Goal: Task Accomplishment & Management: Manage account settings

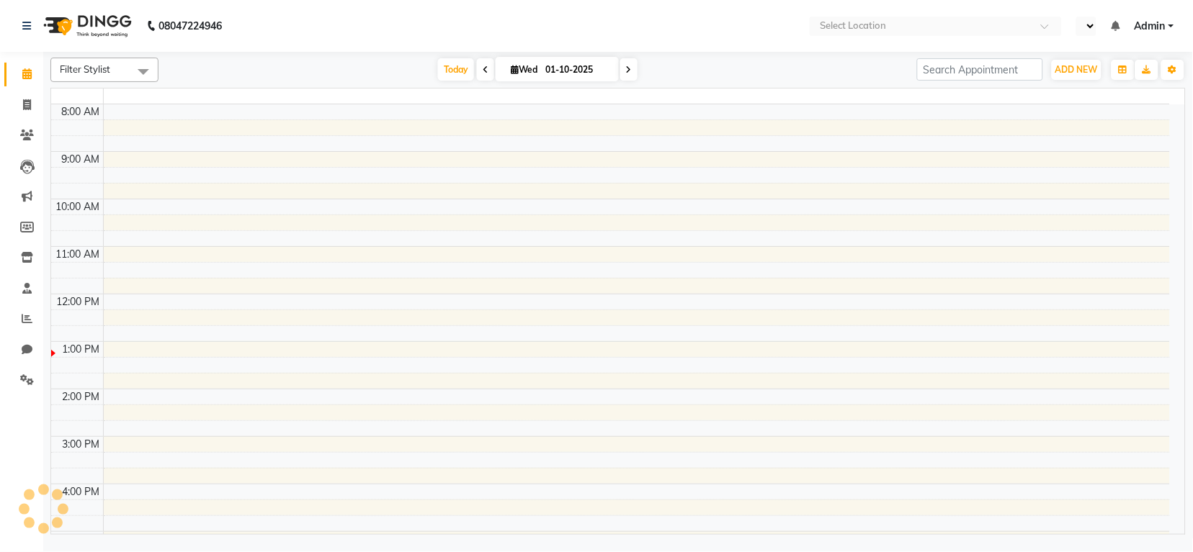
select select "en"
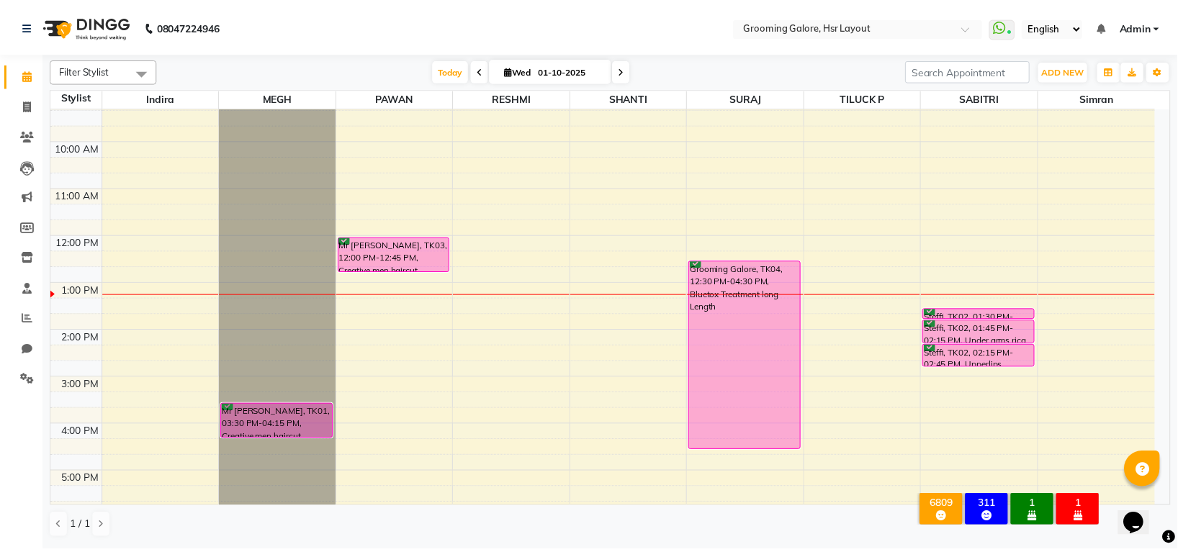
scroll to position [31, 0]
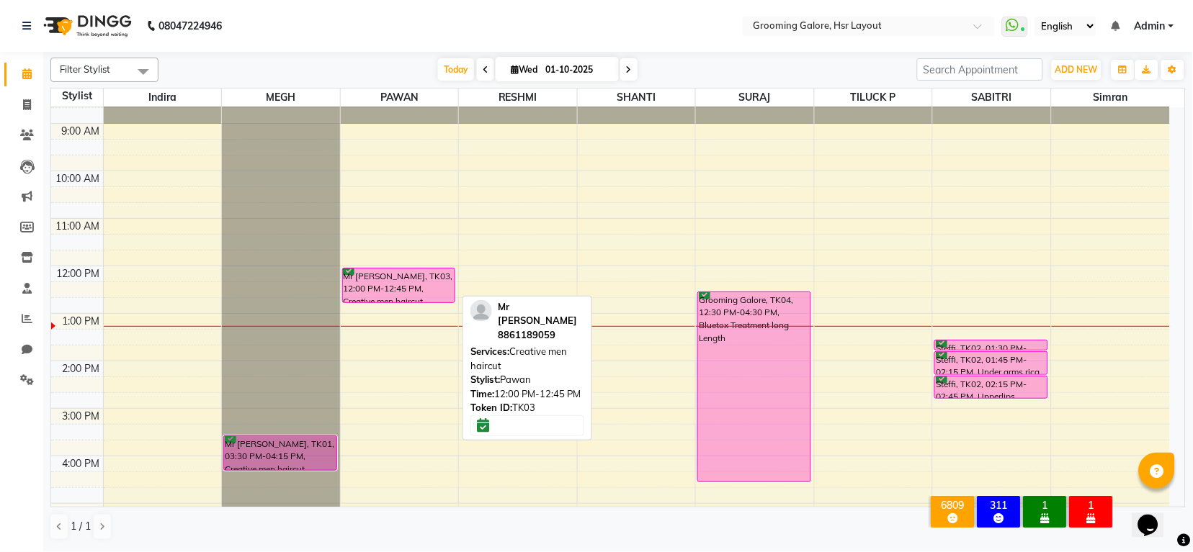
click at [409, 279] on div "Mr [PERSON_NAME], TK03, 12:00 PM-12:45 PM, Creative men haircut" at bounding box center [399, 286] width 112 height 34
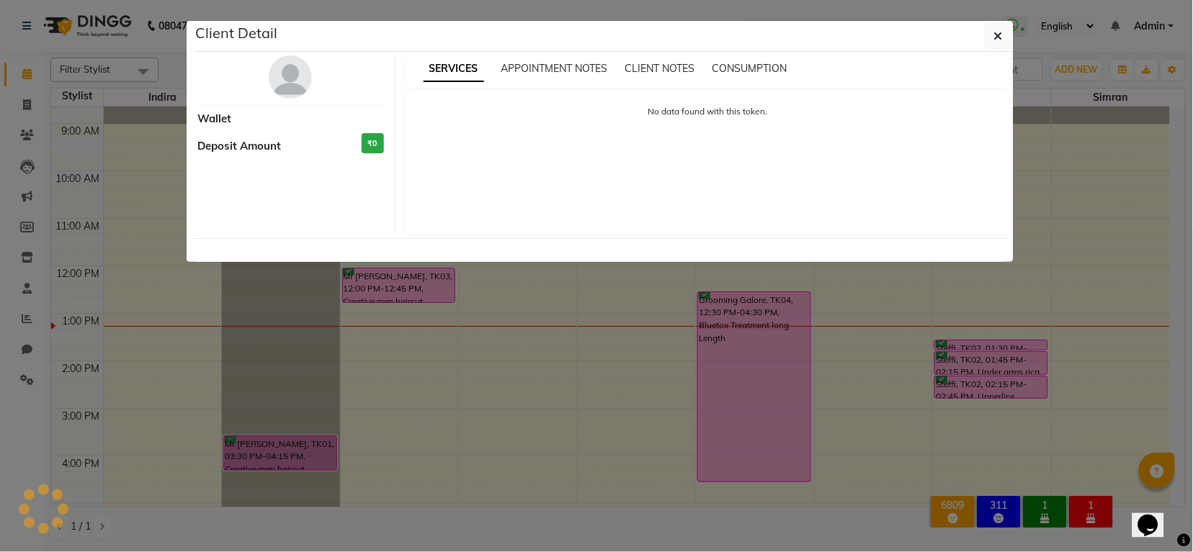
select select "6"
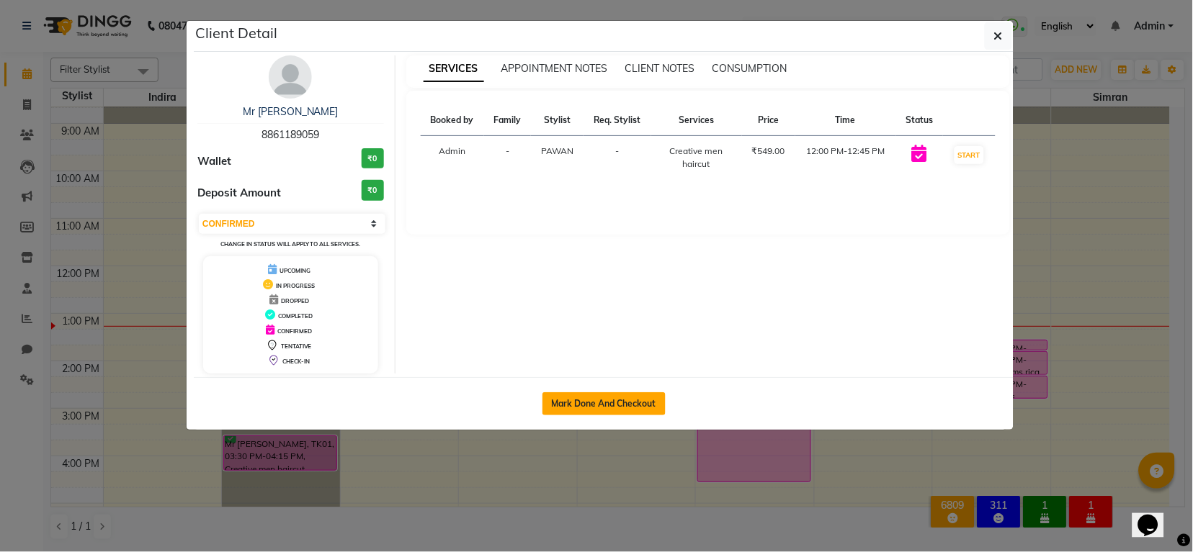
click at [624, 400] on button "Mark Done And Checkout" at bounding box center [603, 404] width 123 height 23
select select "6168"
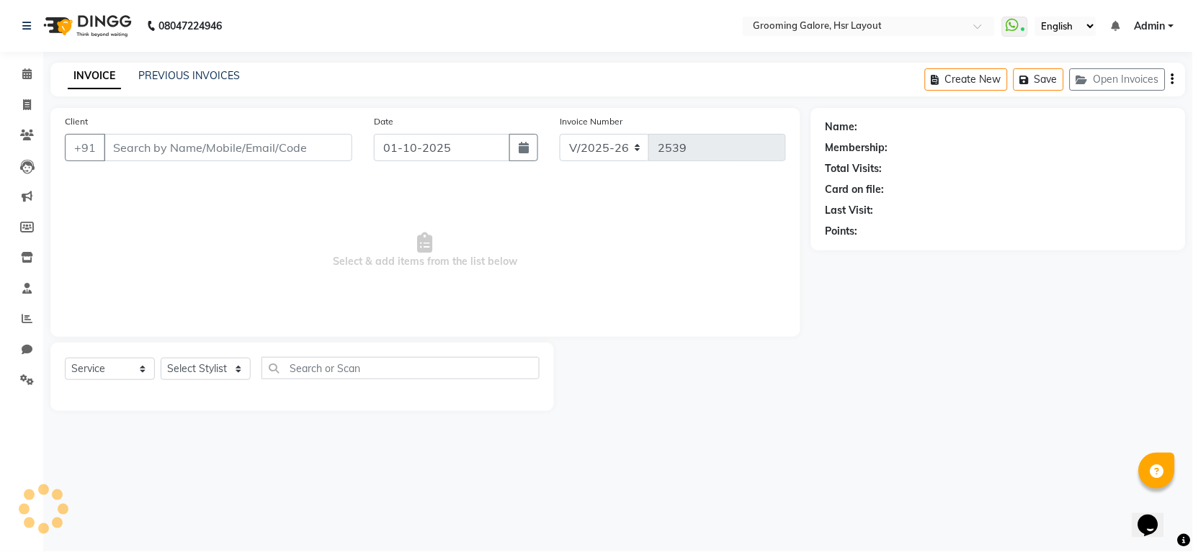
select select "P"
type input "8861189059"
select select "45583"
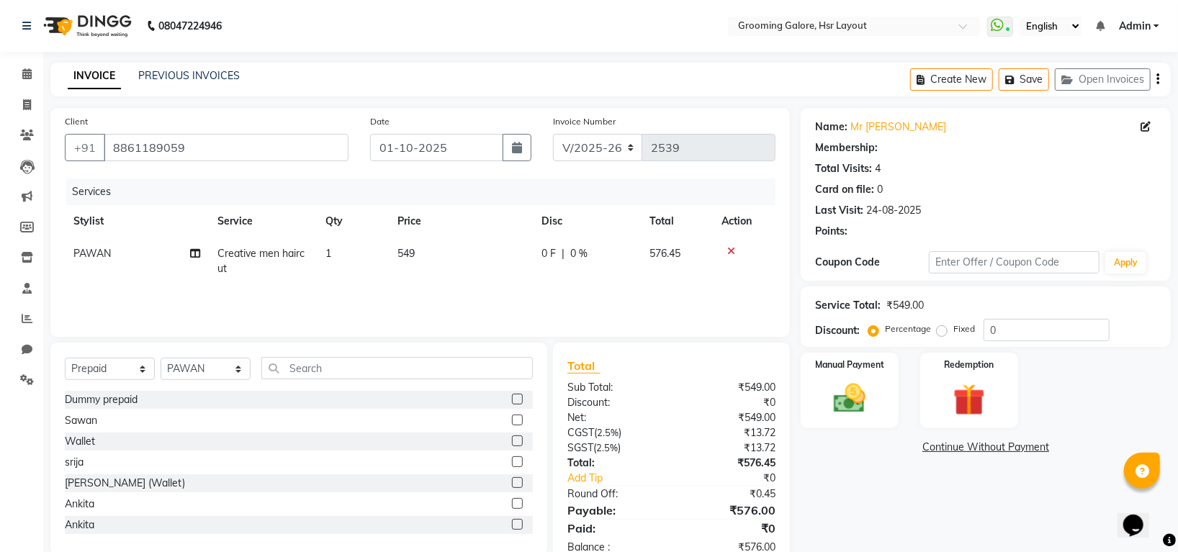
select select "1: Object"
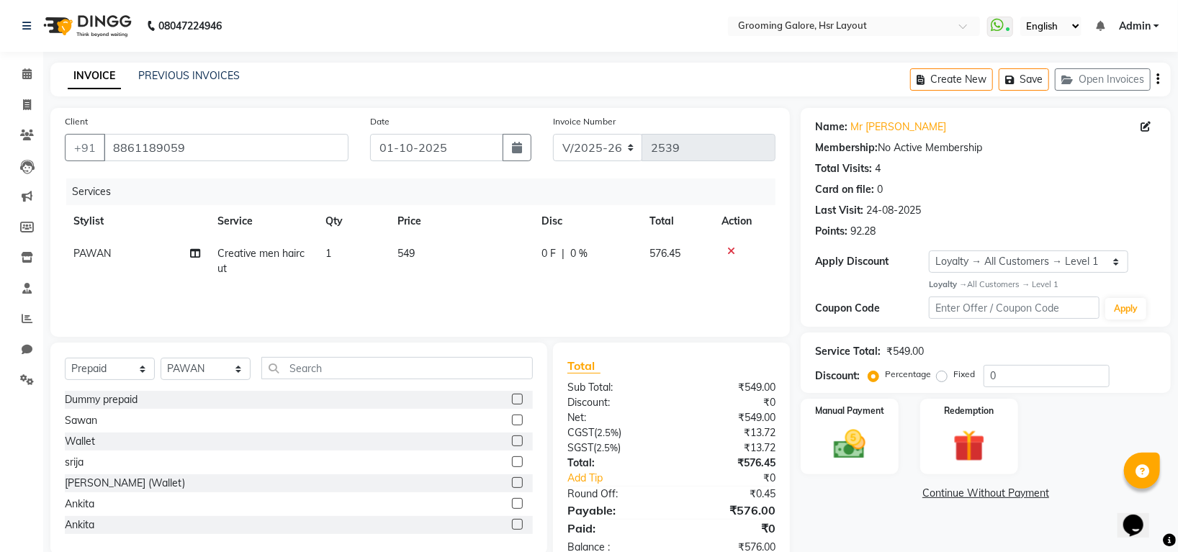
click at [98, 256] on span "PAWAN" at bounding box center [91, 253] width 37 height 13
select select "45583"
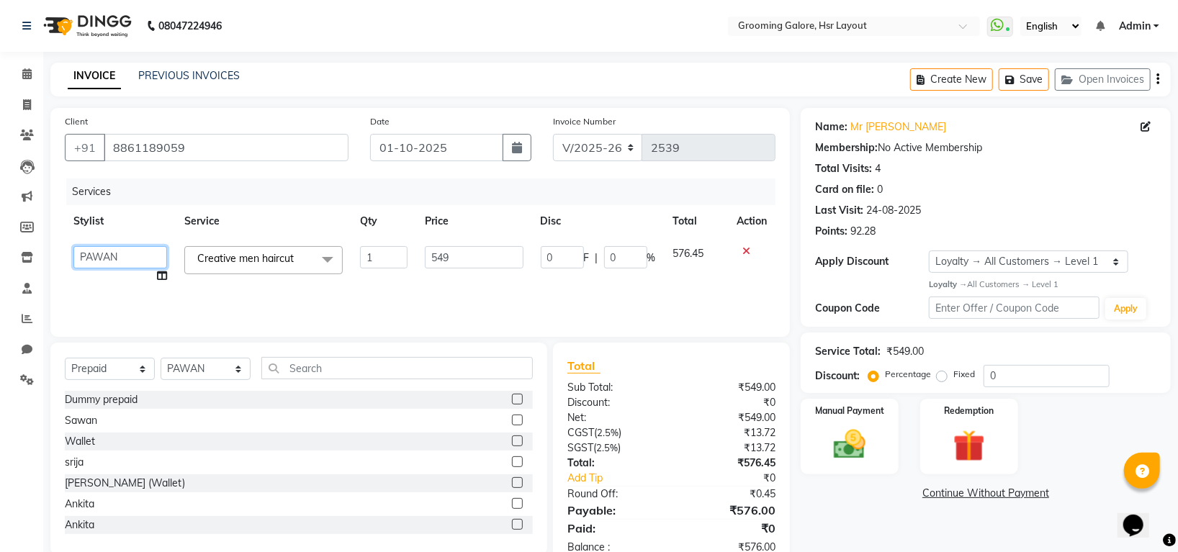
click at [116, 263] on select "Indira MEGH PAWAN RESHMI SABITRI SHANTI Simran SURAJ TILUCK P" at bounding box center [120, 257] width 94 height 22
select select "59257"
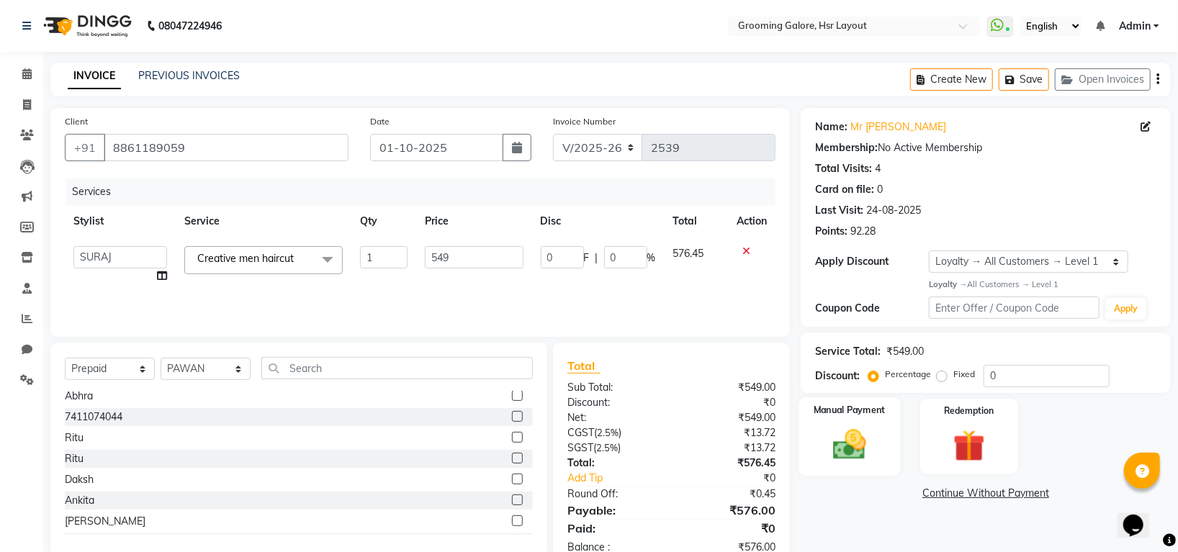
scroll to position [39, 0]
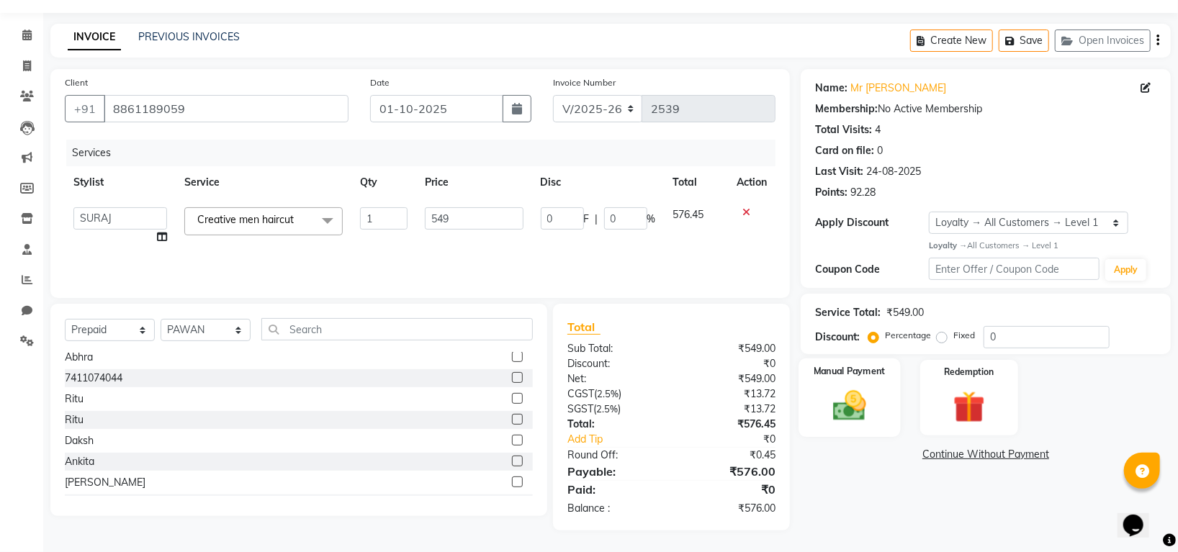
click at [861, 376] on label "Manual Payment" at bounding box center [850, 371] width 72 height 14
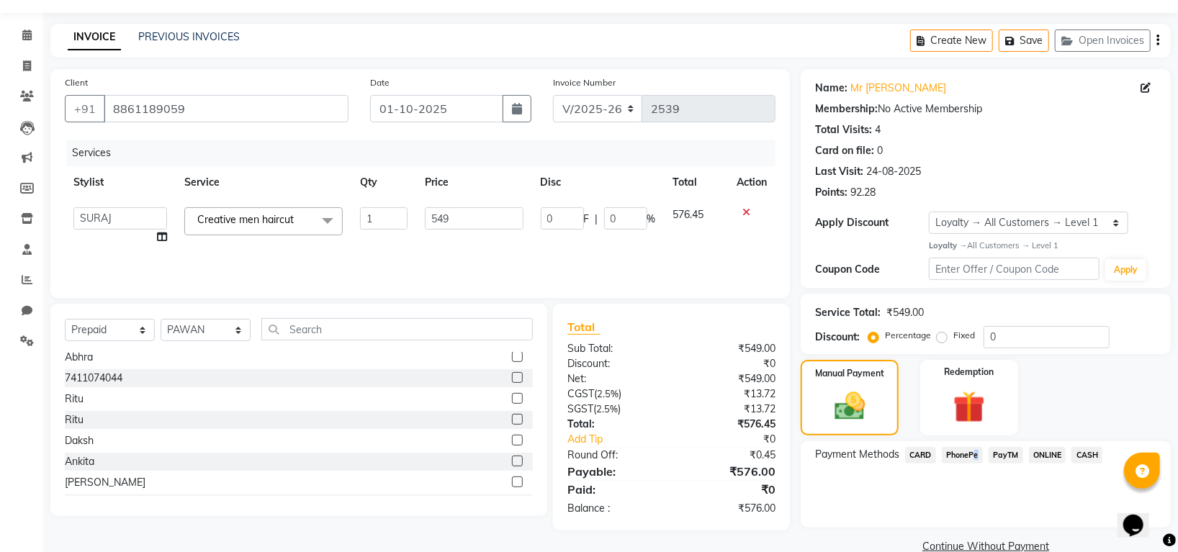
click at [972, 450] on span "PhonePe" at bounding box center [962, 455] width 41 height 17
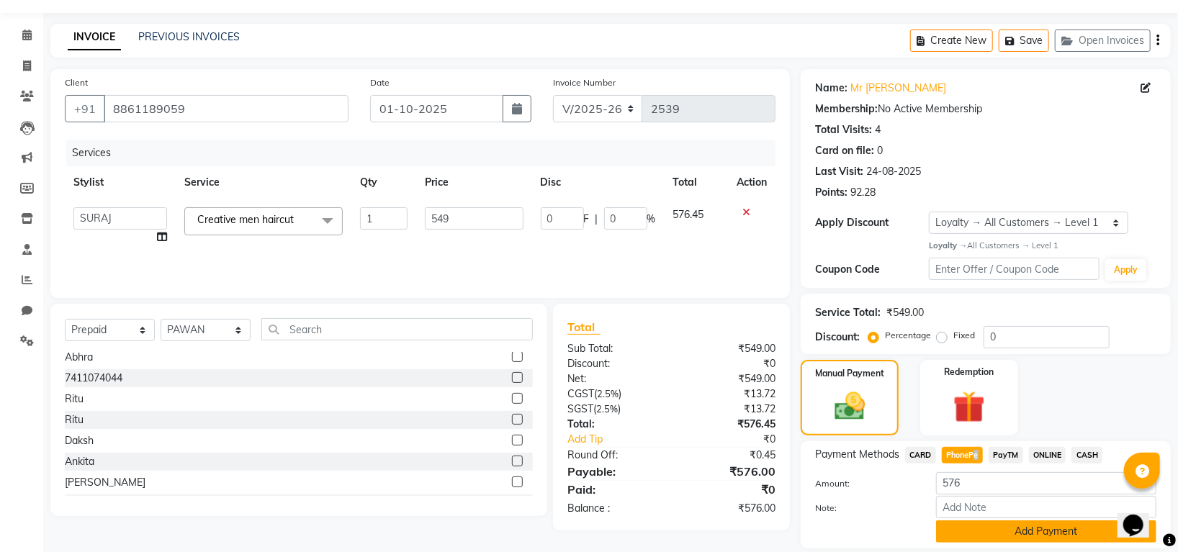
click at [977, 529] on button "Add Payment" at bounding box center [1046, 532] width 220 height 22
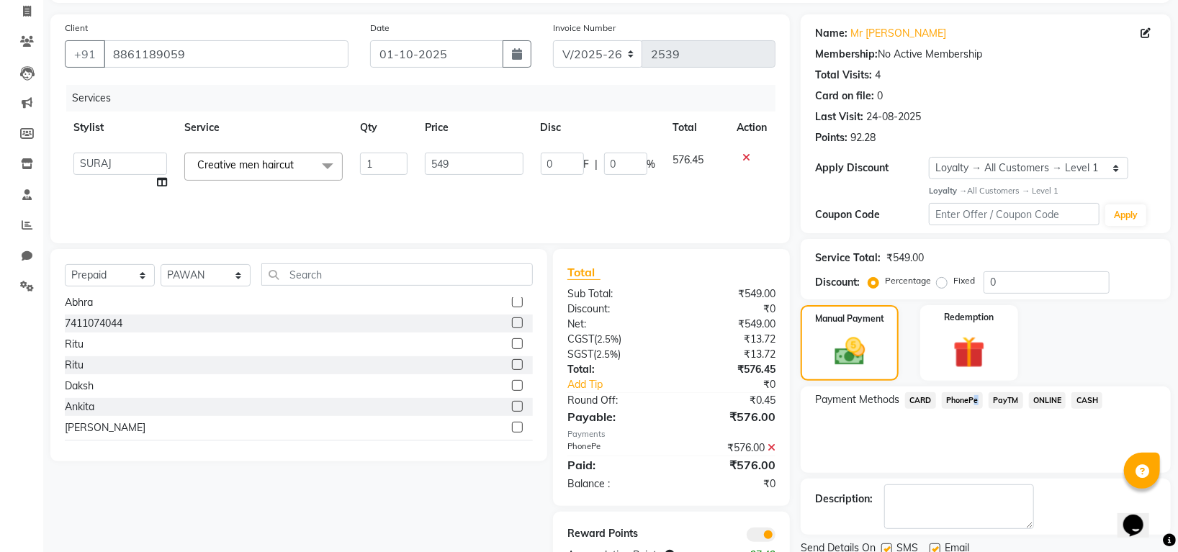
scroll to position [146, 0]
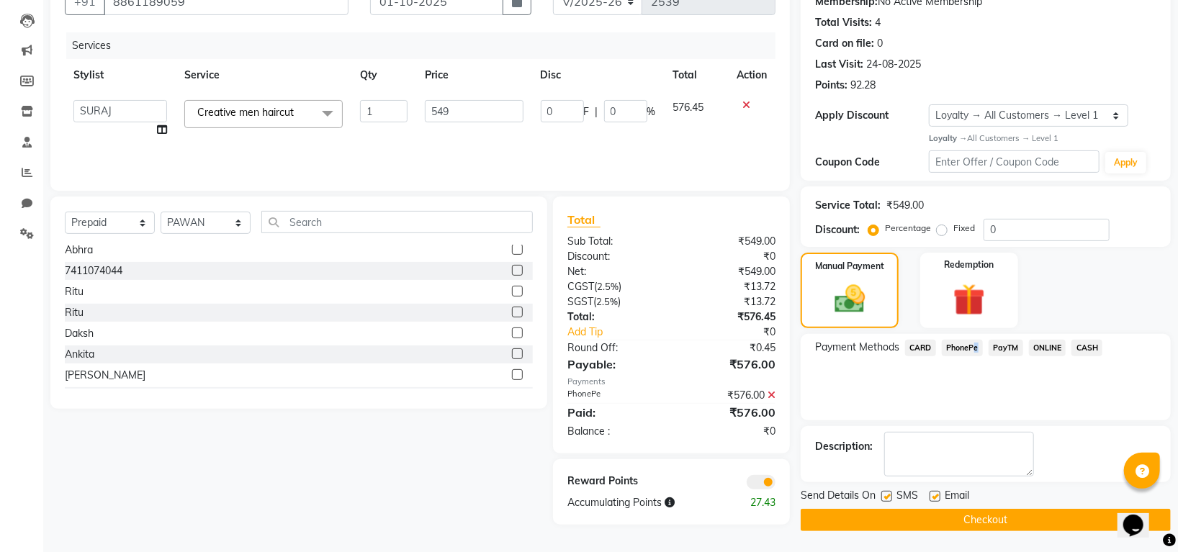
click at [923, 519] on button "Checkout" at bounding box center [986, 520] width 370 height 22
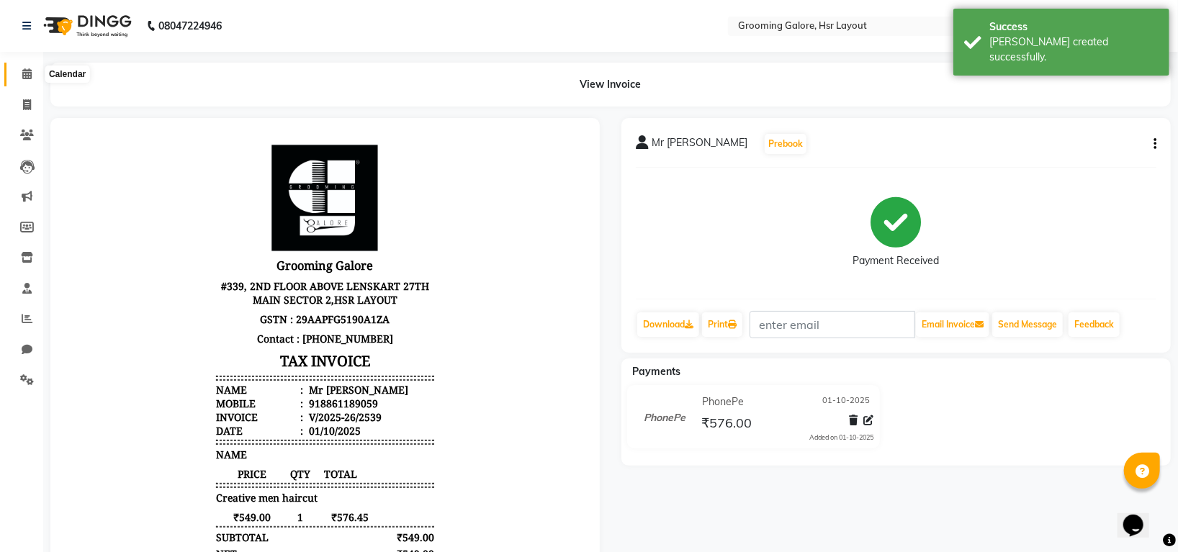
click at [24, 80] on span at bounding box center [26, 74] width 25 height 17
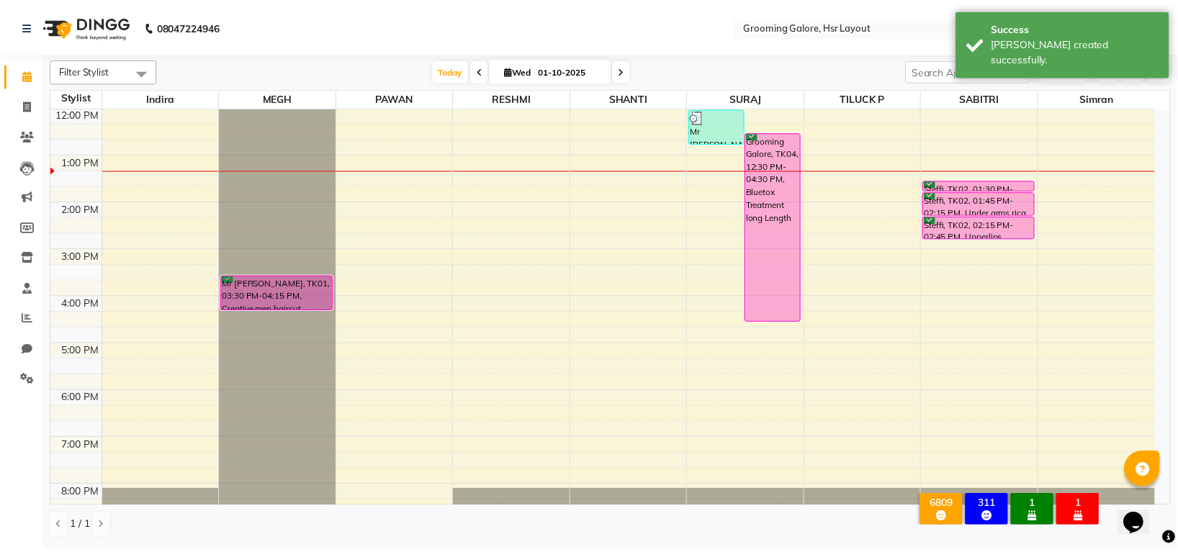
scroll to position [192, 0]
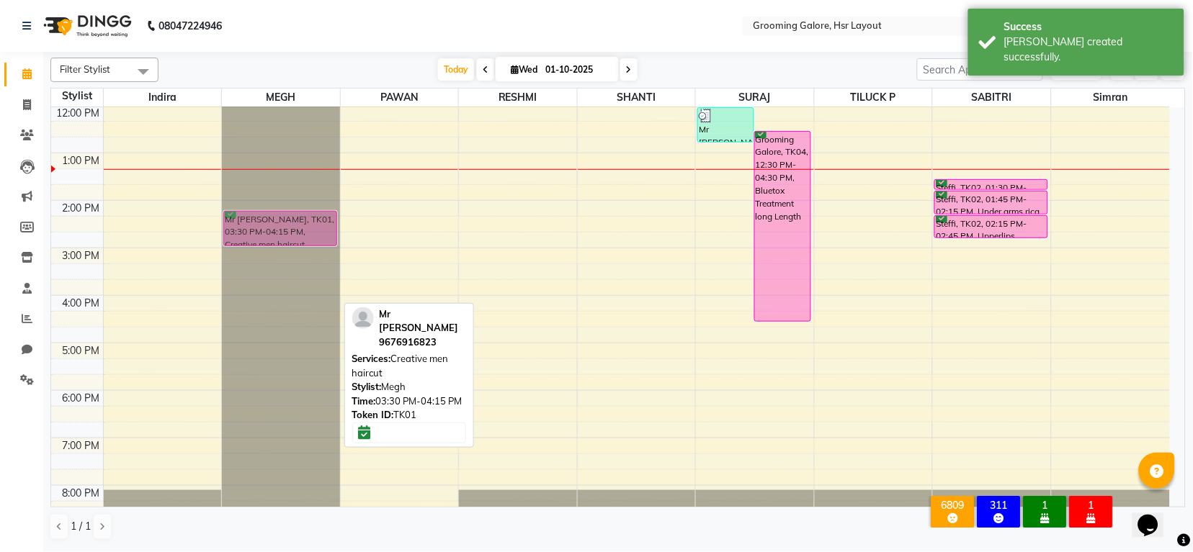
drag, startPoint x: 268, startPoint y: 291, endPoint x: 257, endPoint y: 220, distance: 72.1
click at [257, 220] on div "Mr Ved, TK01, 03:30 PM-04:15 PM, Creative men haircut Mr Ved, TK01, 03:30 PM-04…" at bounding box center [281, 224] width 118 height 617
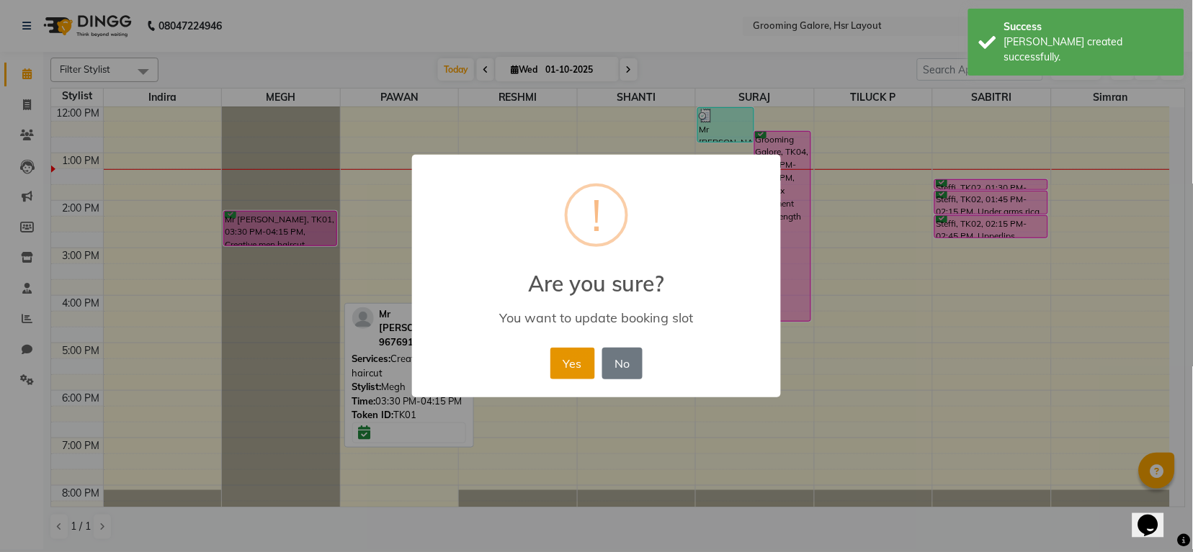
click at [578, 367] on button "Yes" at bounding box center [572, 364] width 44 height 32
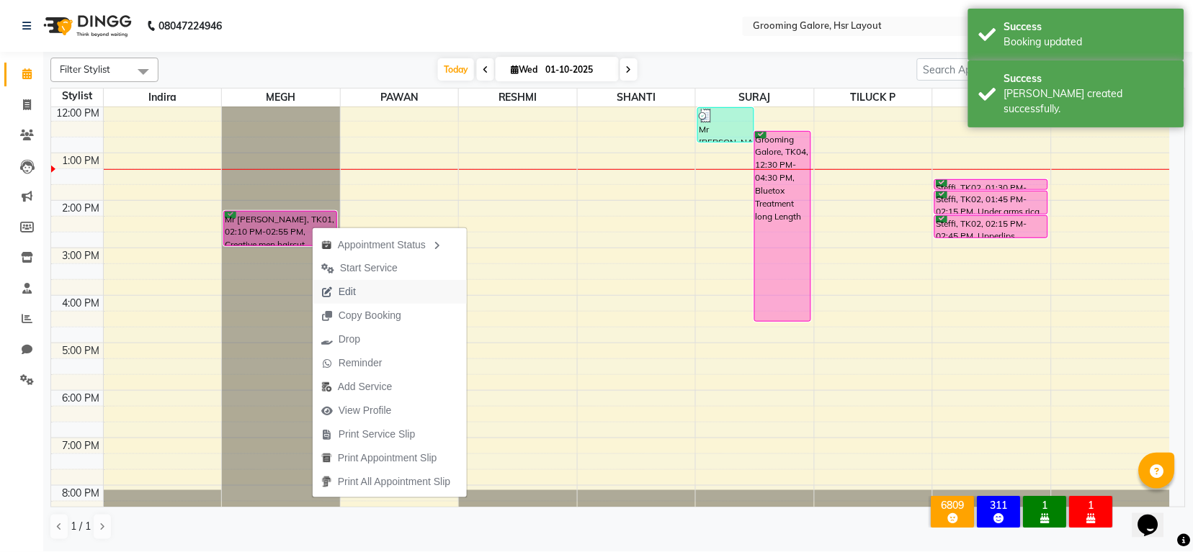
click at [380, 298] on button "Edit" at bounding box center [390, 292] width 154 height 24
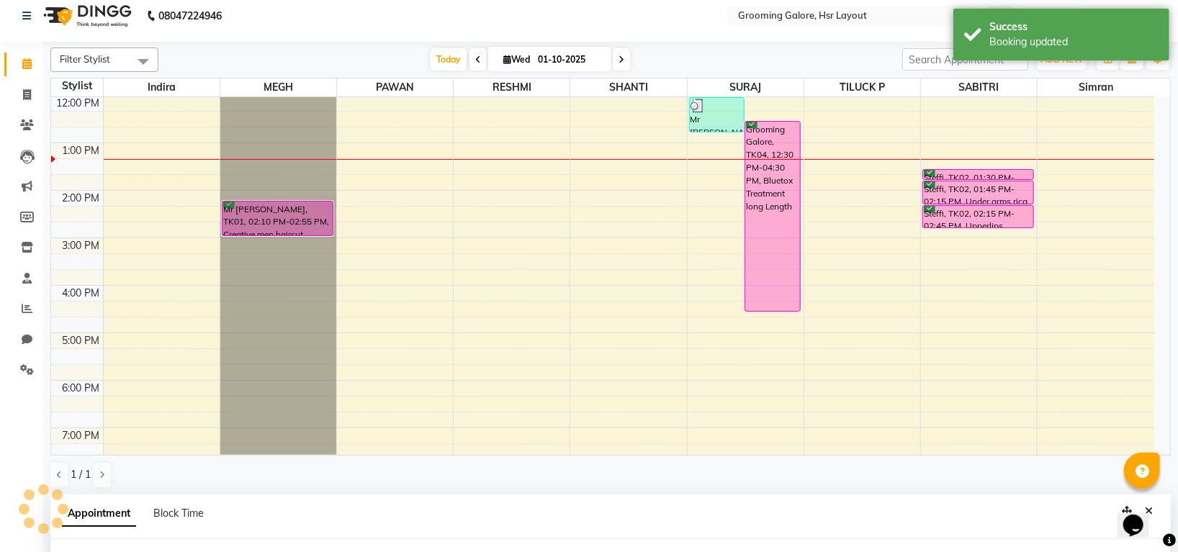
select select "tentative"
type input "01-10-2025"
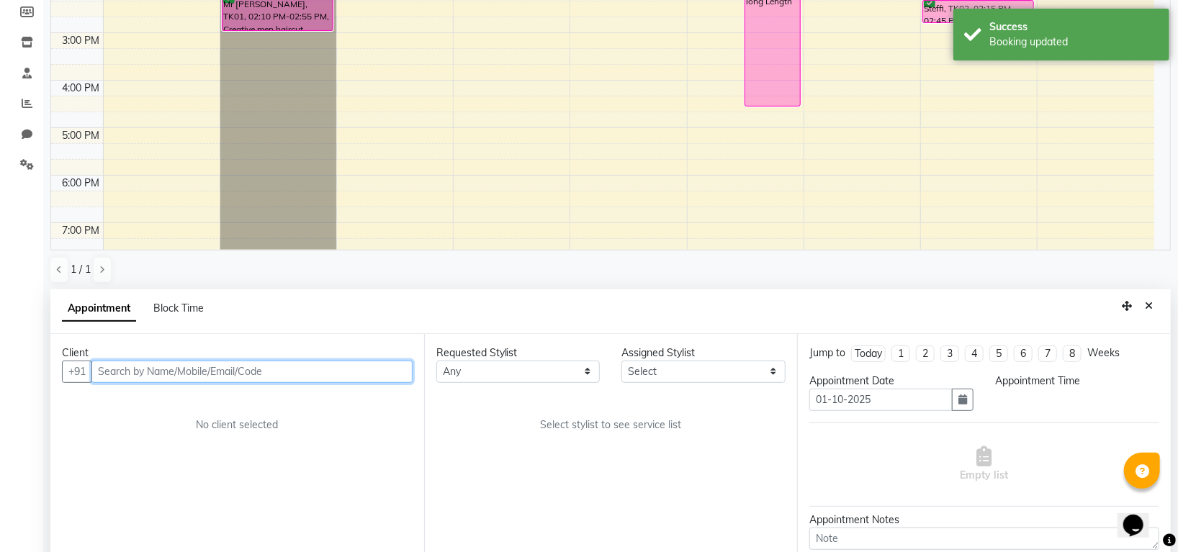
select select "confirm booking"
select select "45579"
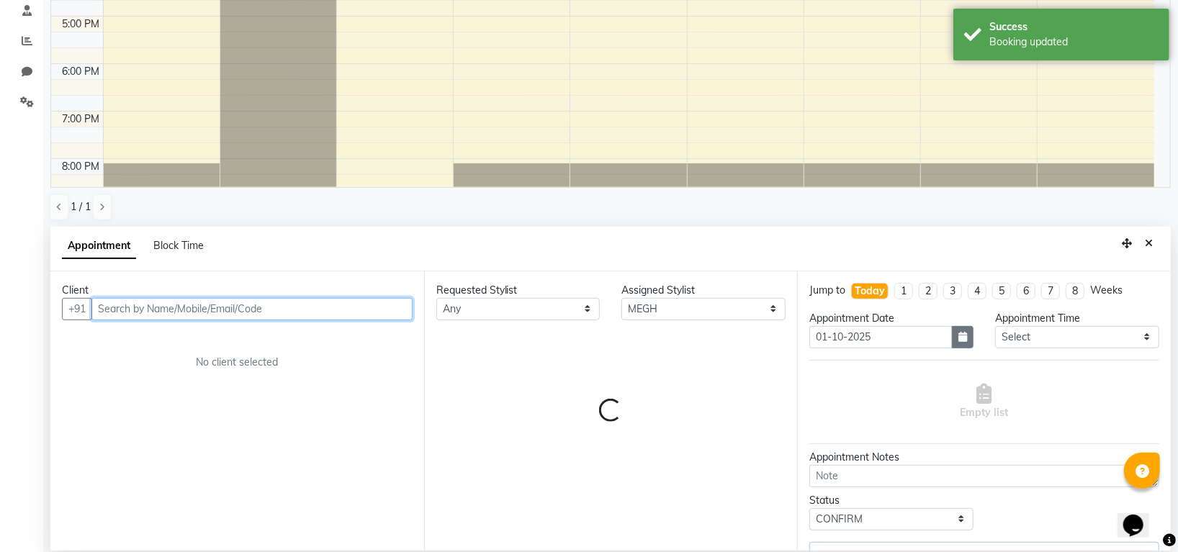
select select "3047"
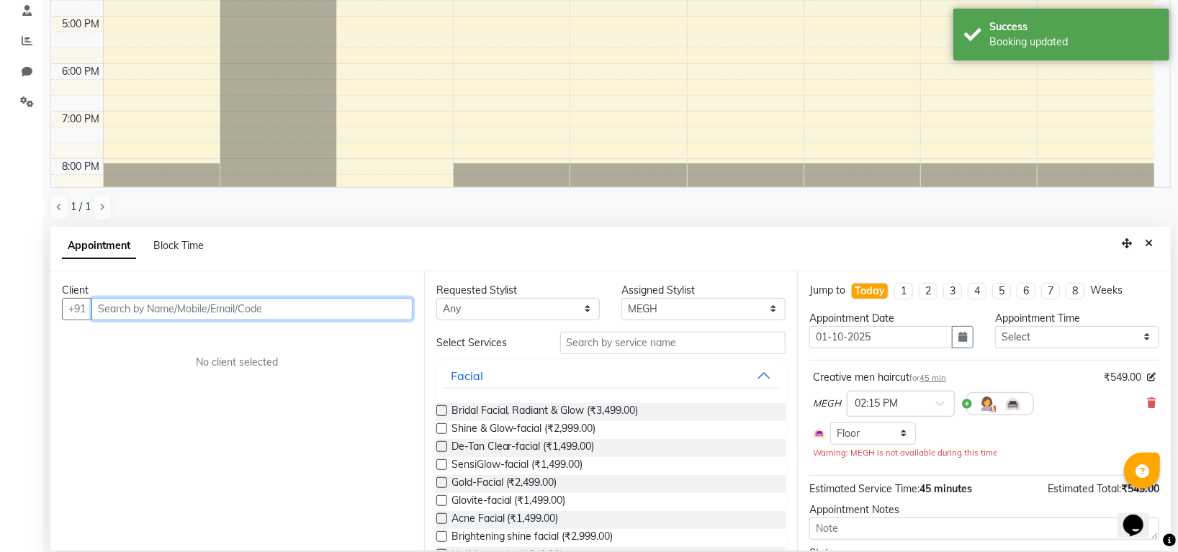
scroll to position [280, 0]
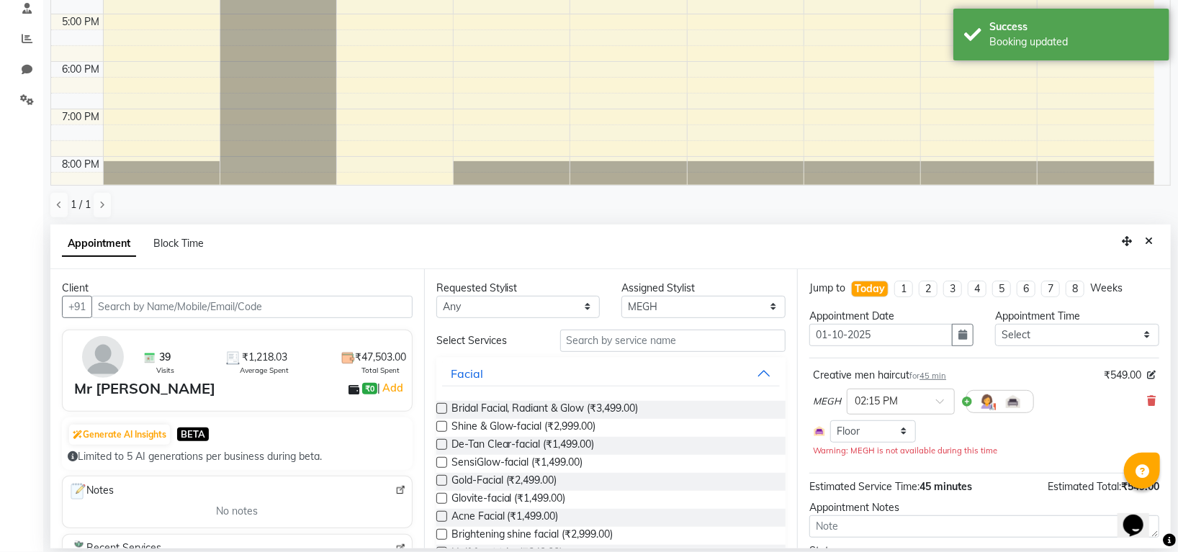
click at [927, 372] on span "45 min" at bounding box center [933, 376] width 27 height 10
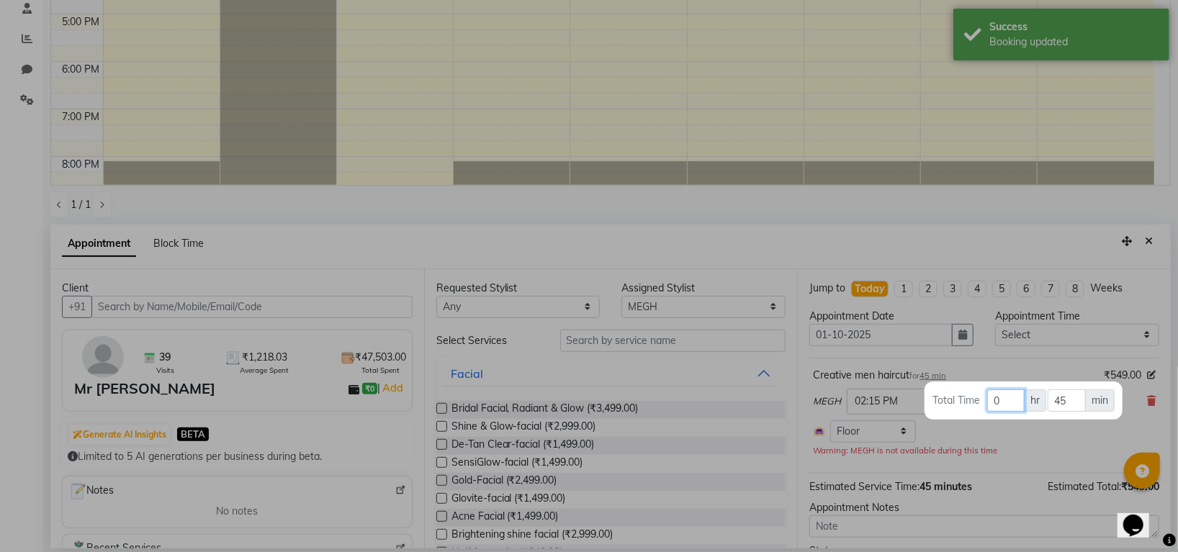
click at [1005, 401] on input "0" at bounding box center [1005, 401] width 37 height 22
drag, startPoint x: 1042, startPoint y: 444, endPoint x: 986, endPoint y: 433, distance: 57.2
click at [1041, 440] on div at bounding box center [589, 276] width 1178 height 552
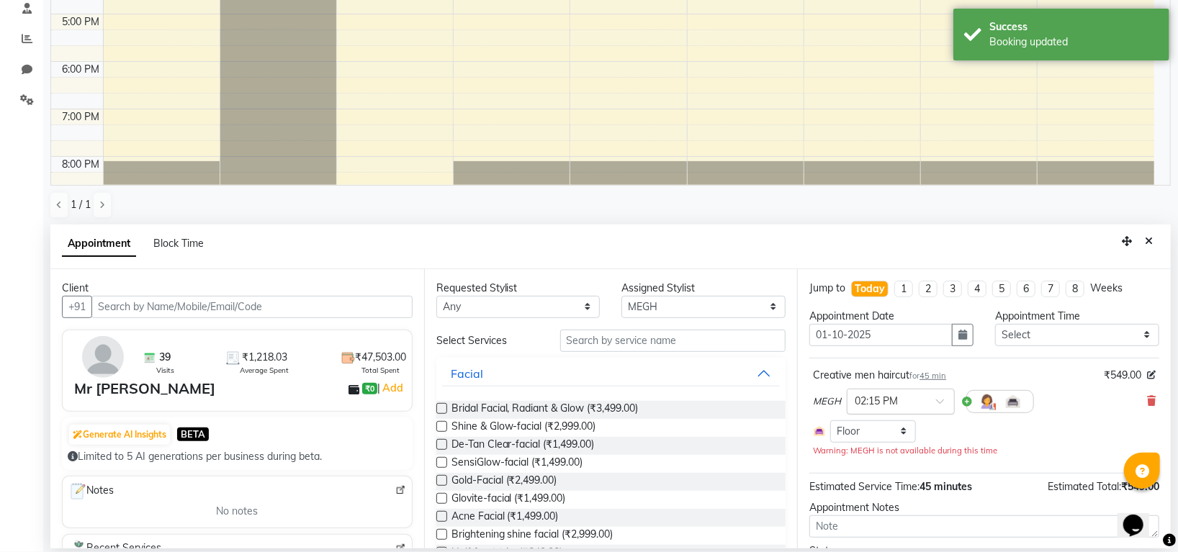
click at [941, 399] on span at bounding box center [945, 405] width 18 height 15
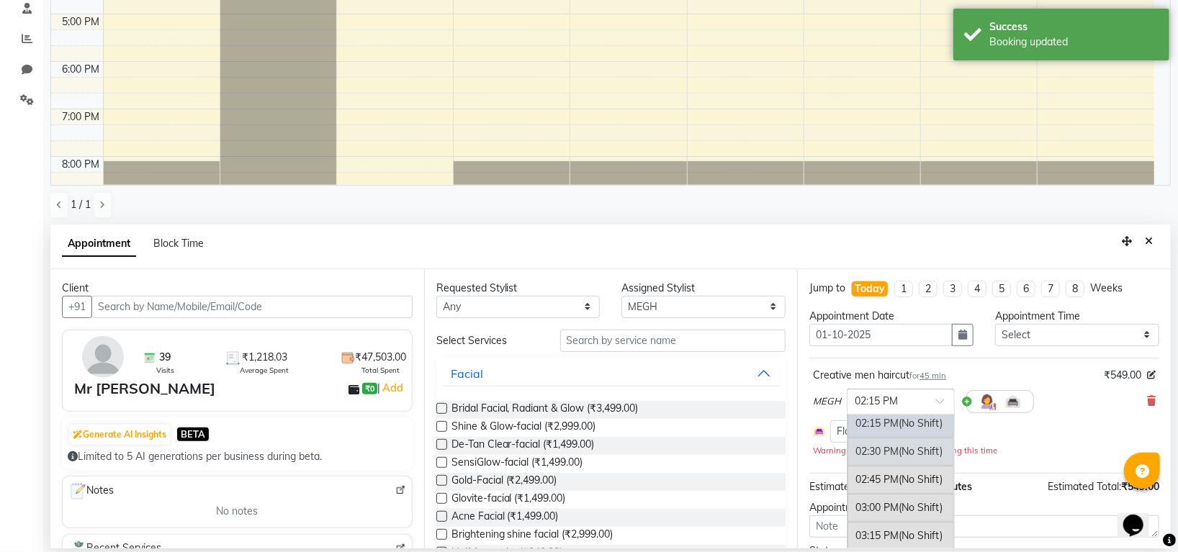
scroll to position [499, 0]
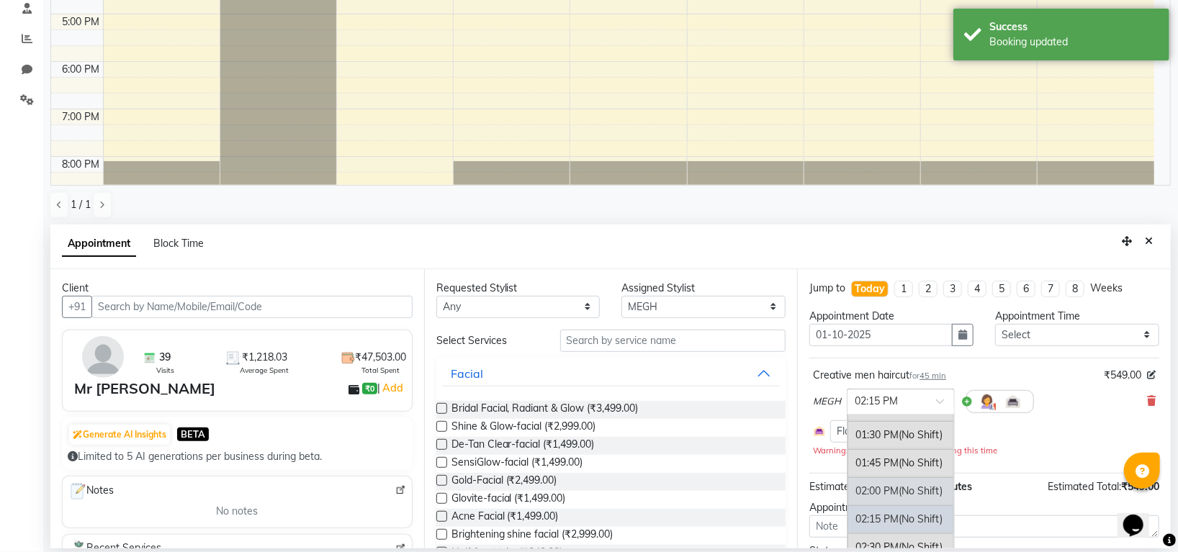
click at [895, 498] on div "02:00 PM (No Shift)" at bounding box center [901, 491] width 107 height 28
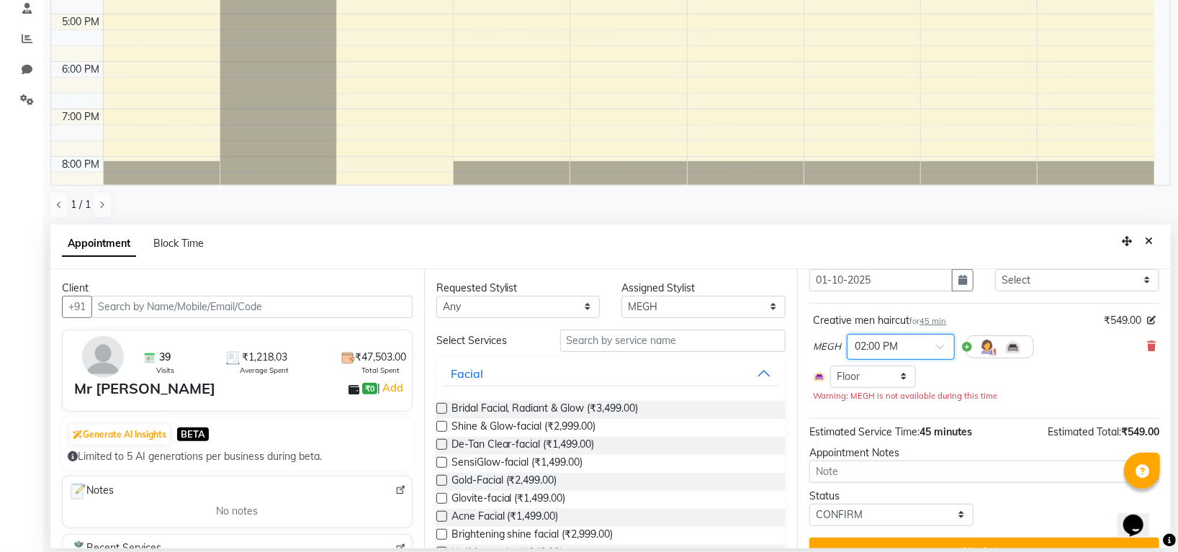
scroll to position [81, 0]
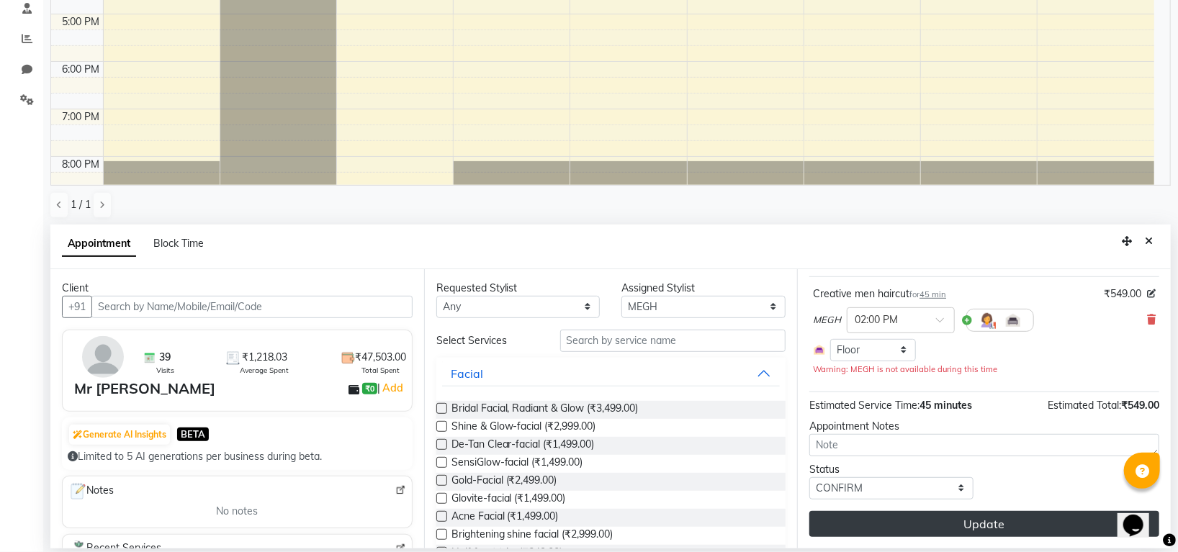
click at [894, 516] on button "Update" at bounding box center [984, 524] width 350 height 26
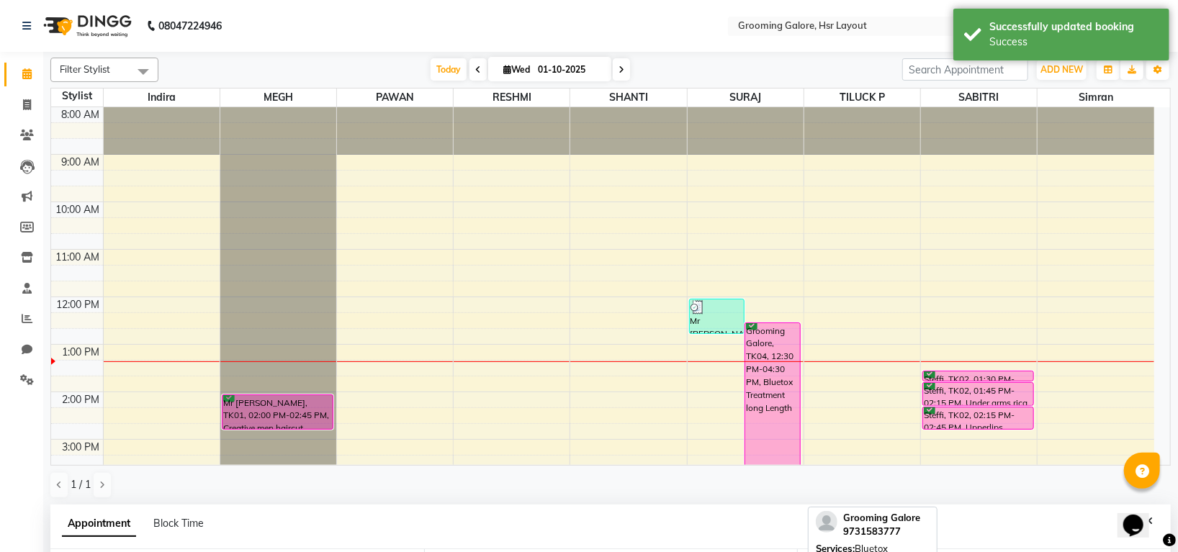
scroll to position [192, 0]
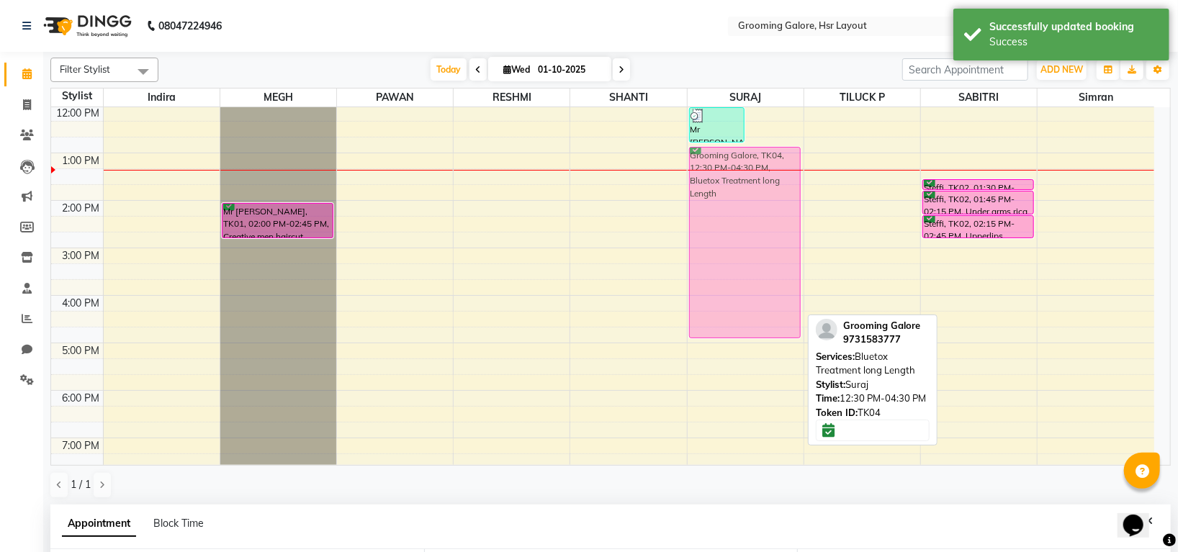
drag, startPoint x: 779, startPoint y: 161, endPoint x: 717, endPoint y: 170, distance: 61.9
click at [717, 170] on div "Mr Umesh, TK03, 12:00 PM-12:45 PM, Creative men haircut Grooming Galore, TK04, …" at bounding box center [746, 224] width 116 height 617
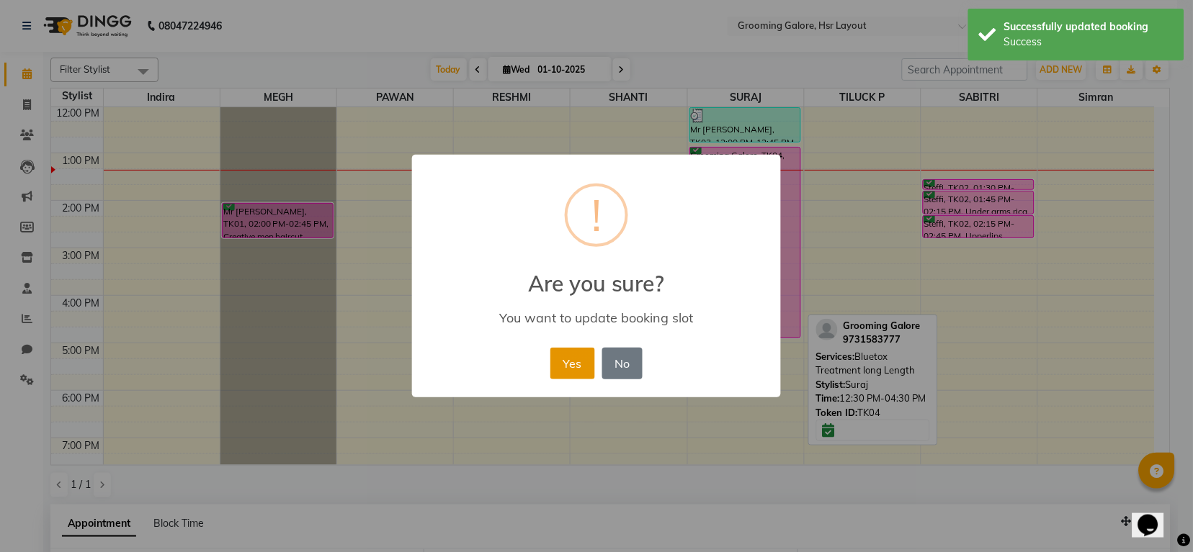
click at [573, 365] on button "Yes" at bounding box center [572, 364] width 44 height 32
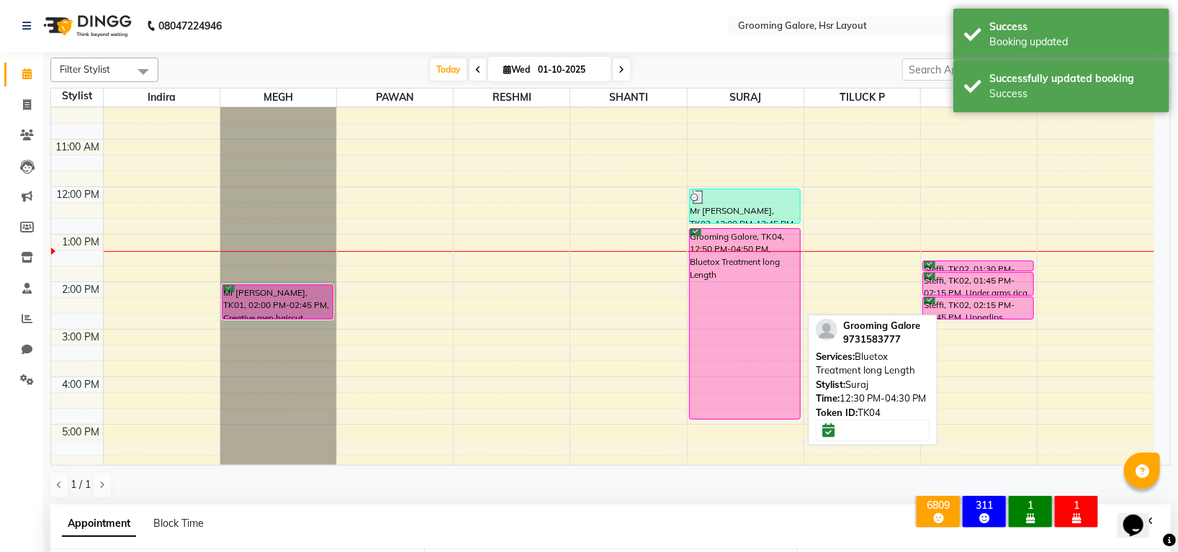
scroll to position [0, 0]
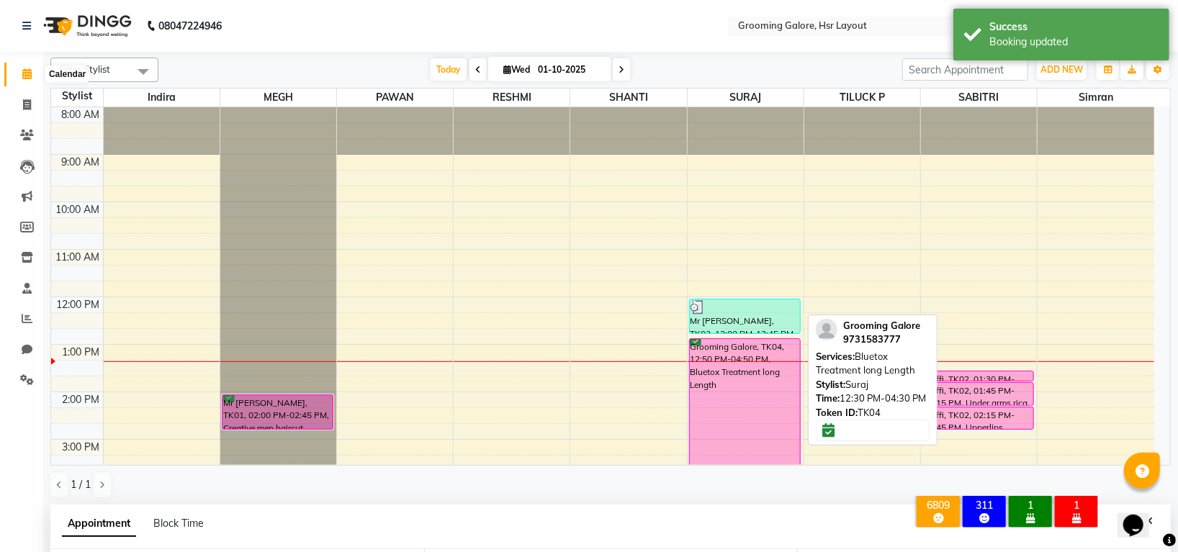
click at [17, 79] on span at bounding box center [26, 74] width 25 height 17
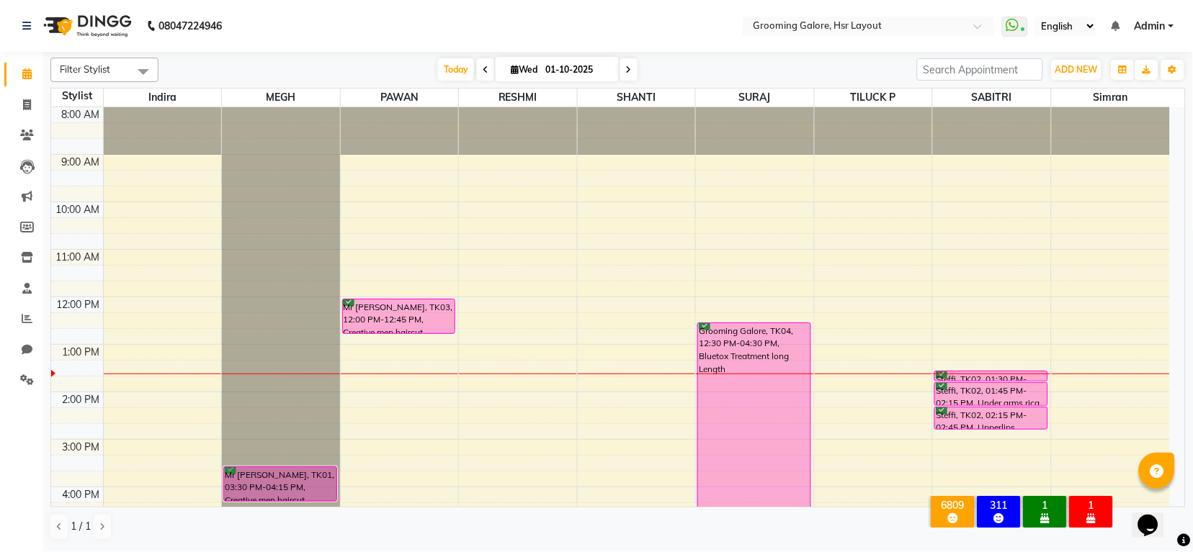
click at [628, 70] on icon at bounding box center [629, 70] width 6 height 9
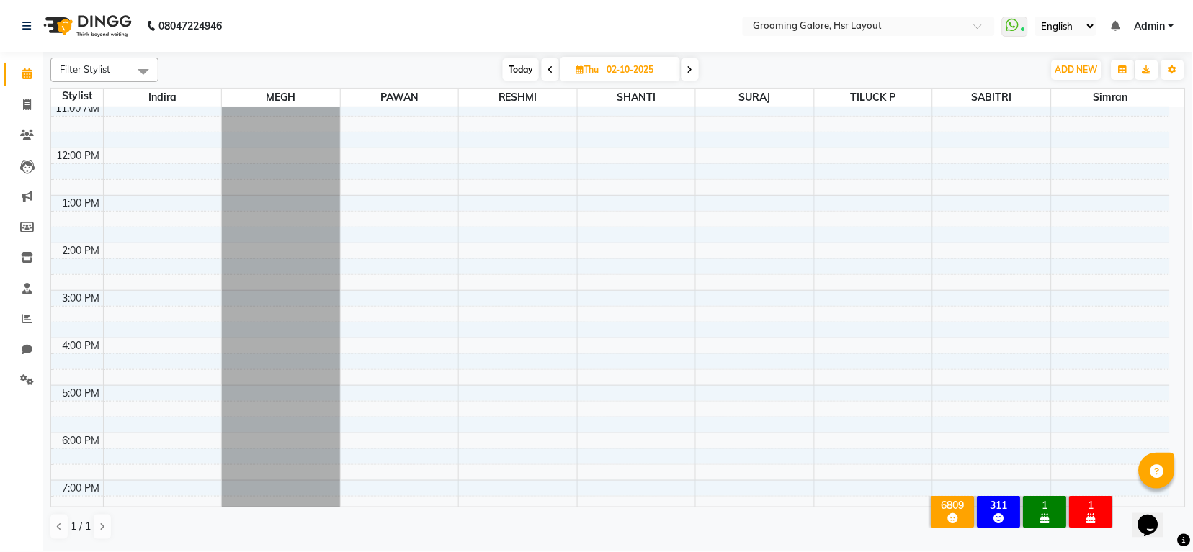
scroll to position [223, 0]
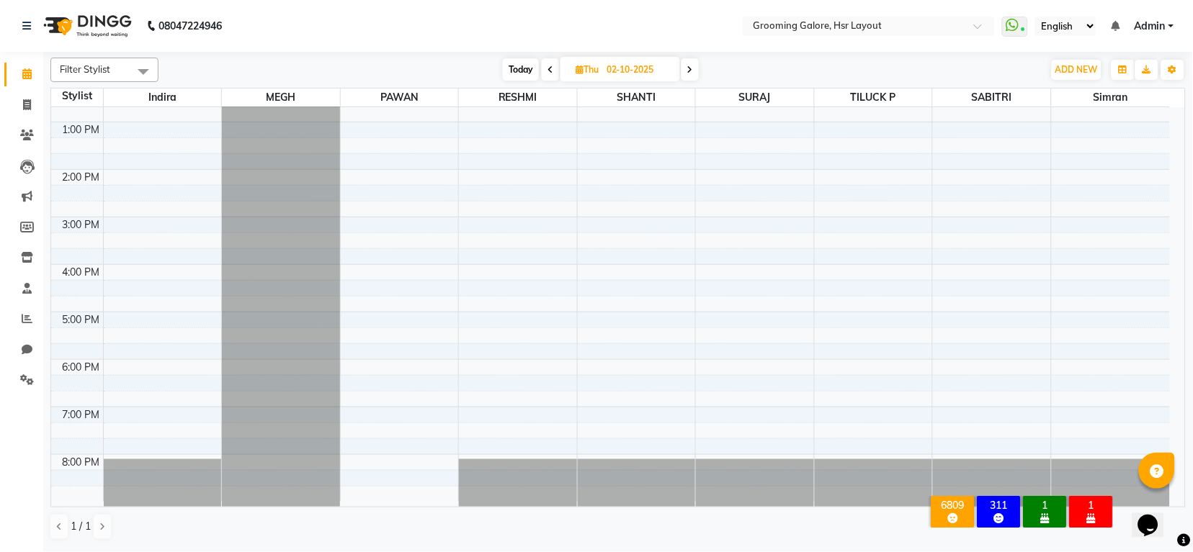
click at [690, 69] on icon at bounding box center [690, 70] width 6 height 9
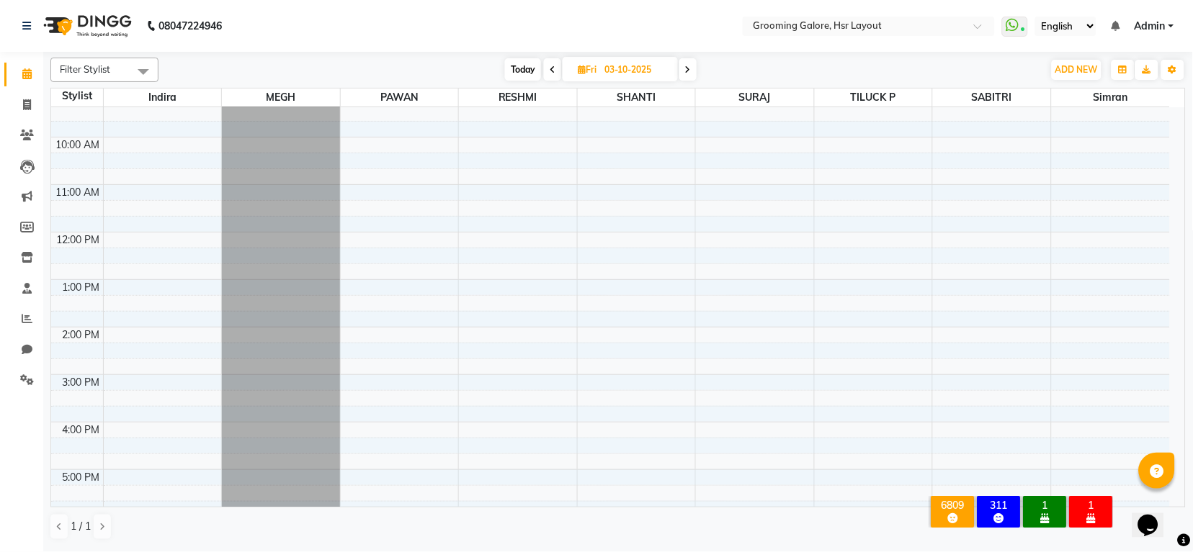
scroll to position [0, 0]
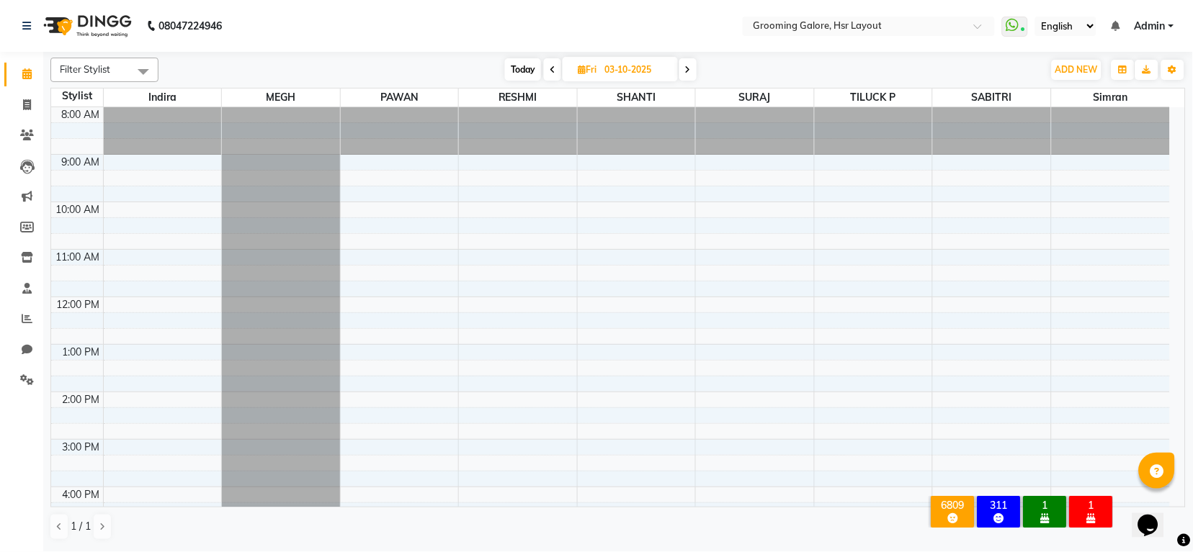
click at [690, 66] on icon at bounding box center [688, 70] width 6 height 9
type input "04-10-2025"
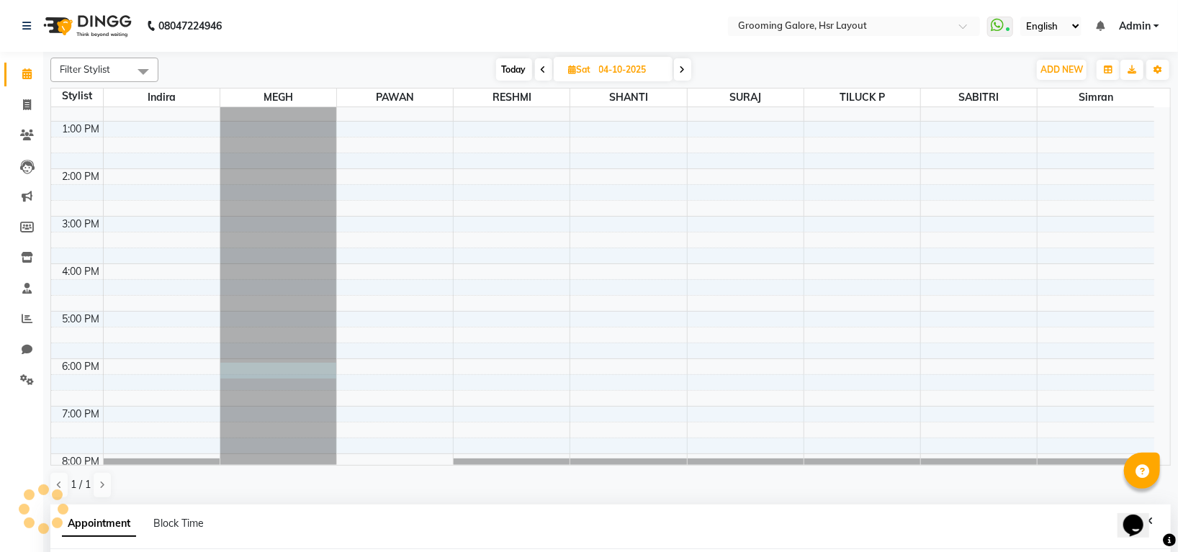
select select "45579"
select select "1080"
select select "tentative"
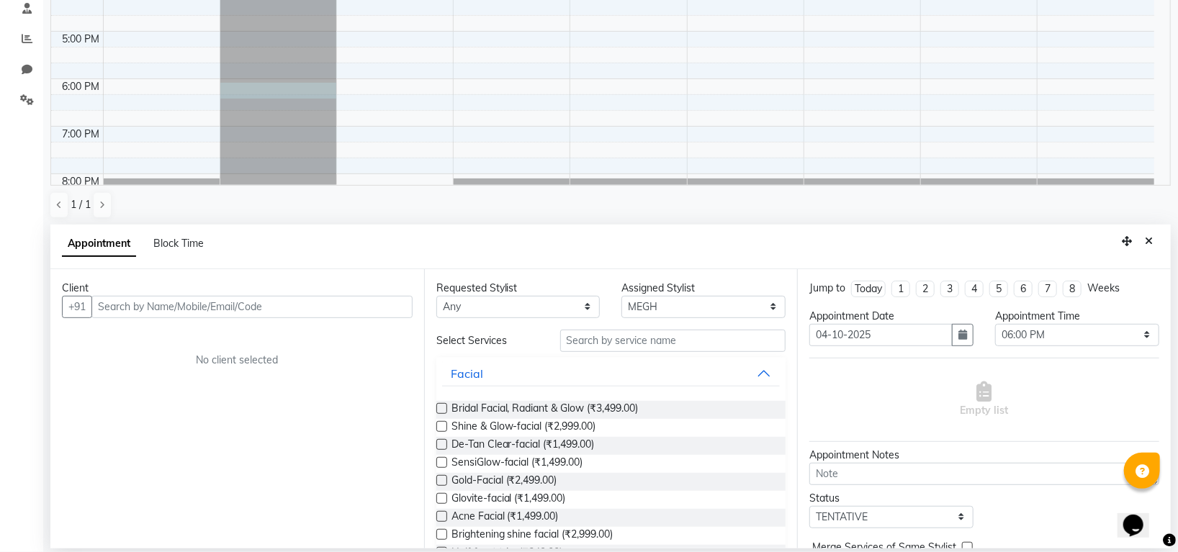
click at [247, 309] on input "text" at bounding box center [251, 307] width 321 height 22
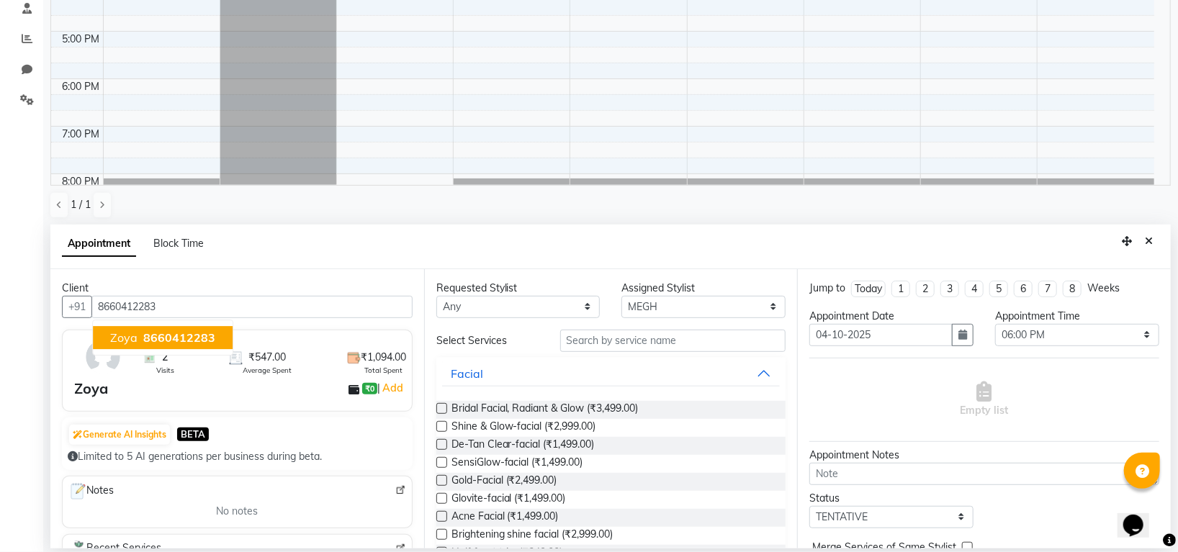
click at [184, 335] on span "8660412283" at bounding box center [179, 338] width 72 height 14
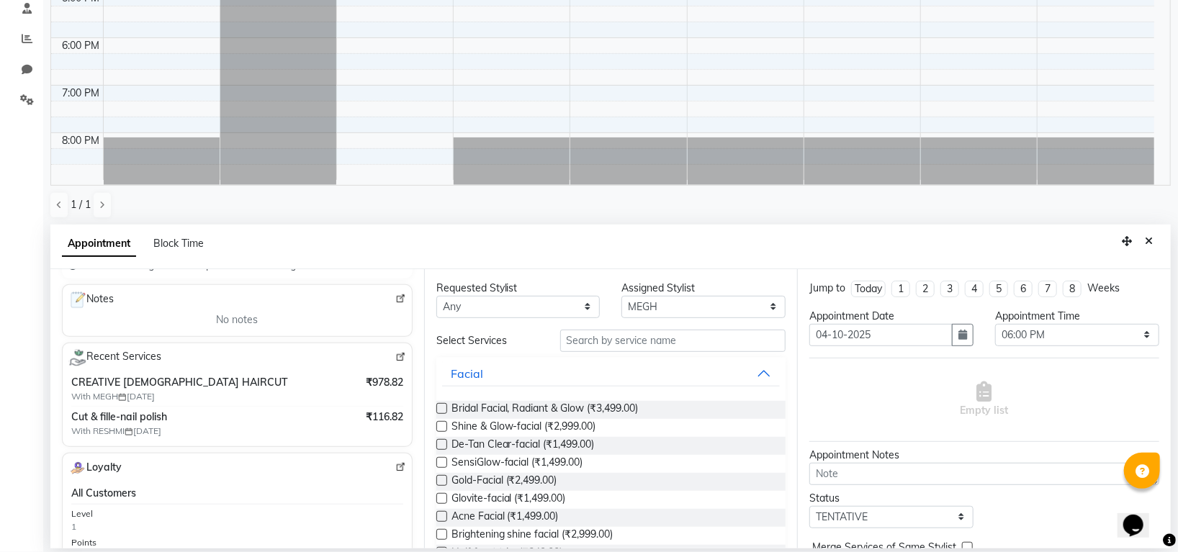
type input "8660412283"
click at [704, 339] on input "text" at bounding box center [673, 341] width 226 height 22
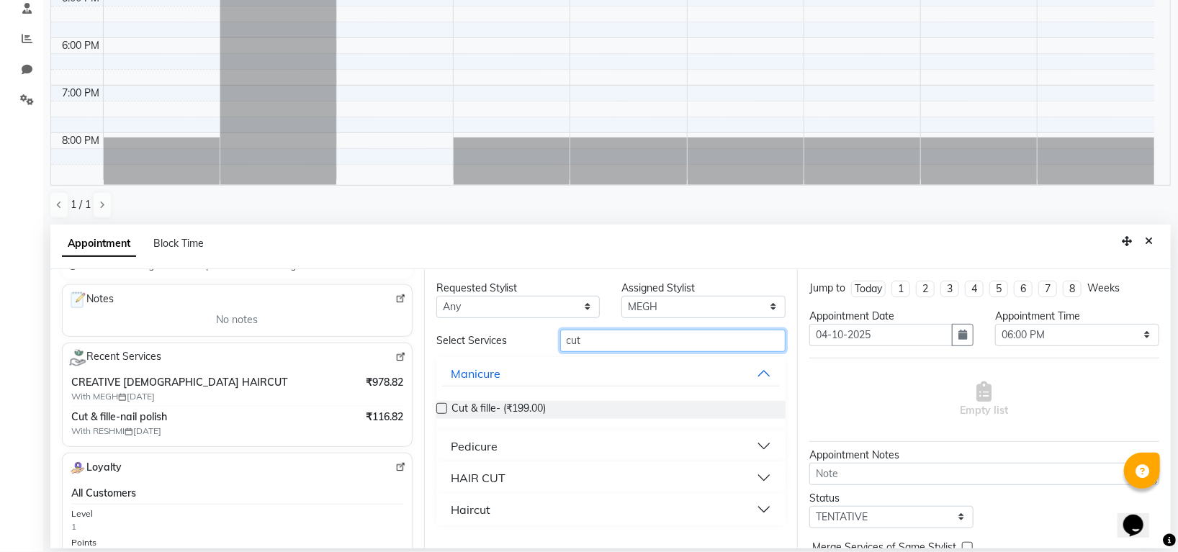
type input "cut"
click at [486, 472] on div "HAIR CUT" at bounding box center [478, 478] width 55 height 17
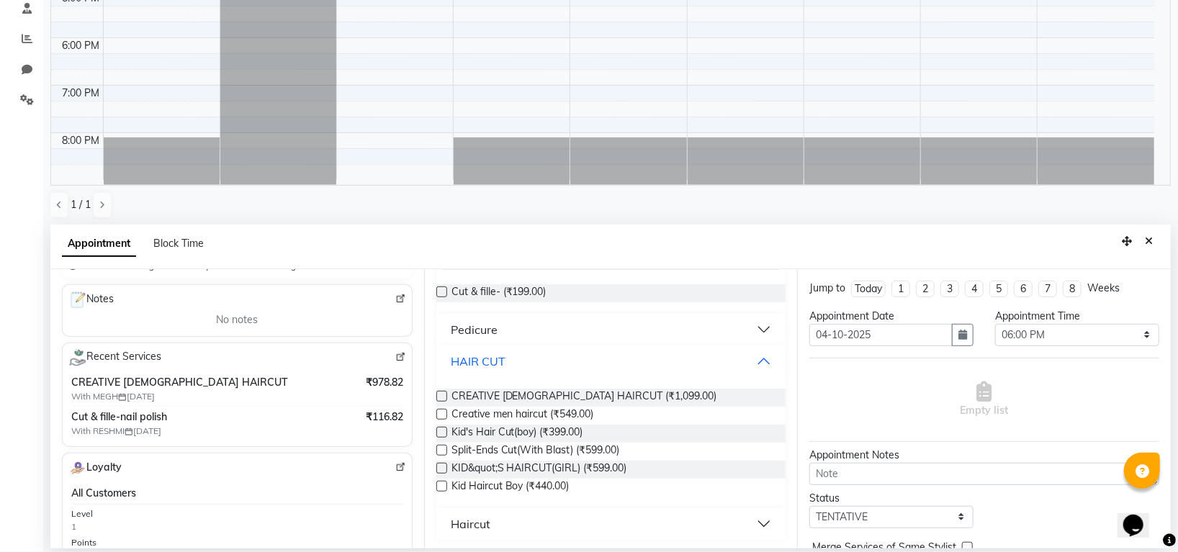
scroll to position [118, 0]
click at [611, 396] on span "CREATIVE FEMALE HAIRCUT (₹1,099.00)" at bounding box center [585, 396] width 266 height 18
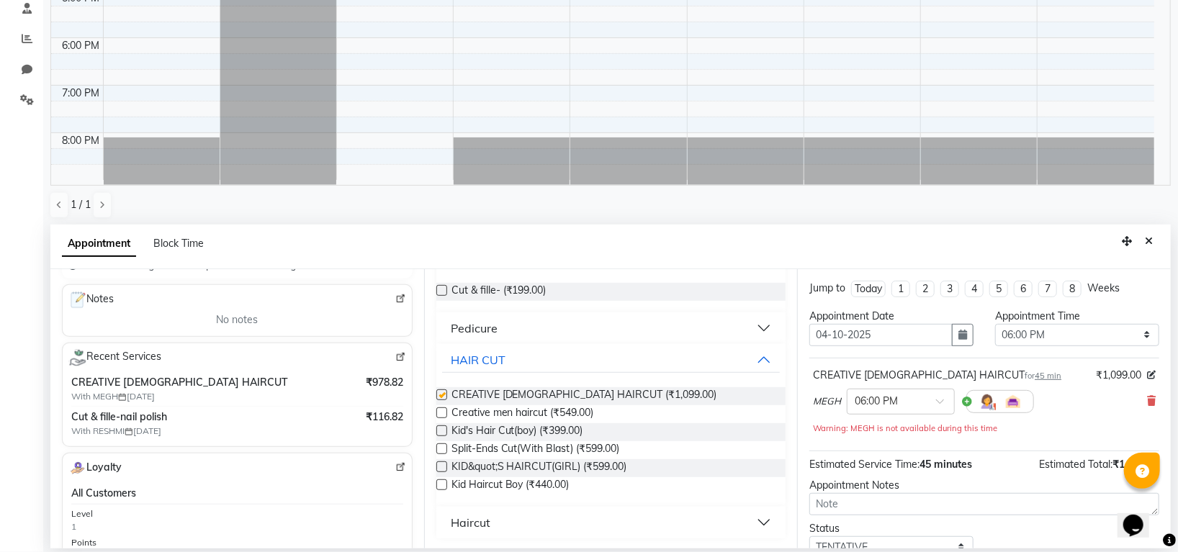
checkbox input "false"
click at [1083, 330] on select "Select 09:00 AM 09:15 AM 09:30 AM 09:45 AM 10:00 AM 10:15 AM 10:30 AM 10:45 AM …" at bounding box center [1077, 335] width 164 height 22
select select "1110"
click at [995, 324] on select "Select 09:00 AM 09:15 AM 09:30 AM 09:45 AM 10:00 AM 10:15 AM 10:30 AM 10:45 AM …" at bounding box center [1077, 335] width 164 height 22
click at [927, 405] on div at bounding box center [901, 400] width 107 height 15
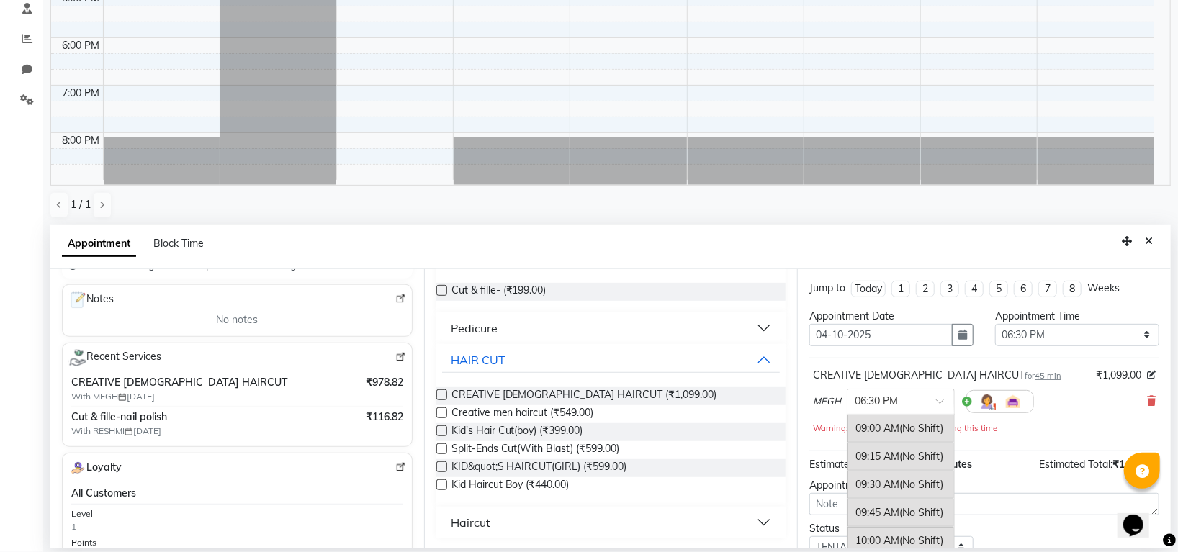
scroll to position [1077, 0]
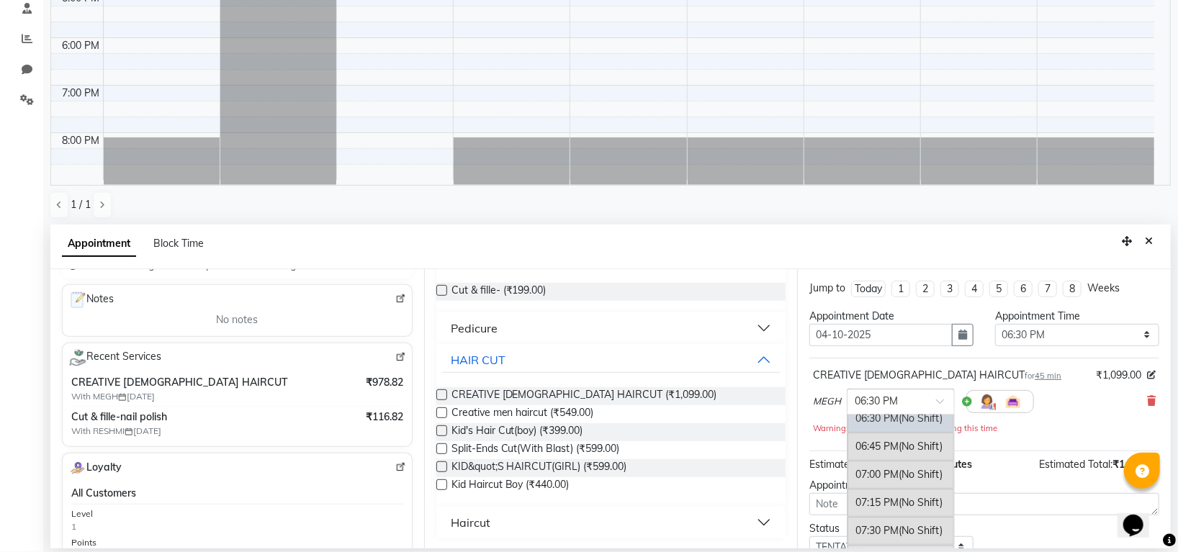
click at [927, 403] on div at bounding box center [901, 400] width 107 height 15
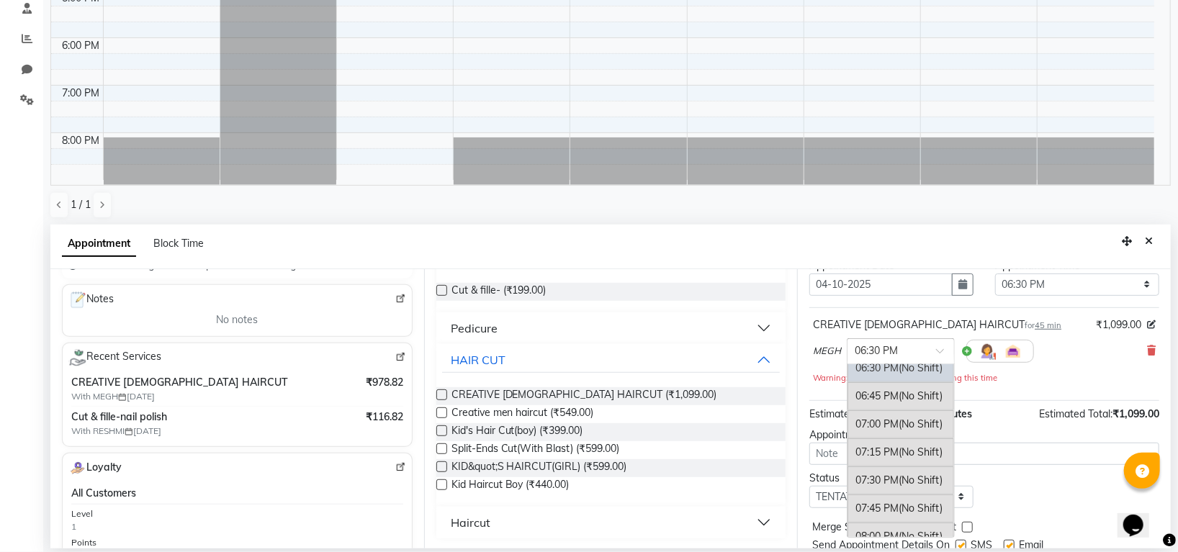
scroll to position [96, 0]
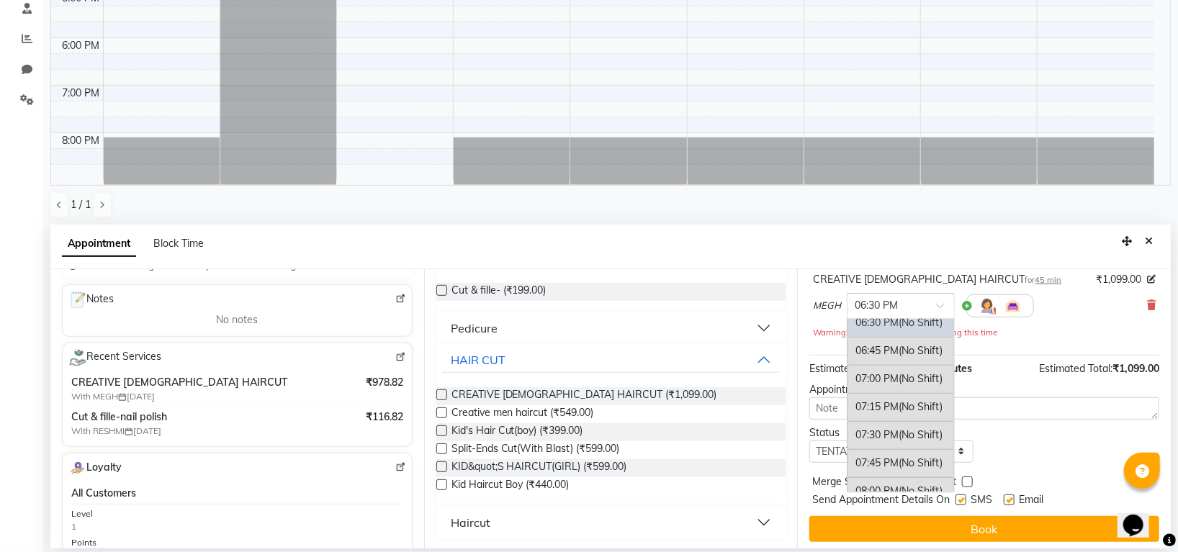
click at [889, 331] on div "06:30 PM (No Shift)" at bounding box center [901, 323] width 107 height 28
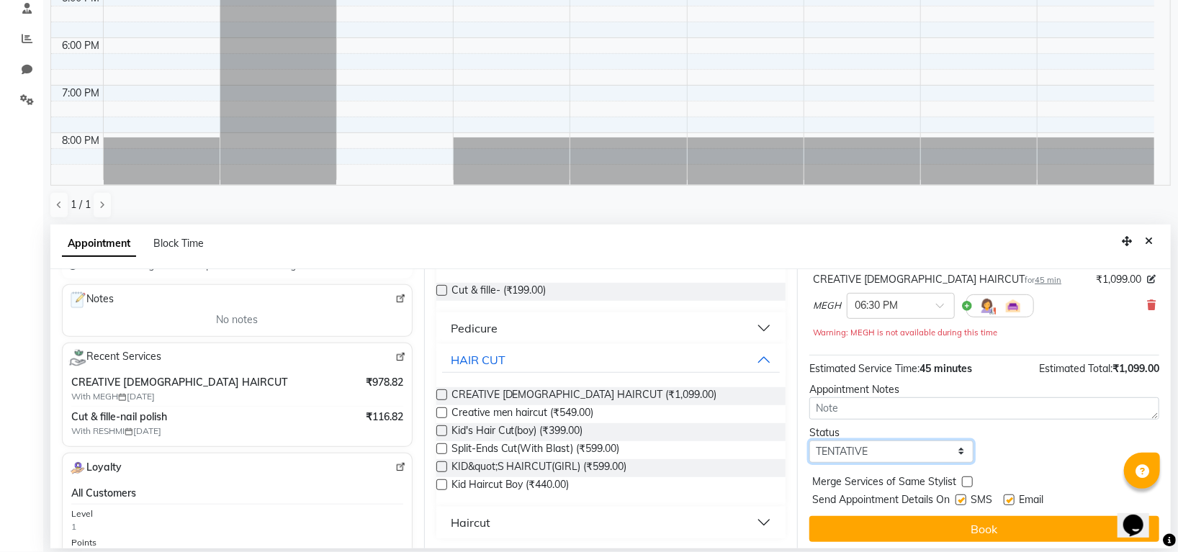
click at [930, 446] on select "Select TENTATIVE CONFIRM UPCOMING" at bounding box center [891, 452] width 164 height 22
select select "confirm booking"
click at [809, 441] on select "Select TENTATIVE CONFIRM UPCOMING" at bounding box center [891, 452] width 164 height 22
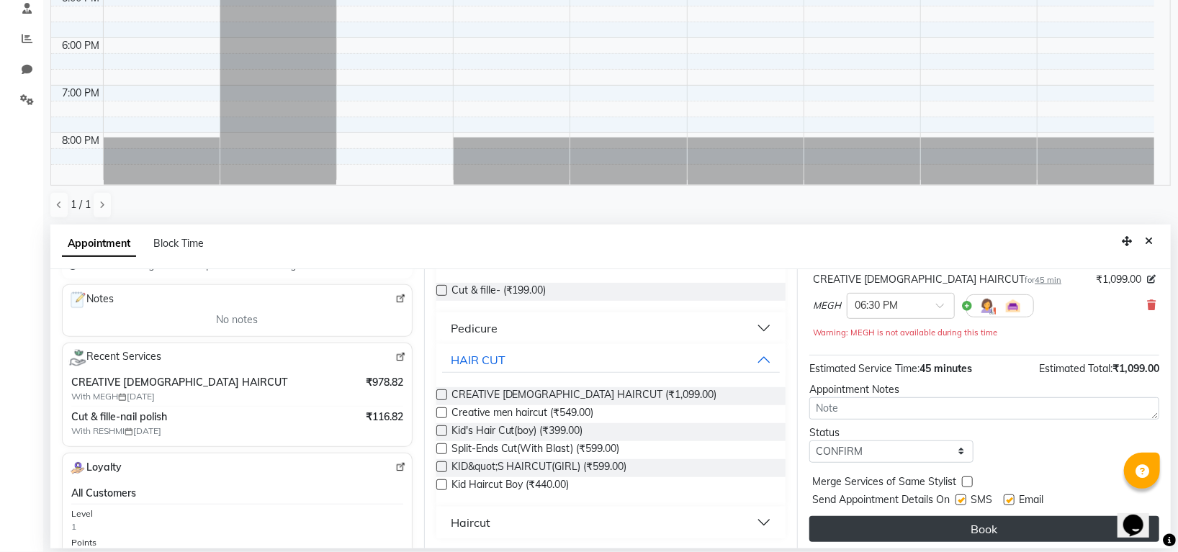
click at [1005, 531] on button "Book" at bounding box center [984, 529] width 350 height 26
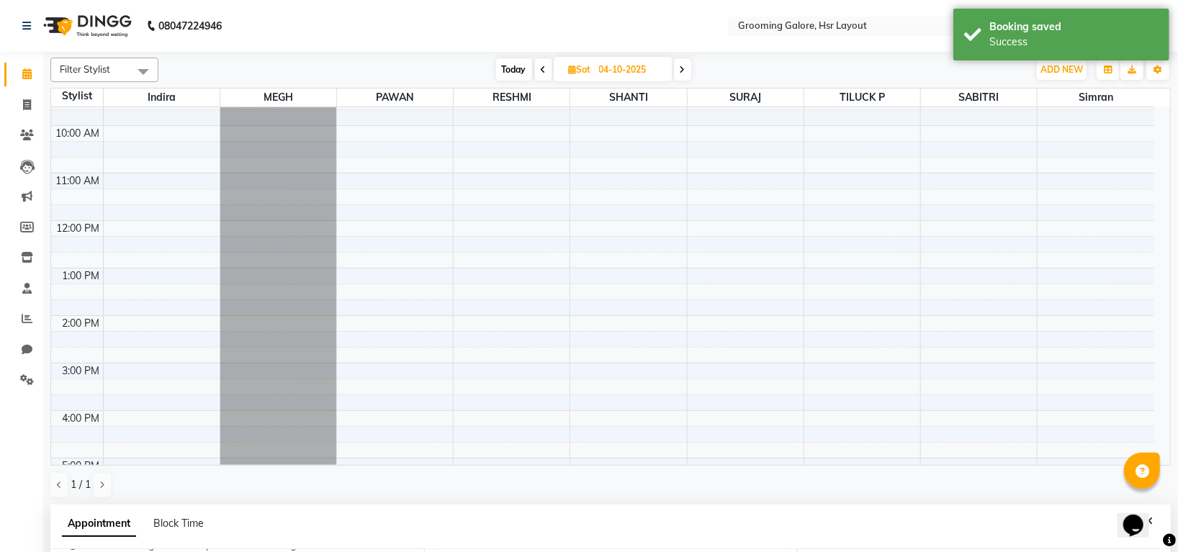
scroll to position [0, 0]
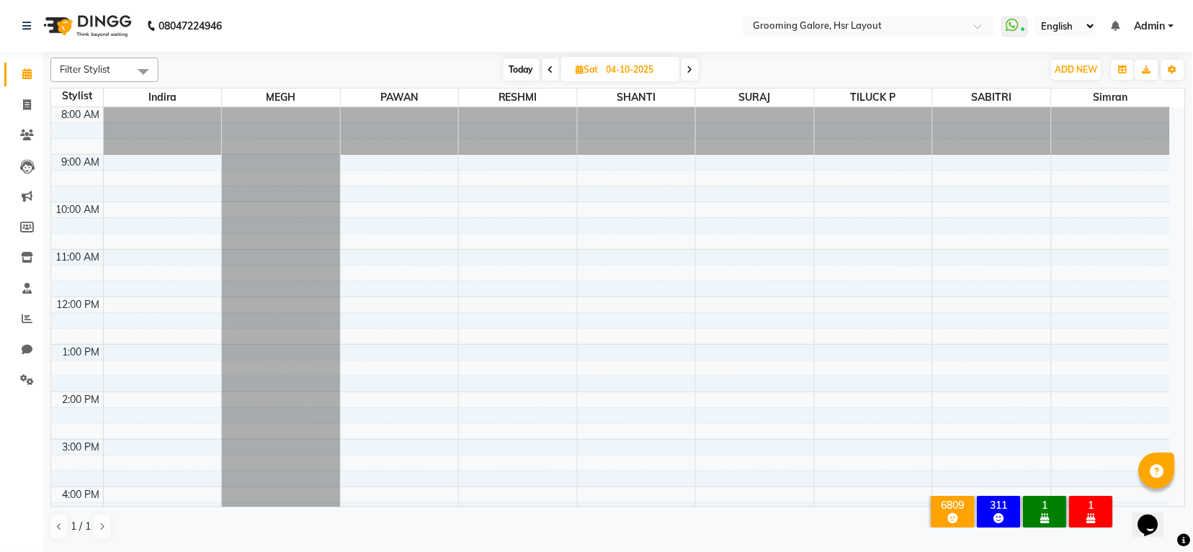
click at [1033, 512] on div "BirthdaysToday" at bounding box center [1044, 518] width 37 height 13
click at [1038, 512] on div "BirthdaysToday" at bounding box center [1044, 518] width 37 height 13
click at [545, 67] on span at bounding box center [550, 69] width 17 height 22
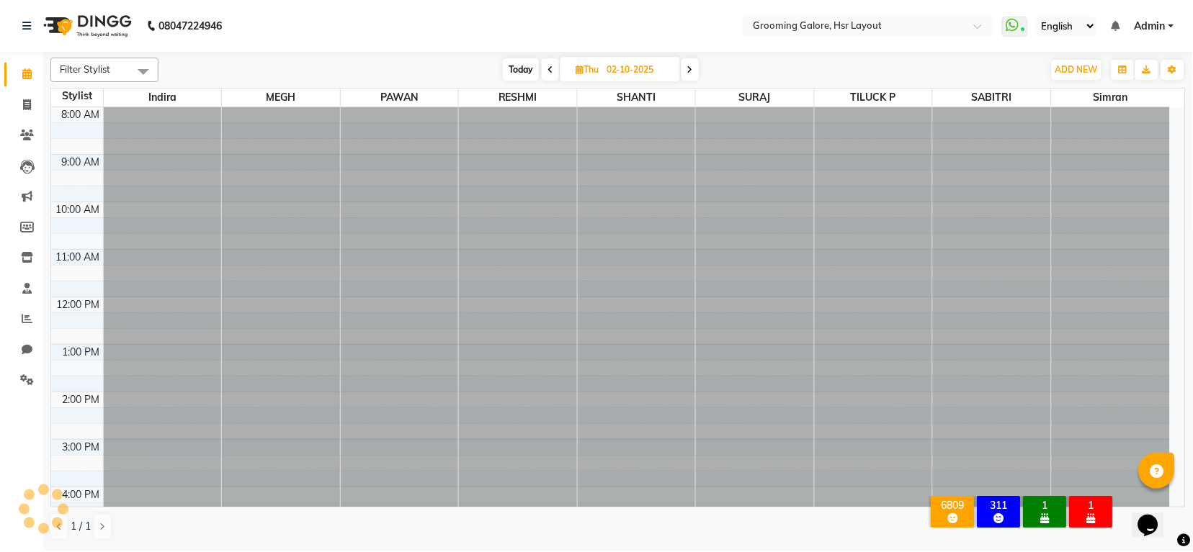
click at [545, 67] on span at bounding box center [550, 69] width 17 height 22
type input "01-10-2025"
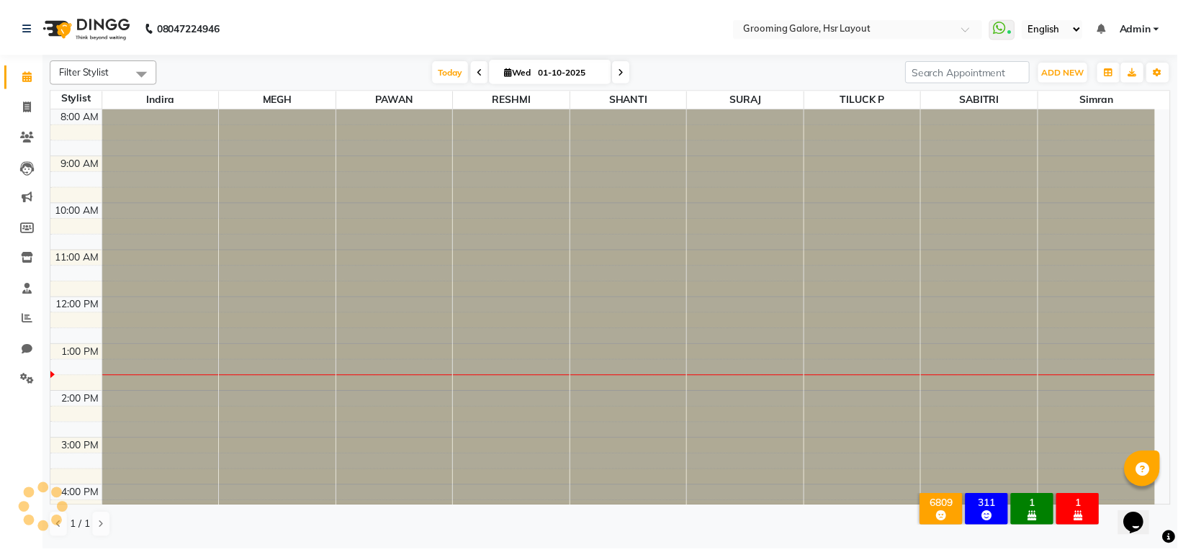
scroll to position [223, 0]
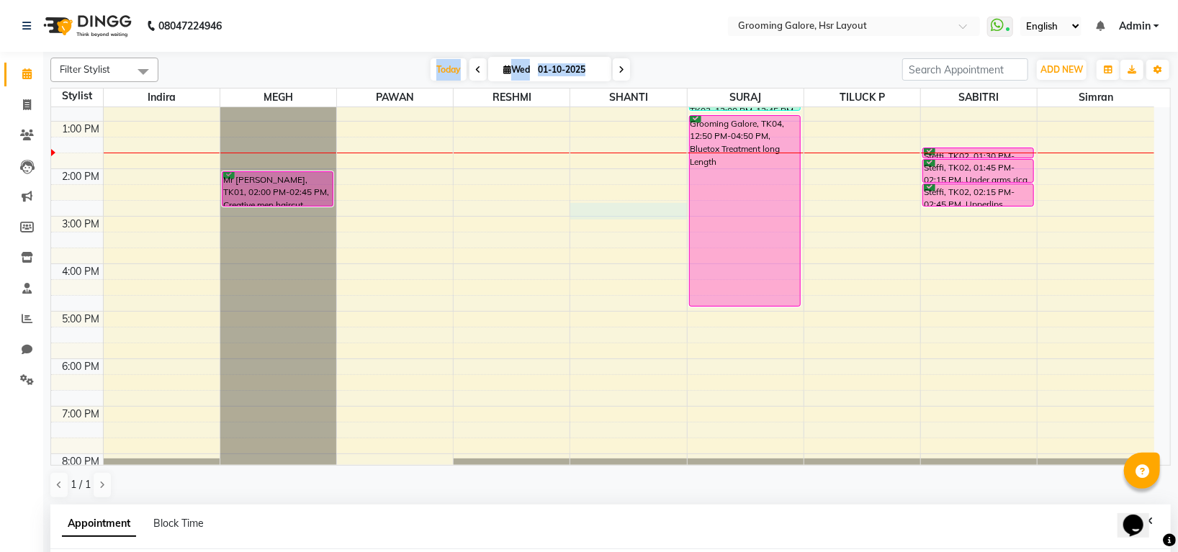
select select "45580"
select select "tentative"
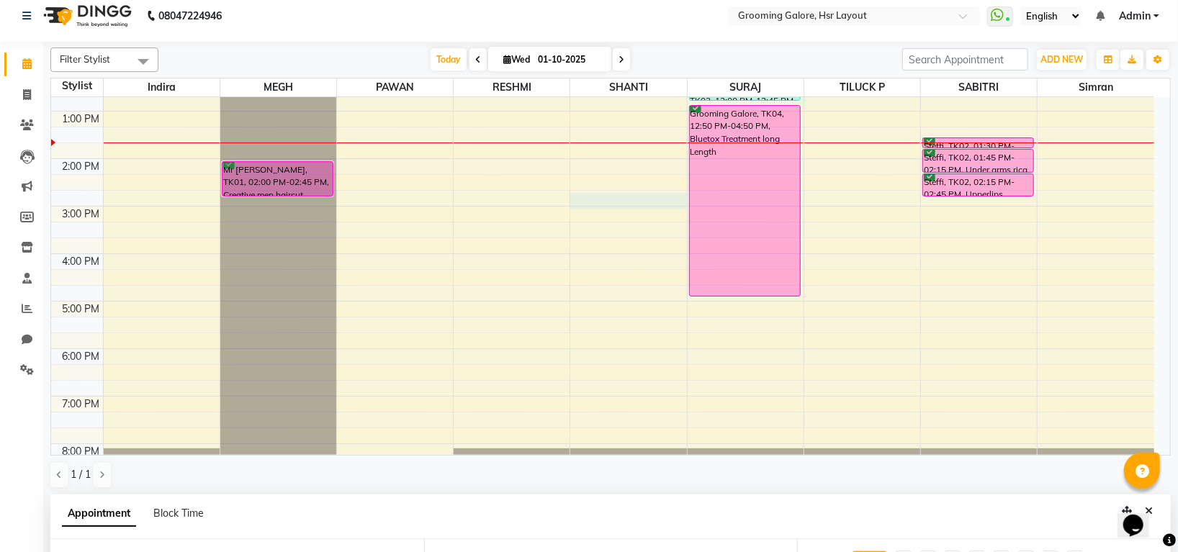
select select "885"
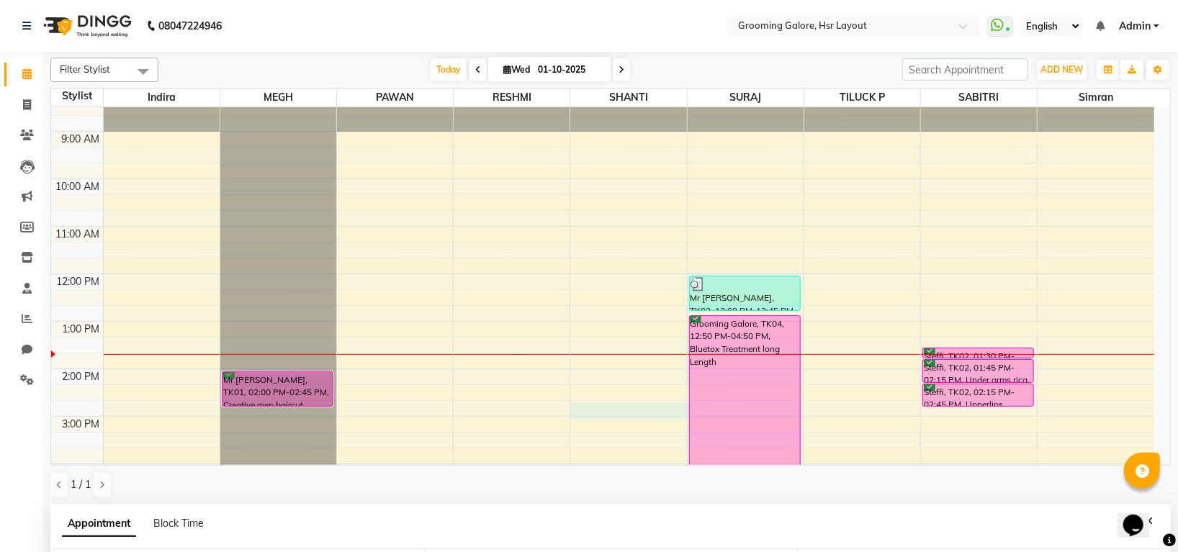
scroll to position [0, 0]
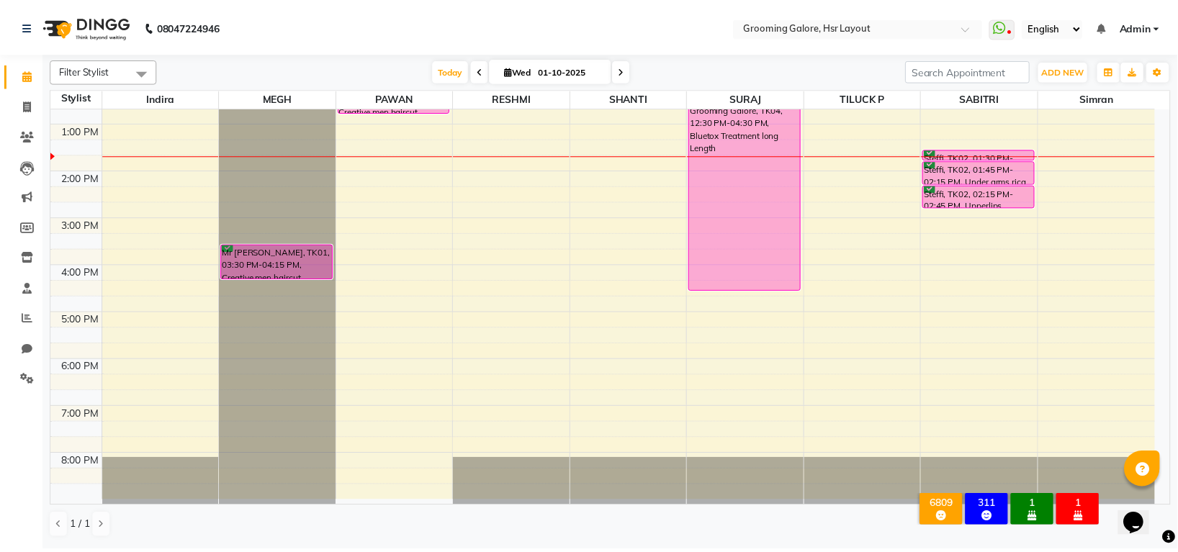
scroll to position [0, 32]
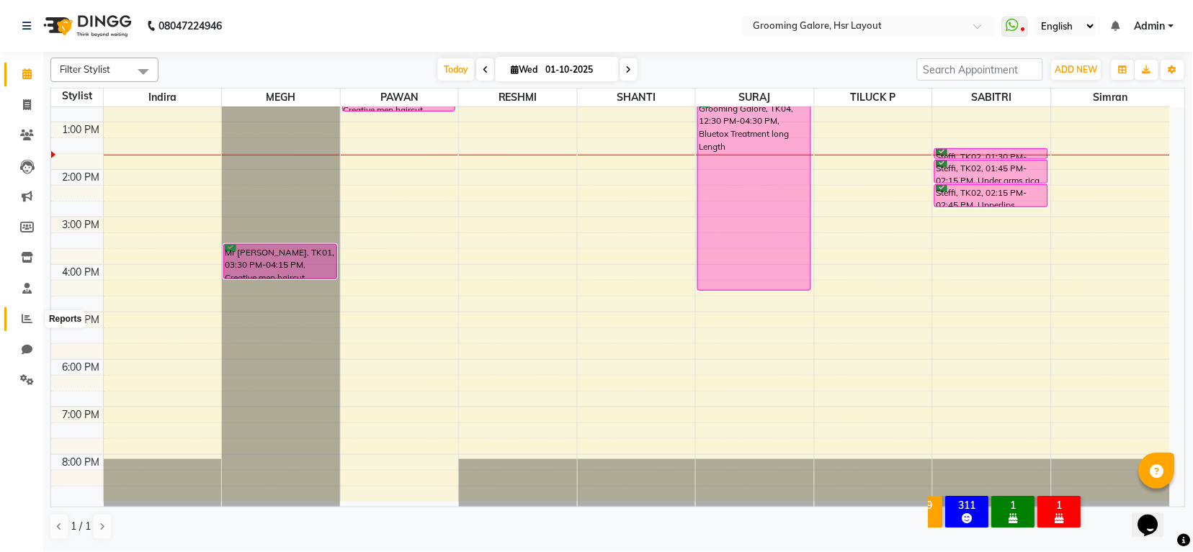
click at [19, 318] on span at bounding box center [26, 319] width 25 height 17
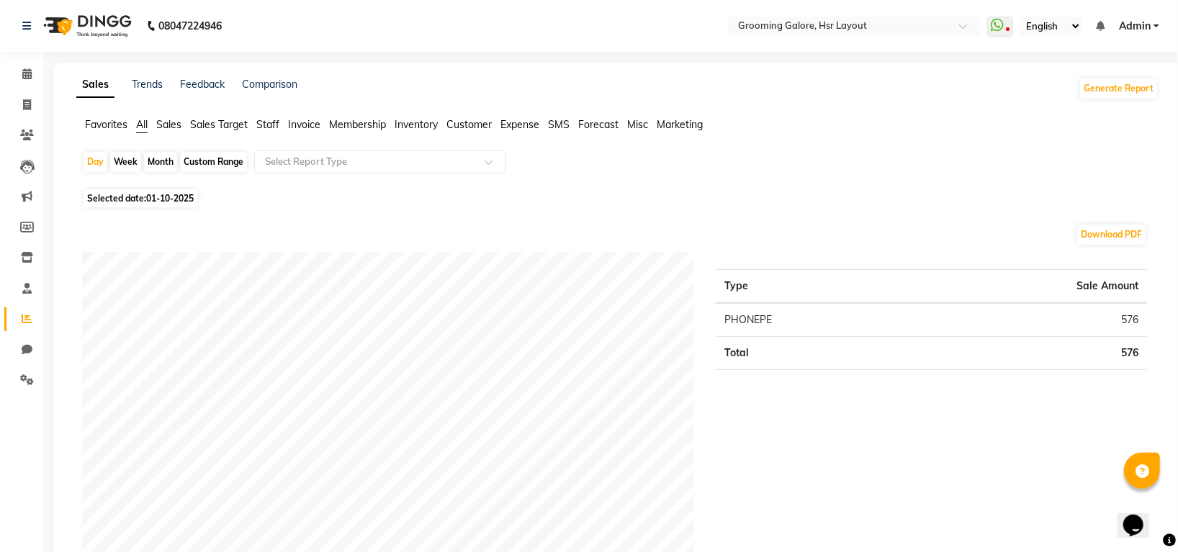
click at [155, 161] on div "Month" at bounding box center [160, 162] width 33 height 20
select select "10"
select select "2025"
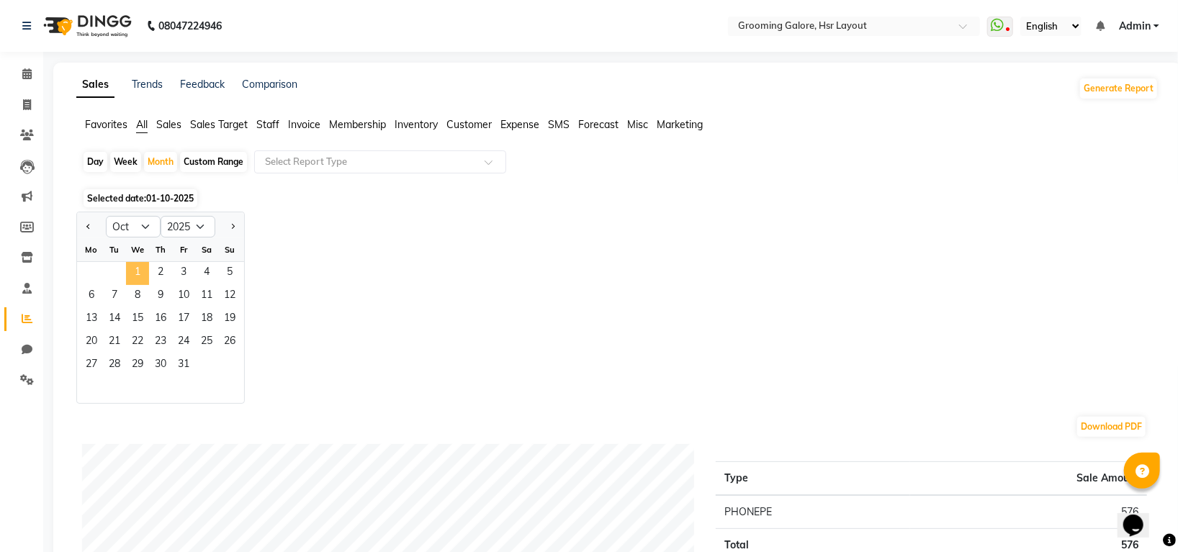
click at [143, 272] on span "1" at bounding box center [137, 273] width 23 height 23
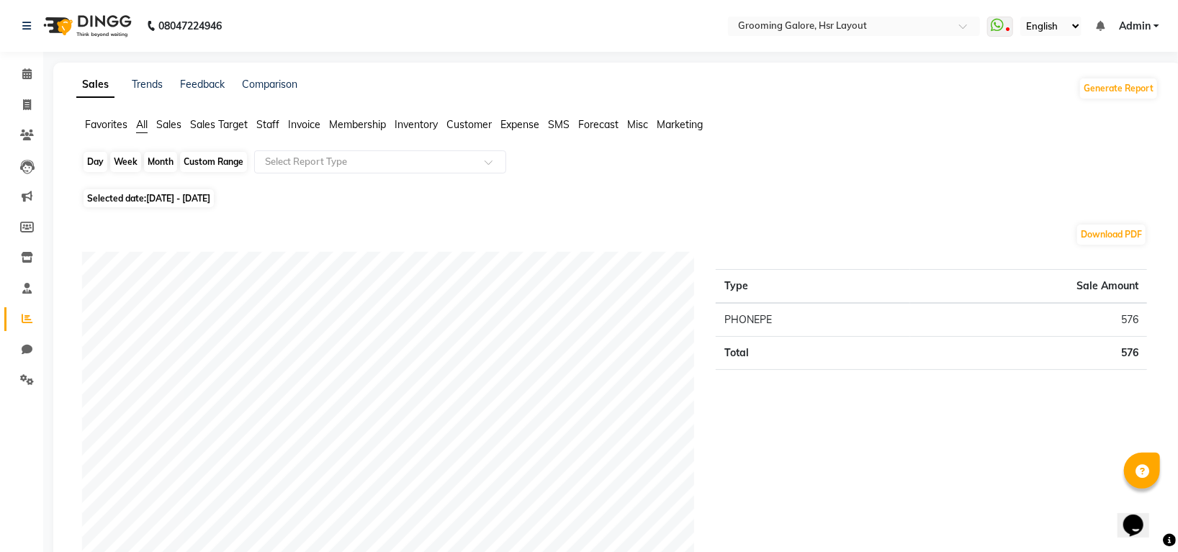
click at [161, 156] on div "Month" at bounding box center [160, 162] width 33 height 20
select select "10"
select select "2025"
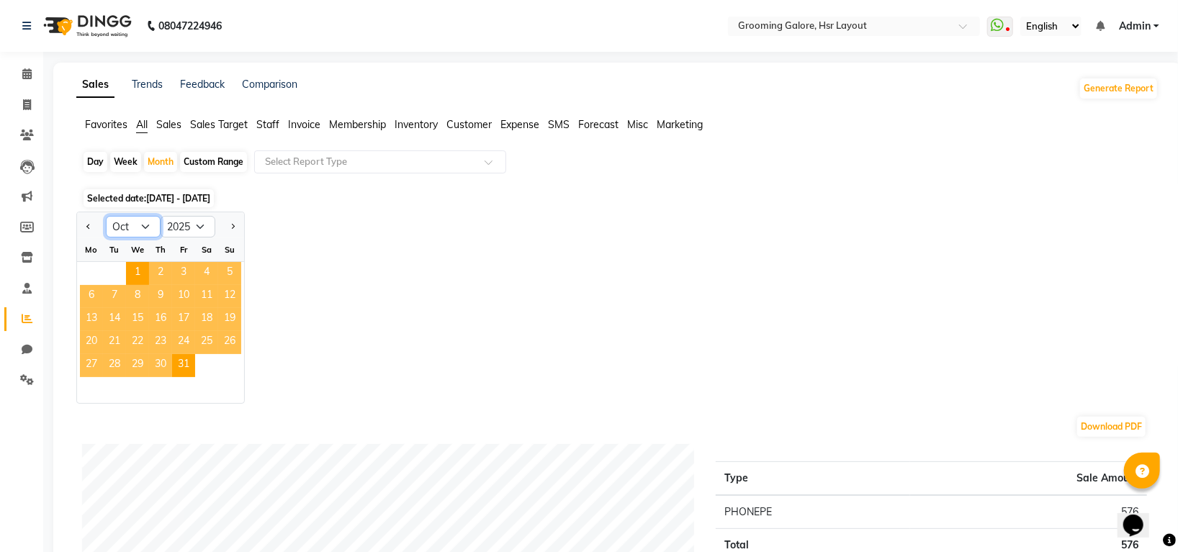
click at [130, 223] on select "Jan Feb Mar Apr May Jun Jul Aug Sep Oct Nov Dec" at bounding box center [133, 227] width 55 height 22
select select "9"
click at [106, 216] on select "Jan Feb Mar Apr May Jun Jul Aug Sep Oct Nov Dec" at bounding box center [133, 227] width 55 height 22
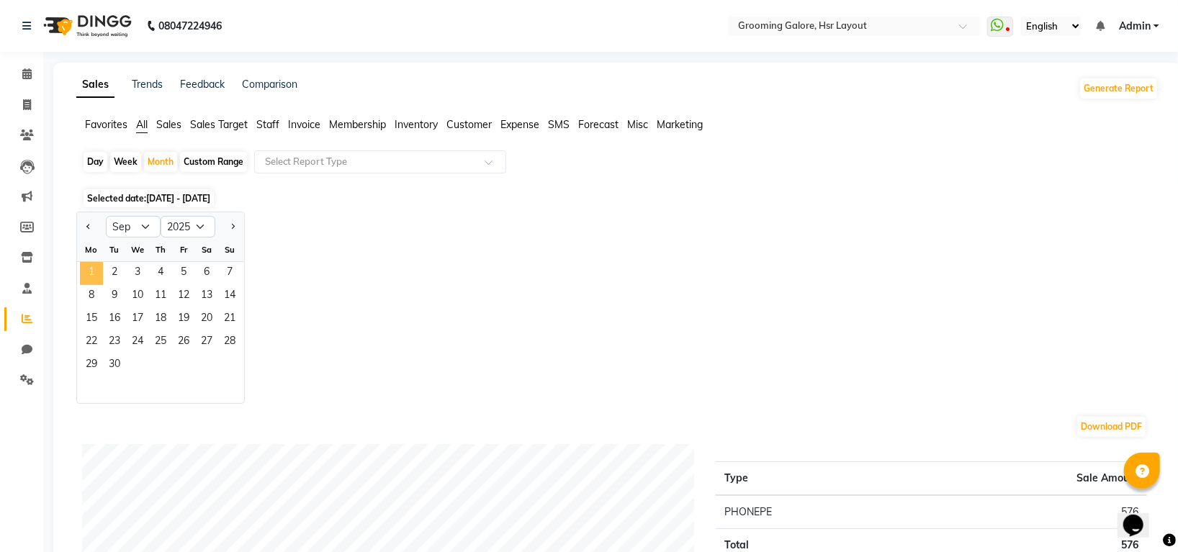
click at [91, 271] on span "1" at bounding box center [91, 273] width 23 height 23
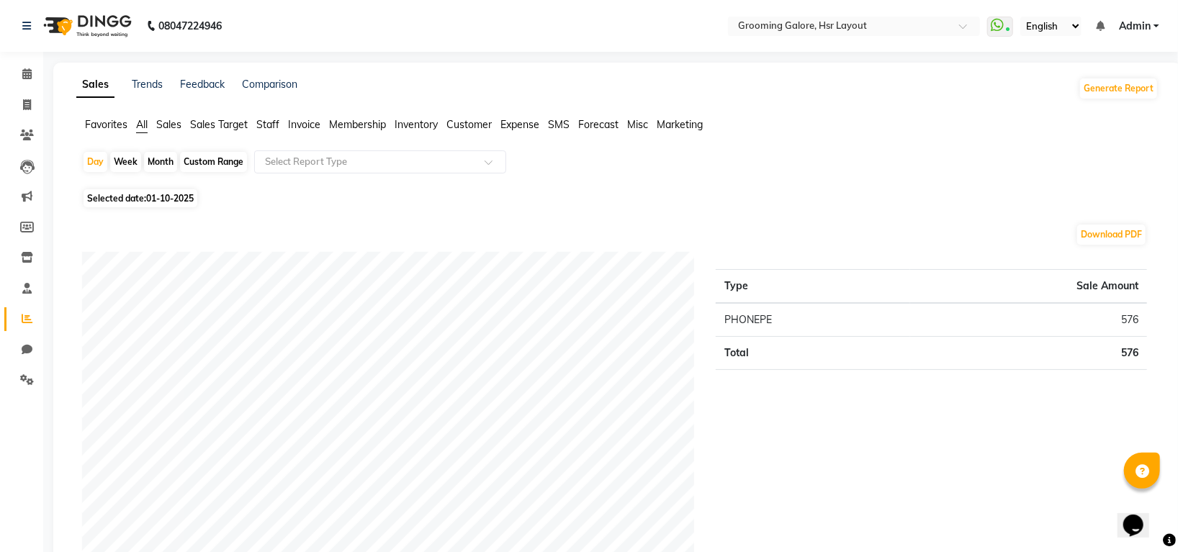
click at [166, 128] on span "Sales" at bounding box center [168, 124] width 25 height 13
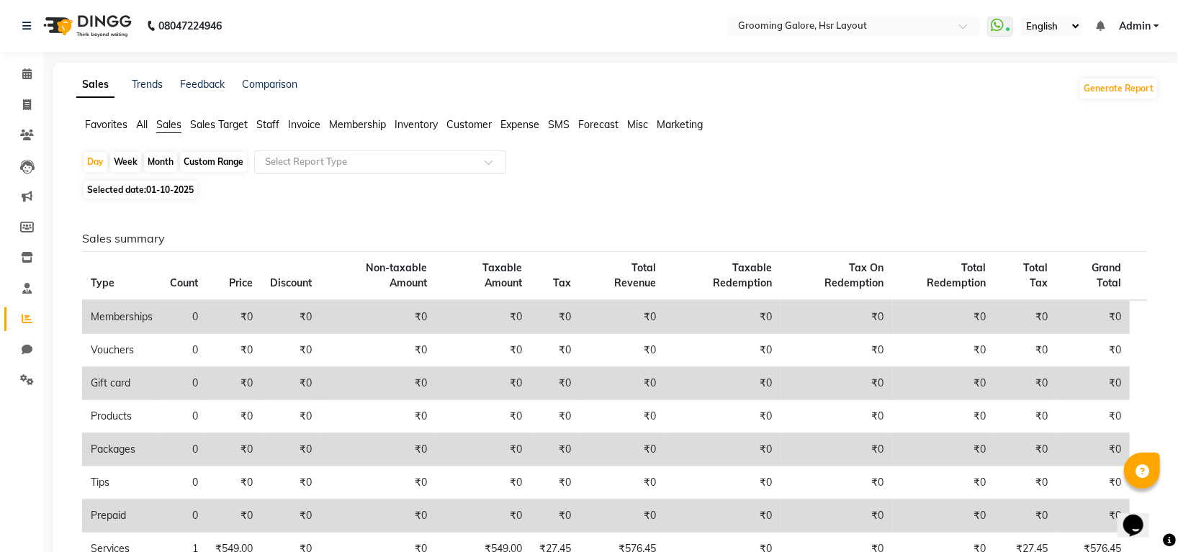
click at [424, 155] on input "text" at bounding box center [365, 162] width 207 height 14
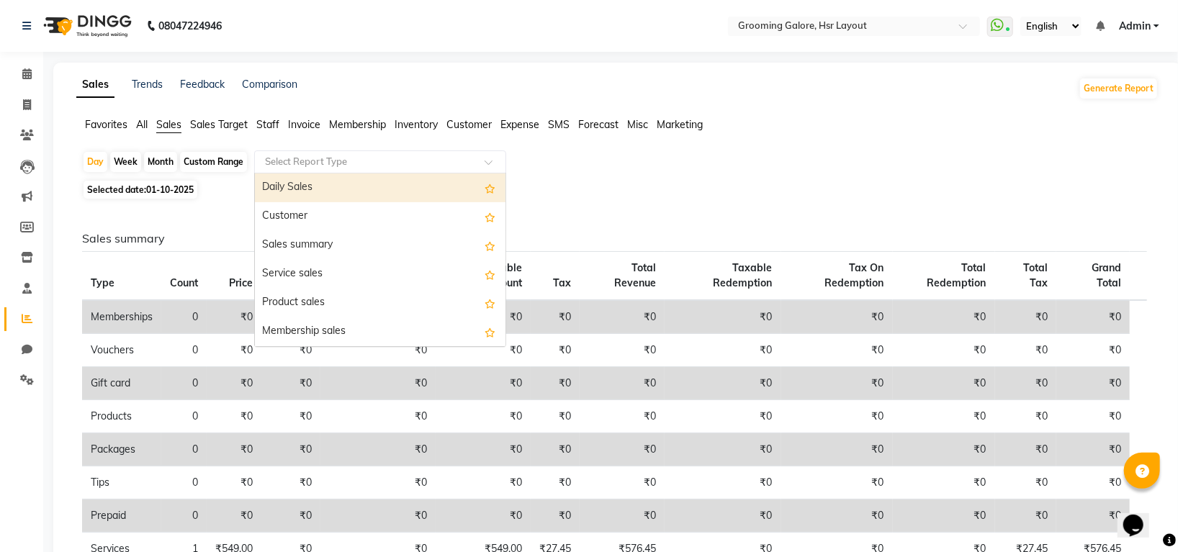
click at [163, 163] on div "Month" at bounding box center [160, 162] width 33 height 20
select select "10"
select select "2025"
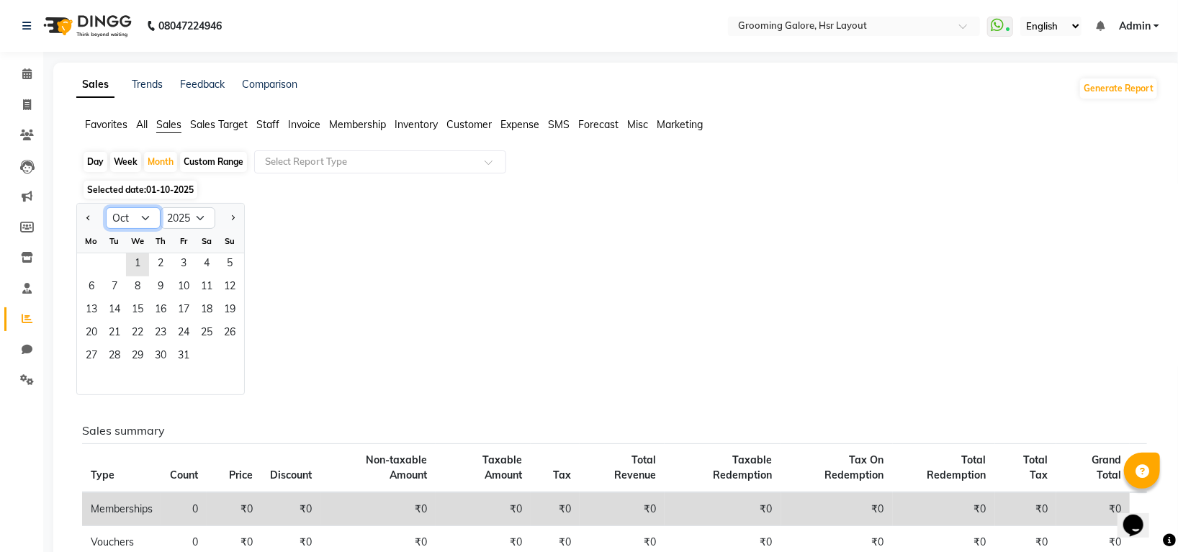
click at [138, 215] on select "Jan Feb Mar Apr May Jun Jul Aug Sep Oct Nov Dec" at bounding box center [133, 218] width 55 height 22
select select "9"
click at [106, 208] on select "Jan Feb Mar Apr May Jun Jul Aug Sep Oct Nov Dec" at bounding box center [133, 218] width 55 height 22
click at [93, 272] on span "1" at bounding box center [91, 265] width 23 height 23
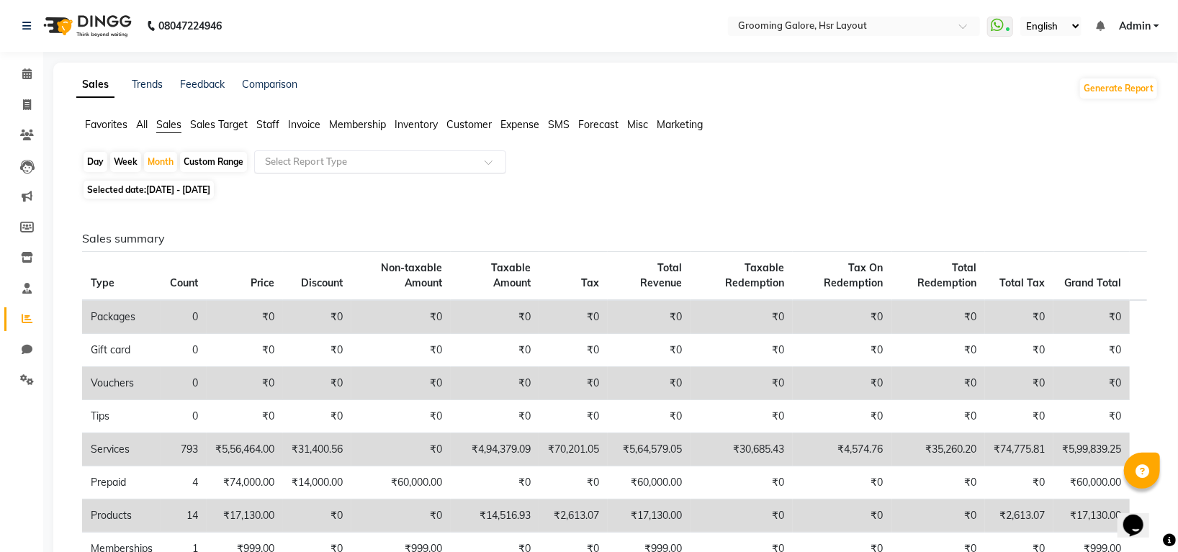
click at [353, 162] on input "text" at bounding box center [365, 162] width 207 height 14
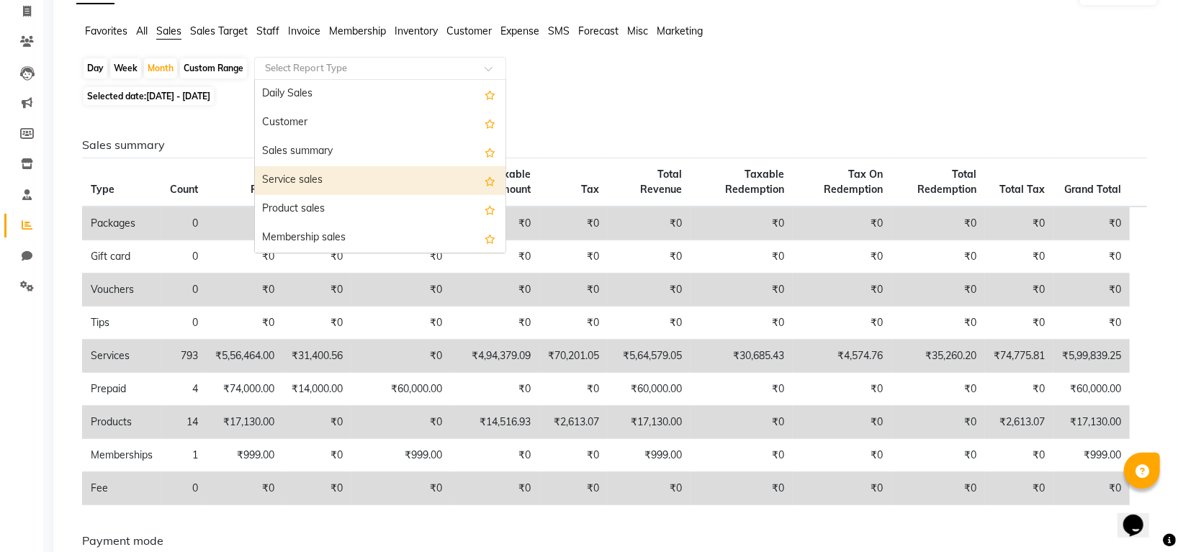
scroll to position [51, 0]
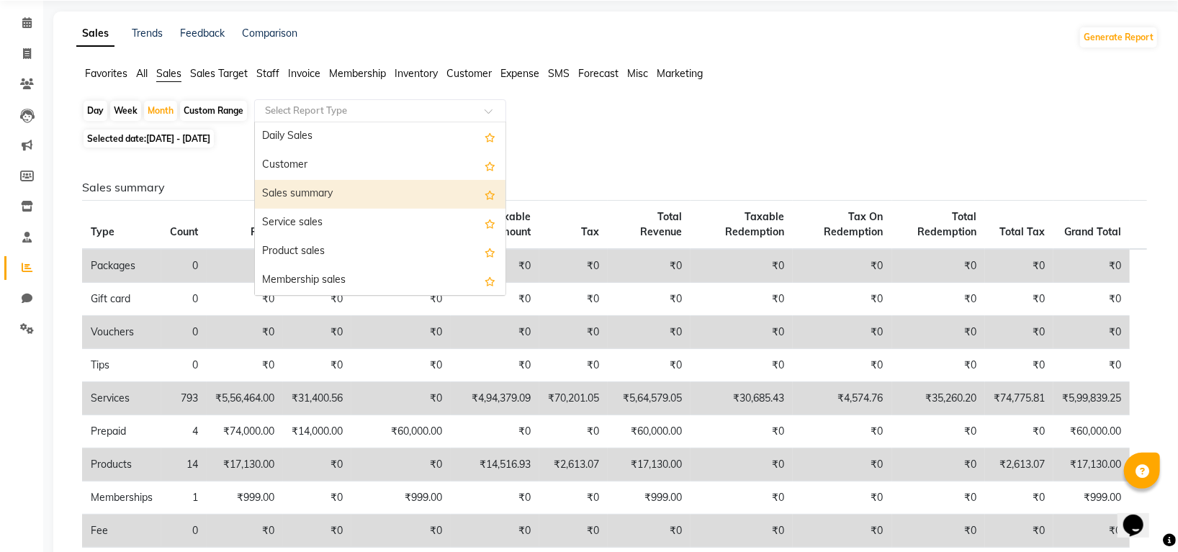
click at [170, 72] on span "Sales" at bounding box center [168, 73] width 25 height 13
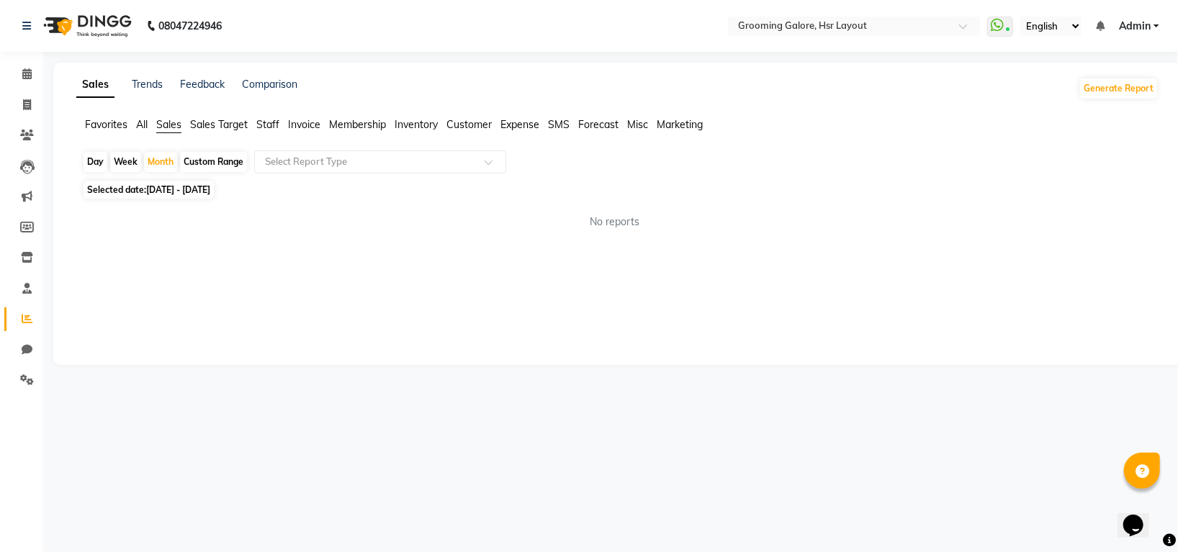
scroll to position [0, 0]
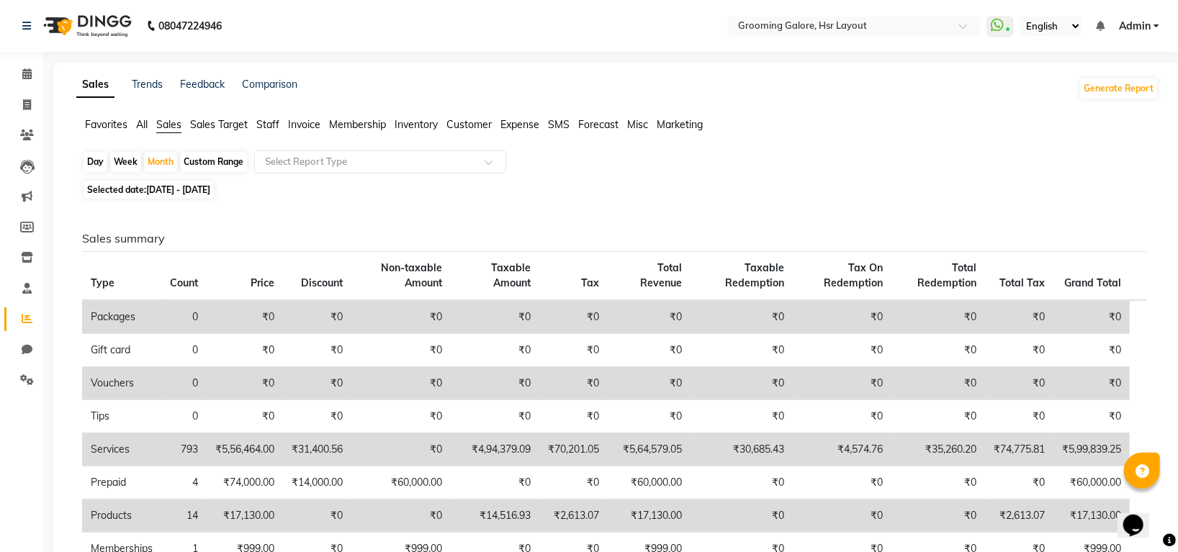
click at [217, 125] on span "Sales Target" at bounding box center [219, 124] width 58 height 13
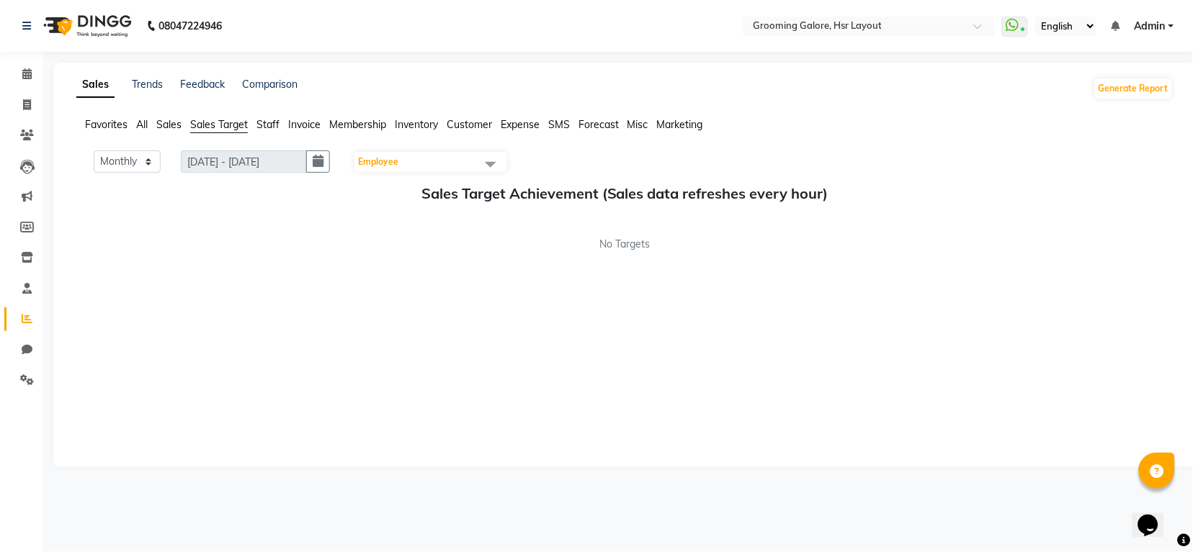
click at [281, 121] on ul "Favorites All Sales Sales Target Staff Invoice Membership Inventory Customer Ex…" at bounding box center [624, 125] width 1097 height 16
click at [262, 124] on span "Staff" at bounding box center [267, 124] width 23 height 13
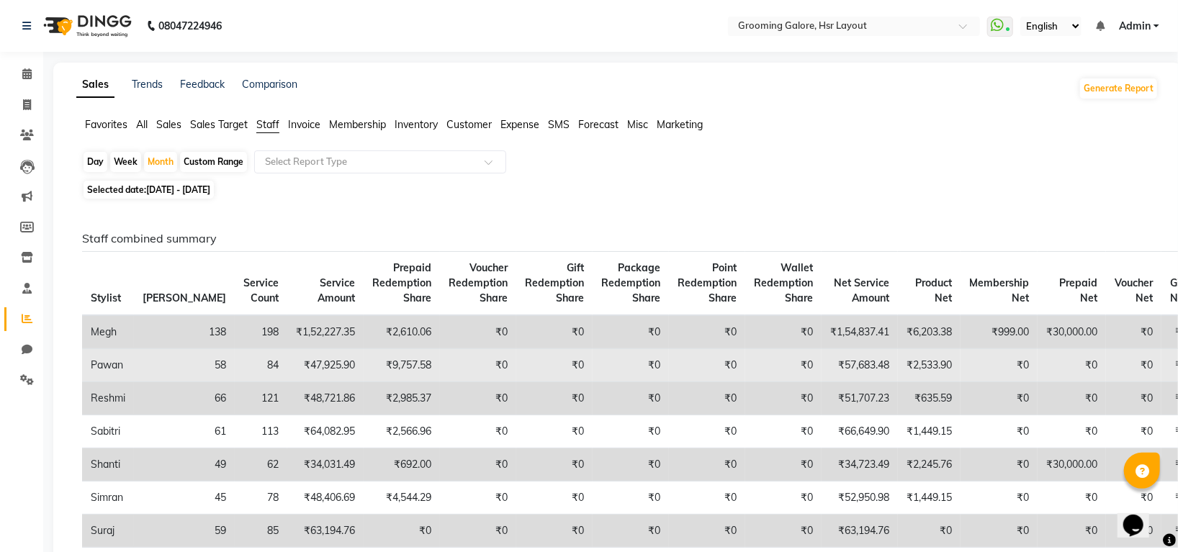
scroll to position [192, 0]
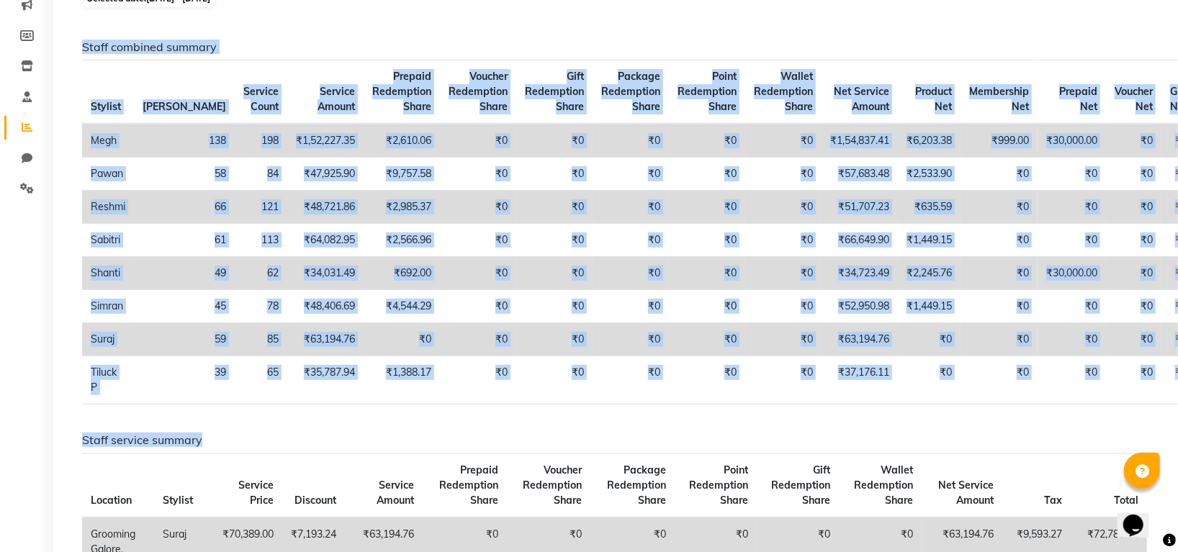
drag, startPoint x: 361, startPoint y: 428, endPoint x: 597, endPoint y: 408, distance: 237.1
click at [665, 409] on div "Staff combined summary Stylist Bill Count Service Count Service Amount Prepaid …" at bounding box center [614, 228] width 1087 height 376
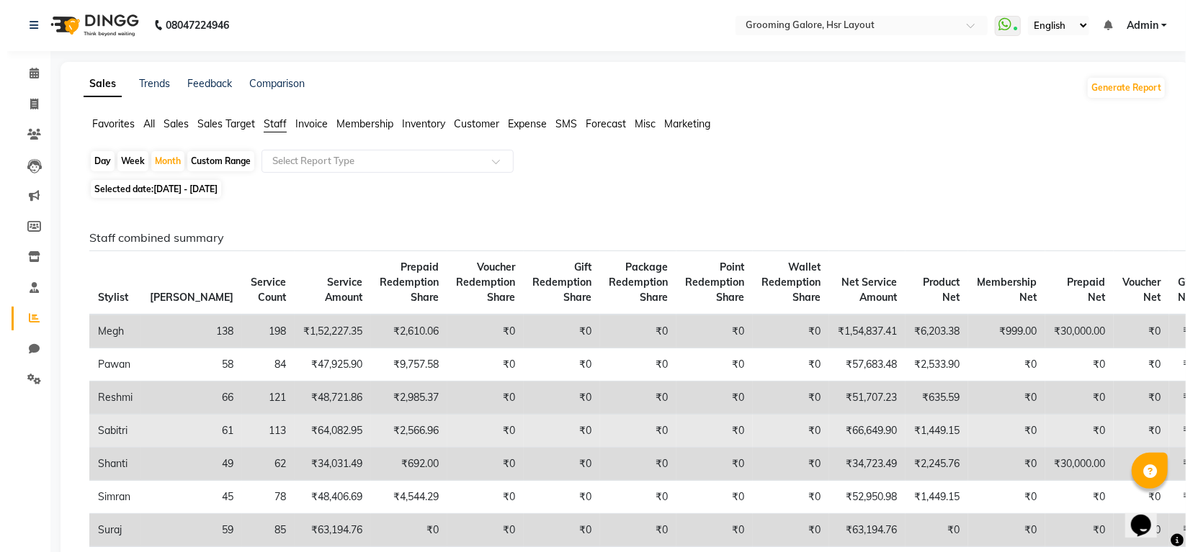
scroll to position [0, 0]
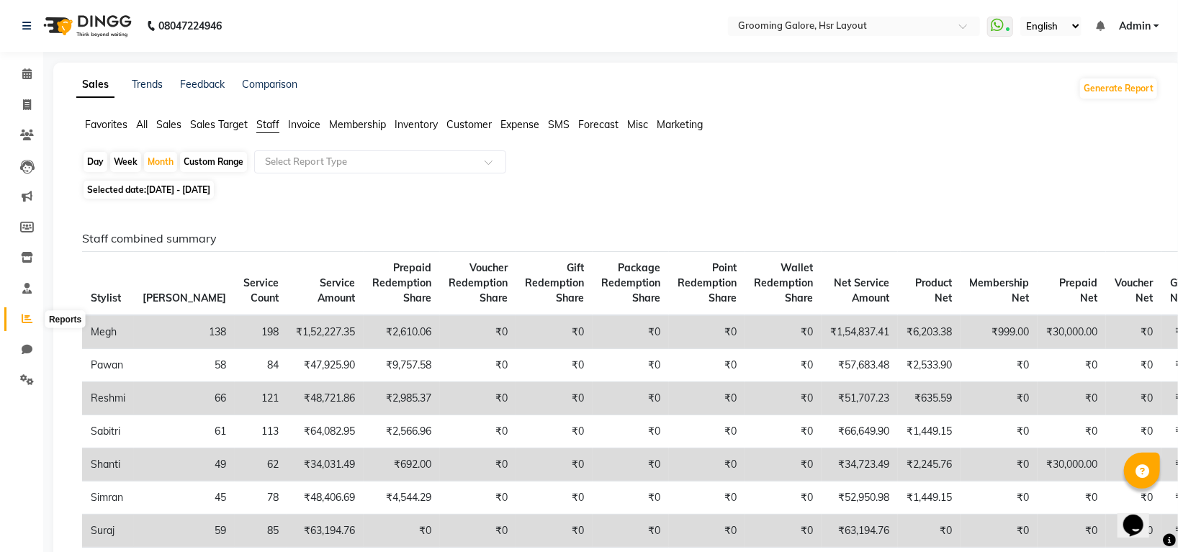
drag, startPoint x: 27, startPoint y: 313, endPoint x: 24, endPoint y: 143, distance: 170.0
click at [27, 314] on icon at bounding box center [27, 318] width 11 height 11
click at [22, 75] on icon at bounding box center [26, 73] width 9 height 11
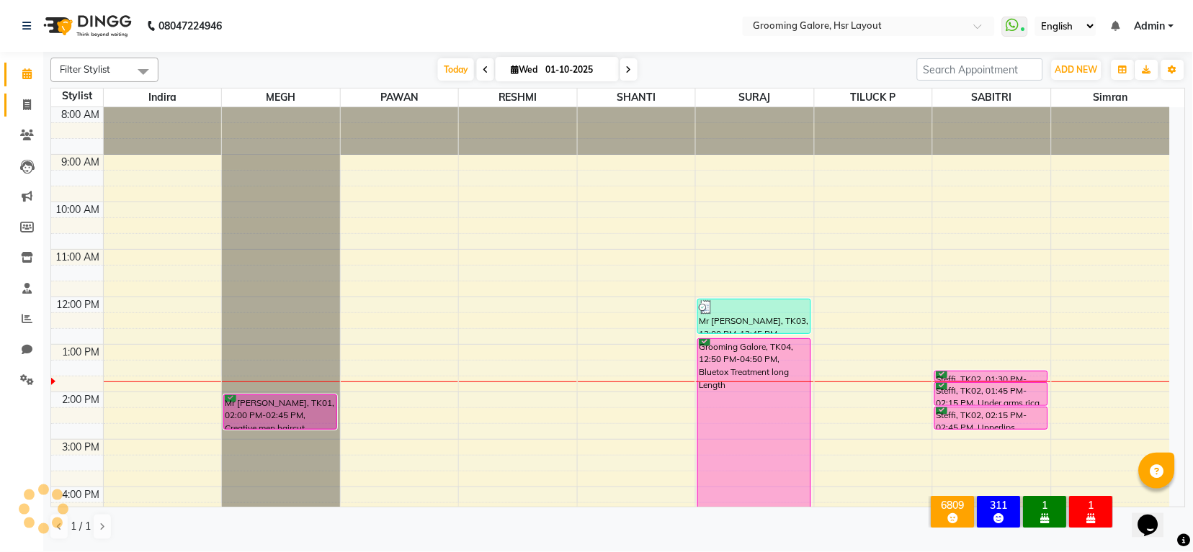
click at [22, 115] on link "Invoice" at bounding box center [21, 106] width 35 height 24
select select "service"
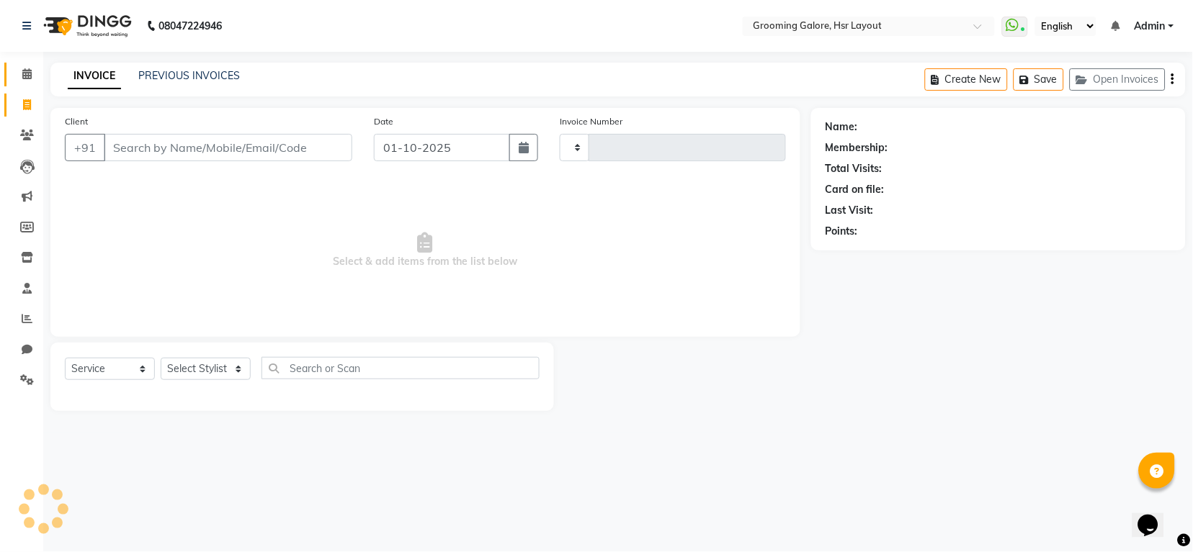
type input "2540"
select select "6168"
select select "P"
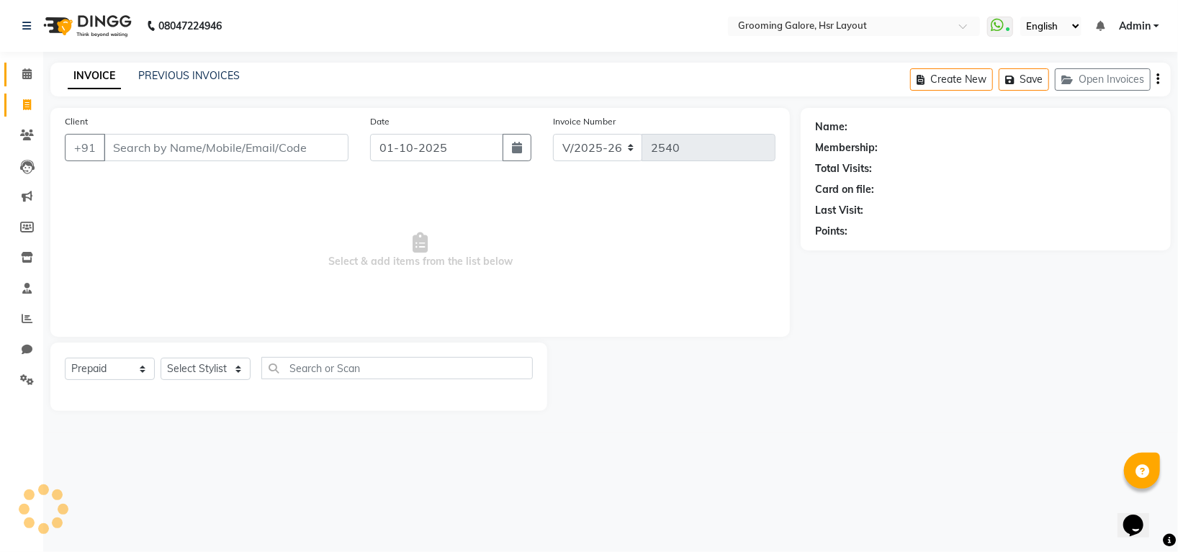
select select "45583"
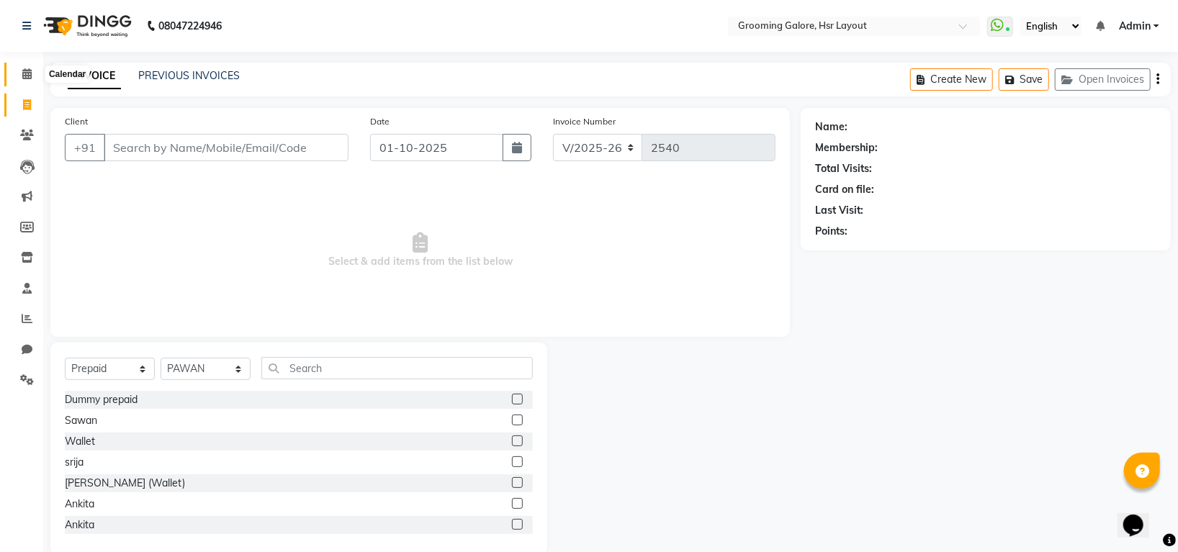
click at [26, 72] on icon at bounding box center [26, 73] width 9 height 11
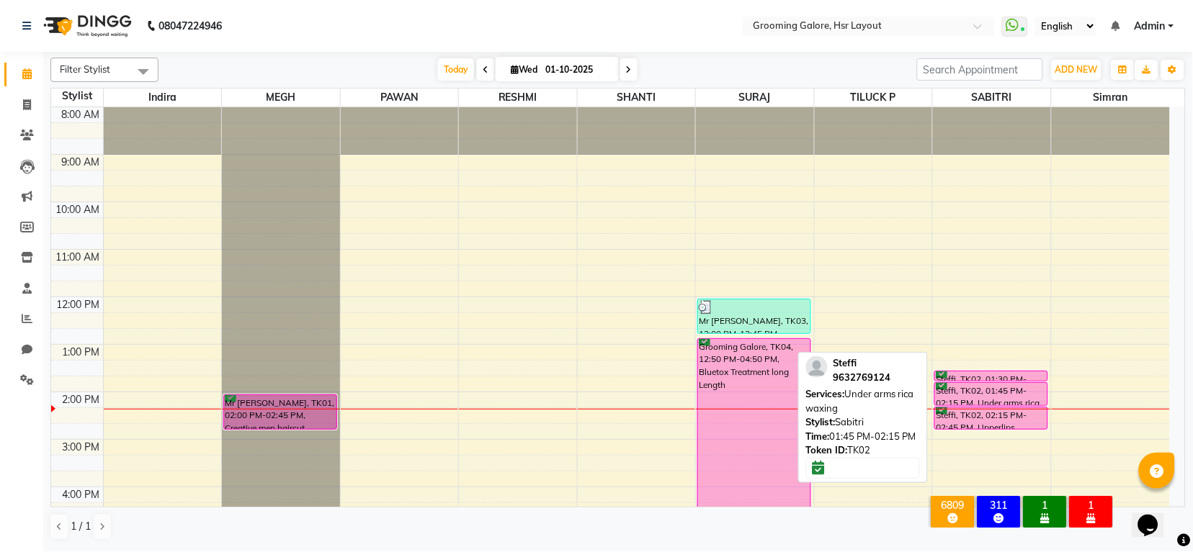
click at [961, 393] on div "Steffi, TK02, 01:45 PM-02:15 PM, Under arms rica waxing" at bounding box center [991, 394] width 112 height 22
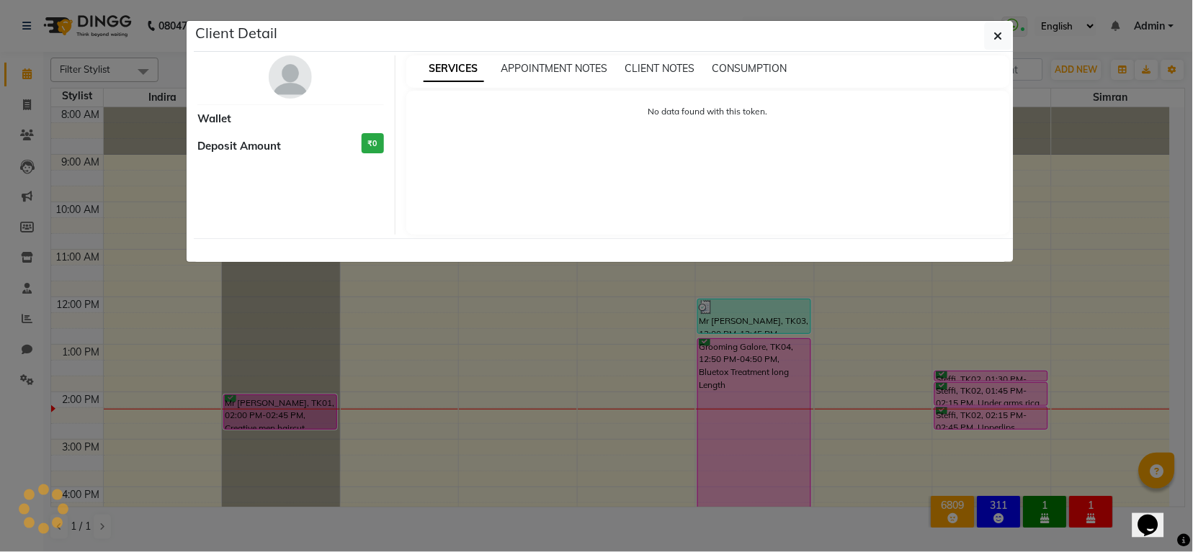
select select "6"
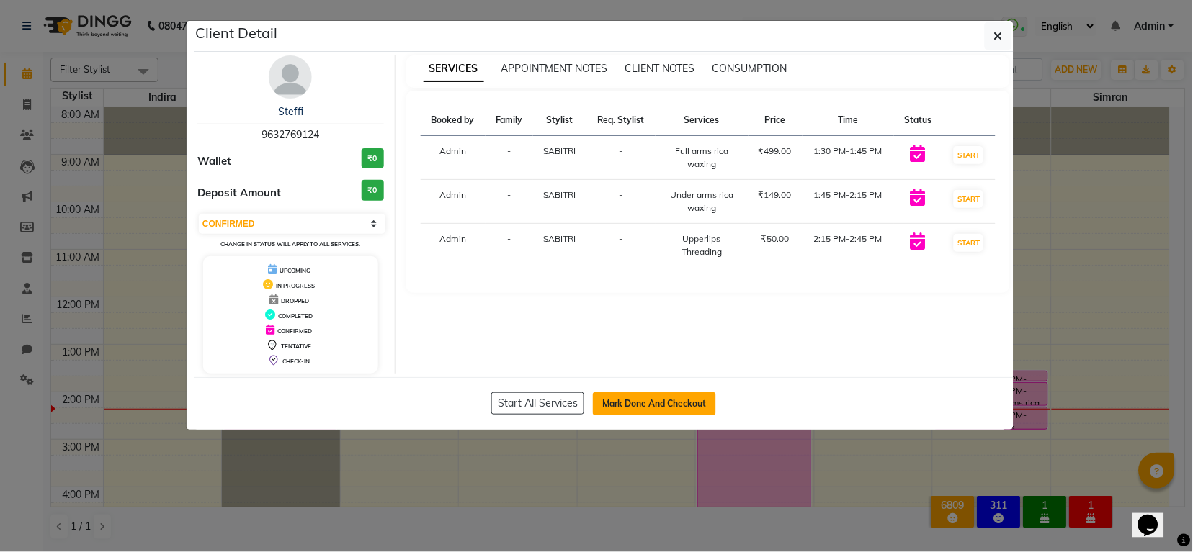
click at [632, 405] on button "Mark Done And Checkout" at bounding box center [654, 404] width 123 height 23
select select "6168"
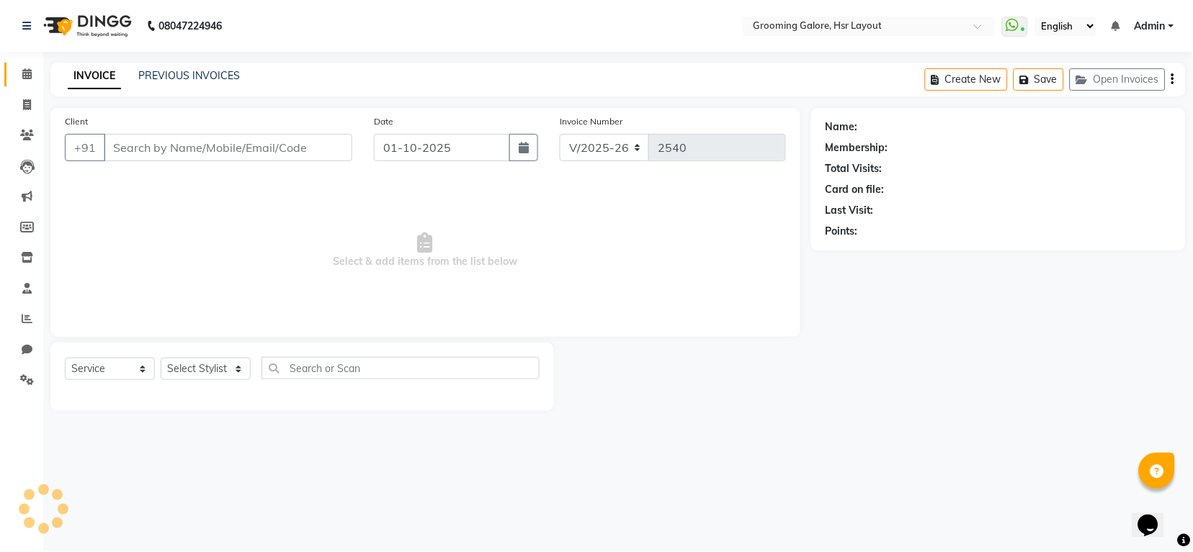
select select "P"
select select "45583"
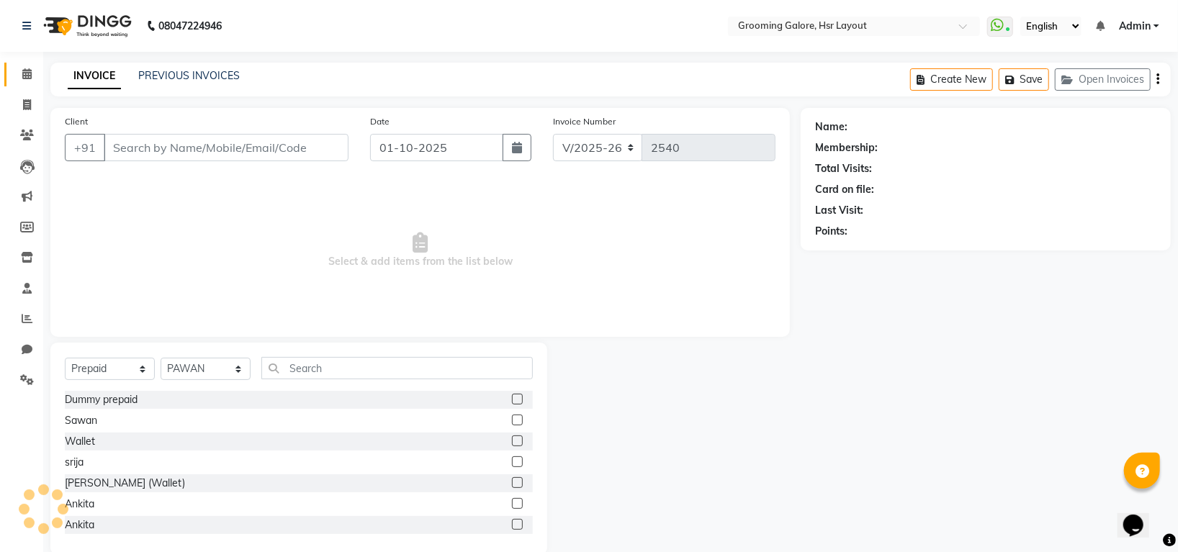
type input "9632769124"
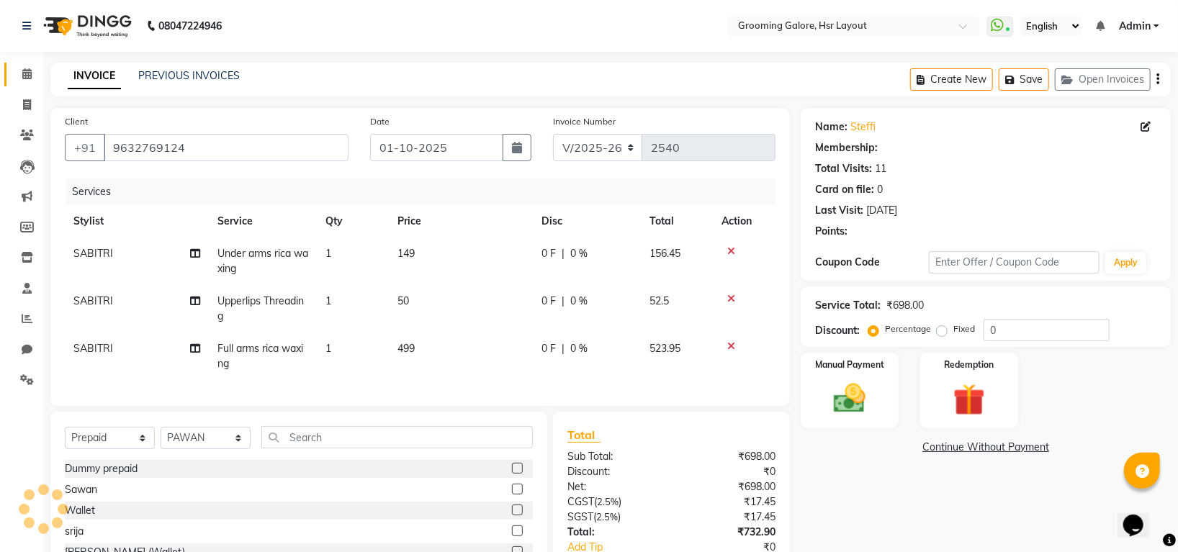
select select "1: Object"
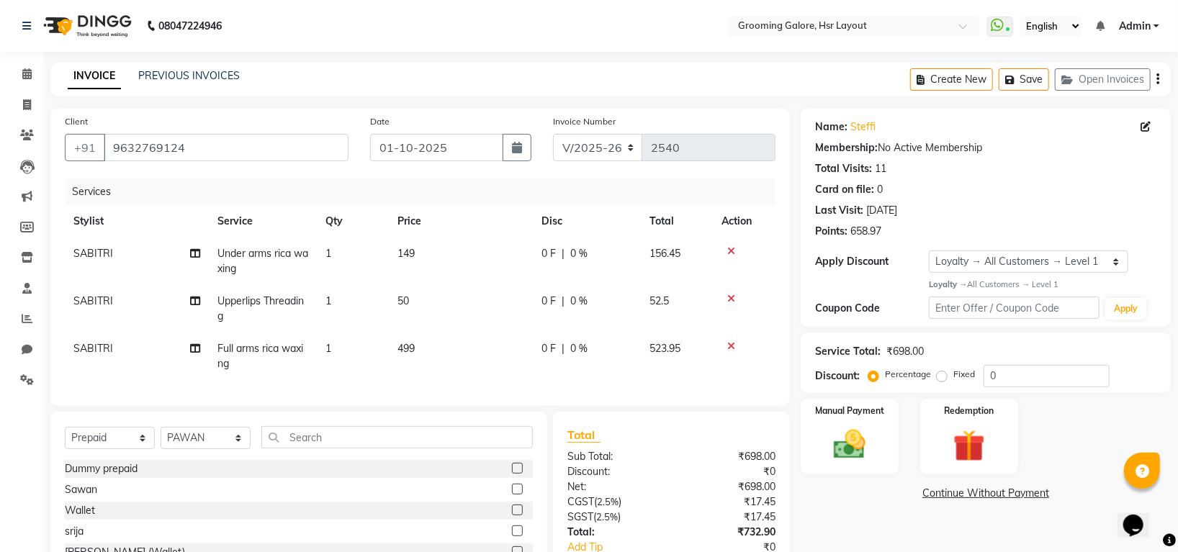
click at [91, 354] on span "SABITRI" at bounding box center [93, 348] width 40 height 13
select select "87770"
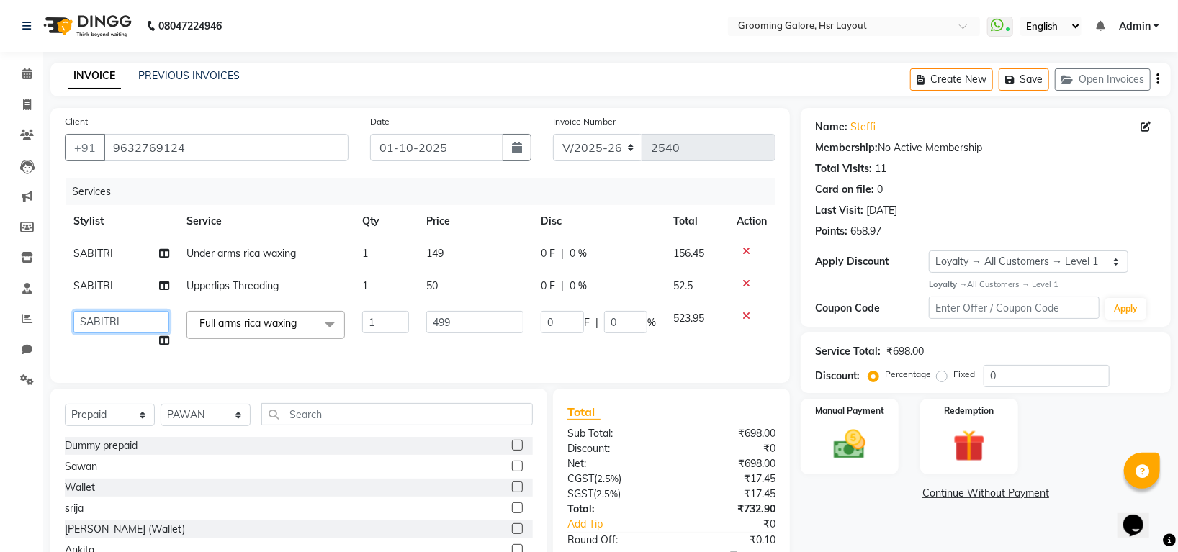
click at [155, 327] on select "[PERSON_NAME] [PERSON_NAME] PAWAN [PERSON_NAME] SHANTI [PERSON_NAME] SURAJ TILU…" at bounding box center [121, 322] width 96 height 22
select select "45585"
click at [166, 337] on icon at bounding box center [164, 341] width 10 height 10
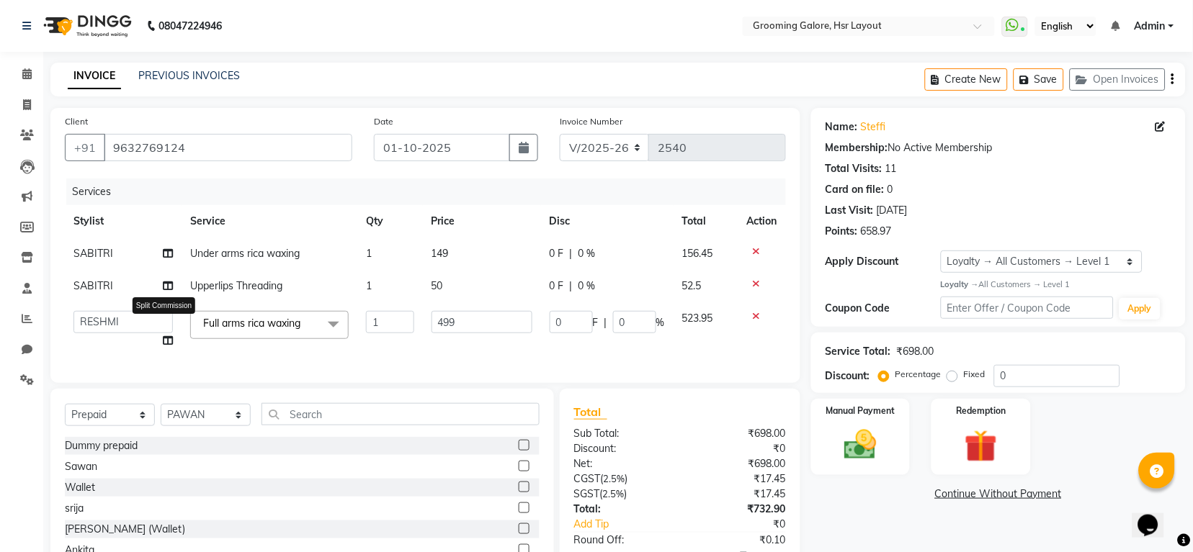
select select "45585"
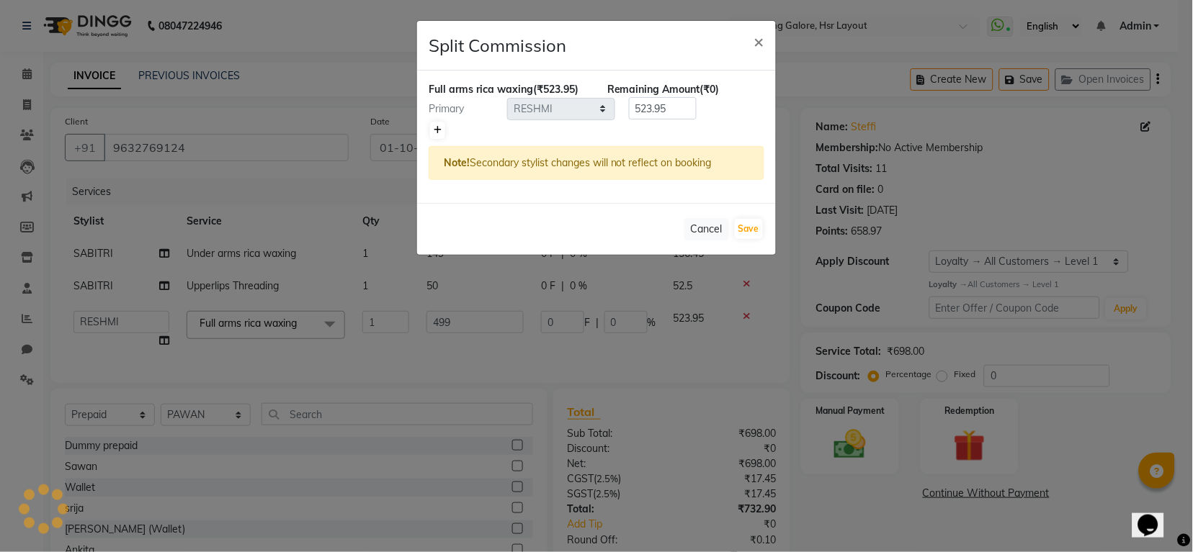
click at [434, 127] on icon at bounding box center [438, 130] width 8 height 9
type input "261.98"
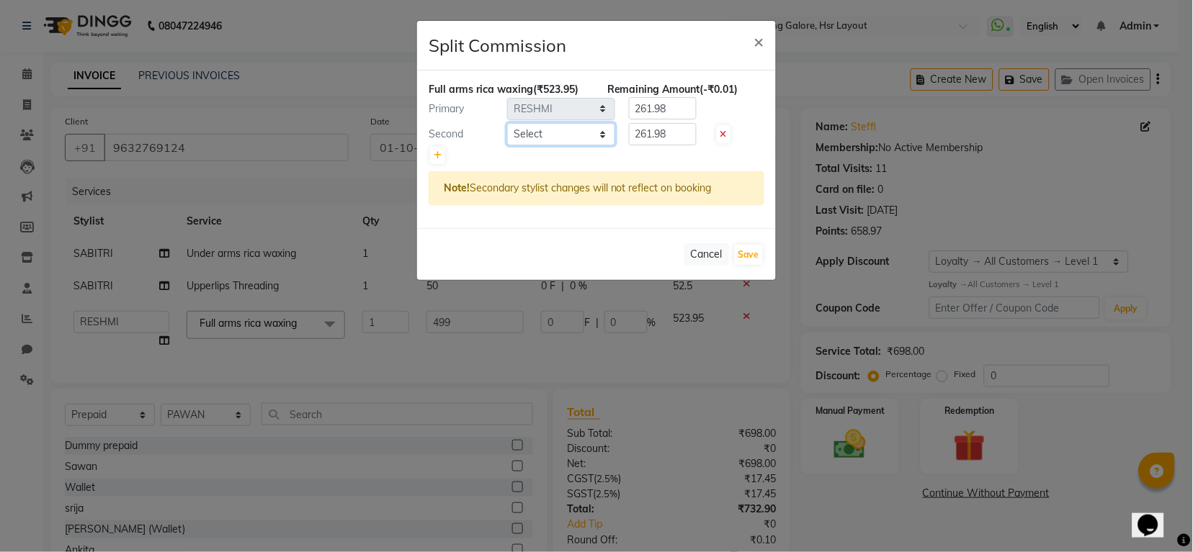
click at [544, 133] on select "Select Indira MEGH PAWAN RESHMI SABITRI SHANTI Simran SURAJ TILUCK P" at bounding box center [561, 134] width 108 height 22
select select "84298"
click at [507, 123] on select "Select Indira MEGH PAWAN RESHMI SABITRI SHANTI Simran SURAJ TILUCK P" at bounding box center [561, 134] width 108 height 22
click at [737, 251] on button "Save" at bounding box center [749, 255] width 28 height 20
select select "Select"
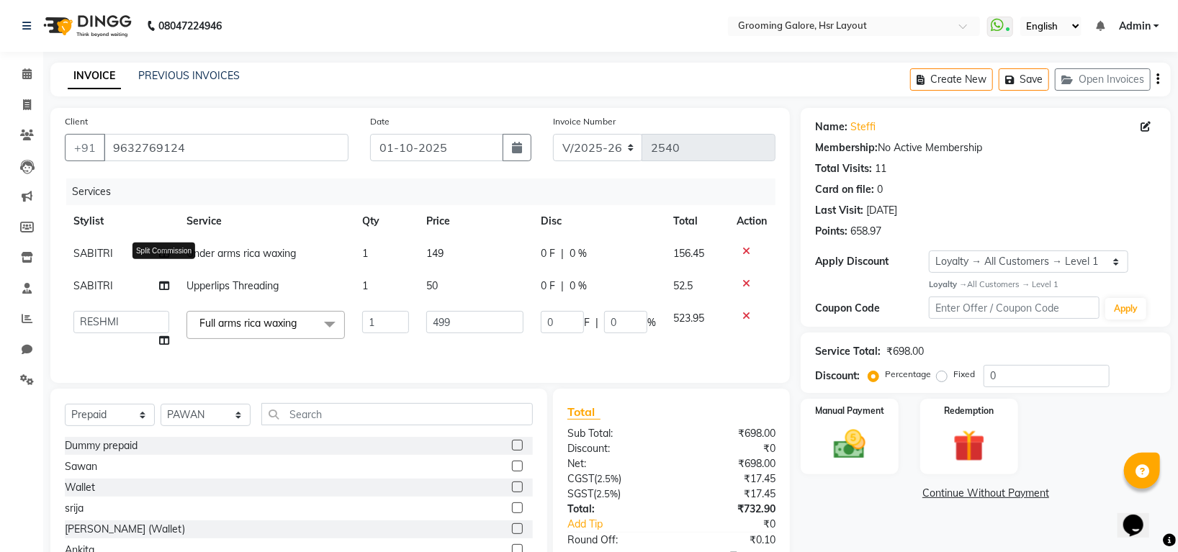
click at [163, 288] on icon at bounding box center [164, 286] width 10 height 10
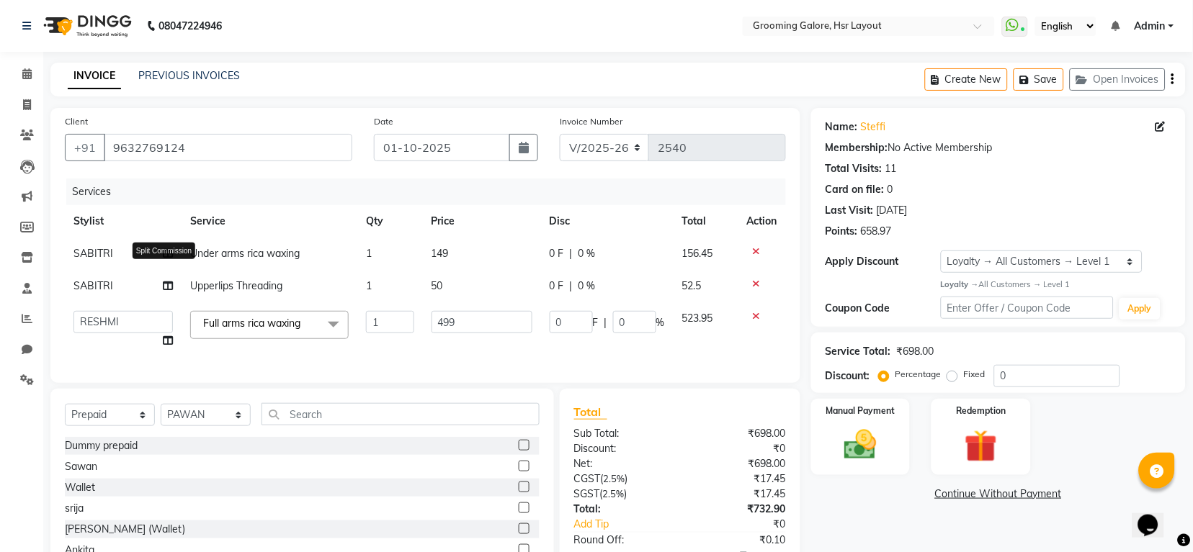
select select "87770"
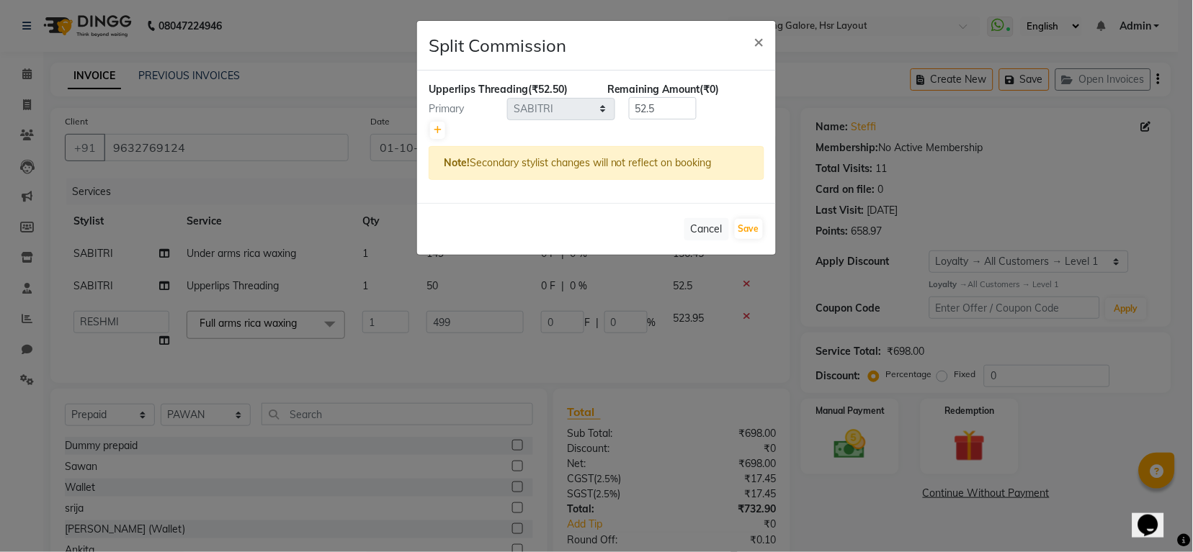
click at [548, 125] on div "Upperlips Threading (₹52.50) Remaining Amount (₹0) Primary Select Indira MEGH P…" at bounding box center [596, 137] width 359 height 133
click at [435, 127] on icon at bounding box center [438, 130] width 8 height 9
type input "26.25"
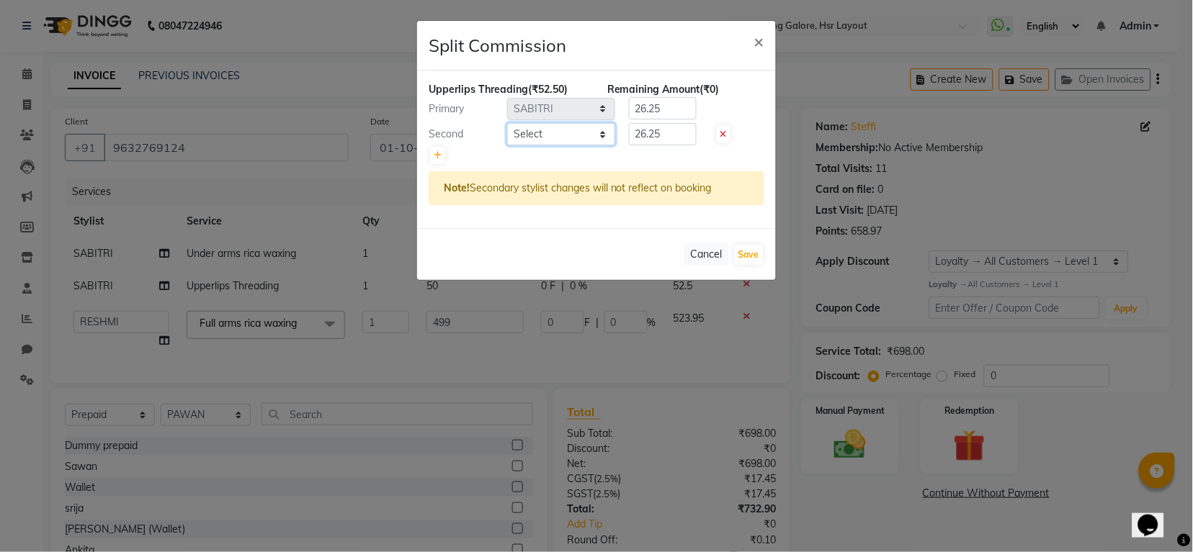
click at [569, 133] on select "Select Indira MEGH PAWAN RESHMI SABITRI SHANTI Simran SURAJ TILUCK P" at bounding box center [561, 134] width 108 height 22
select select "84298"
click at [507, 123] on select "Select Indira MEGH PAWAN RESHMI SABITRI SHANTI Simran SURAJ TILUCK P" at bounding box center [561, 134] width 108 height 22
click at [745, 254] on button "Save" at bounding box center [749, 255] width 28 height 20
select select "Select"
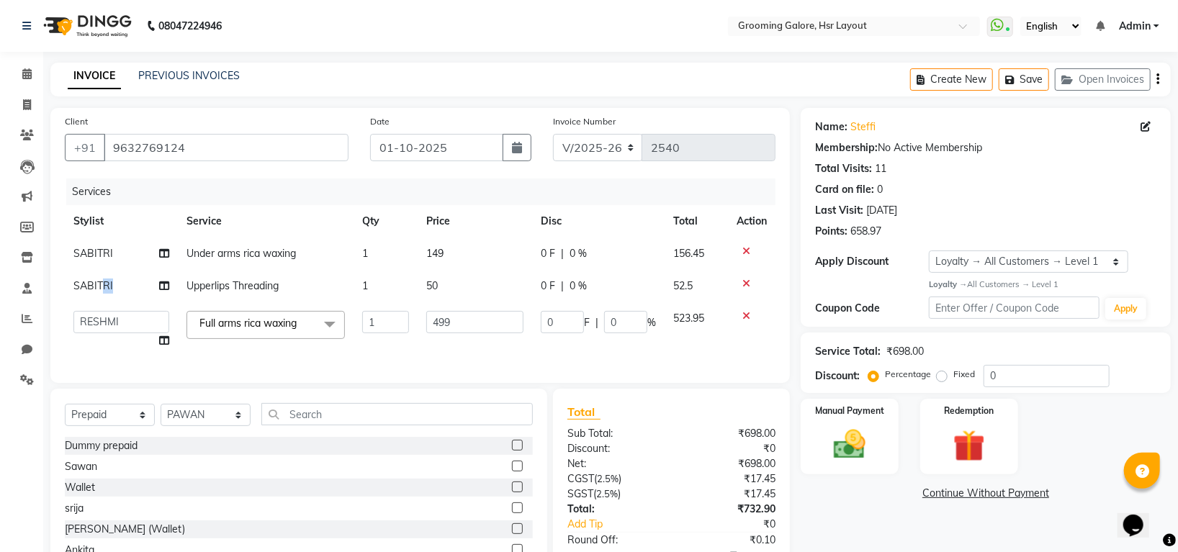
click at [105, 289] on td "SABITRI" at bounding box center [121, 286] width 113 height 32
select select "87770"
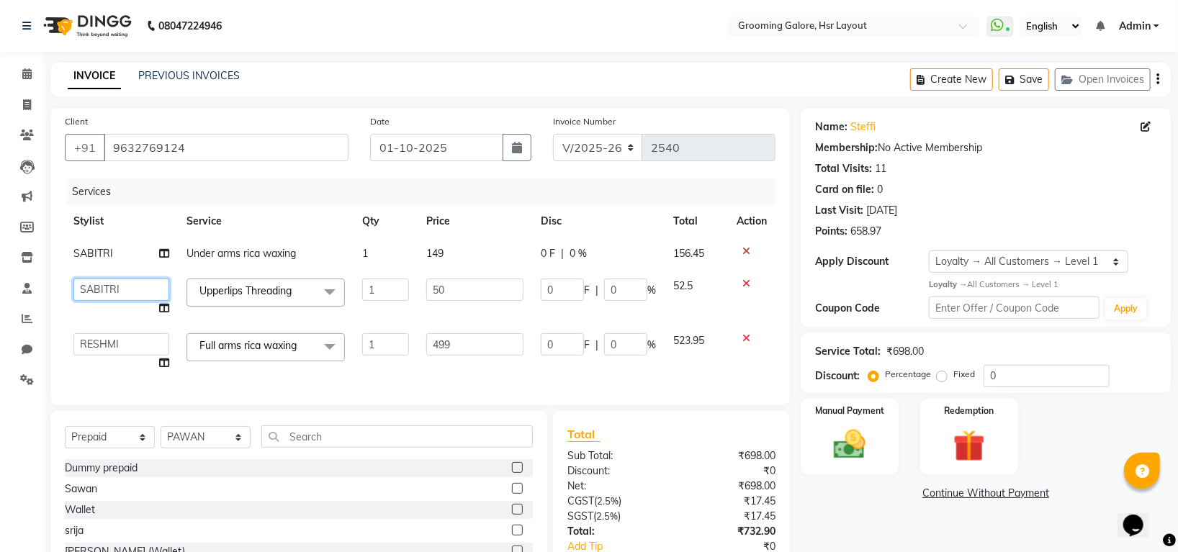
click at [104, 287] on select "[PERSON_NAME] [PERSON_NAME] PAWAN [PERSON_NAME] SHANTI [PERSON_NAME] SURAJ TILU…" at bounding box center [121, 290] width 96 height 22
select select "45585"
click at [161, 304] on span at bounding box center [164, 308] width 10 height 15
click at [166, 309] on icon at bounding box center [164, 308] width 10 height 10
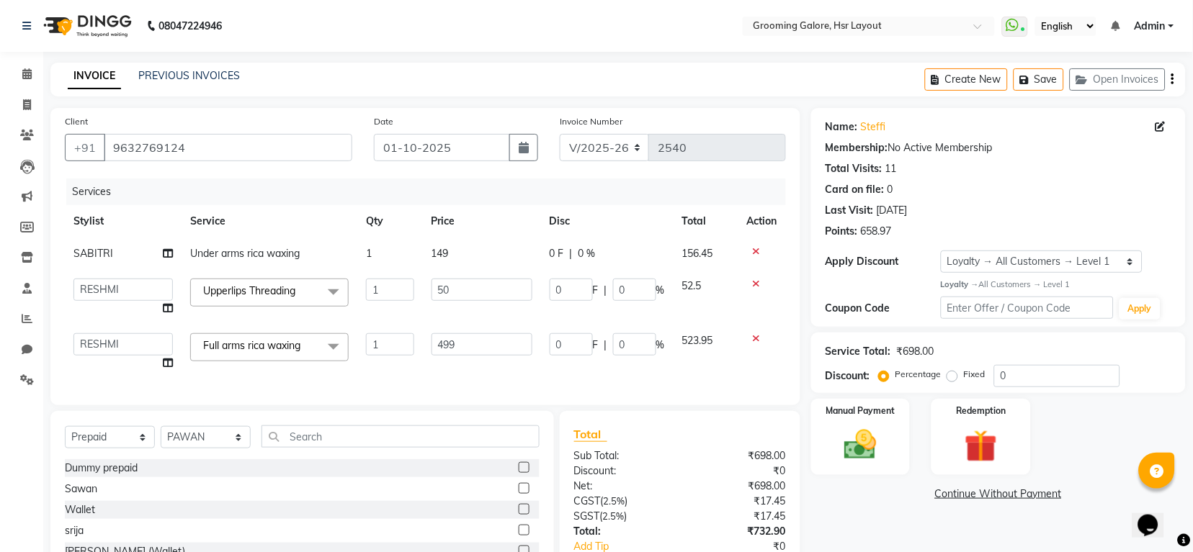
select select "45585"
select select "84298"
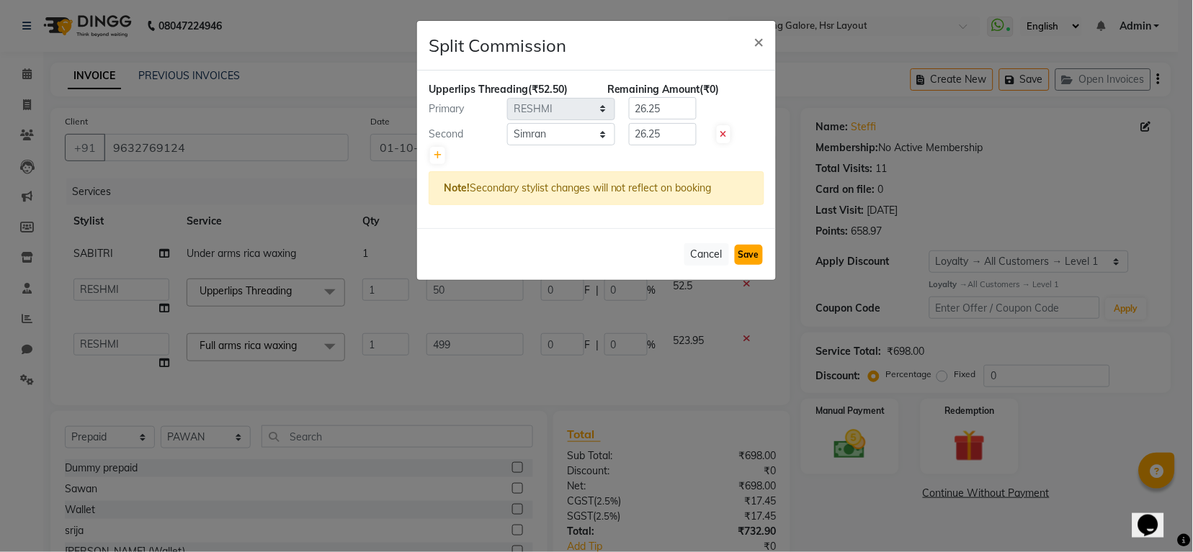
click at [759, 259] on button "Save" at bounding box center [749, 255] width 28 height 20
select select "Select"
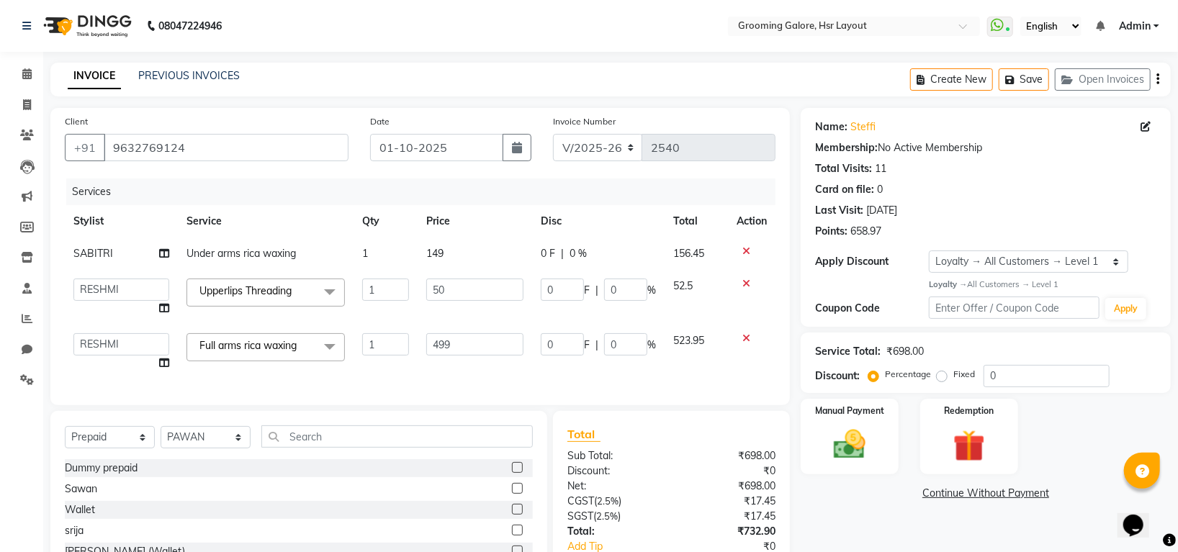
click at [92, 259] on span "SABITRI" at bounding box center [93, 253] width 40 height 13
select select "87770"
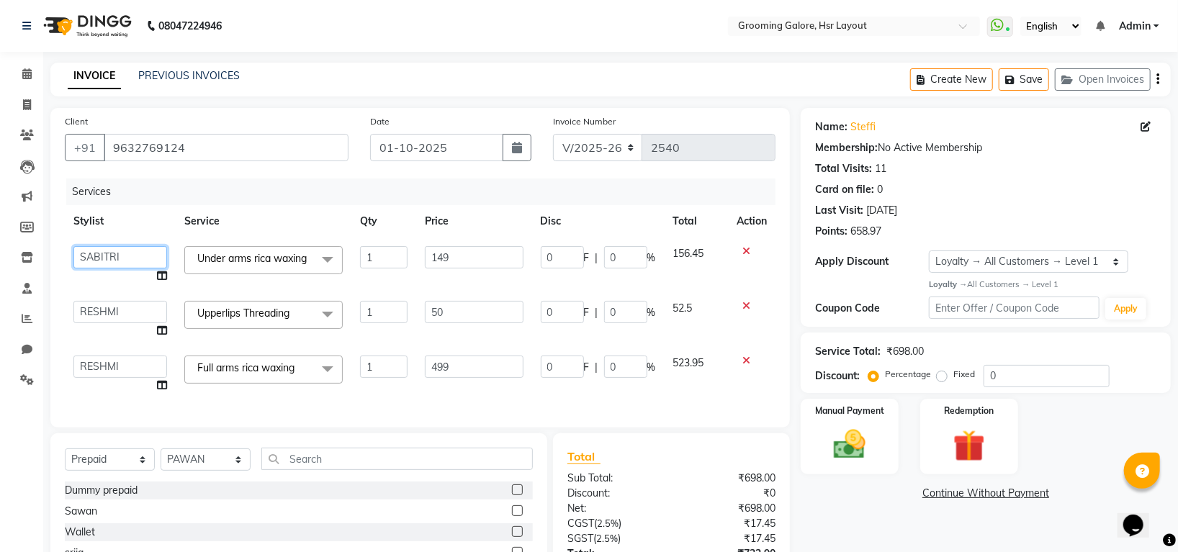
click at [117, 262] on select "[PERSON_NAME] [PERSON_NAME] PAWAN [PERSON_NAME] SHANTI [PERSON_NAME] SURAJ TILU…" at bounding box center [120, 257] width 94 height 22
select select "45585"
click at [171, 272] on td "[PERSON_NAME] [PERSON_NAME] PAWAN [PERSON_NAME] SHANTI [PERSON_NAME] SURAJ TILU…" at bounding box center [120, 265] width 111 height 55
click at [166, 273] on icon at bounding box center [162, 276] width 10 height 10
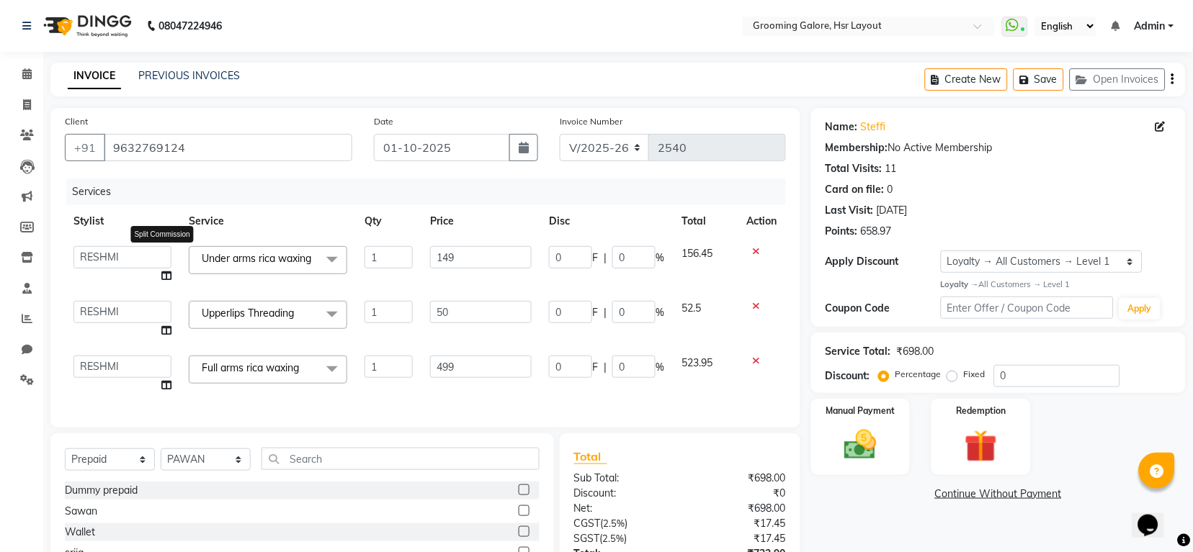
select select "45585"
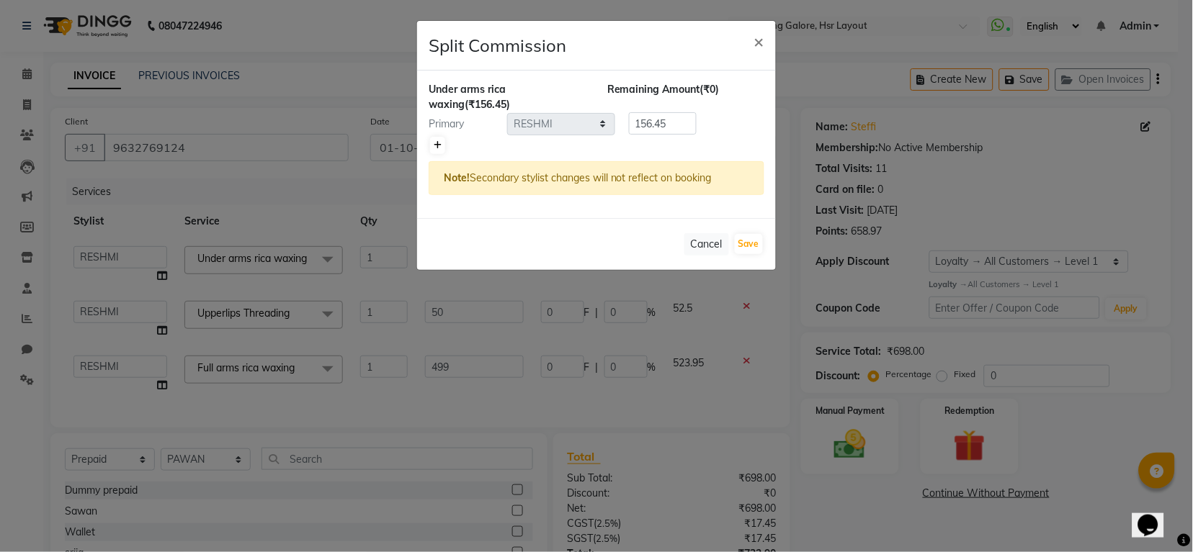
click at [439, 141] on icon at bounding box center [438, 145] width 8 height 9
type input "78.22"
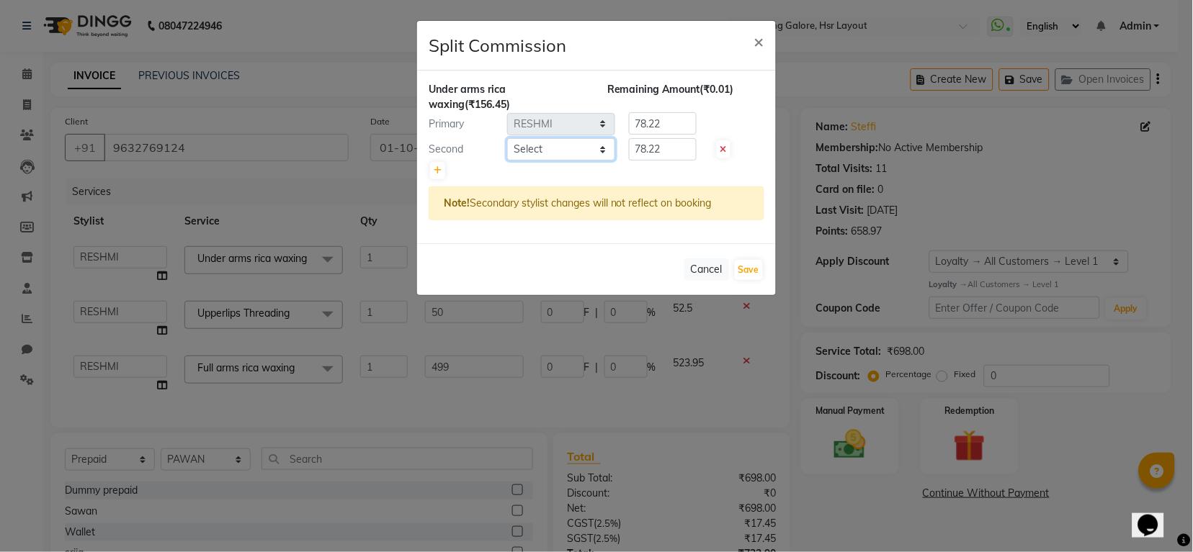
click at [573, 144] on select "Select Indira MEGH PAWAN RESHMI SABITRI SHANTI Simran SURAJ TILUCK P" at bounding box center [561, 149] width 108 height 22
select select "84298"
click at [507, 138] on select "Select Indira MEGH PAWAN RESHMI SABITRI SHANTI Simran SURAJ TILUCK P" at bounding box center [561, 149] width 108 height 22
click at [743, 269] on button "Save" at bounding box center [749, 270] width 28 height 20
select select "Select"
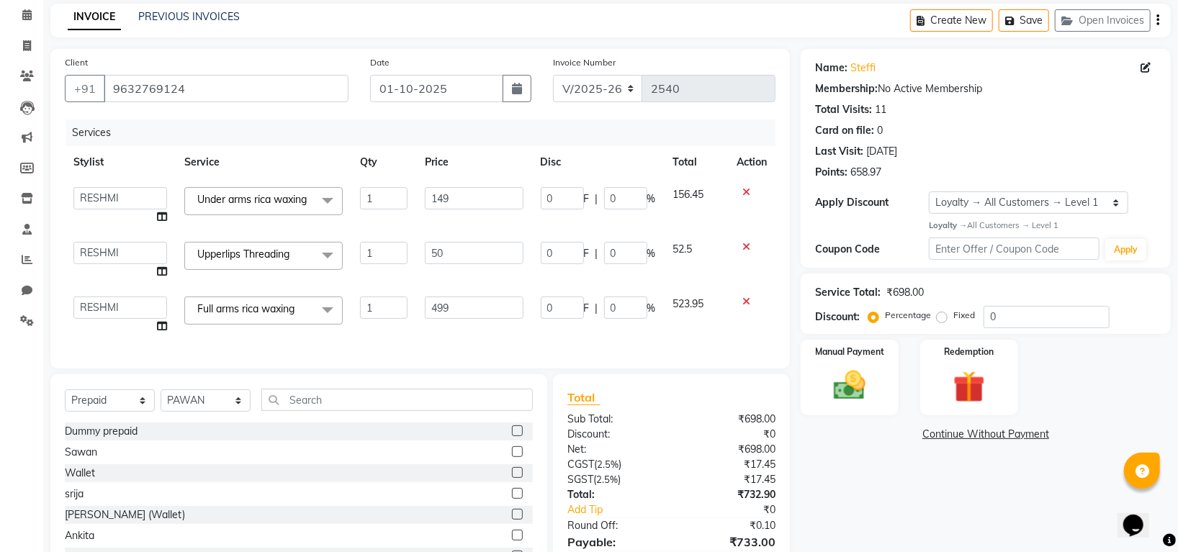
scroll to position [151, 0]
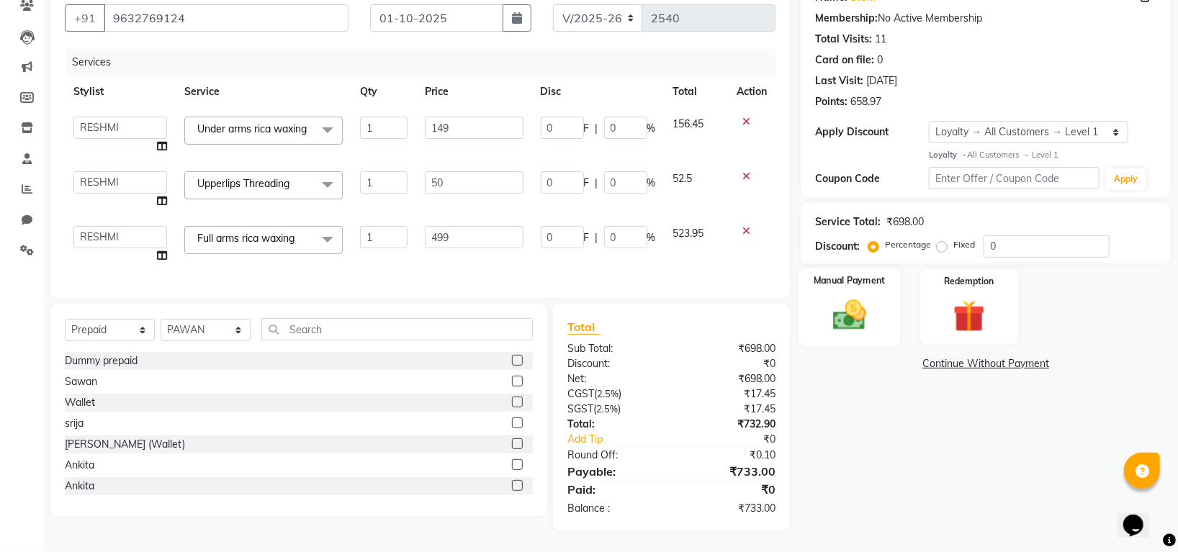
click at [856, 296] on img at bounding box center [850, 315] width 54 height 38
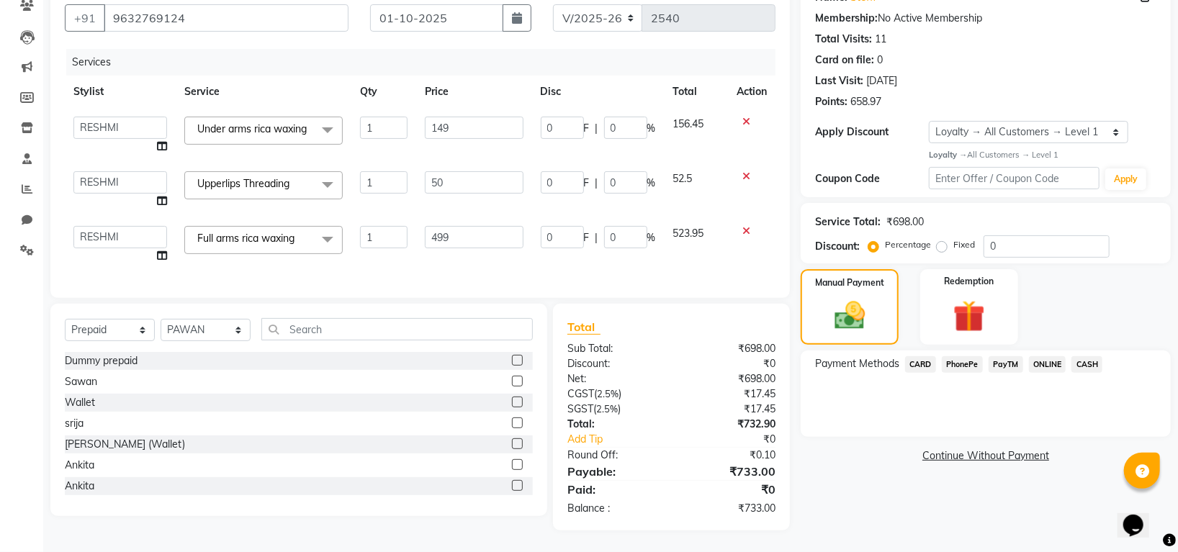
click at [965, 356] on span "PhonePe" at bounding box center [962, 364] width 41 height 17
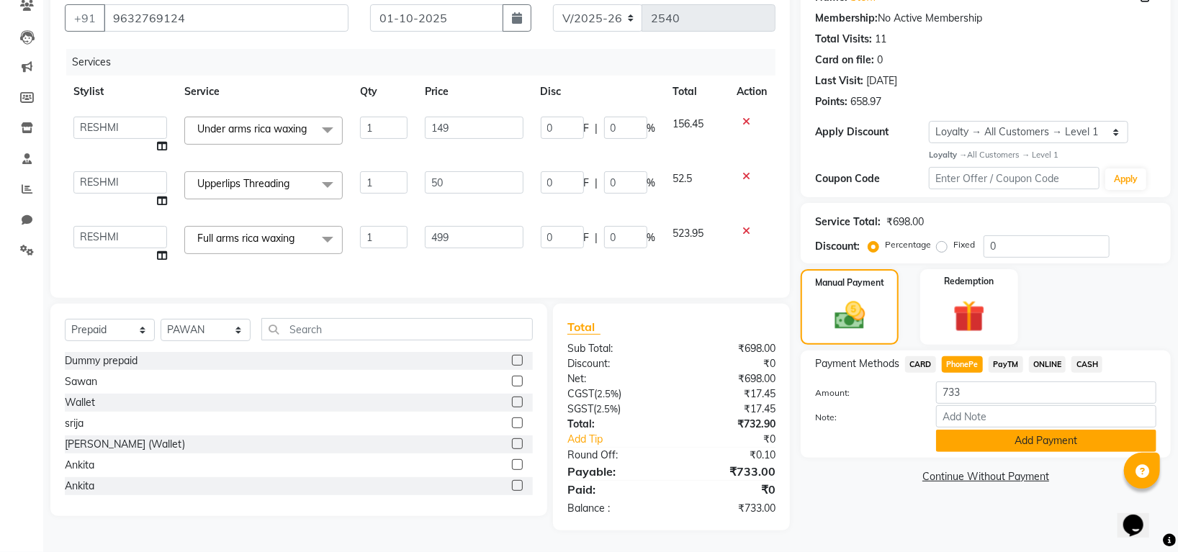
click at [1008, 430] on button "Add Payment" at bounding box center [1046, 441] width 220 height 22
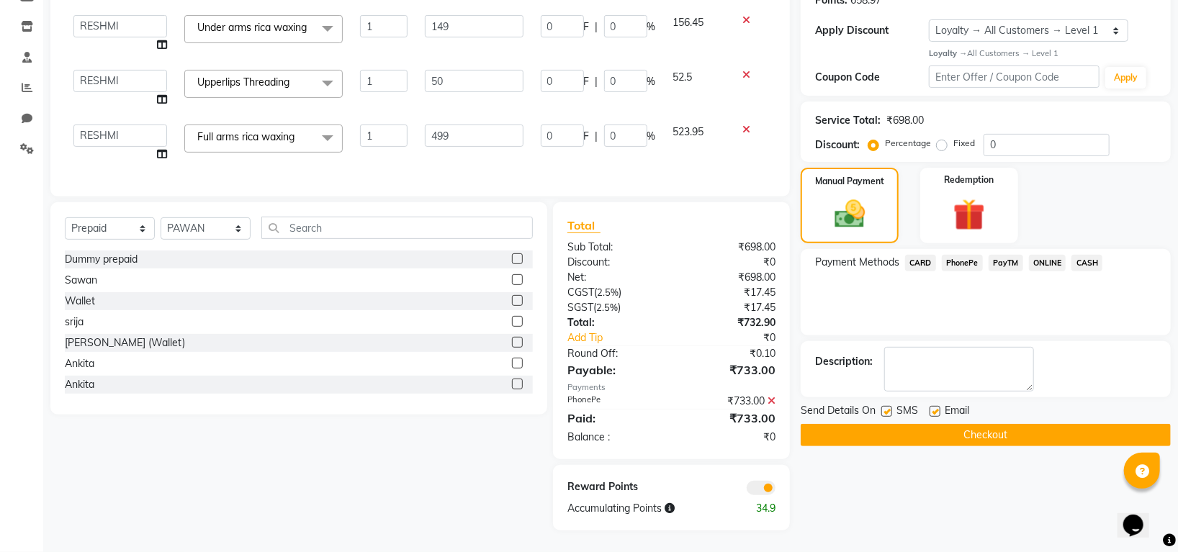
scroll to position [253, 0]
click at [931, 424] on button "Checkout" at bounding box center [986, 435] width 370 height 22
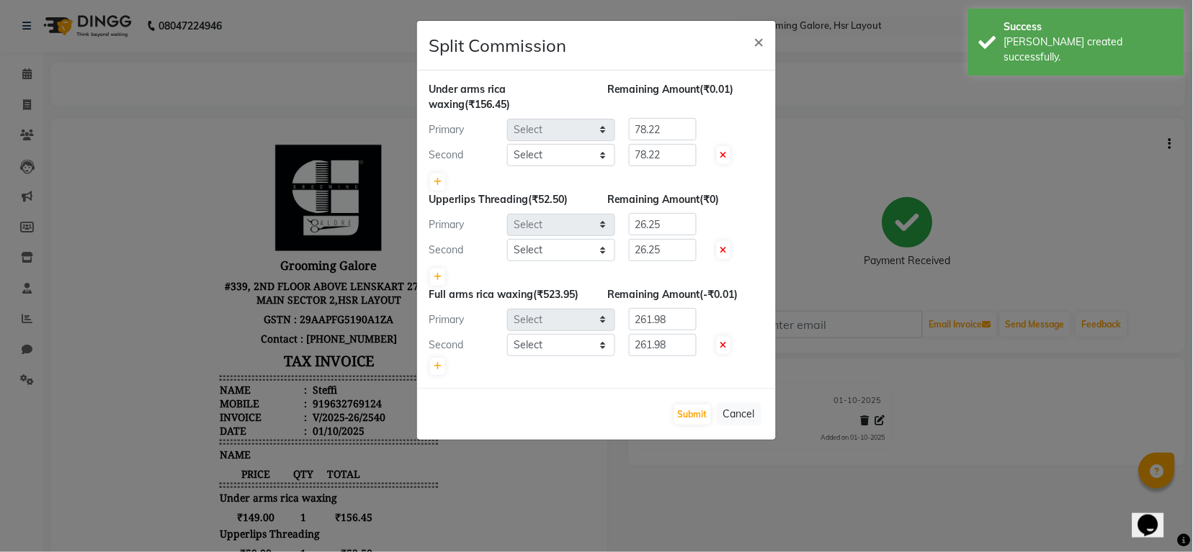
select select "45585"
select select "84298"
select select "45585"
select select "84298"
select select "45585"
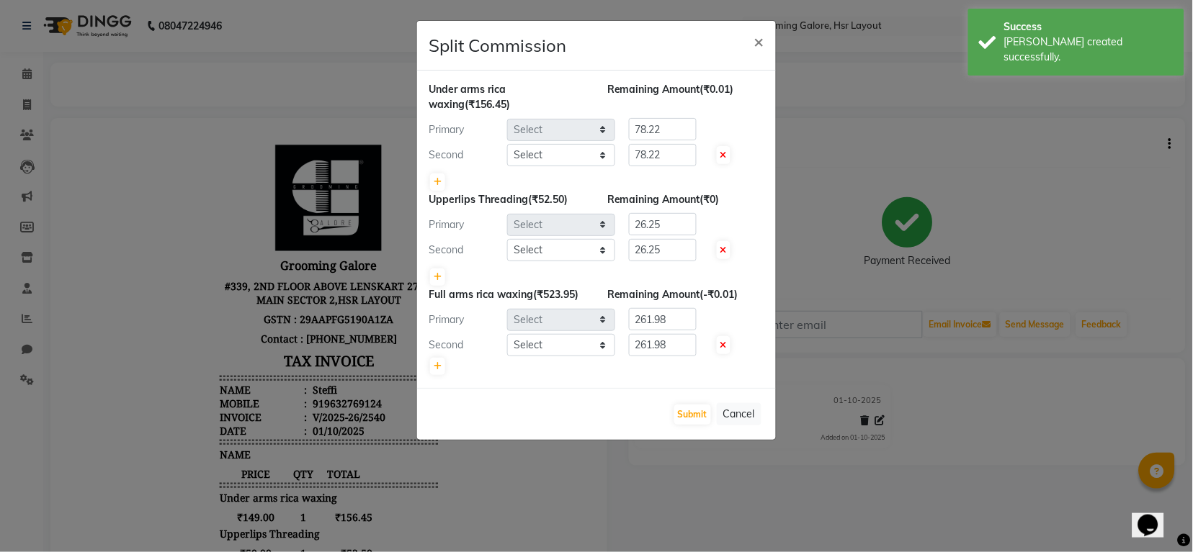
select select "84298"
click at [704, 407] on button "Submit" at bounding box center [692, 415] width 37 height 20
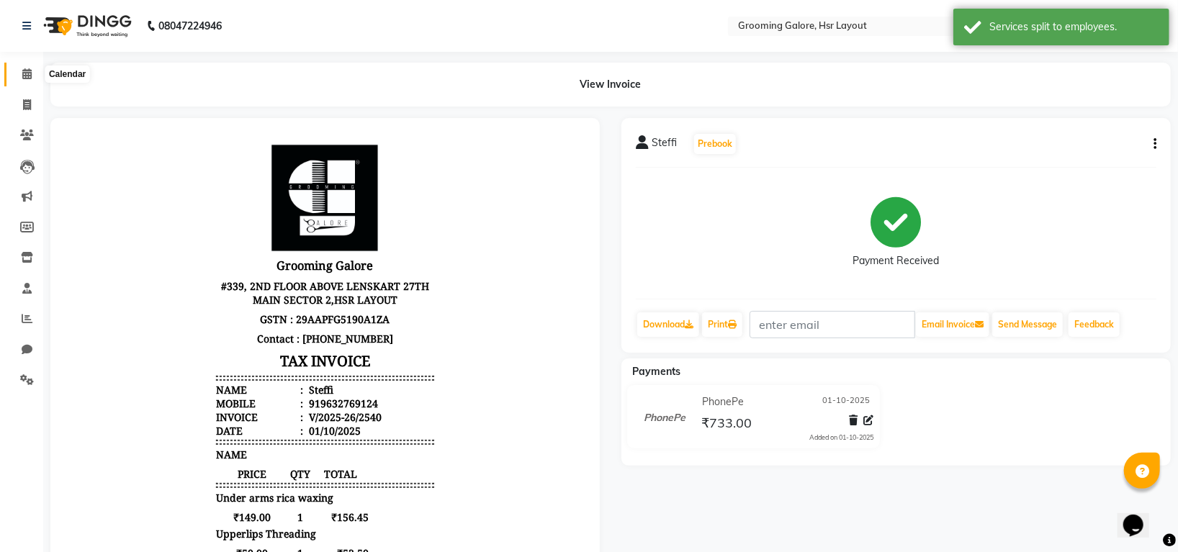
click at [22, 73] on icon at bounding box center [26, 73] width 9 height 11
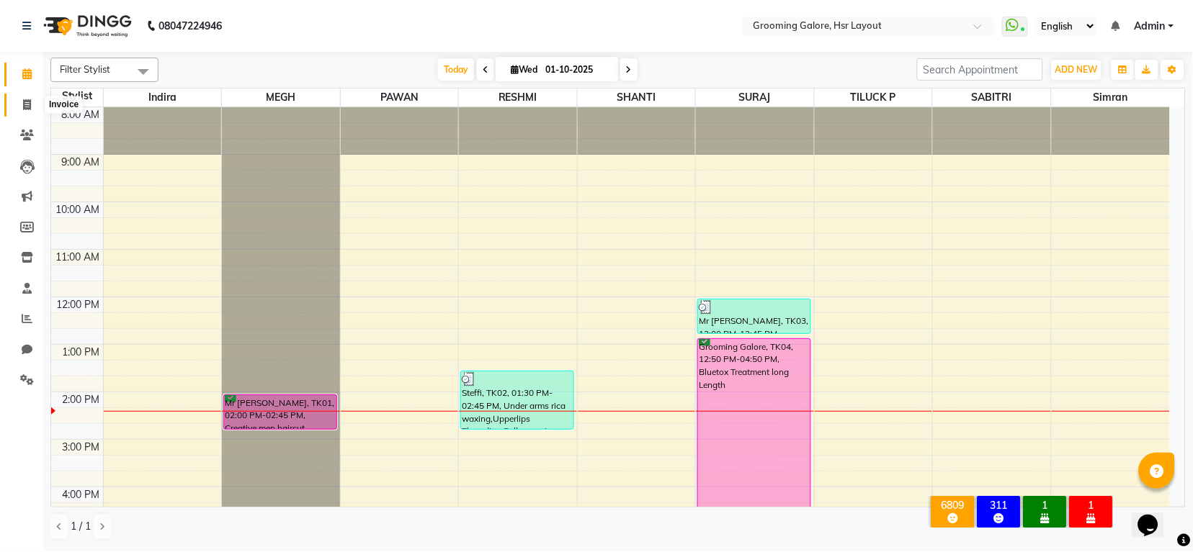
click at [14, 112] on span at bounding box center [26, 105] width 25 height 17
select select "6168"
select select "service"
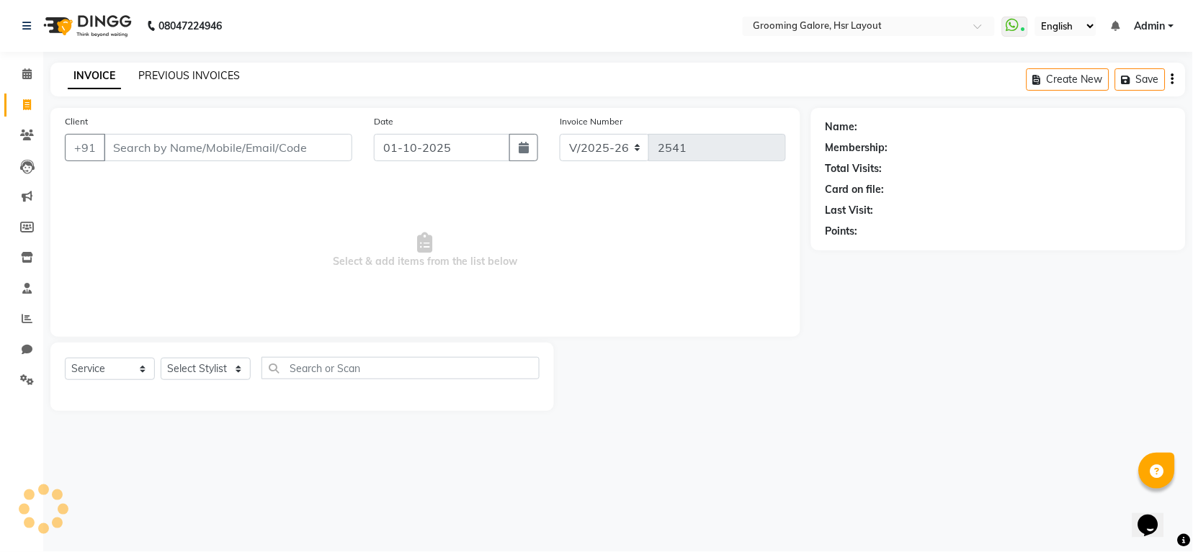
click at [147, 79] on link "PREVIOUS INVOICES" at bounding box center [189, 75] width 102 height 13
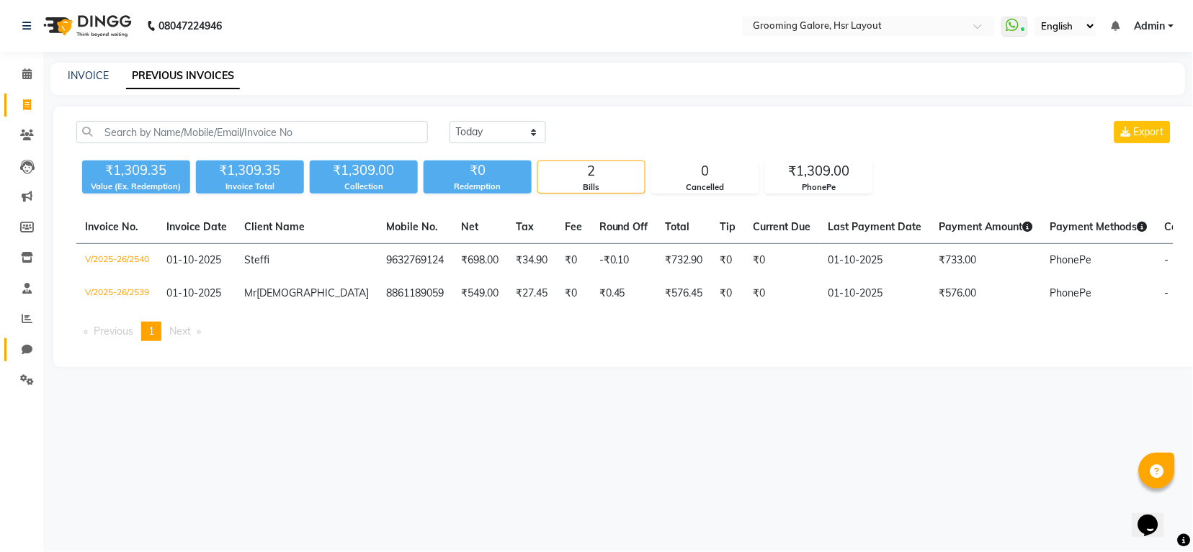
click at [27, 338] on link "Chat" at bounding box center [21, 350] width 35 height 24
select select "100"
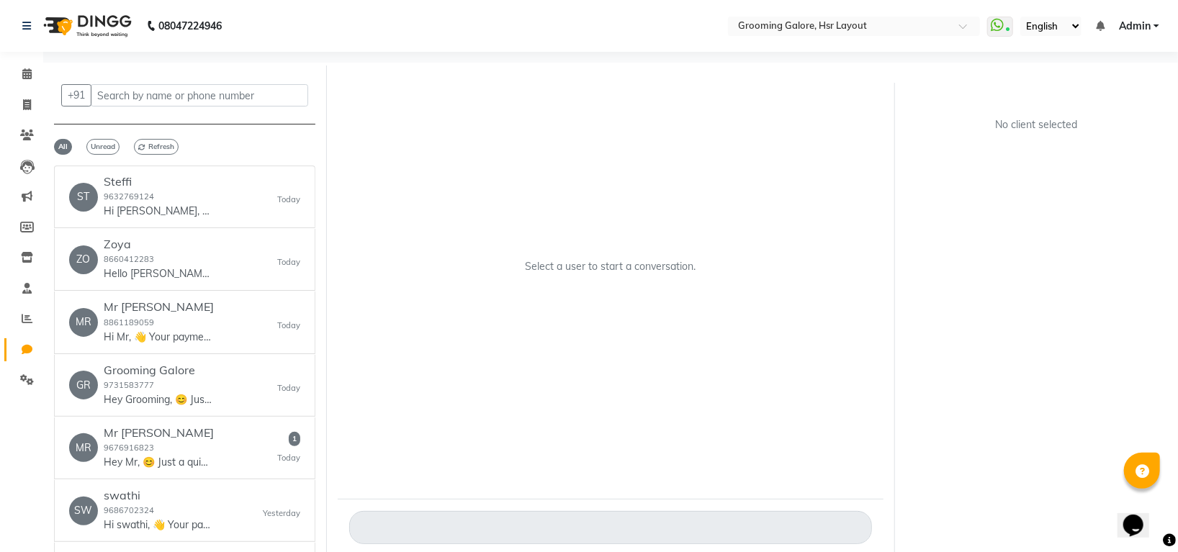
click at [25, 300] on li "Staff" at bounding box center [21, 289] width 43 height 31
click at [14, 313] on link "Reports" at bounding box center [21, 320] width 35 height 24
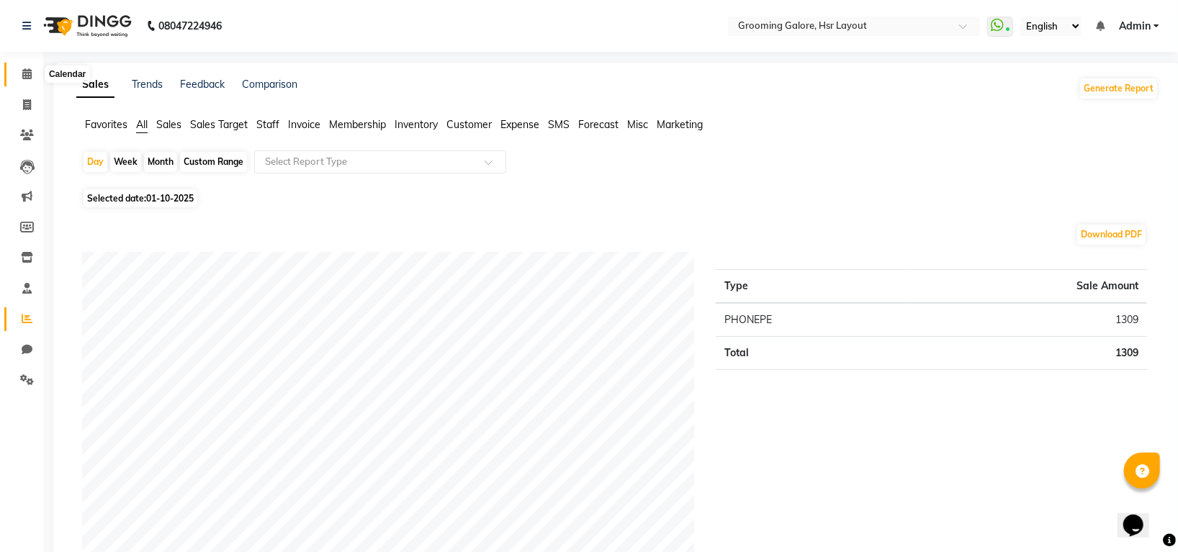
click at [18, 83] on link "Calendar" at bounding box center [21, 75] width 35 height 24
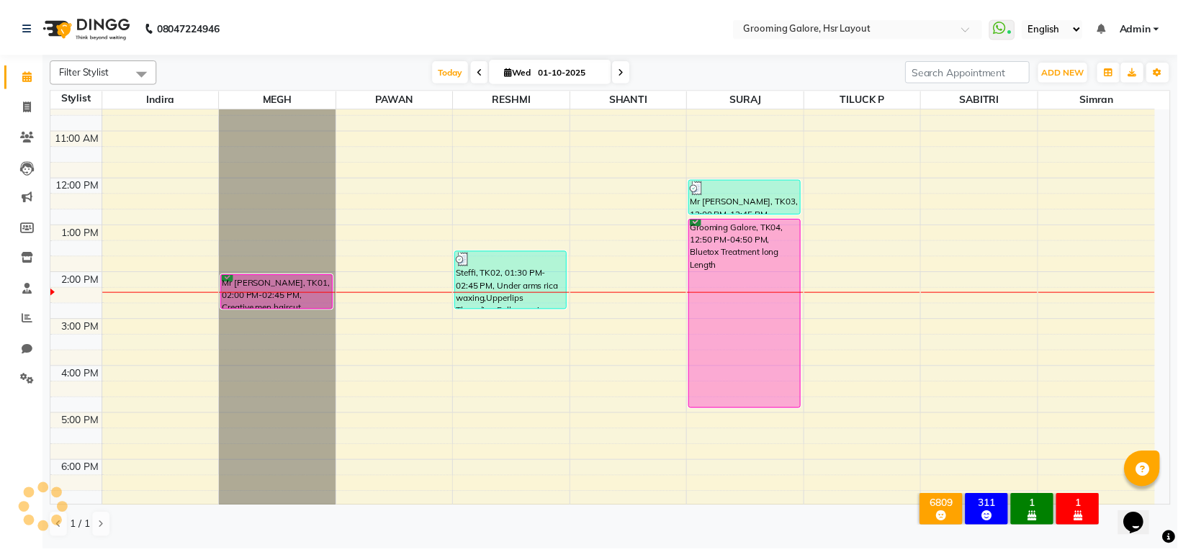
scroll to position [223, 0]
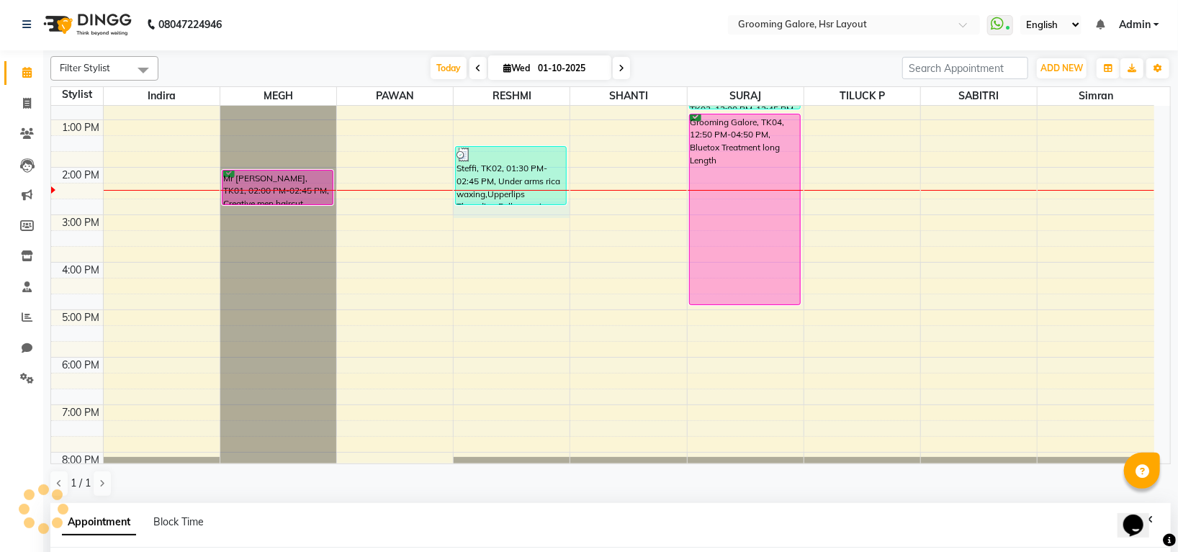
select select "45585"
select select "885"
select select "tentative"
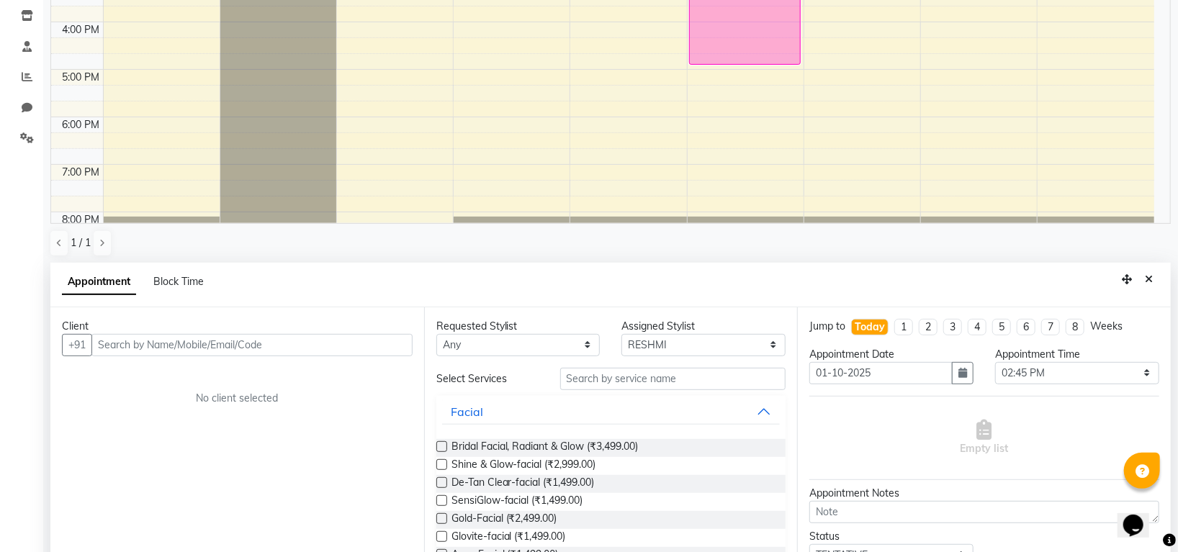
scroll to position [280, 0]
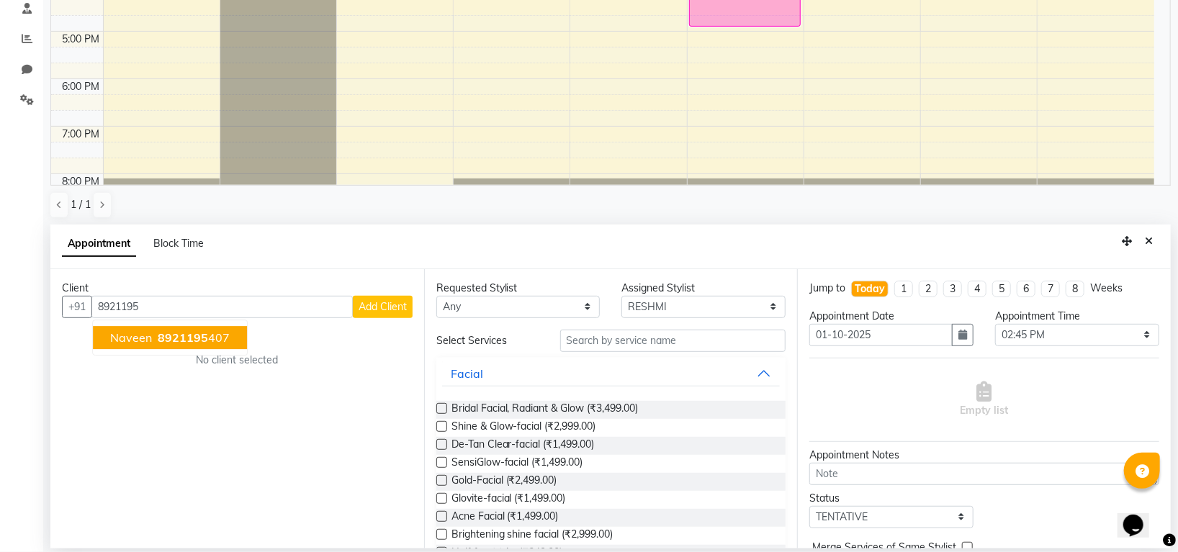
click at [212, 335] on ngb-highlight "8921195 407" at bounding box center [192, 338] width 75 height 14
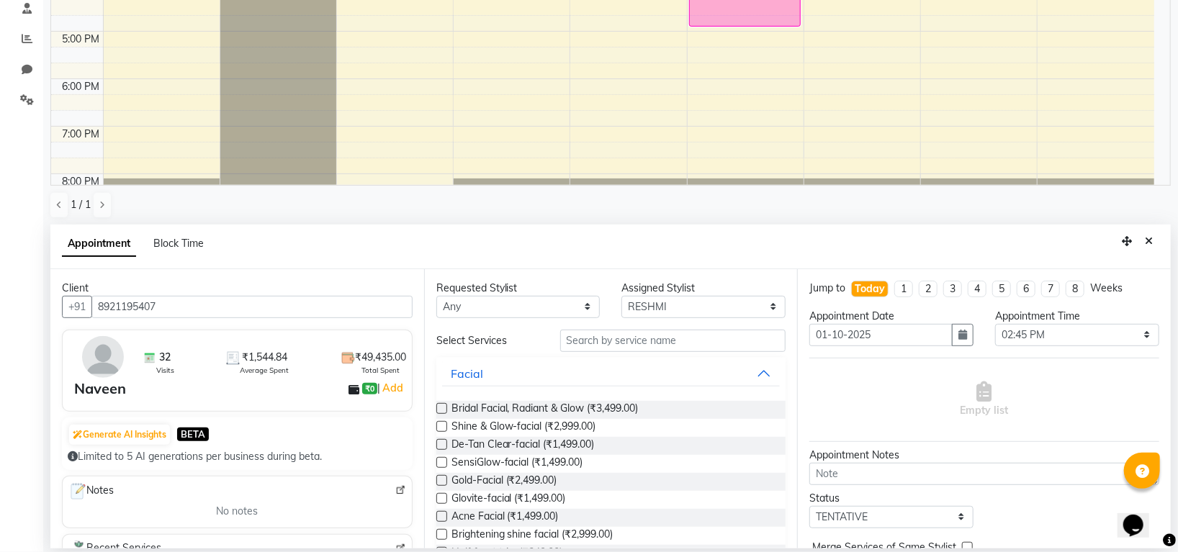
type input "8921195407"
click at [645, 338] on input "text" at bounding box center [673, 341] width 226 height 22
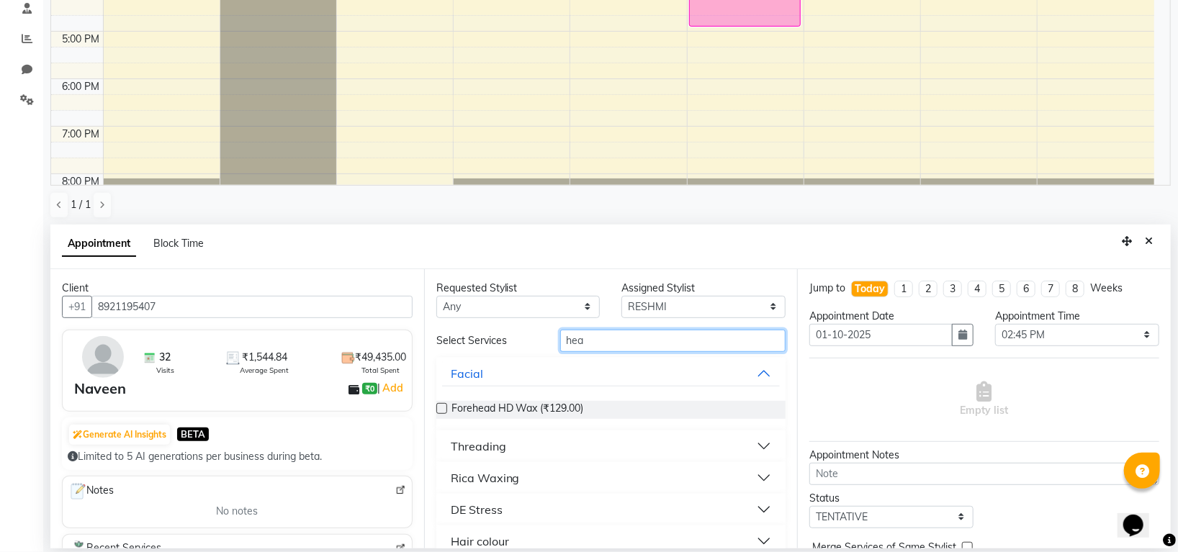
type input "hea"
click at [489, 501] on div "DE Stress" at bounding box center [477, 509] width 52 height 17
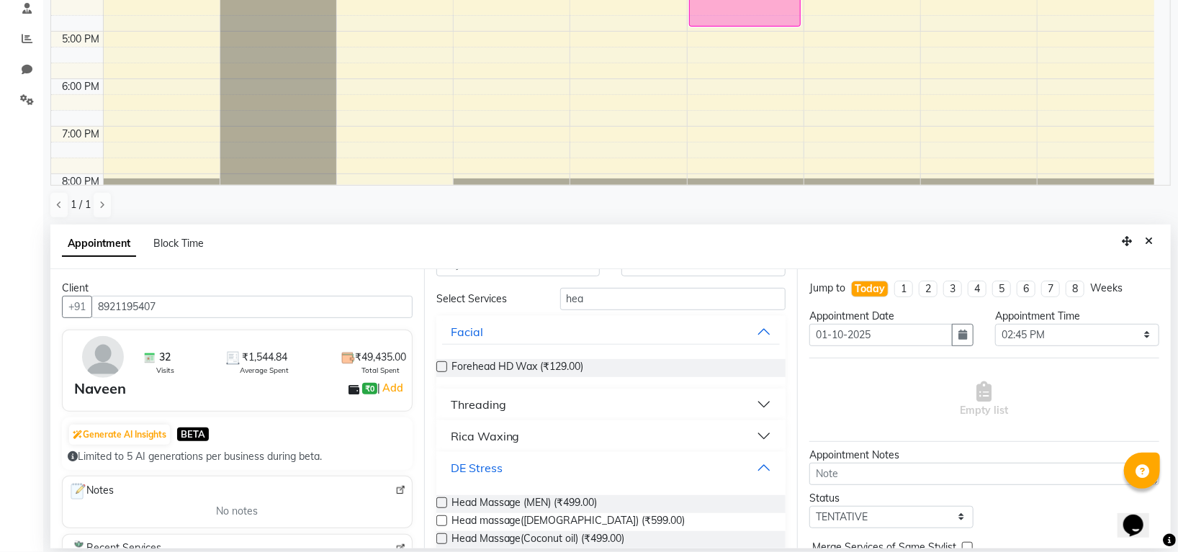
scroll to position [83, 0]
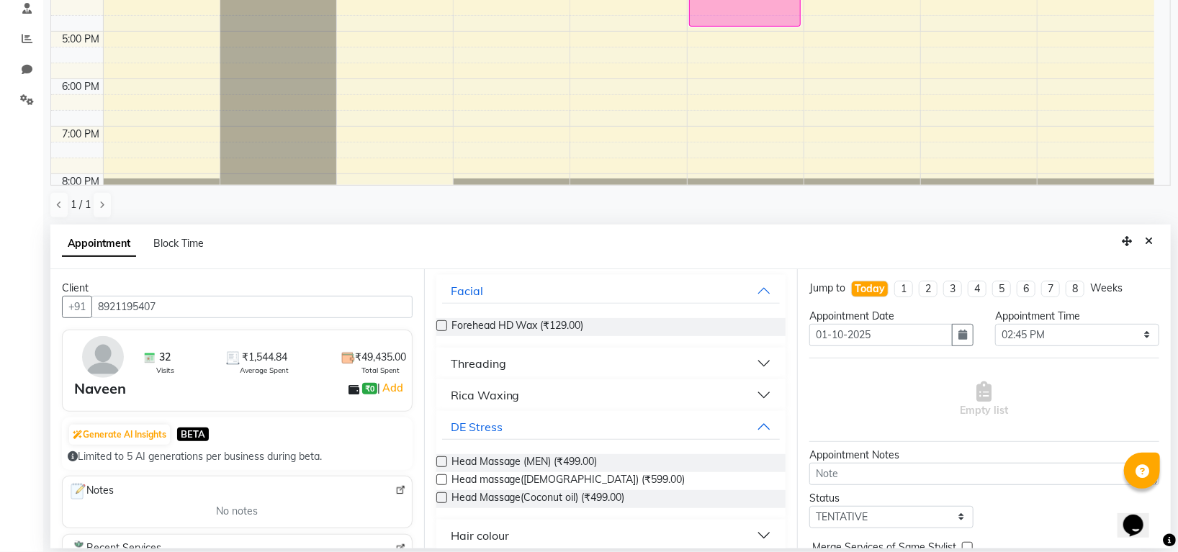
click at [443, 458] on label at bounding box center [441, 462] width 11 height 11
click at [443, 459] on input "checkbox" at bounding box center [440, 463] width 9 height 9
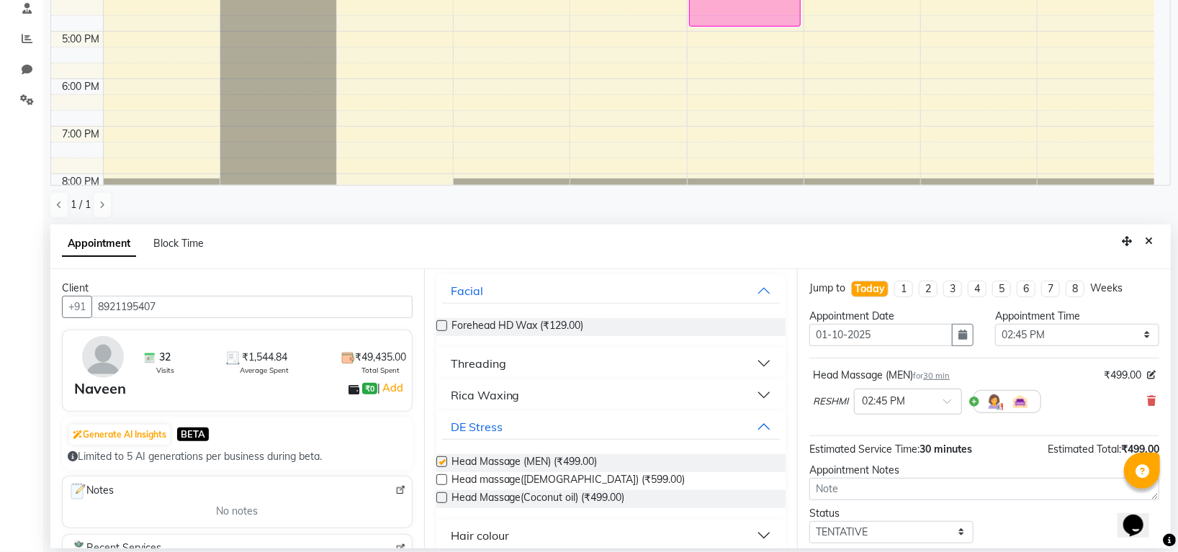
checkbox input "false"
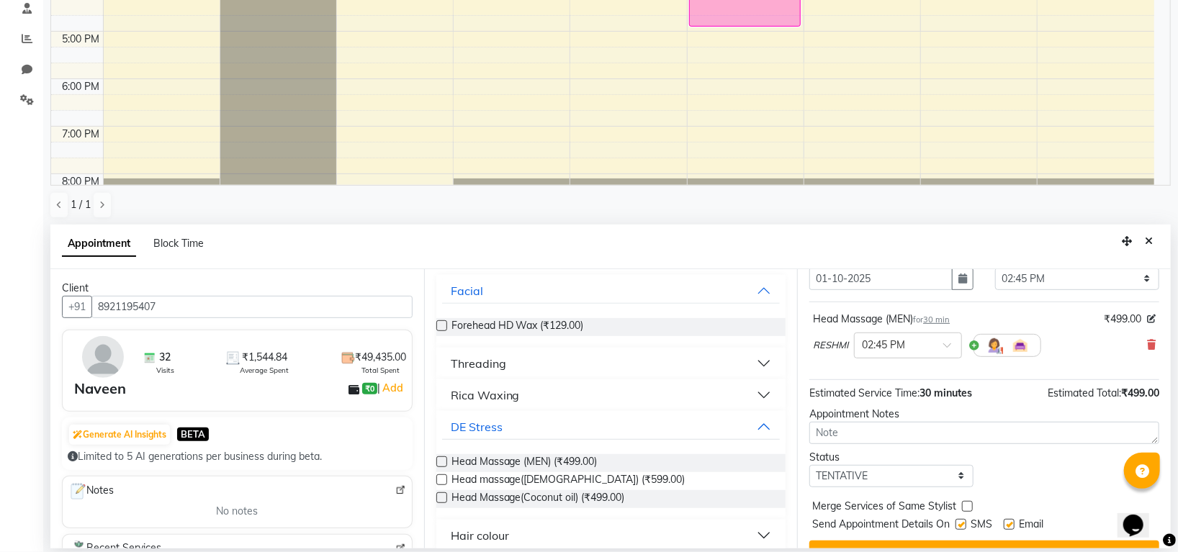
scroll to position [86, 0]
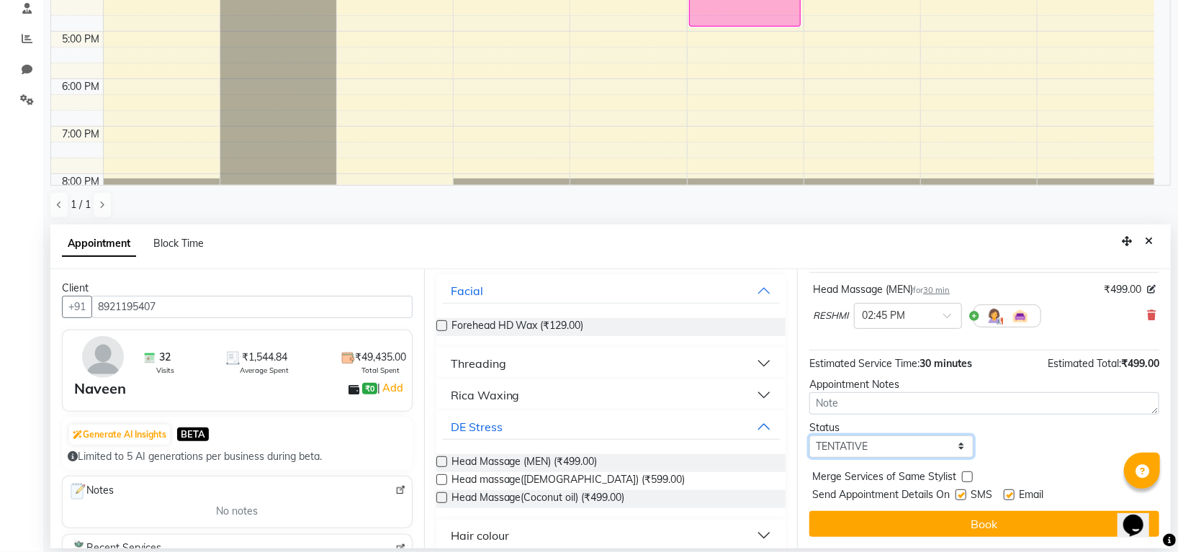
click at [869, 447] on select "Select TENTATIVE CONFIRM CHECK-IN UPCOMING" at bounding box center [891, 447] width 164 height 22
select select "confirm booking"
click at [809, 436] on select "Select TENTATIVE CONFIRM CHECK-IN UPCOMING" at bounding box center [891, 447] width 164 height 22
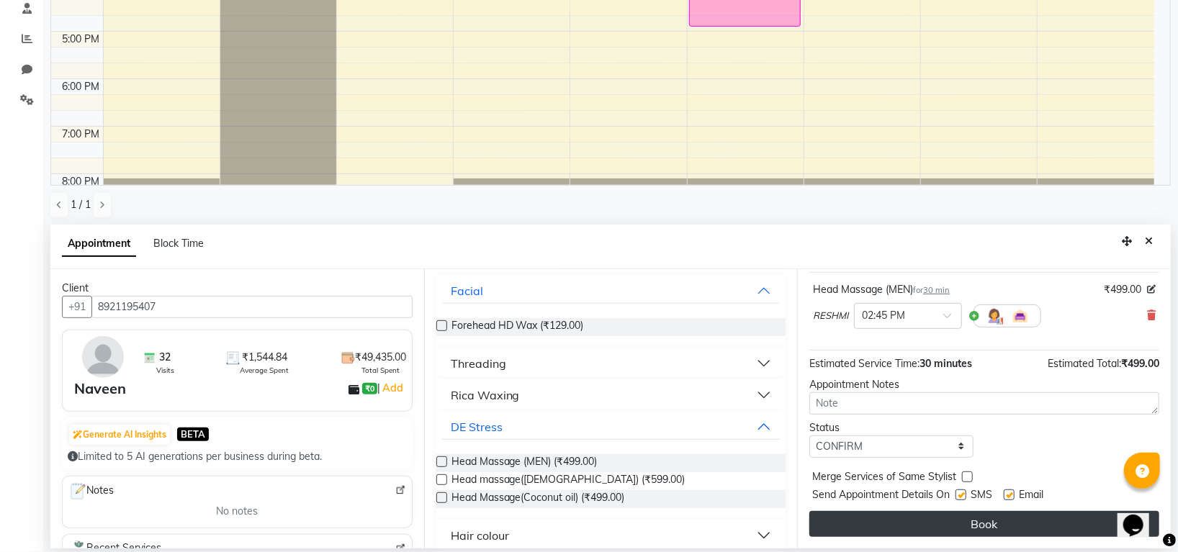
click at [884, 516] on button "Book" at bounding box center [984, 524] width 350 height 26
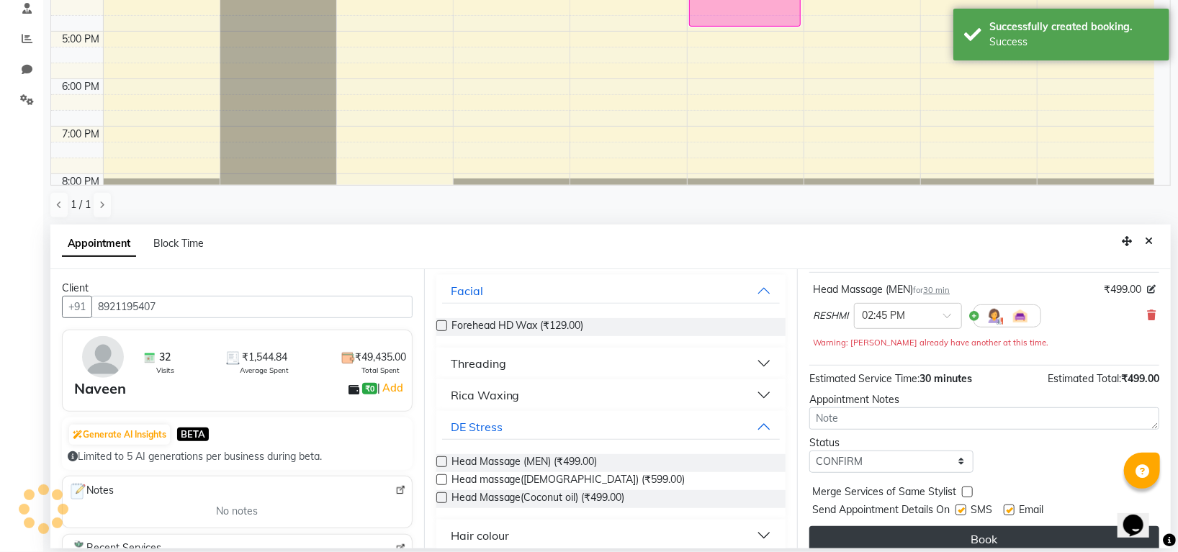
scroll to position [0, 0]
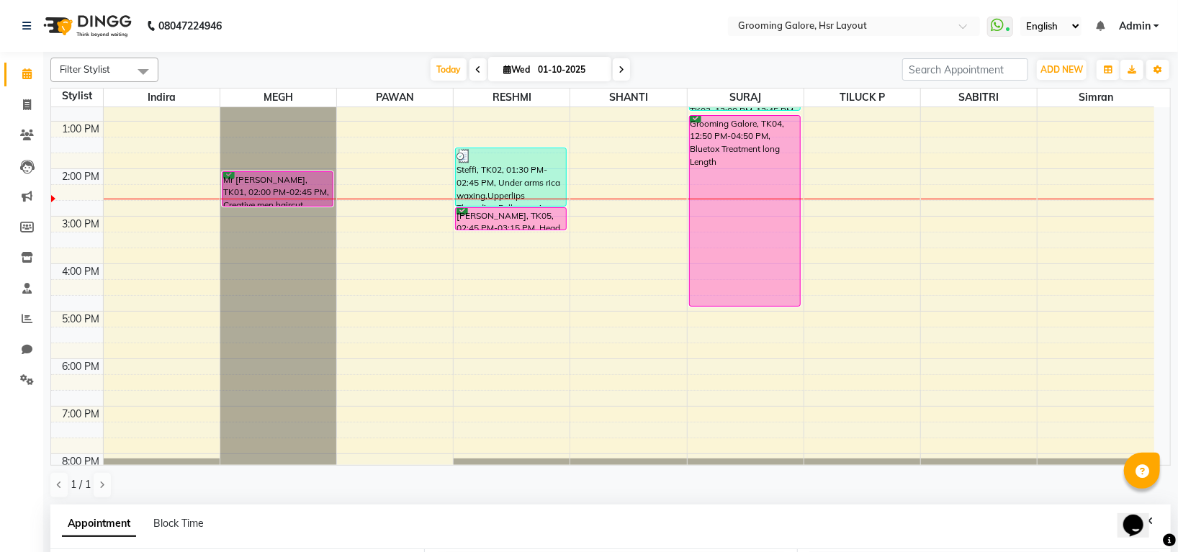
click at [356, 269] on div "8:00 AM 9:00 AM 10:00 AM 11:00 AM 12:00 PM 1:00 PM 2:00 PM 3:00 PM 4:00 PM 5:00…" at bounding box center [602, 192] width 1103 height 617
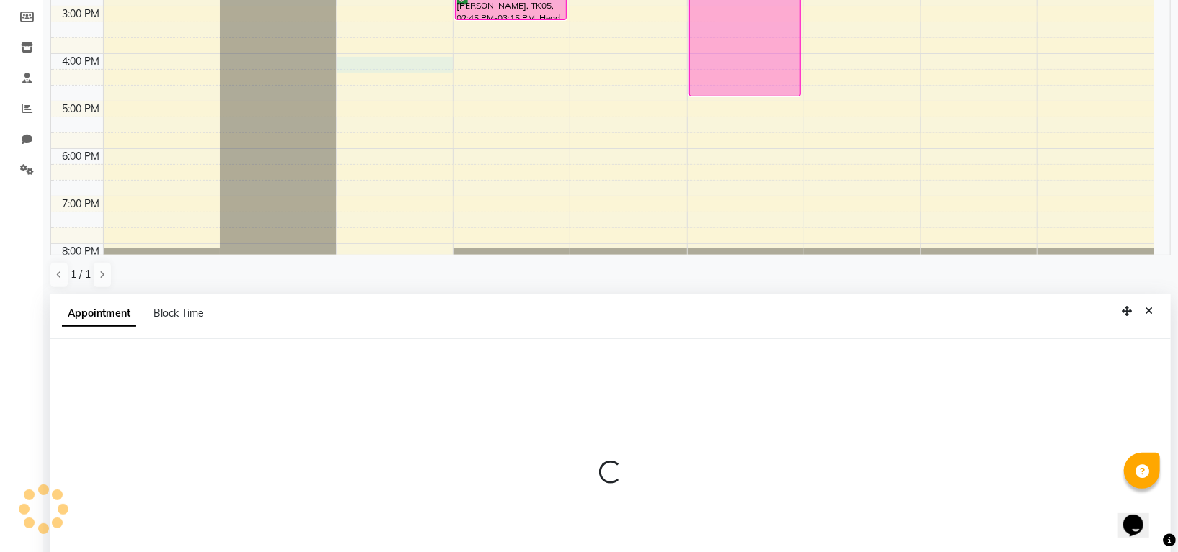
select select "45583"
select select "tentative"
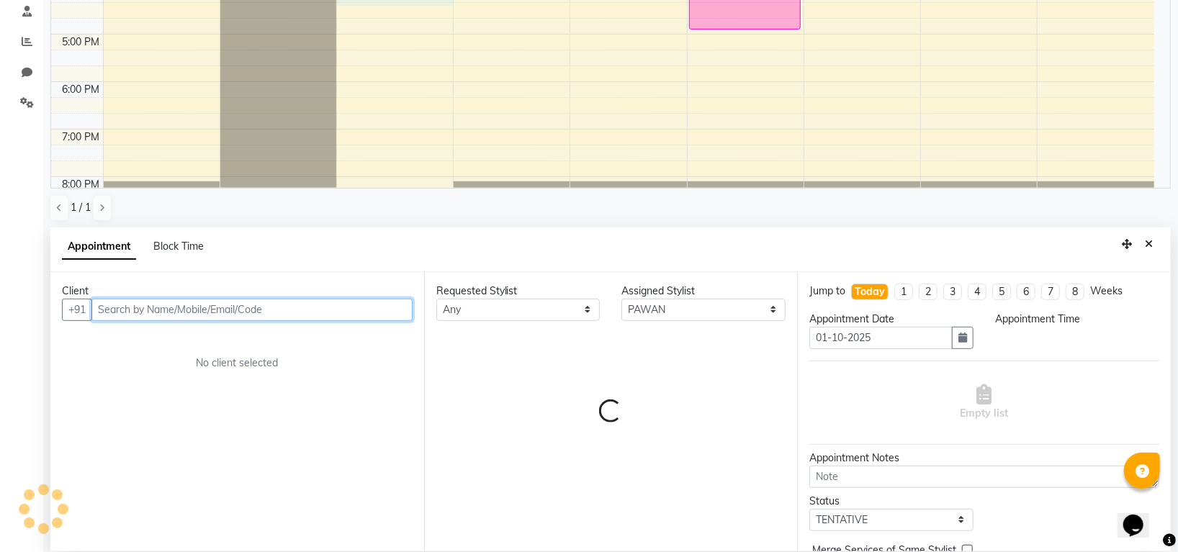
select select "960"
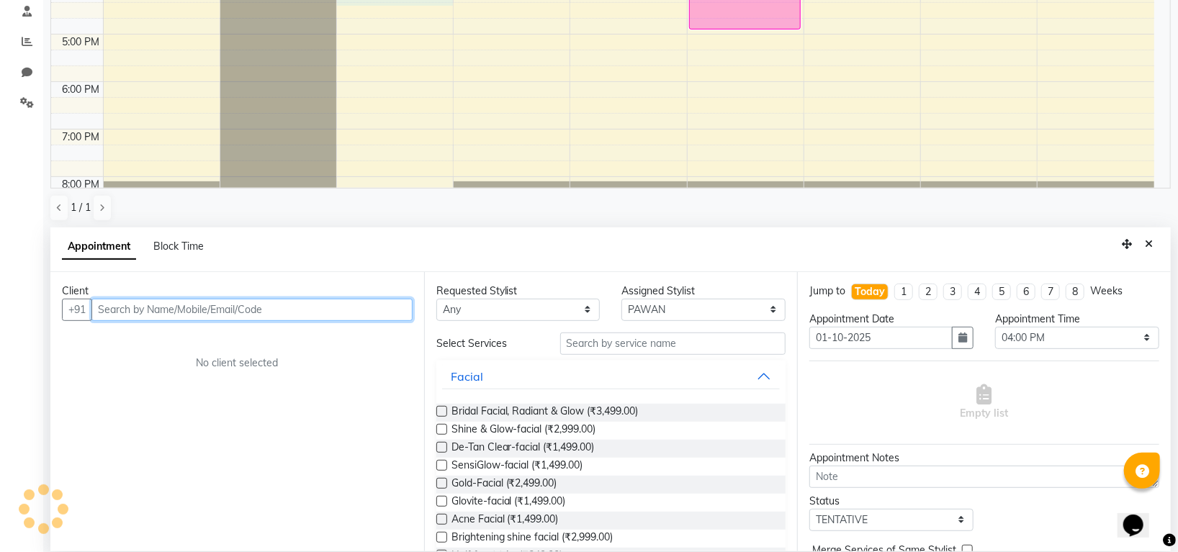
scroll to position [280, 0]
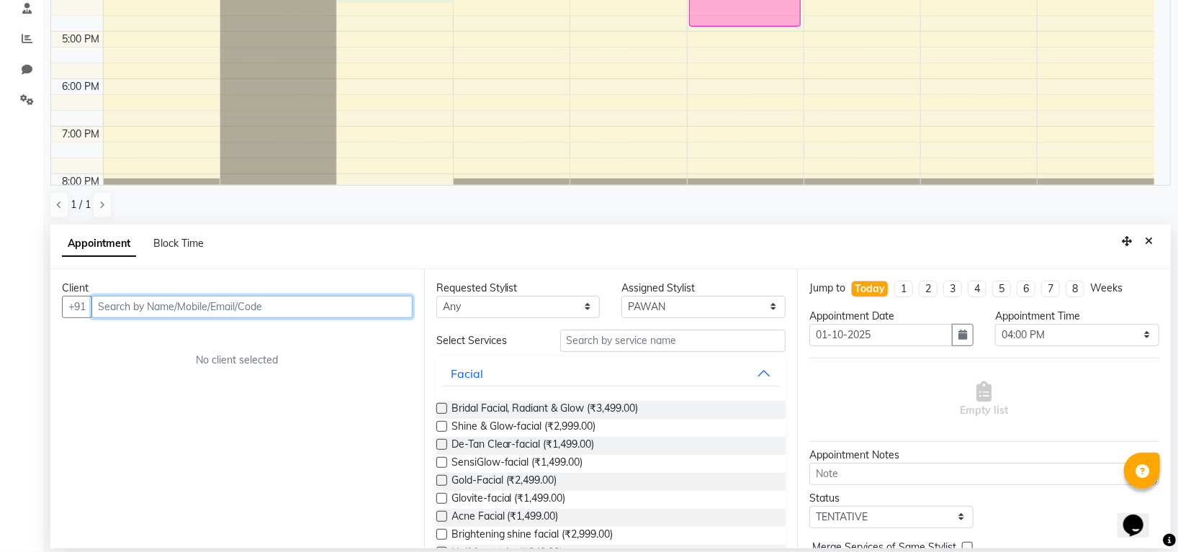
click at [351, 314] on input "text" at bounding box center [251, 307] width 321 height 22
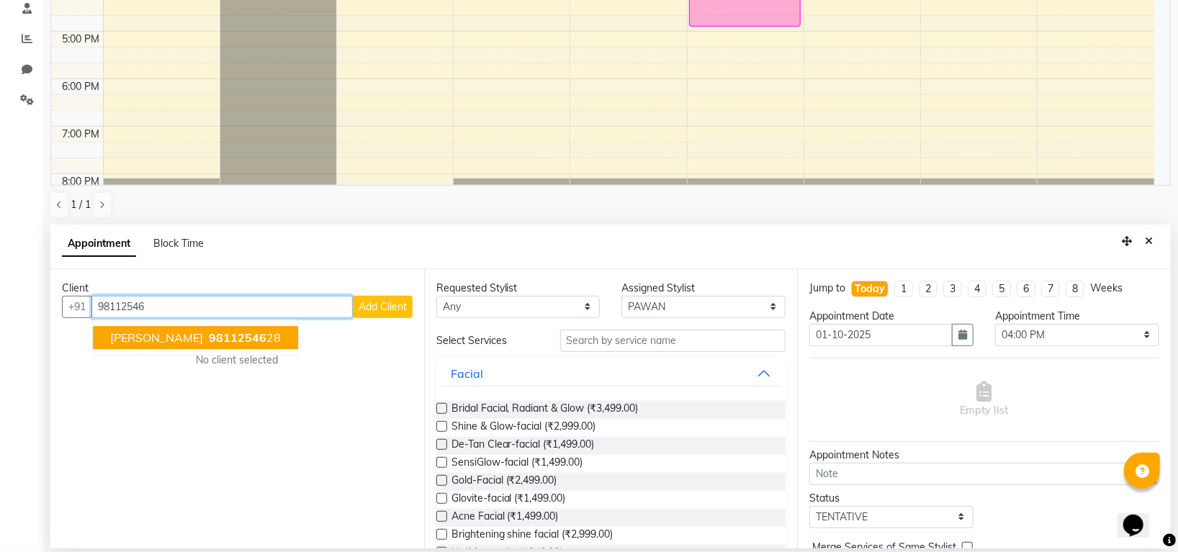
click at [231, 339] on span "98112546" at bounding box center [238, 338] width 58 height 14
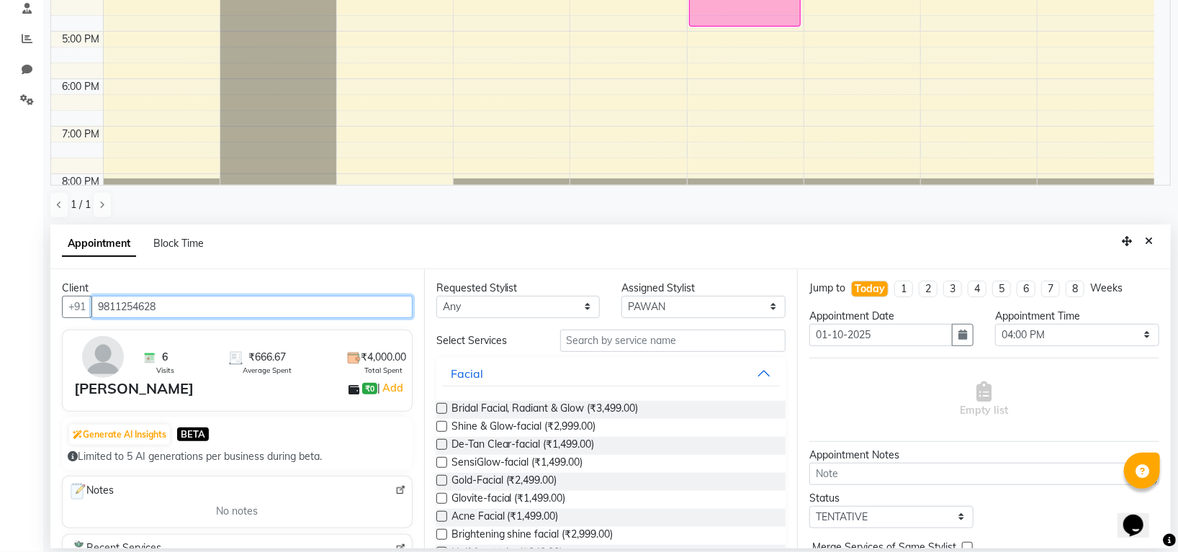
type input "9811254628"
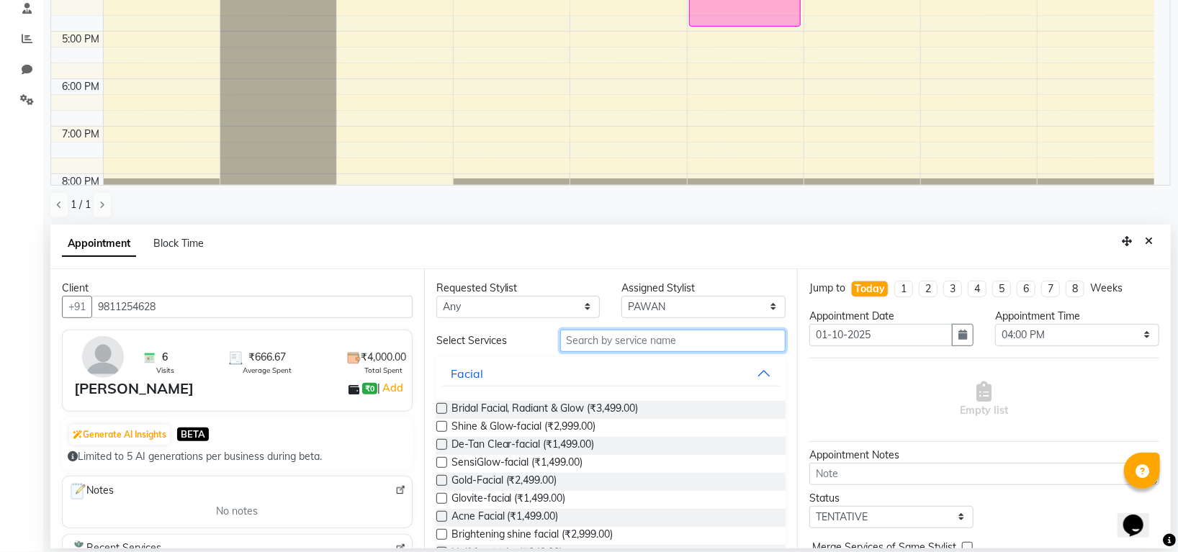
click at [587, 339] on input "text" at bounding box center [673, 341] width 226 height 22
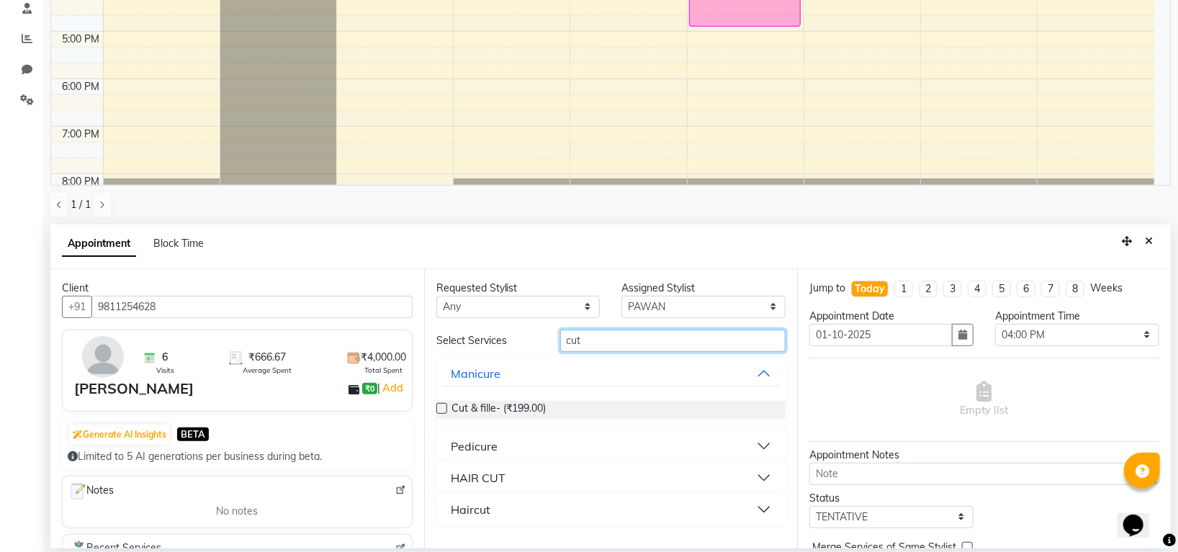
type input "cut"
click at [520, 475] on button "HAIR CUT" at bounding box center [611, 478] width 338 height 26
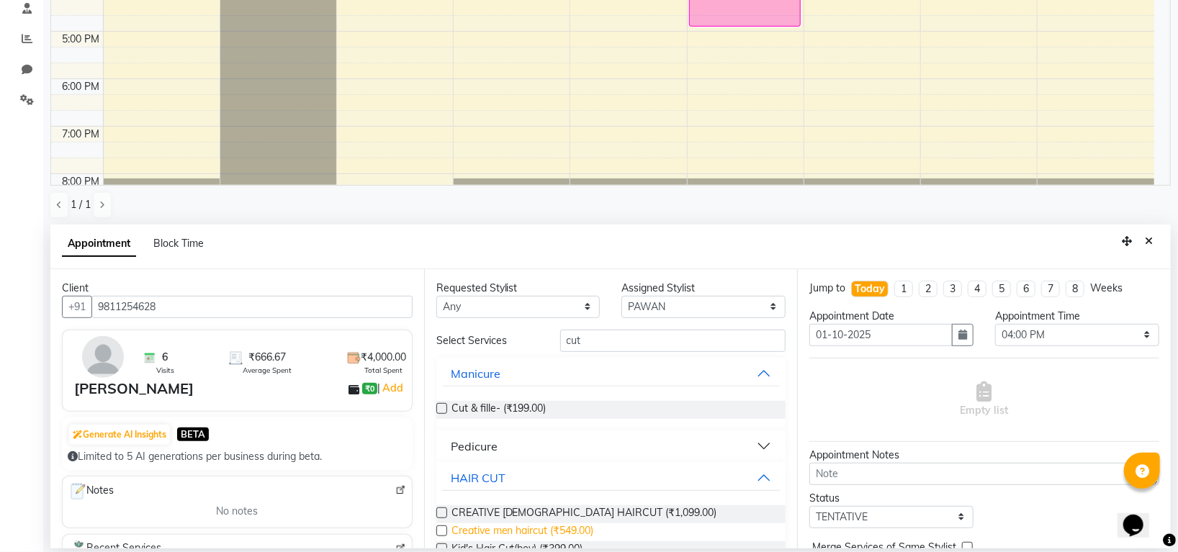
click at [477, 528] on span "Creative men haircut (₹549.00)" at bounding box center [523, 533] width 143 height 18
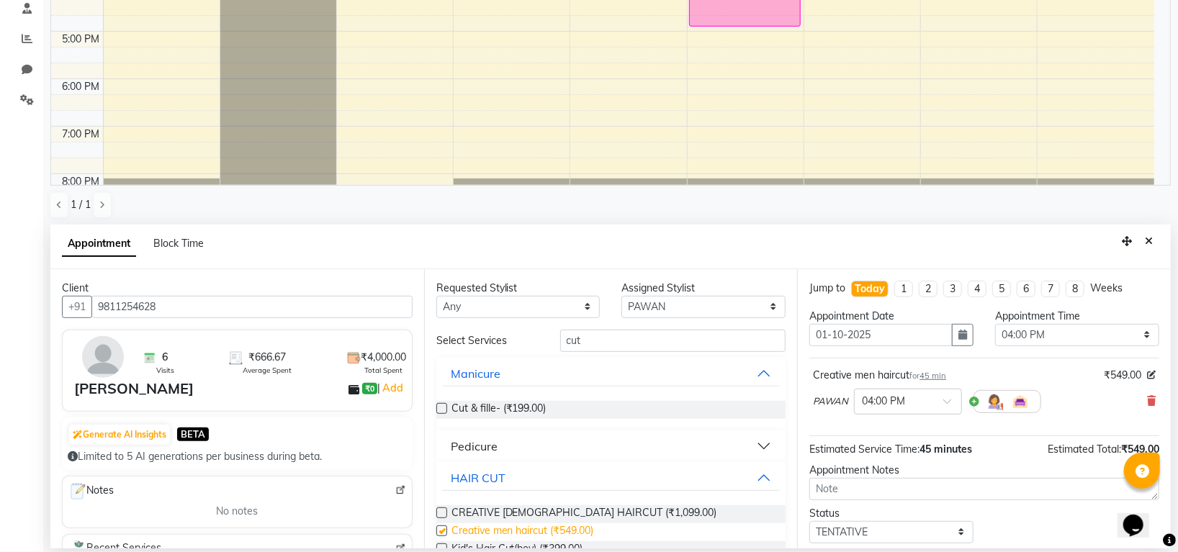
checkbox input "false"
click at [885, 526] on select "Select TENTATIVE CONFIRM CHECK-IN UPCOMING" at bounding box center [891, 532] width 164 height 22
select select "confirm booking"
click at [809, 522] on select "Select TENTATIVE CONFIRM CHECK-IN UPCOMING" at bounding box center [891, 532] width 164 height 22
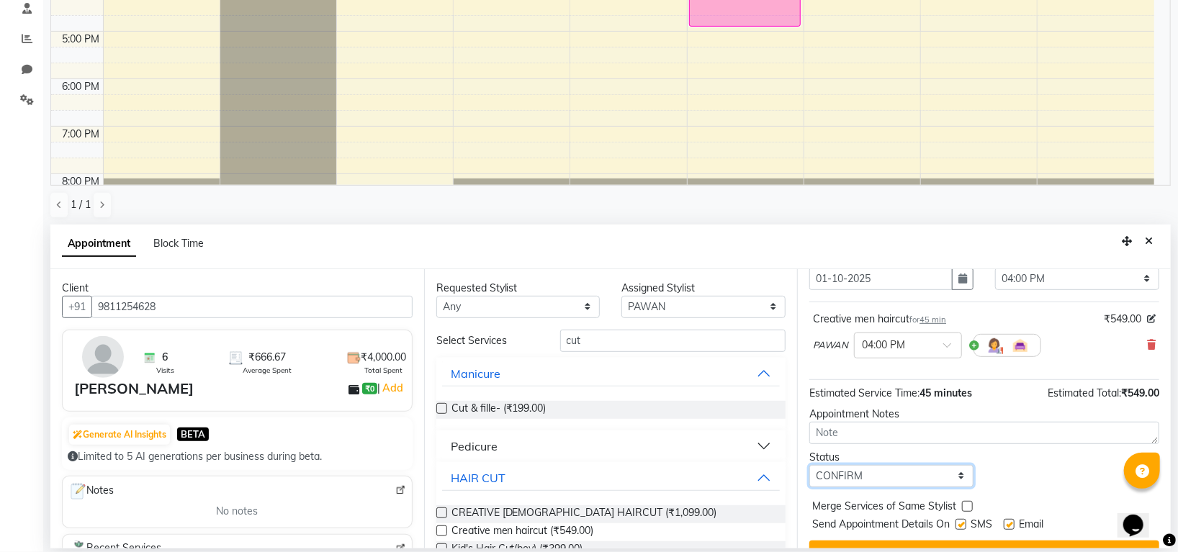
scroll to position [86, 0]
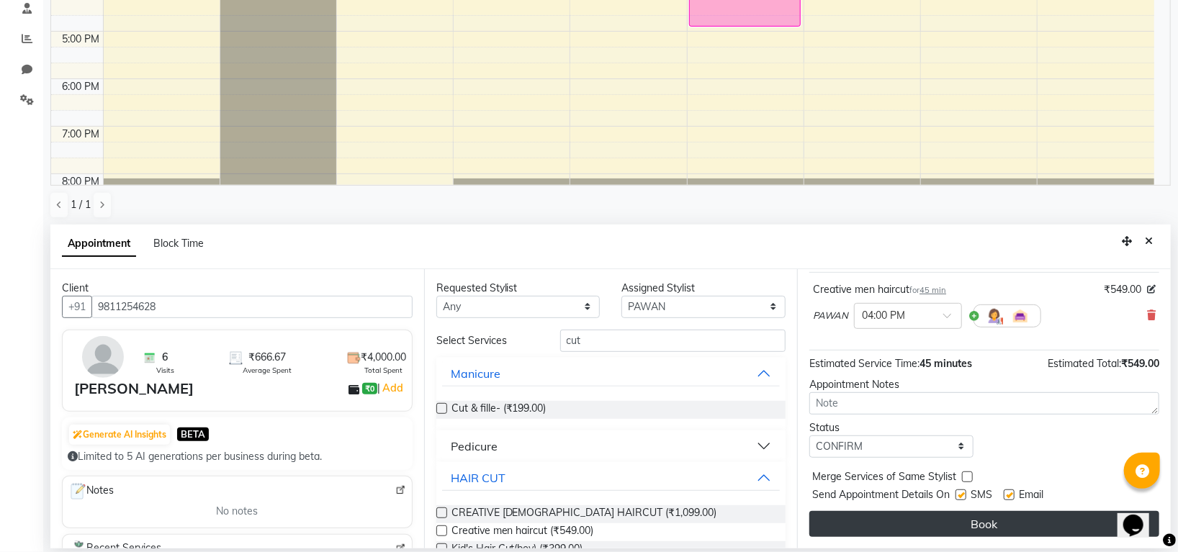
click at [936, 518] on button "Book" at bounding box center [984, 524] width 350 height 26
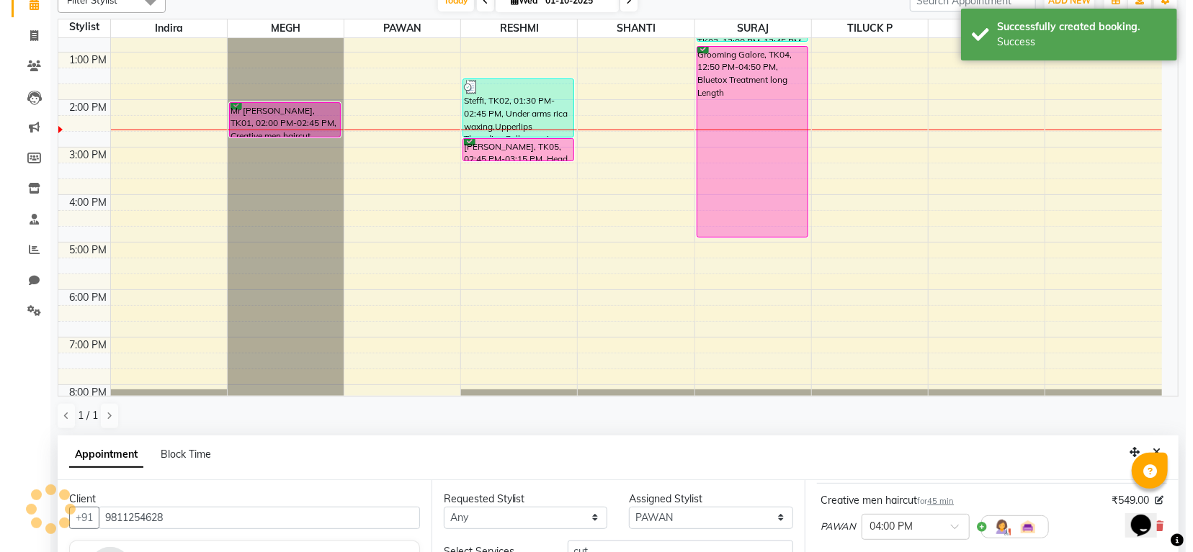
scroll to position [0, 0]
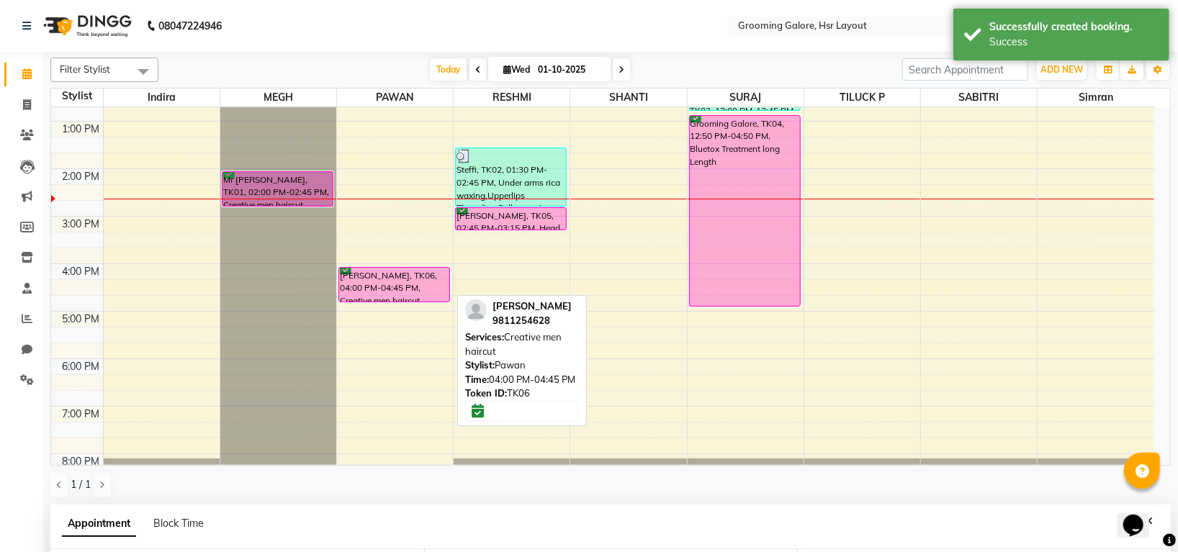
click at [363, 284] on div "Udit vashist, TK06, 04:00 PM-04:45 PM, Creative men haircut" at bounding box center [395, 192] width 116 height 617
click at [377, 284] on div "[PERSON_NAME], TK06, 04:00 PM-04:45 PM, Creative men haircut" at bounding box center [394, 285] width 110 height 34
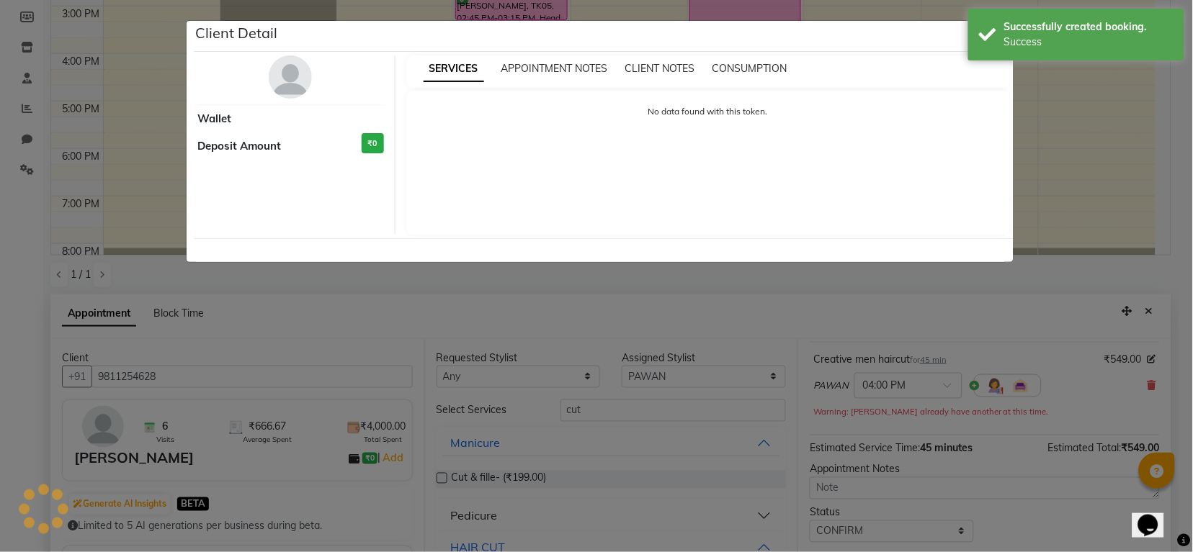
select select "6"
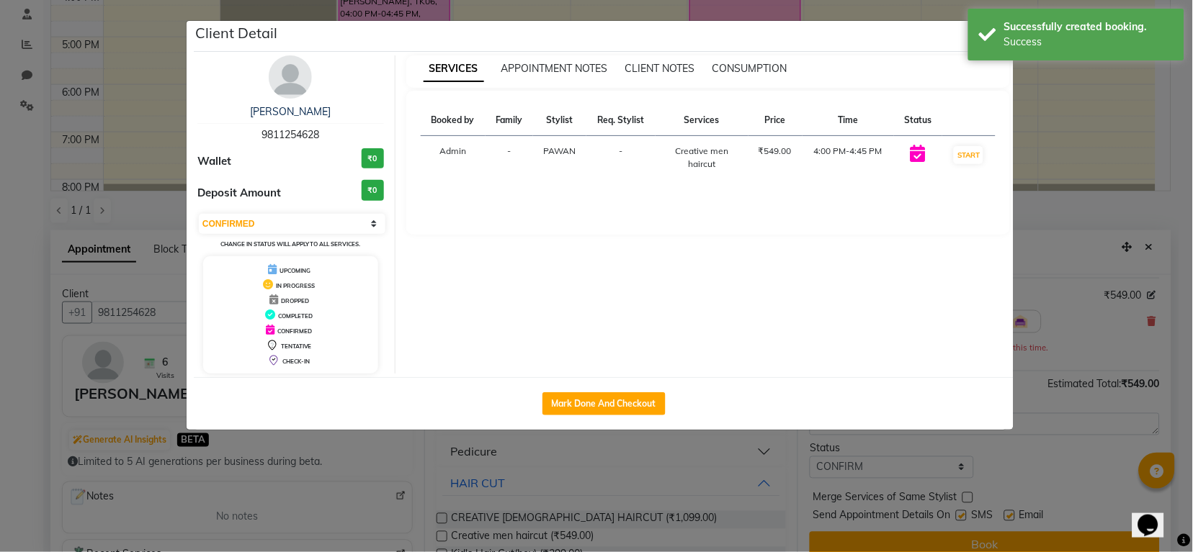
scroll to position [280, 0]
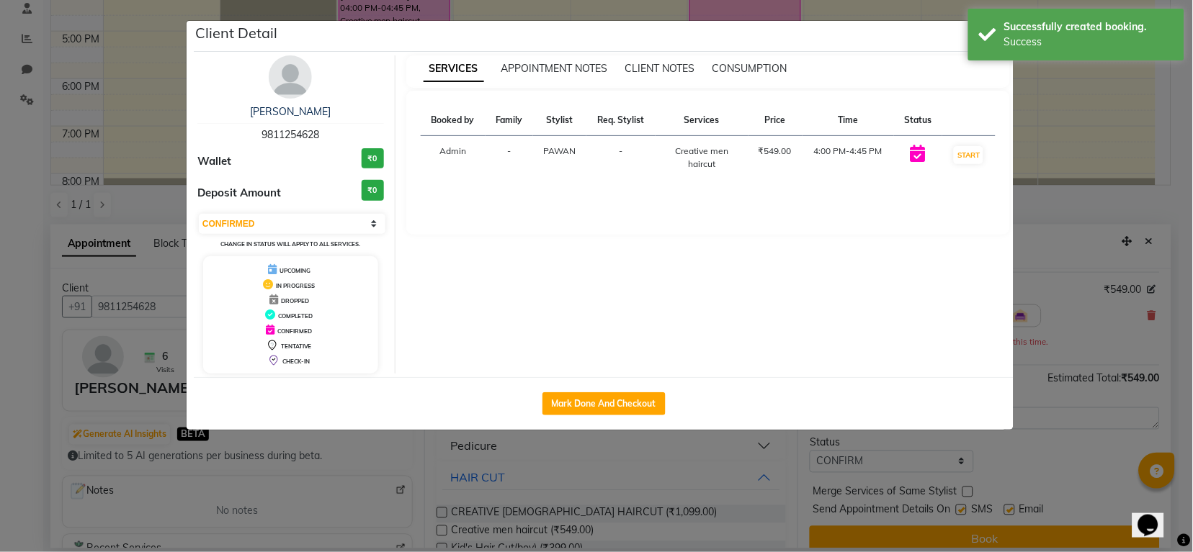
click at [301, 89] on img at bounding box center [290, 76] width 43 height 43
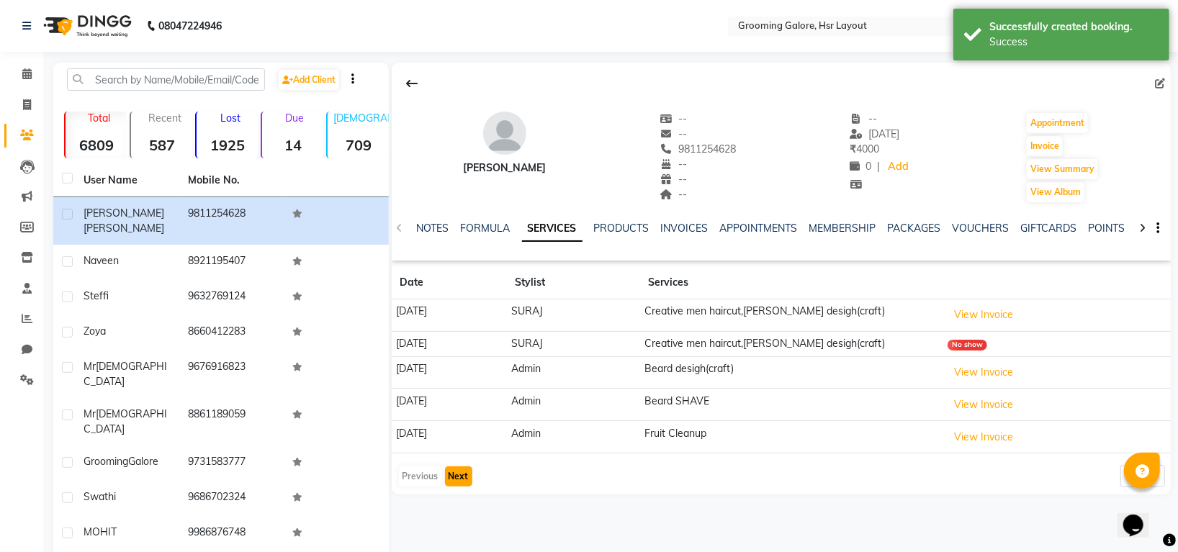
click at [446, 477] on button "Next" at bounding box center [458, 477] width 27 height 20
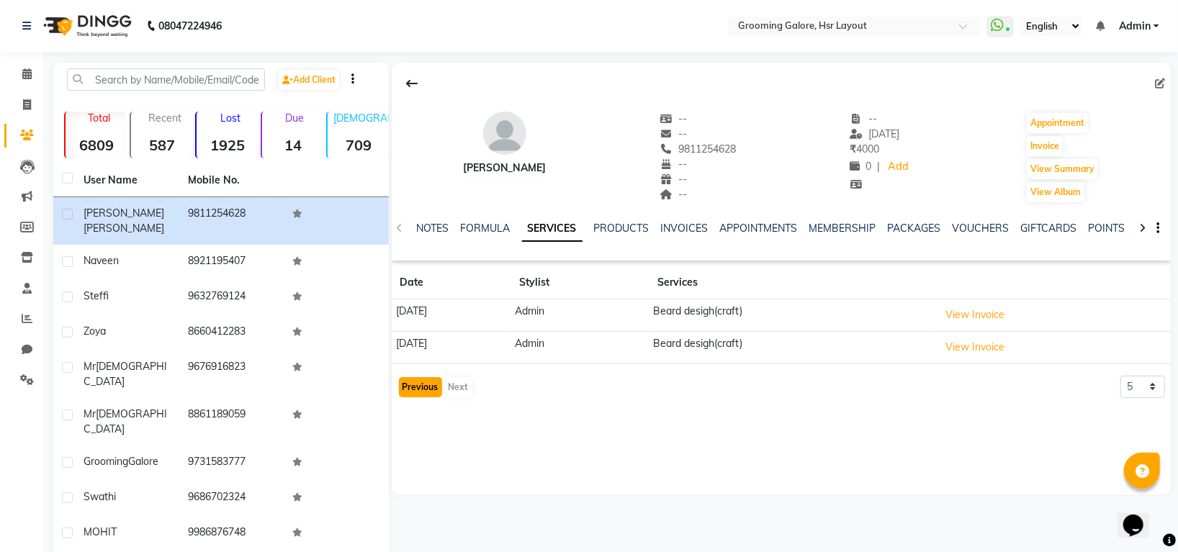
click at [414, 386] on button "Previous" at bounding box center [420, 387] width 43 height 20
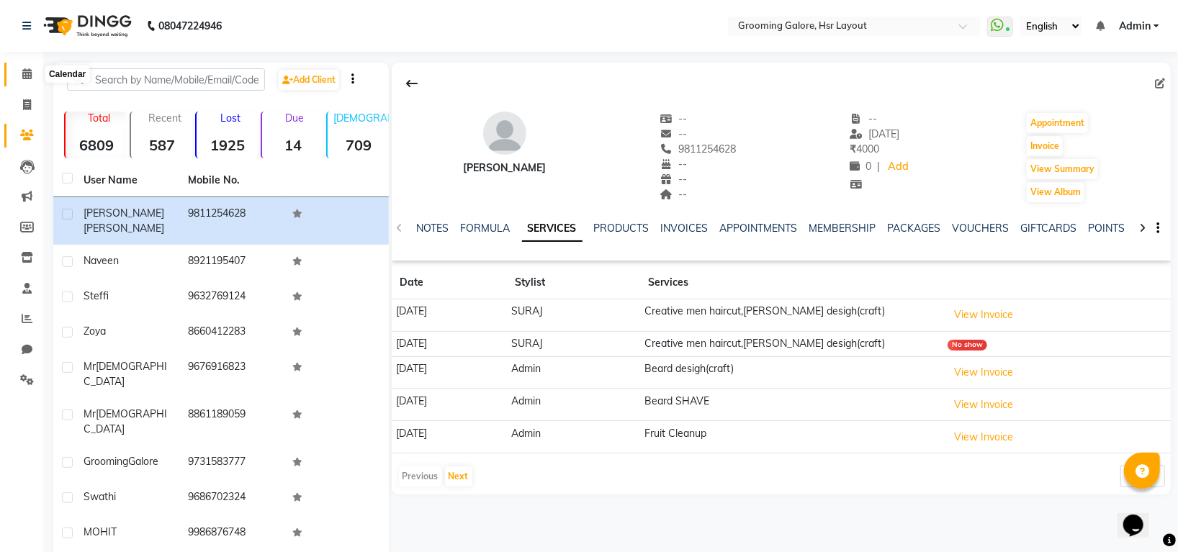
click at [23, 68] on icon at bounding box center [26, 73] width 9 height 11
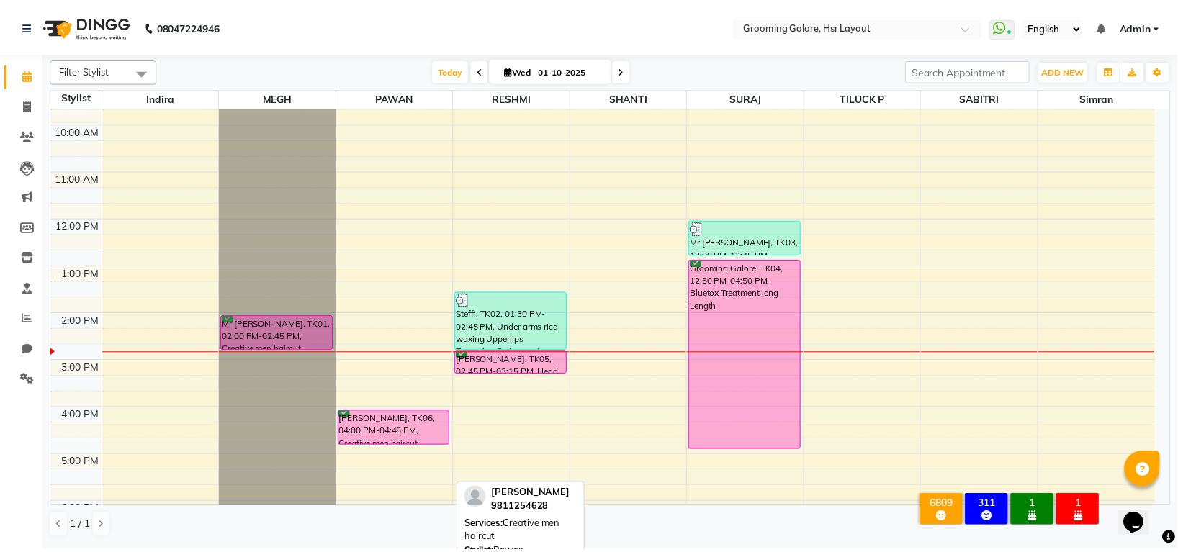
scroll to position [192, 0]
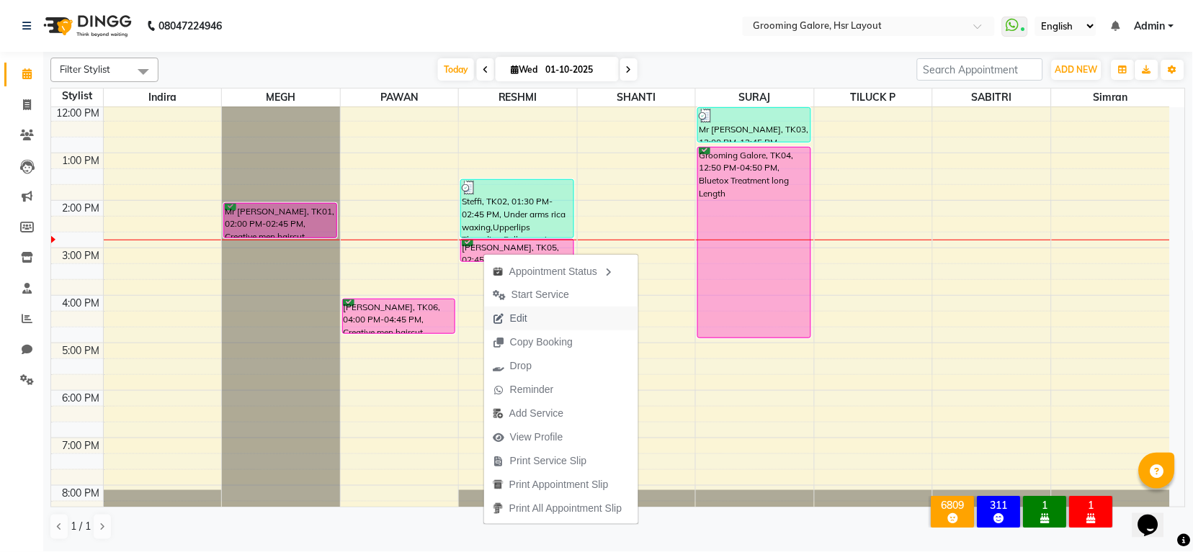
click at [529, 310] on span "Edit" at bounding box center [510, 319] width 52 height 24
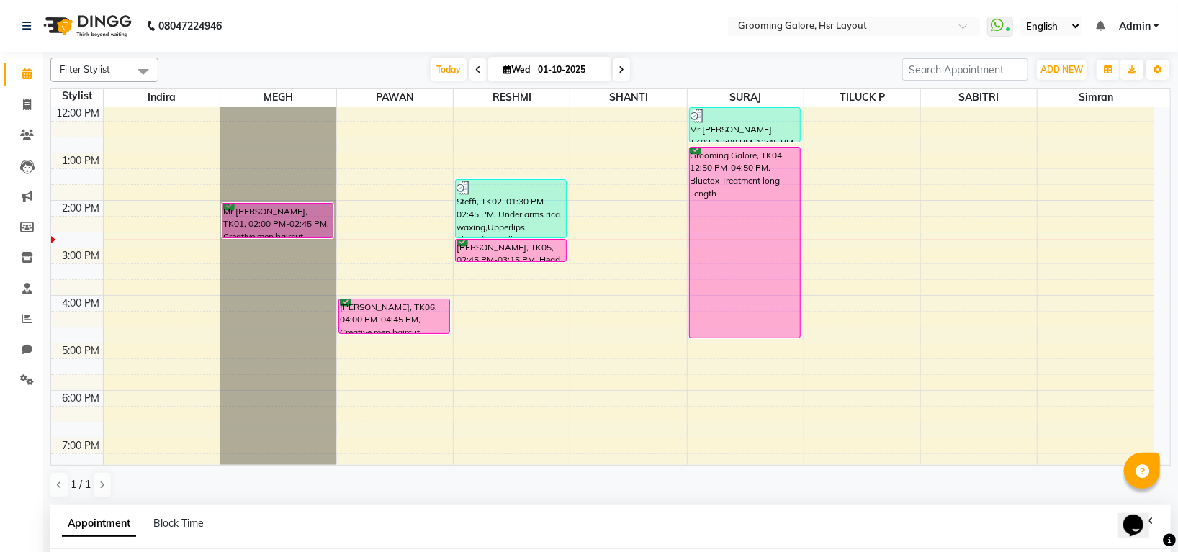
scroll to position [10, 0]
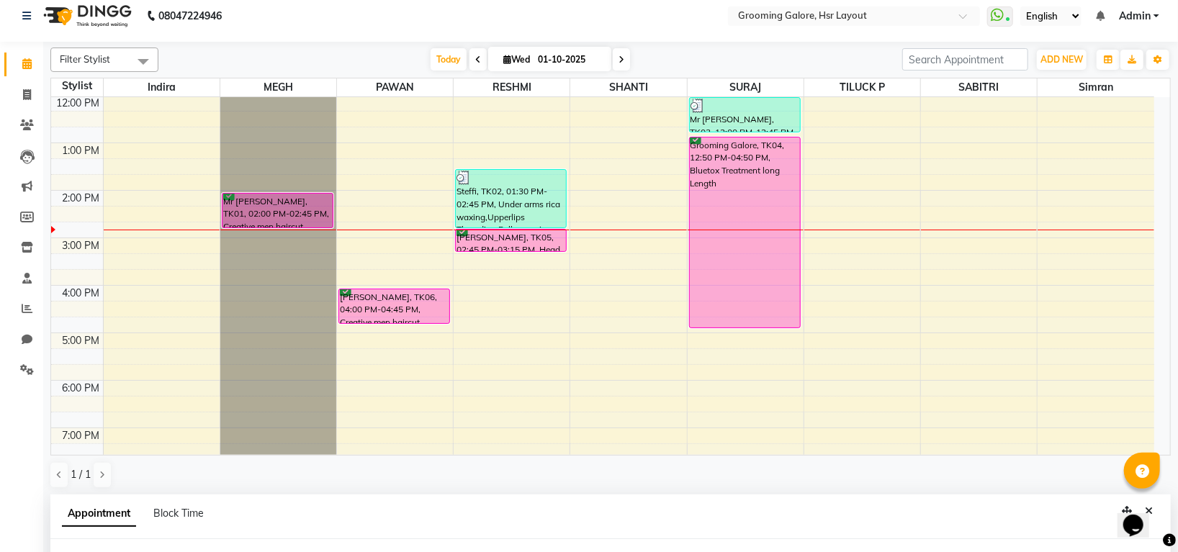
select select "tentative"
type input "01-10-2025"
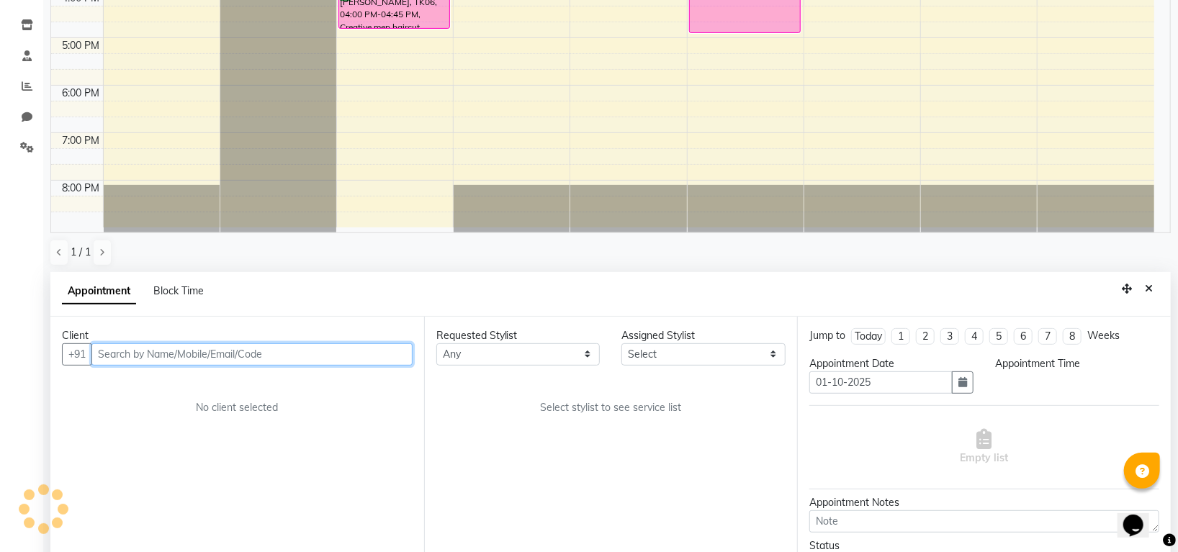
select select "confirm booking"
select select "885"
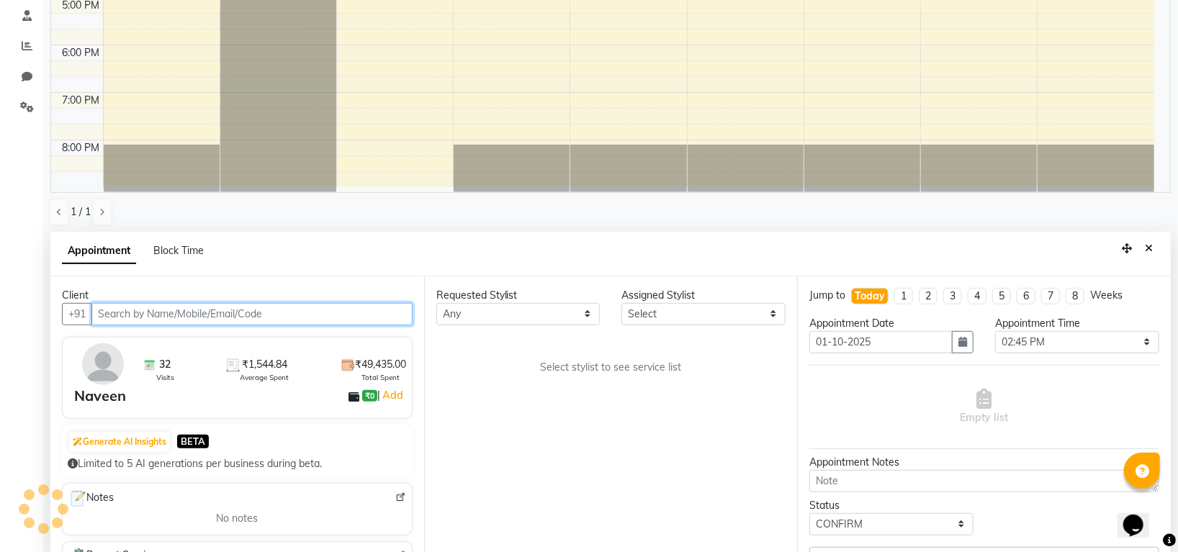
scroll to position [280, 0]
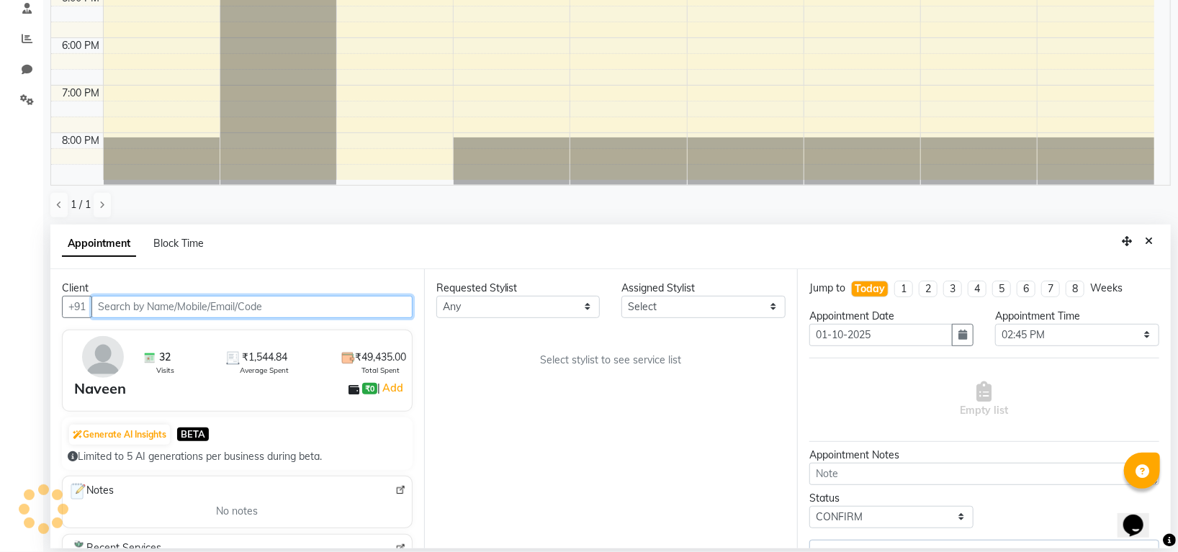
select select "45585"
select select "3047"
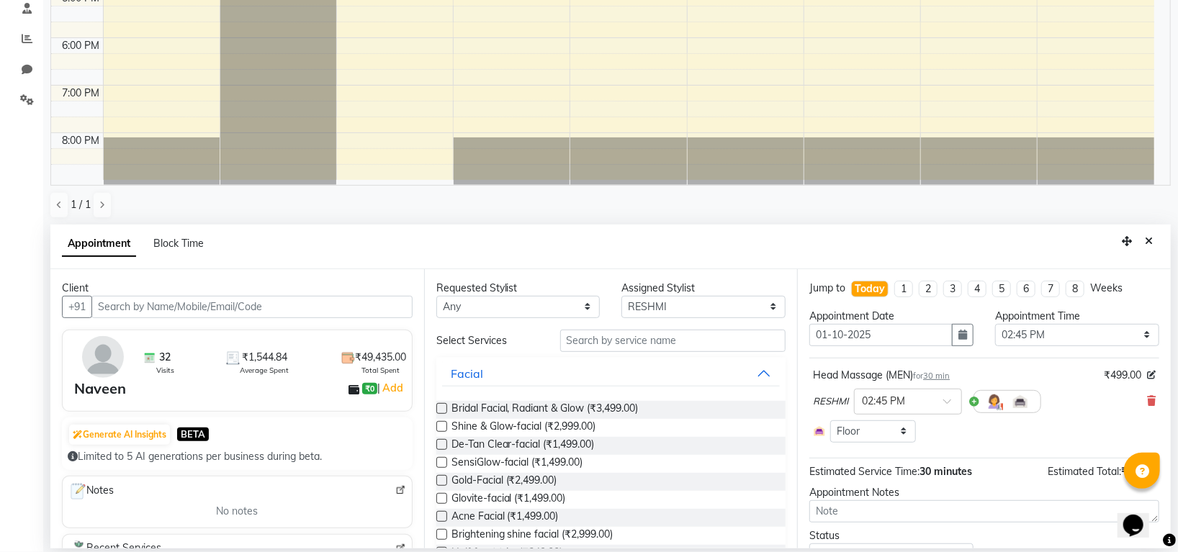
click at [949, 376] on span "30 min" at bounding box center [936, 376] width 27 height 10
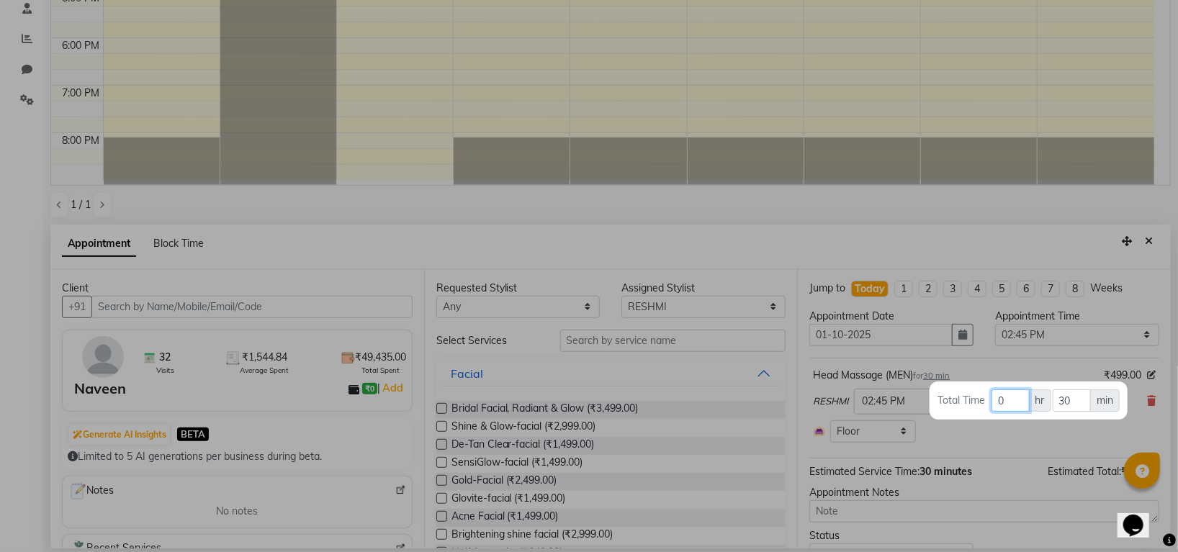
click at [1002, 397] on input "0" at bounding box center [1010, 401] width 37 height 22
type input "01"
click at [1067, 400] on input "30" at bounding box center [1072, 401] width 38 height 22
click at [1073, 405] on input "30" at bounding box center [1072, 401] width 38 height 22
type input "3"
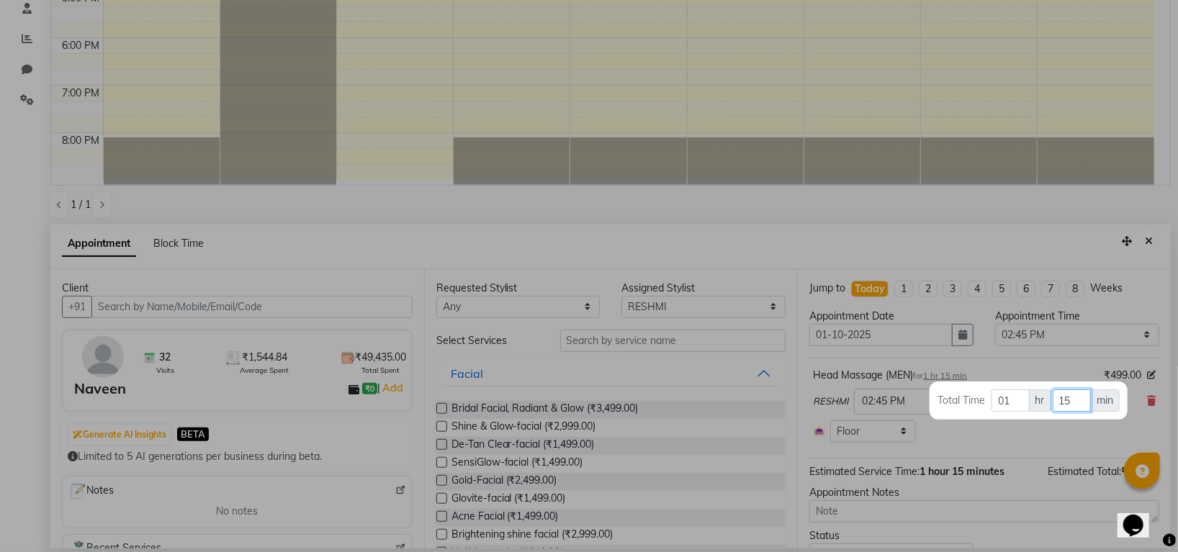
type input "15"
click at [1056, 413] on div "Total Time 01 hr 15 min" at bounding box center [1029, 401] width 198 height 38
click at [1001, 449] on div at bounding box center [589, 276] width 1178 height 552
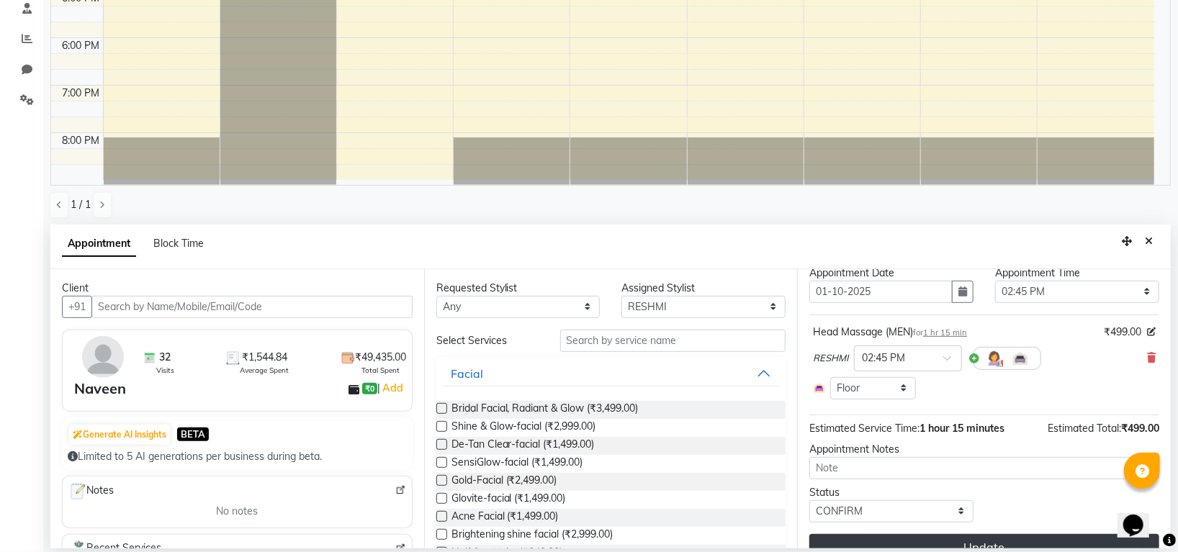
scroll to position [67, 0]
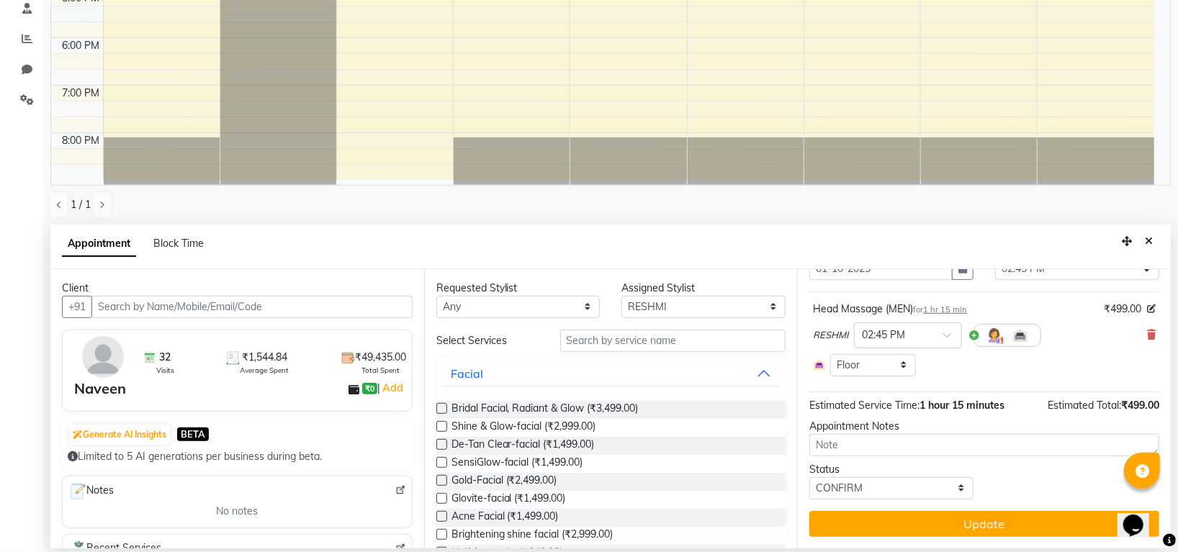
click at [995, 538] on div "Jump to Today 1 2 3 4 5 6 7 8 Weeks Appointment Date 01-10-2025 Appointment Tim…" at bounding box center [984, 408] width 374 height 279
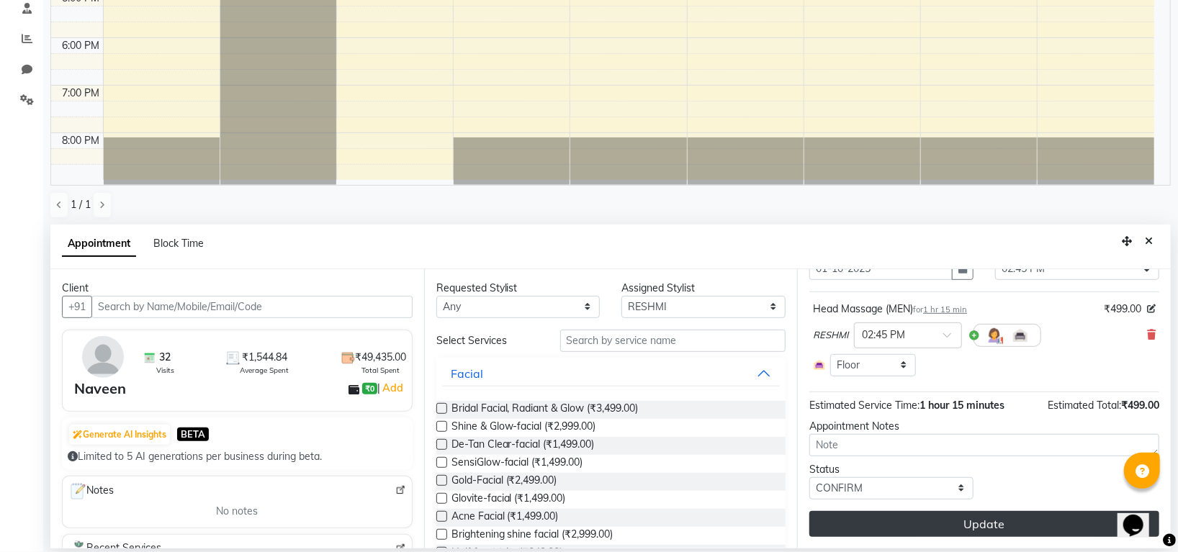
click at [995, 528] on button "Update" at bounding box center [984, 524] width 350 height 26
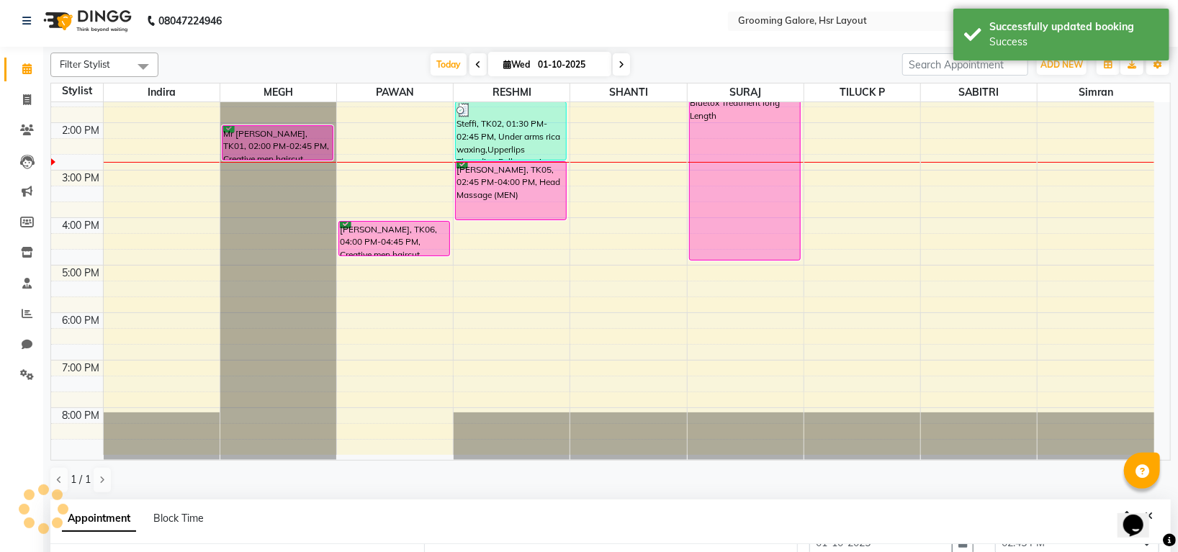
scroll to position [0, 0]
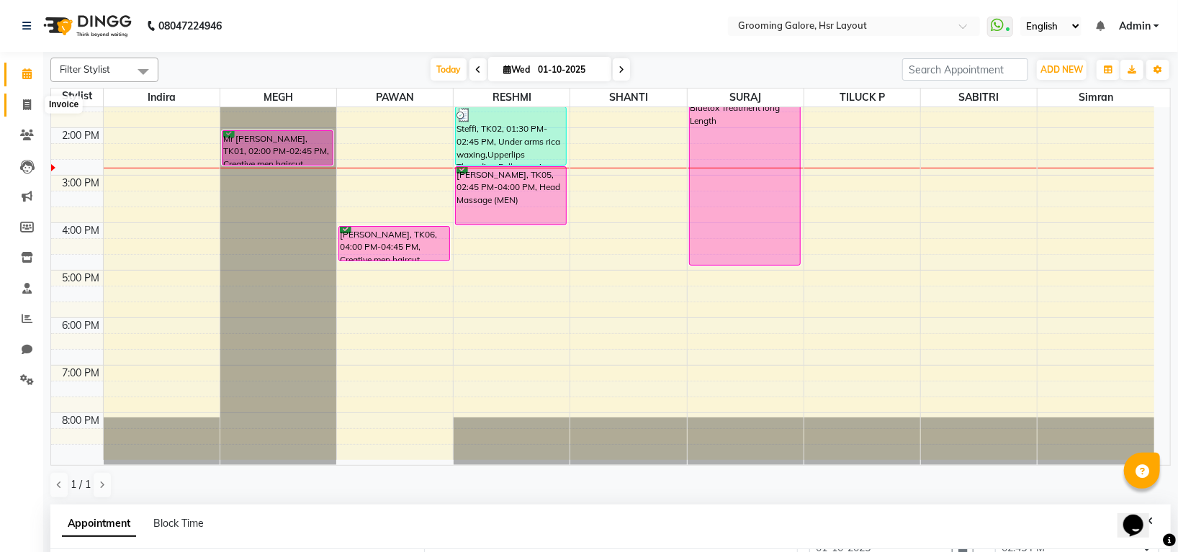
click at [25, 99] on icon at bounding box center [27, 104] width 8 height 11
select select "service"
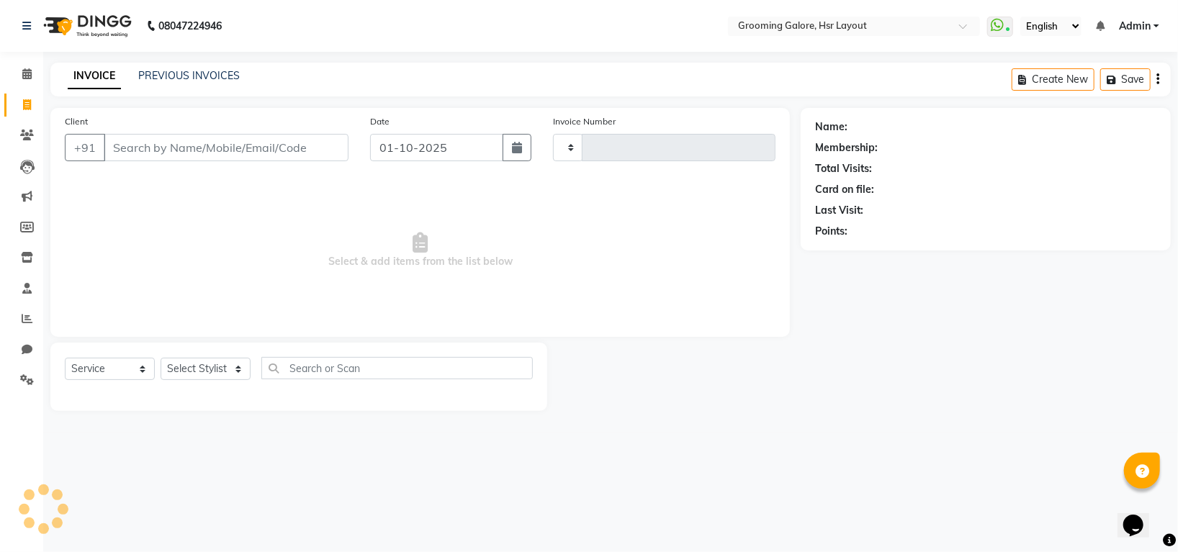
type input "2541"
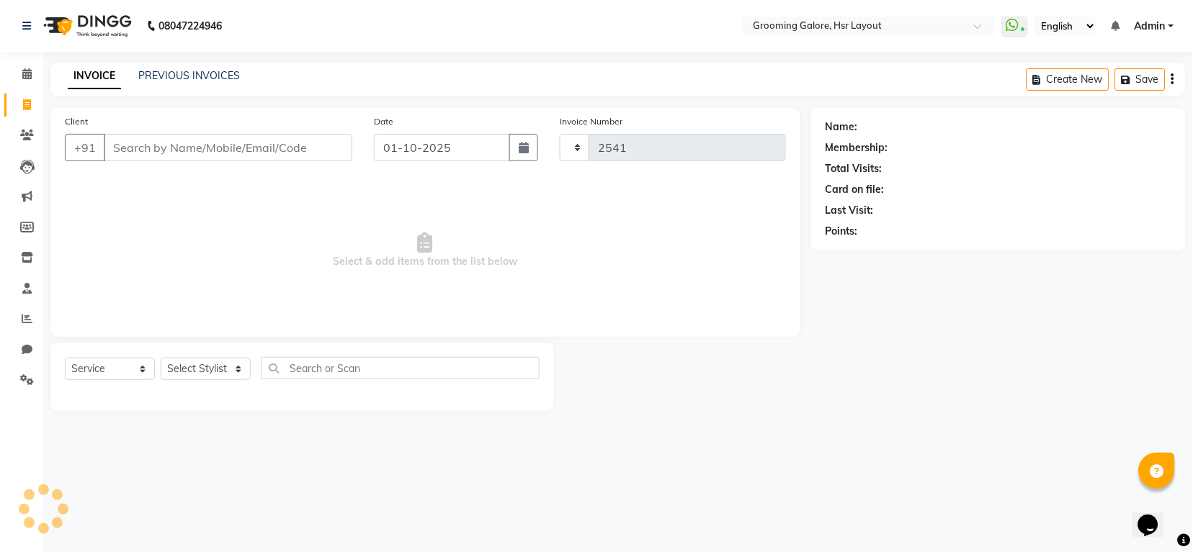
select select "6168"
select select "P"
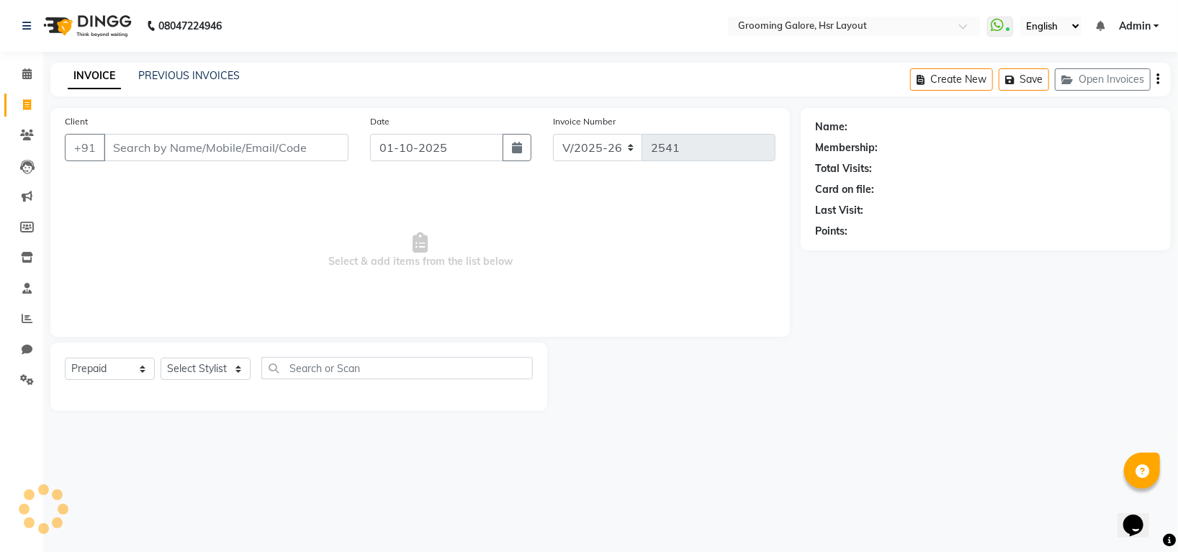
select select "45583"
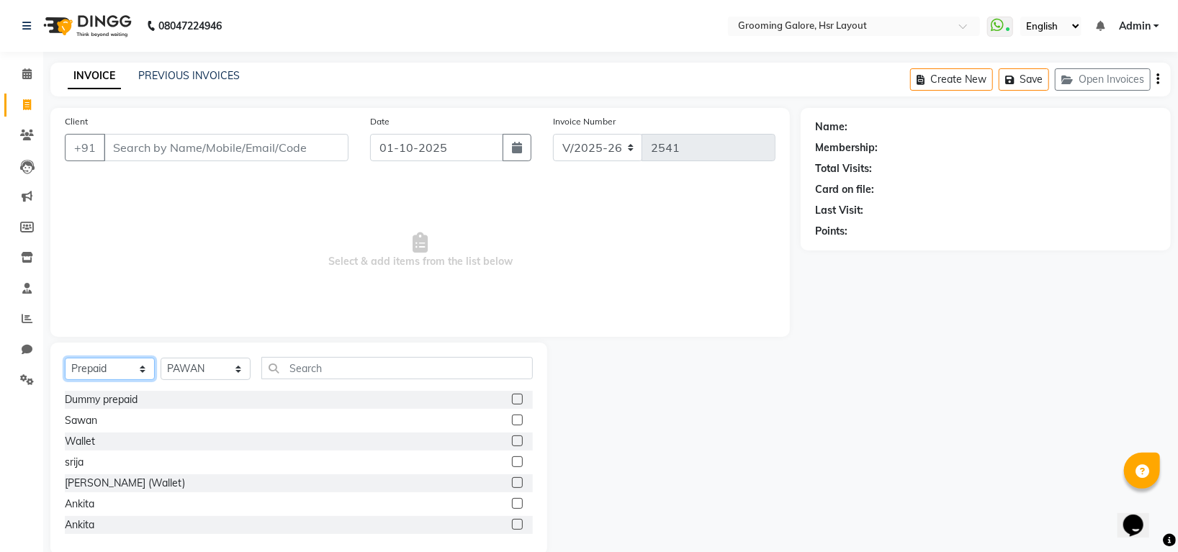
click at [126, 372] on select "Select Service Product Membership Package Voucher Prepaid Gift Card" at bounding box center [110, 369] width 90 height 22
select select "service"
click at [65, 359] on select "Select Service Product Membership Package Voucher Prepaid Gift Card" at bounding box center [110, 369] width 90 height 22
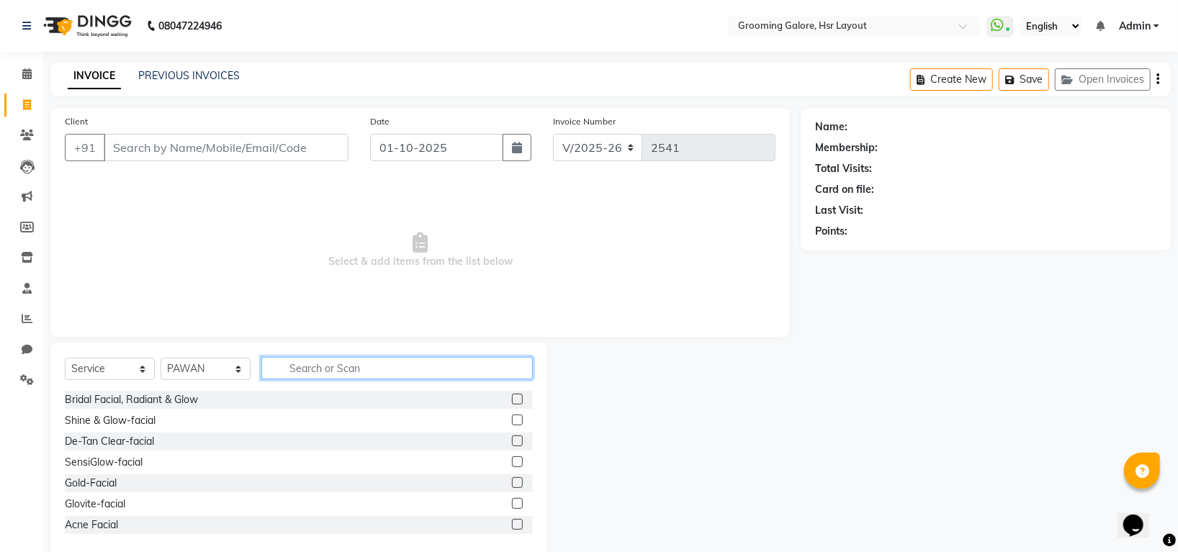
click at [331, 359] on input "text" at bounding box center [397, 368] width 272 height 22
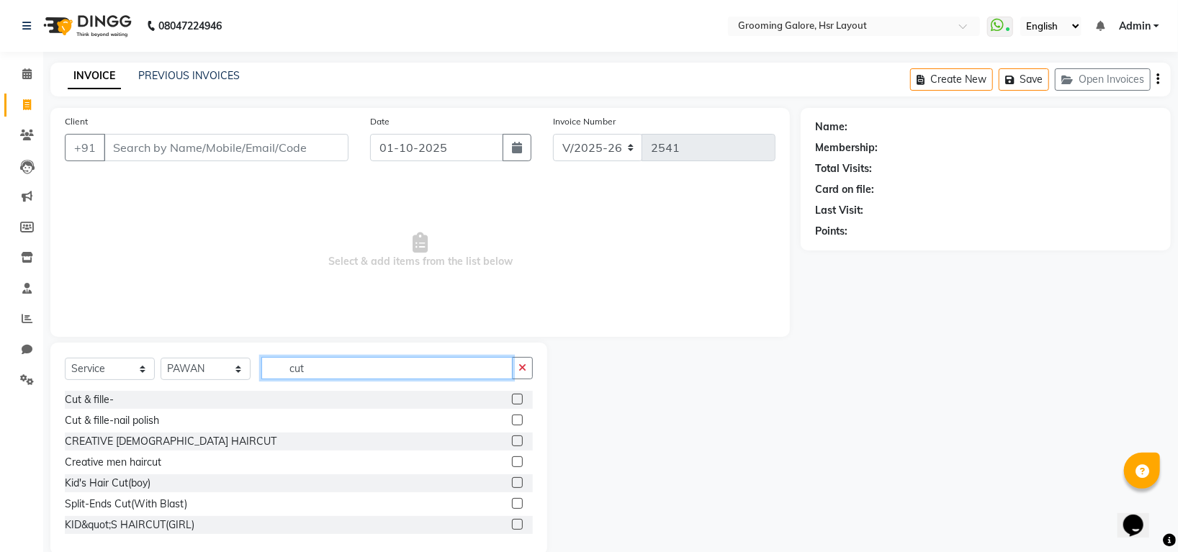
type input "cut"
click at [512, 462] on label at bounding box center [517, 462] width 11 height 11
click at [512, 462] on input "checkbox" at bounding box center [516, 462] width 9 height 9
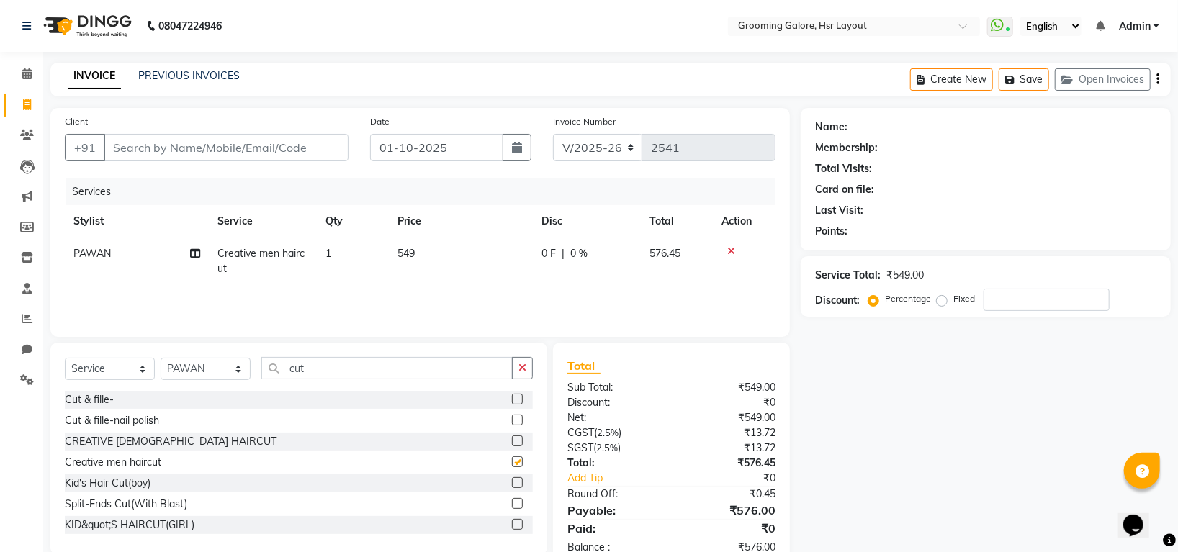
checkbox input "false"
click at [471, 369] on input "cut" at bounding box center [386, 368] width 251 height 22
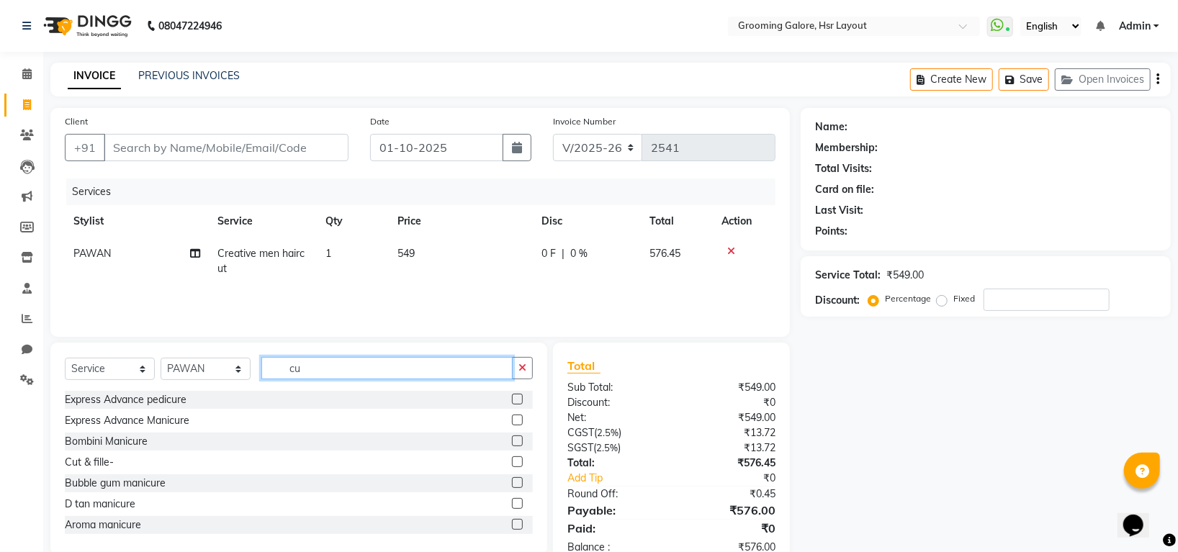
type input "c"
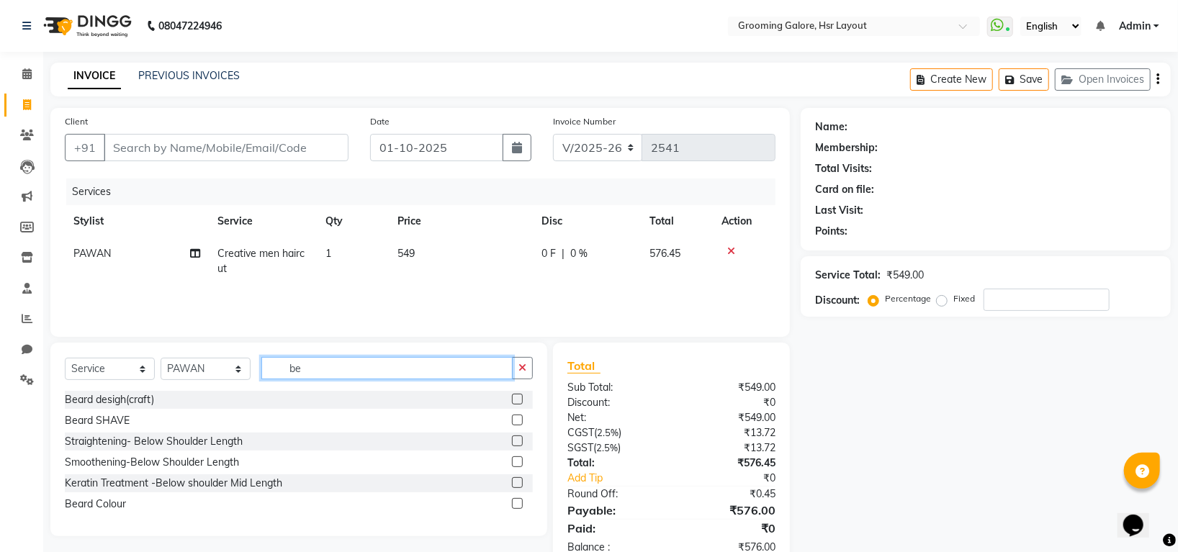
type input "be"
click at [515, 397] on label at bounding box center [517, 399] width 11 height 11
click at [515, 397] on input "checkbox" at bounding box center [516, 399] width 9 height 9
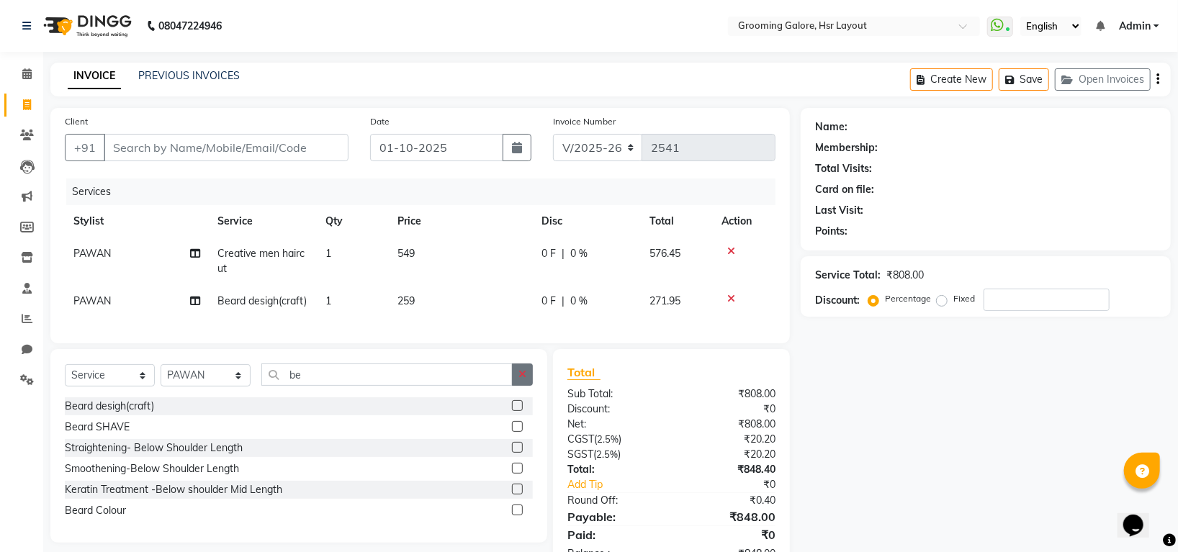
checkbox input "false"
click at [521, 380] on icon "button" at bounding box center [523, 374] width 8 height 10
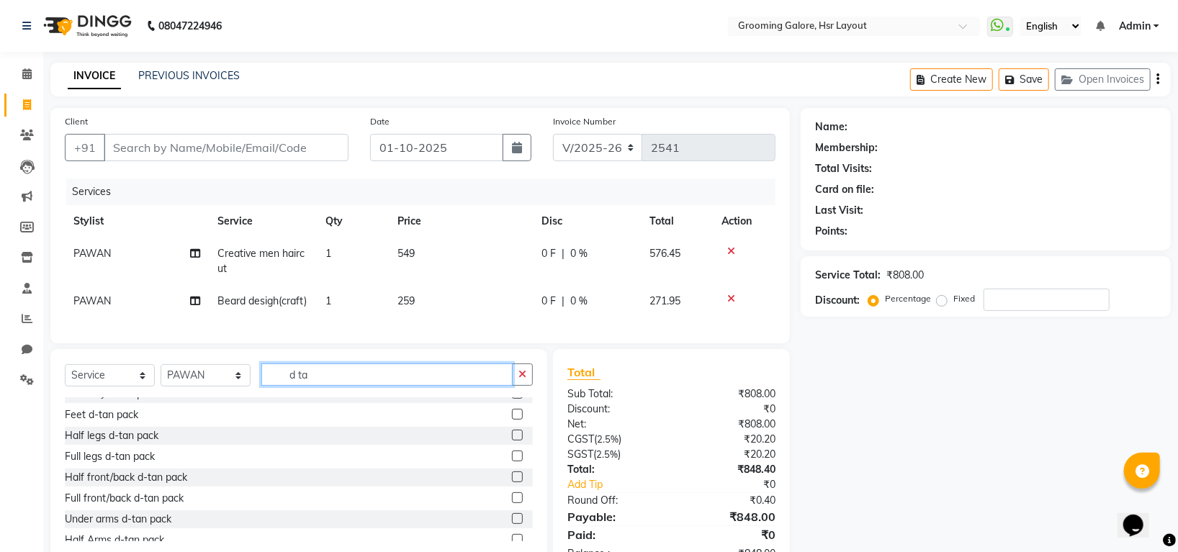
scroll to position [169, 0]
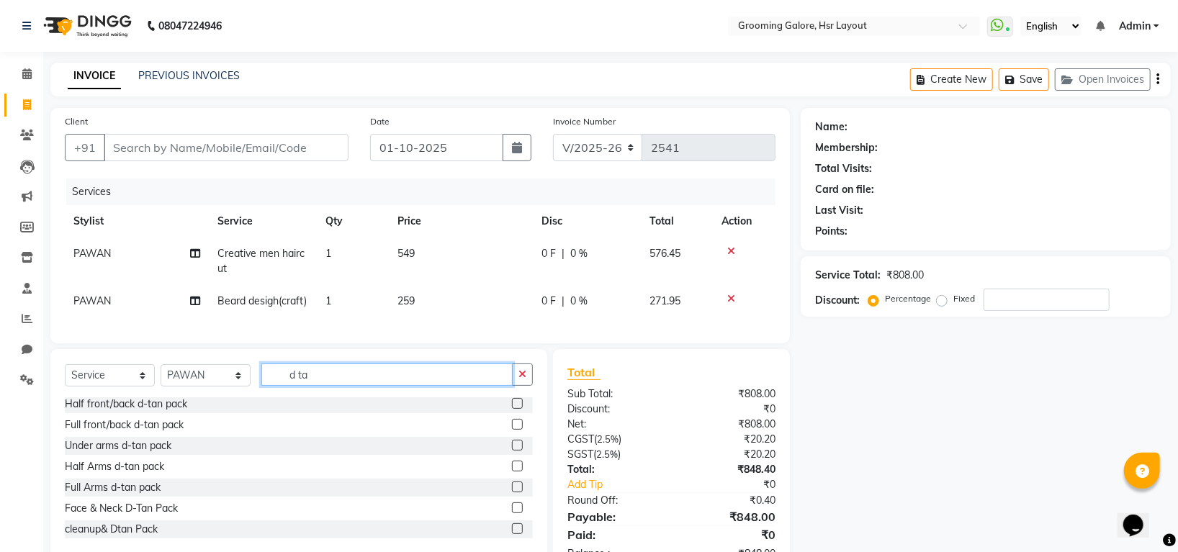
type input "d ta"
click at [512, 513] on label at bounding box center [517, 508] width 11 height 11
click at [512, 513] on input "checkbox" at bounding box center [516, 508] width 9 height 9
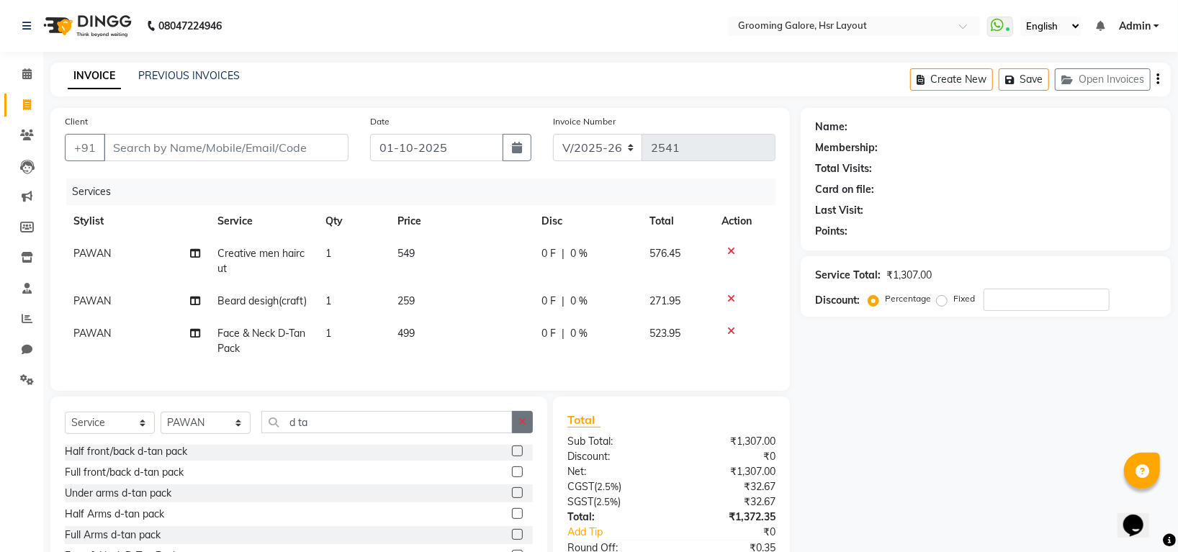
checkbox input "false"
click at [523, 427] on icon "button" at bounding box center [523, 422] width 8 height 10
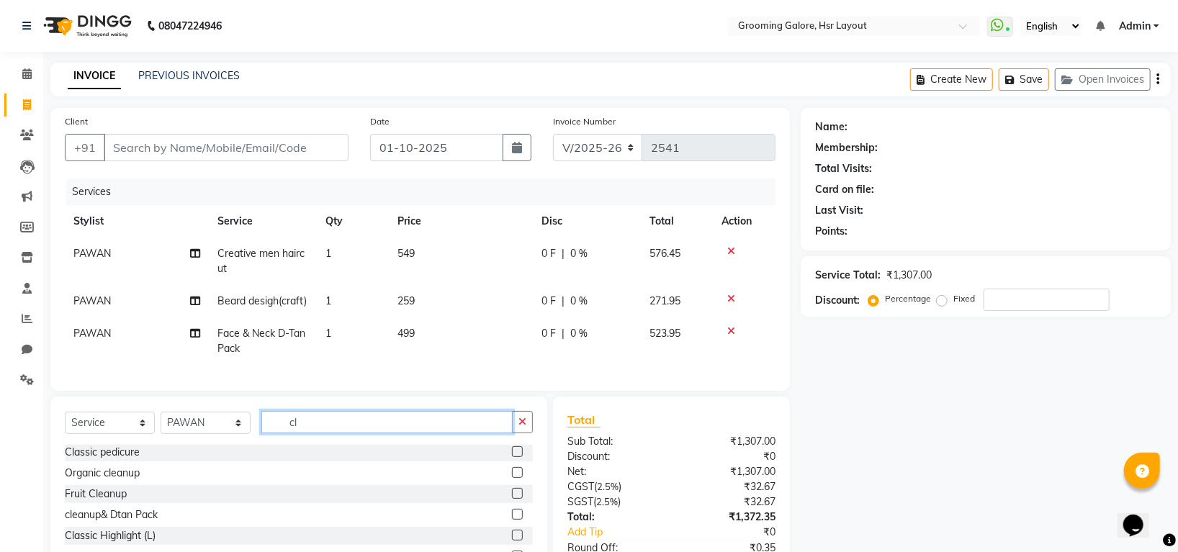
scroll to position [0, 0]
type input "cl"
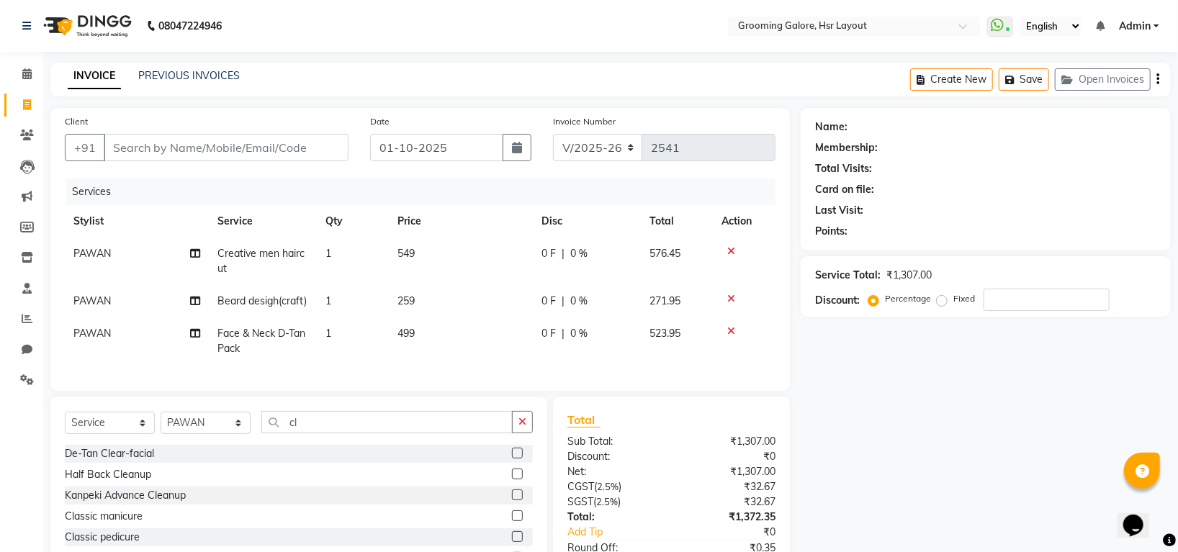
click at [512, 501] on label at bounding box center [517, 495] width 11 height 11
click at [512, 501] on input "checkbox" at bounding box center [516, 495] width 9 height 9
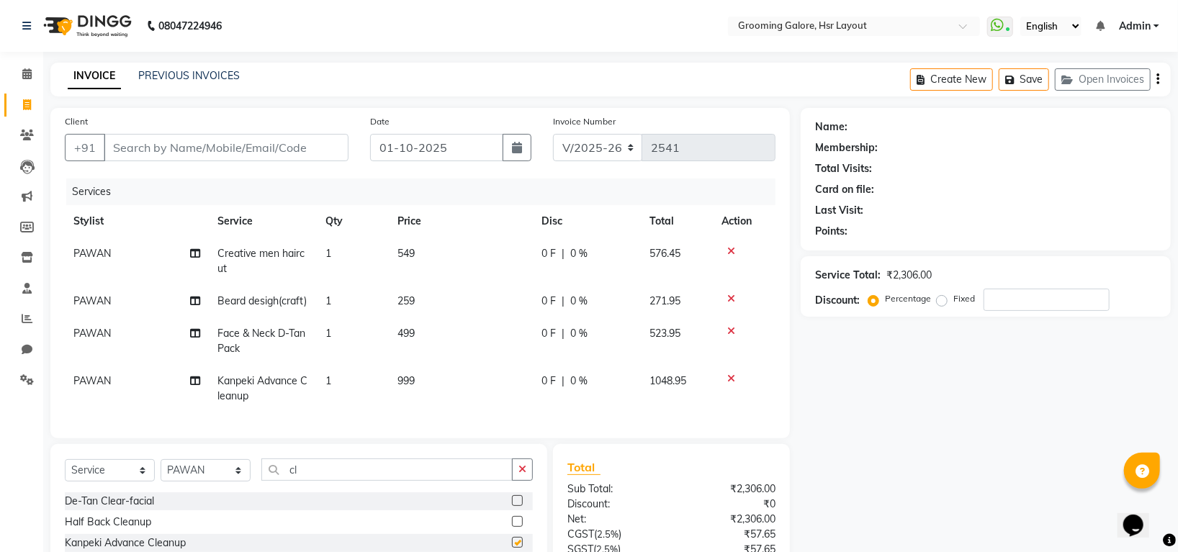
checkbox input "false"
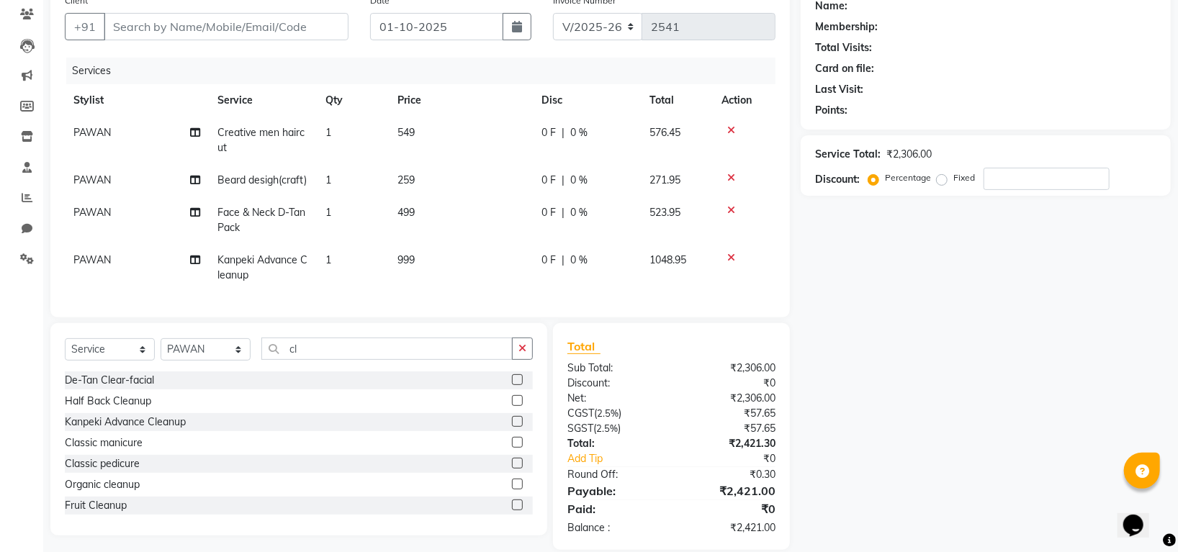
scroll to position [155, 0]
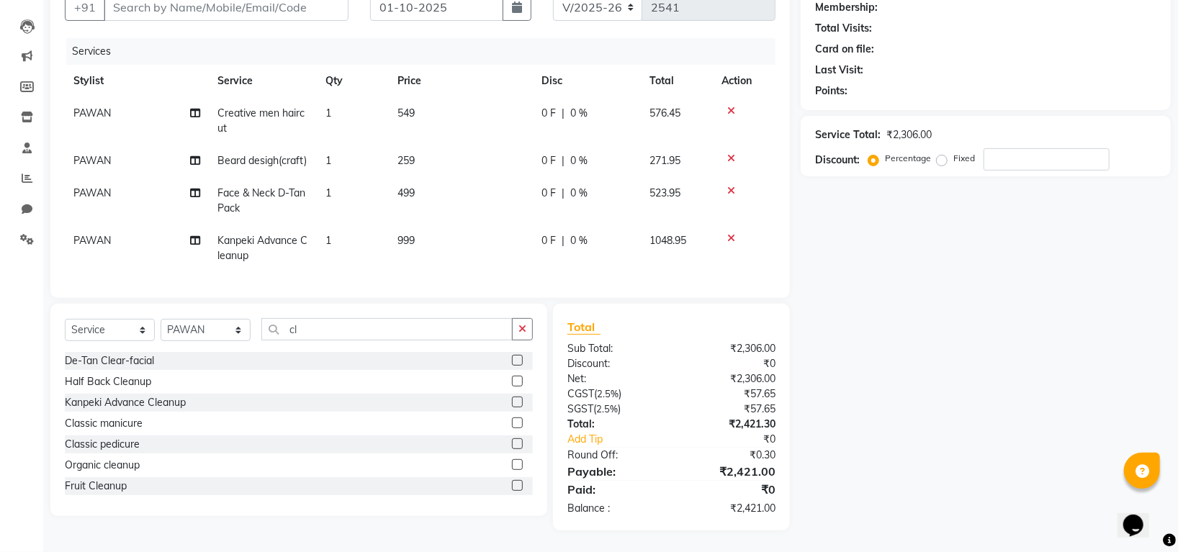
click at [1029, 157] on div "Service Total: ₹2,306.00 Discount: Percentage Fixed" at bounding box center [986, 146] width 370 height 60
click at [1029, 148] on input "number" at bounding box center [1047, 159] width 126 height 22
type input "1"
click at [1023, 148] on input "number" at bounding box center [1047, 159] width 126 height 22
click at [1051, 148] on input "15" at bounding box center [1047, 159] width 126 height 22
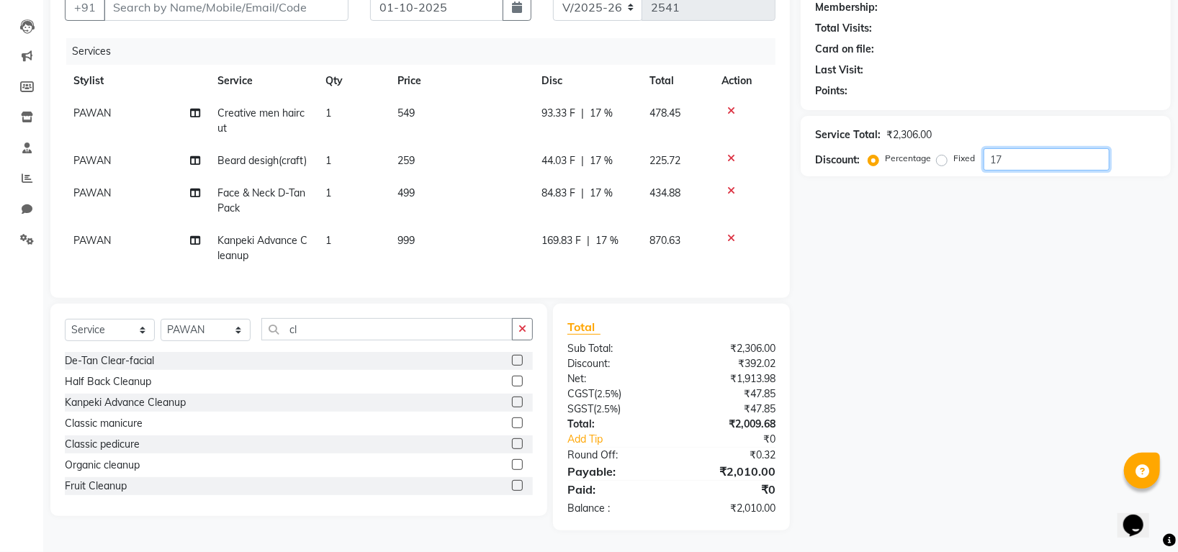
type input "1"
click at [933, 277] on div "Name: Membership: Total Visits: Card on file: Last Visit: Points: Service Total…" at bounding box center [991, 249] width 381 height 563
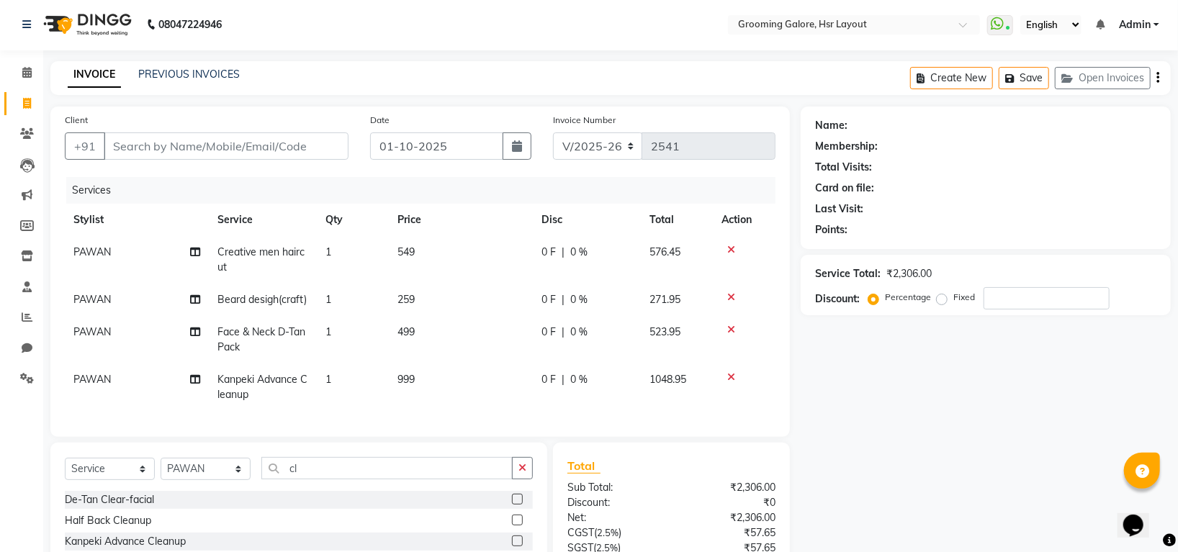
scroll to position [0, 0]
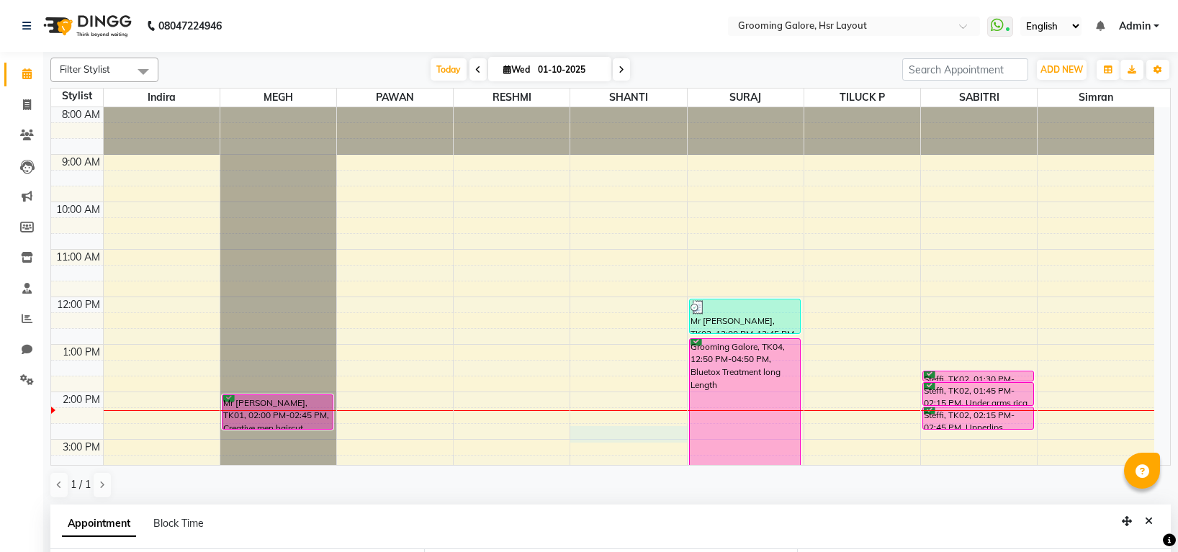
select select "45580"
select select "885"
select select "tentative"
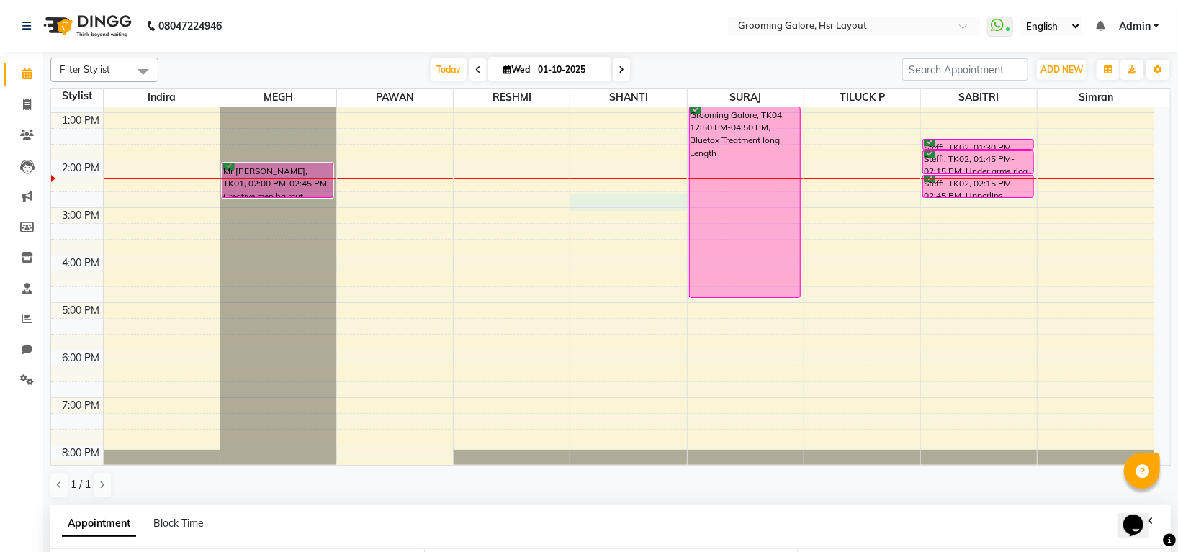
scroll to position [265, 0]
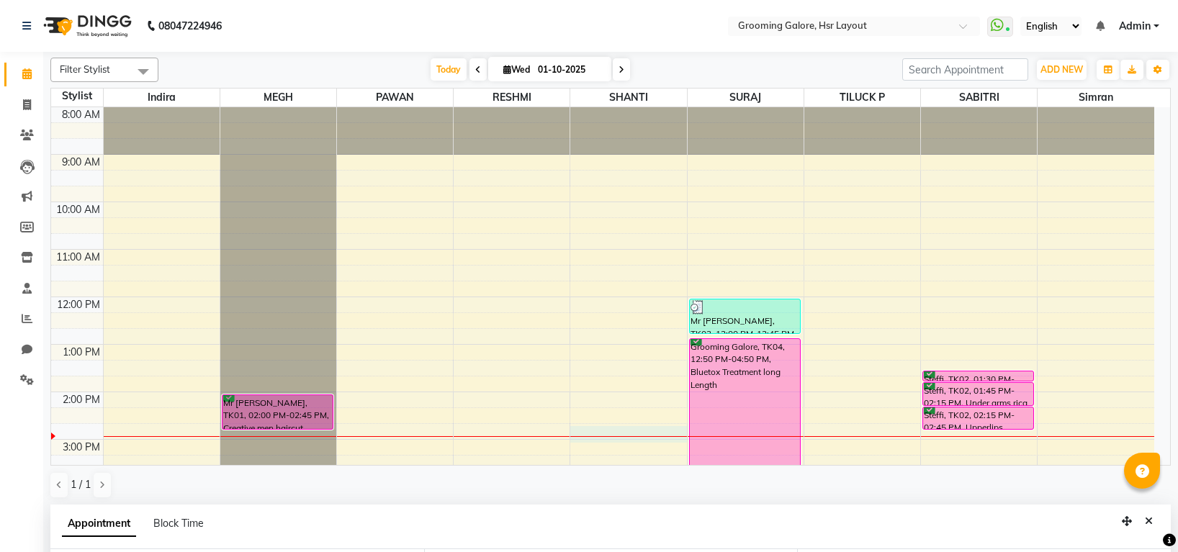
select select "45580"
select select "885"
select select "tentative"
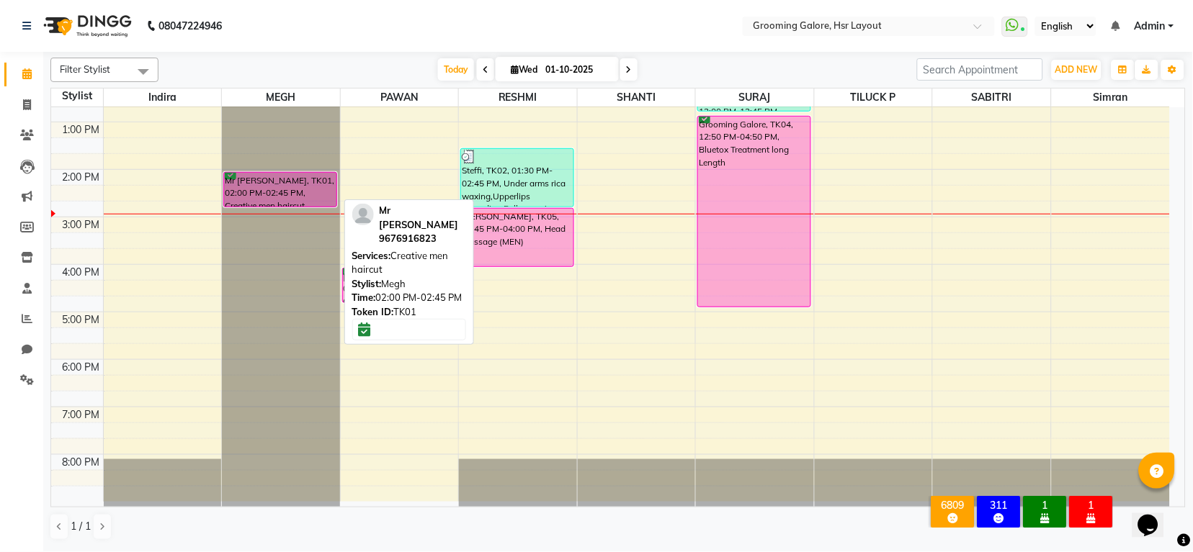
click at [256, 189] on div "Mr [PERSON_NAME], TK01, 02:00 PM-02:45 PM, Creative men haircut" at bounding box center [280, 190] width 112 height 34
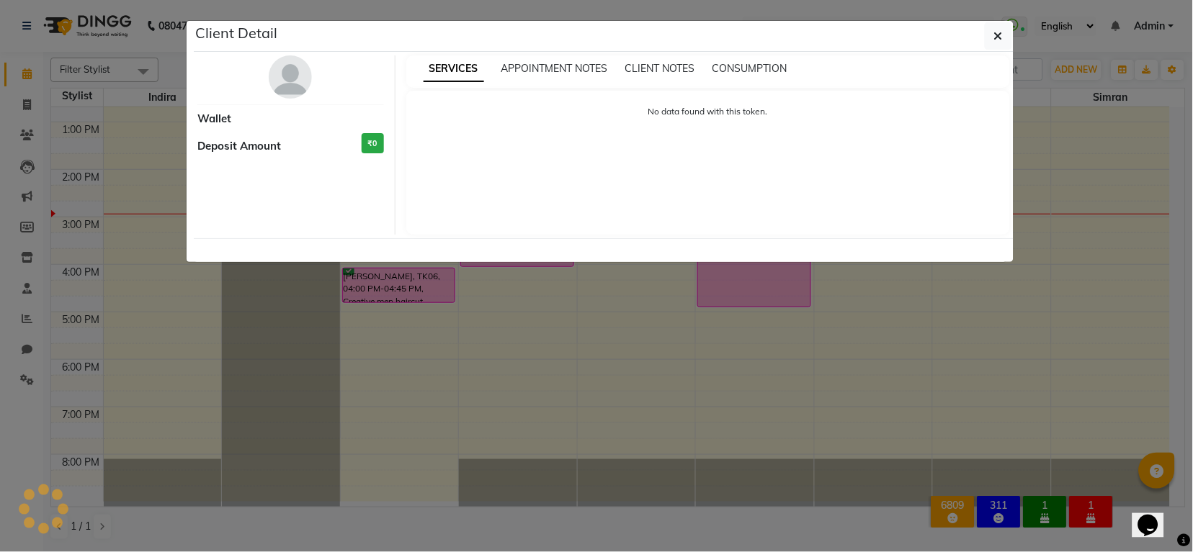
select select "6"
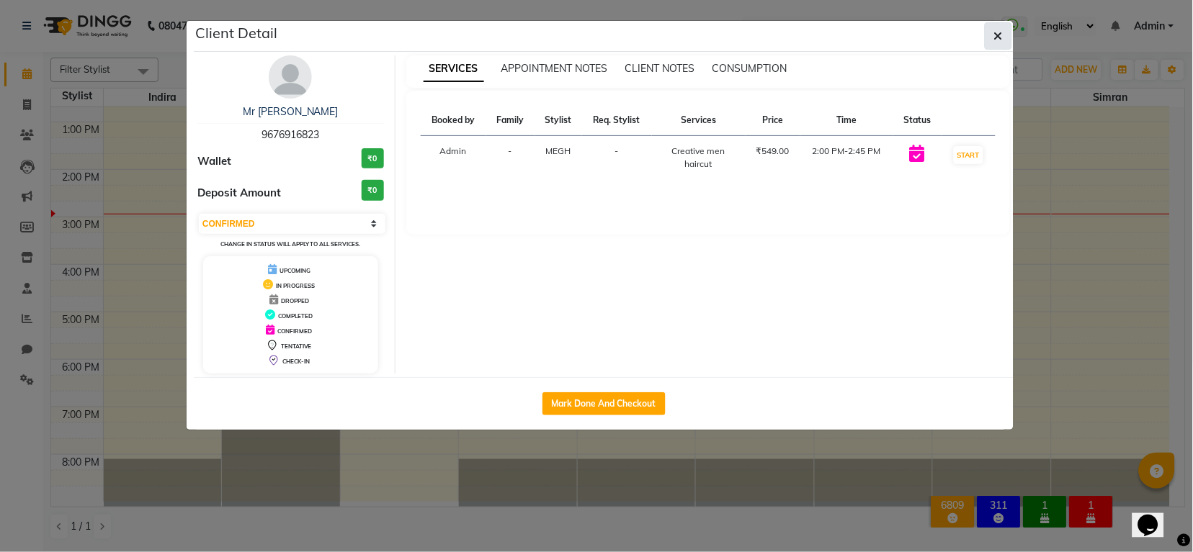
click at [1002, 34] on button "button" at bounding box center [997, 35] width 27 height 27
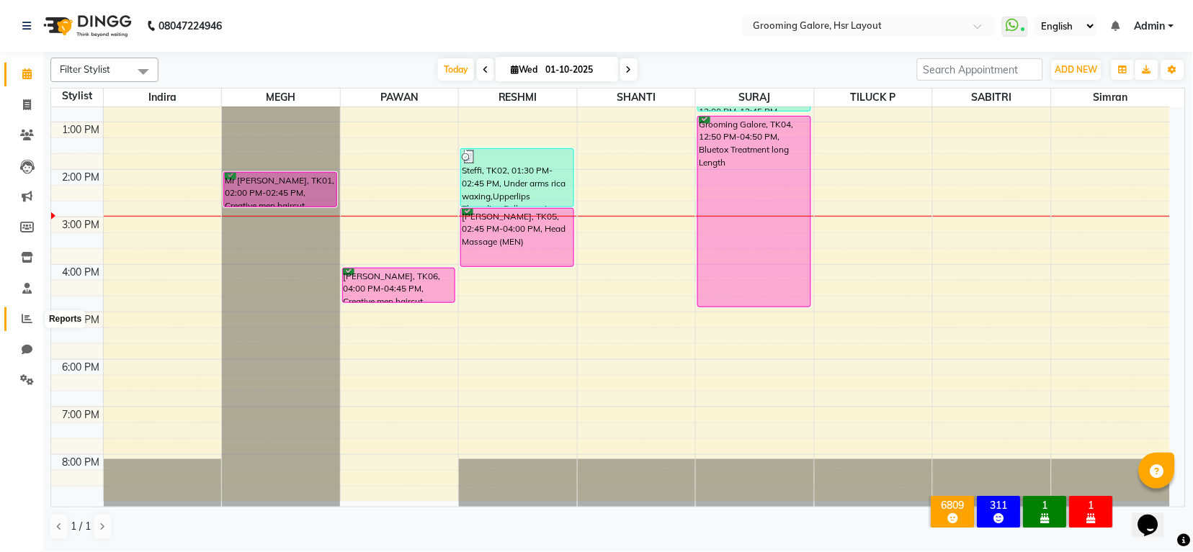
click at [21, 320] on span at bounding box center [26, 319] width 25 height 17
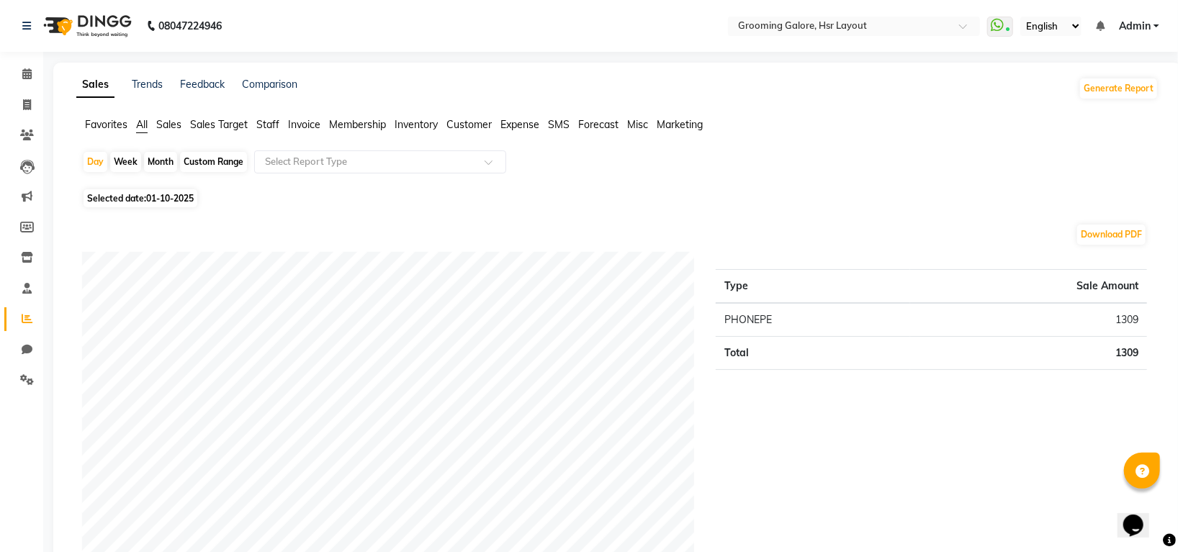
click at [153, 156] on div "Month" at bounding box center [160, 162] width 33 height 20
select select "10"
select select "2025"
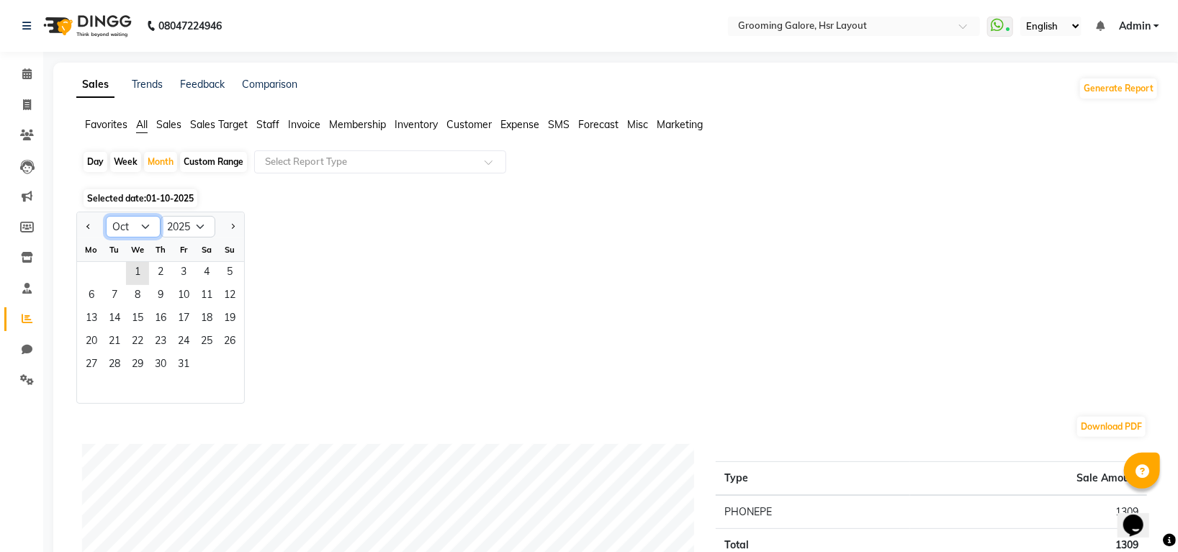
click at [147, 228] on select "Jan Feb Mar Apr May Jun Jul Aug Sep Oct Nov Dec" at bounding box center [133, 227] width 55 height 22
select select "9"
click at [106, 216] on select "Jan Feb Mar Apr May Jun Jul Aug Sep Oct Nov Dec" at bounding box center [133, 227] width 55 height 22
click at [93, 279] on span "1" at bounding box center [91, 273] width 23 height 23
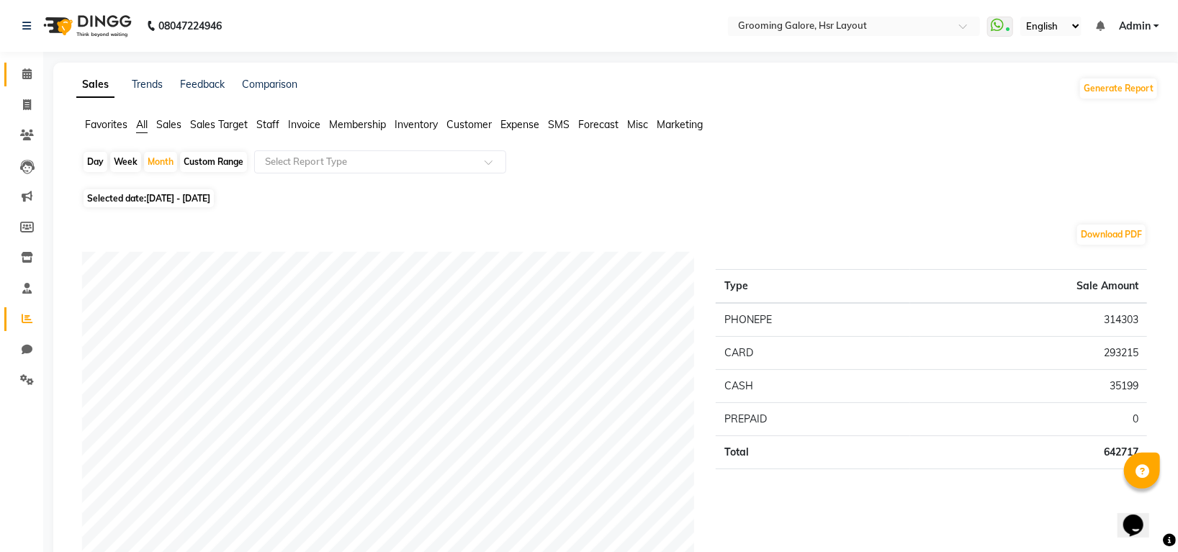
click at [17, 63] on link "Calendar" at bounding box center [21, 75] width 35 height 24
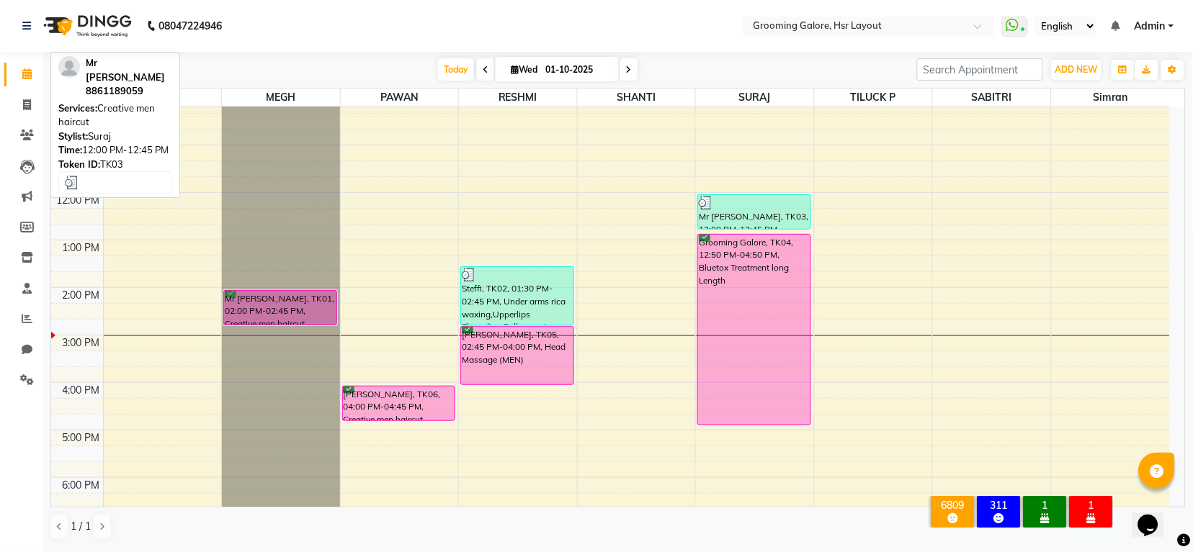
scroll to position [223, 0]
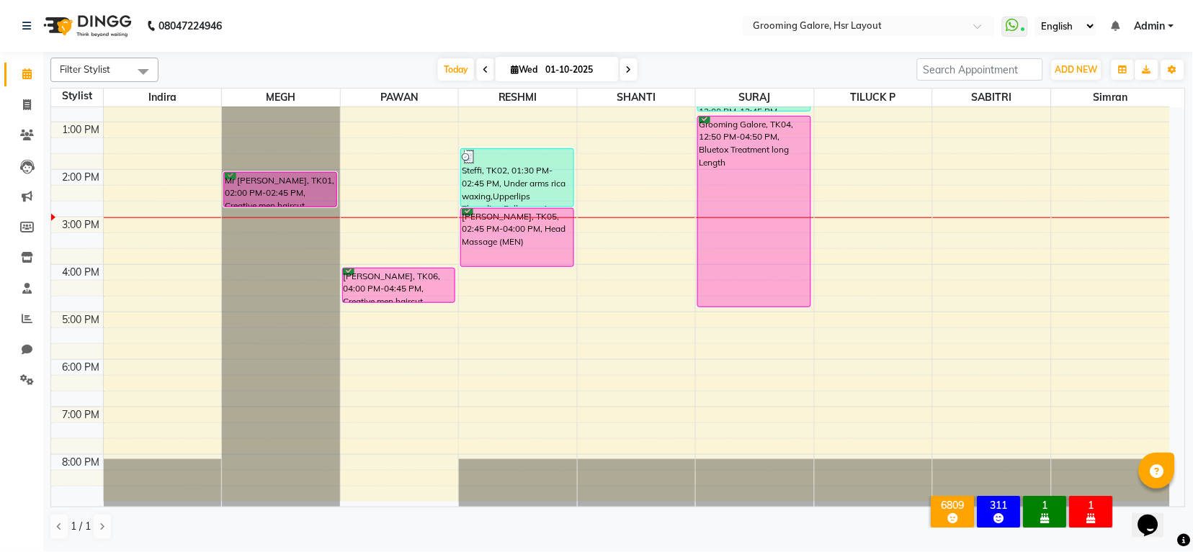
click at [630, 66] on span at bounding box center [628, 69] width 17 height 22
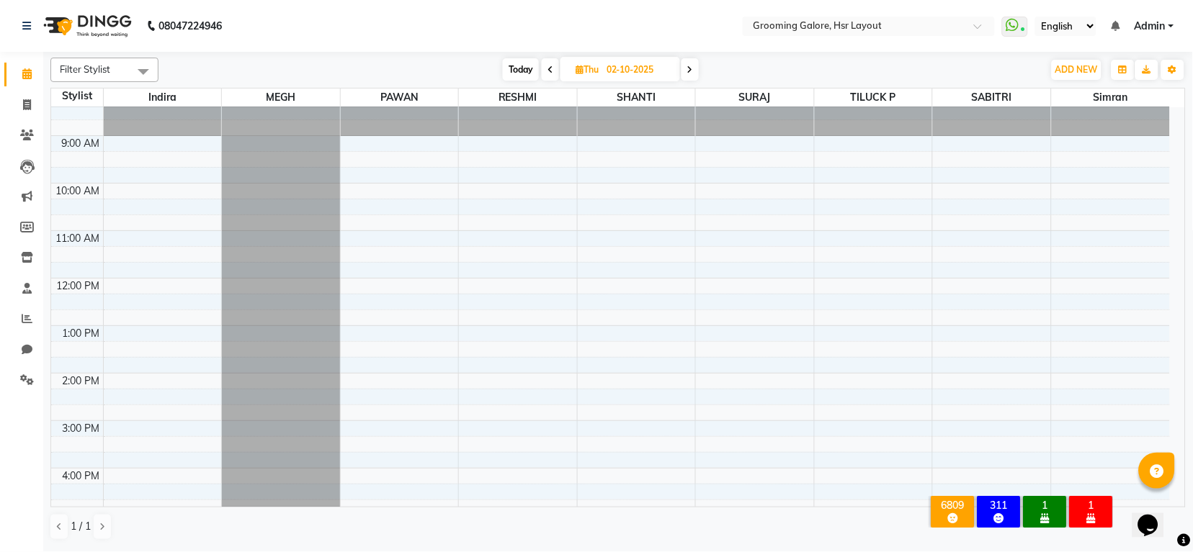
scroll to position [0, 0]
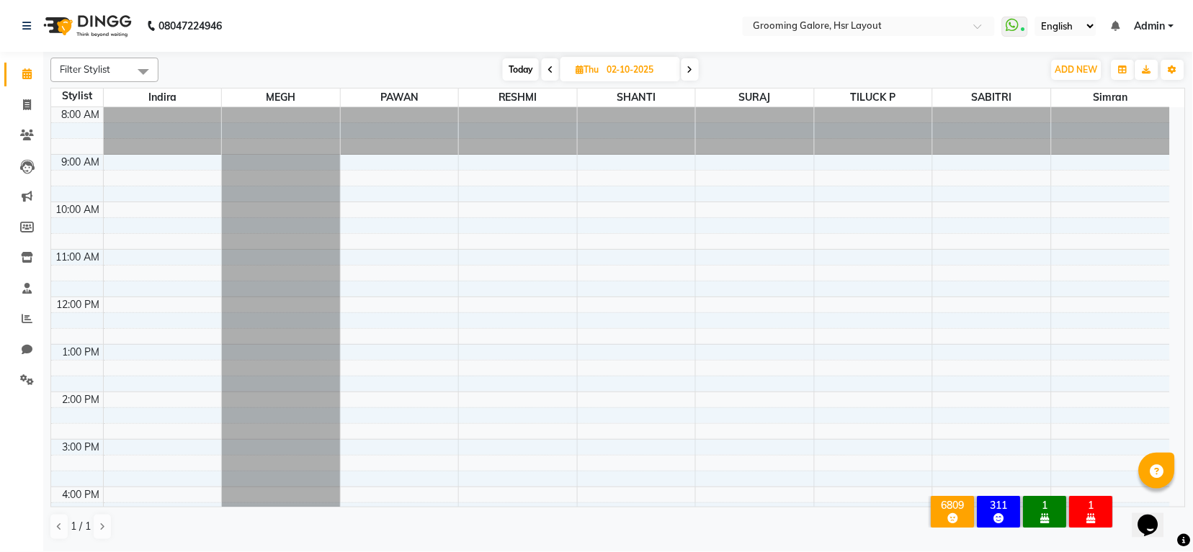
click at [550, 70] on icon at bounding box center [550, 70] width 6 height 9
type input "01-10-2025"
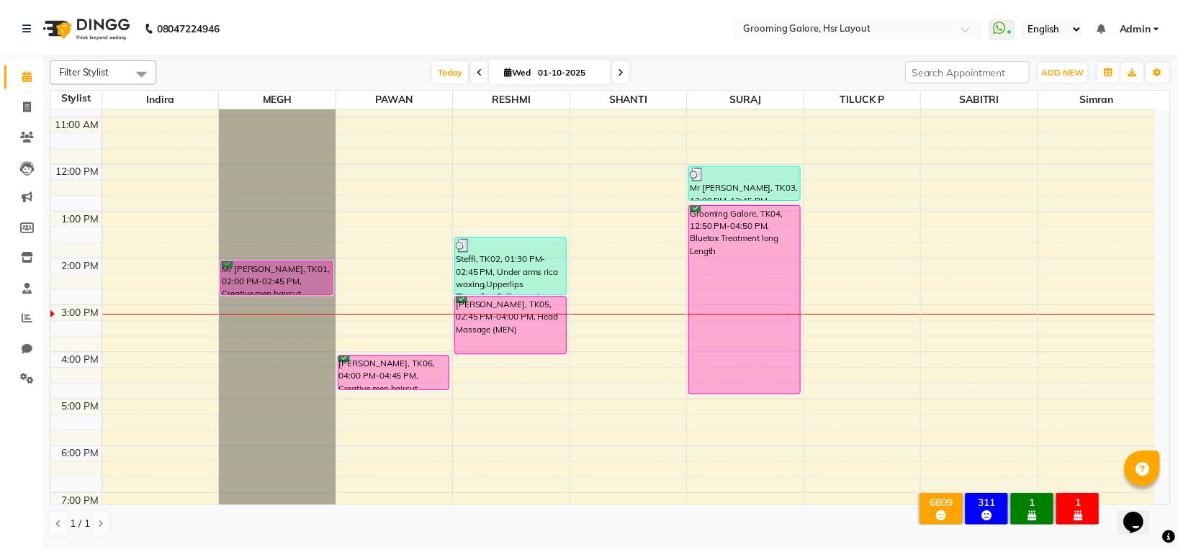
scroll to position [223, 0]
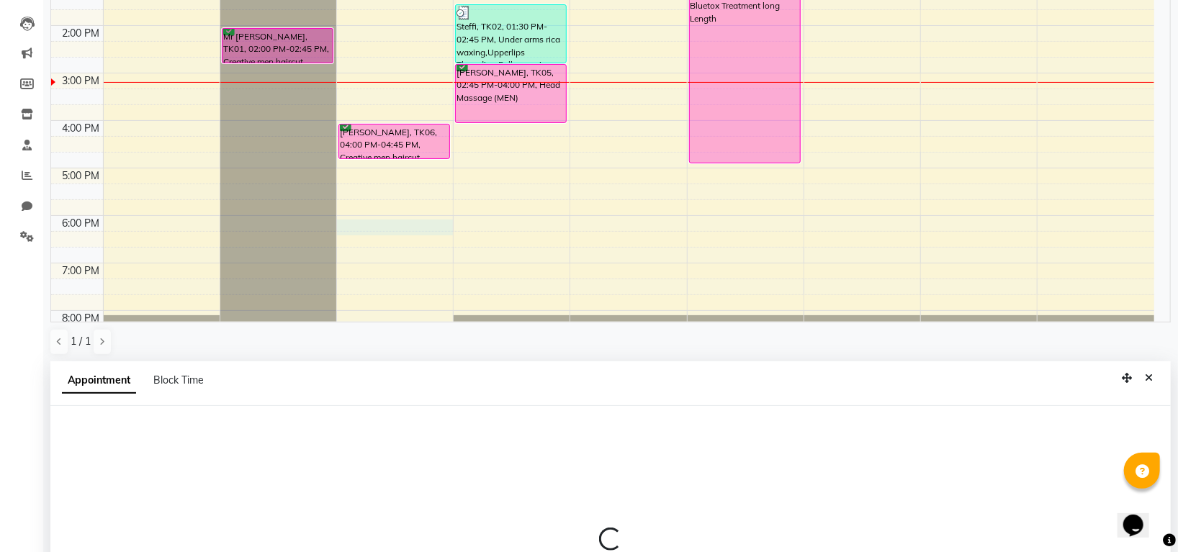
select select "45583"
select select "tentative"
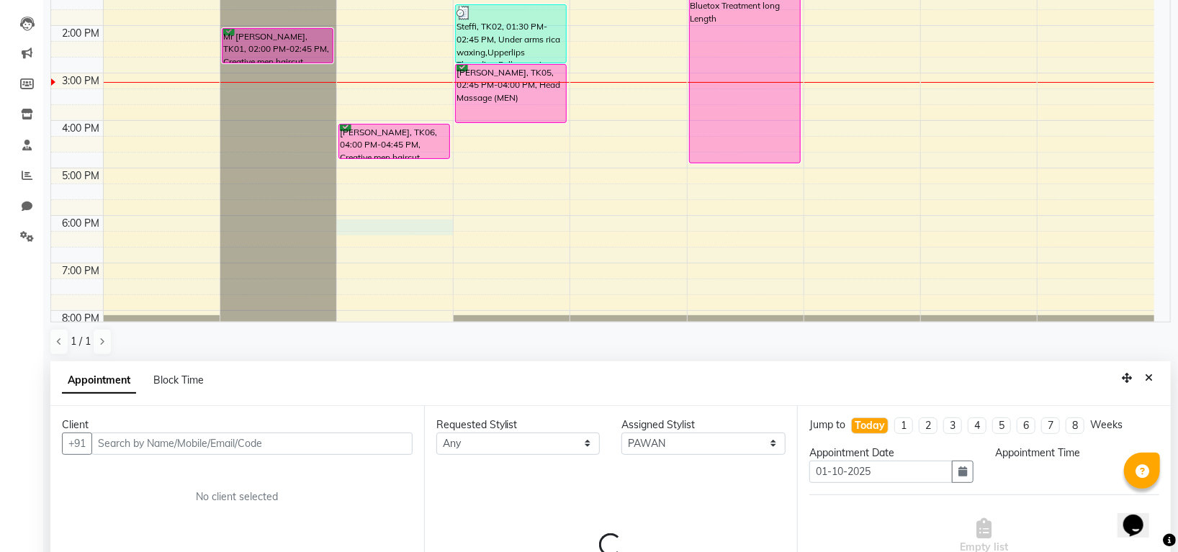
scroll to position [141, 0]
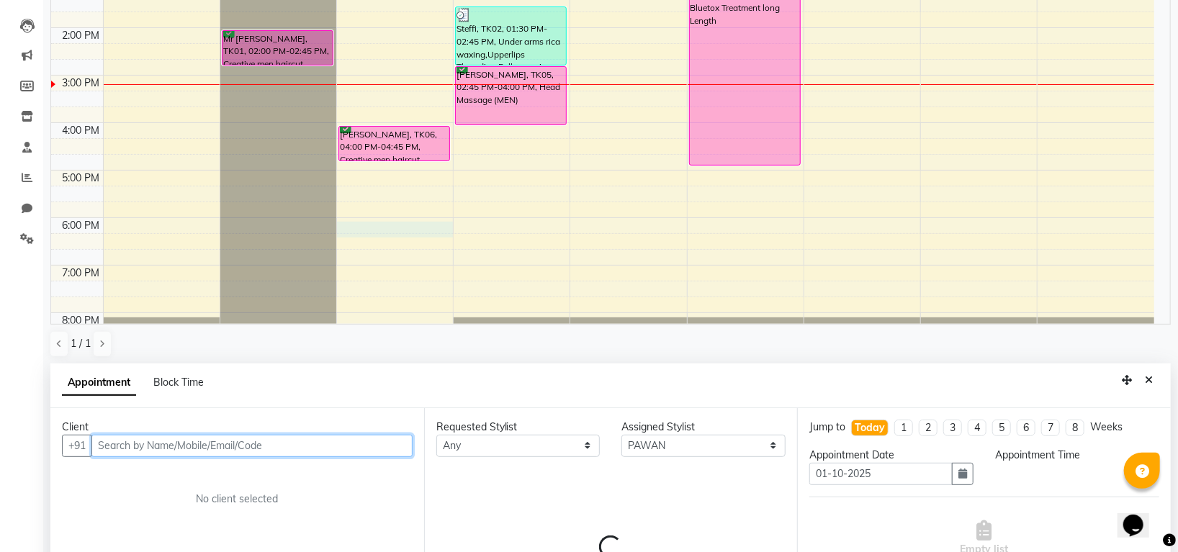
select select "1080"
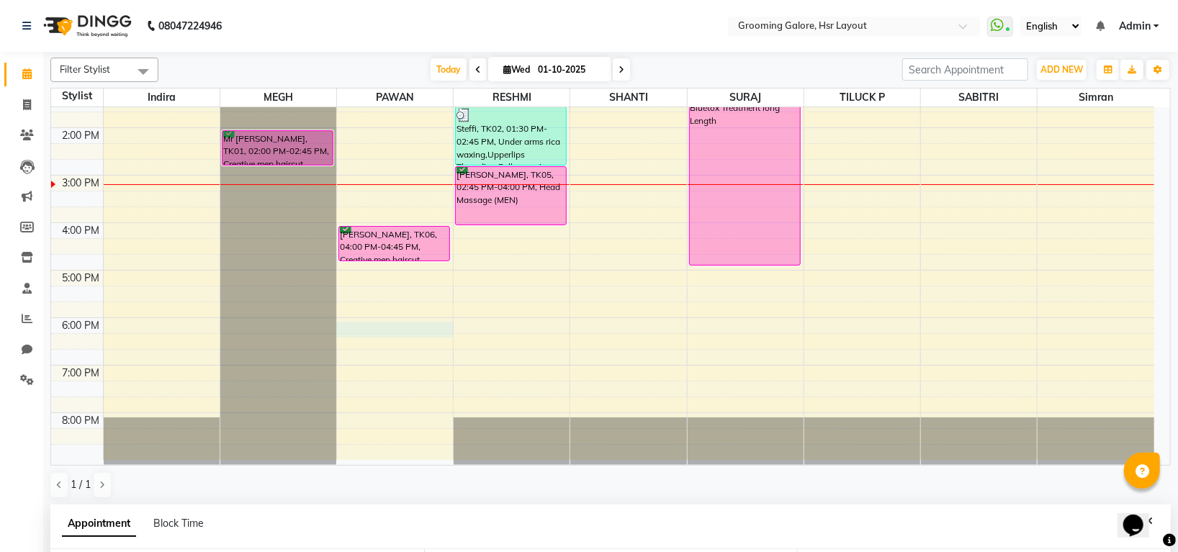
scroll to position [280, 0]
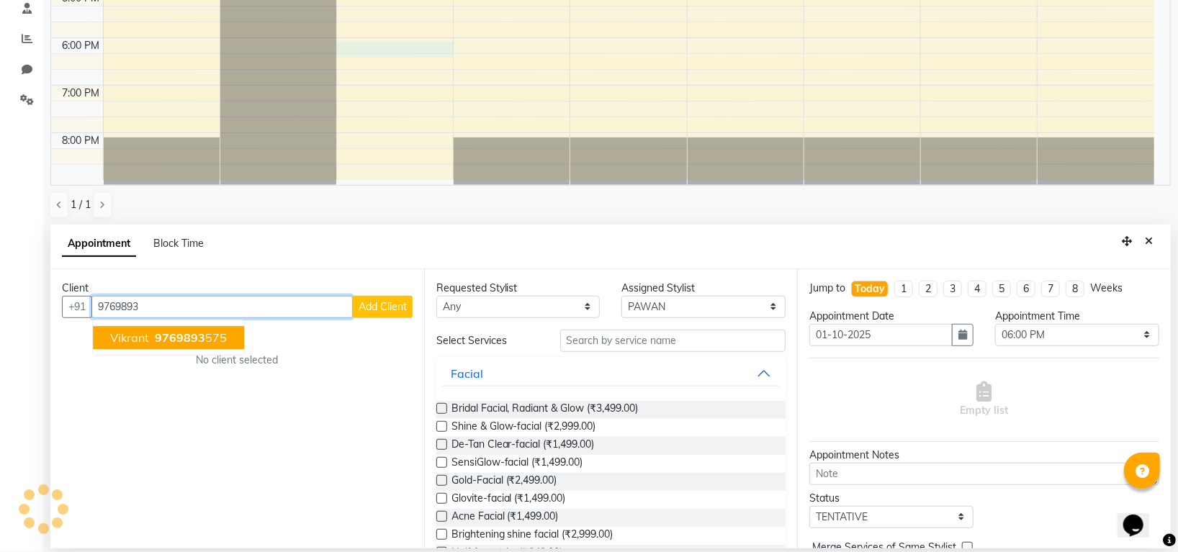
click at [161, 336] on span "9769893" at bounding box center [180, 338] width 50 height 14
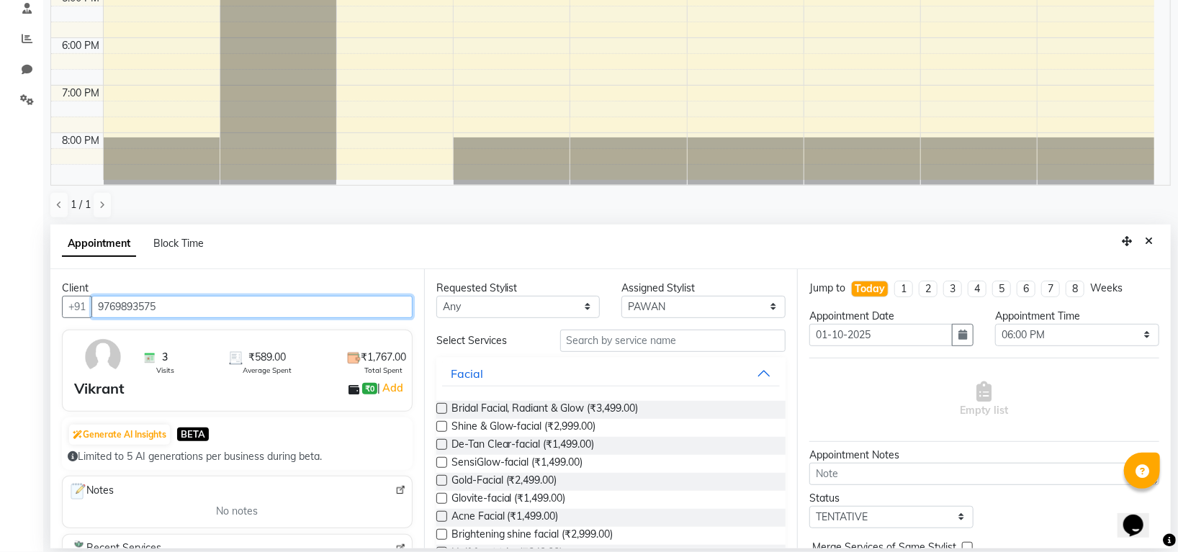
type input "9769893575"
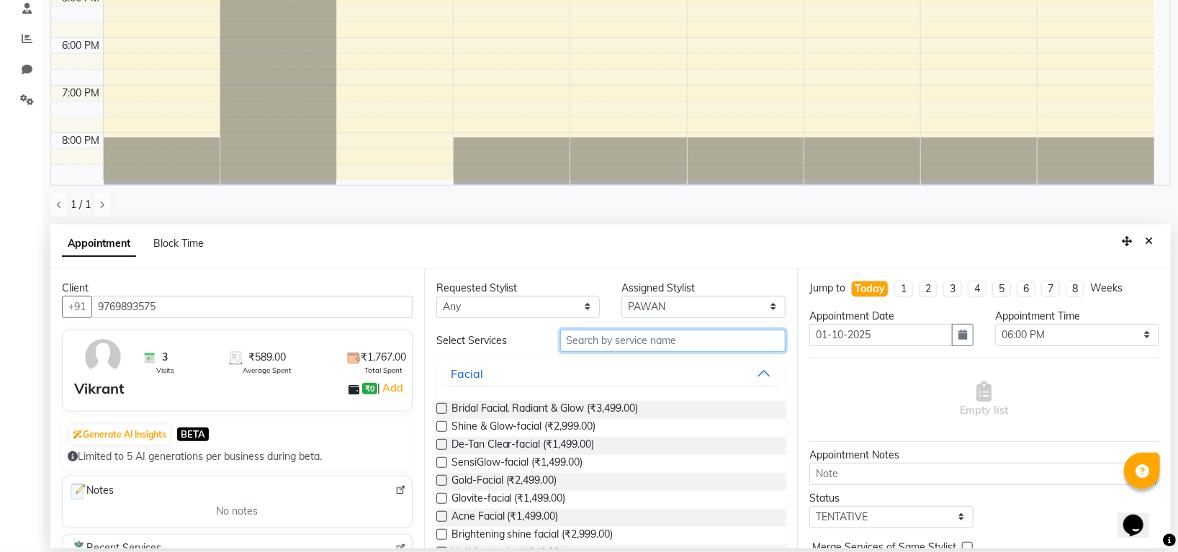
click at [608, 333] on input "text" at bounding box center [673, 341] width 226 height 22
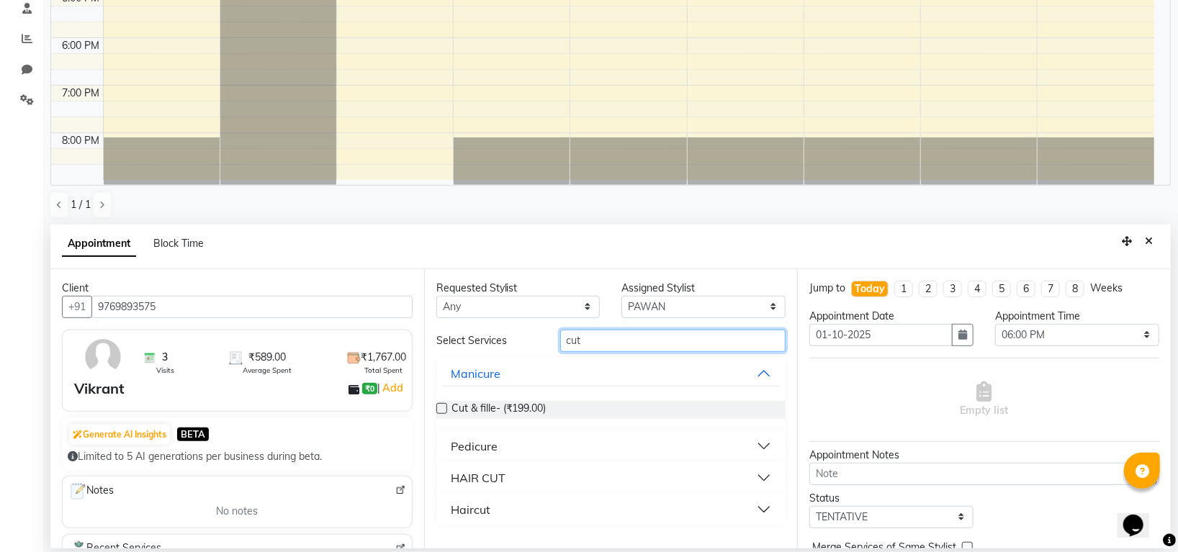
type input "cut"
click at [506, 482] on button "HAIR CUT" at bounding box center [611, 478] width 338 height 26
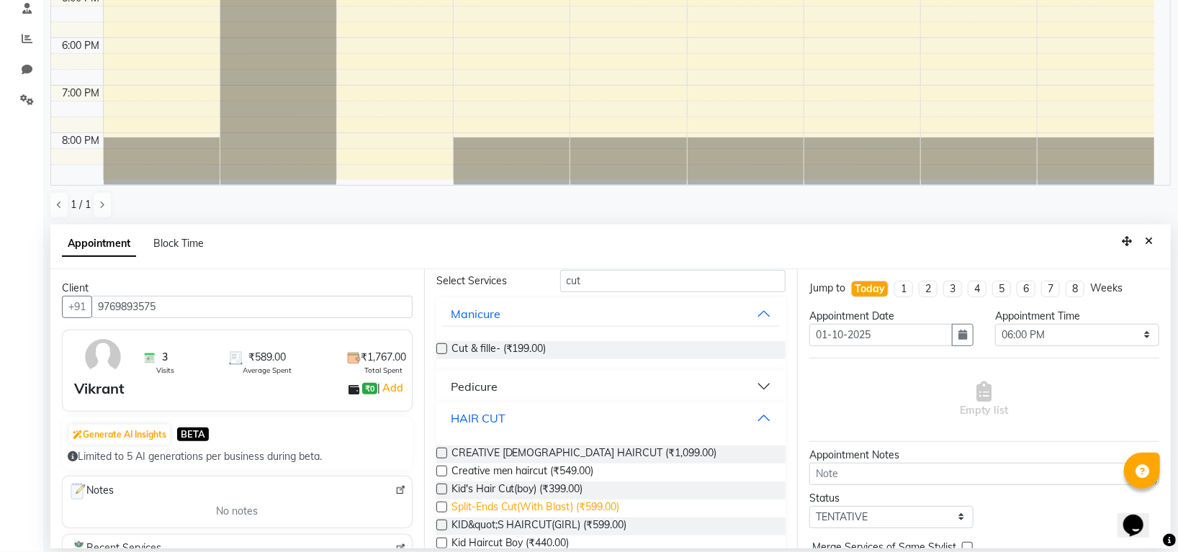
scroll to position [117, 0]
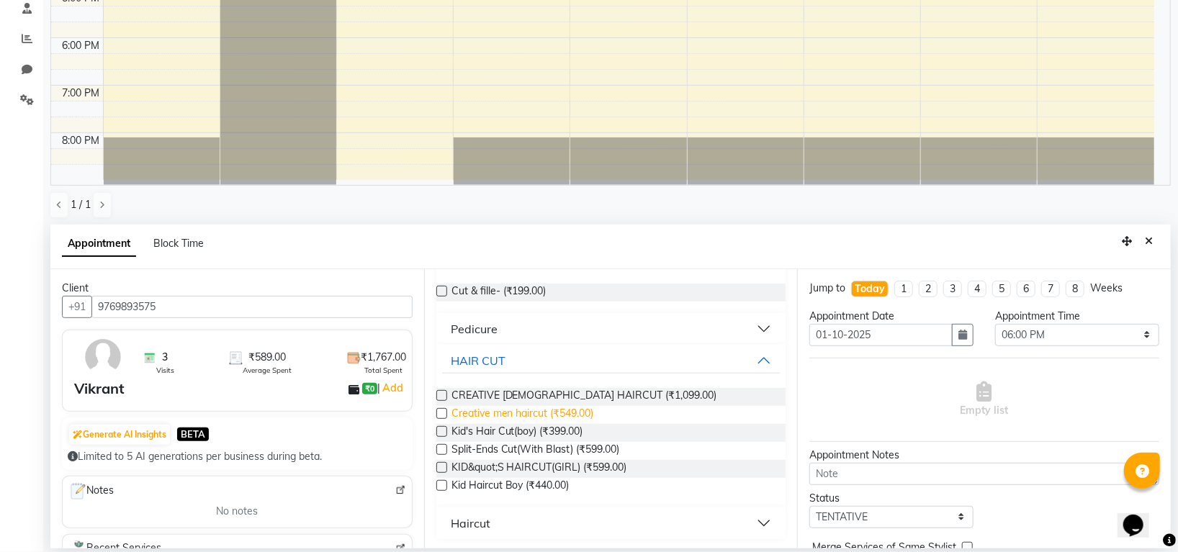
click at [493, 419] on span "Creative men haircut (₹549.00)" at bounding box center [523, 415] width 143 height 18
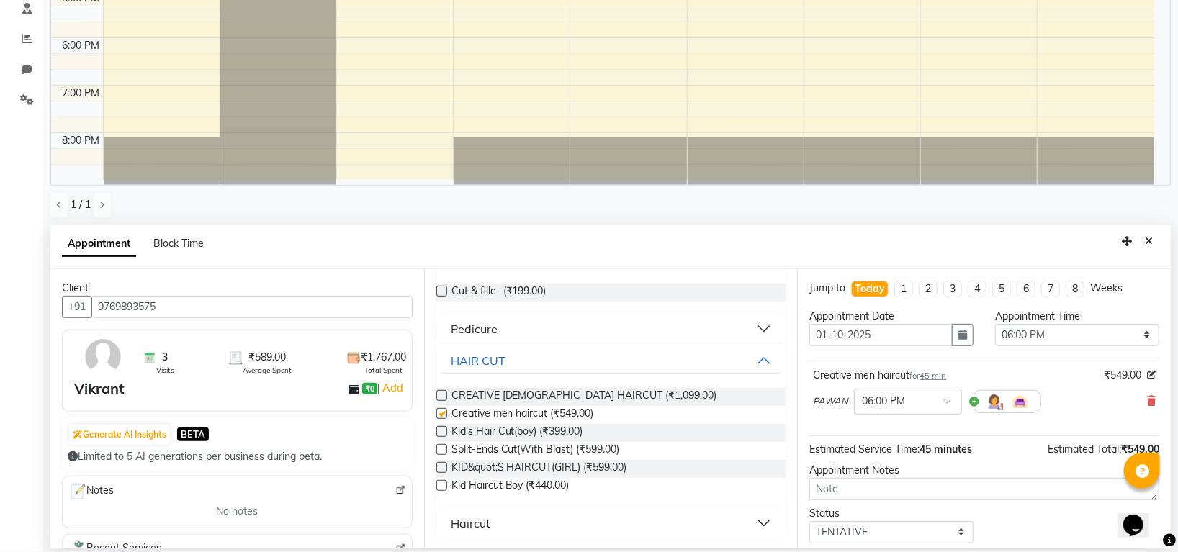
checkbox input "false"
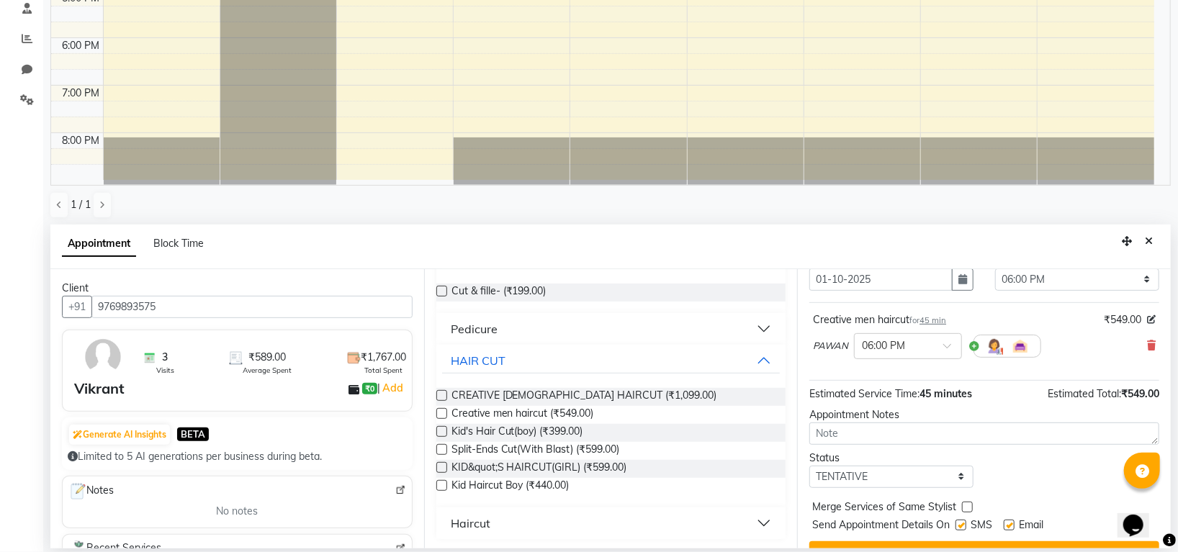
scroll to position [86, 0]
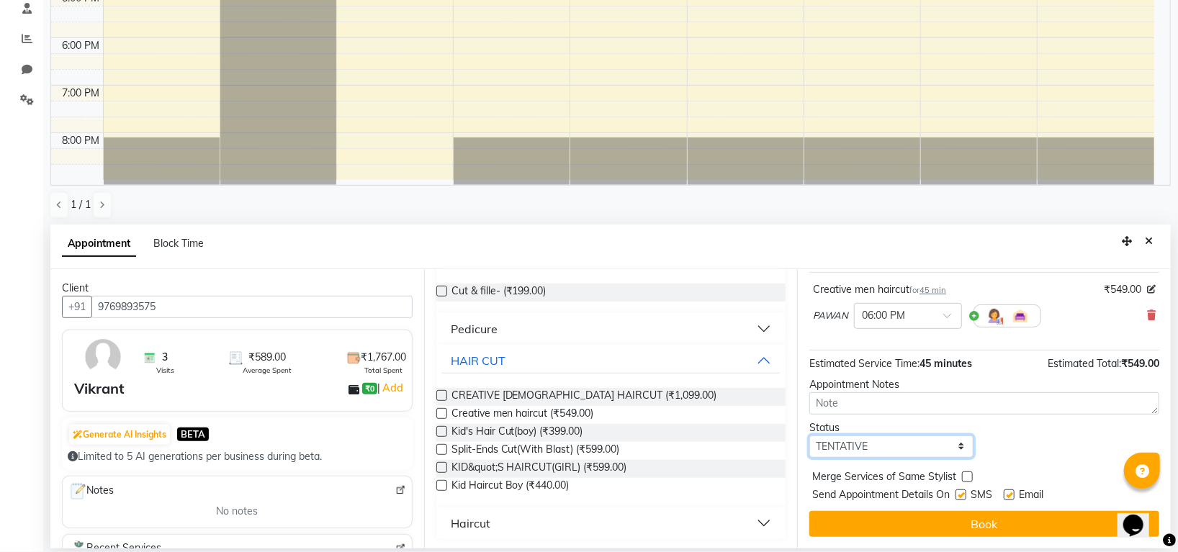
click at [894, 457] on select "Select TENTATIVE CONFIRM CHECK-IN UPCOMING" at bounding box center [891, 447] width 164 height 22
select select "confirm booking"
click at [809, 436] on select "Select TENTATIVE CONFIRM CHECK-IN UPCOMING" at bounding box center [891, 447] width 164 height 22
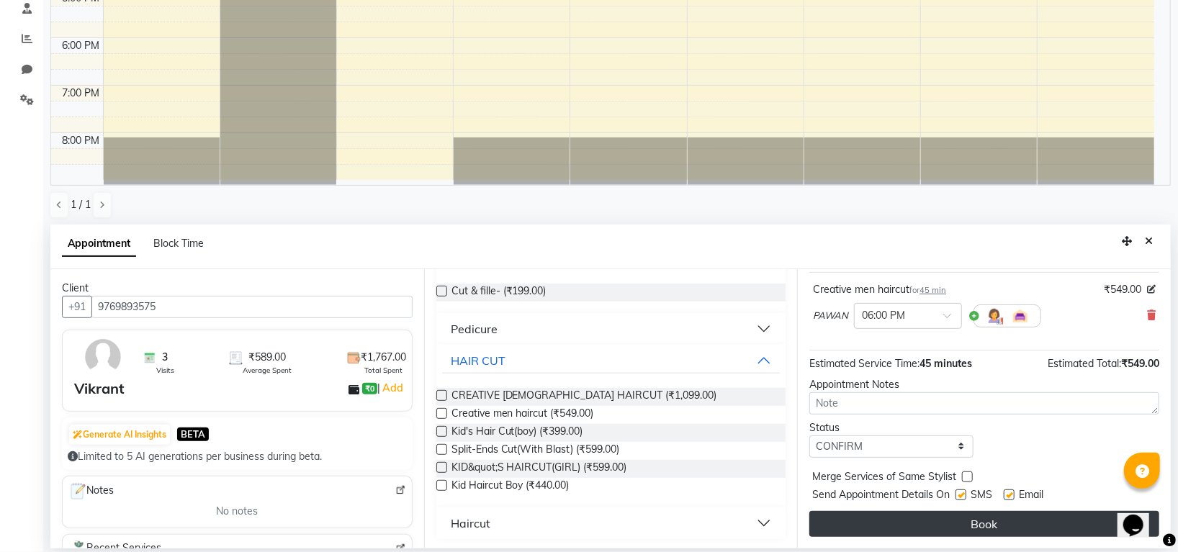
click at [879, 511] on button "Book" at bounding box center [984, 524] width 350 height 26
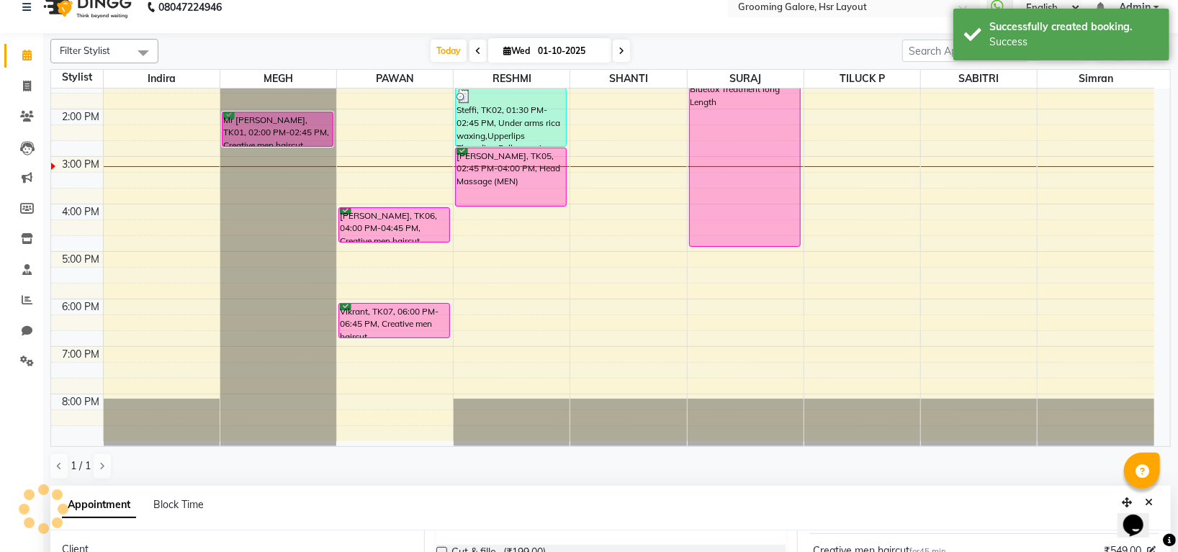
scroll to position [0, 0]
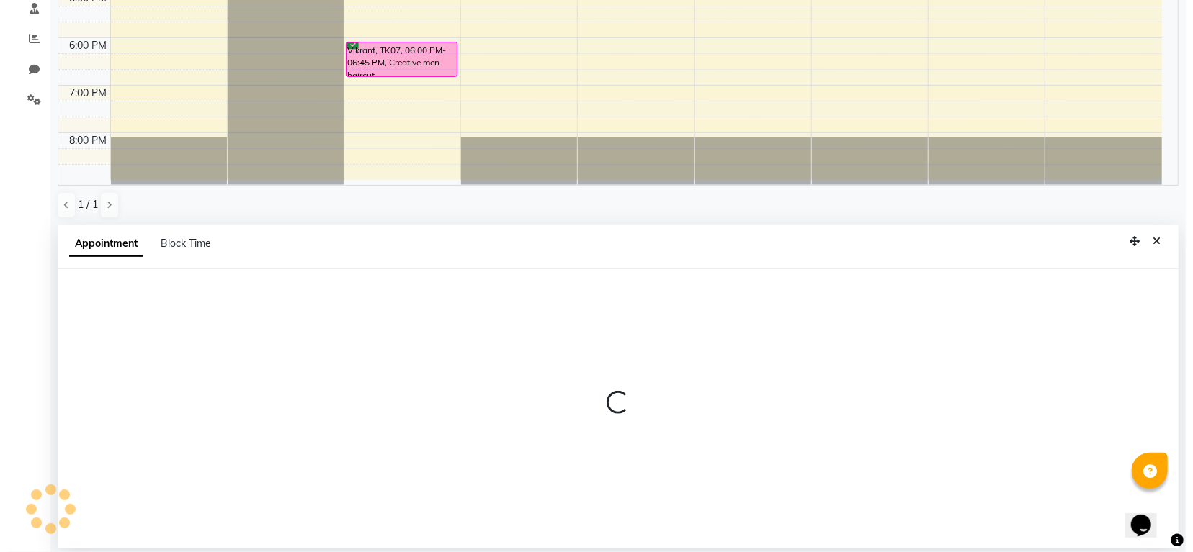
scroll to position [73, 0]
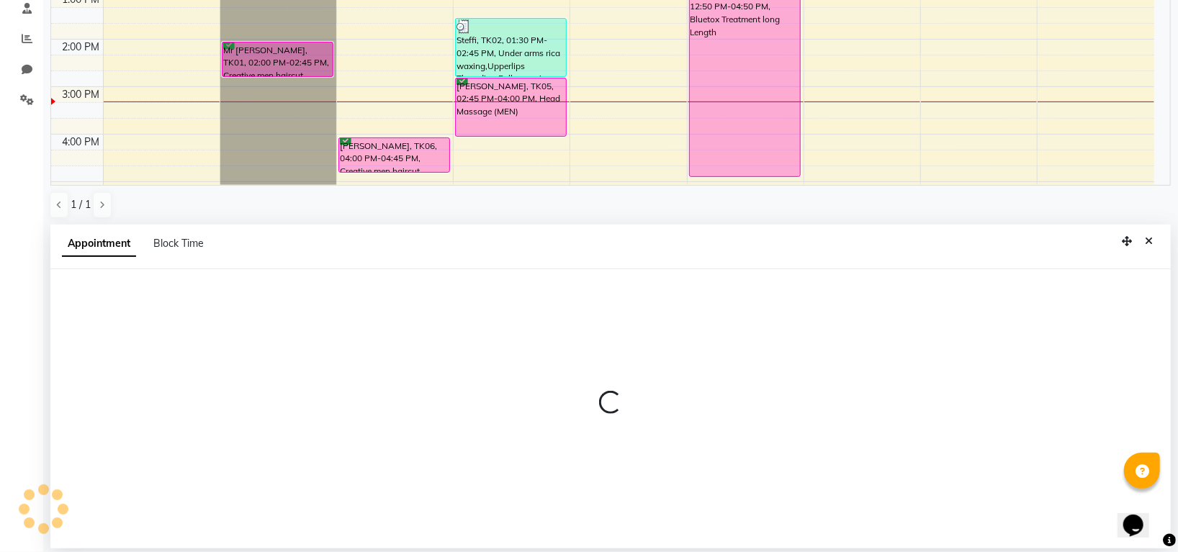
select select "45579"
select select "885"
select select "tentative"
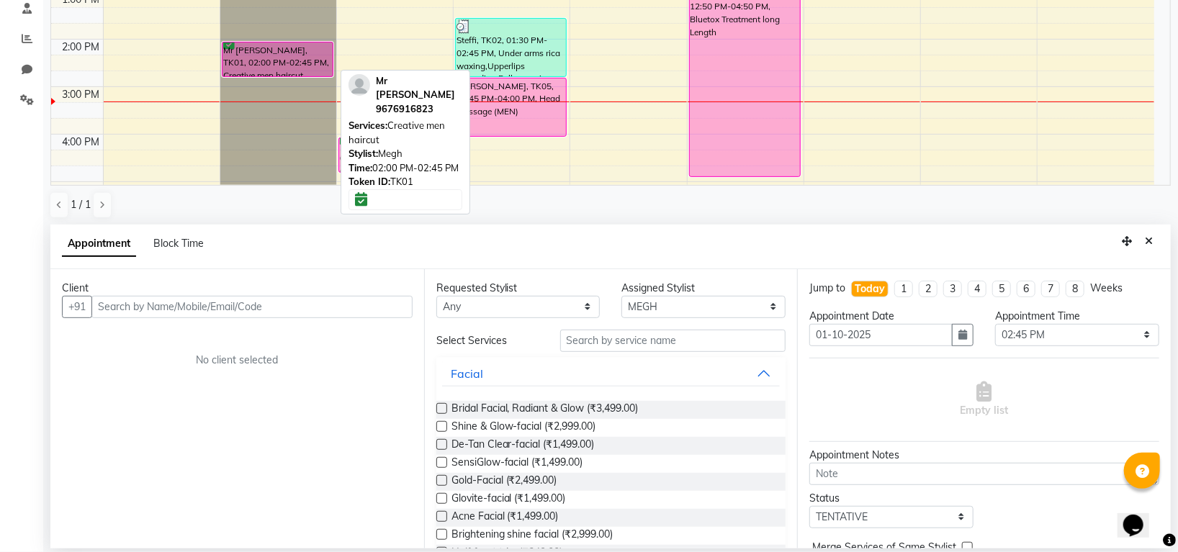
click at [290, 55] on div "Mr [PERSON_NAME], TK01, 02:00 PM-02:45 PM, Creative men haircut" at bounding box center [278, 59] width 110 height 34
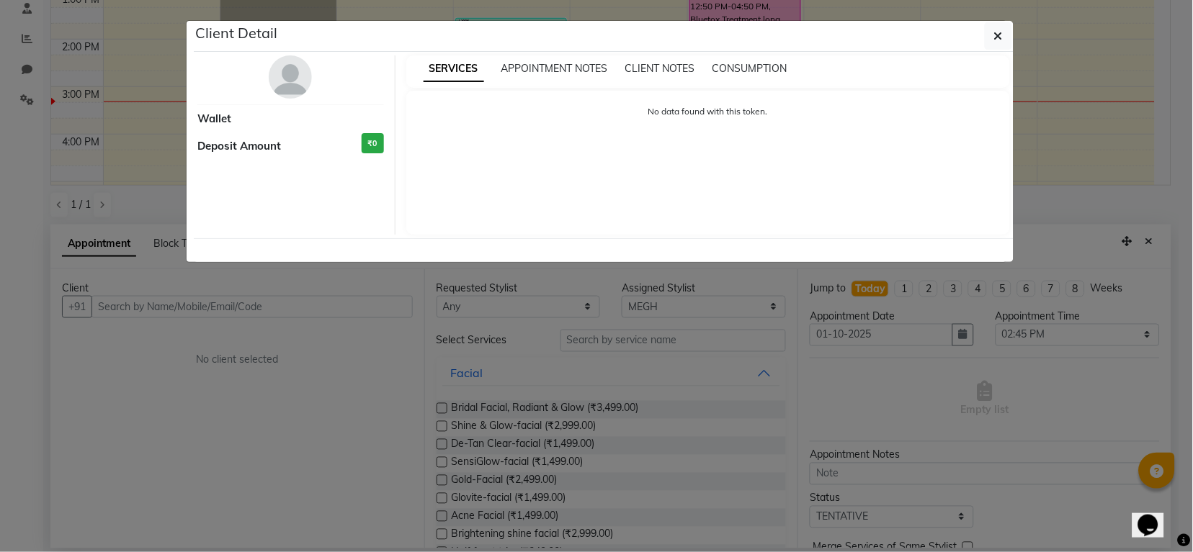
select select "6"
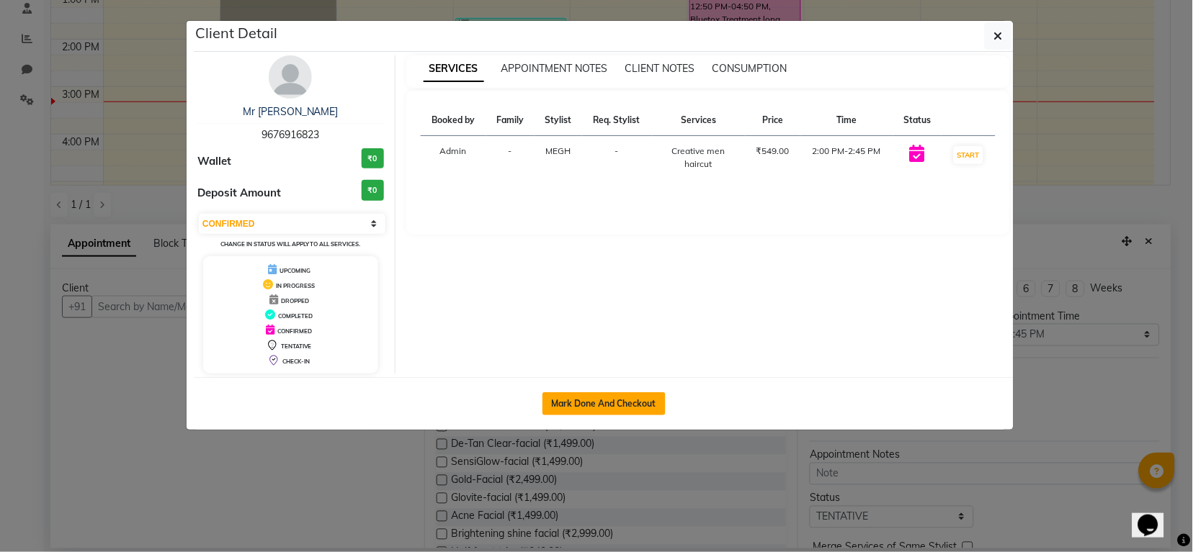
click at [614, 405] on button "Mark Done And Checkout" at bounding box center [603, 404] width 123 height 23
select select "service"
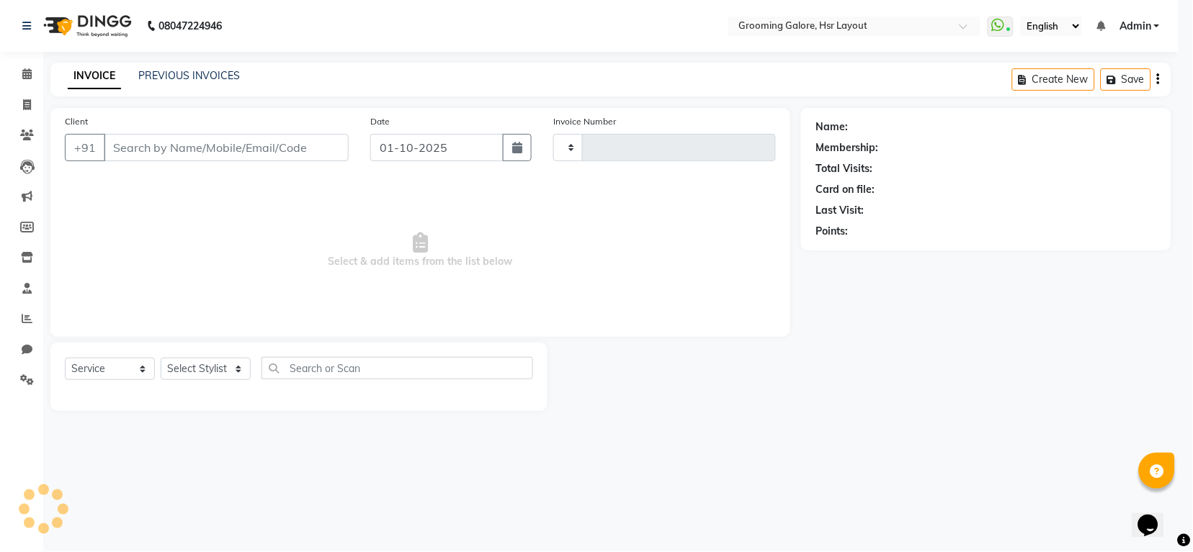
type input "2541"
select select "6168"
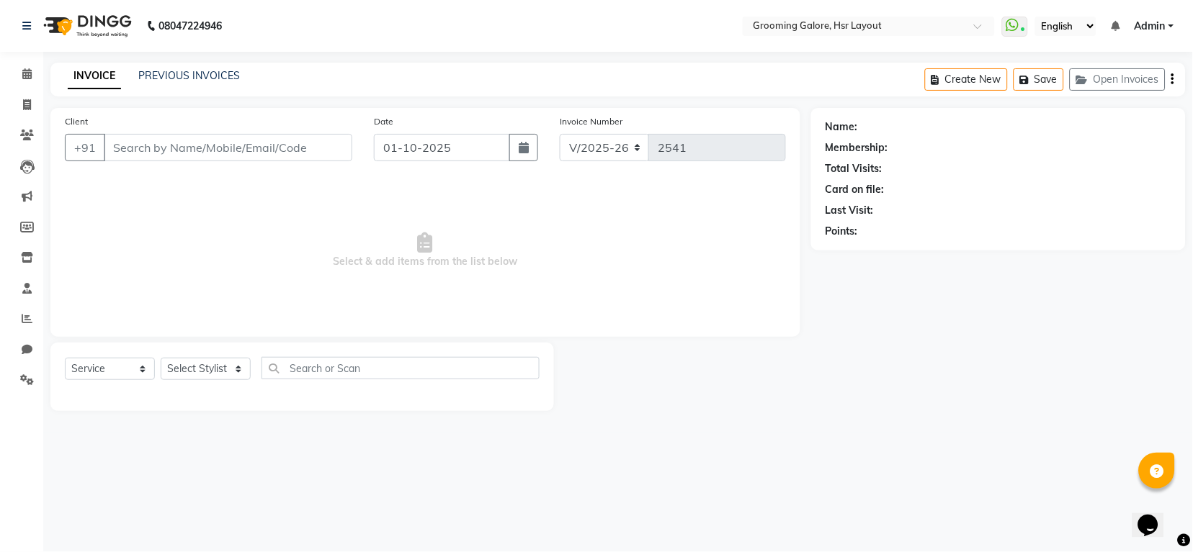
select select "P"
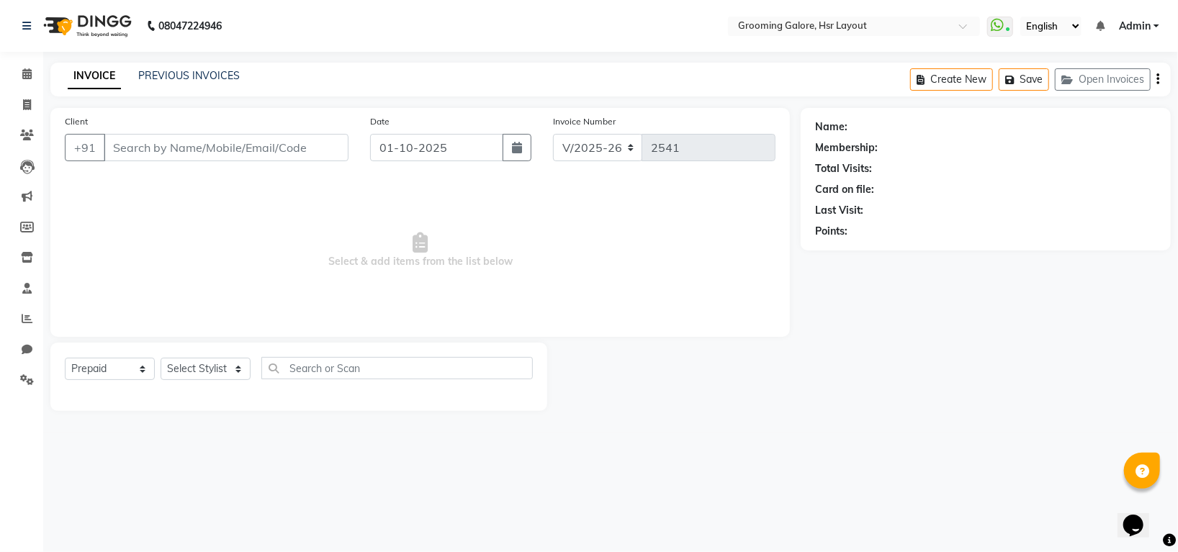
type input "9676916823"
select select "45583"
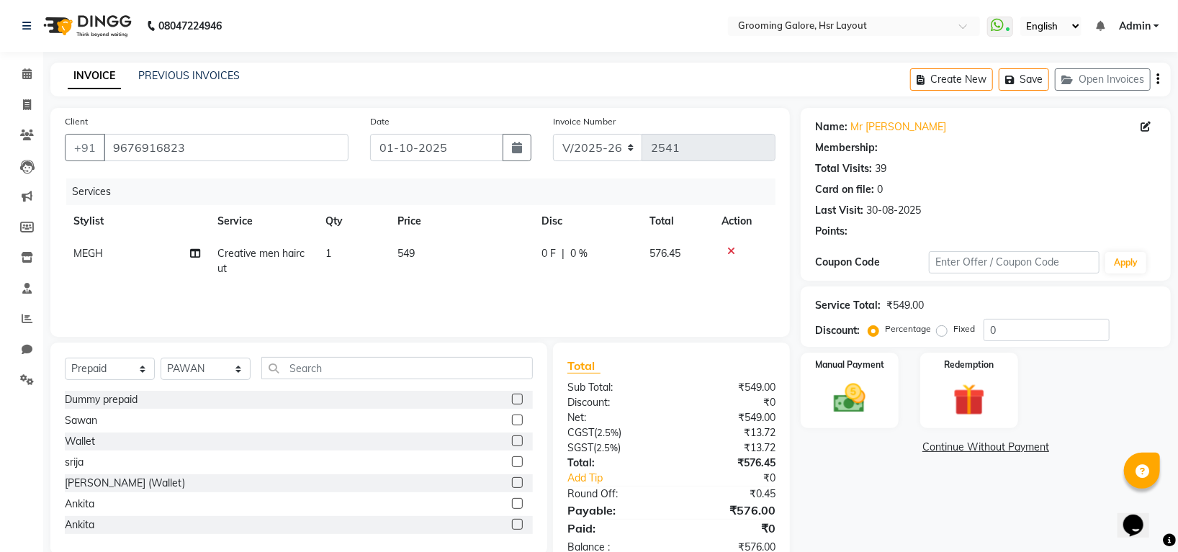
select select "1: Object"
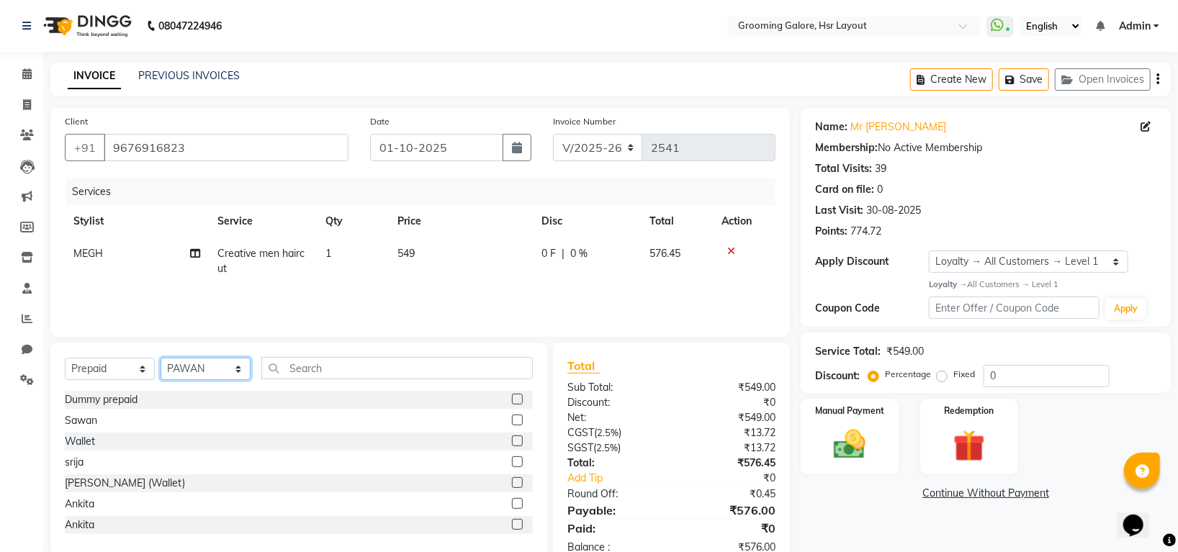
click at [178, 364] on select "Select Stylist Indira MEGH PAWAN [PERSON_NAME] SHANTI [PERSON_NAME] SURAJ TILUC…" at bounding box center [206, 369] width 90 height 22
select select "45579"
click at [161, 359] on select "Select Stylist Indira MEGH PAWAN [PERSON_NAME] SHANTI [PERSON_NAME] SURAJ TILUC…" at bounding box center [206, 369] width 90 height 22
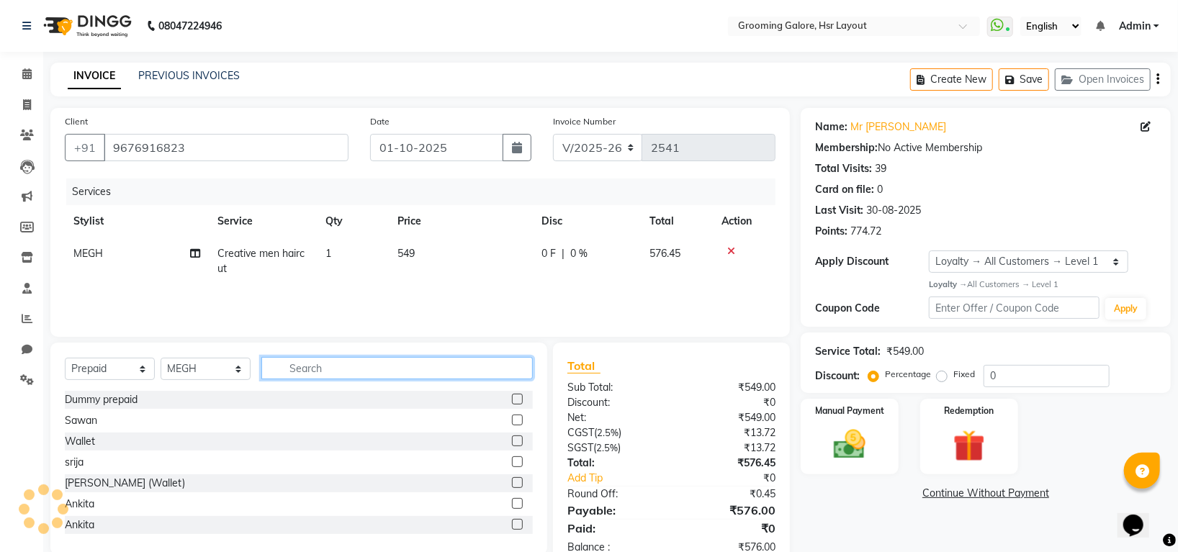
click at [332, 378] on input "text" at bounding box center [397, 368] width 272 height 22
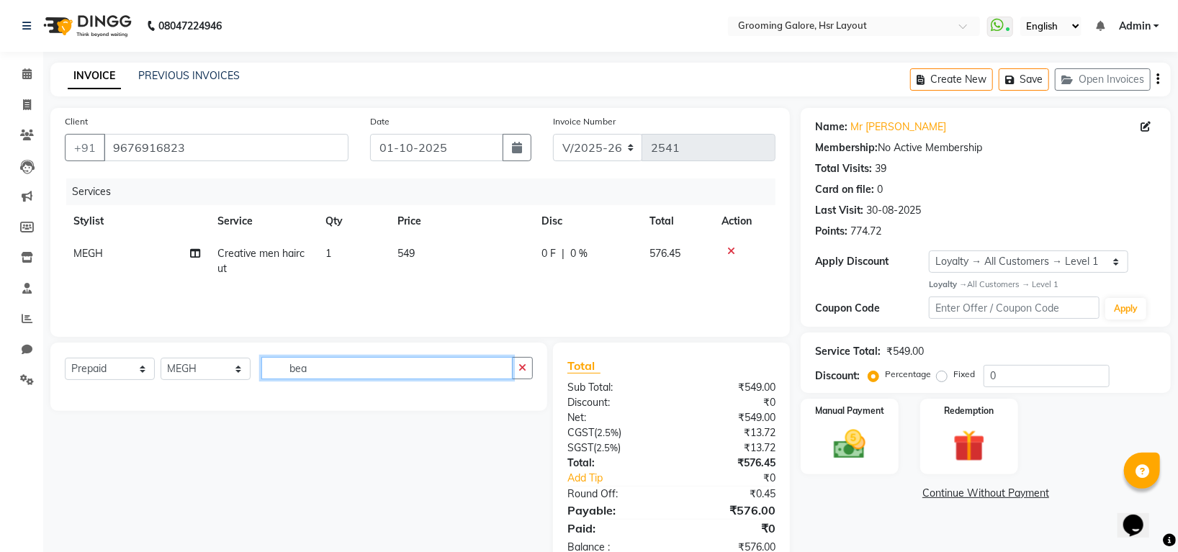
type input "bea"
click at [96, 365] on select "Select Service Product Membership Package Voucher Prepaid Gift Card" at bounding box center [110, 369] width 90 height 22
select select "service"
click at [65, 359] on select "Select Service Product Membership Package Voucher Prepaid Gift Card" at bounding box center [110, 369] width 90 height 22
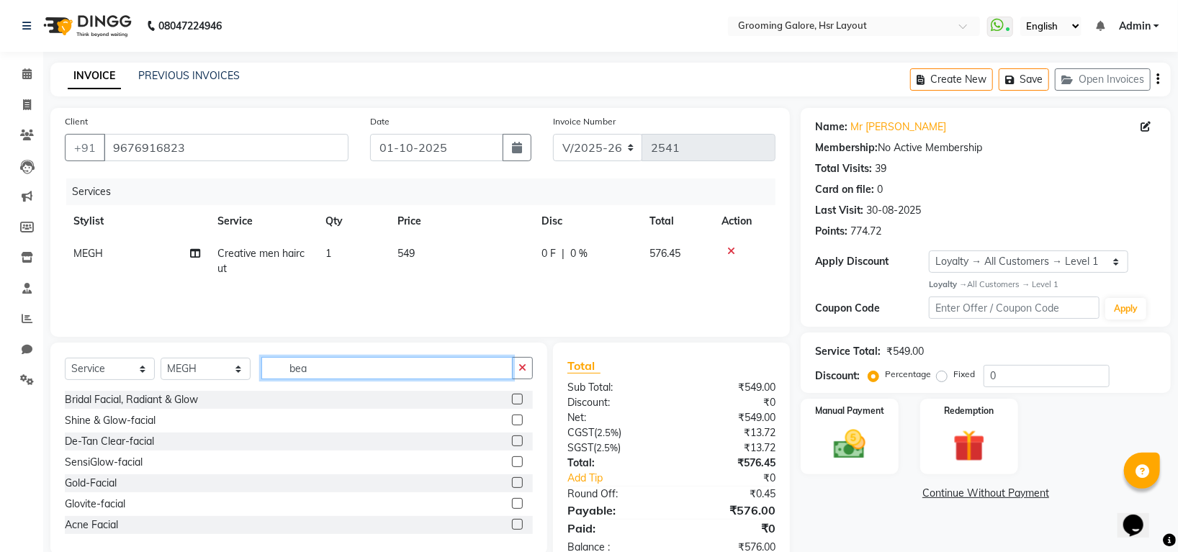
click at [409, 359] on input "bea" at bounding box center [386, 368] width 251 height 22
type input "b"
type input "hea"
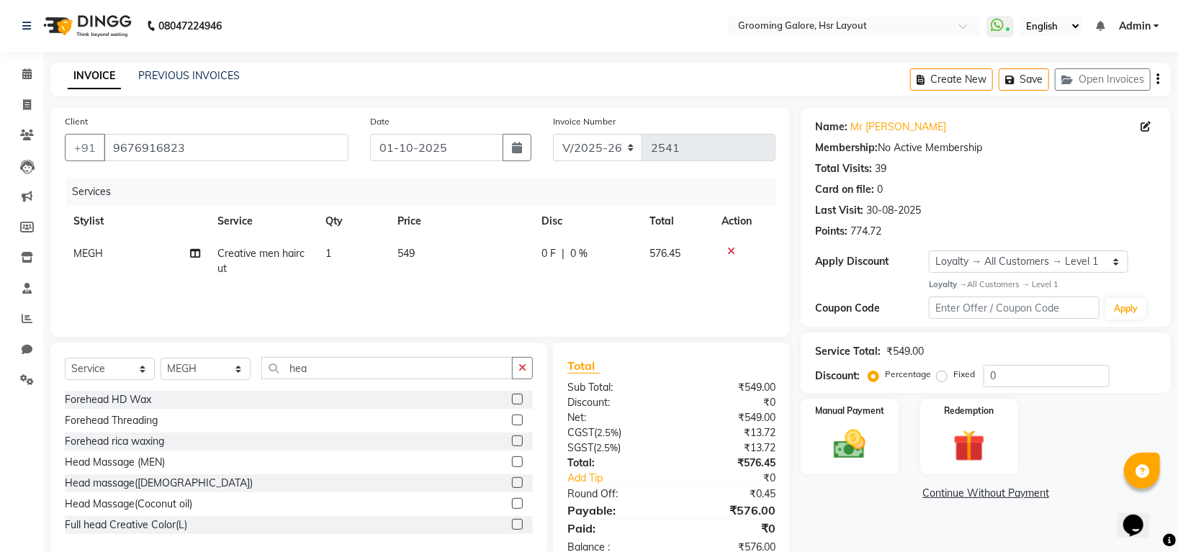
click at [512, 465] on label at bounding box center [517, 462] width 11 height 11
click at [512, 465] on input "checkbox" at bounding box center [516, 462] width 9 height 9
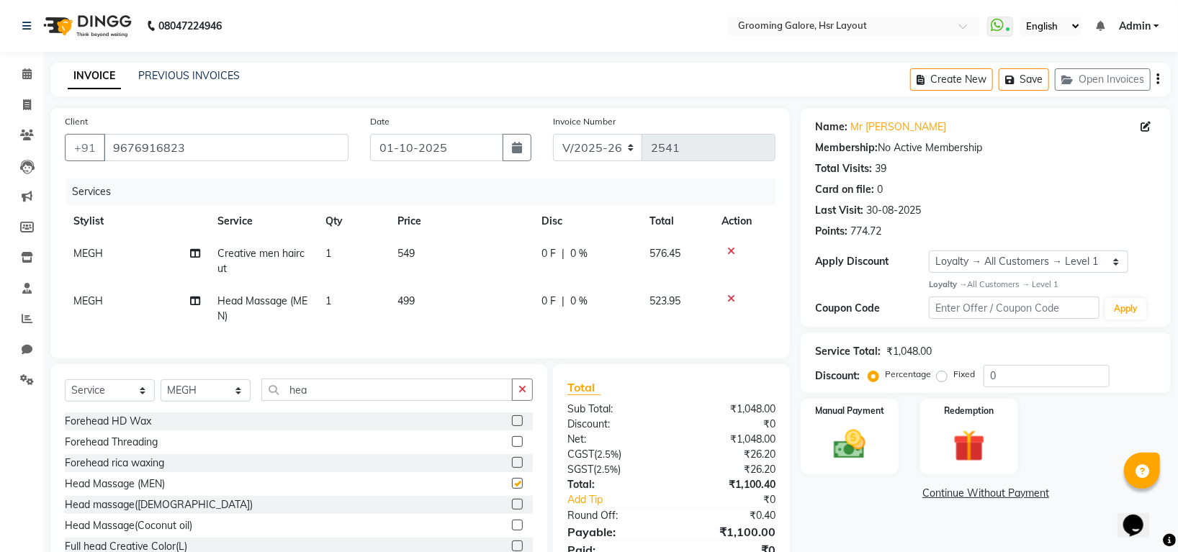
checkbox input "false"
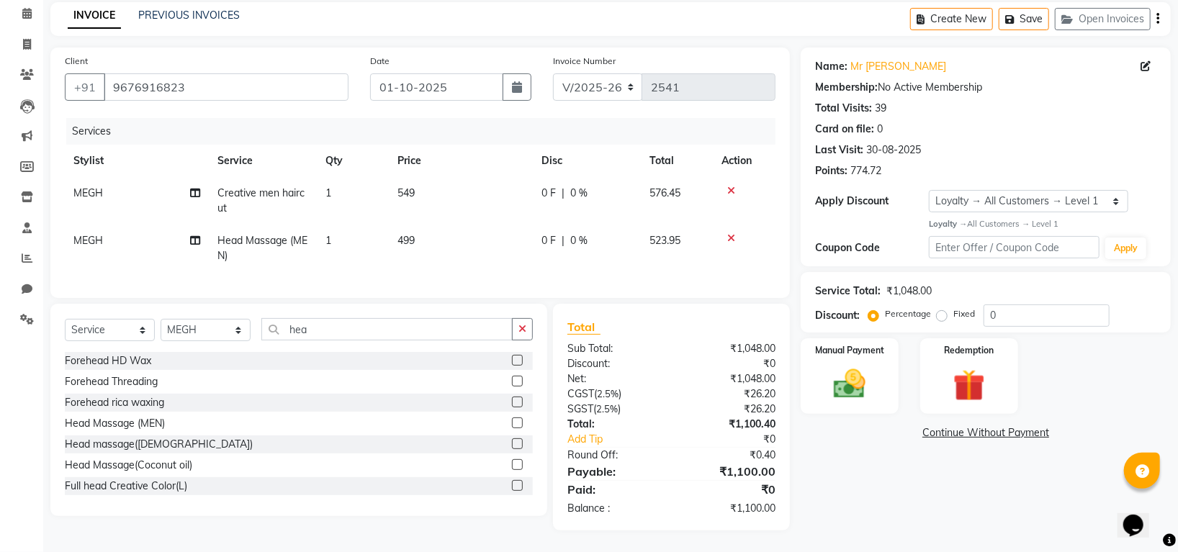
click at [524, 326] on icon "button" at bounding box center [523, 329] width 8 height 10
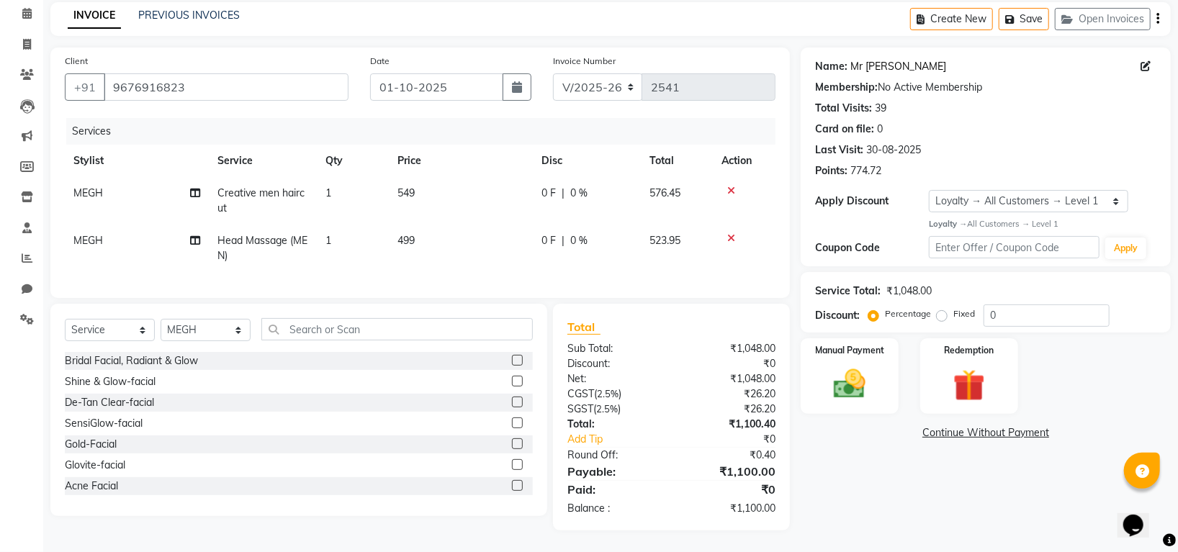
click at [862, 59] on link "Mr [PERSON_NAME]" at bounding box center [899, 66] width 96 height 15
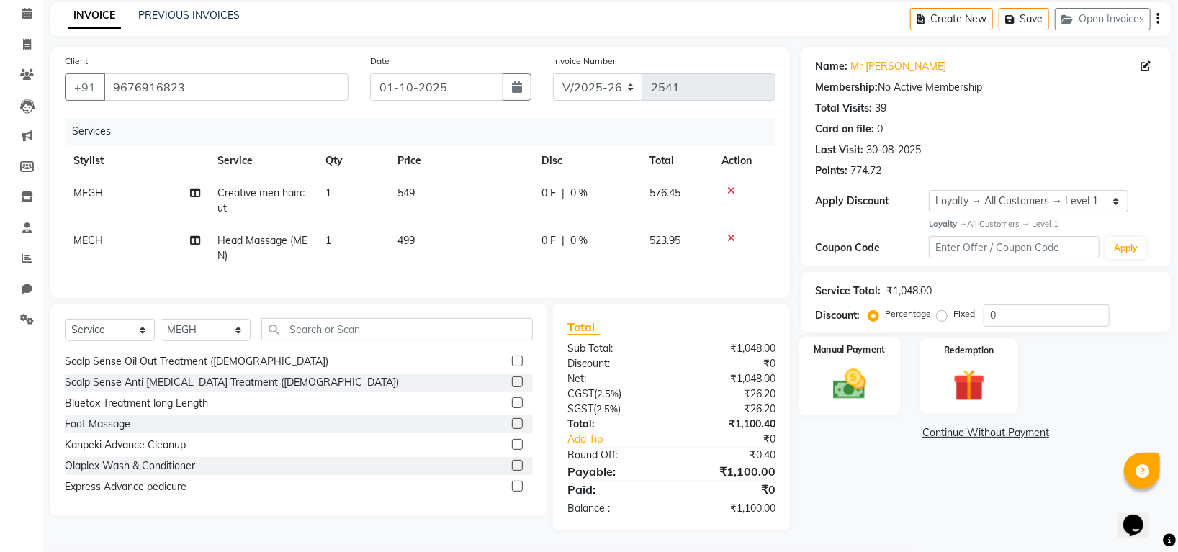
click at [852, 343] on label "Manual Payment" at bounding box center [850, 350] width 72 height 14
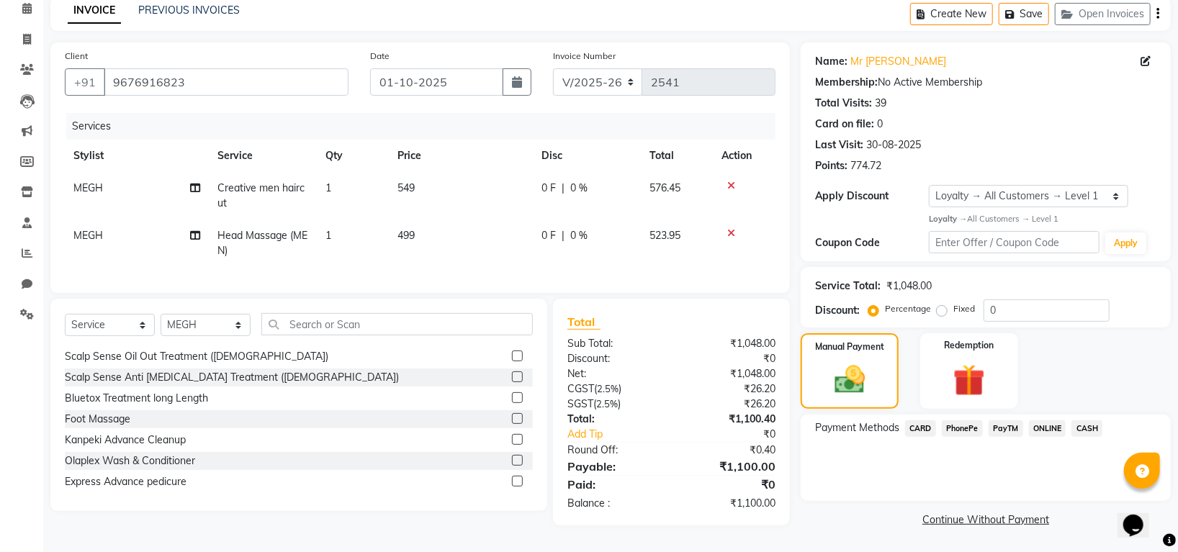
click at [960, 421] on span "PhonePe" at bounding box center [962, 429] width 41 height 17
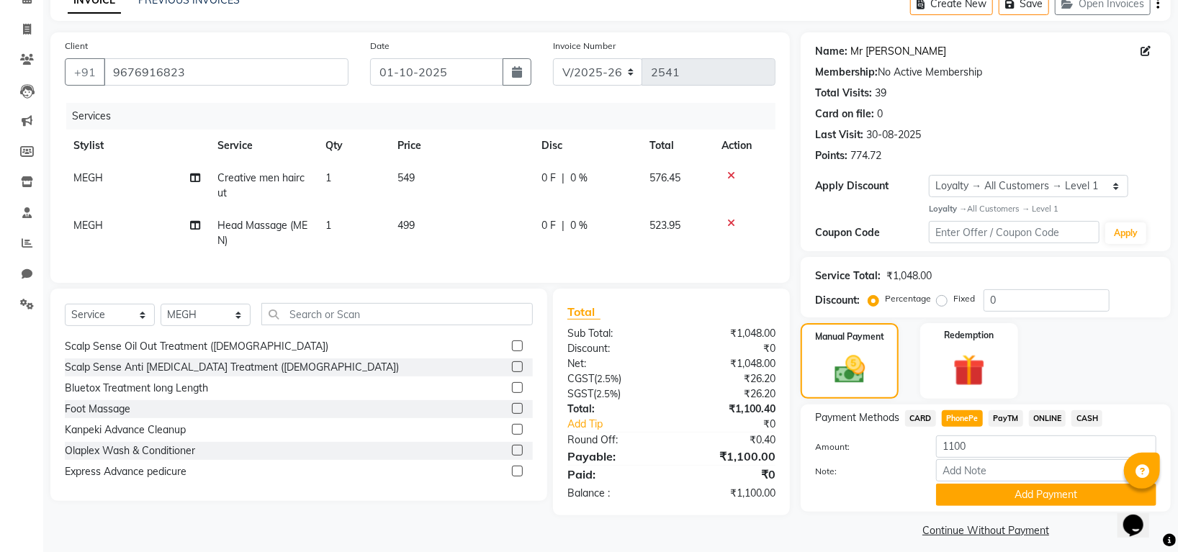
click at [861, 53] on link "Mr [PERSON_NAME]" at bounding box center [899, 51] width 96 height 15
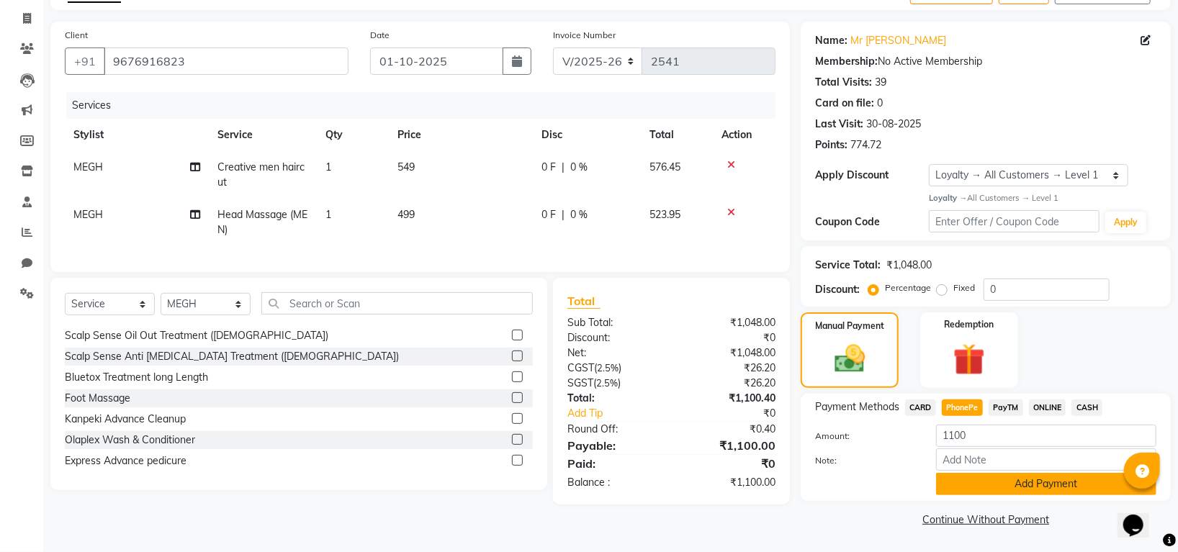
click at [995, 485] on button "Add Payment" at bounding box center [1046, 484] width 220 height 22
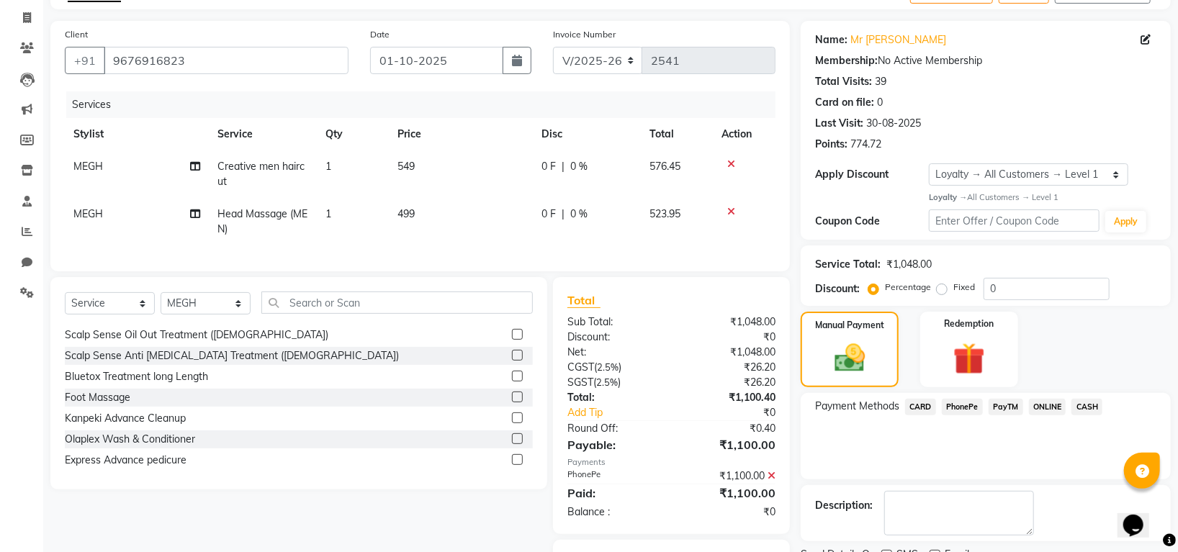
scroll to position [177, 0]
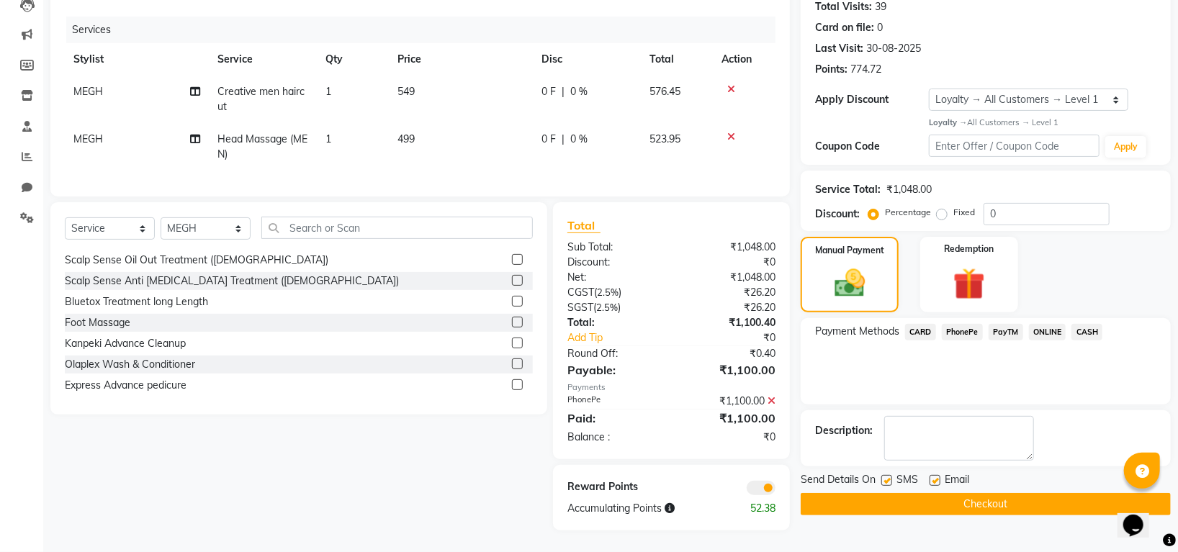
drag, startPoint x: 65, startPoint y: 125, endPoint x: 72, endPoint y: 130, distance: 8.4
click at [67, 127] on td "MEGH" at bounding box center [137, 147] width 144 height 48
select select "45579"
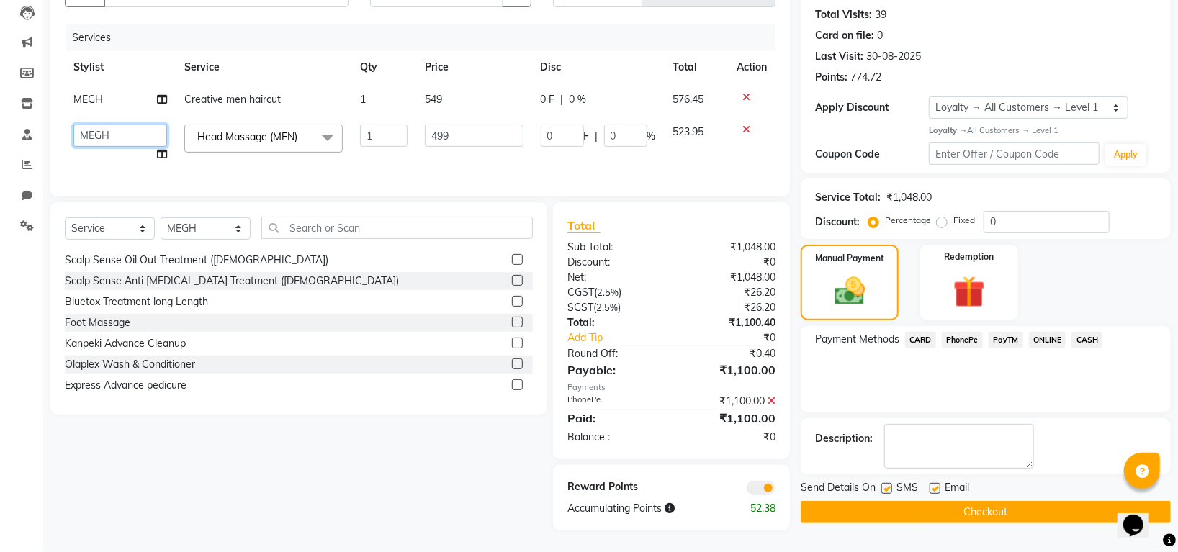
click at [87, 129] on select "[PERSON_NAME] [PERSON_NAME] PAWAN [PERSON_NAME] SHANTI [PERSON_NAME] SURAJ TILU…" at bounding box center [120, 136] width 94 height 22
select select "87770"
click at [912, 501] on button "Checkout" at bounding box center [986, 512] width 370 height 22
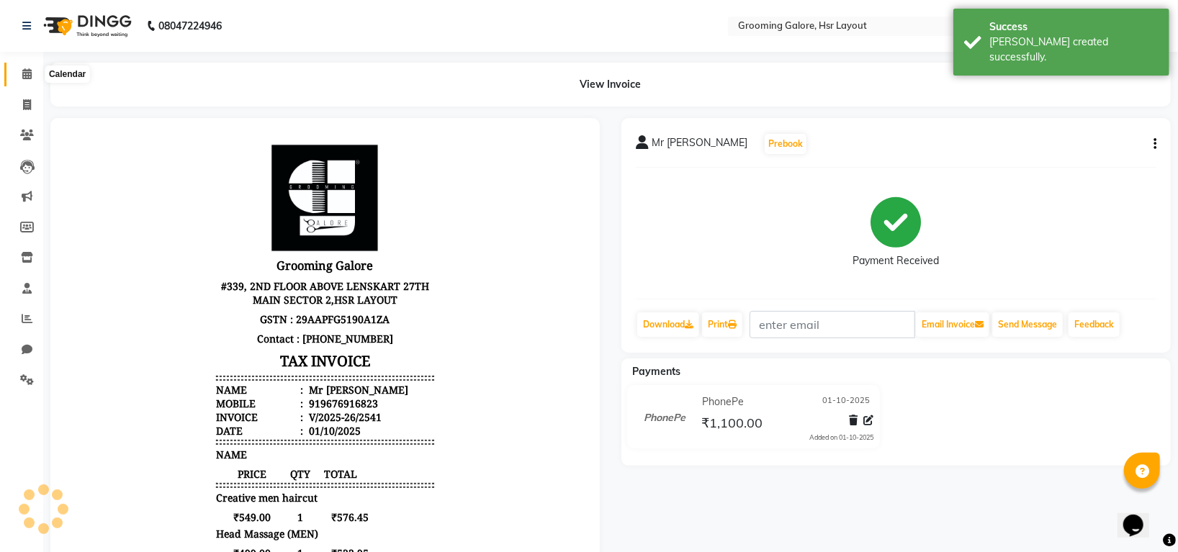
click at [23, 75] on icon at bounding box center [26, 73] width 9 height 11
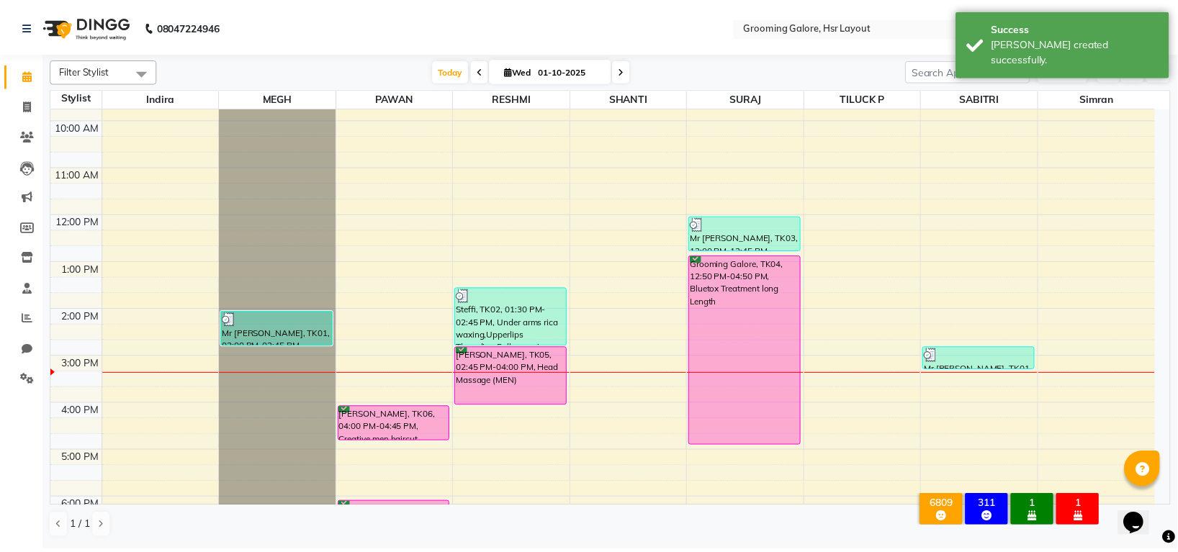
scroll to position [223, 0]
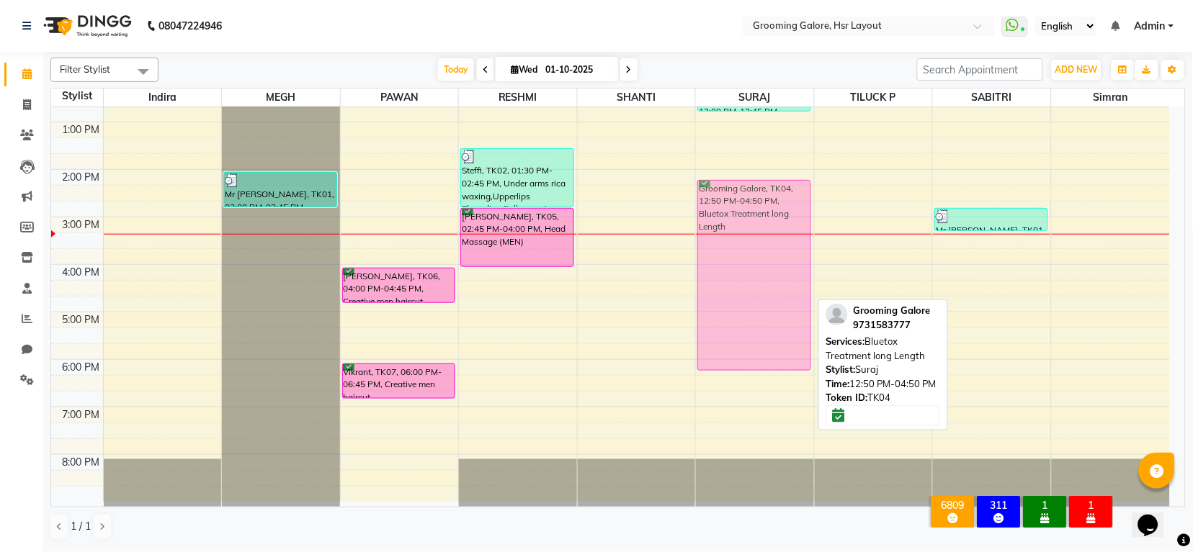
drag, startPoint x: 746, startPoint y: 164, endPoint x: 744, endPoint y: 225, distance: 61.3
click at [744, 225] on div "Mr Umesh, TK03, 12:00 PM-12:45 PM, Creative men haircut Grooming Galore, TK04, …" at bounding box center [755, 193] width 118 height 617
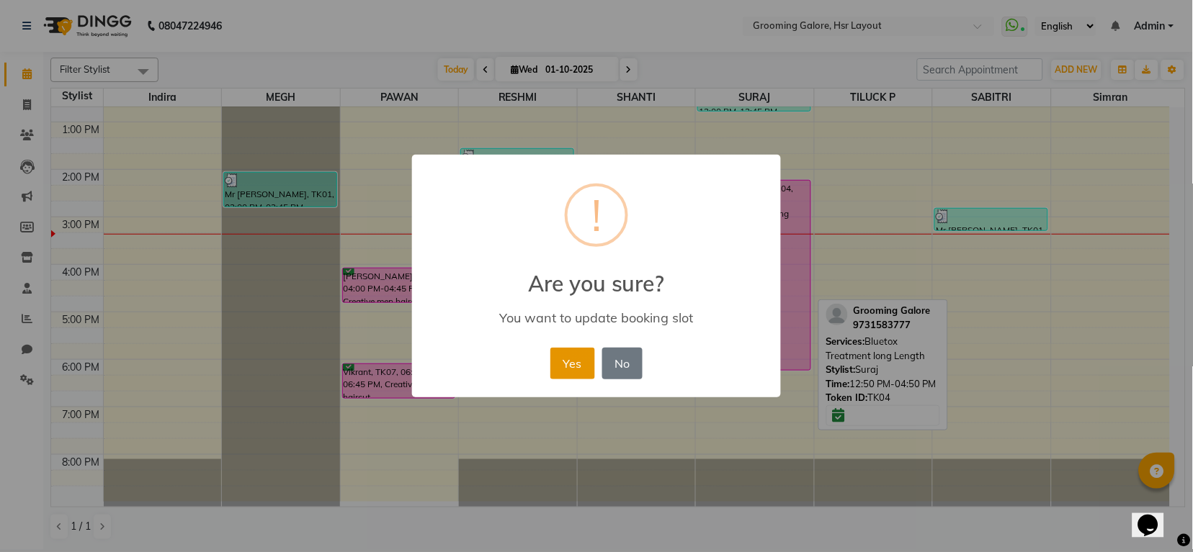
click at [574, 356] on button "Yes" at bounding box center [572, 364] width 44 height 32
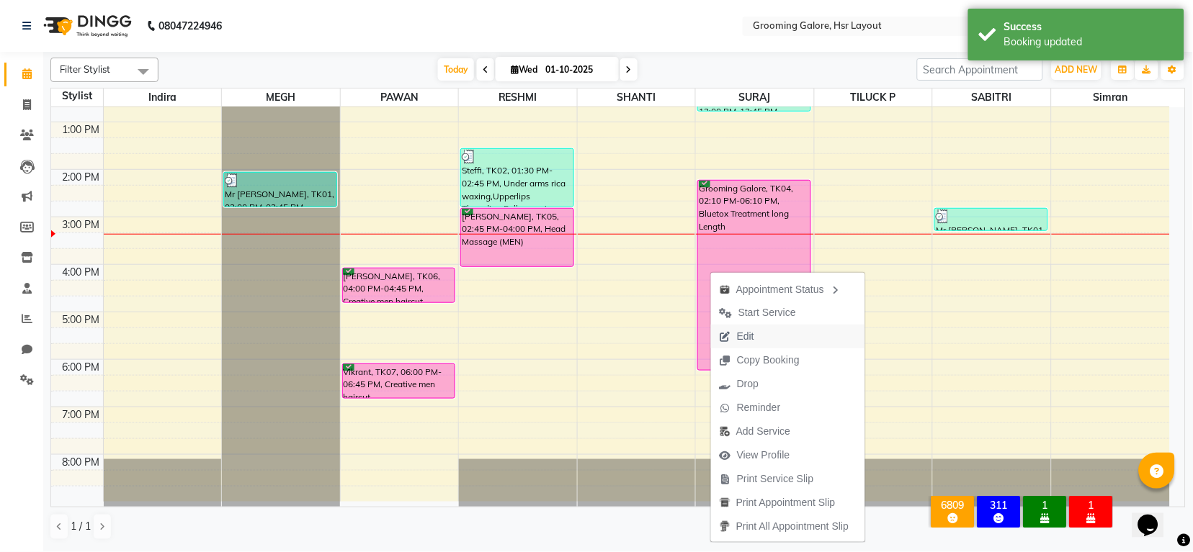
click at [758, 331] on span "Edit" at bounding box center [737, 337] width 52 height 24
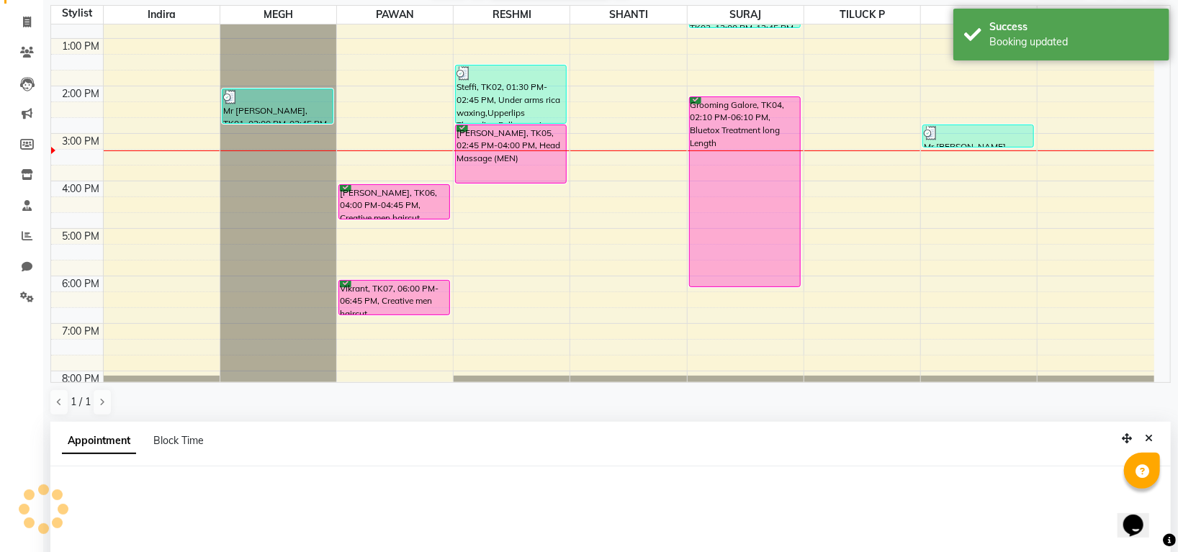
select select "confirm booking"
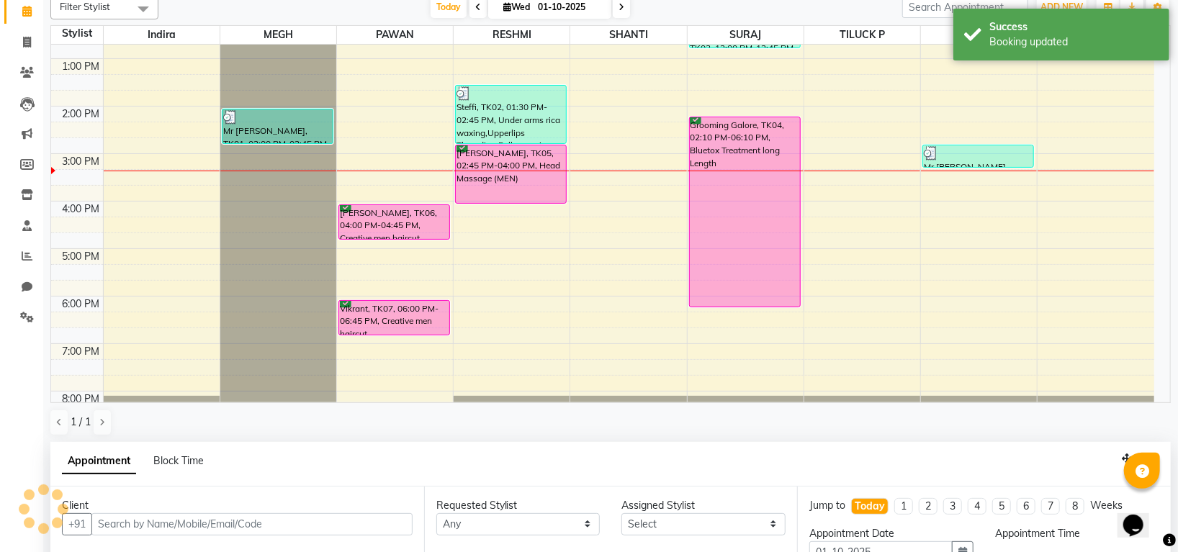
scroll to position [265, 0]
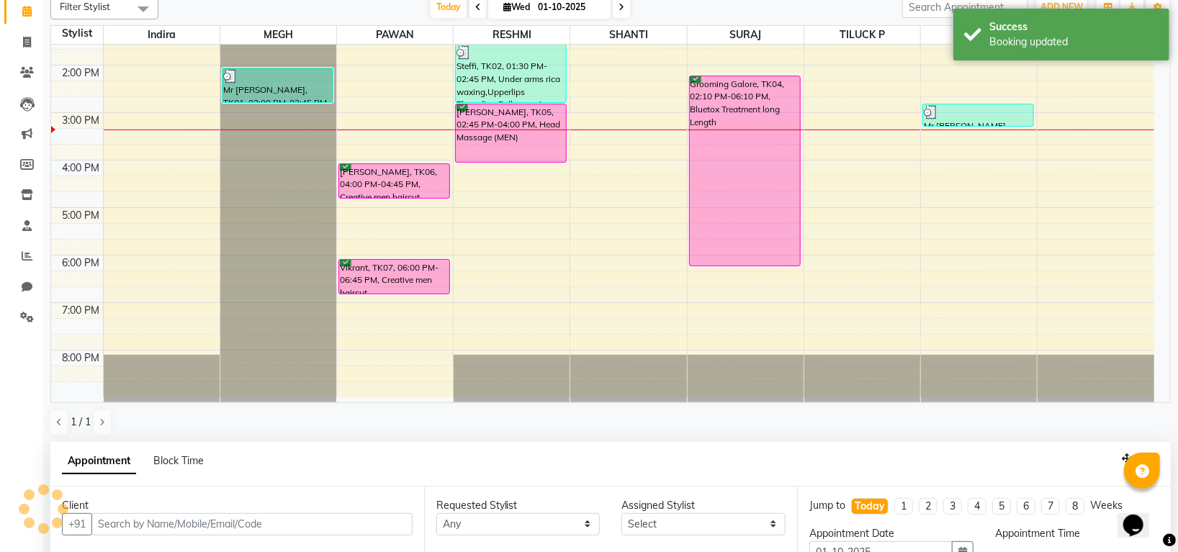
select select "59257"
select select "3047"
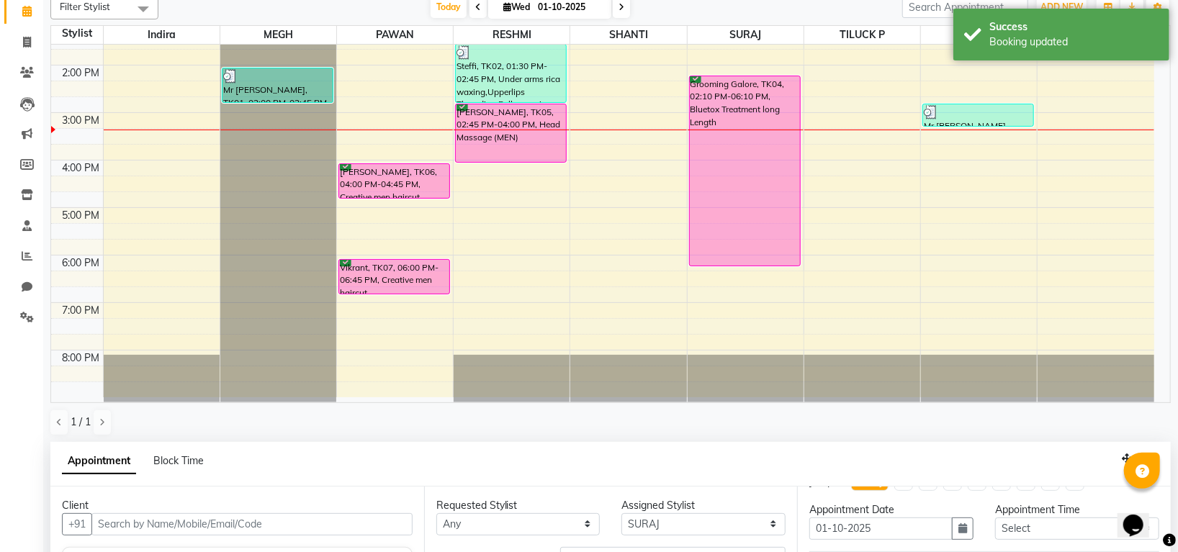
scroll to position [67, 0]
click at [972, 526] on span "4 hr" at bounding box center [973, 527] width 15 height 10
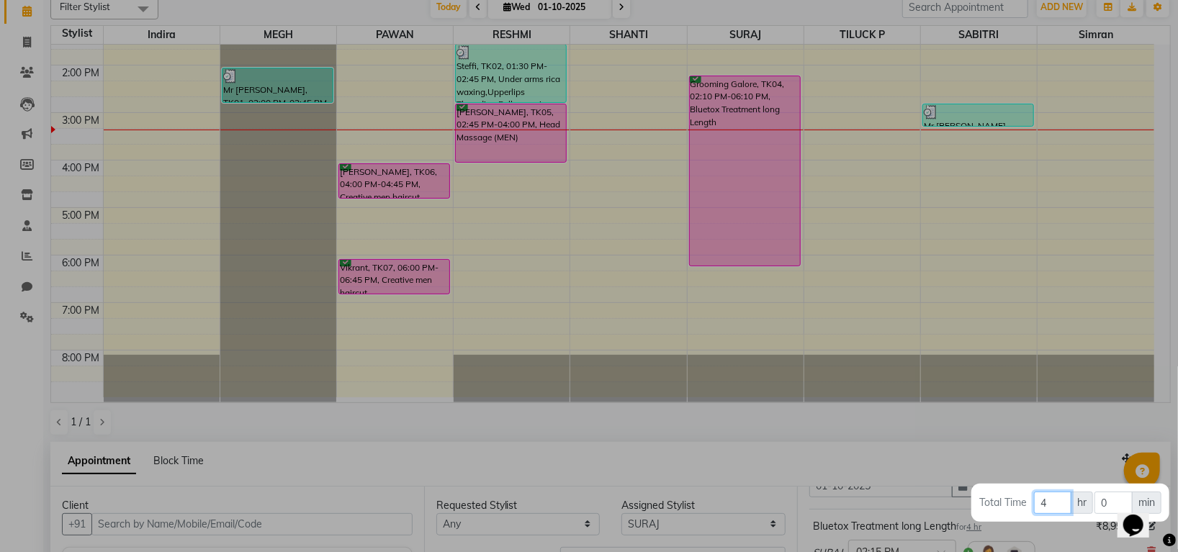
click at [1056, 504] on input "4" at bounding box center [1052, 503] width 37 height 22
type input "5"
click at [804, 245] on div at bounding box center [589, 276] width 1178 height 552
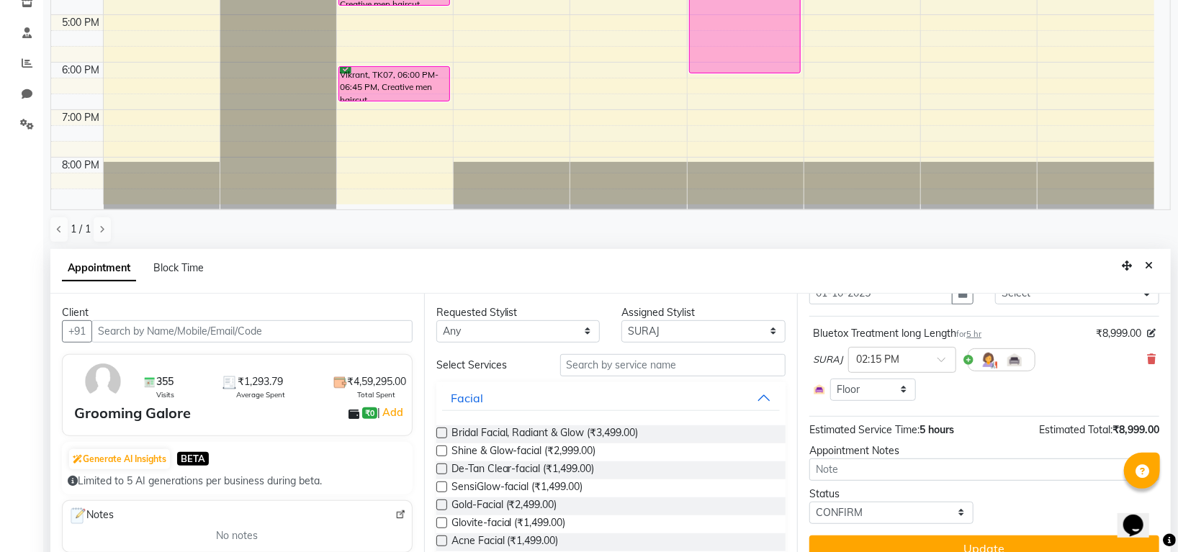
scroll to position [280, 0]
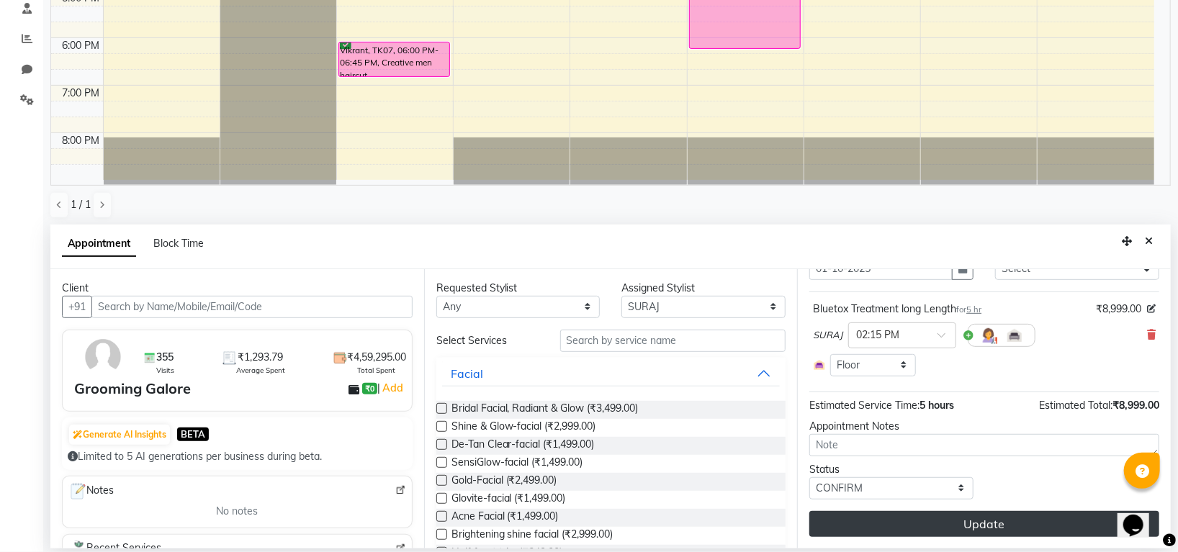
click at [1010, 518] on button "Update" at bounding box center [984, 524] width 350 height 26
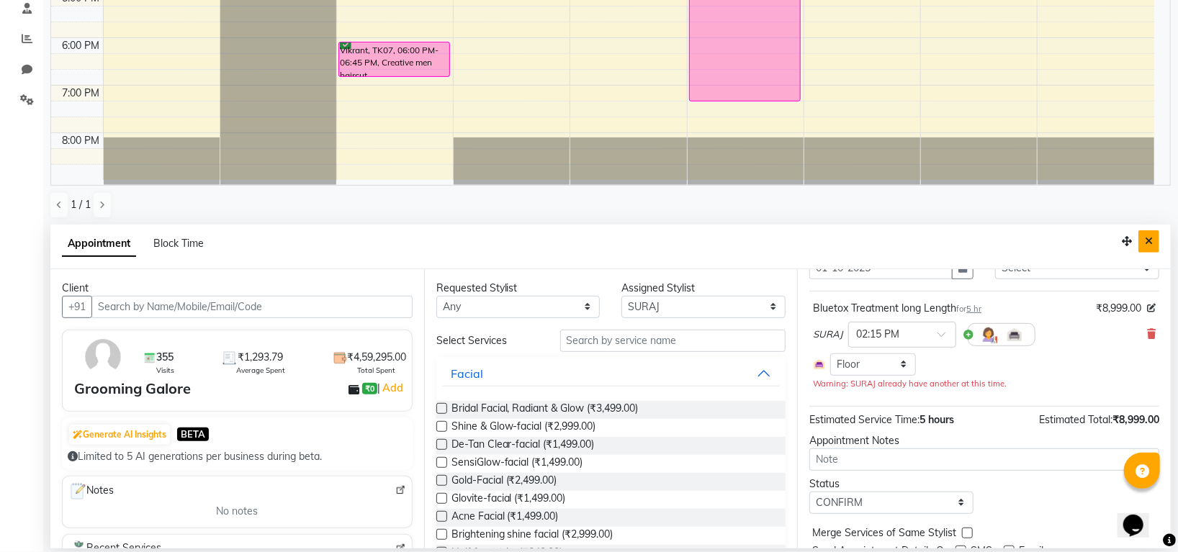
click at [1143, 234] on button "Close" at bounding box center [1149, 241] width 21 height 22
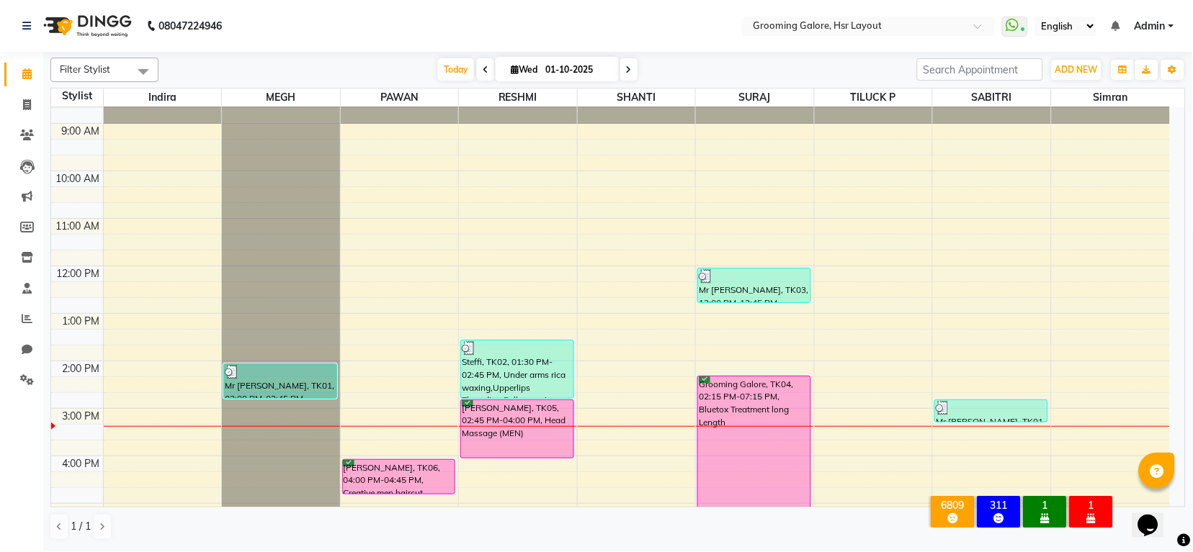
scroll to position [0, 0]
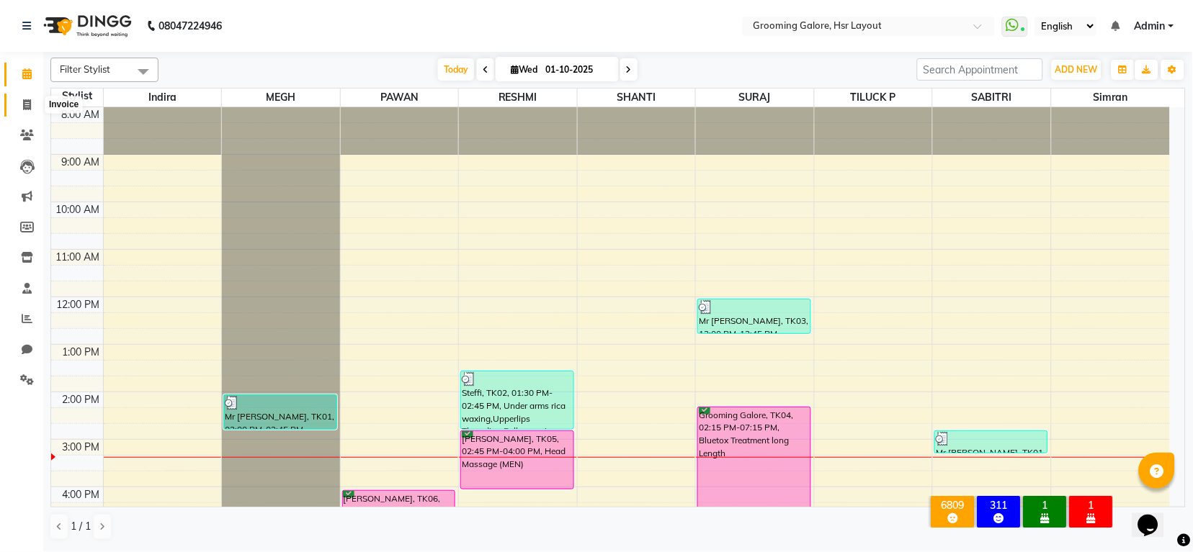
click at [19, 104] on span at bounding box center [26, 105] width 25 height 17
select select "service"
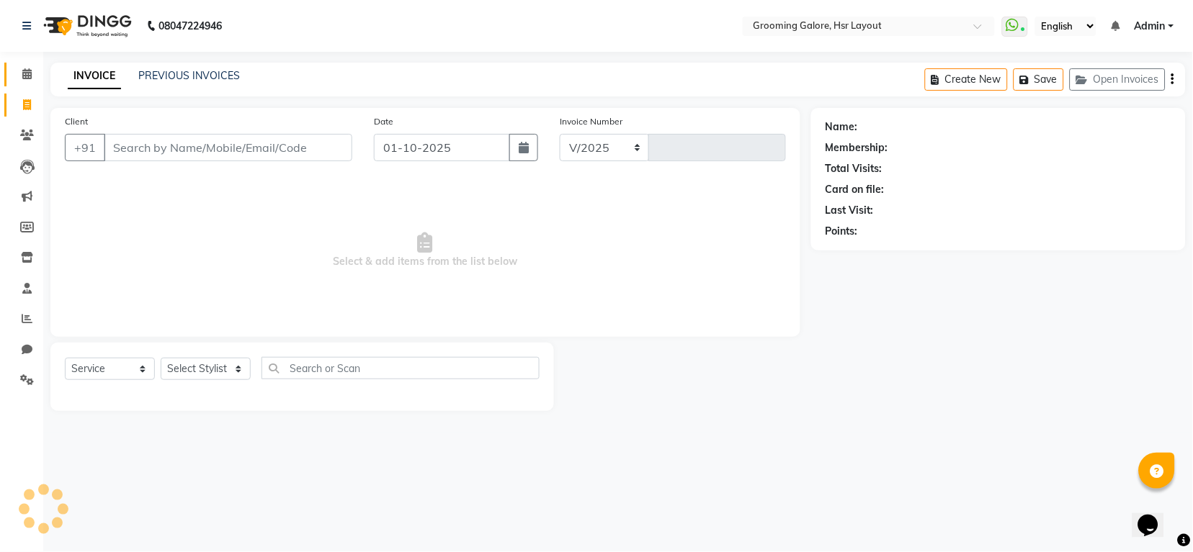
select select "6168"
type input "2542"
drag, startPoint x: 30, startPoint y: 71, endPoint x: 37, endPoint y: 91, distance: 21.7
click at [30, 72] on icon at bounding box center [26, 73] width 9 height 11
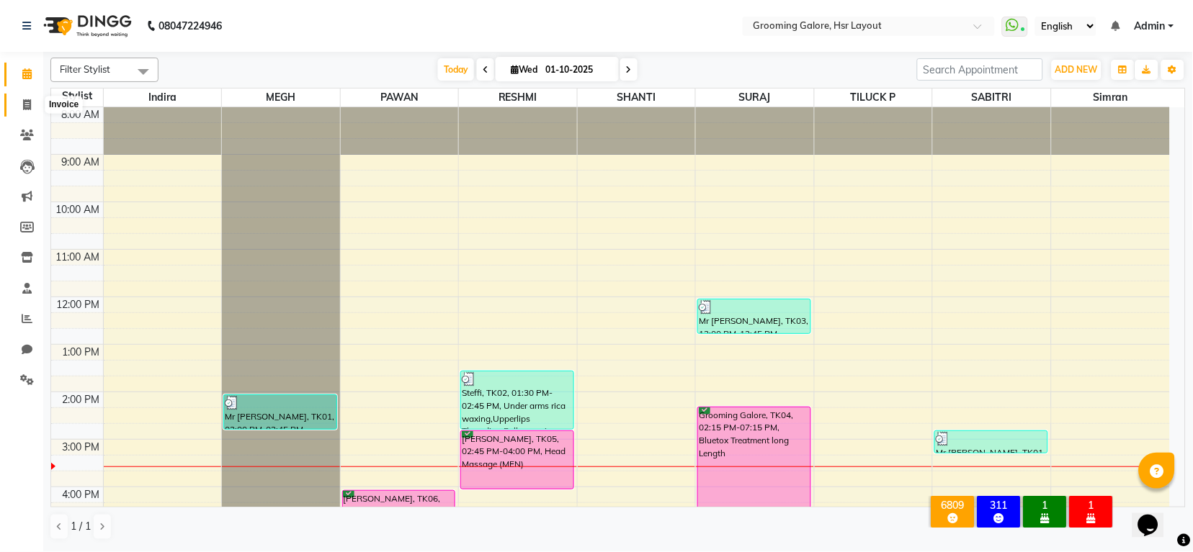
click at [19, 100] on span at bounding box center [26, 105] width 25 height 17
select select "service"
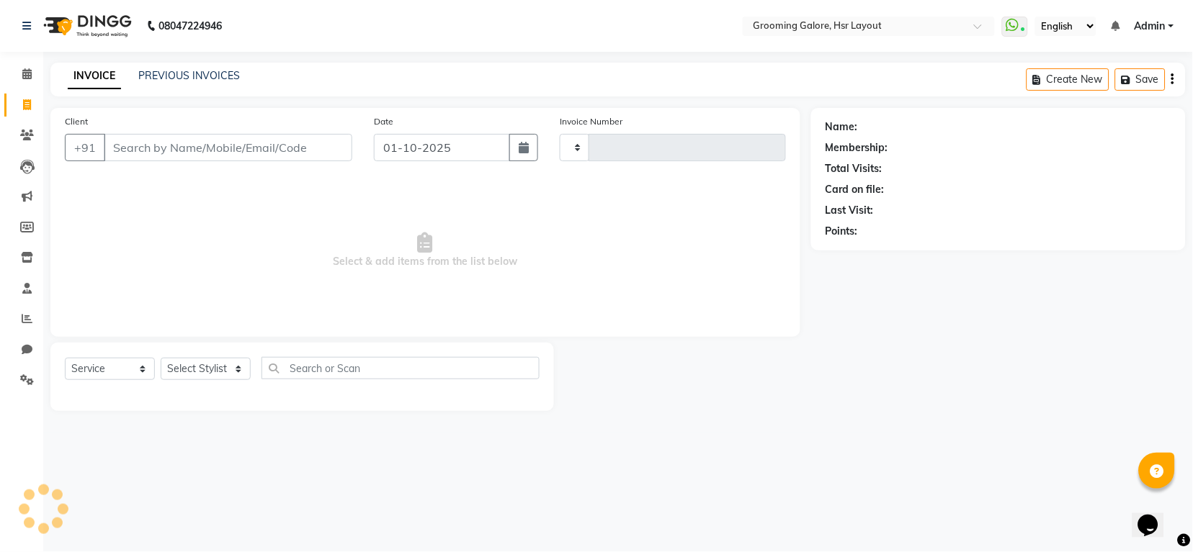
type input "2542"
select select "6168"
select select "P"
select select "45583"
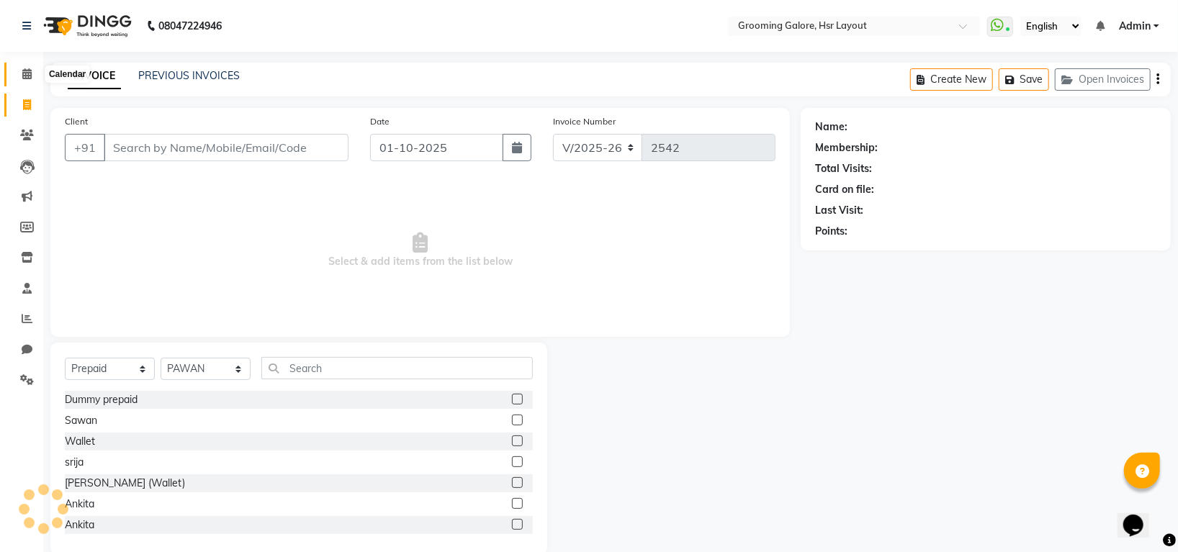
click at [23, 71] on icon at bounding box center [26, 73] width 9 height 11
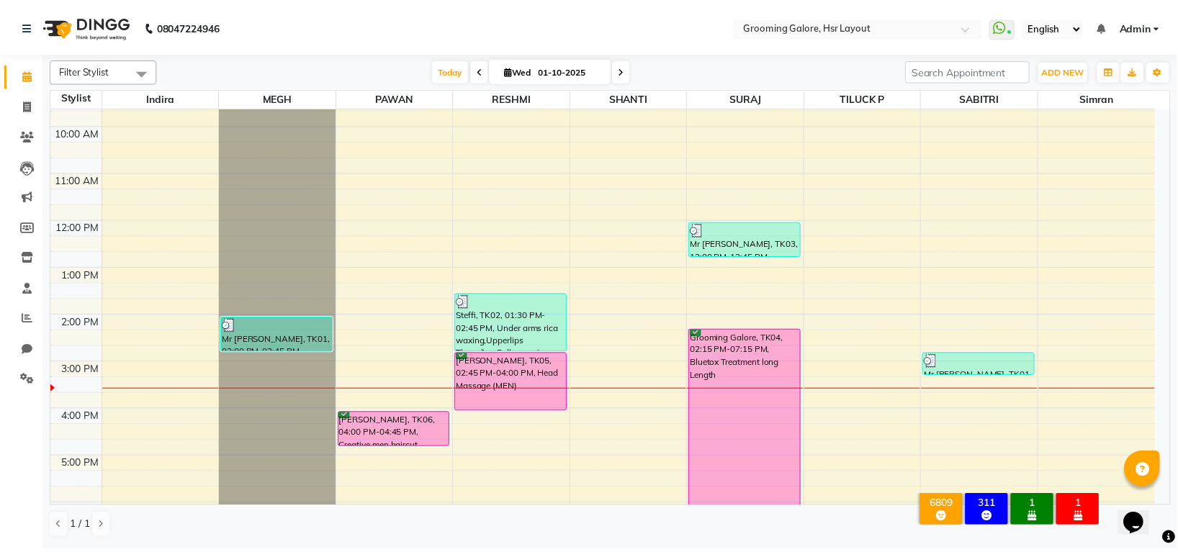
scroll to position [223, 0]
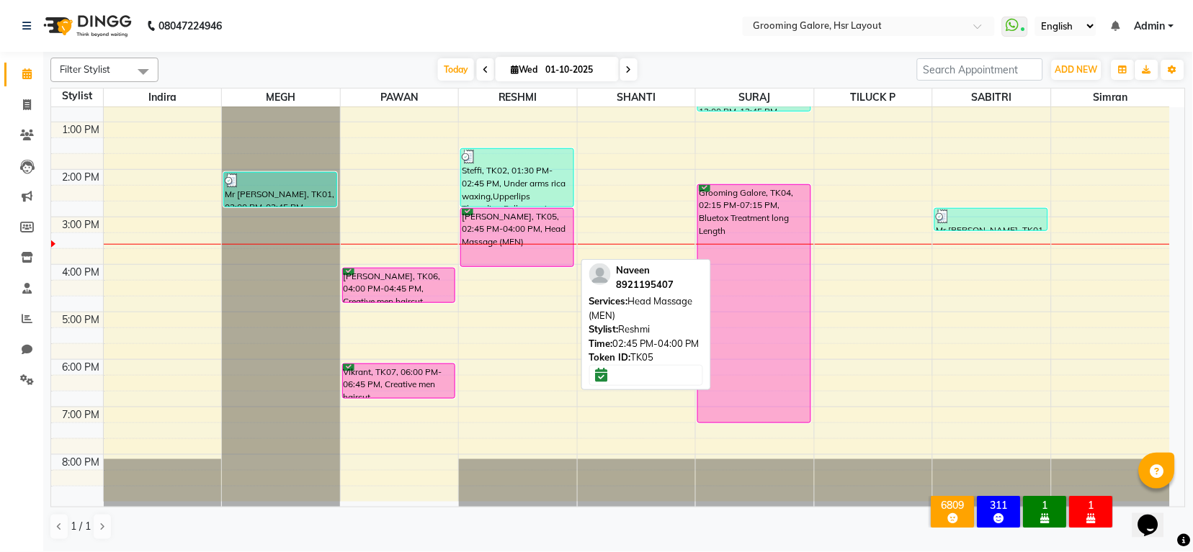
click at [526, 248] on div "Naveen, TK05, 02:45 PM-04:00 PM, Head Massage (MEN)" at bounding box center [517, 238] width 112 height 58
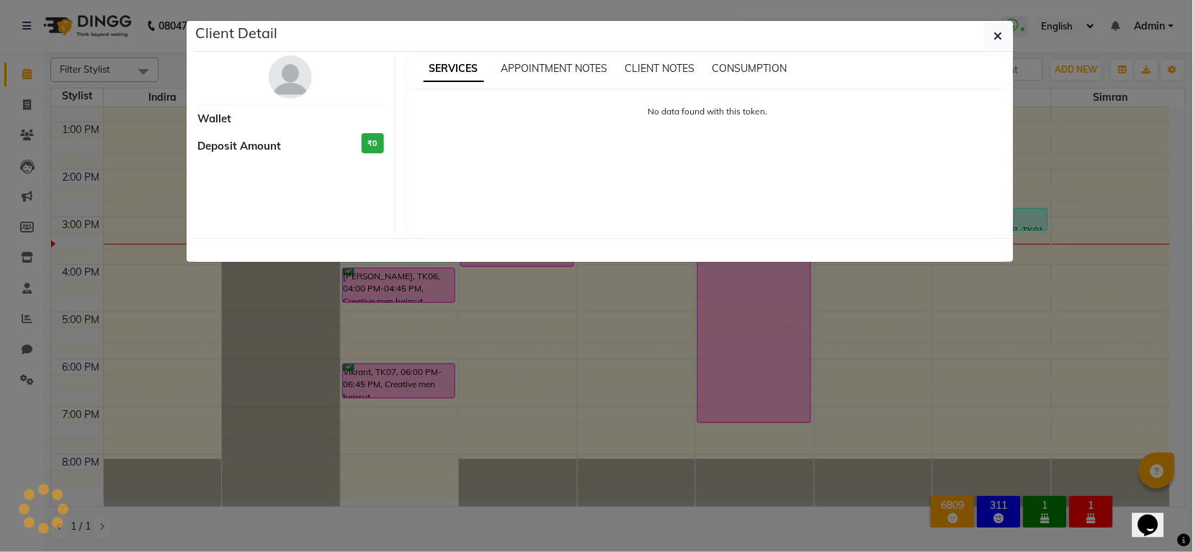
select select "6"
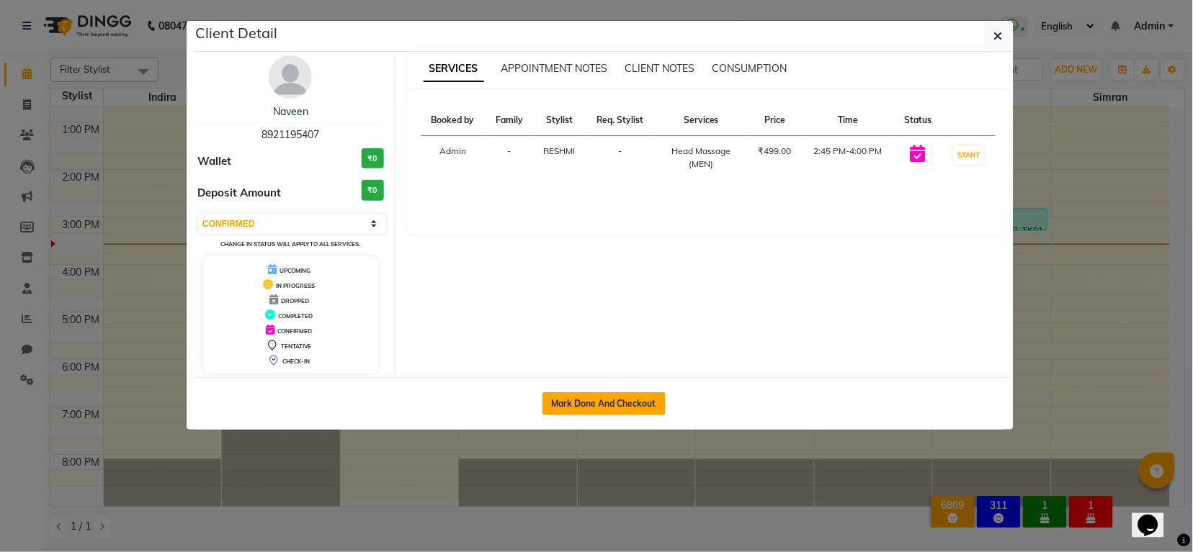
click at [575, 407] on button "Mark Done And Checkout" at bounding box center [603, 404] width 123 height 23
select select "service"
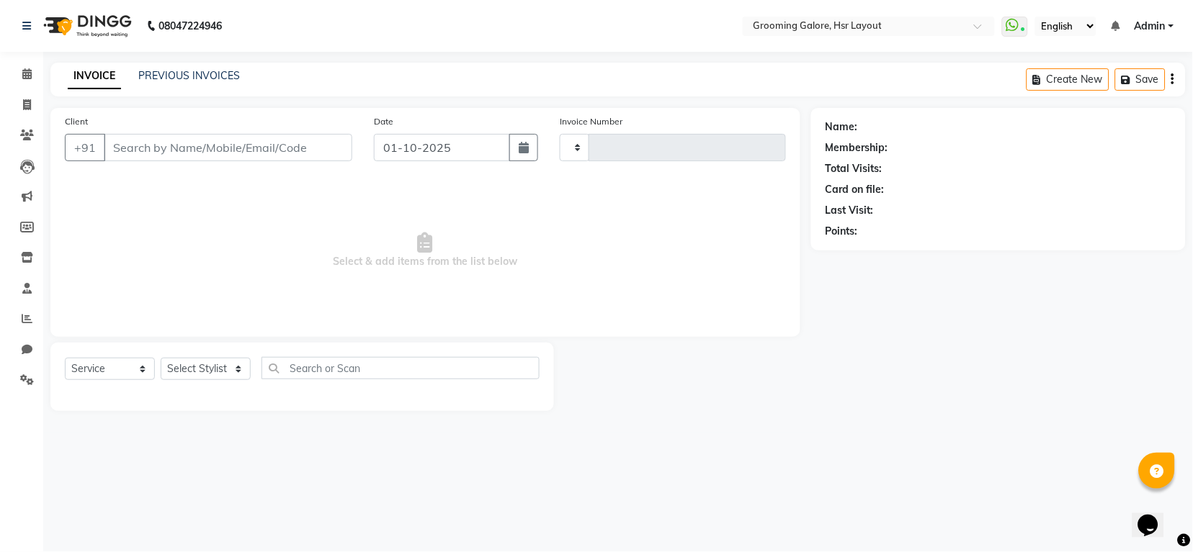
type input "2542"
select select "6168"
select select "P"
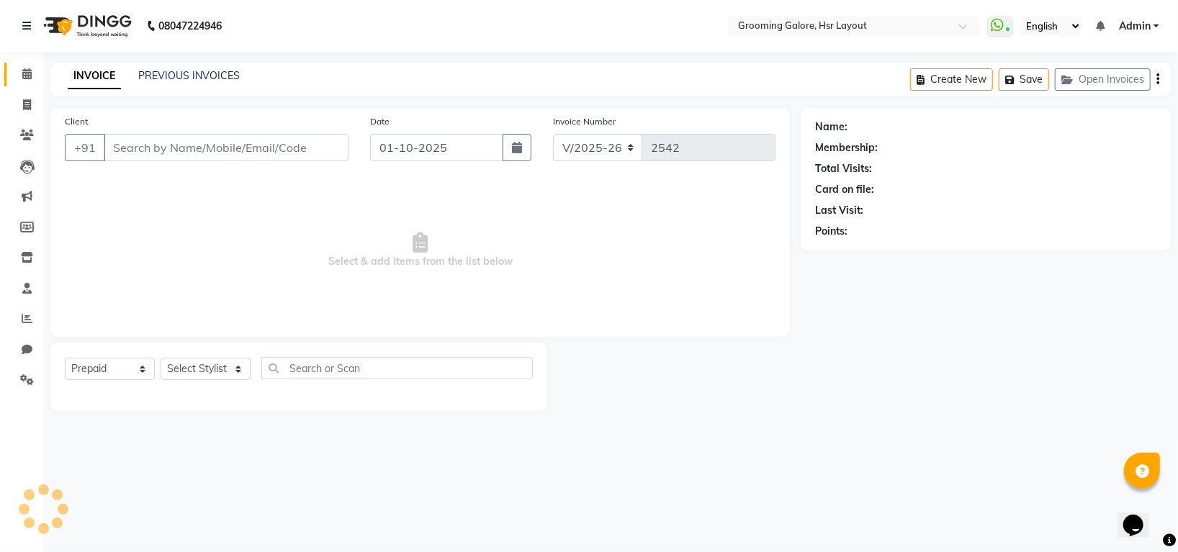
type input "8921195407"
select select "45583"
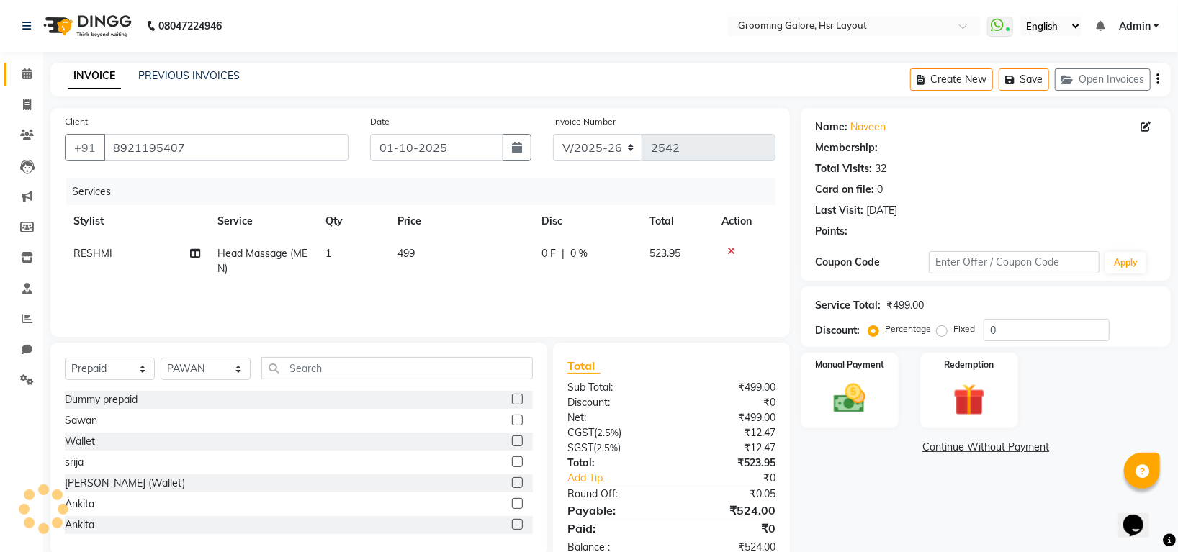
select select "1: Object"
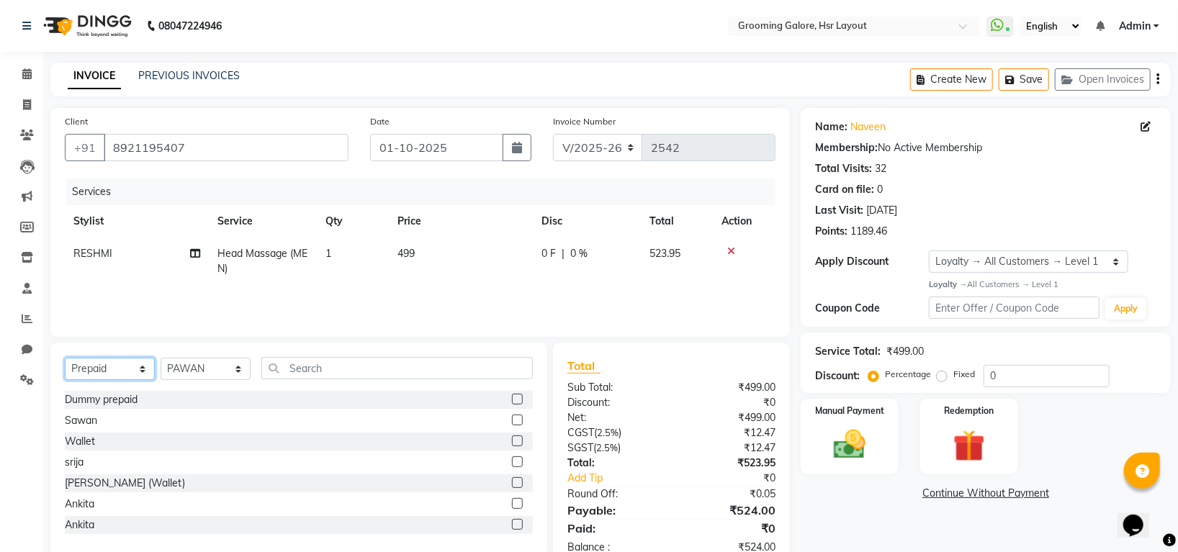
drag, startPoint x: 105, startPoint y: 366, endPoint x: 92, endPoint y: 349, distance: 21.0
click at [92, 349] on div "Select Service Product Membership Package Voucher Prepaid Gift Card Select Styl…" at bounding box center [298, 449] width 497 height 212
select select "service"
click at [65, 359] on select "Select Service Product Membership Package Voucher Prepaid Gift Card" at bounding box center [110, 369] width 90 height 22
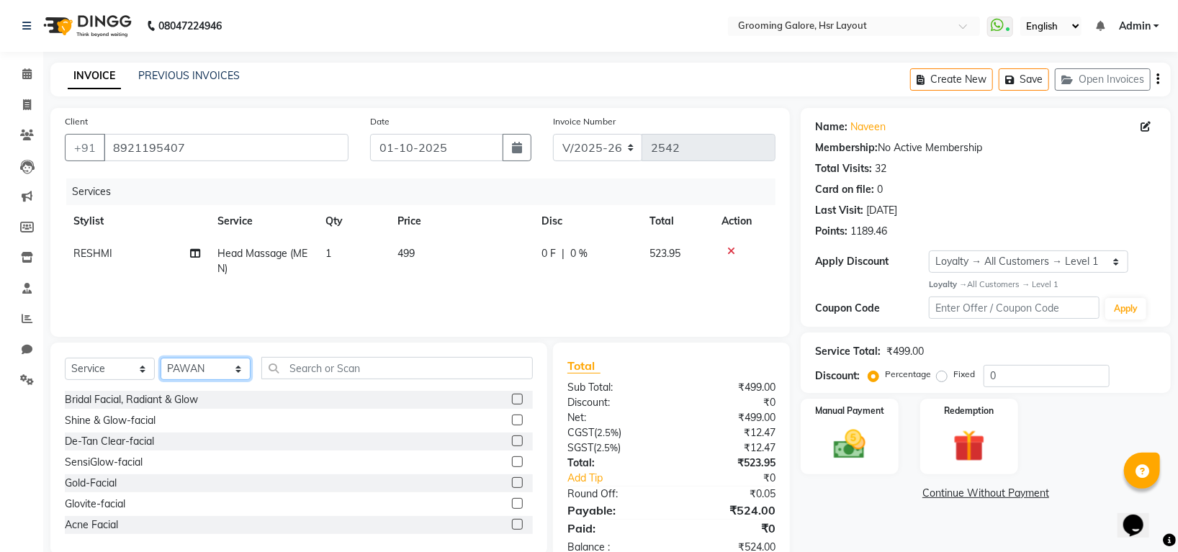
click at [184, 363] on select "Select Stylist Indira MEGH PAWAN [PERSON_NAME] SHANTI [PERSON_NAME] SURAJ TILUC…" at bounding box center [206, 369] width 90 height 22
select select "45585"
click at [161, 359] on select "Select Stylist Indira MEGH PAWAN [PERSON_NAME] SHANTI [PERSON_NAME] SURAJ TILUC…" at bounding box center [206, 369] width 90 height 22
click at [310, 367] on input "text" at bounding box center [397, 368] width 272 height 22
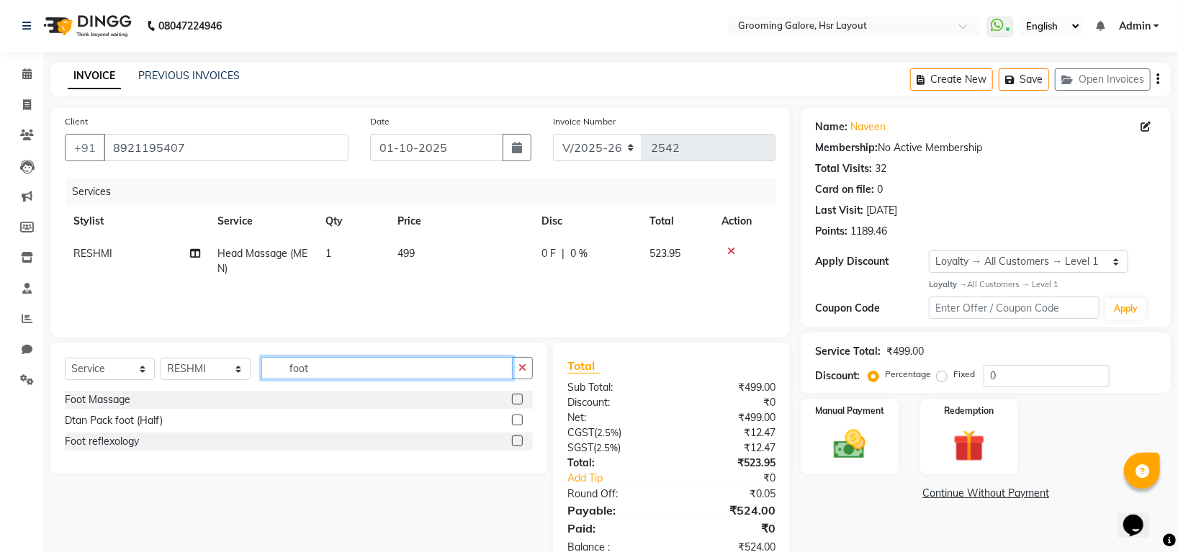
type input "foot"
click at [513, 441] on label at bounding box center [517, 441] width 11 height 11
click at [513, 441] on input "checkbox" at bounding box center [516, 441] width 9 height 9
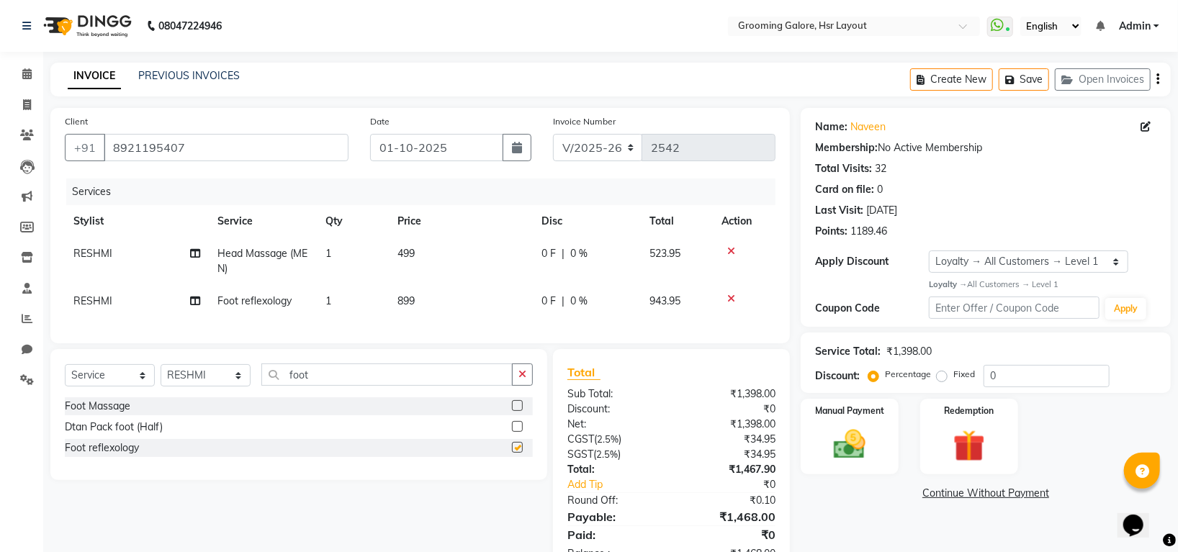
checkbox input "false"
click at [524, 380] on icon "button" at bounding box center [523, 374] width 8 height 10
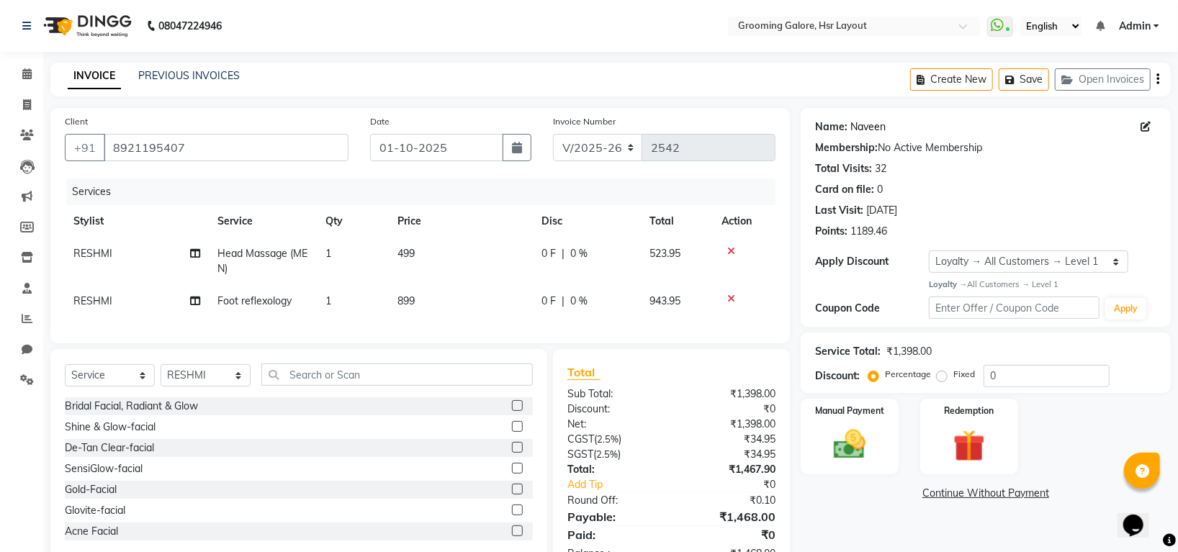
click at [883, 127] on link "Naveen" at bounding box center [868, 127] width 35 height 15
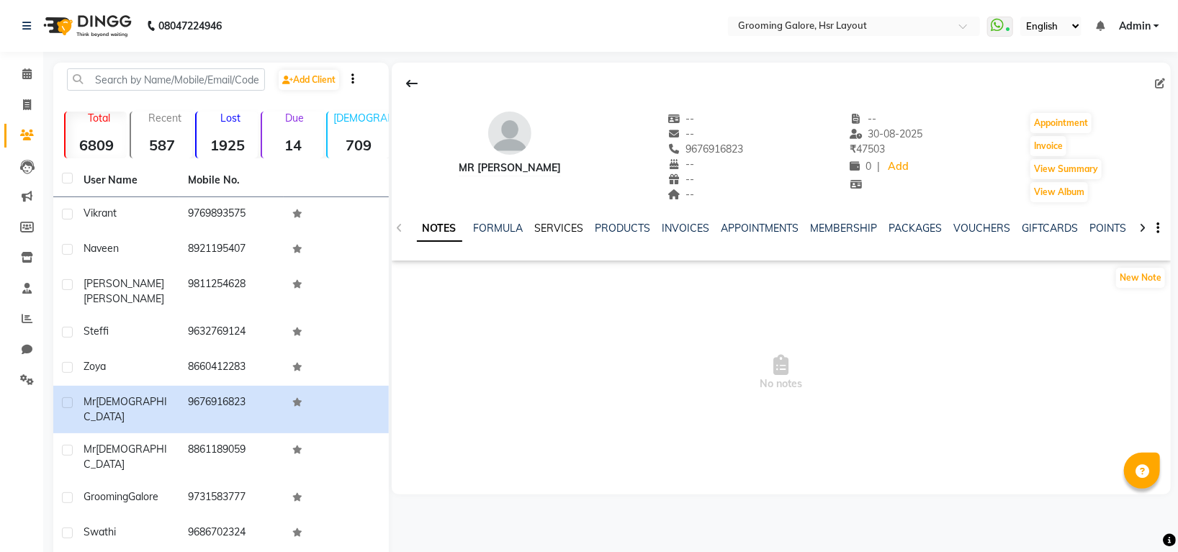
click at [570, 230] on link "SERVICES" at bounding box center [559, 228] width 49 height 13
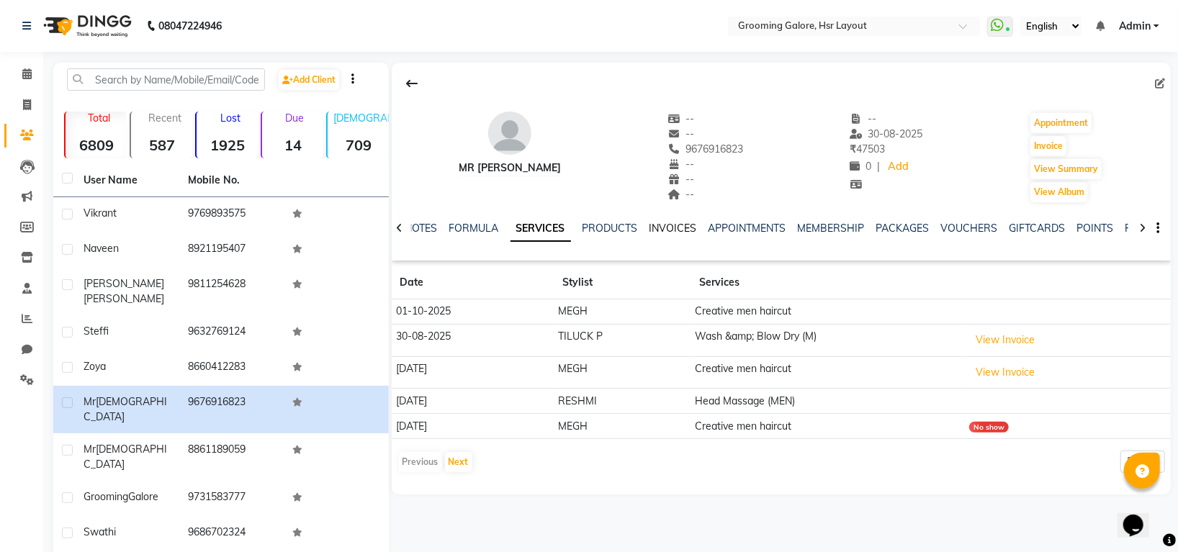
click at [668, 228] on link "INVOICES" at bounding box center [674, 228] width 48 height 13
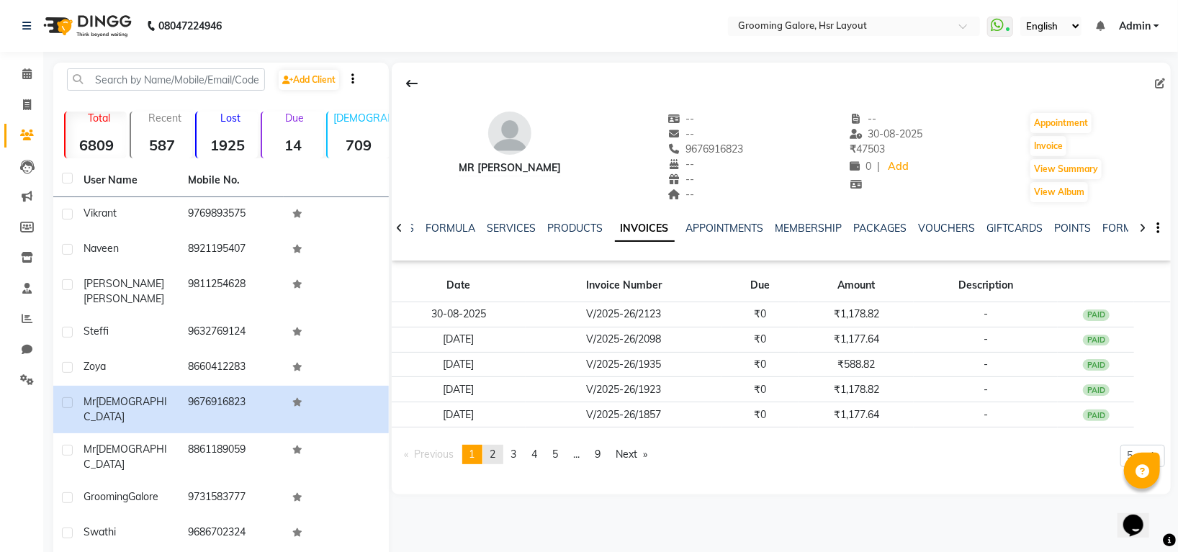
click at [494, 457] on span "2" at bounding box center [493, 454] width 6 height 13
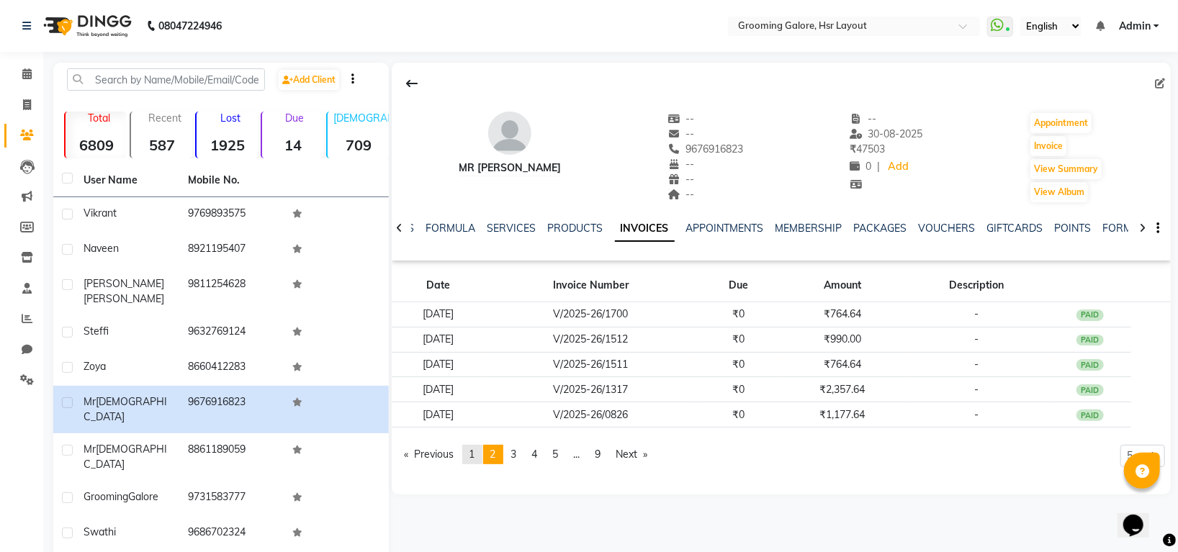
click at [475, 448] on span "1" at bounding box center [473, 454] width 6 height 13
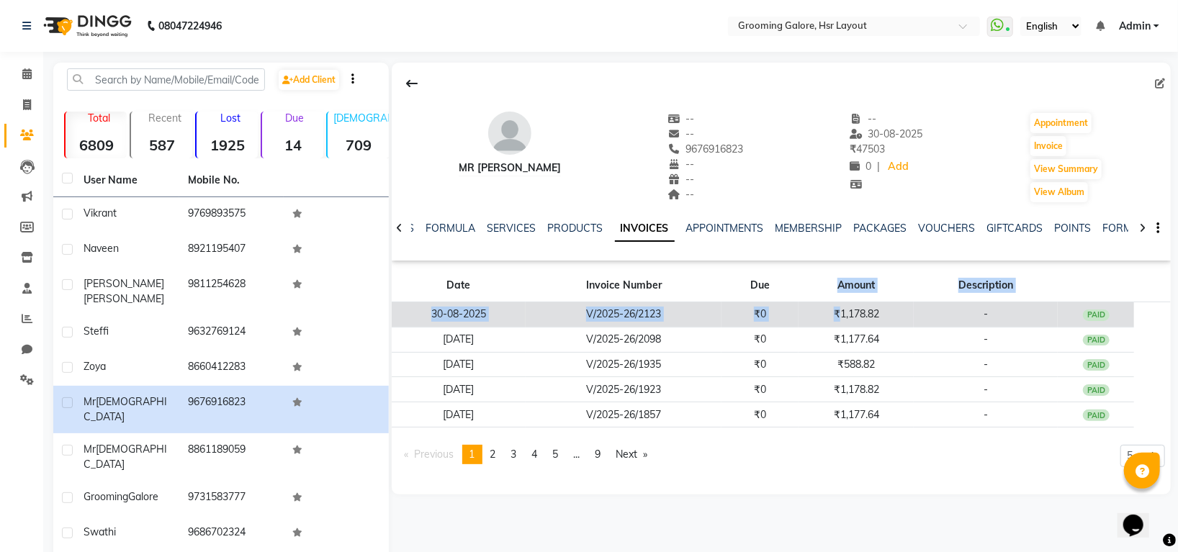
drag, startPoint x: 838, startPoint y: 294, endPoint x: 838, endPoint y: 302, distance: 8.6
click at [838, 302] on table "Date Invoice Number Due Amount Description [DATE] V/2025-26/2123 ₹0 ₹1,178.82 -…" at bounding box center [781, 348] width 779 height 158
click at [838, 305] on td "₹1,178.82" at bounding box center [856, 314] width 115 height 25
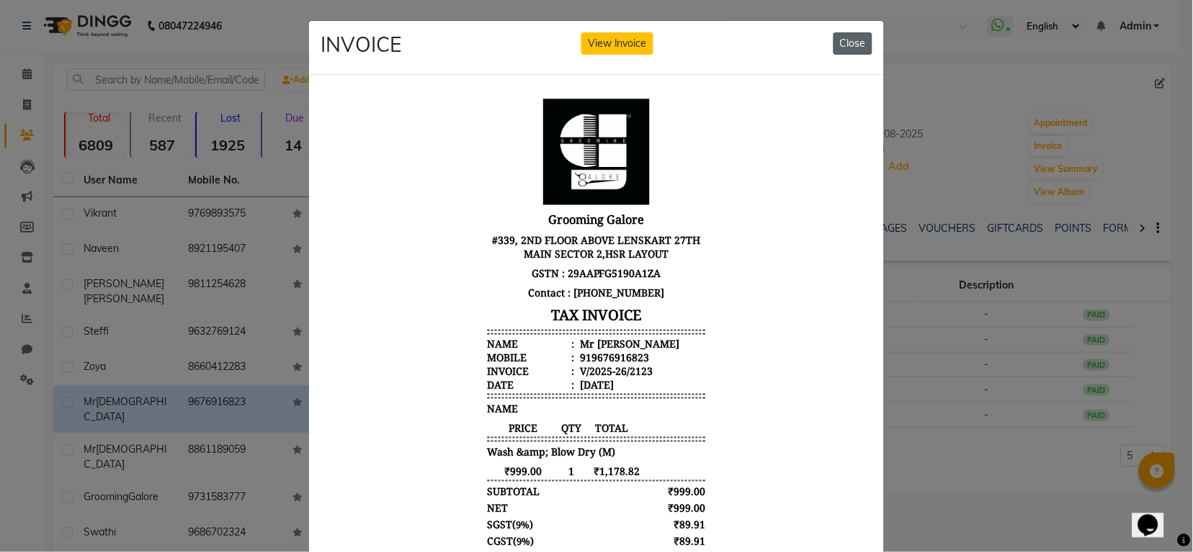
click at [854, 45] on button "Close" at bounding box center [852, 43] width 39 height 22
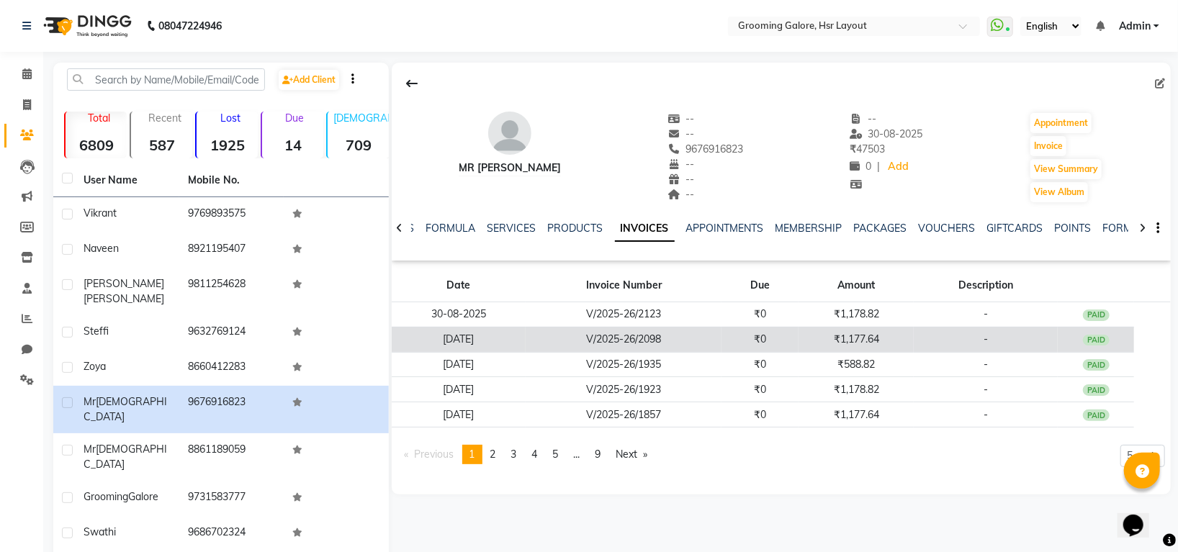
click at [793, 341] on td "₹0" at bounding box center [760, 339] width 77 height 25
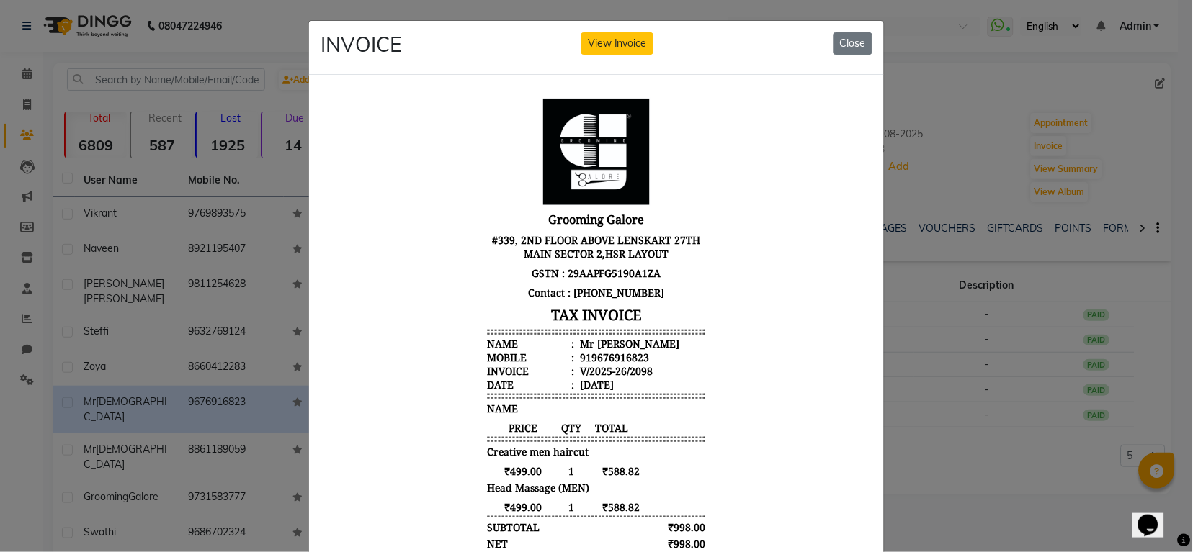
click at [849, 55] on div "INVOICE View Invoice Close" at bounding box center [596, 48] width 575 height 54
drag, startPoint x: 888, startPoint y: 30, endPoint x: 871, endPoint y: 37, distance: 18.7
click at [887, 31] on ngb-modal-window "INVOICE View Invoice Close" at bounding box center [596, 276] width 1193 height 552
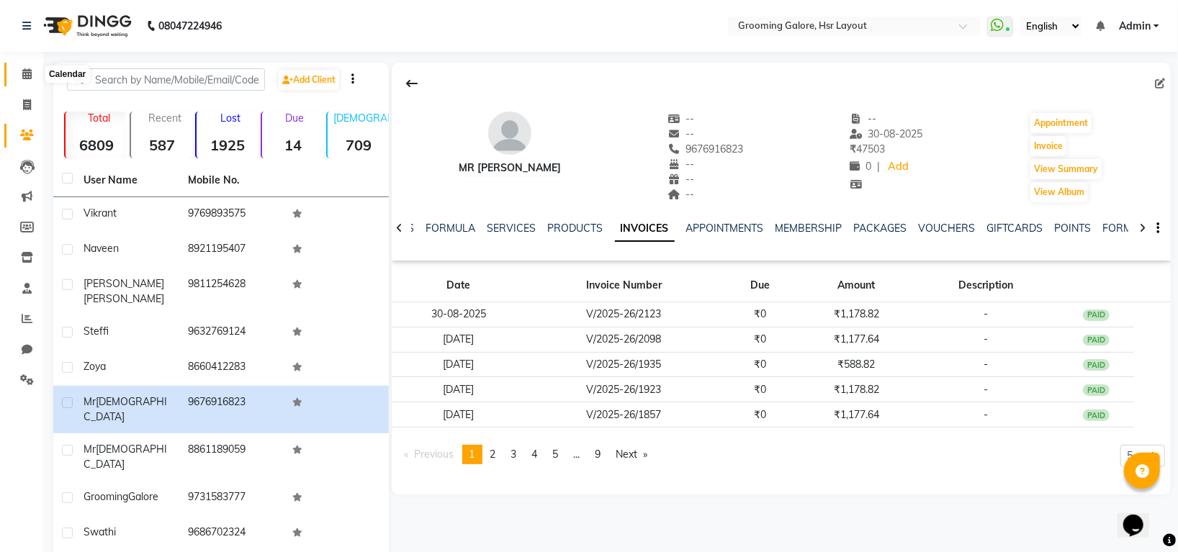
click at [18, 75] on span at bounding box center [26, 74] width 25 height 17
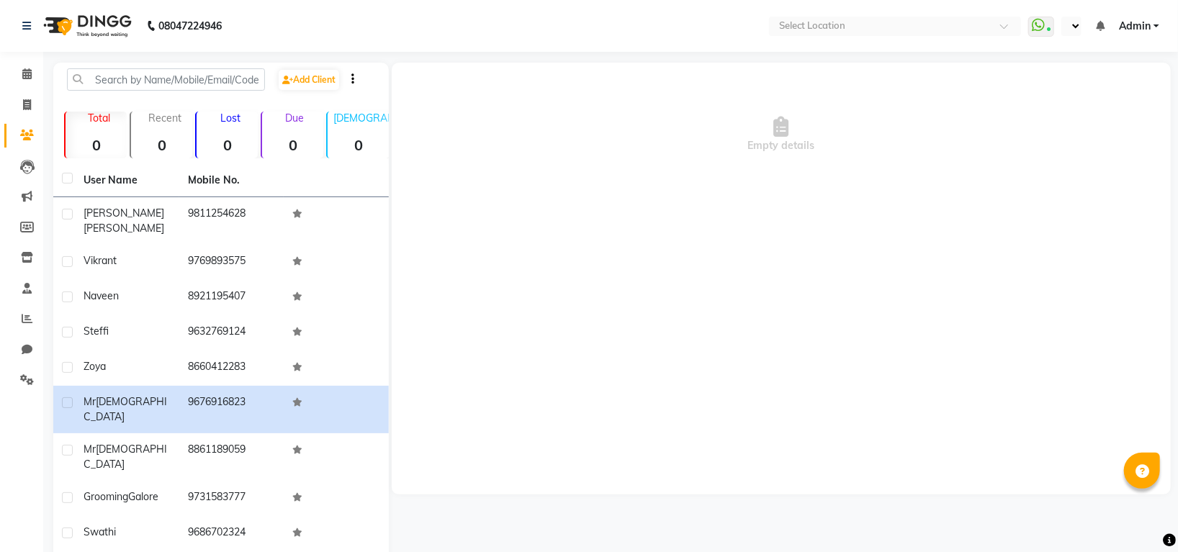
select select "en"
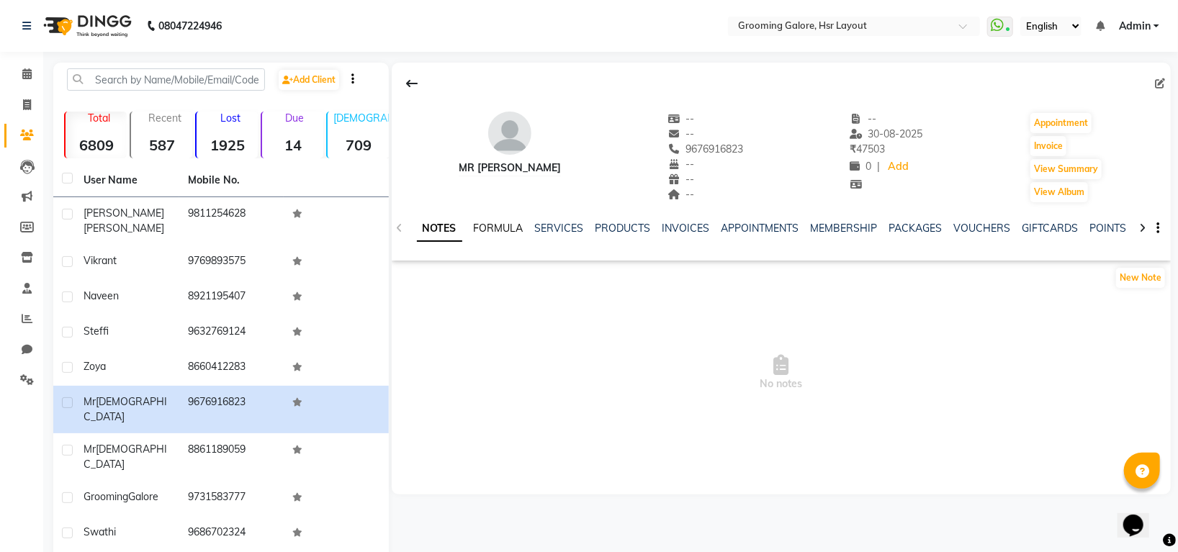
click at [503, 228] on link "FORMULA" at bounding box center [499, 228] width 50 height 13
click at [19, 68] on span at bounding box center [26, 74] width 25 height 17
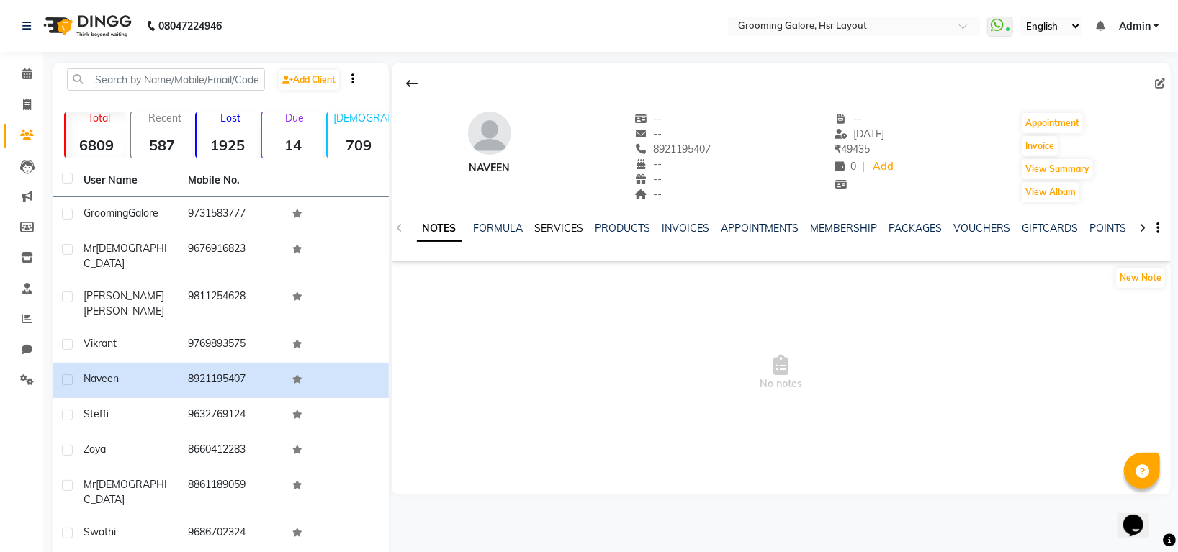
click at [541, 228] on link "SERVICES" at bounding box center [559, 228] width 49 height 13
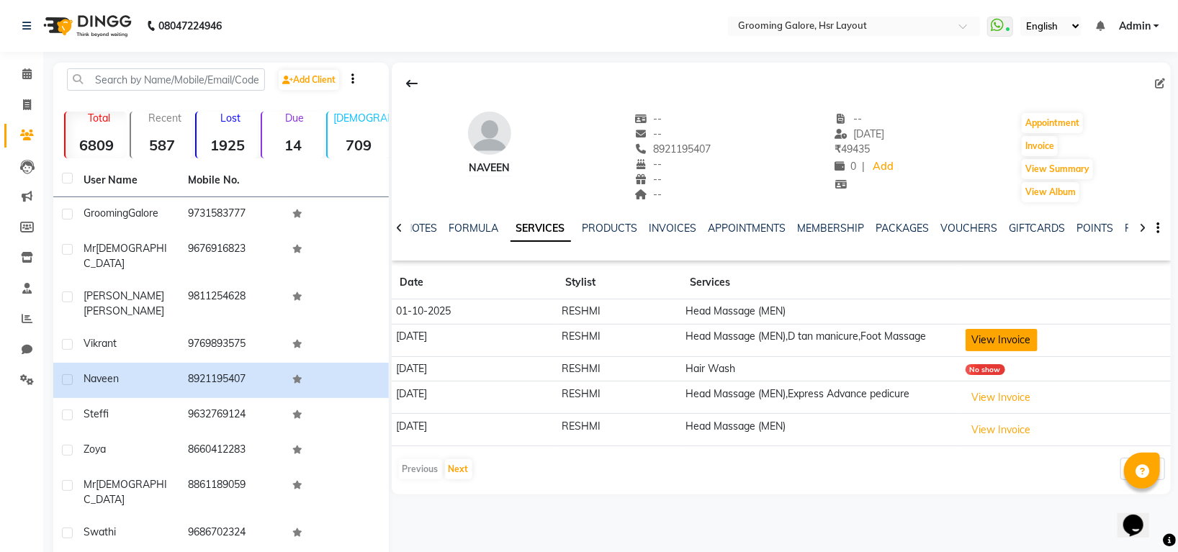
click at [992, 345] on button "View Invoice" at bounding box center [1002, 340] width 72 height 22
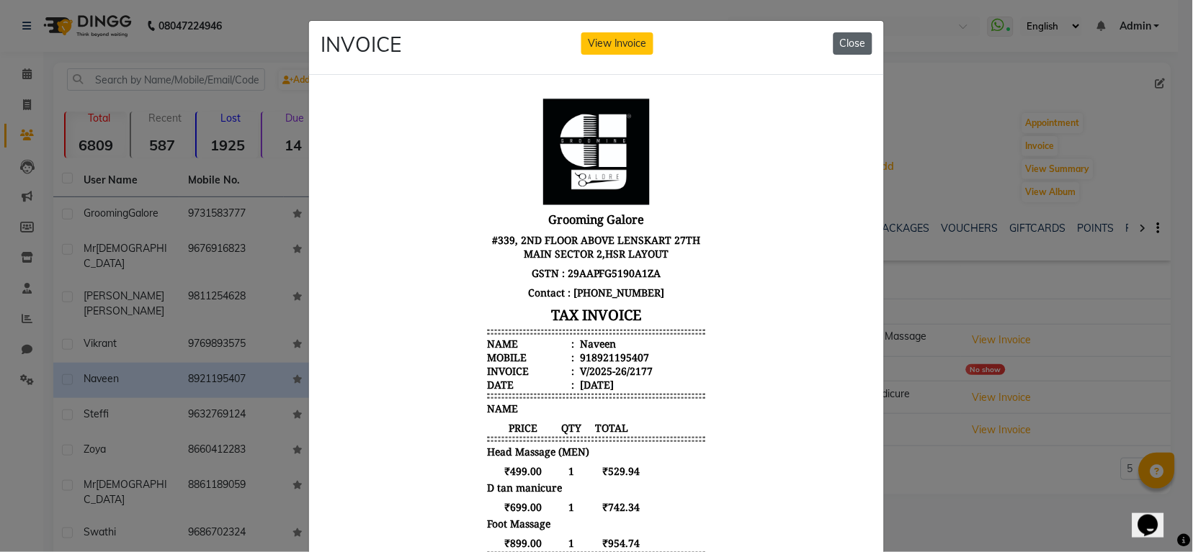
click at [846, 45] on button "Close" at bounding box center [852, 43] width 39 height 22
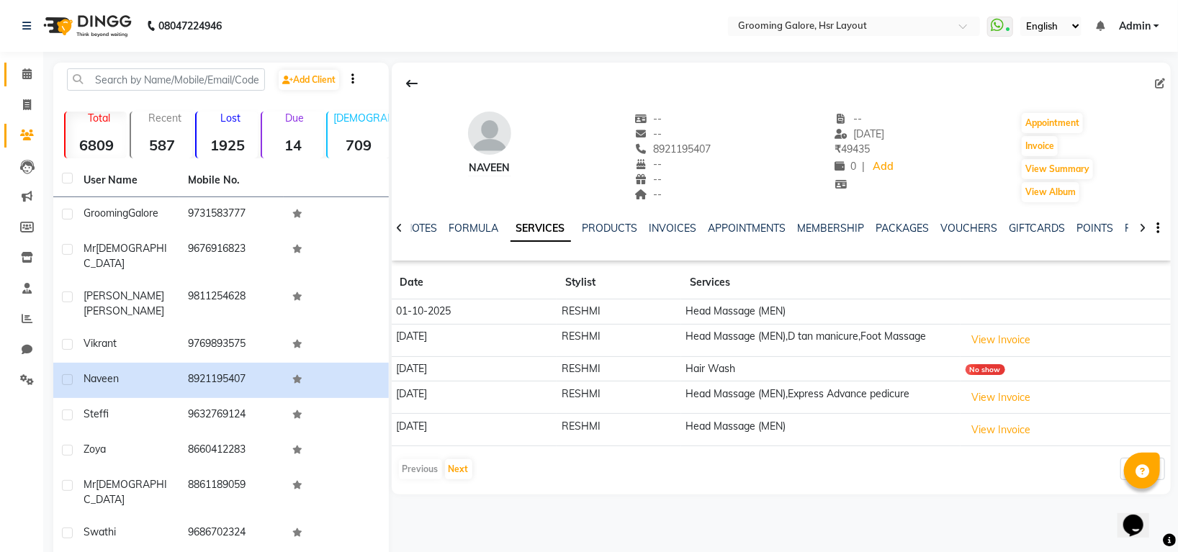
click at [14, 63] on link "Calendar" at bounding box center [21, 75] width 35 height 24
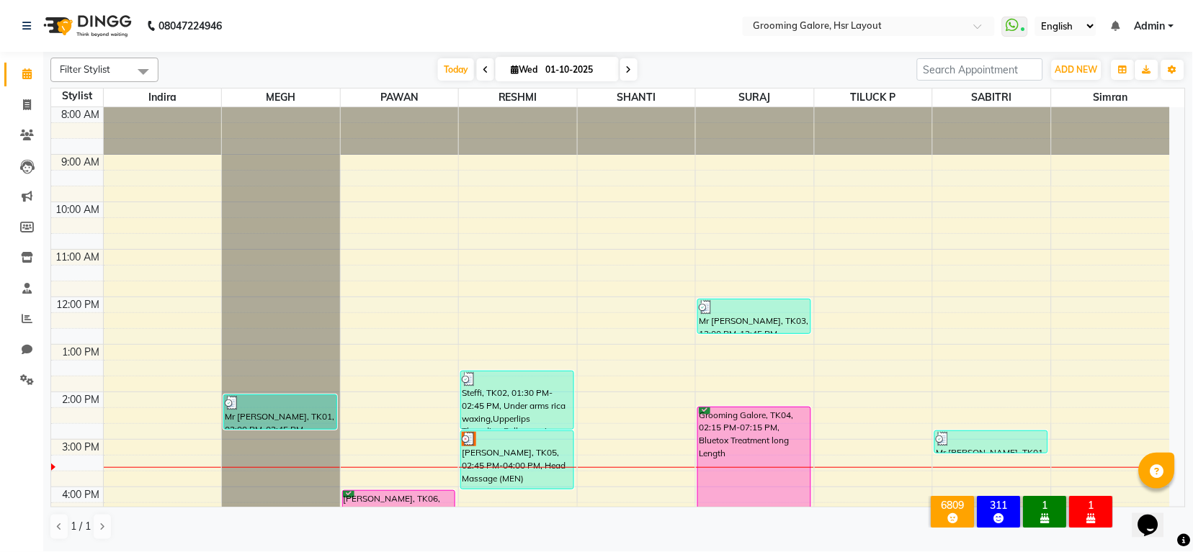
click at [489, 467] on div at bounding box center [518, 467] width 118 height 1
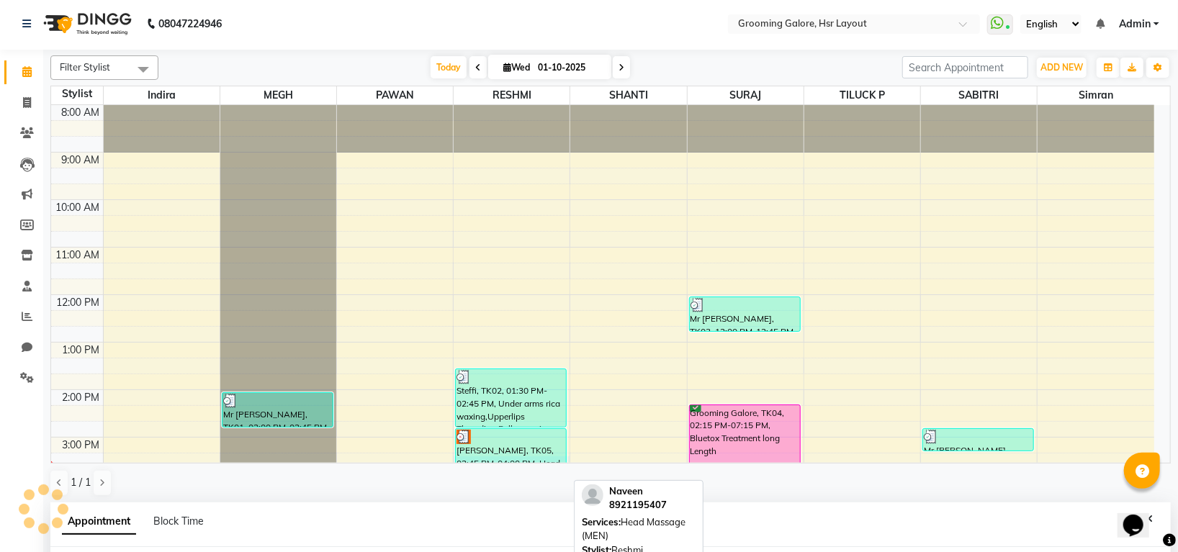
click at [513, 449] on div "Naveen, TK05, 02:45 PM-04:00 PM, Head Massage (MEN)" at bounding box center [511, 458] width 110 height 58
select select "45585"
select select "915"
select select "tentative"
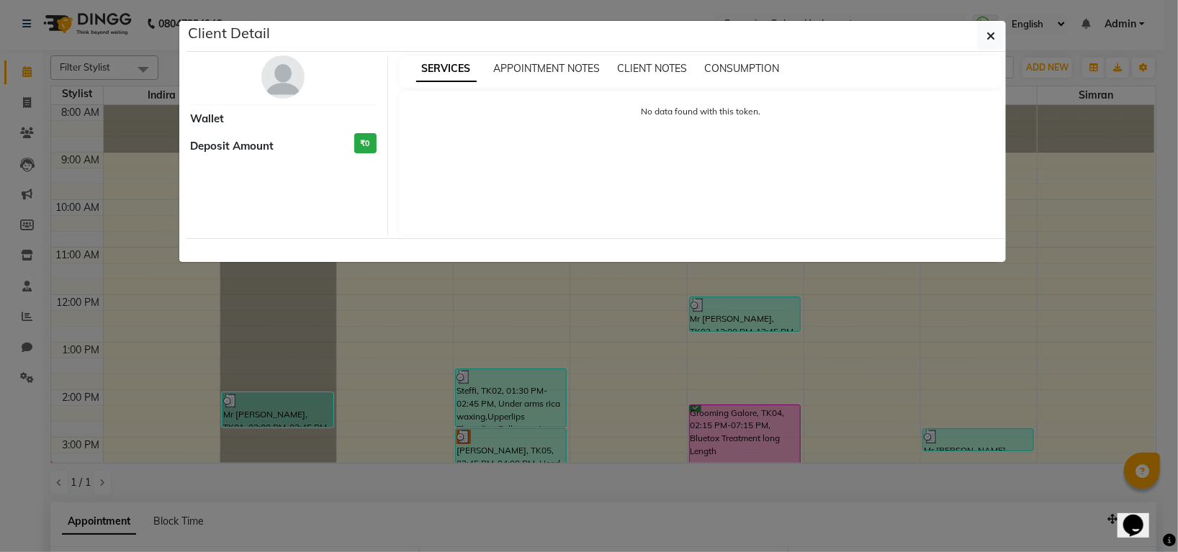
select select "3"
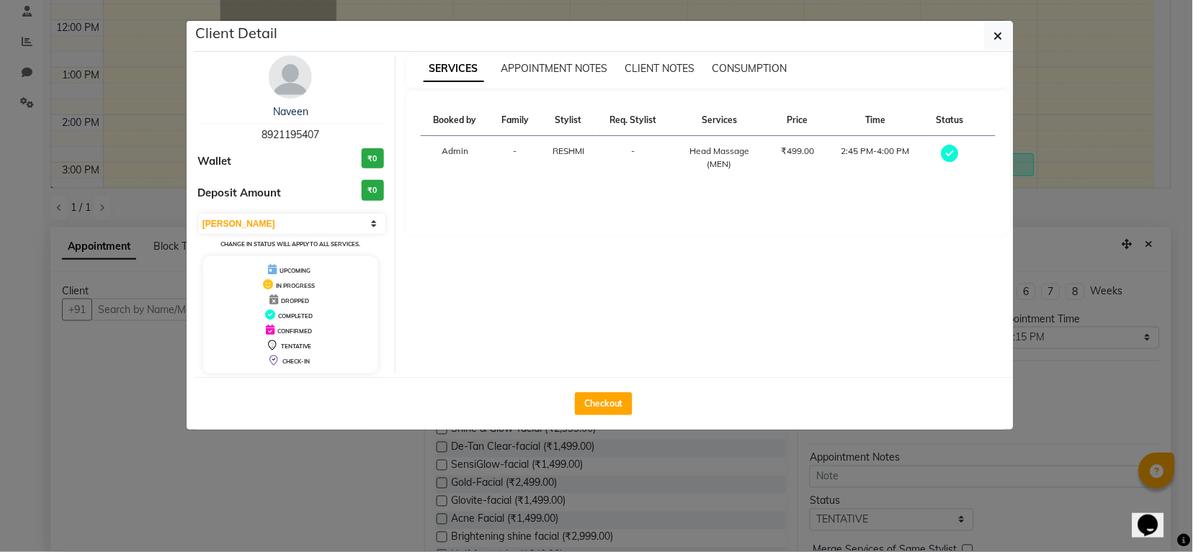
scroll to position [280, 0]
click at [622, 404] on button "Checkout" at bounding box center [604, 404] width 58 height 23
select select "service"
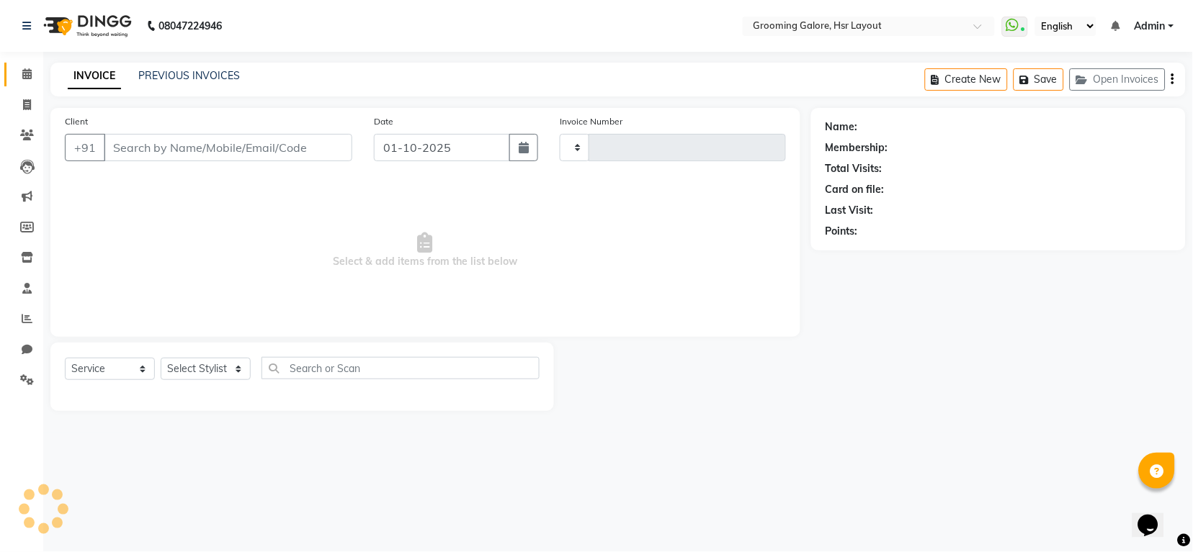
type input "2542"
select select "6168"
select select "P"
select select "45583"
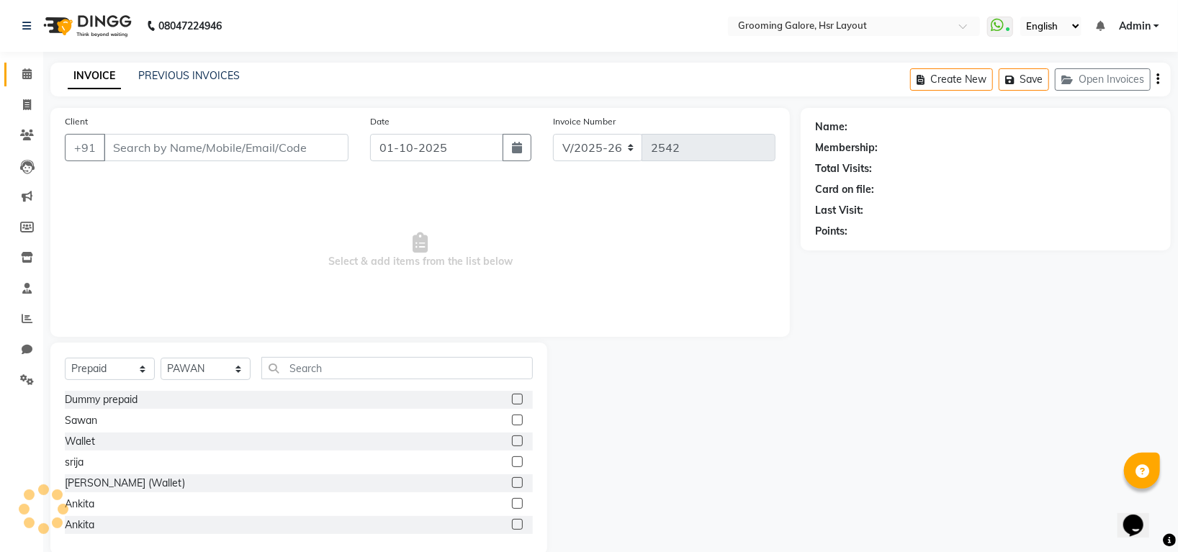
type input "8921195407"
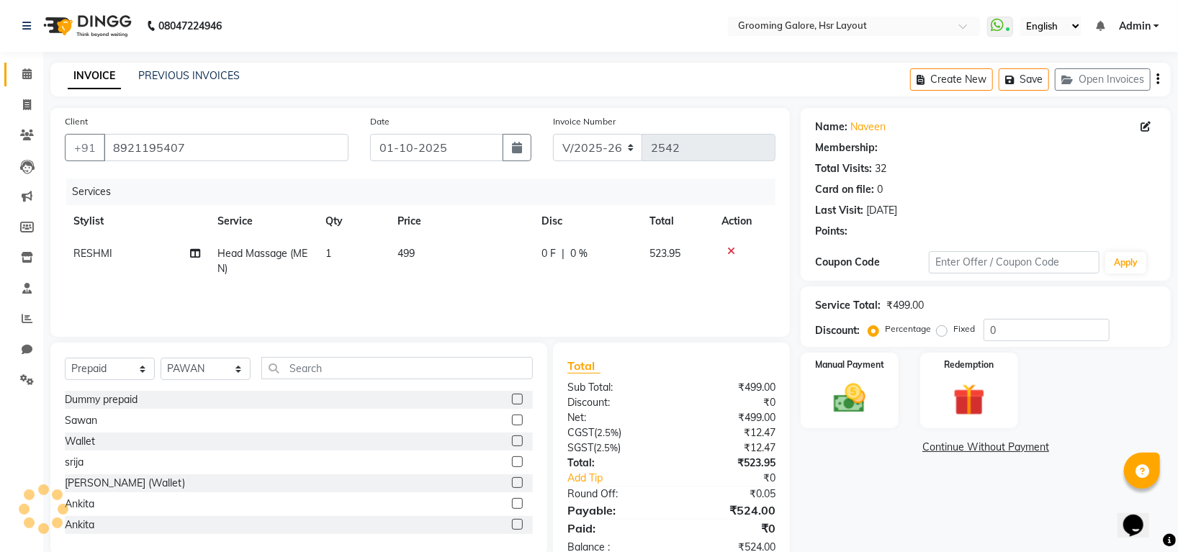
select select "1: Object"
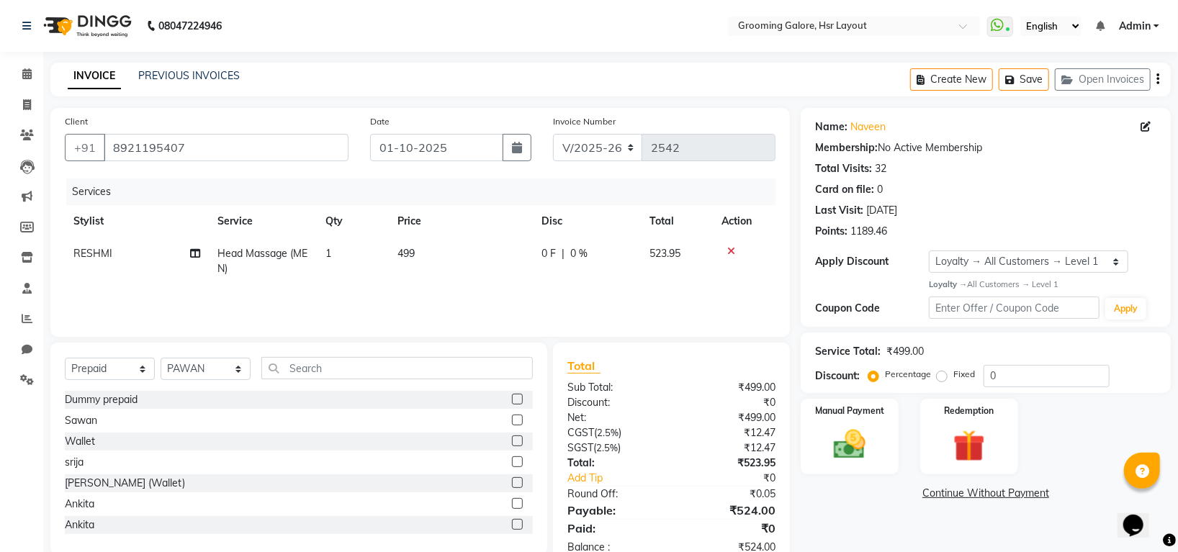
click at [62, 374] on div "Select Service Product Membership Package Voucher Prepaid Gift Card Select Styl…" at bounding box center [298, 449] width 497 height 212
click at [104, 368] on select "Select Service Product Membership Package Voucher Prepaid Gift Card" at bounding box center [110, 369] width 90 height 22
select select "service"
click at [65, 359] on select "Select Service Product Membership Package Voucher Prepaid Gift Card" at bounding box center [110, 369] width 90 height 22
click at [187, 377] on div "Select Service Product Membership Package Voucher Prepaid Gift Card Select Styl…" at bounding box center [298, 449] width 497 height 212
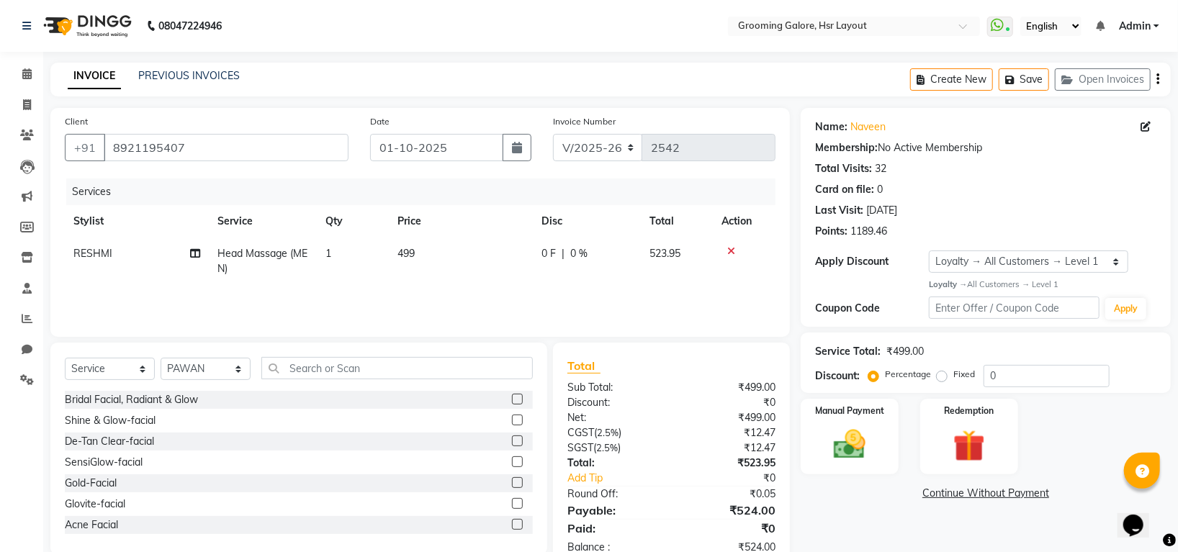
click at [192, 387] on div "Select Service Product Membership Package Voucher Prepaid Gift Card Select Styl…" at bounding box center [299, 374] width 468 height 34
click at [199, 376] on select "Select Stylist Indira MEGH PAWAN [PERSON_NAME] SHANTI [PERSON_NAME] SURAJ TILUC…" at bounding box center [206, 369] width 90 height 22
select select "45585"
click at [161, 359] on select "Select Stylist Indira MEGH PAWAN [PERSON_NAME] SHANTI [PERSON_NAME] SURAJ TILUC…" at bounding box center [206, 369] width 90 height 22
click at [322, 374] on input "text" at bounding box center [397, 368] width 272 height 22
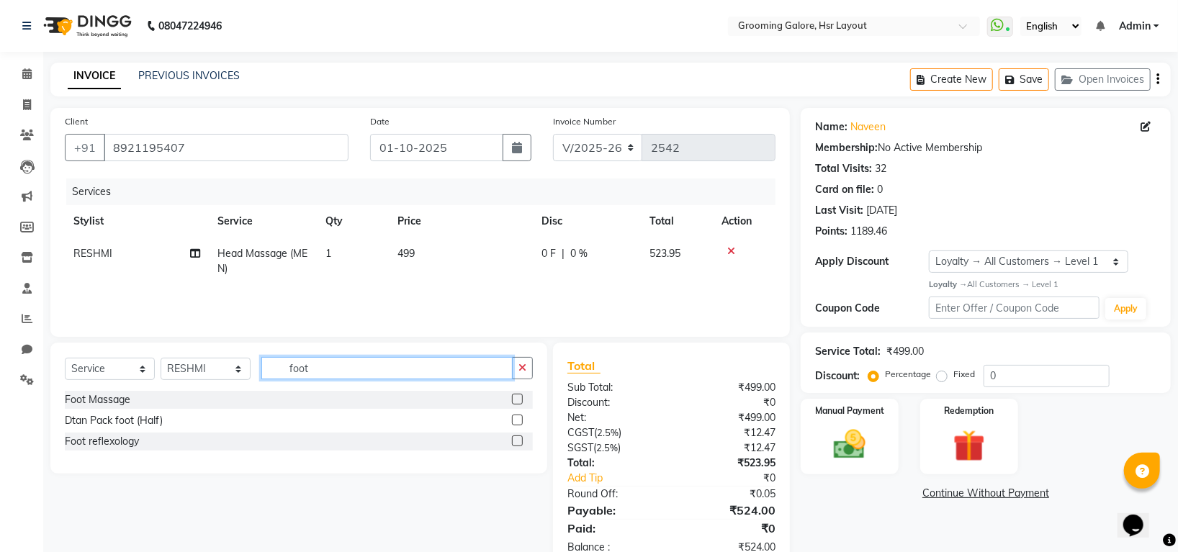
type input "foot"
click at [521, 442] on label at bounding box center [517, 441] width 11 height 11
click at [521, 442] on input "checkbox" at bounding box center [516, 441] width 9 height 9
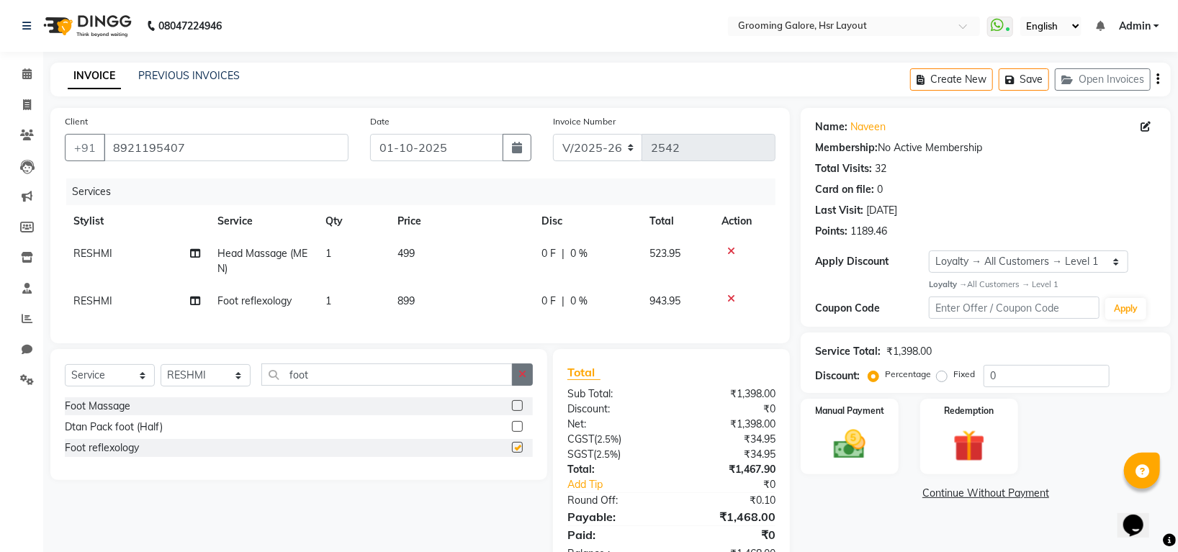
checkbox input "false"
click at [526, 382] on button "button" at bounding box center [522, 375] width 21 height 22
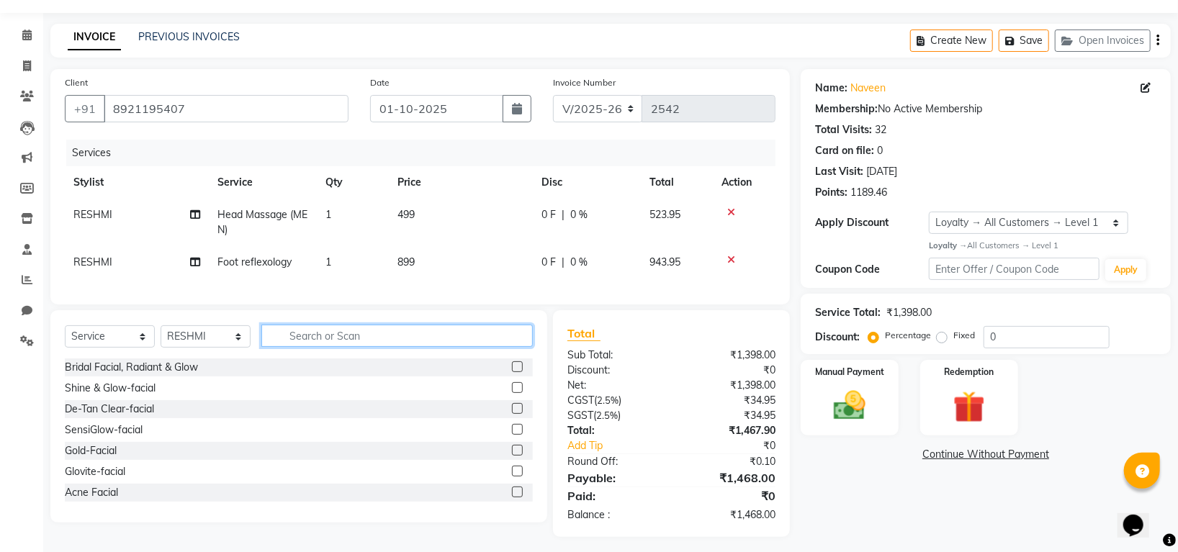
scroll to position [60, 0]
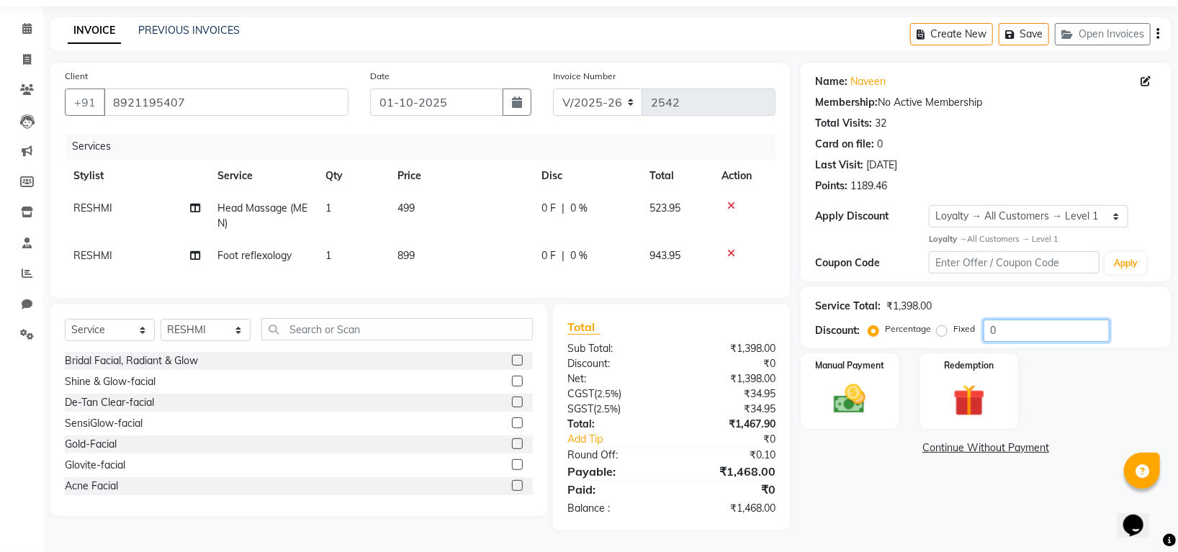
click at [1018, 320] on input "0" at bounding box center [1047, 331] width 126 height 22
type input "010"
click at [856, 382] on img at bounding box center [850, 399] width 54 height 38
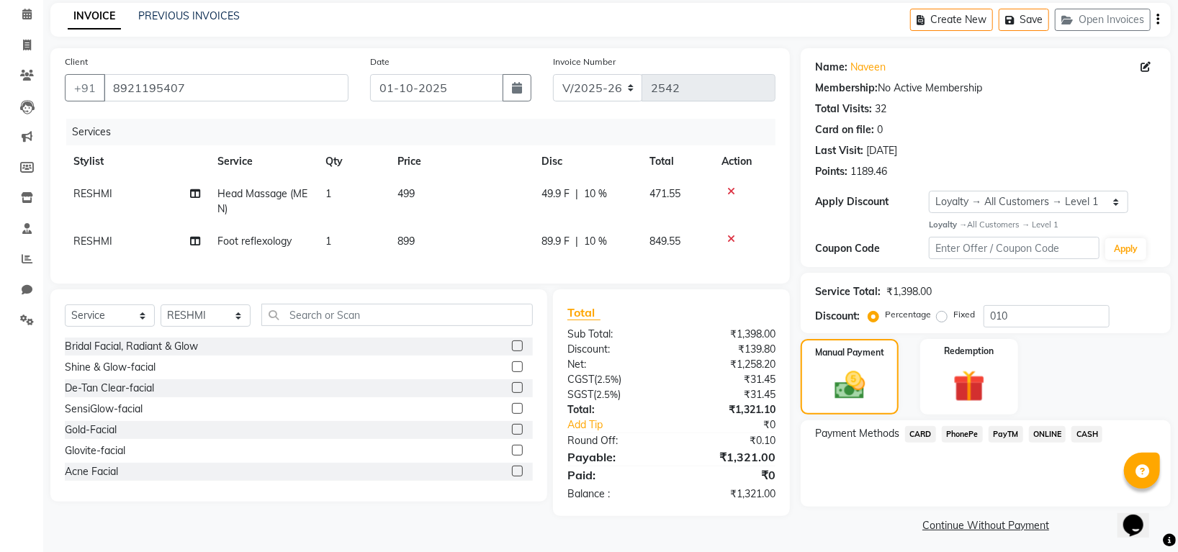
click at [926, 431] on span "CARD" at bounding box center [920, 434] width 31 height 17
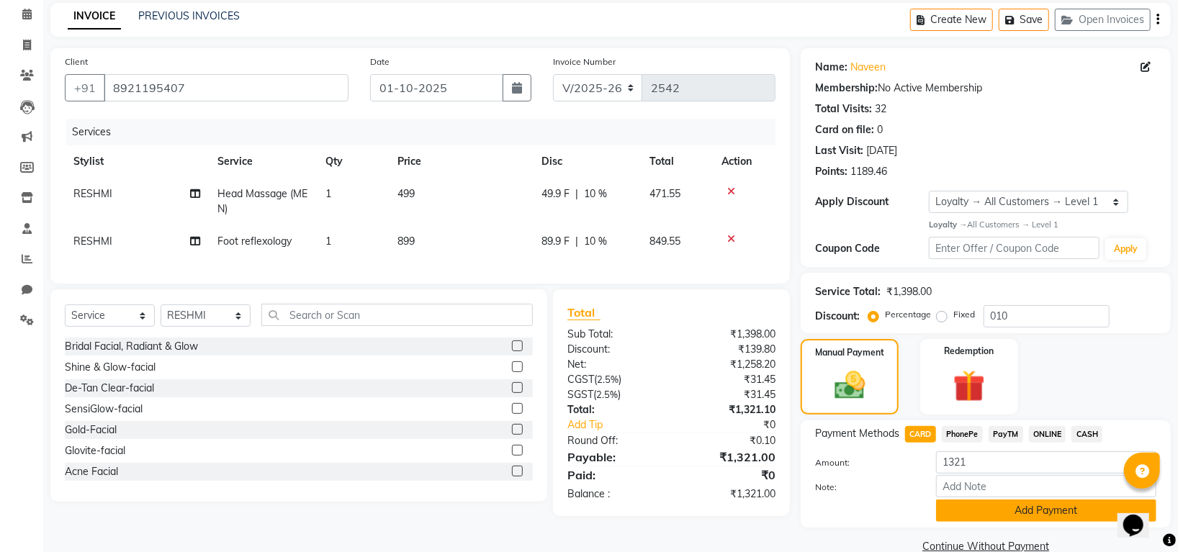
click at [1000, 516] on button "Add Payment" at bounding box center [1046, 511] width 220 height 22
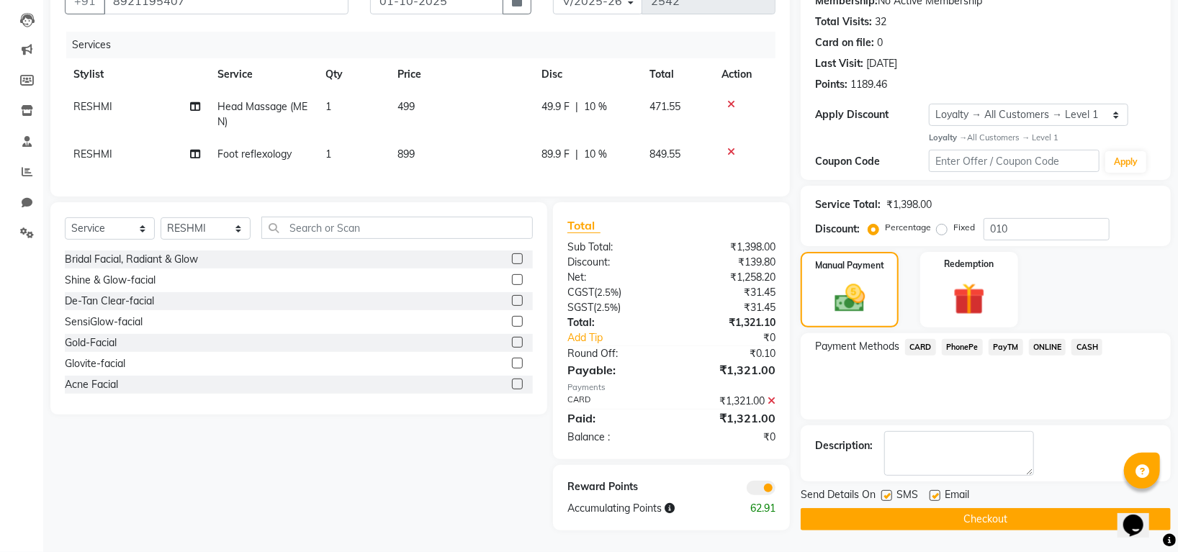
scroll to position [162, 0]
click at [974, 508] on button "Checkout" at bounding box center [986, 519] width 370 height 22
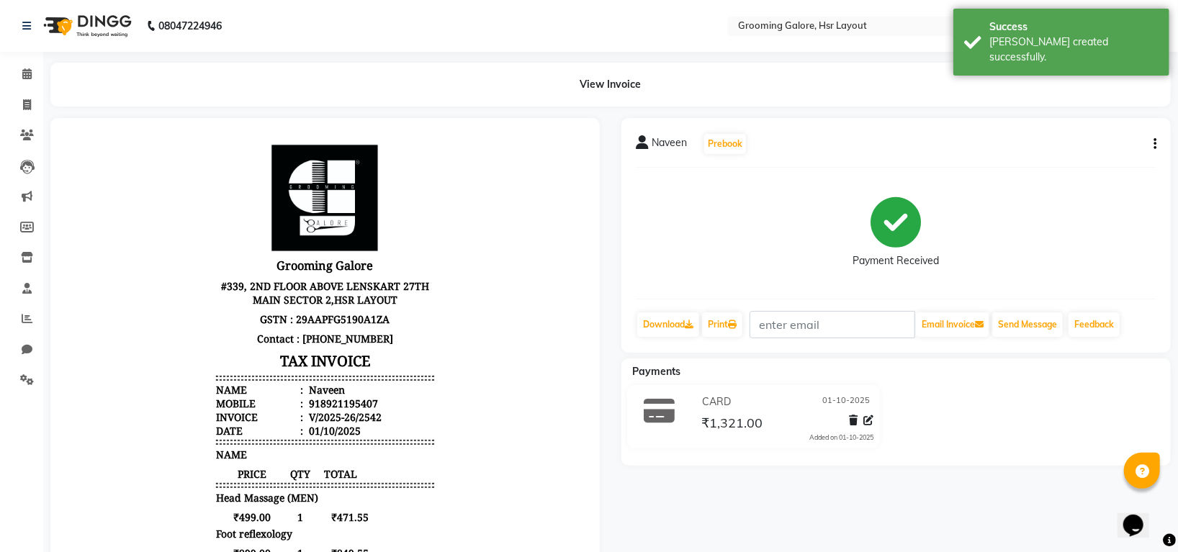
click at [22, 90] on li "Invoice" at bounding box center [21, 105] width 43 height 31
click at [27, 71] on icon at bounding box center [26, 73] width 9 height 11
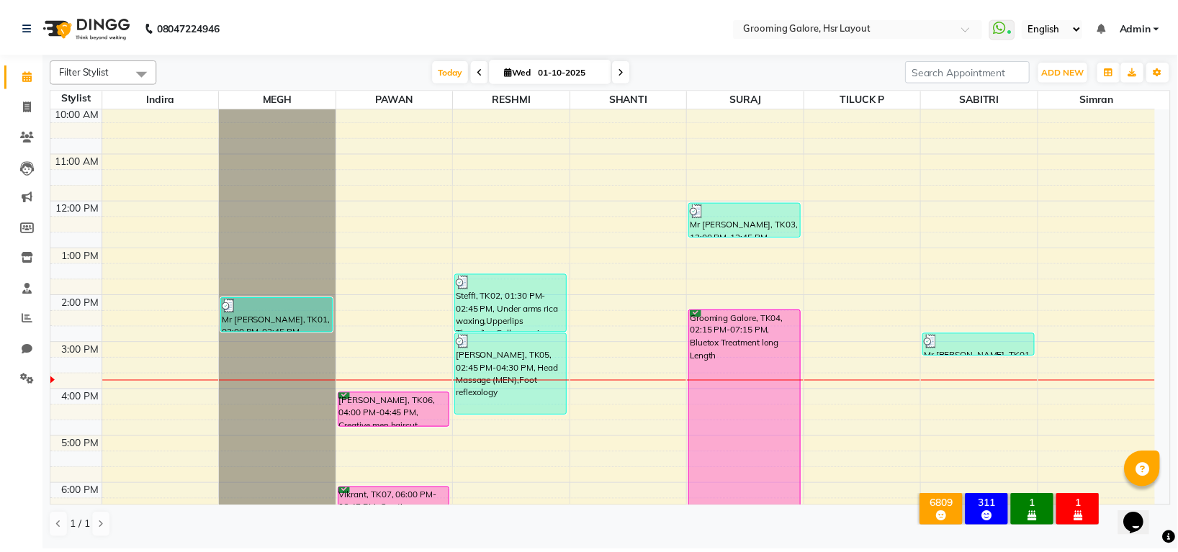
scroll to position [223, 0]
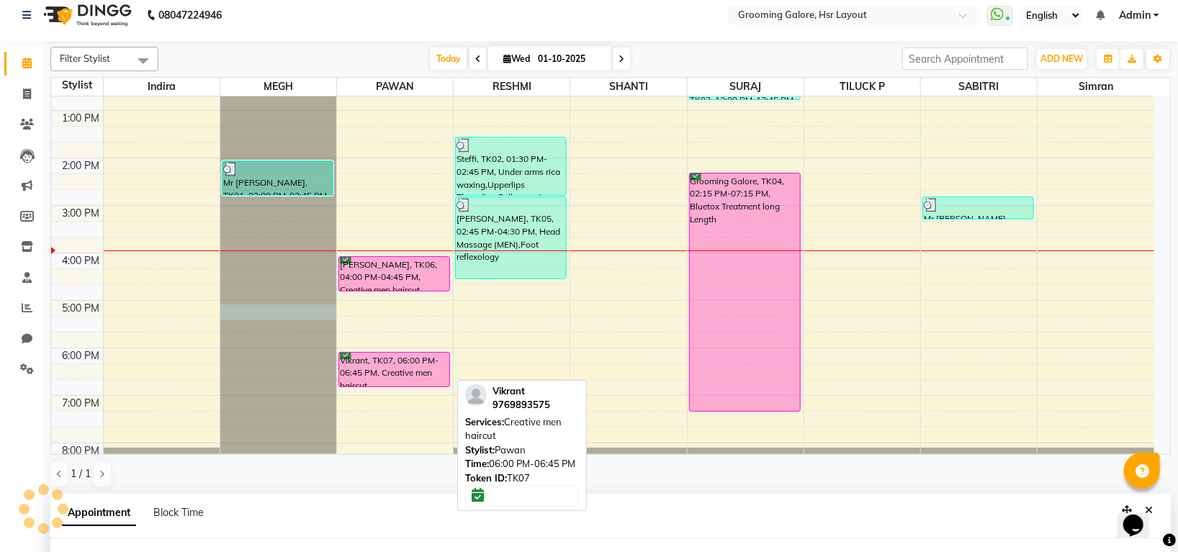
select select "45579"
select select "1020"
select select "tentative"
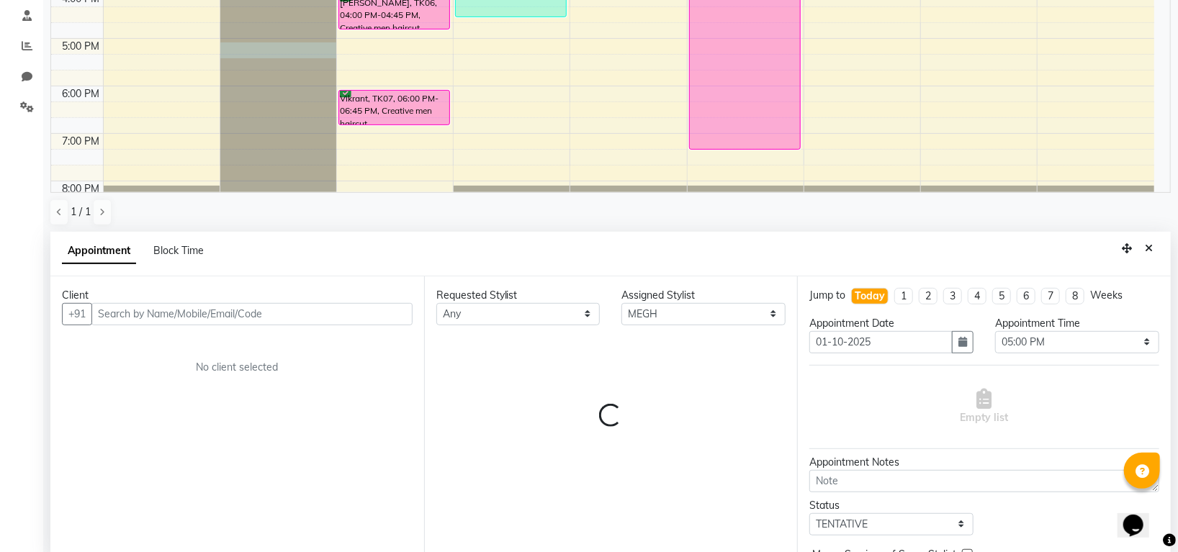
scroll to position [280, 0]
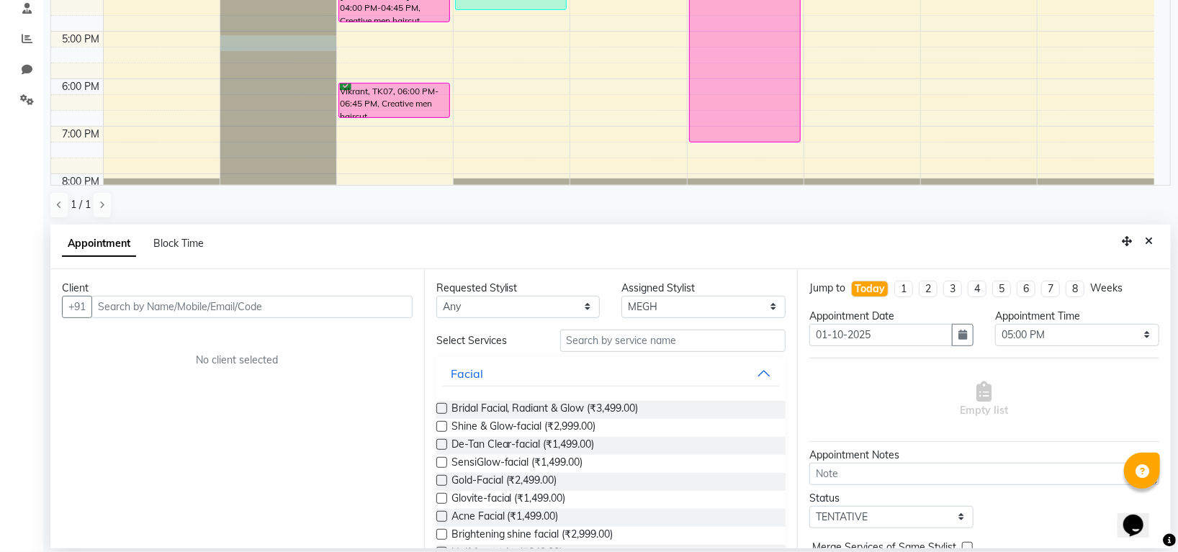
click at [294, 309] on input "text" at bounding box center [251, 307] width 321 height 22
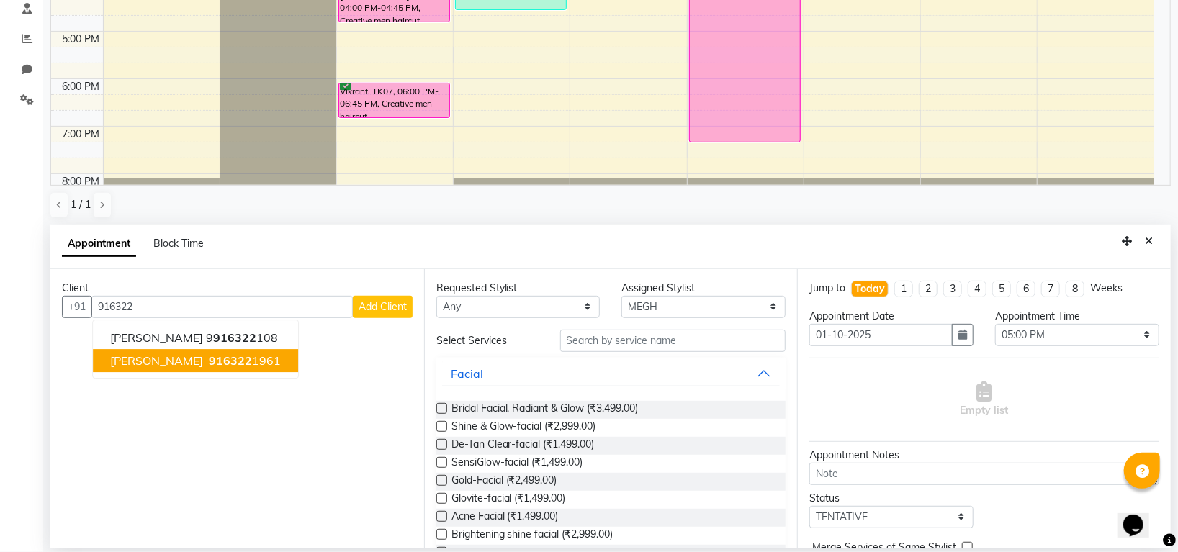
drag, startPoint x: 181, startPoint y: 359, endPoint x: 192, endPoint y: 359, distance: 10.1
click at [209, 359] on span "916322" at bounding box center [230, 361] width 43 height 14
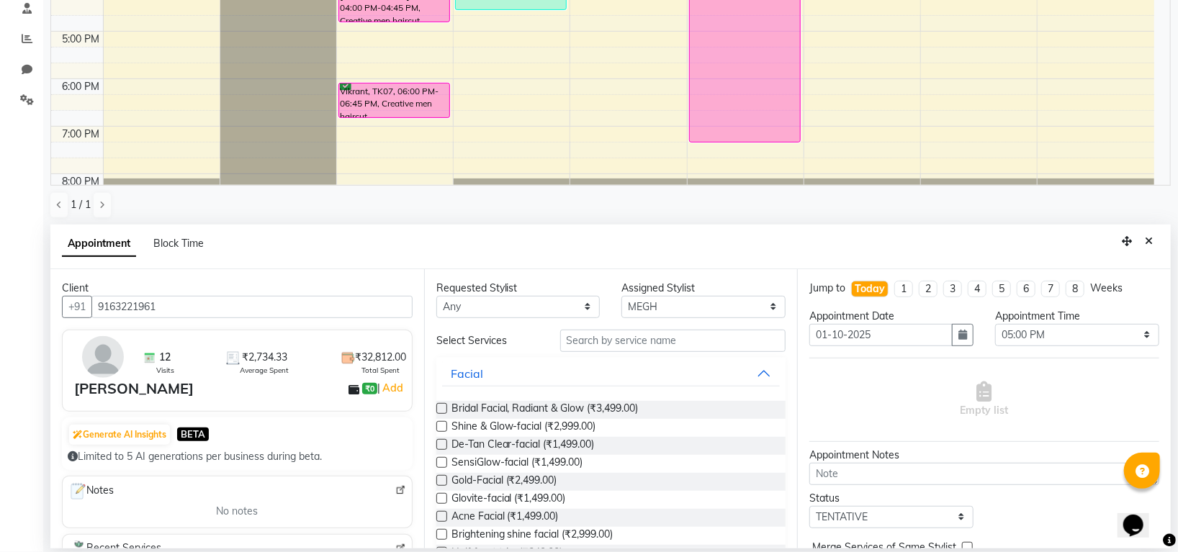
type input "9163221961"
click at [636, 349] on input "text" at bounding box center [673, 341] width 226 height 22
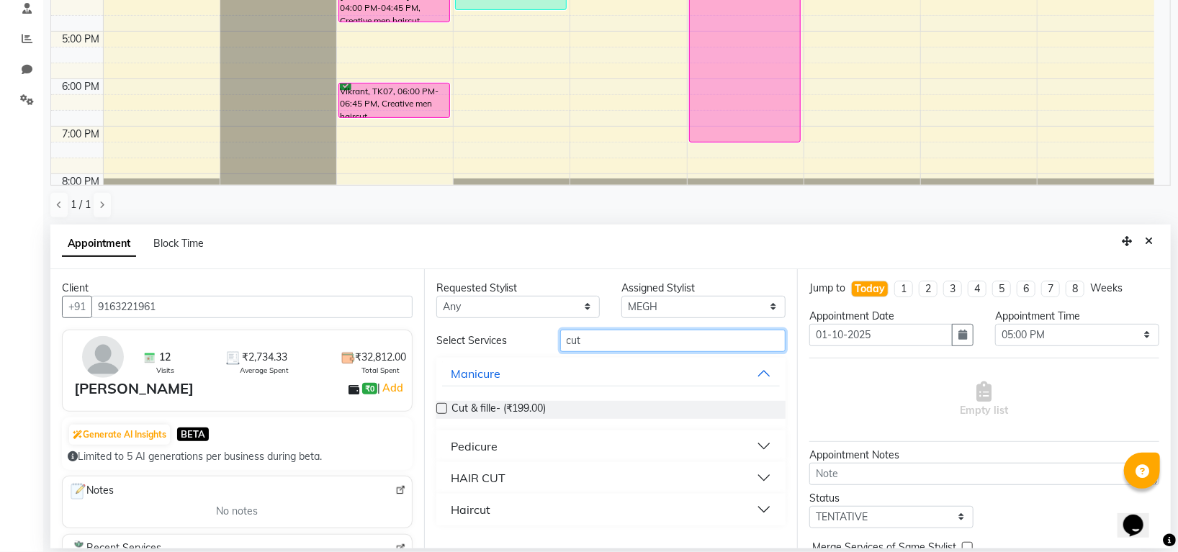
type input "cut"
click at [539, 474] on button "HAIR CUT" at bounding box center [611, 478] width 338 height 26
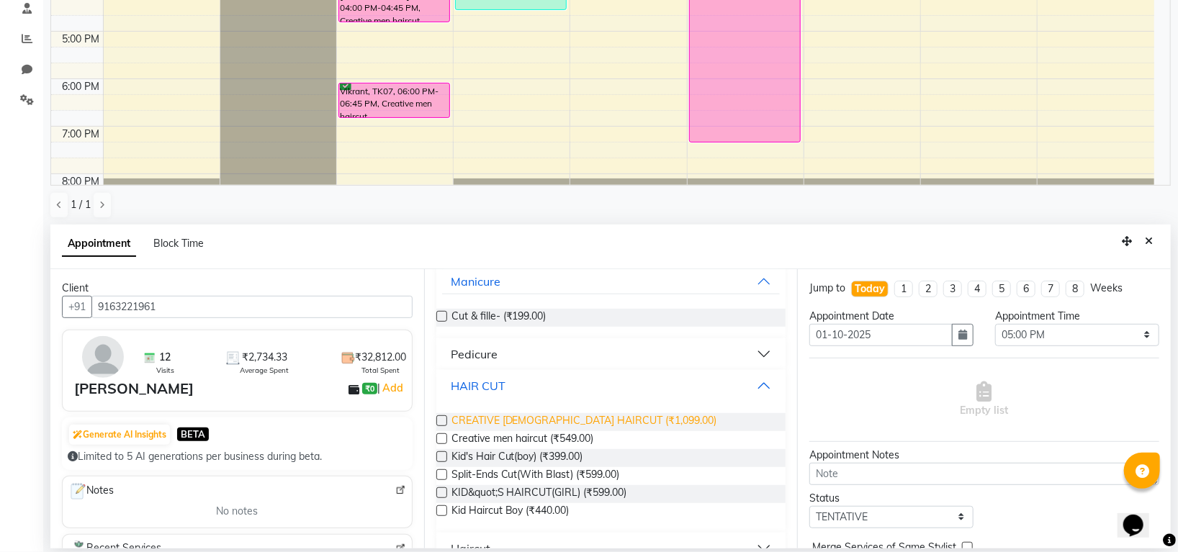
scroll to position [112, 0]
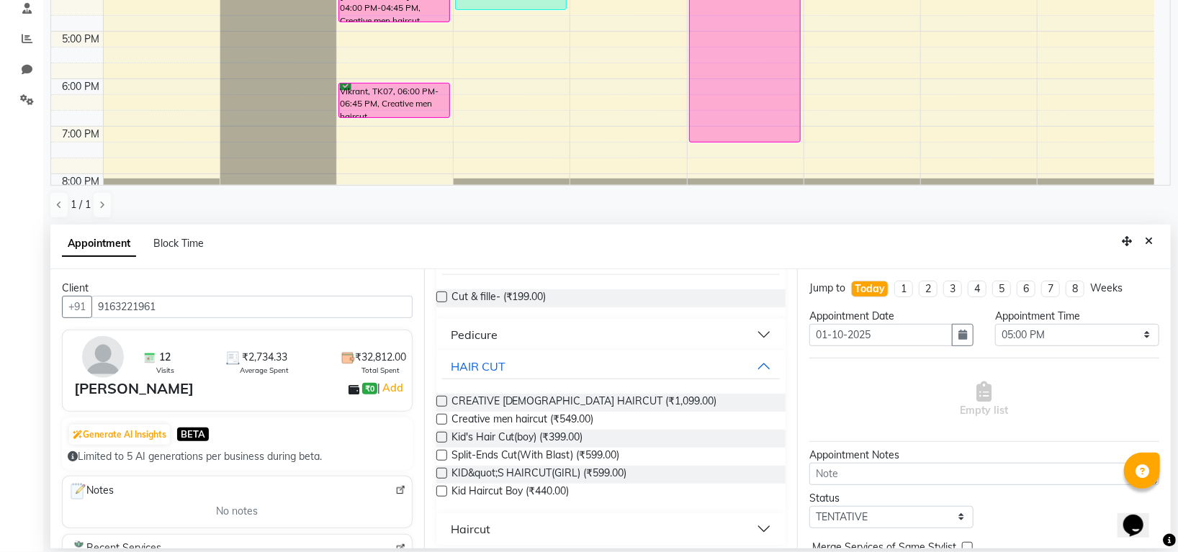
click at [439, 418] on label at bounding box center [441, 419] width 11 height 11
click at [439, 418] on input "checkbox" at bounding box center [440, 420] width 9 height 9
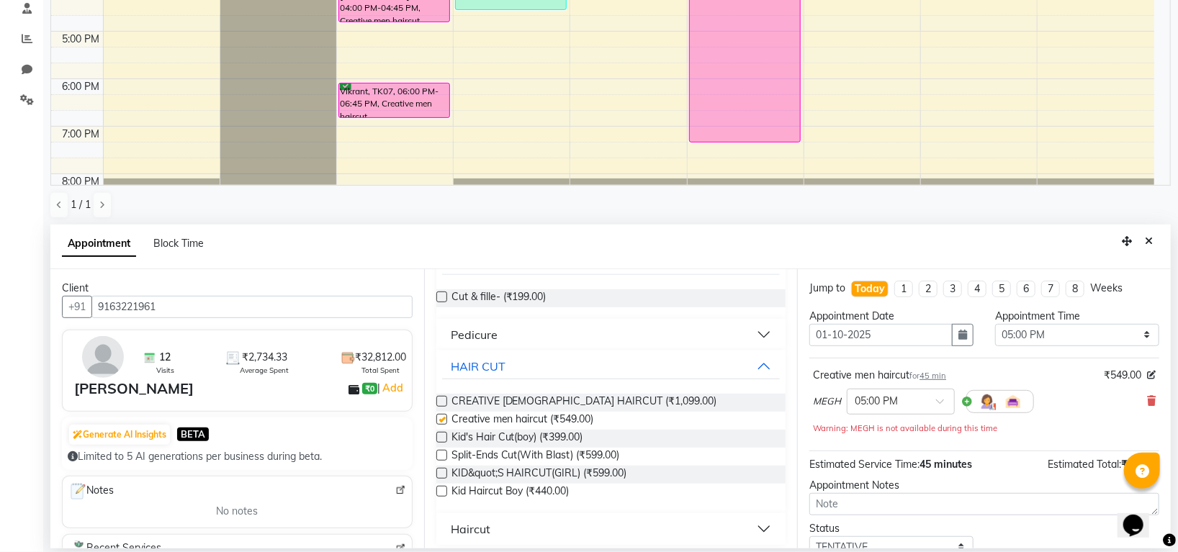
checkbox input "false"
click at [441, 400] on label at bounding box center [441, 401] width 11 height 11
click at [441, 400] on input "checkbox" at bounding box center [440, 402] width 9 height 9
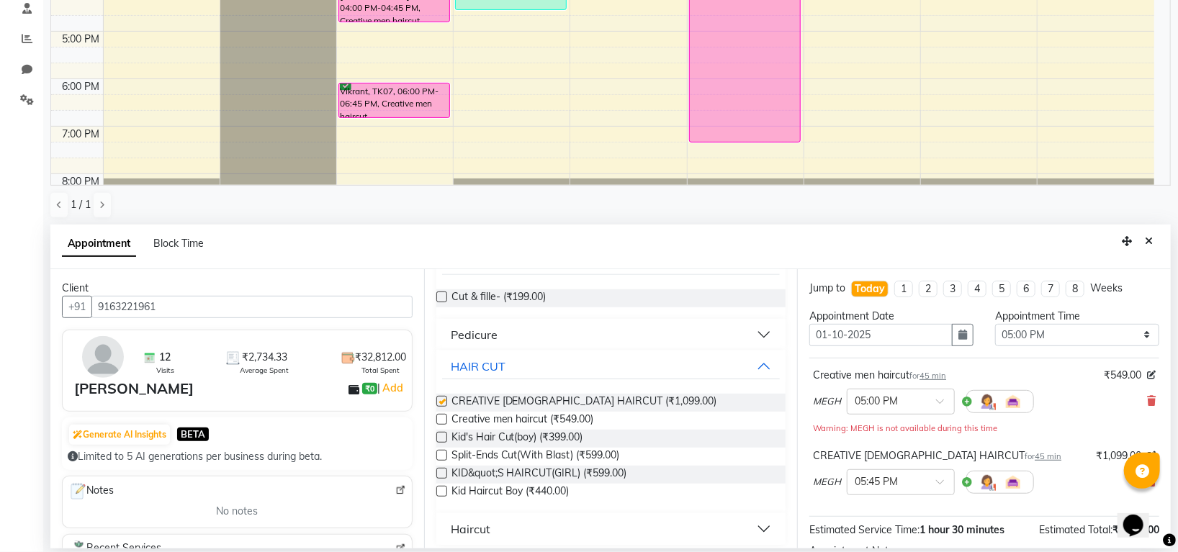
checkbox input "false"
click at [919, 485] on div at bounding box center [901, 481] width 107 height 15
click at [890, 533] on div "06:00 PM (No Shift)" at bounding box center [901, 527] width 107 height 28
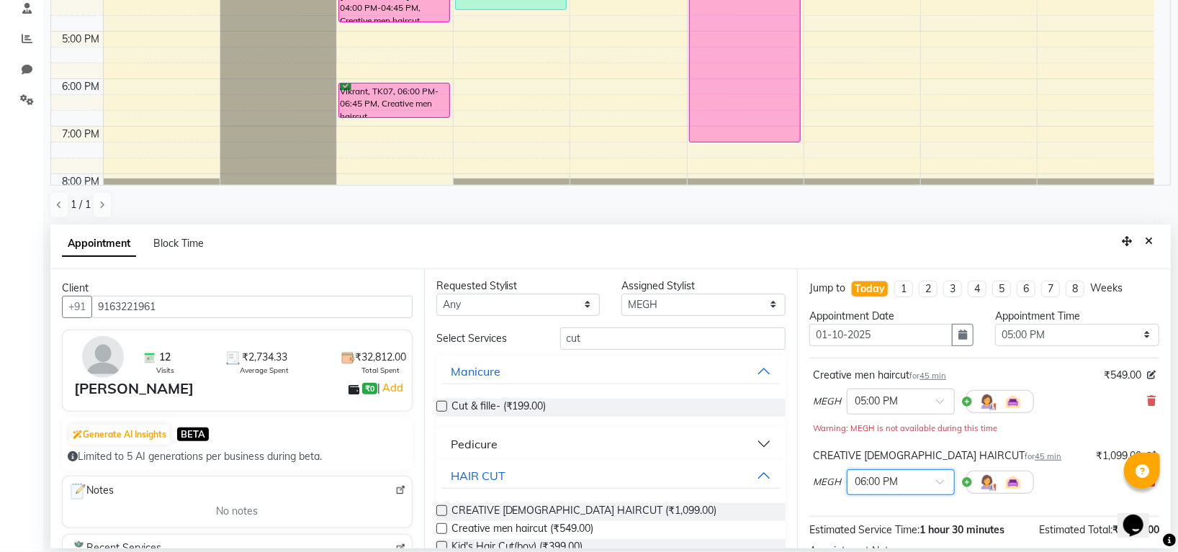
scroll to position [0, 0]
drag, startPoint x: 657, startPoint y: 297, endPoint x: 689, endPoint y: 289, distance: 33.4
click at [657, 297] on select "Select Indira MEGH PAWAN RESHMI SABITRI SHANTI Simran SURAJ TILUCK P" at bounding box center [704, 307] width 164 height 22
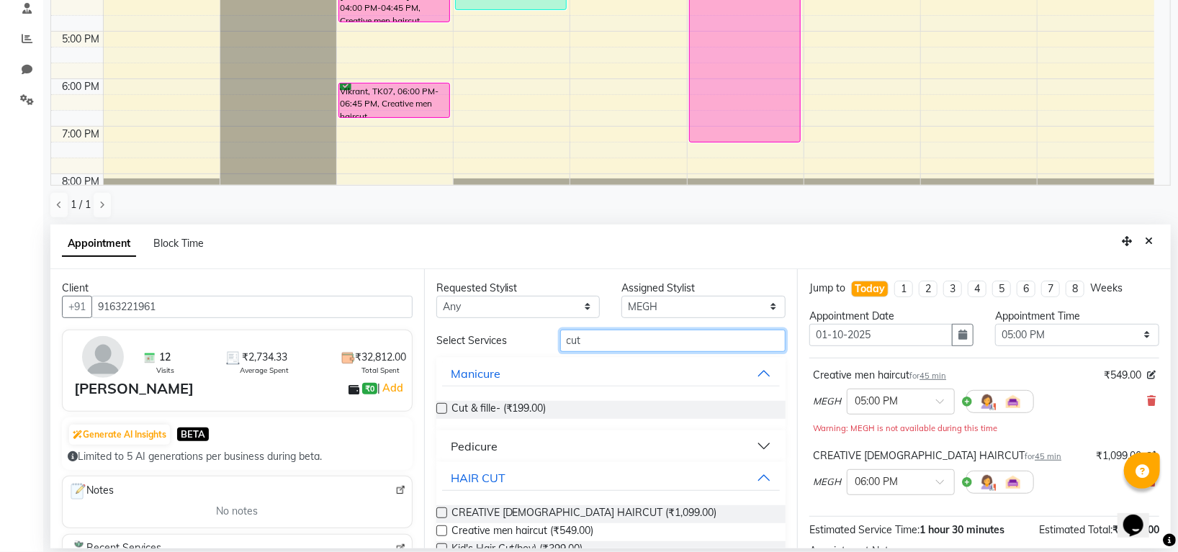
click at [581, 338] on input "cut" at bounding box center [673, 341] width 226 height 22
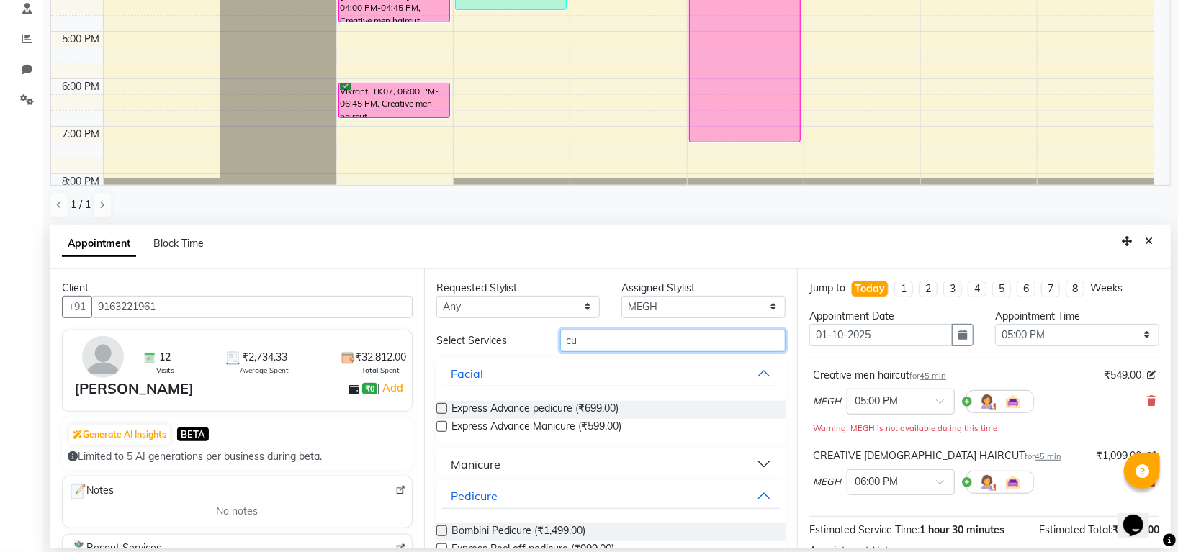
type input "c"
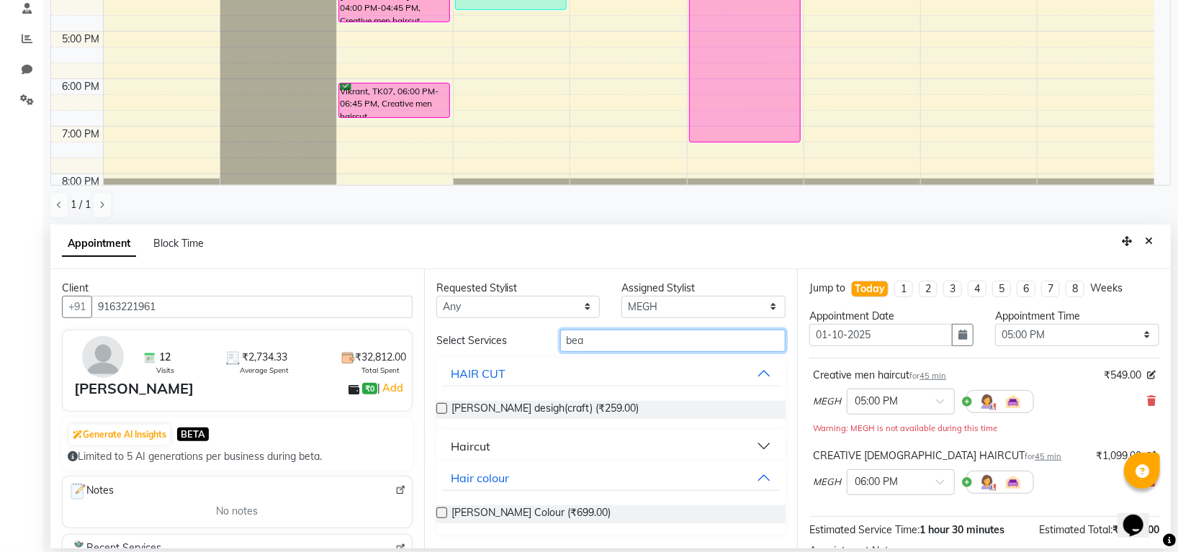
type input "bea"
click at [442, 411] on label at bounding box center [441, 408] width 11 height 11
click at [442, 411] on input "checkbox" at bounding box center [440, 409] width 9 height 9
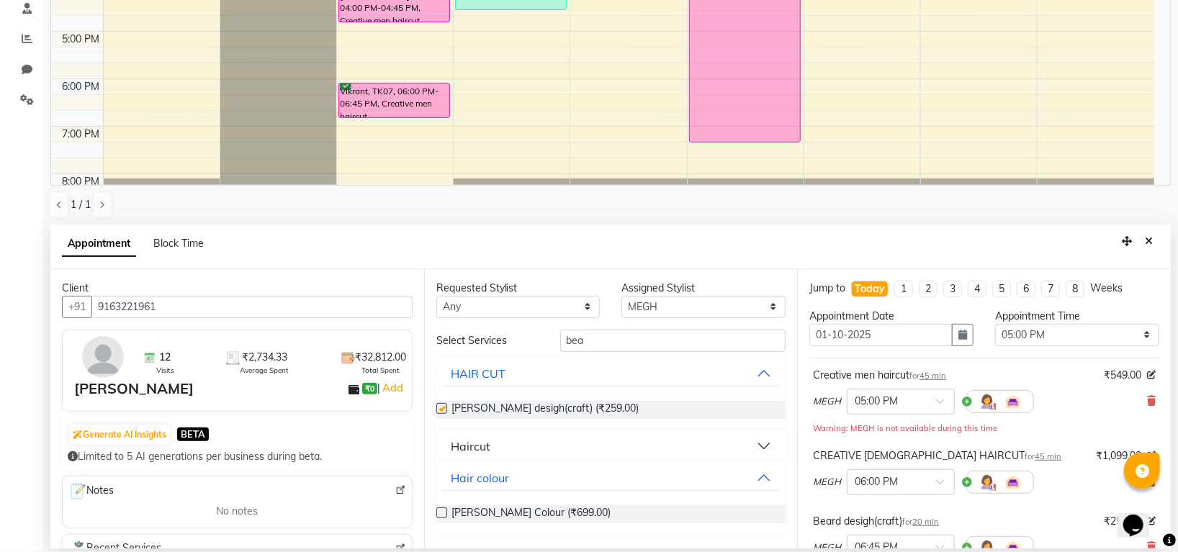
checkbox input "false"
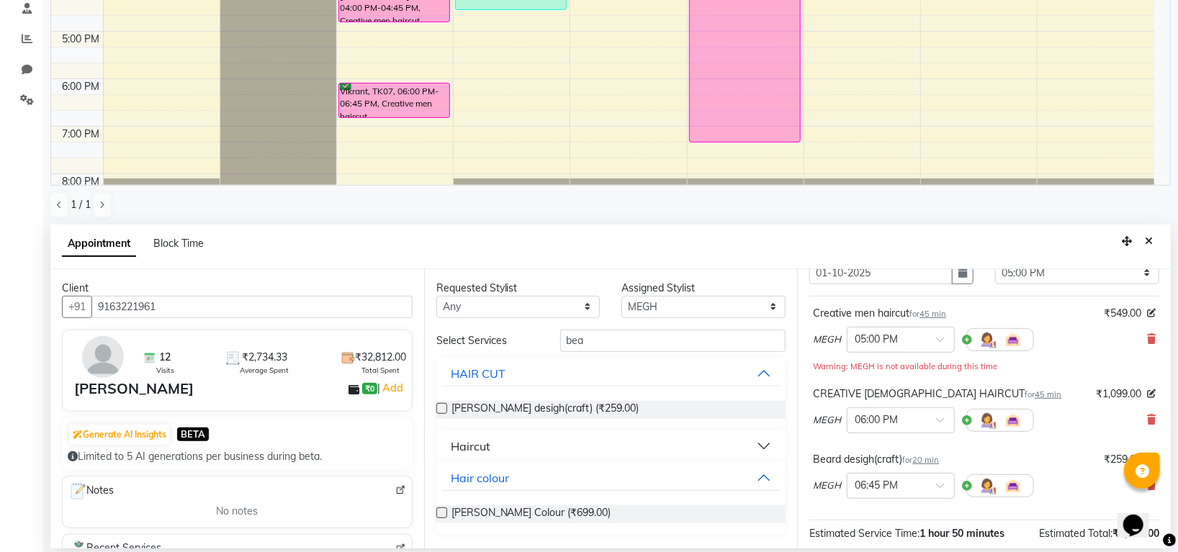
scroll to position [96, 0]
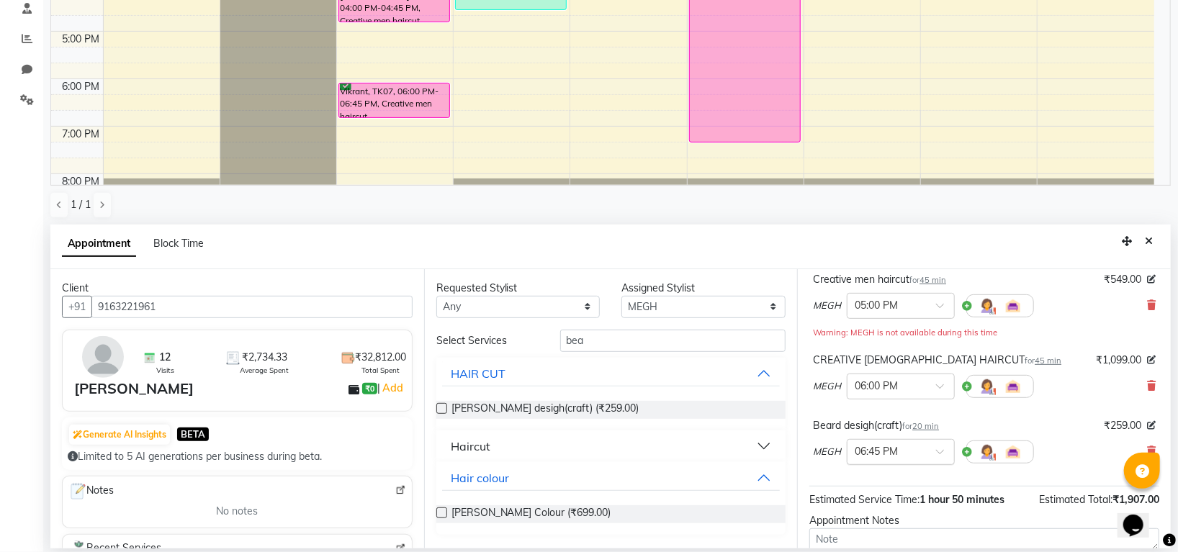
click at [900, 439] on div "MEGH × 06:45 PM" at bounding box center [923, 452] width 221 height 37
click at [903, 441] on div "× 06:45 PM" at bounding box center [901, 452] width 108 height 26
click at [895, 465] on div "05:45 PM (No Shift)" at bounding box center [901, 455] width 107 height 28
click at [677, 301] on select "Select Indira MEGH PAWAN RESHMI SABITRI SHANTI Simran SURAJ TILUCK P" at bounding box center [704, 307] width 164 height 22
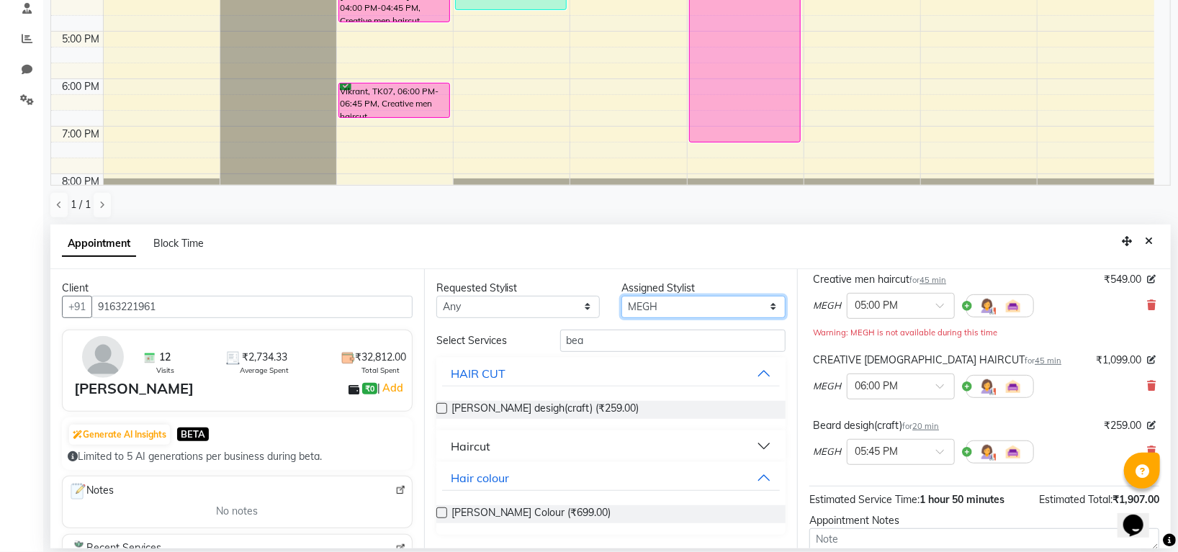
select select "45580"
click at [622, 296] on select "Select Indira MEGH PAWAN RESHMI SABITRI SHANTI Simran SURAJ TILUCK P" at bounding box center [704, 307] width 164 height 22
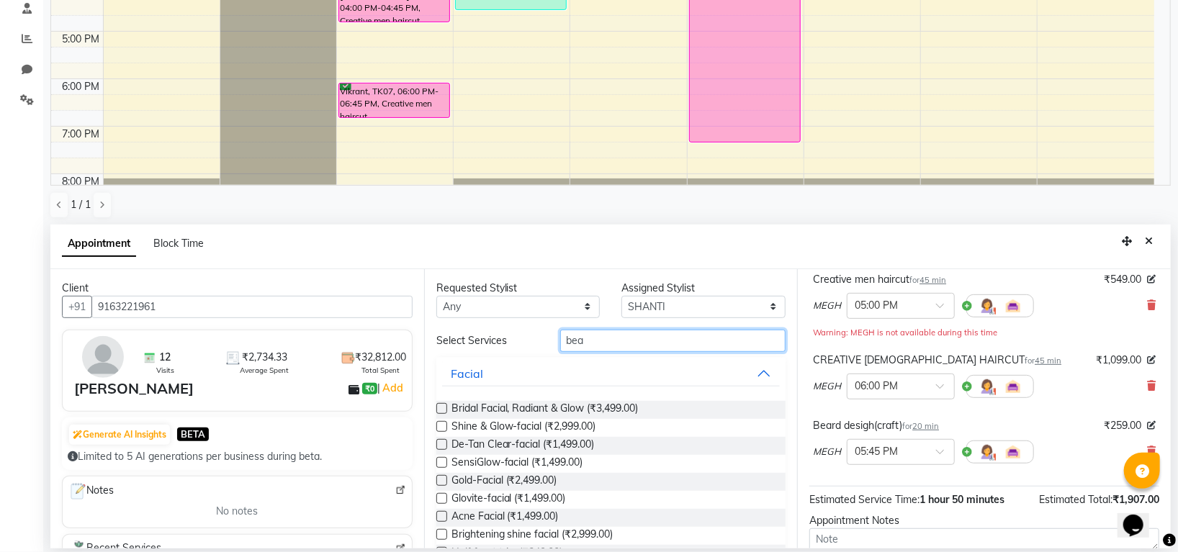
click at [657, 343] on input "bea" at bounding box center [673, 341] width 226 height 22
type input "b"
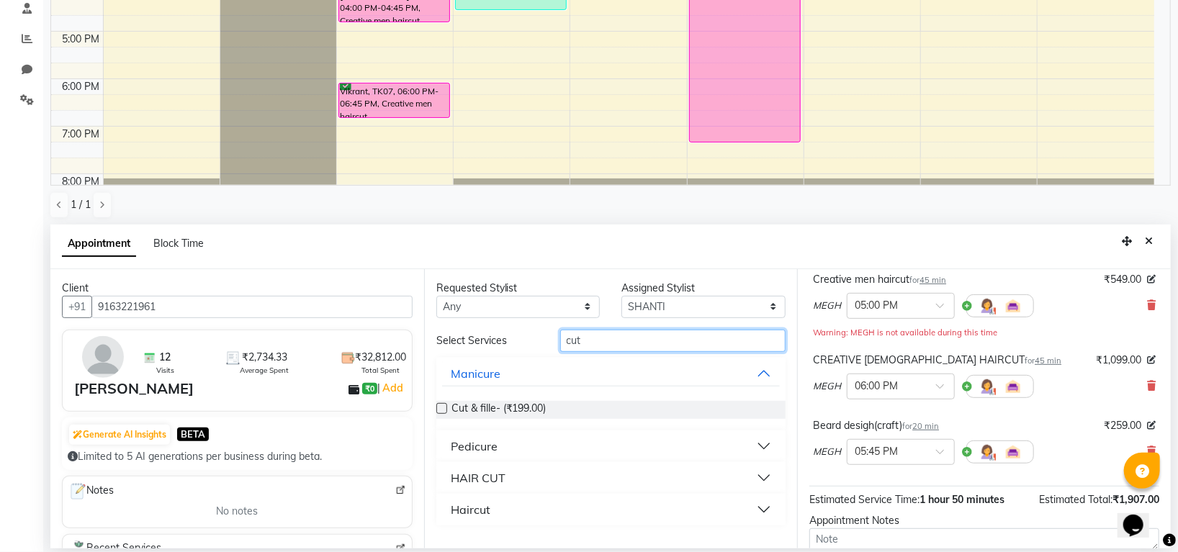
type input "cut"
click at [486, 477] on div "HAIR CUT" at bounding box center [478, 478] width 55 height 17
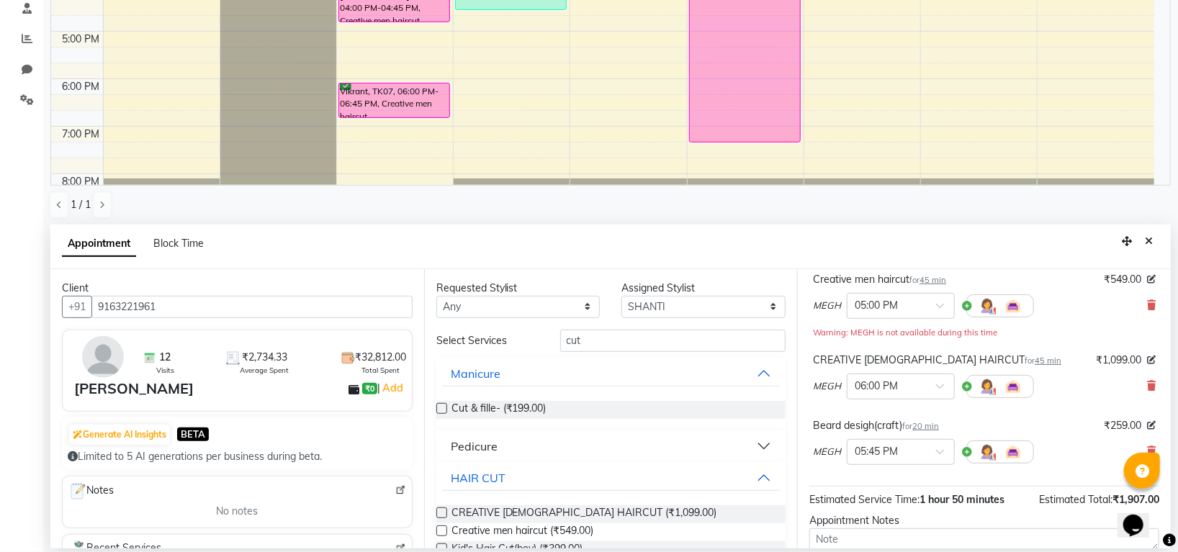
click at [442, 511] on label at bounding box center [441, 513] width 11 height 11
click at [442, 511] on input "checkbox" at bounding box center [440, 514] width 9 height 9
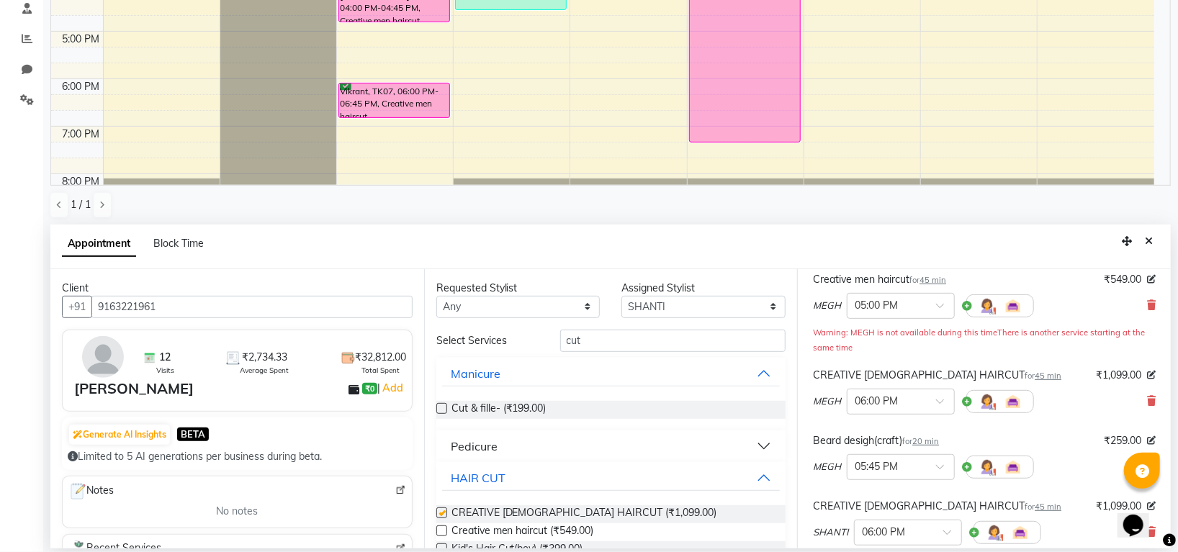
checkbox input "false"
click at [954, 524] on div at bounding box center [908, 531] width 107 height 15
click at [930, 531] on div at bounding box center [908, 531] width 107 height 15
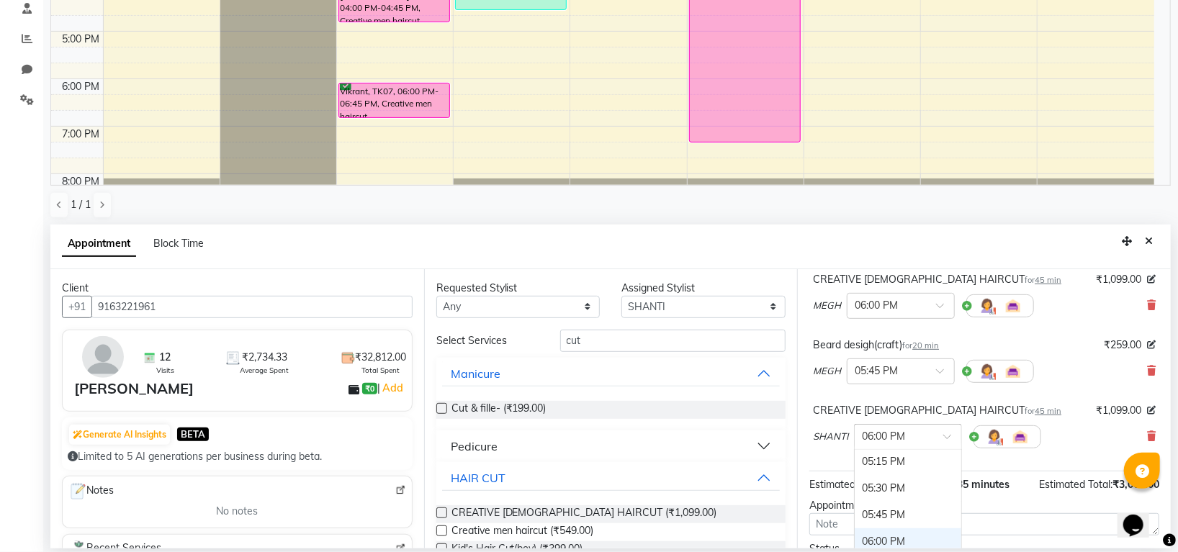
scroll to position [834, 0]
click at [882, 483] on div "05:00 PM" at bounding box center [908, 482] width 107 height 27
click at [1035, 413] on span "45 min" at bounding box center [1048, 411] width 27 height 10
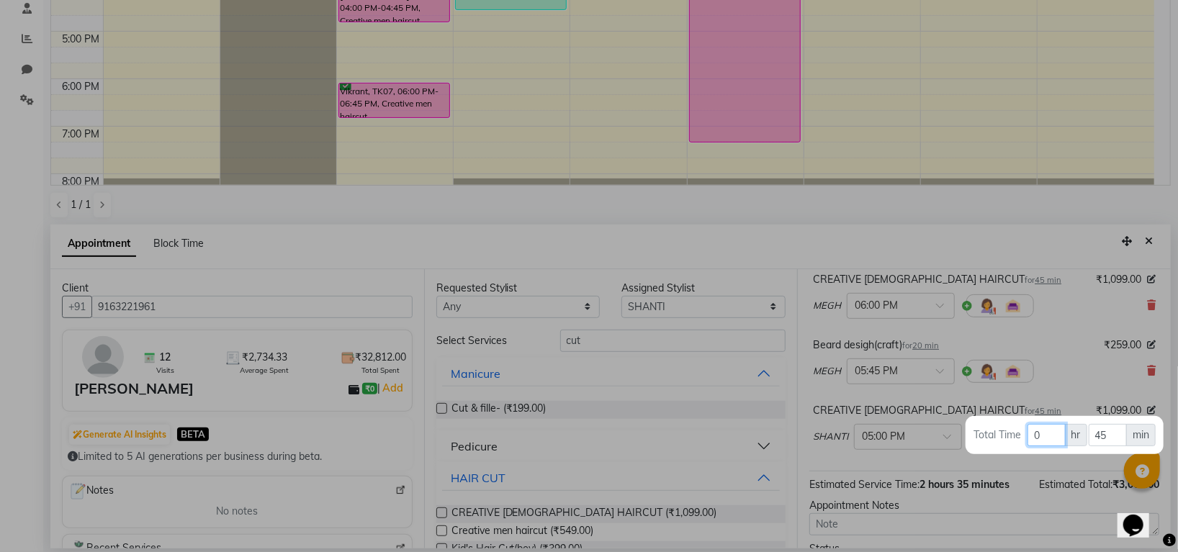
click at [1048, 436] on input "0" at bounding box center [1046, 435] width 37 height 22
type input "02"
click at [1116, 432] on input "45" at bounding box center [1108, 435] width 38 height 22
type input "4"
click at [1038, 395] on div at bounding box center [589, 276] width 1178 height 552
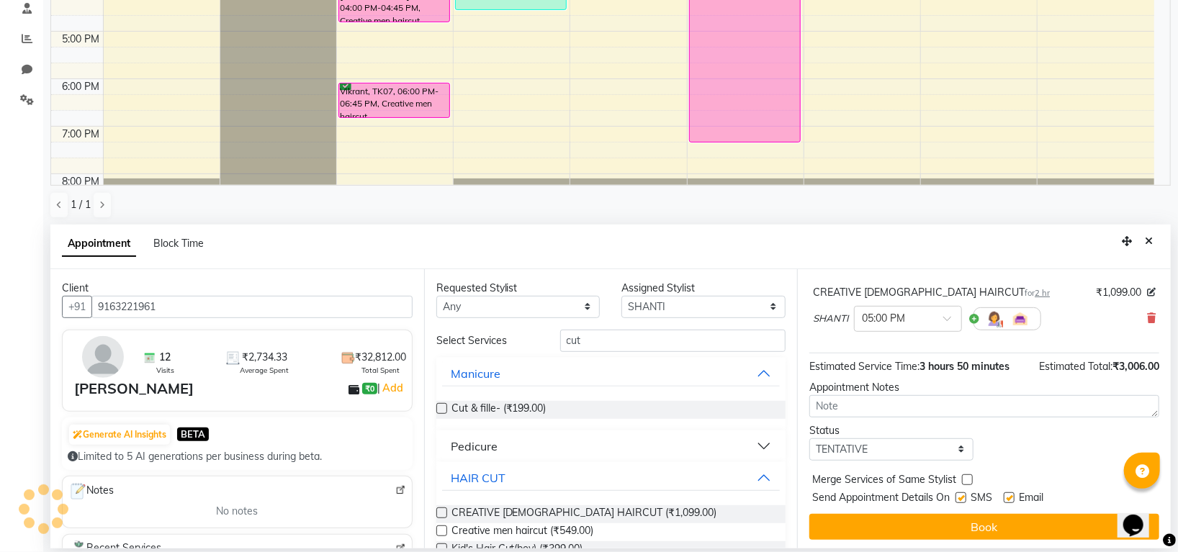
scroll to position [313, 0]
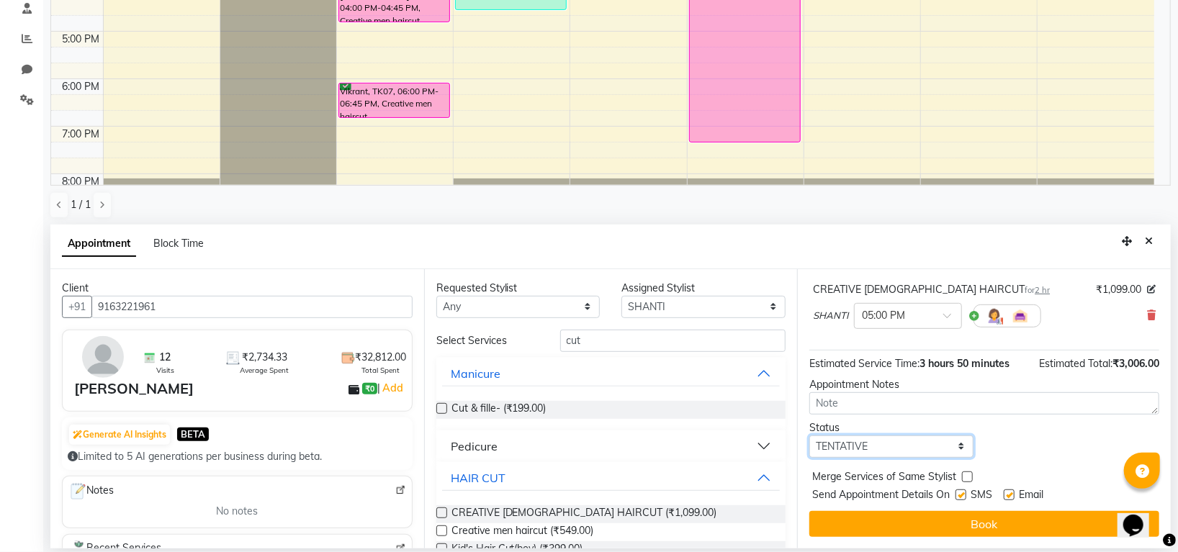
click at [891, 445] on select "Select TENTATIVE CONFIRM CHECK-IN UPCOMING" at bounding box center [891, 447] width 164 height 22
select select "confirm booking"
click at [809, 436] on select "Select TENTATIVE CONFIRM CHECK-IN UPCOMING" at bounding box center [891, 447] width 164 height 22
drag, startPoint x: 924, startPoint y: 543, endPoint x: 926, endPoint y: 529, distance: 14.6
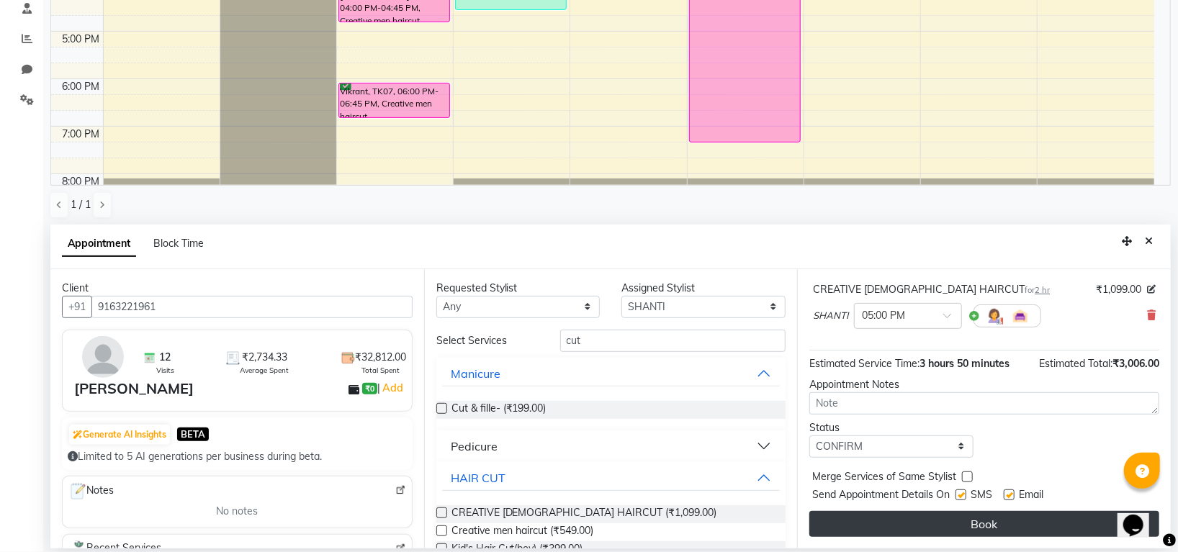
click at [926, 539] on div "Jump to Today 1 2 3 4 5 6 7 8 Weeks Appointment Date 01-10-2025 Appointment Tim…" at bounding box center [984, 408] width 374 height 279
click at [926, 529] on button "Book" at bounding box center [984, 524] width 350 height 26
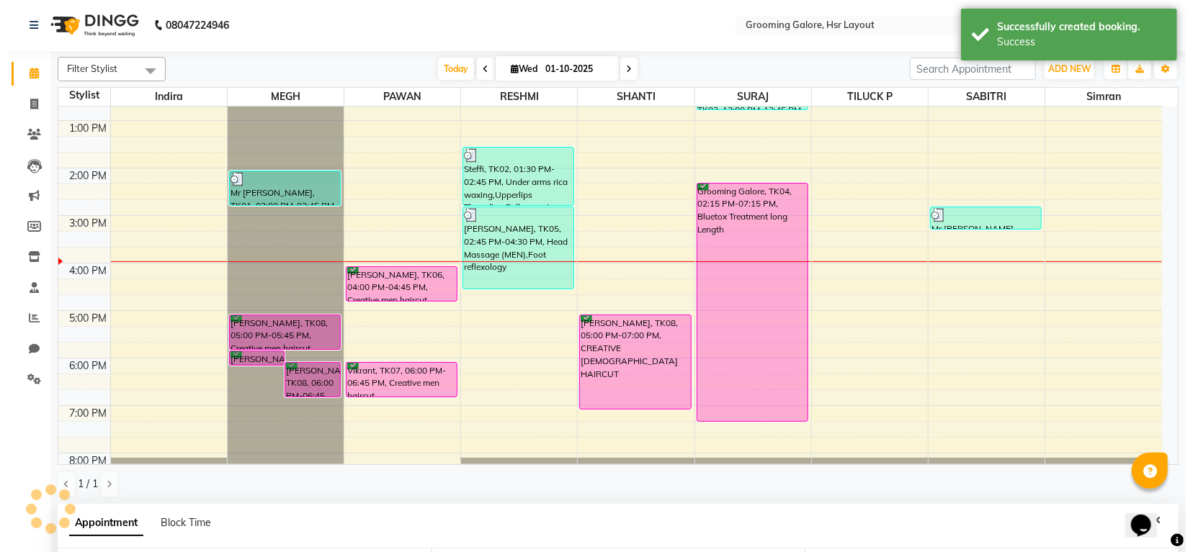
scroll to position [0, 0]
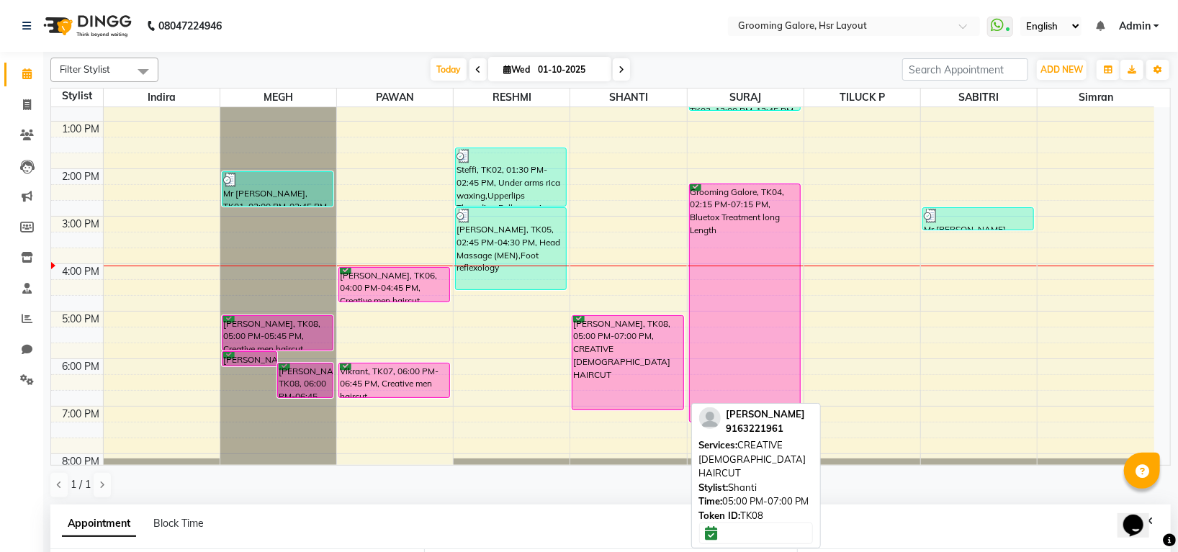
click at [655, 351] on div "[PERSON_NAME], TK08, 05:00 PM-07:00 PM, CREATIVE [DEMOGRAPHIC_DATA] HAIRCUT" at bounding box center [628, 363] width 110 height 94
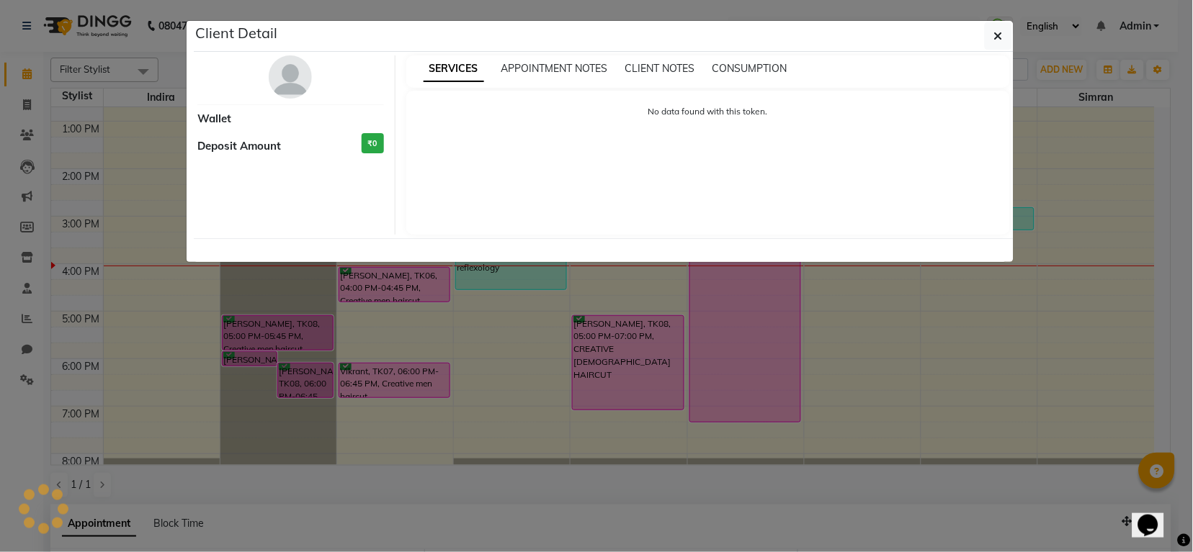
select select "6"
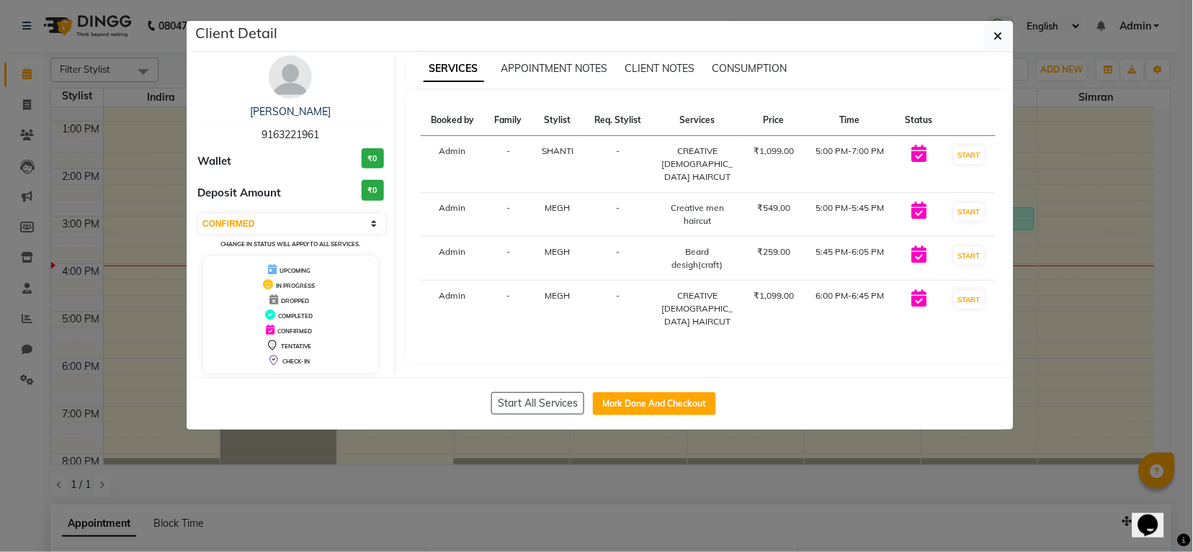
click at [290, 86] on img at bounding box center [290, 76] width 43 height 43
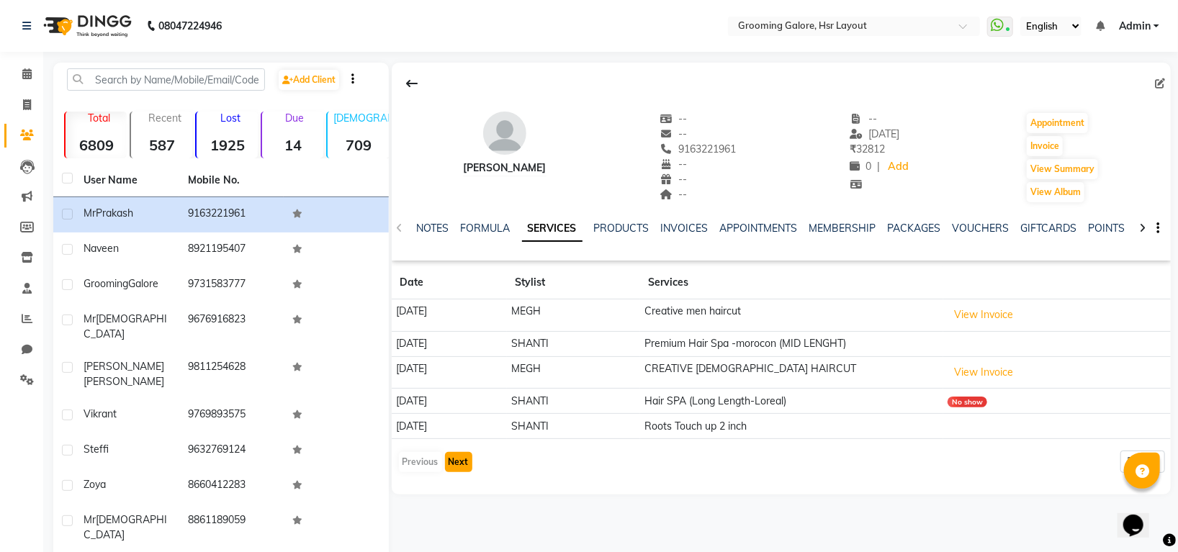
click at [464, 462] on button "Next" at bounding box center [458, 462] width 27 height 20
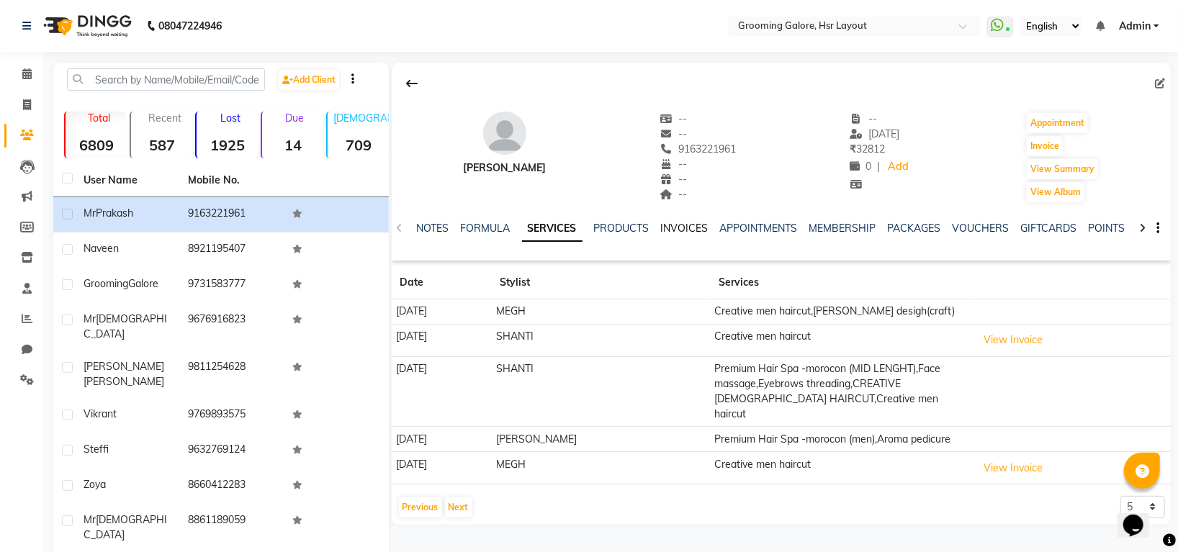
click at [690, 226] on link "INVOICES" at bounding box center [685, 228] width 48 height 13
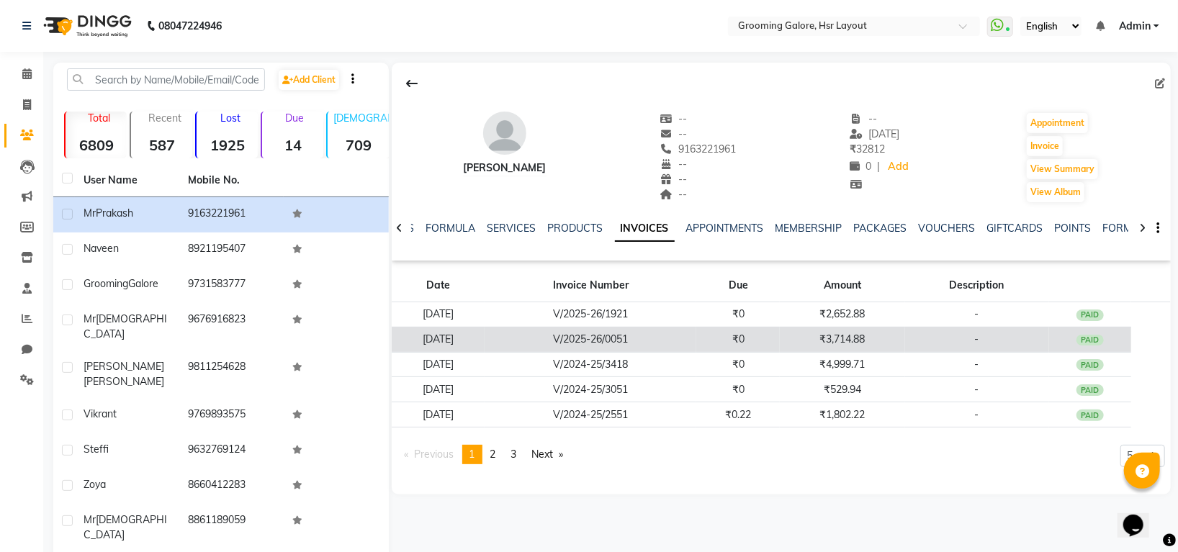
click at [754, 346] on td "₹0" at bounding box center [738, 339] width 84 height 25
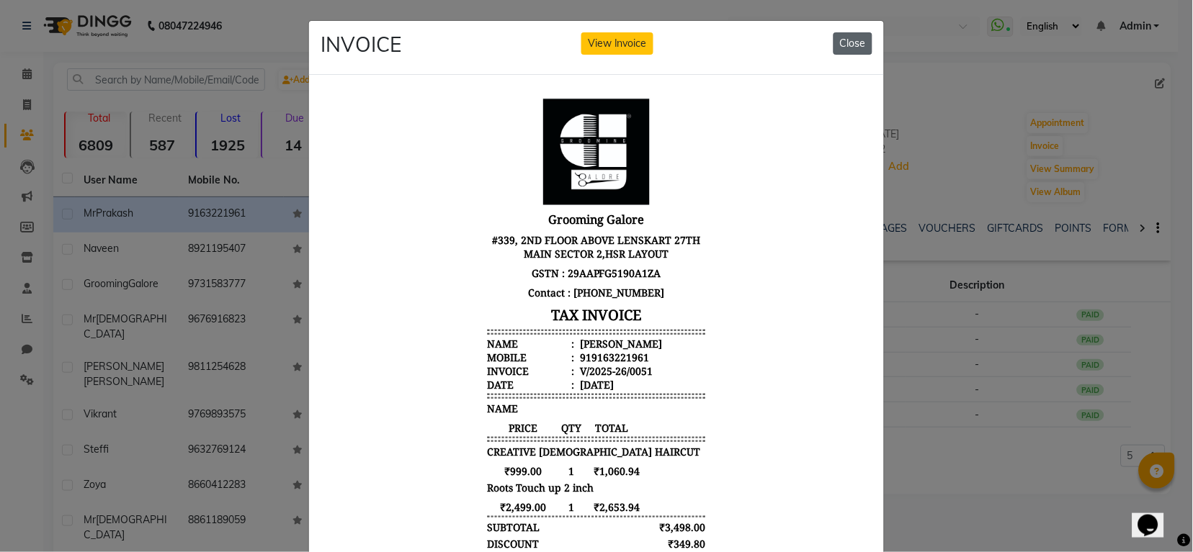
click at [835, 45] on button "Close" at bounding box center [852, 43] width 39 height 22
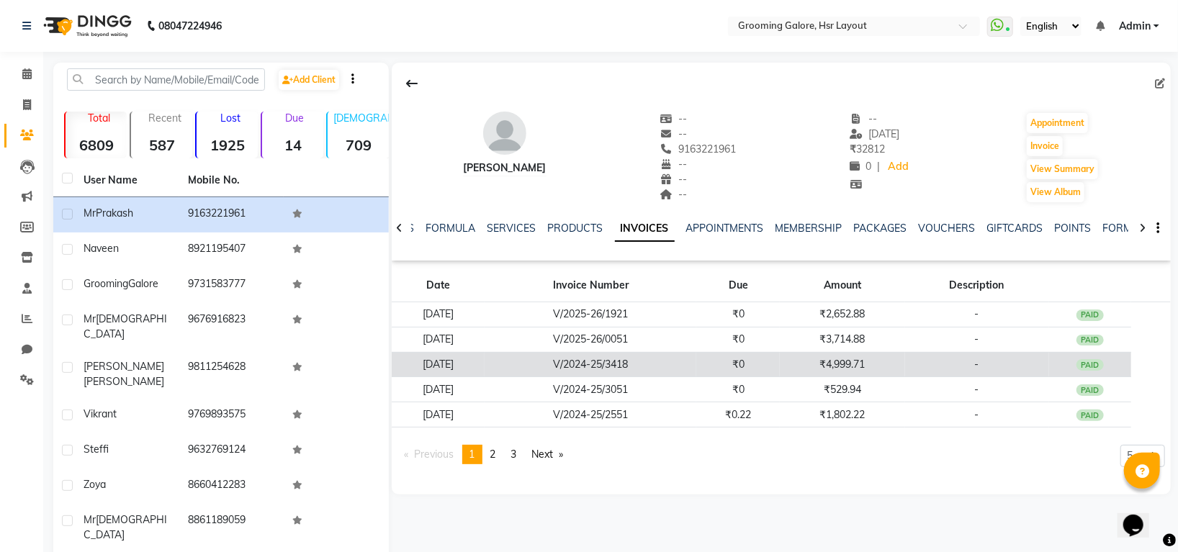
click at [905, 364] on td "₹4,999.71" at bounding box center [842, 364] width 125 height 25
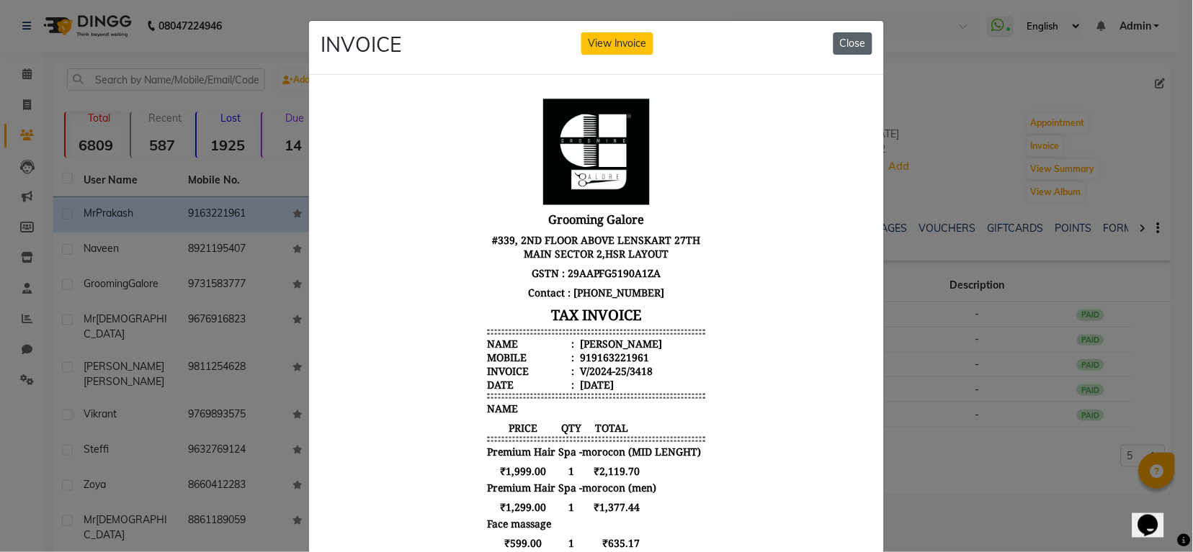
drag, startPoint x: 842, startPoint y: 48, endPoint x: 512, endPoint y: 18, distance: 331.2
click at [842, 48] on button "Close" at bounding box center [852, 43] width 39 height 22
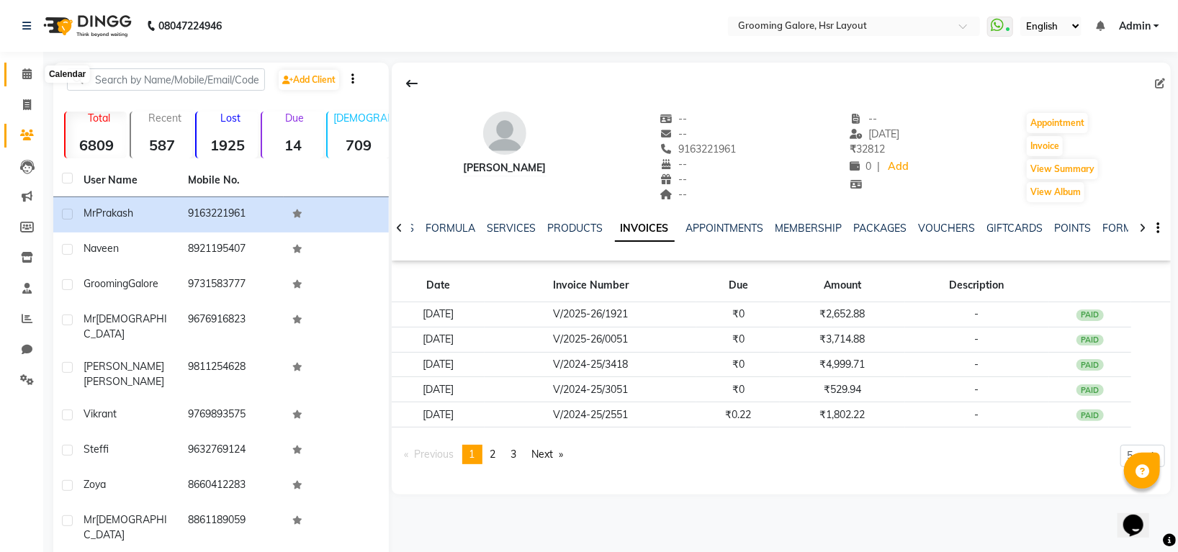
click at [30, 74] on icon at bounding box center [26, 73] width 9 height 11
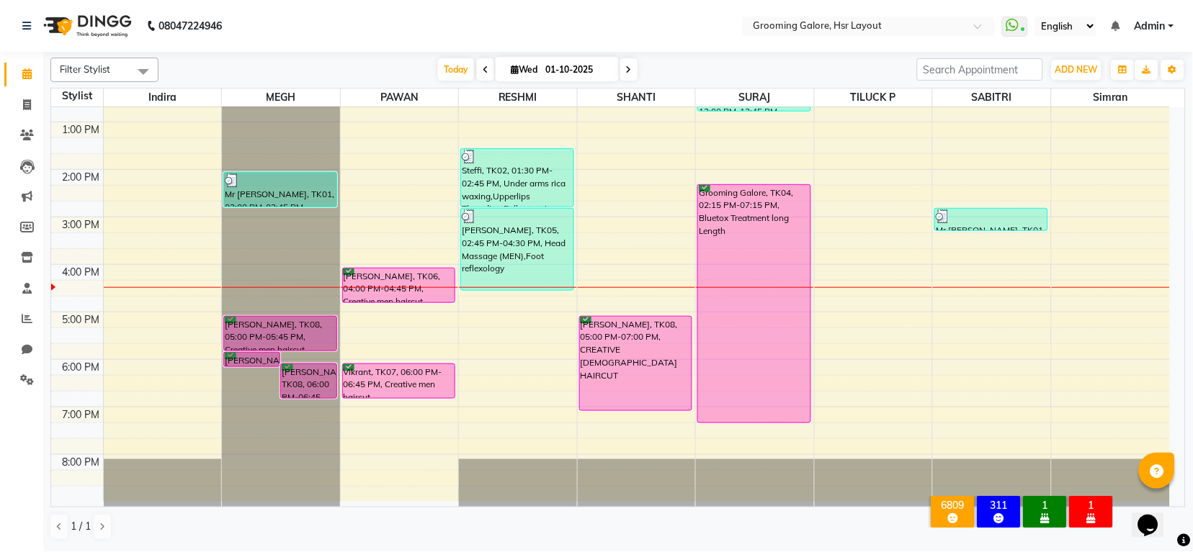
scroll to position [223, 0]
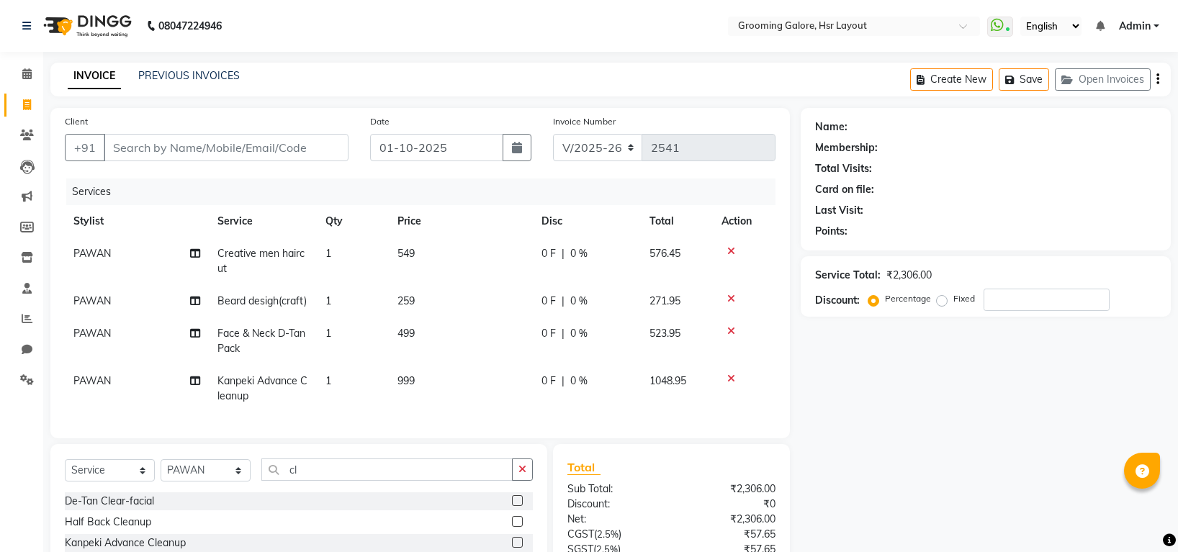
select select "6168"
select select "service"
select select "45583"
click at [203, 151] on input "Client" at bounding box center [226, 147] width 245 height 27
type input "7"
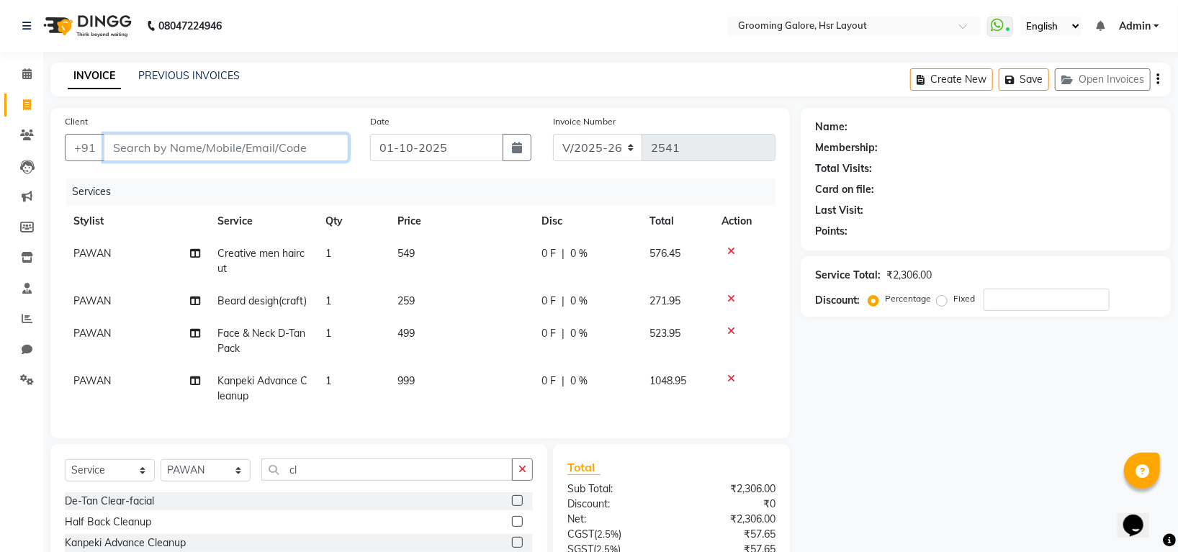
type input "0"
type input "7045696921"
click at [328, 146] on span "Add Client" at bounding box center [311, 147] width 57 height 14
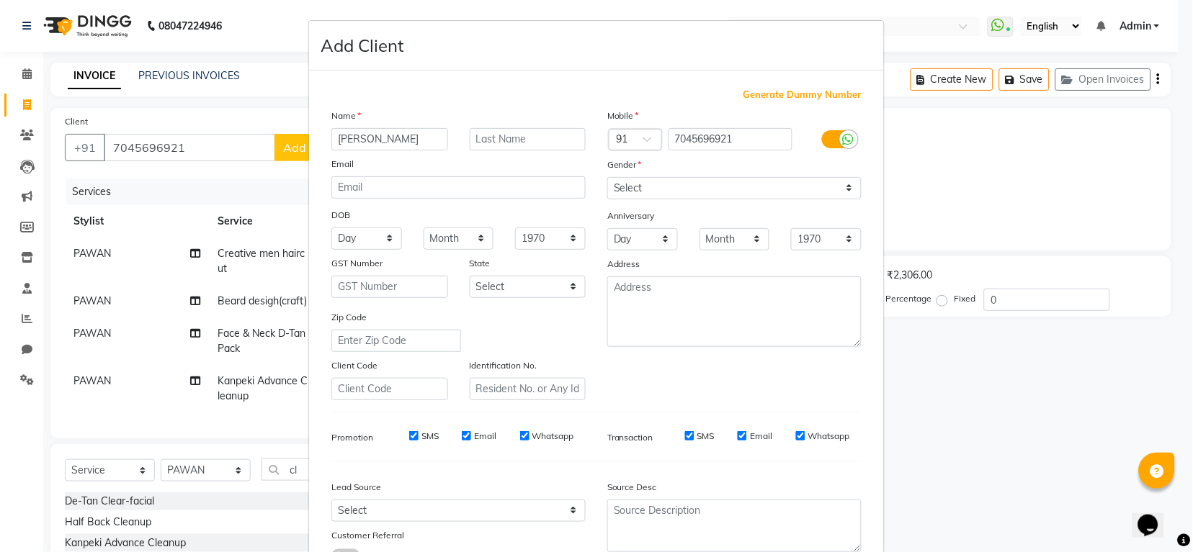
click at [348, 142] on input "[PERSON_NAME]" at bounding box center [389, 139] width 117 height 22
type input "Anurag"
click at [668, 186] on select "Select [DEMOGRAPHIC_DATA] [DEMOGRAPHIC_DATA] Other Prefer Not To Say" at bounding box center [734, 188] width 254 height 22
select select "[DEMOGRAPHIC_DATA]"
click at [607, 178] on select "Select [DEMOGRAPHIC_DATA] [DEMOGRAPHIC_DATA] Other Prefer Not To Say" at bounding box center [734, 188] width 254 height 22
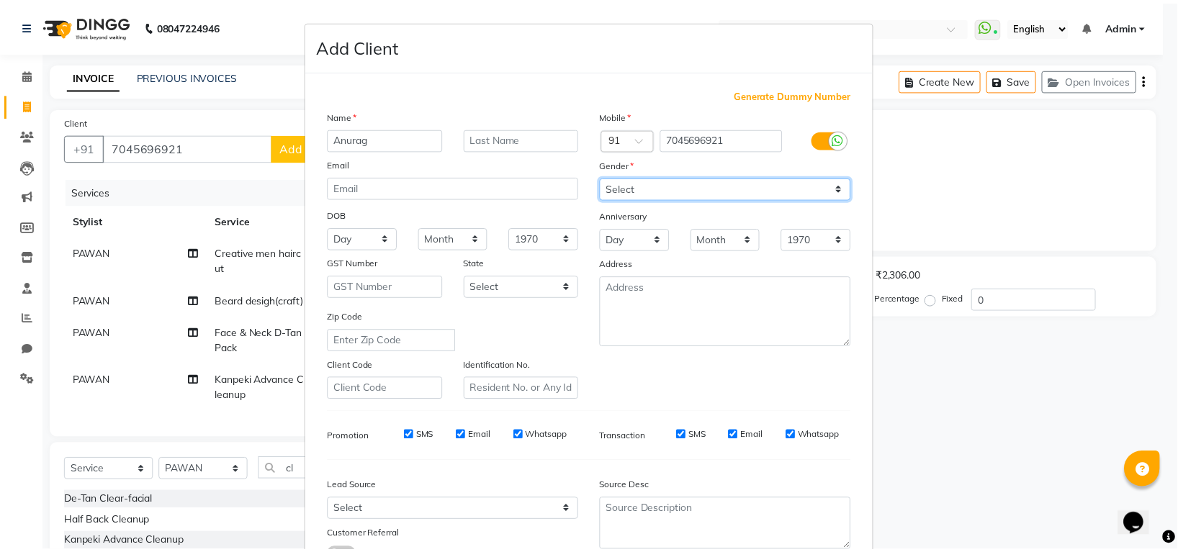
scroll to position [116, 0]
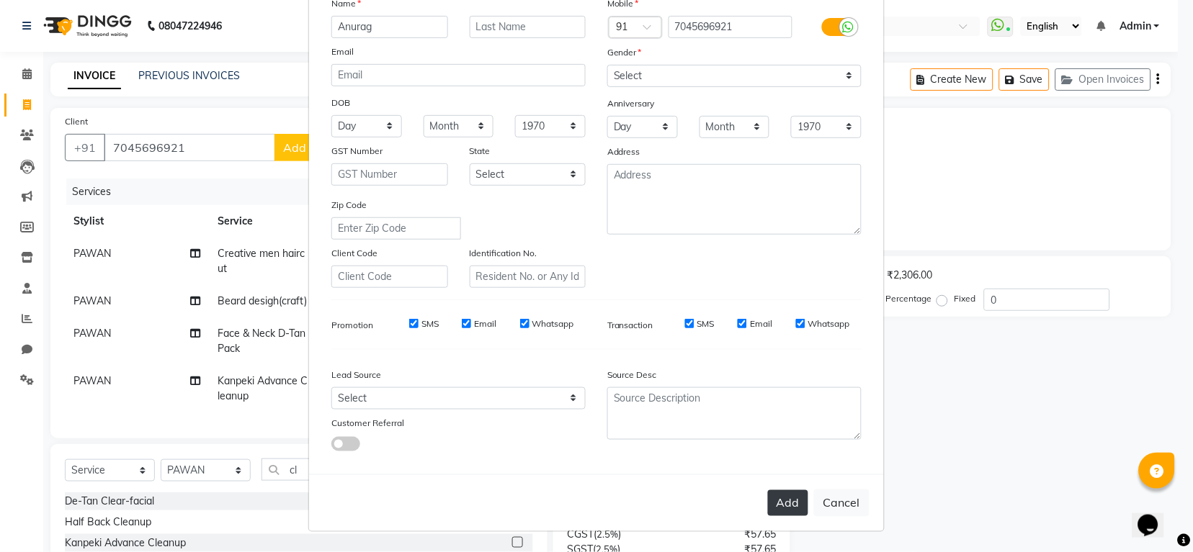
click at [776, 495] on button "Add" at bounding box center [788, 503] width 40 height 26
select select
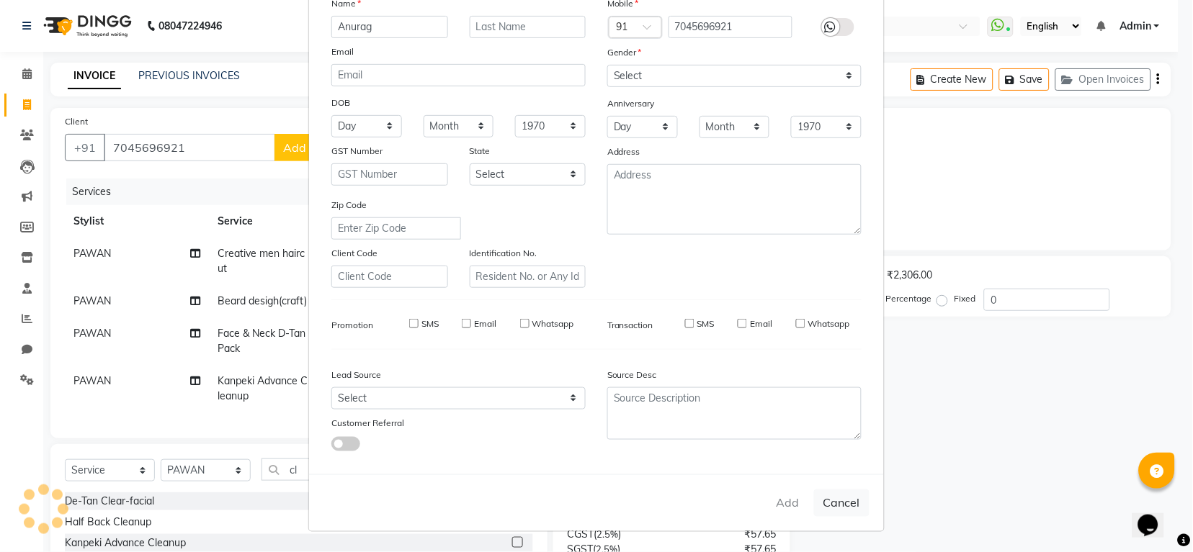
select select
checkbox input "false"
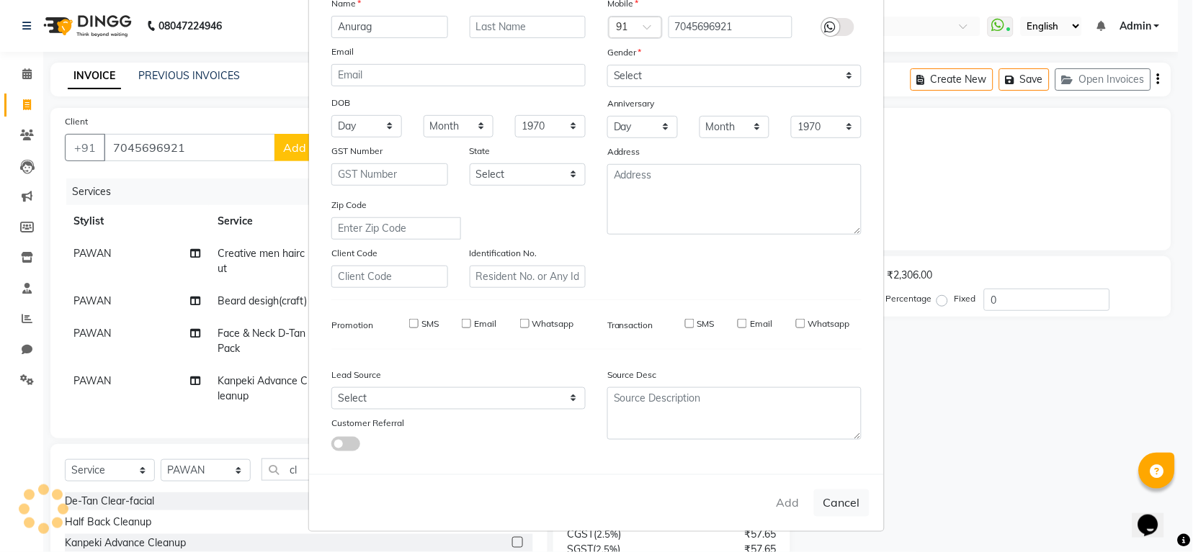
checkbox input "false"
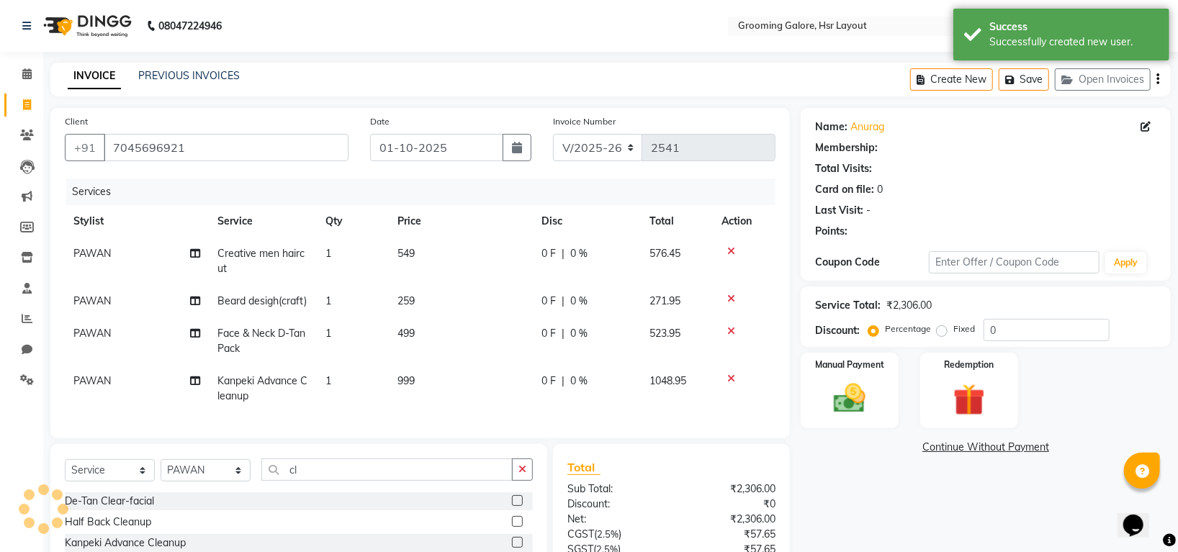
select select "1: Object"
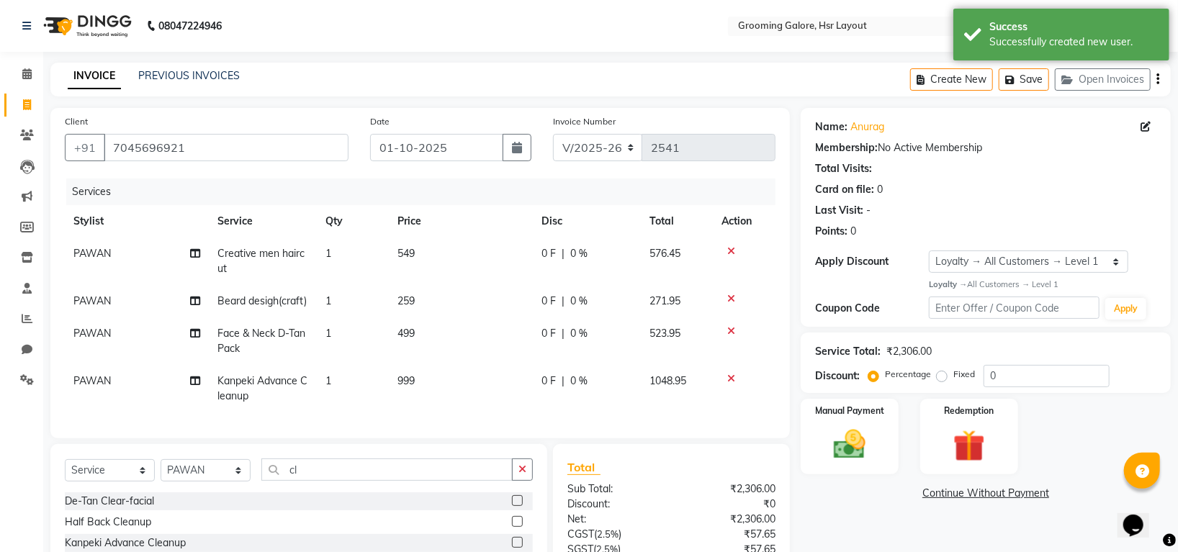
scroll to position [155, 0]
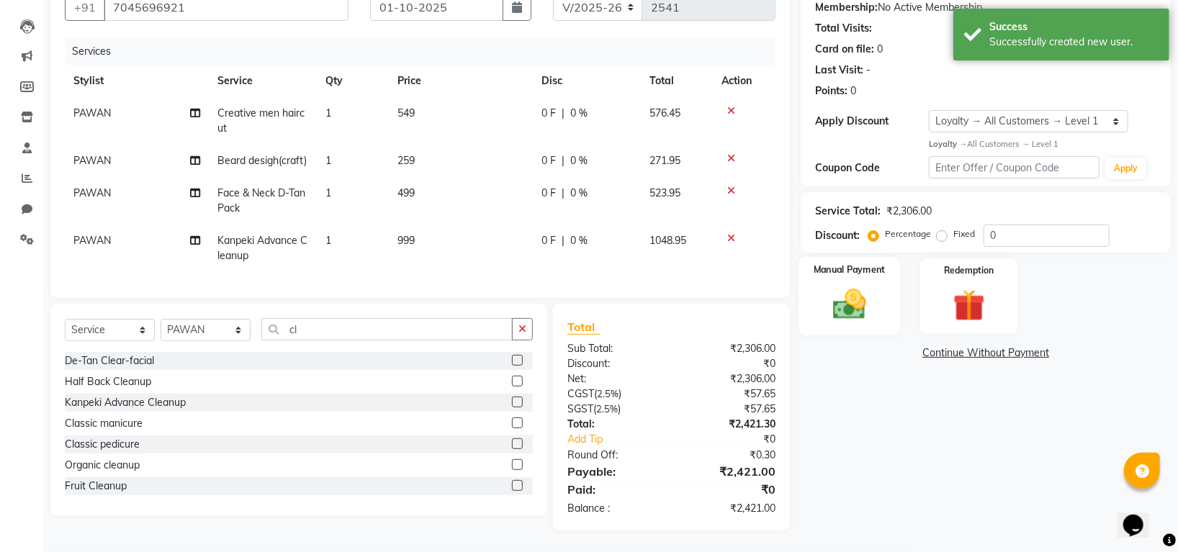
click at [849, 262] on div "Manual Payment" at bounding box center [850, 296] width 102 height 79
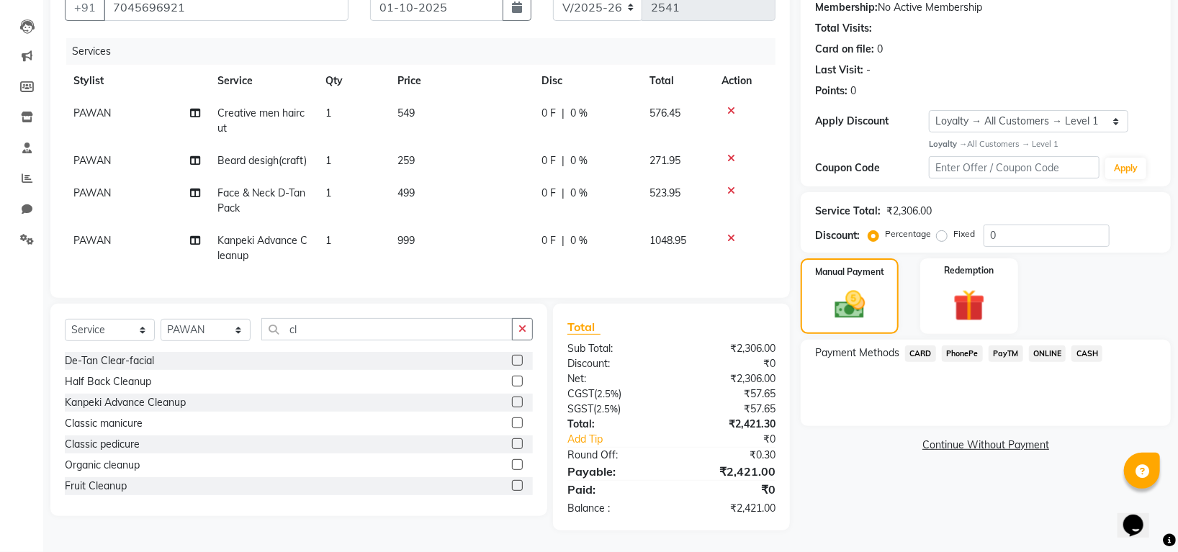
click at [949, 346] on span "PhonePe" at bounding box center [962, 354] width 41 height 17
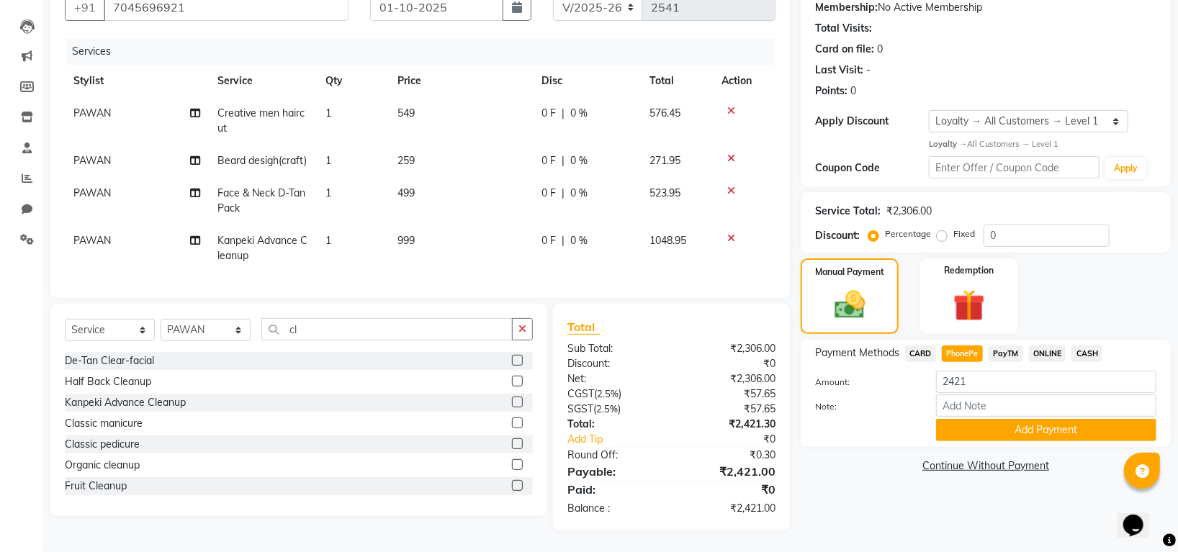
click at [954, 228] on label "Fixed" at bounding box center [965, 234] width 22 height 13
click at [940, 229] on input "Fixed" at bounding box center [945, 234] width 10 height 10
radio input "true"
click at [1031, 227] on input "0" at bounding box center [1047, 236] width 126 height 22
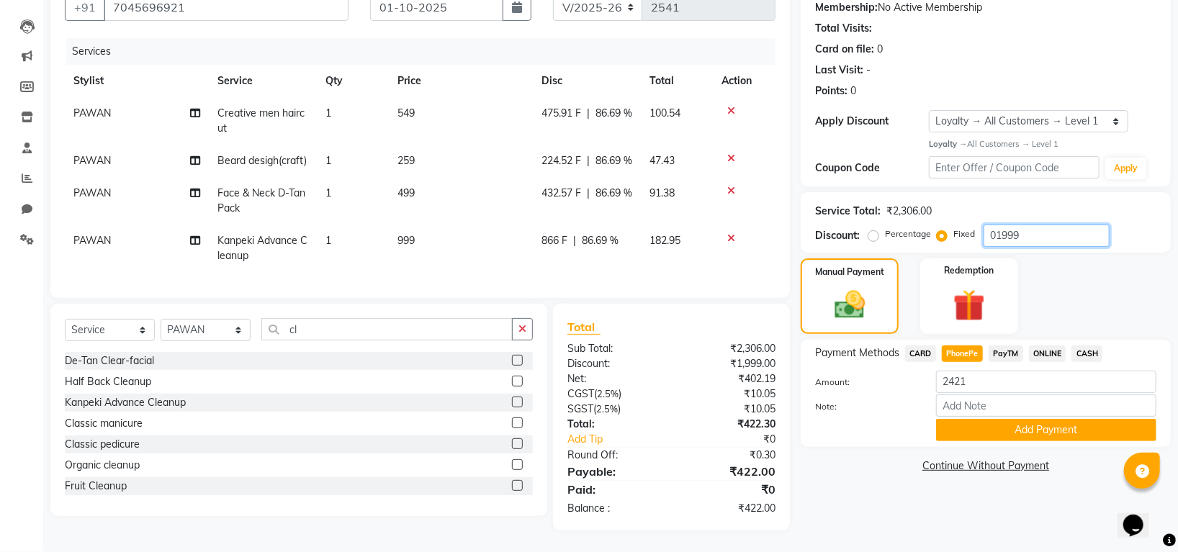
scroll to position [171, 0]
type input "01999"
click at [885, 228] on label "Percentage" at bounding box center [908, 234] width 46 height 13
click at [871, 229] on input "Percentage" at bounding box center [876, 234] width 10 height 10
radio input "true"
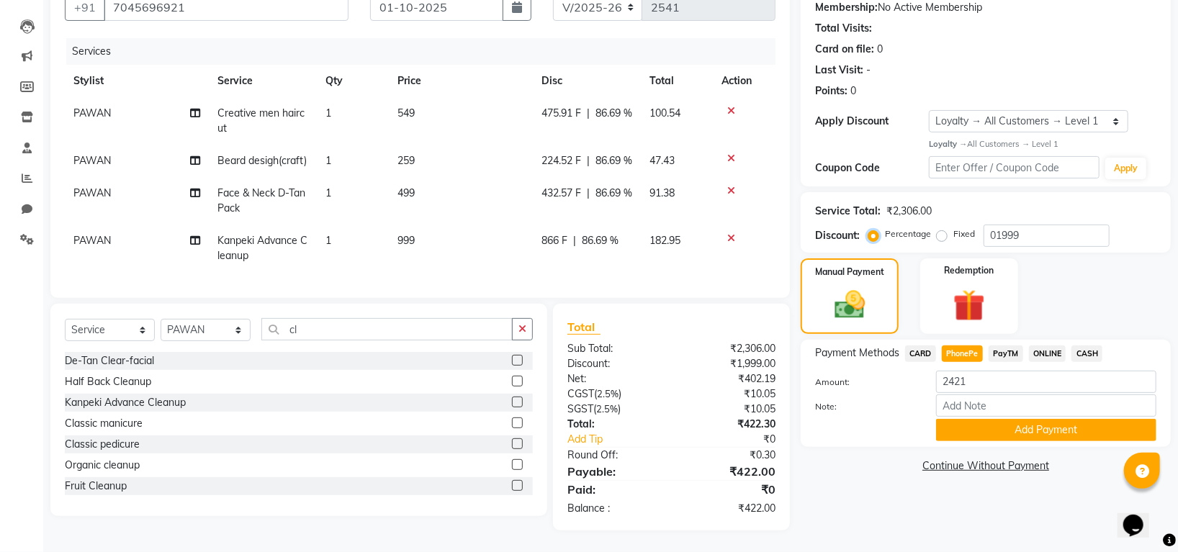
type input "100"
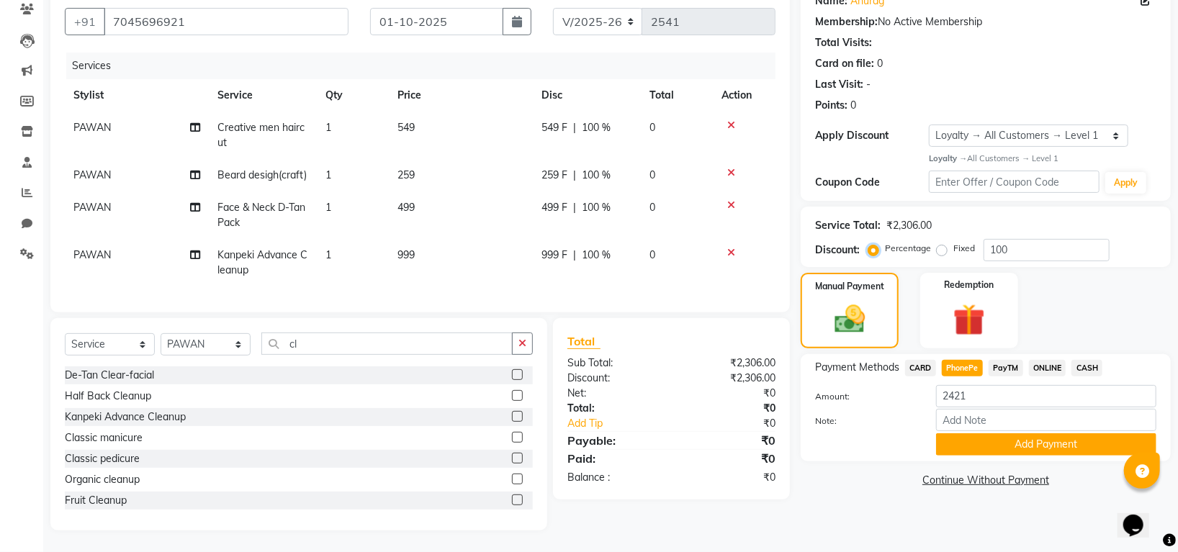
scroll to position [141, 0]
click at [933, 240] on div "Percentage Fixed" at bounding box center [927, 249] width 112 height 19
click at [954, 242] on label "Fixed" at bounding box center [965, 248] width 22 height 13
click at [940, 243] on input "Fixed" at bounding box center [945, 248] width 10 height 10
radio input "true"
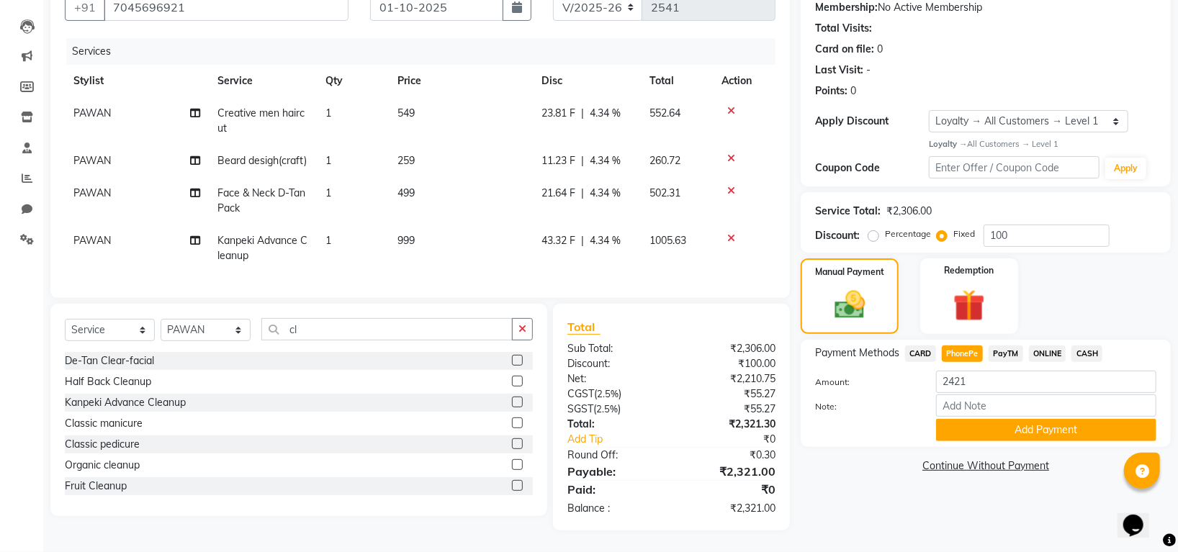
click at [1046, 210] on div "Service Total: ₹2,306.00" at bounding box center [985, 211] width 341 height 15
click at [1046, 232] on input "100" at bounding box center [1047, 236] width 126 height 22
type input "1"
type input "4"
type input "422"
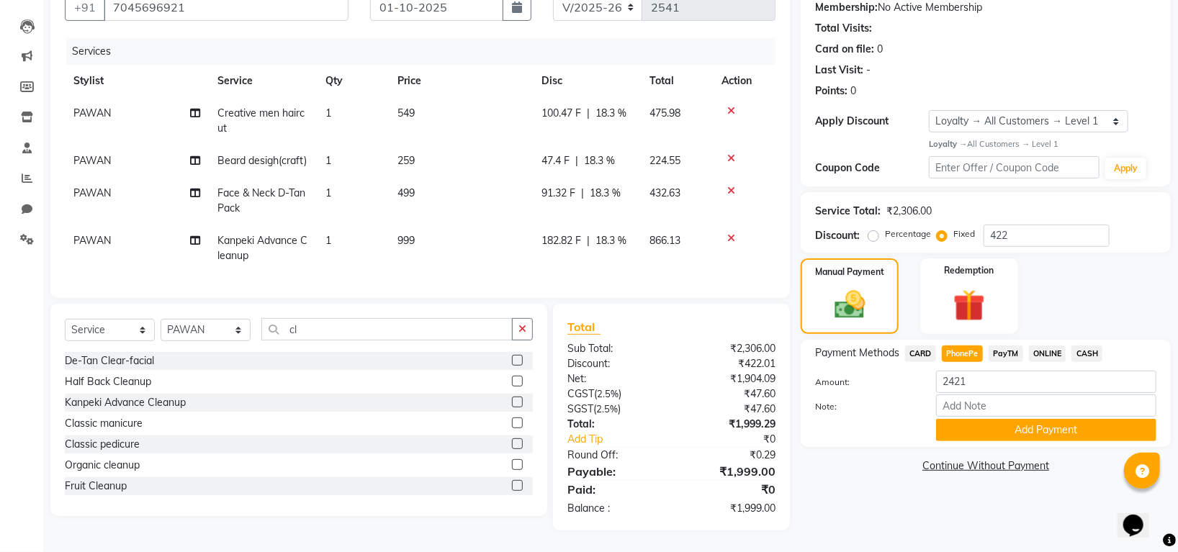
click at [923, 356] on span "CARD" at bounding box center [920, 354] width 31 height 17
type input "1999"
click at [958, 354] on span "PhonePe" at bounding box center [962, 354] width 41 height 17
click at [998, 428] on button "Add Payment" at bounding box center [1046, 430] width 220 height 22
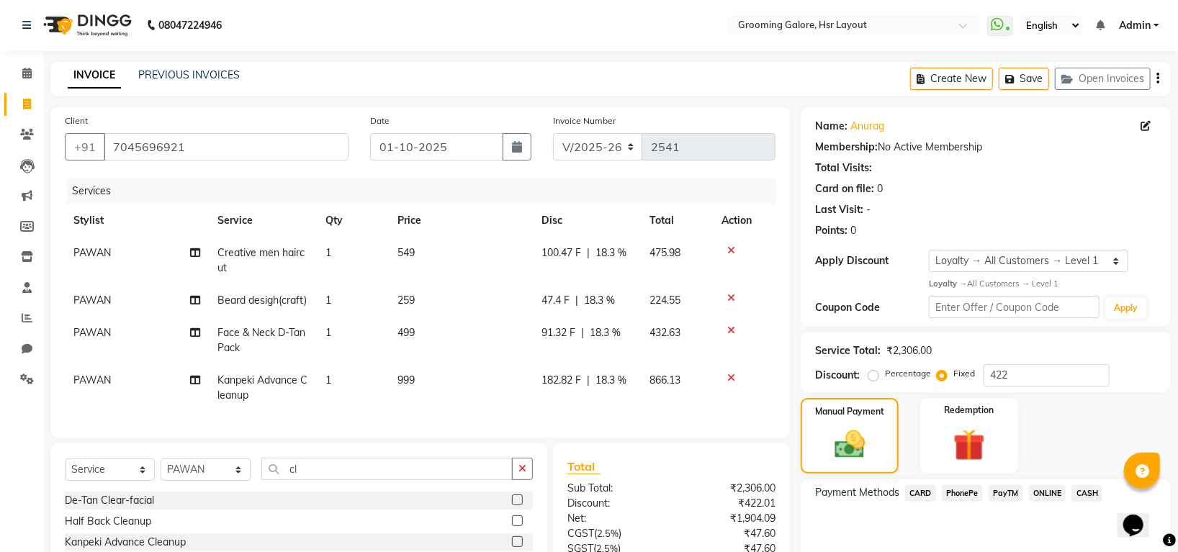
scroll to position [0, 0]
click at [91, 337] on span "PAWAN" at bounding box center [91, 333] width 37 height 13
select select "45583"
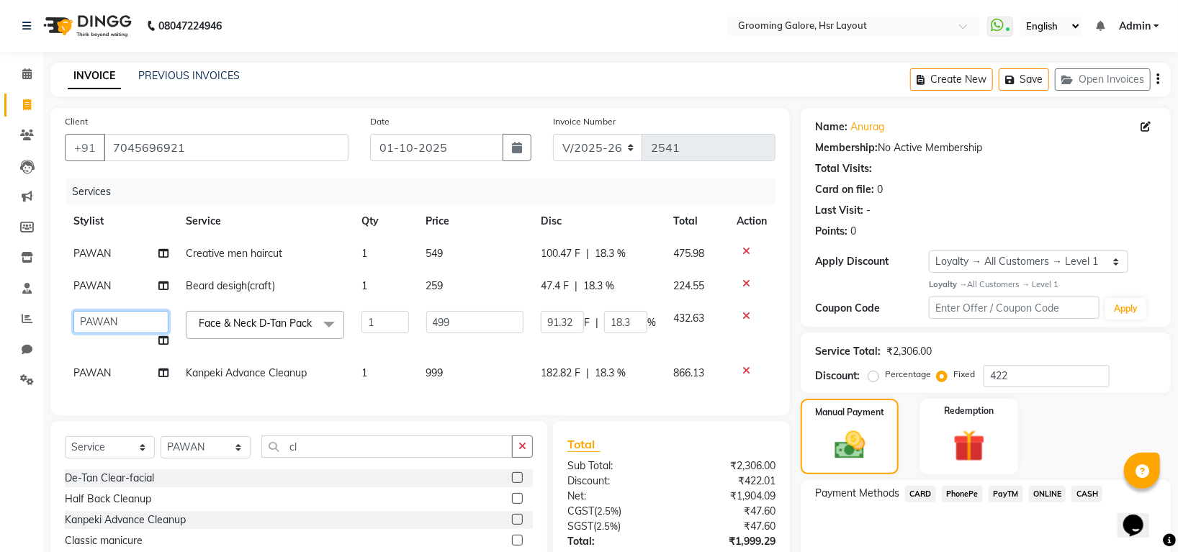
click at [122, 326] on select "[PERSON_NAME] [PERSON_NAME] PAWAN [PERSON_NAME] SHANTI [PERSON_NAME] SURAJ TILU…" at bounding box center [120, 322] width 95 height 22
select select "45580"
click at [117, 372] on td "PAWAN" at bounding box center [121, 373] width 112 height 32
select select "45583"
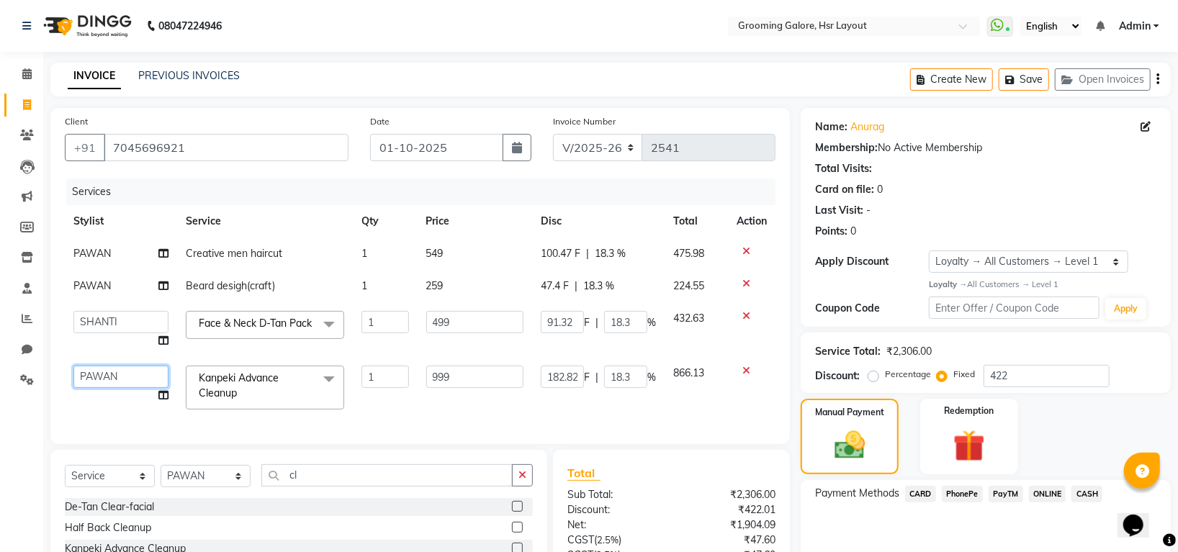
drag, startPoint x: 104, startPoint y: 383, endPoint x: 112, endPoint y: 396, distance: 15.2
click at [107, 387] on select "[PERSON_NAME] [PERSON_NAME] PAWAN [PERSON_NAME] SHANTI [PERSON_NAME] SURAJ TILU…" at bounding box center [120, 377] width 95 height 22
select select "84298"
click at [162, 322] on select "[PERSON_NAME] [PERSON_NAME] PAWAN [PERSON_NAME] SHANTI [PERSON_NAME] SURAJ TILU…" at bounding box center [120, 322] width 95 height 22
select select "84298"
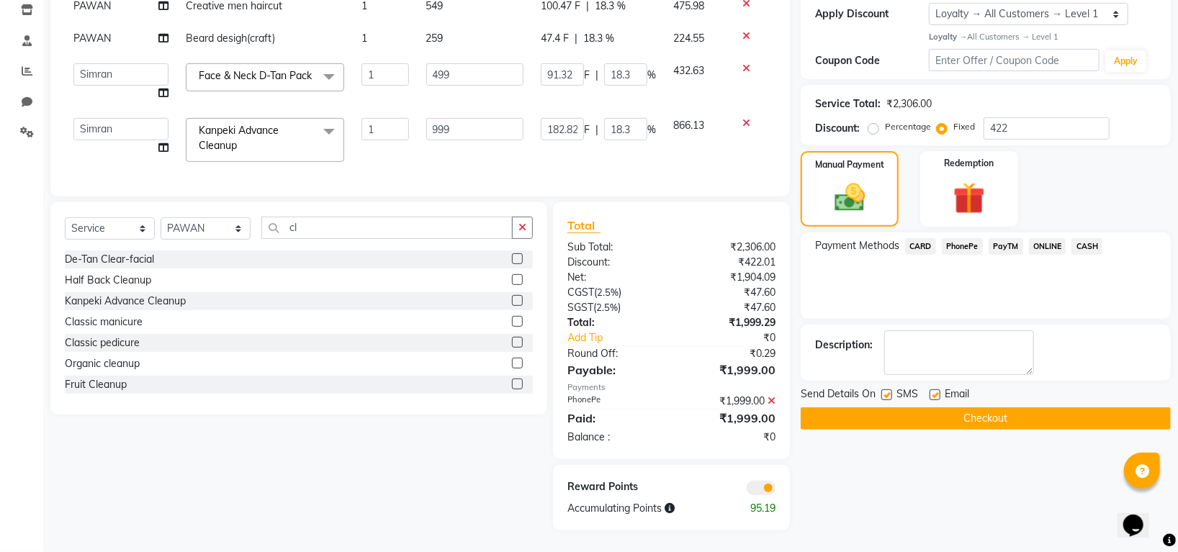
scroll to position [269, 0]
click at [972, 408] on button "Checkout" at bounding box center [986, 419] width 370 height 22
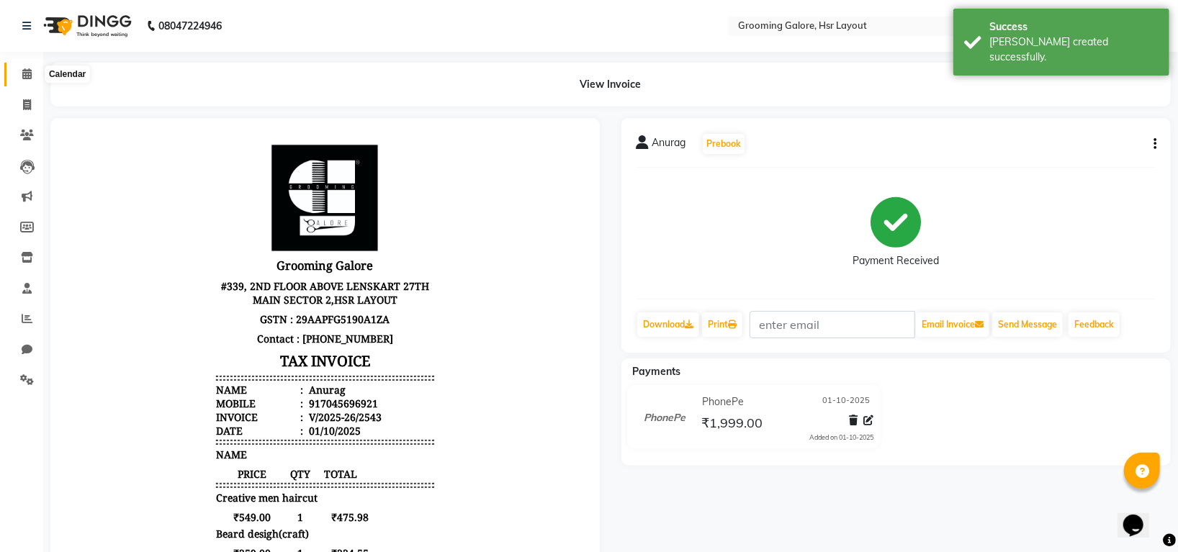
click at [27, 76] on icon at bounding box center [26, 73] width 9 height 11
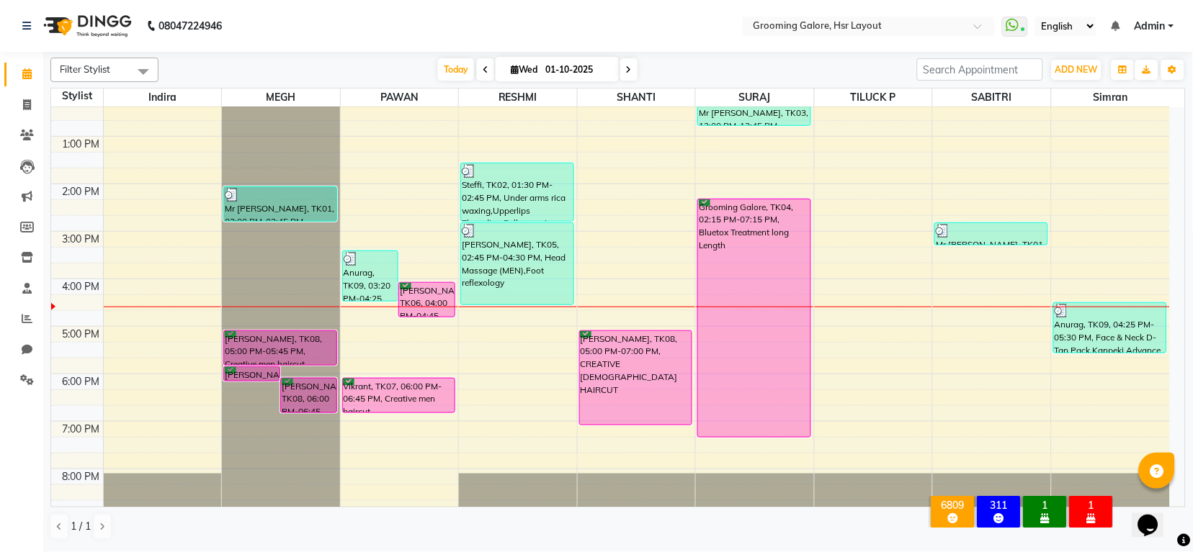
scroll to position [223, 0]
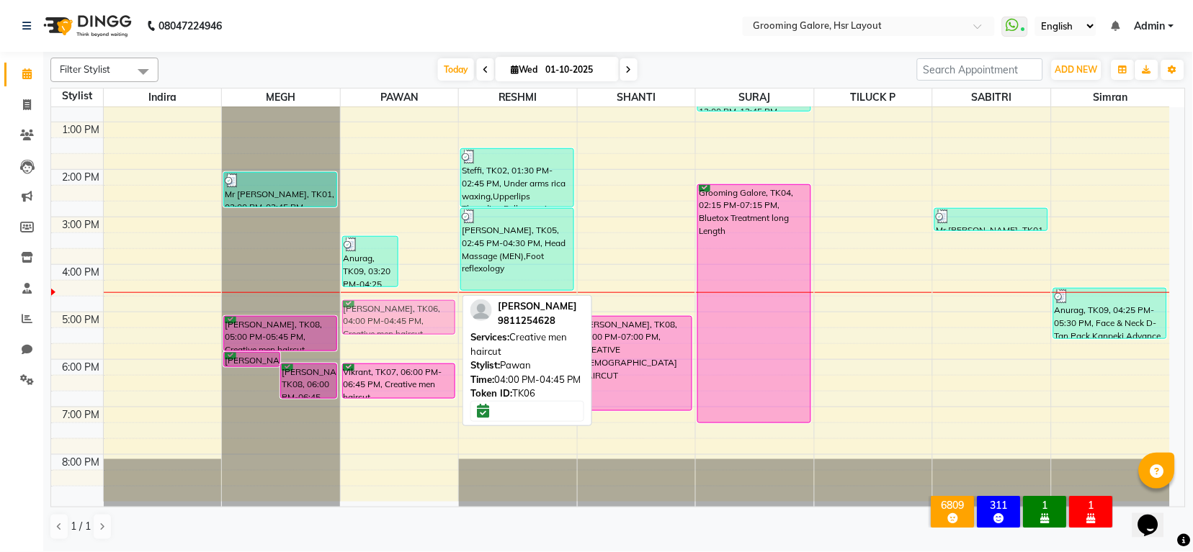
drag, startPoint x: 421, startPoint y: 275, endPoint x: 418, endPoint y: 302, distance: 26.8
click at [418, 302] on div "Anurag, TK09, 03:20 PM-04:25 PM, Creative men haircut,Beard desigh(craft) Udit …" at bounding box center [400, 193] width 118 height 617
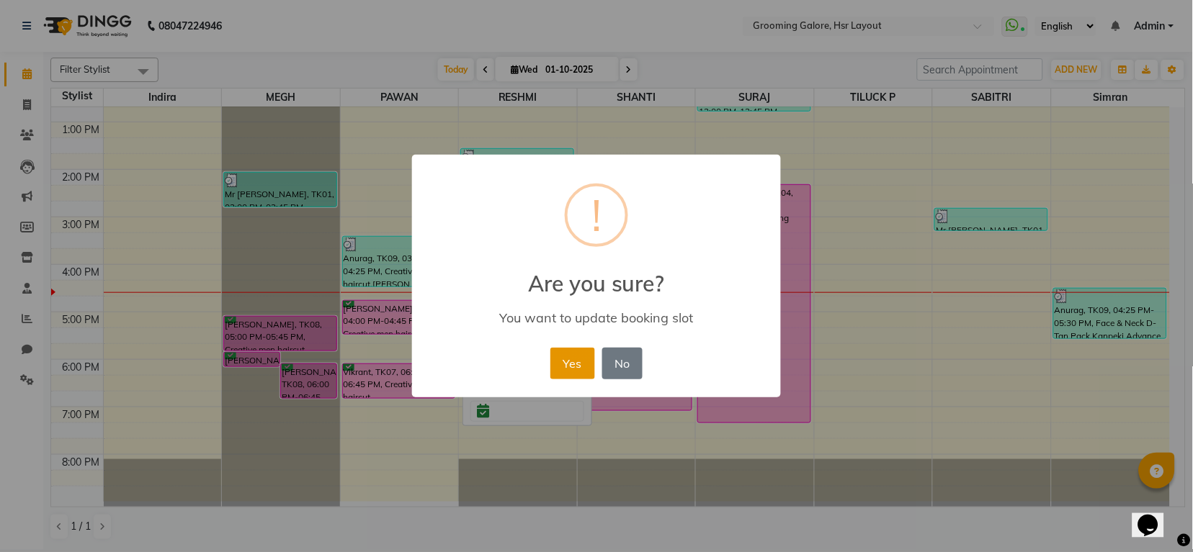
click at [562, 372] on button "Yes" at bounding box center [572, 364] width 44 height 32
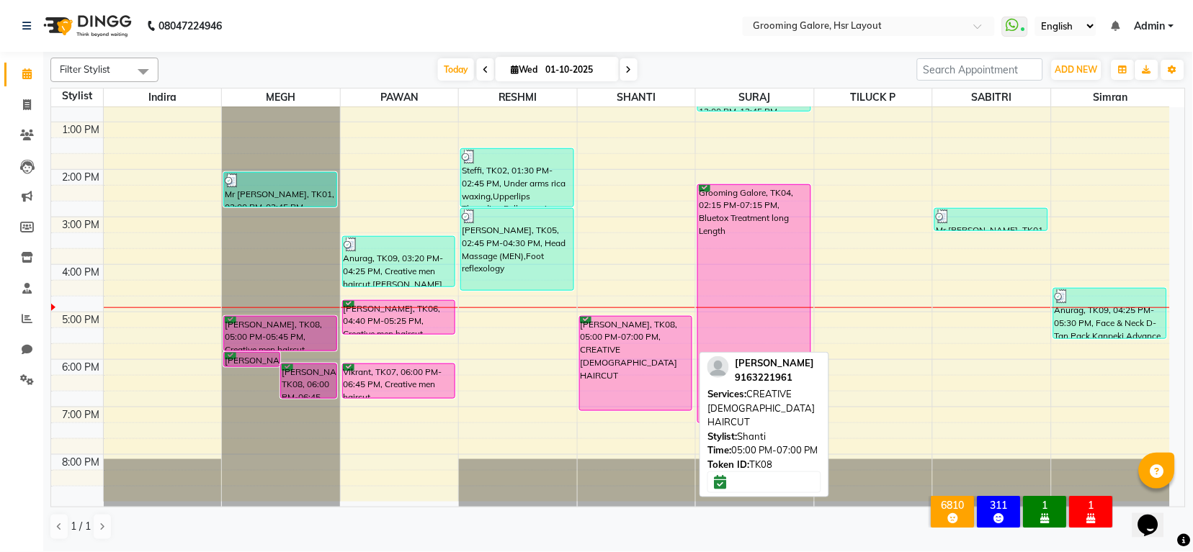
click at [606, 364] on div "Mr Prakash, TK08, 05:00 PM-07:00 PM, CREATIVE FEMALE HAIRCUT" at bounding box center [636, 364] width 112 height 94
click at [635, 367] on div "Mr Prakash, TK08, 05:00 PM-07:00 PM, CREATIVE FEMALE HAIRCUT" at bounding box center [636, 364] width 112 height 94
select select "6"
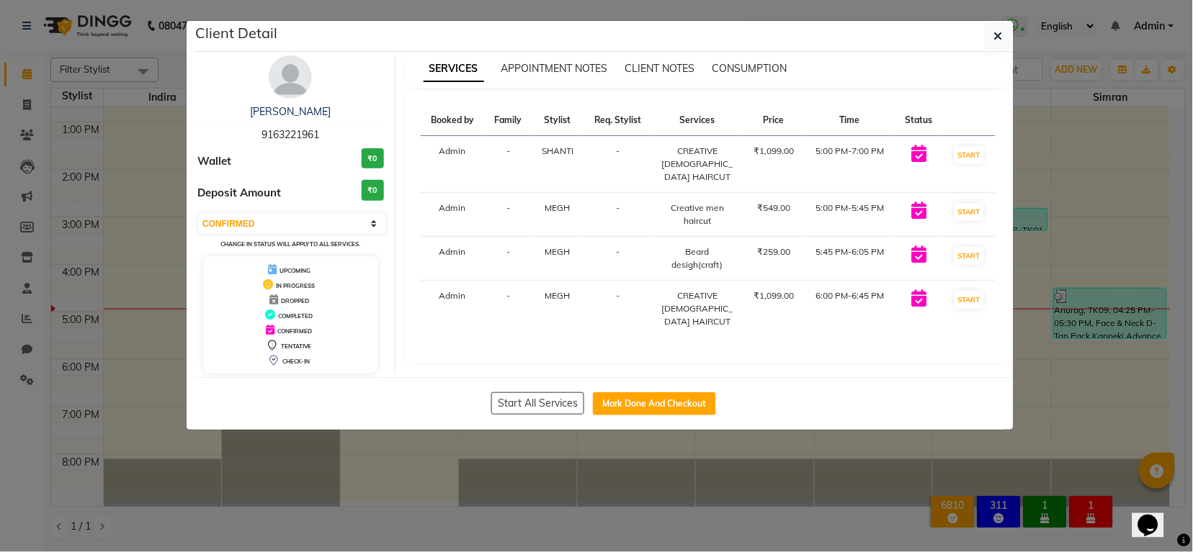
click at [274, 91] on img at bounding box center [290, 76] width 43 height 43
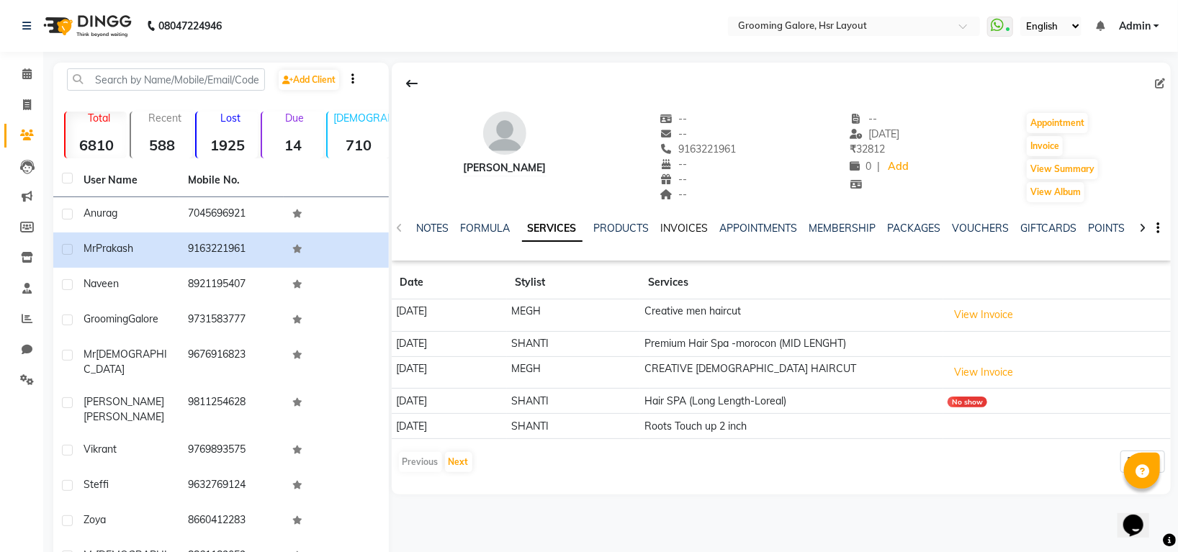
click at [678, 223] on link "INVOICES" at bounding box center [685, 228] width 48 height 13
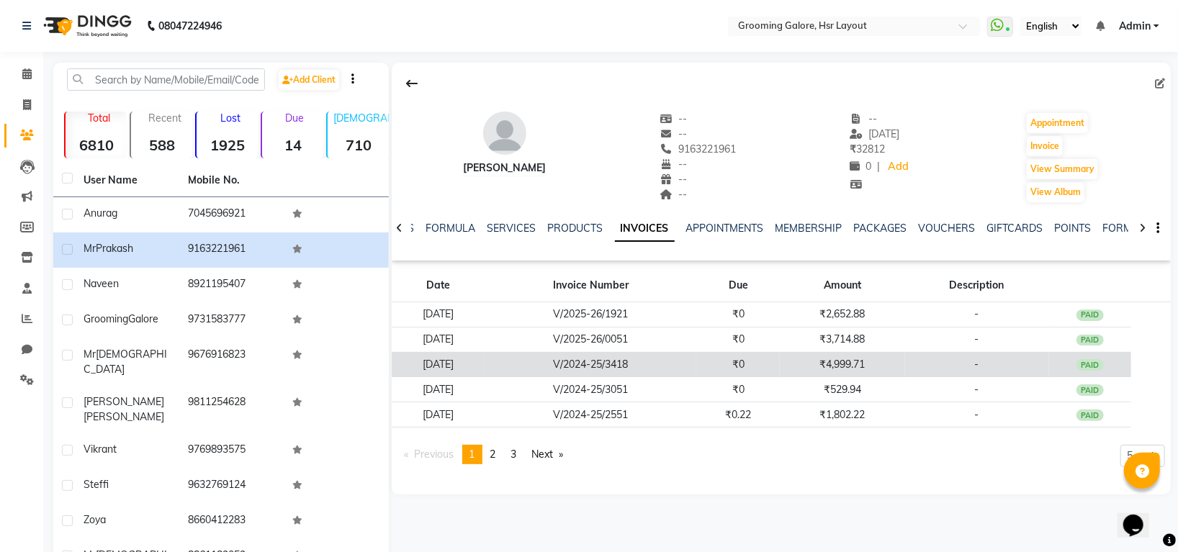
click at [850, 368] on td "₹4,999.71" at bounding box center [842, 364] width 125 height 25
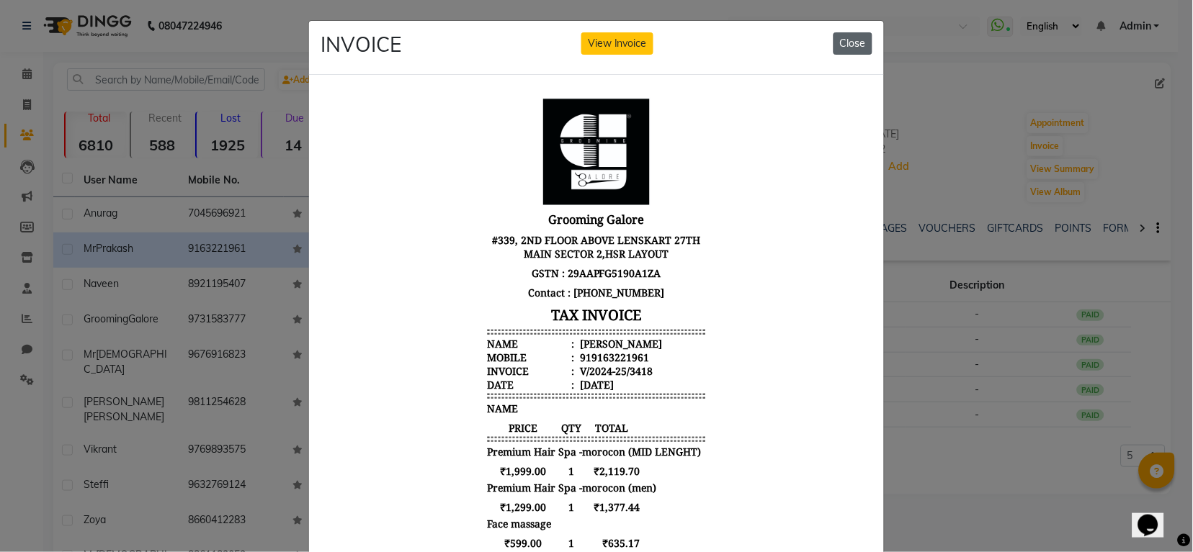
drag, startPoint x: 853, startPoint y: 47, endPoint x: 857, endPoint y: 187, distance: 140.5
click at [853, 48] on button "Close" at bounding box center [852, 43] width 39 height 22
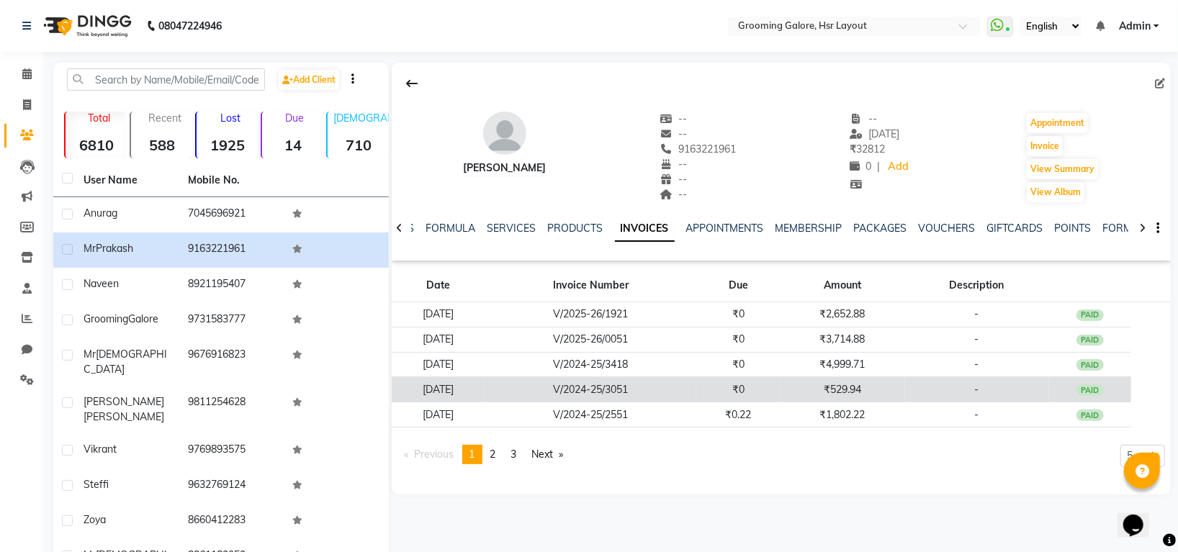
click at [915, 382] on td "-" at bounding box center [977, 389] width 144 height 25
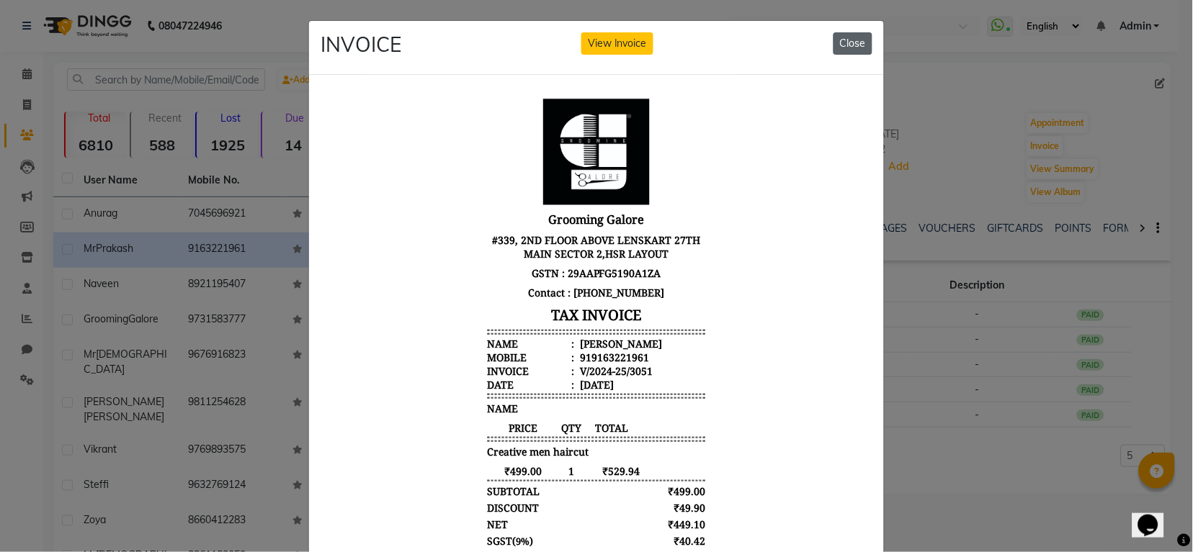
click at [833, 45] on button "Close" at bounding box center [852, 43] width 39 height 22
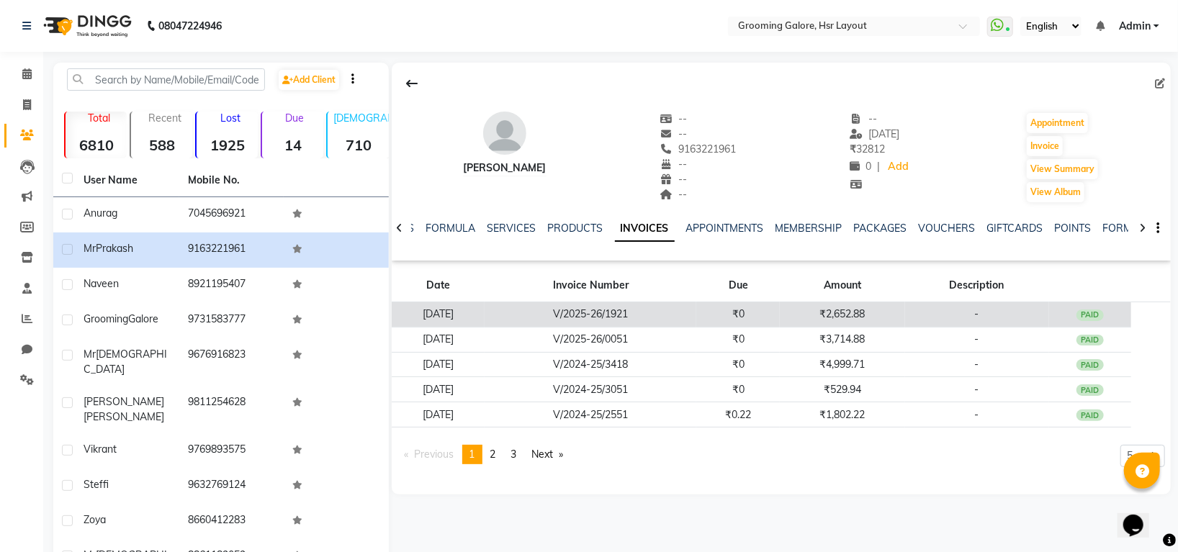
click at [838, 310] on td "₹2,652.88" at bounding box center [842, 314] width 125 height 25
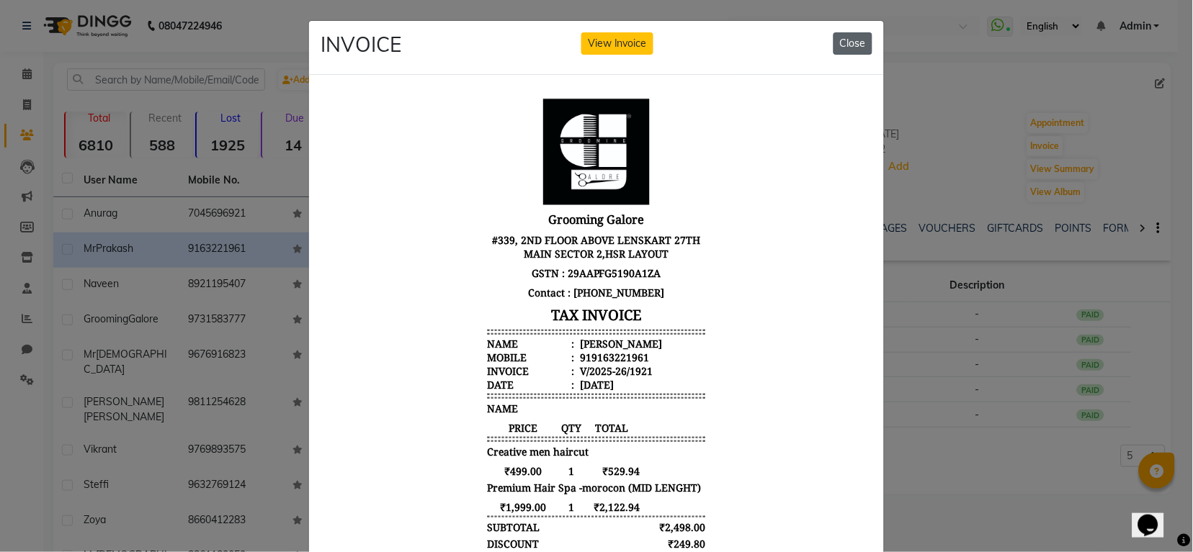
click at [850, 46] on button "Close" at bounding box center [852, 43] width 39 height 22
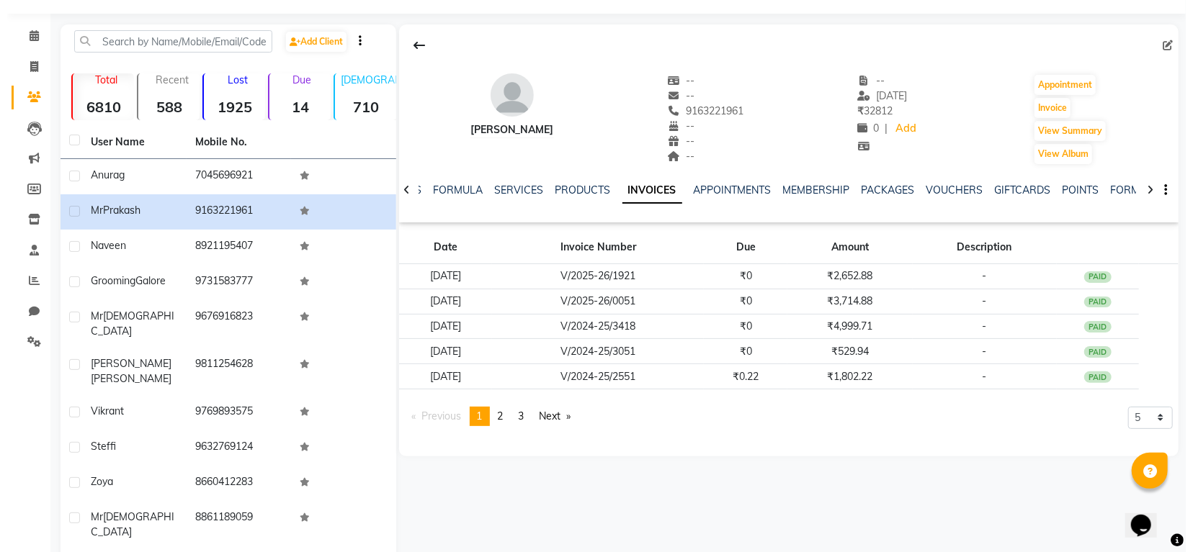
scroll to position [59, 0]
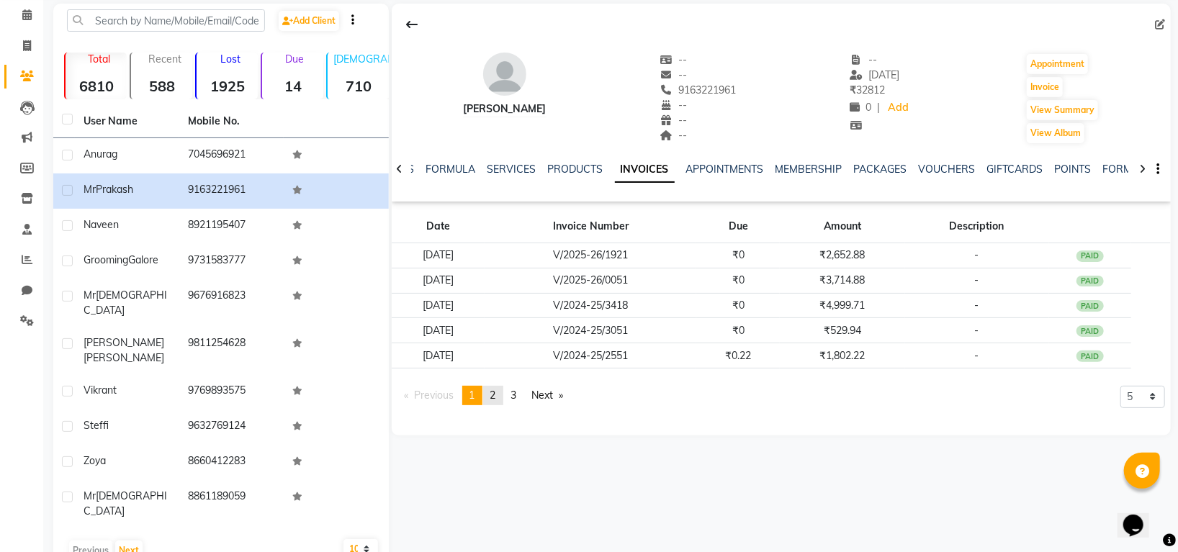
click at [491, 397] on link "page 2" at bounding box center [493, 395] width 20 height 19
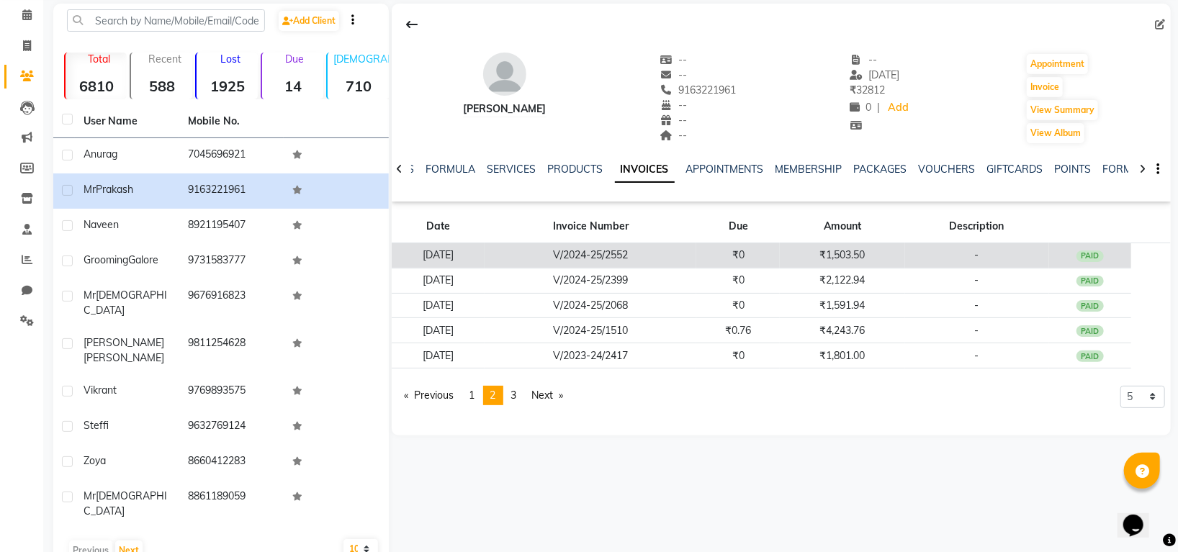
click at [780, 243] on td "₹0" at bounding box center [738, 255] width 84 height 25
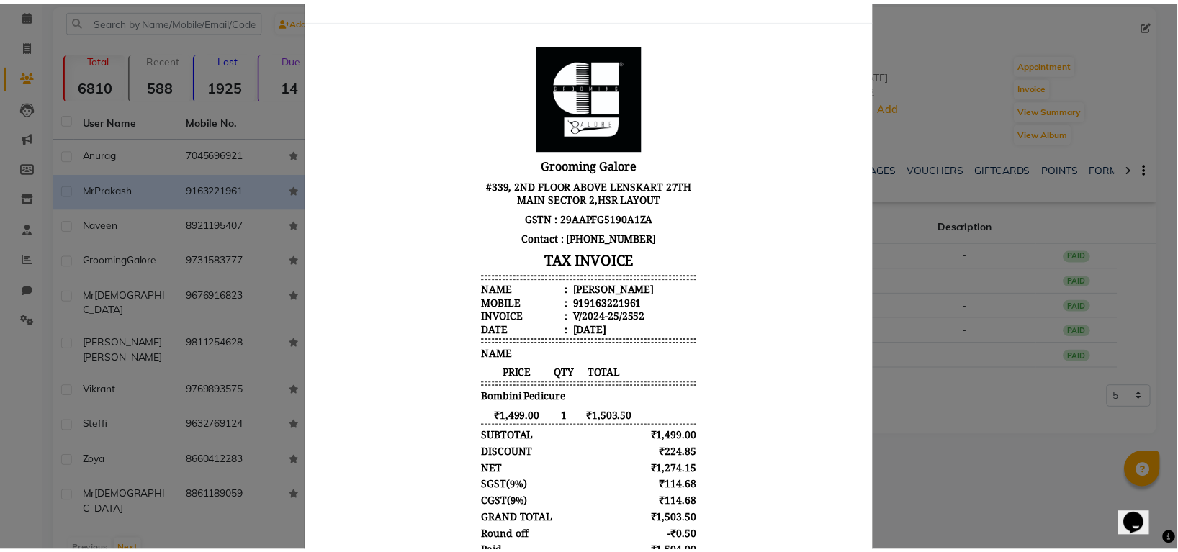
scroll to position [0, 0]
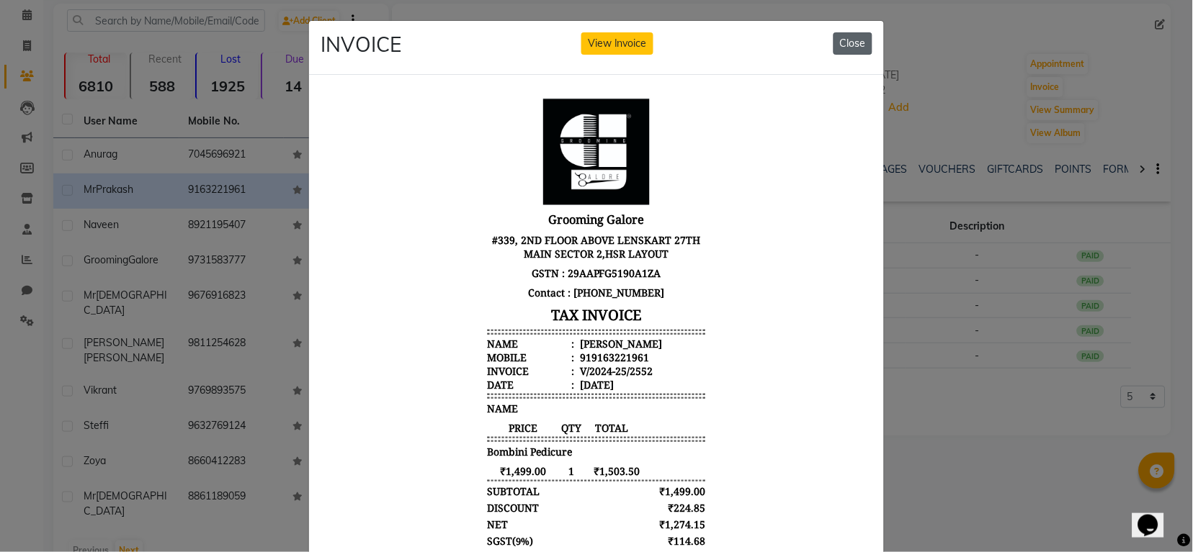
click at [853, 40] on button "Close" at bounding box center [852, 43] width 39 height 22
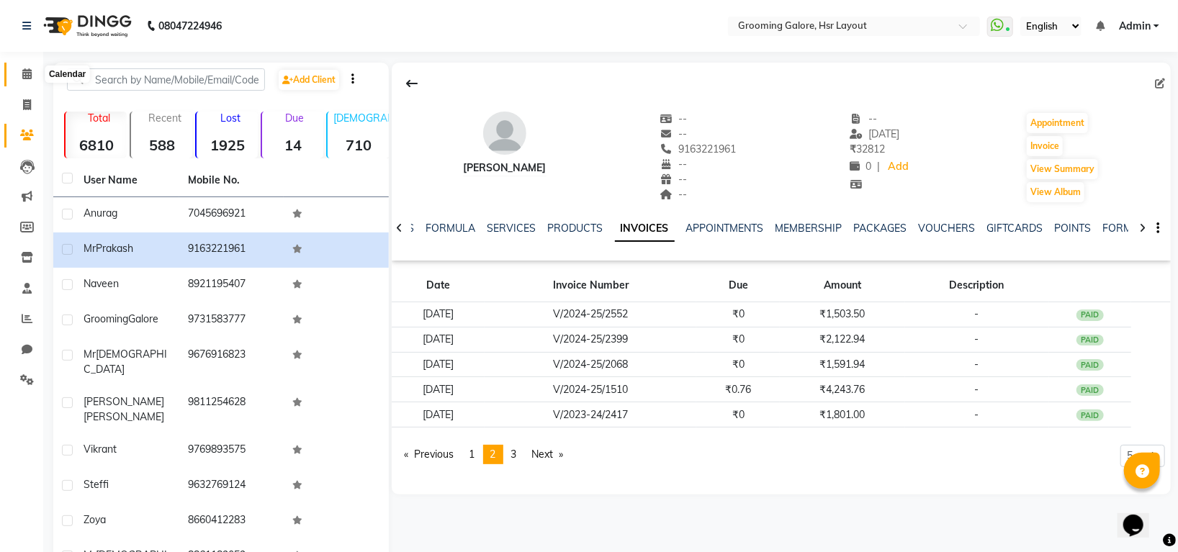
click at [18, 74] on span at bounding box center [26, 74] width 25 height 17
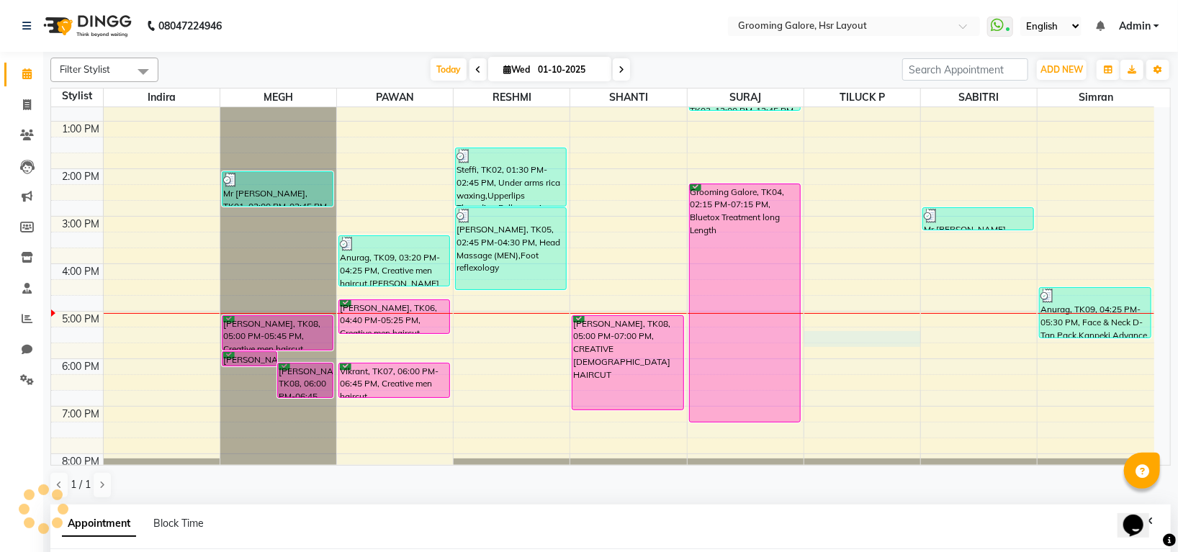
select select "82451"
select select "1035"
select select "tentative"
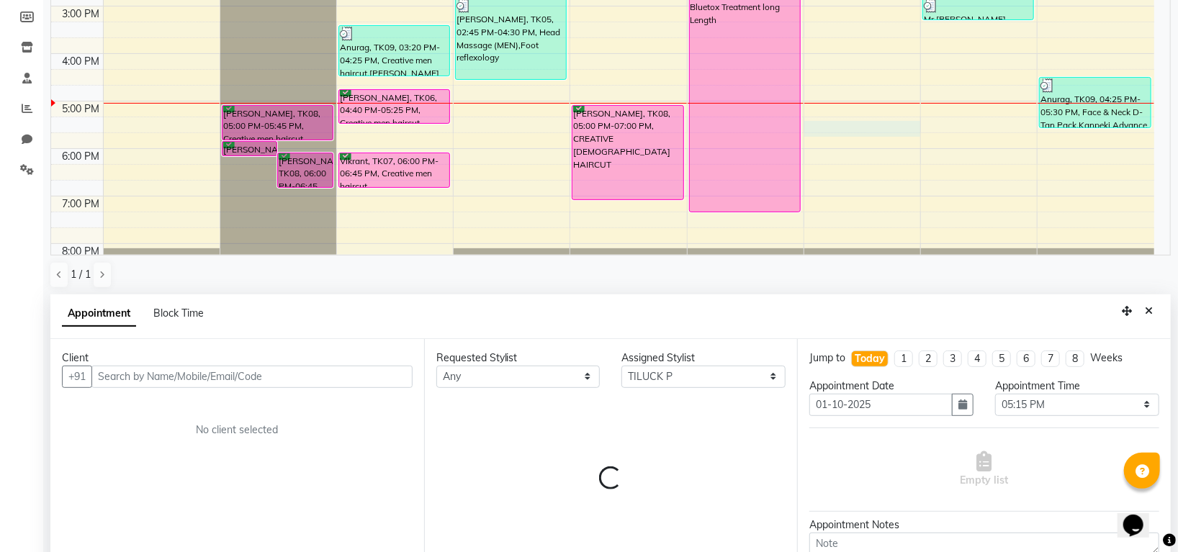
scroll to position [280, 0]
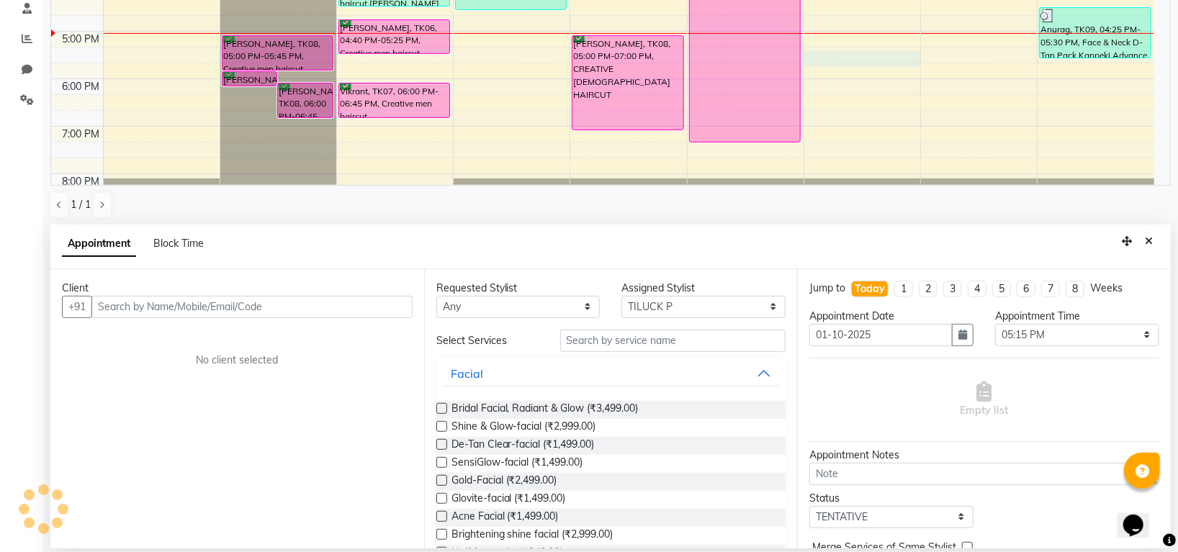
click at [302, 305] on input "text" at bounding box center [251, 307] width 321 height 22
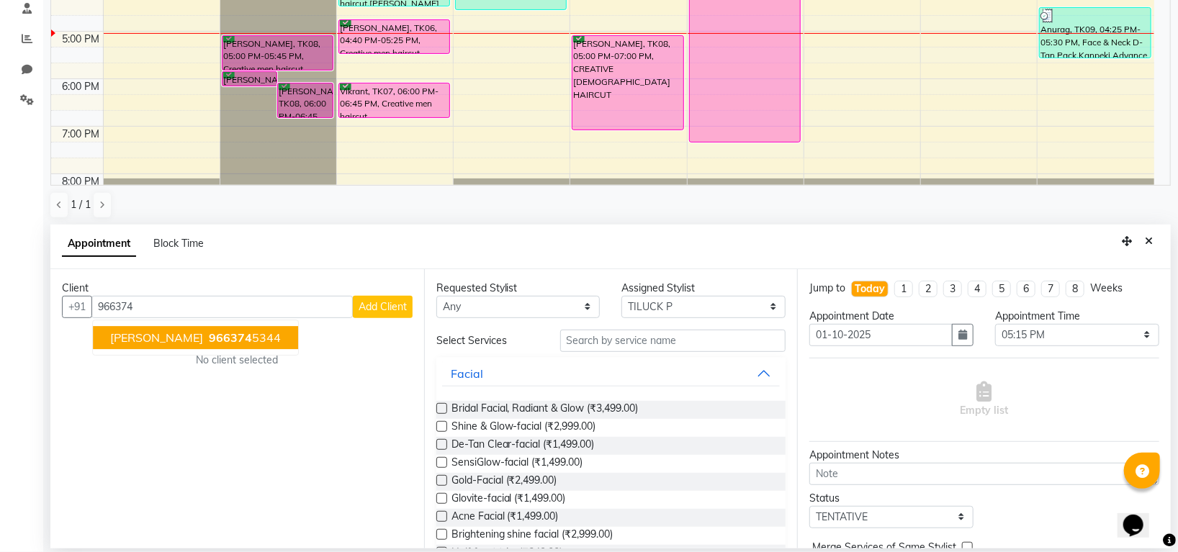
click at [227, 338] on span "966374" at bounding box center [230, 338] width 43 height 14
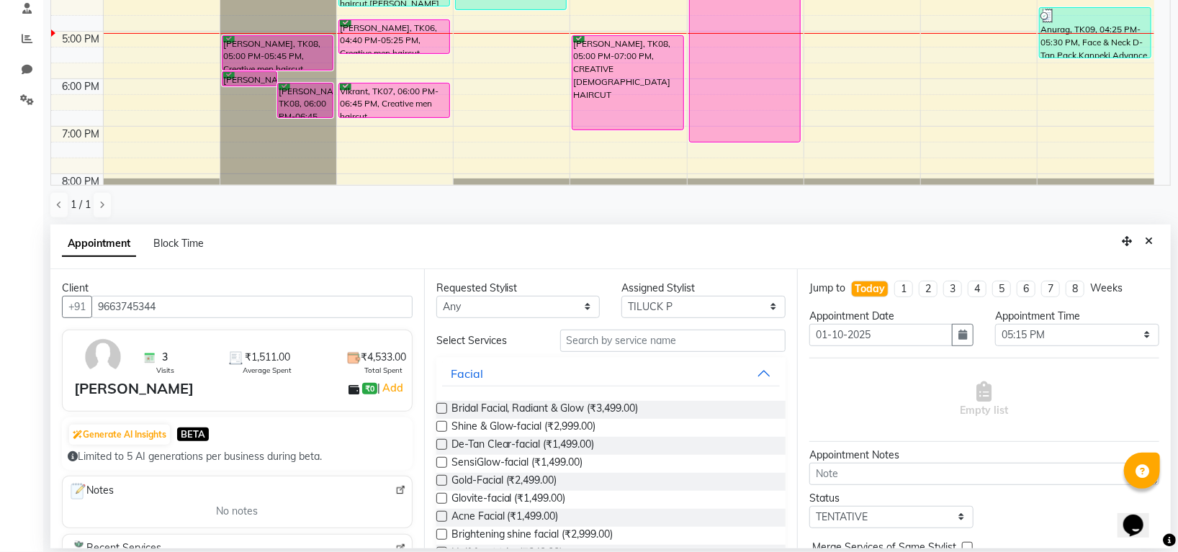
type input "9663745344"
click at [598, 336] on input "text" at bounding box center [673, 341] width 226 height 22
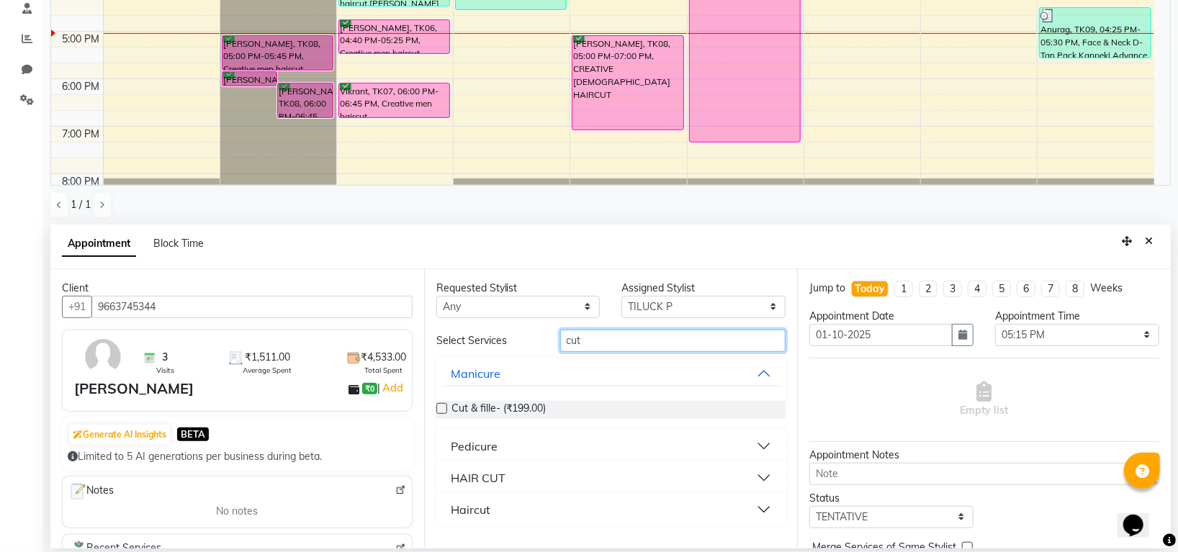
type input "cut"
click at [488, 478] on div "HAIR CUT" at bounding box center [478, 478] width 55 height 17
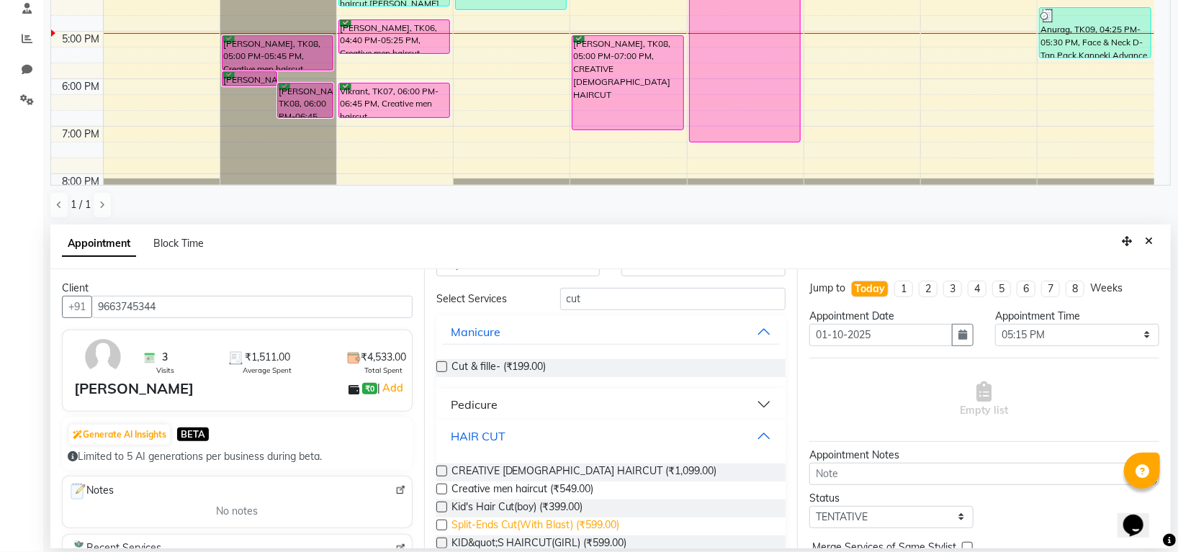
scroll to position [89, 0]
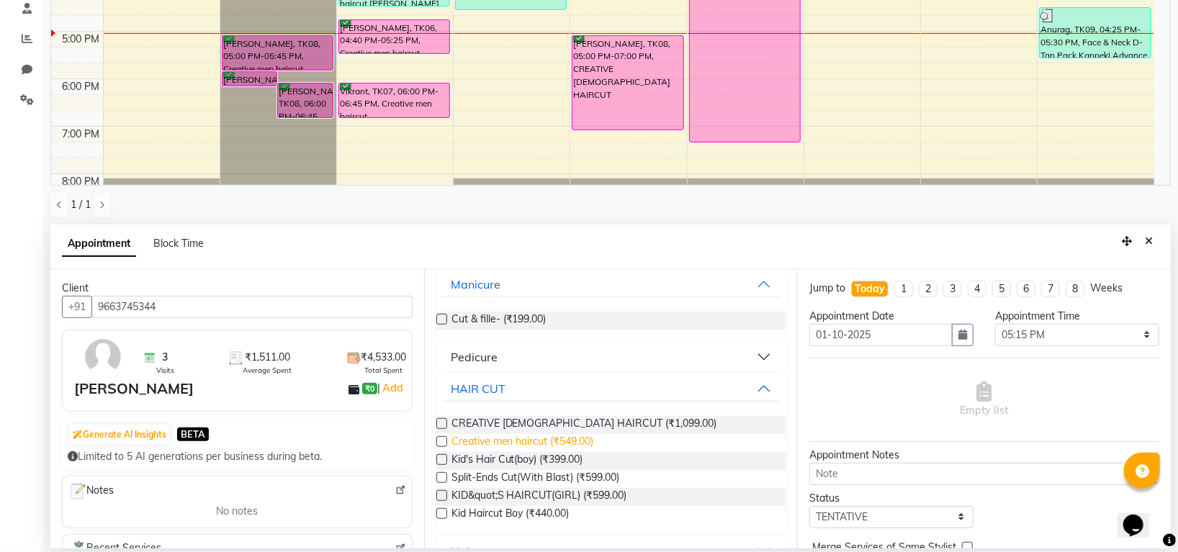
click at [483, 437] on span "Creative men haircut (₹549.00)" at bounding box center [523, 443] width 143 height 18
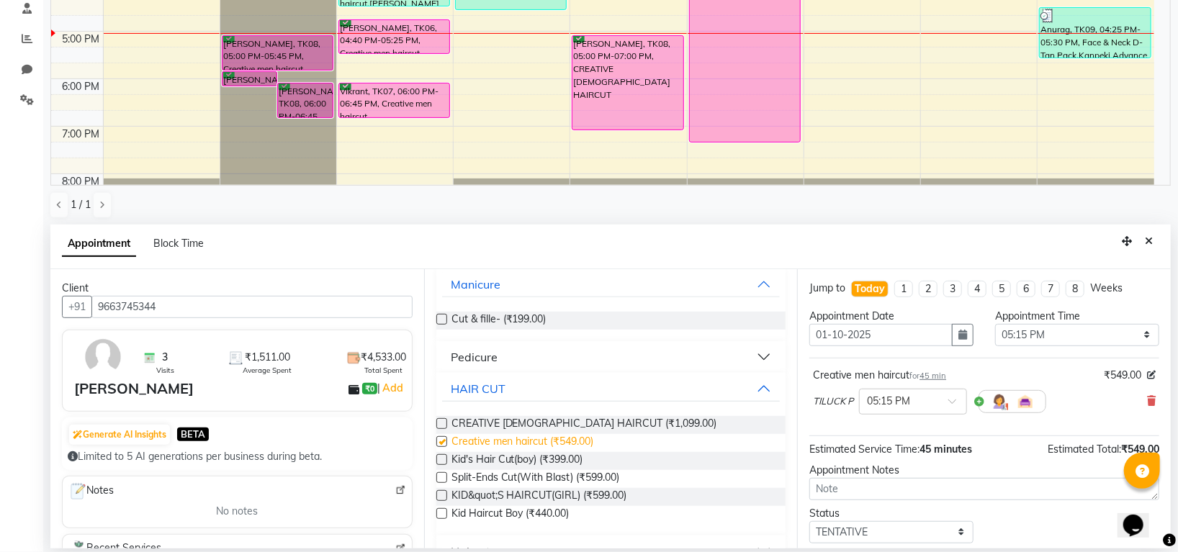
checkbox input "false"
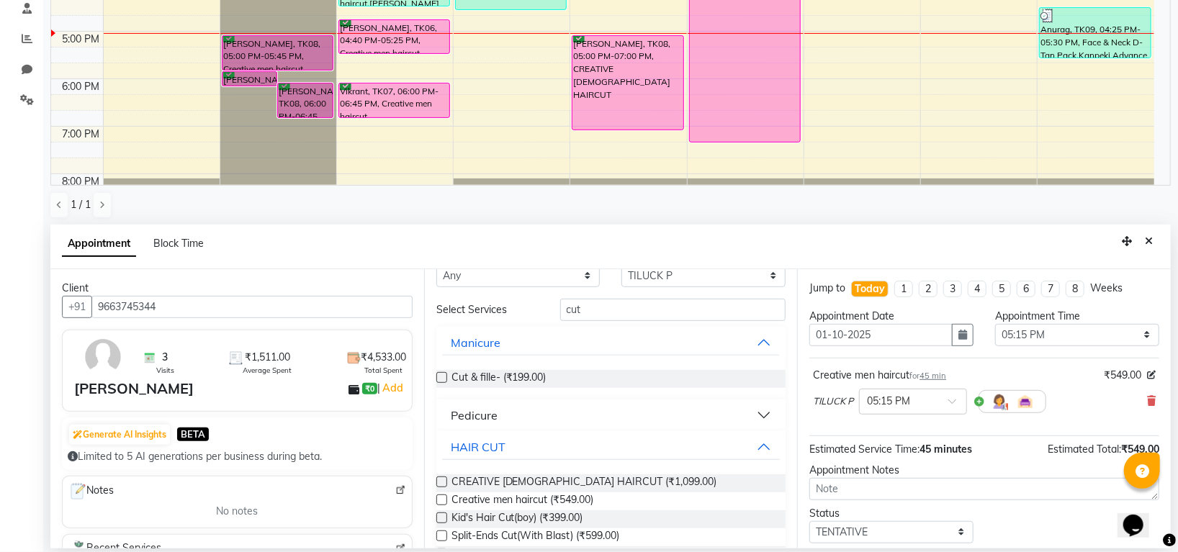
scroll to position [0, 0]
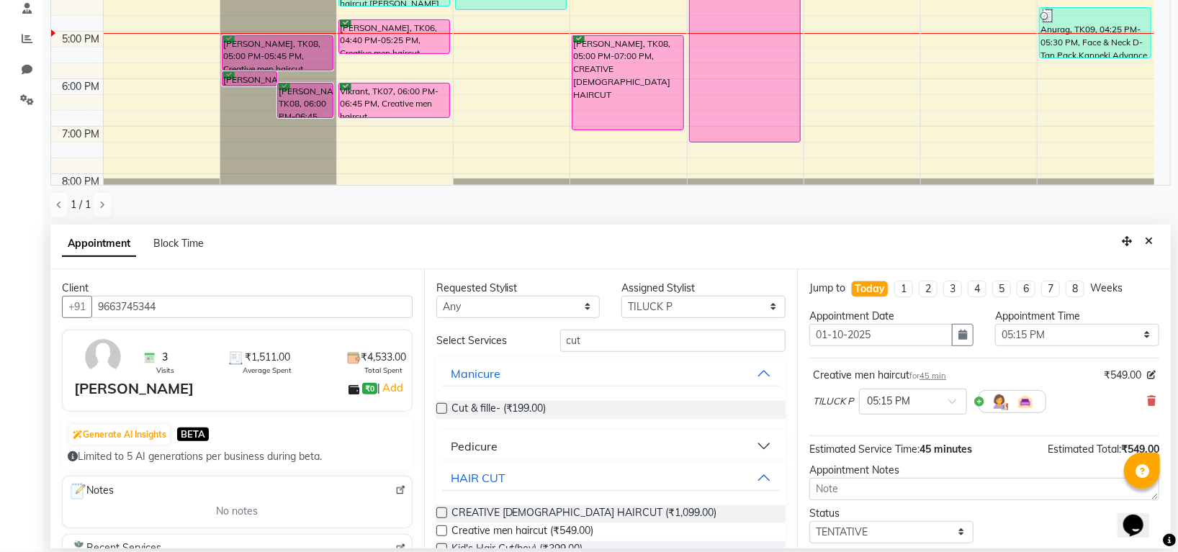
click at [630, 322] on div "Requested Stylist Any Indira MEGH PAWAN RESHMI SABITRI SHANTI Simran SURAJ TILU…" at bounding box center [611, 408] width 374 height 279
click at [624, 336] on input "cut" at bounding box center [673, 341] width 226 height 22
type input "c"
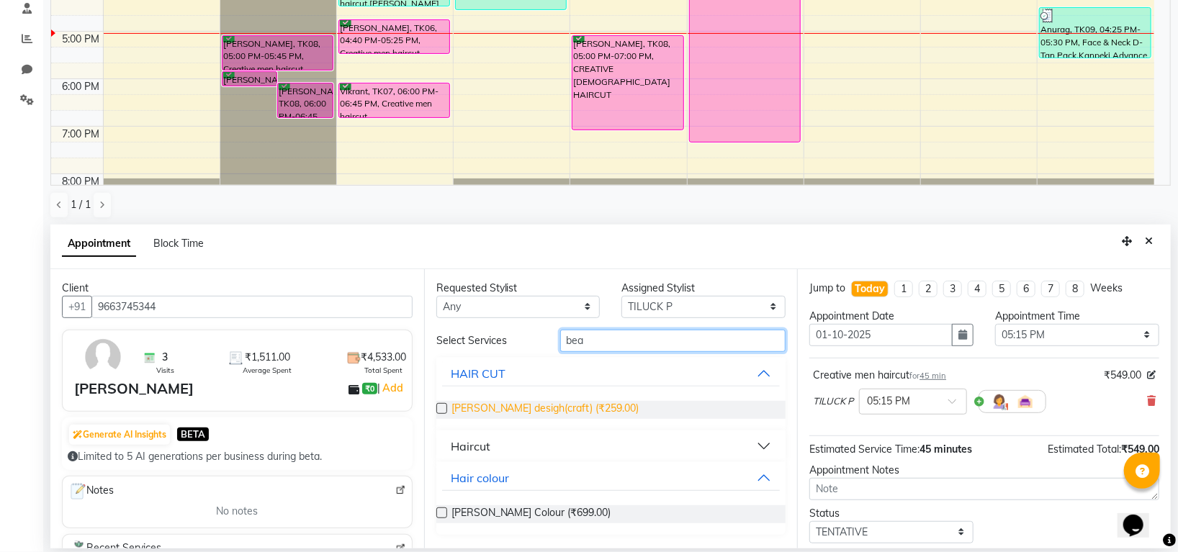
type input "bea"
click at [524, 405] on span "Beard desigh(craft) (₹259.00)" at bounding box center [546, 410] width 188 height 18
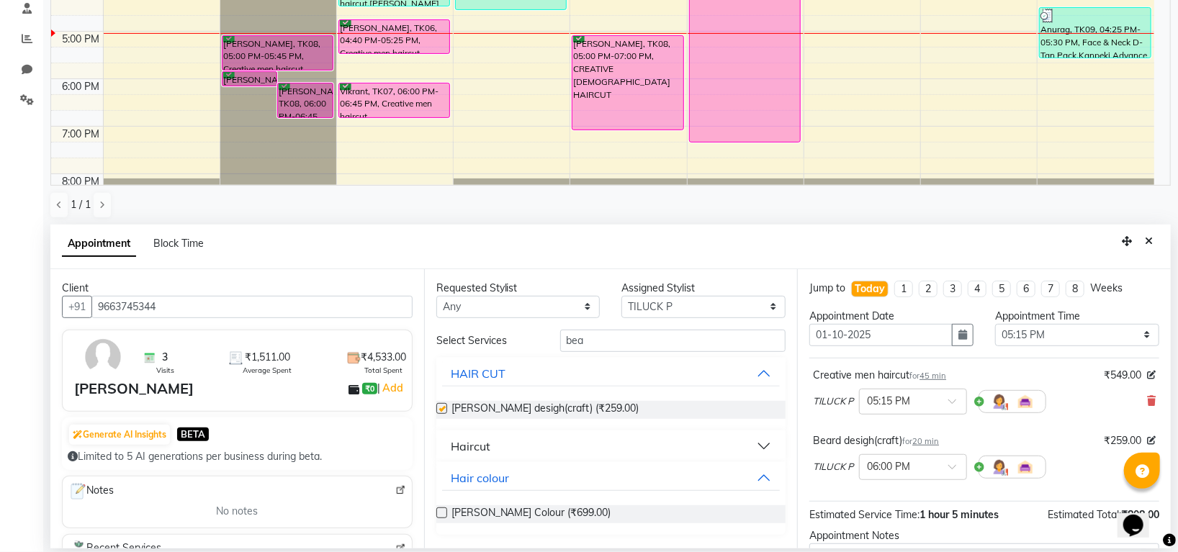
checkbox input "false"
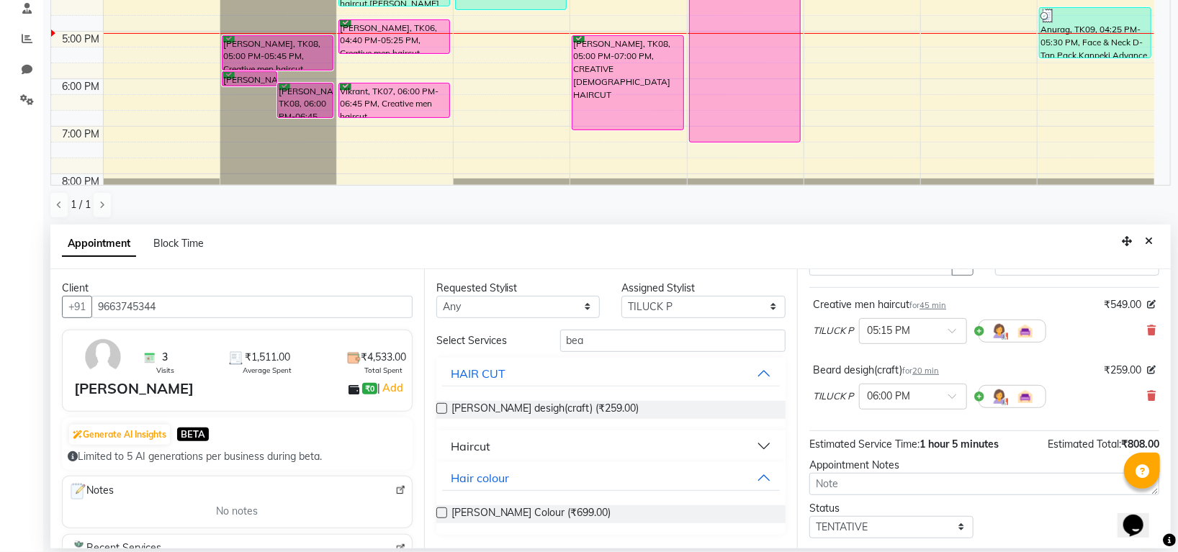
scroll to position [151, 0]
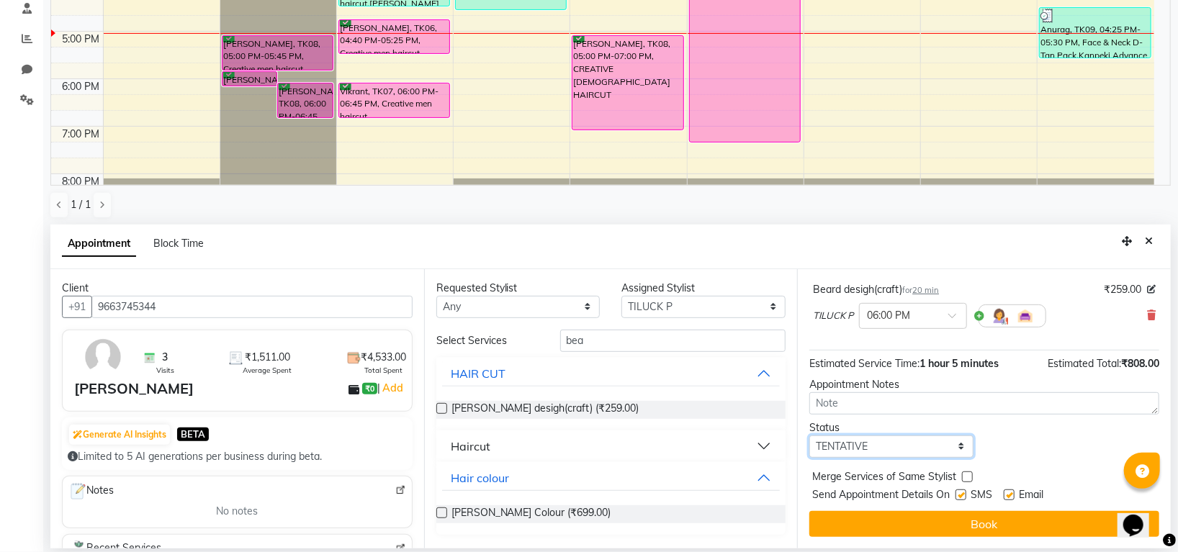
click at [900, 438] on select "Select TENTATIVE CONFIRM CHECK-IN UPCOMING" at bounding box center [891, 447] width 164 height 22
select select "confirm booking"
click at [809, 436] on select "Select TENTATIVE CONFIRM CHECK-IN UPCOMING" at bounding box center [891, 447] width 164 height 22
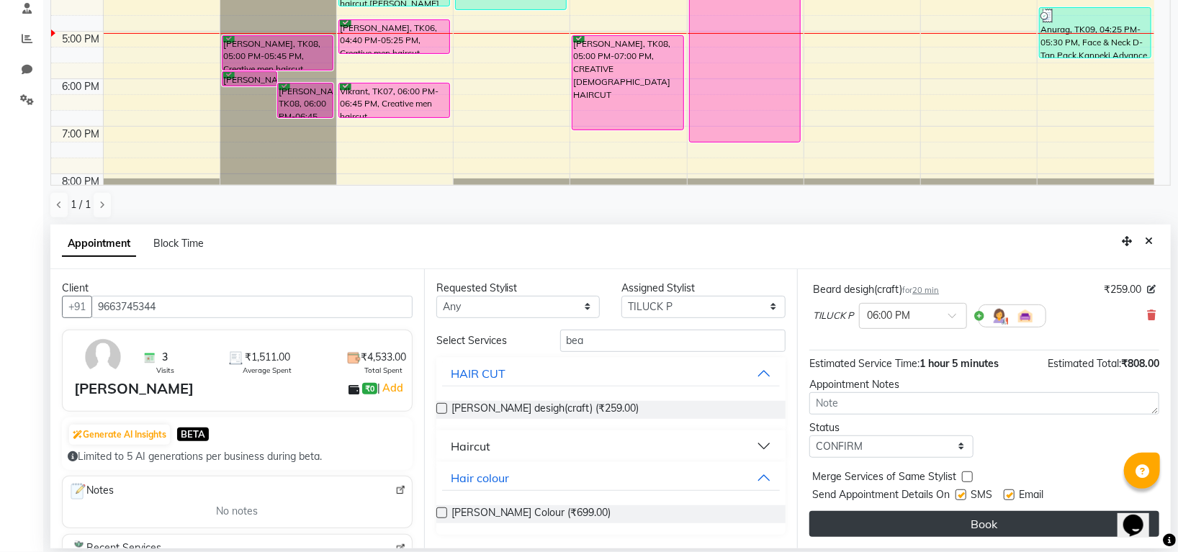
click at [910, 519] on button "Book" at bounding box center [984, 524] width 350 height 26
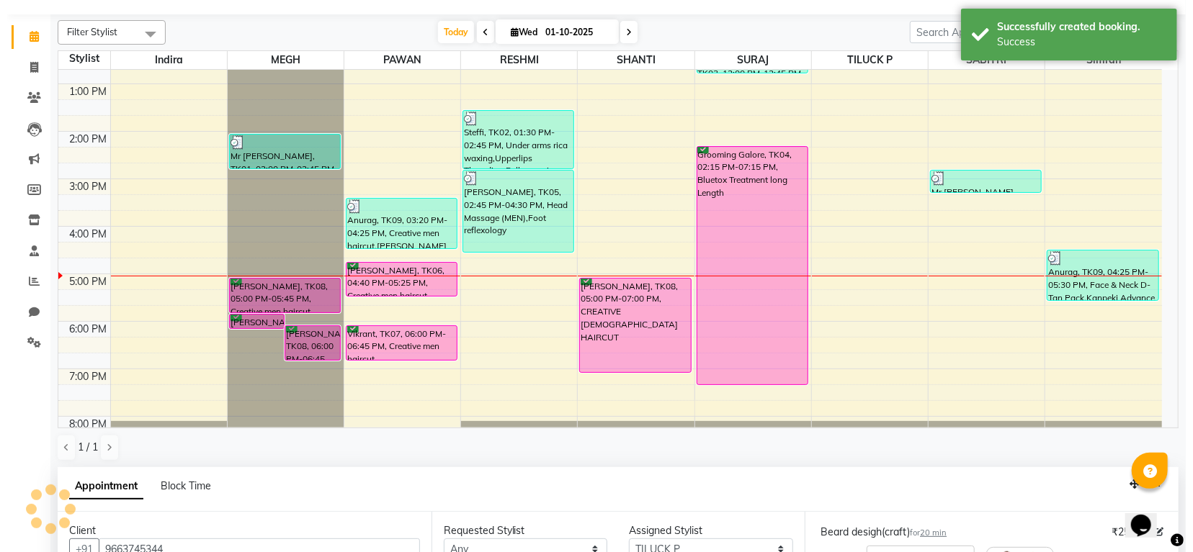
scroll to position [0, 0]
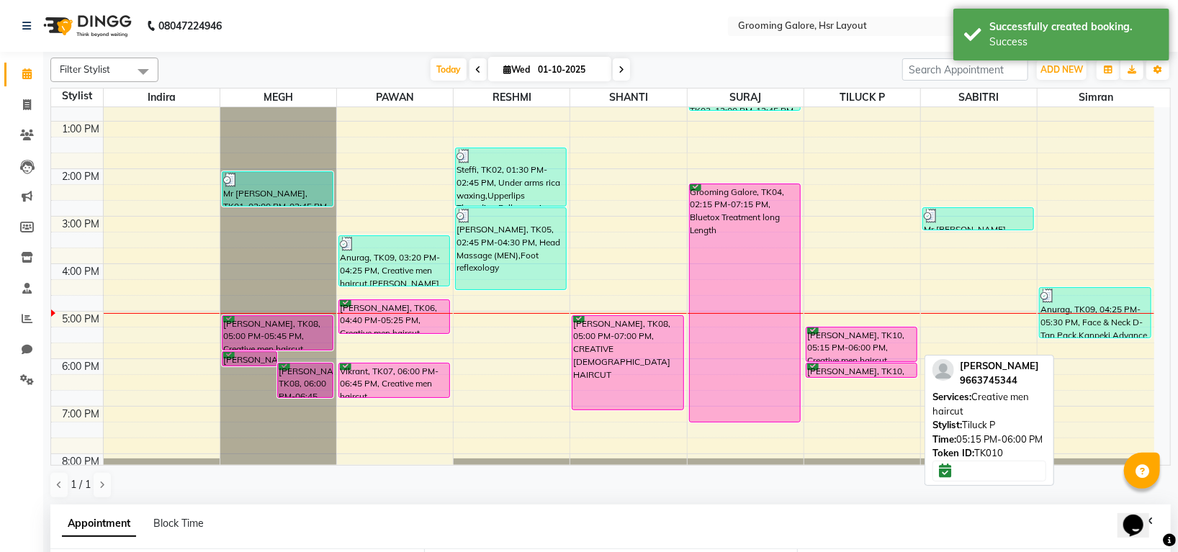
click at [892, 338] on div "[PERSON_NAME], TK10, 05:15 PM-06:00 PM, Creative men haircut" at bounding box center [862, 345] width 110 height 34
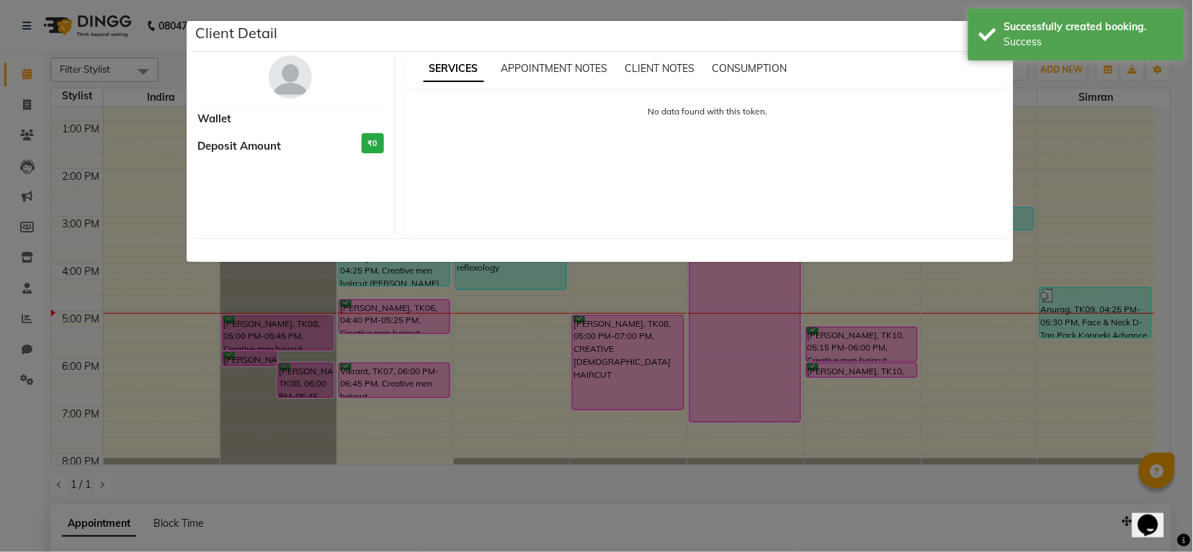
select select "6"
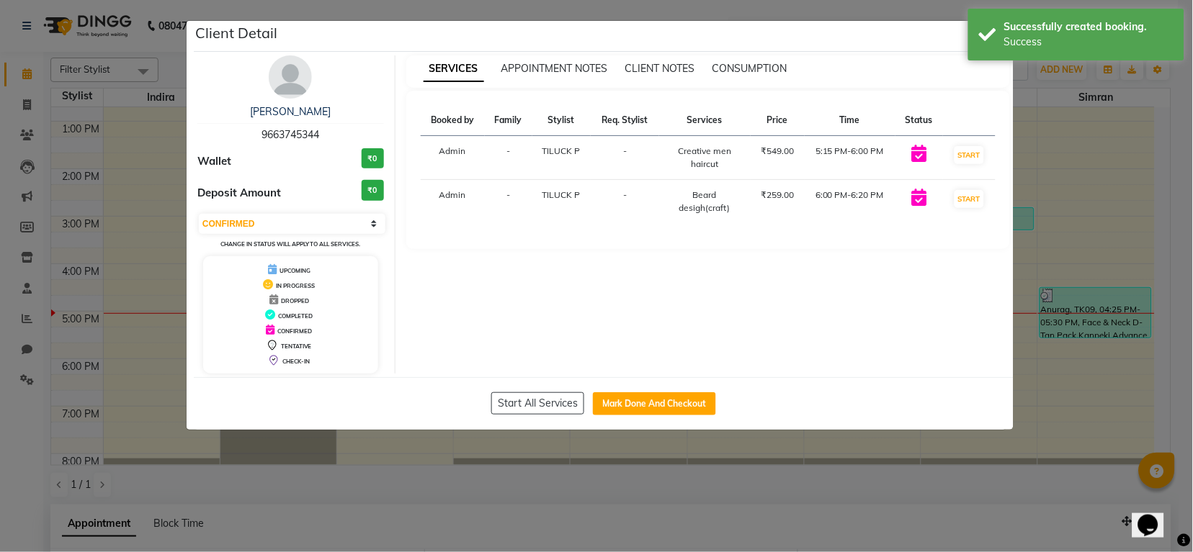
click at [297, 92] on img at bounding box center [290, 76] width 43 height 43
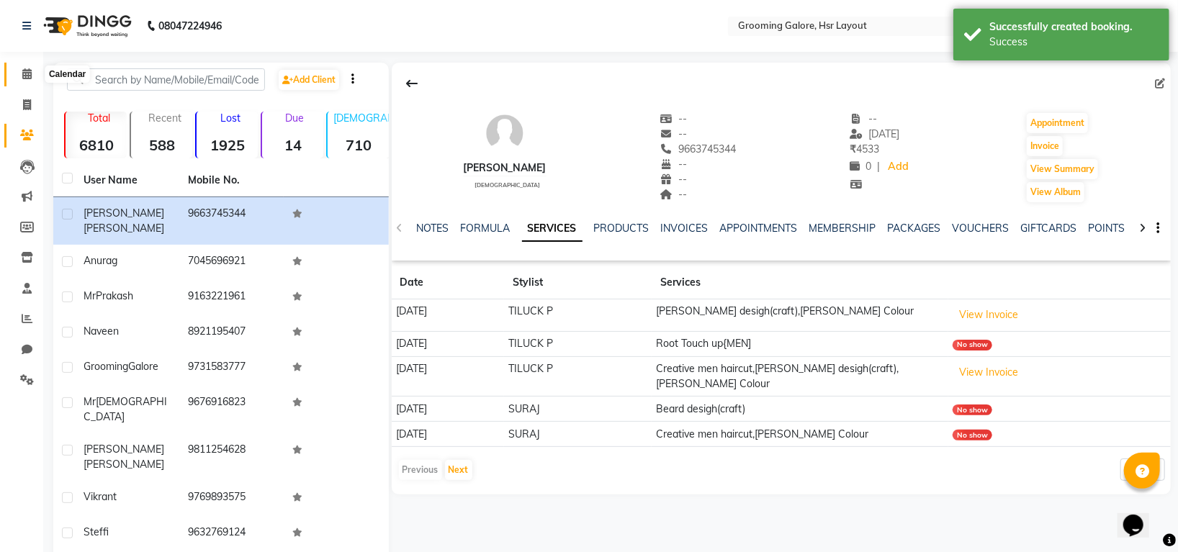
click at [26, 74] on icon at bounding box center [26, 73] width 9 height 11
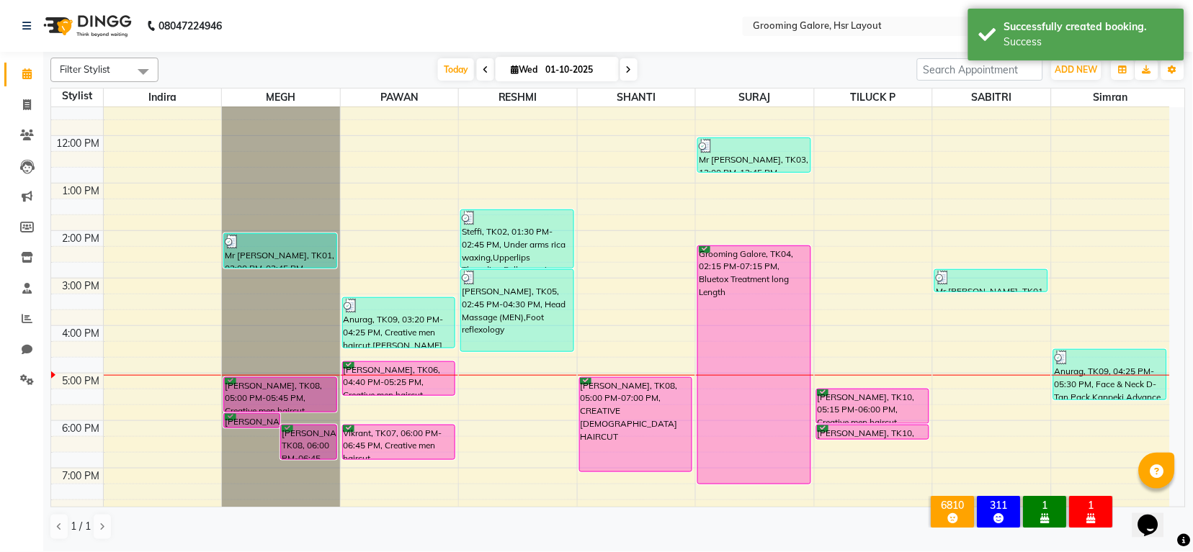
scroll to position [223, 0]
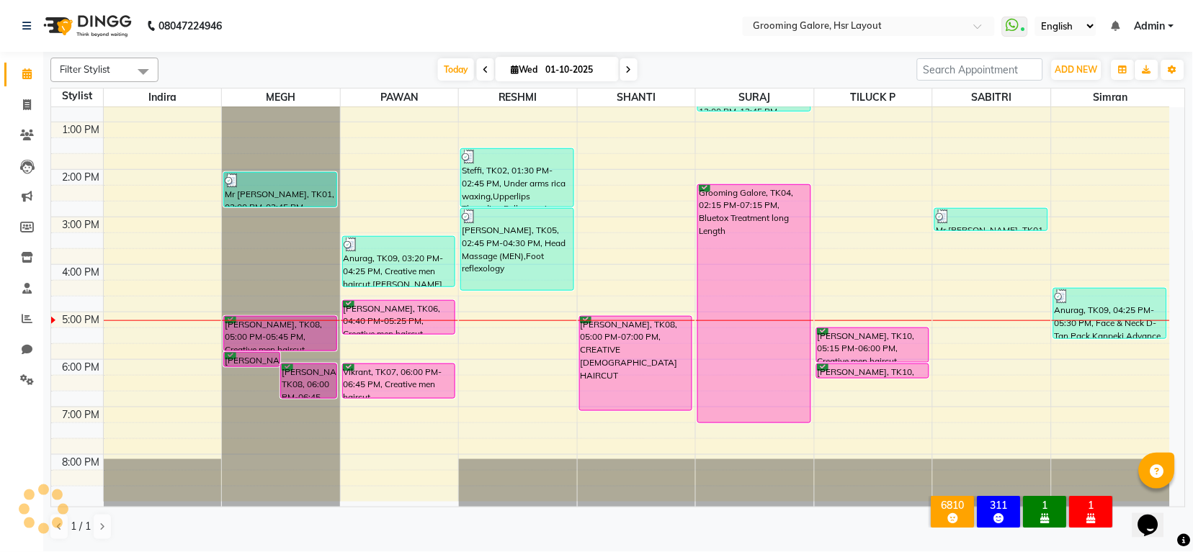
click at [626, 68] on icon at bounding box center [629, 70] width 6 height 9
type input "02-10-2025"
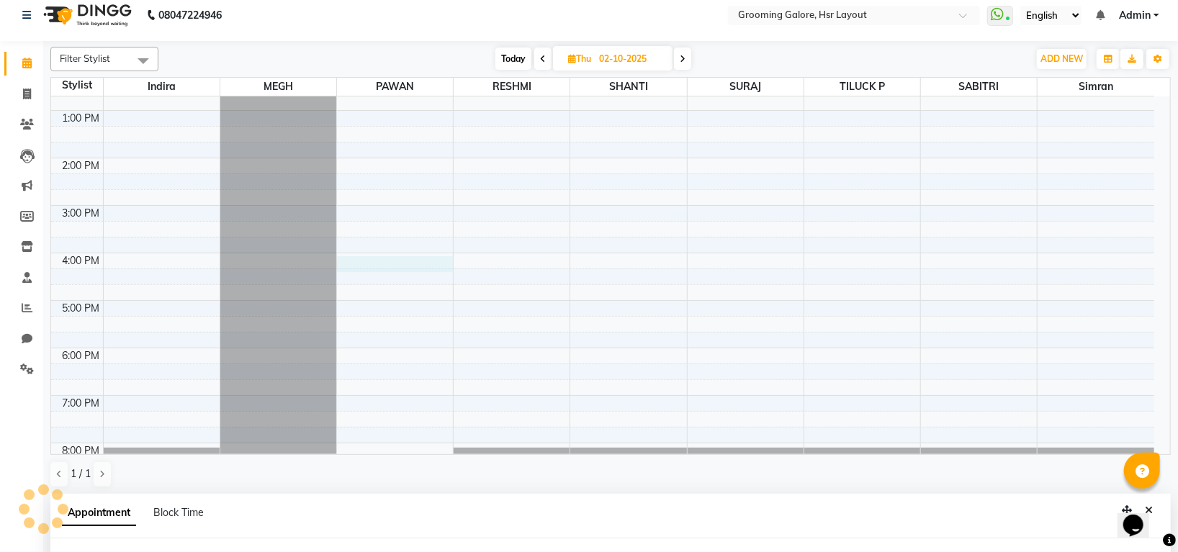
select select "45583"
select select "960"
select select "tentative"
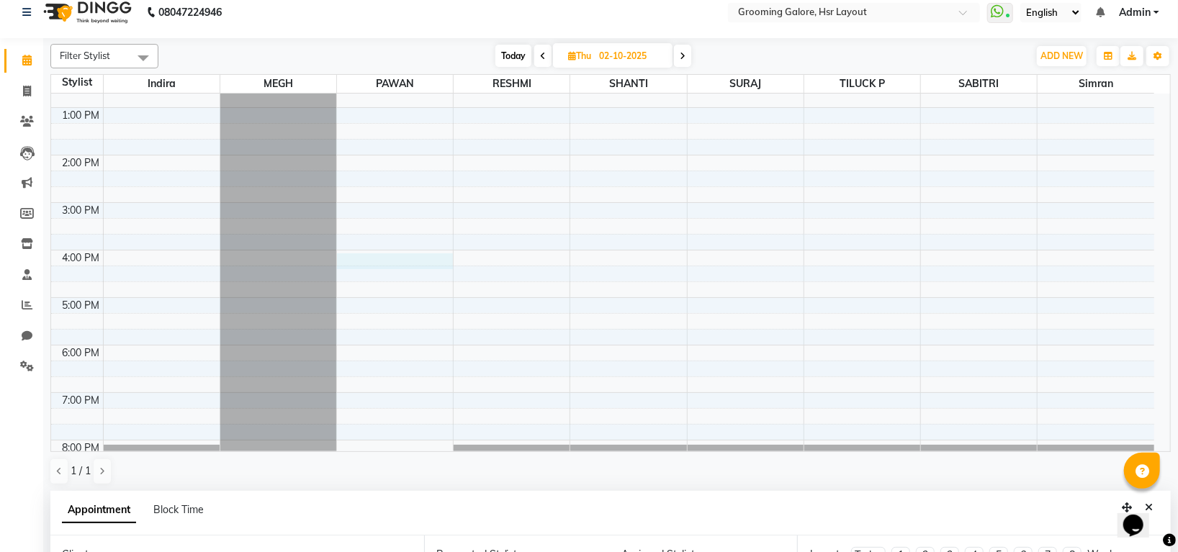
scroll to position [280, 0]
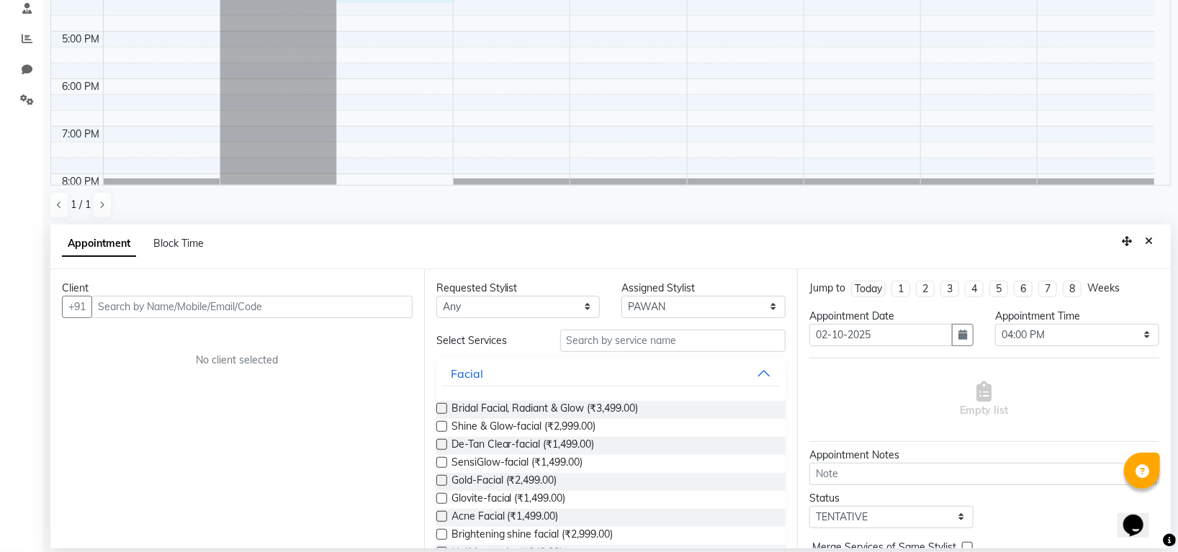
click at [274, 308] on input "text" at bounding box center [251, 307] width 321 height 22
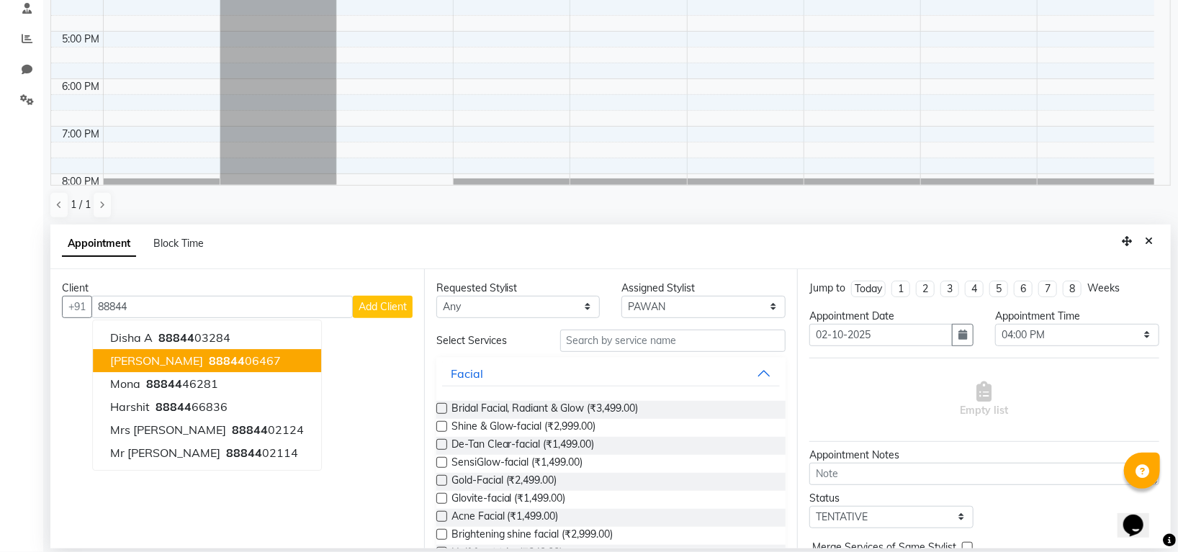
click at [216, 358] on span "88844" at bounding box center [227, 361] width 36 height 14
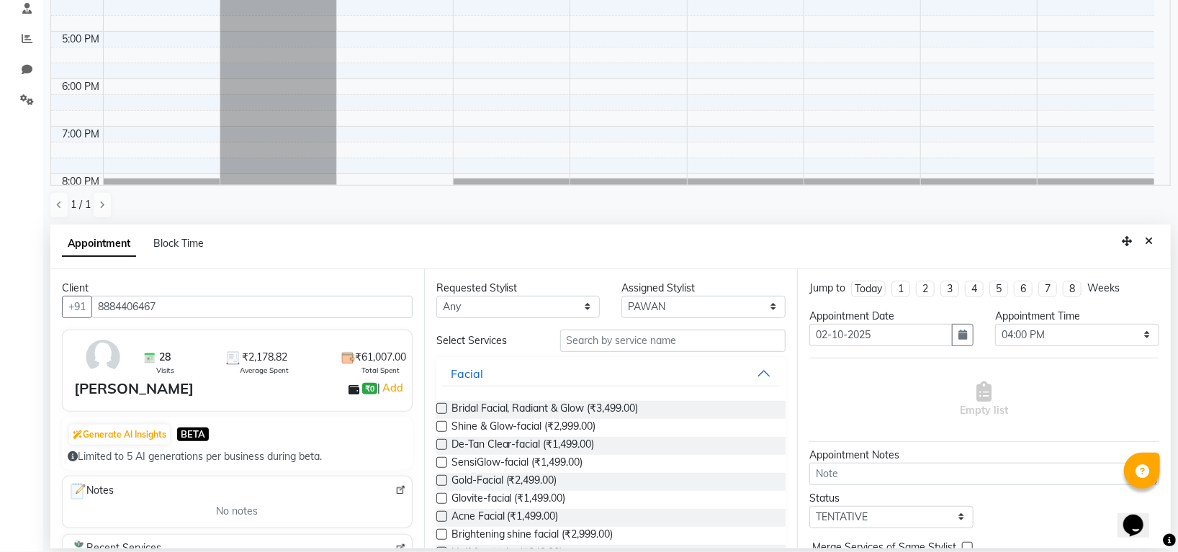
type input "8884406467"
click at [580, 341] on input "text" at bounding box center [673, 341] width 226 height 22
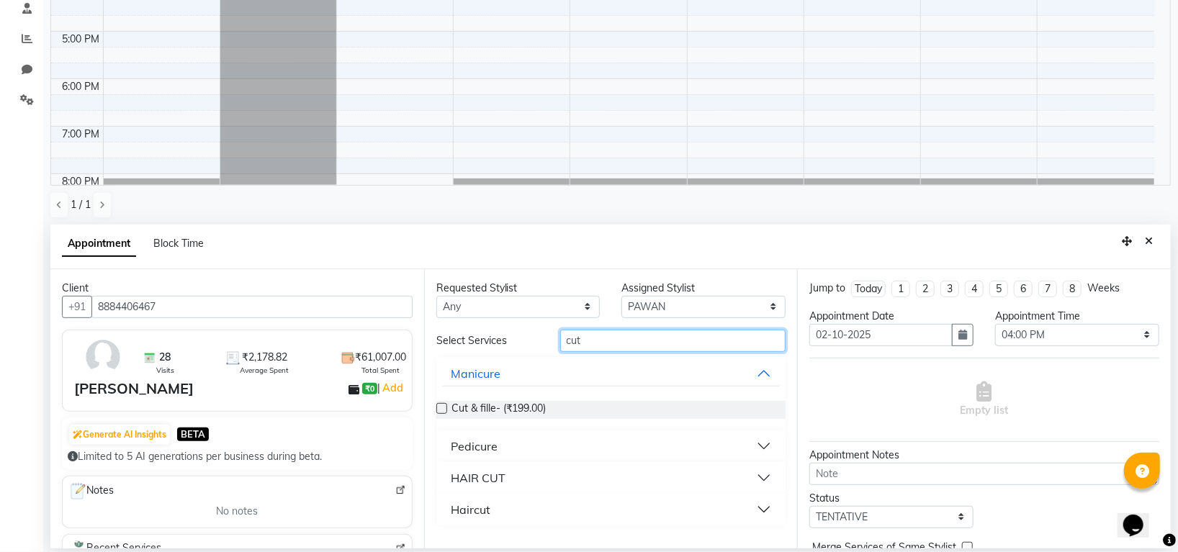
type input "cut"
click at [495, 470] on div "HAIR CUT" at bounding box center [478, 478] width 55 height 17
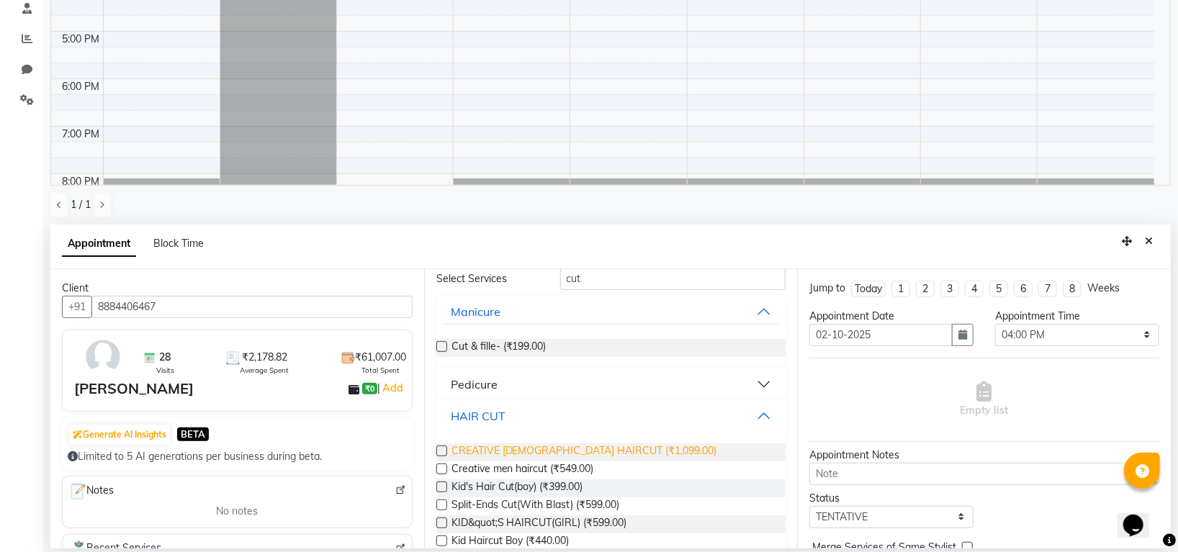
scroll to position [118, 0]
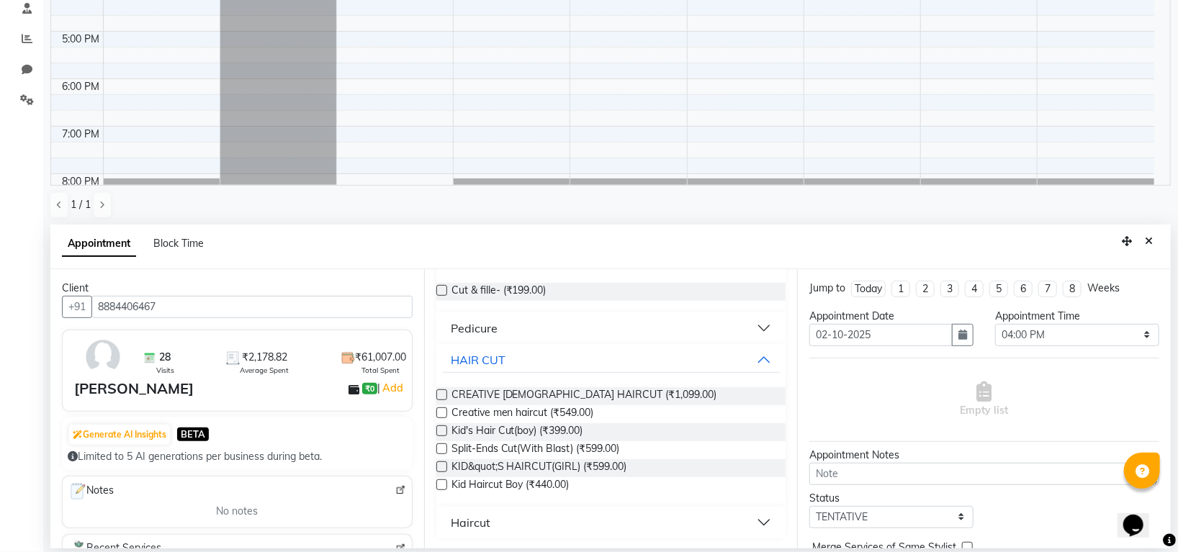
click at [439, 429] on label at bounding box center [441, 431] width 11 height 11
click at [439, 429] on input "checkbox" at bounding box center [440, 432] width 9 height 9
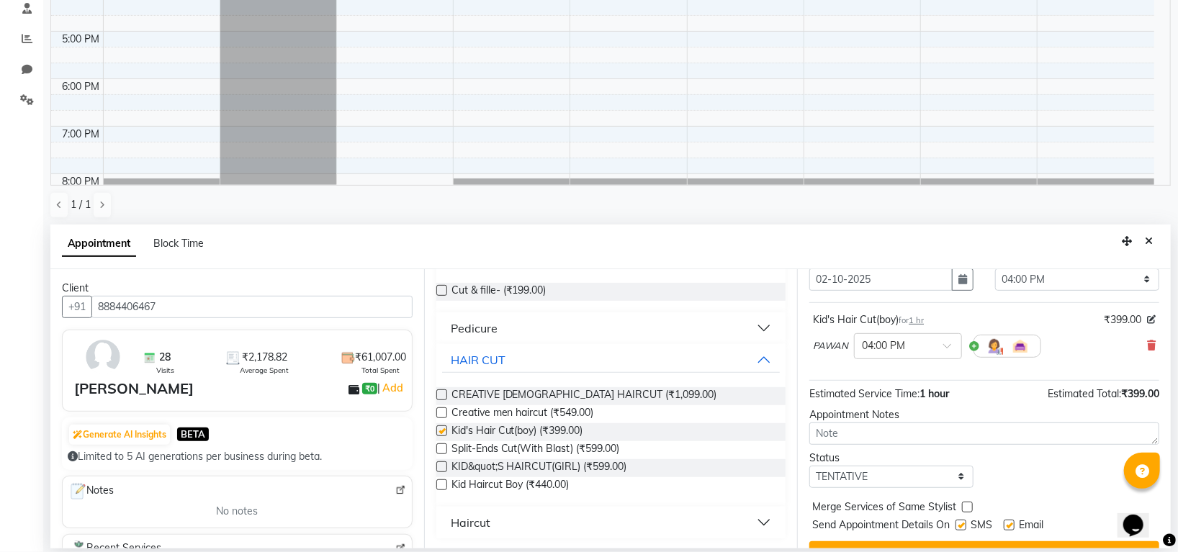
scroll to position [86, 0]
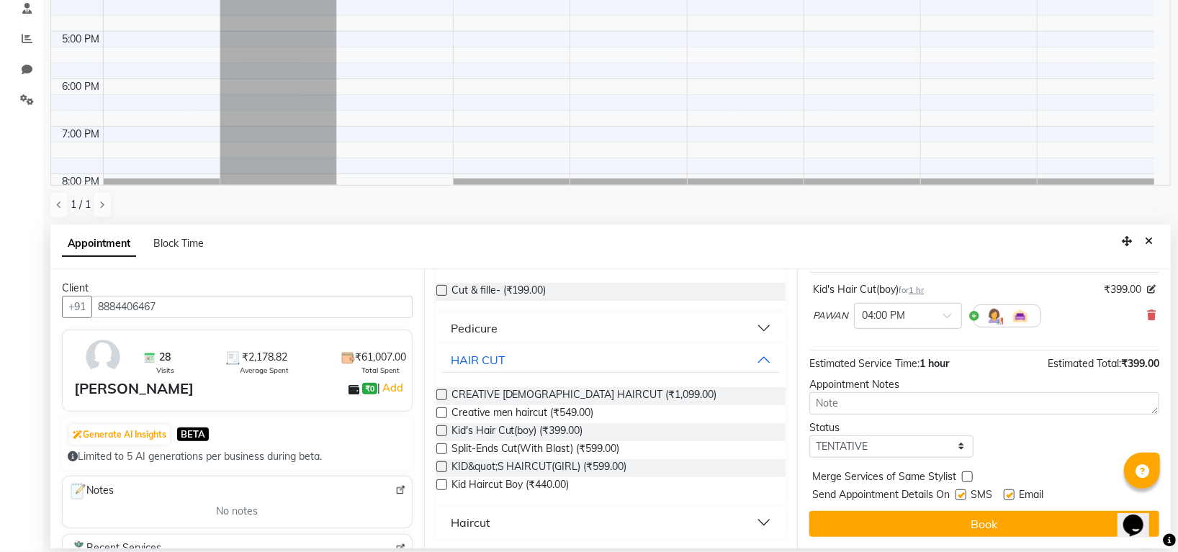
checkbox input "false"
click at [888, 440] on select "Select TENTATIVE CONFIRM UPCOMING" at bounding box center [891, 447] width 164 height 22
select select "confirm booking"
click at [809, 436] on select "Select TENTATIVE CONFIRM UPCOMING" at bounding box center [891, 447] width 164 height 22
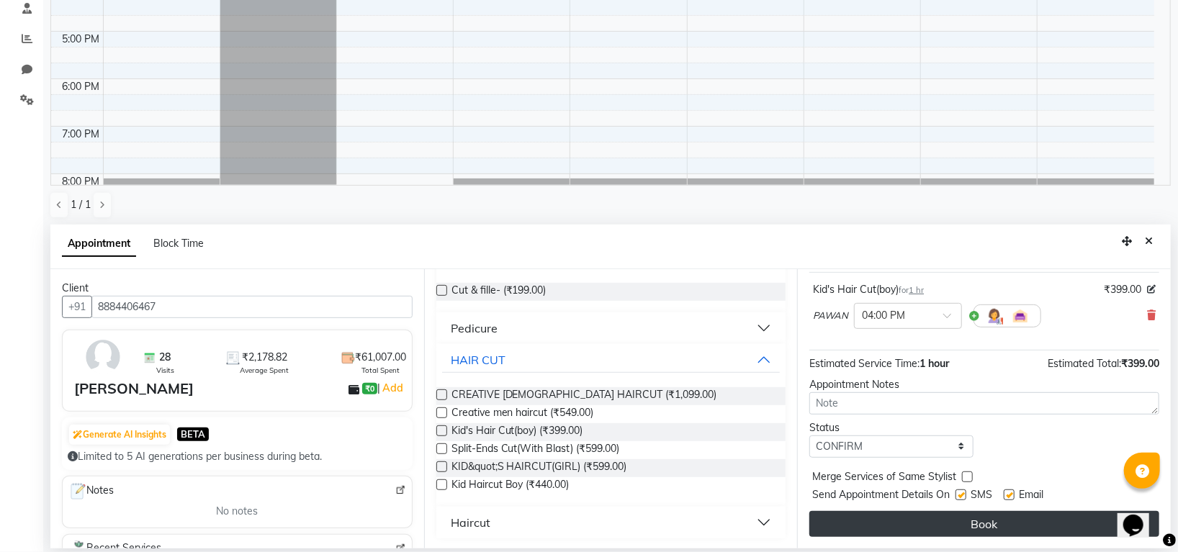
click at [895, 526] on button "Book" at bounding box center [984, 524] width 350 height 26
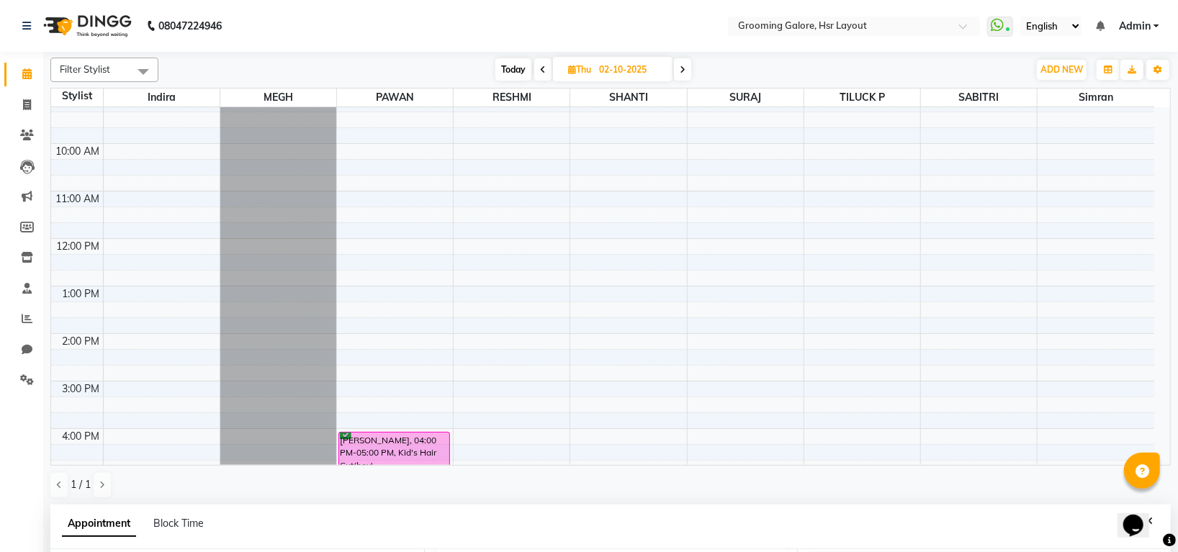
scroll to position [0, 0]
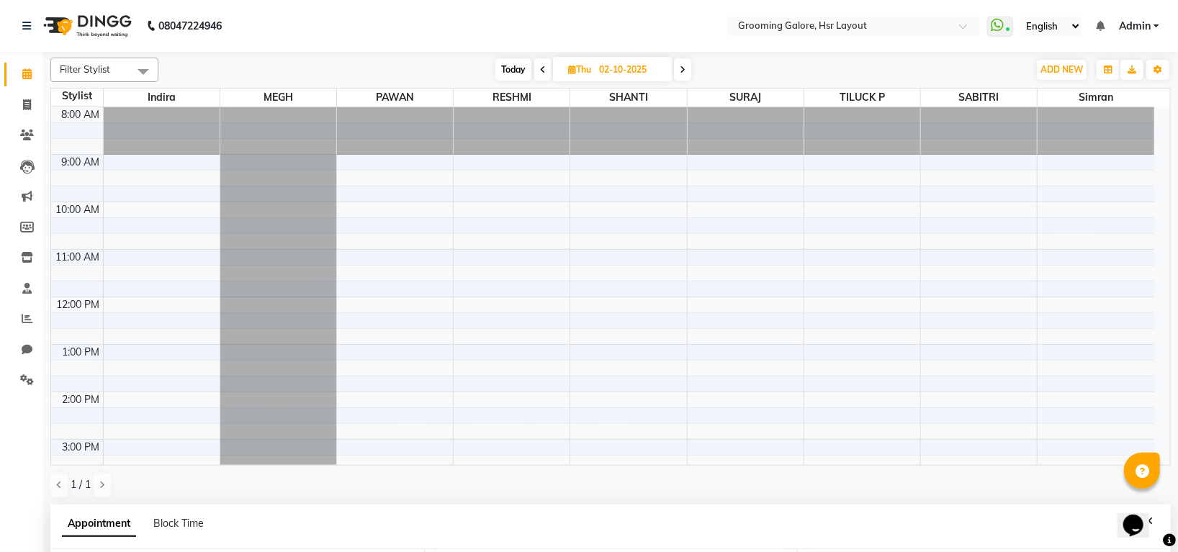
click at [542, 69] on icon at bounding box center [543, 70] width 6 height 9
type input "01-10-2025"
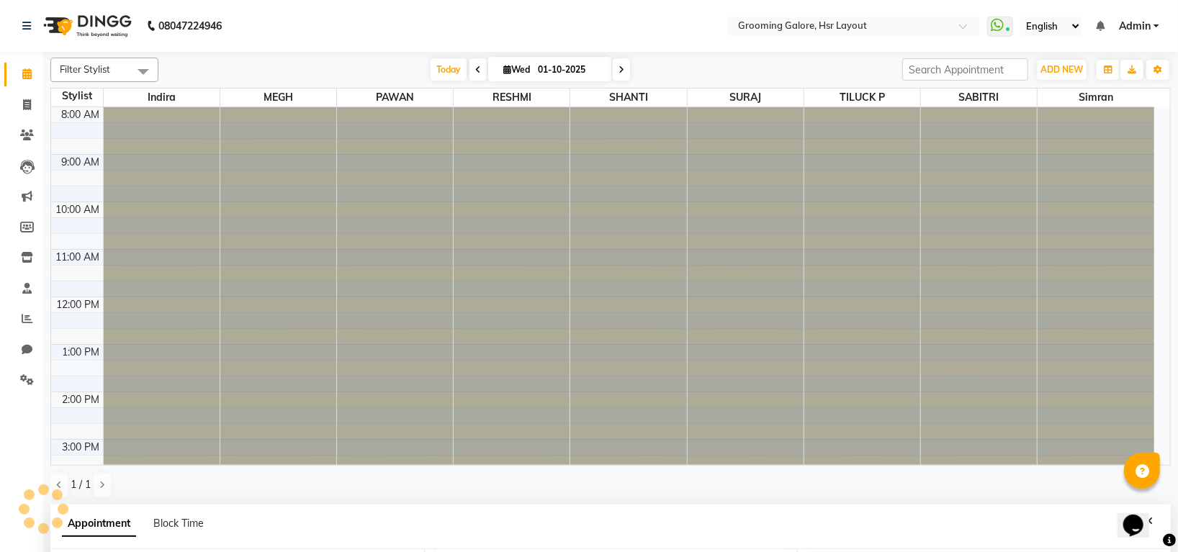
scroll to position [265, 0]
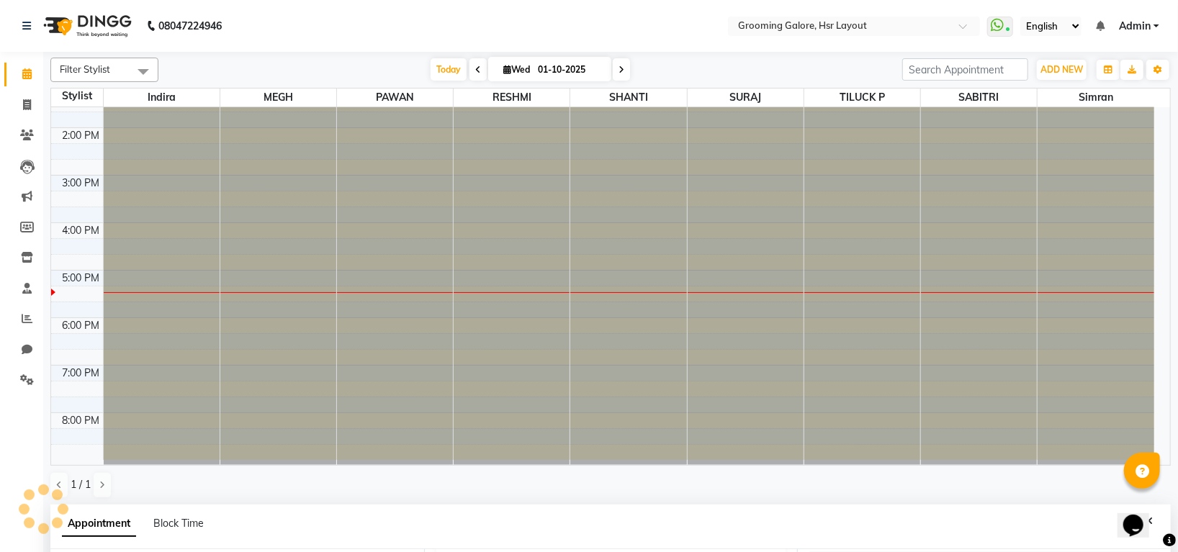
select select "960"
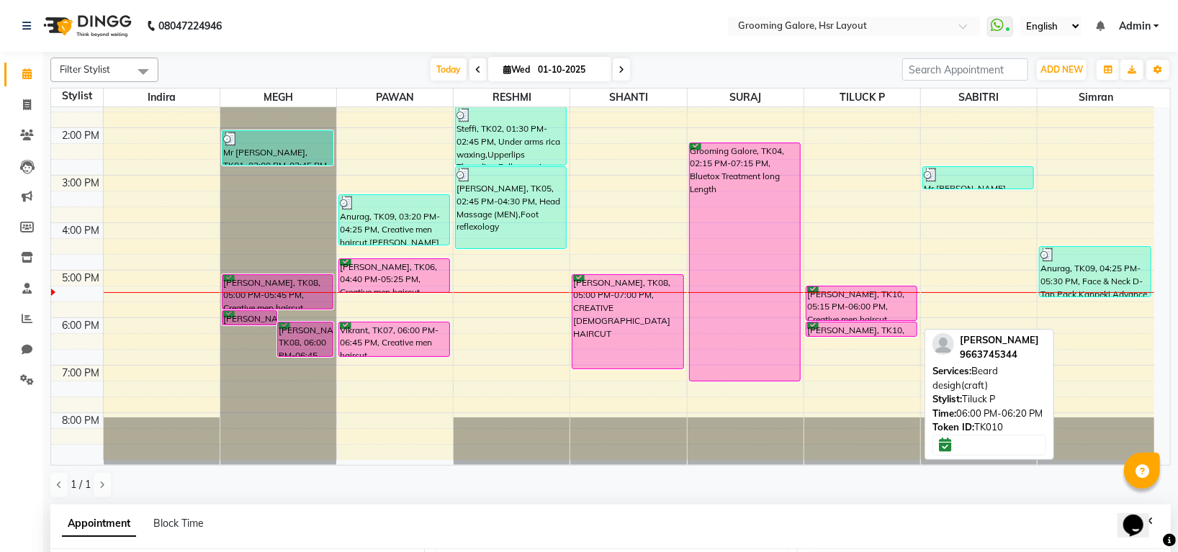
click at [867, 322] on link "Sharath Kumar, TK10, 06:00 PM-06:20 PM, Beard desigh(craft)" at bounding box center [862, 329] width 112 height 15
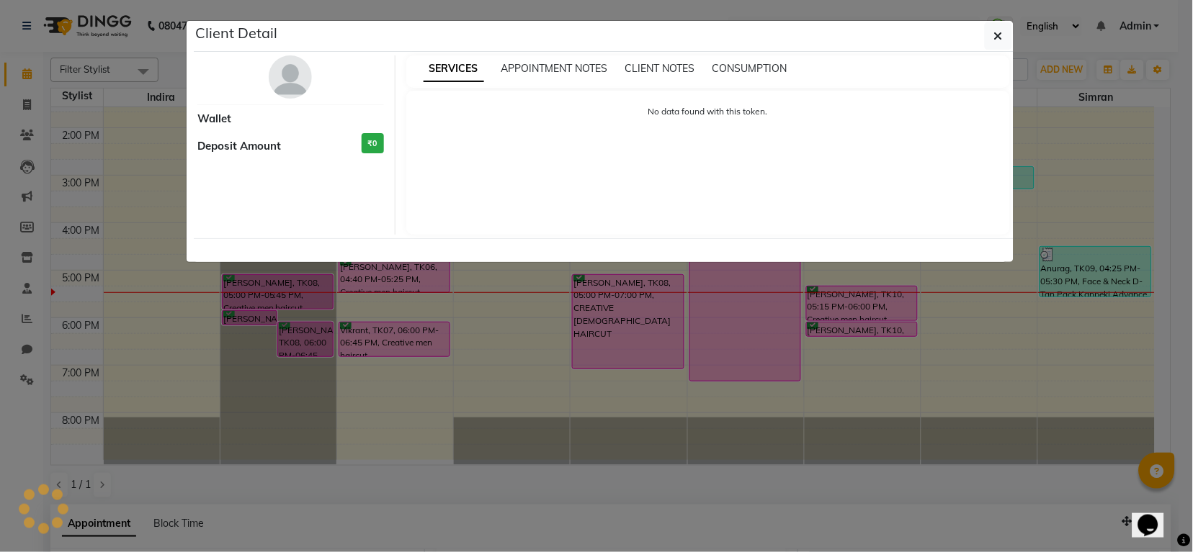
select select "6"
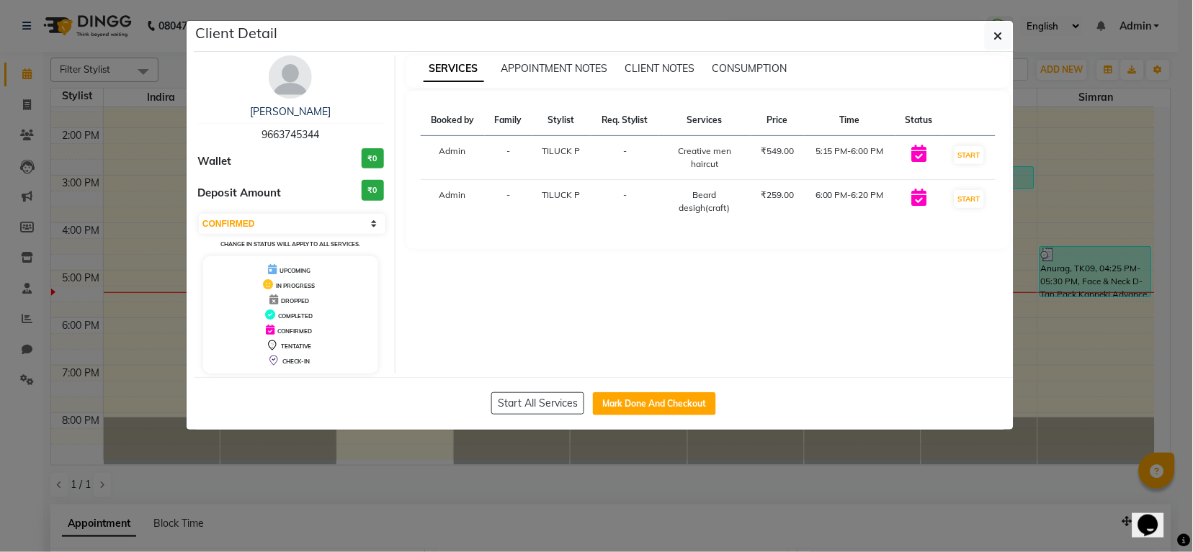
click at [297, 73] on img at bounding box center [290, 76] width 43 height 43
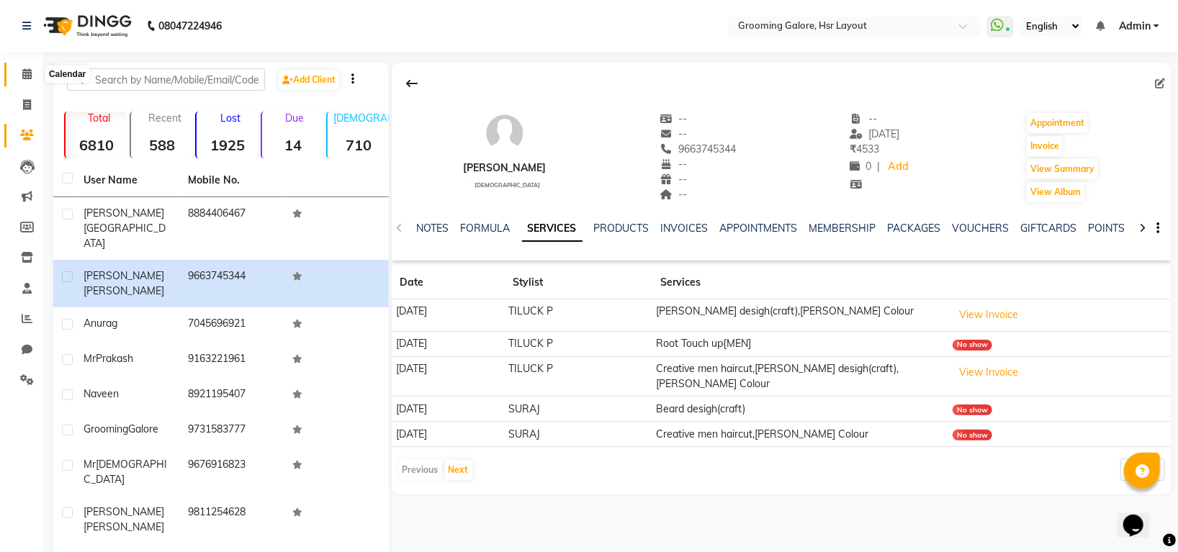
click at [30, 72] on icon at bounding box center [26, 73] width 9 height 11
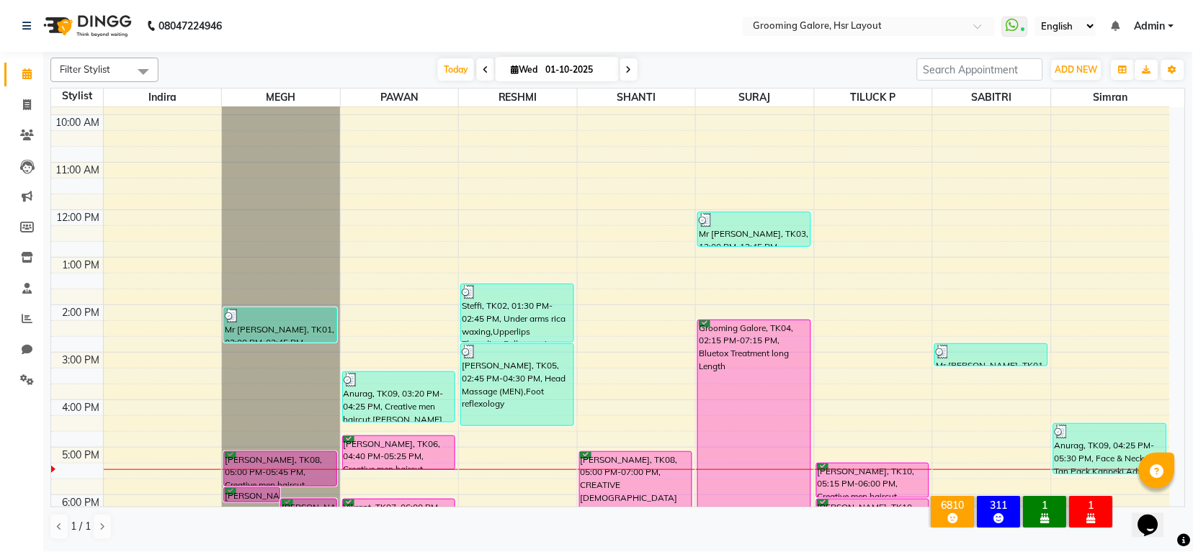
scroll to position [223, 0]
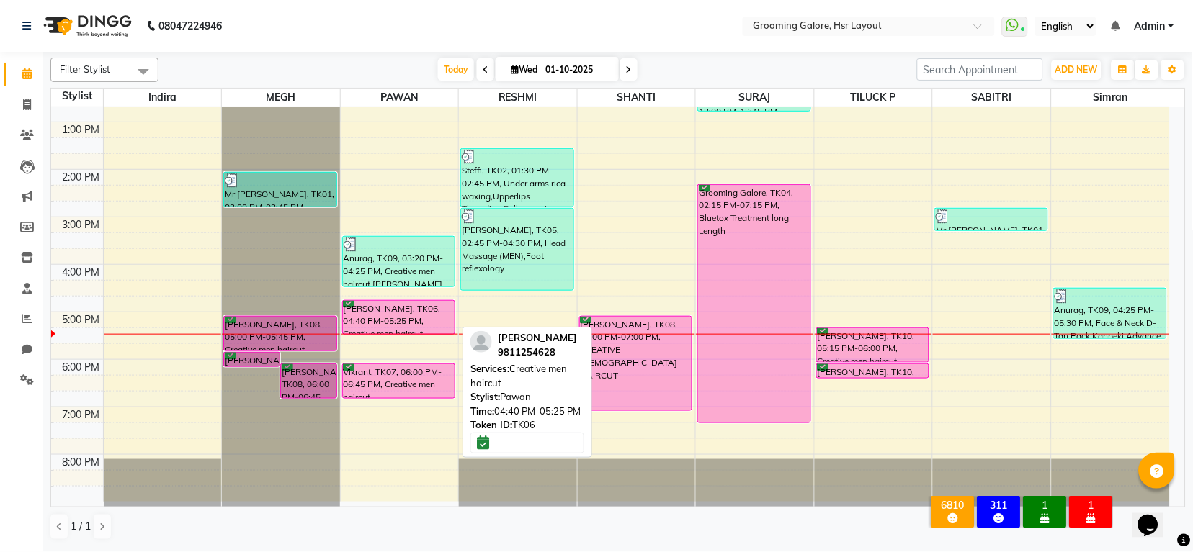
click at [389, 320] on div "Udit vashist, TK06, 04:40 PM-05:25 PM, Creative men haircut" at bounding box center [399, 317] width 112 height 33
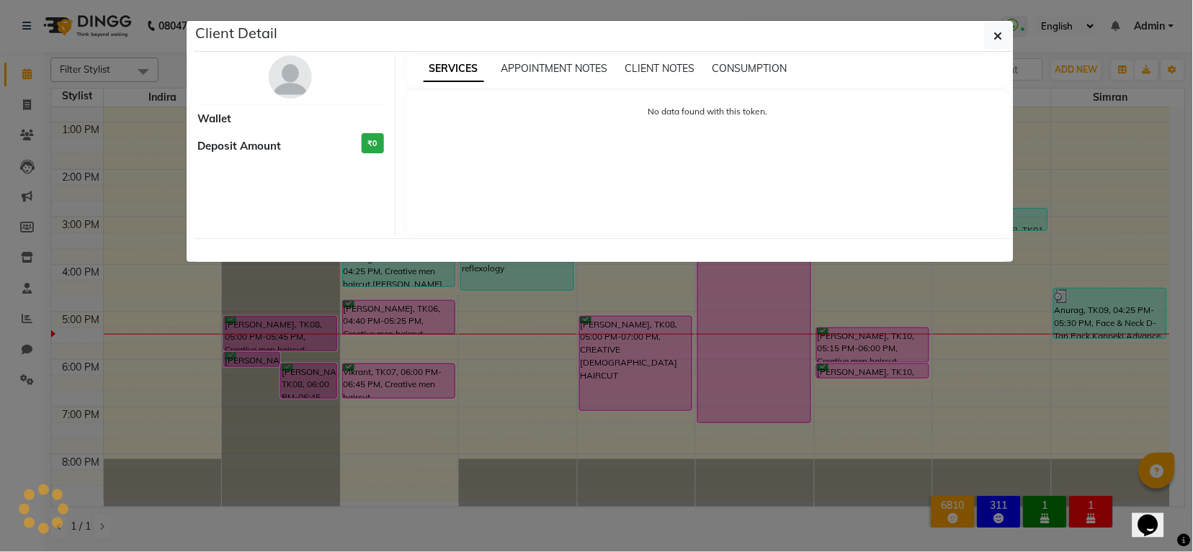
select select "6"
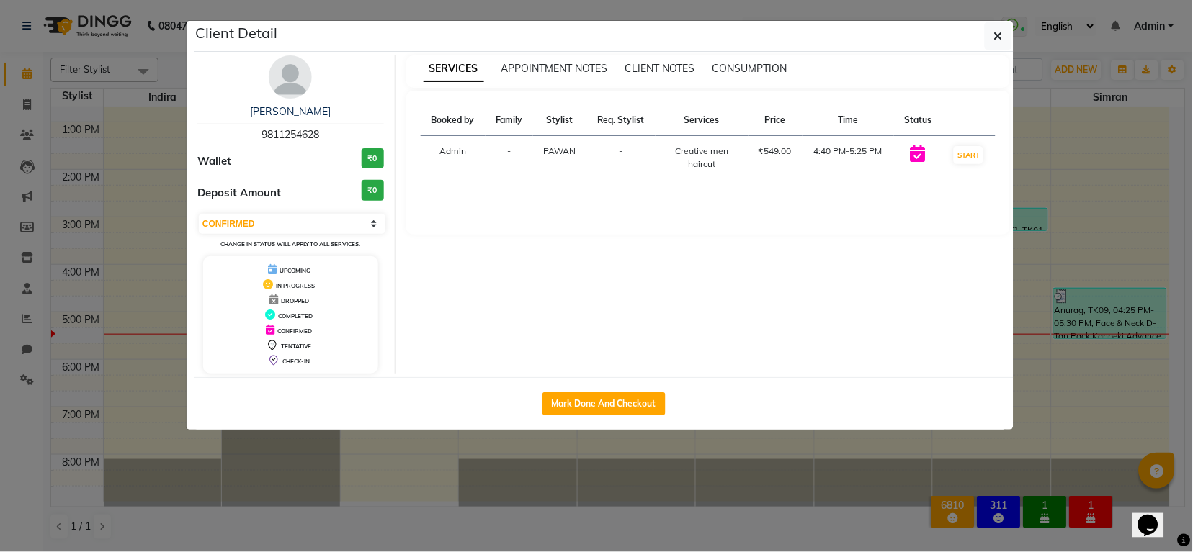
click at [299, 94] on img at bounding box center [290, 76] width 43 height 43
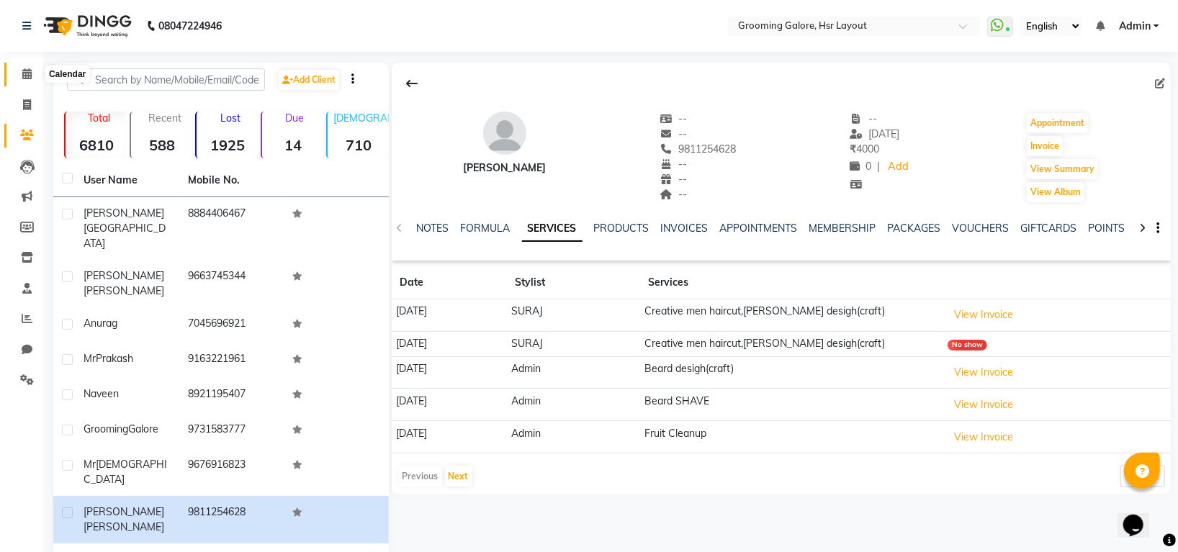
click at [30, 80] on span at bounding box center [26, 74] width 25 height 17
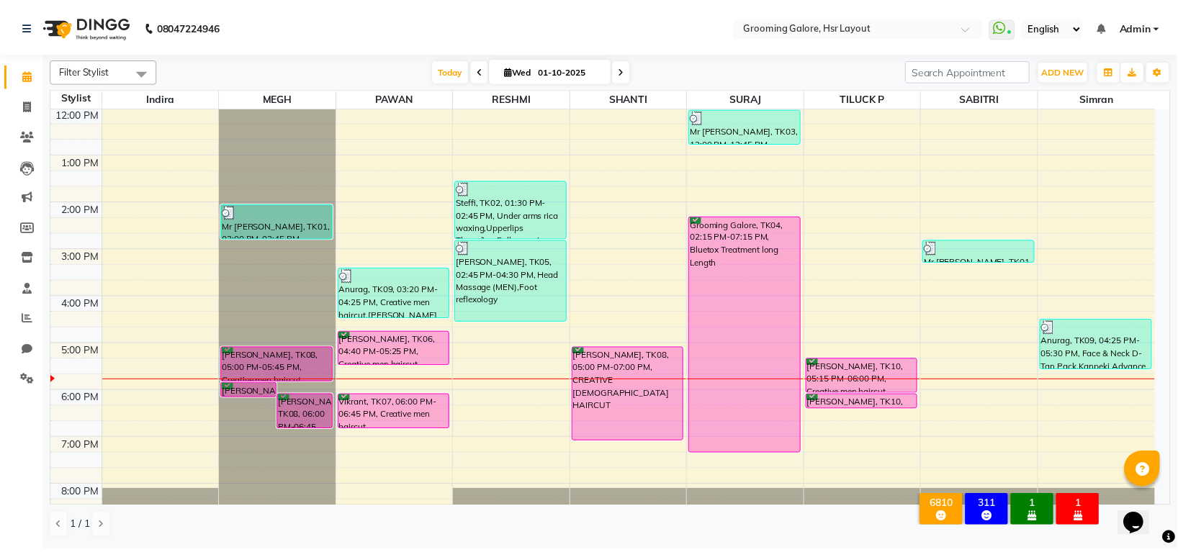
scroll to position [223, 0]
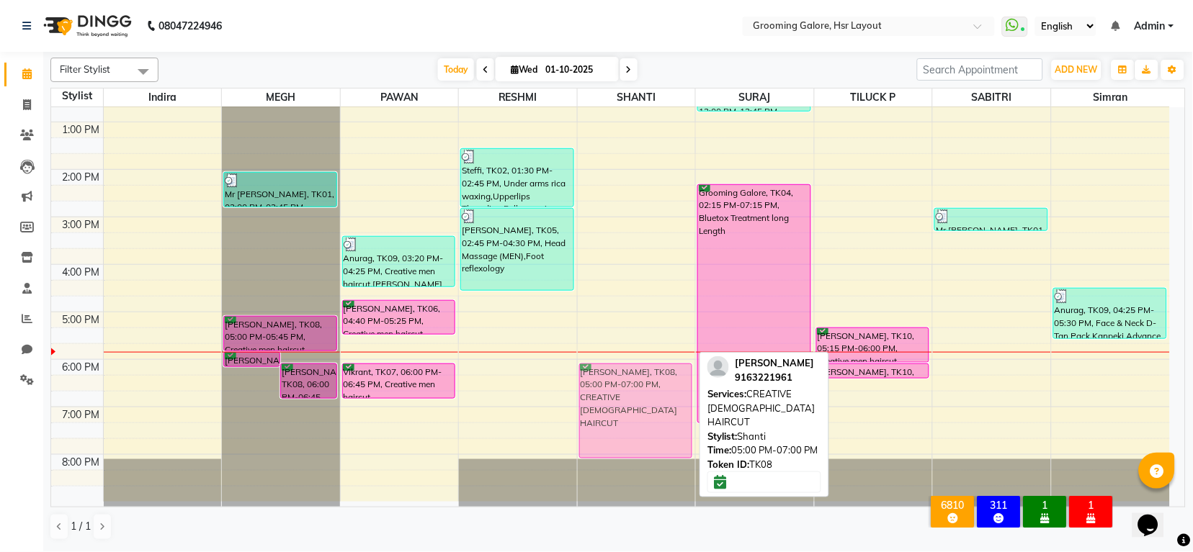
drag, startPoint x: 624, startPoint y: 329, endPoint x: 624, endPoint y: 374, distance: 44.7
click at [624, 374] on div "Mr Prakash, TK08, 05:00 PM-07:00 PM, CREATIVE FEMALE HAIRCUT Mr Prakash, TK08, …" at bounding box center [637, 193] width 118 height 617
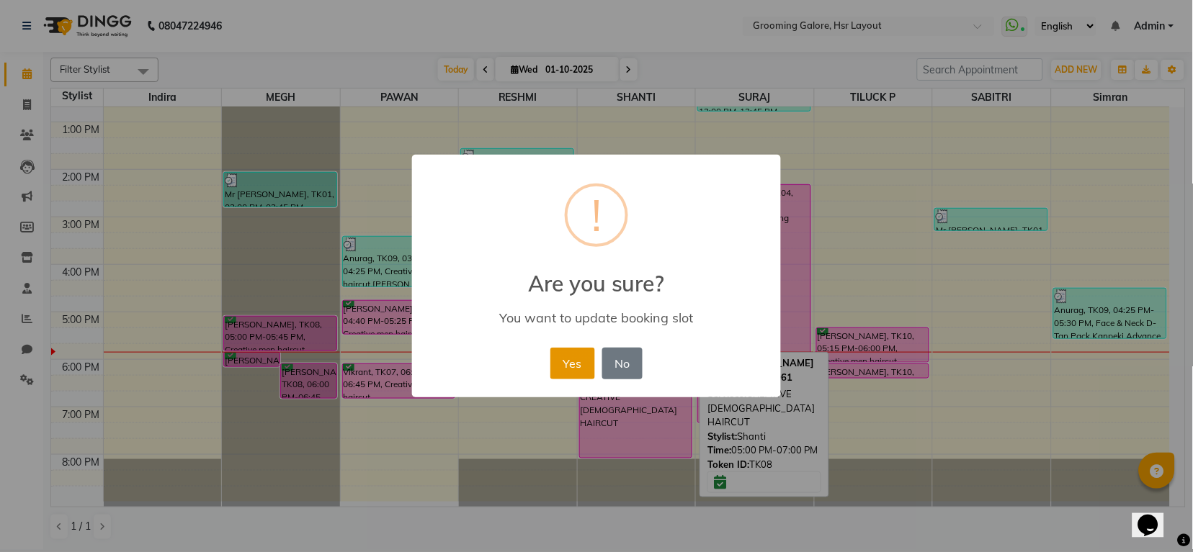
click at [569, 368] on button "Yes" at bounding box center [572, 364] width 44 height 32
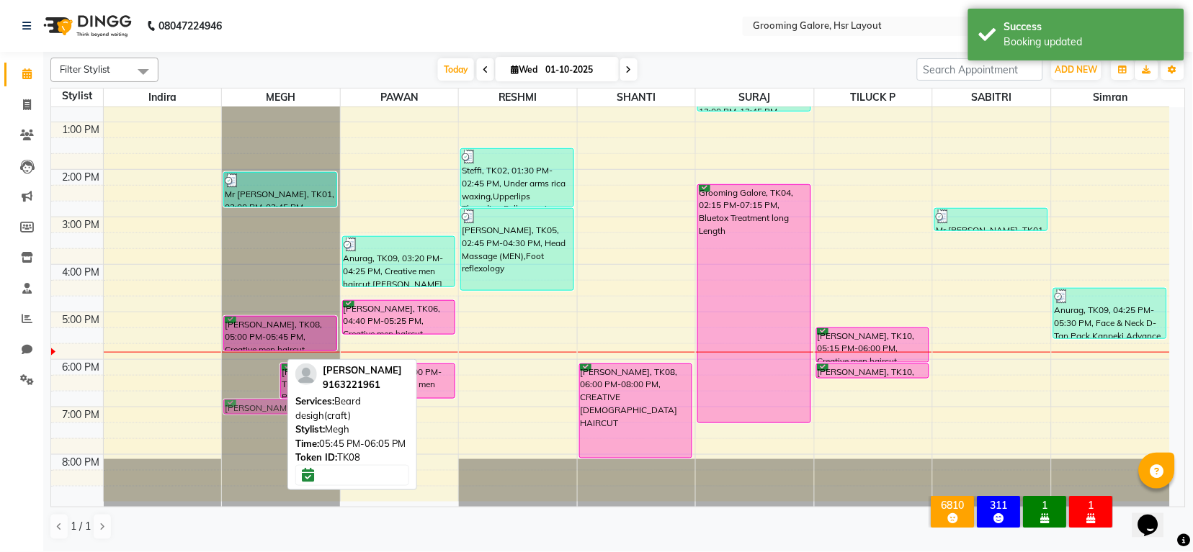
drag, startPoint x: 256, startPoint y: 360, endPoint x: 290, endPoint y: 407, distance: 57.3
click at [290, 407] on div "Filter Stylist Select All Indira MEGH PAWAN RESHMI SHANTI SURAJ TILUCK P SABITR…" at bounding box center [617, 299] width 1135 height 495
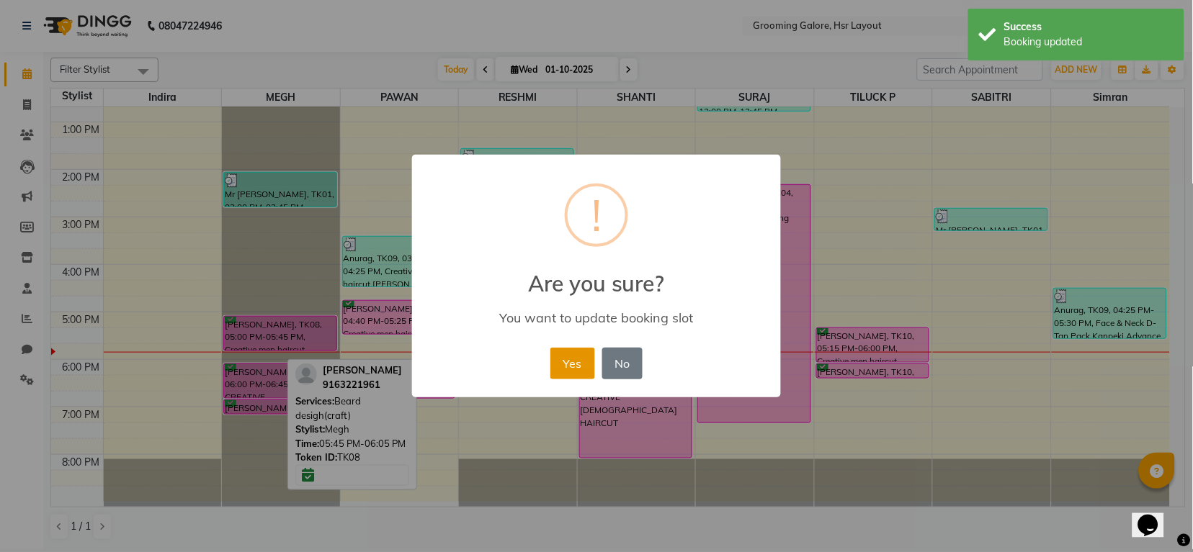
click at [586, 363] on button "Yes" at bounding box center [572, 364] width 44 height 32
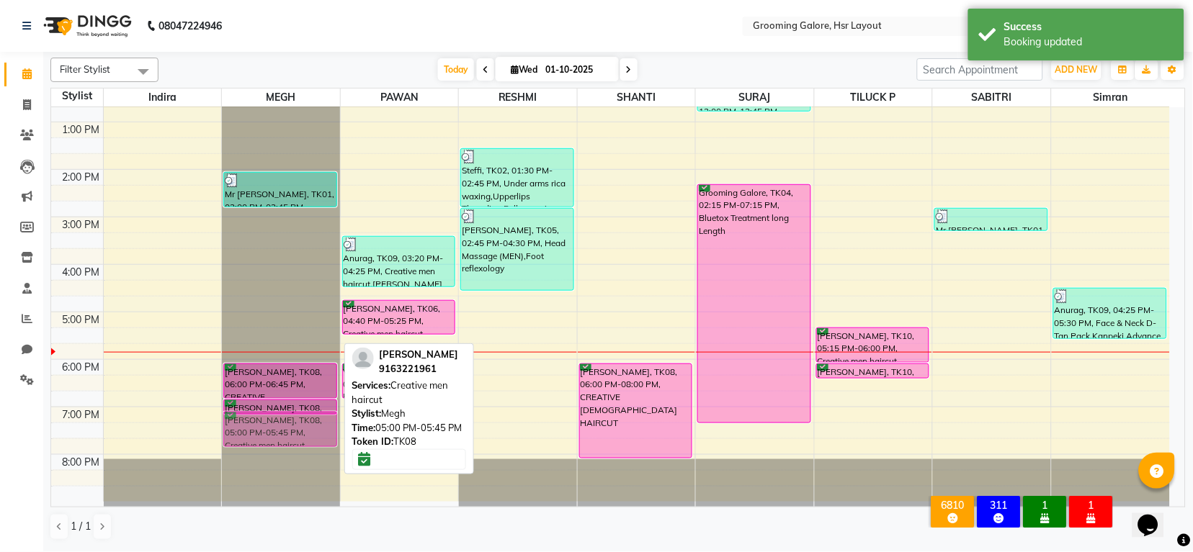
drag, startPoint x: 307, startPoint y: 331, endPoint x: 307, endPoint y: 434, distance: 103.0
click at [307, 434] on div "Mr Ved, TK01, 02:00 PM-02:45 PM, Creative men haircut Mr Prakash, TK08, 05:00 P…" at bounding box center [281, 193] width 118 height 617
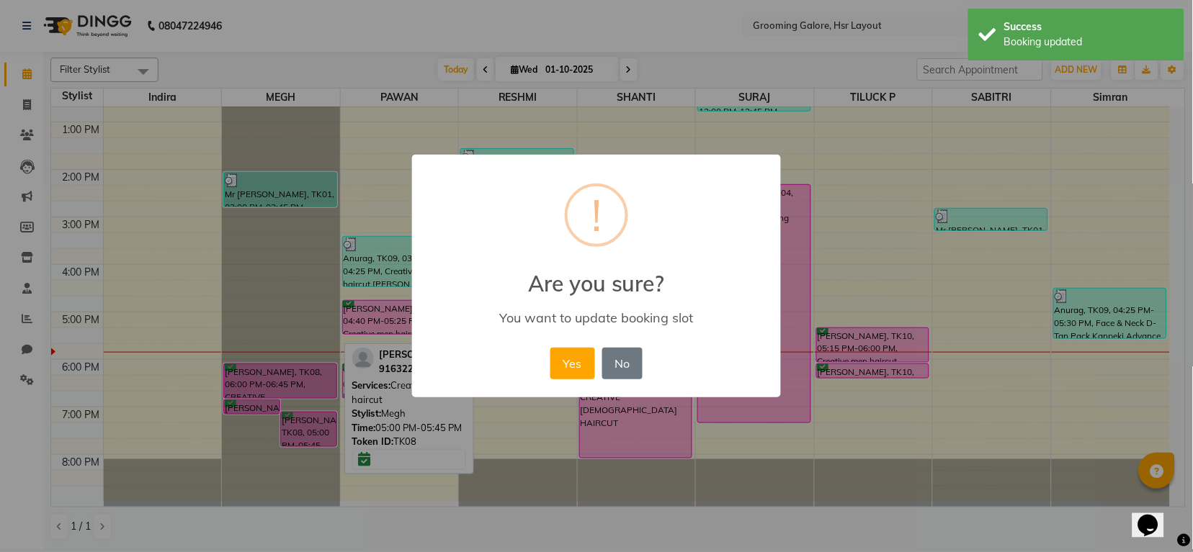
click at [564, 360] on button "Yes" at bounding box center [572, 364] width 44 height 32
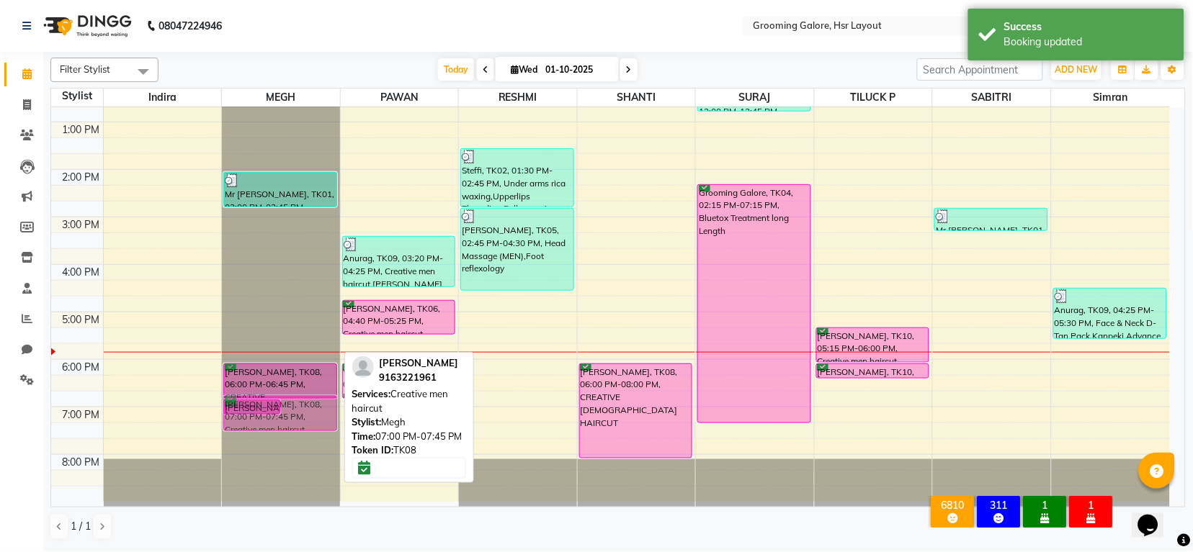
click at [293, 408] on div "Mr Prakash, TK08, 06:45 PM-07:05 PM, Beard desigh(craft) Mr Prakash, TK08, 07:0…" at bounding box center [281, 193] width 118 height 617
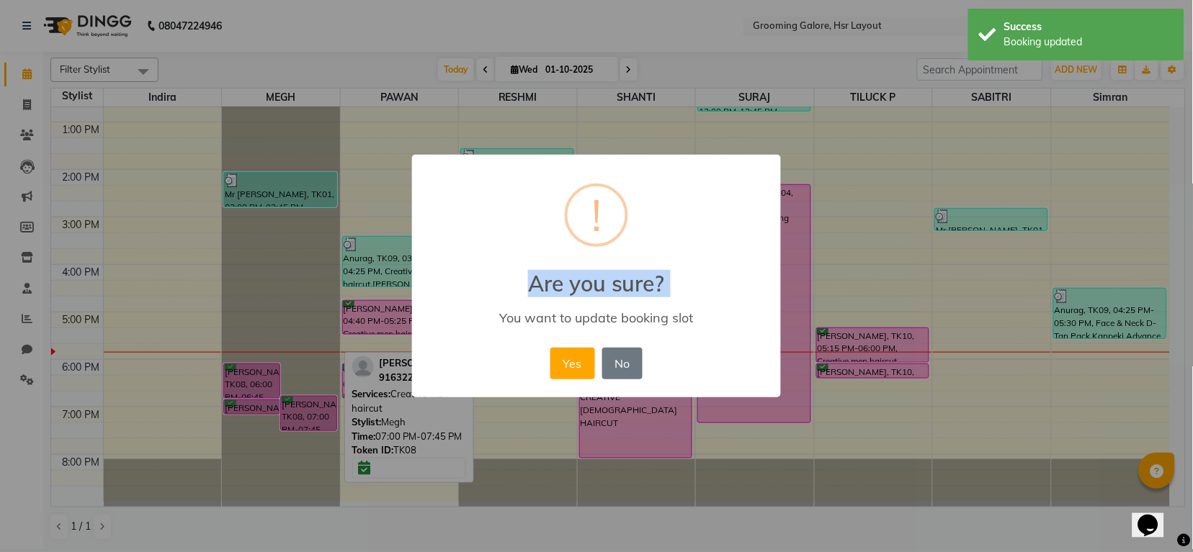
drag, startPoint x: 256, startPoint y: 405, endPoint x: 261, endPoint y: 413, distance: 8.8
click at [272, 435] on div "× ! Are you sure? You want to update booking slot Yes No No" at bounding box center [596, 276] width 1193 height 552
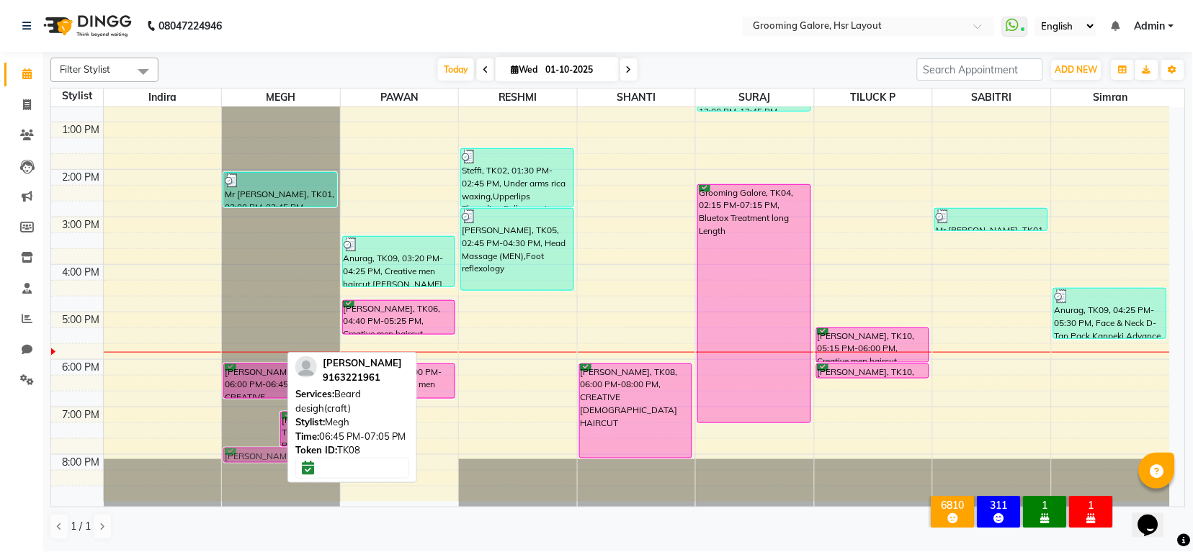
drag, startPoint x: 249, startPoint y: 400, endPoint x: 243, endPoint y: 441, distance: 40.7
click at [243, 441] on div "Mr Prakash, TK08, 06:45 PM-07:05 PM, Beard desigh(craft) Mr Prakash, TK08, 07:0…" at bounding box center [281, 193] width 118 height 617
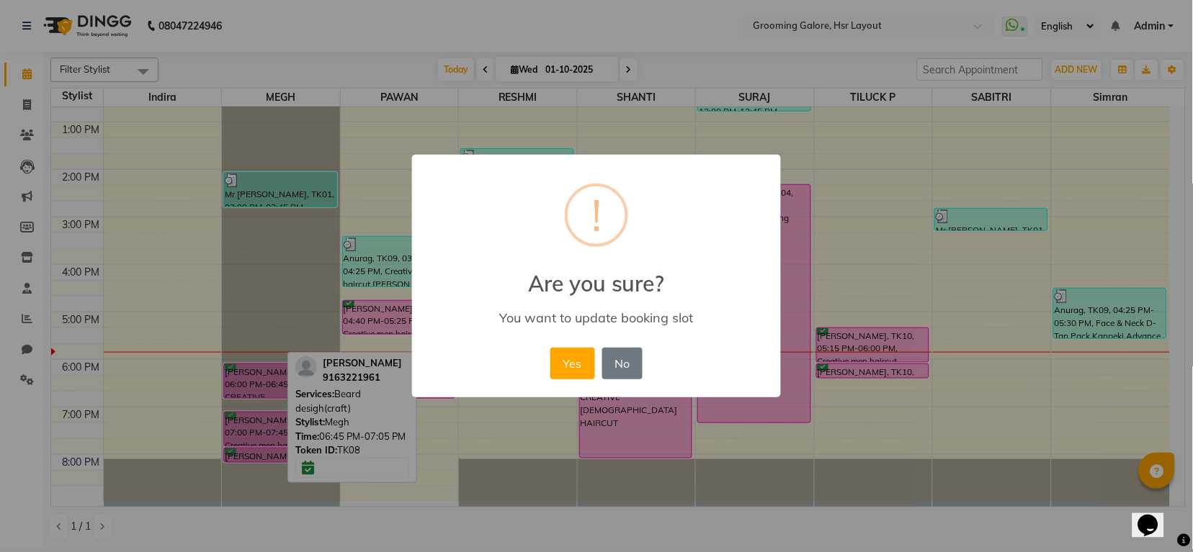
click at [568, 442] on div "× ! Are you sure? You want to update booking slot Yes No No" at bounding box center [596, 276] width 1193 height 552
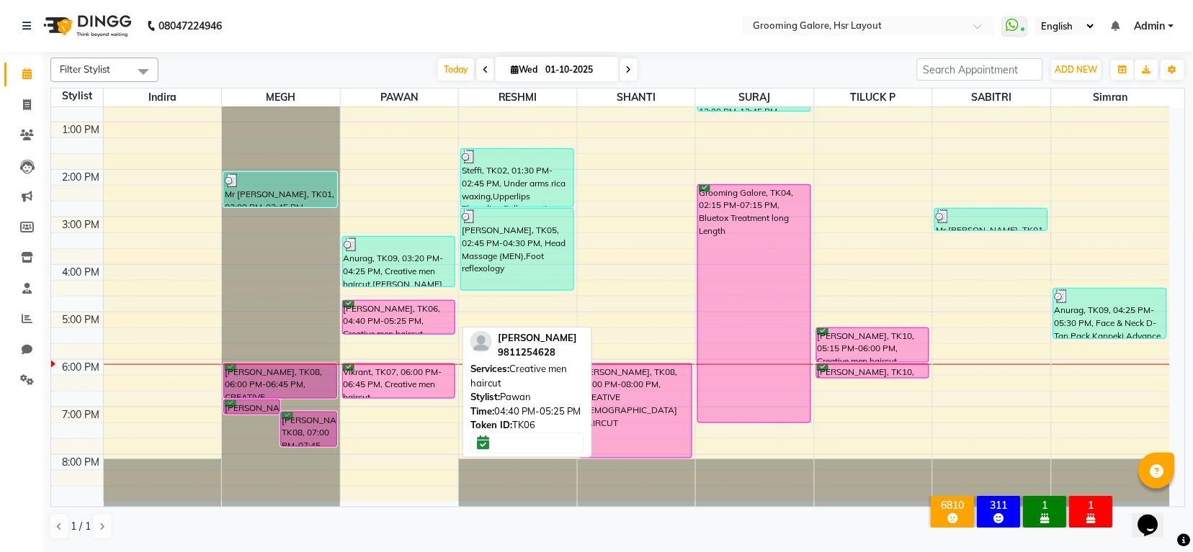
click at [403, 314] on div "Udit vashist, TK06, 04:40 PM-05:25 PM, Creative men haircut" at bounding box center [399, 317] width 112 height 33
click at [377, 315] on div "Udit vashist, TK06, 04:40 PM-05:25 PM, Creative men haircut" at bounding box center [399, 317] width 112 height 33
select select "6"
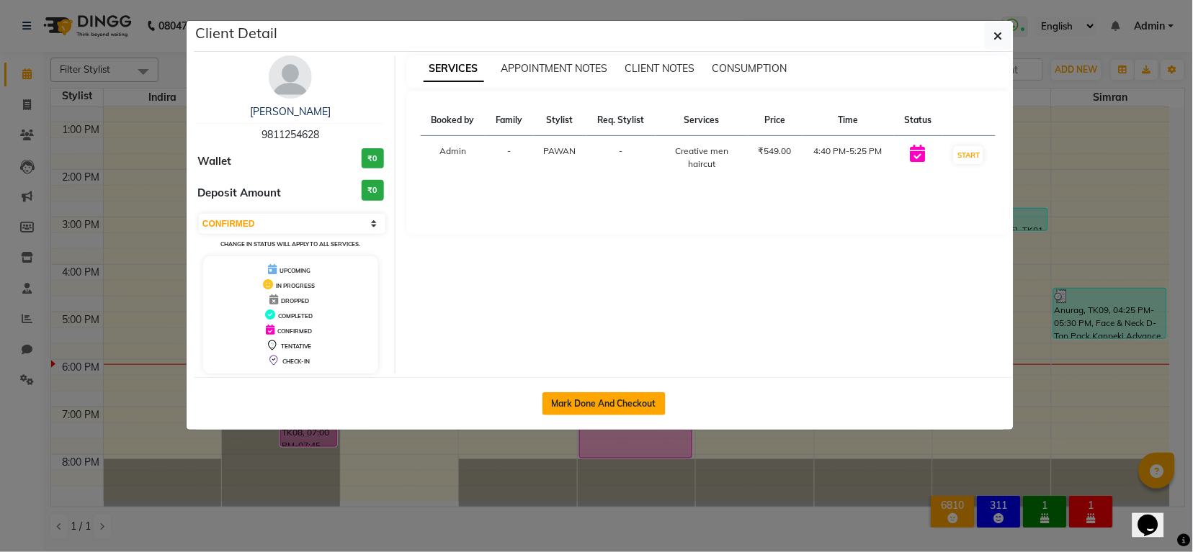
click at [616, 401] on button "Mark Done And Checkout" at bounding box center [603, 404] width 123 height 23
select select "service"
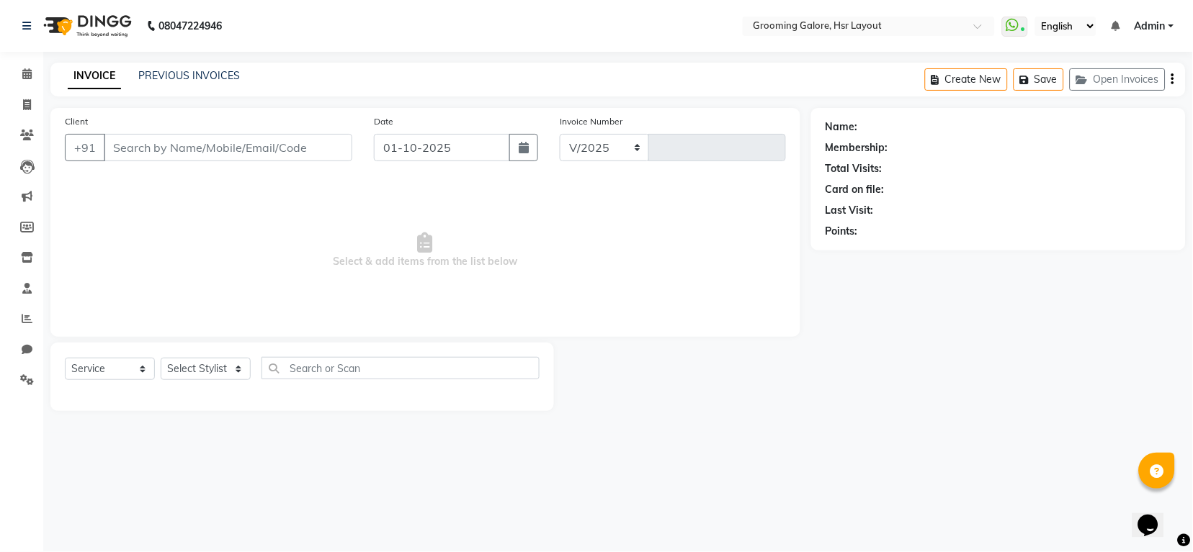
select select "6168"
type input "2544"
select select "P"
select select "45583"
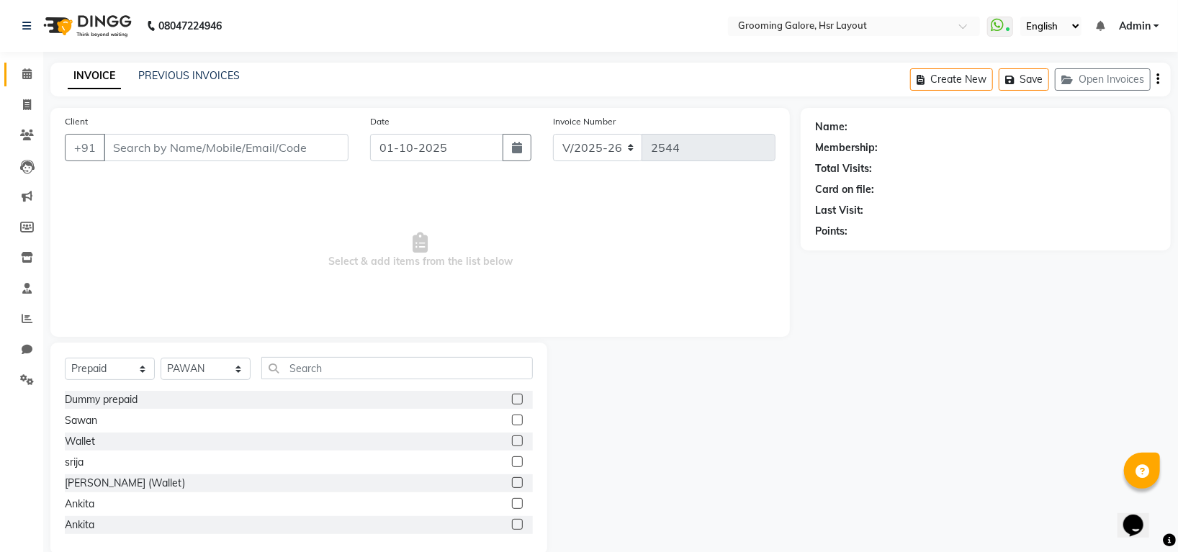
type input "9811254628"
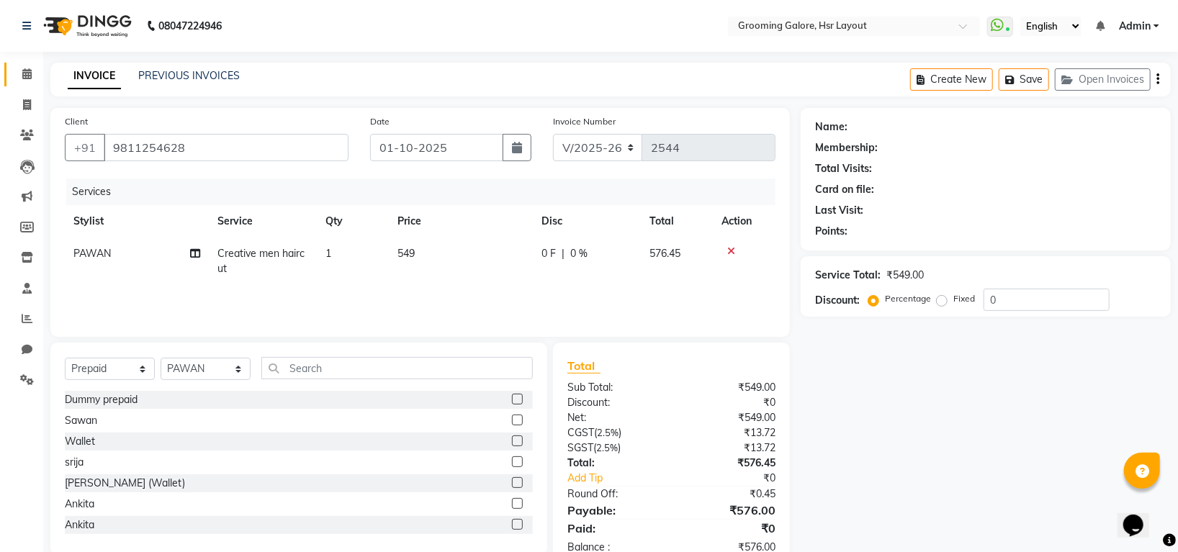
select select "1: Object"
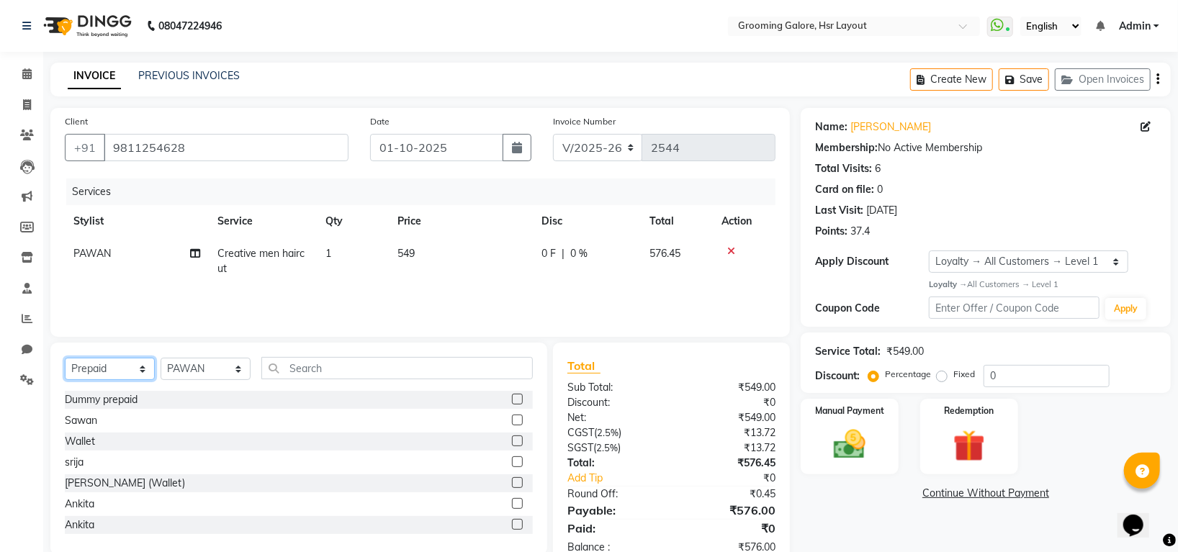
click at [120, 372] on select "Select Service Product Membership Package Voucher Prepaid Gift Card" at bounding box center [110, 369] width 90 height 22
select select "service"
click at [65, 359] on select "Select Service Product Membership Package Voucher Prepaid Gift Card" at bounding box center [110, 369] width 90 height 22
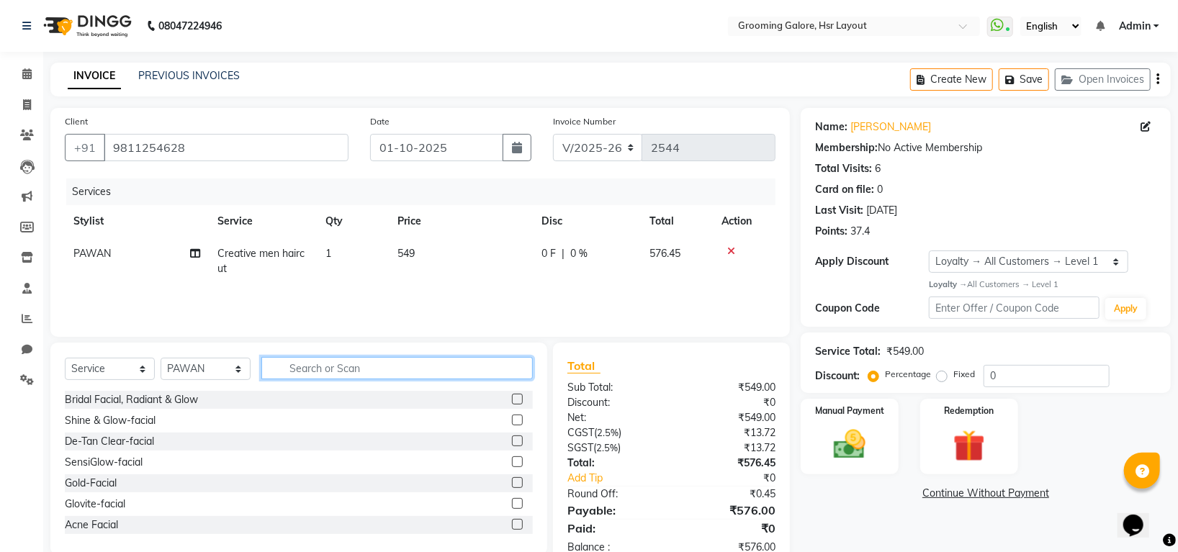
click at [394, 374] on input "text" at bounding box center [397, 368] width 272 height 22
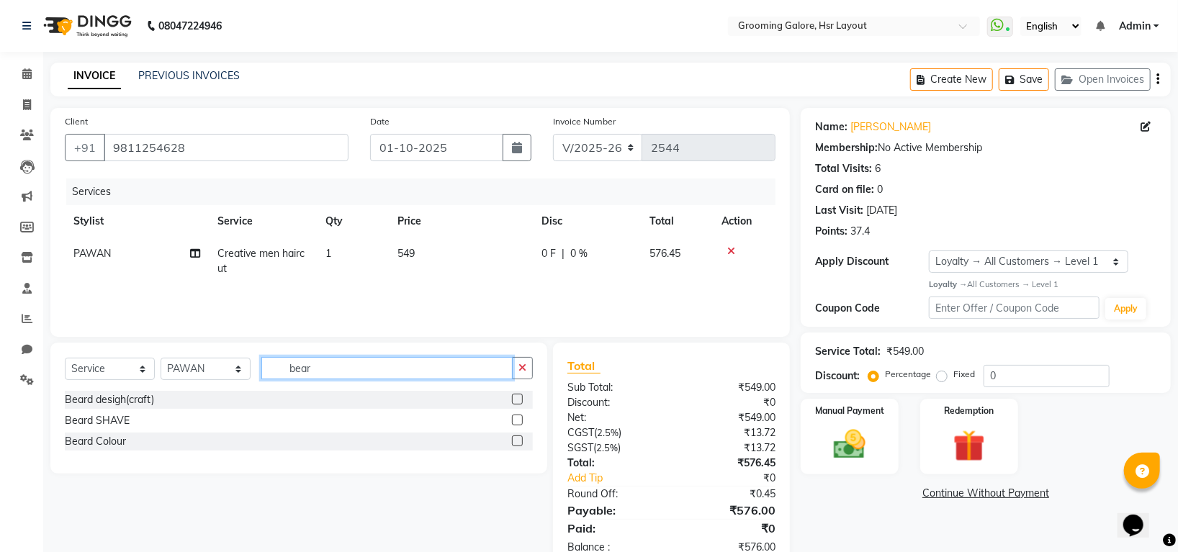
type input "bear"
click at [516, 395] on label at bounding box center [517, 399] width 11 height 11
click at [516, 395] on input "checkbox" at bounding box center [516, 399] width 9 height 9
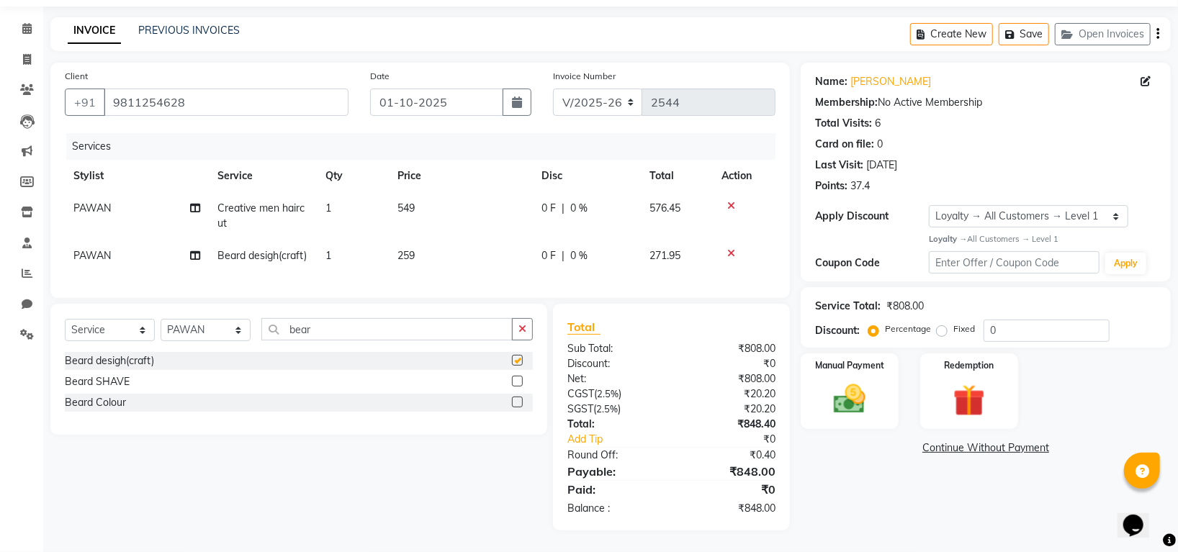
checkbox input "false"
click at [848, 364] on div "Manual Payment" at bounding box center [850, 391] width 102 height 79
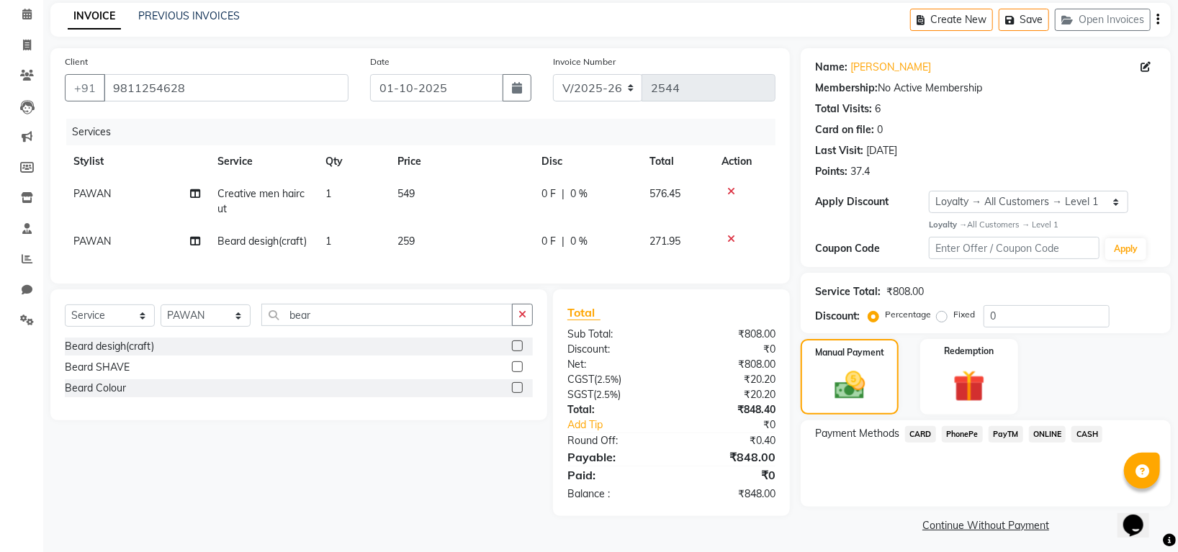
click at [949, 432] on span "PhonePe" at bounding box center [962, 434] width 41 height 17
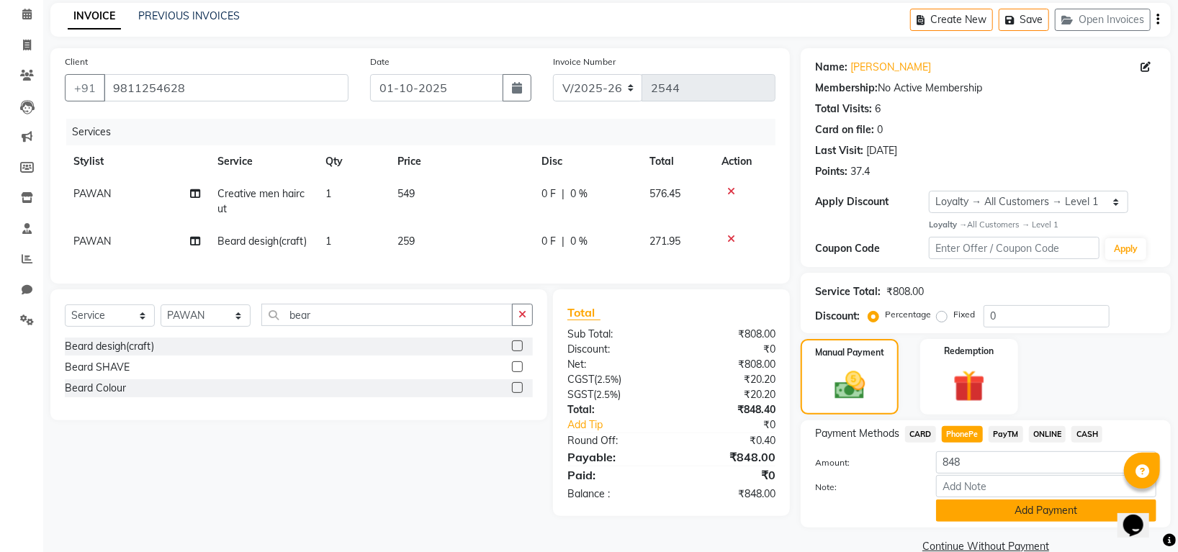
click at [1003, 507] on button "Add Payment" at bounding box center [1046, 511] width 220 height 22
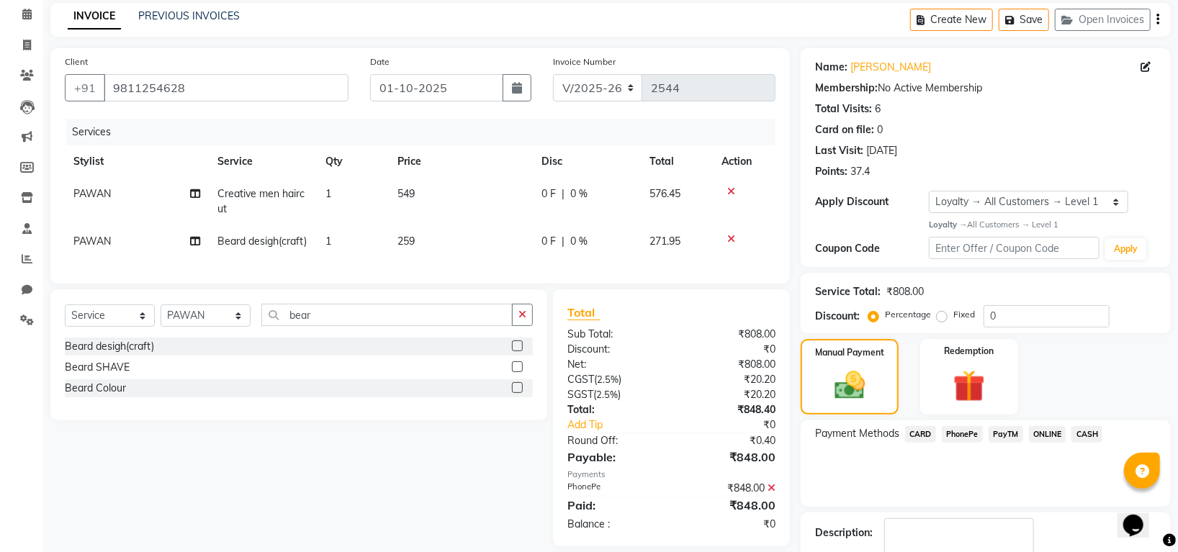
scroll to position [162, 0]
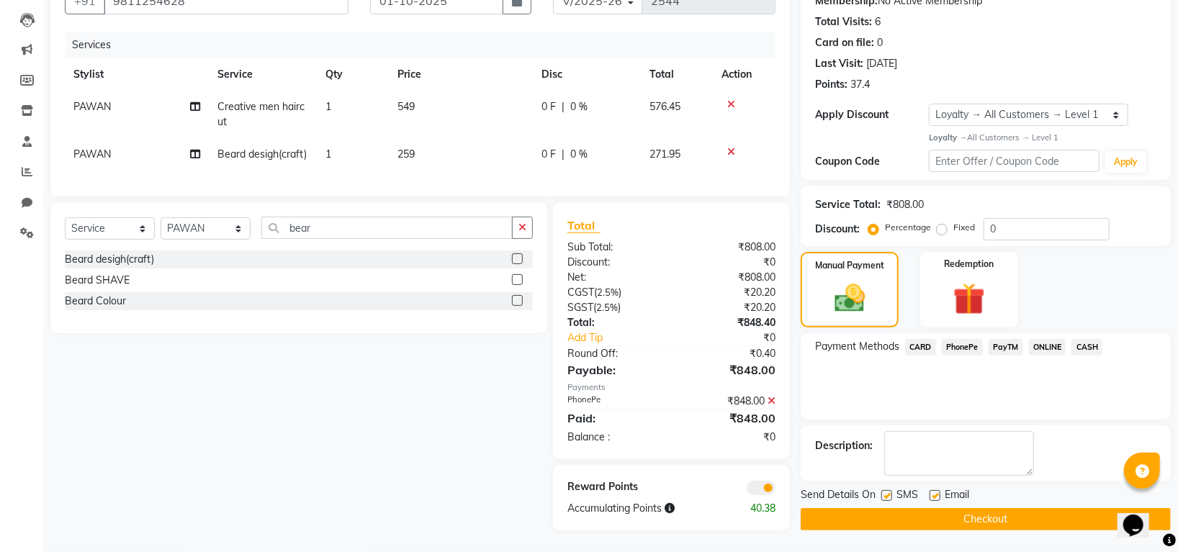
click at [998, 508] on button "Checkout" at bounding box center [986, 519] width 370 height 22
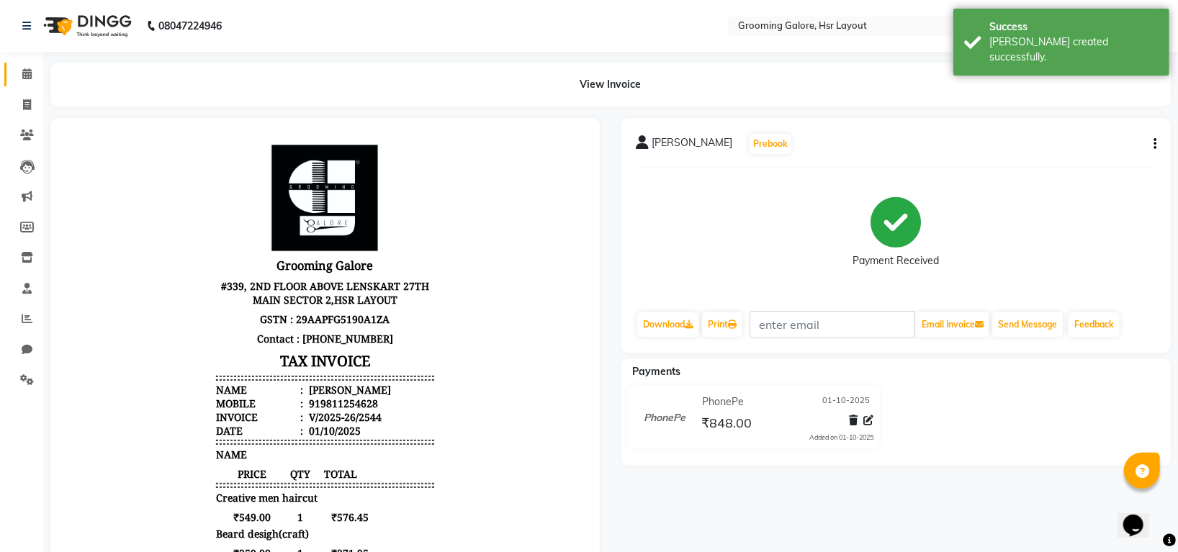
click at [21, 76] on span at bounding box center [26, 74] width 25 height 17
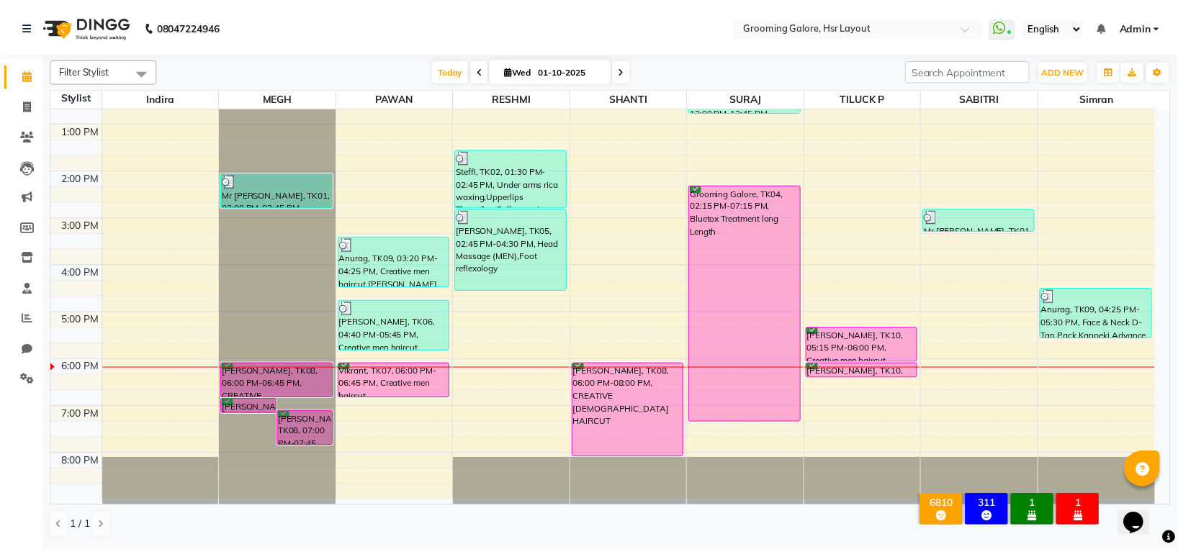
scroll to position [223, 0]
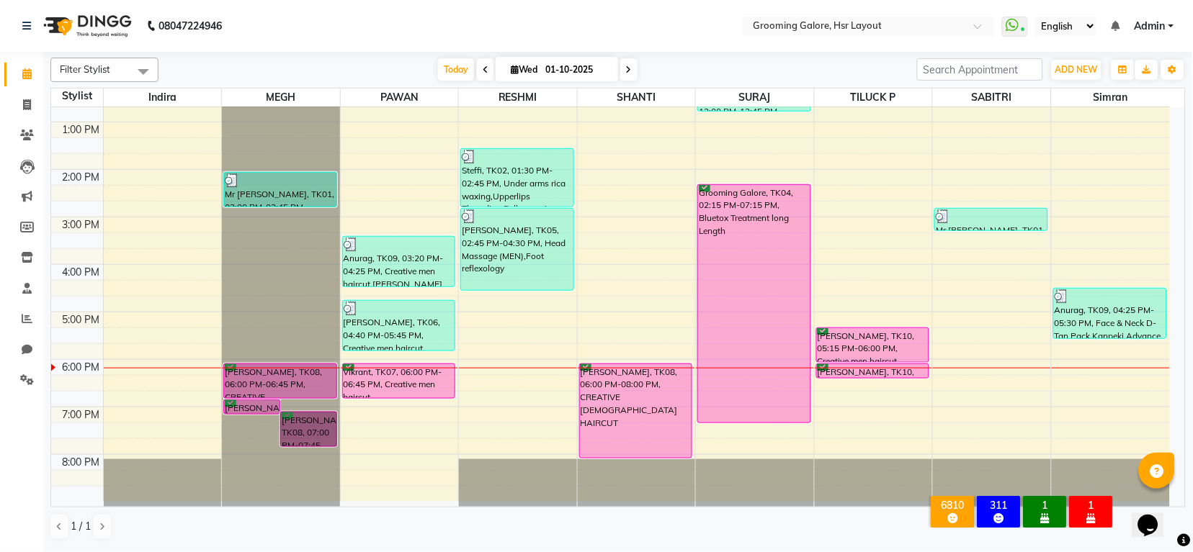
drag, startPoint x: 289, startPoint y: 411, endPoint x: 281, endPoint y: 424, distance: 15.8
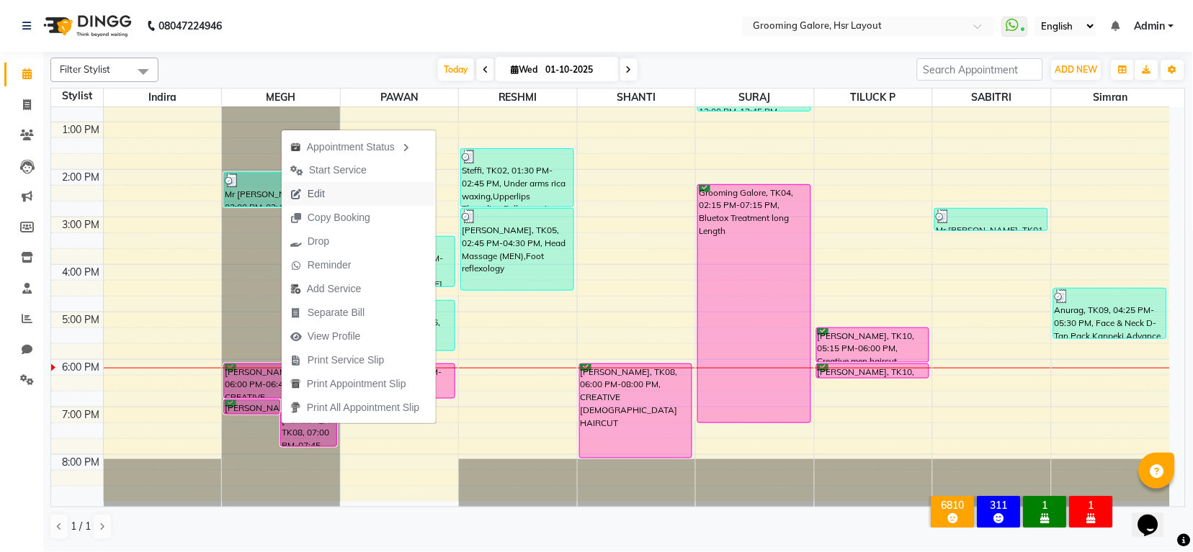
click at [343, 193] on button "Edit" at bounding box center [359, 194] width 154 height 24
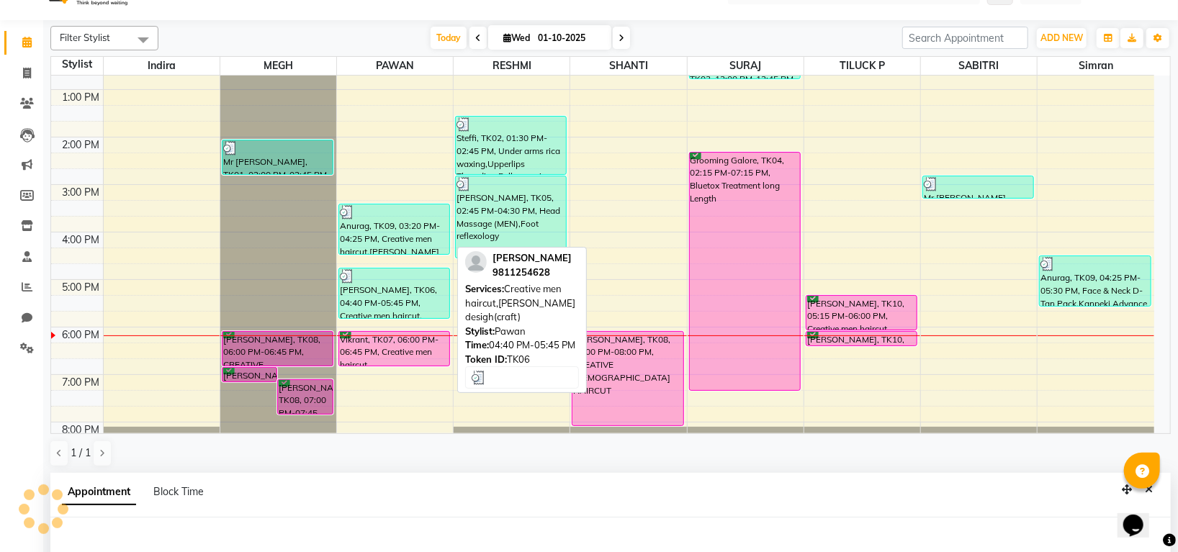
select select "confirm booking"
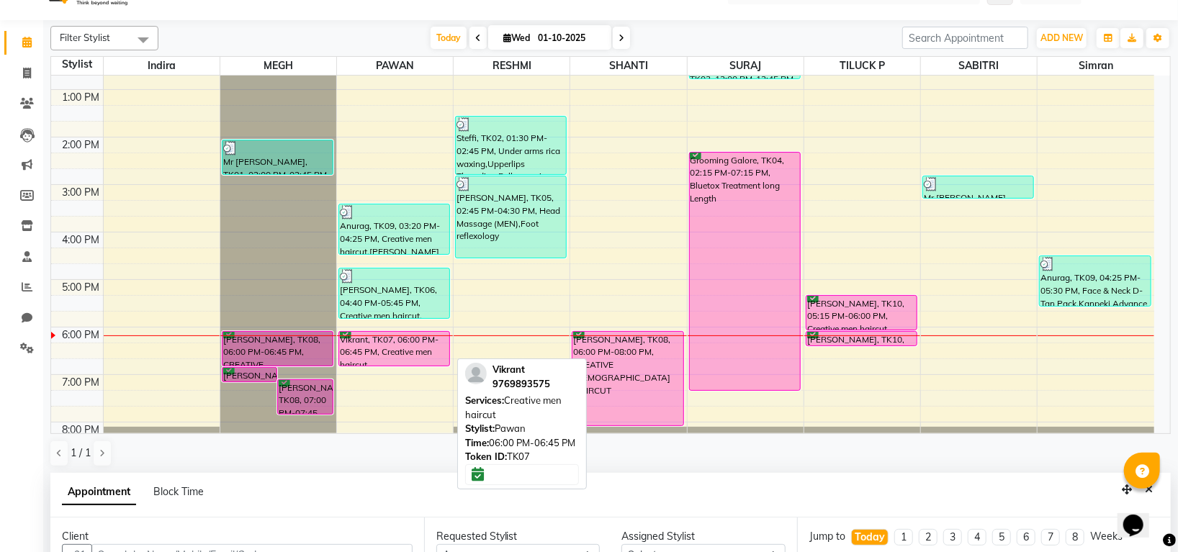
scroll to position [40, 0]
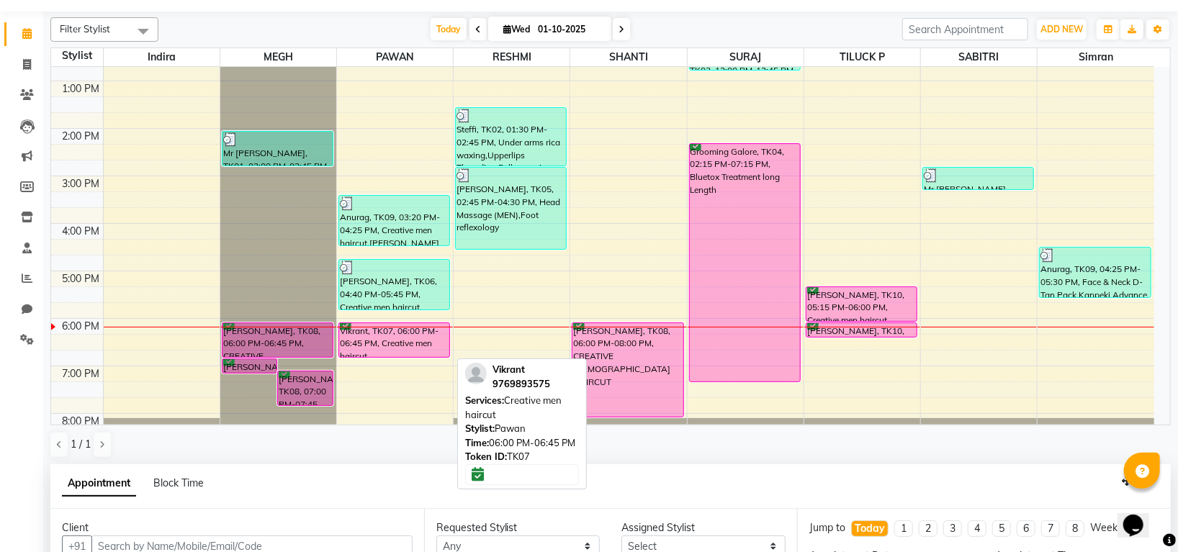
select select "1080"
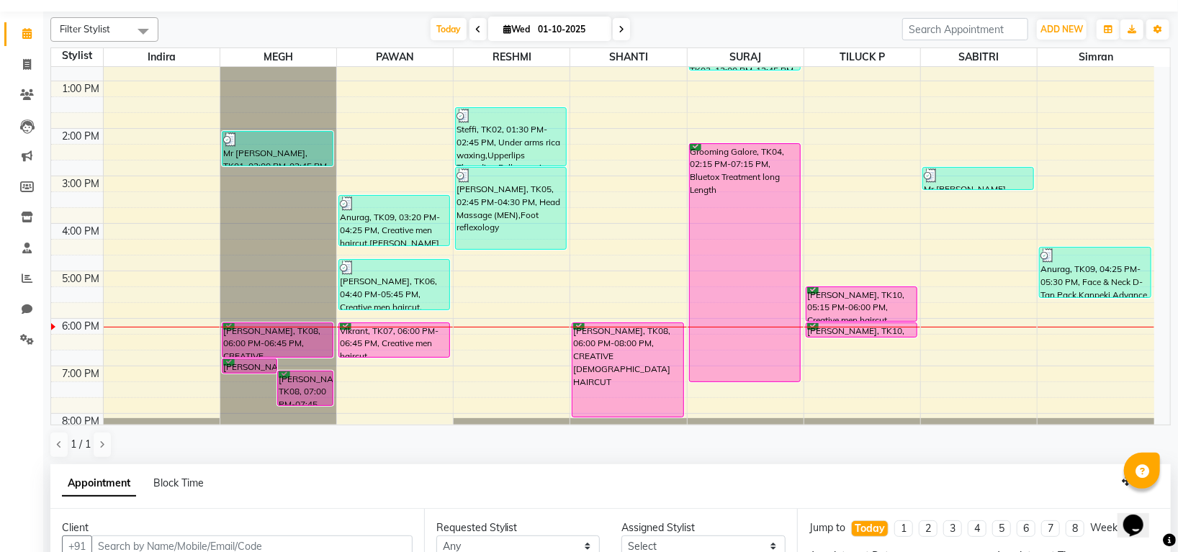
select select "45579"
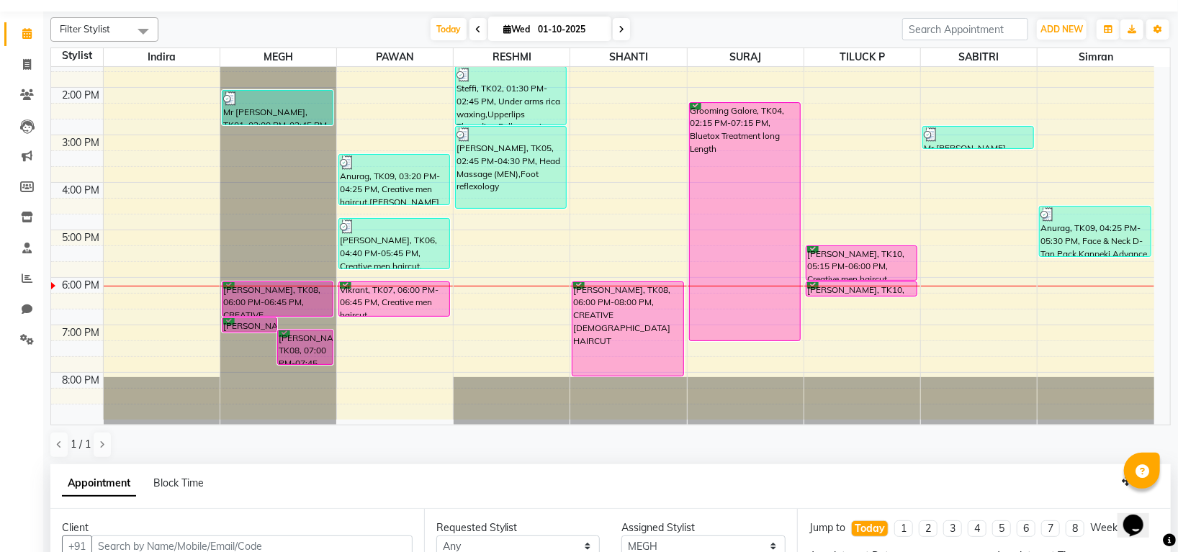
select select "3047"
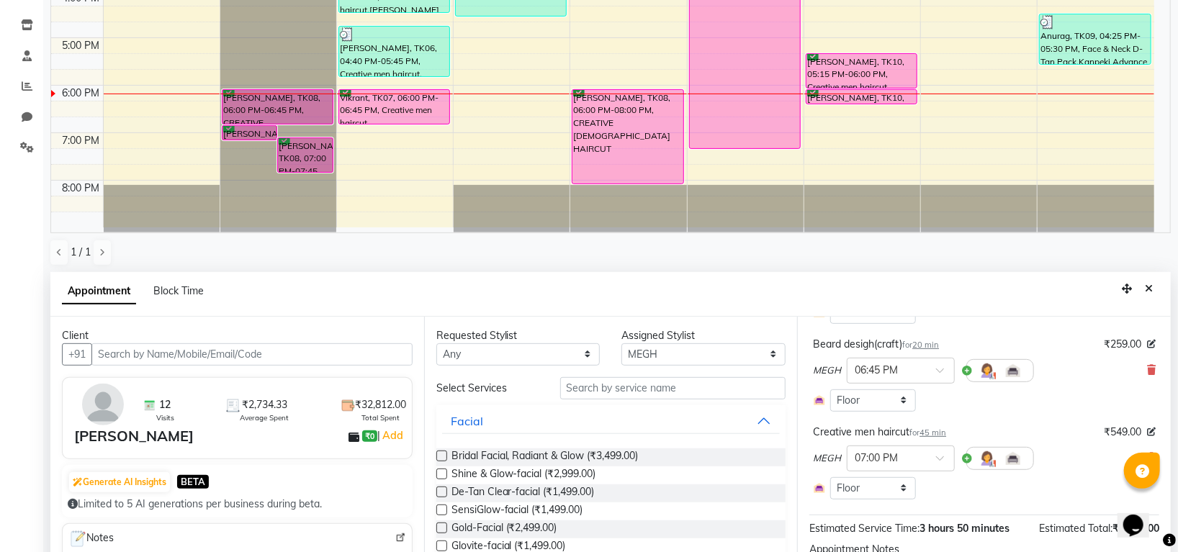
scroll to position [287, 0]
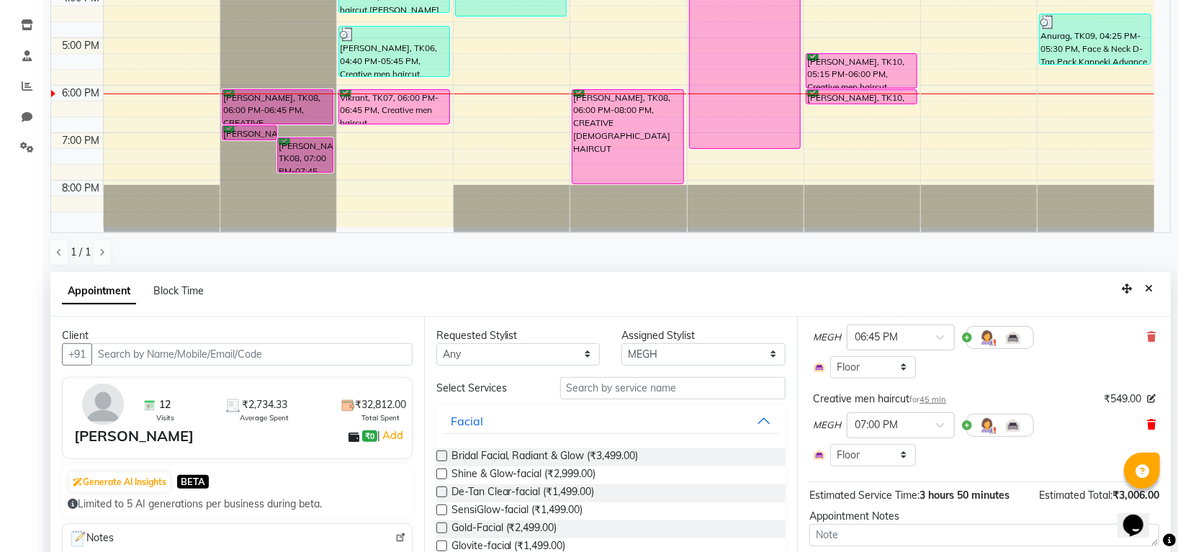
click at [1147, 424] on icon at bounding box center [1151, 425] width 9 height 10
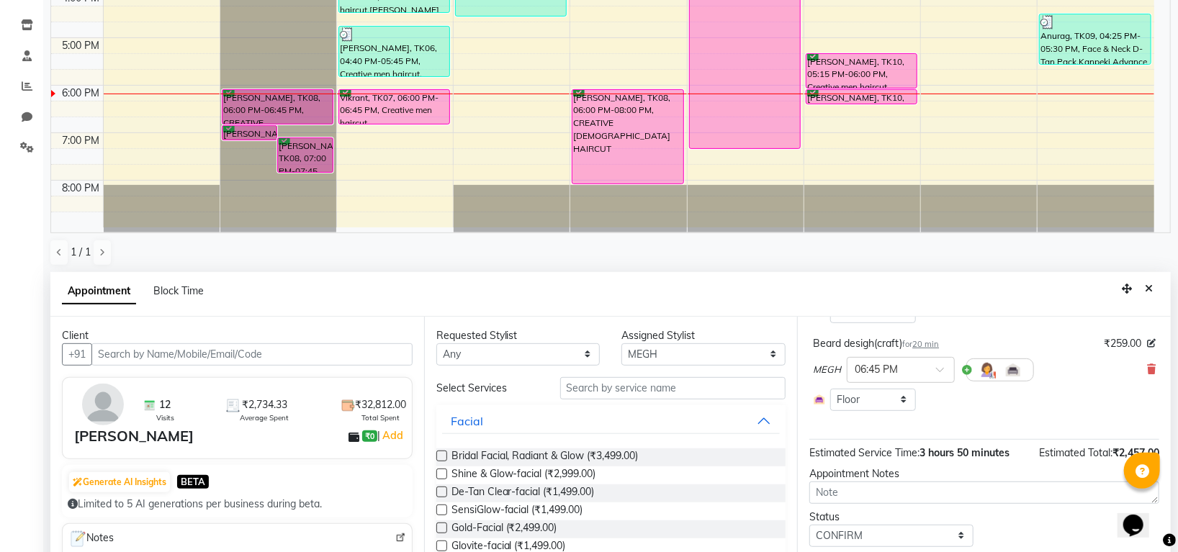
scroll to position [280, 0]
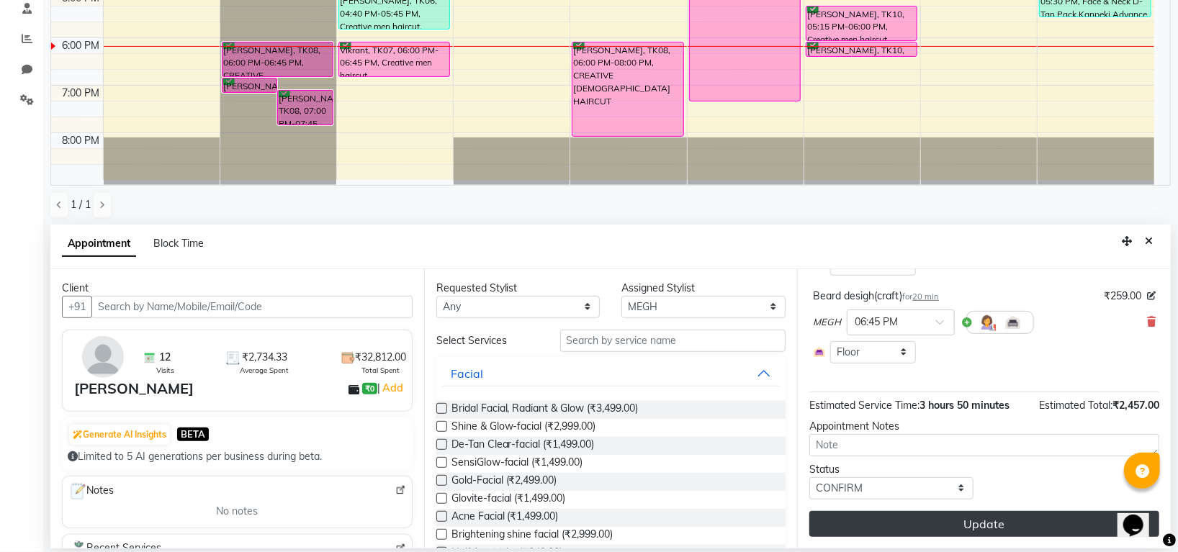
click at [921, 524] on button "Update" at bounding box center [984, 524] width 350 height 26
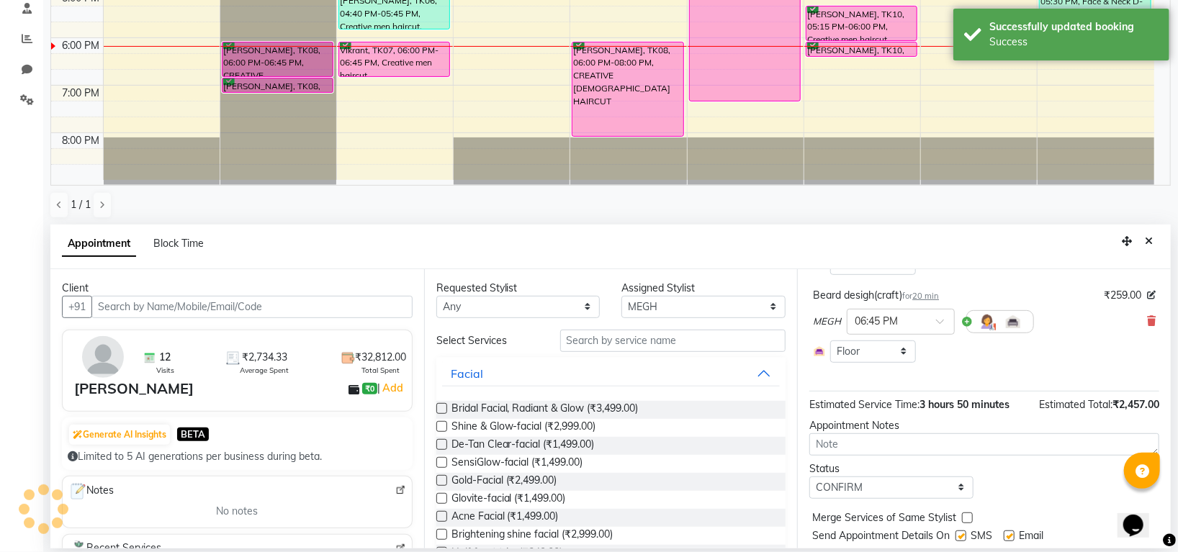
scroll to position [0, 0]
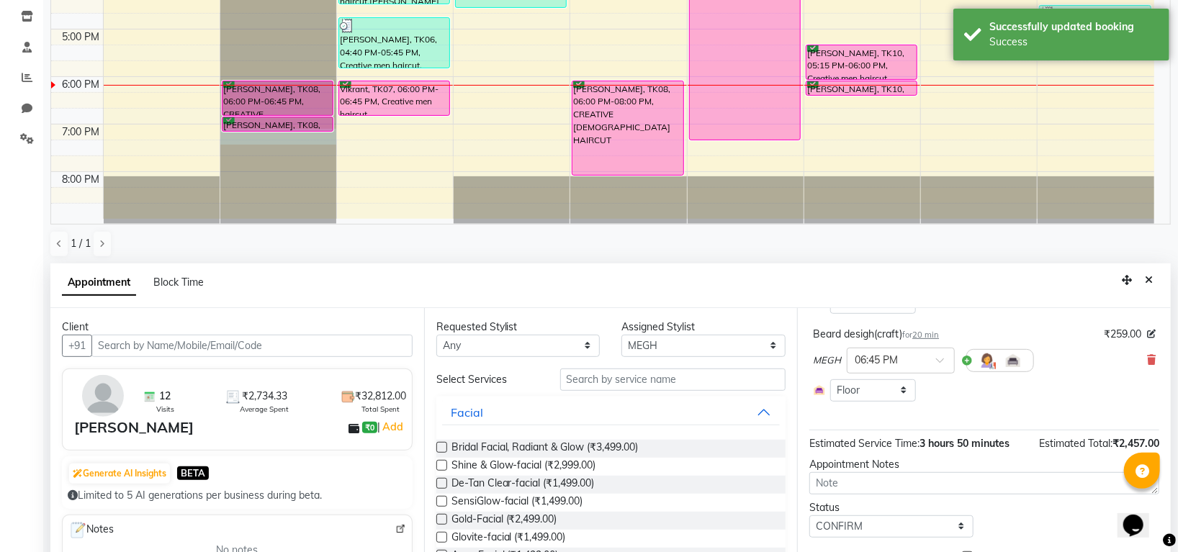
scroll to position [280, 0]
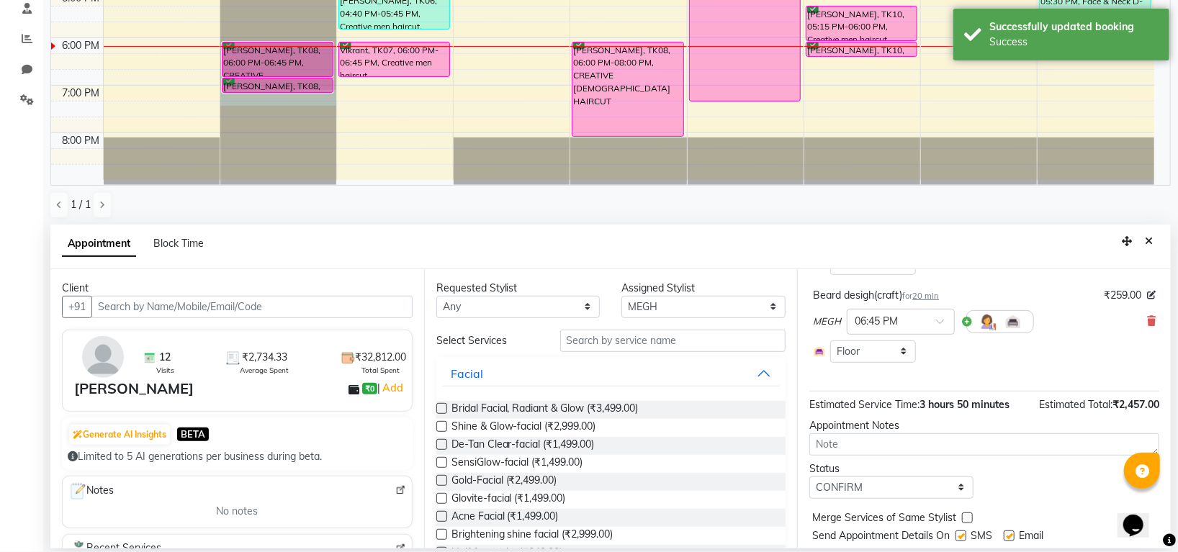
click at [1157, 255] on div "Appointment Block Time" at bounding box center [610, 247] width 1121 height 45
click at [1153, 243] on button "Close" at bounding box center [1149, 241] width 21 height 22
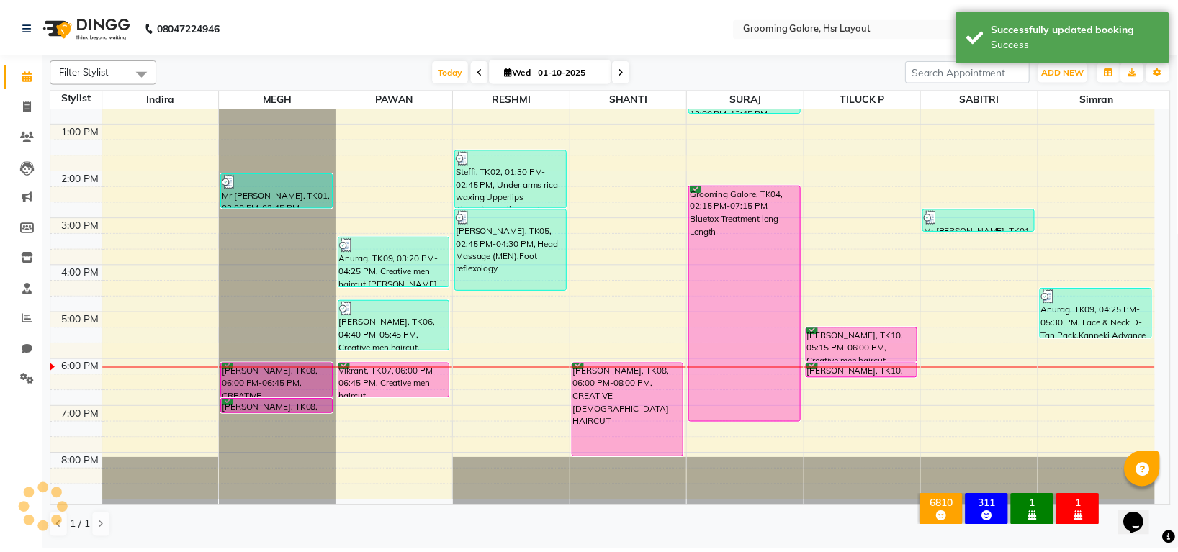
scroll to position [223, 0]
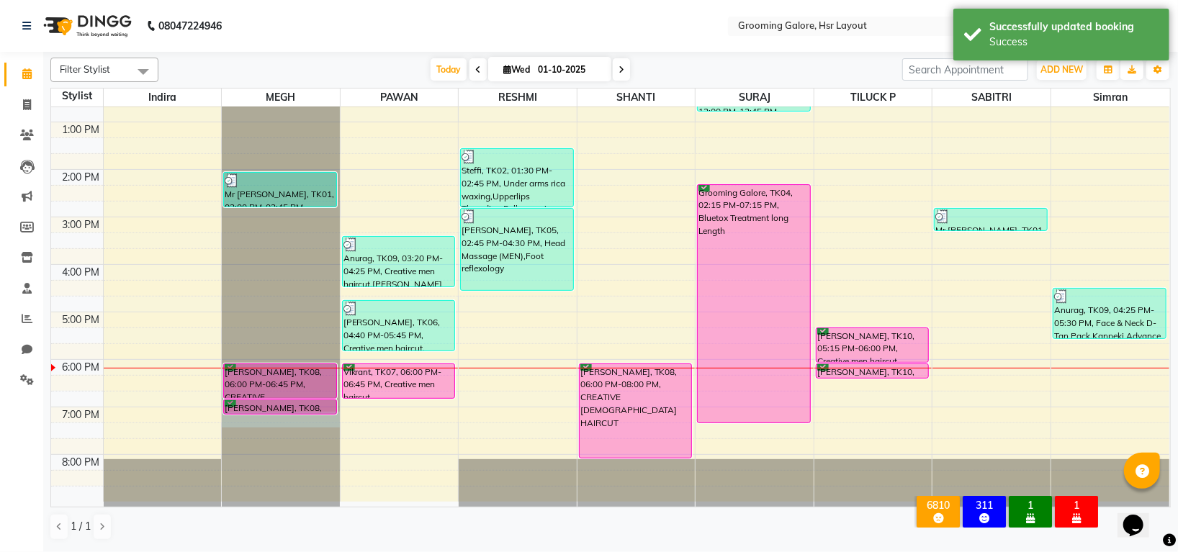
select select "45579"
select select "1140"
select select "tentative"
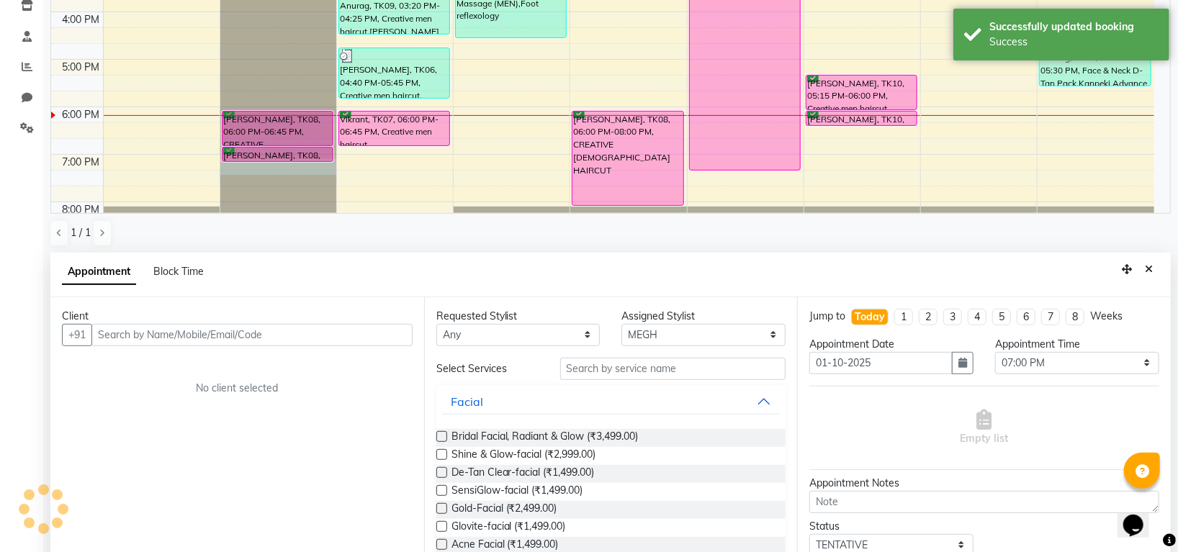
scroll to position [280, 0]
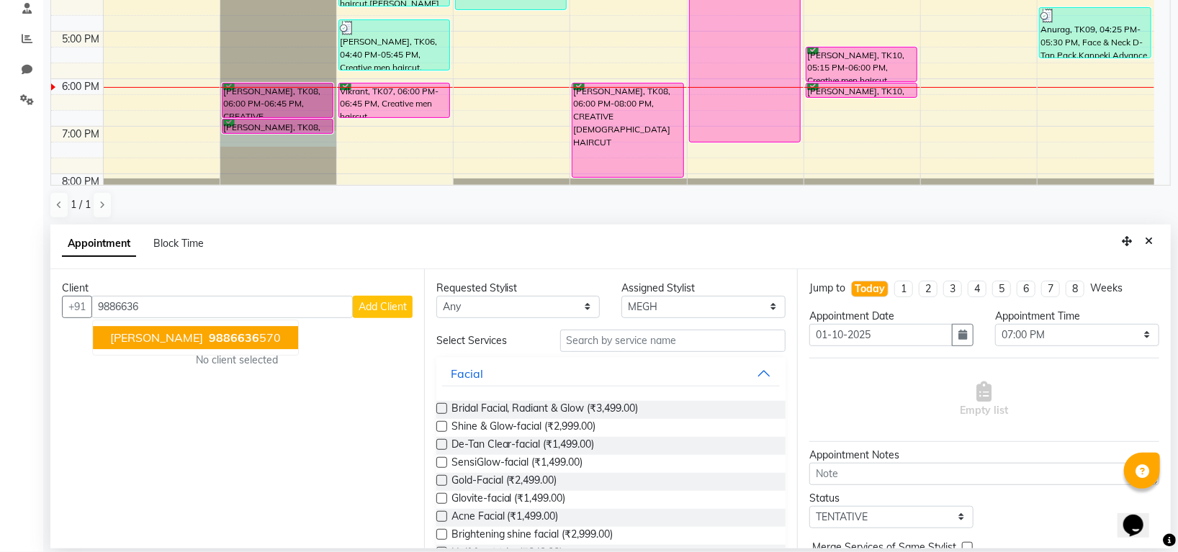
click at [264, 338] on ngb-highlight "9886636 570" at bounding box center [243, 338] width 75 height 14
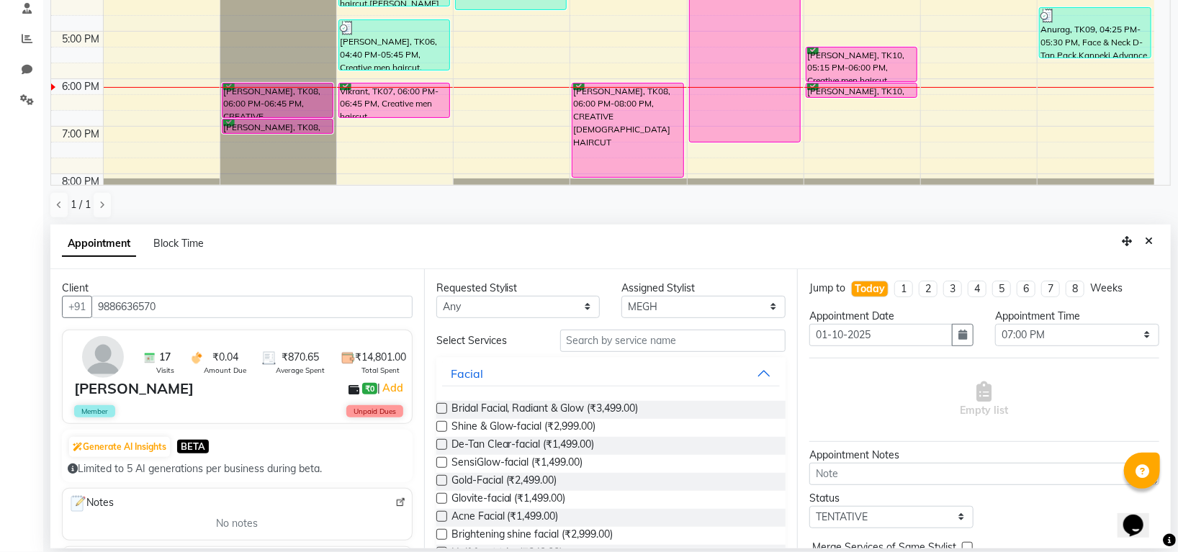
type input "9886636570"
click at [577, 339] on input "text" at bounding box center [673, 341] width 226 height 22
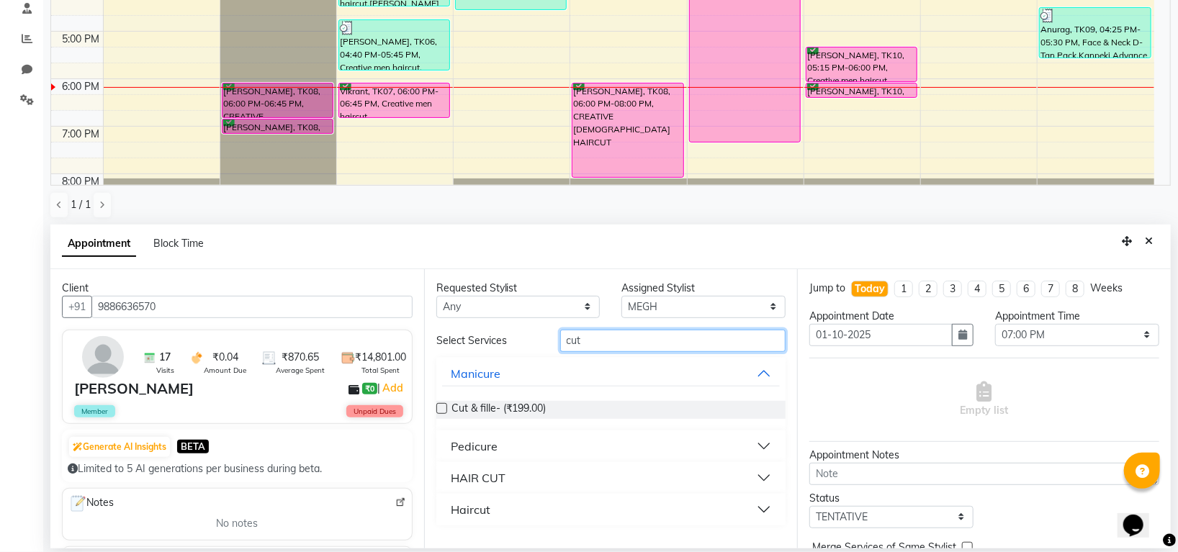
type input "cut"
click at [476, 475] on div "HAIR CUT" at bounding box center [478, 478] width 55 height 17
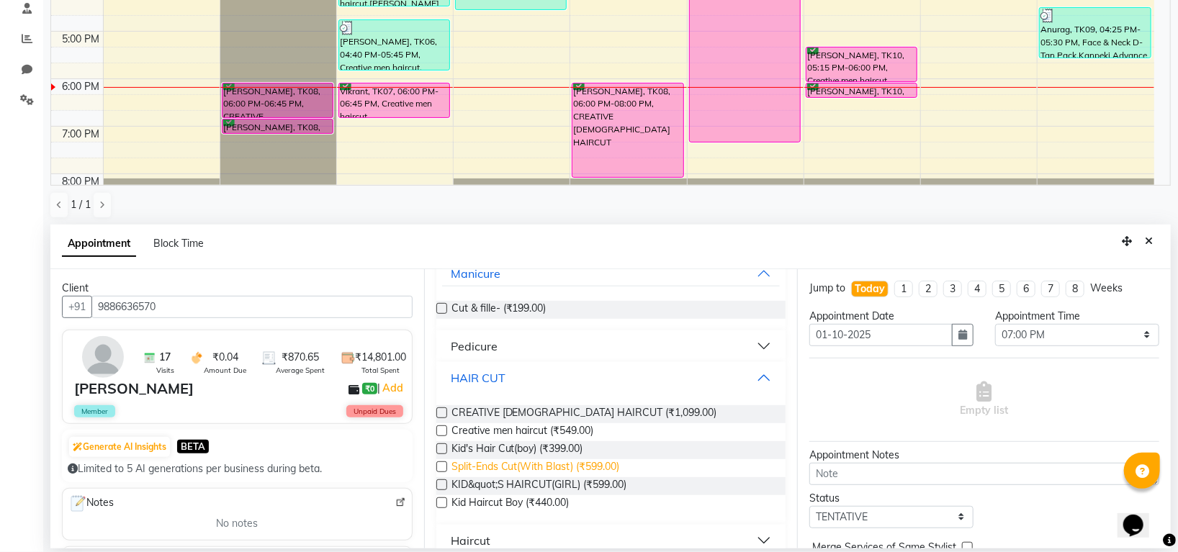
scroll to position [101, 0]
click at [441, 425] on label at bounding box center [441, 430] width 11 height 11
click at [441, 427] on input "checkbox" at bounding box center [440, 431] width 9 height 9
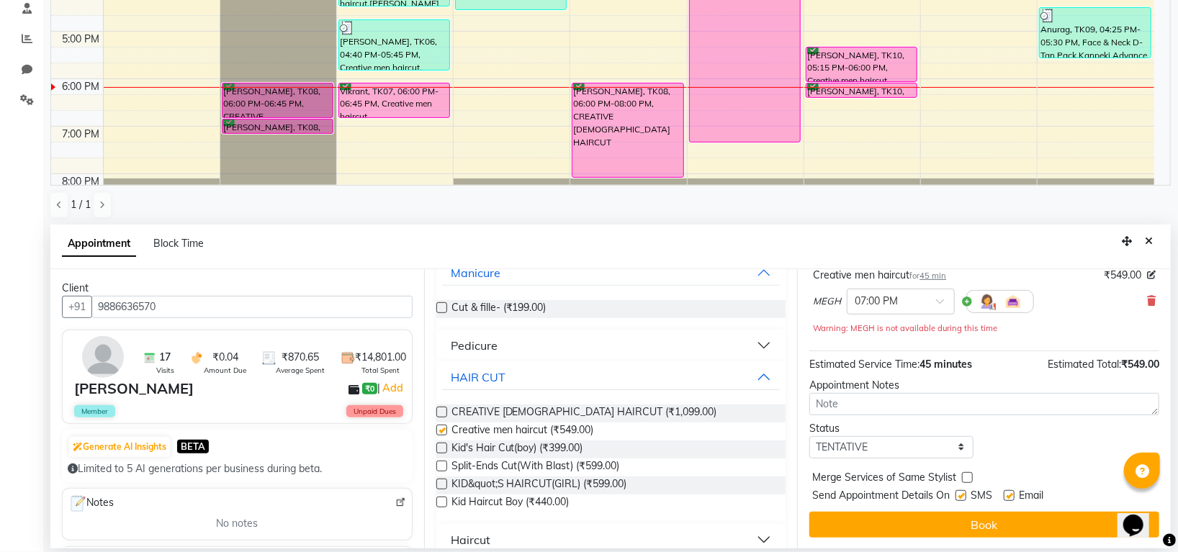
checkbox input "false"
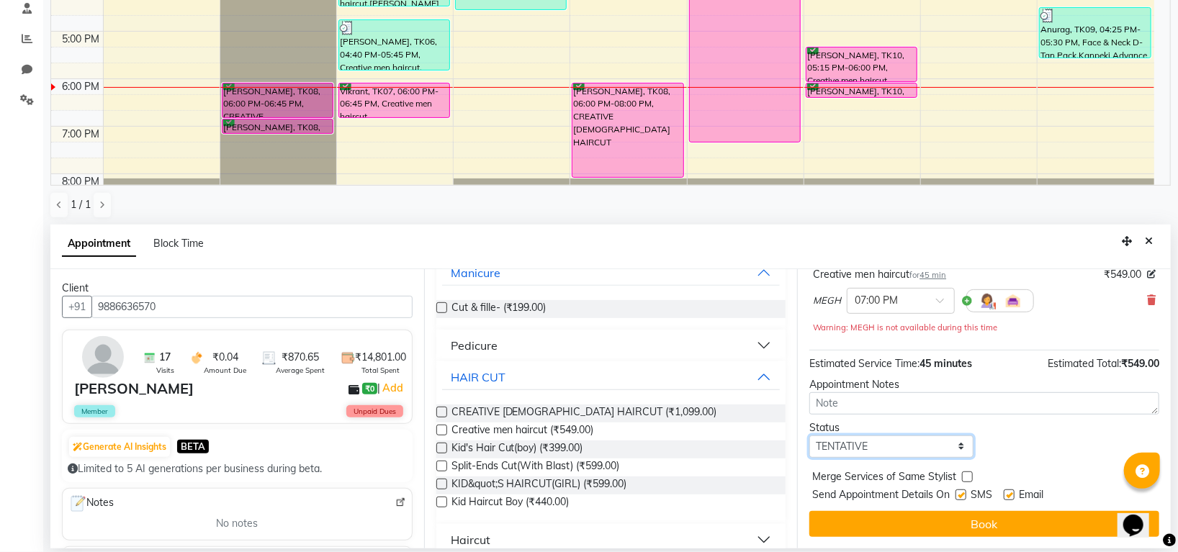
drag, startPoint x: 902, startPoint y: 448, endPoint x: 894, endPoint y: 442, distance: 9.8
click at [902, 448] on select "Select TENTATIVE CONFIRM CHECK-IN UPCOMING" at bounding box center [891, 447] width 164 height 22
select select "confirm booking"
click at [809, 436] on select "Select TENTATIVE CONFIRM CHECK-IN UPCOMING" at bounding box center [891, 447] width 164 height 22
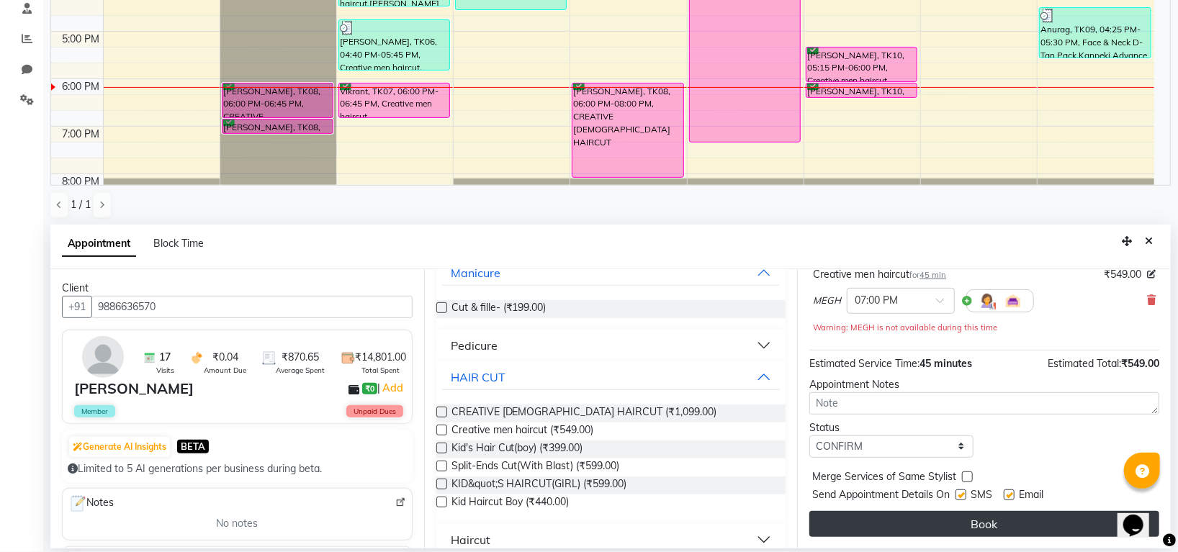
click at [886, 519] on button "Book" at bounding box center [984, 524] width 350 height 26
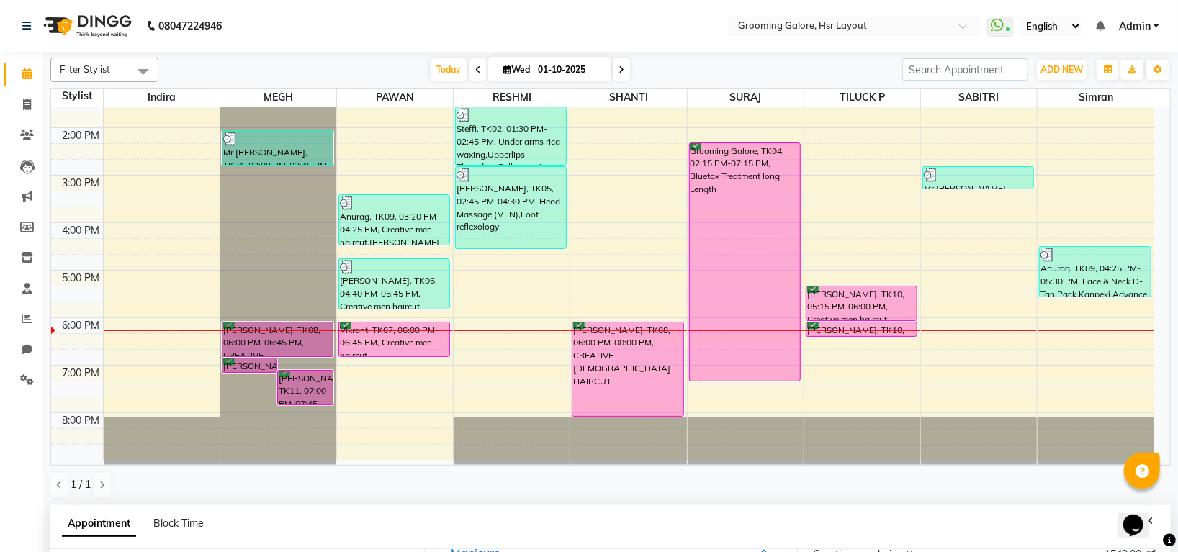
scroll to position [280, 0]
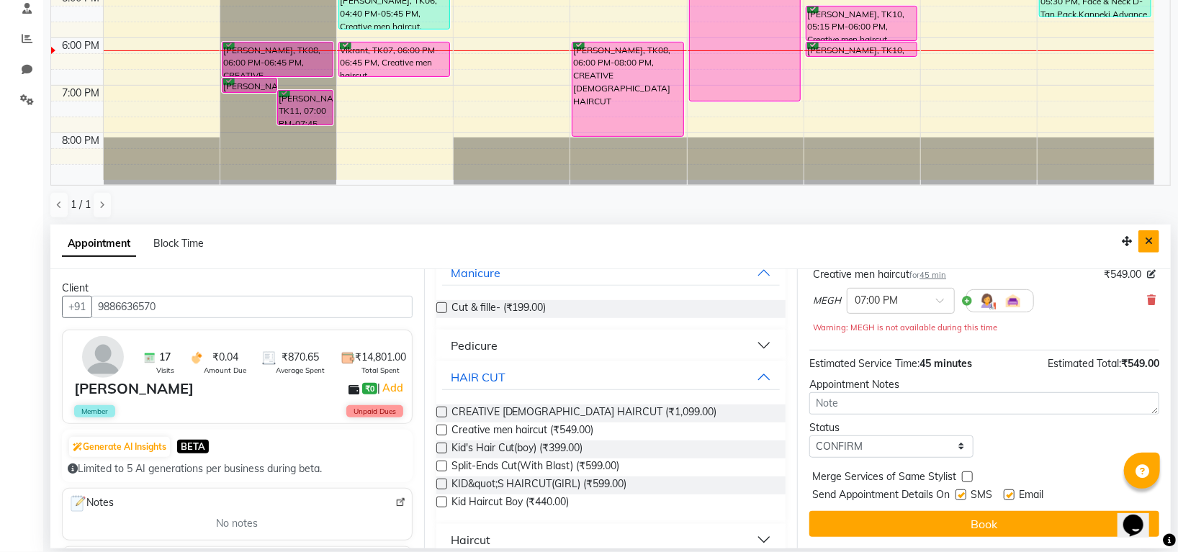
click at [1144, 238] on button "Close" at bounding box center [1149, 241] width 21 height 22
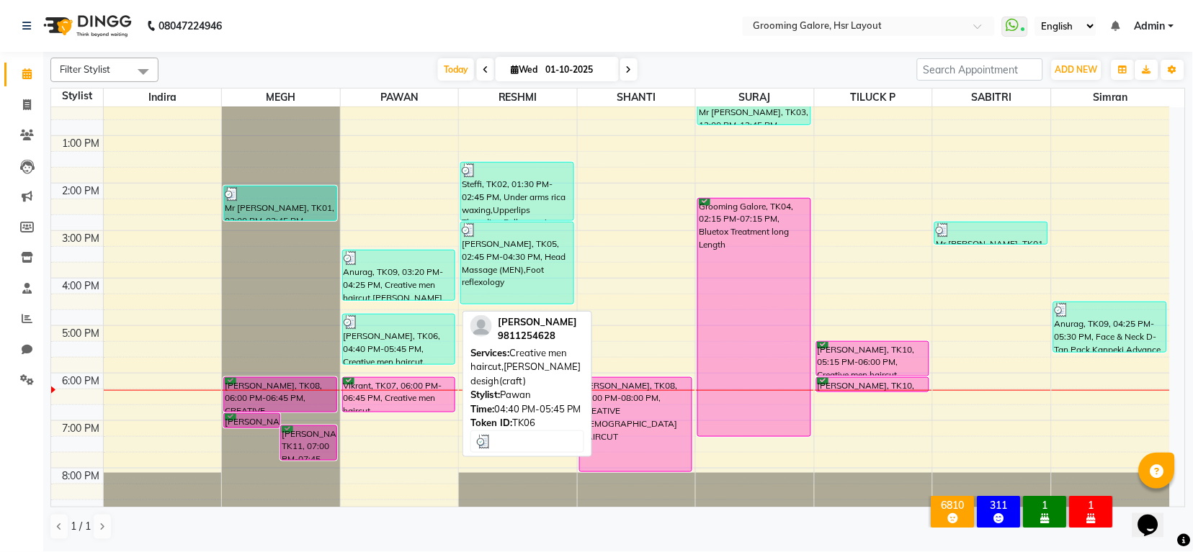
scroll to position [223, 0]
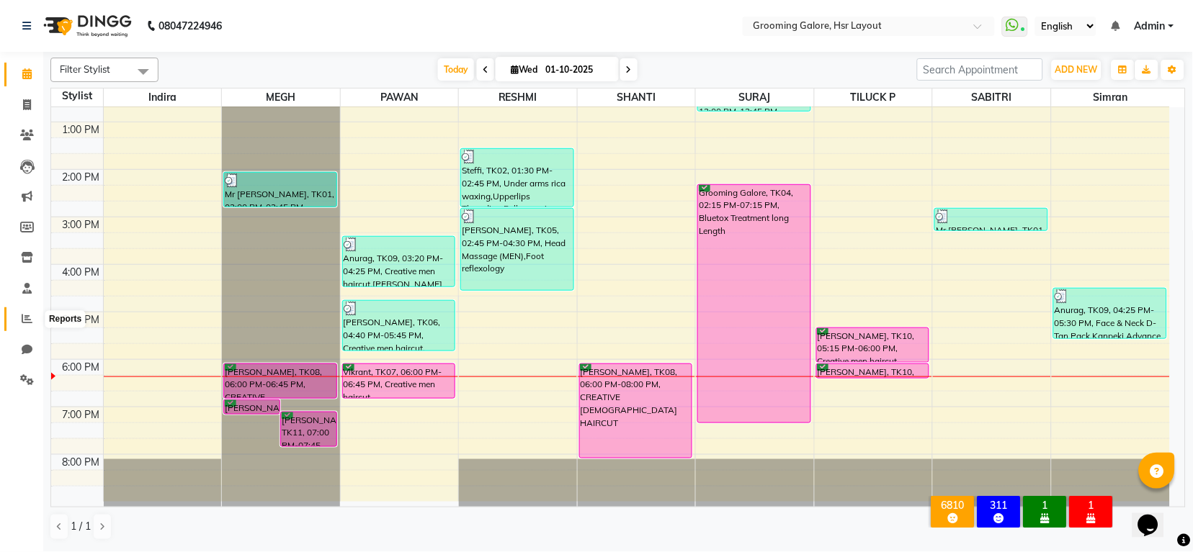
click at [27, 312] on span at bounding box center [26, 319] width 25 height 17
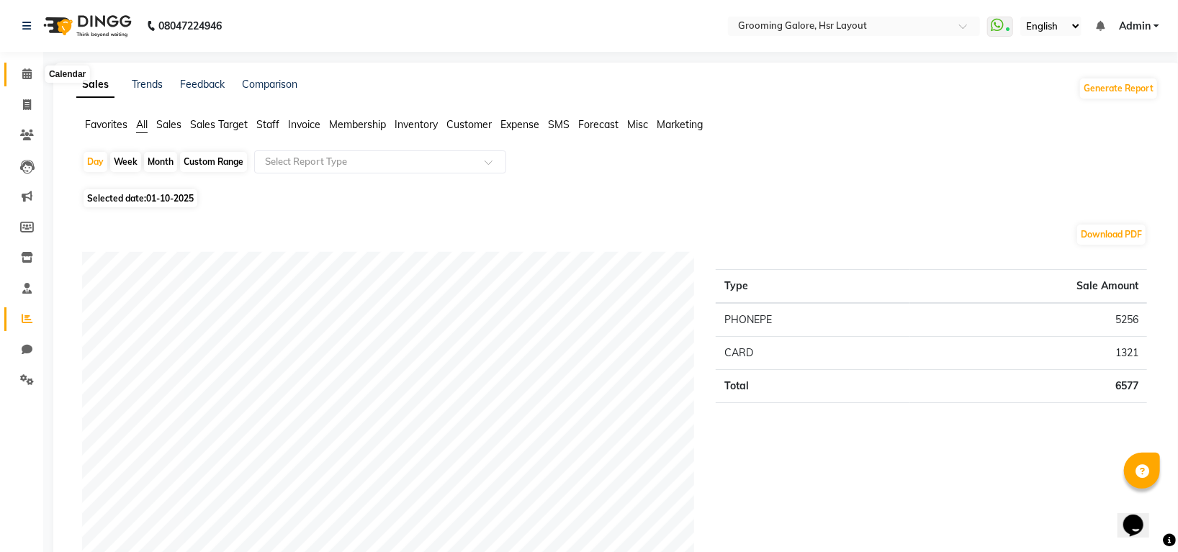
click at [25, 71] on icon at bounding box center [26, 73] width 9 height 11
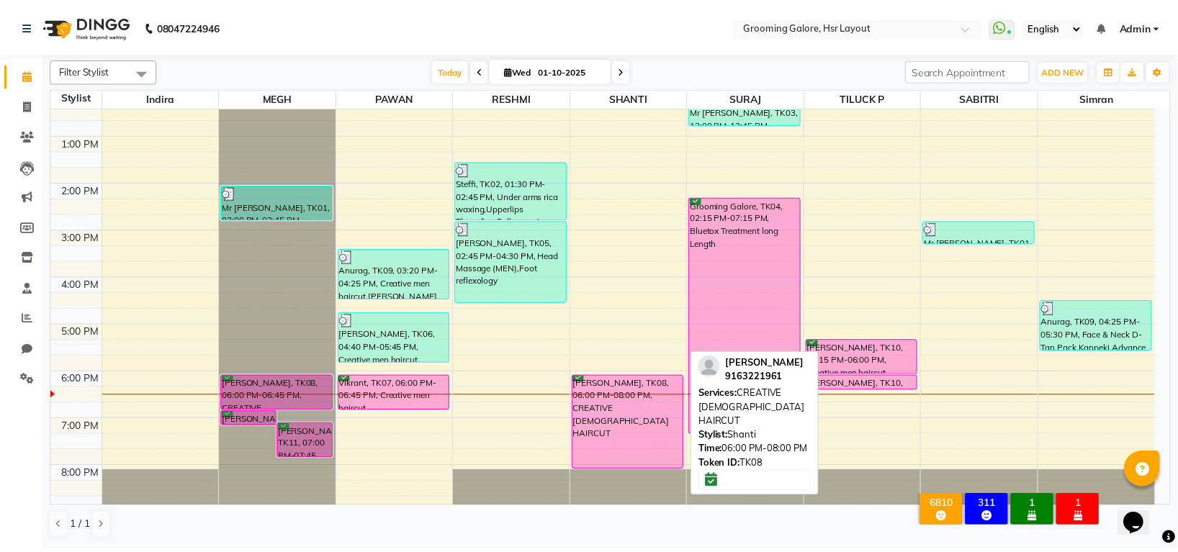
scroll to position [223, 0]
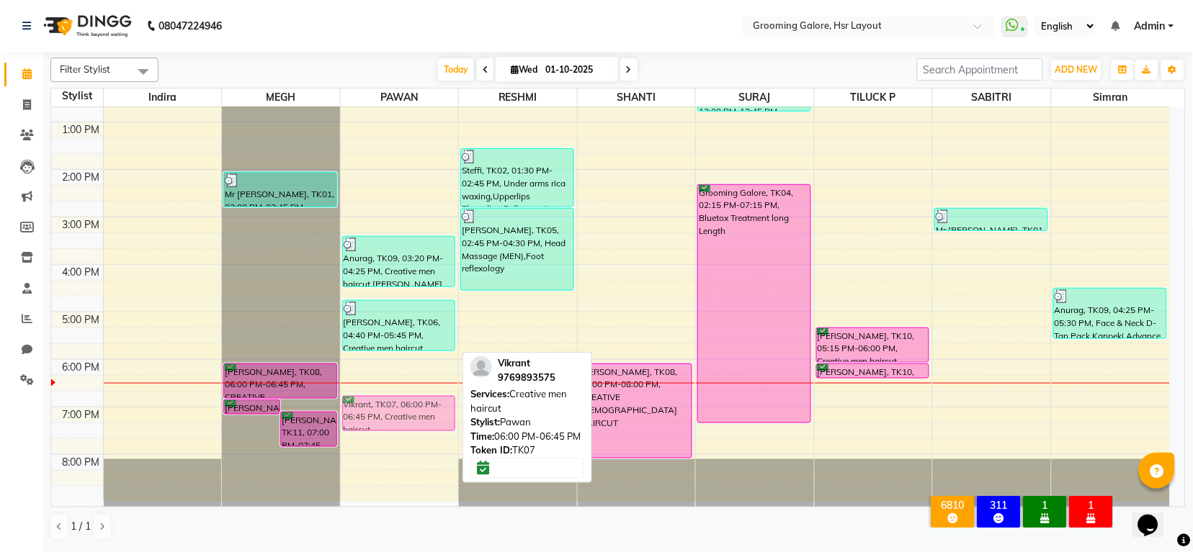
drag, startPoint x: 397, startPoint y: 367, endPoint x: 393, endPoint y: 399, distance: 32.0
click at [393, 400] on div "Anurag, TK09, 03:20 PM-04:25 PM, Creative men haircut,Beard desigh(craft) Udit …" at bounding box center [400, 193] width 118 height 617
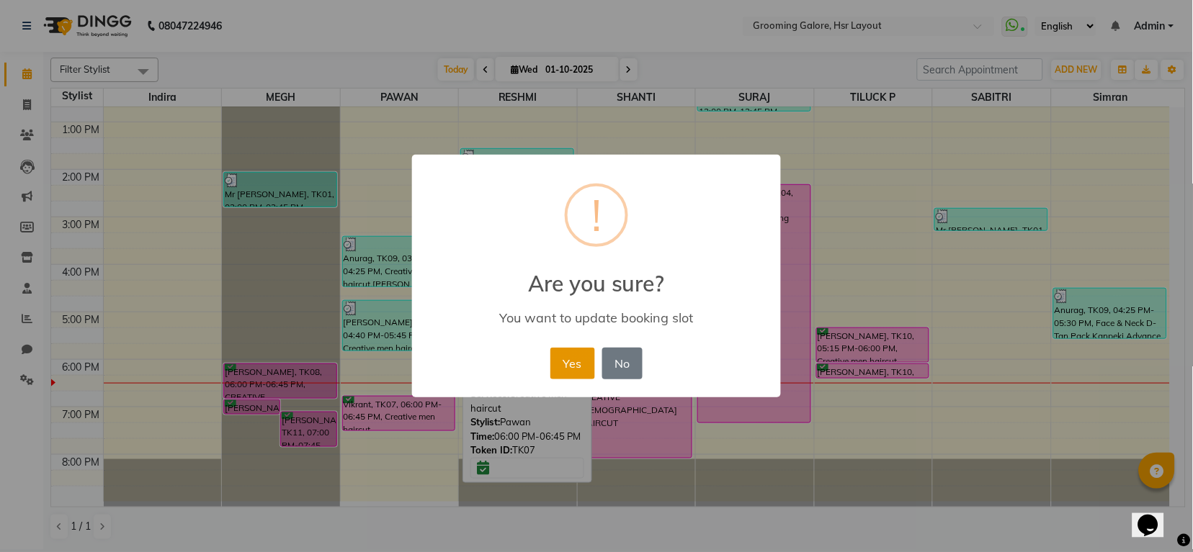
click at [556, 370] on button "Yes" at bounding box center [572, 364] width 44 height 32
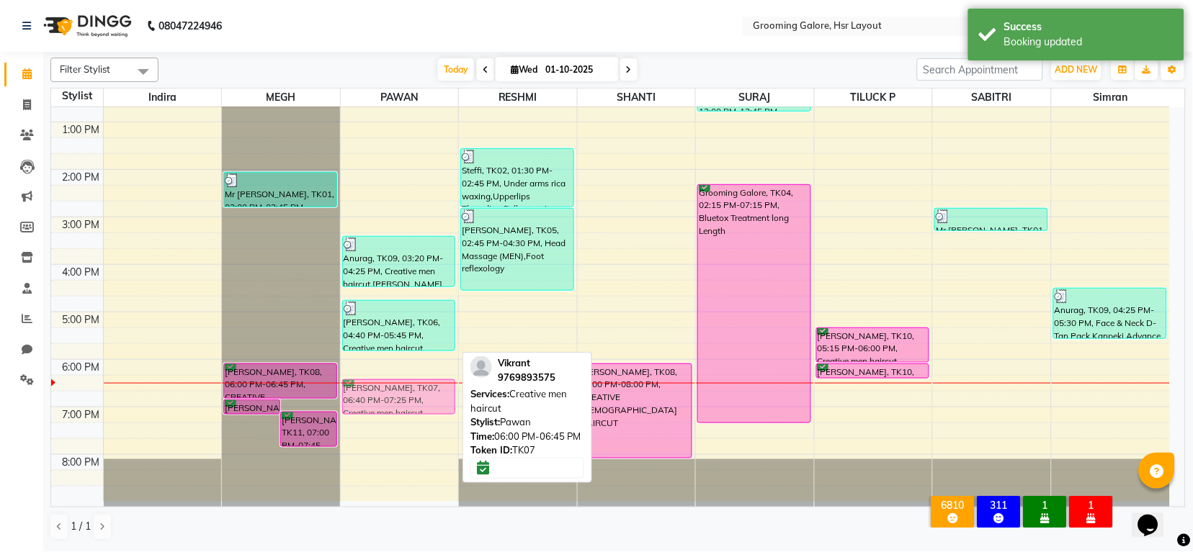
drag, startPoint x: 385, startPoint y: 412, endPoint x: 380, endPoint y: 400, distance: 13.2
click at [380, 400] on div "Anurag, TK09, 03:20 PM-04:25 PM, Creative men haircut,Beard desigh(craft) Udit …" at bounding box center [400, 193] width 118 height 617
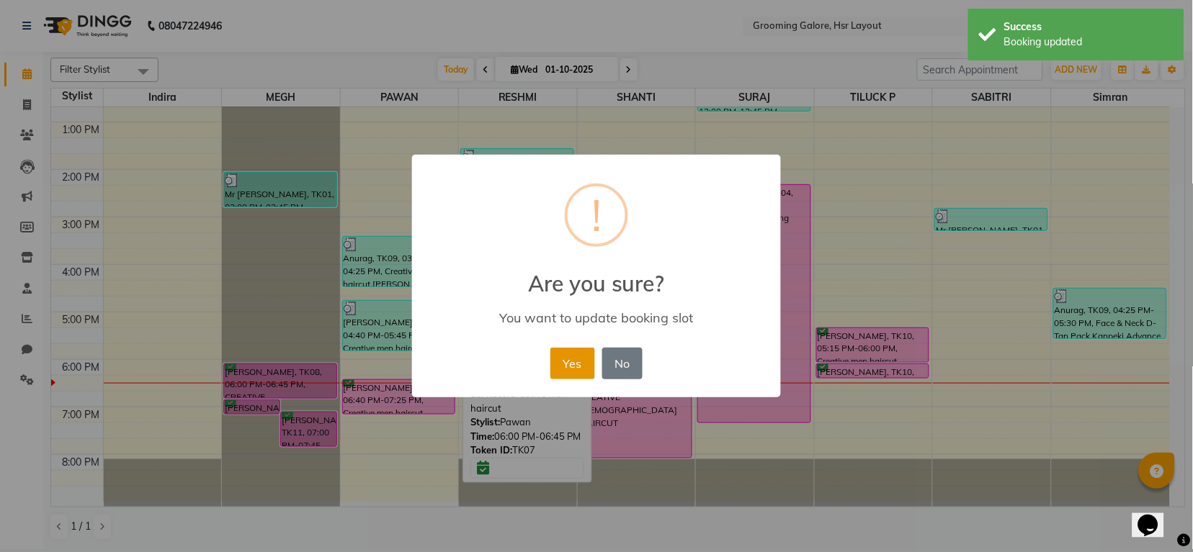
click at [591, 365] on button "Yes" at bounding box center [572, 364] width 44 height 32
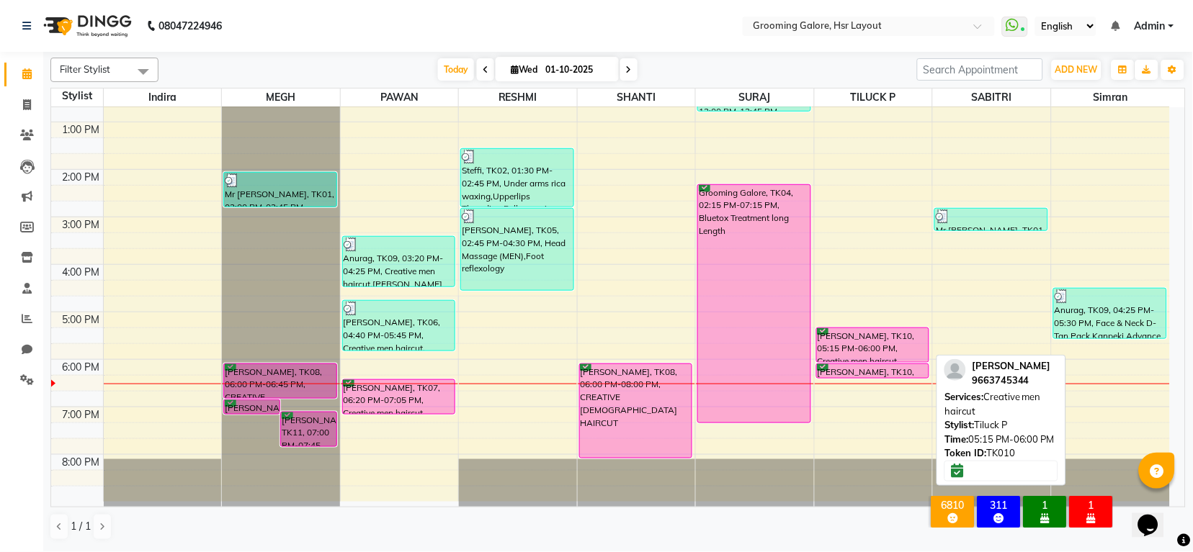
click at [891, 331] on div "Sharath Kumar, TK10, 05:15 PM-06:00 PM, Creative men haircut" at bounding box center [873, 345] width 112 height 34
click at [859, 338] on div "Sharath Kumar, TK10, 05:15 PM-06:00 PM, Creative men haircut" at bounding box center [873, 345] width 112 height 34
select select "6"
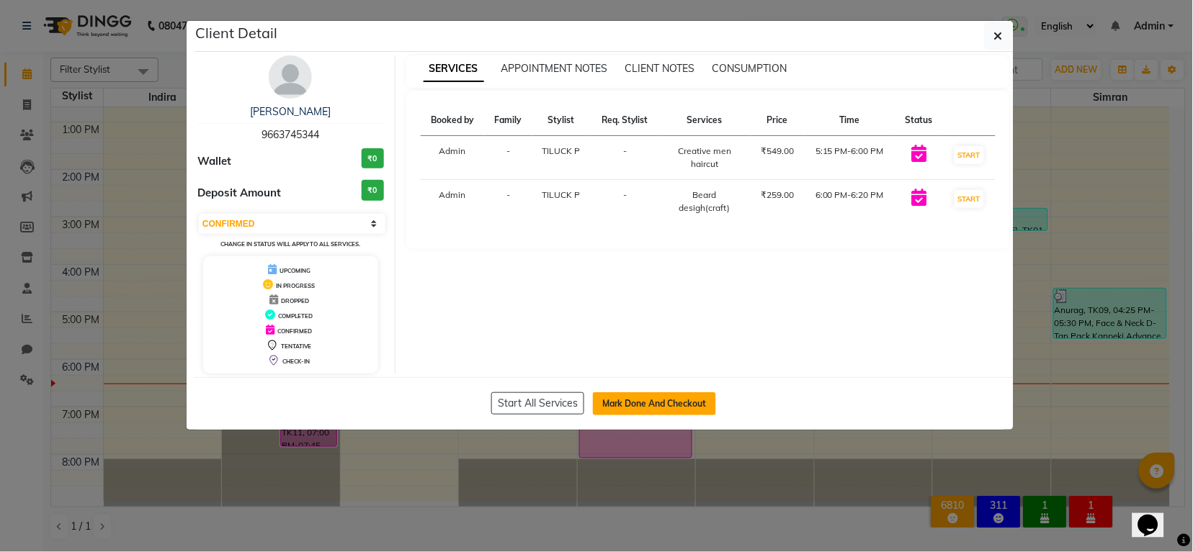
click at [644, 399] on button "Mark Done And Checkout" at bounding box center [654, 404] width 123 height 23
select select "service"
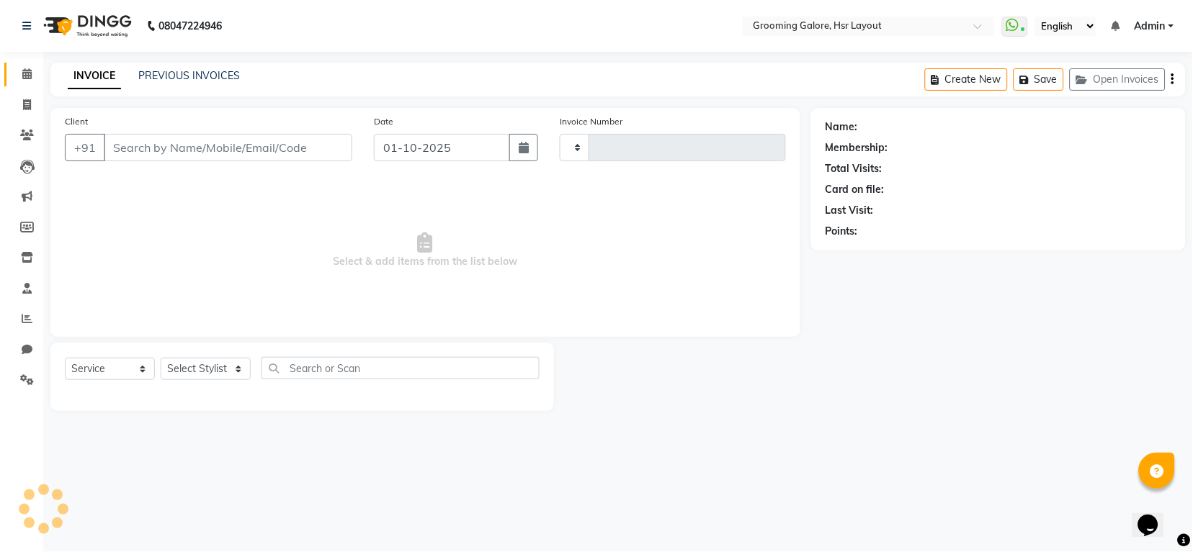
type input "2545"
select select "6168"
select select "P"
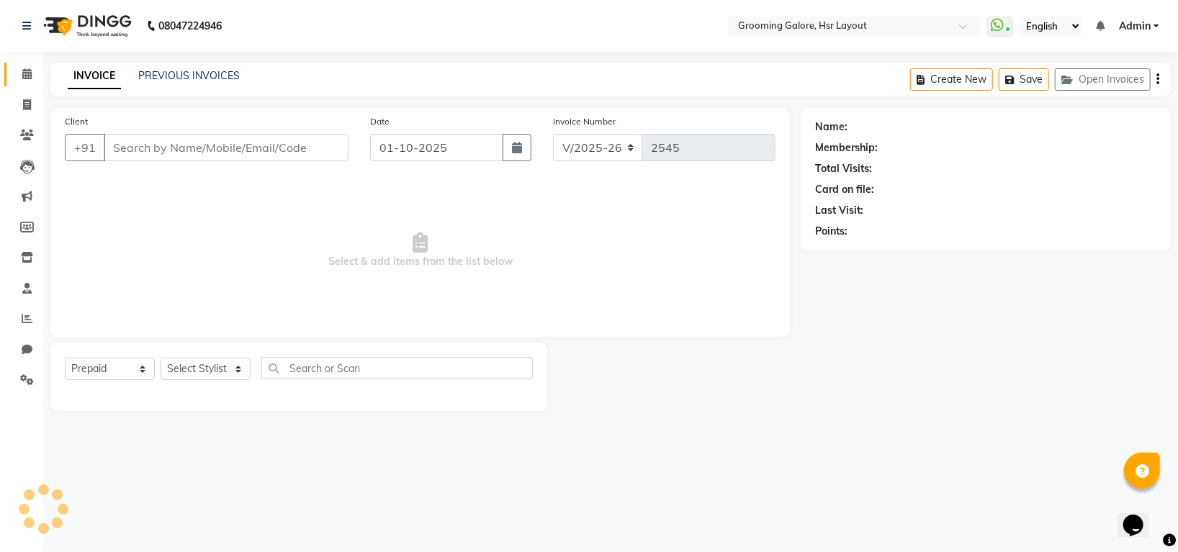
type input "9663745344"
select select "45583"
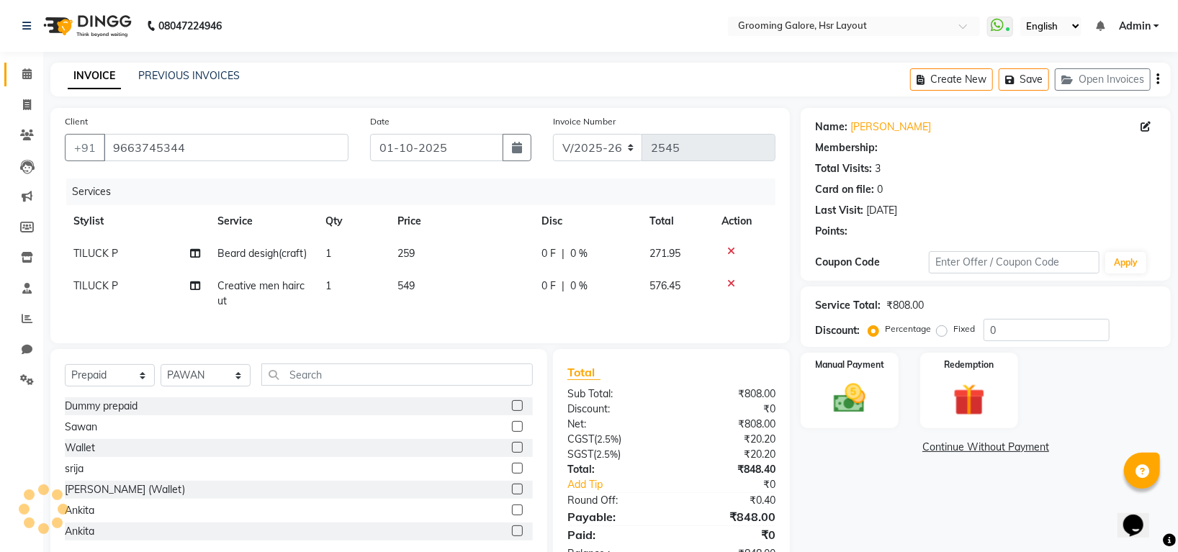
select select "1: Object"
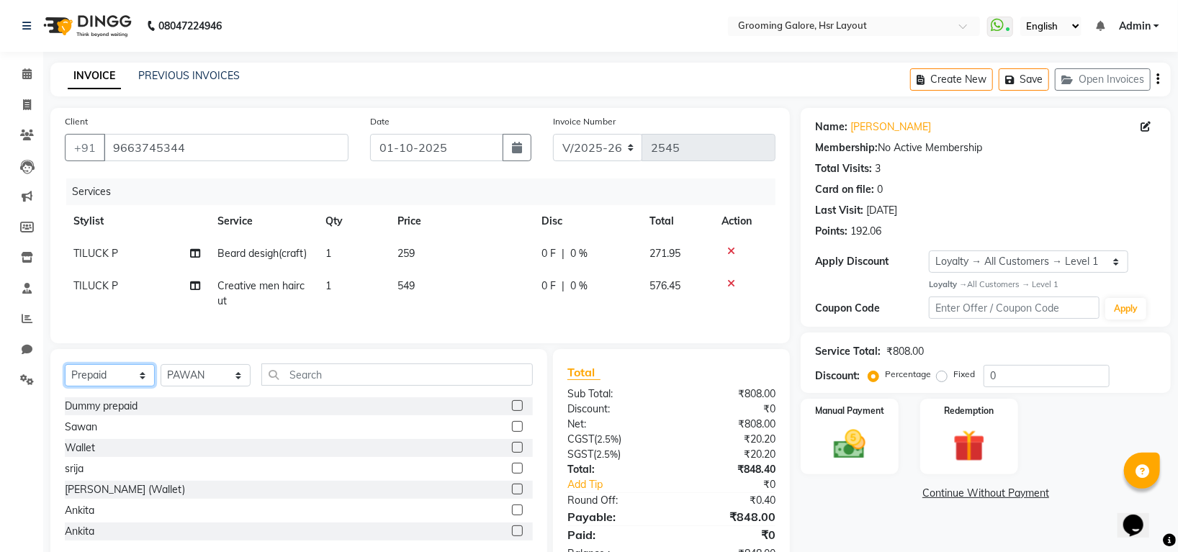
click at [79, 385] on select "Select Service Product Membership Package Voucher Prepaid Gift Card" at bounding box center [110, 375] width 90 height 22
select select "service"
click at [65, 380] on select "Select Service Product Membership Package Voucher Prepaid Gift Card" at bounding box center [110, 375] width 90 height 22
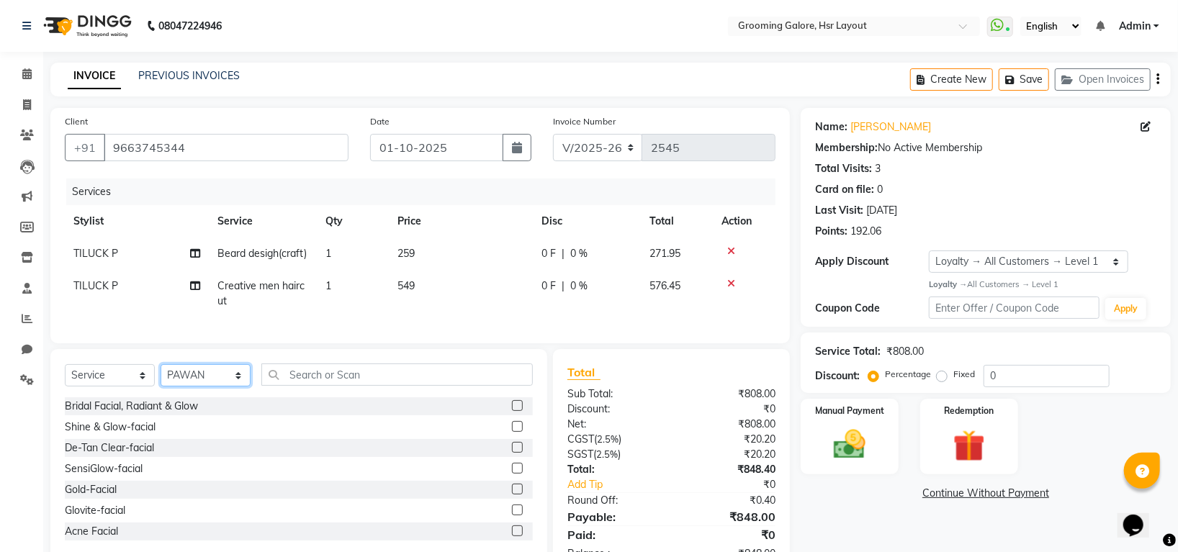
click at [199, 387] on select "Select Stylist Indira MEGH PAWAN RESHMI SABITRI SHANTI Simran SURAJ TILUCK P" at bounding box center [206, 375] width 90 height 22
click at [161, 380] on select "Select Stylist Indira MEGH PAWAN RESHMI SABITRI SHANTI Simran SURAJ TILUCK P" at bounding box center [206, 375] width 90 height 22
click at [212, 359] on div "Client +91 9663745344 Date 01-10-2025 Invoice Number V/2025 V/2025-26 2545 Serv…" at bounding box center [420, 342] width 761 height 468
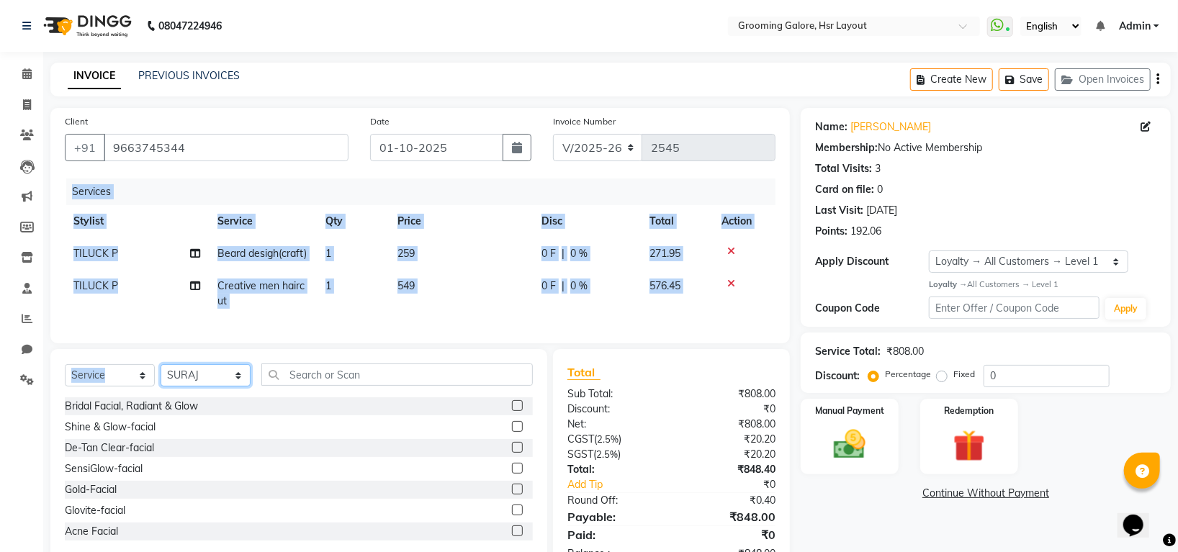
click at [199, 387] on select "Select Stylist Indira MEGH PAWAN RESHMI SABITRI SHANTI Simran SURAJ TILUCK P" at bounding box center [206, 375] width 90 height 22
select select "82451"
click at [161, 380] on select "Select Stylist Indira MEGH PAWAN RESHMI SABITRI SHANTI Simran SURAJ TILUCK P" at bounding box center [206, 375] width 90 height 22
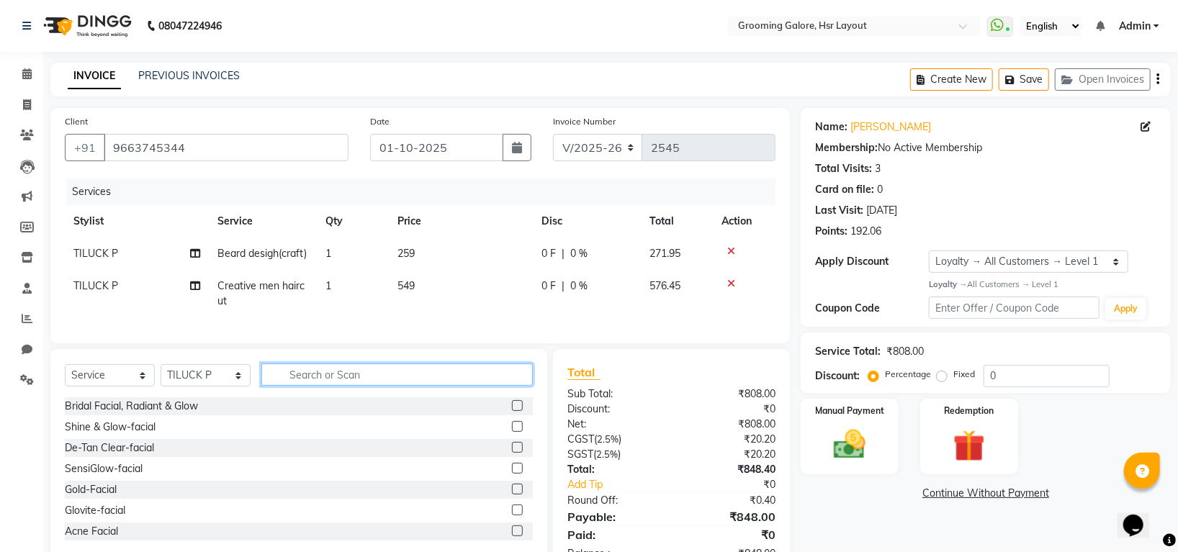
click at [328, 386] on input "text" at bounding box center [397, 375] width 272 height 22
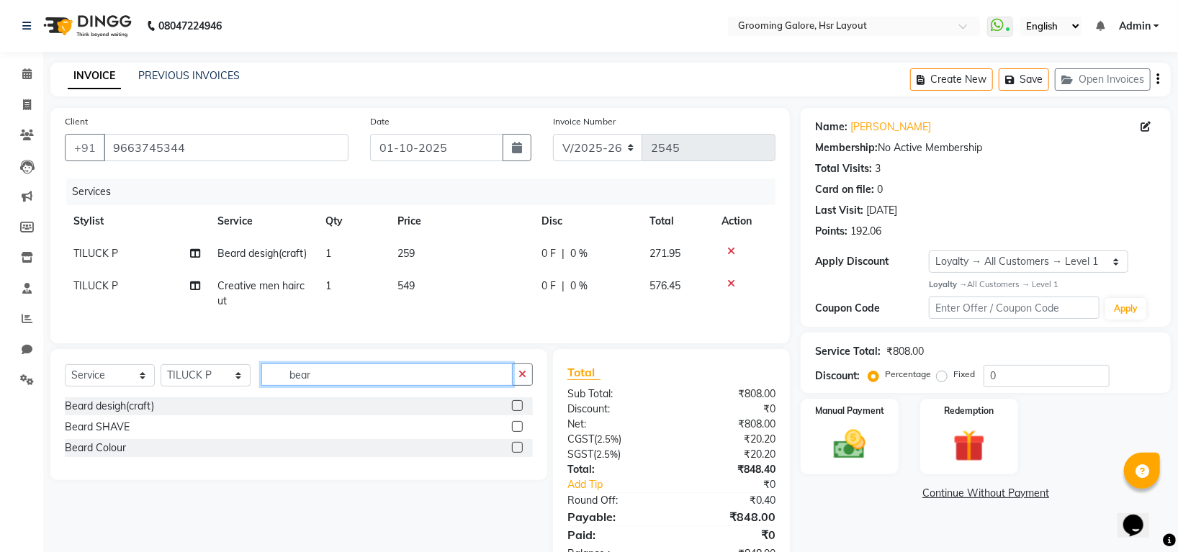
type input "bear"
click at [515, 453] on label at bounding box center [517, 447] width 11 height 11
click at [515, 453] on input "checkbox" at bounding box center [516, 448] width 9 height 9
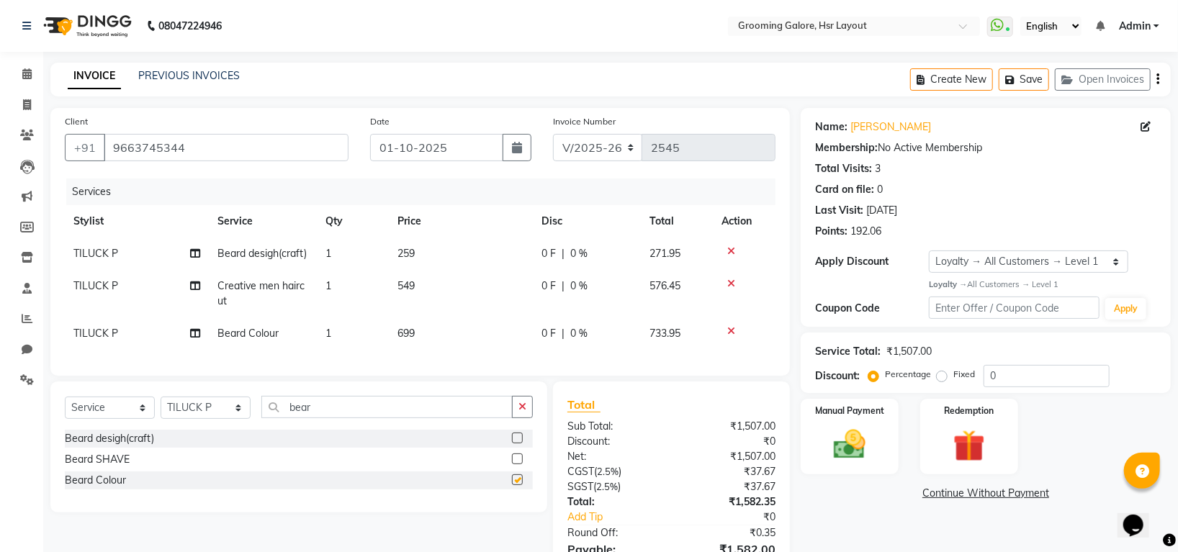
checkbox input "false"
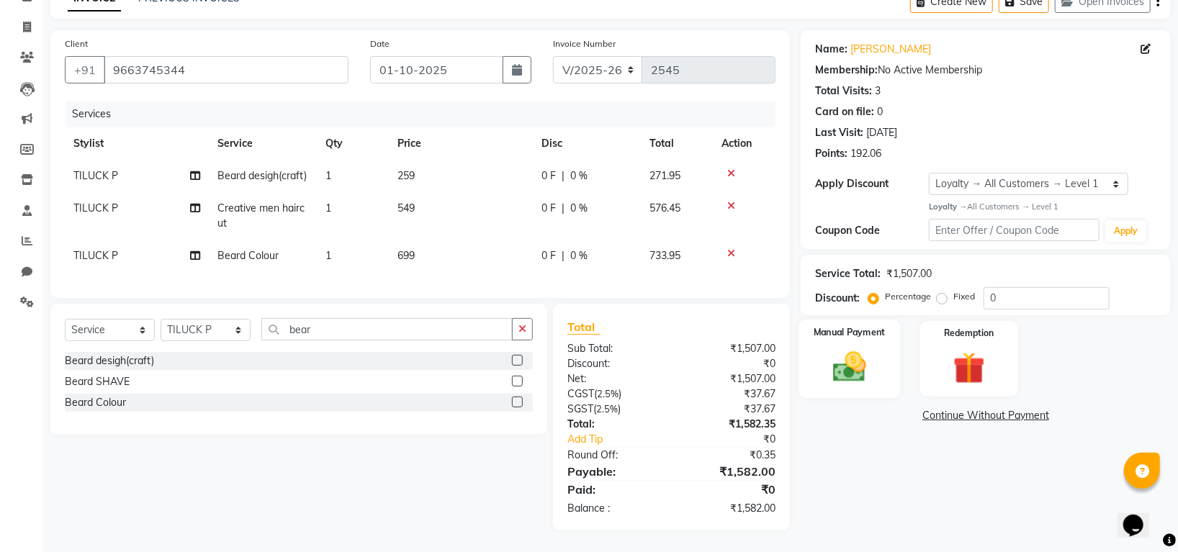
click at [847, 348] on img at bounding box center [850, 367] width 54 height 38
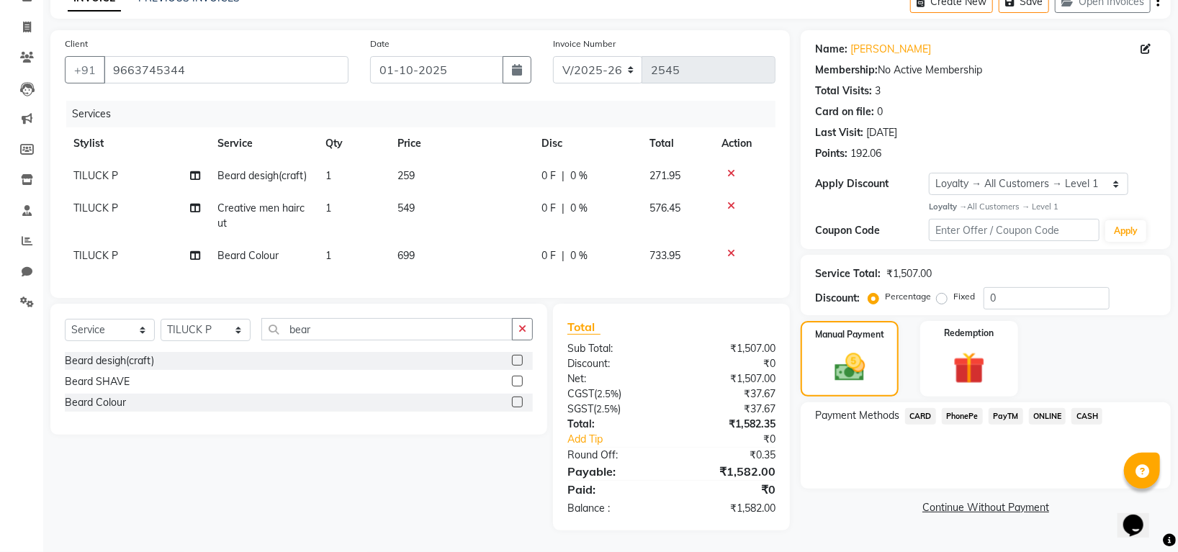
click at [924, 408] on span "CARD" at bounding box center [920, 416] width 31 height 17
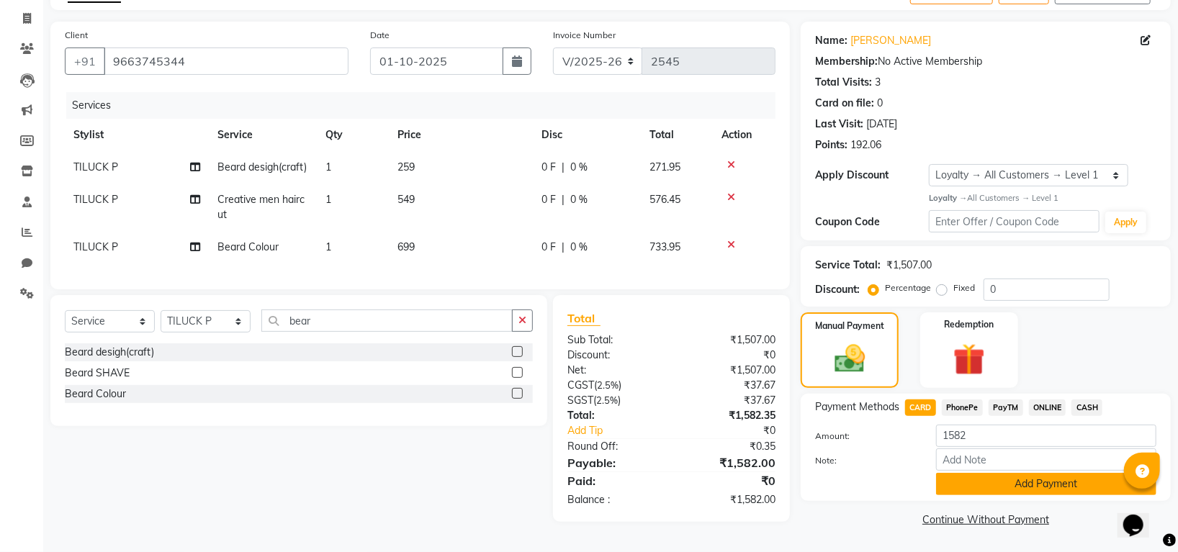
click at [1015, 473] on button "Add Payment" at bounding box center [1046, 484] width 220 height 22
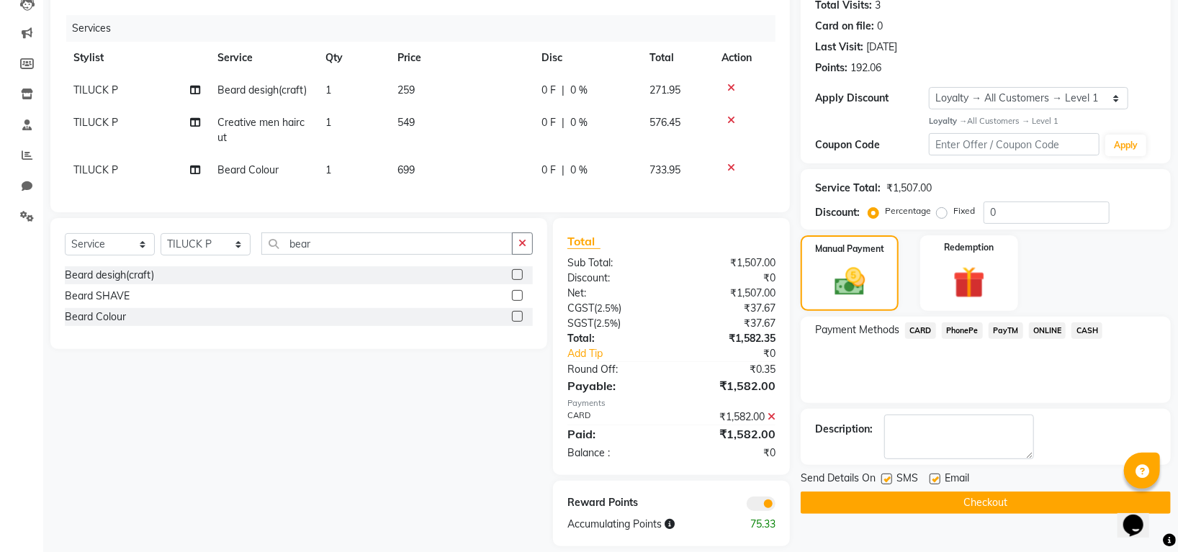
scroll to position [194, 0]
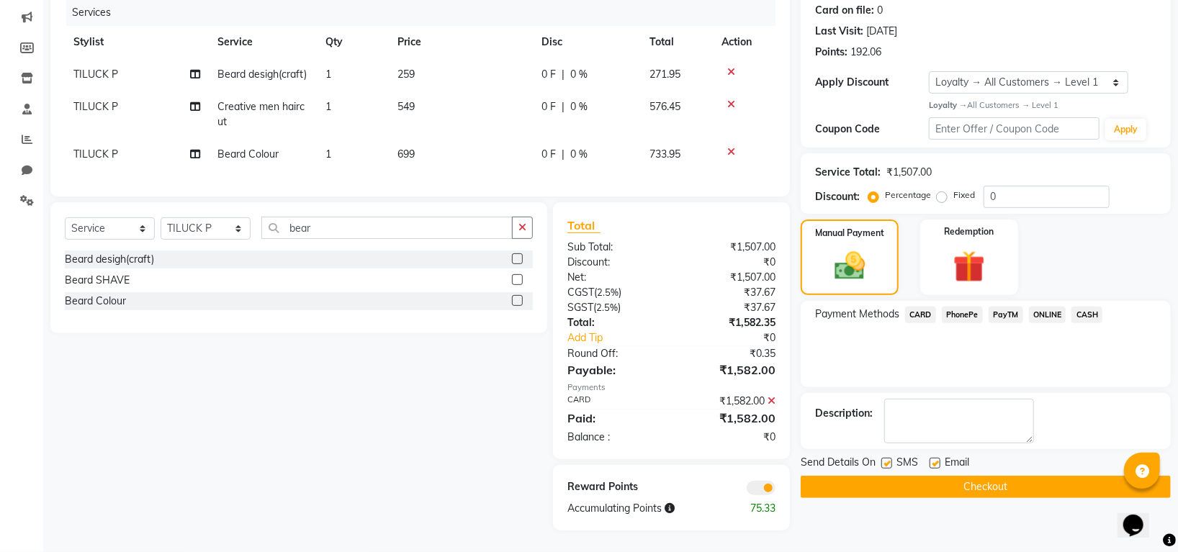
click at [881, 476] on button "Checkout" at bounding box center [986, 487] width 370 height 22
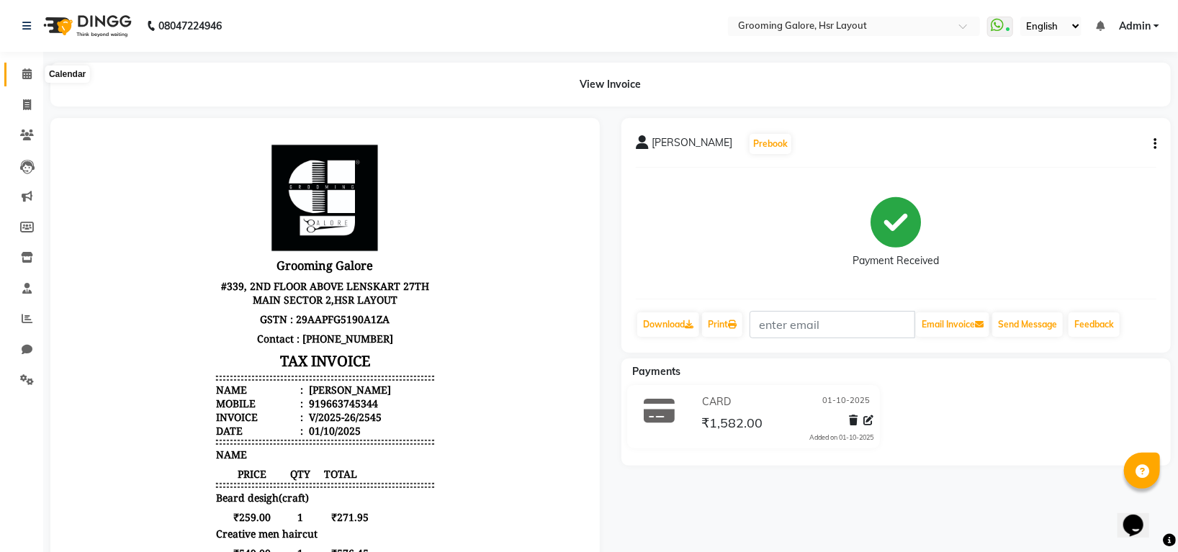
click at [28, 71] on icon at bounding box center [26, 73] width 9 height 11
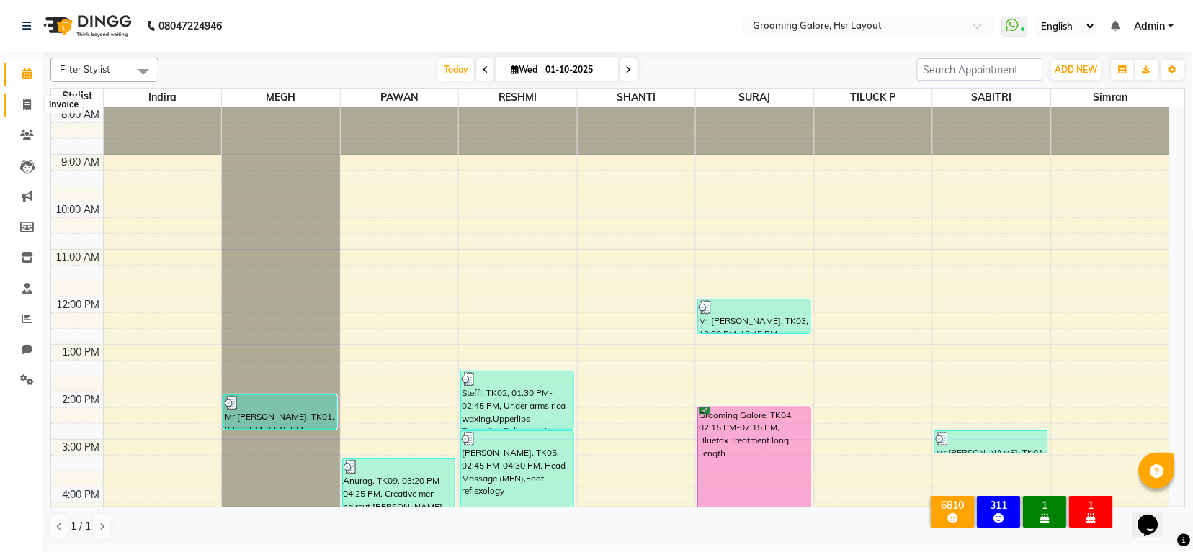
click at [27, 104] on icon at bounding box center [27, 104] width 8 height 11
select select "service"
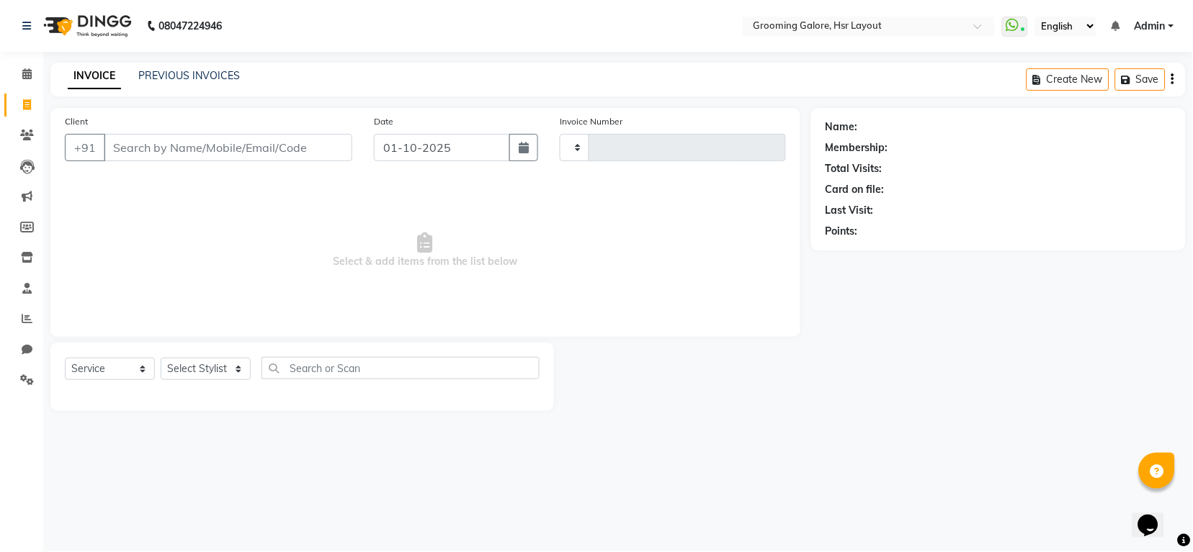
type input "2546"
select select "6168"
select select "P"
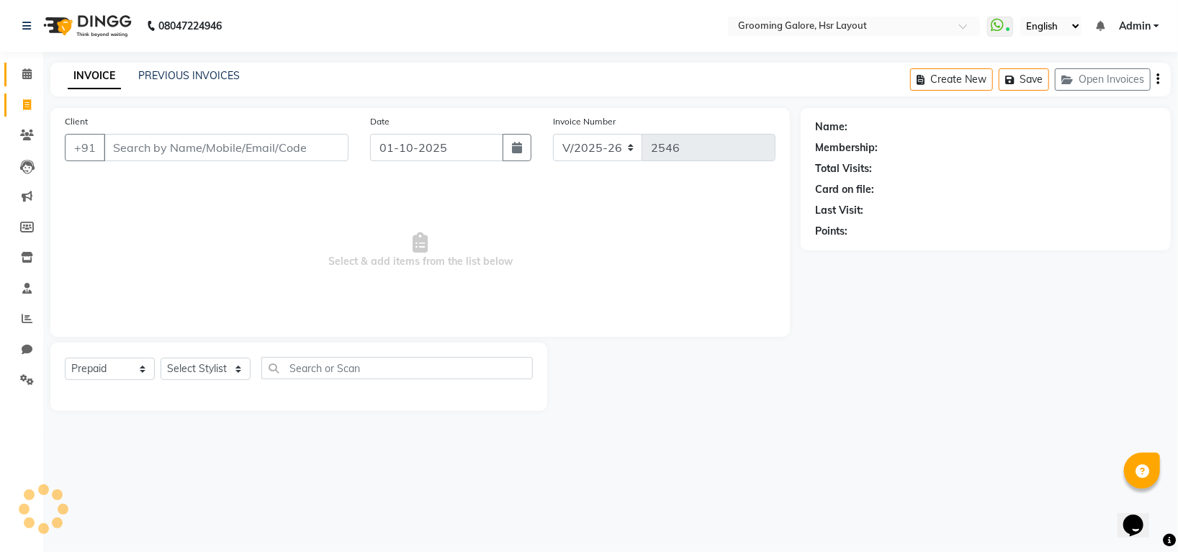
select select "45583"
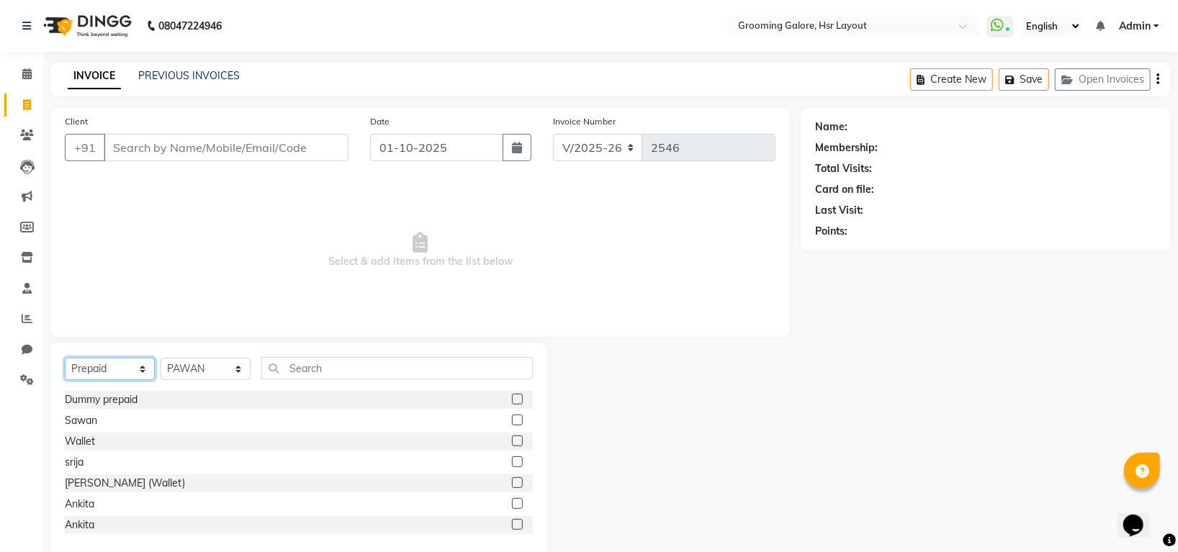
click at [112, 372] on select "Select Service Product Membership Package Voucher Prepaid Gift Card" at bounding box center [110, 369] width 90 height 22
select select "service"
click at [65, 359] on select "Select Service Product Membership Package Voucher Prepaid Gift Card" at bounding box center [110, 369] width 90 height 22
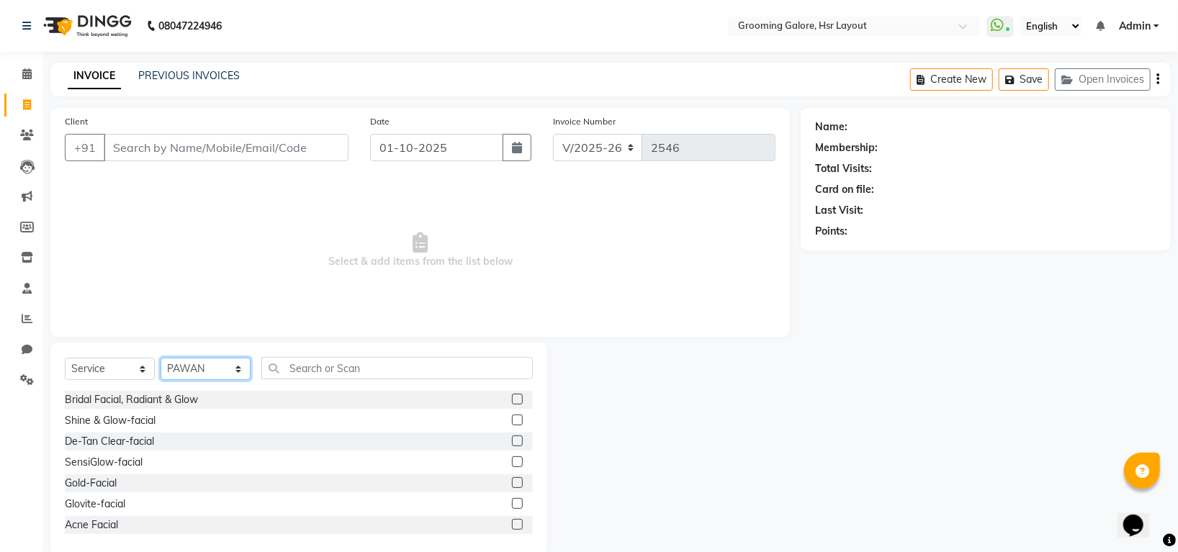
click at [219, 374] on select "Select Stylist Indira MEGH PAWAN RESHMI SABITRI SHANTI Simran SURAJ TILUCK P" at bounding box center [206, 369] width 90 height 22
select select "59257"
click at [161, 359] on select "Select Stylist Indira MEGH PAWAN RESHMI SABITRI SHANTI Simran SURAJ TILUCK P" at bounding box center [206, 369] width 90 height 22
click at [316, 358] on input "text" at bounding box center [397, 368] width 272 height 22
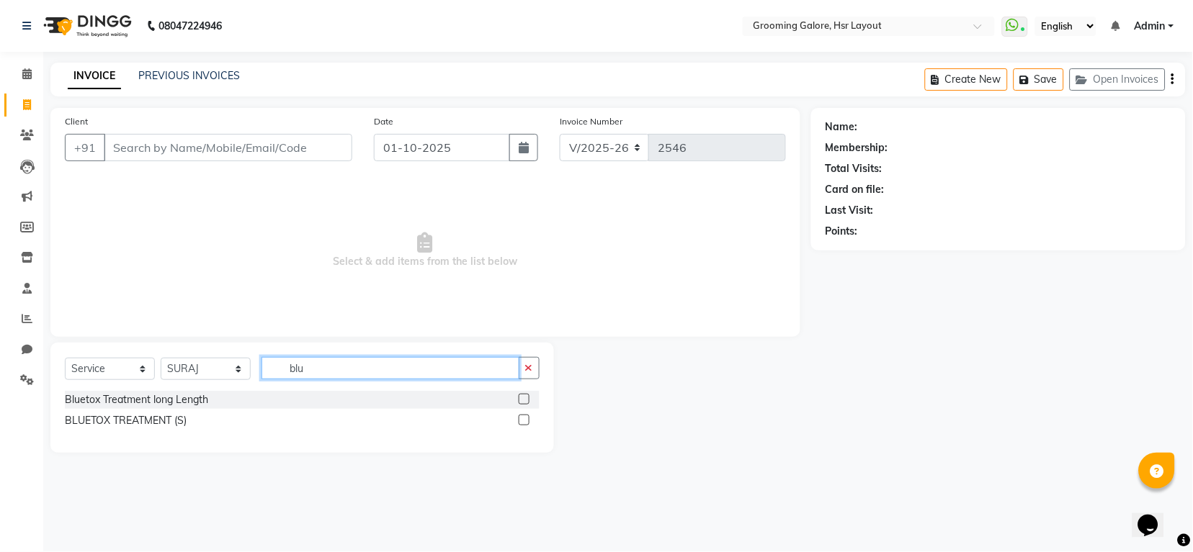
type input "blu"
click at [524, 416] on label at bounding box center [524, 420] width 11 height 11
click at [524, 416] on input "checkbox" at bounding box center [523, 420] width 9 height 9
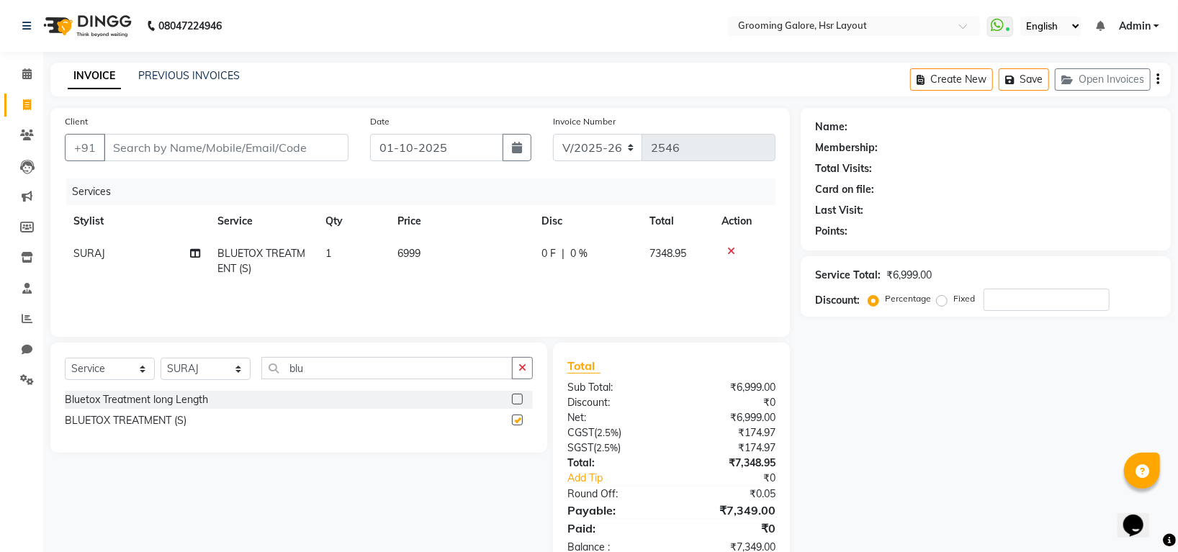
checkbox input "false"
click at [402, 251] on span "6999" at bounding box center [409, 253] width 23 height 13
select select "59257"
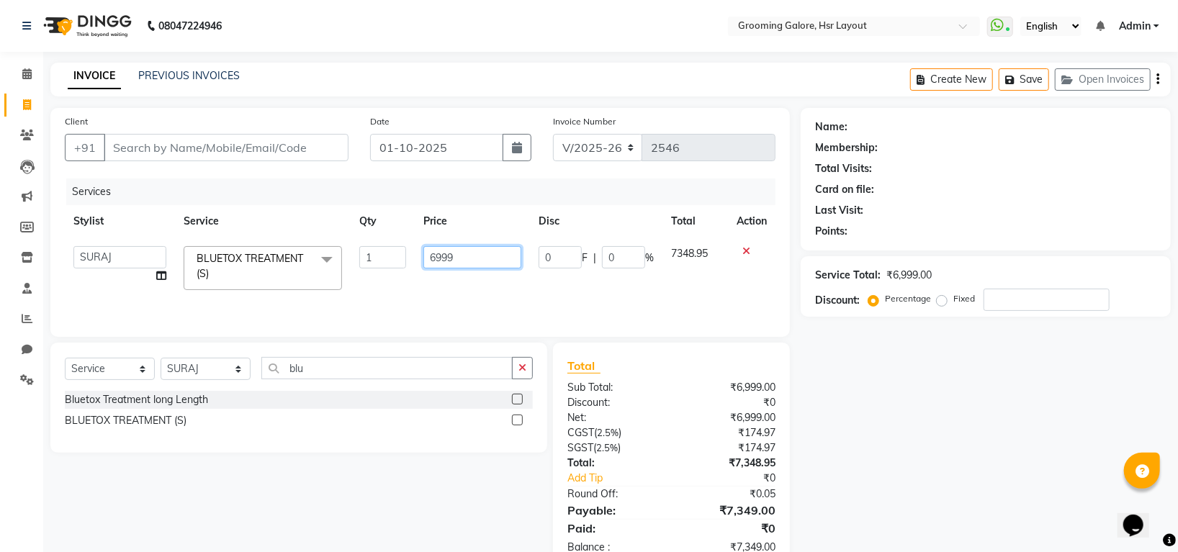
click at [434, 259] on input "6999" at bounding box center [472, 257] width 98 height 22
type input "4999"
click at [453, 440] on div "Select Service Product Membership Package Voucher Prepaid Gift Card Select Styl…" at bounding box center [298, 398] width 497 height 110
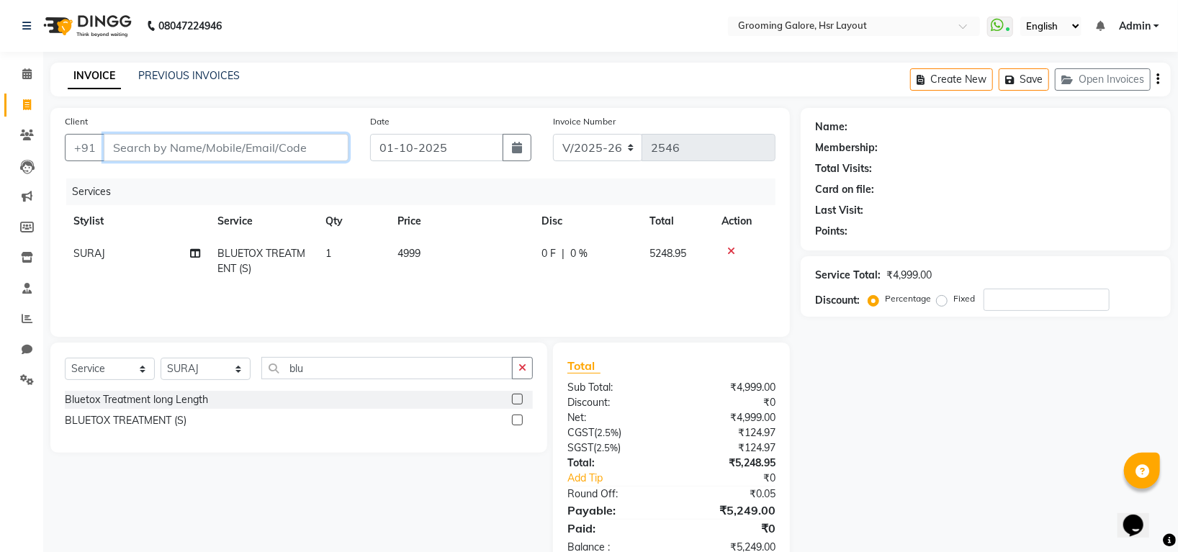
click at [265, 143] on input "Client" at bounding box center [226, 147] width 245 height 27
click at [121, 369] on select "Select Service Product Membership Package Voucher Prepaid Gift Card" at bounding box center [110, 369] width 90 height 22
select select "product"
click at [65, 359] on select "Select Service Product Membership Package Voucher Prepaid Gift Card" at bounding box center [110, 369] width 90 height 22
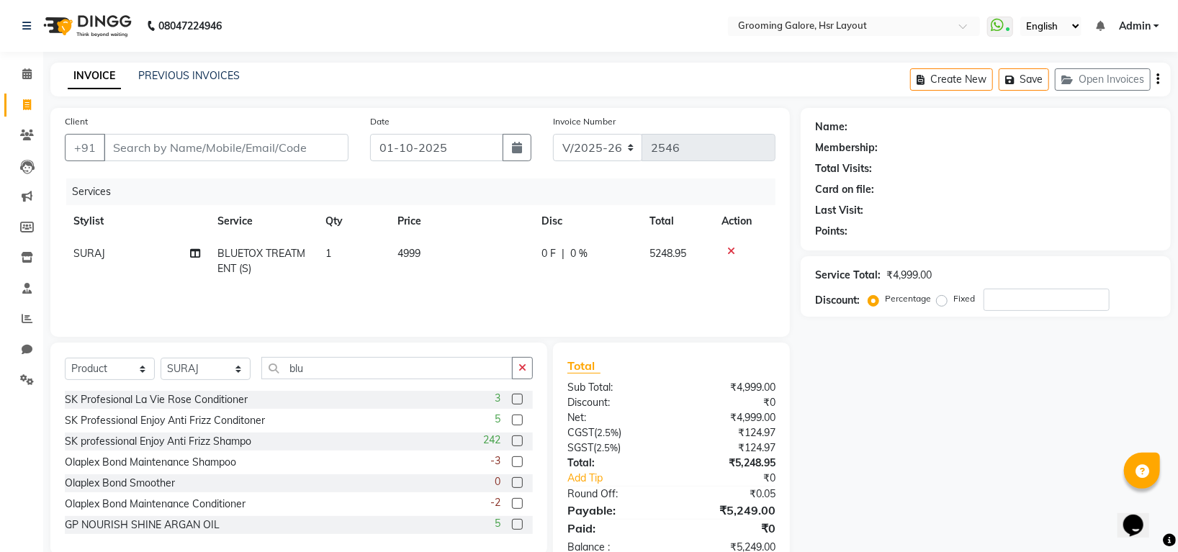
drag, startPoint x: 524, startPoint y: 366, endPoint x: 484, endPoint y: 372, distance: 40.0
click at [523, 366] on icon "button" at bounding box center [523, 368] width 8 height 10
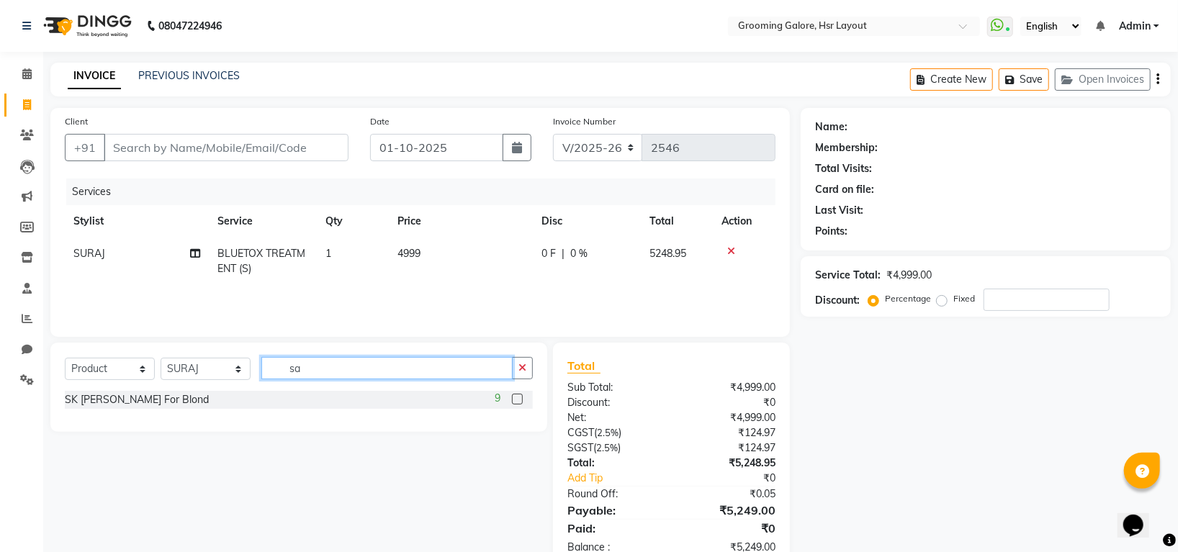
type input "s"
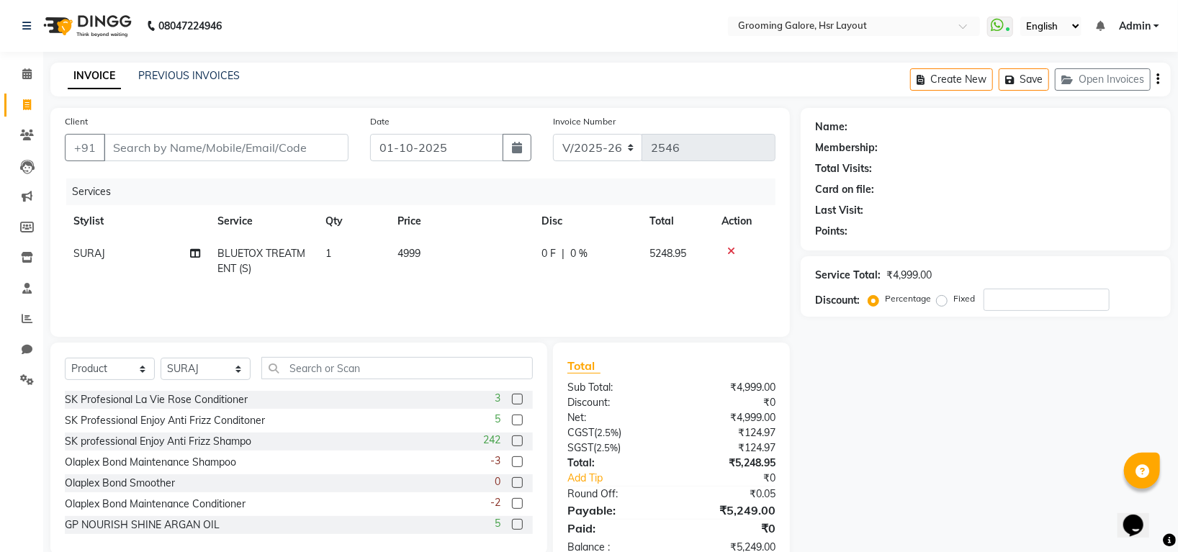
click at [512, 442] on label at bounding box center [517, 441] width 11 height 11
click at [512, 442] on input "checkbox" at bounding box center [516, 441] width 9 height 9
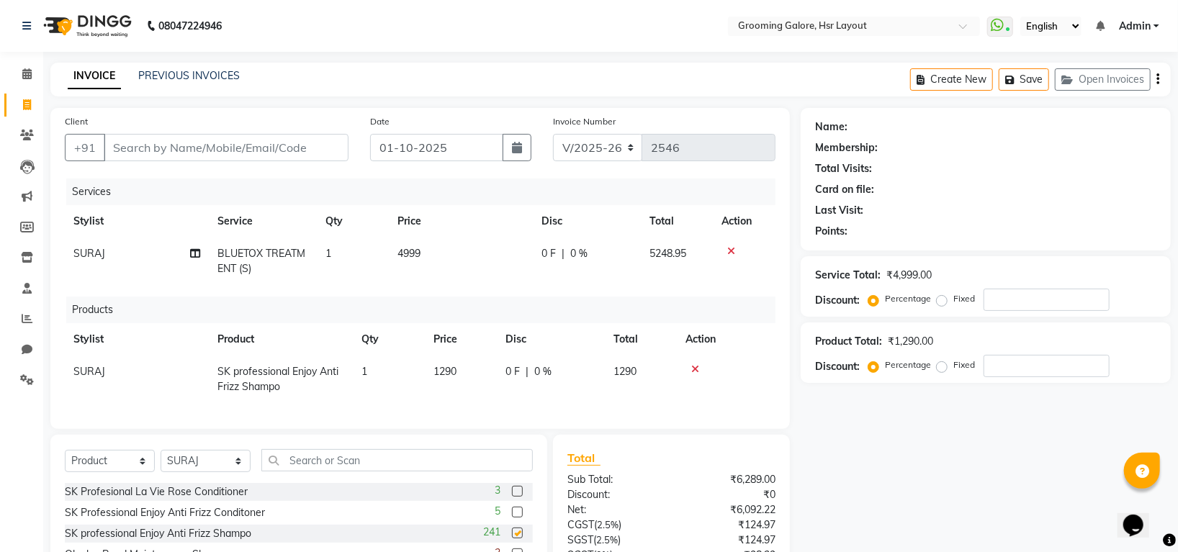
checkbox input "false"
click at [512, 518] on label at bounding box center [517, 512] width 11 height 11
click at [512, 518] on input "checkbox" at bounding box center [516, 512] width 9 height 9
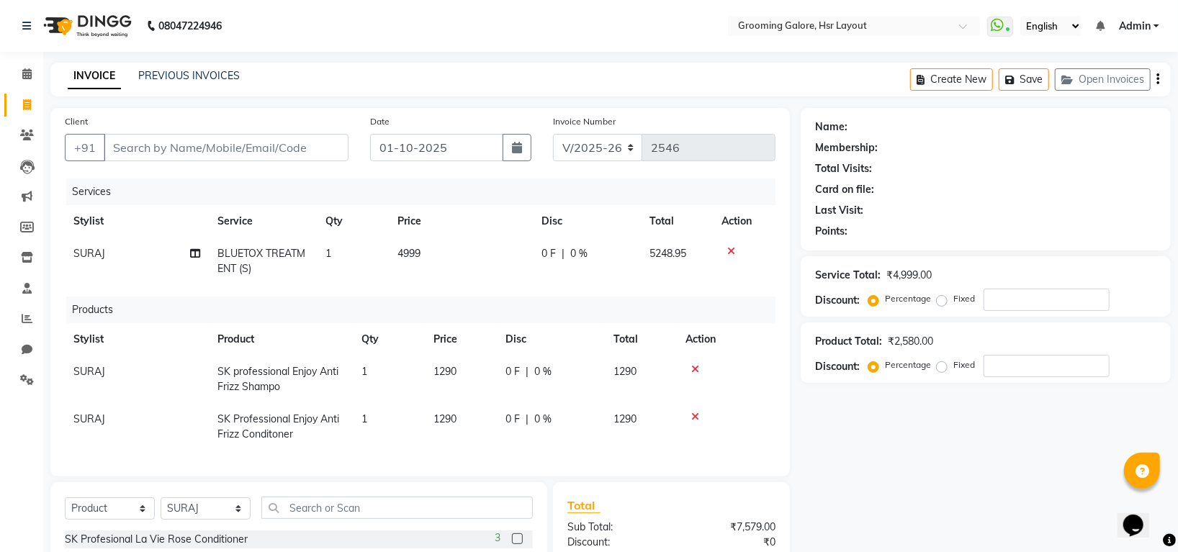
checkbox input "false"
click at [620, 372] on span "1290" at bounding box center [625, 371] width 23 height 13
select select "59257"
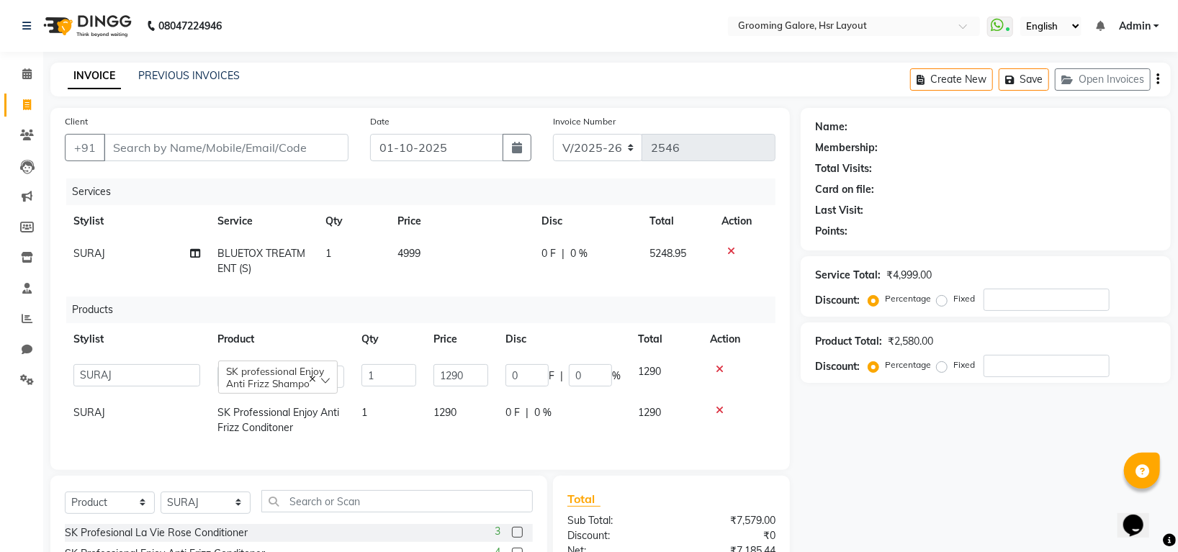
click at [650, 367] on span "1290" at bounding box center [649, 371] width 23 height 13
drag, startPoint x: 650, startPoint y: 367, endPoint x: 649, endPoint y: 375, distance: 8.8
click at [650, 368] on span "1290" at bounding box center [649, 371] width 23 height 13
drag, startPoint x: 477, startPoint y: 372, endPoint x: 470, endPoint y: 368, distance: 8.1
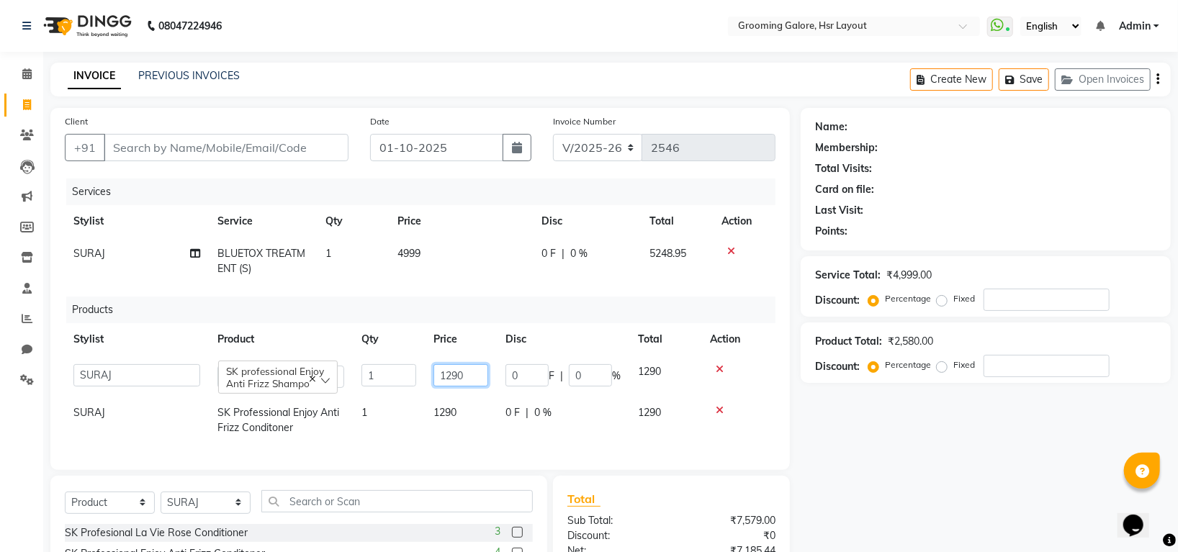
click at [472, 369] on input "1290" at bounding box center [461, 375] width 55 height 22
drag, startPoint x: 468, startPoint y: 368, endPoint x: 458, endPoint y: 371, distance: 10.5
click at [467, 368] on input "1290" at bounding box center [461, 375] width 55 height 22
type input "1890"
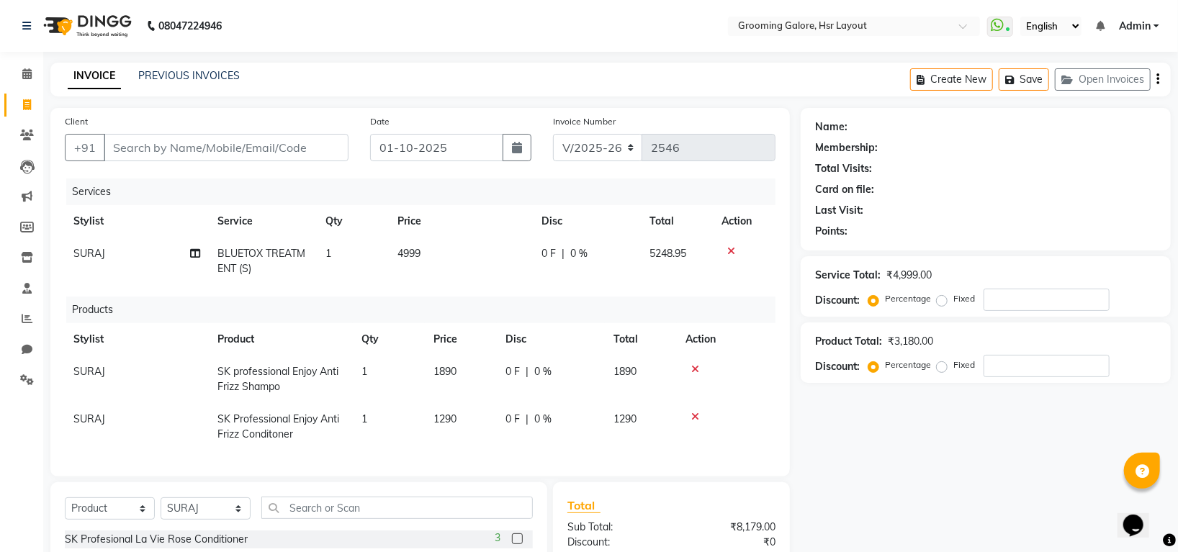
click at [445, 413] on span "1290" at bounding box center [445, 419] width 23 height 13
select select "59257"
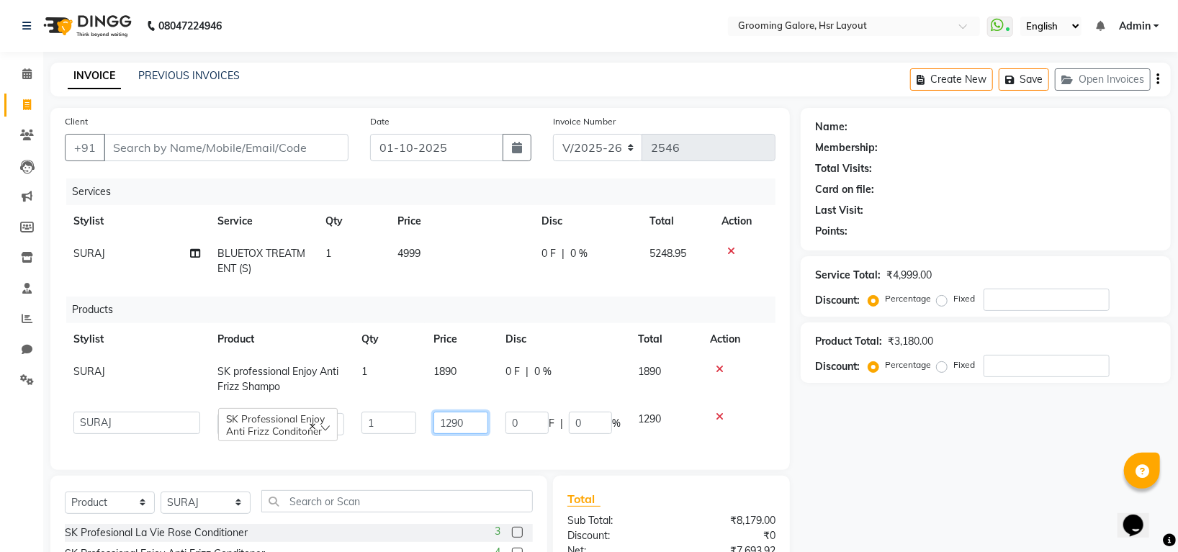
click at [452, 423] on input "1290" at bounding box center [461, 423] width 55 height 22
type input "1890"
click at [453, 470] on div "Client +91 Date 01-10-2025 Invoice Number V/2025 V/2025-26 2546 Services Stylis…" at bounding box center [420, 289] width 740 height 362
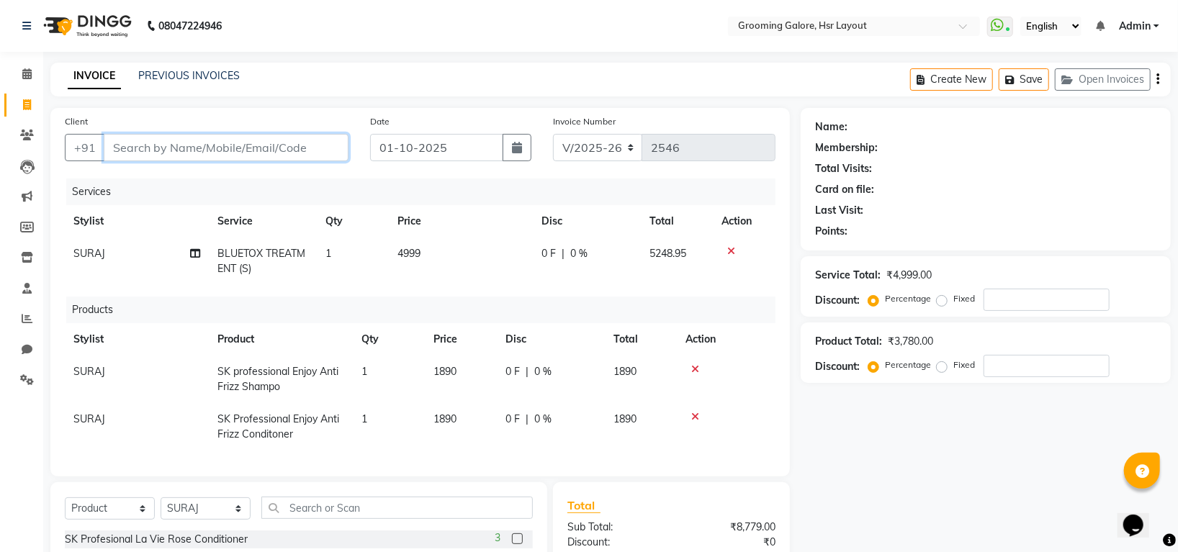
click at [208, 150] on input "Client" at bounding box center [226, 147] width 245 height 27
type input "8"
type input "0"
type input "8967338167"
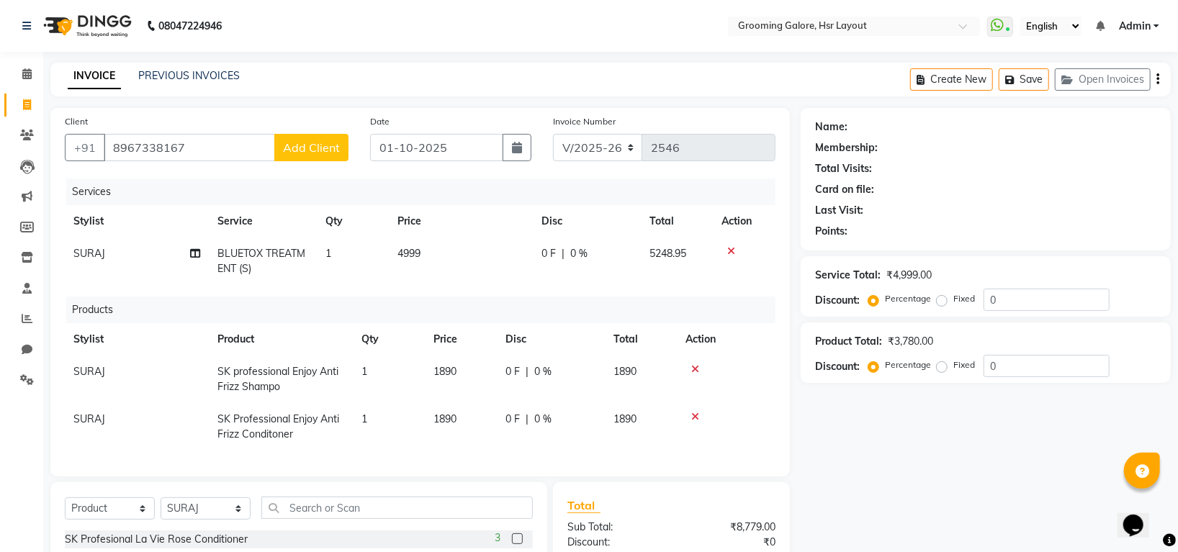
click at [295, 146] on span "Add Client" at bounding box center [311, 147] width 57 height 14
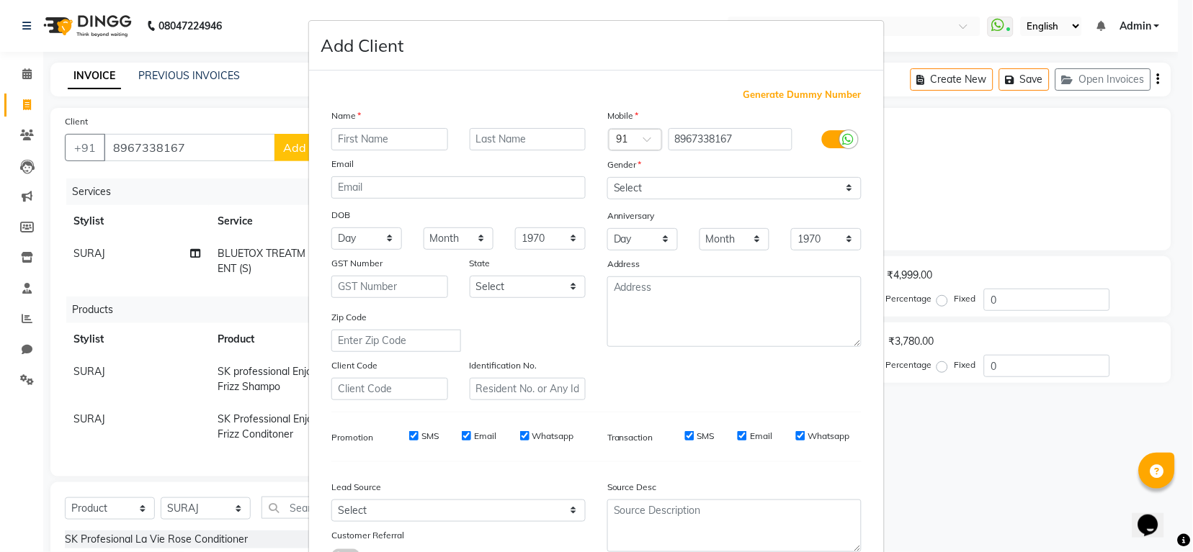
click at [360, 137] on input "text" at bounding box center [389, 139] width 117 height 22
type input "Divasna"
click at [722, 201] on div "Mobile Country Code × 91 8967338167 Gender Select Male Female Other Prefer Not …" at bounding box center [734, 254] width 276 height 292
click at [717, 193] on select "Select Male Female Other Prefer Not To Say" at bounding box center [734, 188] width 254 height 22
select select "female"
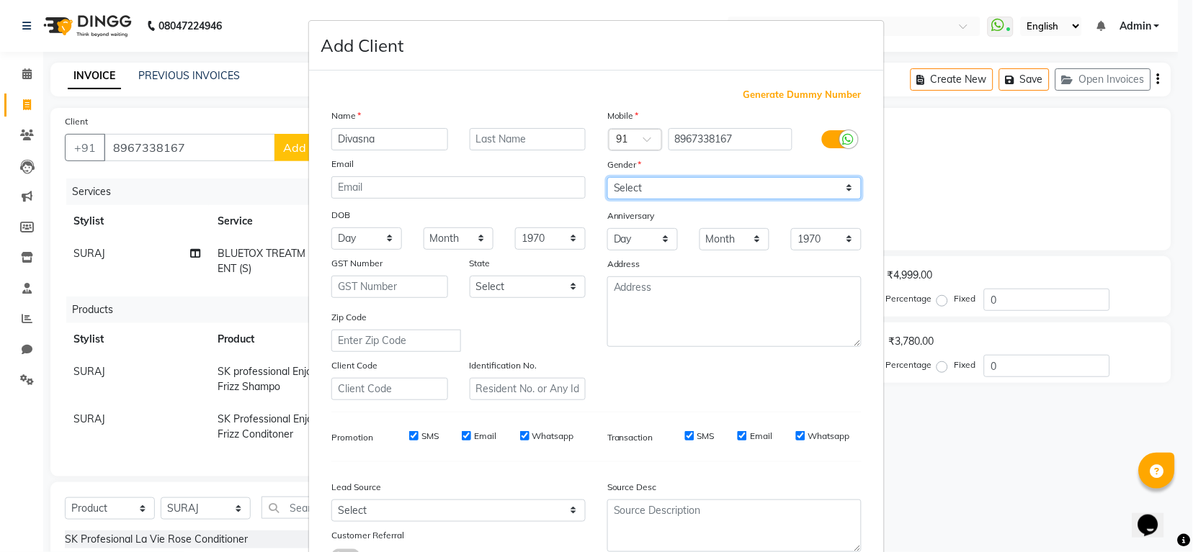
click at [607, 178] on select "Select Male Female Other Prefer Not To Say" at bounding box center [734, 188] width 254 height 22
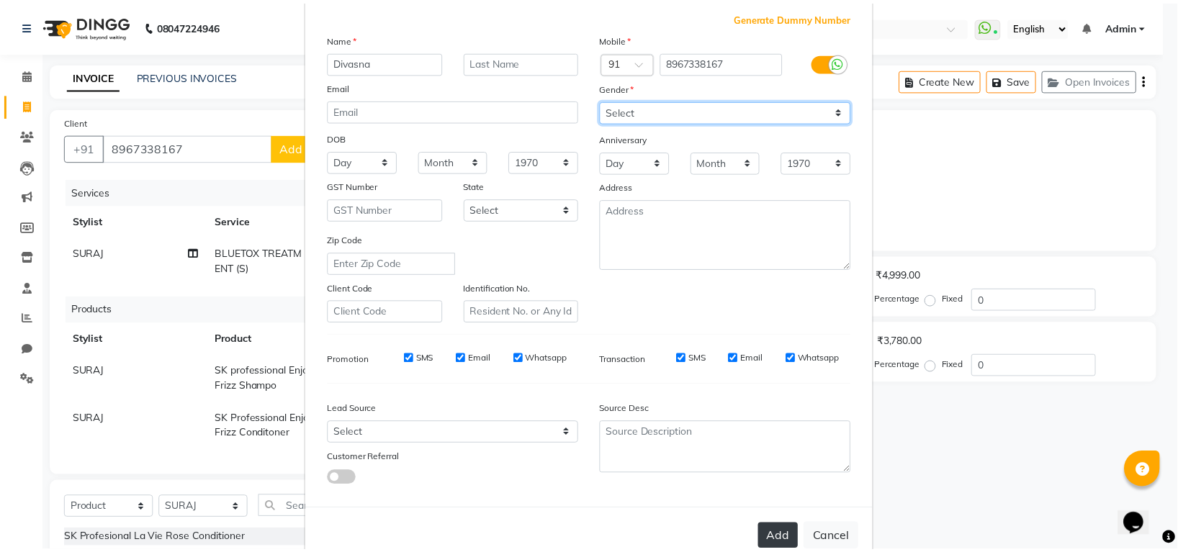
scroll to position [116, 0]
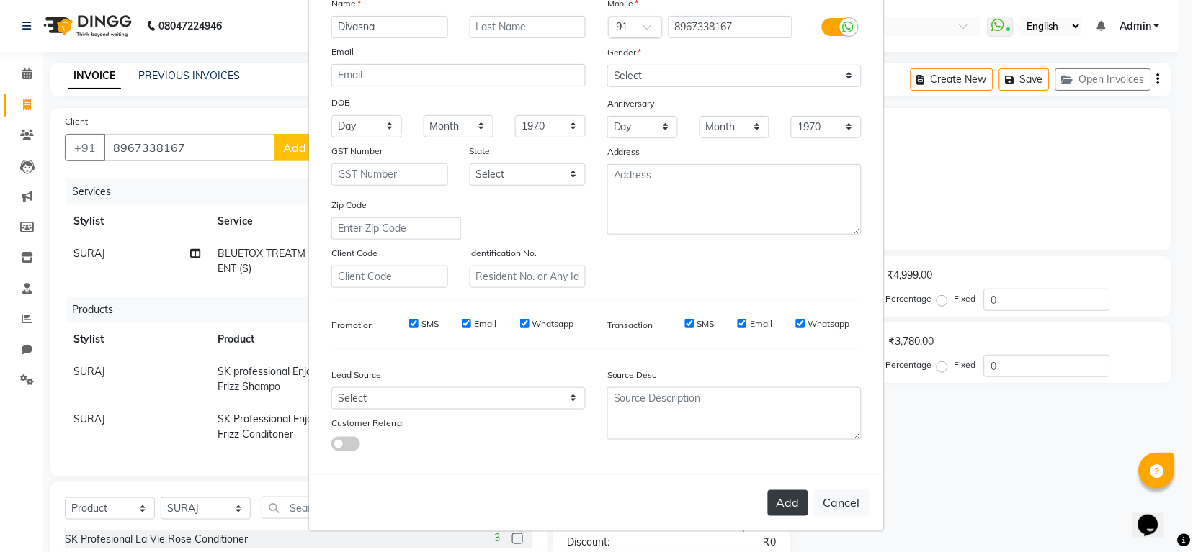
click at [775, 509] on button "Add" at bounding box center [788, 503] width 40 height 26
select select
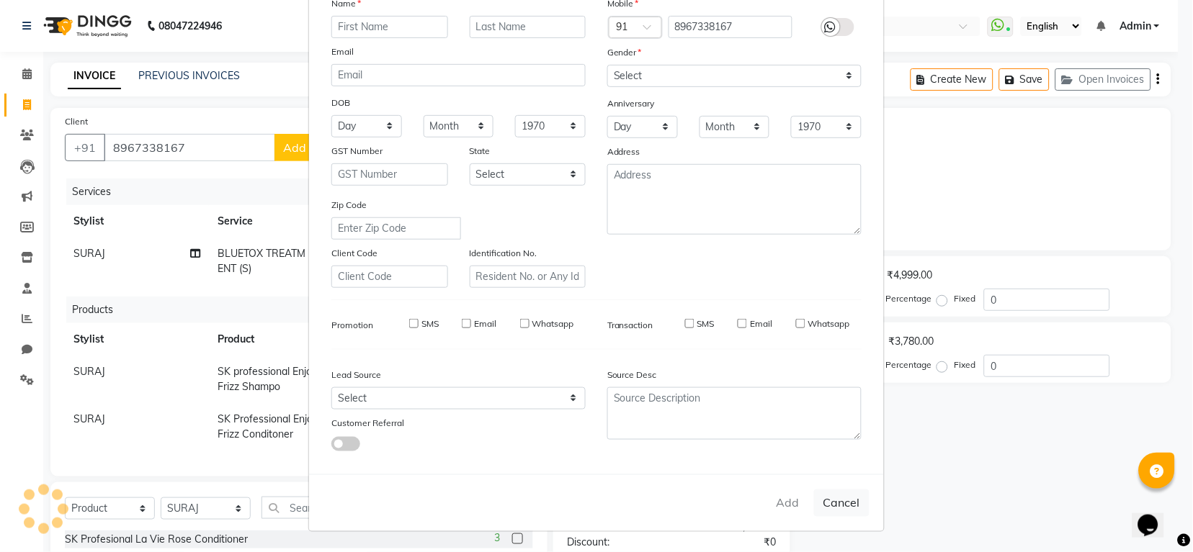
select select
checkbox input "false"
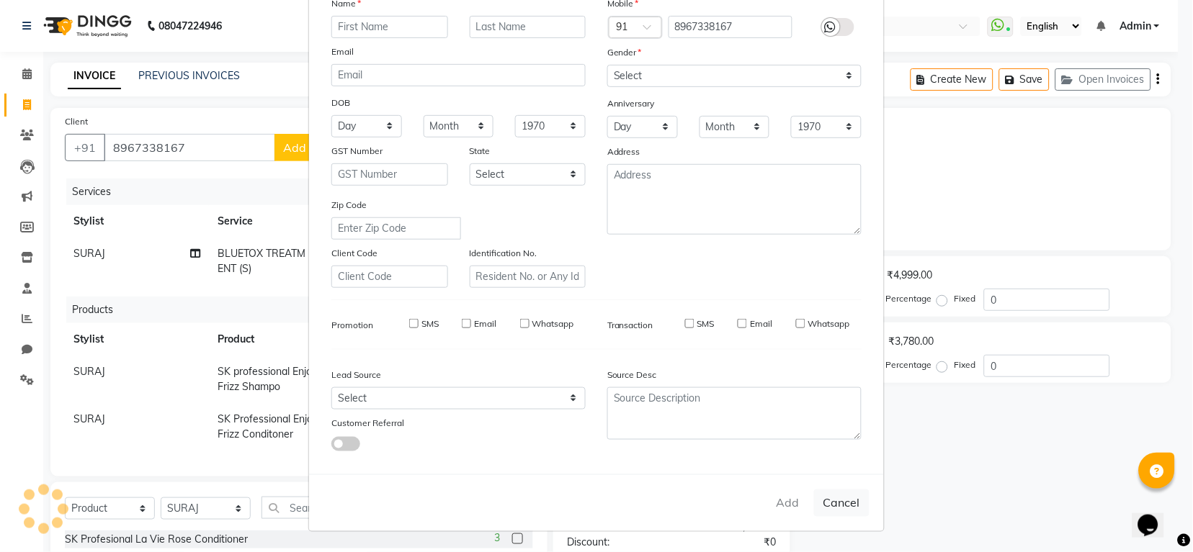
checkbox input "false"
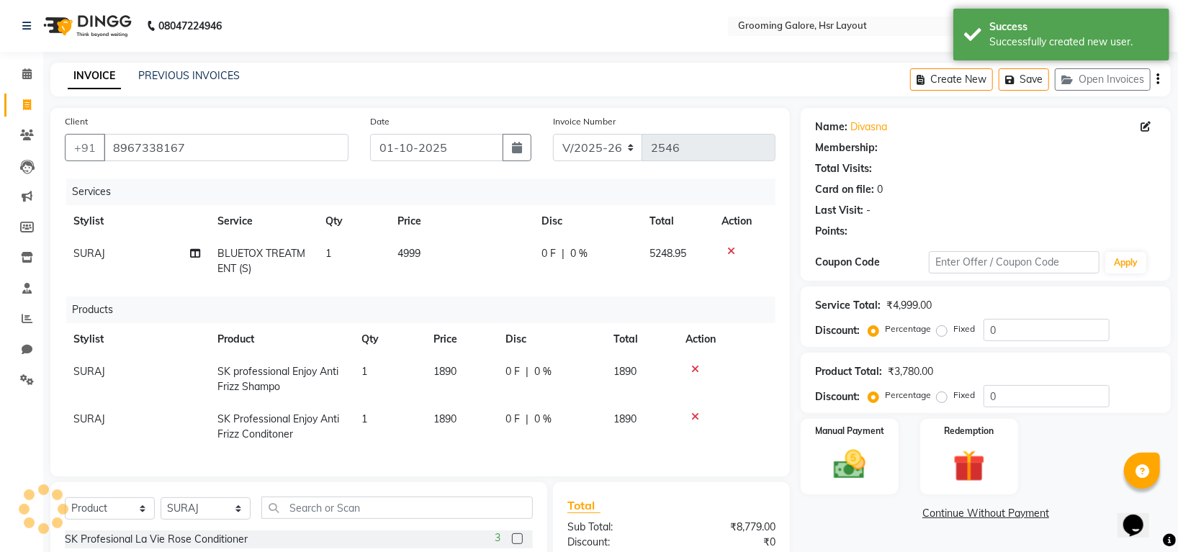
select select "1: Object"
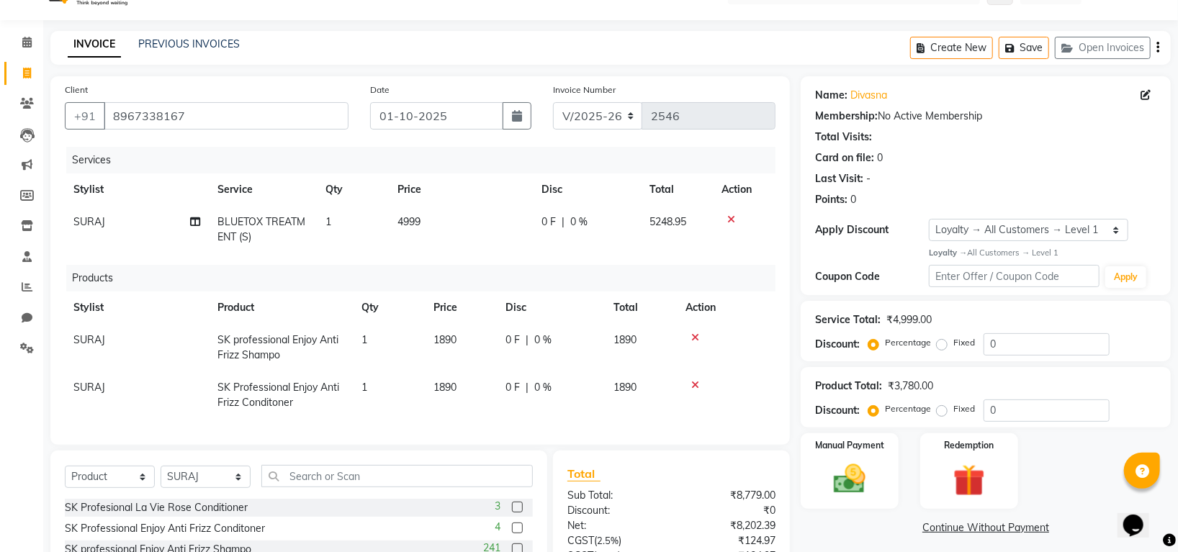
scroll to position [224, 0]
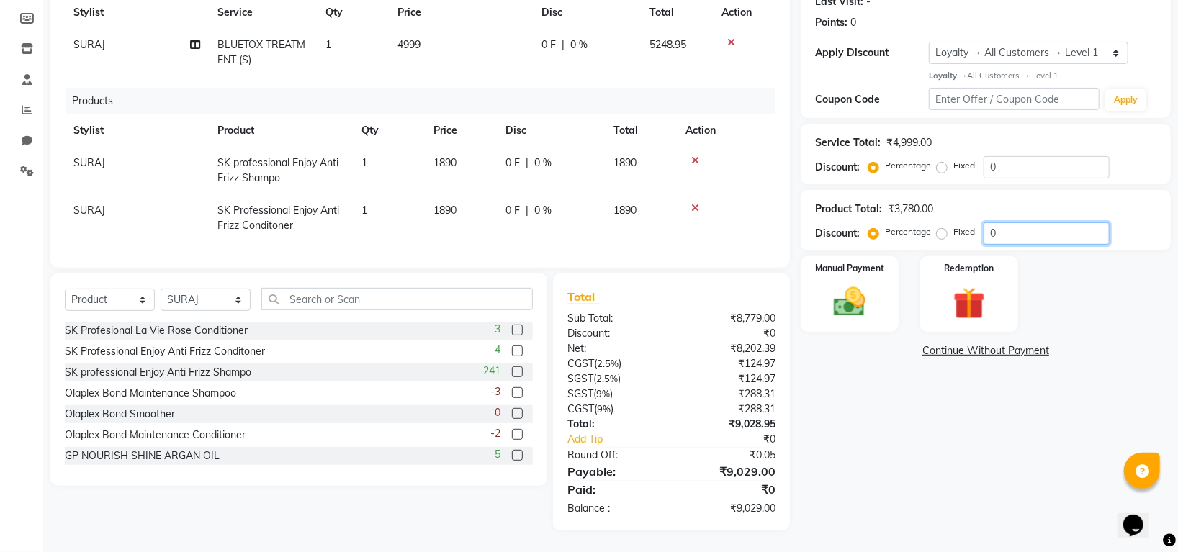
click at [1013, 223] on input "0" at bounding box center [1047, 234] width 126 height 22
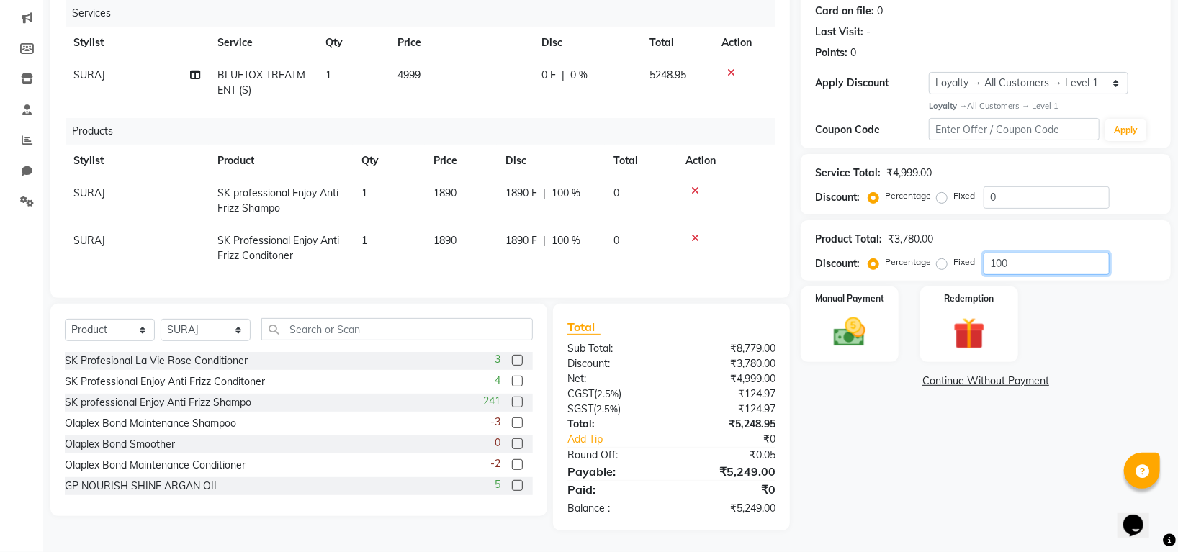
scroll to position [194, 0]
type input "100"
click at [954, 256] on label "Fixed" at bounding box center [965, 262] width 22 height 13
click at [940, 257] on input "Fixed" at bounding box center [945, 262] width 10 height 10
radio input "true"
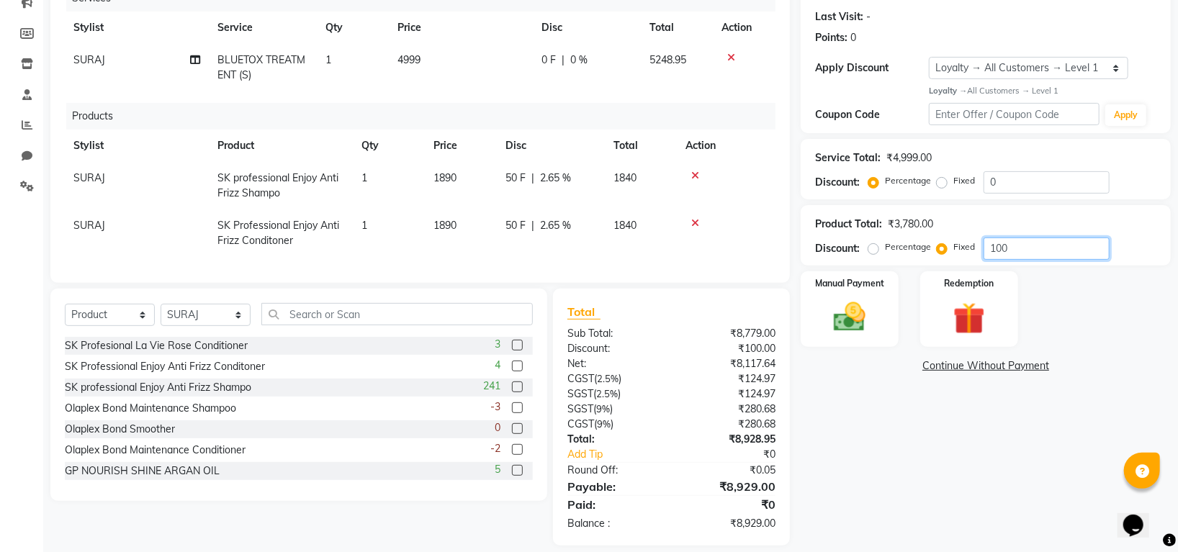
click at [1018, 251] on input "100" at bounding box center [1047, 249] width 126 height 22
type input "1"
type input "5"
click at [847, 298] on img at bounding box center [850, 317] width 54 height 38
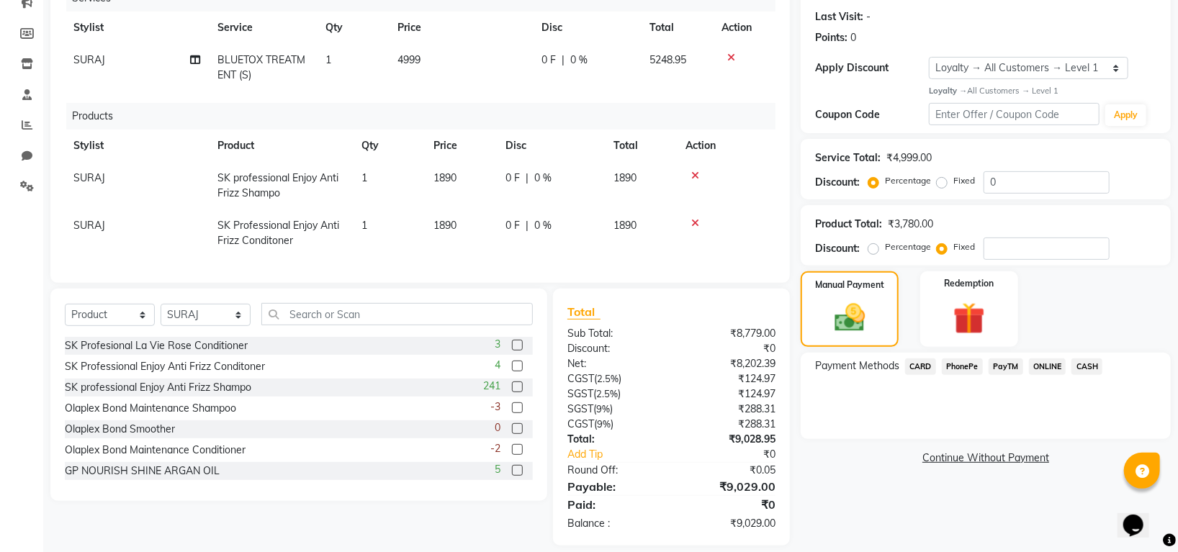
click at [1093, 365] on span "CASH" at bounding box center [1087, 367] width 31 height 17
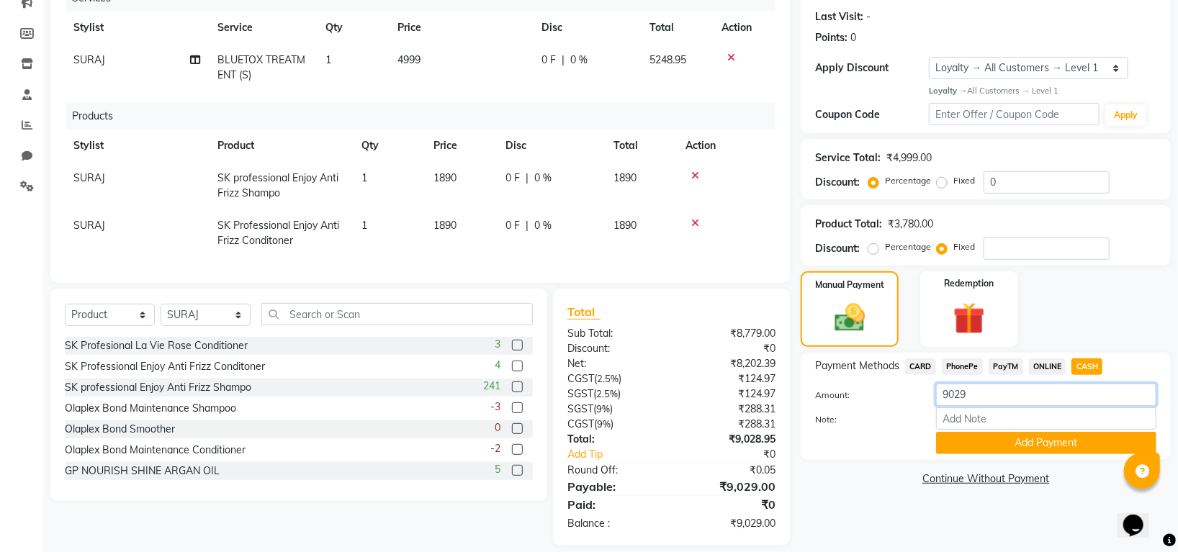
click at [982, 399] on input "9029" at bounding box center [1046, 395] width 220 height 22
type input "9"
type input "5000"
click at [1005, 436] on button "Add Payment" at bounding box center [1046, 443] width 220 height 22
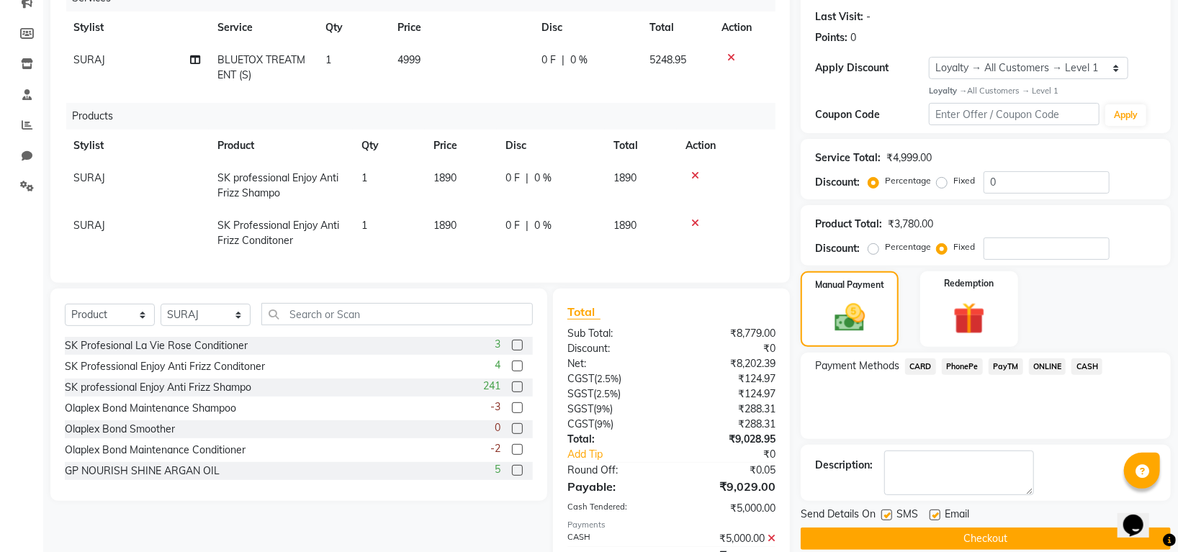
scroll to position [346, 0]
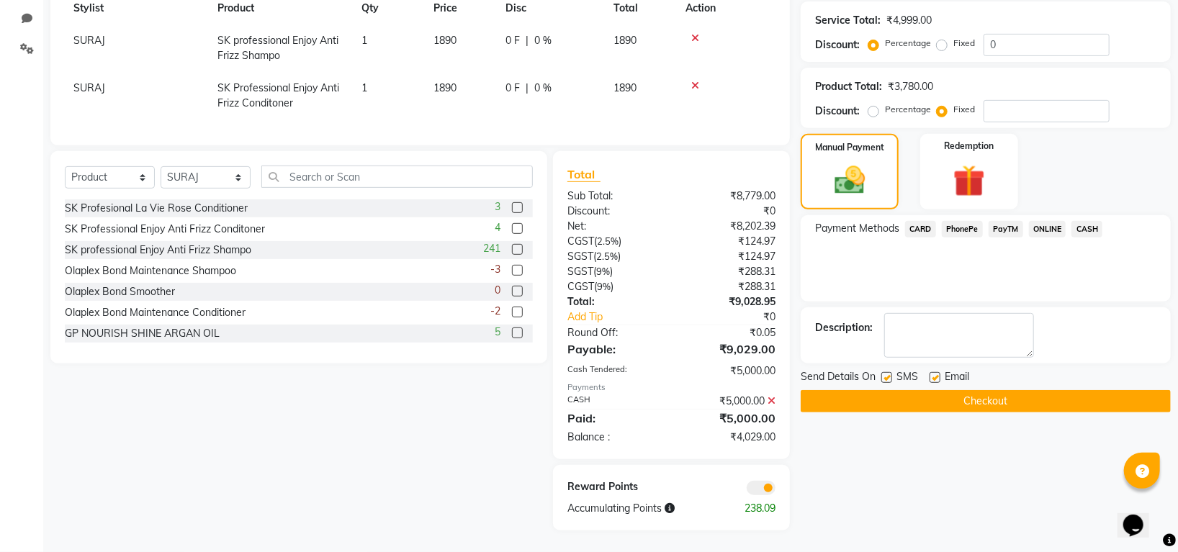
click at [964, 221] on span "PhonePe" at bounding box center [962, 229] width 41 height 17
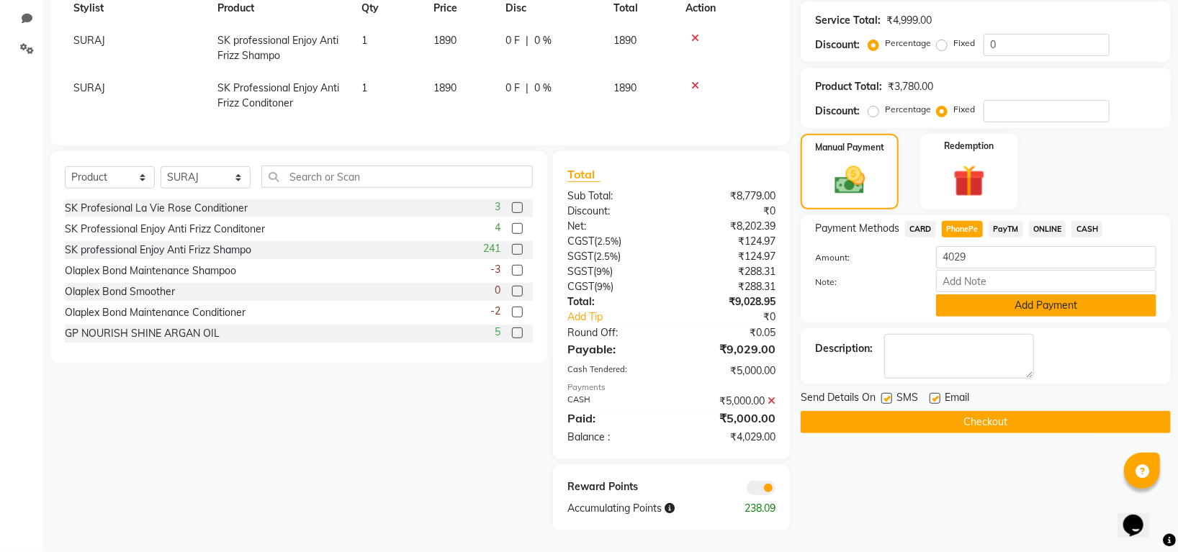
click at [970, 295] on button "Add Payment" at bounding box center [1046, 306] width 220 height 22
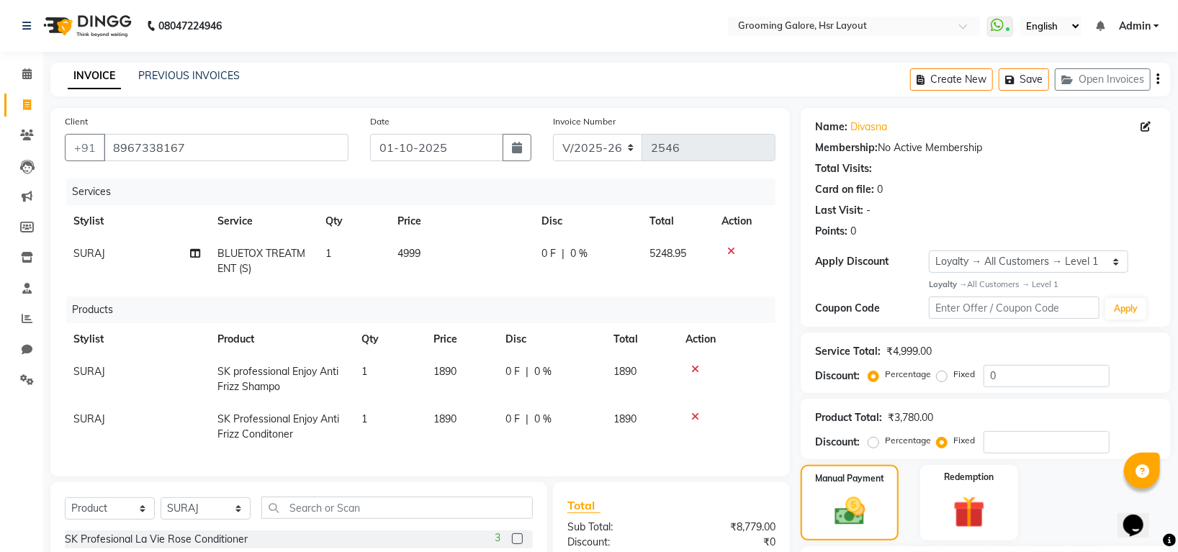
scroll to position [361, 0]
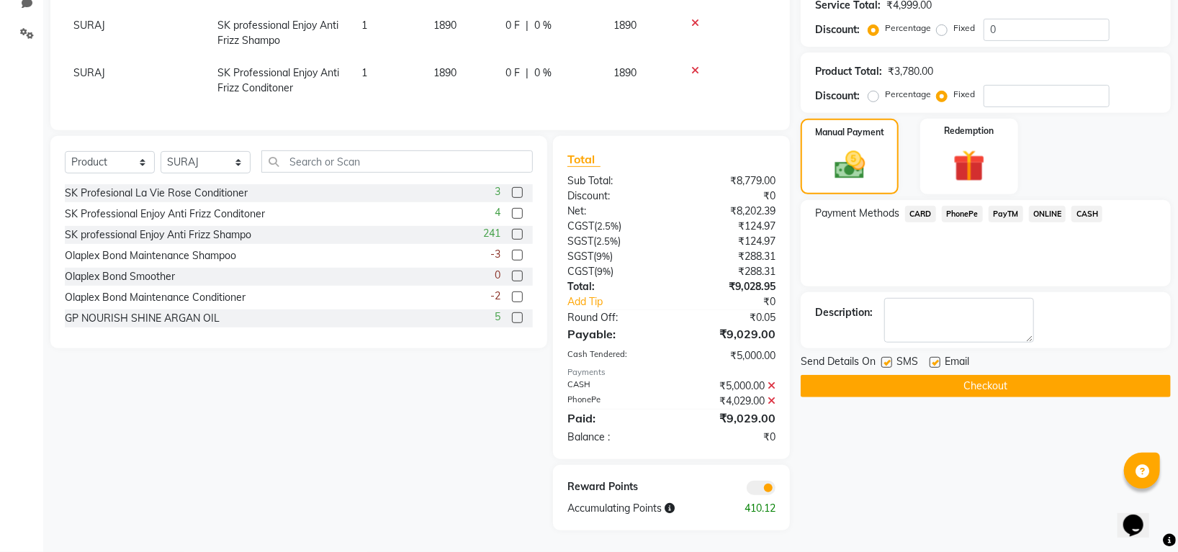
click at [1025, 375] on button "Checkout" at bounding box center [986, 386] width 370 height 22
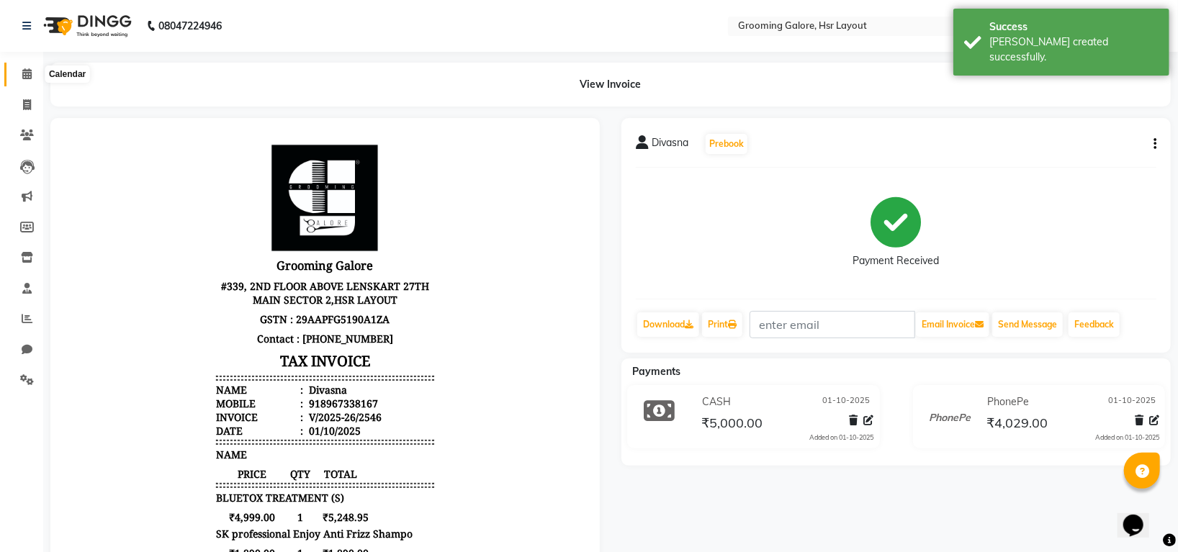
click at [19, 72] on span at bounding box center [26, 74] width 25 height 17
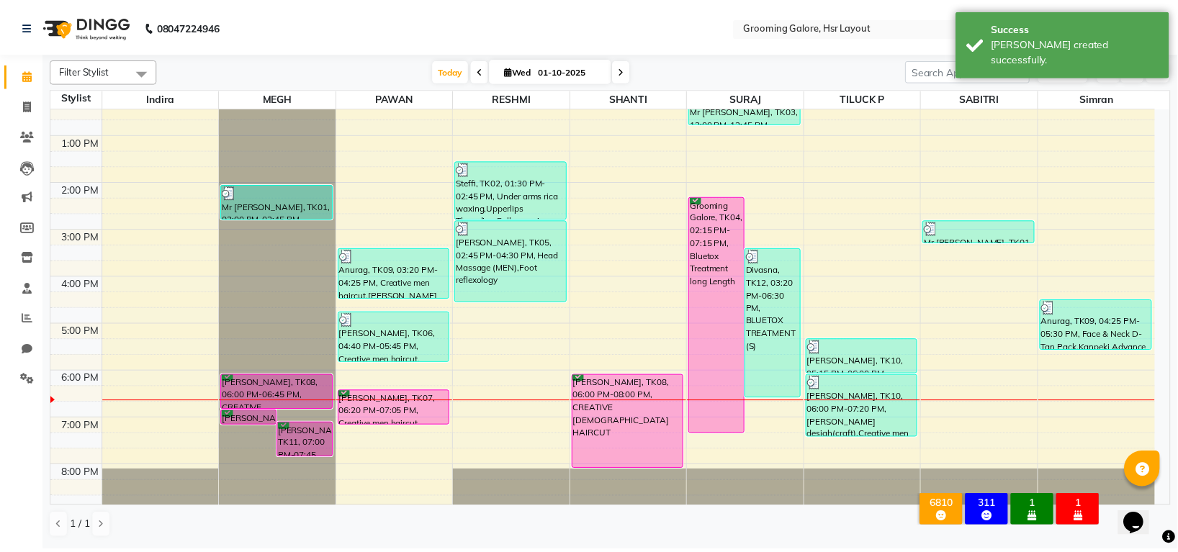
scroll to position [223, 0]
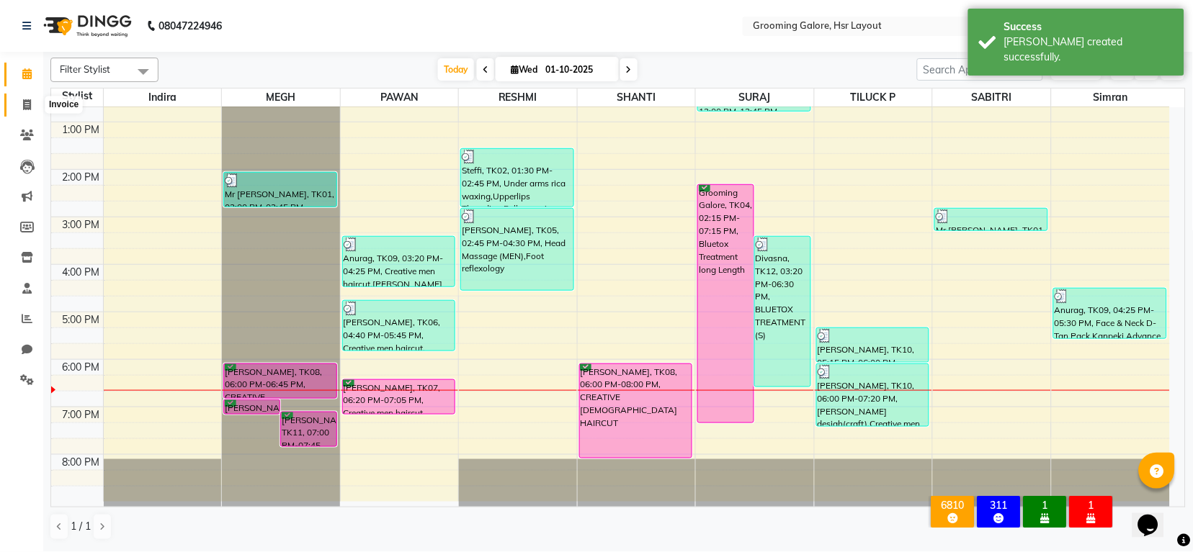
click at [24, 104] on icon at bounding box center [27, 104] width 8 height 11
select select "service"
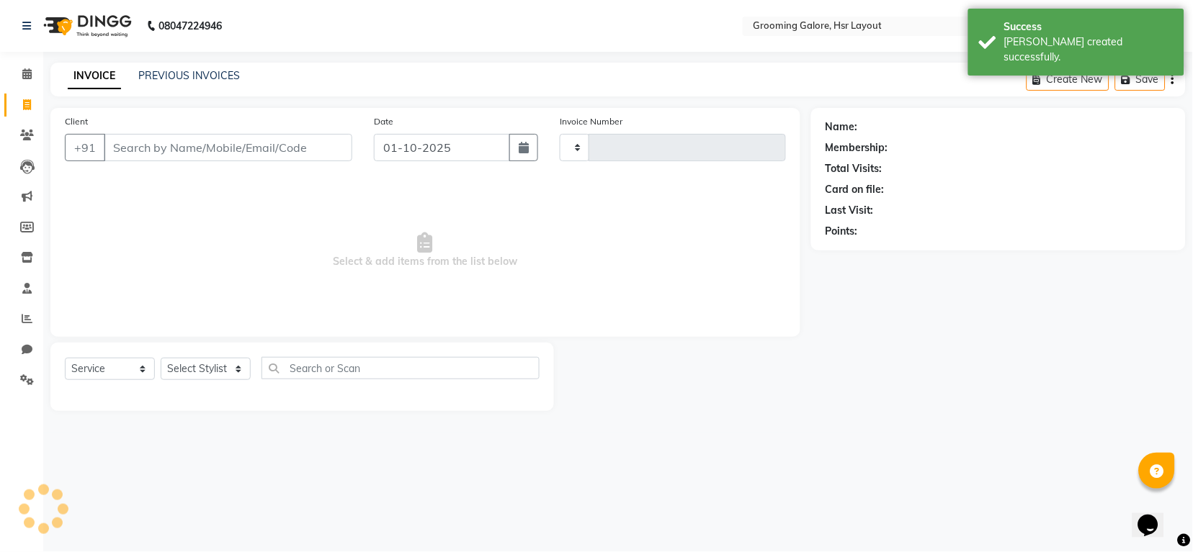
type input "2547"
select select "6168"
select select "P"
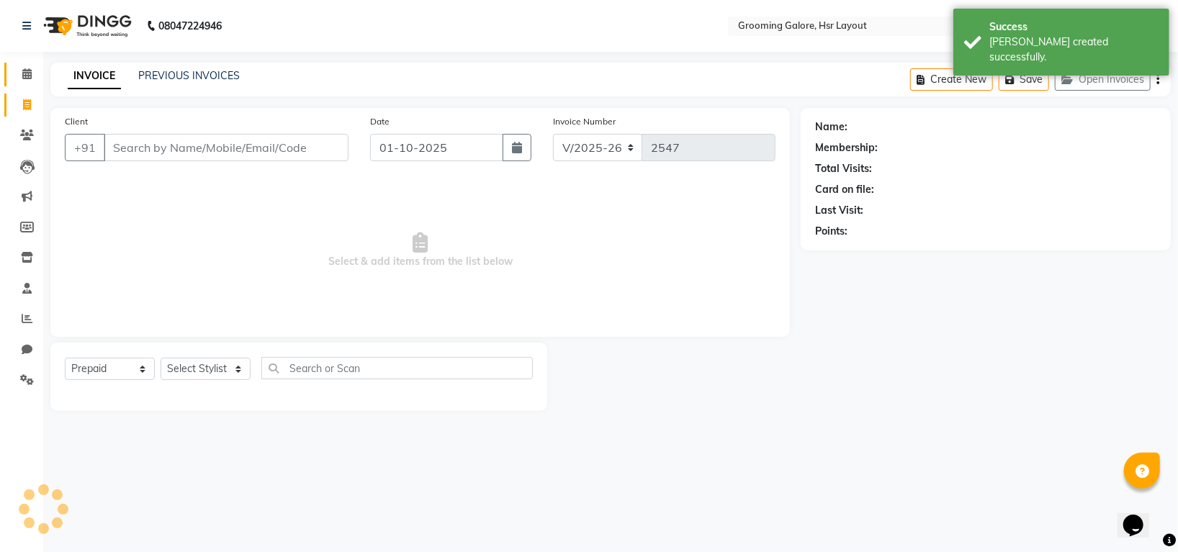
select select "45583"
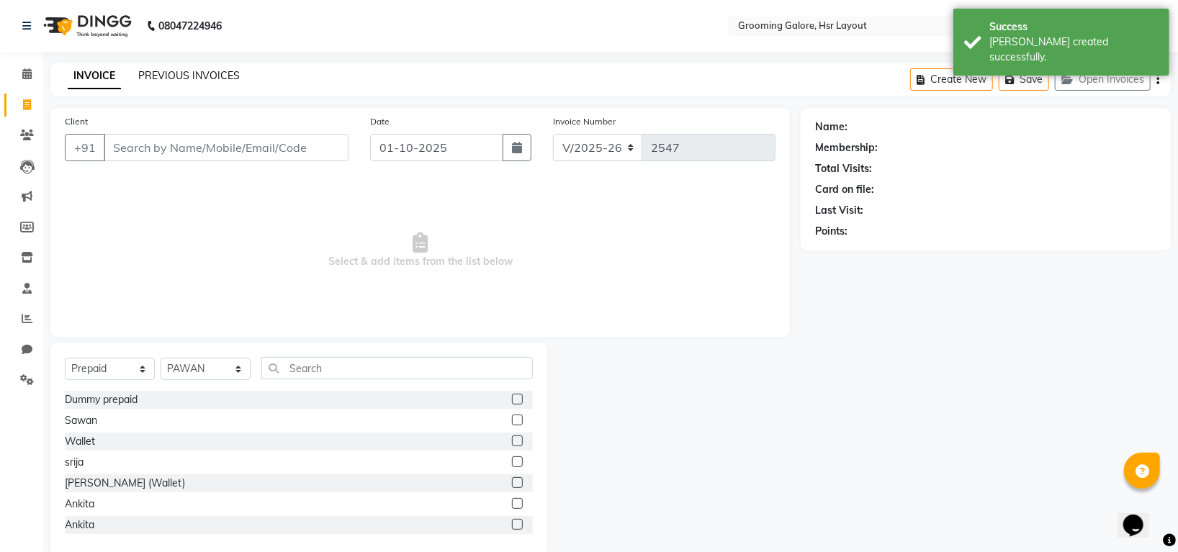
click at [157, 71] on link "PREVIOUS INVOICES" at bounding box center [189, 75] width 102 height 13
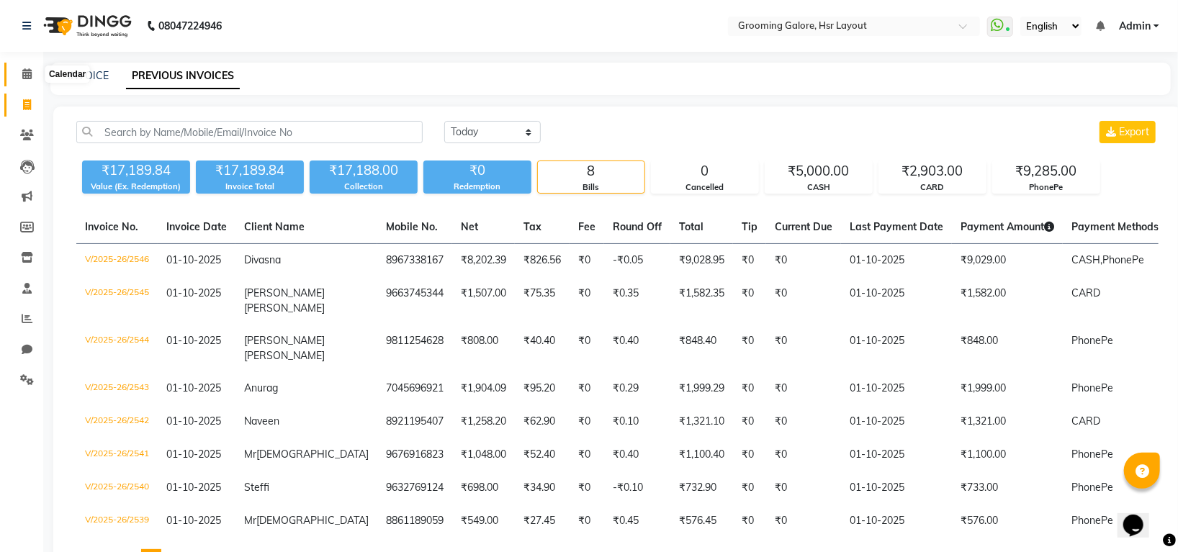
click at [25, 77] on icon at bounding box center [26, 73] width 9 height 11
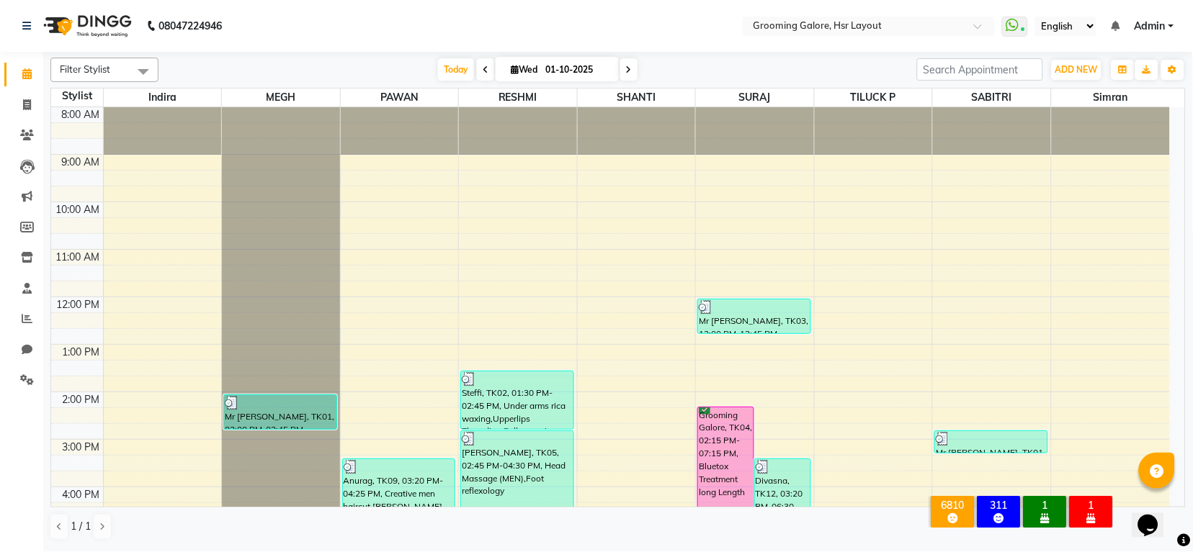
scroll to position [223, 0]
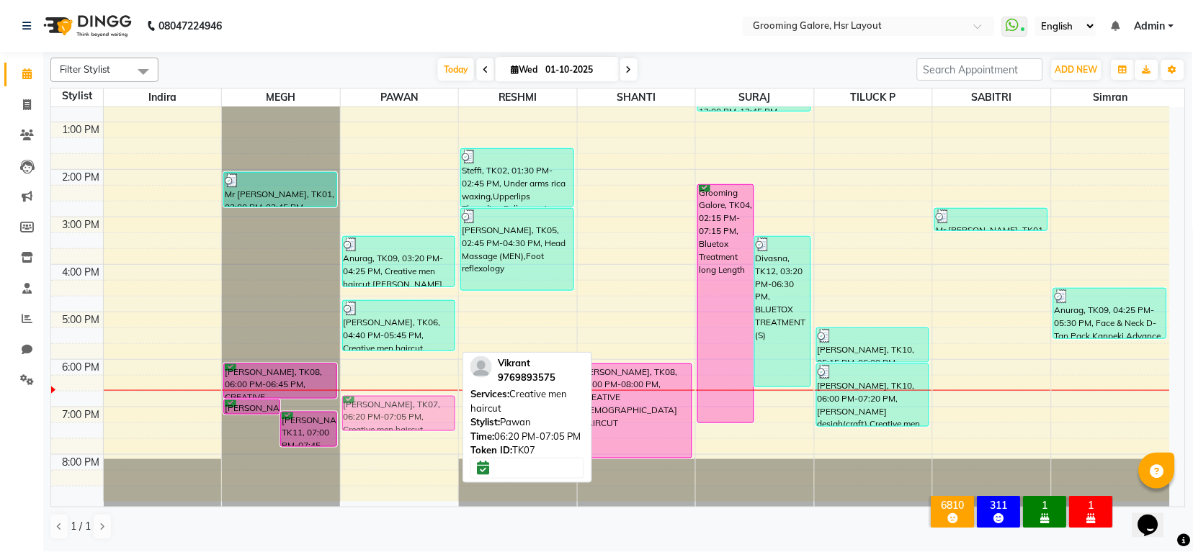
click at [395, 407] on div "Anurag, TK09, 03:20 PM-04:25 PM, Creative men haircut,Beard desigh(craft) Udit …" at bounding box center [400, 193] width 118 height 617
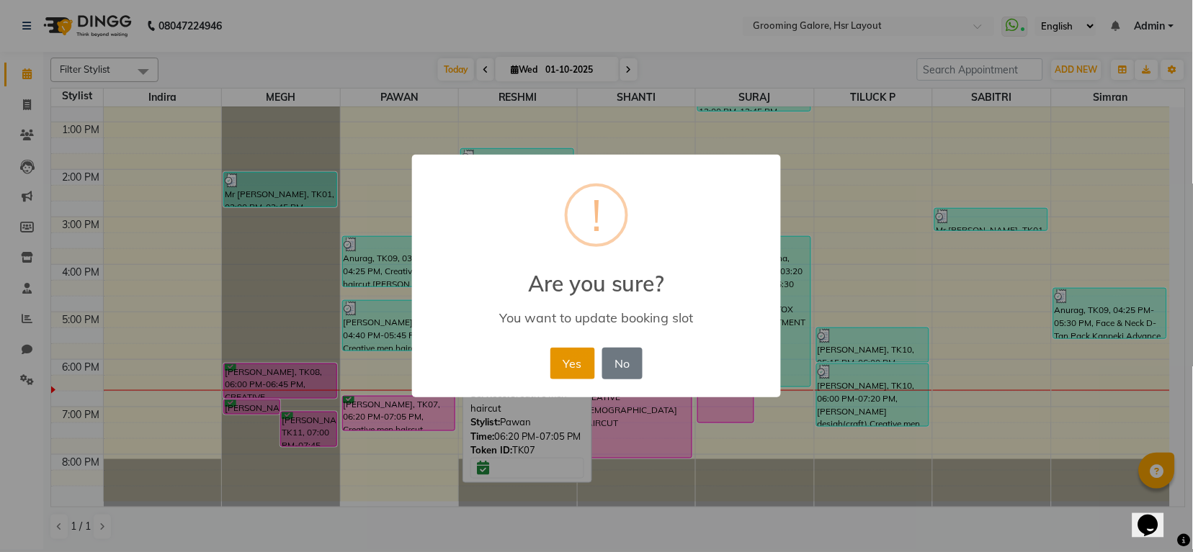
click at [559, 369] on button "Yes" at bounding box center [572, 364] width 44 height 32
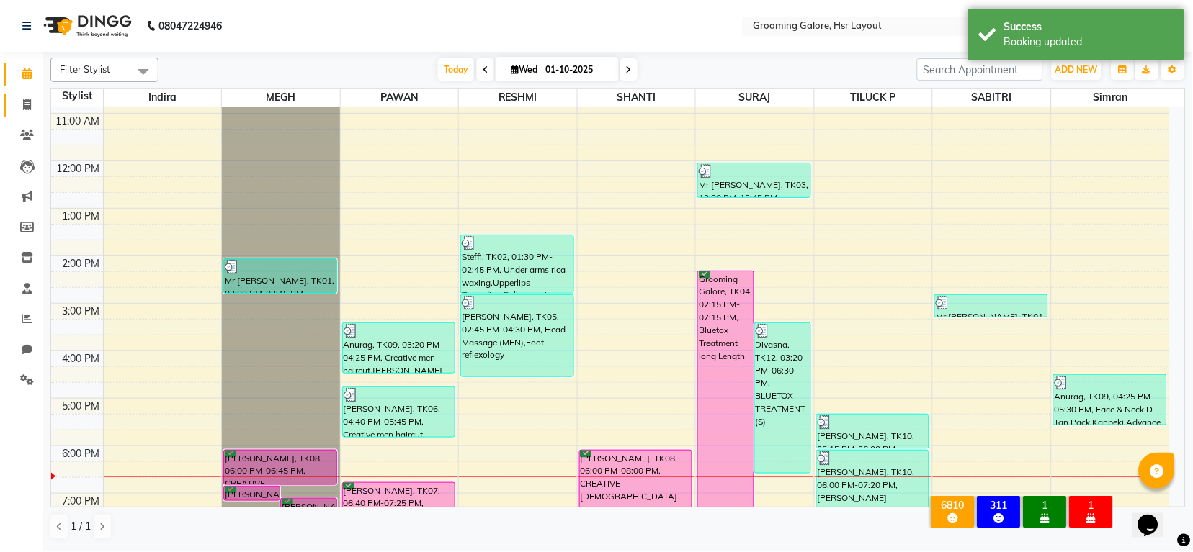
scroll to position [31, 0]
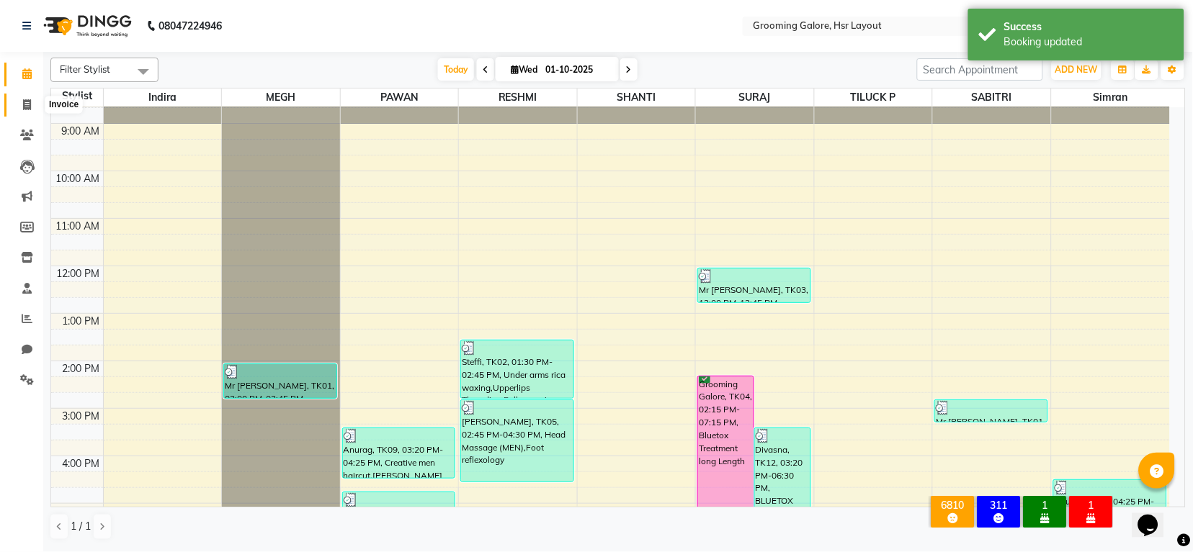
click at [17, 109] on span at bounding box center [26, 105] width 25 height 17
select select "service"
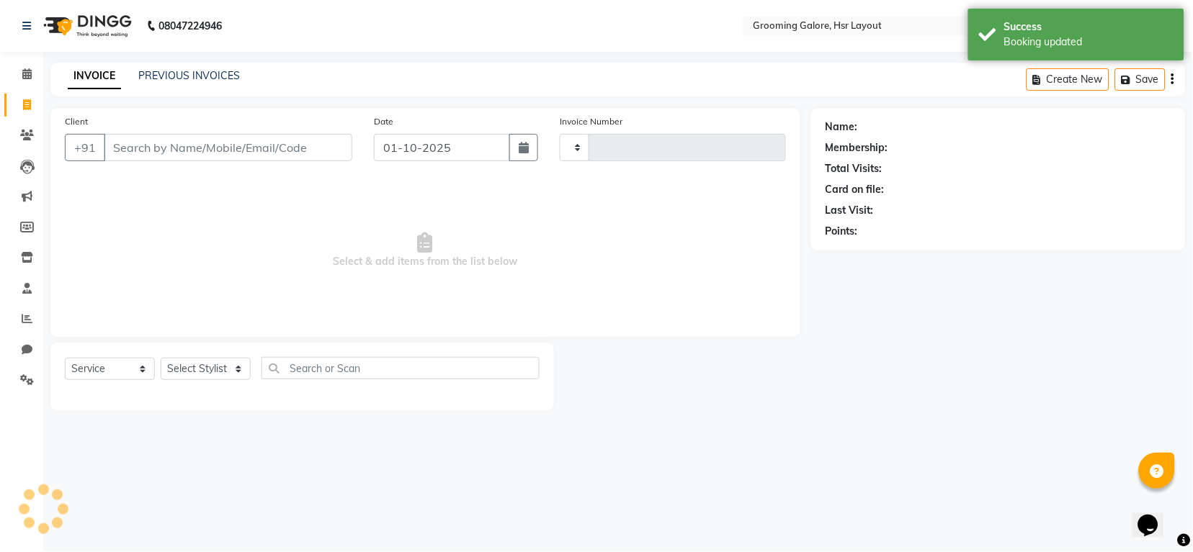
type input "2547"
select select "6168"
select select "P"
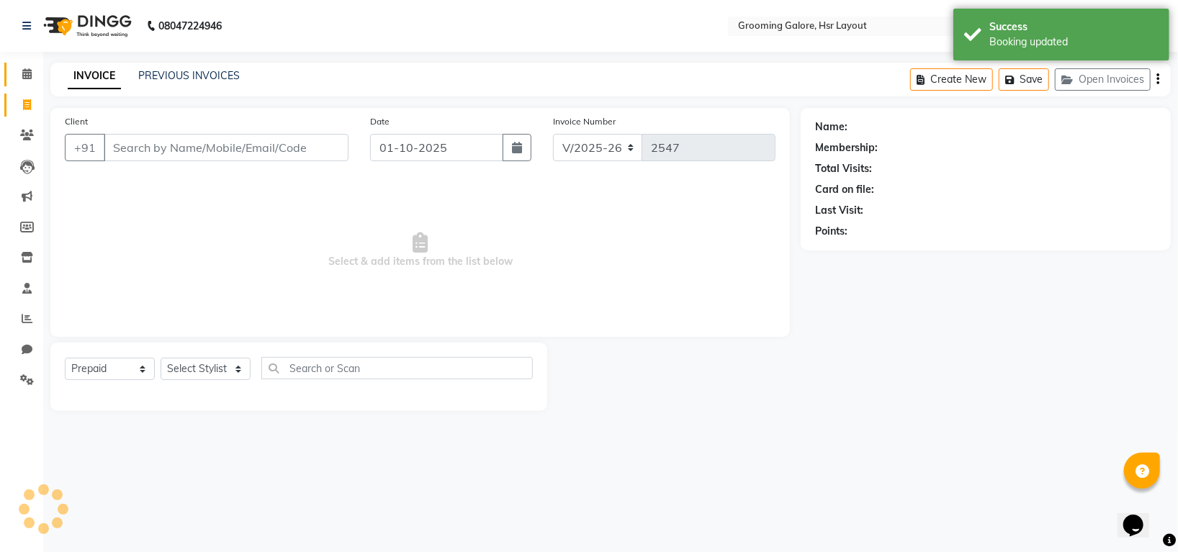
select select "45583"
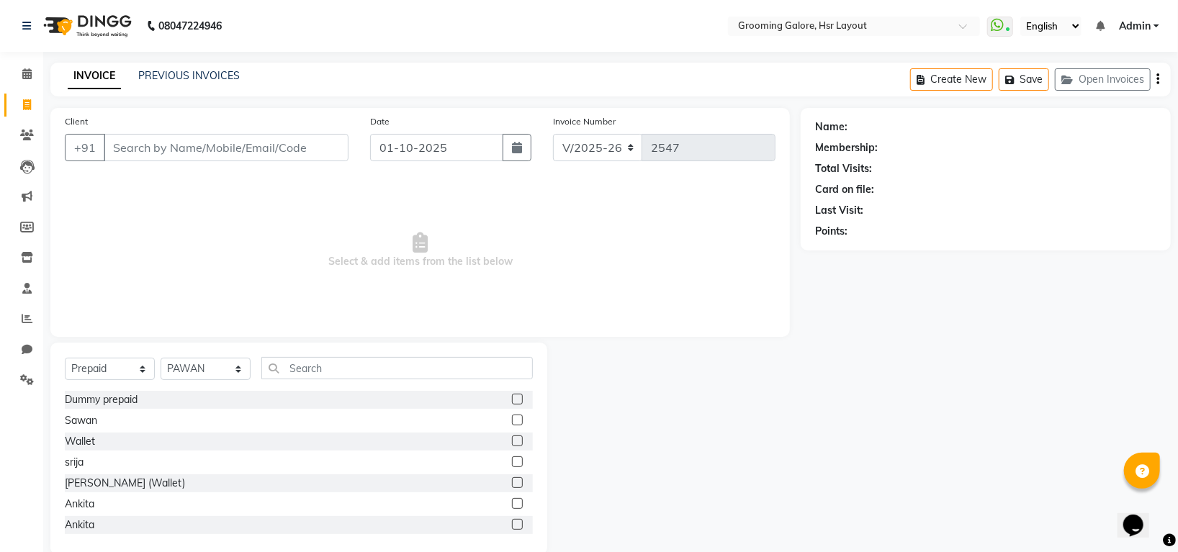
click at [19, 59] on li "Calendar" at bounding box center [21, 74] width 43 height 31
click at [22, 68] on icon at bounding box center [26, 73] width 9 height 11
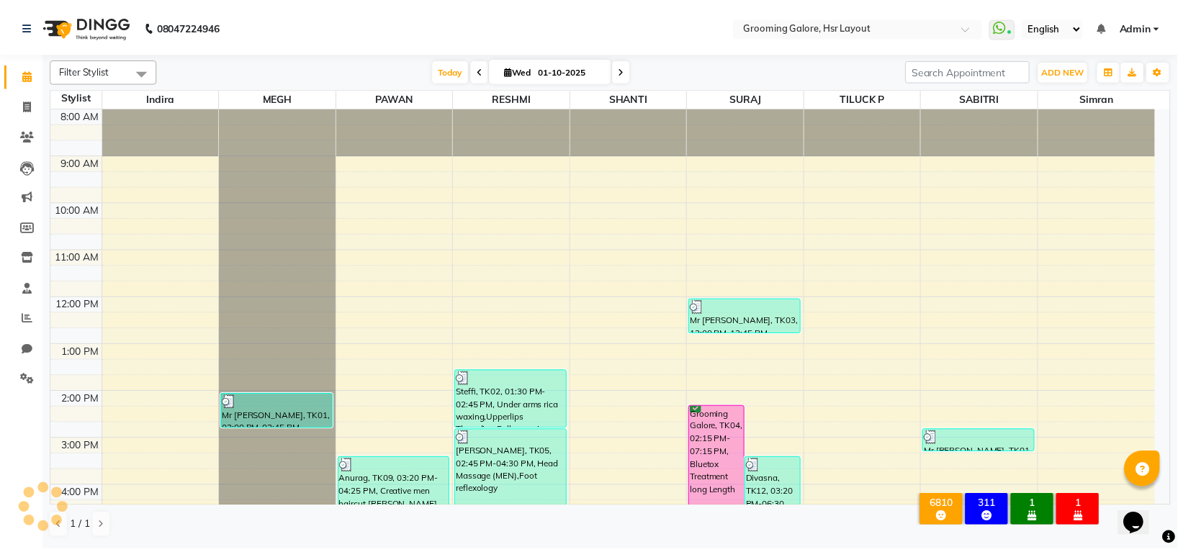
scroll to position [223, 0]
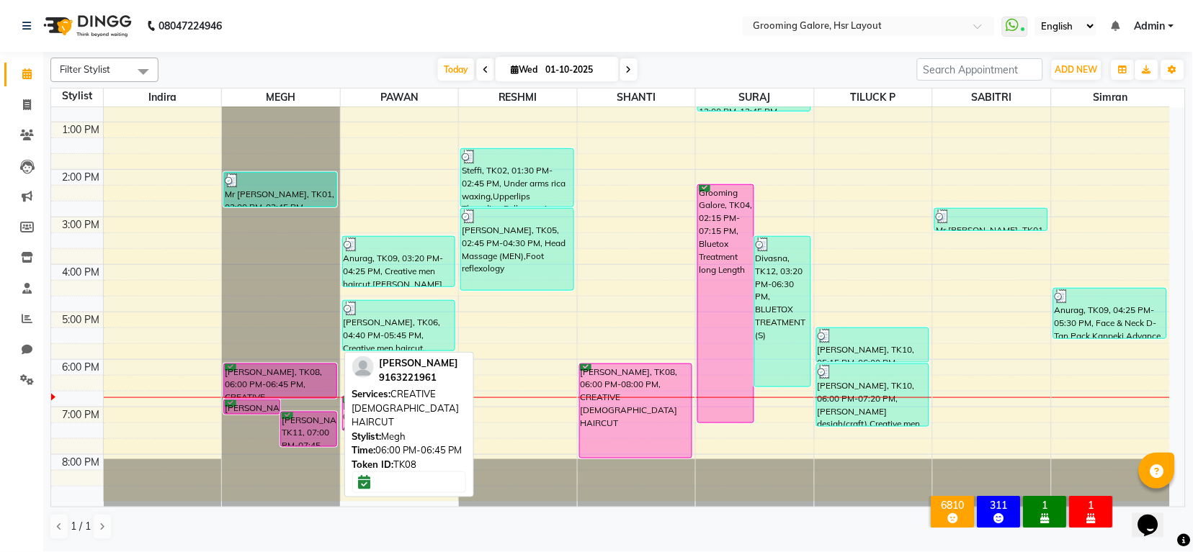
click at [295, 382] on div "Mr Prakash, TK08, 06:00 PM-06:45 PM, CREATIVE FEMALE HAIRCUT" at bounding box center [280, 381] width 112 height 34
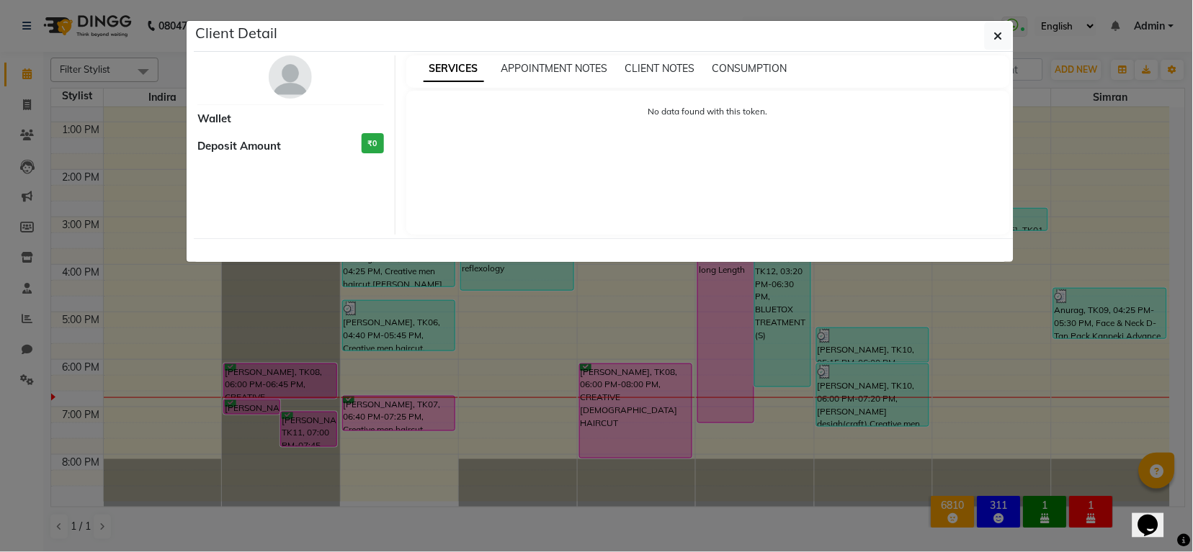
select select "6"
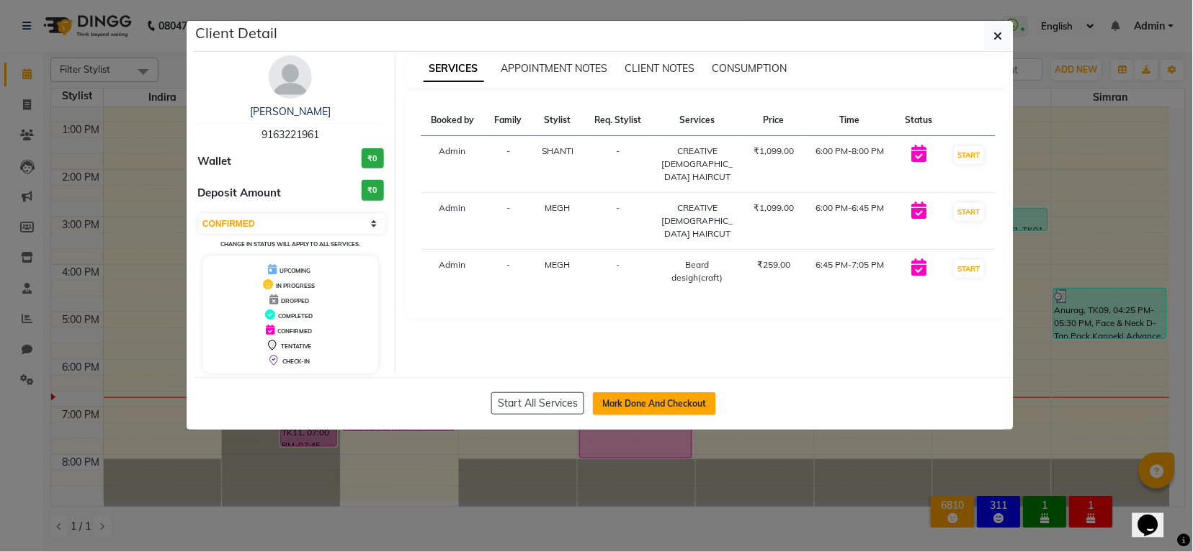
click at [626, 408] on button "Mark Done And Checkout" at bounding box center [654, 404] width 123 height 23
select select "6168"
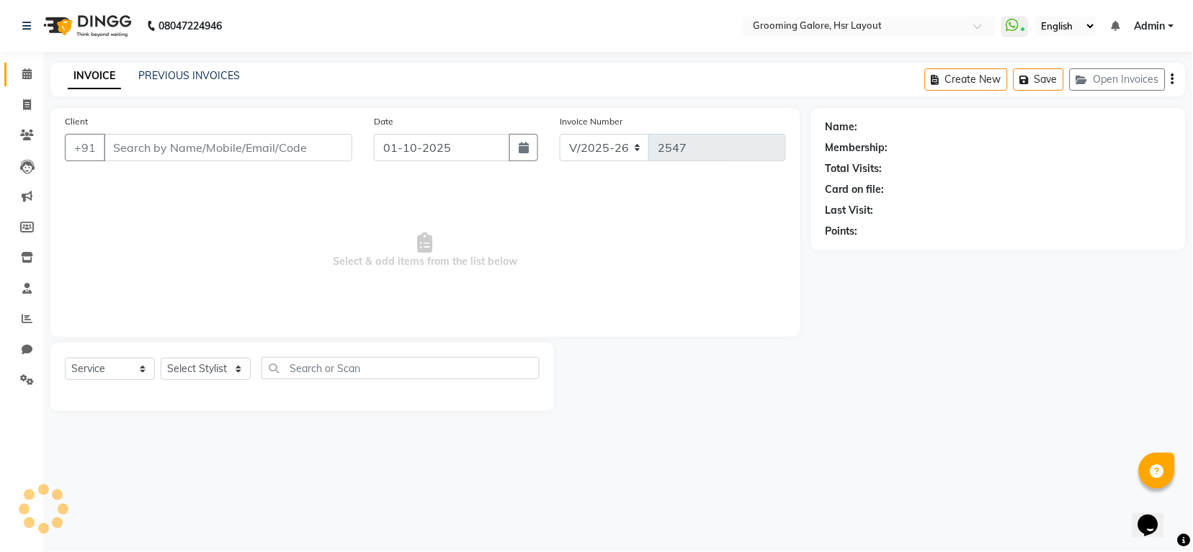
select select "P"
type input "9163221961"
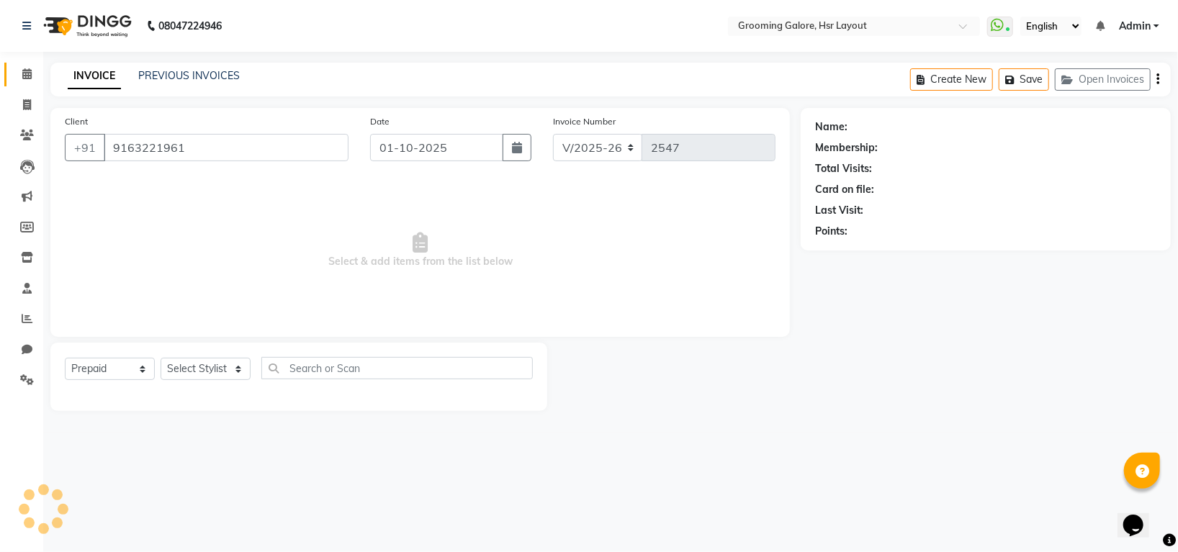
select select "45583"
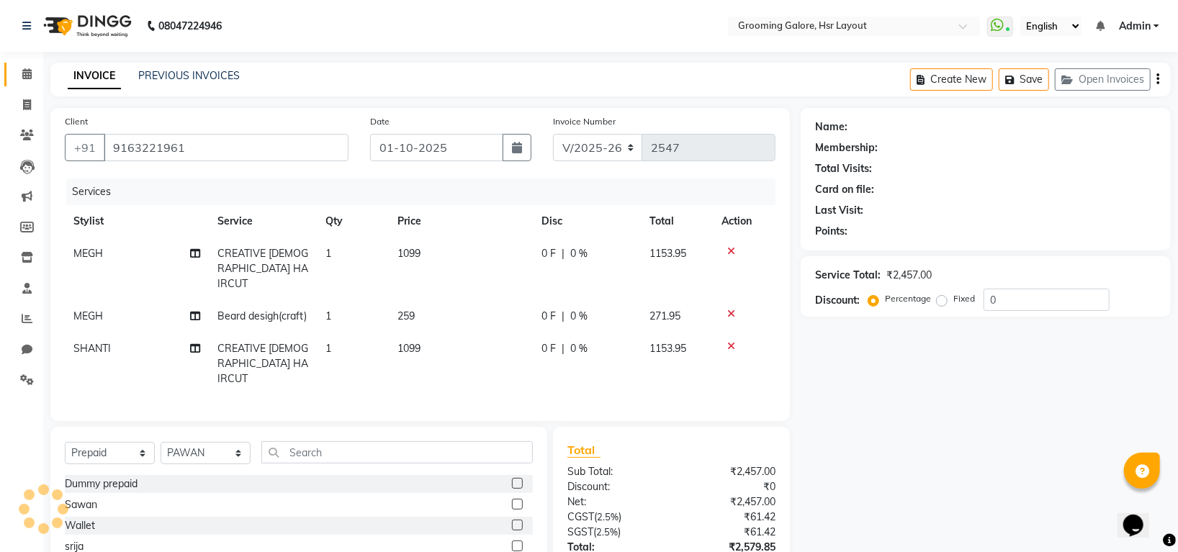
select select "1: Object"
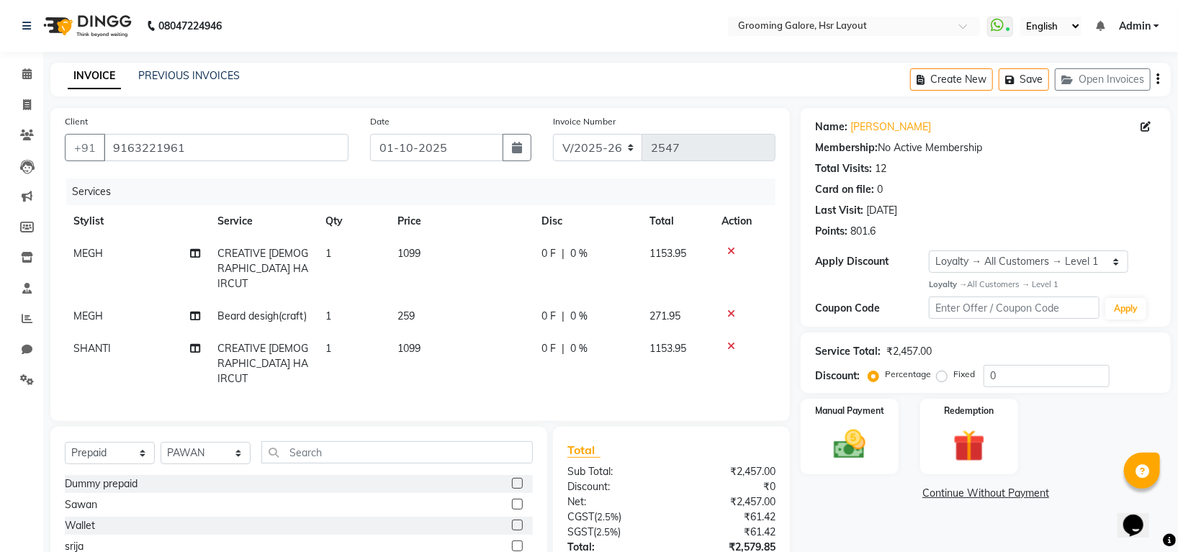
click at [269, 262] on td "CREATIVE FEMALE HAIRCUT" at bounding box center [263, 269] width 108 height 63
select select "45579"
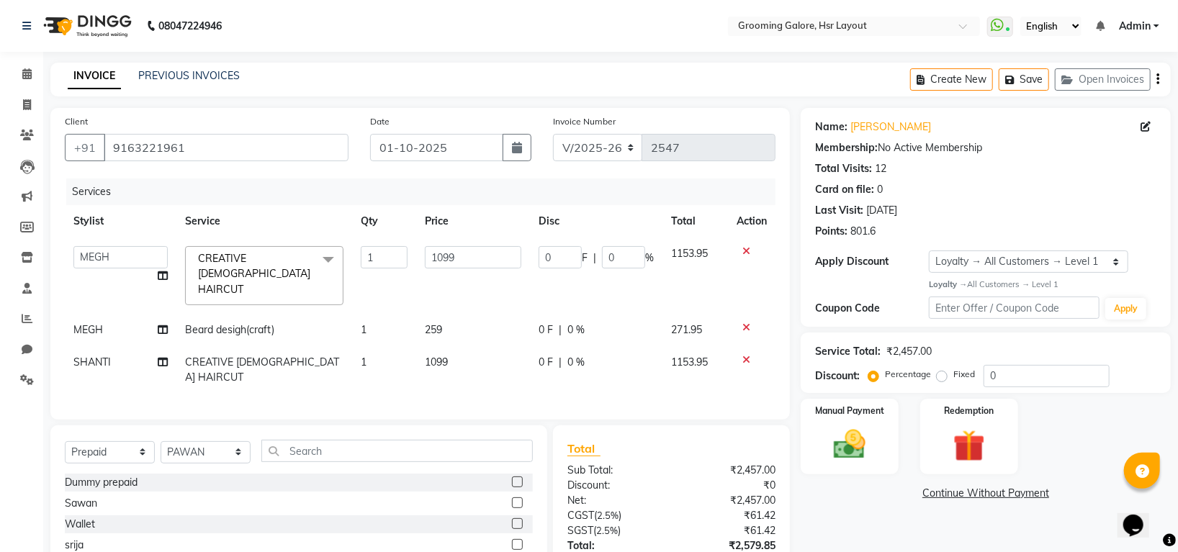
click at [321, 259] on span at bounding box center [328, 259] width 29 height 27
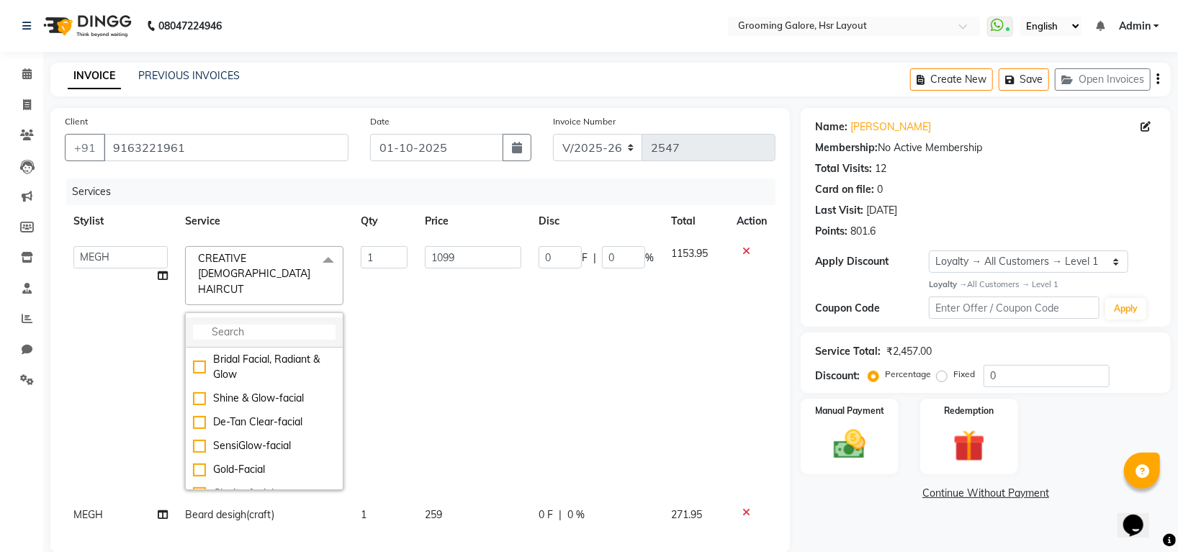
click at [244, 318] on li at bounding box center [264, 333] width 157 height 30
click at [204, 331] on li at bounding box center [264, 333] width 157 height 30
click at [231, 318] on li at bounding box center [264, 333] width 157 height 30
click at [228, 318] on li at bounding box center [264, 333] width 157 height 30
click at [228, 325] on input "multiselect-search" at bounding box center [264, 332] width 143 height 15
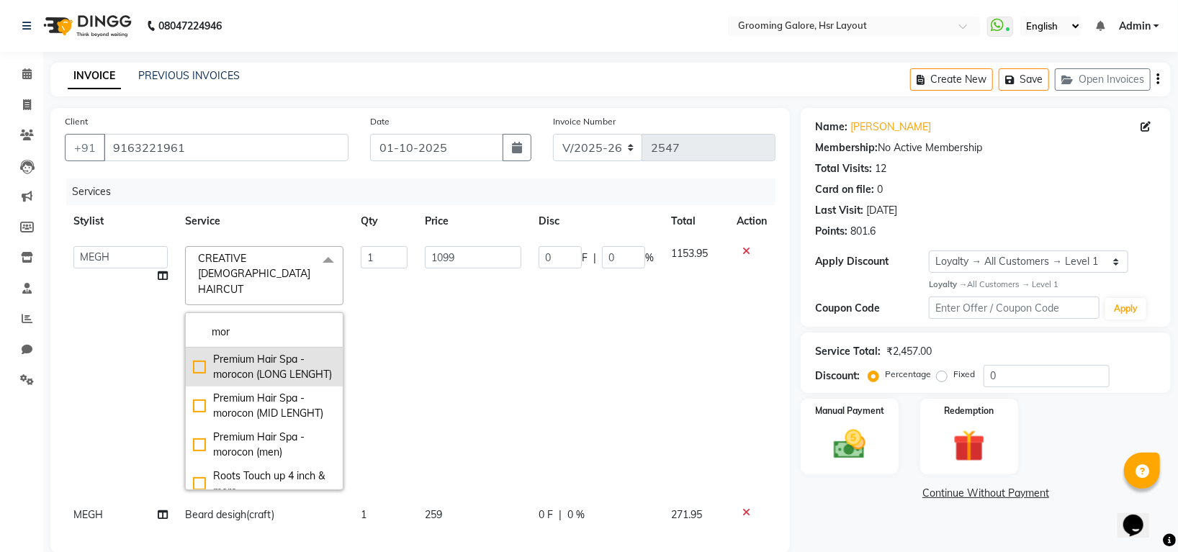
type input "mor"
click at [245, 366] on div "Premium Hair Spa -morocon (LONG LENGHT)" at bounding box center [264, 367] width 143 height 30
checkbox input "true"
type input "2499"
click at [254, 379] on div "Premium Hair Spa -morocon (LONG LENGHT)" at bounding box center [264, 367] width 143 height 30
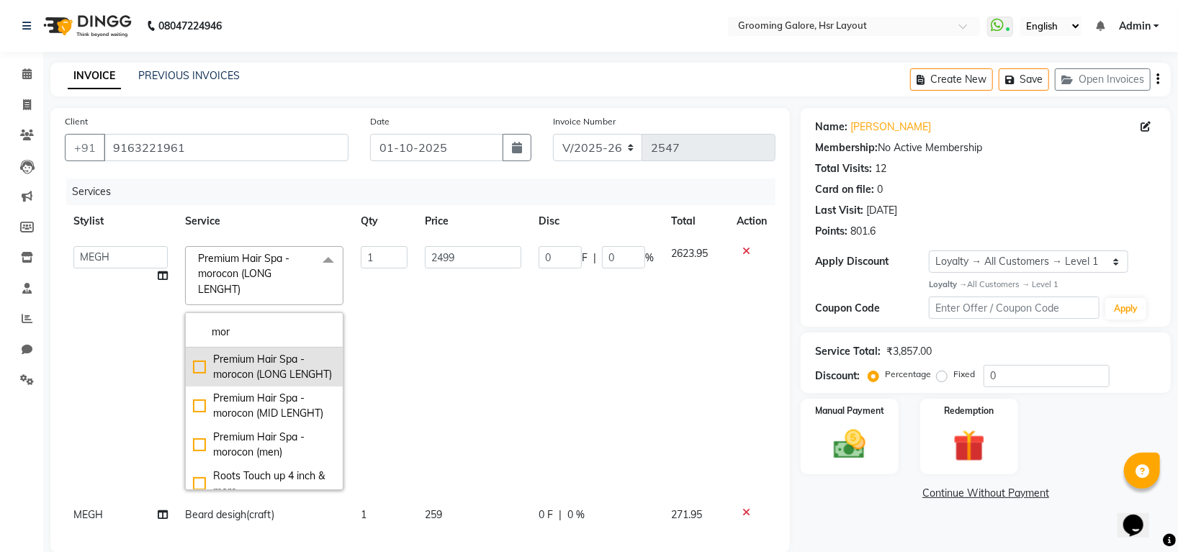
checkbox input "false"
type input "0"
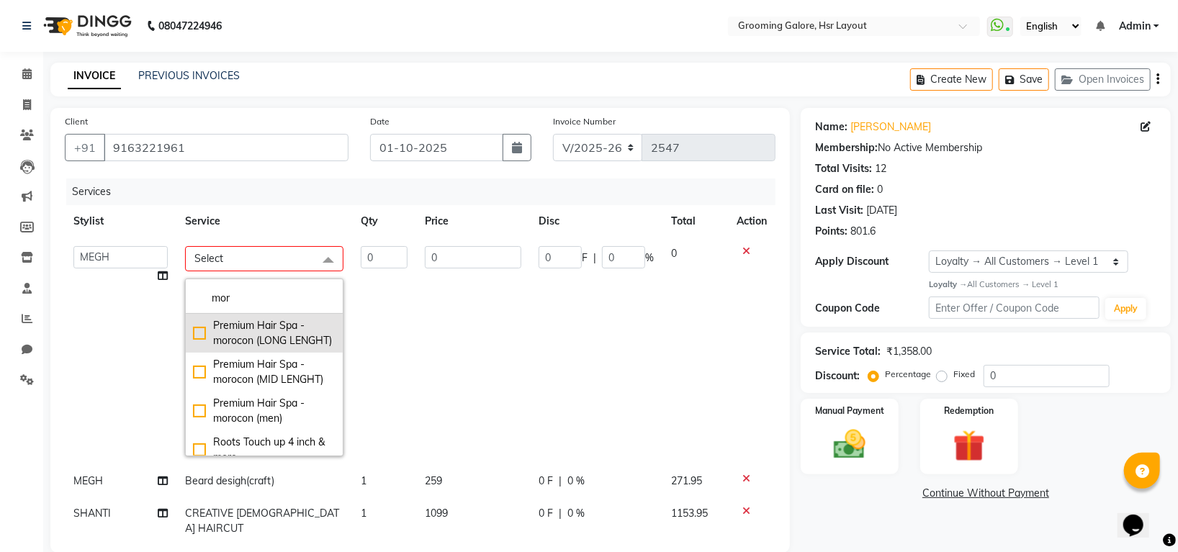
click at [259, 327] on div "Premium Hair Spa -morocon (LONG LENGHT)" at bounding box center [264, 333] width 143 height 30
checkbox input "true"
type input "1"
type input "2499"
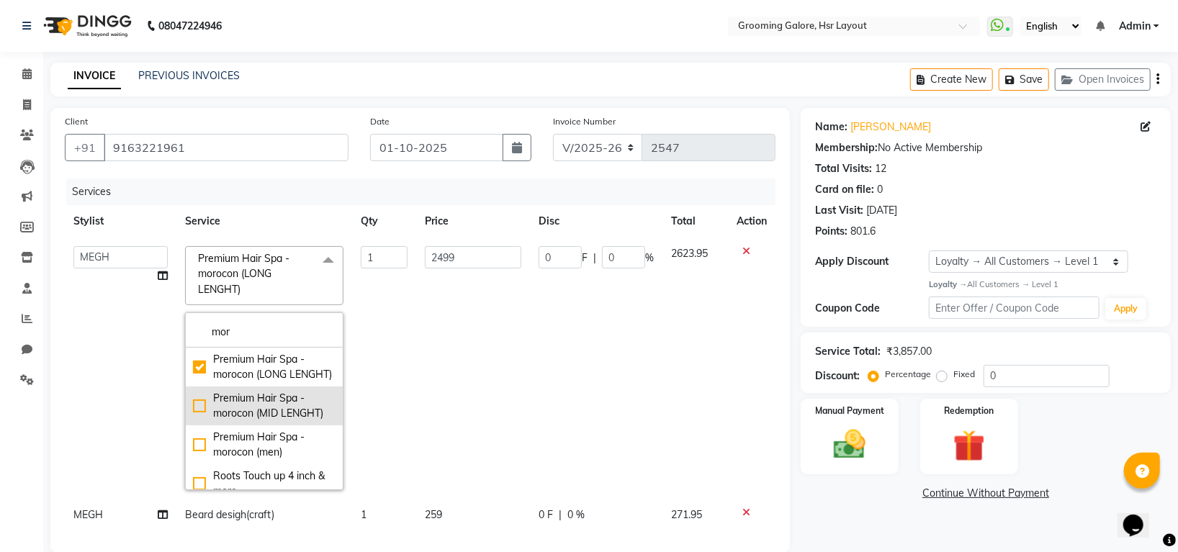
click at [235, 420] on div "Premium Hair Spa -morocon (MID LENGHT)" at bounding box center [264, 406] width 143 height 30
checkbox input "false"
checkbox input "true"
type input "1999"
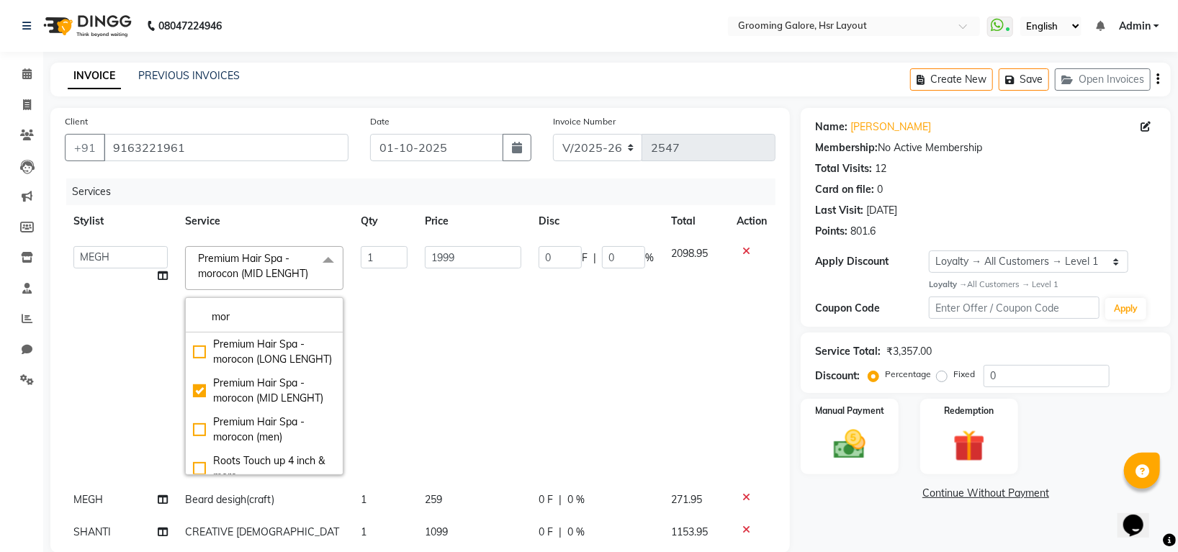
click at [418, 349] on td "1999" at bounding box center [473, 361] width 114 height 246
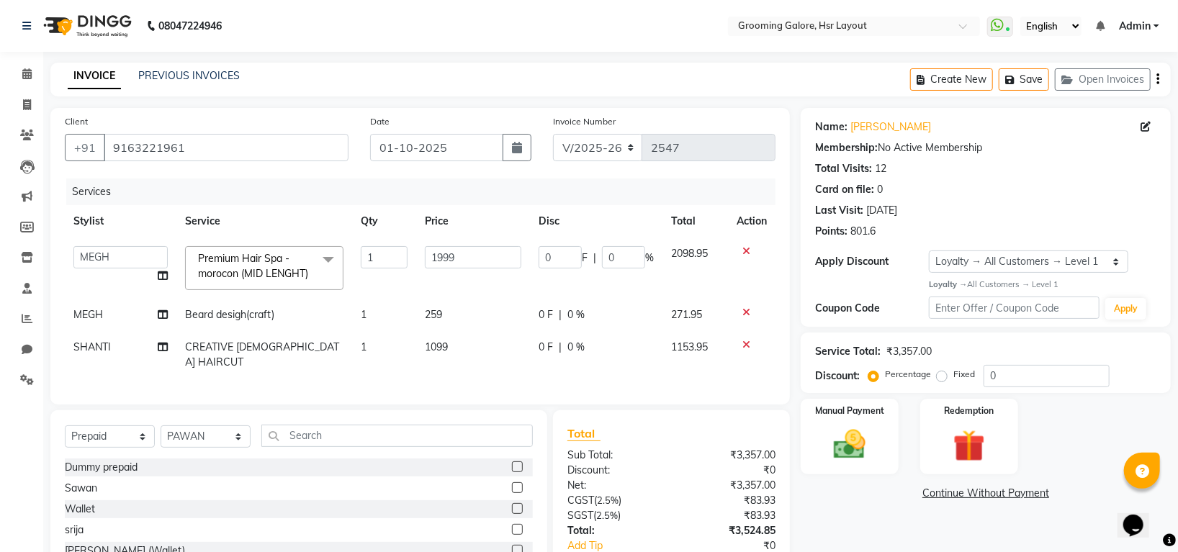
click at [268, 367] on span "CREATIVE FEMALE HAIRCUT" at bounding box center [262, 355] width 154 height 28
select select "45580"
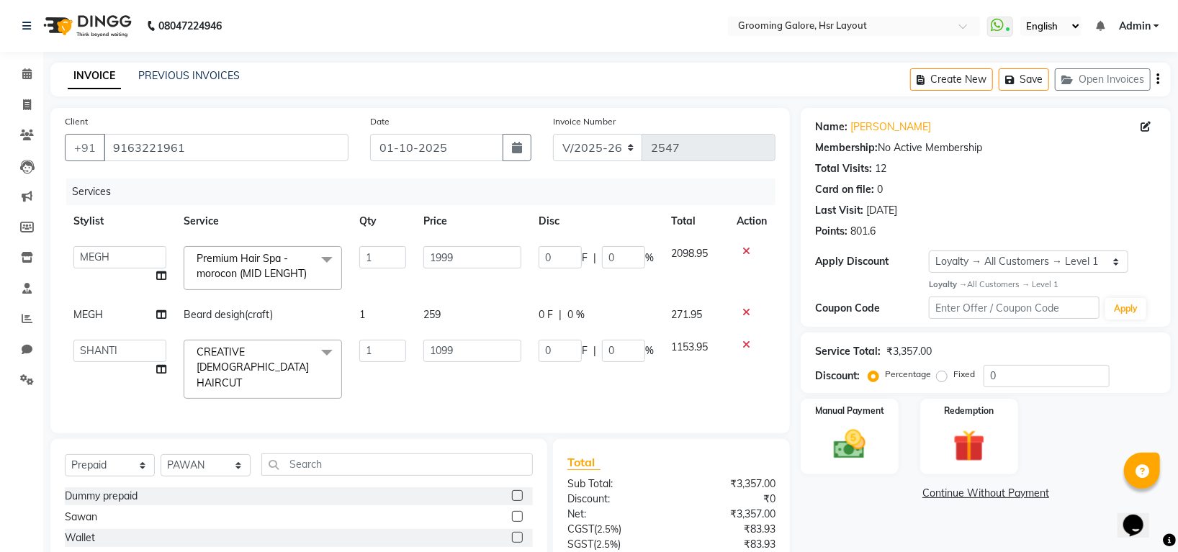
click at [289, 366] on span "CREATIVE FEMALE HAIRCUT x" at bounding box center [256, 368] width 127 height 46
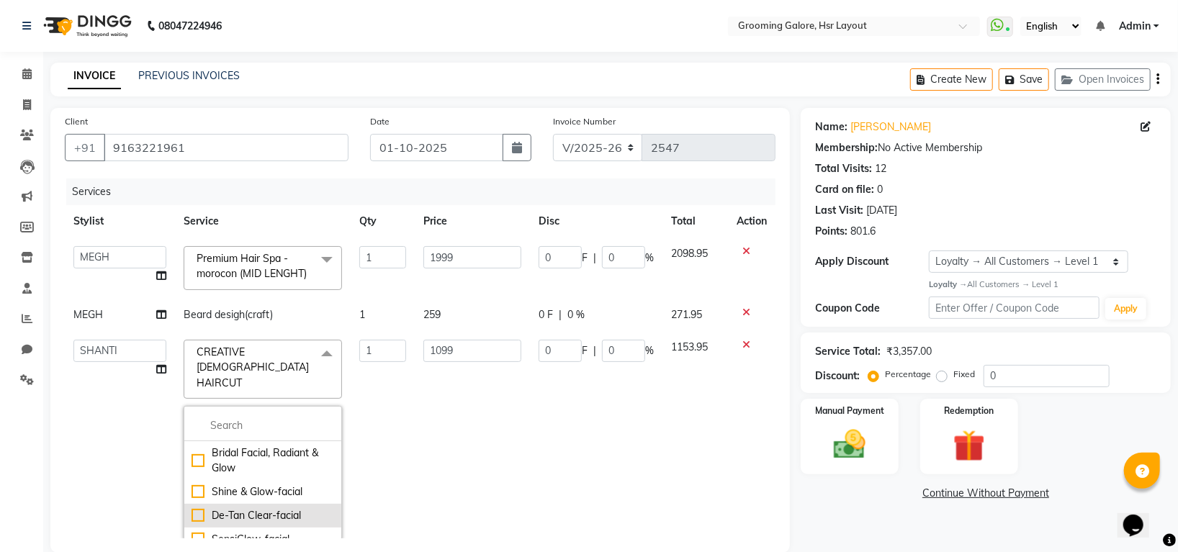
scroll to position [192, 0]
click at [262, 425] on input "multiselect-search" at bounding box center [263, 425] width 143 height 15
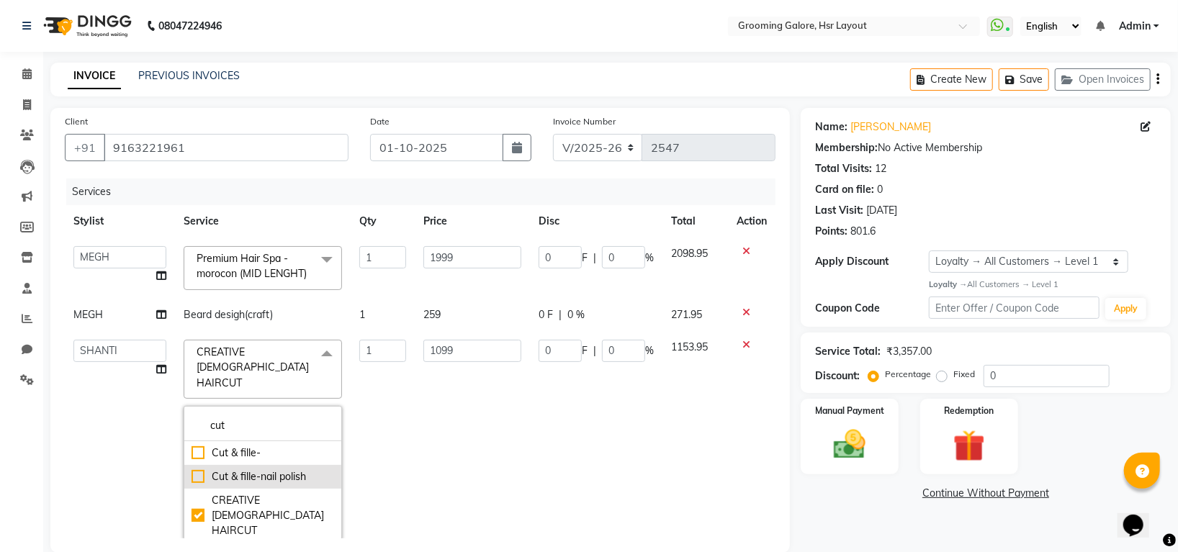
scroll to position [96, 0]
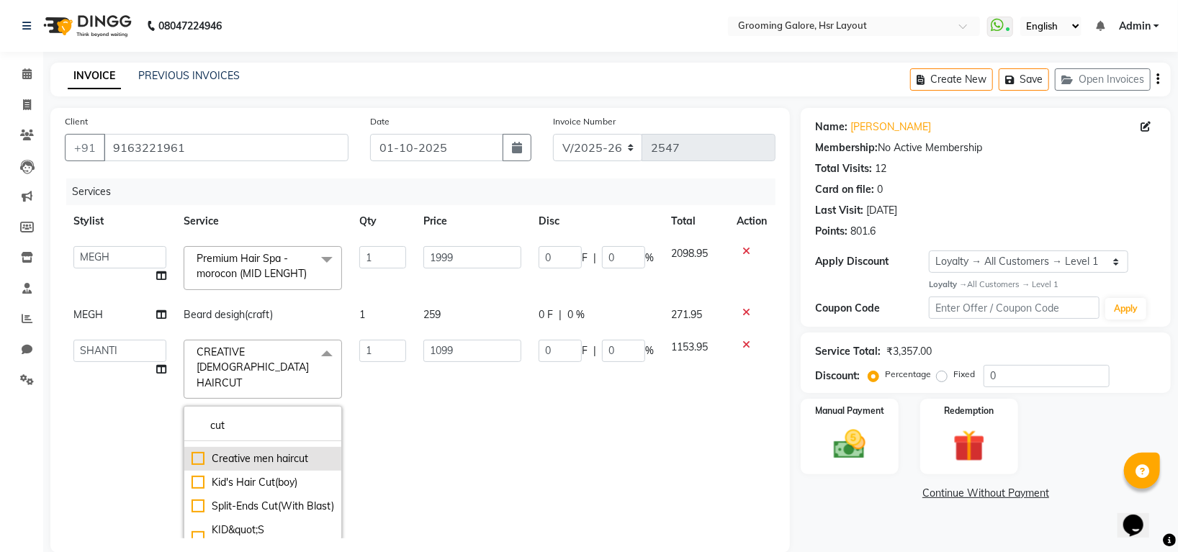
type input "cut"
click at [192, 452] on div "Creative men haircut" at bounding box center [263, 459] width 143 height 15
checkbox input "false"
checkbox input "true"
type input "549"
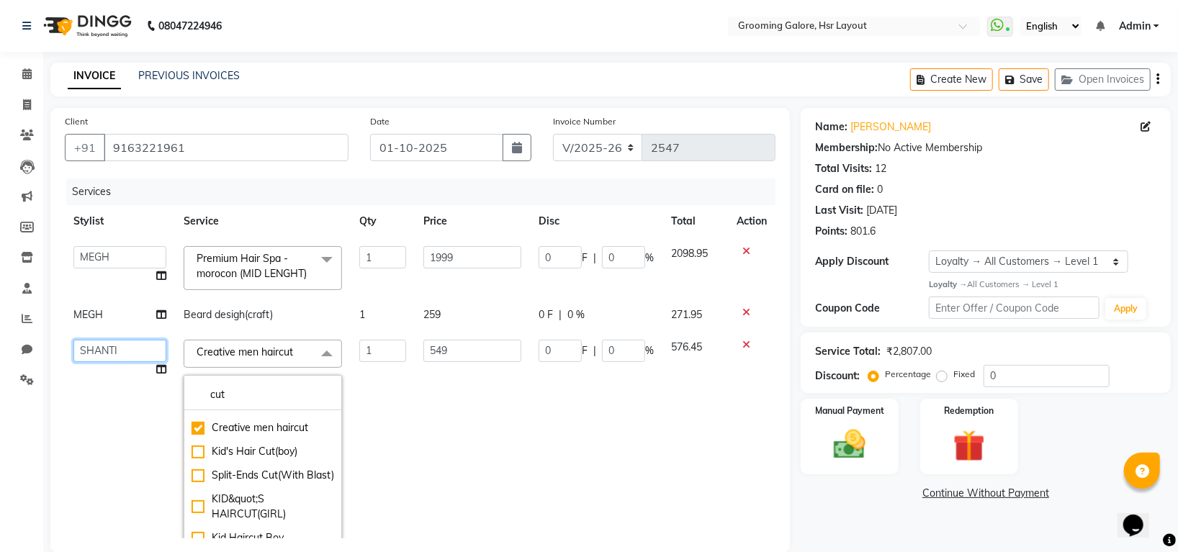
click at [122, 362] on select "Indira MEGH PAWAN RESHMI SABITRI SHANTI Simran SURAJ TILUCK P" at bounding box center [119, 351] width 93 height 22
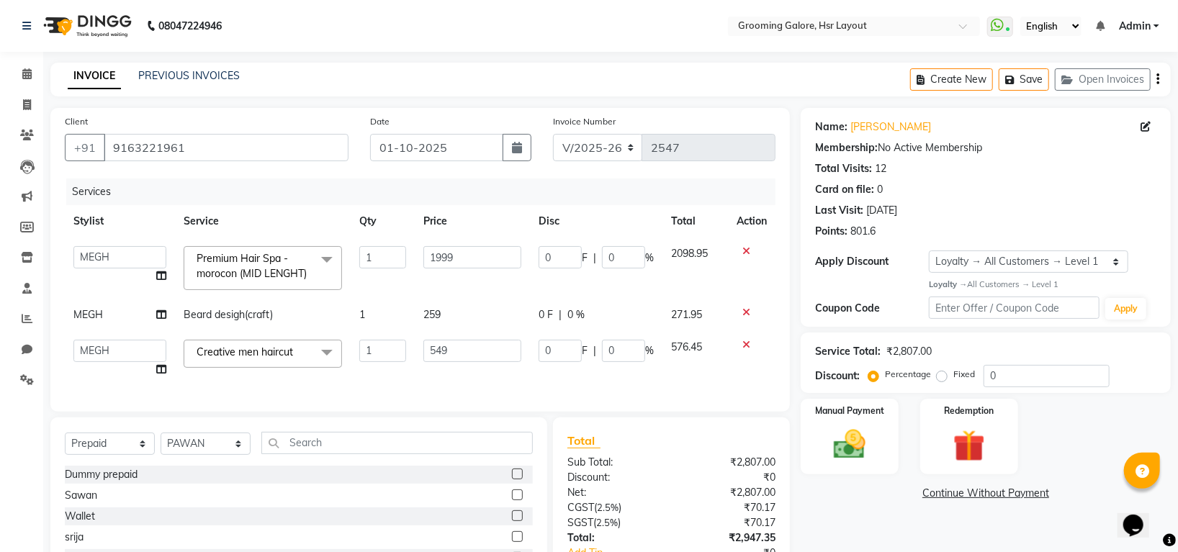
select select "45579"
click at [136, 244] on td "Indira MEGH PAWAN RESHMI SABITRI SHANTI Simran SURAJ TILUCK P" at bounding box center [120, 268] width 110 height 61
click at [134, 256] on select "Indira MEGH PAWAN RESHMI SABITRI SHANTI Simran SURAJ TILUCK P" at bounding box center [119, 257] width 93 height 22
select select "45580"
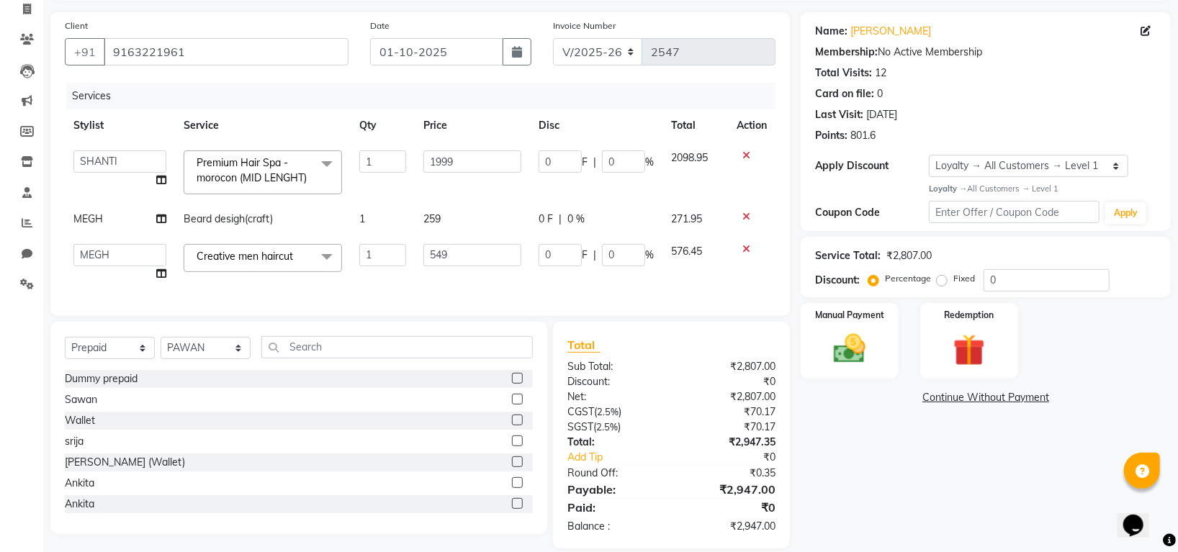
click at [879, 458] on div "Name: Mr Prakash Membership: No Active Membership Total Visits: 12 Card on file…" at bounding box center [991, 280] width 381 height 537
click at [302, 106] on div "Services" at bounding box center [426, 96] width 720 height 27
click at [127, 359] on select "Select Service Product Membership Package Voucher Prepaid Gift Card" at bounding box center [110, 348] width 90 height 22
click at [264, 451] on div "srija" at bounding box center [299, 442] width 468 height 18
click at [875, 28] on link "Mr Prakash" at bounding box center [891, 31] width 81 height 15
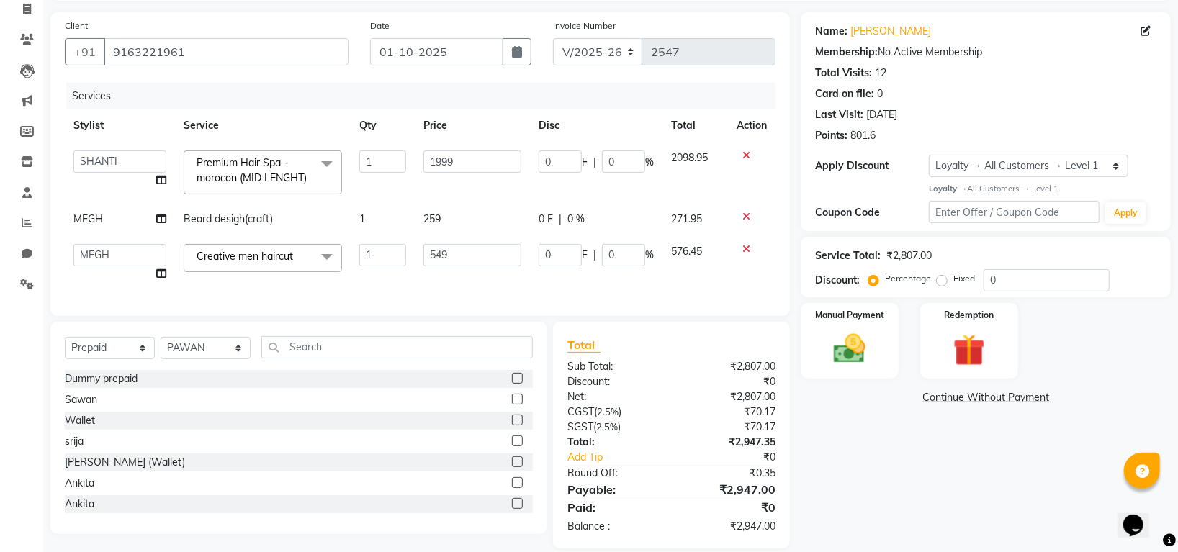
scroll to position [145, 0]
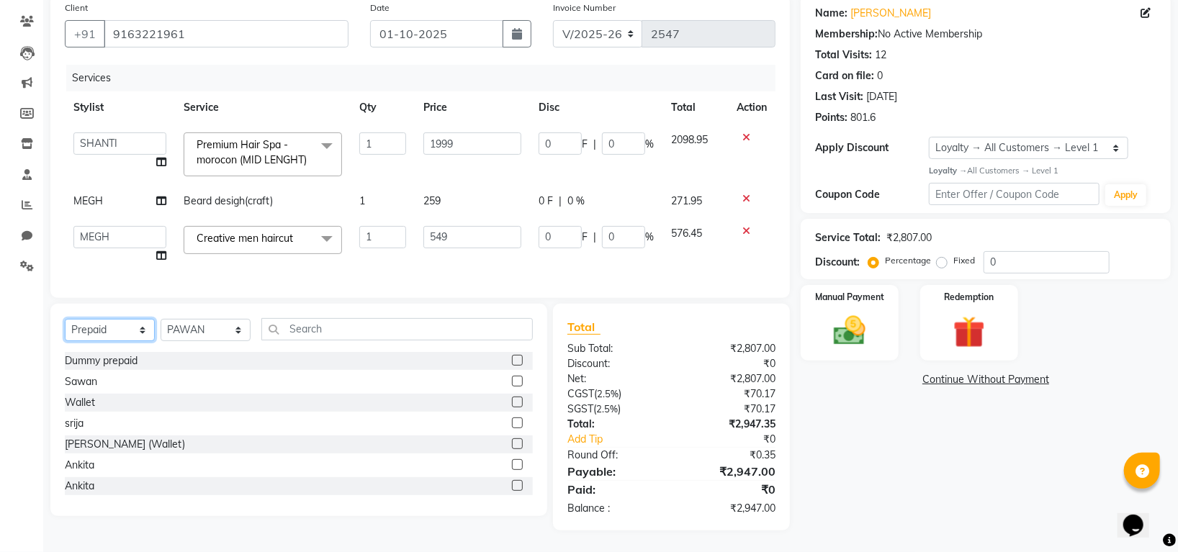
click at [118, 328] on select "Select Service Product Membership Package Voucher Prepaid Gift Card" at bounding box center [110, 330] width 90 height 22
select select "service"
click at [65, 319] on select "Select Service Product Membership Package Voucher Prepaid Gift Card" at bounding box center [110, 330] width 90 height 22
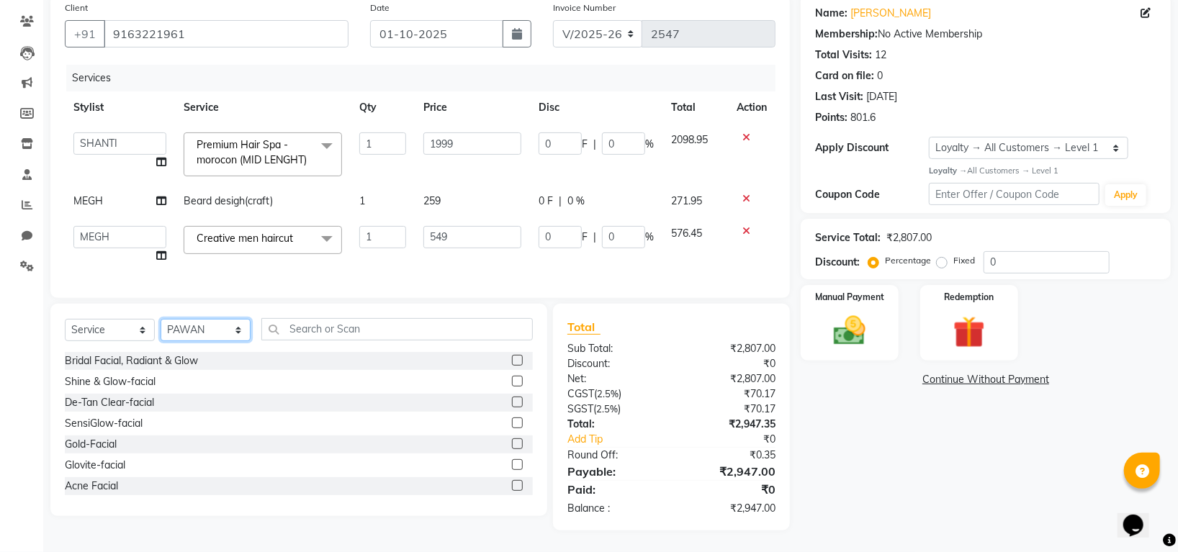
click at [221, 326] on select "Select Stylist Indira MEGH PAWAN RESHMI SABITRI SHANTI Simran SURAJ TILUCK P" at bounding box center [206, 330] width 90 height 22
select select "45585"
click at [161, 319] on select "Select Stylist Indira MEGH PAWAN RESHMI SABITRI SHANTI Simran SURAJ TILUCK P" at bounding box center [206, 330] width 90 height 22
click at [388, 342] on div "Select Service Product Membership Package Voucher Prepaid Gift Card Select Styl…" at bounding box center [299, 335] width 468 height 34
click at [387, 315] on div "Select Service Product Membership Package Voucher Prepaid Gift Card Select Styl…" at bounding box center [298, 410] width 497 height 212
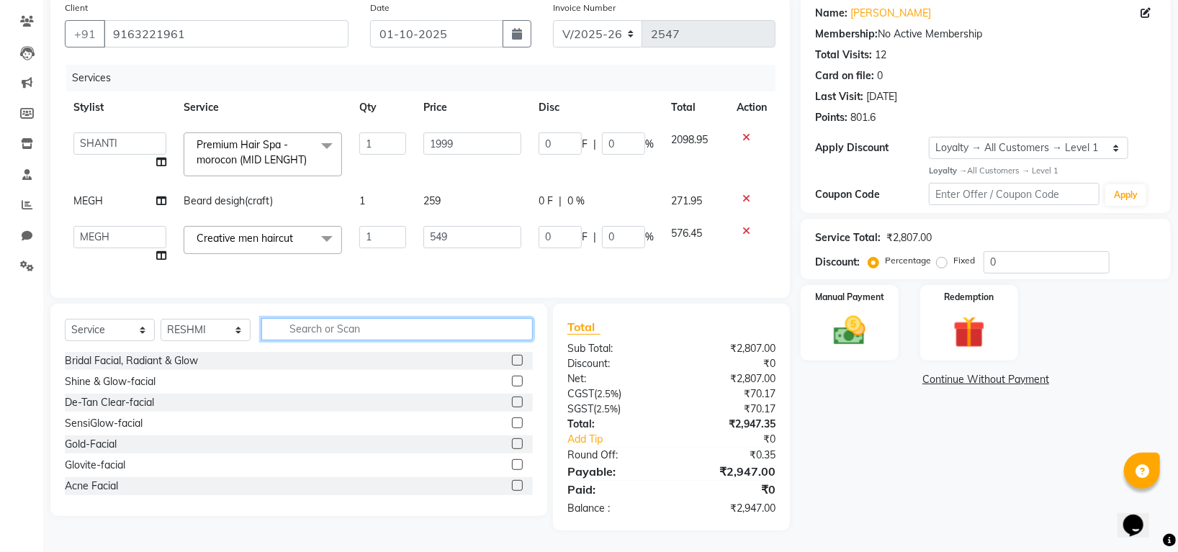
drag, startPoint x: 387, startPoint y: 325, endPoint x: 387, endPoint y: 333, distance: 8.6
click at [387, 330] on input "text" at bounding box center [397, 329] width 272 height 22
type input "foo"
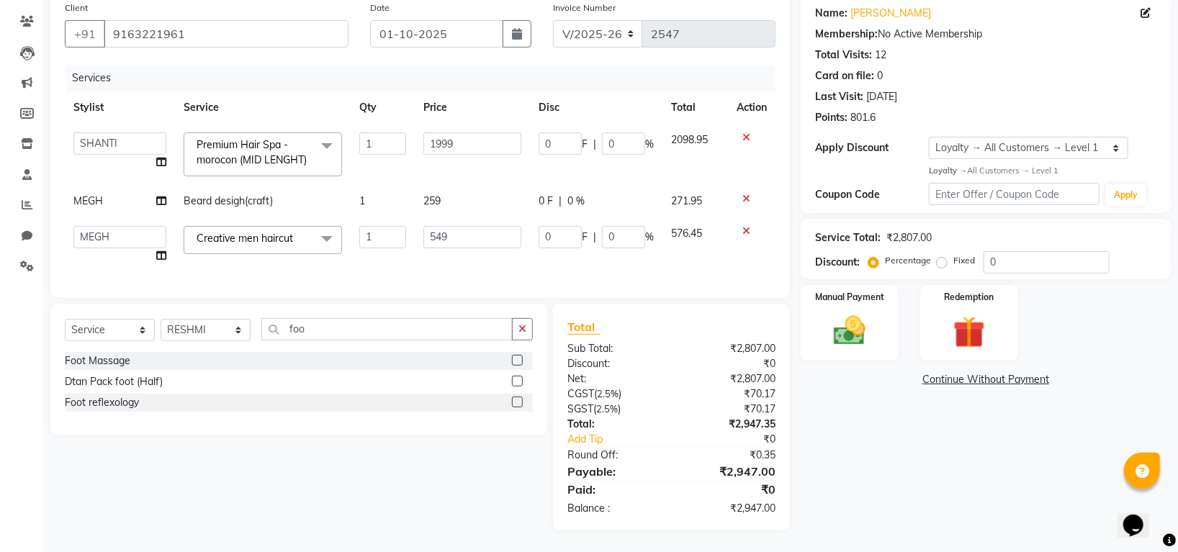
click at [517, 405] on label at bounding box center [517, 402] width 11 height 11
click at [517, 405] on input "checkbox" at bounding box center [516, 402] width 9 height 9
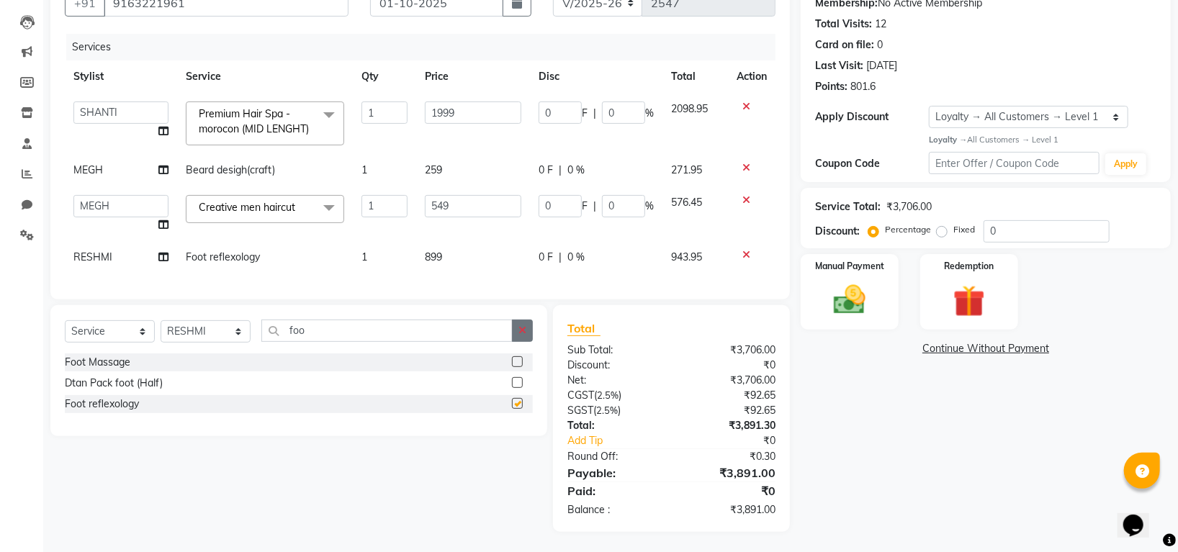
checkbox input "false"
click at [528, 342] on button "button" at bounding box center [522, 331] width 21 height 22
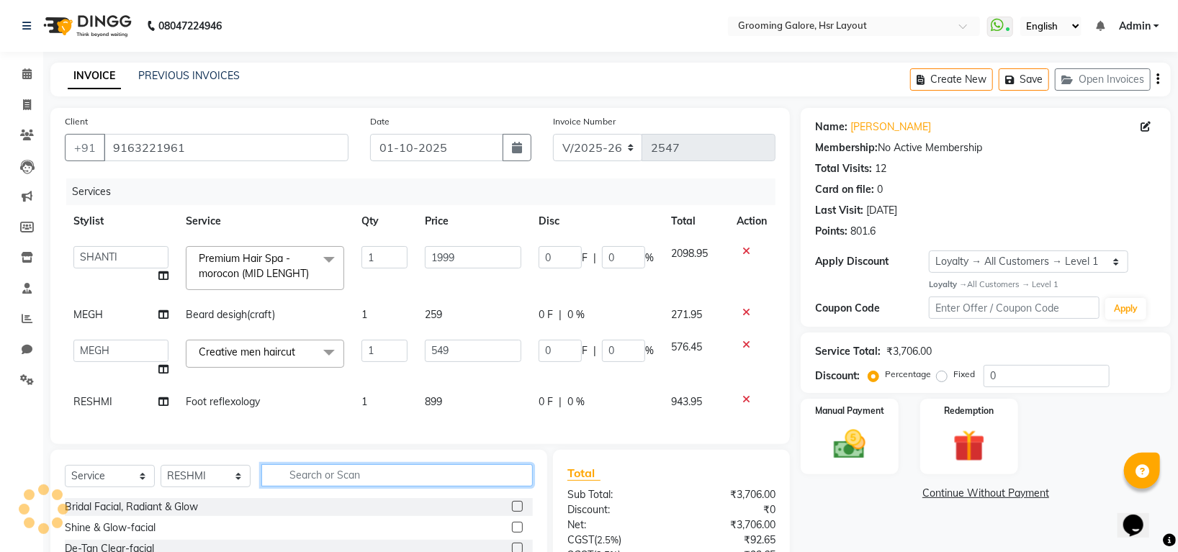
scroll to position [177, 0]
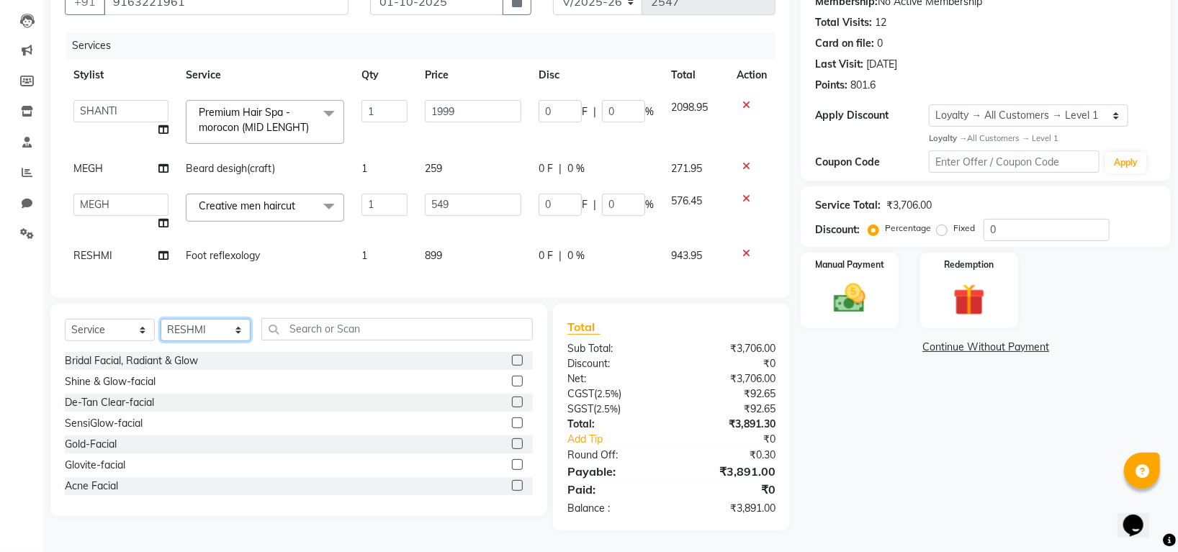
click at [210, 327] on select "Select Stylist Indira MEGH PAWAN RESHMI SABITRI SHANTI Simran SURAJ TILUCK P" at bounding box center [206, 330] width 90 height 22
select select "45580"
click at [161, 319] on select "Select Stylist Indira MEGH PAWAN RESHMI SABITRI SHANTI Simran SURAJ TILUCK P" at bounding box center [206, 330] width 90 height 22
click at [335, 334] on input "text" at bounding box center [397, 329] width 272 height 22
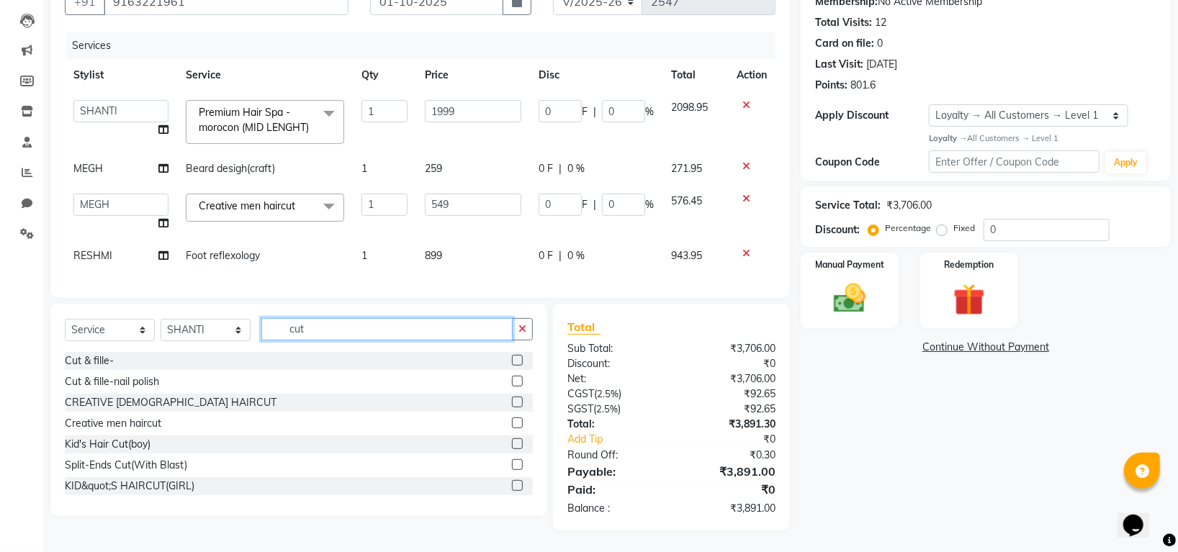
type input "cut"
click at [512, 482] on label at bounding box center [517, 485] width 11 height 11
click at [512, 482] on input "checkbox" at bounding box center [516, 486] width 9 height 9
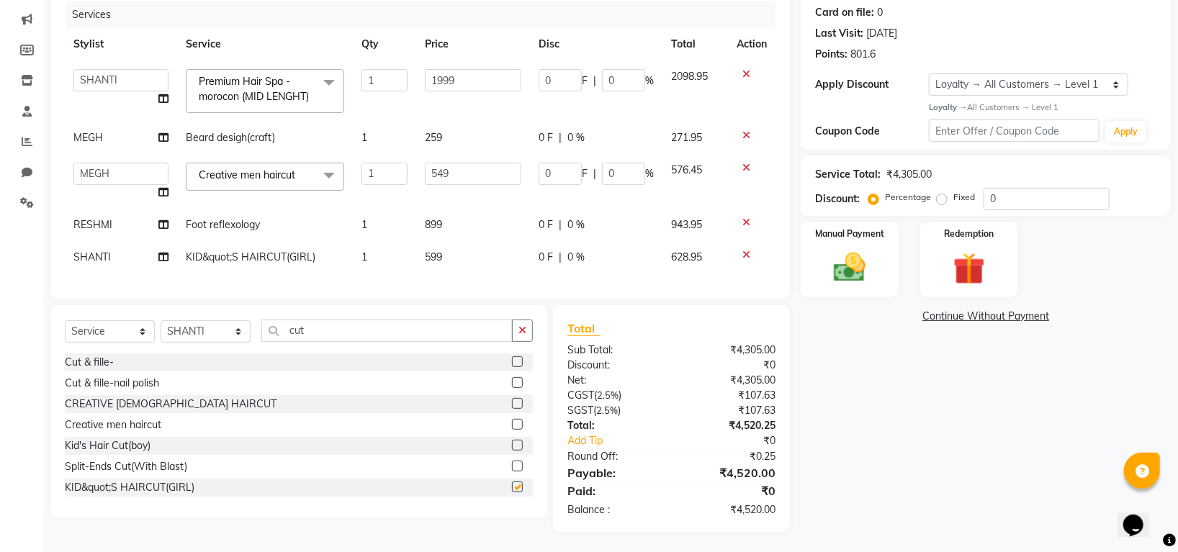
checkbox input "false"
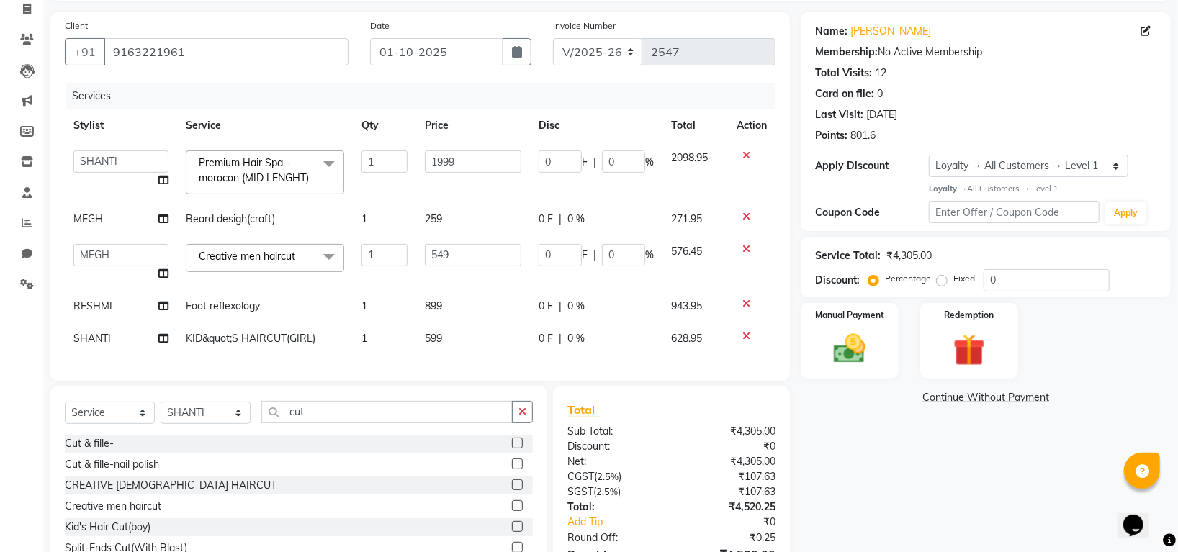
scroll to position [209, 0]
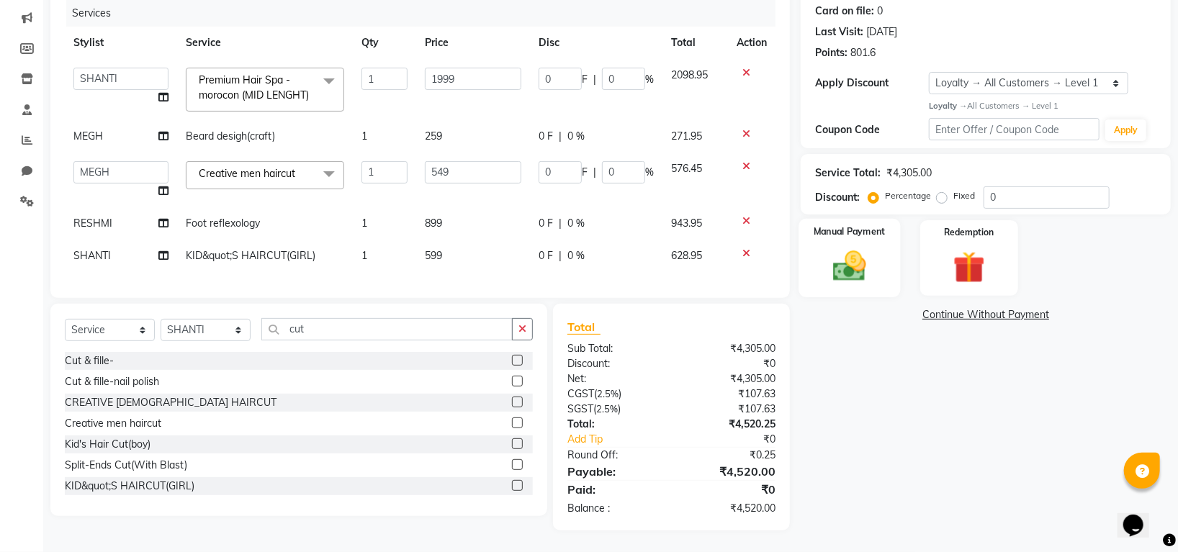
click at [864, 219] on div "Manual Payment" at bounding box center [850, 258] width 102 height 79
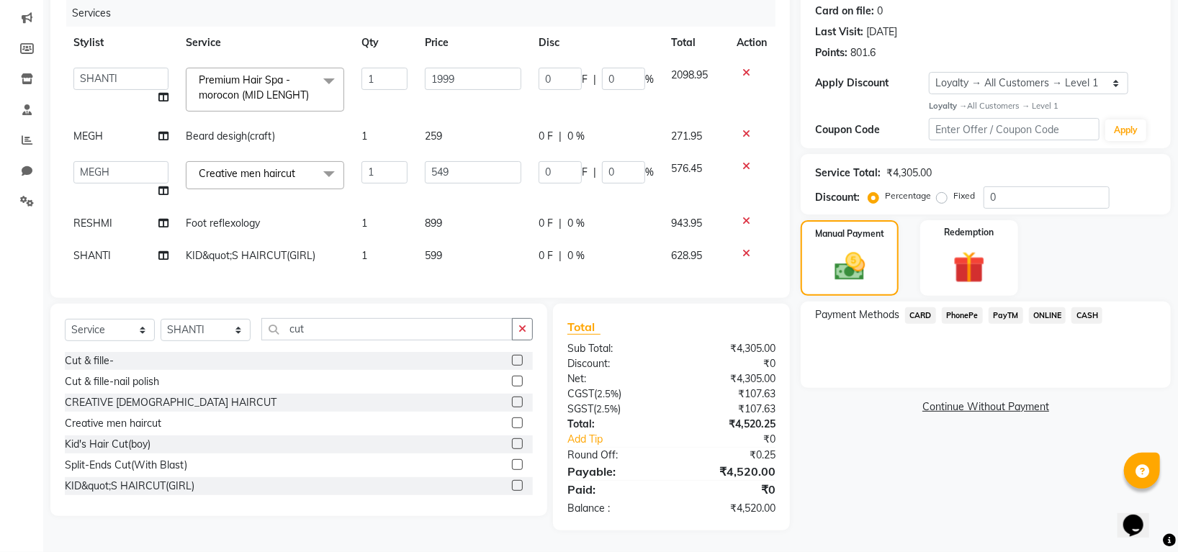
click at [106, 217] on span "RESHMI" at bounding box center [92, 223] width 39 height 13
select select "45585"
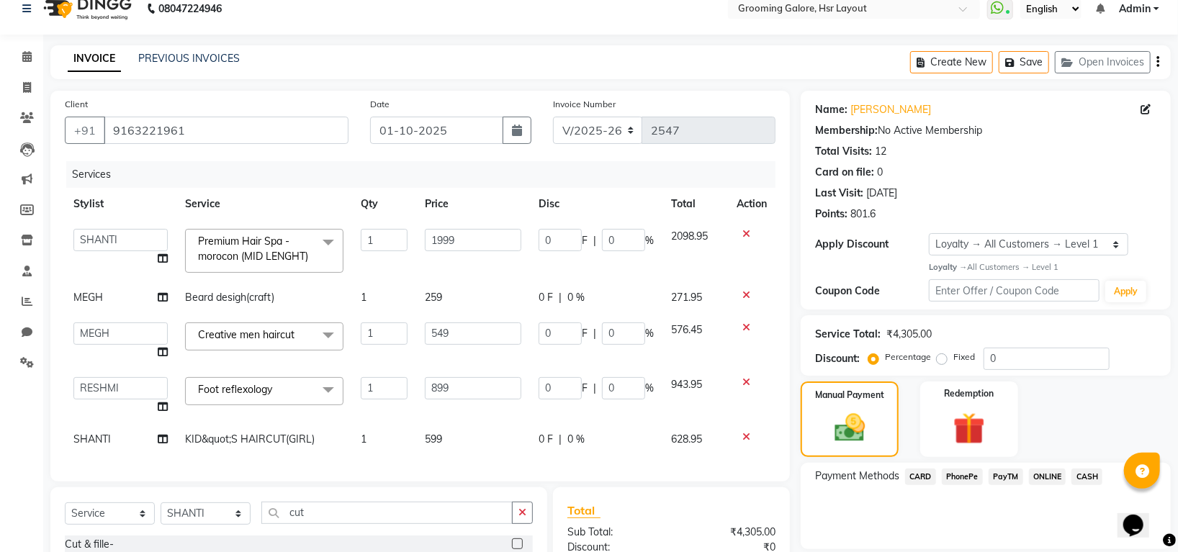
scroll to position [231, 0]
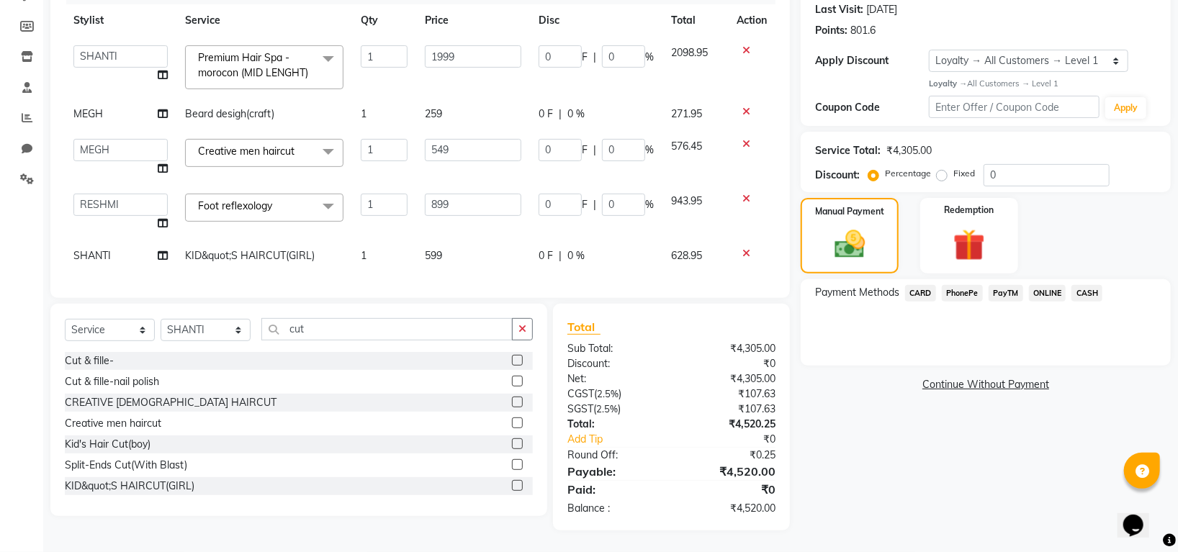
click at [958, 285] on span "PhonePe" at bounding box center [962, 293] width 41 height 17
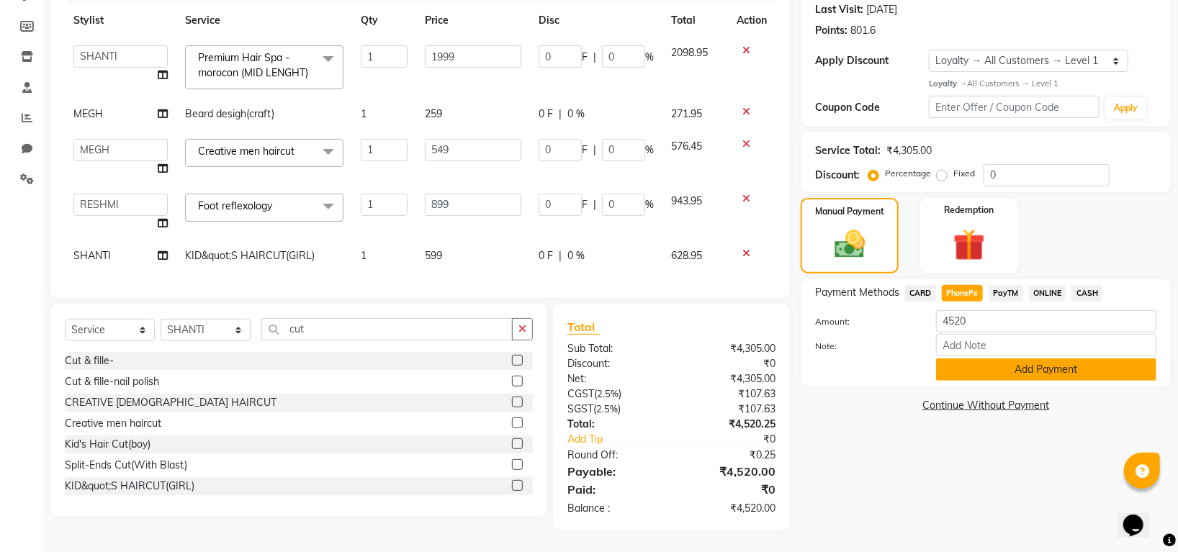
click at [977, 359] on button "Add Payment" at bounding box center [1046, 370] width 220 height 22
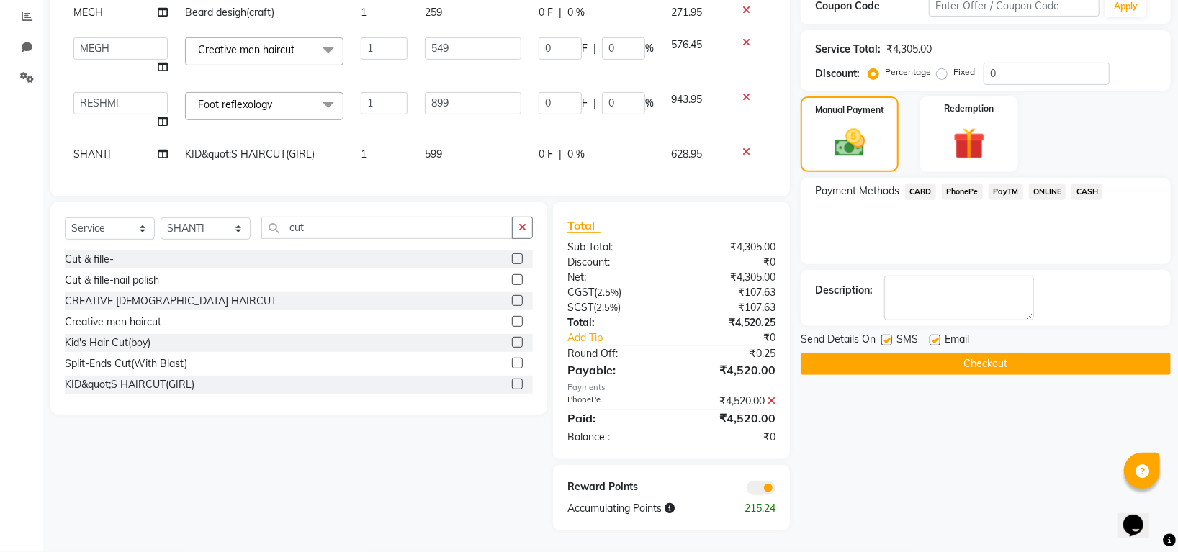
scroll to position [45, 0]
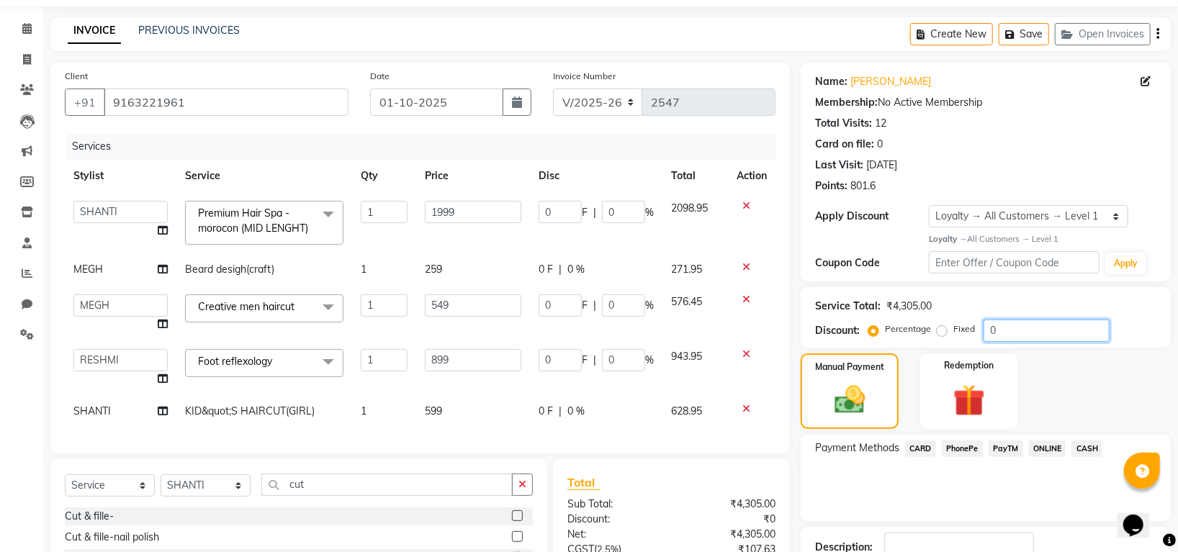
click at [1031, 325] on input "0" at bounding box center [1047, 331] width 126 height 22
type input "01"
type input "5.49"
type input "1"
type input "19.99"
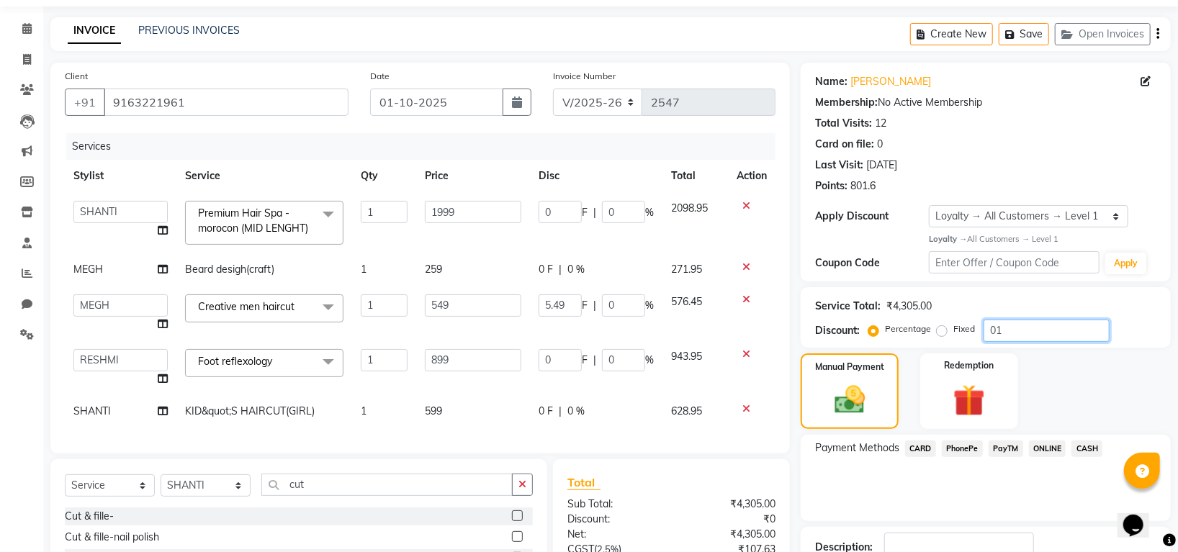
type input "1"
type input "8.99"
type input "1"
type input "010"
type input "54.9"
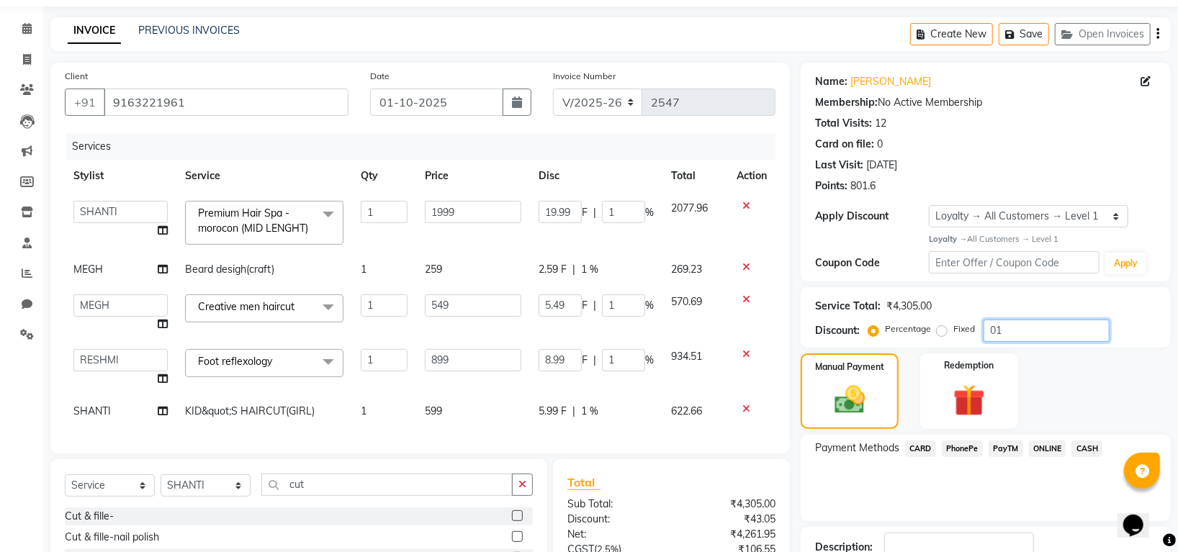
type input "10"
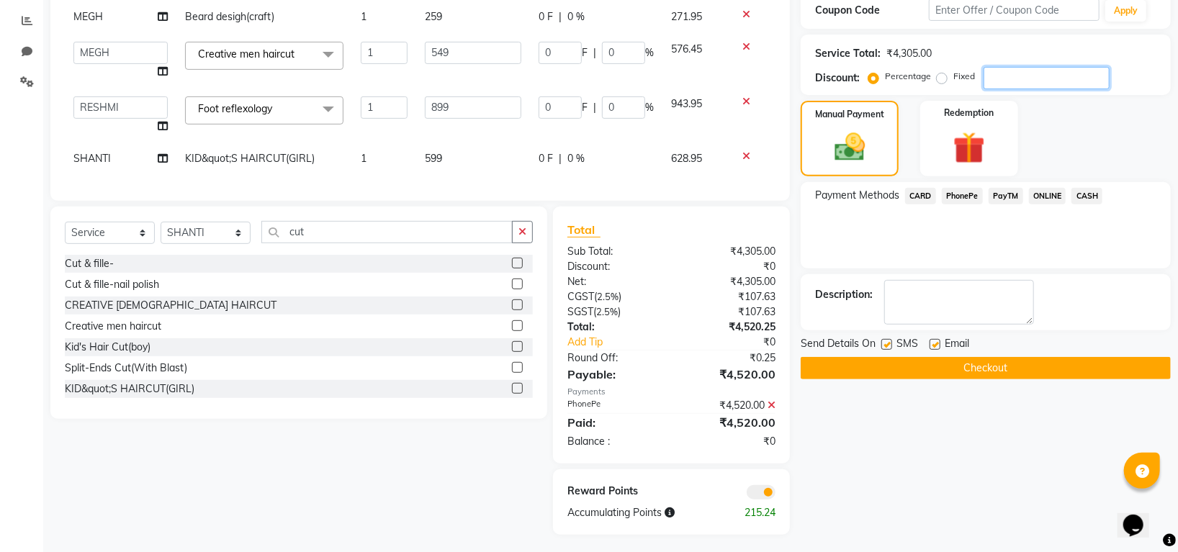
scroll to position [333, 0]
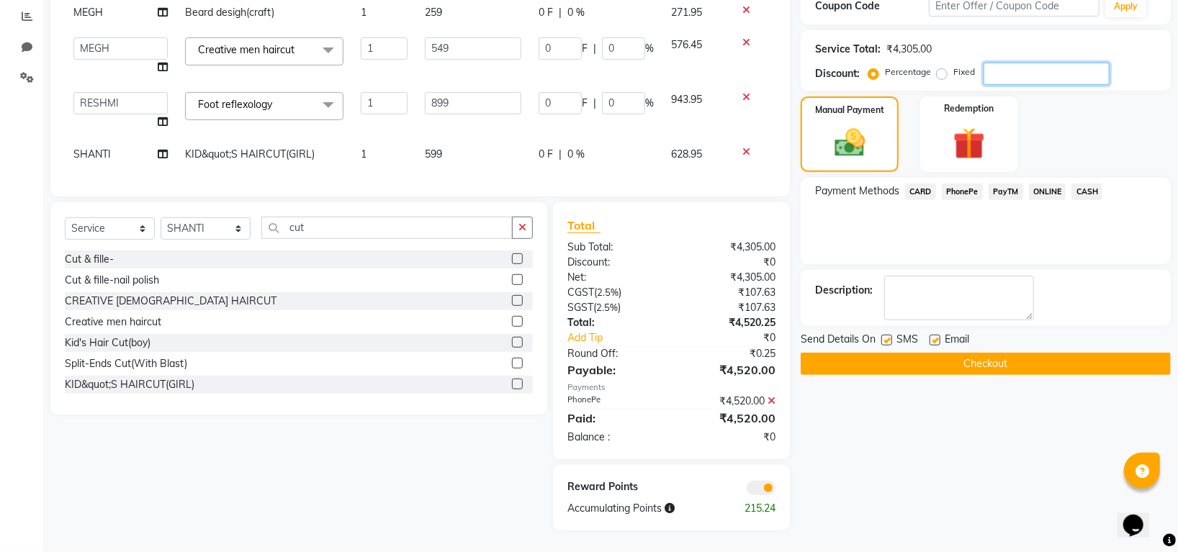
click at [1002, 63] on input "number" at bounding box center [1047, 74] width 126 height 22
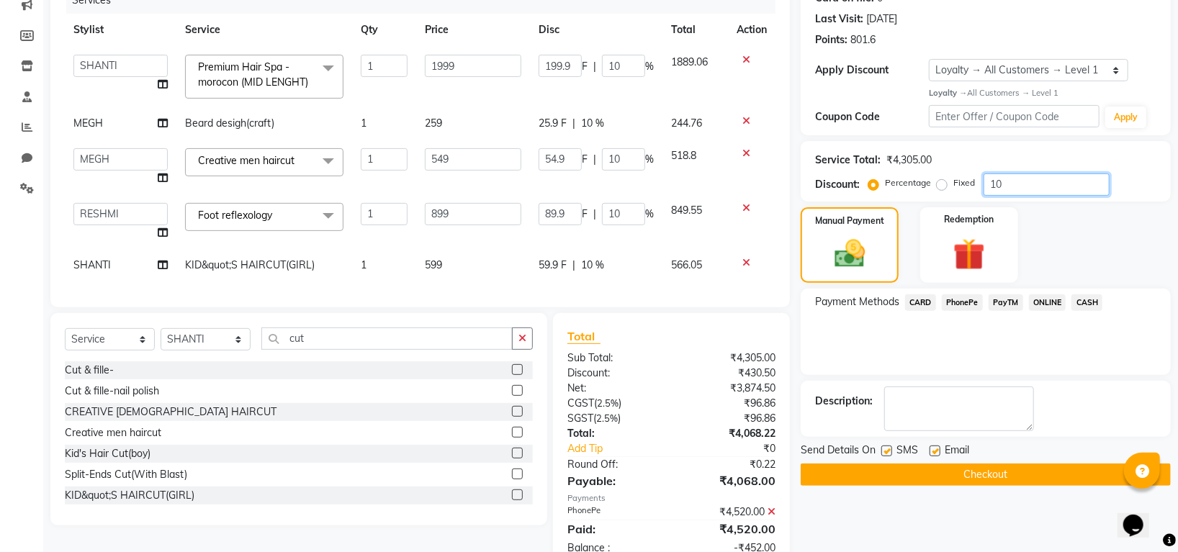
scroll to position [345, 0]
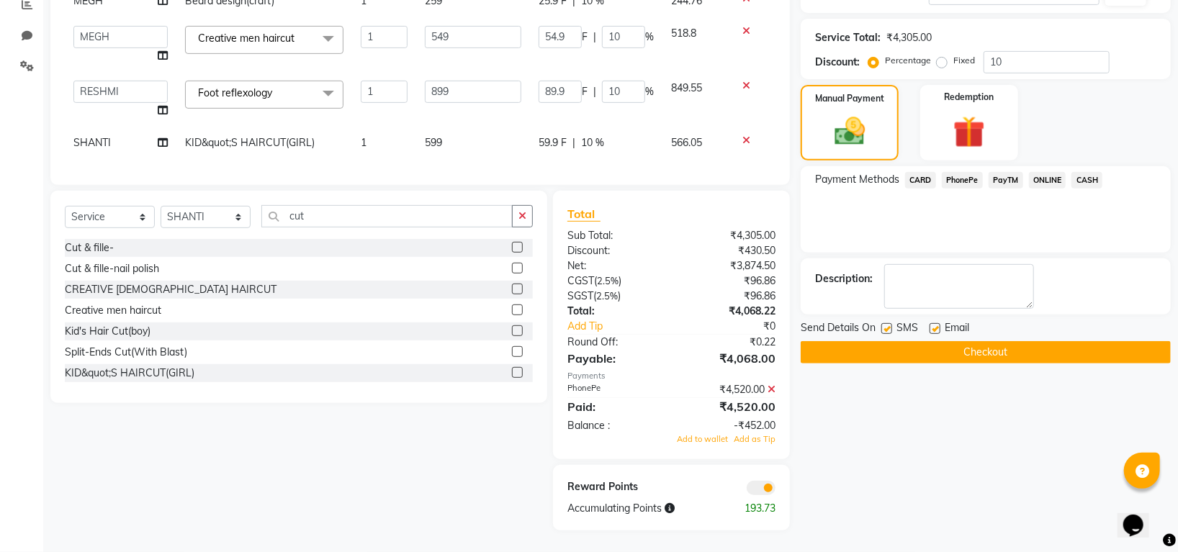
click at [771, 387] on icon at bounding box center [772, 390] width 8 height 10
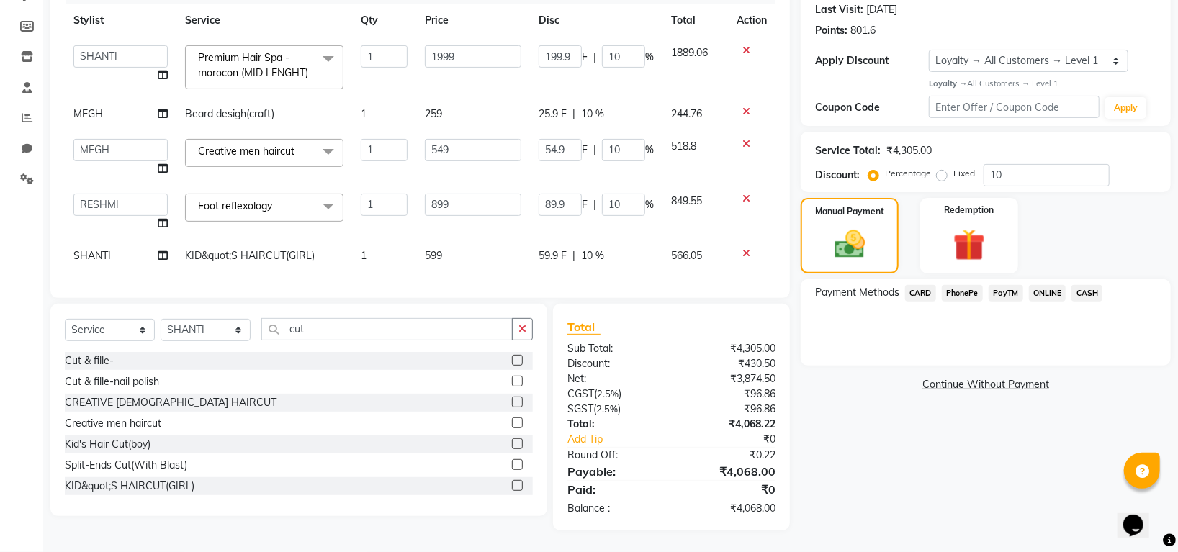
click at [948, 285] on span "PhonePe" at bounding box center [962, 293] width 41 height 17
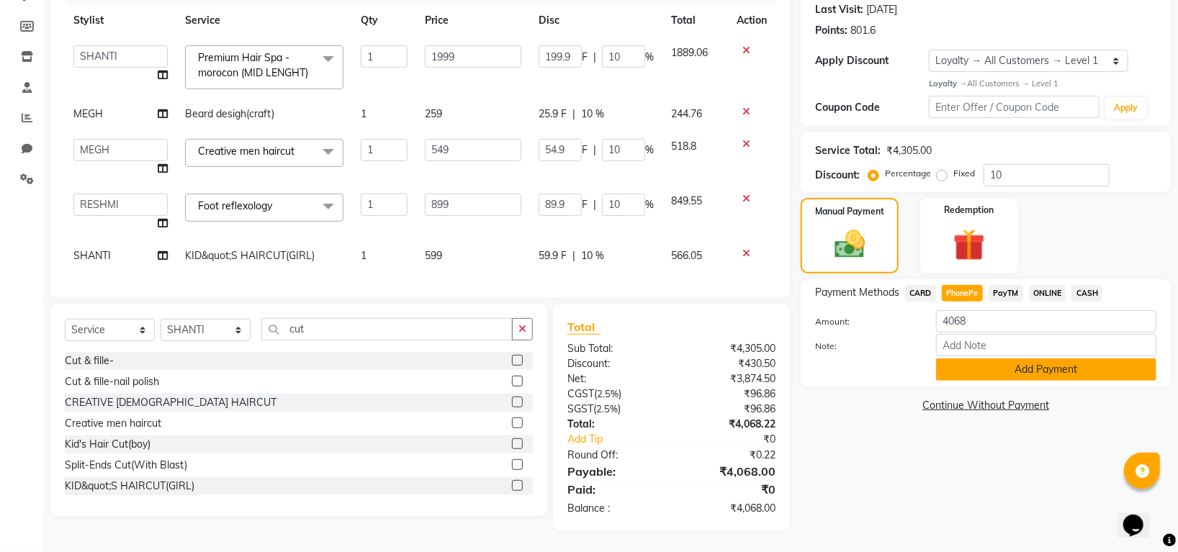
click at [977, 359] on button "Add Payment" at bounding box center [1046, 370] width 220 height 22
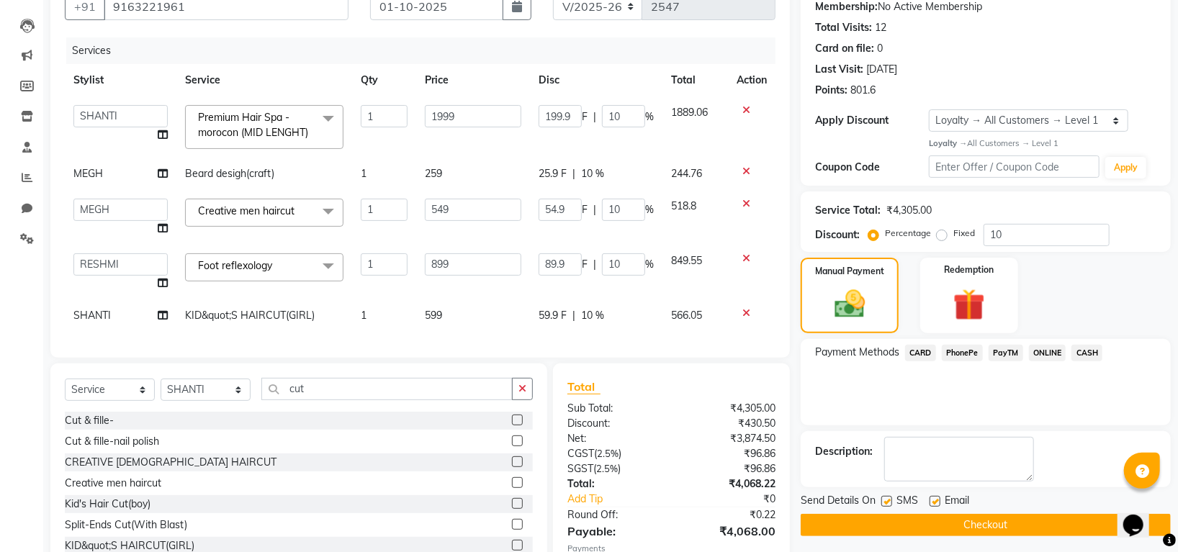
scroll to position [333, 0]
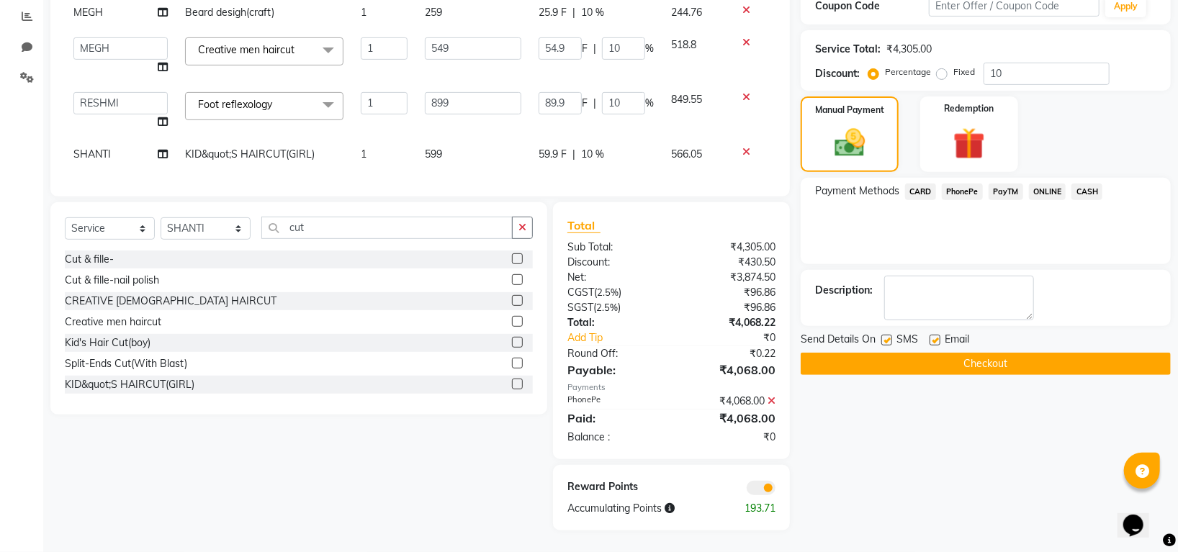
click at [869, 353] on button "Checkout" at bounding box center [986, 364] width 370 height 22
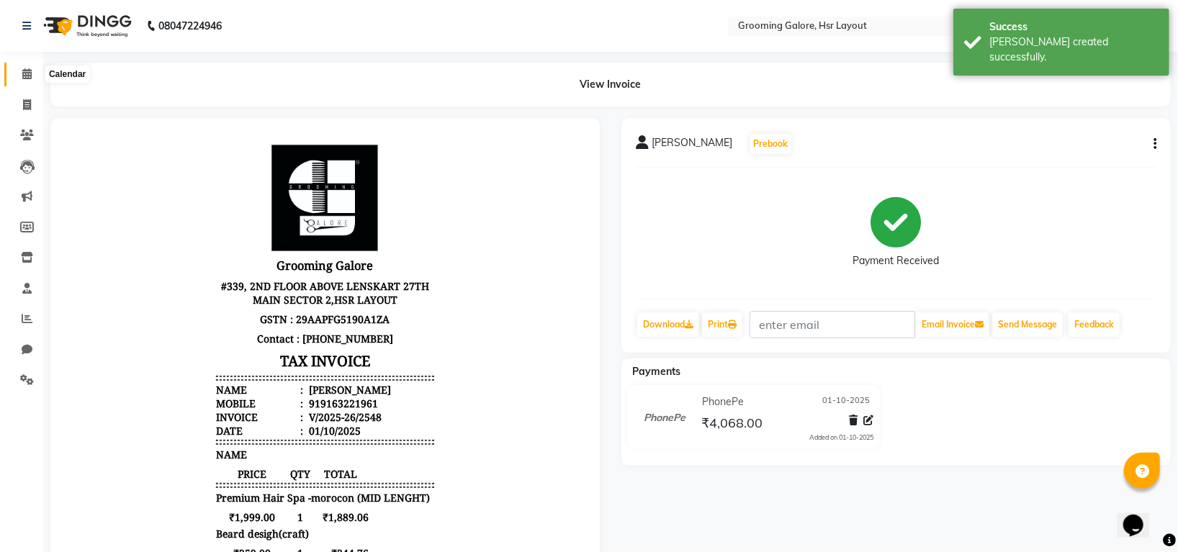
click at [26, 72] on icon at bounding box center [26, 73] width 9 height 11
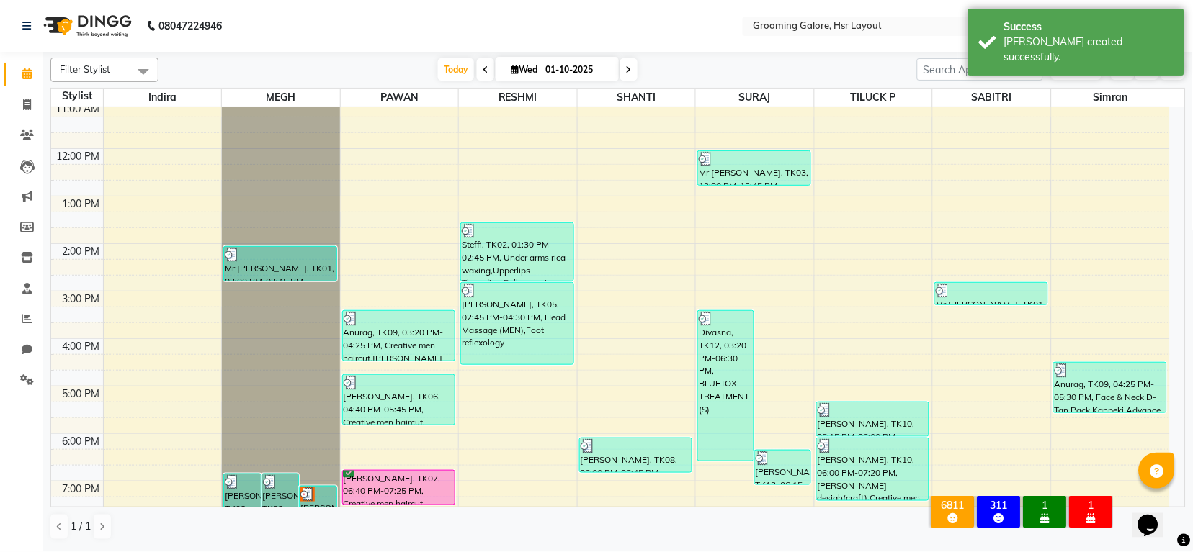
scroll to position [223, 0]
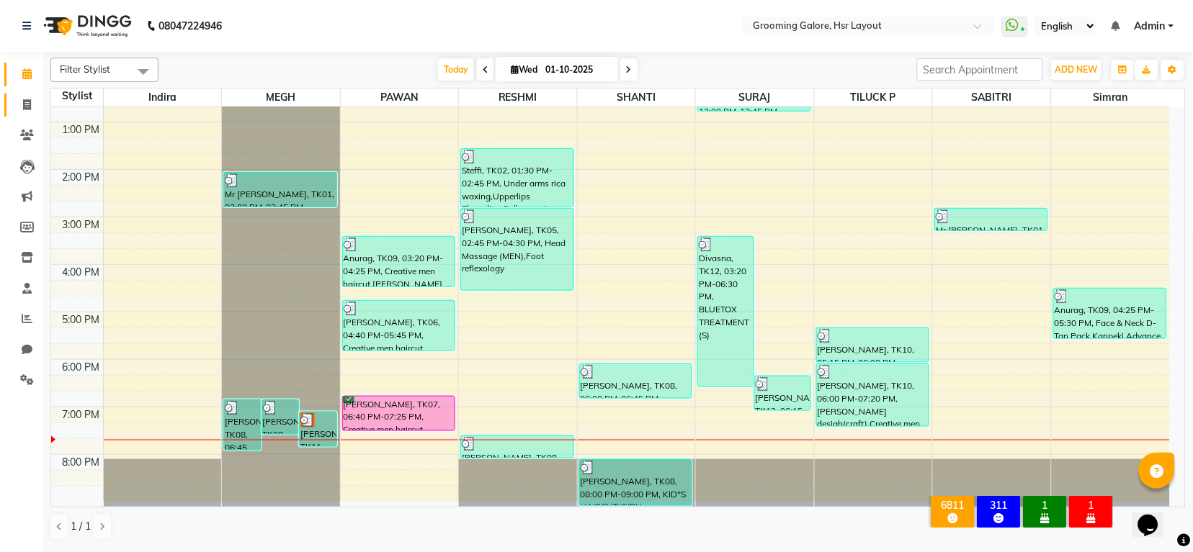
click at [17, 95] on link "Invoice" at bounding box center [21, 106] width 35 height 24
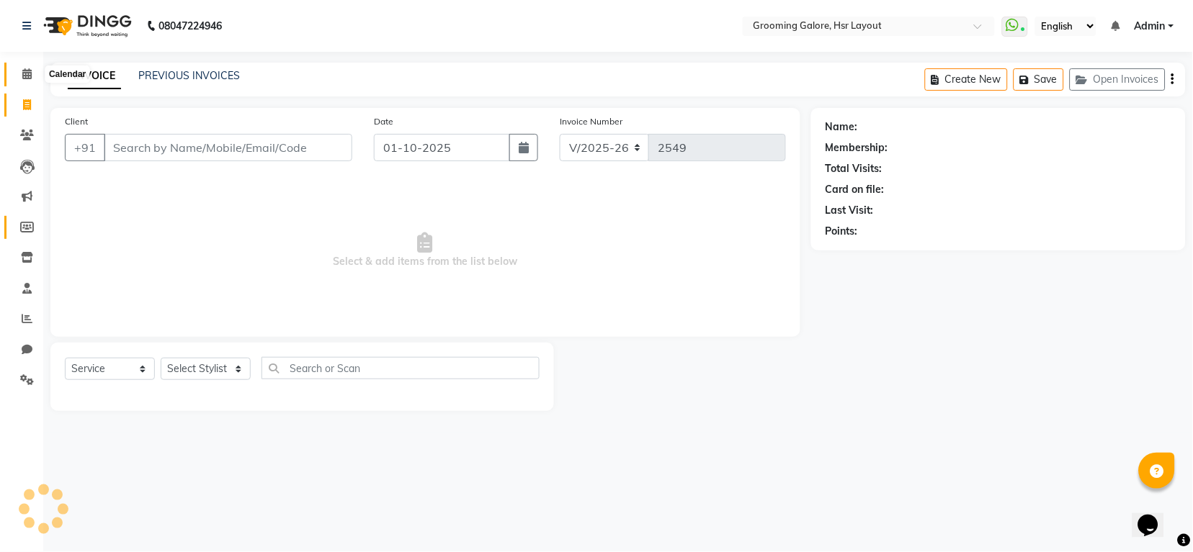
drag, startPoint x: 27, startPoint y: 78, endPoint x: 21, endPoint y: 235, distance: 157.1
click at [30, 78] on icon at bounding box center [26, 73] width 9 height 11
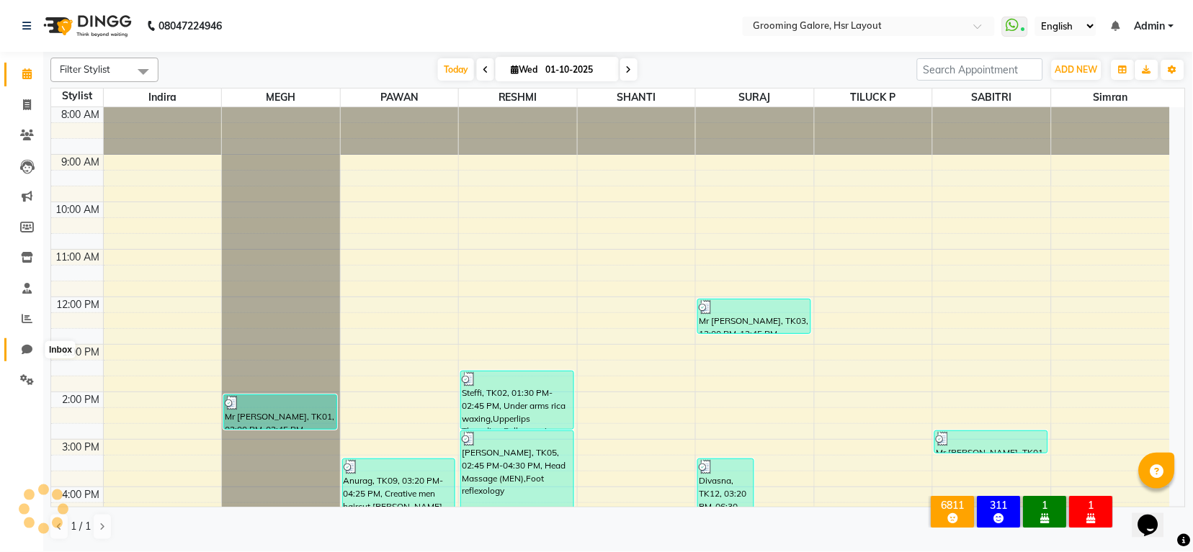
click at [27, 349] on icon at bounding box center [27, 349] width 11 height 11
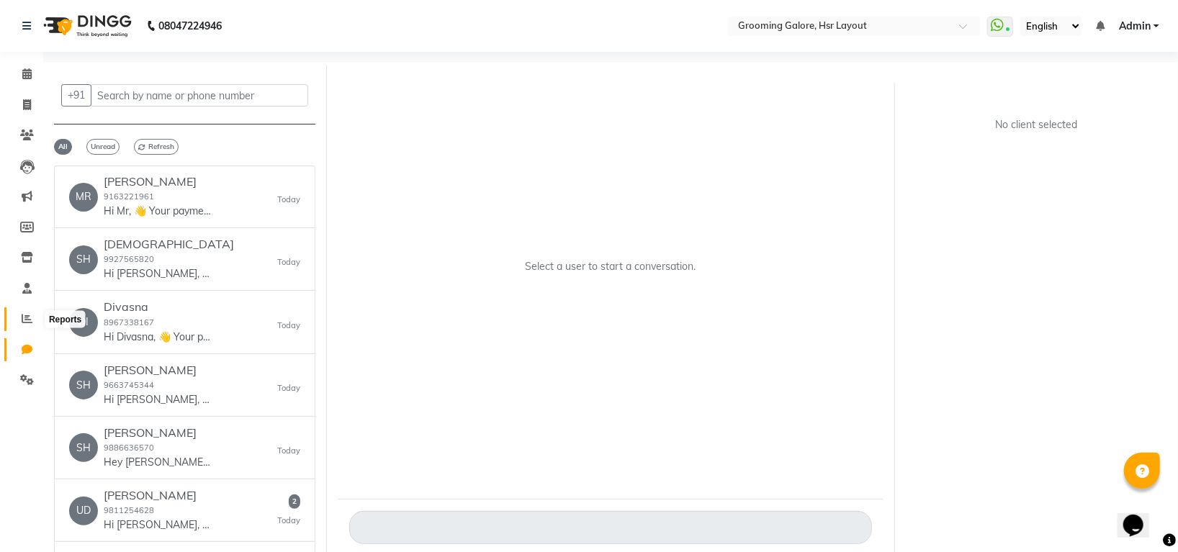
click at [22, 316] on icon at bounding box center [27, 318] width 11 height 11
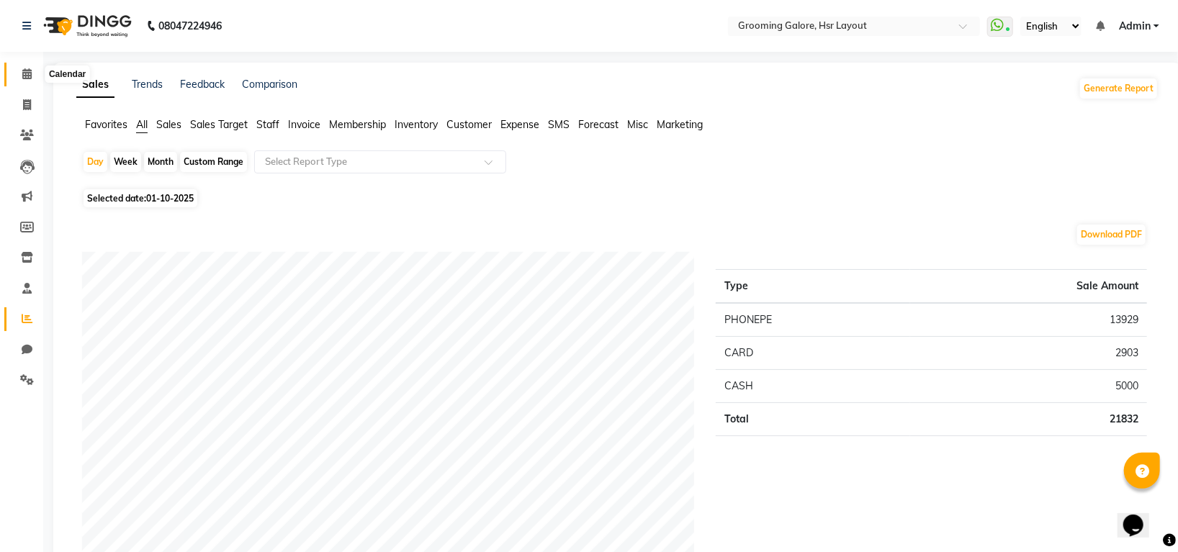
click at [31, 72] on span at bounding box center [26, 74] width 25 height 17
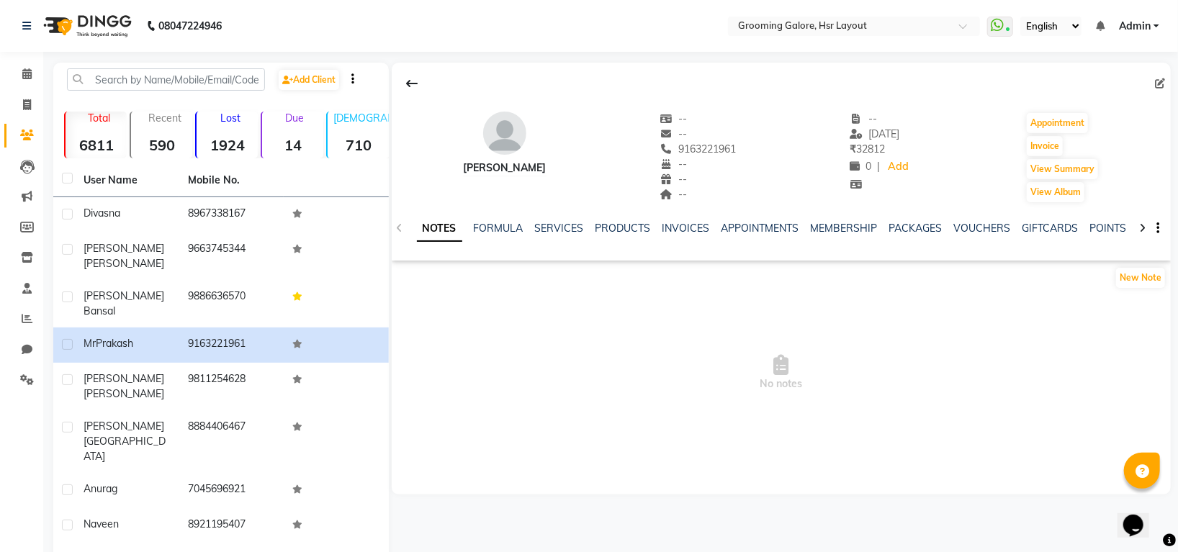
click at [561, 238] on div "NOTES FORMULA SERVICES PRODUCTS INVOICES APPOINTMENTS MEMBERSHIP PACKAGES VOUCH…" at bounding box center [764, 234] width 694 height 27
click at [565, 228] on link "SERVICES" at bounding box center [559, 228] width 49 height 13
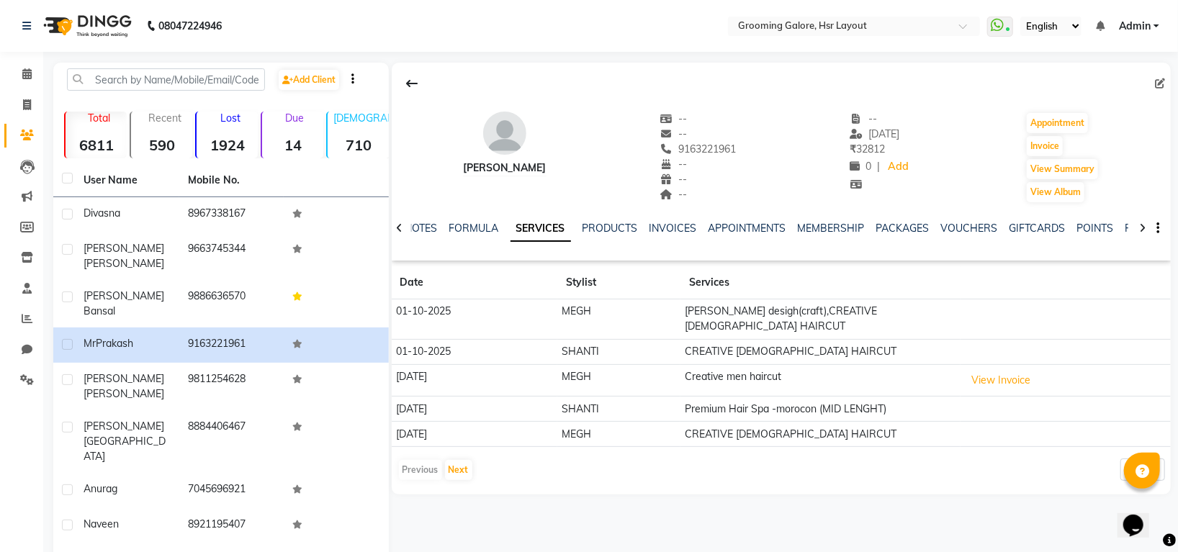
click at [645, 228] on ul "NOTES FORMULA SERVICES PRODUCTS INVOICES APPOINTMENTS MEMBERSHIP PACKAGES VOUCH…" at bounding box center [861, 228] width 913 height 15
click at [669, 230] on link "INVOICES" at bounding box center [674, 228] width 48 height 13
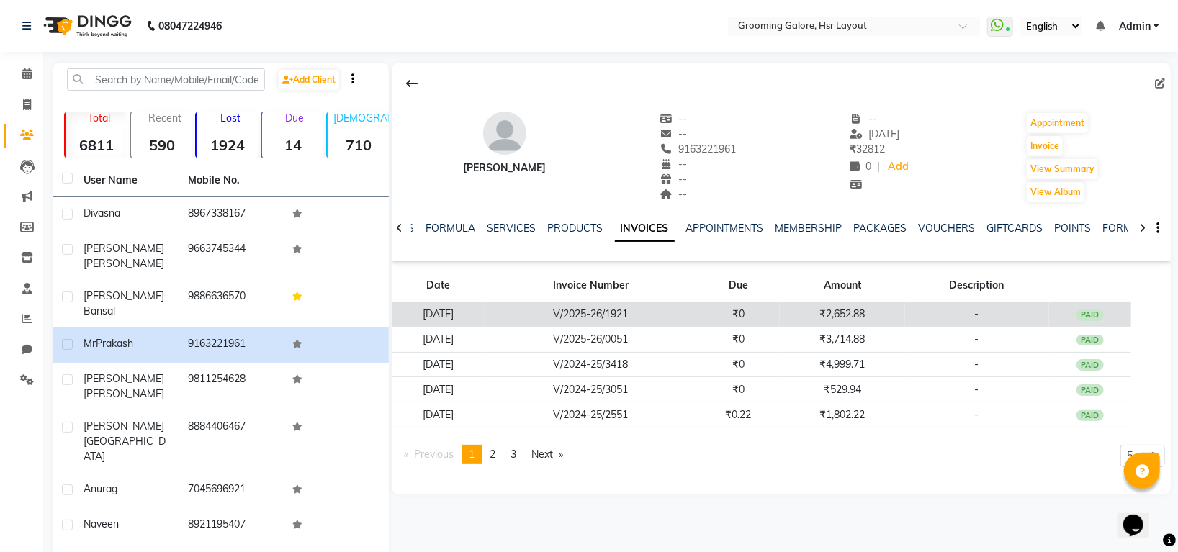
click at [1028, 310] on td "-" at bounding box center [977, 314] width 144 height 25
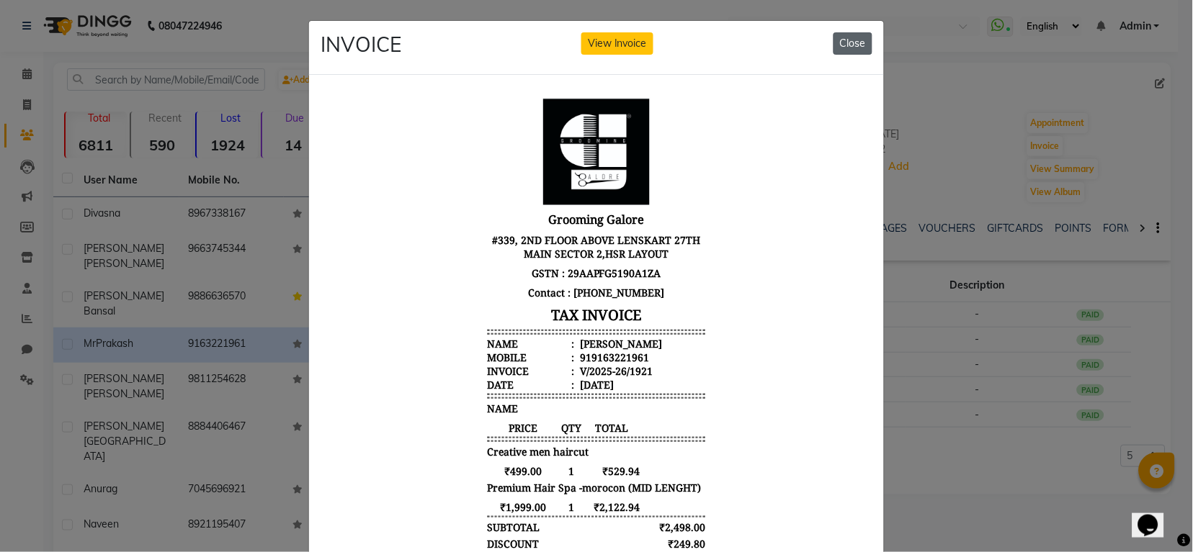
click at [853, 46] on button "Close" at bounding box center [852, 43] width 39 height 22
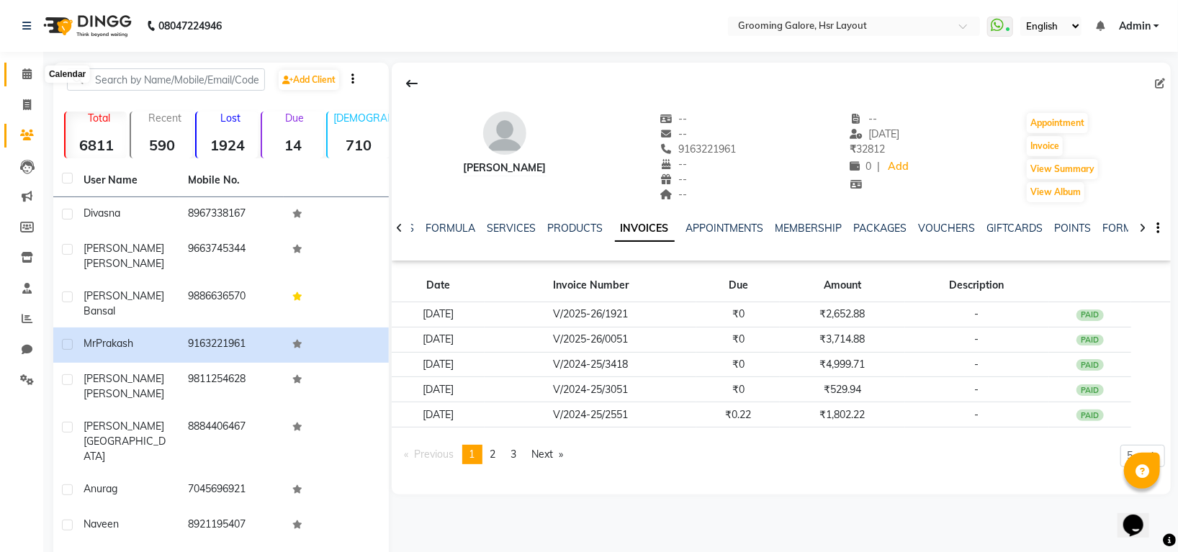
click at [30, 79] on icon at bounding box center [26, 73] width 9 height 11
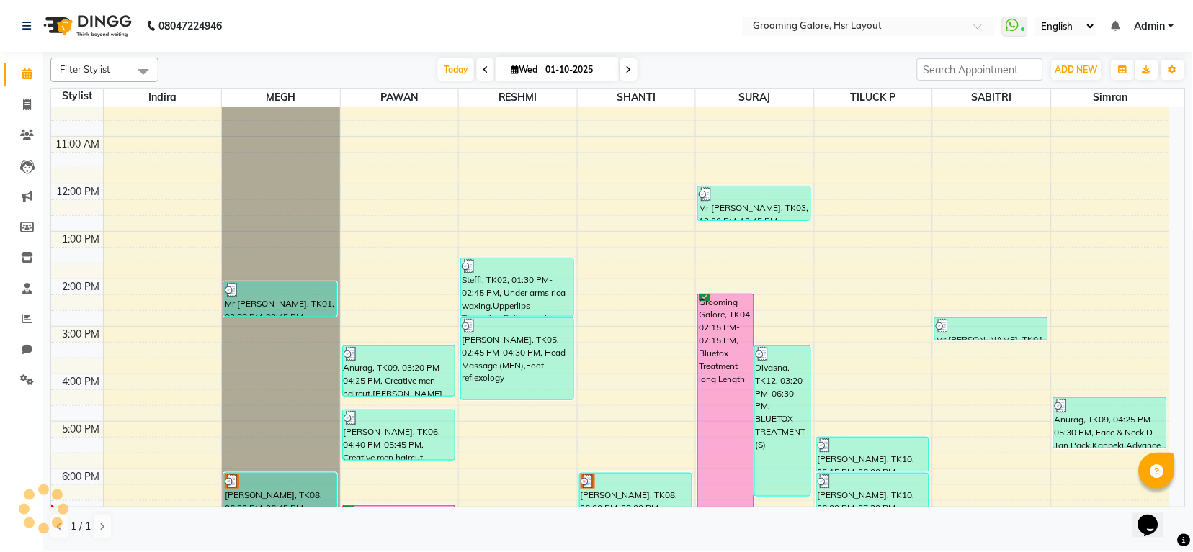
scroll to position [223, 0]
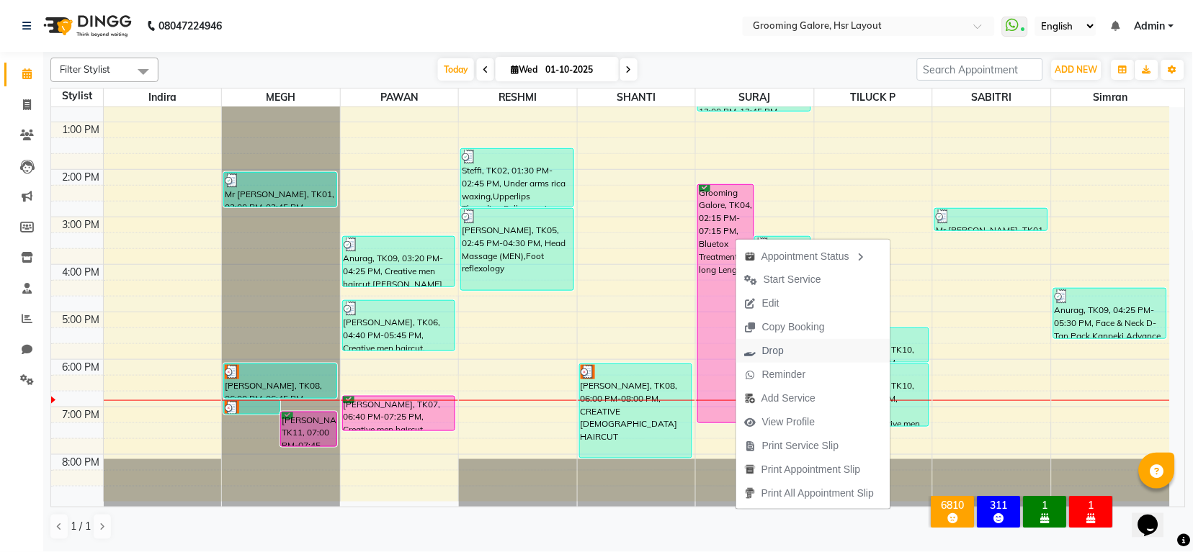
click at [771, 354] on span "Drop" at bounding box center [773, 351] width 22 height 15
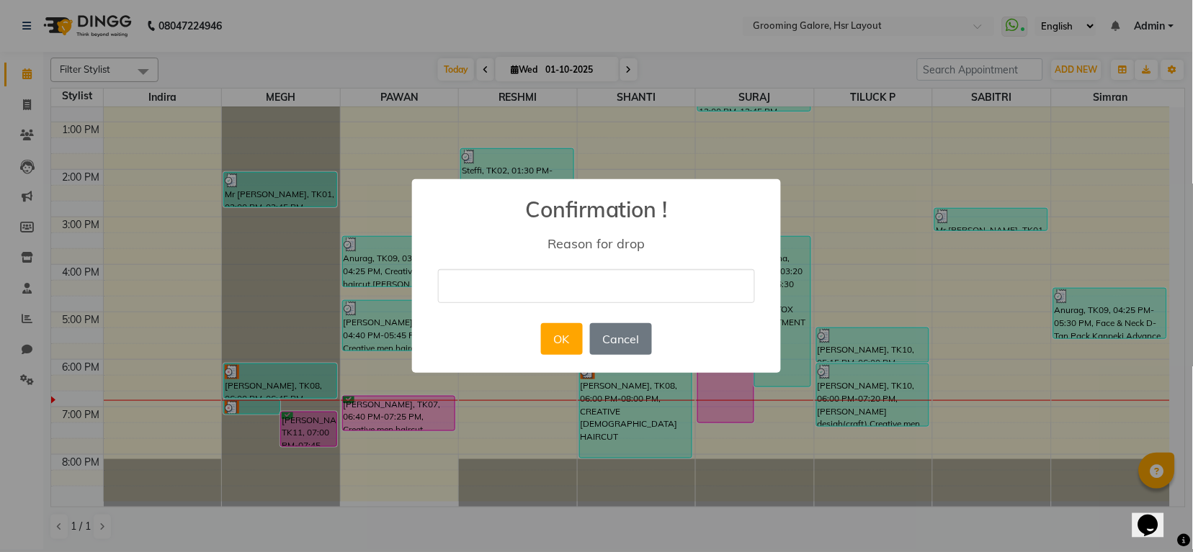
click at [577, 292] on input "text" at bounding box center [596, 286] width 317 height 34
type input "abc"
click at [583, 339] on div "OK No Cancel" at bounding box center [595, 339] width 117 height 39
click at [573, 341] on button "OK" at bounding box center [561, 339] width 41 height 32
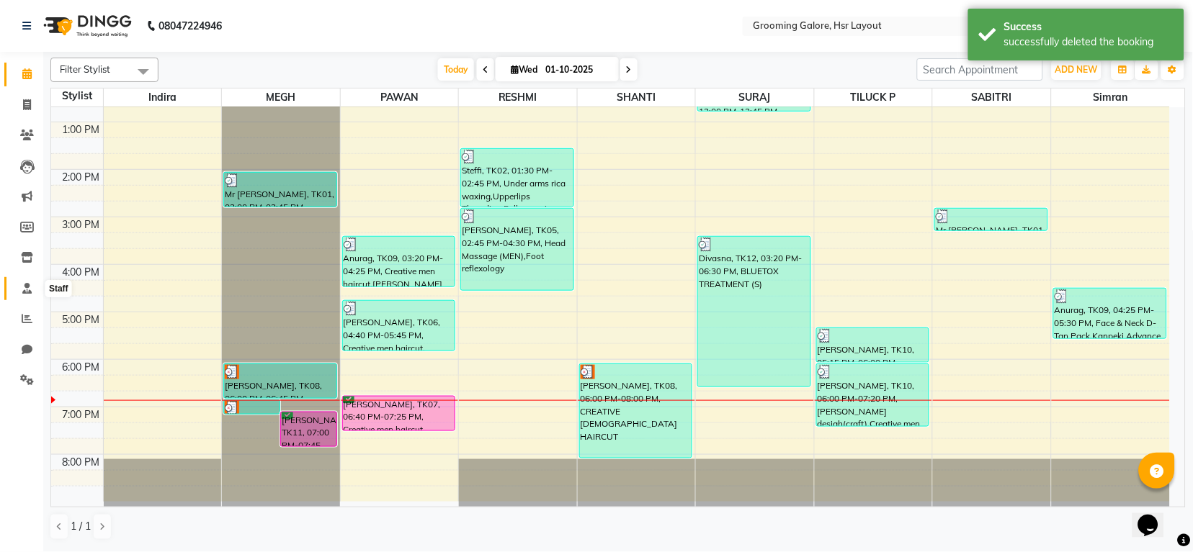
click at [15, 292] on span at bounding box center [26, 289] width 25 height 17
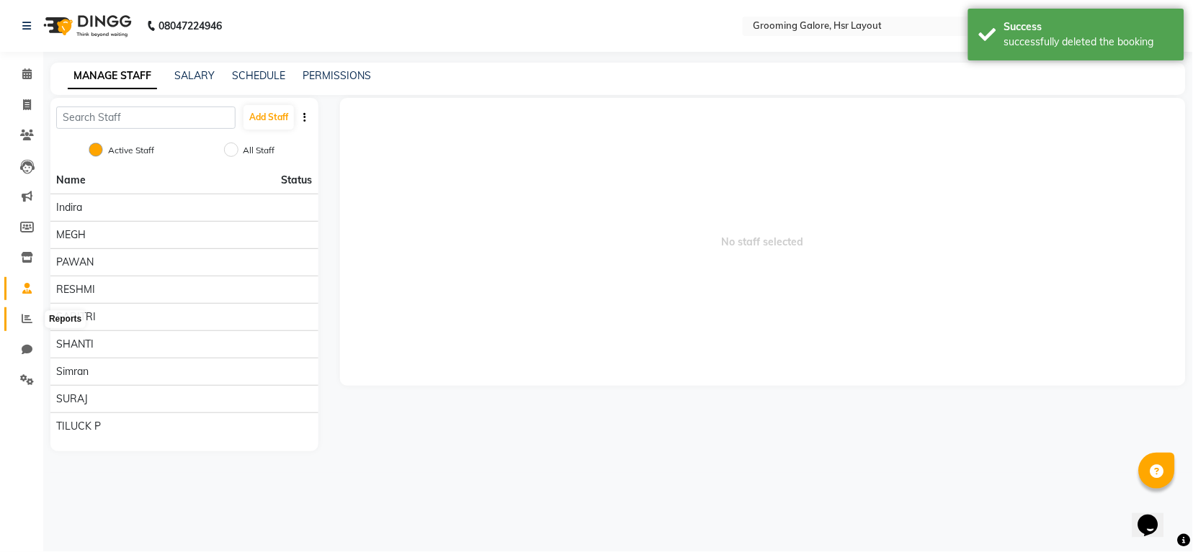
click at [17, 323] on span at bounding box center [26, 319] width 25 height 17
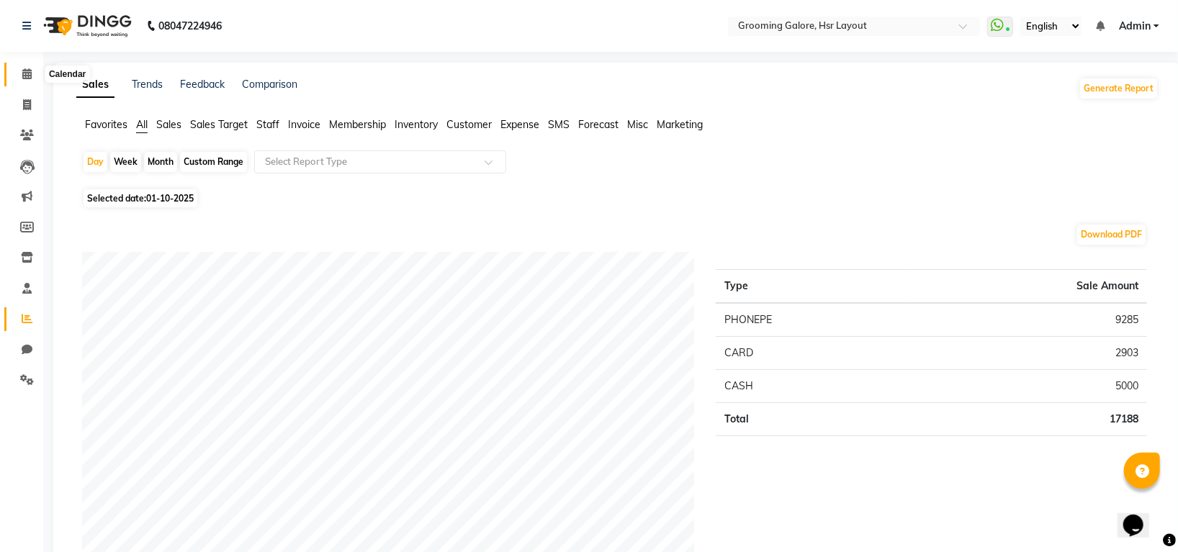
click at [35, 71] on span at bounding box center [26, 74] width 25 height 17
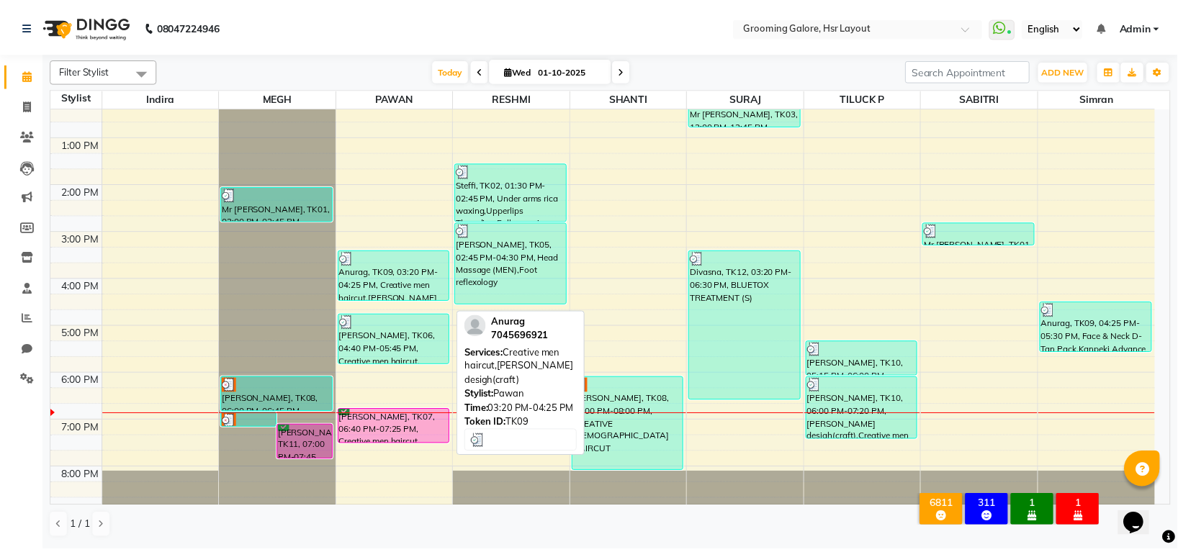
scroll to position [223, 0]
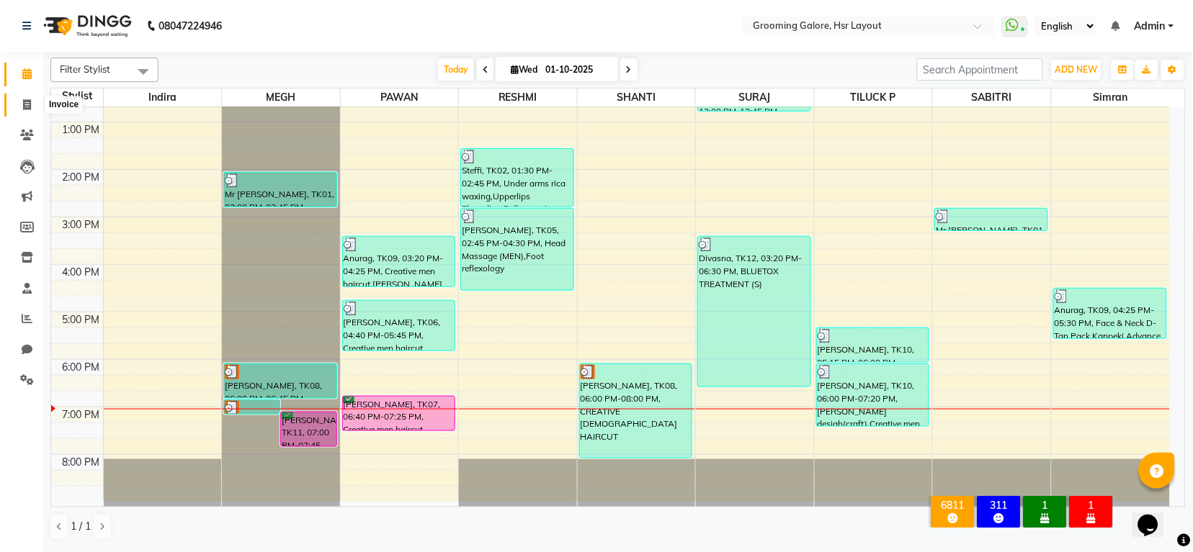
click at [23, 103] on icon at bounding box center [27, 104] width 8 height 11
select select "service"
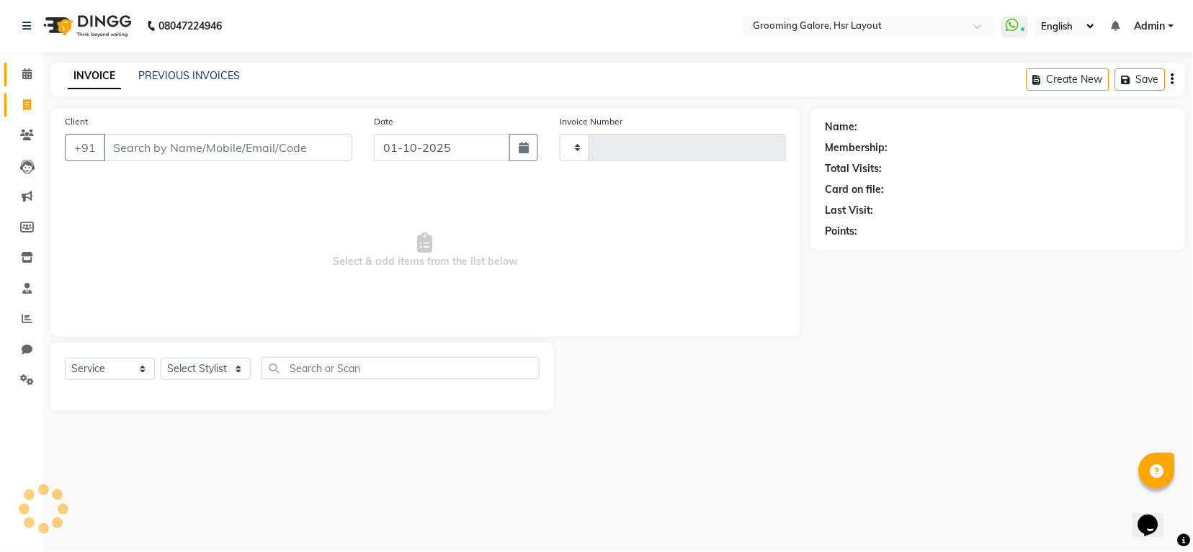
type input "2547"
select select "6168"
click at [229, 154] on input "Client" at bounding box center [228, 147] width 248 height 27
select select "P"
select select "45583"
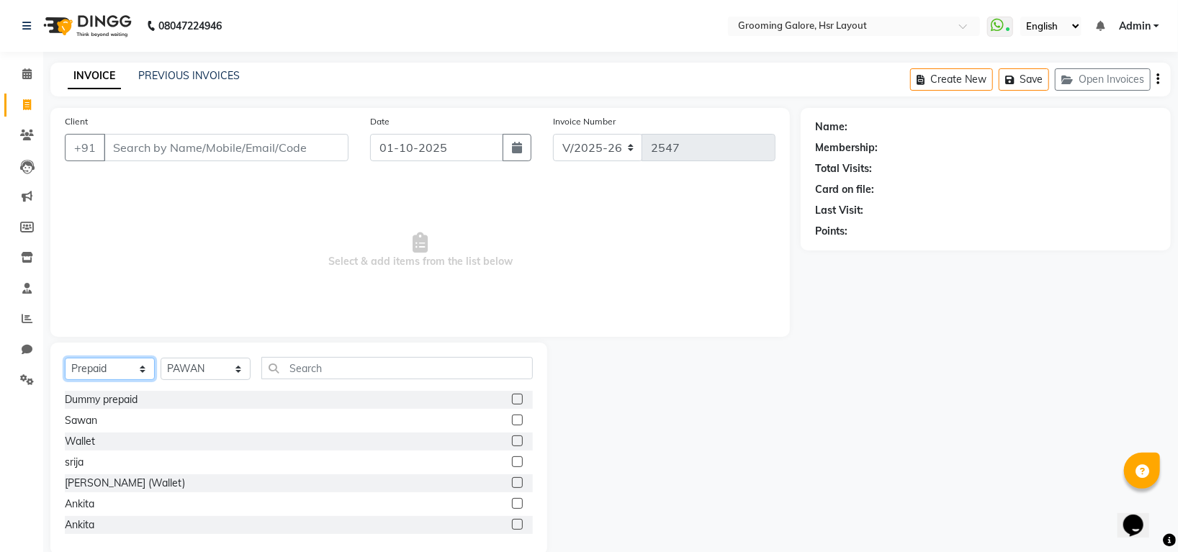
click at [81, 369] on select "Select Service Product Membership Package Voucher Prepaid Gift Card" at bounding box center [110, 369] width 90 height 22
select select "service"
click at [65, 359] on select "Select Service Product Membership Package Voucher Prepaid Gift Card" at bounding box center [110, 369] width 90 height 22
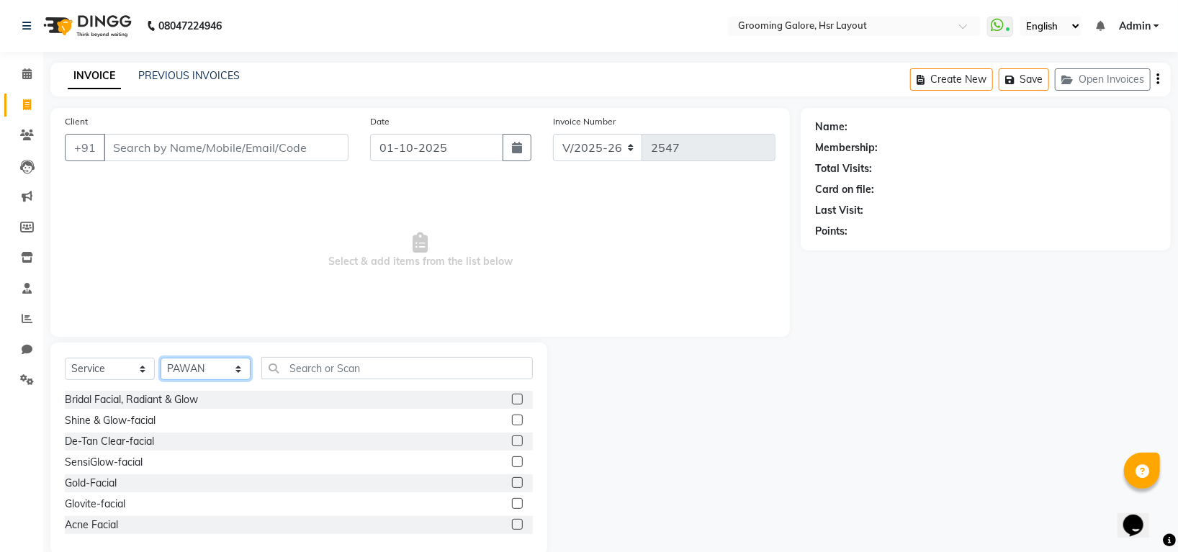
click at [191, 368] on select "Select Stylist Indira MEGH PAWAN RESHMI SABITRI SHANTI Simran SURAJ TILUCK P" at bounding box center [206, 369] width 90 height 22
select select "82451"
click at [161, 359] on select "Select Stylist Indira MEGH PAWAN RESHMI SABITRI SHANTI Simran SURAJ TILUCK P" at bounding box center [206, 369] width 90 height 22
click at [331, 374] on input "text" at bounding box center [397, 368] width 272 height 22
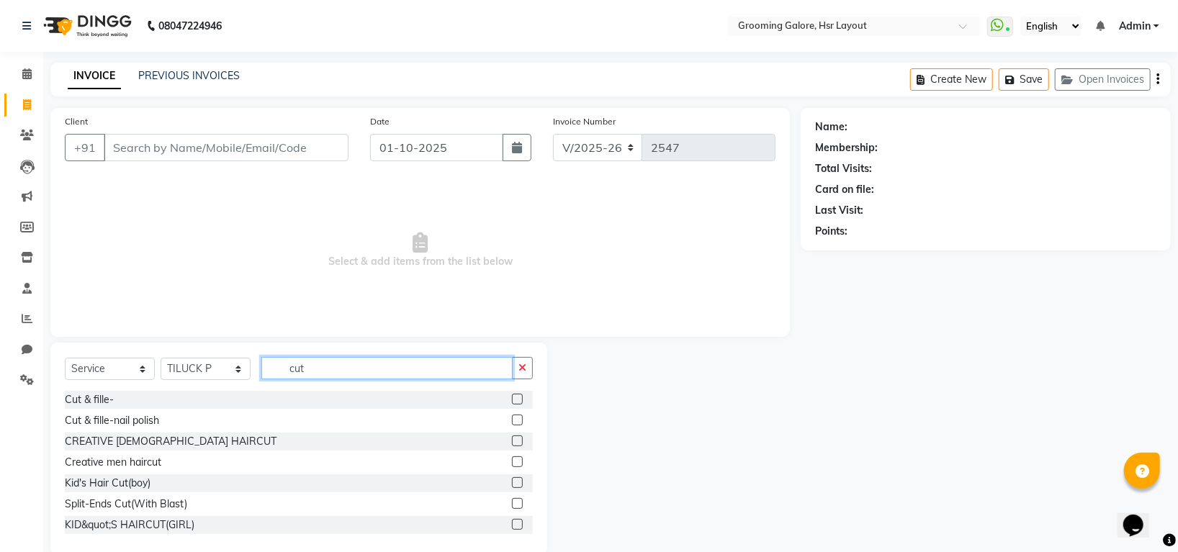
type input "cut"
click at [512, 461] on label at bounding box center [517, 462] width 11 height 11
click at [512, 461] on input "checkbox" at bounding box center [516, 462] width 9 height 9
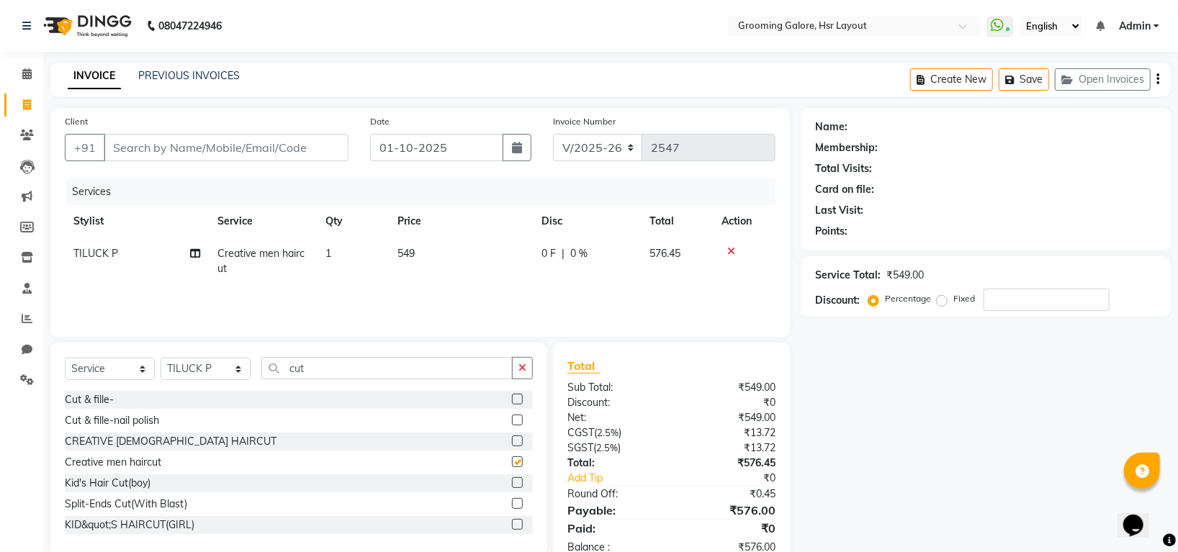
checkbox input "false"
click at [104, 251] on span "TILUCK P" at bounding box center [95, 253] width 45 height 13
select select "82451"
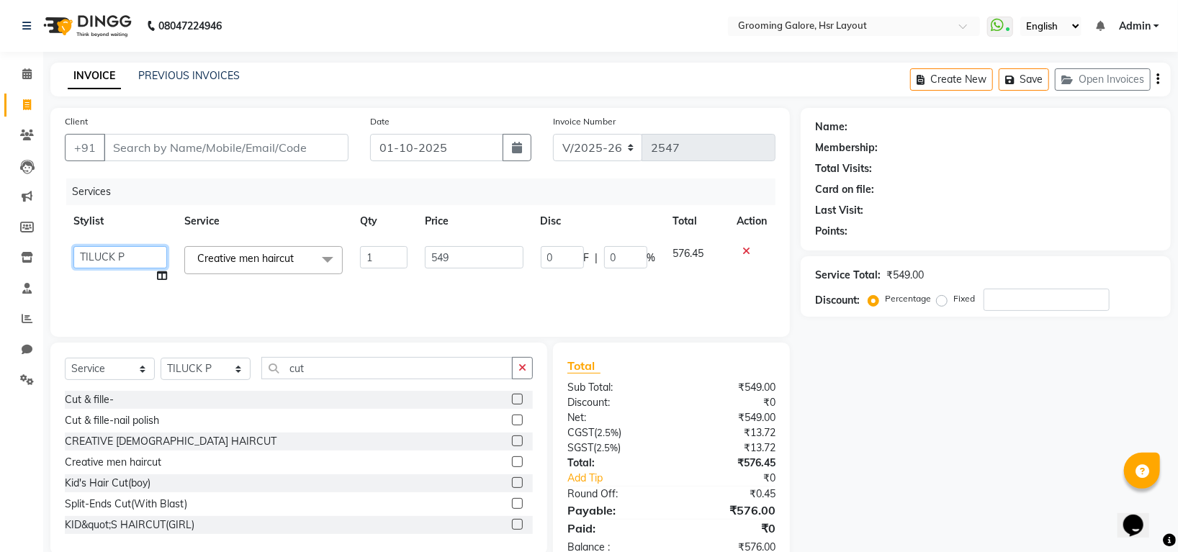
click at [104, 251] on select "Indira MEGH PAWAN RESHMI SABITRI SHANTI Simran SURAJ TILUCK P" at bounding box center [120, 257] width 94 height 22
select select "59257"
click at [176, 142] on input "Client" at bounding box center [226, 147] width 245 height 27
type input "9"
type input "0"
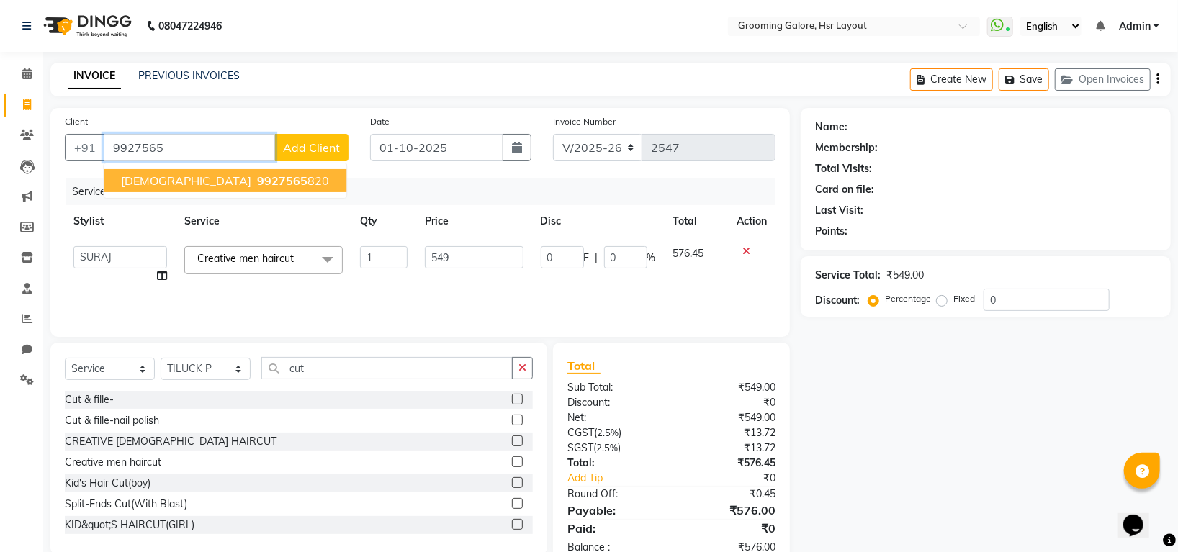
click at [257, 174] on span "9927565" at bounding box center [282, 181] width 50 height 14
type input "9927565820"
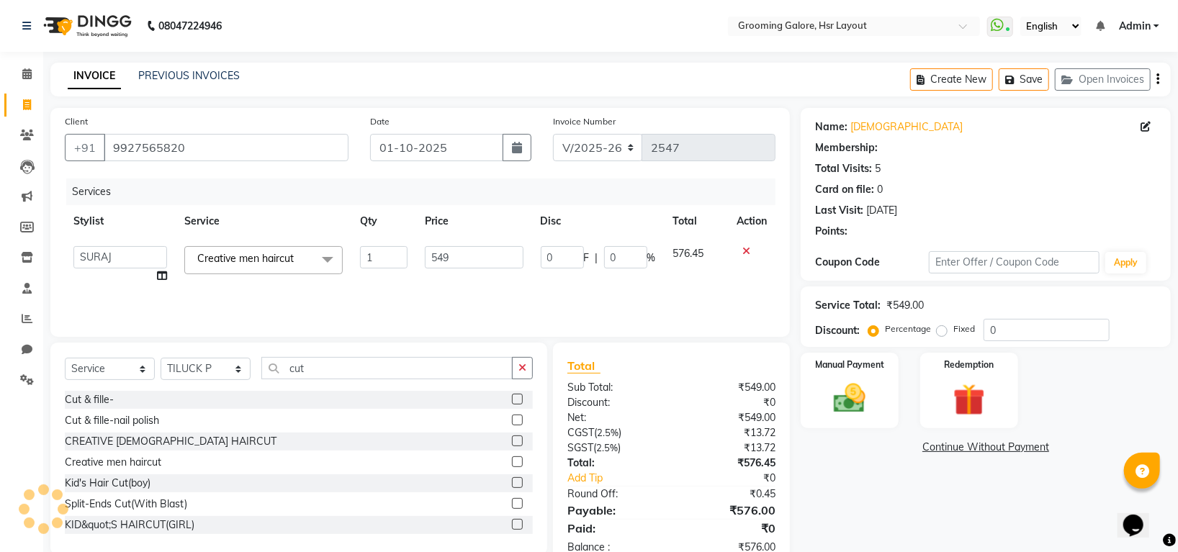
select select "1: Object"
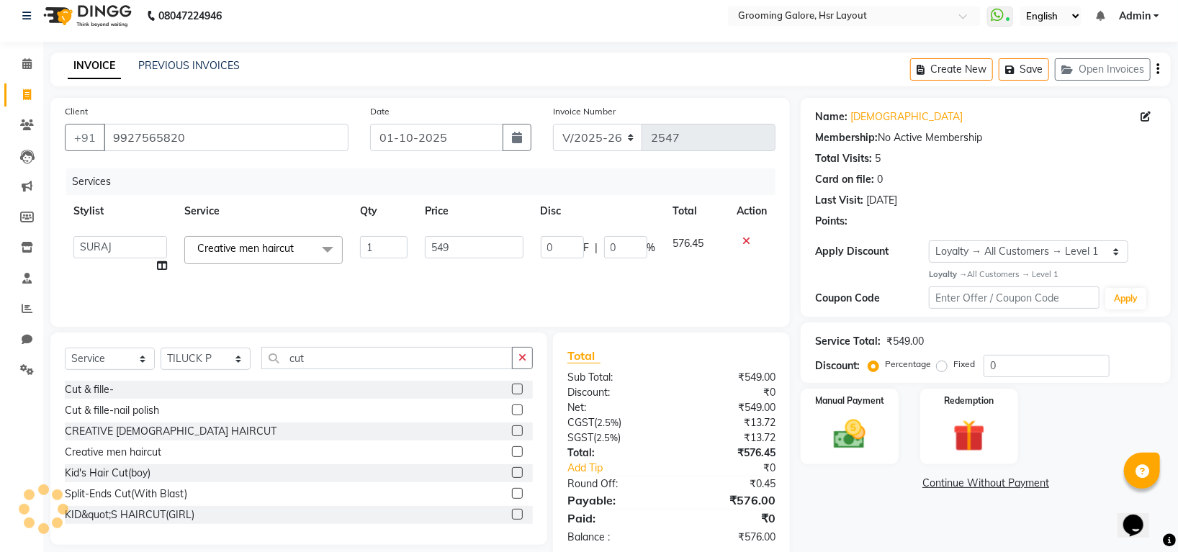
scroll to position [39, 0]
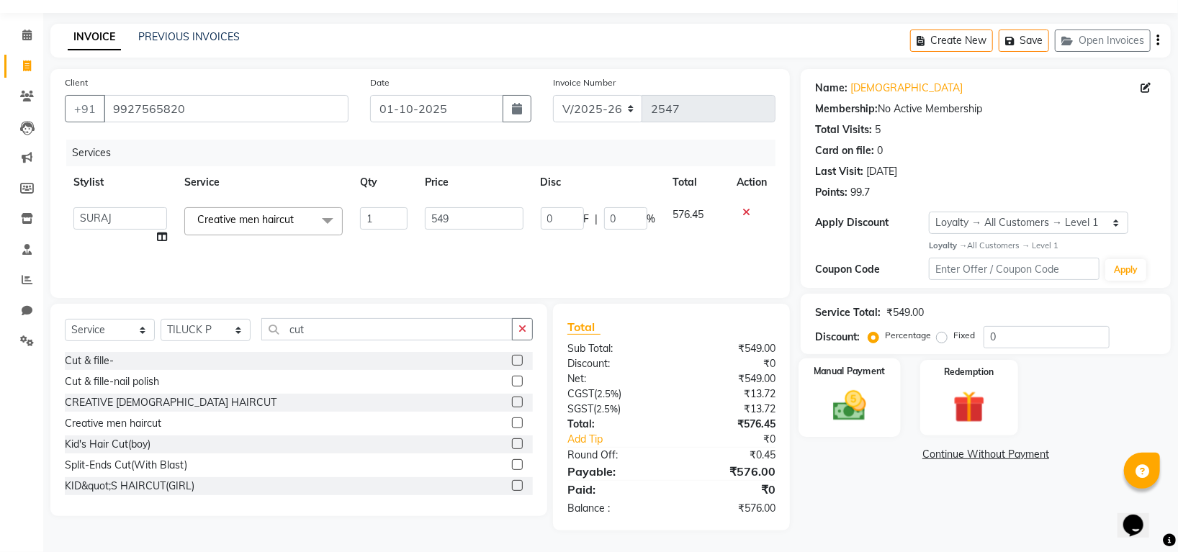
click at [855, 395] on img at bounding box center [850, 406] width 54 height 38
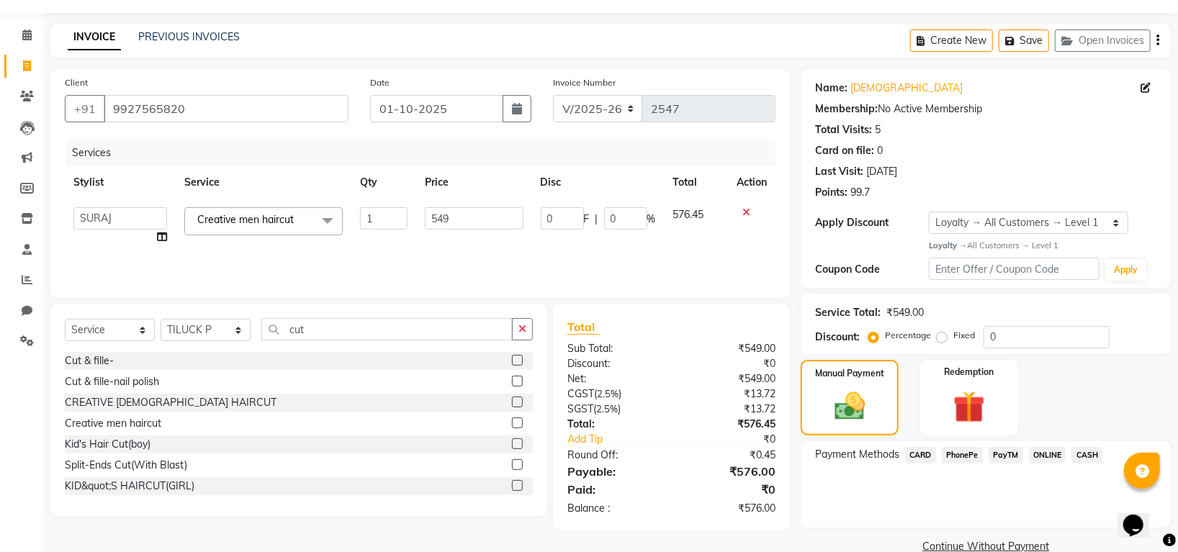
click at [964, 457] on span "PhonePe" at bounding box center [962, 455] width 41 height 17
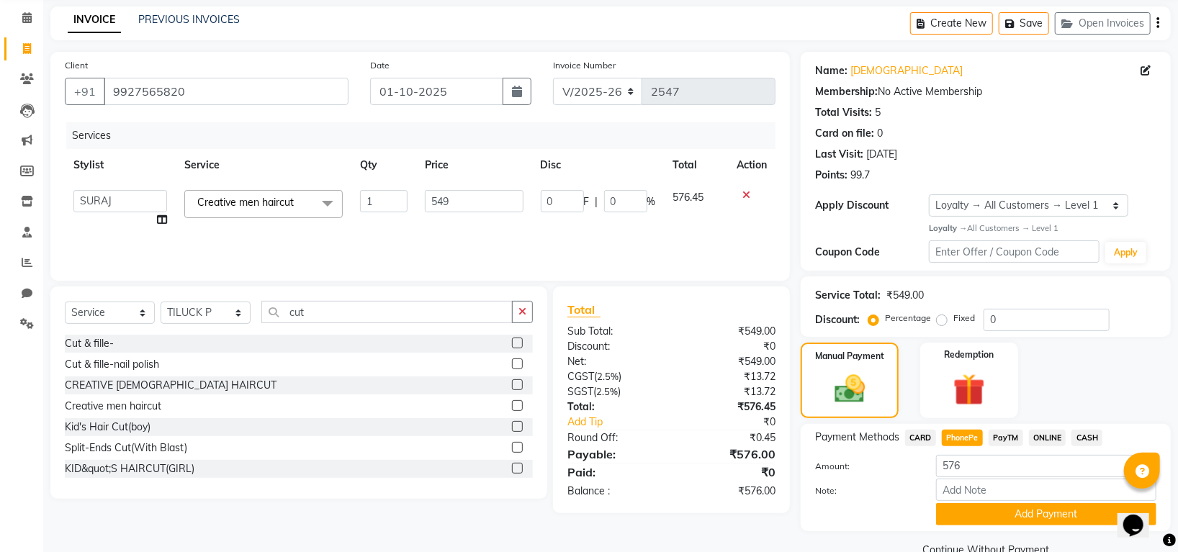
scroll to position [87, 0]
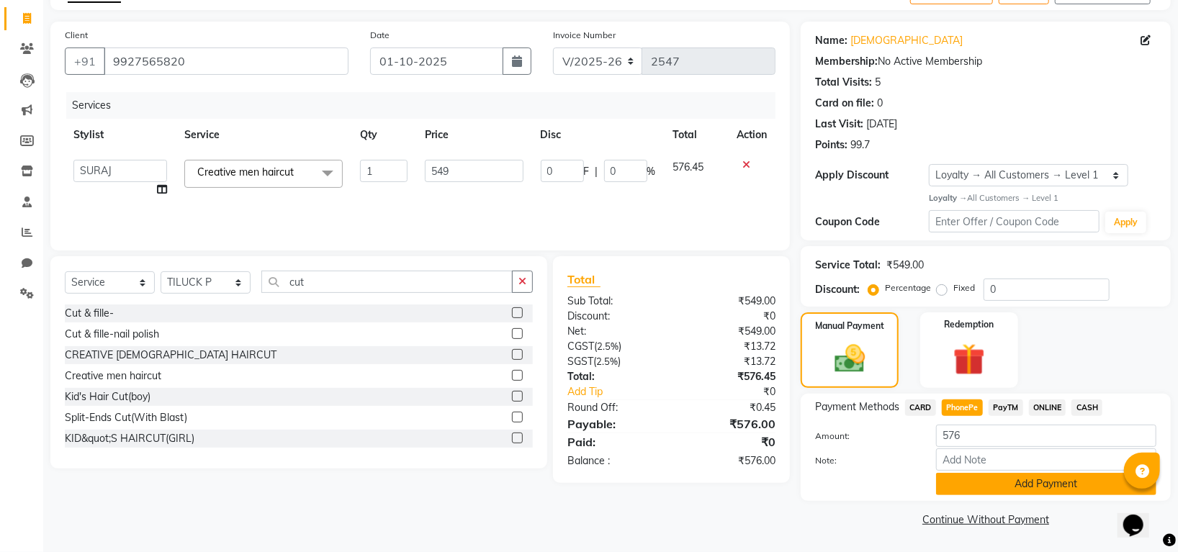
click at [985, 485] on button "Add Payment" at bounding box center [1046, 484] width 220 height 22
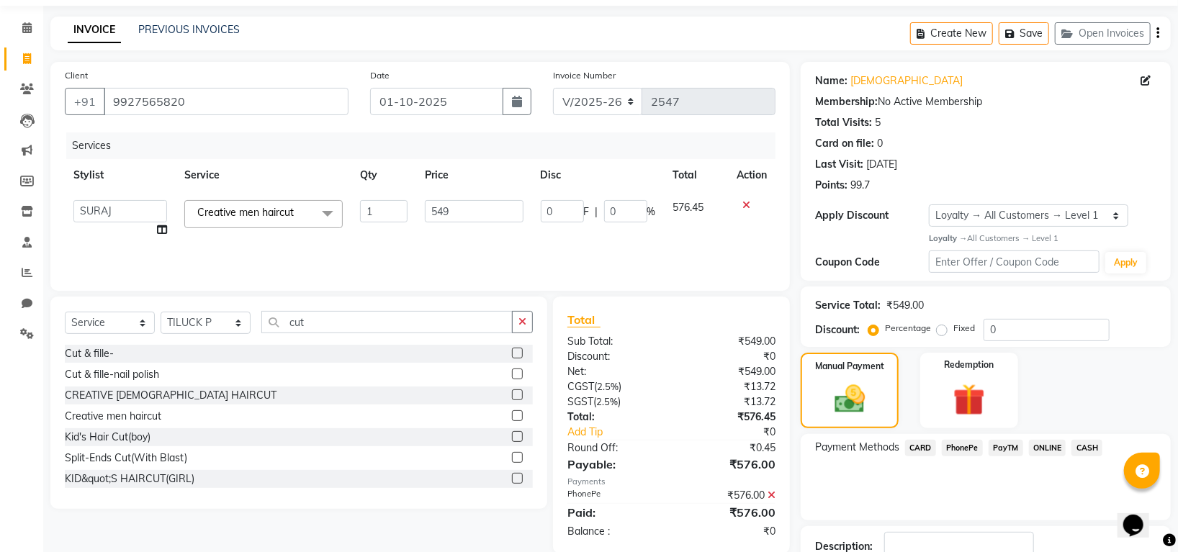
scroll to position [146, 0]
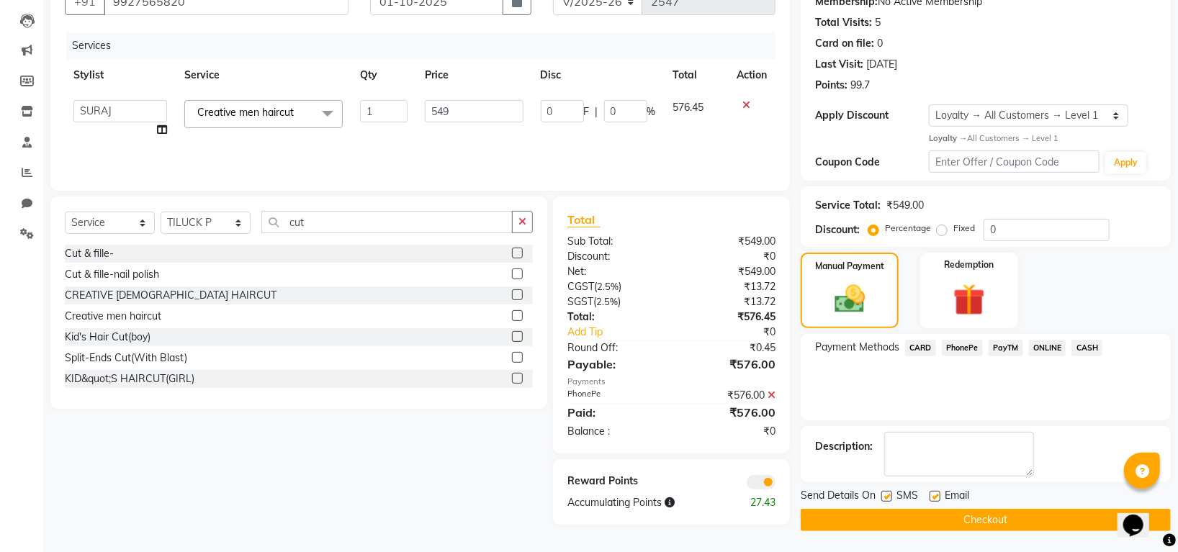
click at [896, 522] on button "Checkout" at bounding box center [986, 520] width 370 height 22
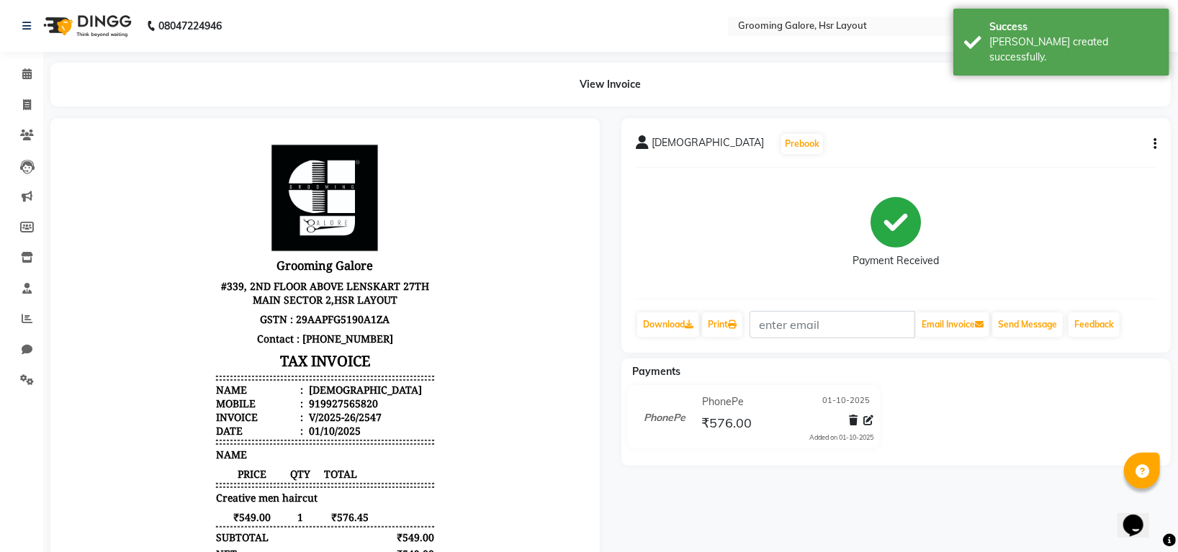
click at [658, 145] on span "Shivam" at bounding box center [708, 145] width 112 height 20
click at [650, 137] on div "Shivam" at bounding box center [700, 145] width 128 height 20
click at [641, 145] on icon at bounding box center [642, 142] width 13 height 14
click at [32, 69] on span at bounding box center [26, 74] width 25 height 17
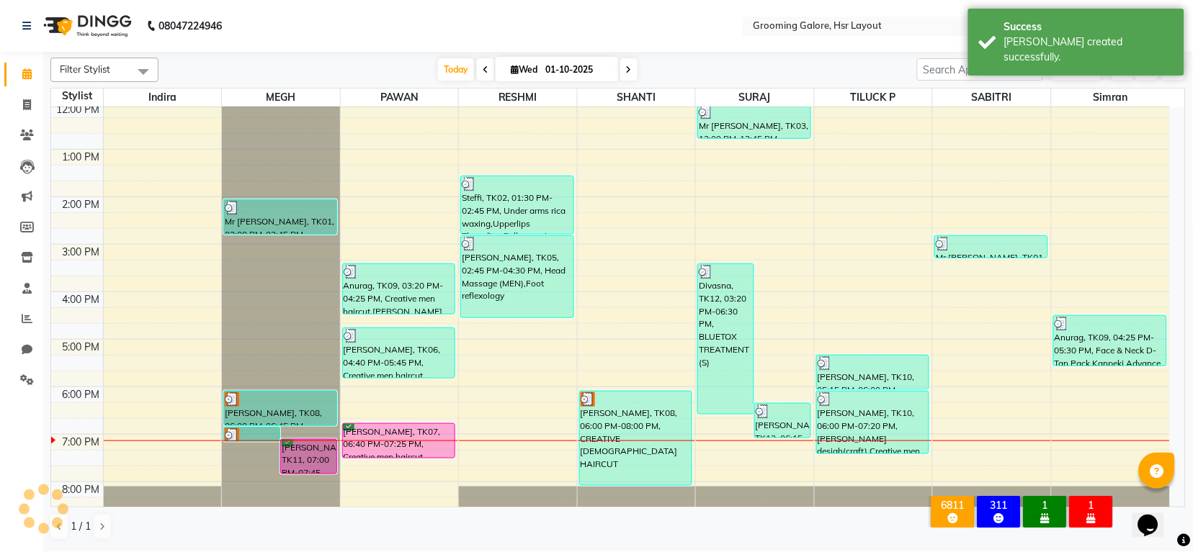
scroll to position [223, 0]
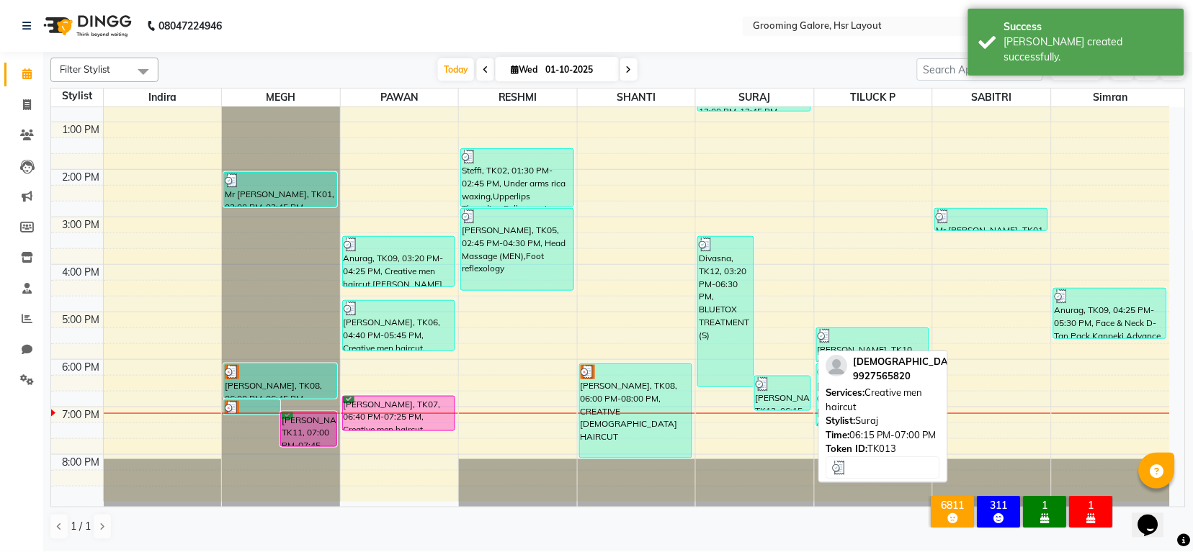
click at [773, 395] on div "Shivam, TK13, 06:15 PM-07:00 PM, Creative men haircut" at bounding box center [782, 394] width 55 height 34
select select "3"
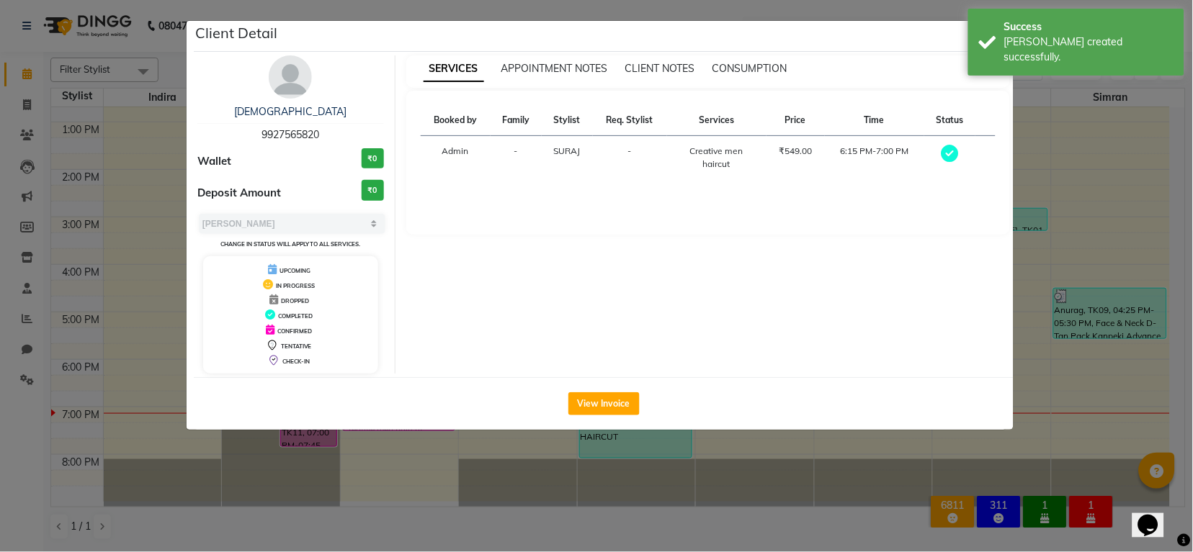
click at [293, 72] on img at bounding box center [290, 76] width 43 height 43
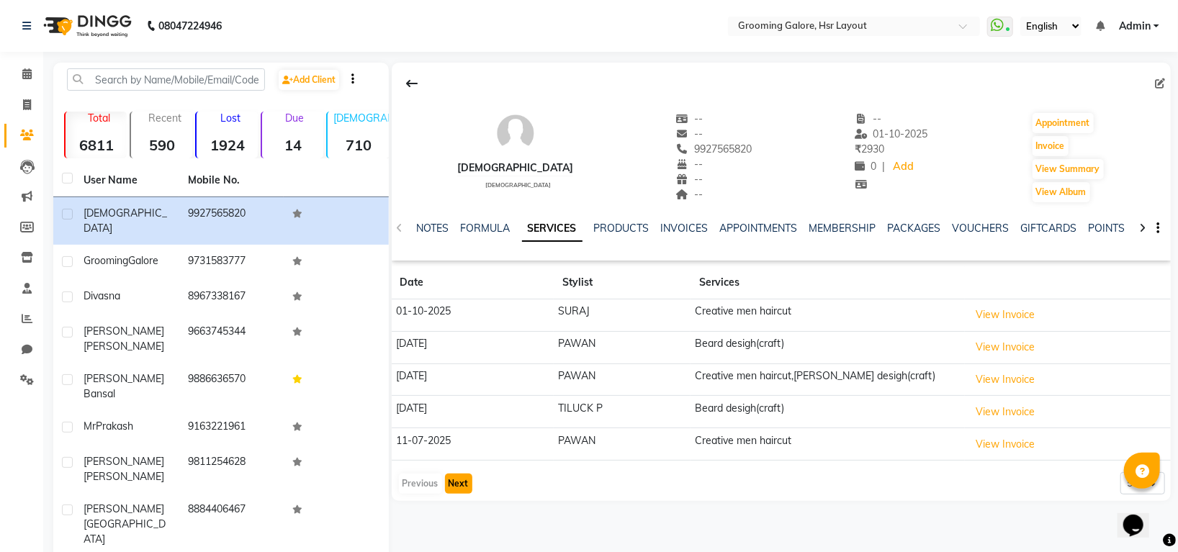
click at [459, 490] on button "Next" at bounding box center [458, 484] width 27 height 20
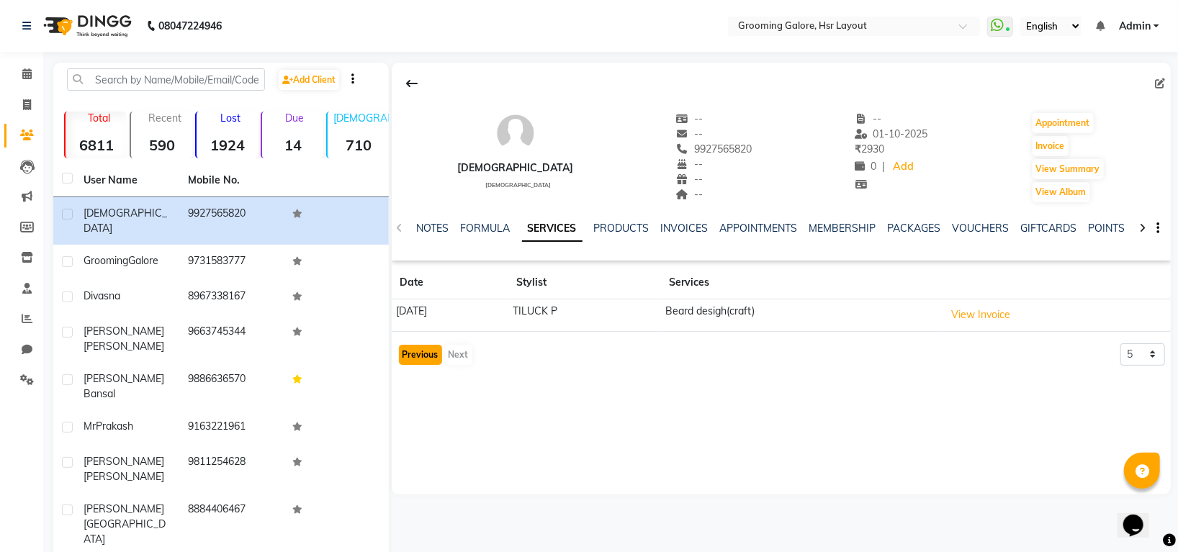
click at [418, 348] on button "Previous" at bounding box center [420, 355] width 43 height 20
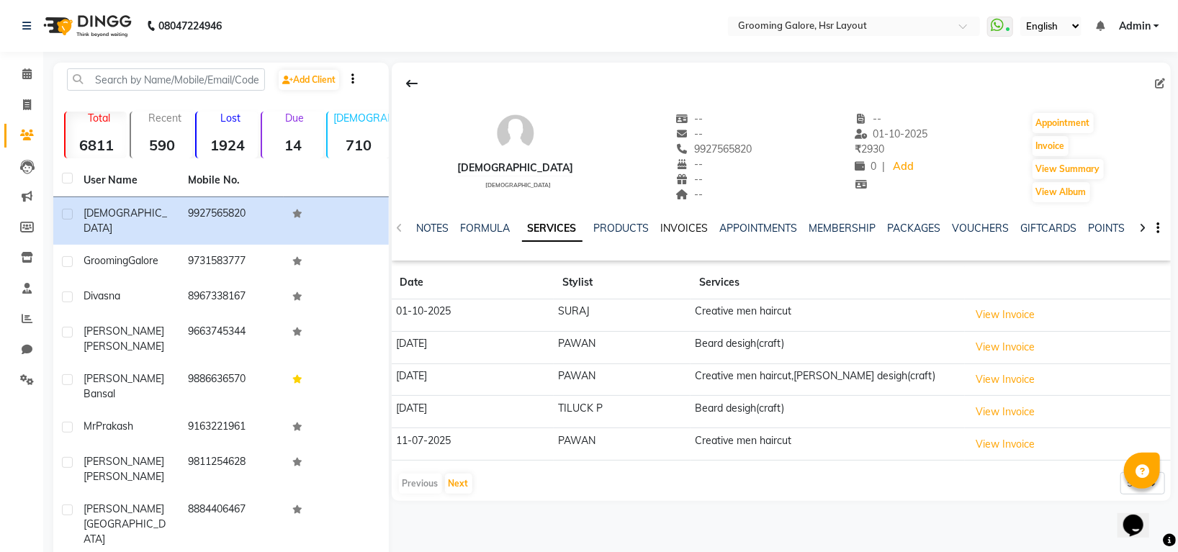
click at [679, 222] on link "INVOICES" at bounding box center [685, 228] width 48 height 13
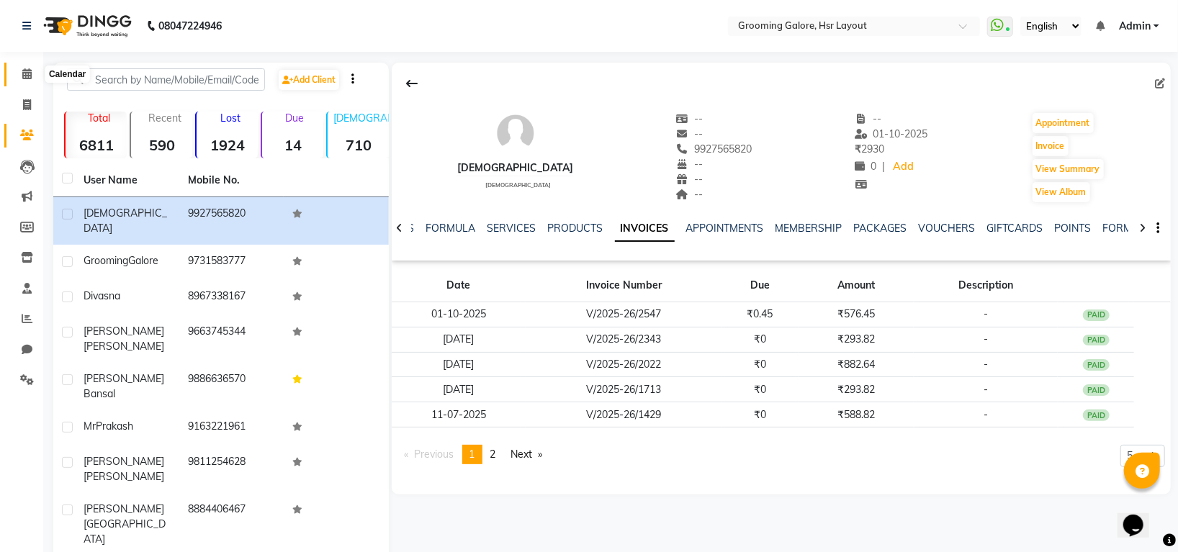
click at [14, 73] on span at bounding box center [26, 74] width 25 height 17
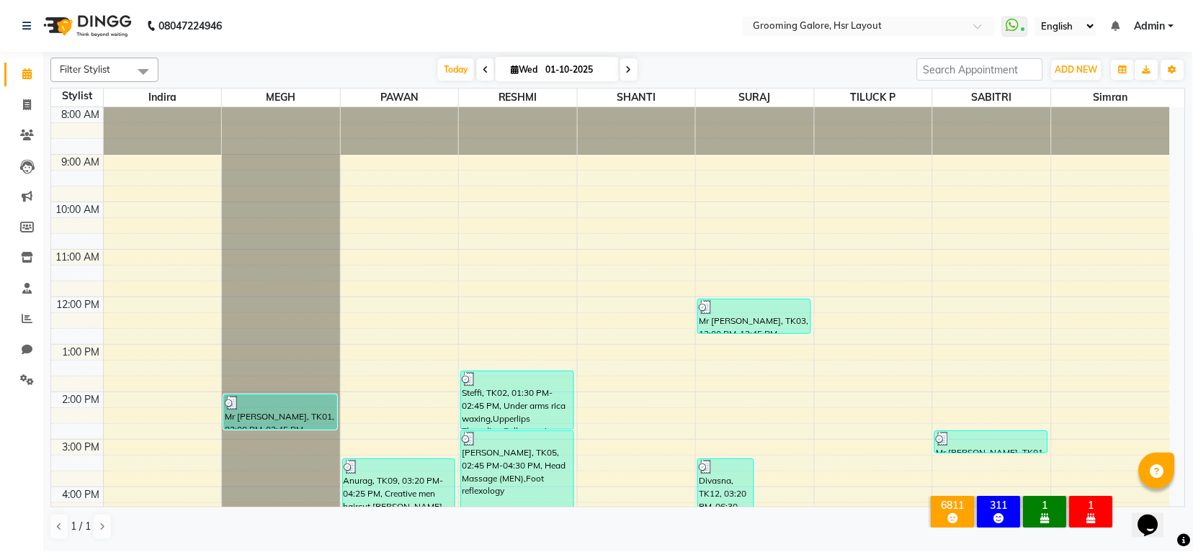
scroll to position [223, 0]
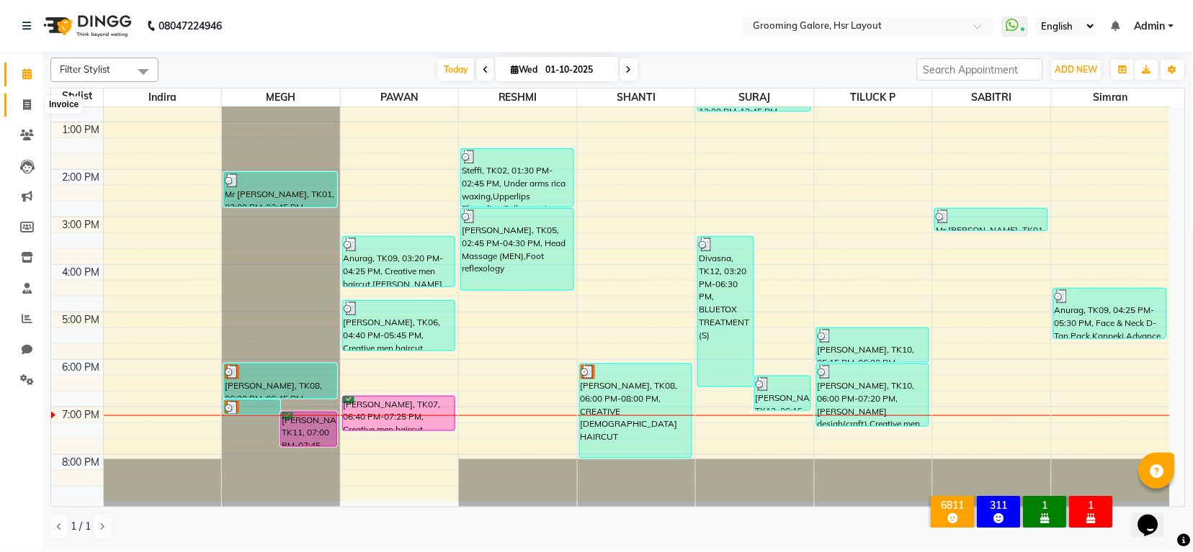
click at [17, 107] on span at bounding box center [26, 105] width 25 height 17
select select "service"
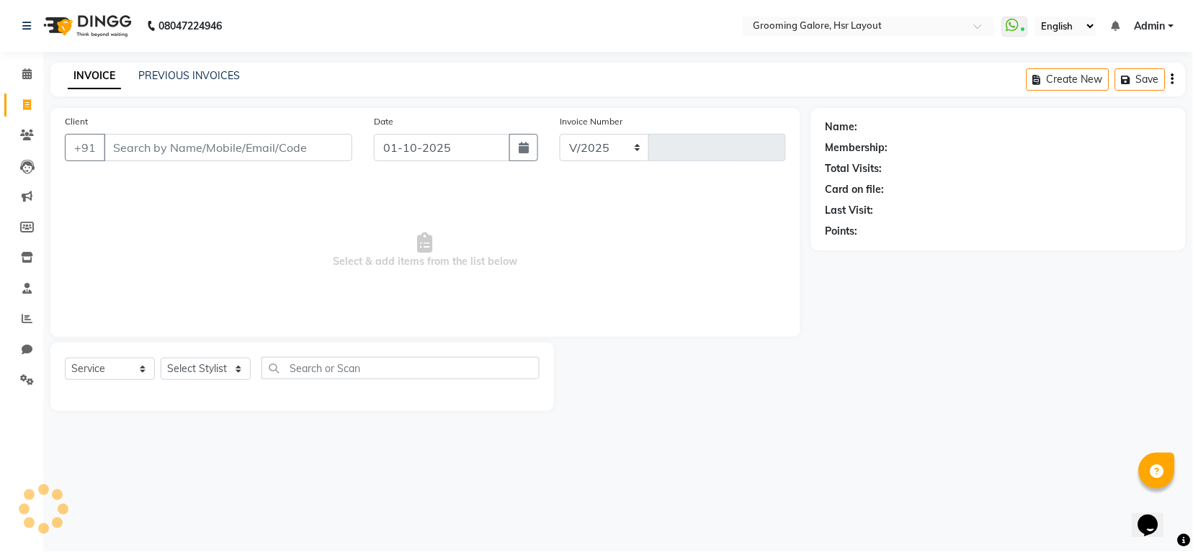
select select "6168"
type input "2548"
click at [24, 77] on icon at bounding box center [26, 73] width 9 height 11
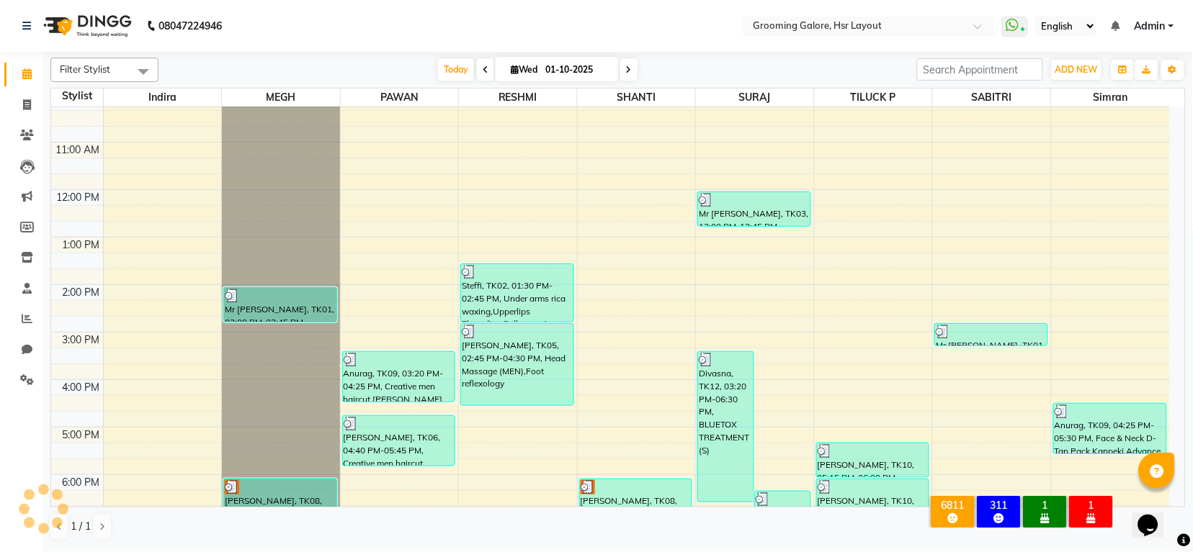
scroll to position [223, 0]
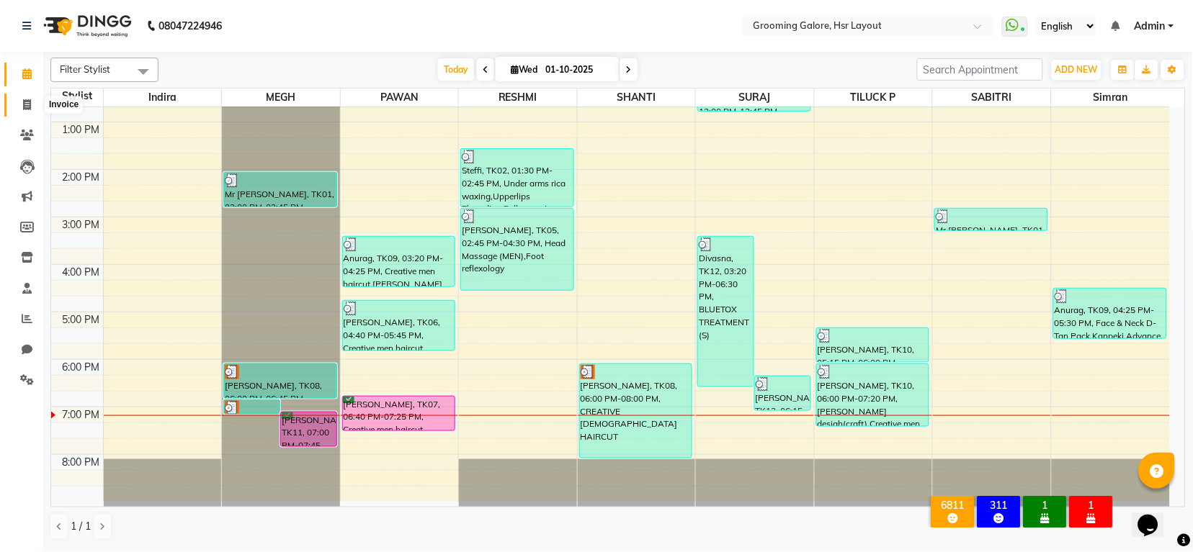
click at [19, 110] on span at bounding box center [26, 105] width 25 height 17
select select "6168"
select select "service"
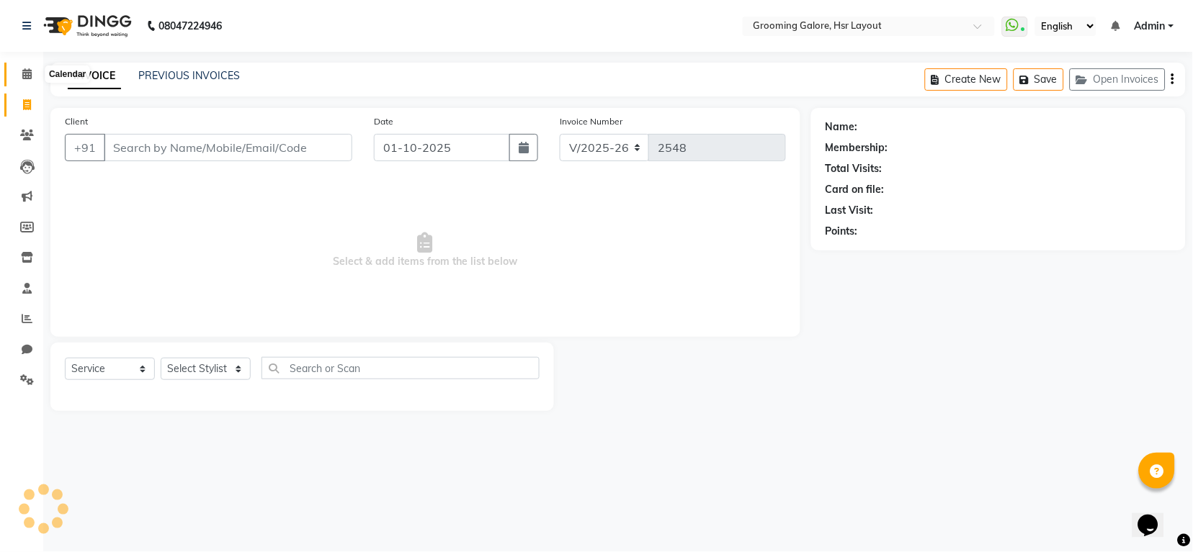
click at [30, 71] on icon at bounding box center [26, 73] width 9 height 11
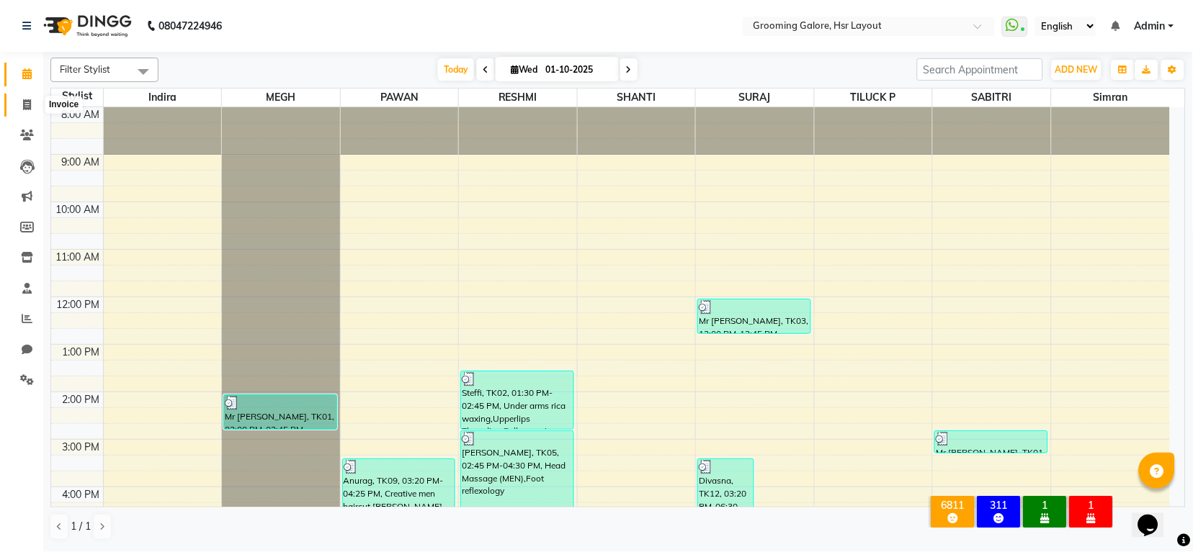
click at [27, 103] on icon at bounding box center [27, 104] width 8 height 11
select select "service"
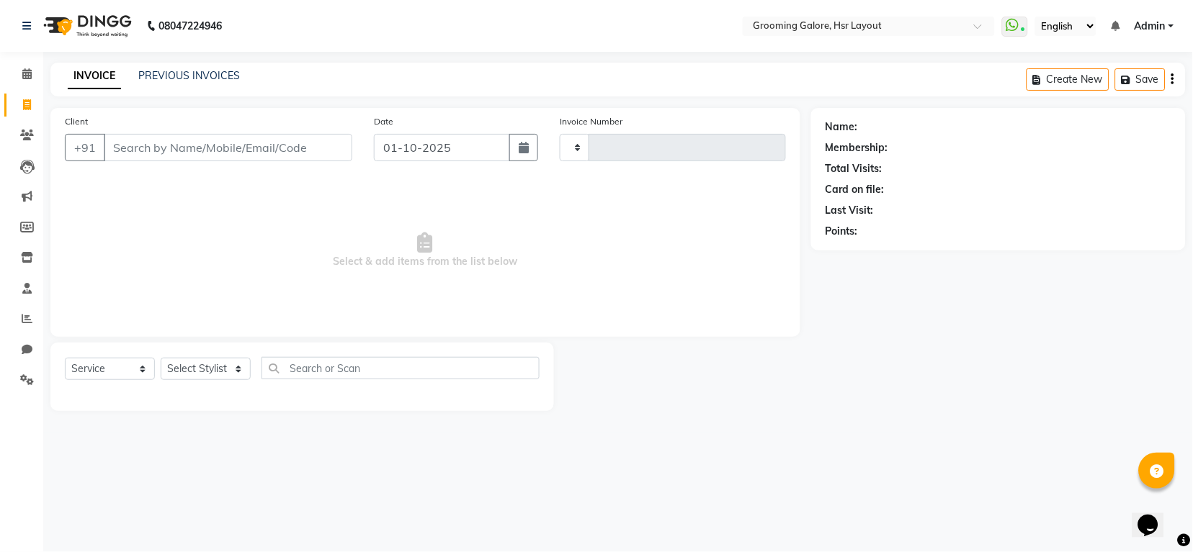
type input "2548"
select select "6168"
select select "P"
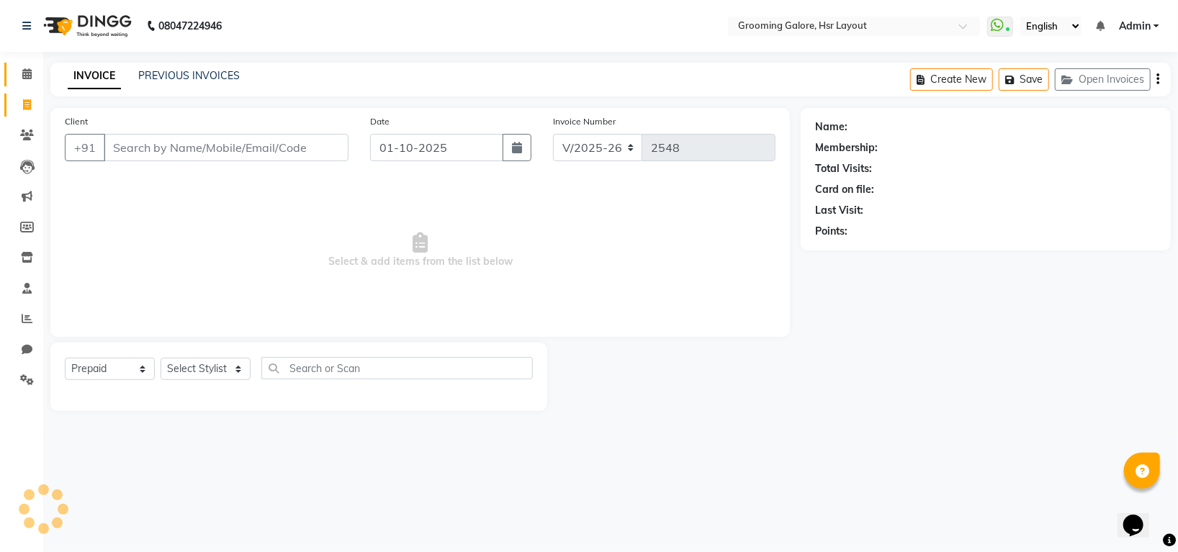
select select "45583"
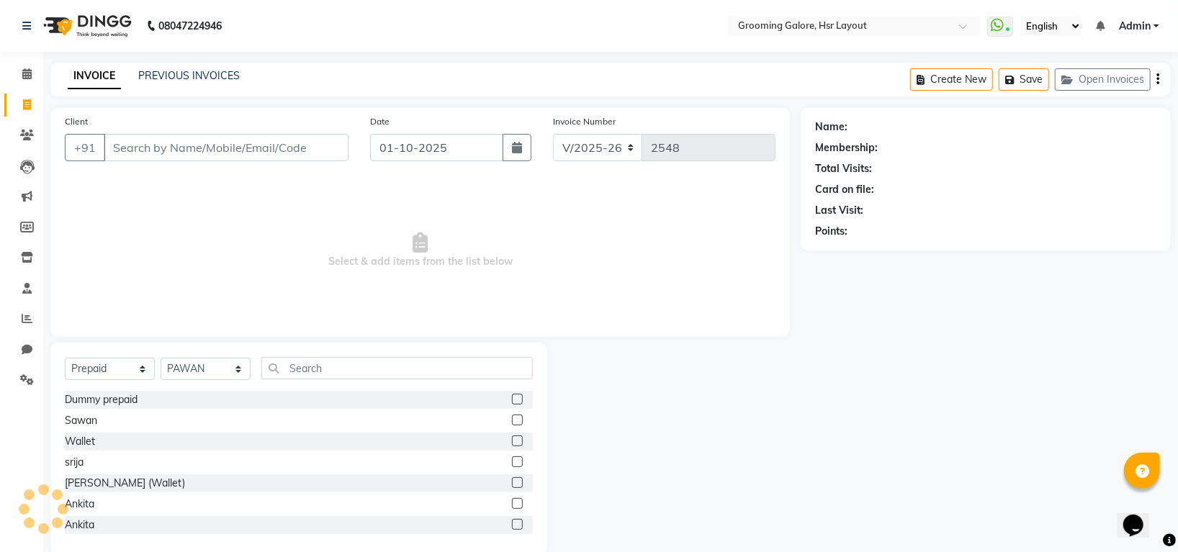
click at [177, 66] on div "INVOICE PREVIOUS INVOICES Create New Save Open Invoices" at bounding box center [610, 80] width 1121 height 34
click at [179, 69] on link "PREVIOUS INVOICES" at bounding box center [189, 75] width 102 height 13
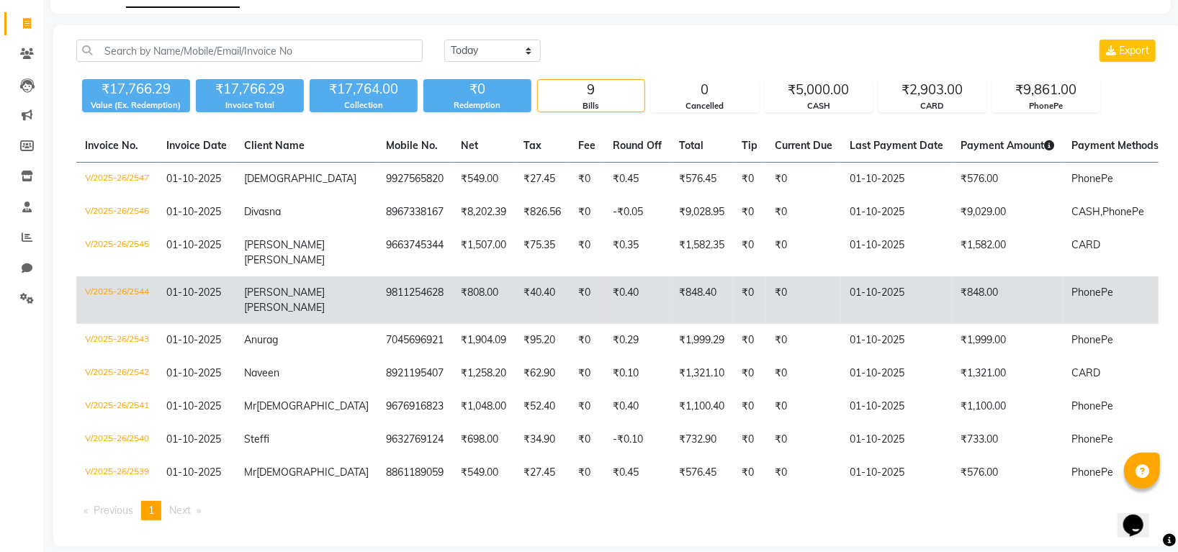
scroll to position [99, 0]
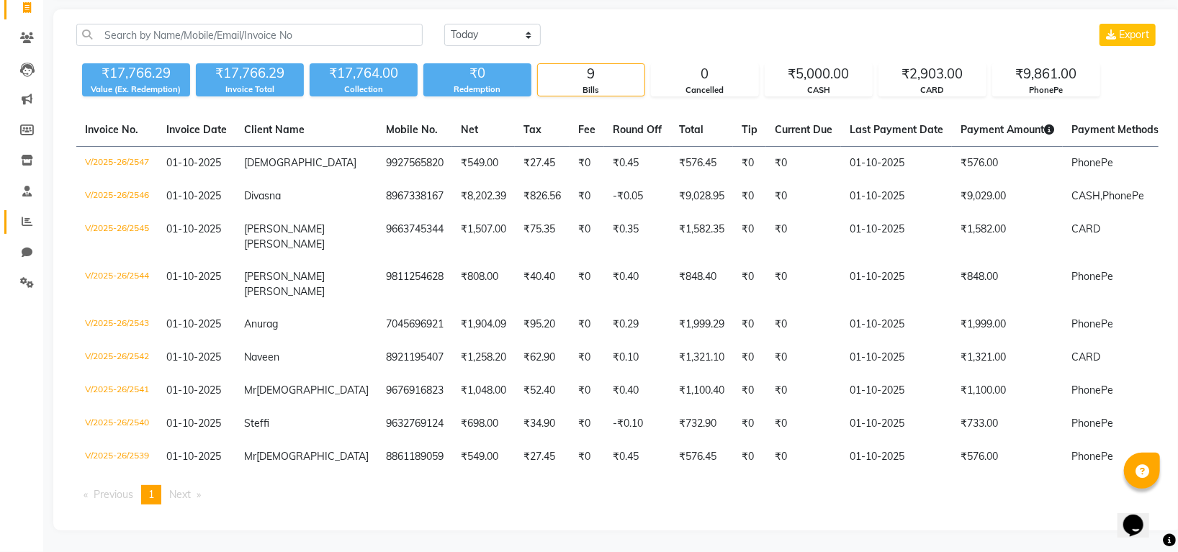
click at [28, 210] on link "Reports" at bounding box center [21, 222] width 35 height 24
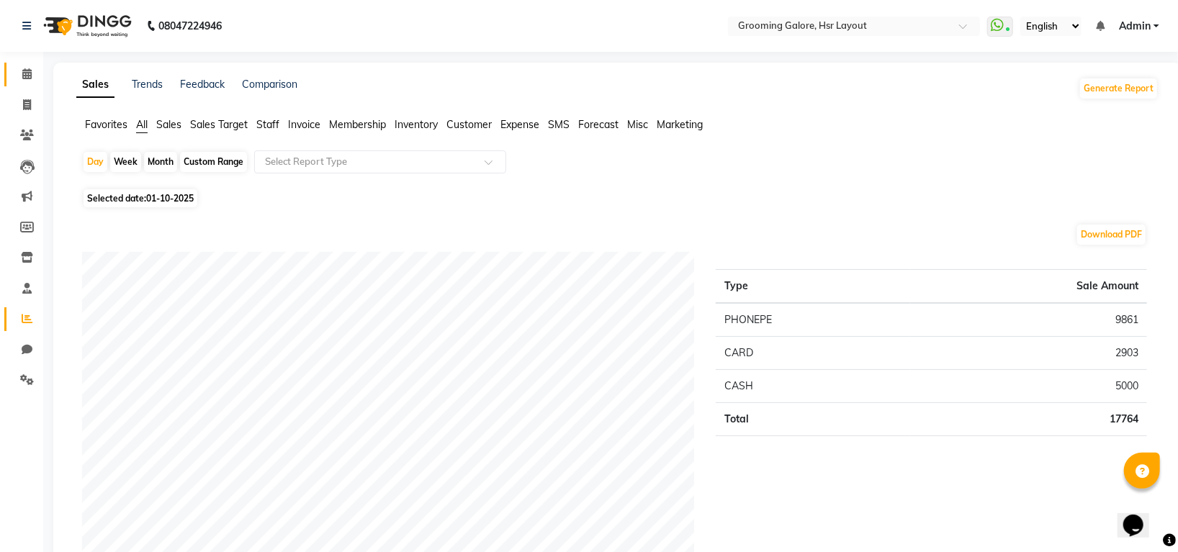
click at [27, 82] on span at bounding box center [26, 74] width 25 height 17
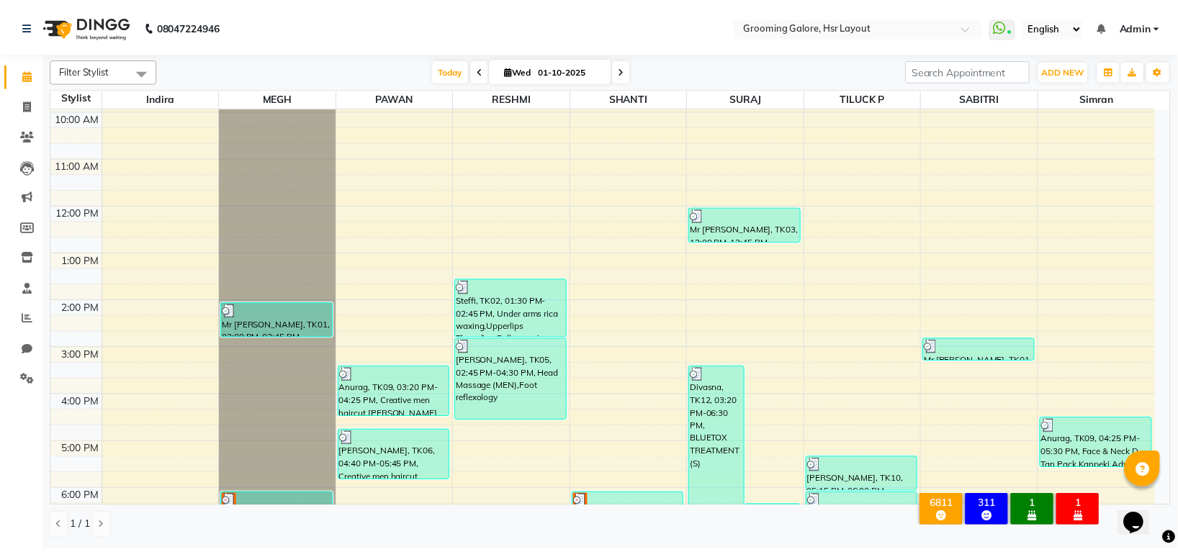
scroll to position [223, 0]
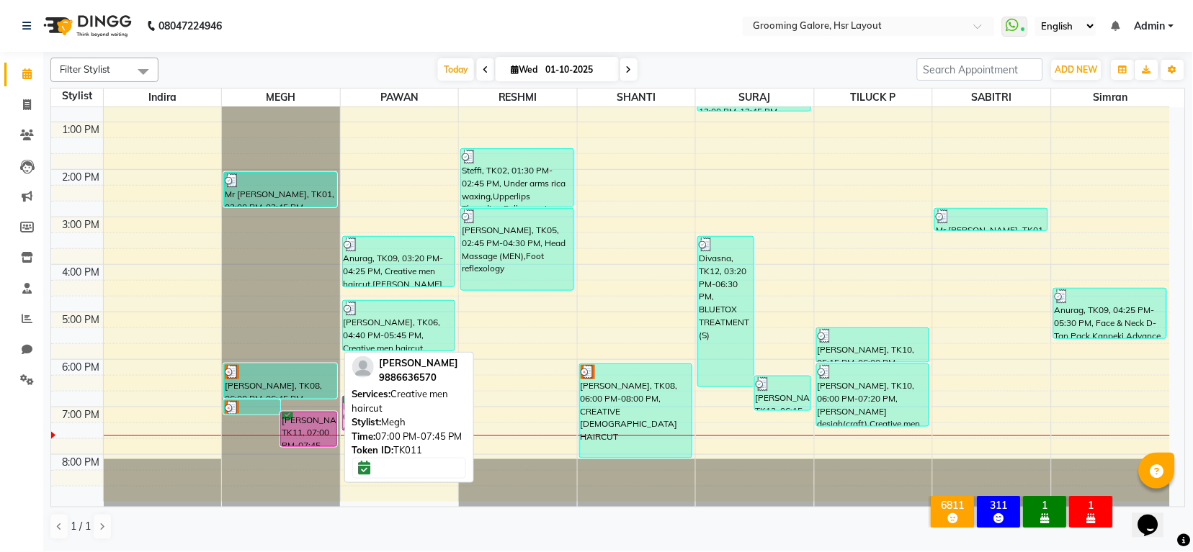
click at [300, 415] on div "Shaveta Bansal, TK11, 07:00 PM-07:45 PM, Creative men haircut" at bounding box center [308, 430] width 55 height 34
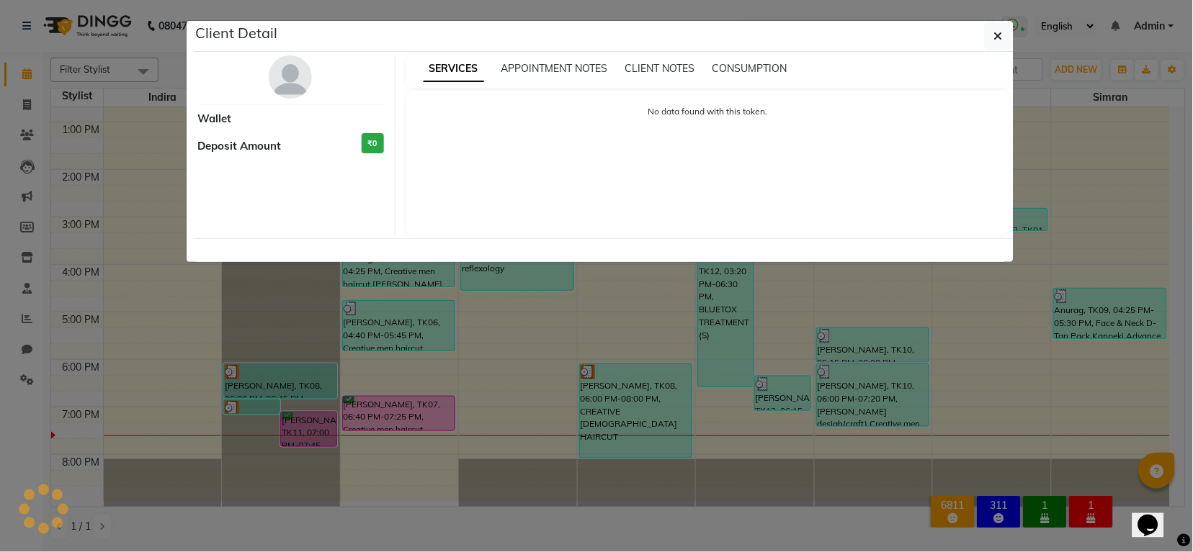
select select "6"
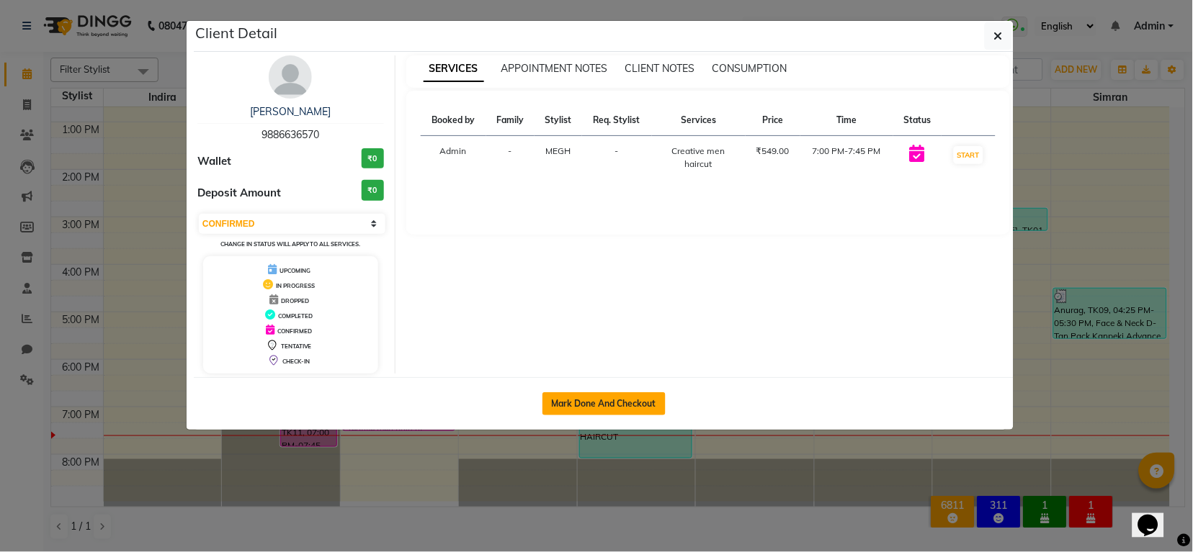
click at [606, 415] on button "Mark Done And Checkout" at bounding box center [603, 404] width 123 height 23
select select "service"
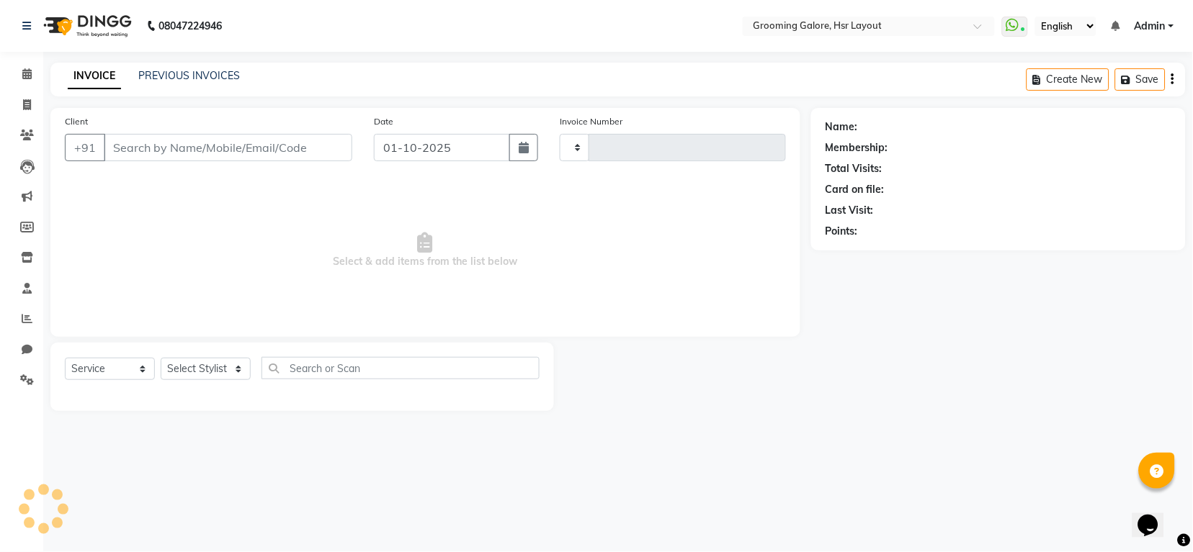
type input "2548"
select select "6168"
select select "P"
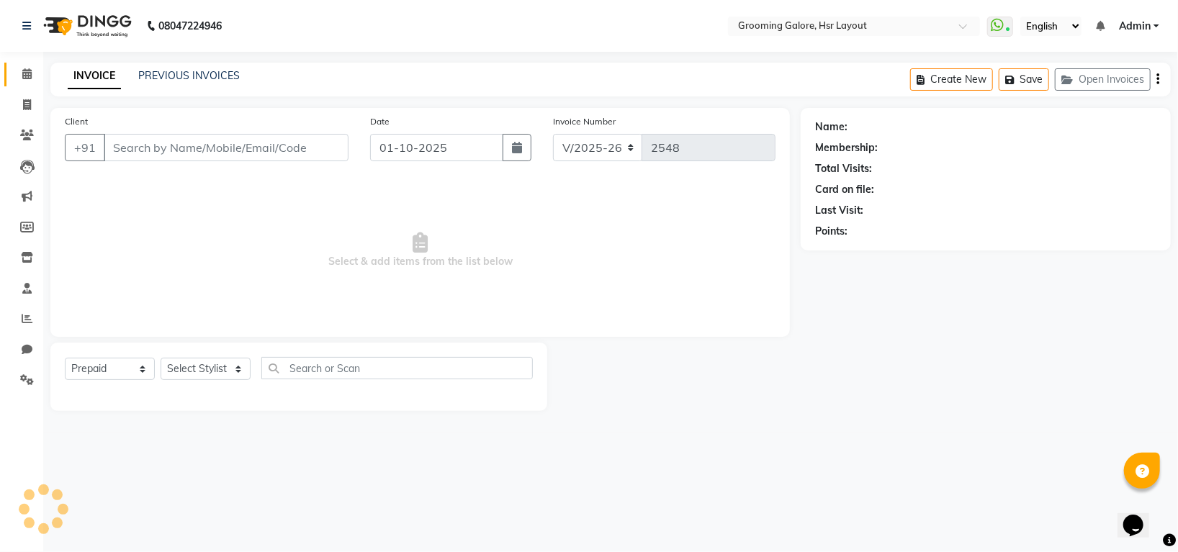
type input "9886636570"
select select "45583"
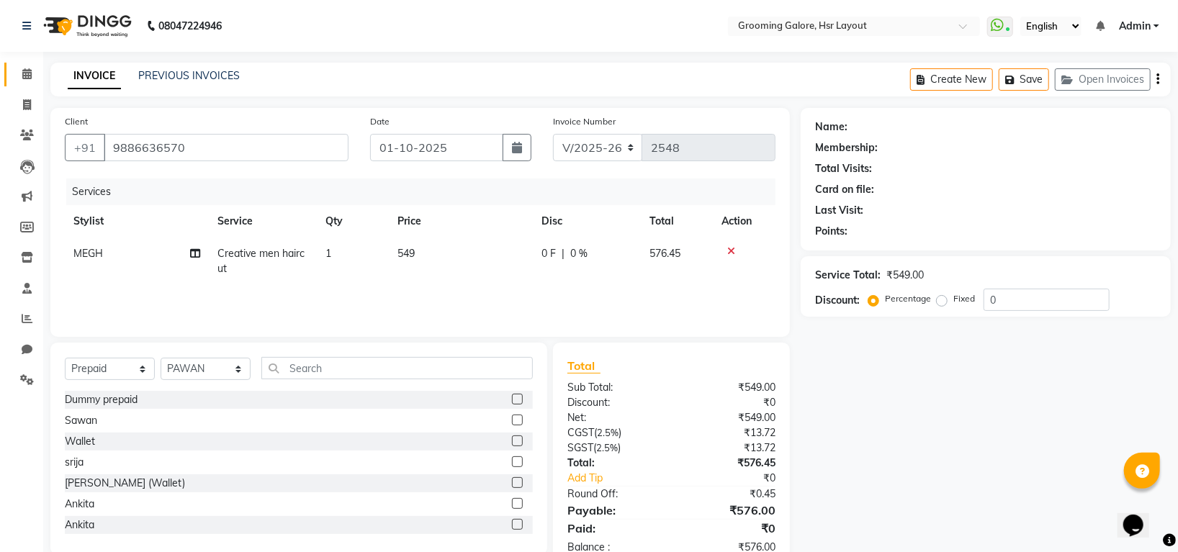
select select "2: Object"
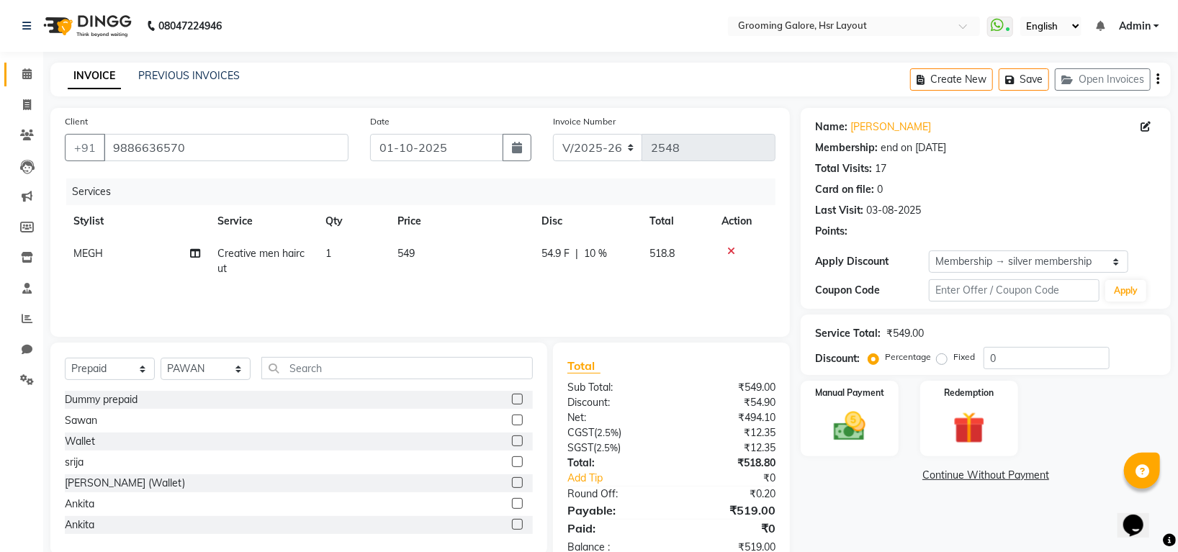
type input "10"
drag, startPoint x: 121, startPoint y: 368, endPoint x: 120, endPoint y: 359, distance: 8.8
click at [121, 368] on select "Select Service Product Membership Package Voucher Prepaid Gift Card" at bounding box center [110, 369] width 90 height 22
select select "service"
click at [65, 359] on select "Select Service Product Membership Package Voucher Prepaid Gift Card" at bounding box center [110, 369] width 90 height 22
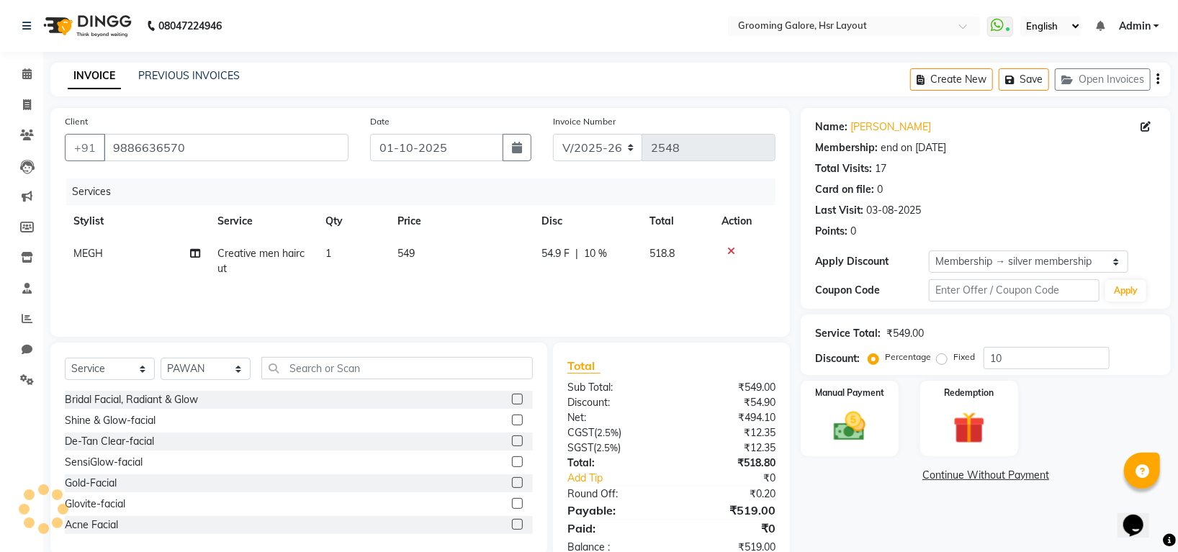
click at [233, 387] on div "Select Service Product Membership Package Voucher Prepaid Gift Card Select Styl…" at bounding box center [299, 374] width 468 height 34
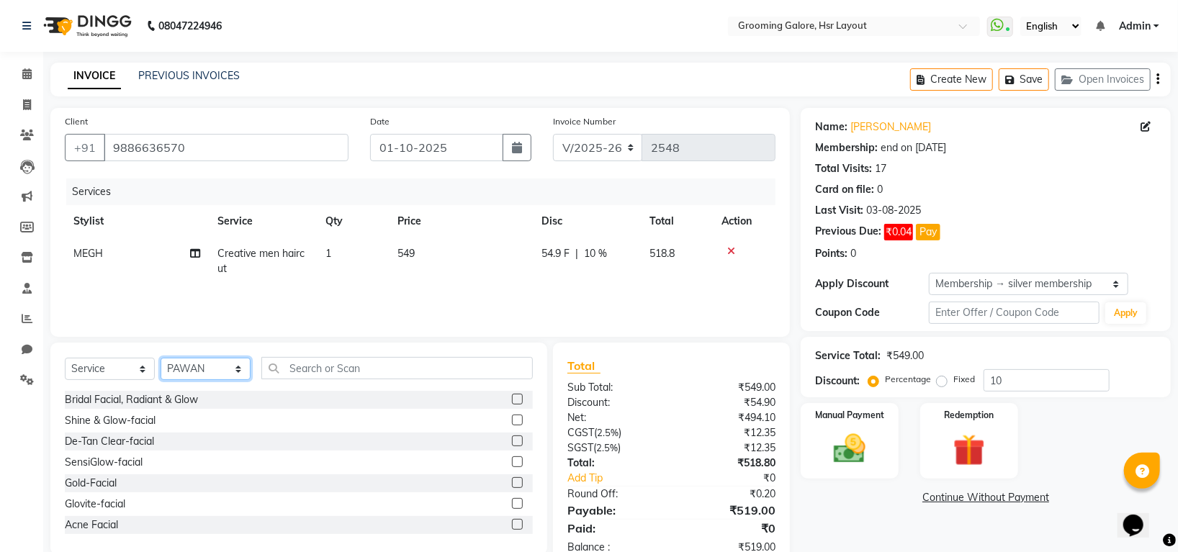
click at [227, 379] on select "Select Stylist Indira MEGH PAWAN RESHMI SABITRI SHANTI Simran SURAJ TILUCK P" at bounding box center [206, 369] width 90 height 22
select select "84298"
click at [161, 359] on select "Select Stylist Indira MEGH PAWAN RESHMI SABITRI SHANTI Simran SURAJ TILUCK P" at bounding box center [206, 369] width 90 height 22
click at [308, 377] on input "text" at bounding box center [397, 368] width 272 height 22
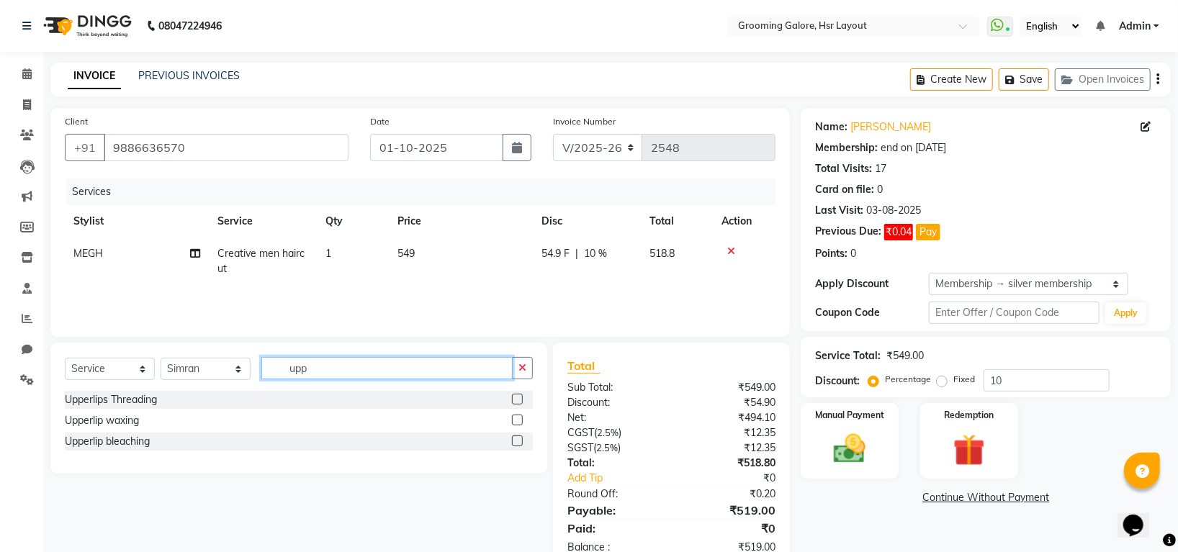
type input "upp"
click at [517, 398] on label at bounding box center [517, 399] width 11 height 11
click at [517, 398] on input "checkbox" at bounding box center [516, 399] width 9 height 9
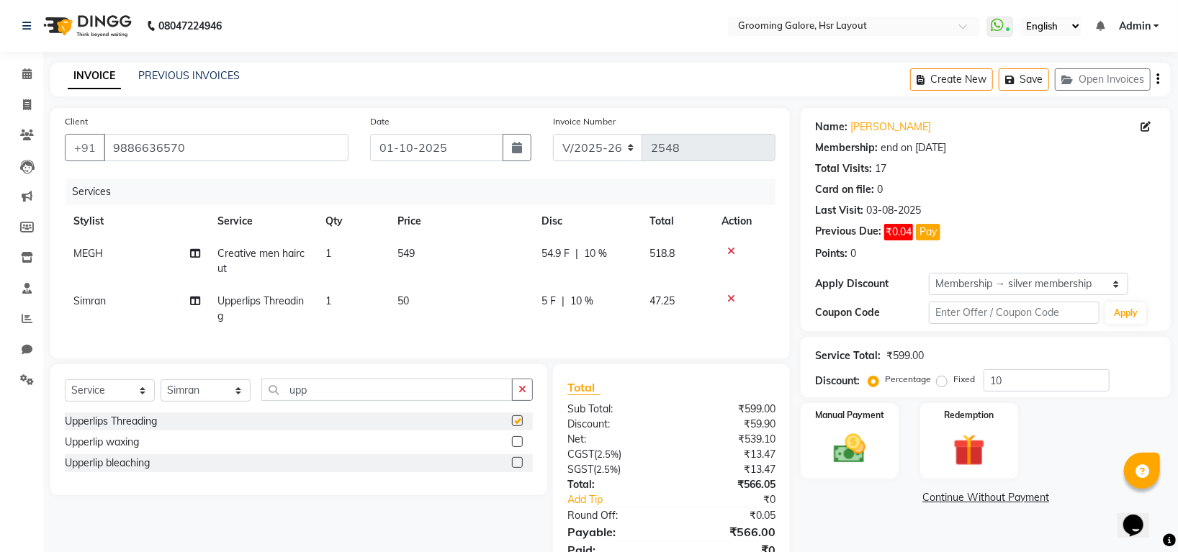
checkbox input "false"
click at [910, 135] on div "Name: Shaveta Bansal Membership: end on 11-08-2032 Total Visits: 17 Card on fil…" at bounding box center [985, 188] width 341 height 148
click at [910, 125] on link "Shaveta Bansal" at bounding box center [891, 127] width 81 height 15
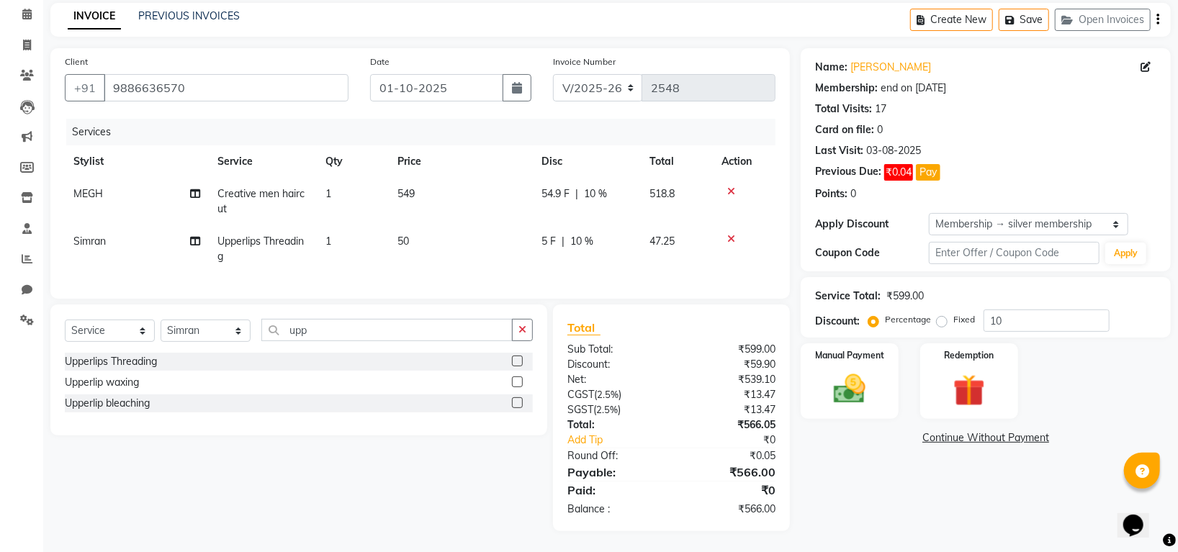
scroll to position [76, 0]
click at [863, 369] on img at bounding box center [850, 388] width 54 height 38
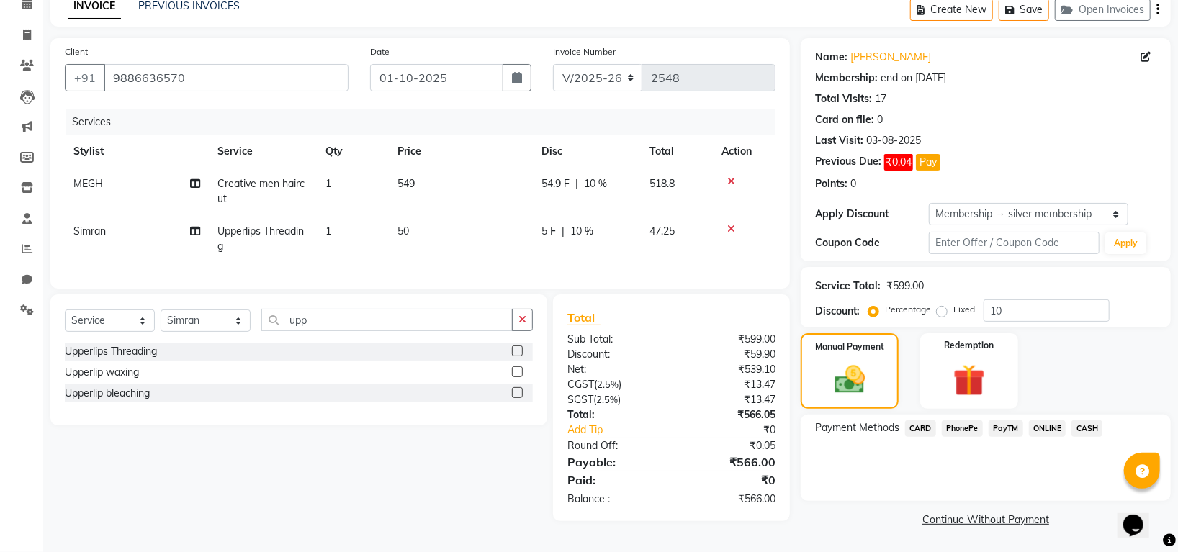
click at [920, 421] on span "CARD" at bounding box center [920, 429] width 31 height 17
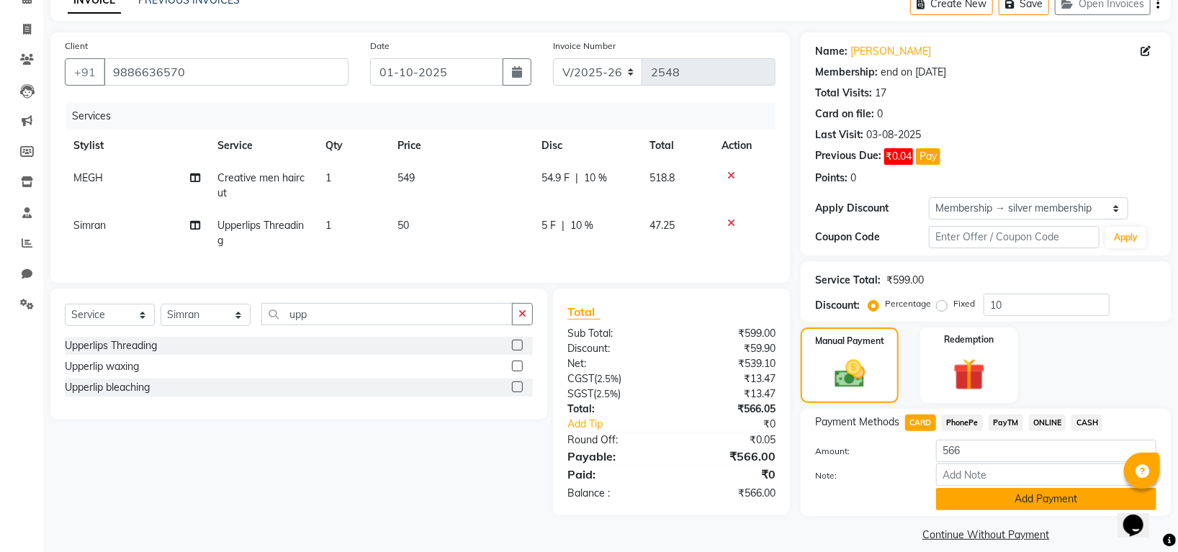
click at [1008, 500] on button "Add Payment" at bounding box center [1046, 499] width 220 height 22
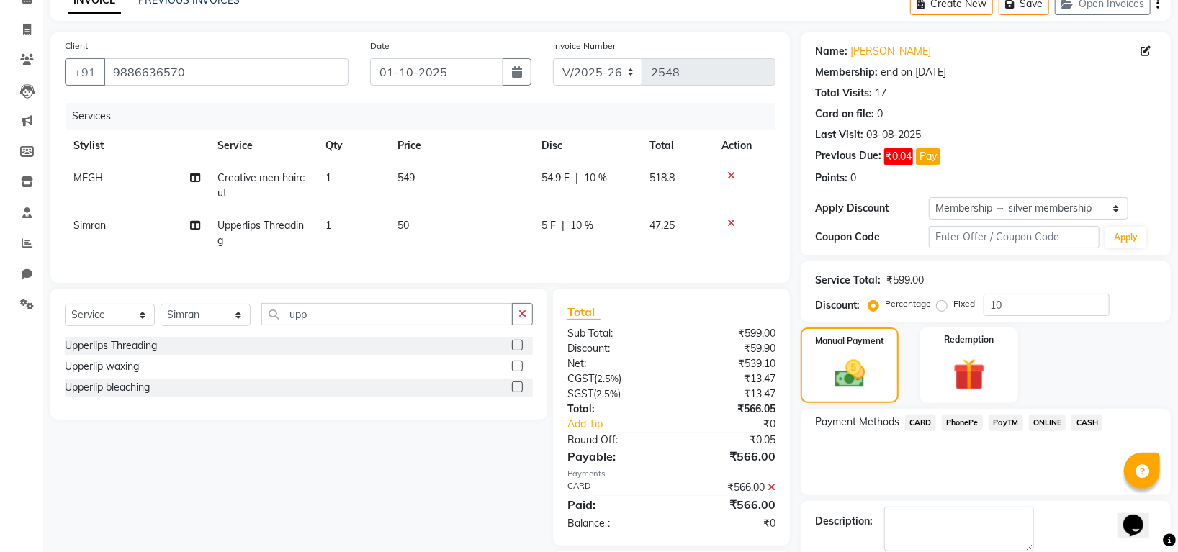
scroll to position [156, 0]
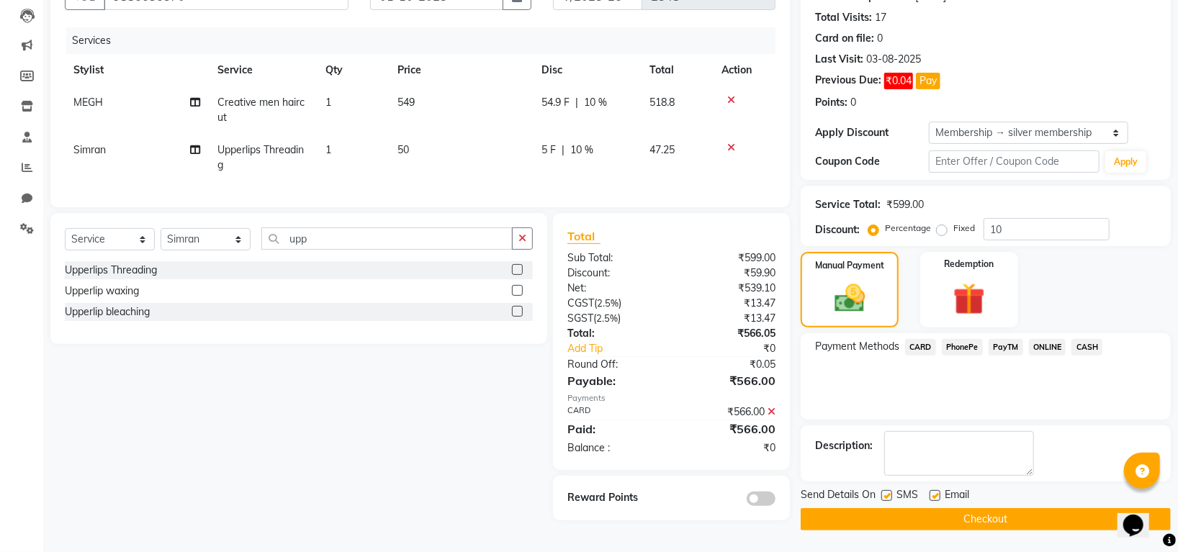
click at [990, 513] on button "Checkout" at bounding box center [986, 519] width 370 height 22
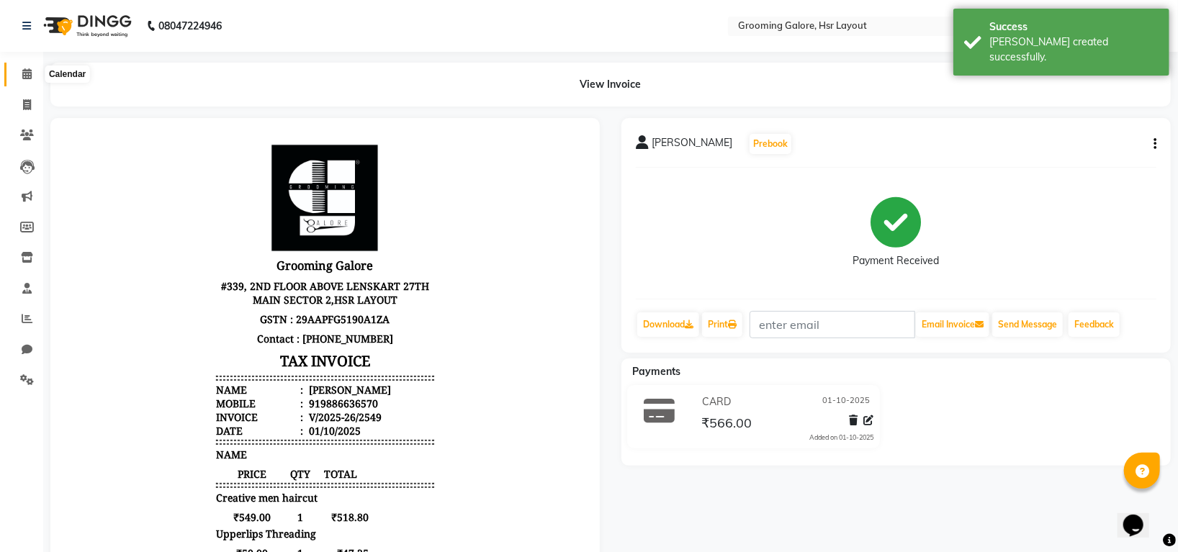
click at [25, 74] on icon at bounding box center [26, 73] width 9 height 11
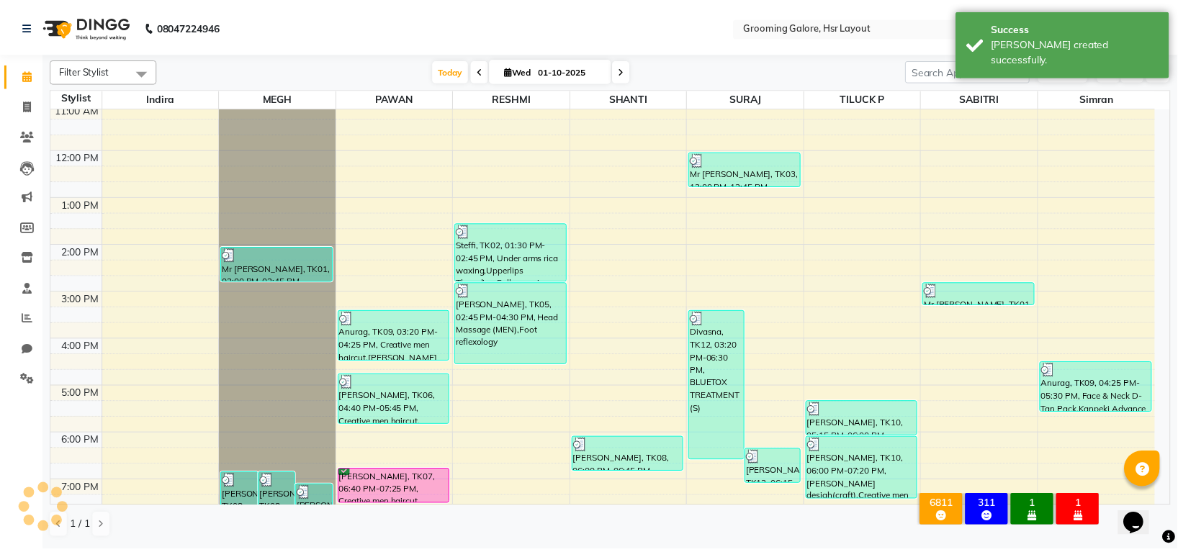
scroll to position [223, 0]
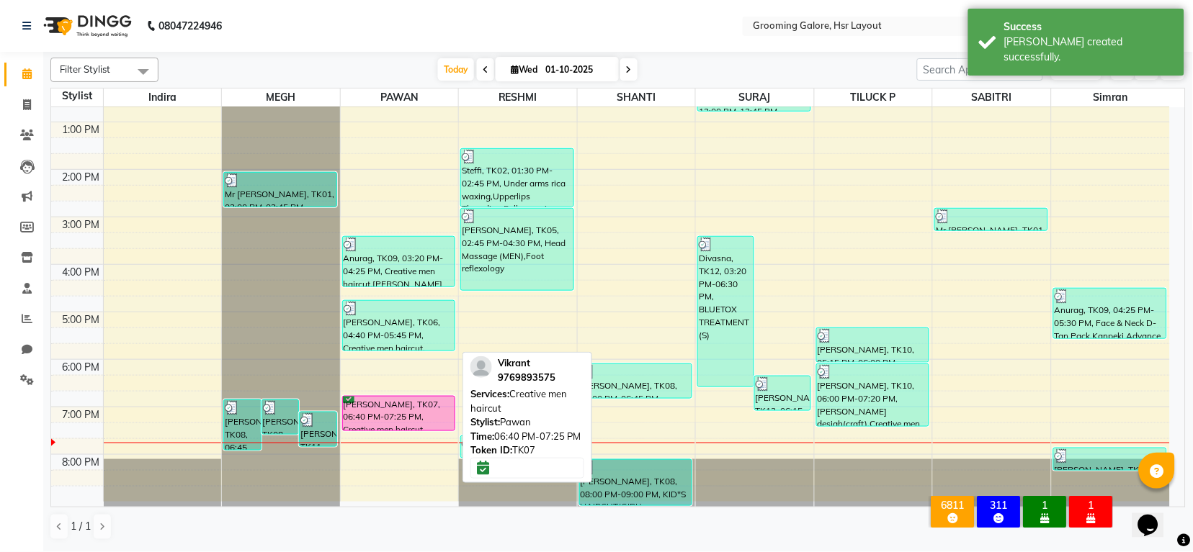
click at [369, 412] on div "Vikrant, TK07, 06:40 PM-07:25 PM, Creative men haircut" at bounding box center [399, 414] width 112 height 34
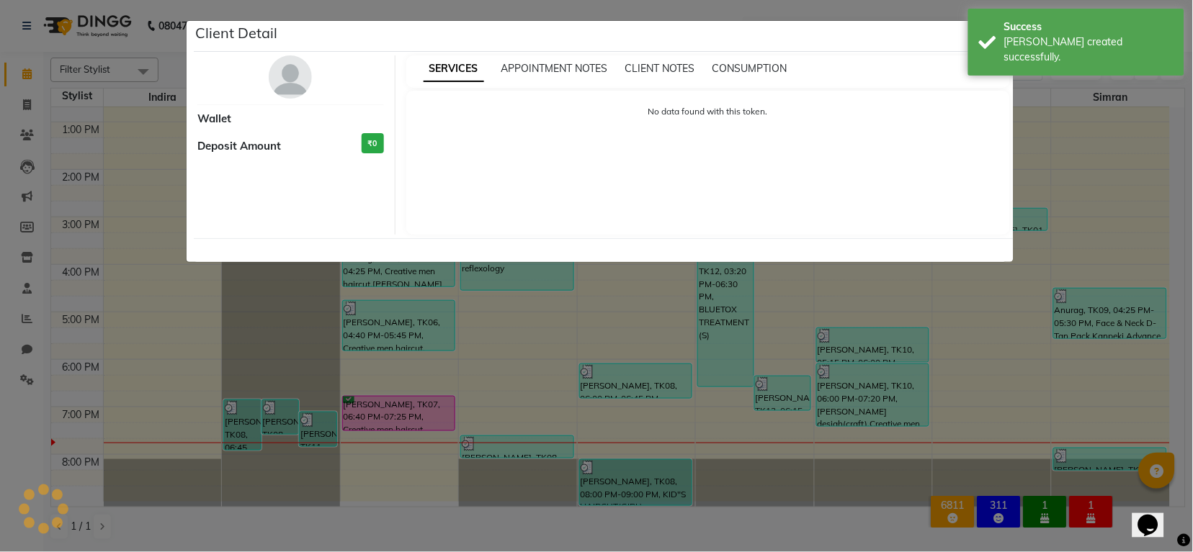
select select "6"
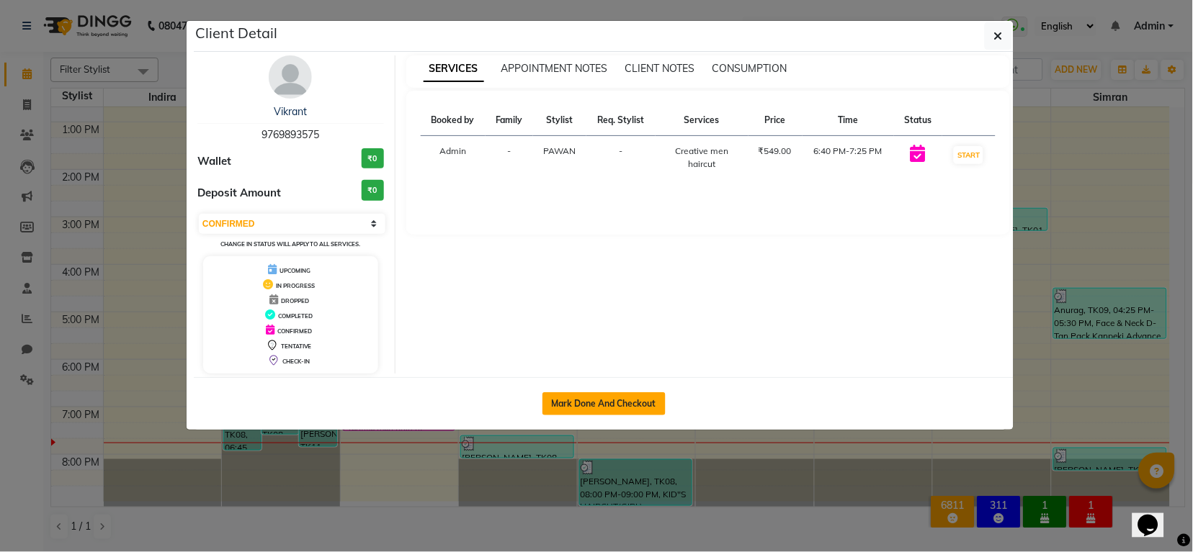
click at [566, 401] on button "Mark Done And Checkout" at bounding box center [603, 404] width 123 height 23
select select "service"
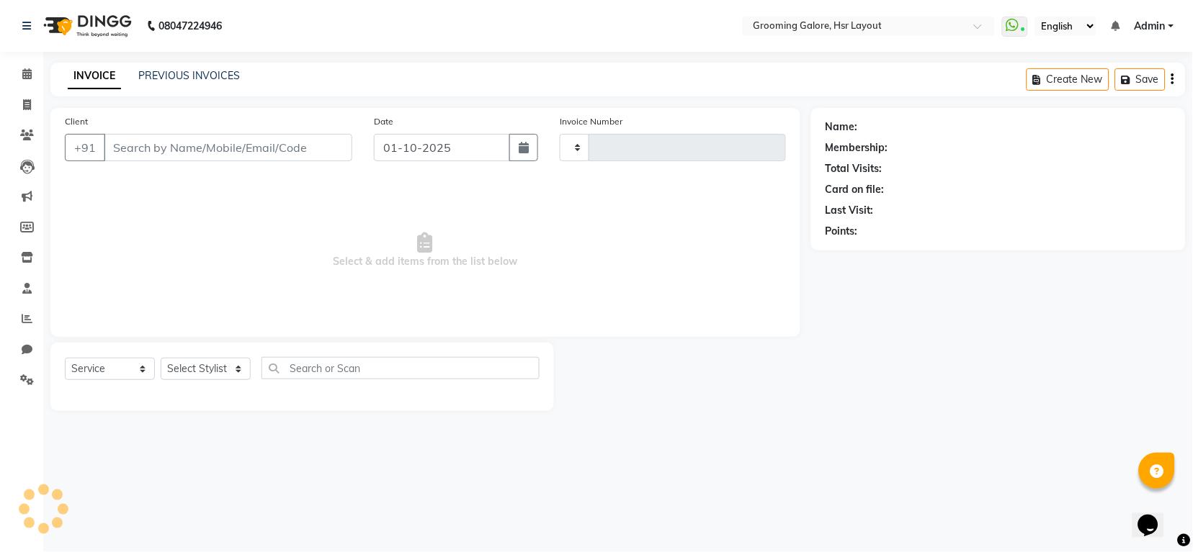
type input "2550"
select select "6168"
select select "P"
select select "45583"
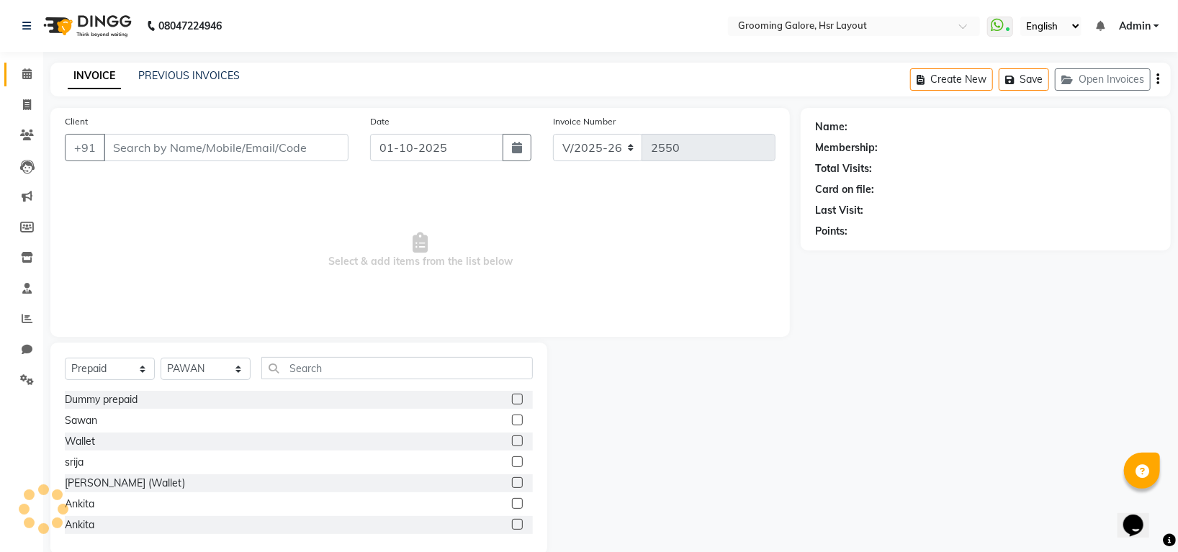
type input "9769893575"
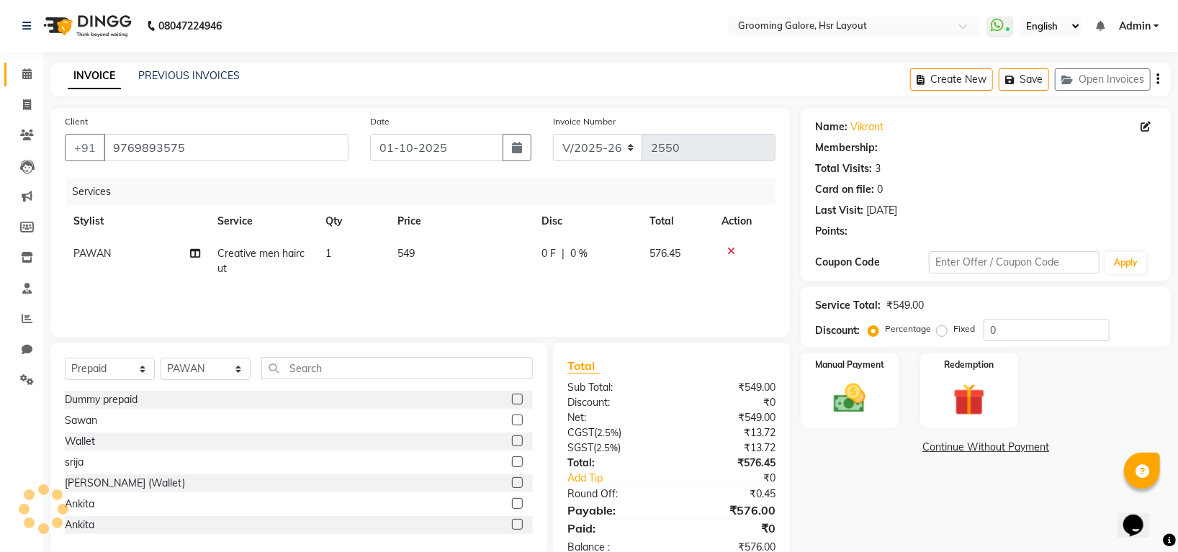
scroll to position [39, 0]
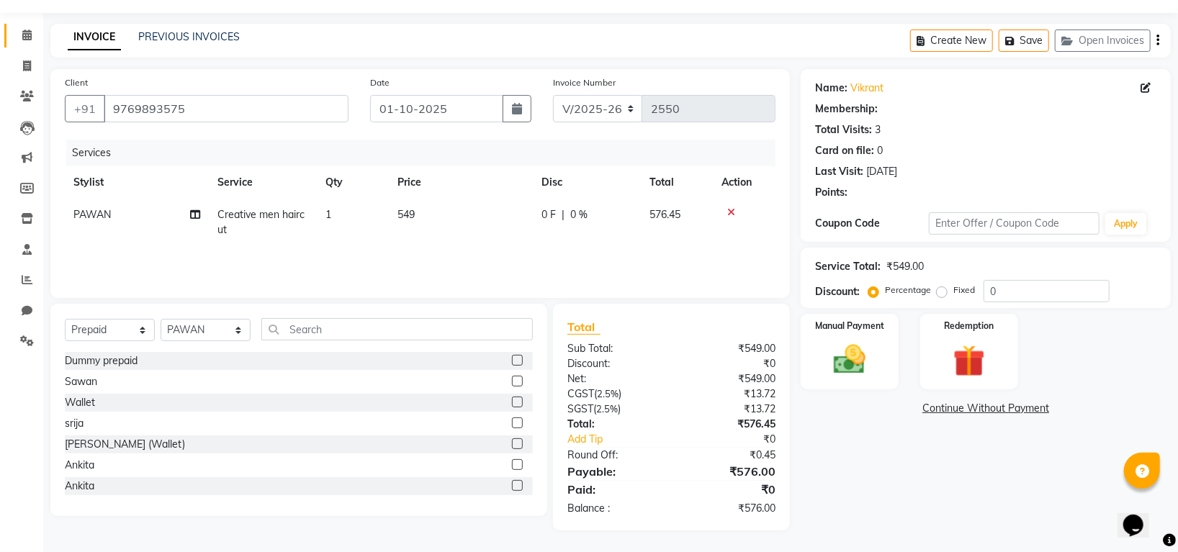
select select "1: Object"
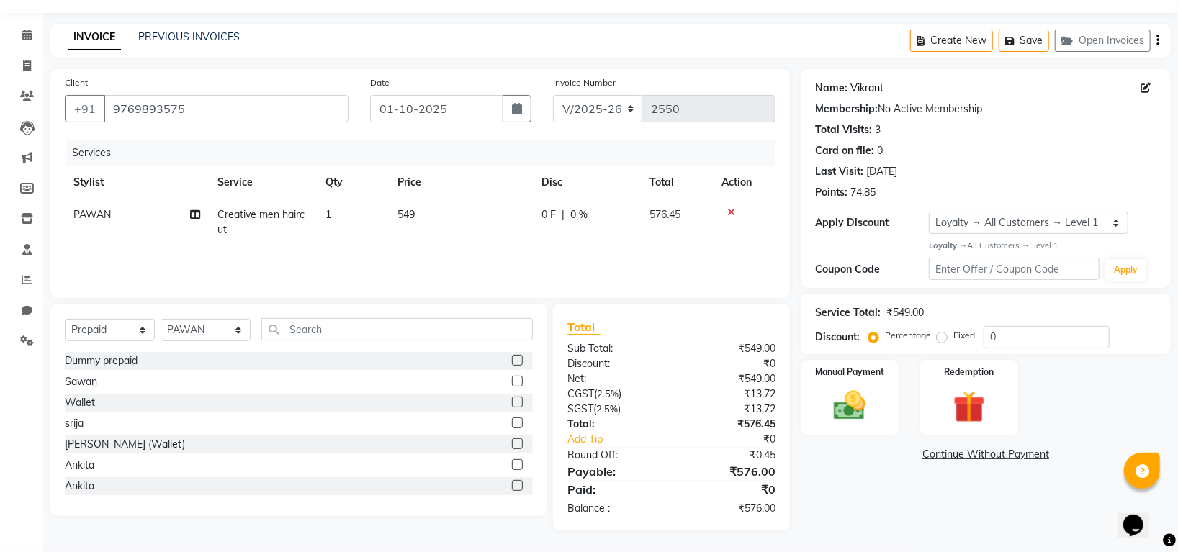
click at [851, 88] on link "Vikrant" at bounding box center [867, 88] width 33 height 15
click at [852, 399] on img at bounding box center [850, 406] width 54 height 38
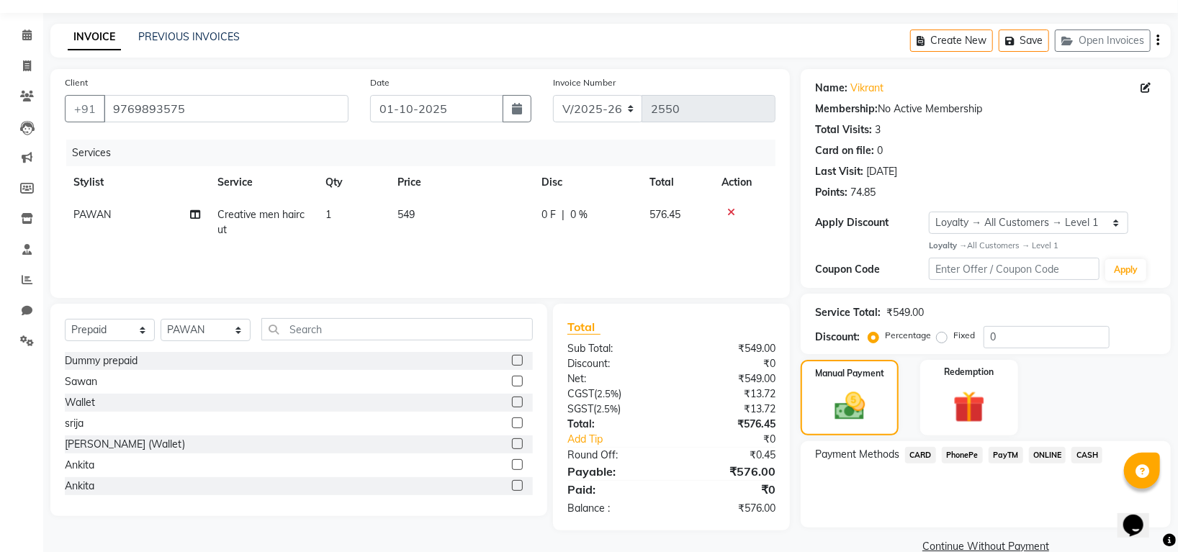
click at [959, 448] on div "PhonePe" at bounding box center [959, 456] width 47 height 19
drag, startPoint x: 967, startPoint y: 454, endPoint x: 972, endPoint y: 463, distance: 10.0
click at [972, 463] on div "PhonePe" at bounding box center [959, 456] width 47 height 19
click at [960, 442] on div "Payment Methods CARD PhonePe PayTM ONLINE CASH" at bounding box center [986, 484] width 370 height 86
click at [962, 454] on span "PhonePe" at bounding box center [962, 455] width 41 height 17
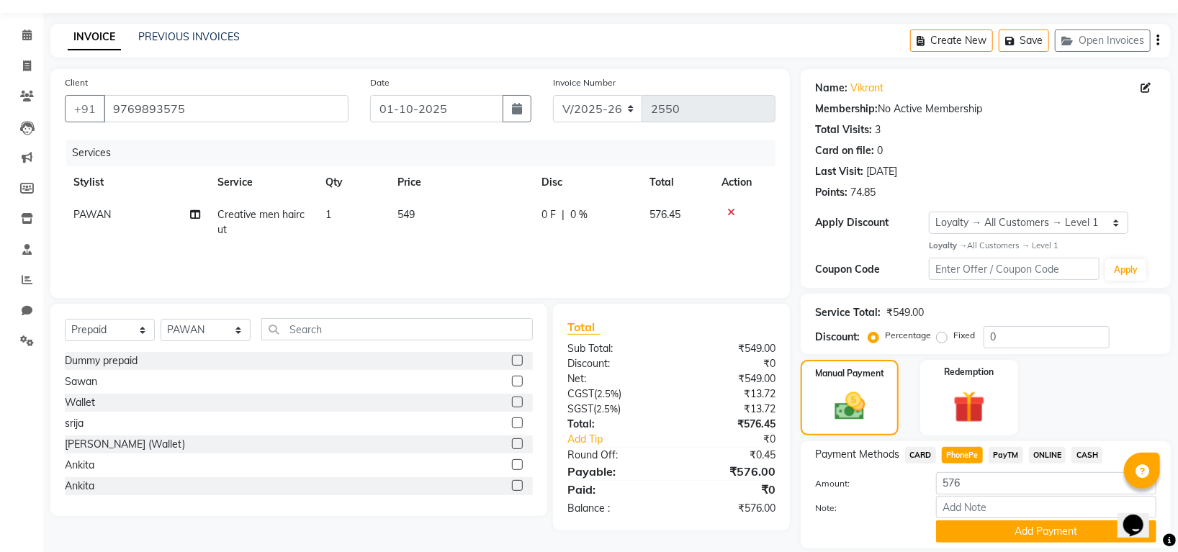
scroll to position [87, 0]
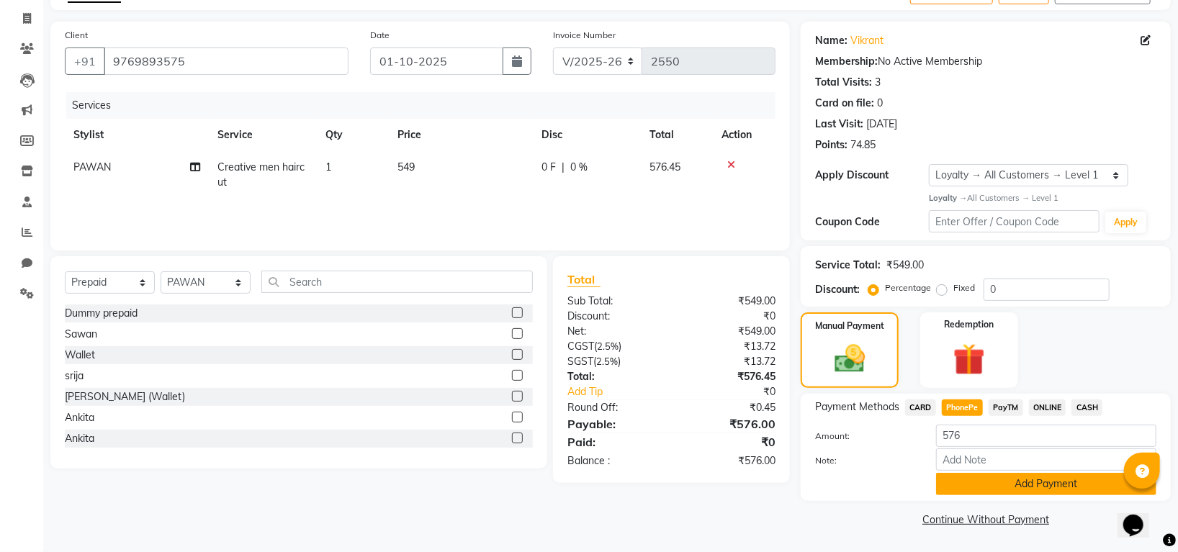
click at [974, 478] on button "Add Payment" at bounding box center [1046, 484] width 220 height 22
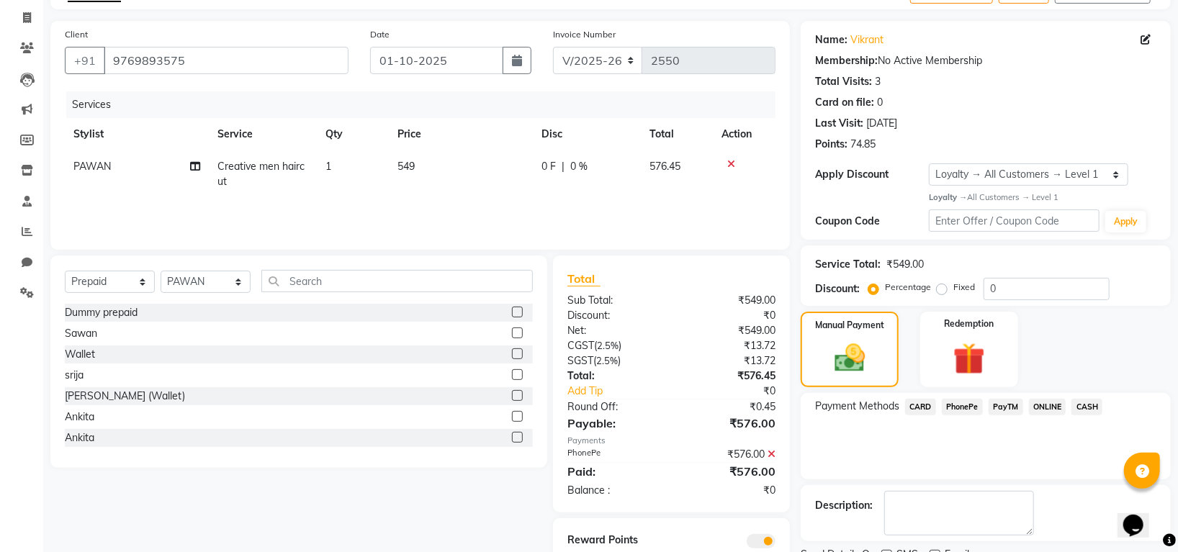
scroll to position [146, 0]
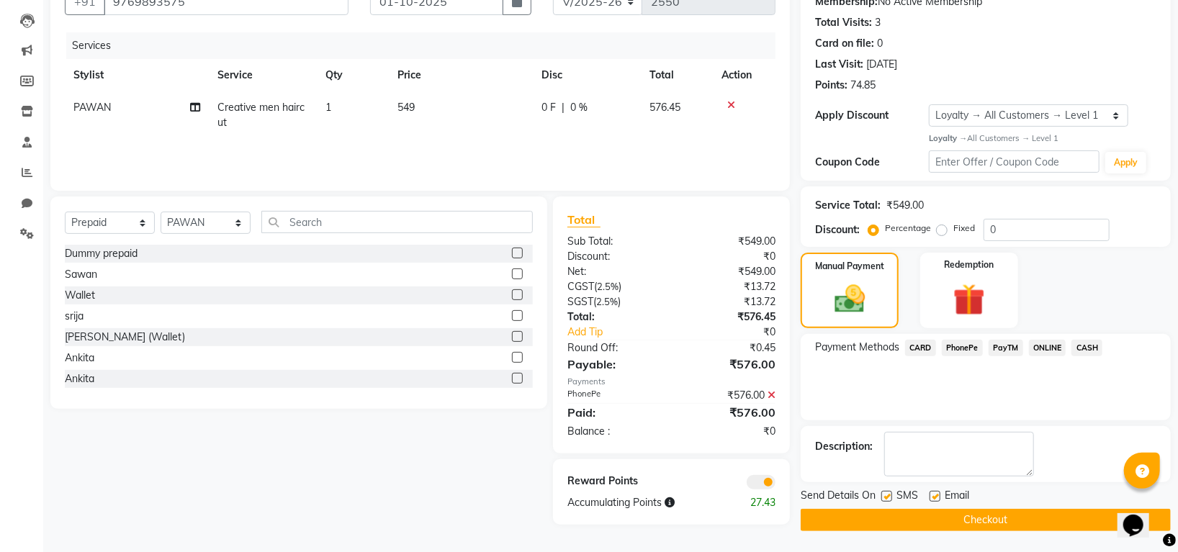
click at [861, 516] on button "Checkout" at bounding box center [986, 520] width 370 height 22
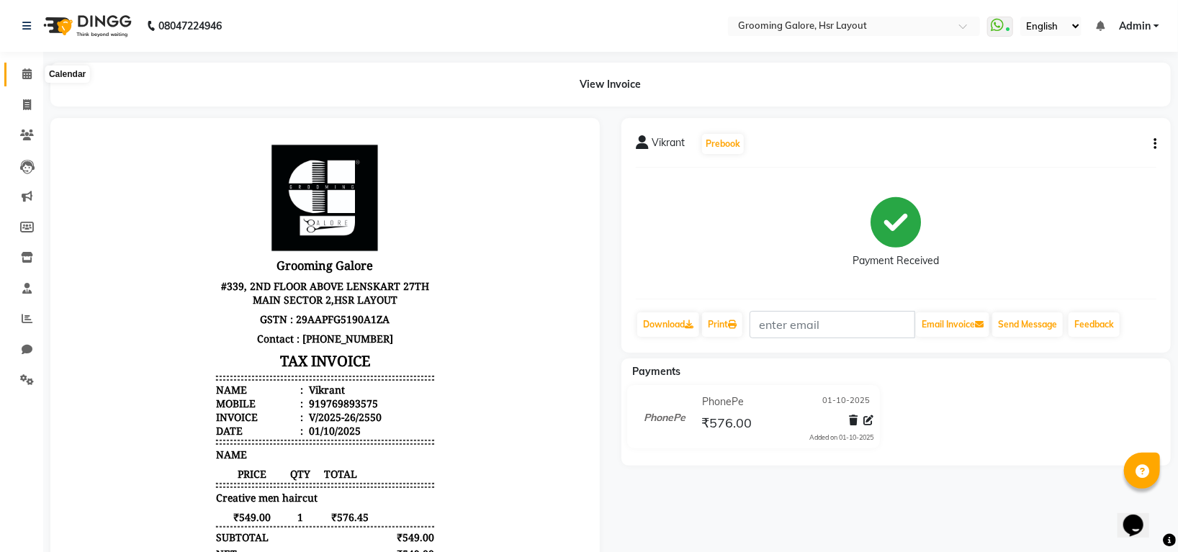
click at [28, 78] on icon at bounding box center [26, 73] width 9 height 11
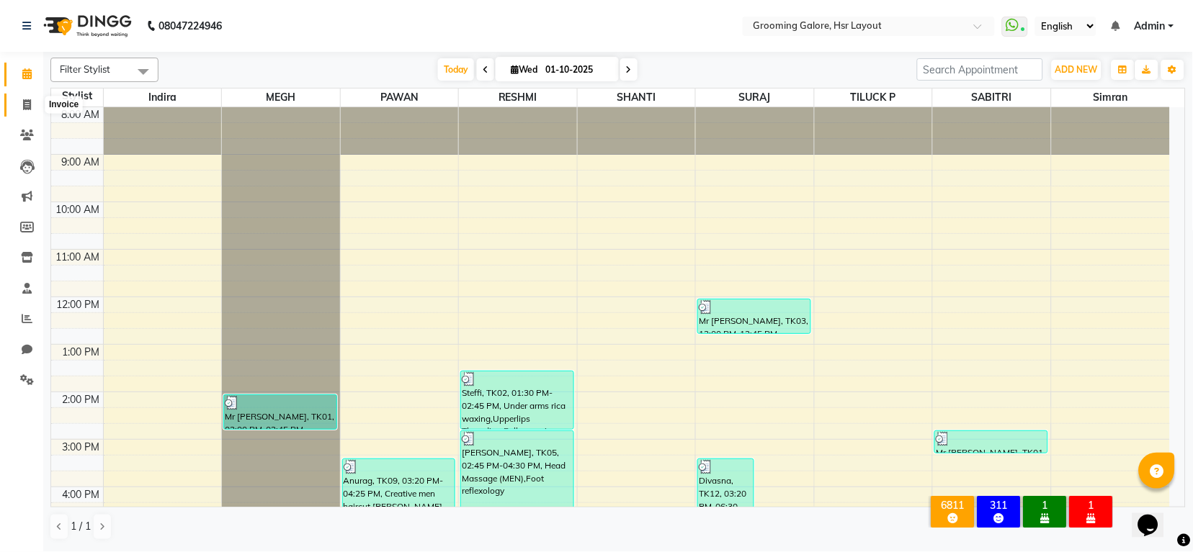
click at [28, 100] on icon at bounding box center [27, 104] width 8 height 11
select select "service"
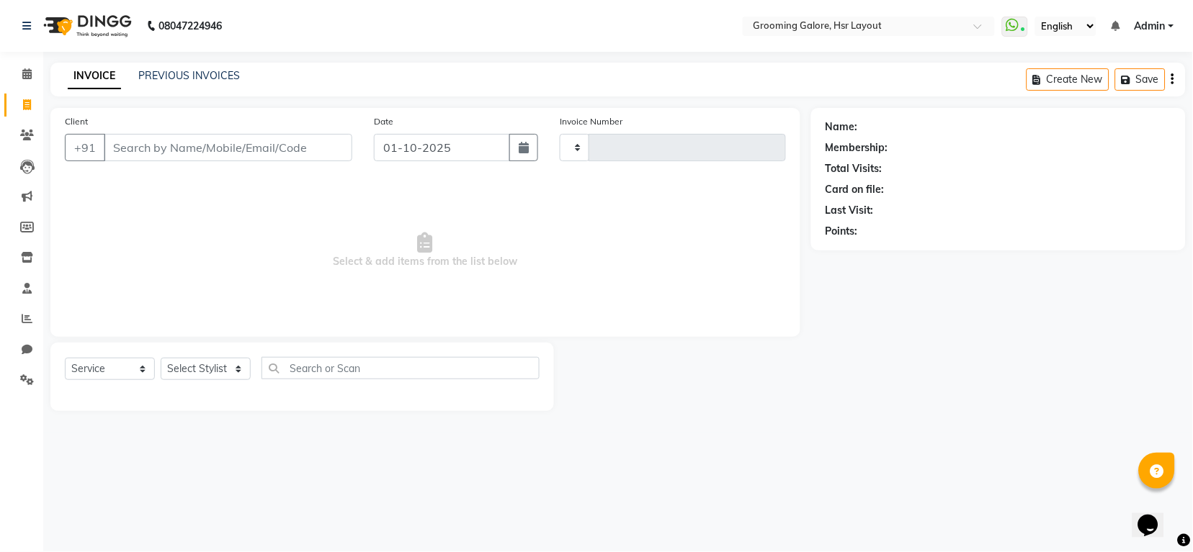
type input "2551"
select select "6168"
select select "P"
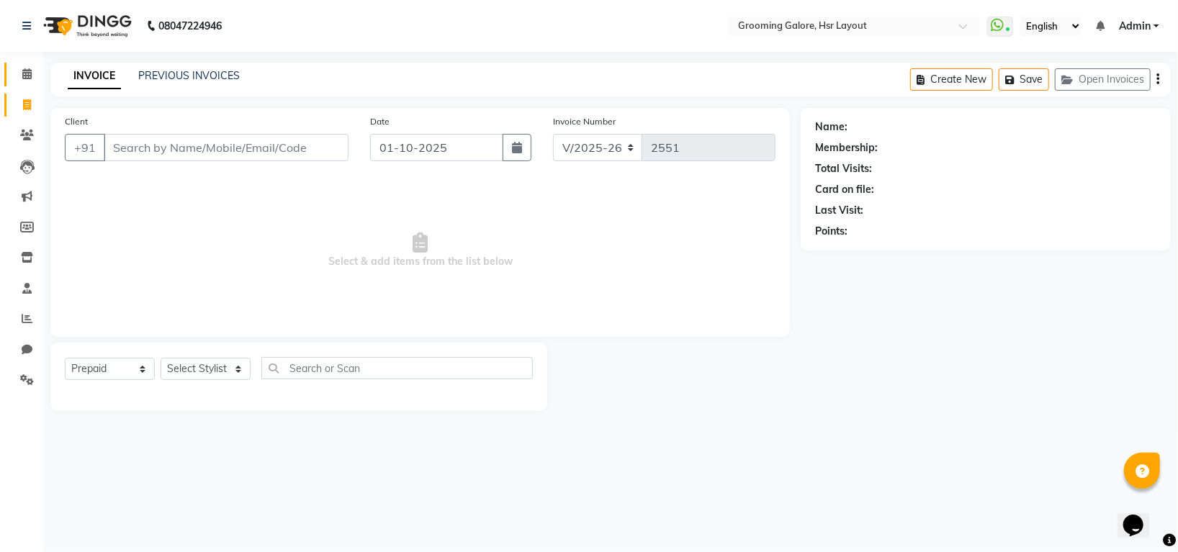
select select "45583"
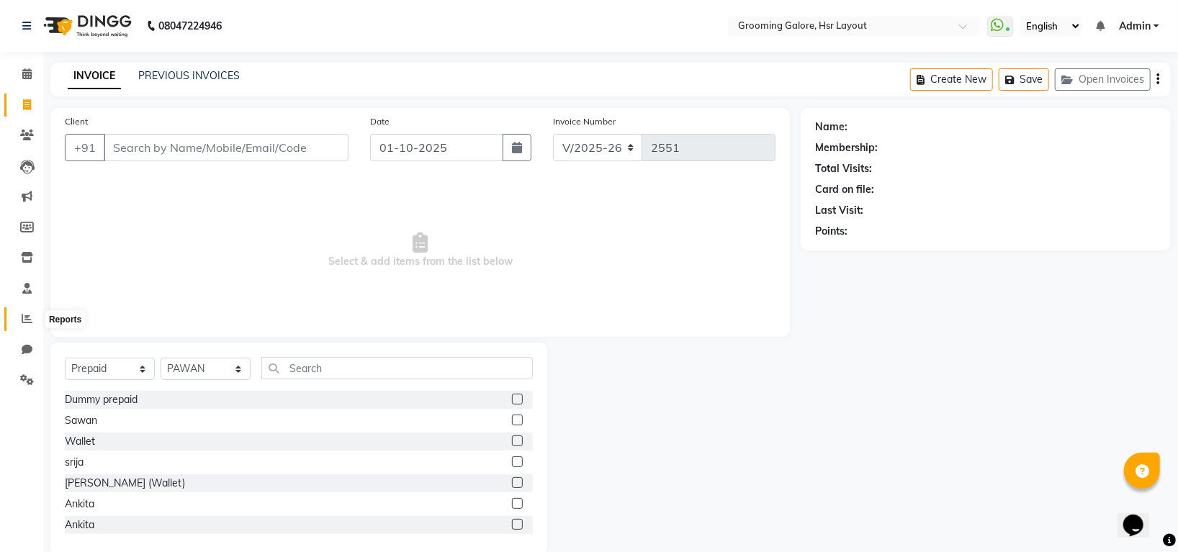
click at [27, 315] on icon at bounding box center [27, 318] width 11 height 11
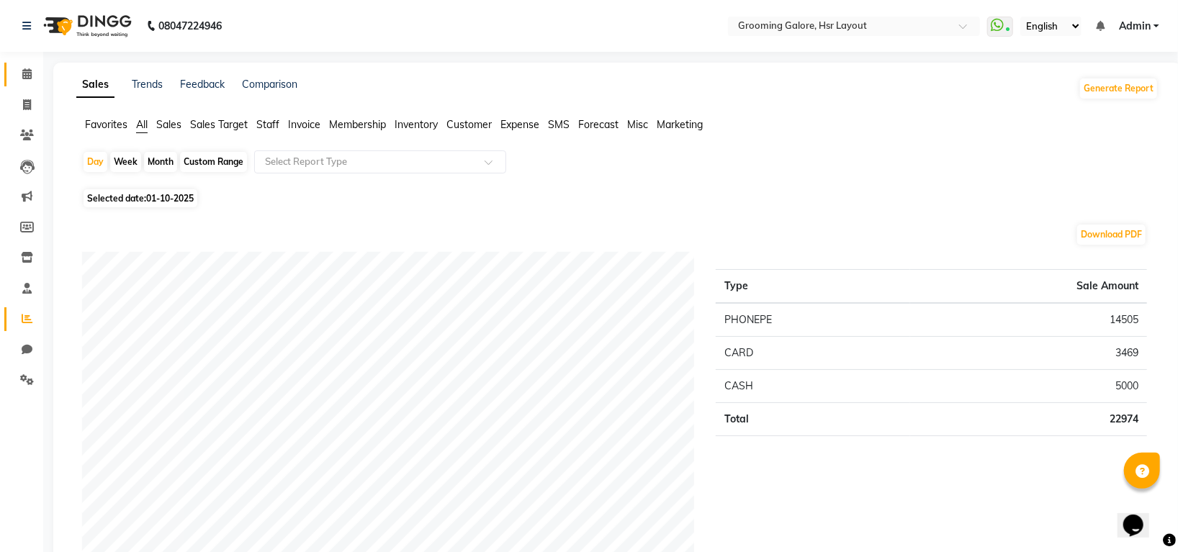
click at [11, 80] on link "Calendar" at bounding box center [21, 75] width 35 height 24
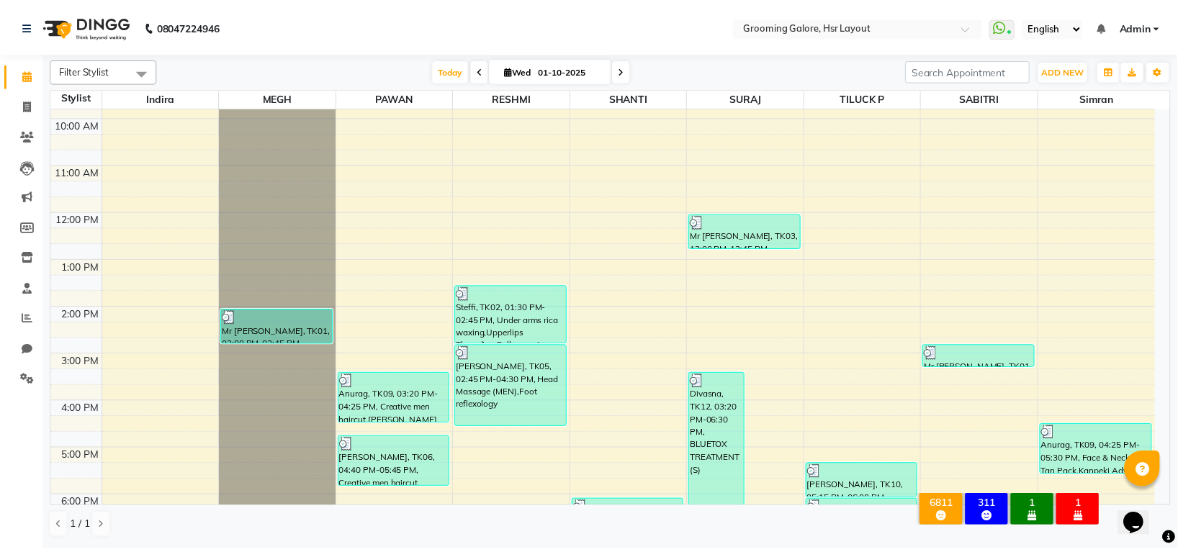
scroll to position [223, 0]
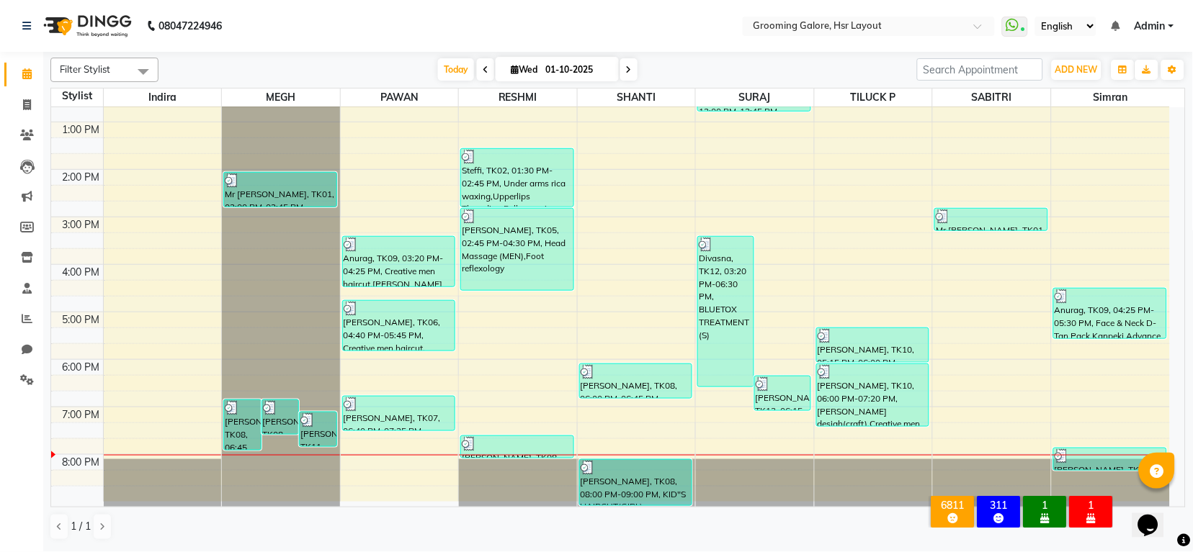
click at [467, 468] on div at bounding box center [518, 483] width 118 height 48
click at [472, 462] on div at bounding box center [518, 483] width 118 height 48
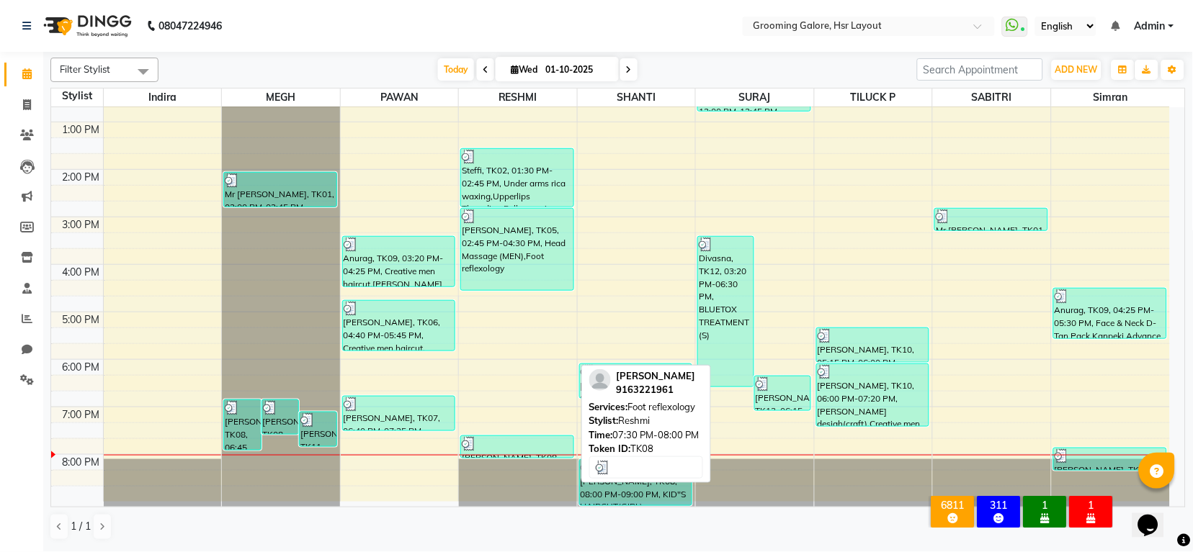
click at [568, 452] on div "Mr Prakash, TK08, 07:30 PM-08:00 PM, Foot reflexology" at bounding box center [517, 447] width 112 height 22
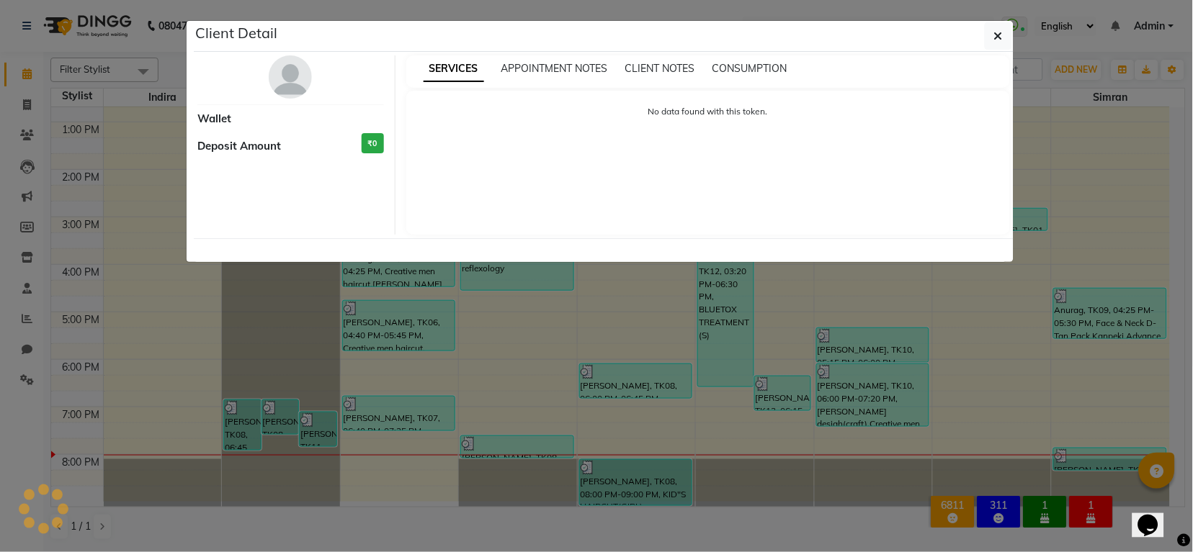
click at [568, 475] on ngb-modal-window "Client Detail Wallet Deposit Amount ₹0 SERVICES APPOINTMENT NOTES CLIENT NOTES …" at bounding box center [596, 276] width 1193 height 552
select select "3"
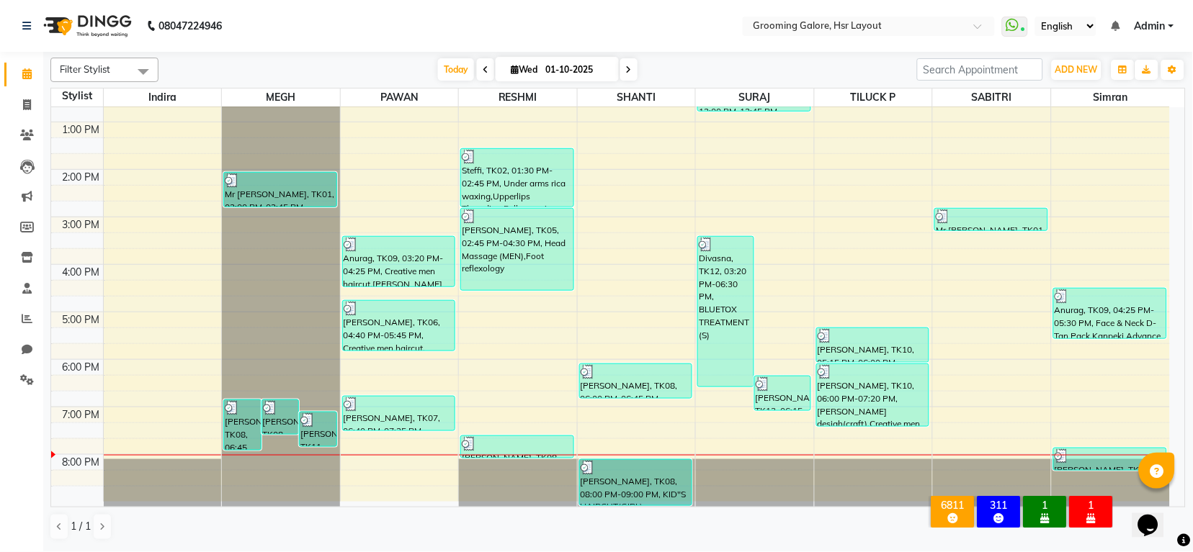
click at [553, 485] on div at bounding box center [518, 483] width 118 height 48
click at [553, 477] on div at bounding box center [518, 483] width 118 height 48
click at [557, 466] on div at bounding box center [518, 483] width 118 height 48
click at [562, 462] on div at bounding box center [518, 483] width 118 height 48
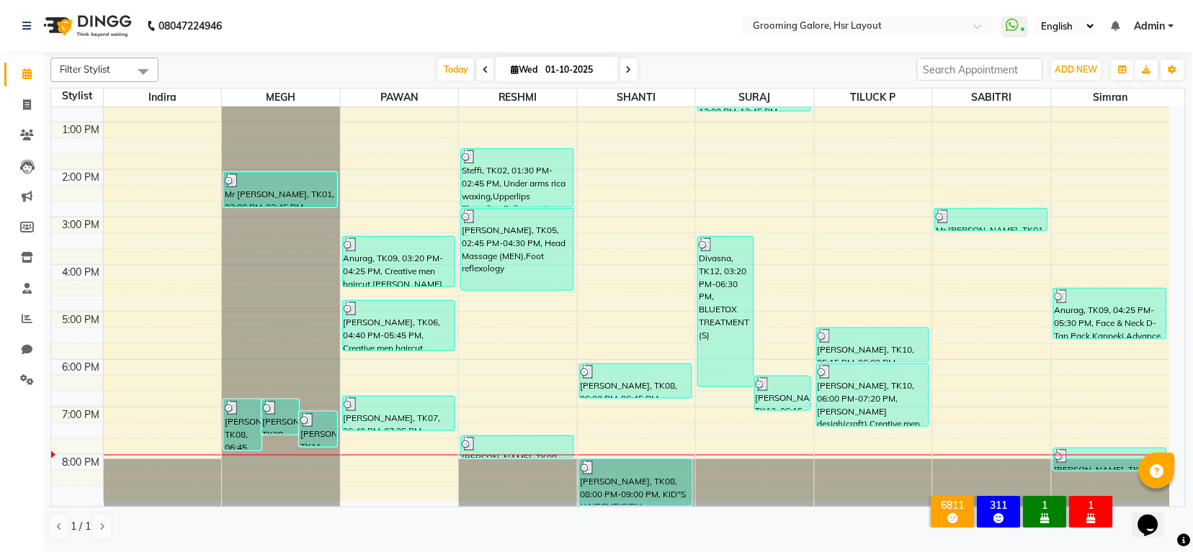
click at [567, 461] on div at bounding box center [518, 483] width 118 height 48
click at [578, 460] on div at bounding box center [637, 483] width 118 height 48
click at [535, 465] on div at bounding box center [518, 483] width 118 height 48
click at [535, 460] on div at bounding box center [518, 483] width 118 height 48
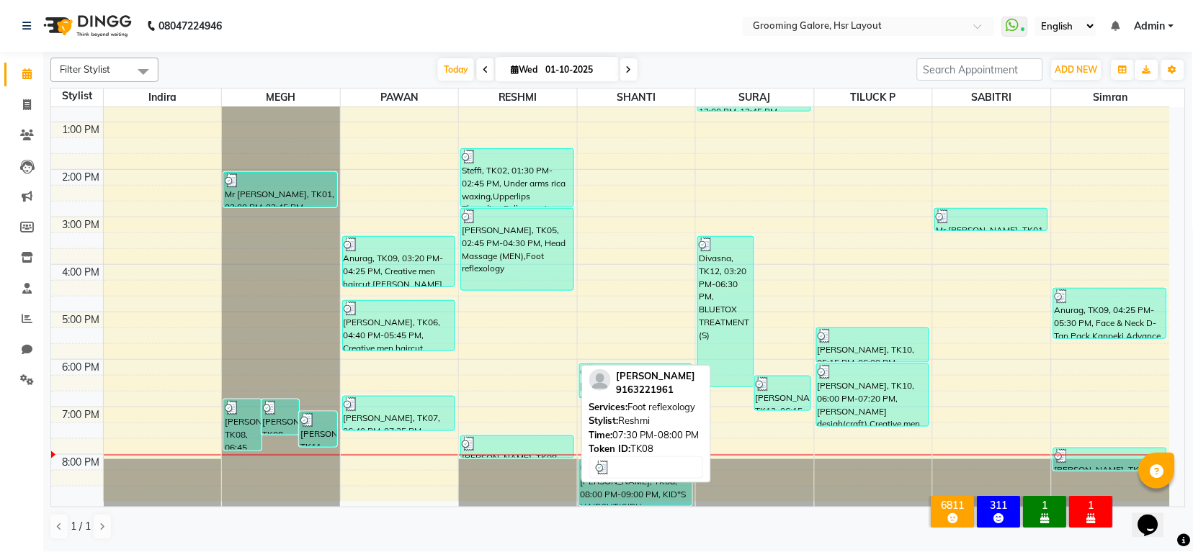
click at [537, 454] on div "Steffi, TK02, 01:30 PM-02:45 PM, Under arms rica waxing,Upperlips Threading,Ful…" at bounding box center [518, 193] width 118 height 617
click at [537, 452] on div "Mr Prakash, TK08, 07:30 PM-08:00 PM, Foot reflexology" at bounding box center [517, 447] width 112 height 22
select select "3"
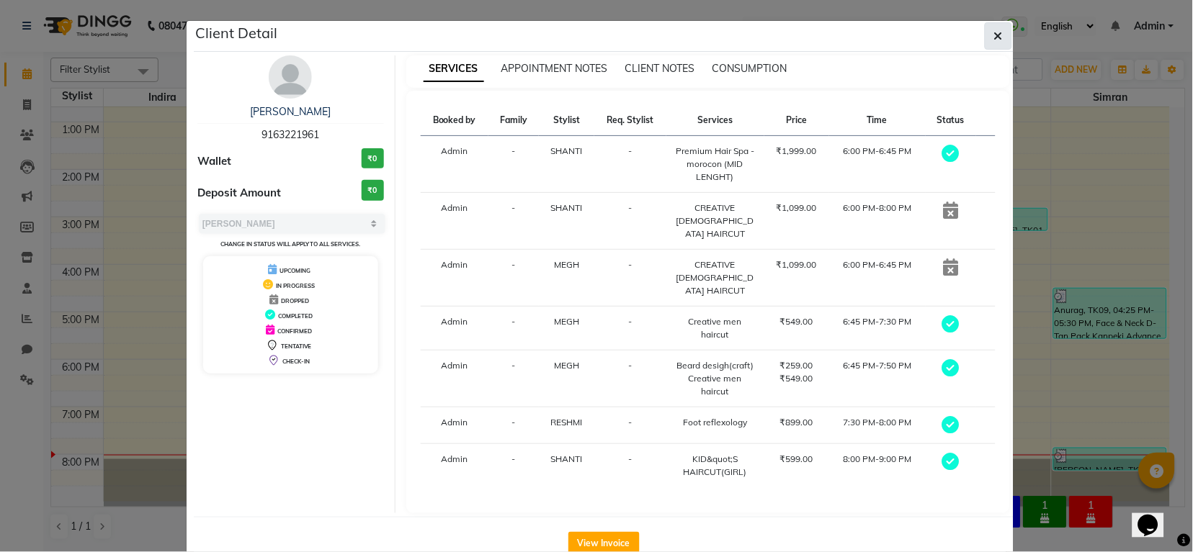
click at [998, 34] on button "button" at bounding box center [997, 35] width 27 height 27
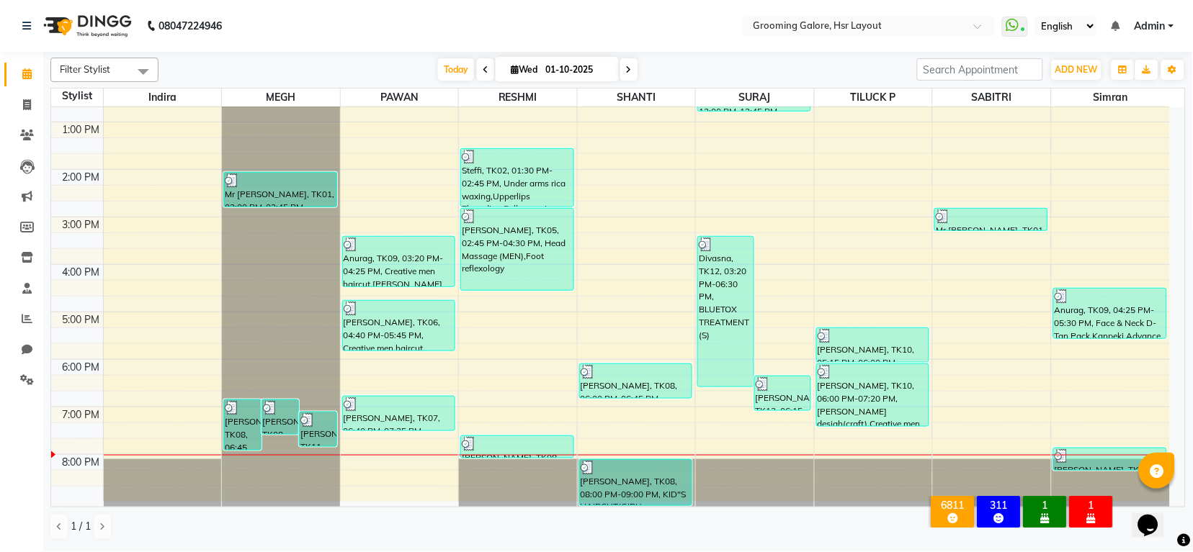
click at [417, 460] on td at bounding box center [636, 462] width 1067 height 16
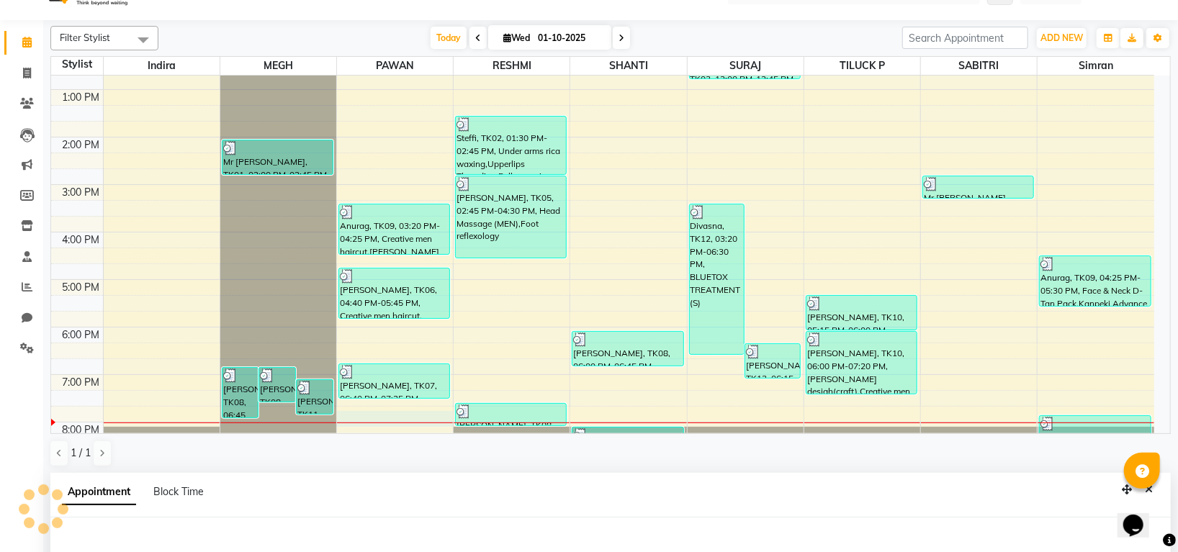
select select "45583"
select select "1185"
select select "tentative"
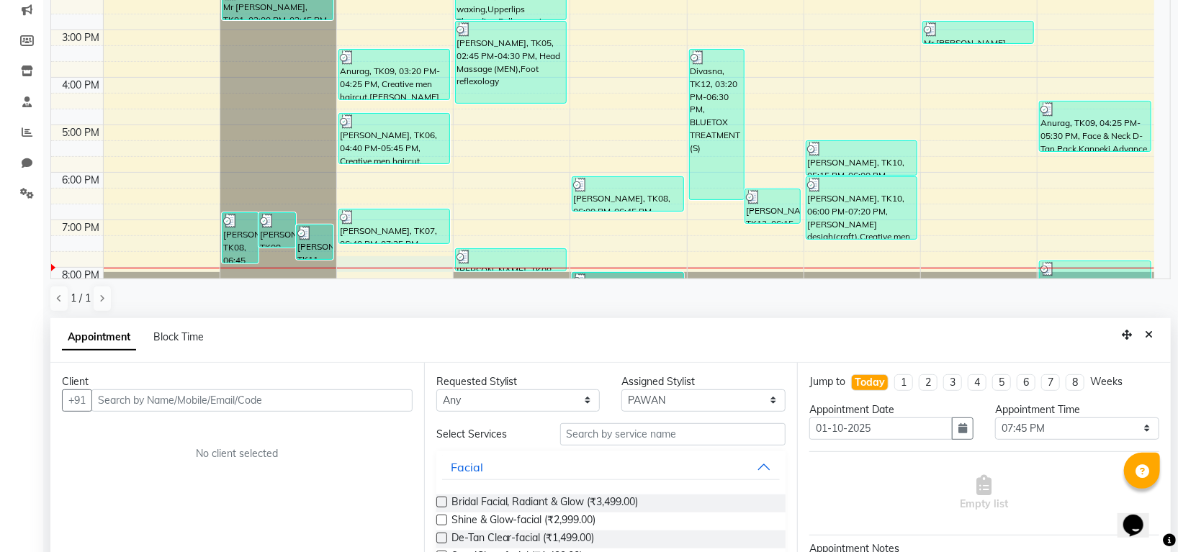
scroll to position [280, 0]
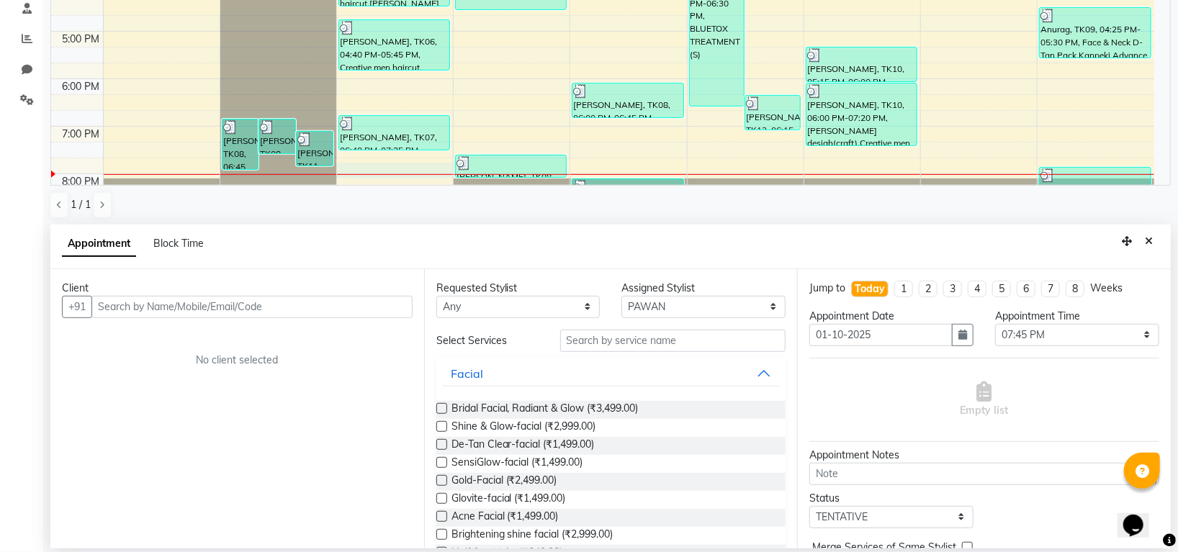
click at [223, 308] on input "text" at bounding box center [251, 307] width 321 height 22
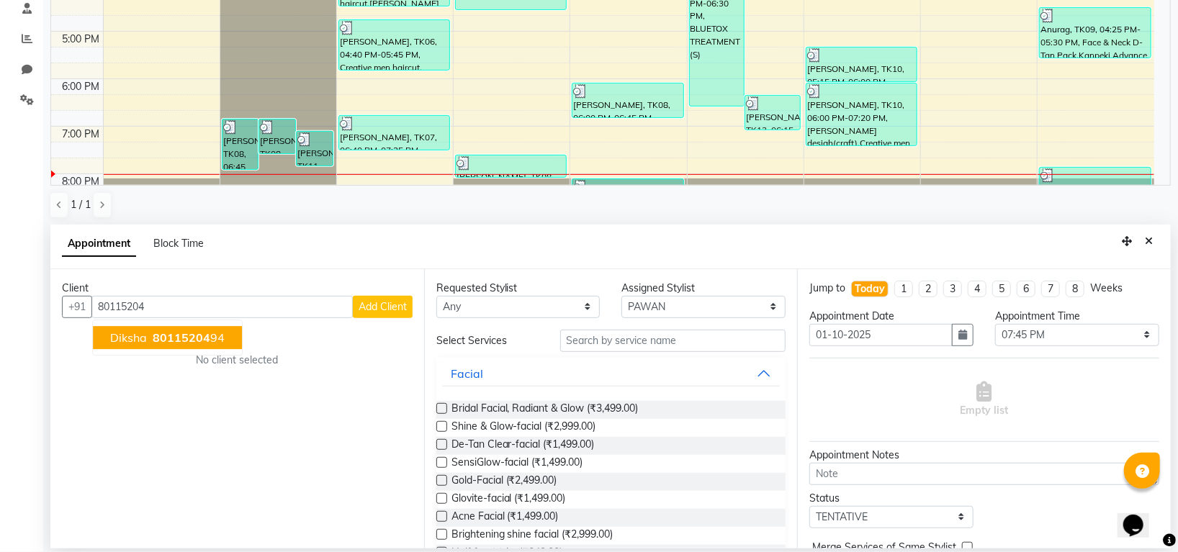
drag, startPoint x: 107, startPoint y: 341, endPoint x: 147, endPoint y: 341, distance: 39.6
click at [112, 341] on button "Diksha 80115204 94" at bounding box center [167, 337] width 149 height 23
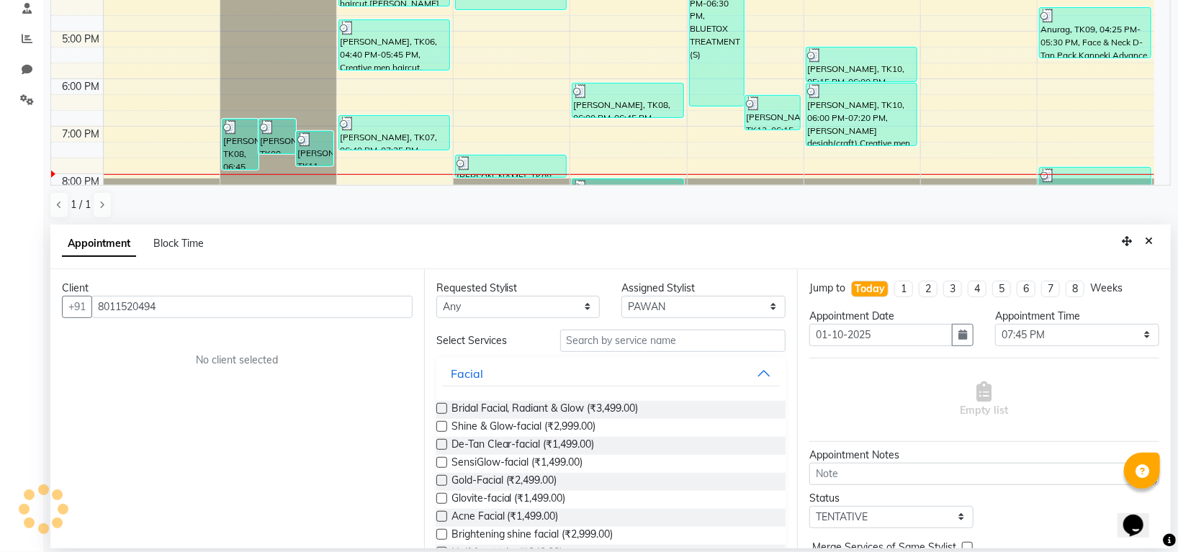
type input "8011520494"
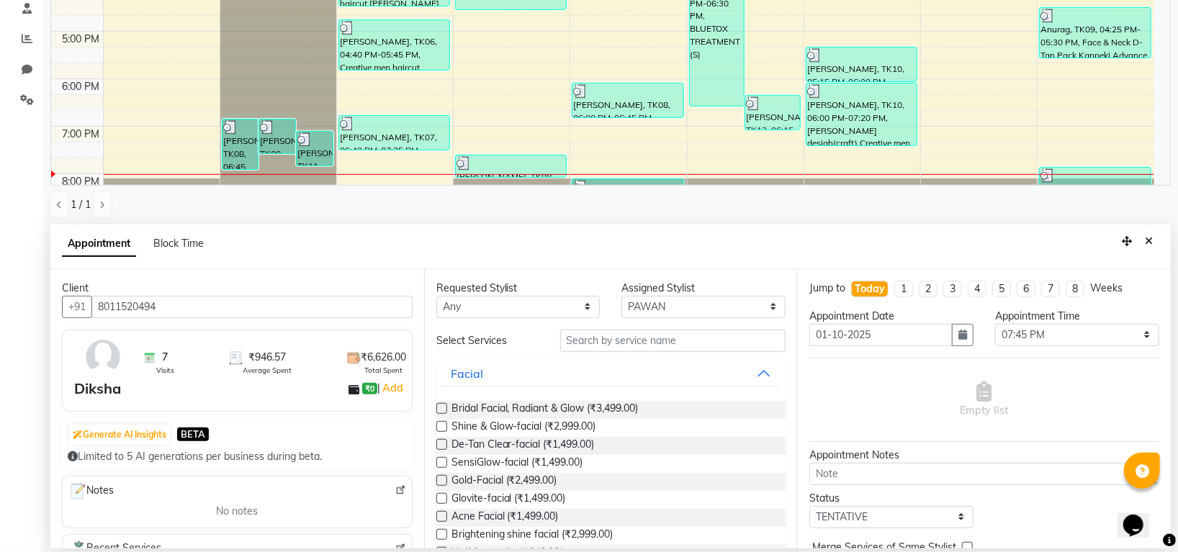
click at [688, 316] on select "Select Indira MEGH PAWAN RESHMI SABITRI SHANTI Simran SURAJ TILUCK P" at bounding box center [704, 307] width 164 height 22
select select "45585"
click at [622, 296] on select "Select Indira MEGH PAWAN RESHMI SABITRI SHANTI Simran SURAJ TILUCK P" at bounding box center [704, 307] width 164 height 22
click at [649, 350] on input "text" at bounding box center [673, 341] width 226 height 22
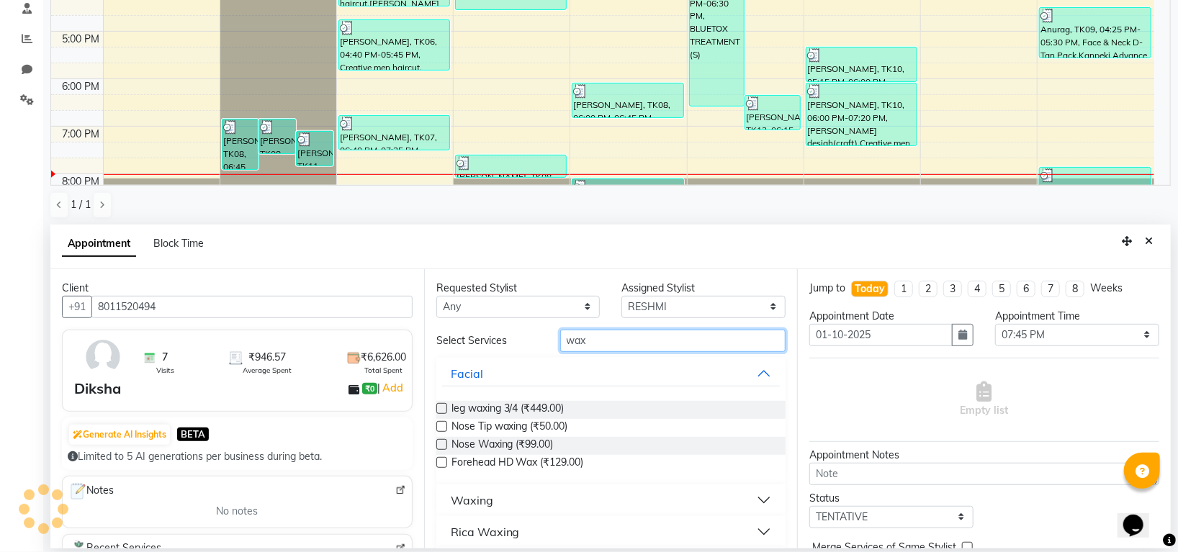
type input "wax"
click at [489, 531] on div "Rica Waxing" at bounding box center [485, 532] width 69 height 17
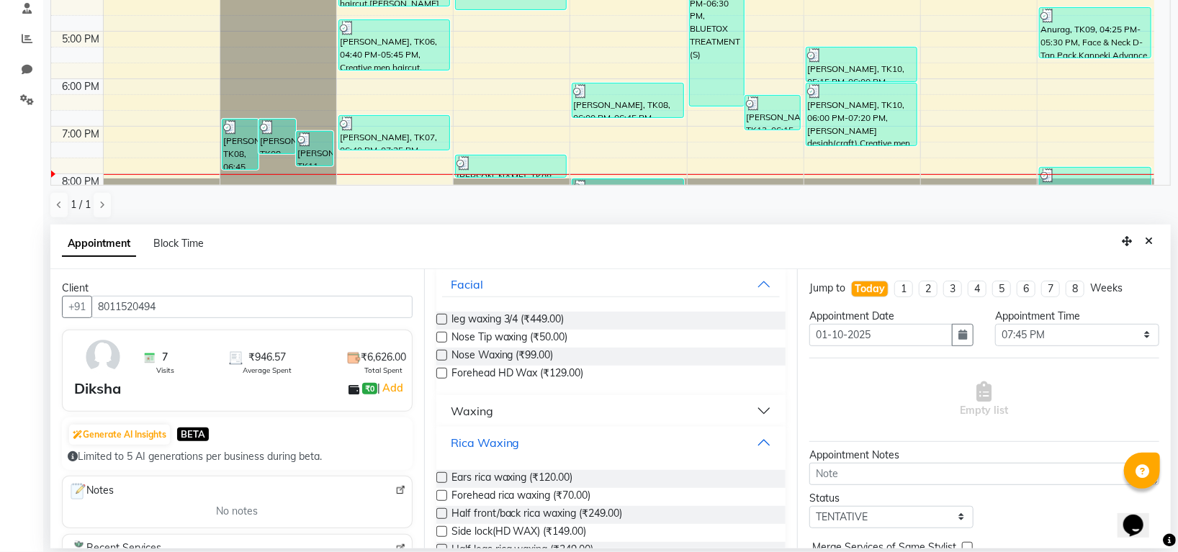
scroll to position [254, 0]
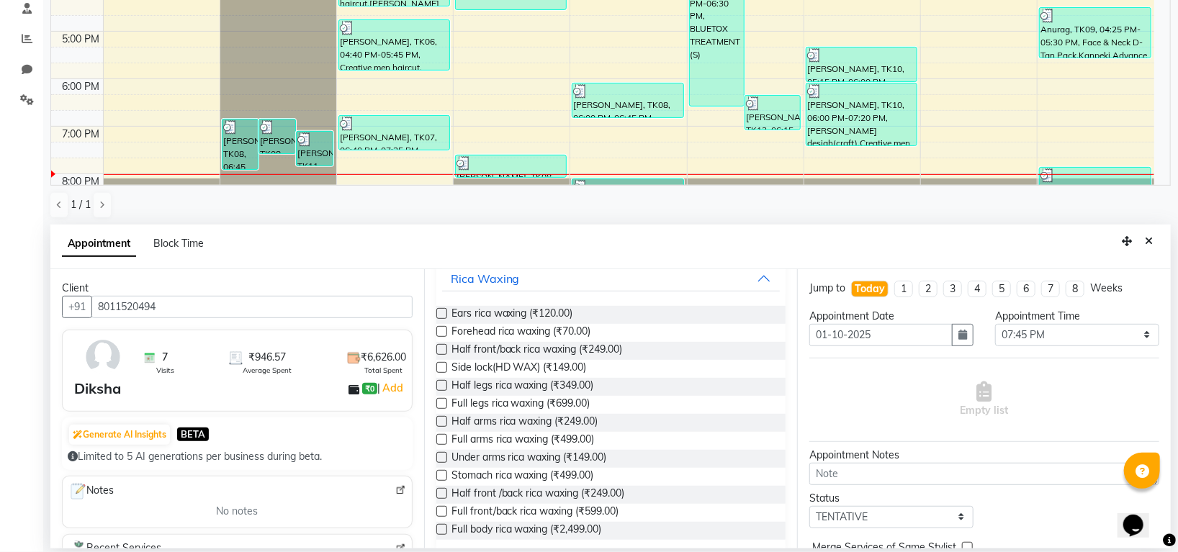
click at [443, 400] on label at bounding box center [441, 403] width 11 height 11
click at [443, 400] on input "checkbox" at bounding box center [440, 404] width 9 height 9
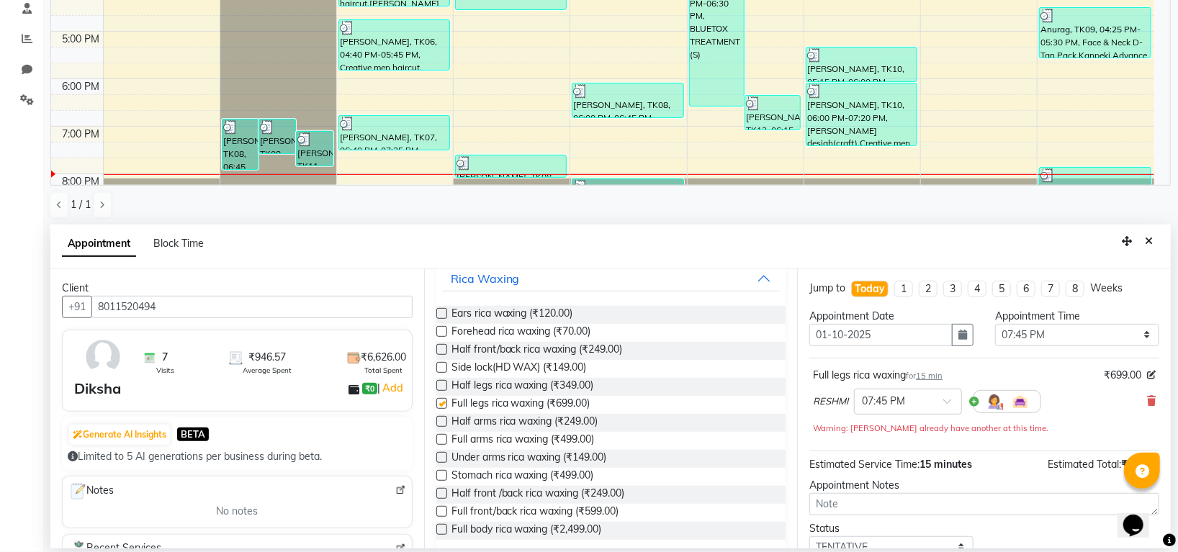
checkbox input "false"
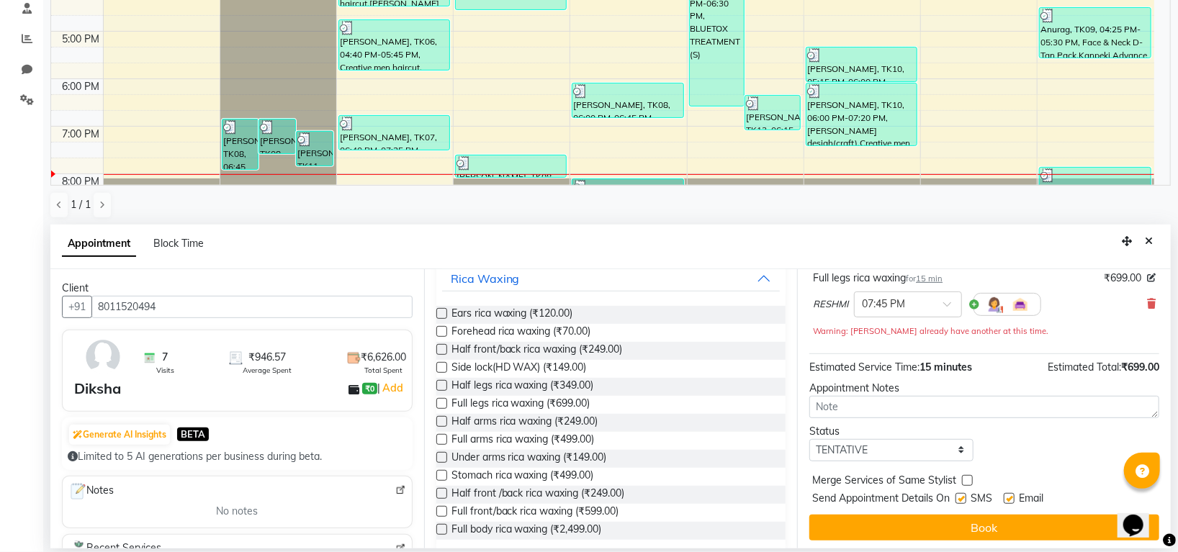
scroll to position [101, 0]
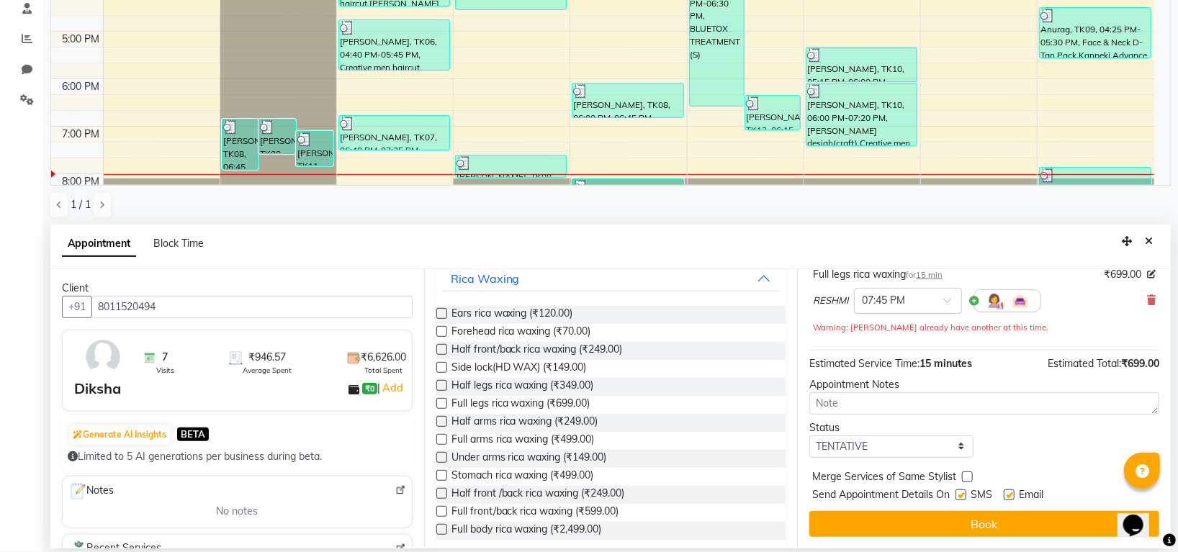
click at [907, 305] on input "text" at bounding box center [893, 299] width 63 height 15
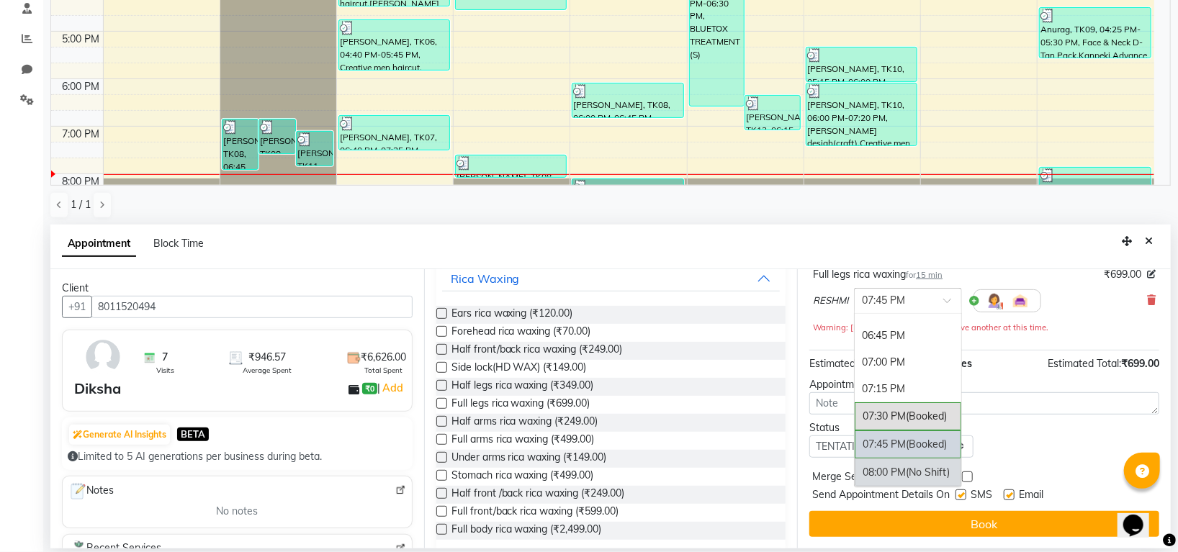
click at [923, 483] on div "08:00 PM (No Shift)" at bounding box center [908, 473] width 107 height 28
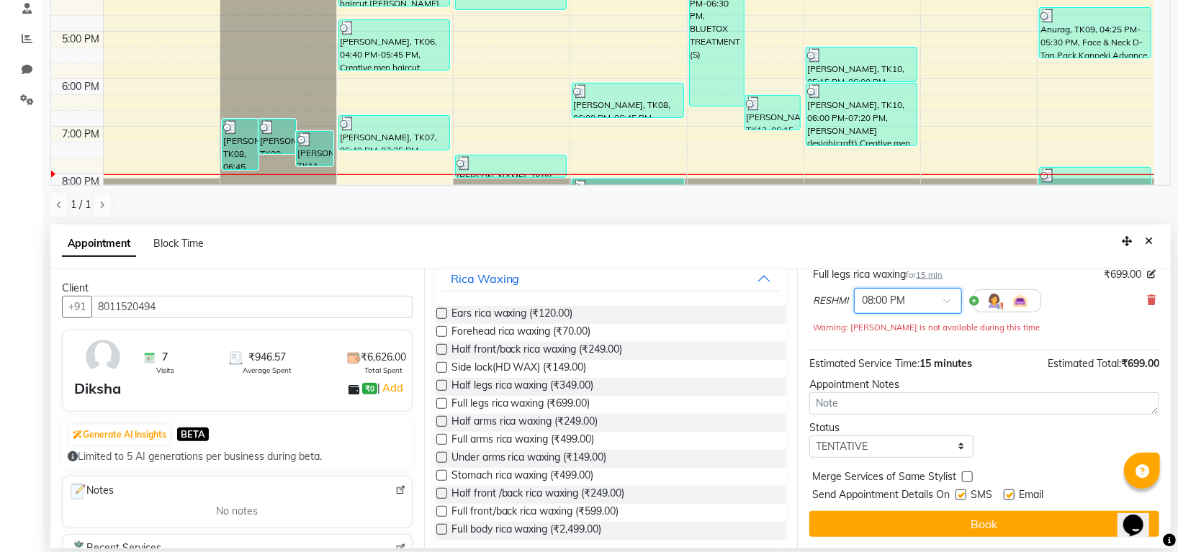
click at [899, 460] on div "Jump to Today 1 2 3 4 5 6 7 8 Weeks Appointment Date 01-10-2025 Appointment Tim…" at bounding box center [984, 408] width 374 height 279
click at [899, 448] on select "Select TENTATIVE CONFIRM CHECK-IN UPCOMING" at bounding box center [891, 447] width 164 height 22
select select "confirm booking"
click at [809, 436] on select "Select TENTATIVE CONFIRM CHECK-IN UPCOMING" at bounding box center [891, 447] width 164 height 22
click at [875, 506] on div "Jump to Today 1 2 3 4 5 6 7 8 Weeks Appointment Date 01-10-2025 Appointment Tim…" at bounding box center [984, 408] width 374 height 279
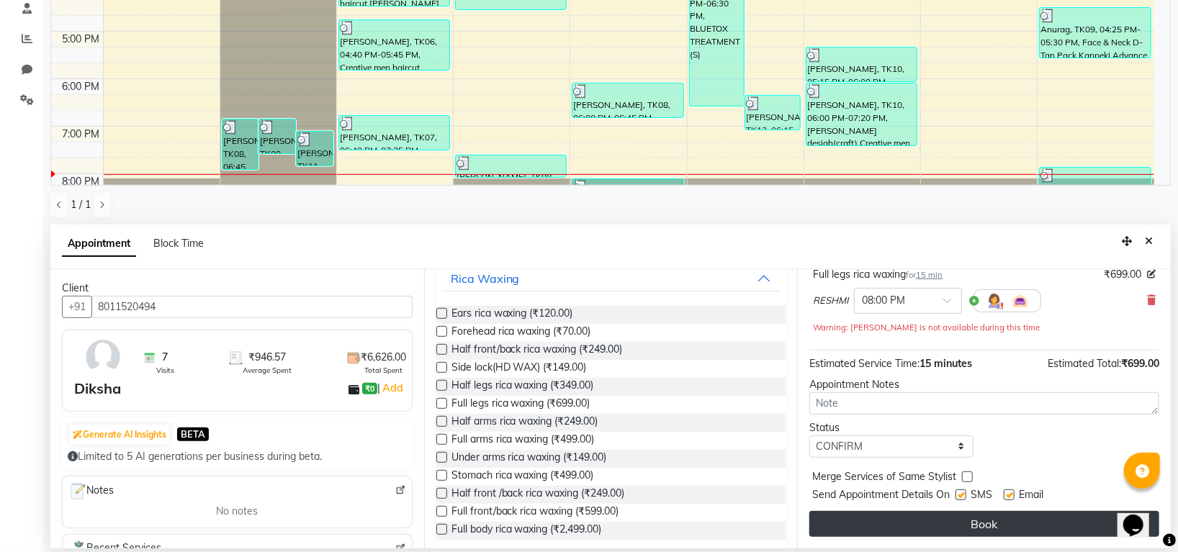
click at [877, 513] on button "Book" at bounding box center [984, 524] width 350 height 26
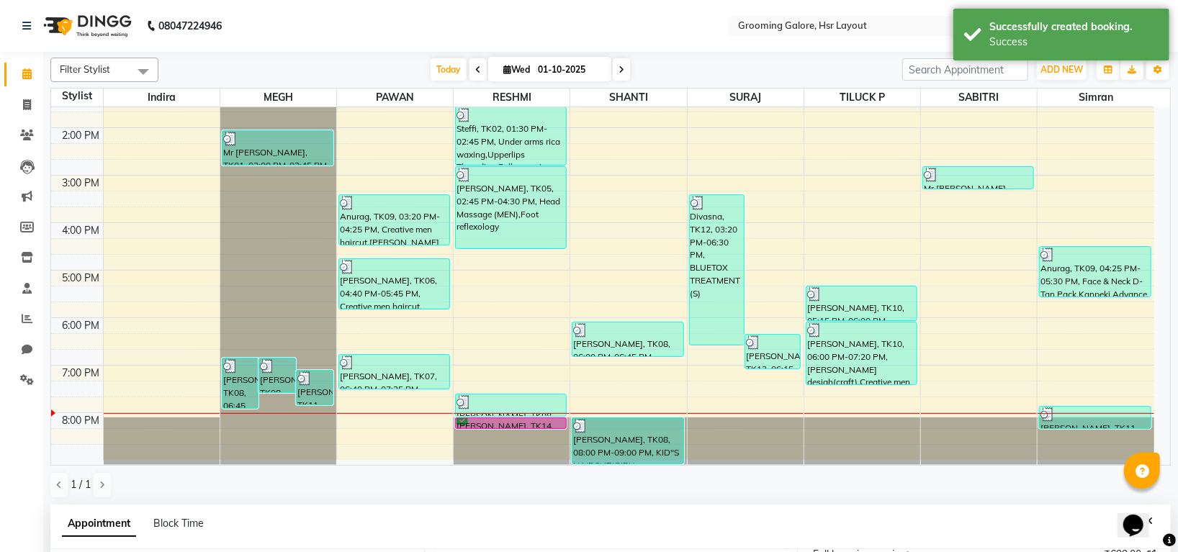
scroll to position [280, 0]
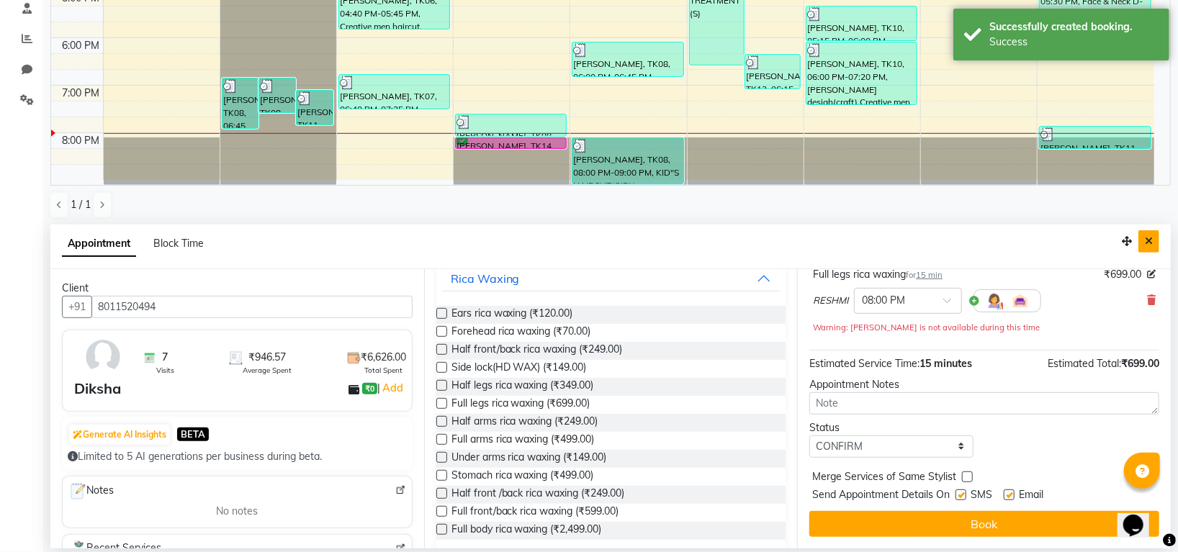
click at [1145, 242] on icon "Close" at bounding box center [1149, 241] width 8 height 10
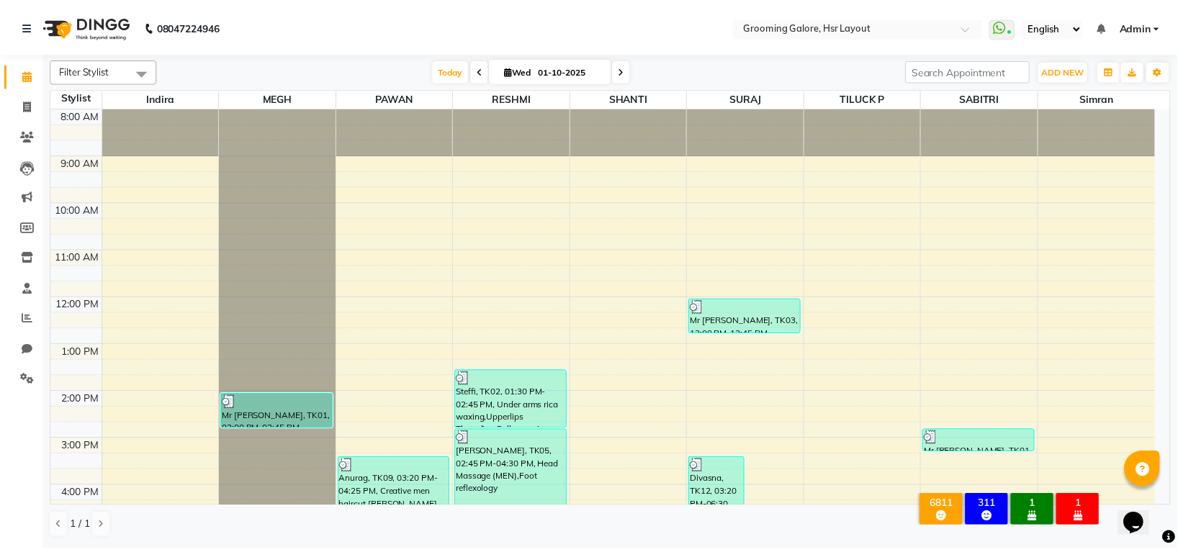
scroll to position [223, 0]
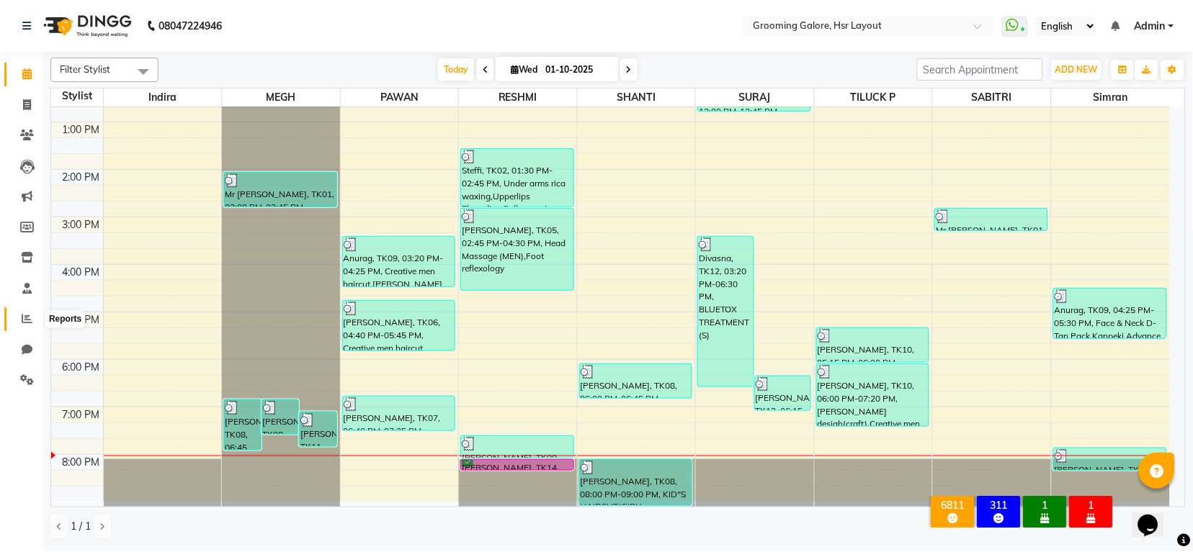
click at [17, 318] on span at bounding box center [26, 319] width 25 height 17
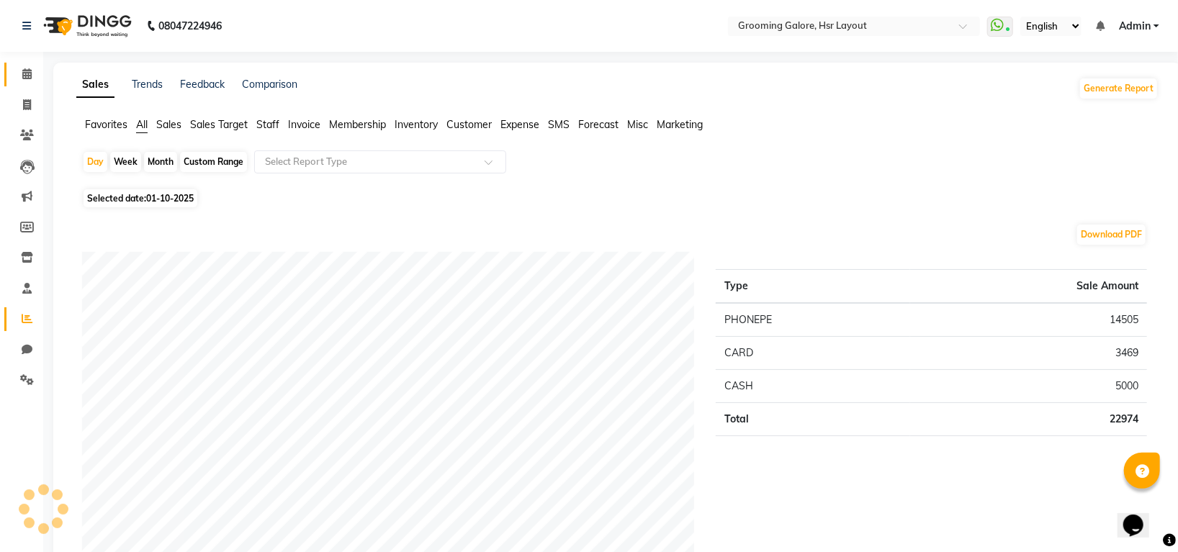
click at [18, 86] on link "Calendar" at bounding box center [21, 75] width 35 height 24
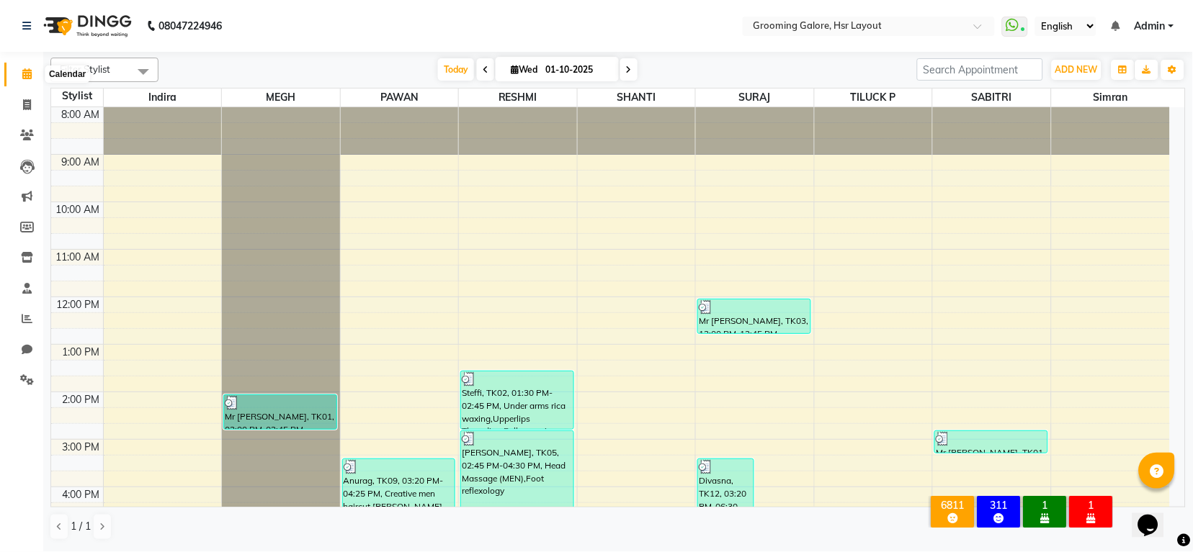
click at [17, 69] on span at bounding box center [26, 74] width 25 height 17
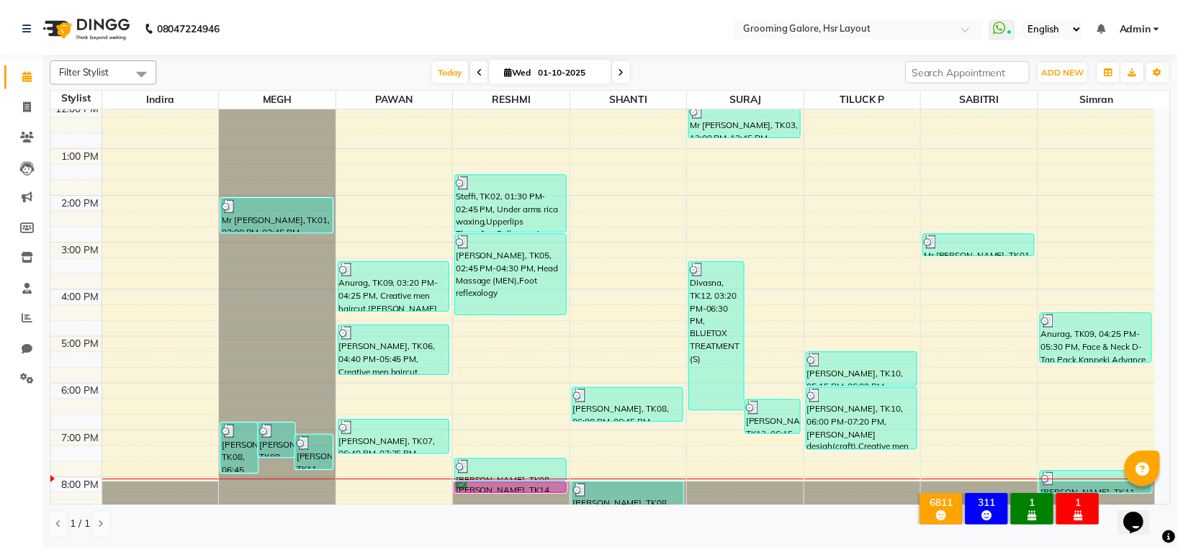
scroll to position [223, 0]
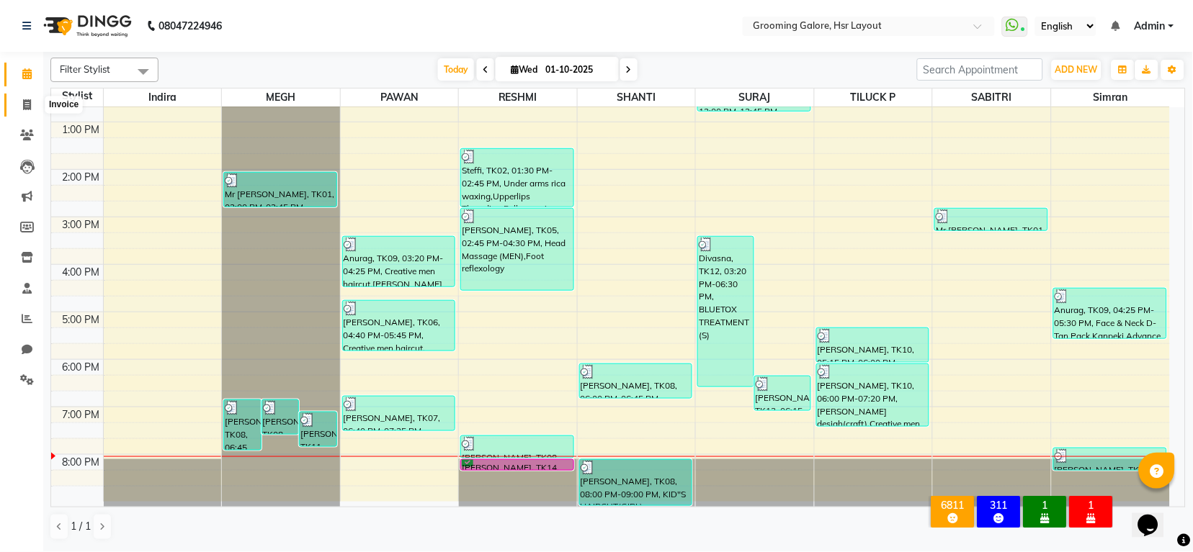
click at [24, 102] on icon at bounding box center [27, 104] width 8 height 11
select select "service"
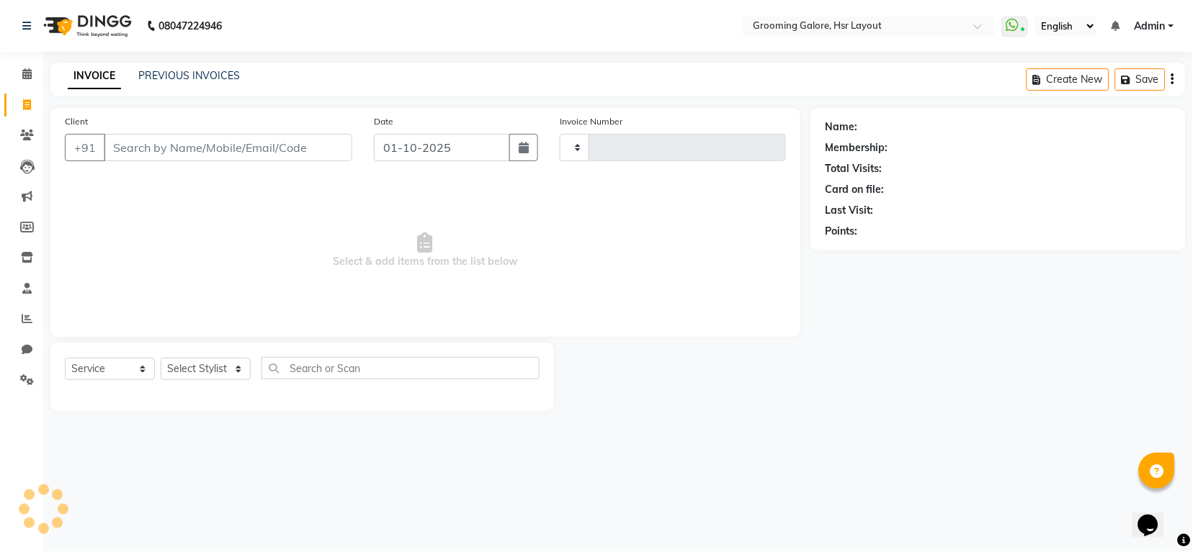
type input "2551"
select select "6168"
select select "P"
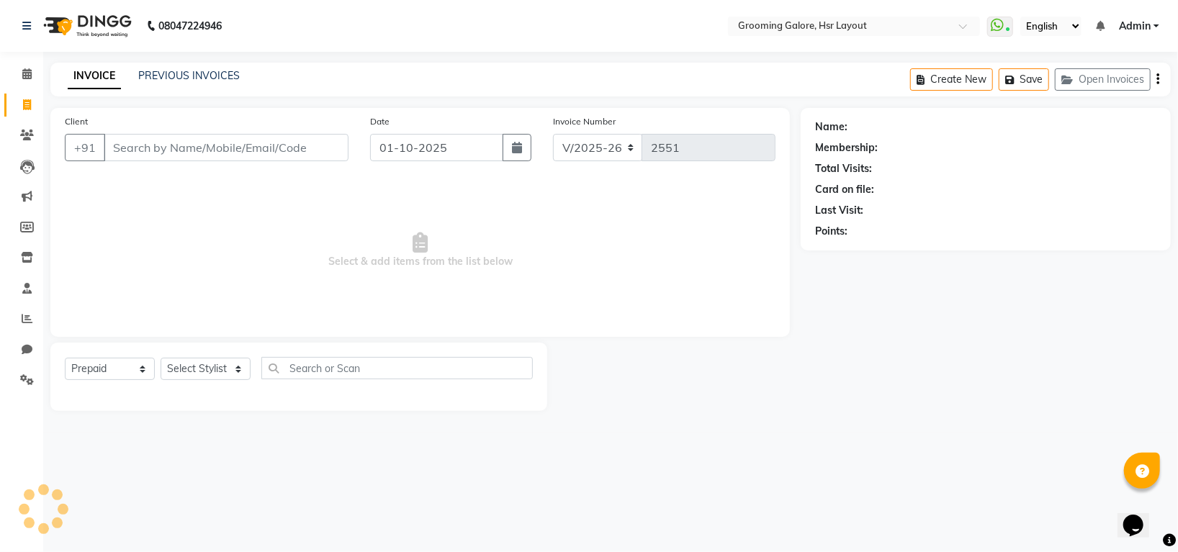
click at [71, 383] on div "Select Service Product Membership Package Voucher Prepaid Gift Card Select Styl…" at bounding box center [299, 374] width 468 height 34
select select "45583"
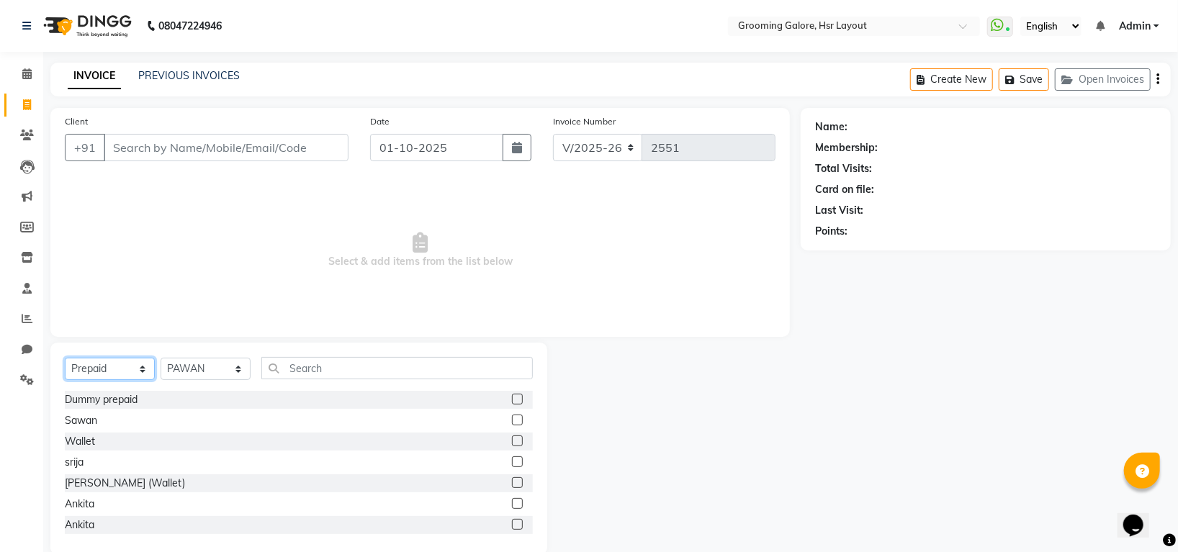
click at [104, 365] on select "Select Service Product Membership Package Voucher Prepaid Gift Card" at bounding box center [110, 369] width 90 height 22
select select "service"
click at [65, 359] on select "Select Service Product Membership Package Voucher Prepaid Gift Card" at bounding box center [110, 369] width 90 height 22
click at [213, 357] on div "Select Service Product Membership Package Voucher Prepaid Gift Card Select Styl…" at bounding box center [299, 374] width 468 height 34
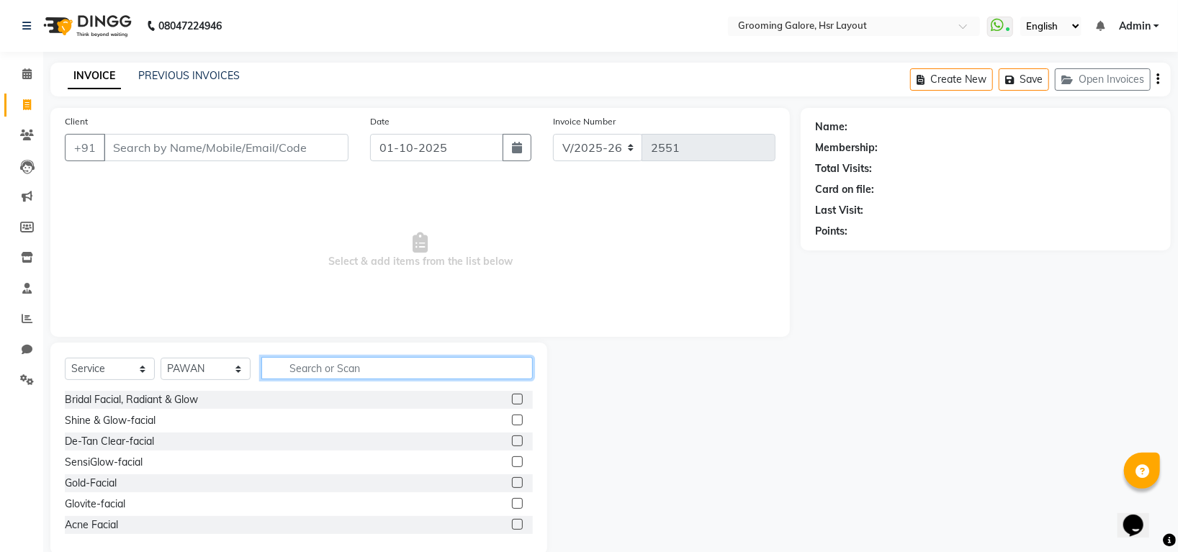
click at [356, 359] on input "text" at bounding box center [397, 368] width 272 height 22
type input "hea"
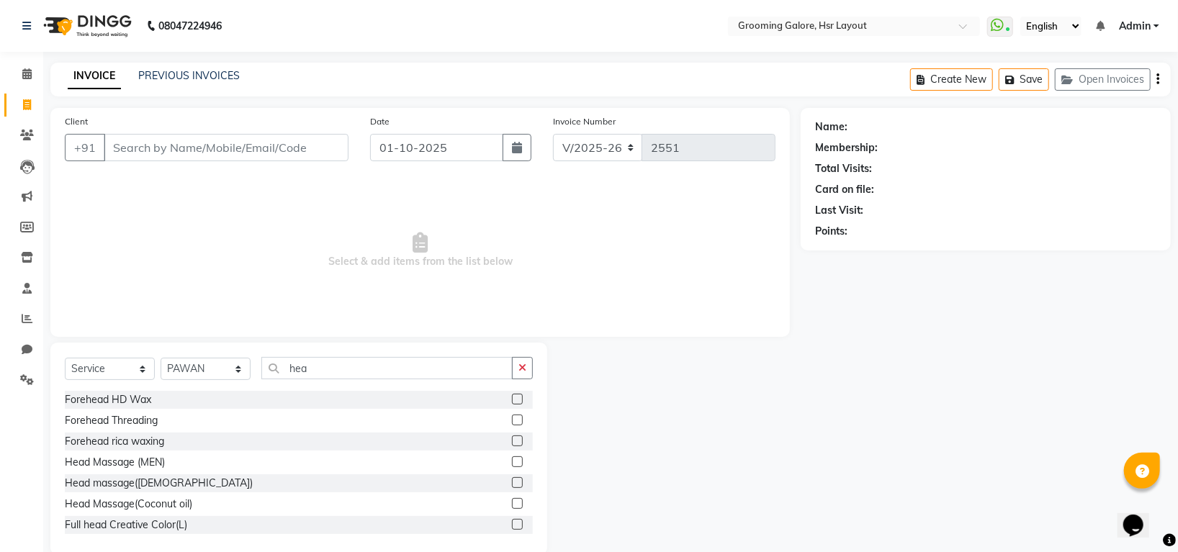
click at [512, 460] on label at bounding box center [517, 462] width 11 height 11
click at [512, 460] on input "checkbox" at bounding box center [516, 462] width 9 height 9
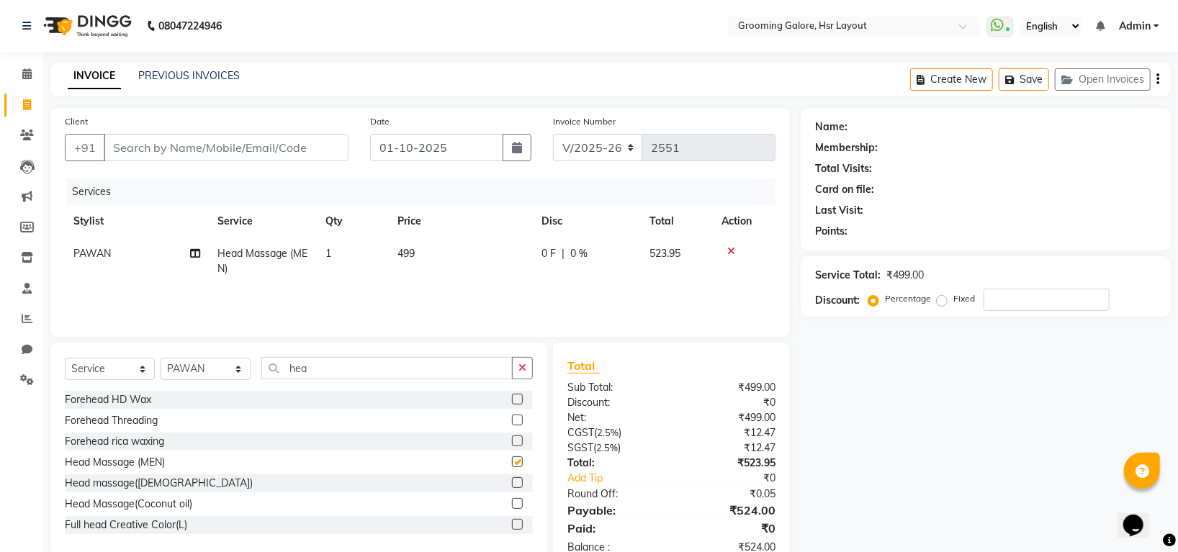
checkbox input "false"
click at [247, 140] on input "Client" at bounding box center [226, 147] width 245 height 27
type input "8"
type input "0"
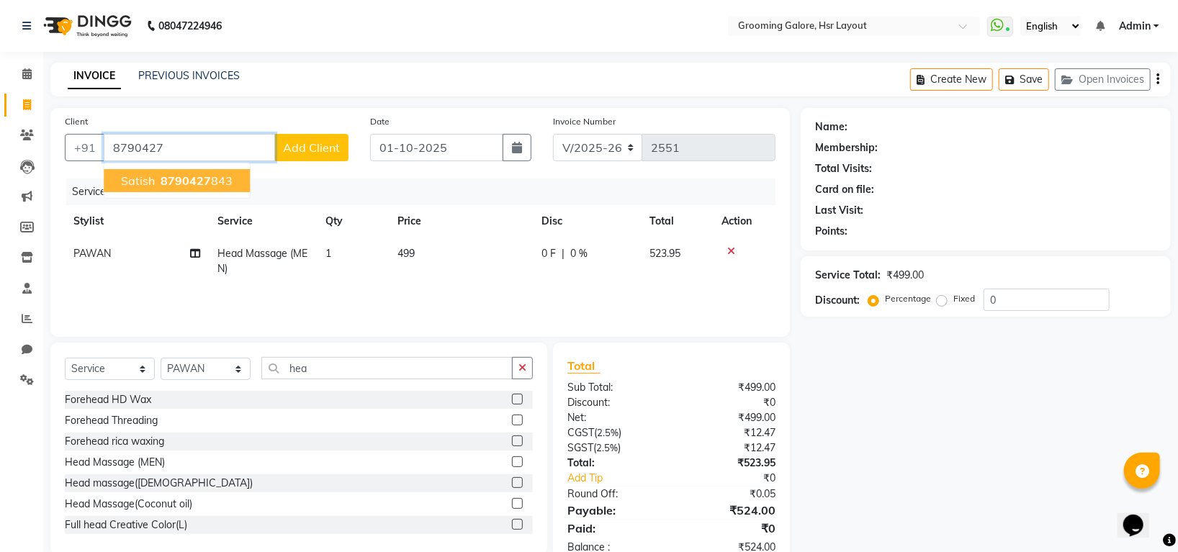
click at [236, 182] on button "satish 8790427 843" at bounding box center [177, 180] width 146 height 23
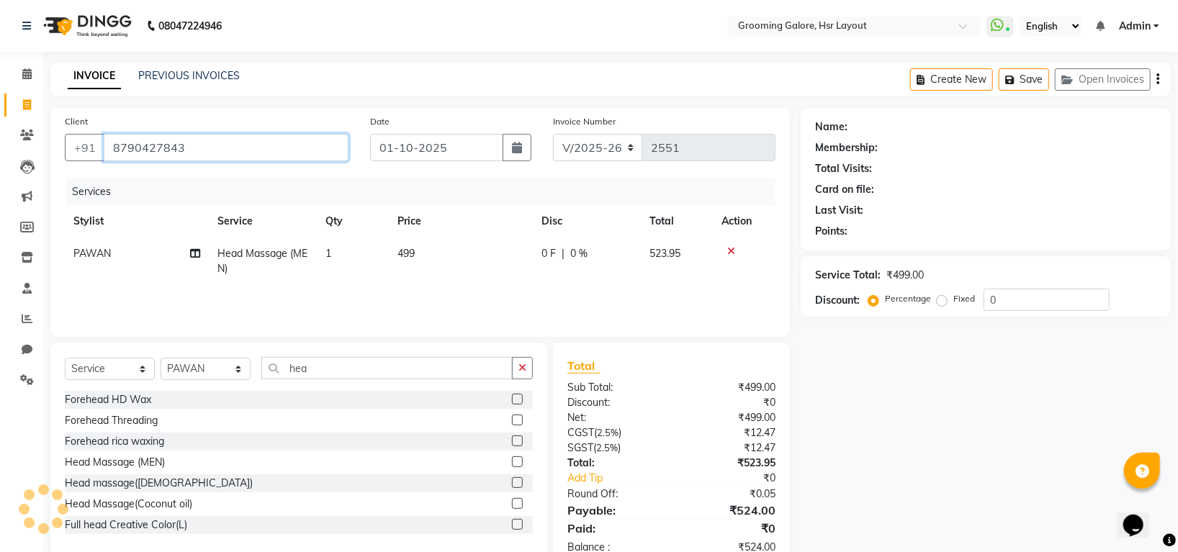
type input "8790427843"
select select "1: Object"
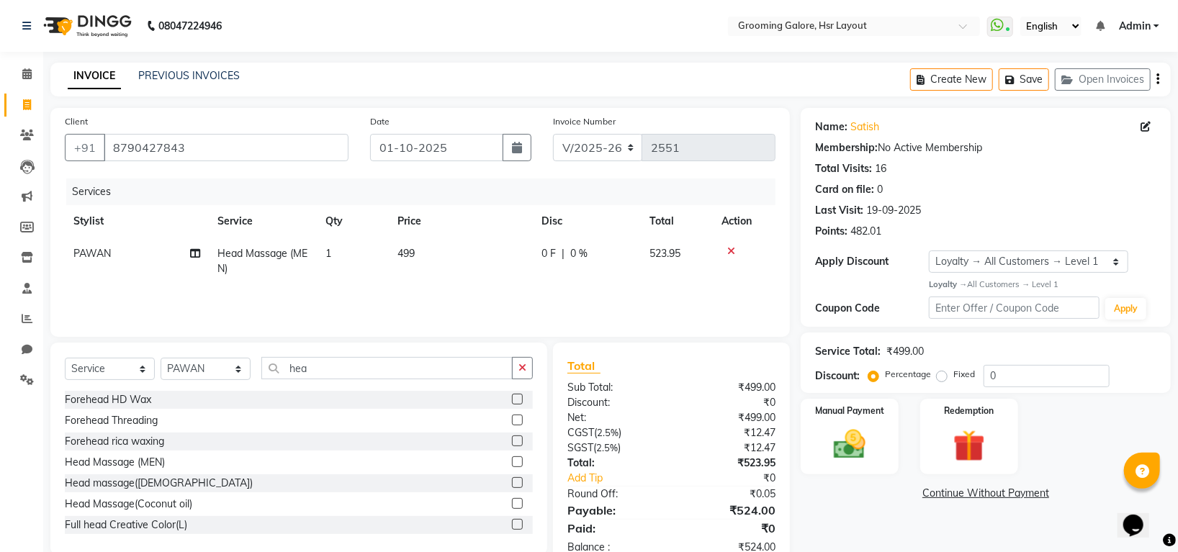
scroll to position [39, 0]
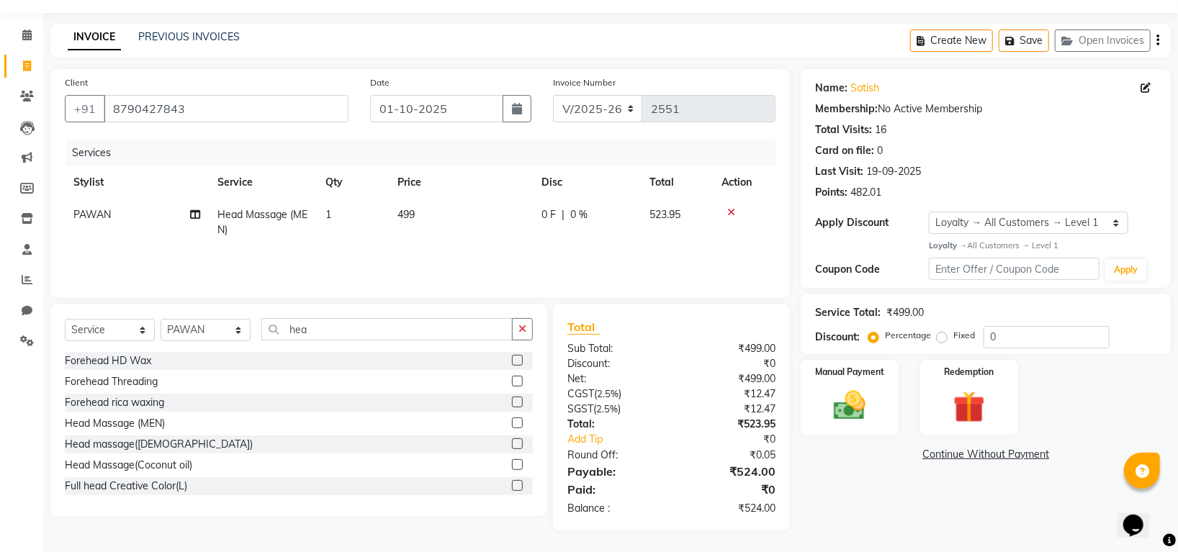
click at [86, 215] on span "PAWAN" at bounding box center [91, 214] width 37 height 13
select select "45583"
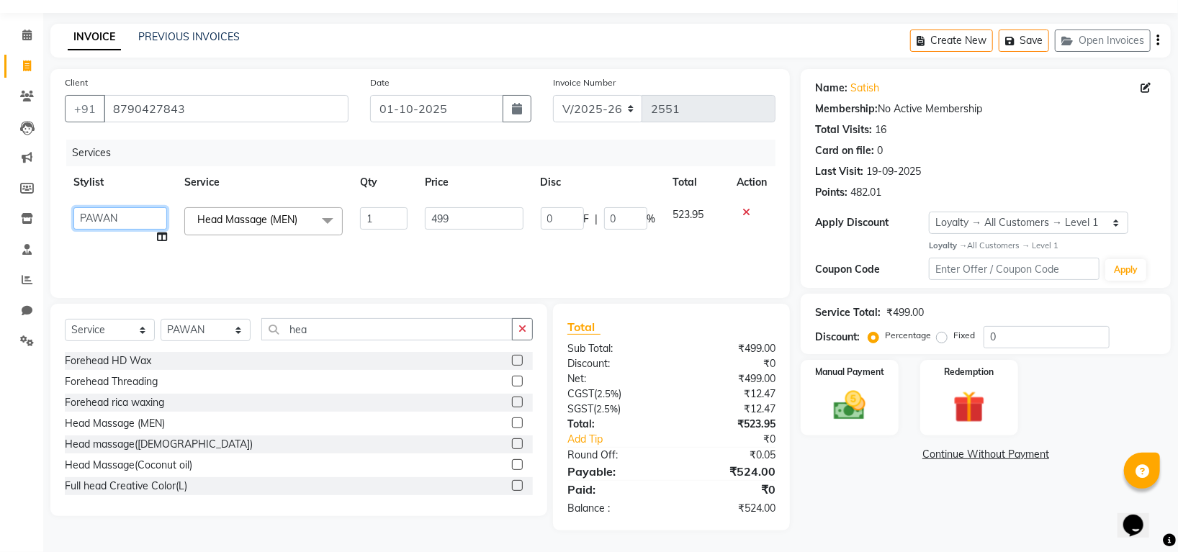
click at [110, 221] on select "Indira MEGH PAWAN RESHMI SABITRI SHANTI Simran SURAJ TILUCK P" at bounding box center [120, 218] width 94 height 22
select select "84298"
click at [817, 404] on div "Manual Payment" at bounding box center [850, 398] width 102 height 79
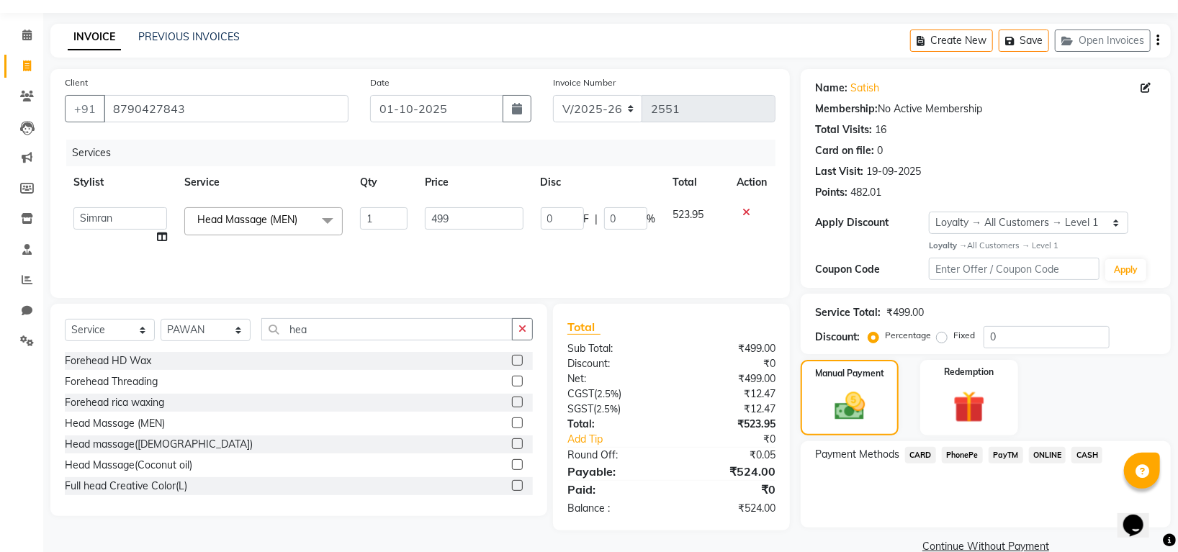
click at [957, 450] on span "PhonePe" at bounding box center [962, 455] width 41 height 17
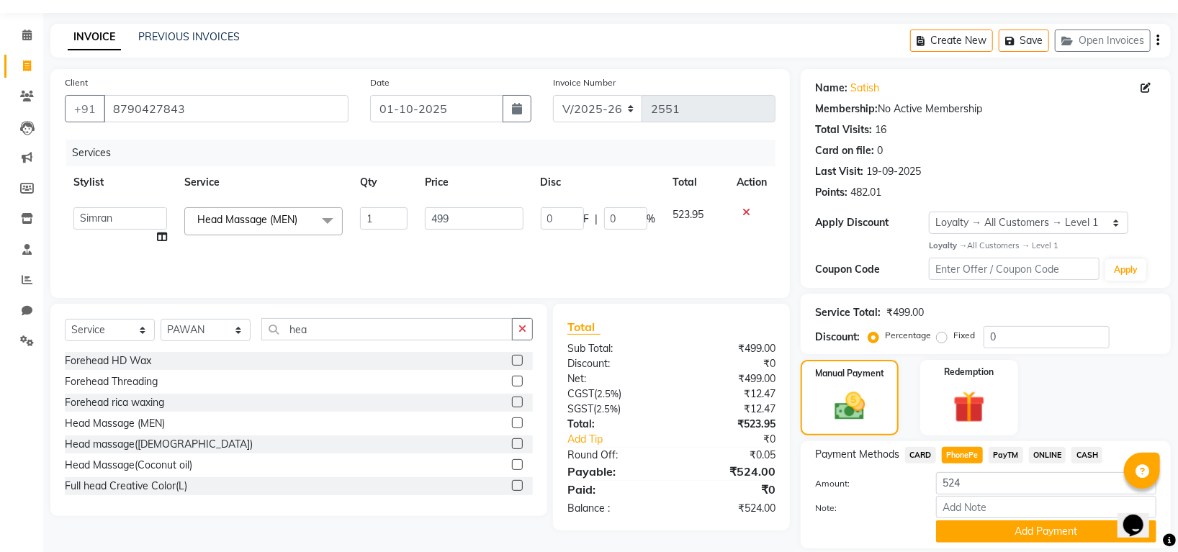
scroll to position [87, 0]
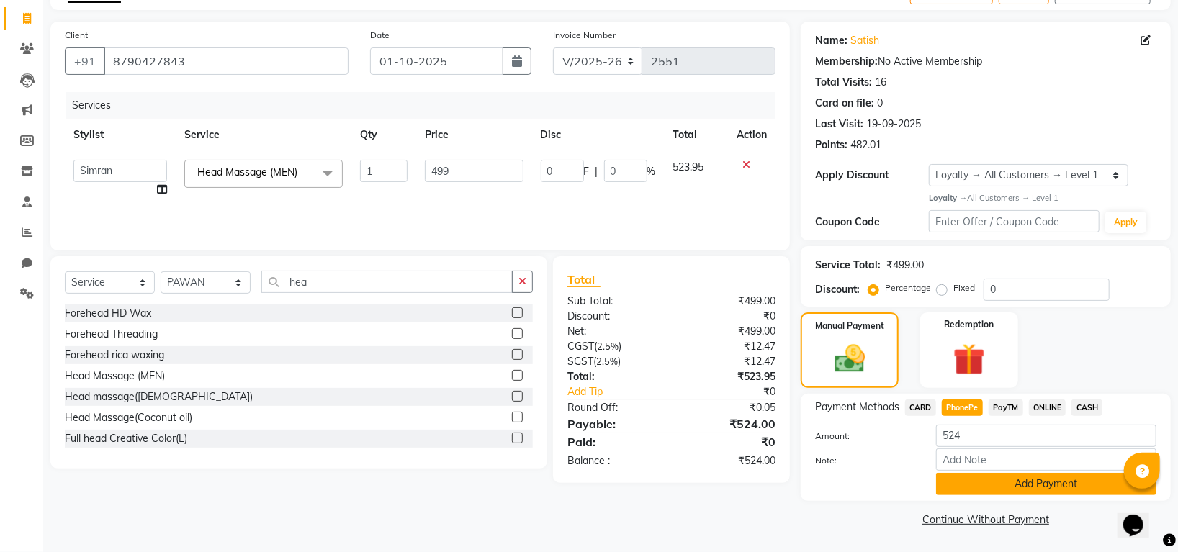
click at [1015, 477] on button "Add Payment" at bounding box center [1046, 484] width 220 height 22
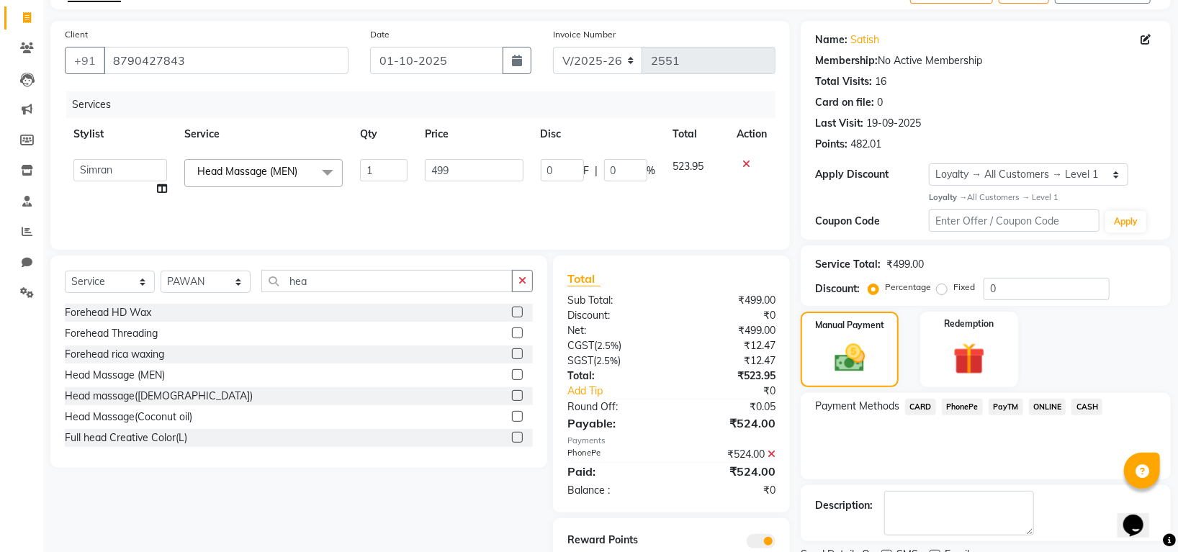
scroll to position [146, 0]
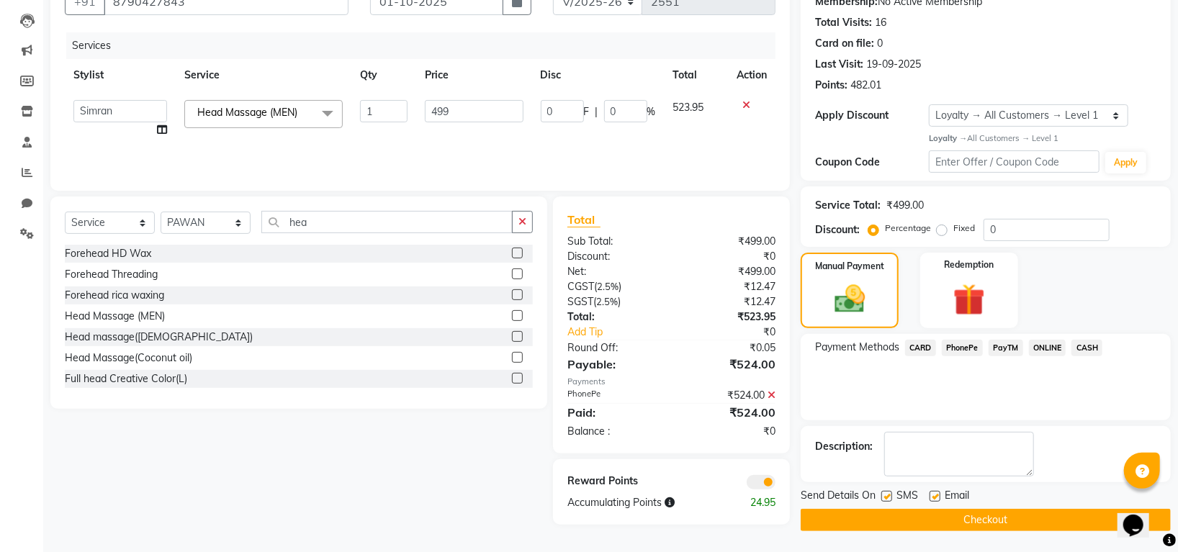
click at [928, 519] on button "Checkout" at bounding box center [986, 520] width 370 height 22
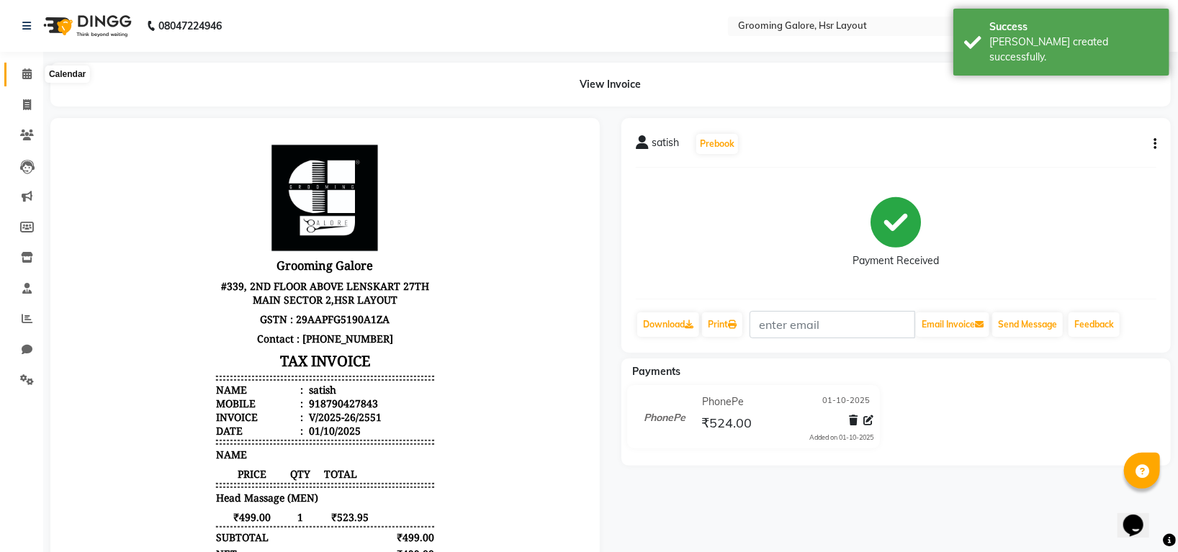
click at [27, 76] on icon at bounding box center [26, 73] width 9 height 11
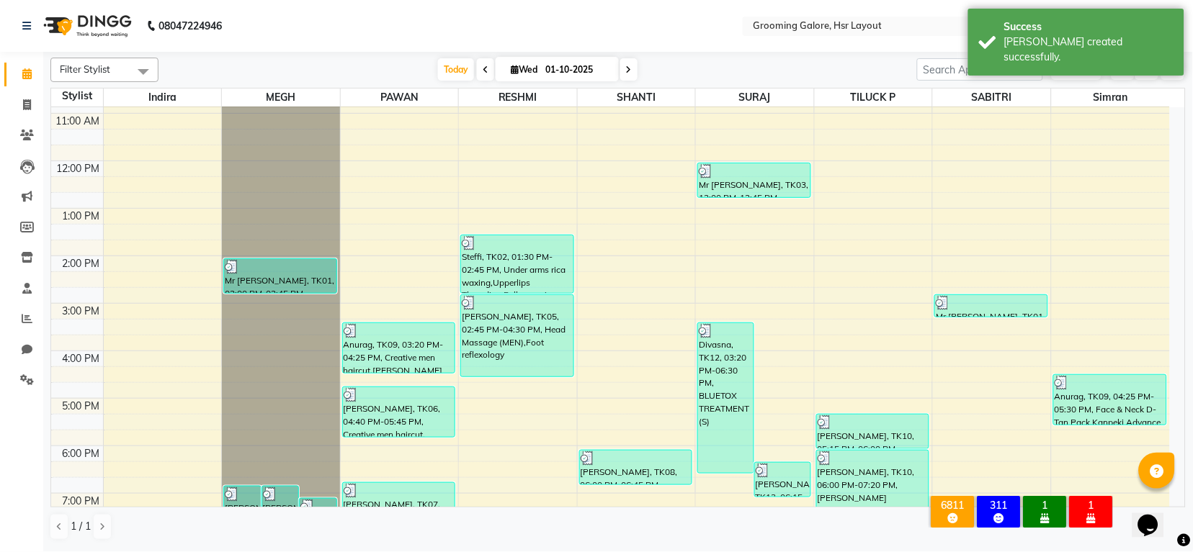
scroll to position [223, 0]
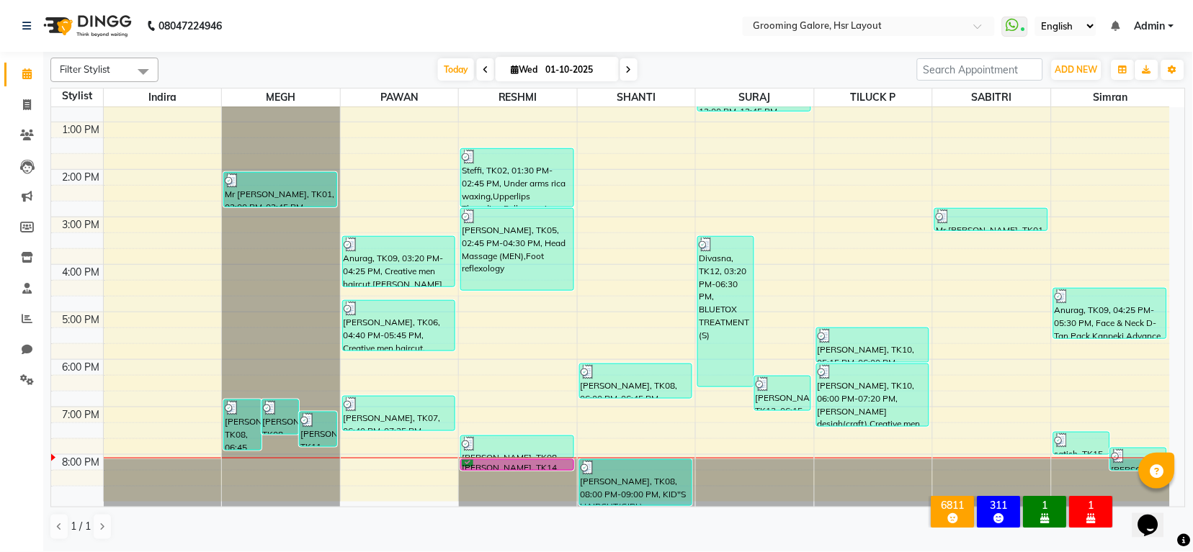
click at [627, 75] on span at bounding box center [628, 69] width 17 height 22
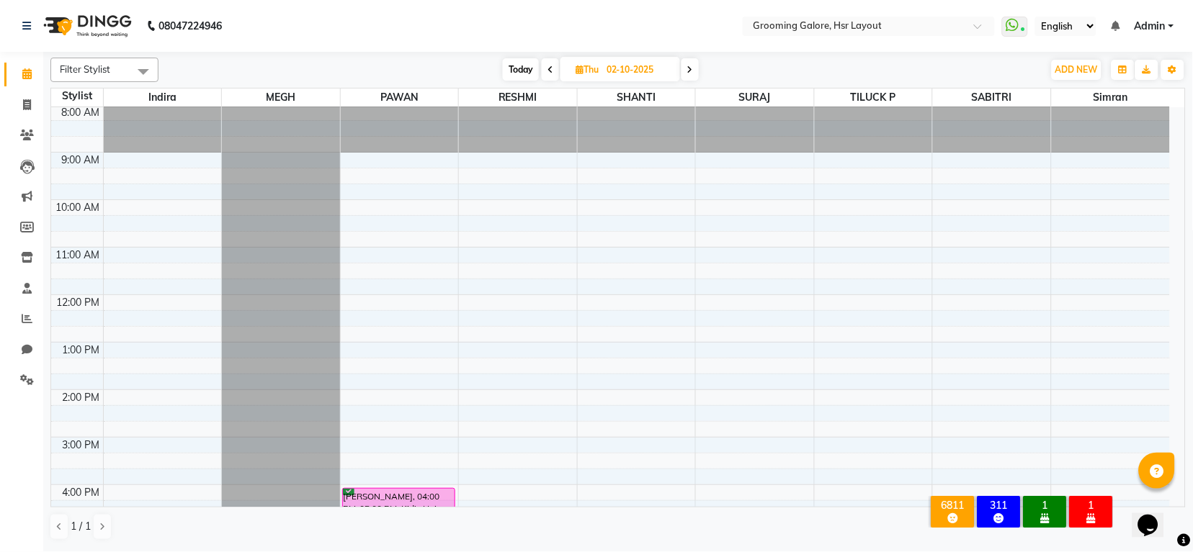
scroll to position [0, 0]
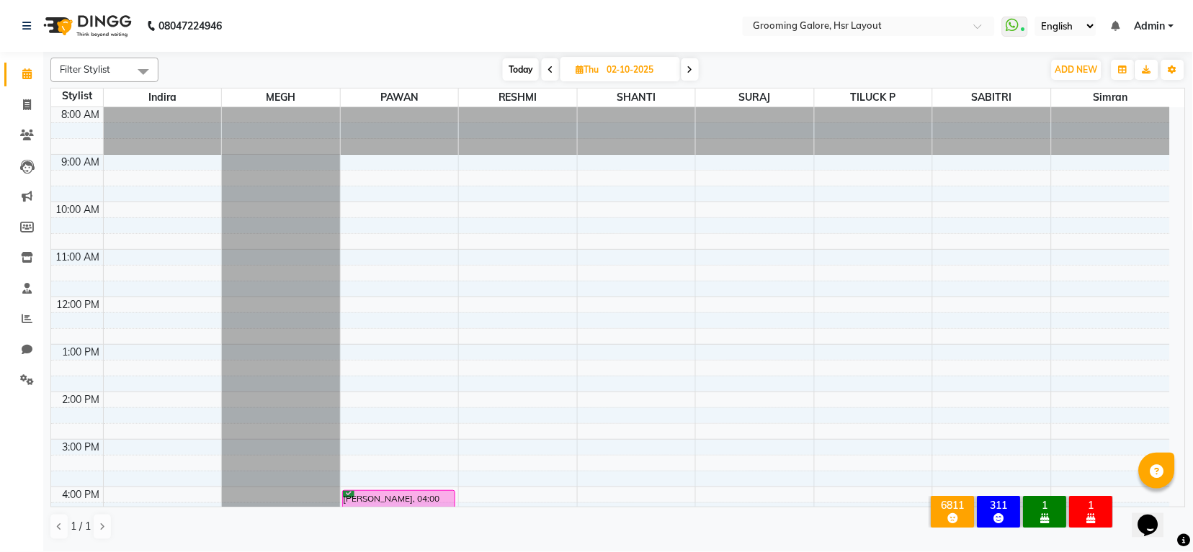
click at [542, 68] on span at bounding box center [550, 69] width 17 height 22
type input "01-10-2025"
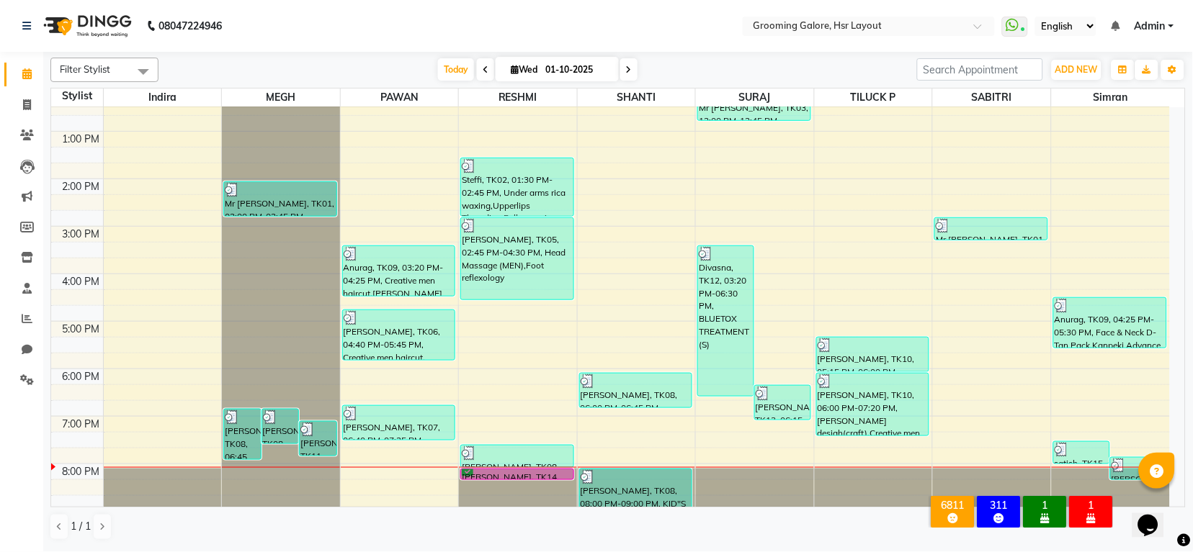
scroll to position [223, 0]
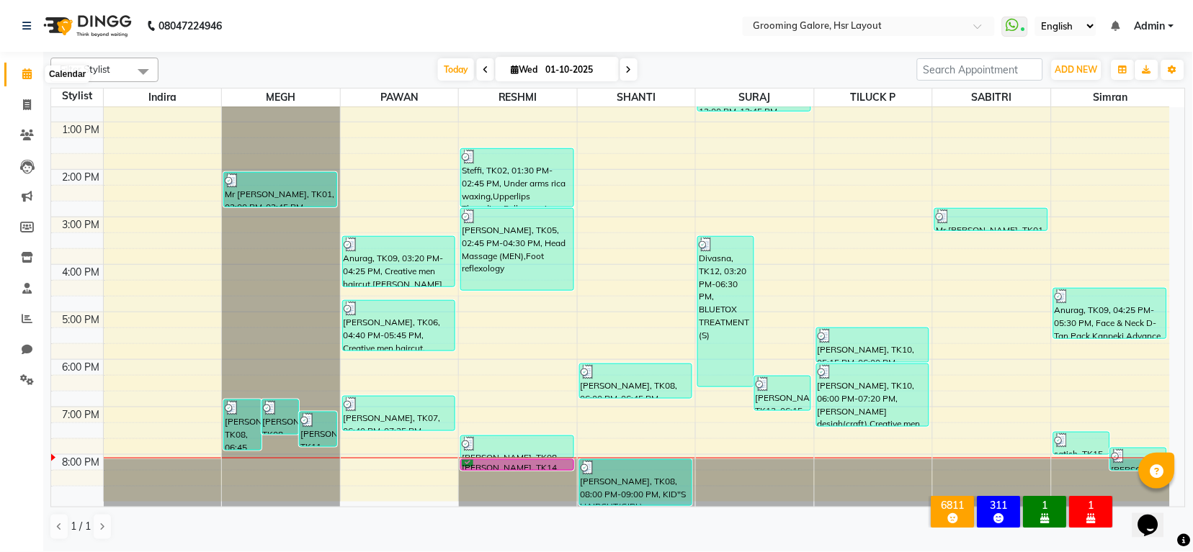
click at [33, 71] on span at bounding box center [26, 74] width 25 height 17
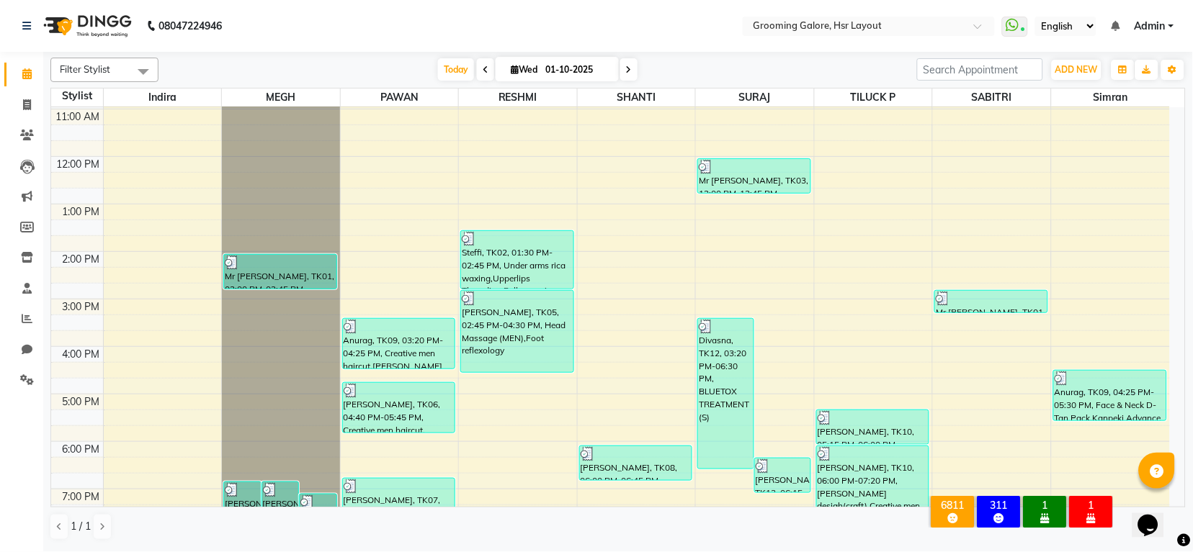
scroll to position [0, 0]
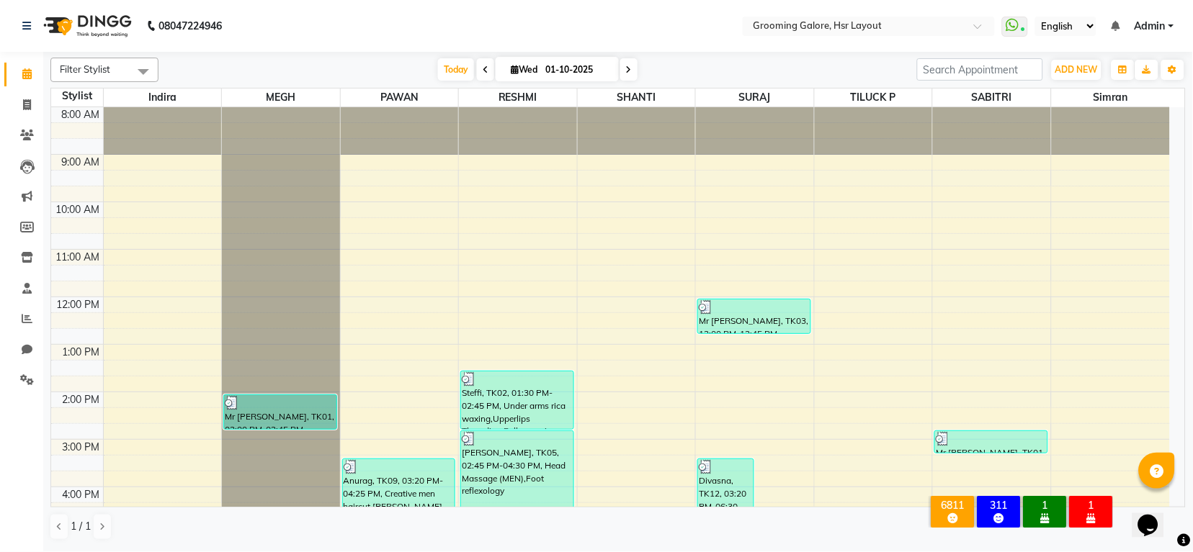
click at [26, 84] on link "Calendar" at bounding box center [21, 75] width 35 height 24
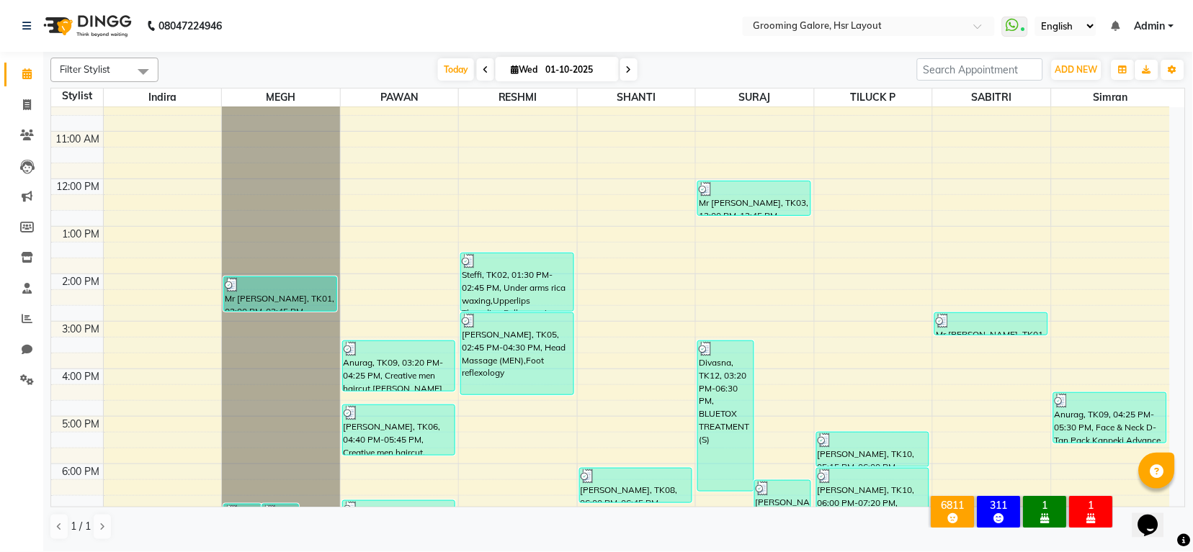
scroll to position [223, 0]
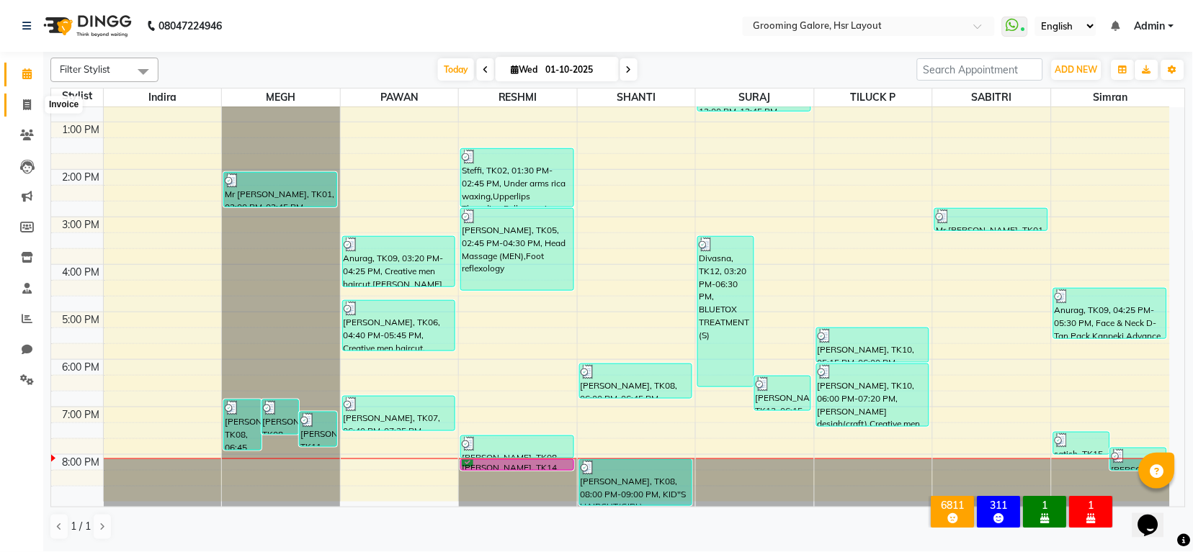
click at [23, 103] on icon at bounding box center [27, 104] width 8 height 11
select select "6168"
select select "service"
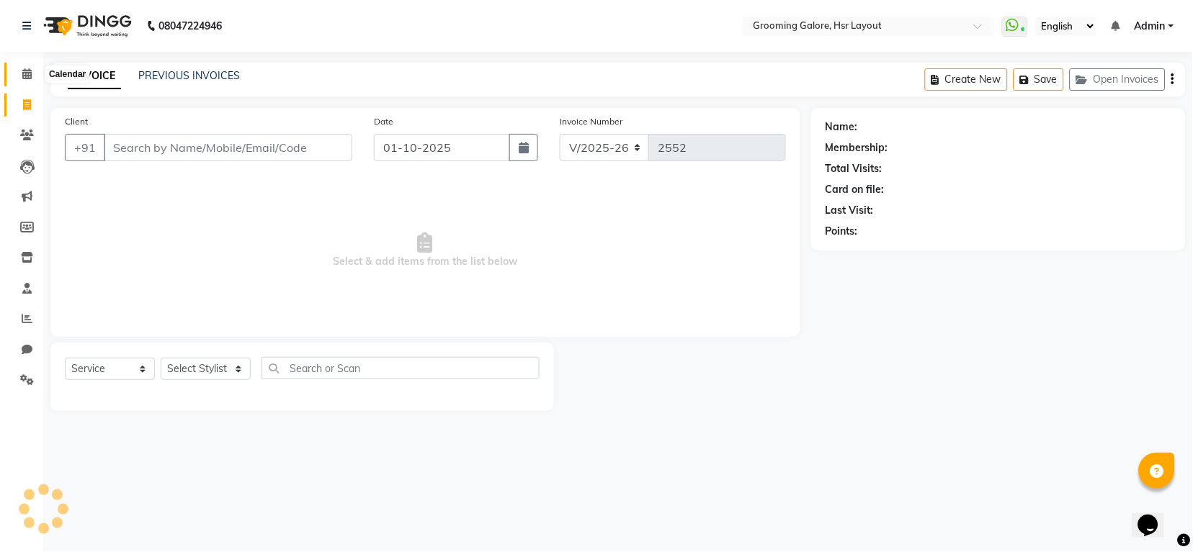
click at [24, 71] on icon at bounding box center [26, 73] width 9 height 11
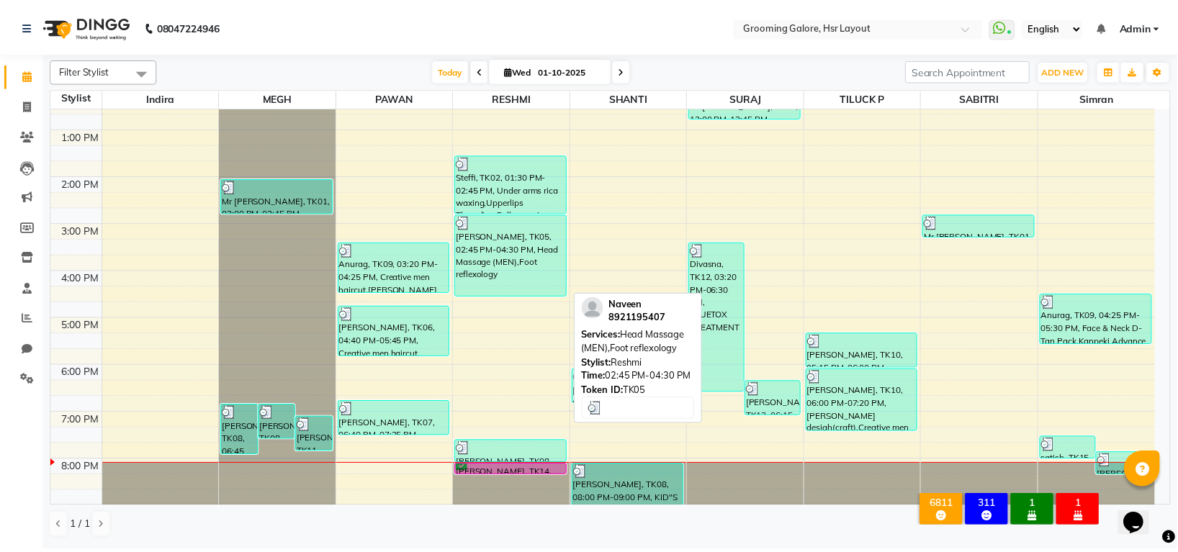
scroll to position [223, 0]
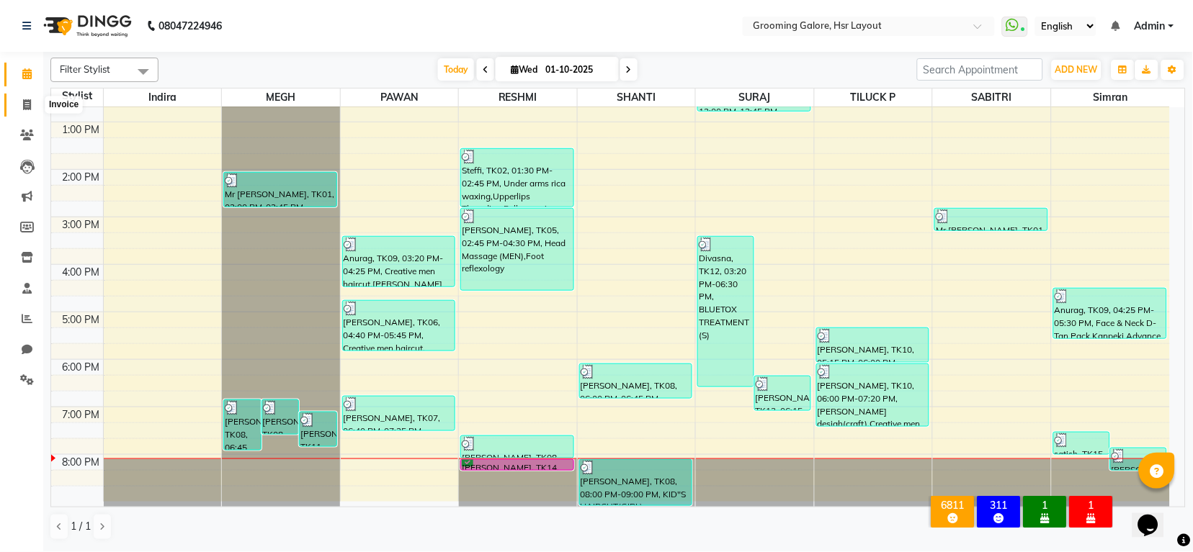
click at [30, 104] on icon at bounding box center [27, 104] width 8 height 11
select select "6168"
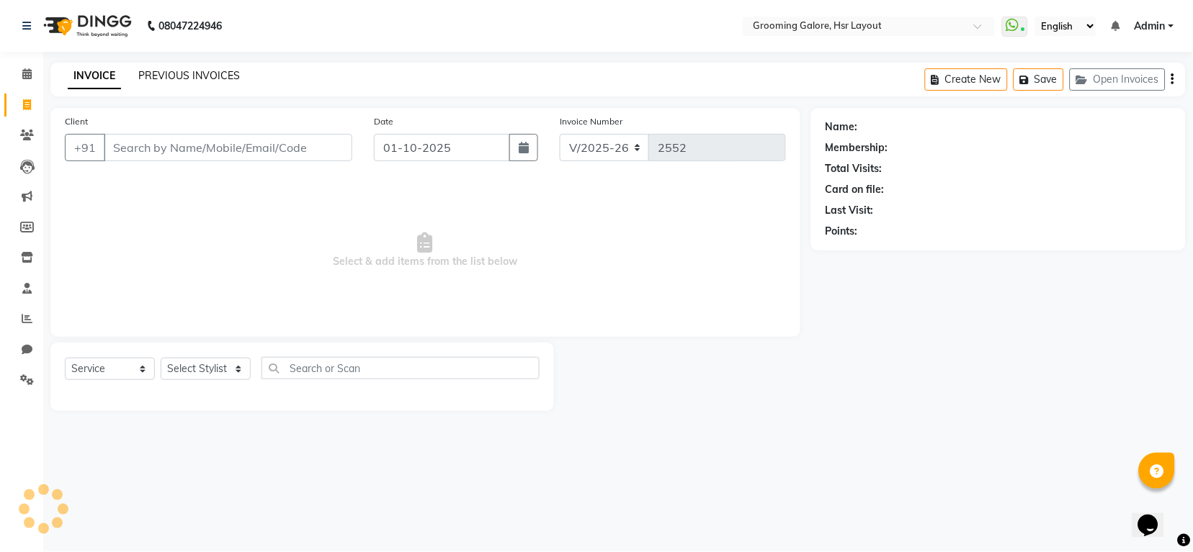
select select "P"
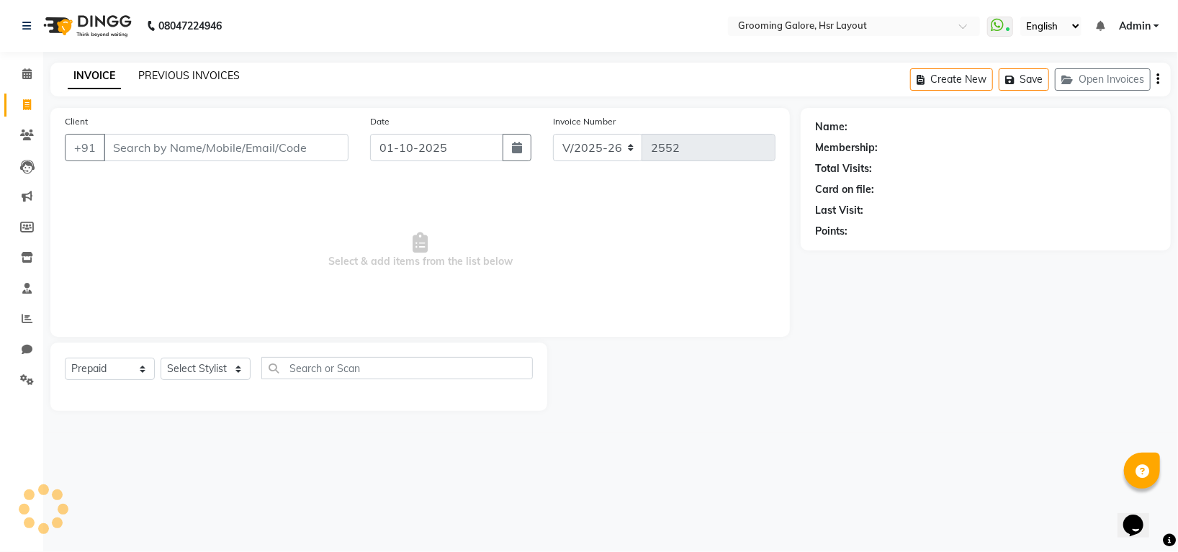
click at [171, 74] on link "PREVIOUS INVOICES" at bounding box center [189, 75] width 102 height 13
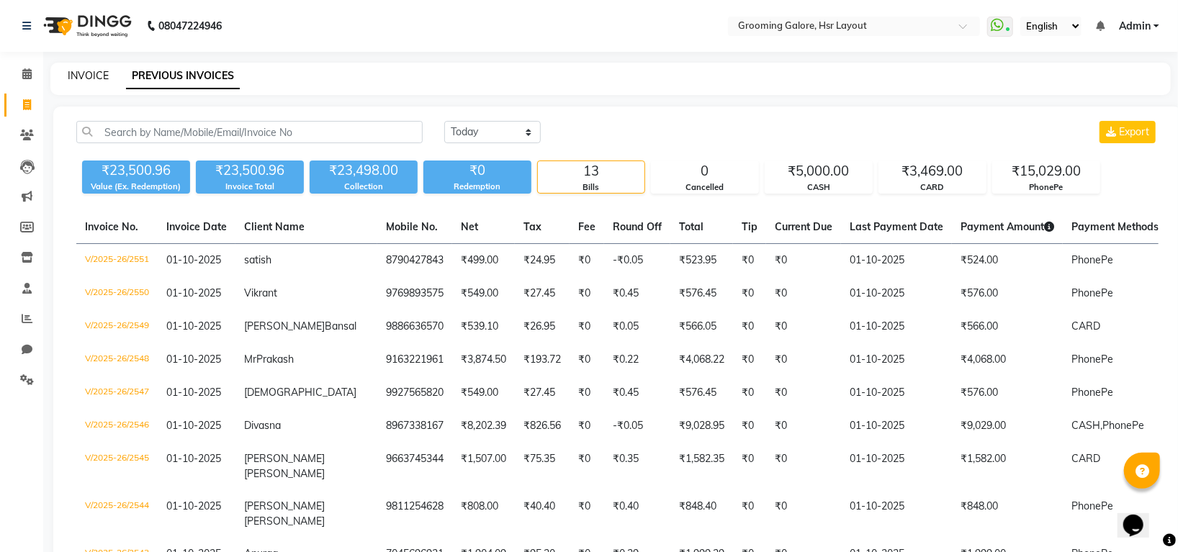
click at [97, 69] on link "INVOICE" at bounding box center [88, 75] width 41 height 13
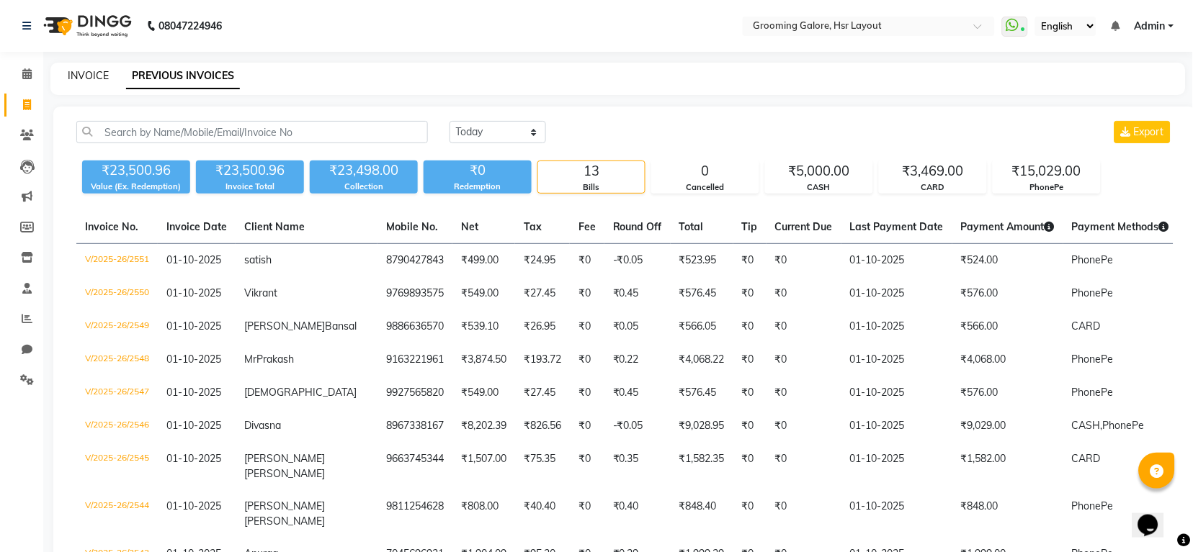
select select "6168"
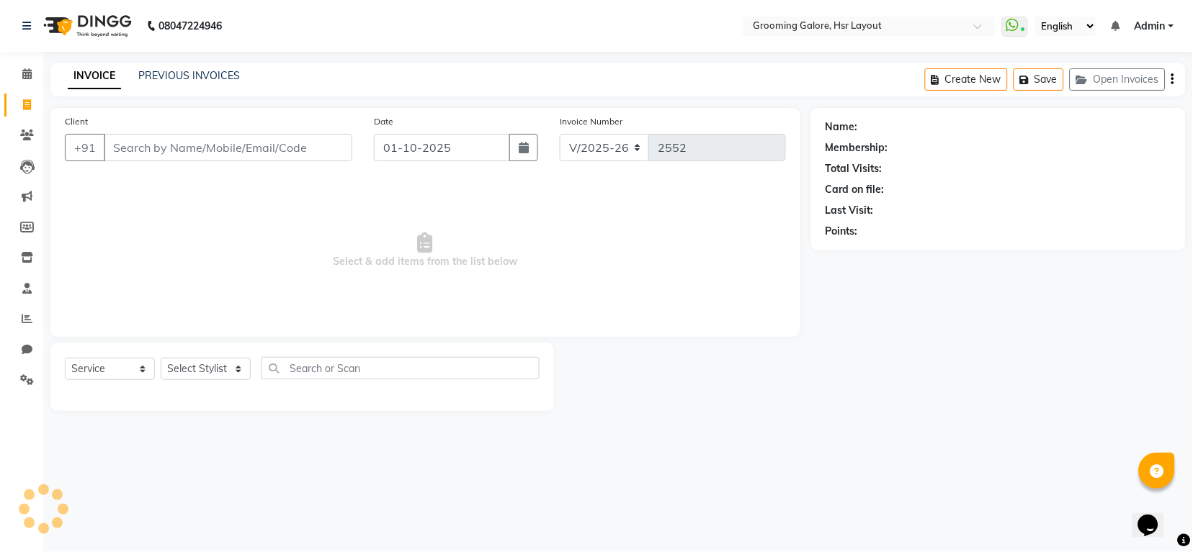
select select "P"
select select "45583"
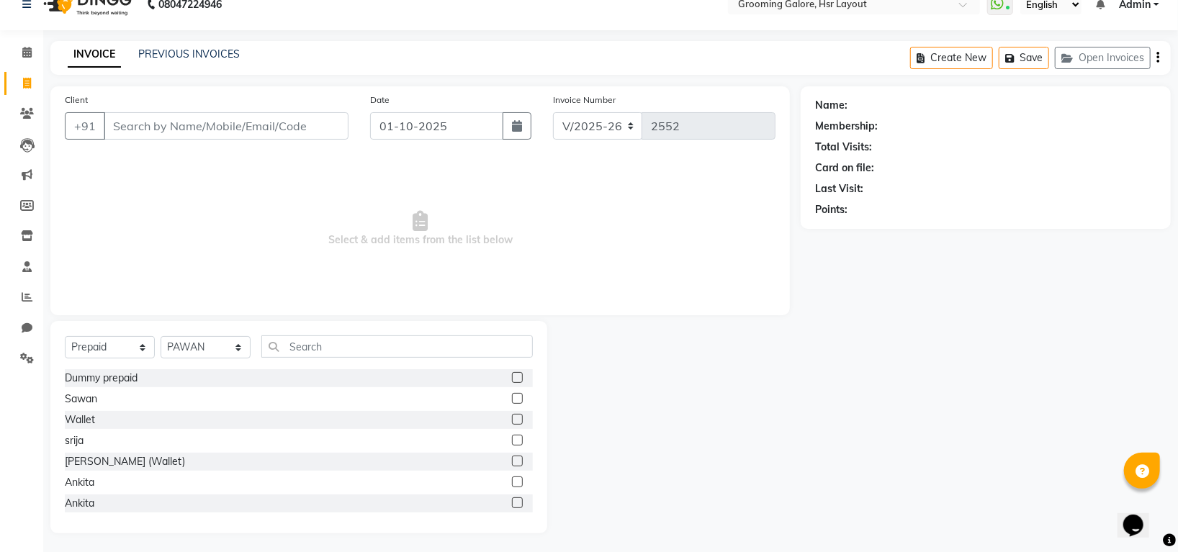
scroll to position [24, 0]
click at [23, 49] on icon at bounding box center [26, 50] width 9 height 11
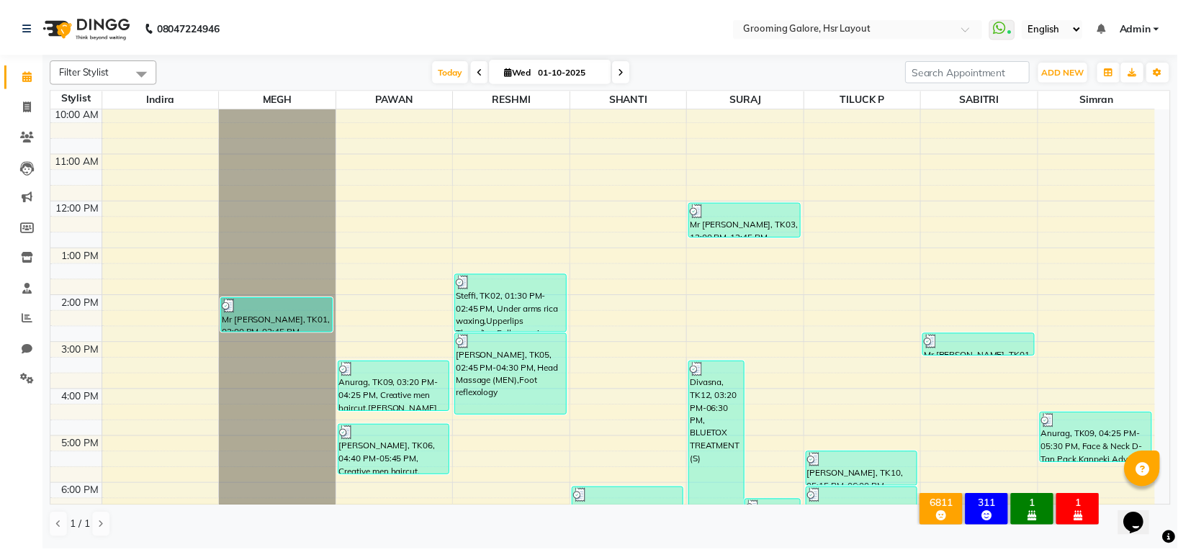
scroll to position [223, 0]
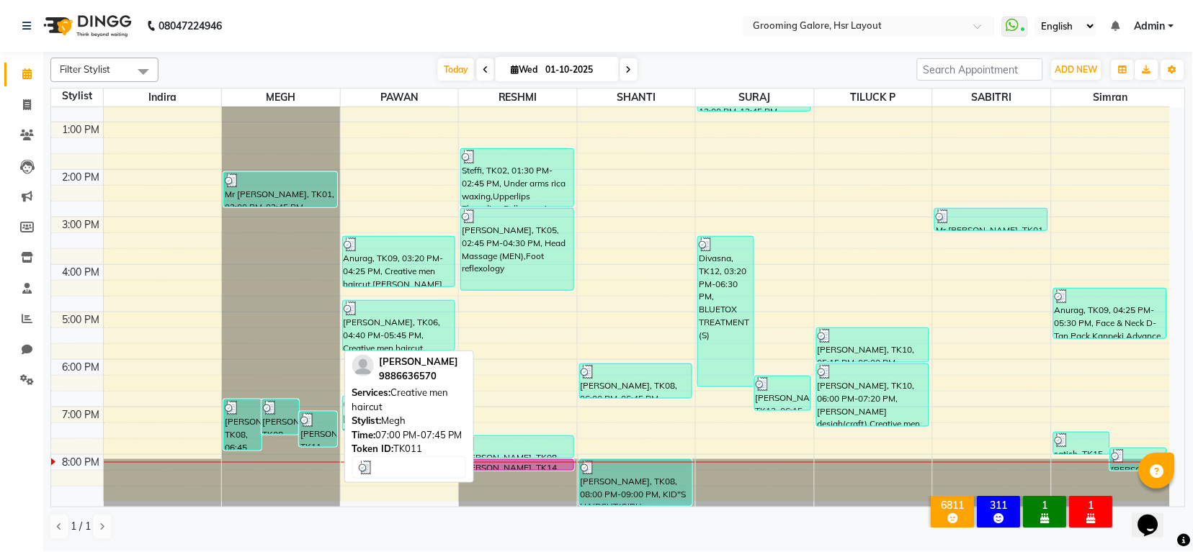
click at [320, 429] on div "Shaveta Bansal, TK11, 07:00 PM-07:45 PM, Creative men haircut" at bounding box center [318, 430] width 37 height 34
select select "3"
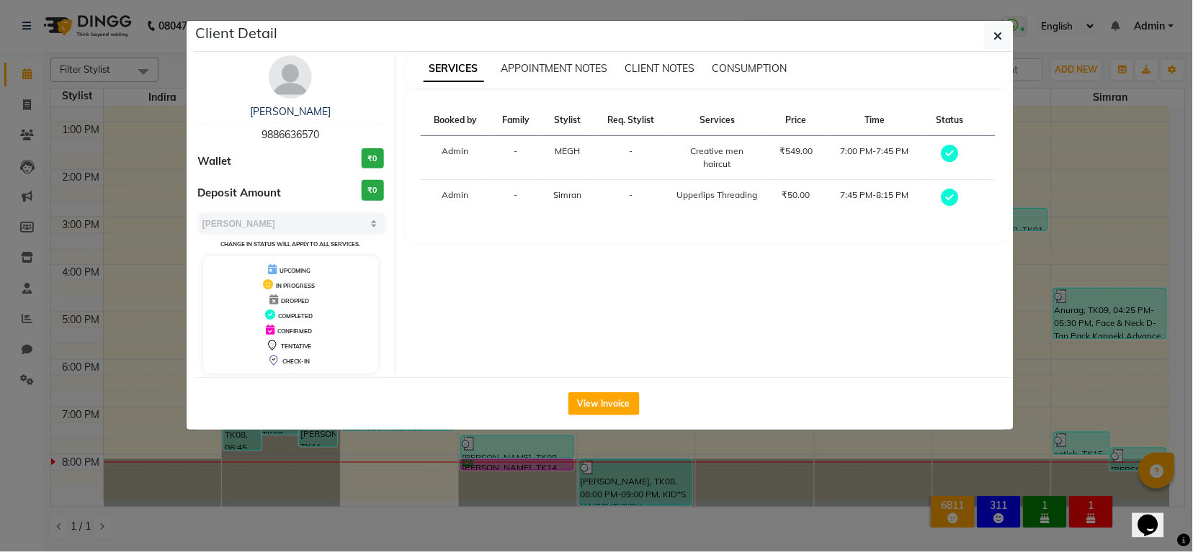
click at [34, 91] on ngb-modal-window "Client Detail Shaveta Bansal 9886636570 Wallet ₹0 Deposit Amount ₹0 Select MARK…" at bounding box center [596, 276] width 1193 height 552
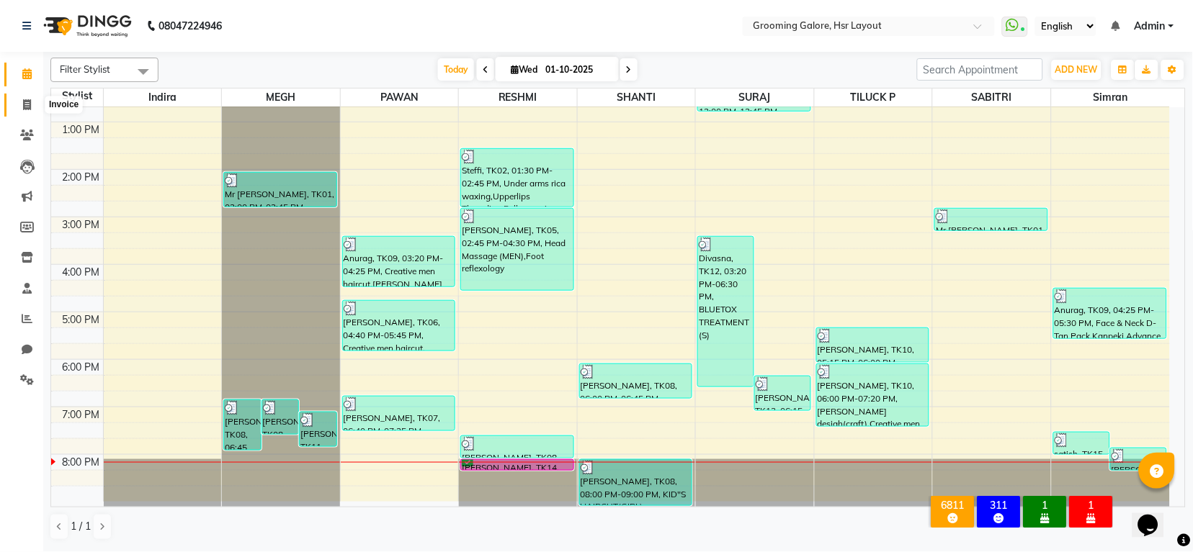
click at [19, 104] on span at bounding box center [26, 105] width 25 height 17
select select "6168"
select select "service"
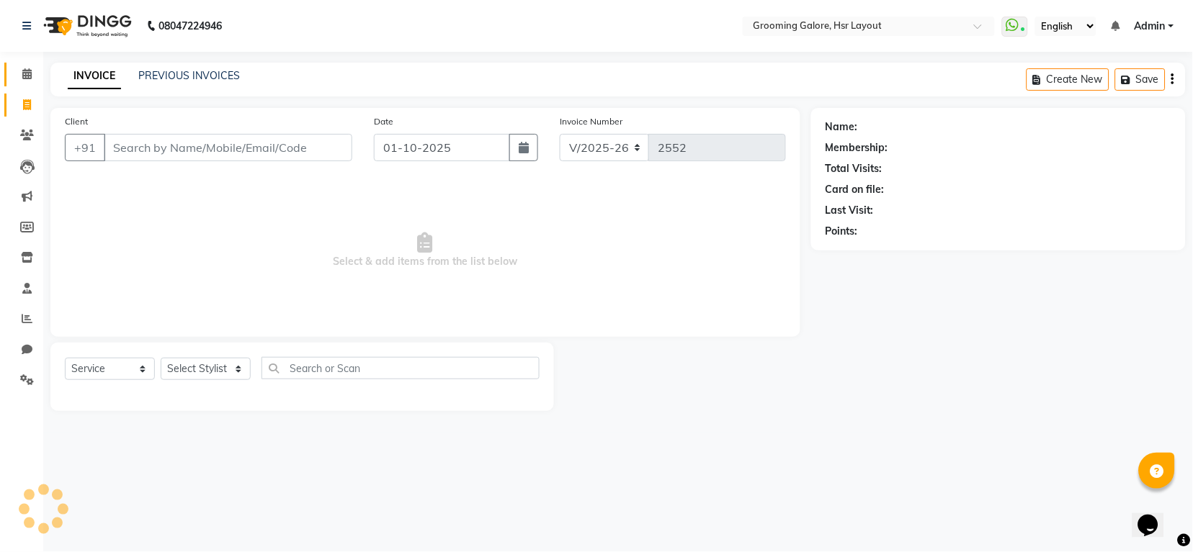
click at [190, 58] on div "08047224946 Select Location × Grooming Galore, Hsr Layout WhatsApp Status ✕ Sta…" at bounding box center [596, 276] width 1193 height 552
click at [191, 71] on link "PREVIOUS INVOICES" at bounding box center [189, 75] width 102 height 13
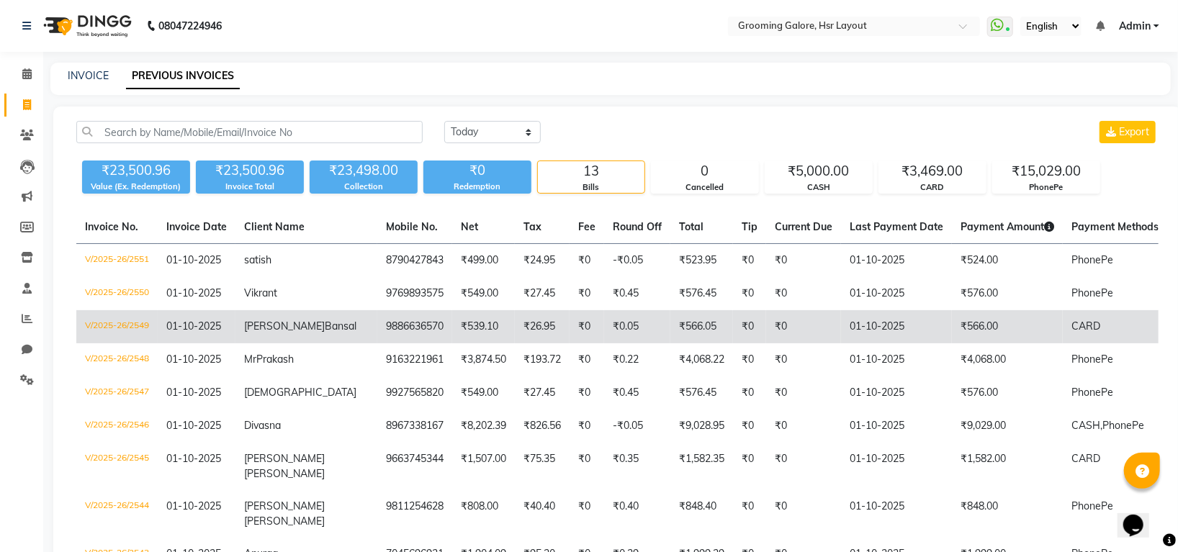
click at [841, 333] on td "01-10-2025" at bounding box center [896, 326] width 111 height 33
click at [952, 341] on td "₹566.00" at bounding box center [1007, 326] width 111 height 33
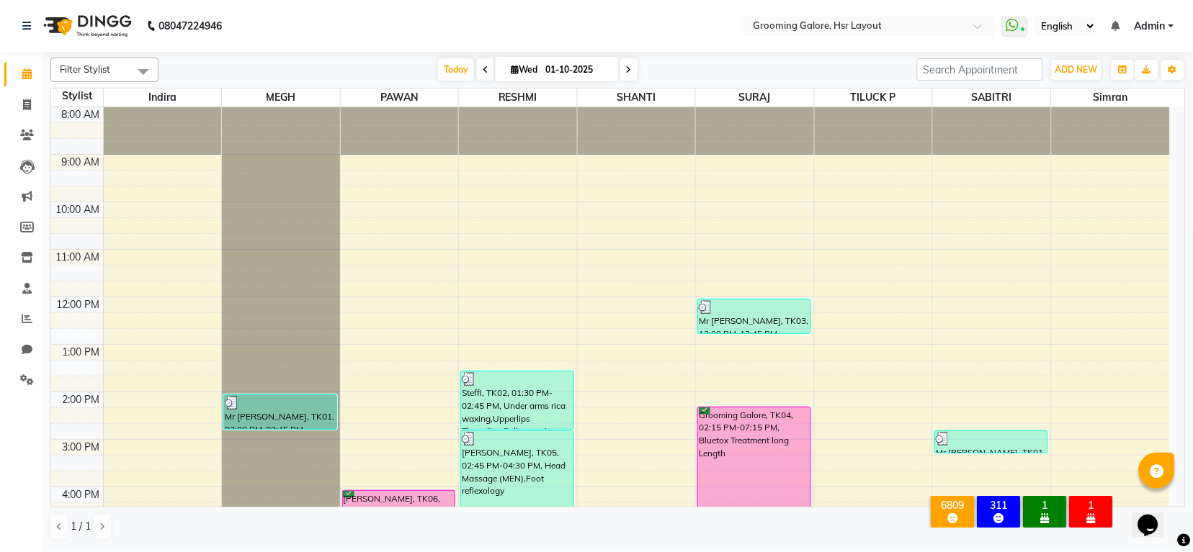
scroll to position [223, 0]
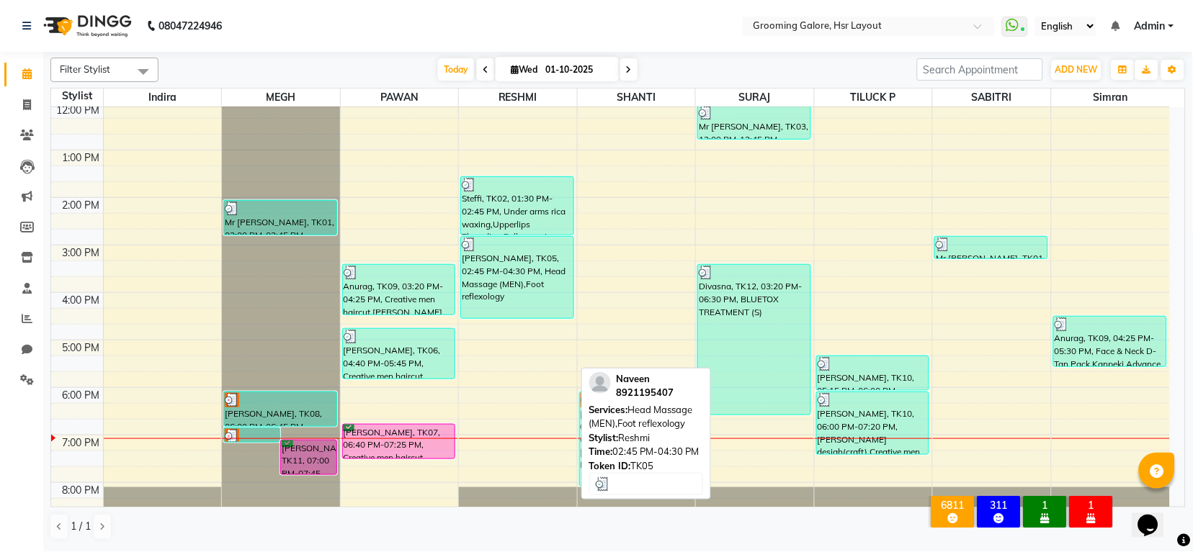
scroll to position [223, 0]
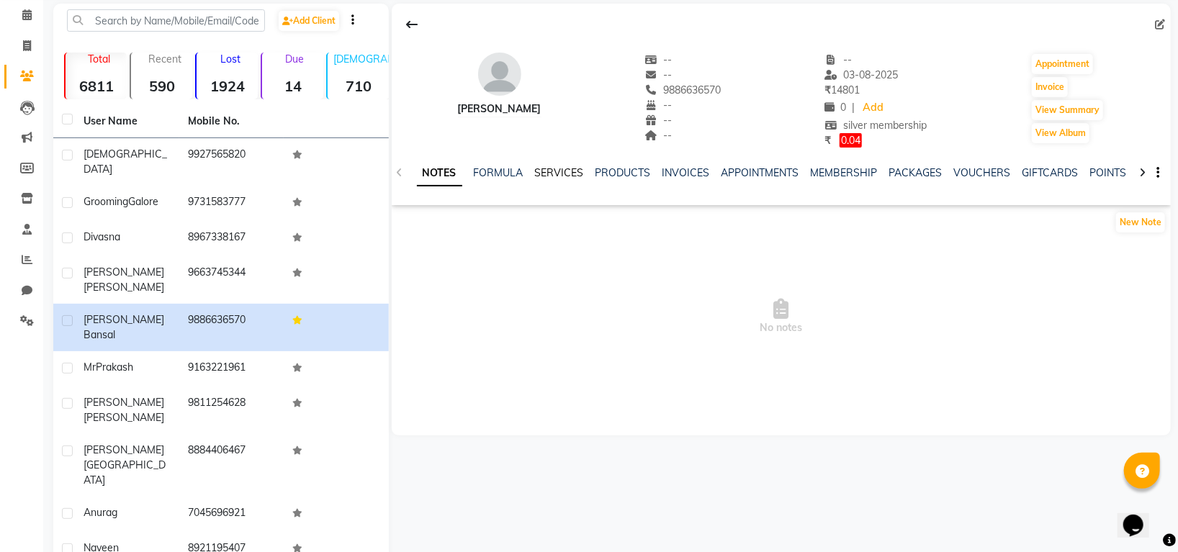
click at [546, 169] on link "SERVICES" at bounding box center [559, 172] width 49 height 13
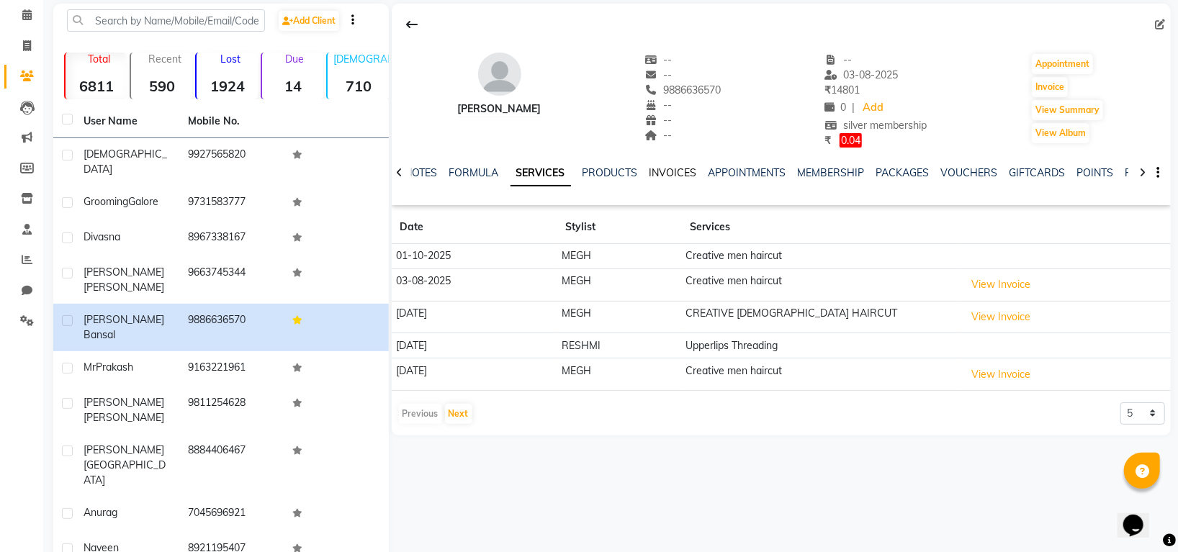
click at [688, 172] on link "INVOICES" at bounding box center [674, 172] width 48 height 13
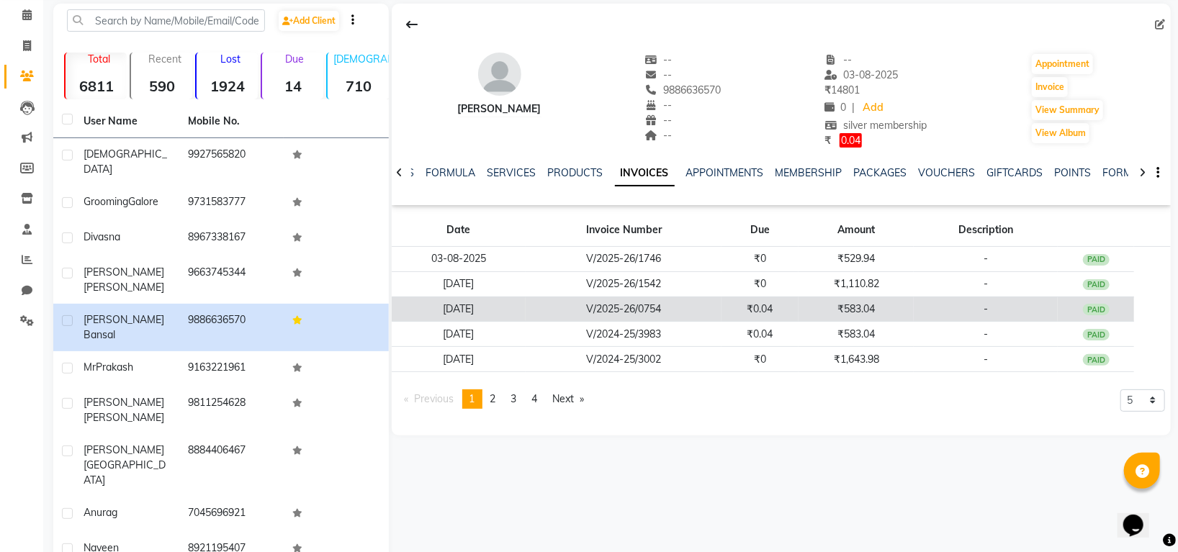
click at [823, 310] on td "₹583.04" at bounding box center [856, 309] width 115 height 25
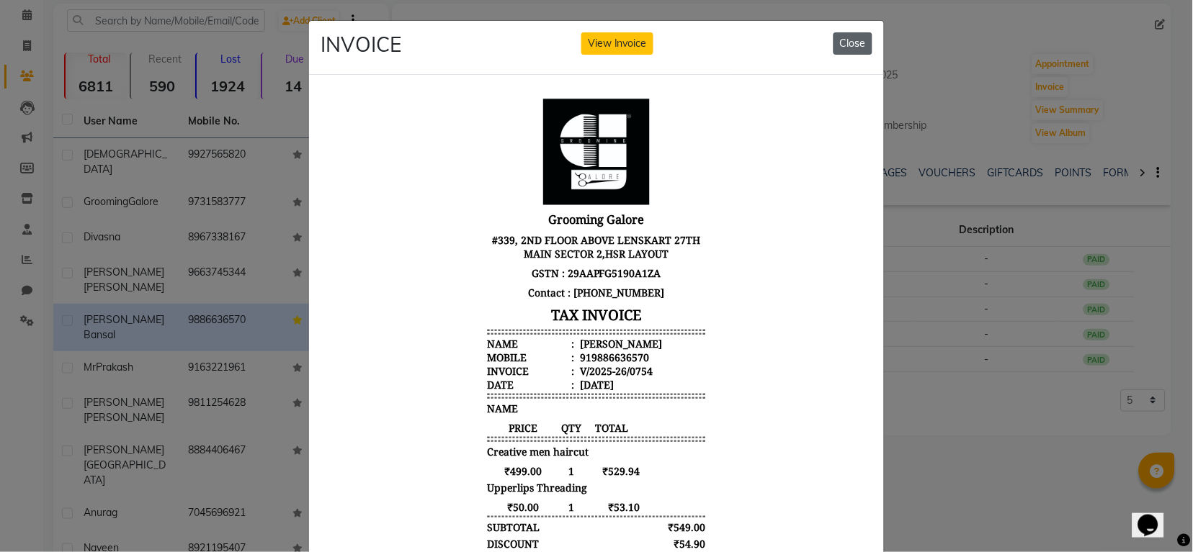
click at [858, 40] on button "Close" at bounding box center [852, 43] width 39 height 22
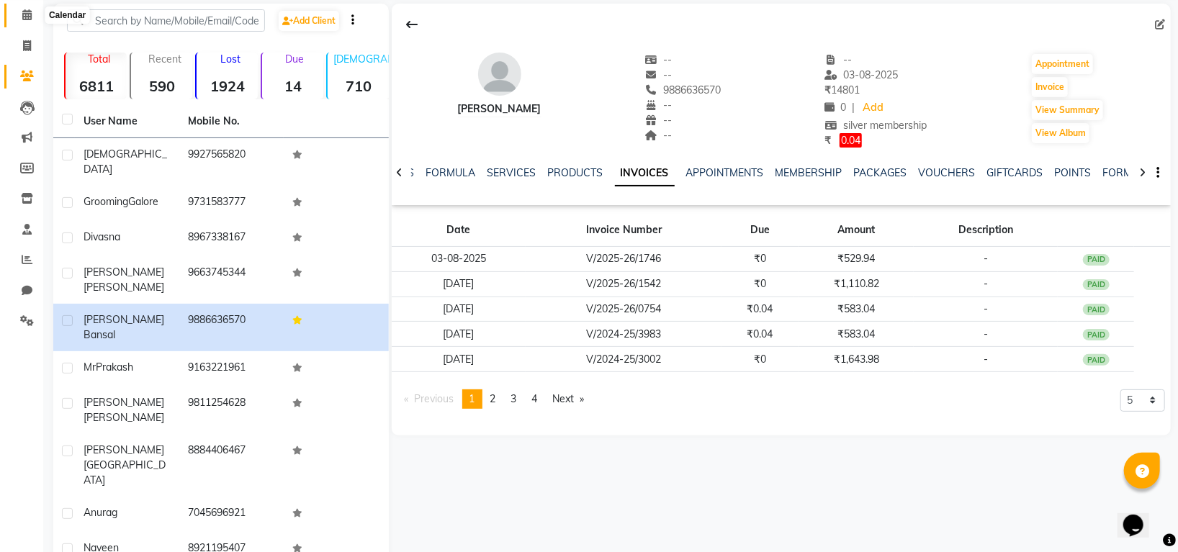
click at [28, 14] on icon at bounding box center [26, 14] width 9 height 11
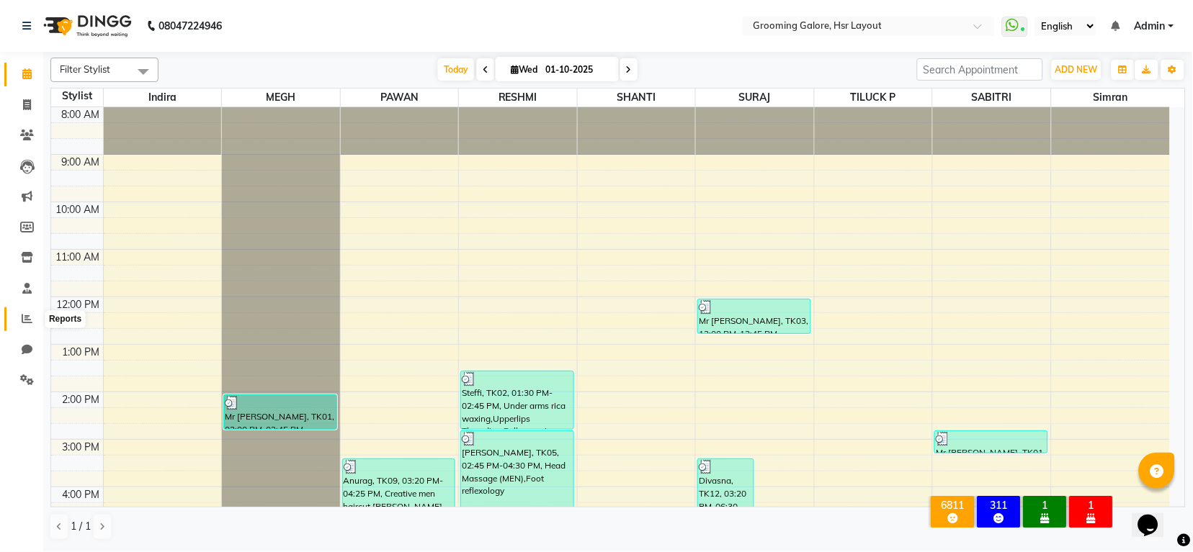
click at [22, 318] on icon at bounding box center [27, 318] width 11 height 11
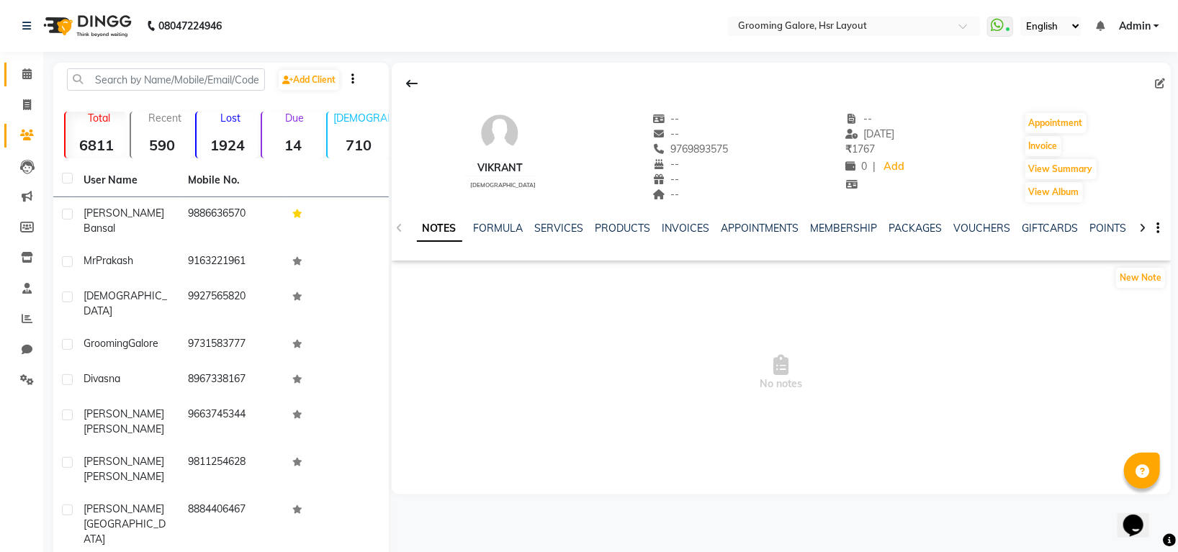
click at [13, 67] on link "Calendar" at bounding box center [21, 75] width 35 height 24
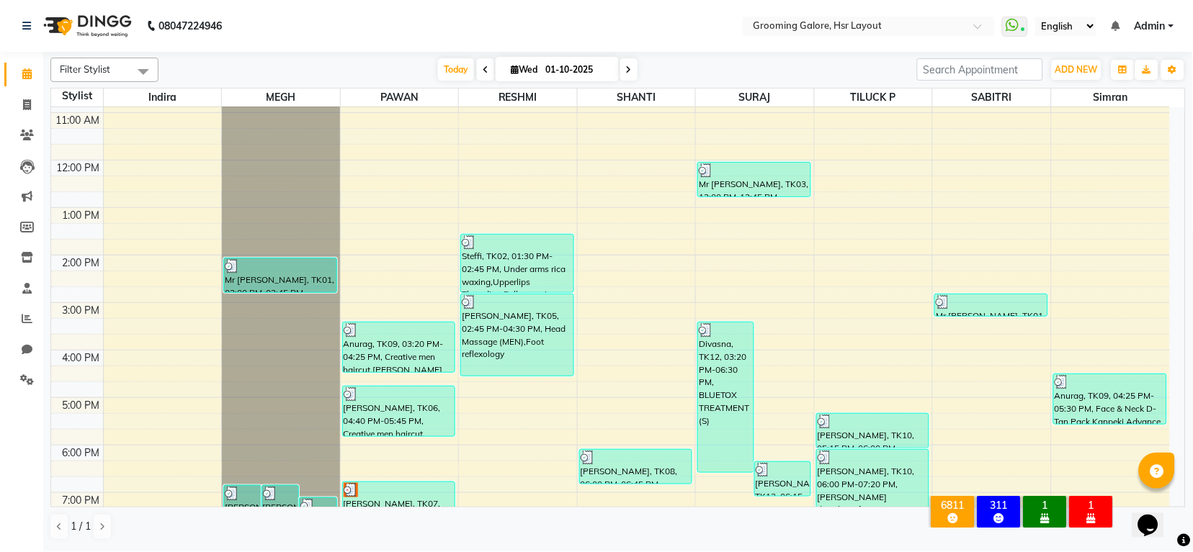
scroll to position [223, 0]
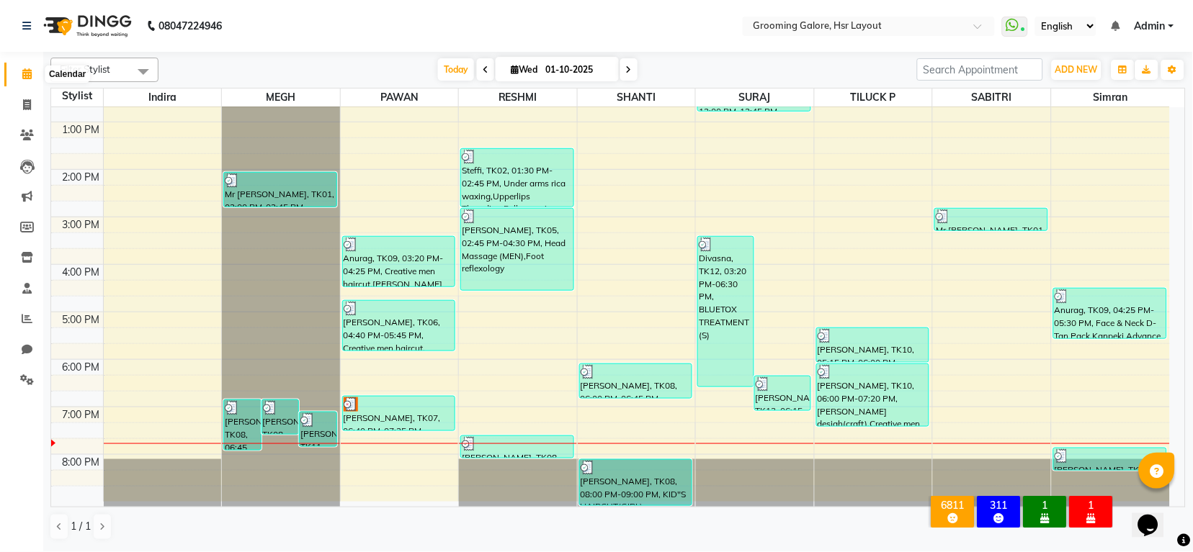
click at [25, 72] on icon at bounding box center [26, 73] width 9 height 11
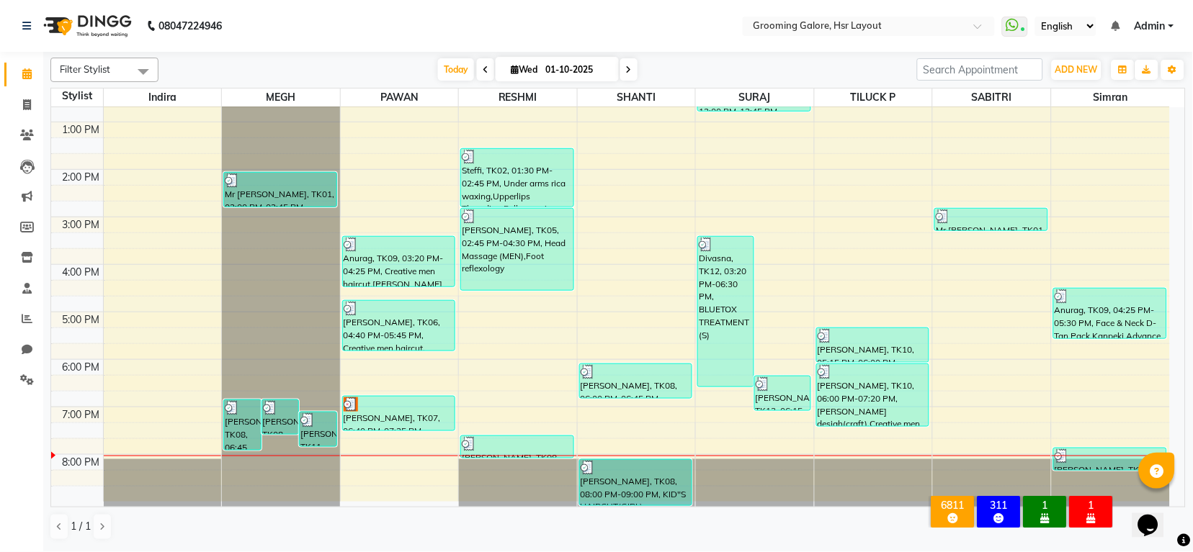
click at [10, 71] on link "Calendar" at bounding box center [21, 75] width 35 height 24
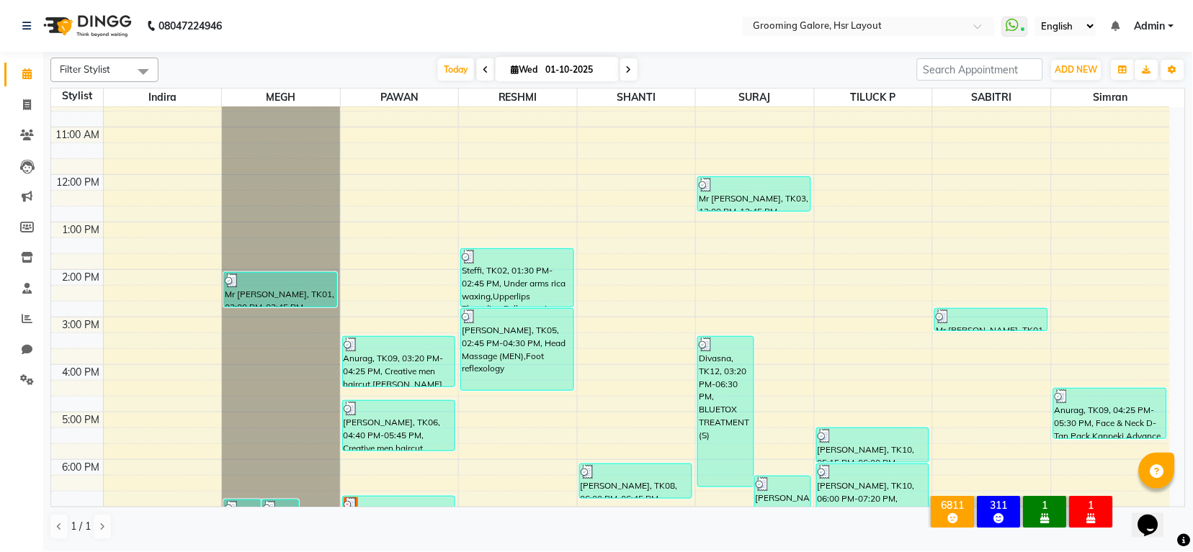
scroll to position [0, 0]
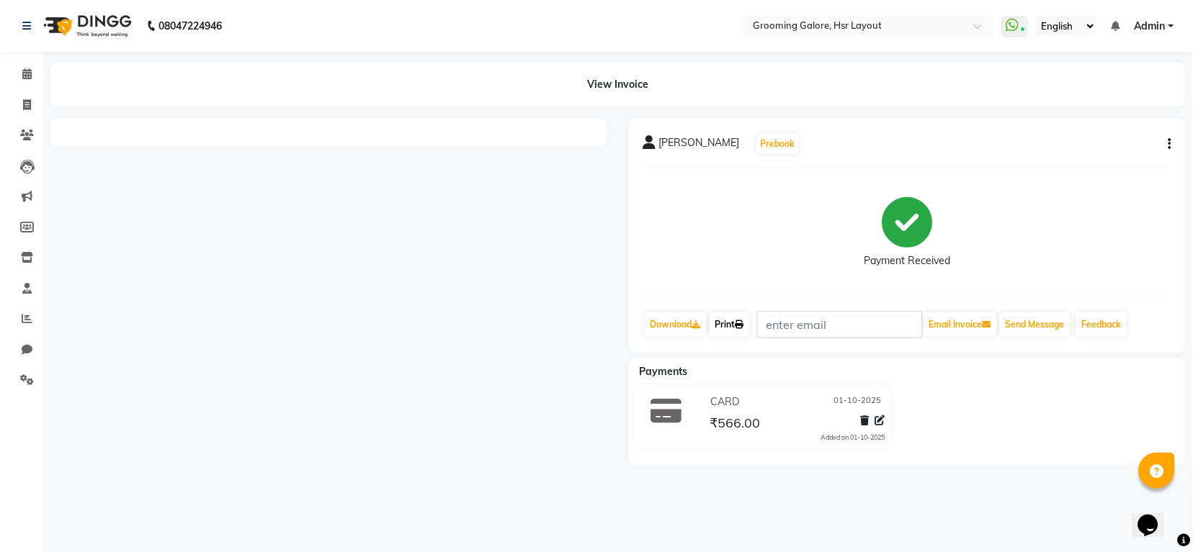
click at [737, 323] on link "Print" at bounding box center [729, 325] width 40 height 24
drag, startPoint x: 19, startPoint y: 71, endPoint x: 36, endPoint y: 71, distance: 17.3
click at [22, 72] on span at bounding box center [26, 74] width 25 height 17
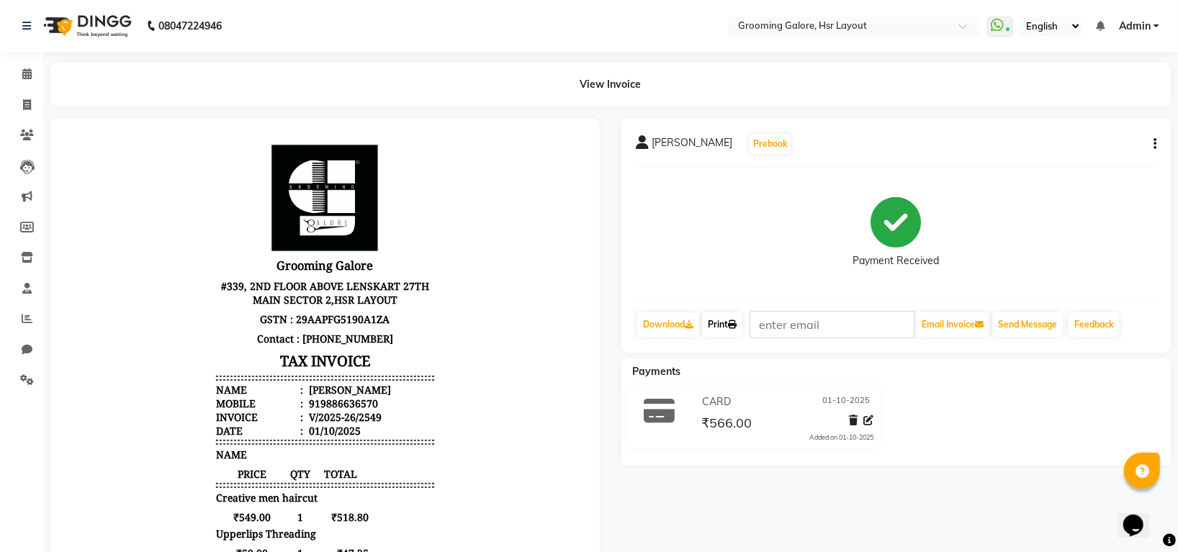
click at [737, 320] on icon at bounding box center [732, 324] width 9 height 9
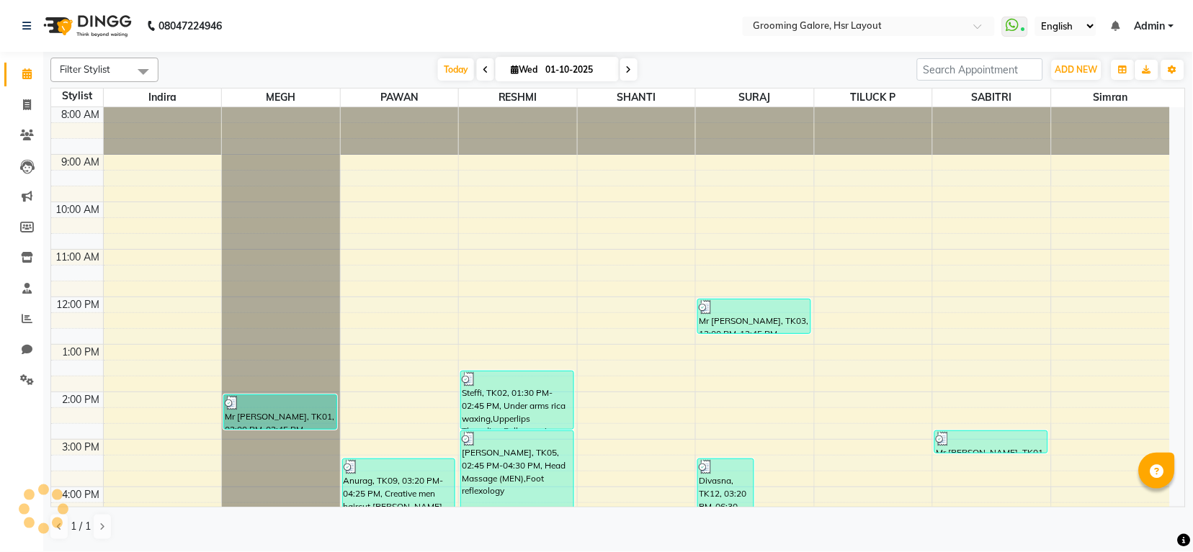
select select "en"
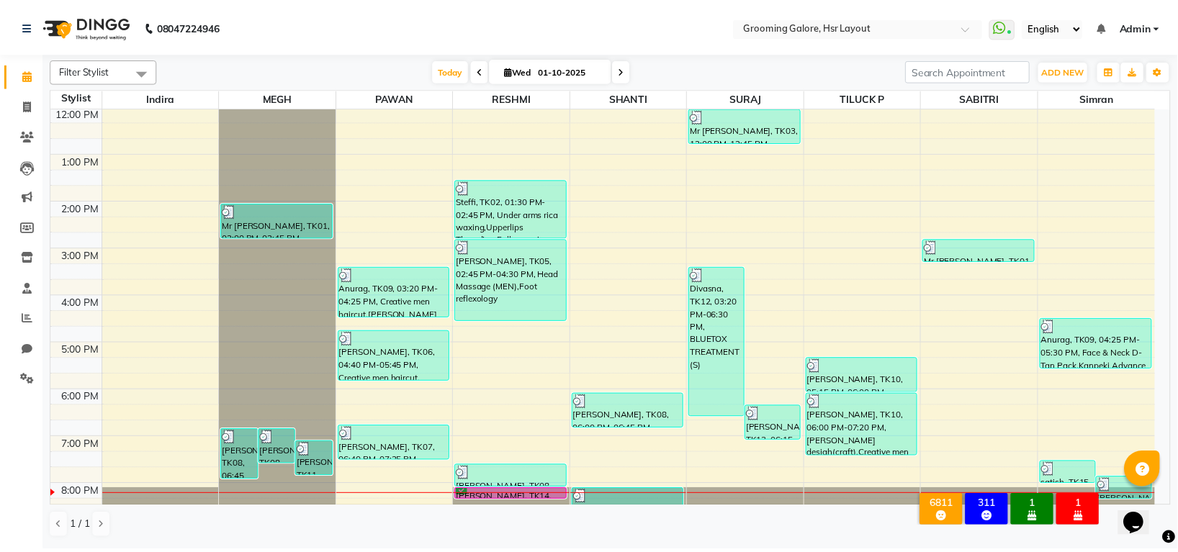
scroll to position [223, 0]
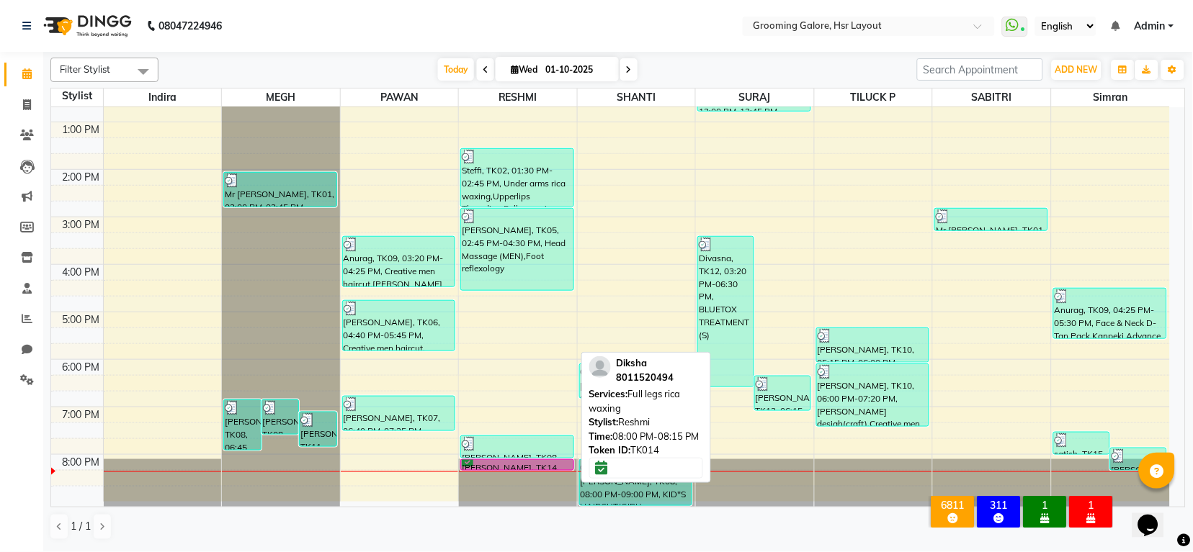
click at [503, 468] on div at bounding box center [517, 470] width 112 height 6
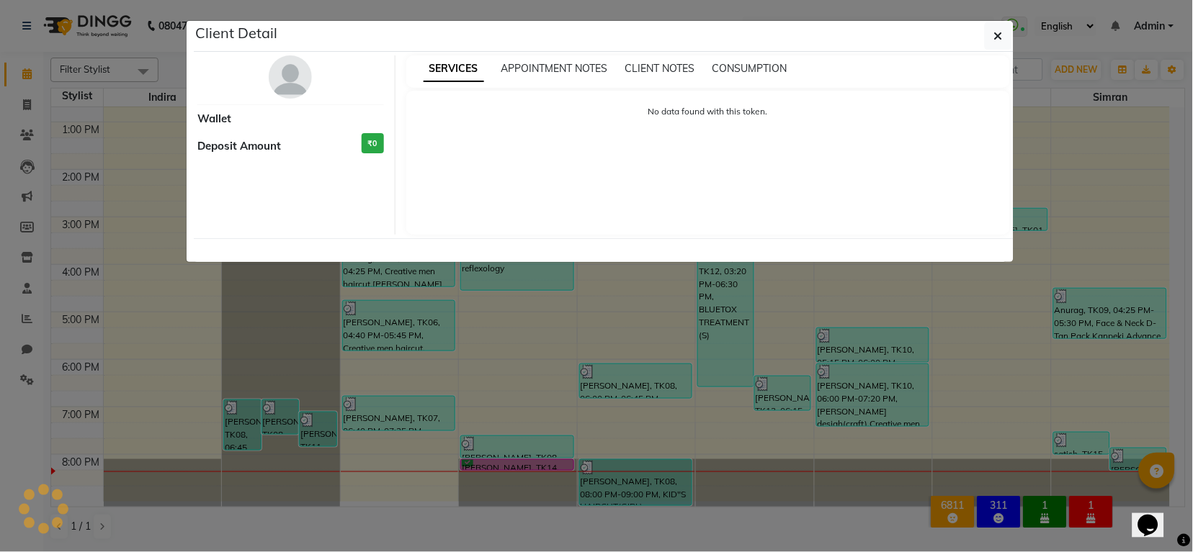
select select "6"
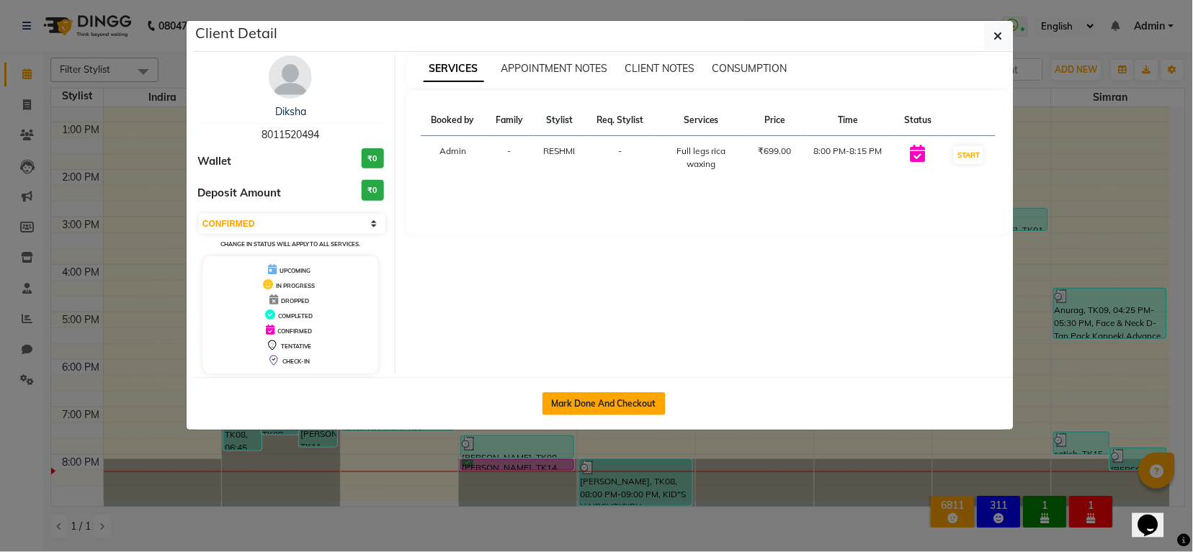
click at [599, 409] on button "Mark Done And Checkout" at bounding box center [603, 404] width 123 height 23
select select "service"
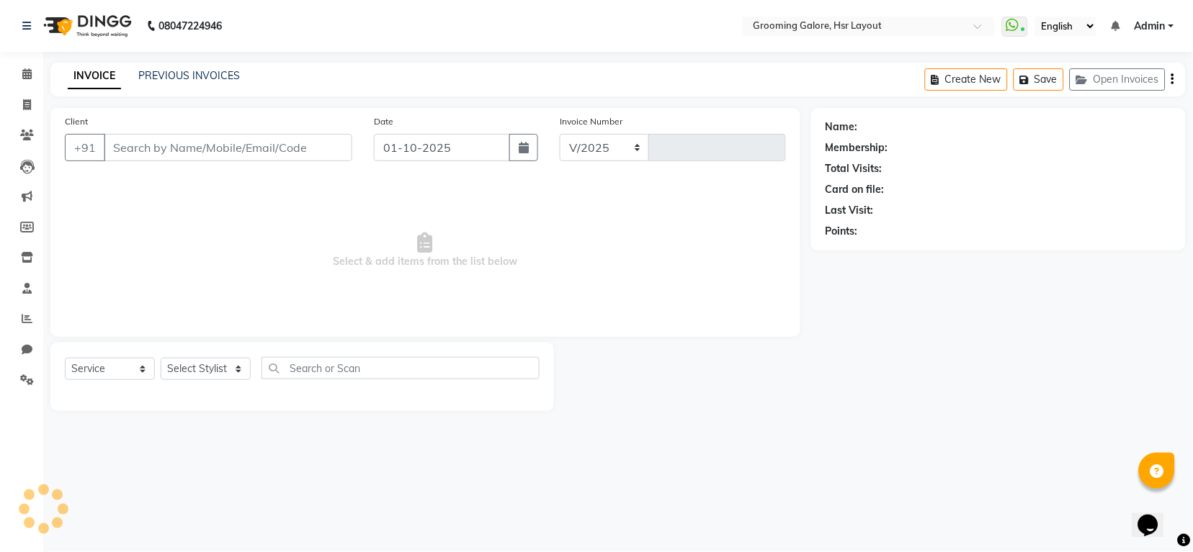
select select "6168"
type input "2552"
select select "P"
type input "8011520494"
select select "45583"
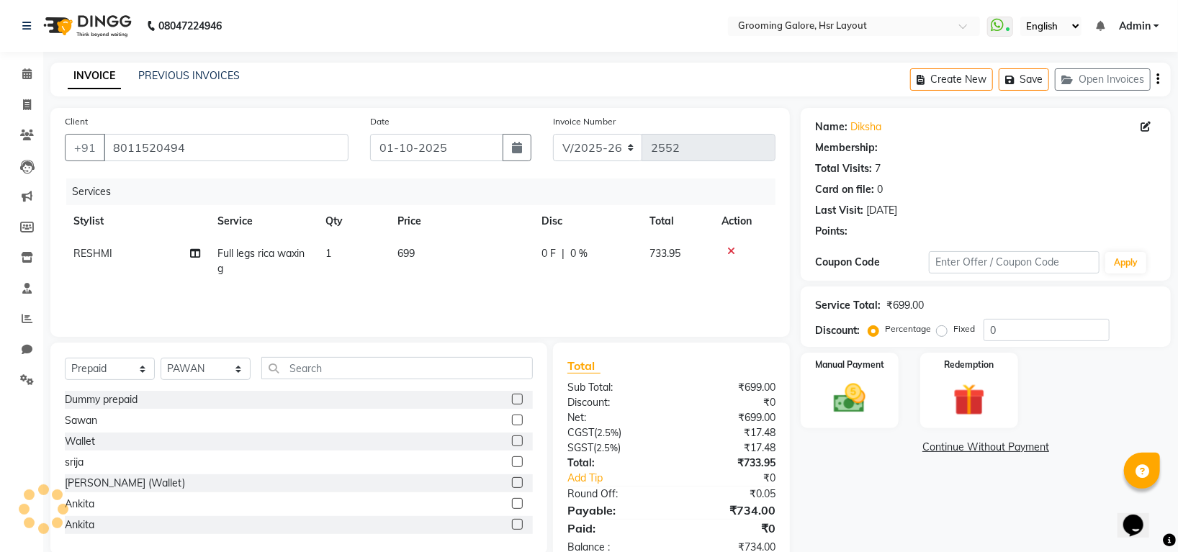
select select "1: Object"
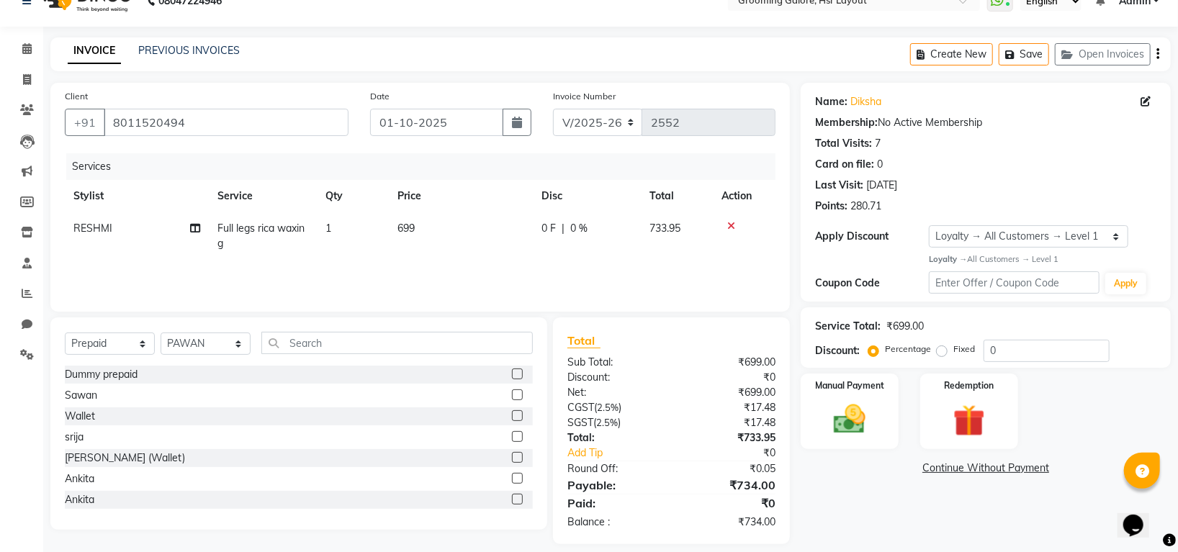
scroll to position [39, 0]
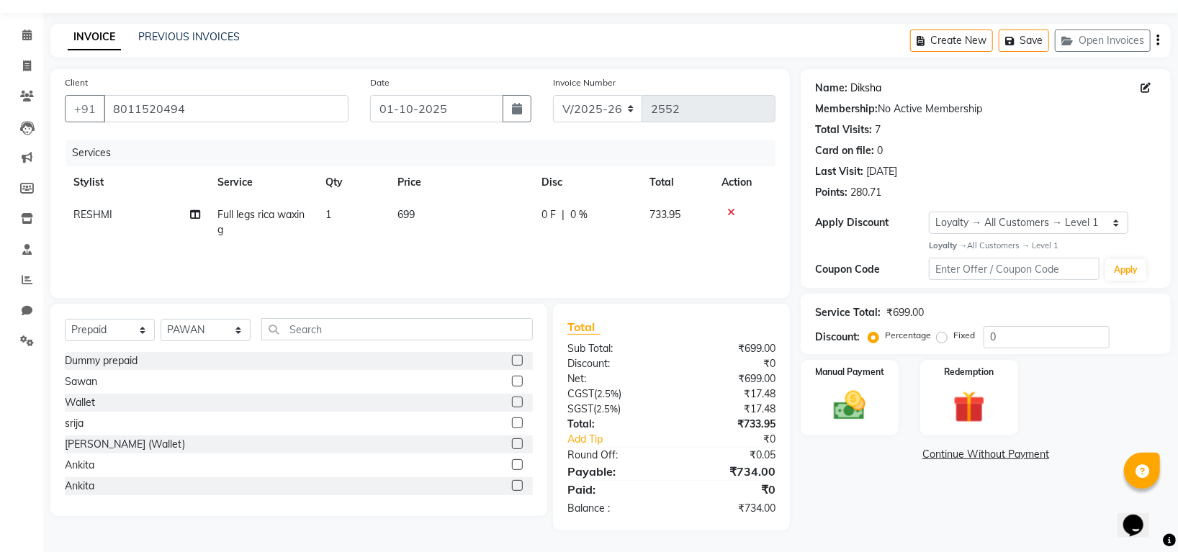
click at [866, 91] on link "Diksha" at bounding box center [866, 88] width 31 height 15
click at [841, 388] on img at bounding box center [850, 406] width 54 height 38
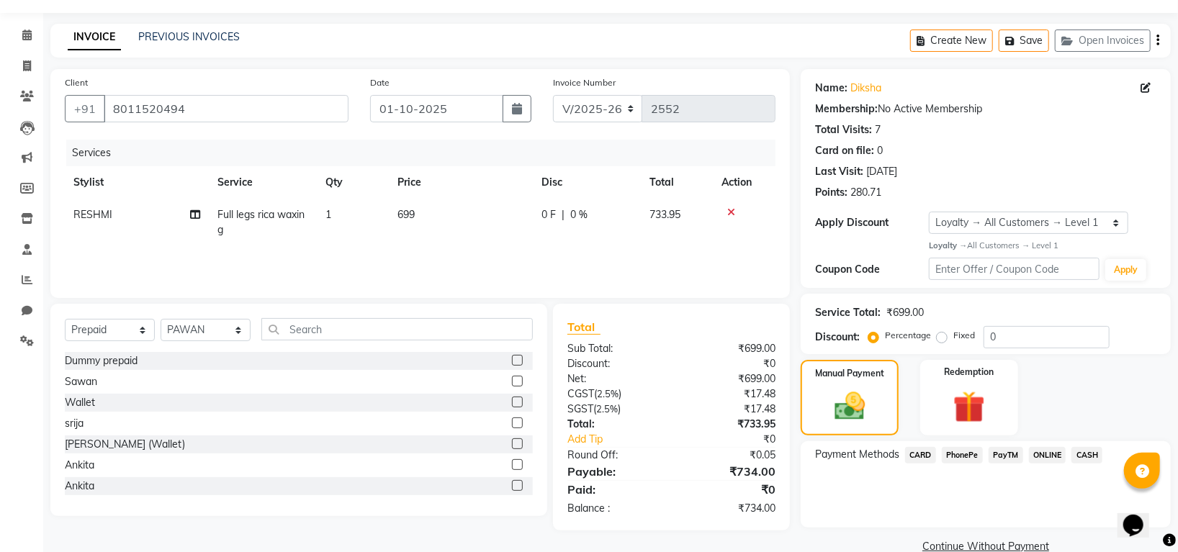
click at [964, 457] on span "PhonePe" at bounding box center [962, 455] width 41 height 17
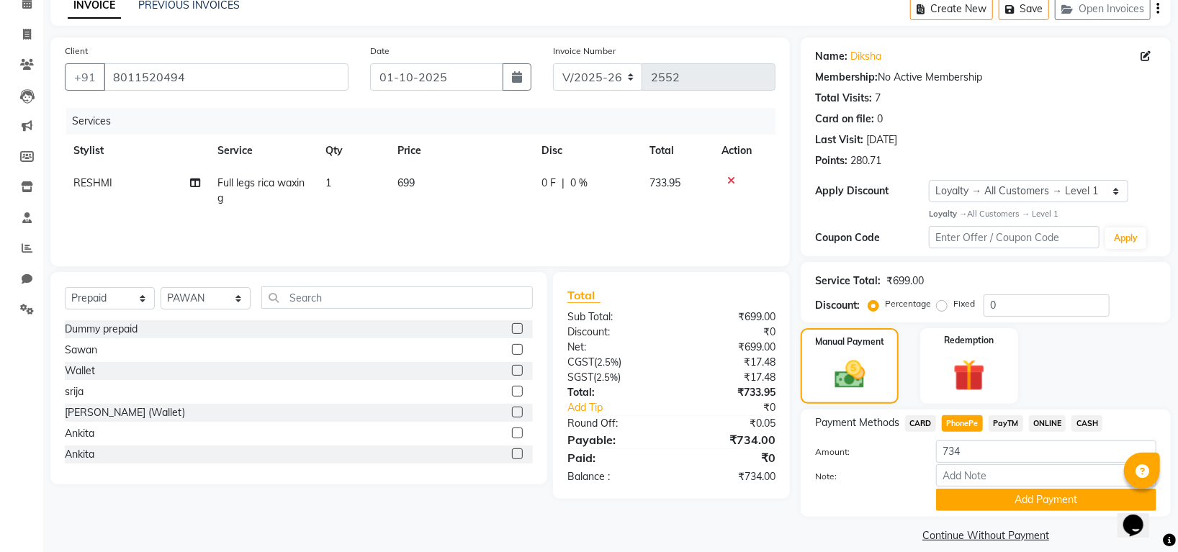
scroll to position [87, 0]
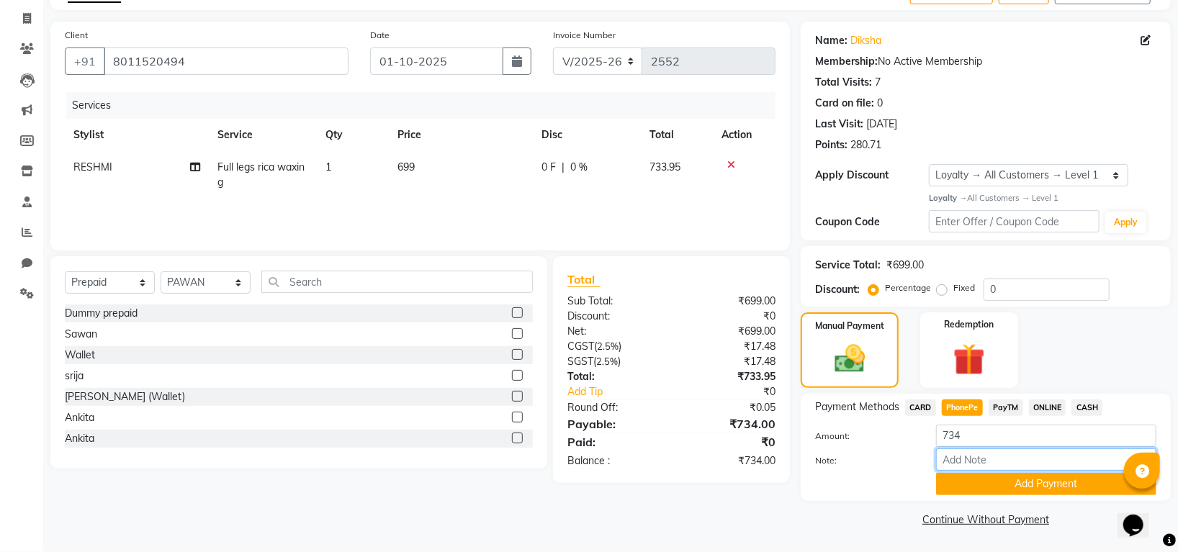
click at [1027, 470] on input "Note:" at bounding box center [1046, 460] width 220 height 22
click at [1027, 486] on button "Add Payment" at bounding box center [1046, 484] width 220 height 22
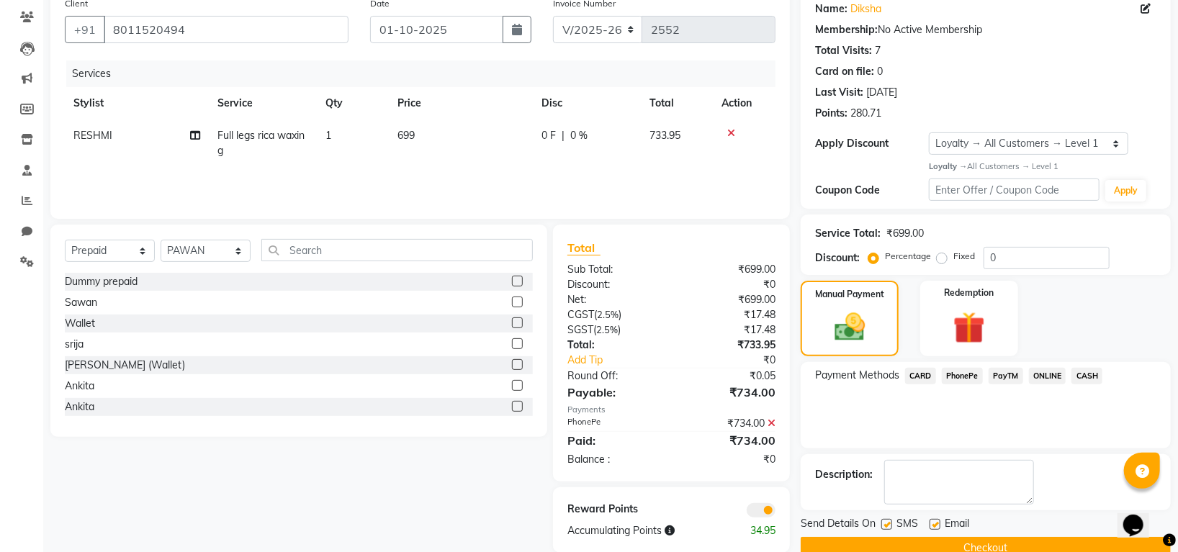
scroll to position [146, 0]
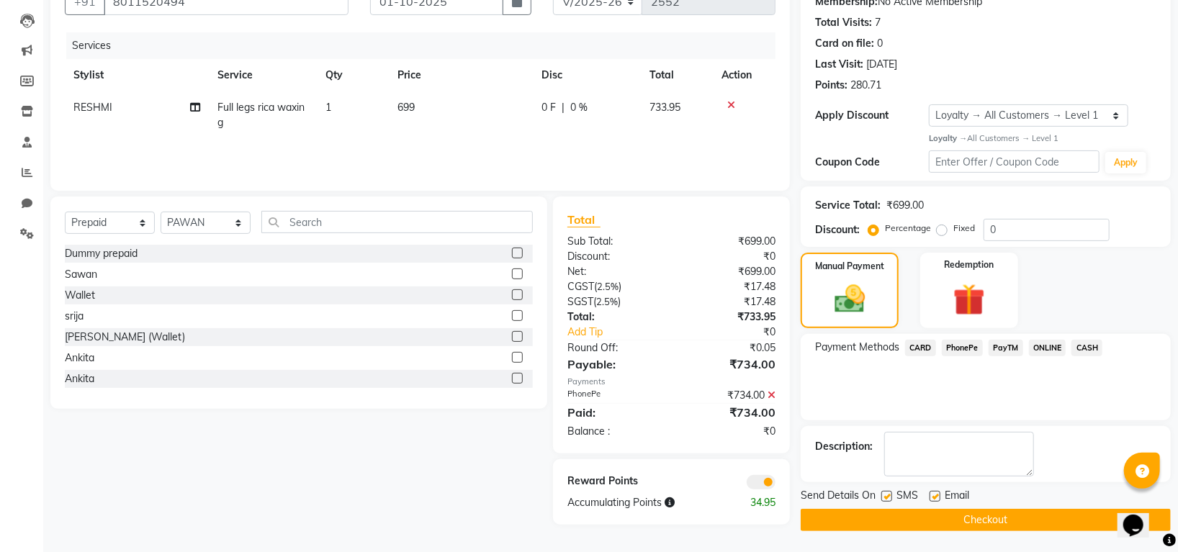
click at [916, 516] on button "Checkout" at bounding box center [986, 520] width 370 height 22
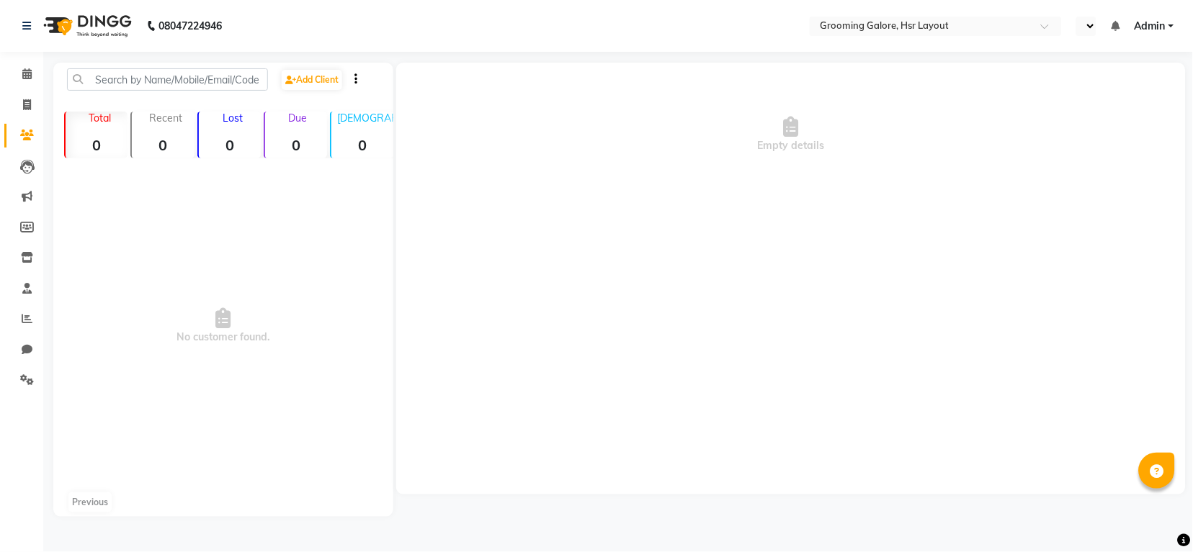
select select "en"
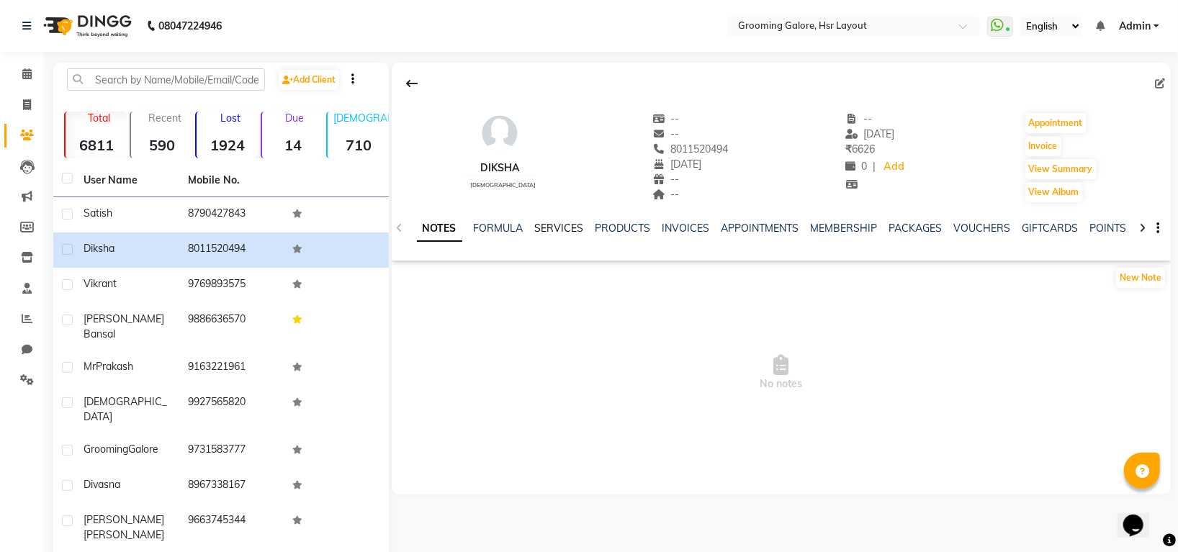
click at [561, 230] on link "SERVICES" at bounding box center [559, 228] width 49 height 13
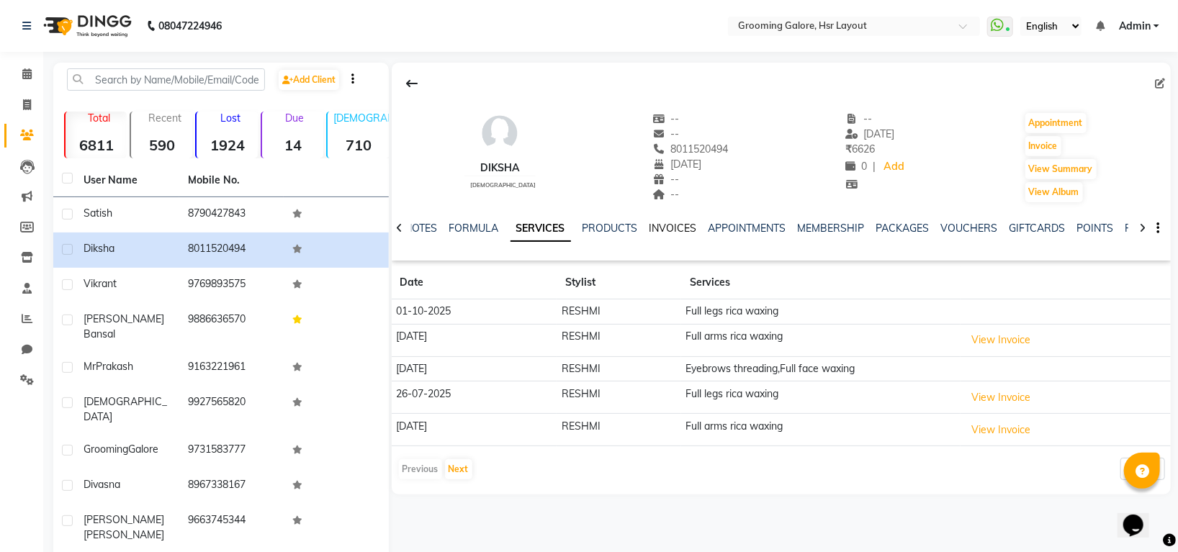
click at [681, 228] on link "INVOICES" at bounding box center [674, 228] width 48 height 13
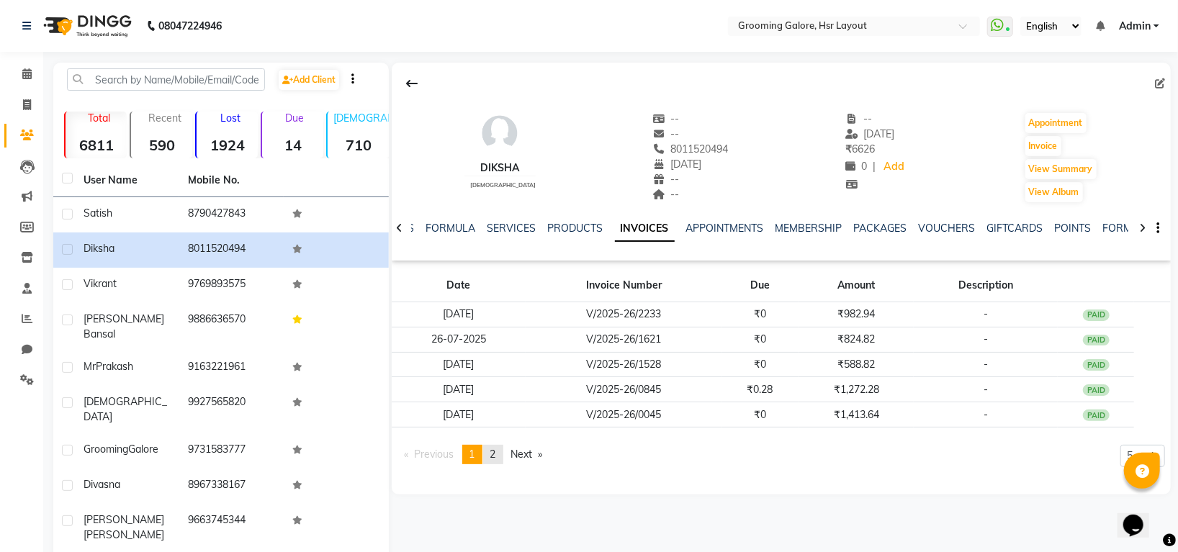
click at [501, 454] on link "page 2" at bounding box center [493, 454] width 20 height 19
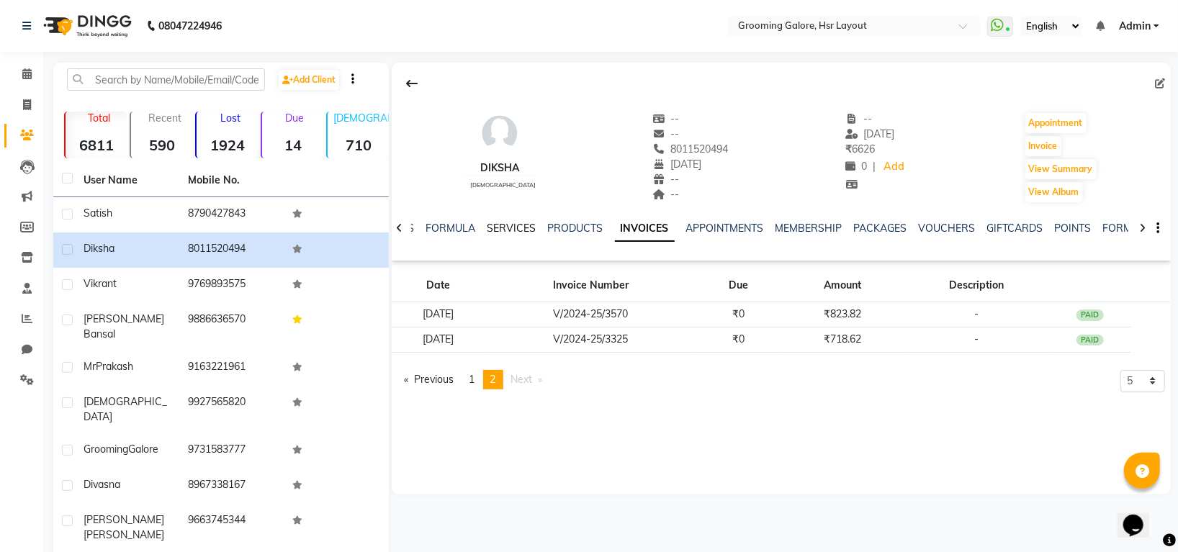
click at [498, 227] on link "SERVICES" at bounding box center [512, 228] width 49 height 13
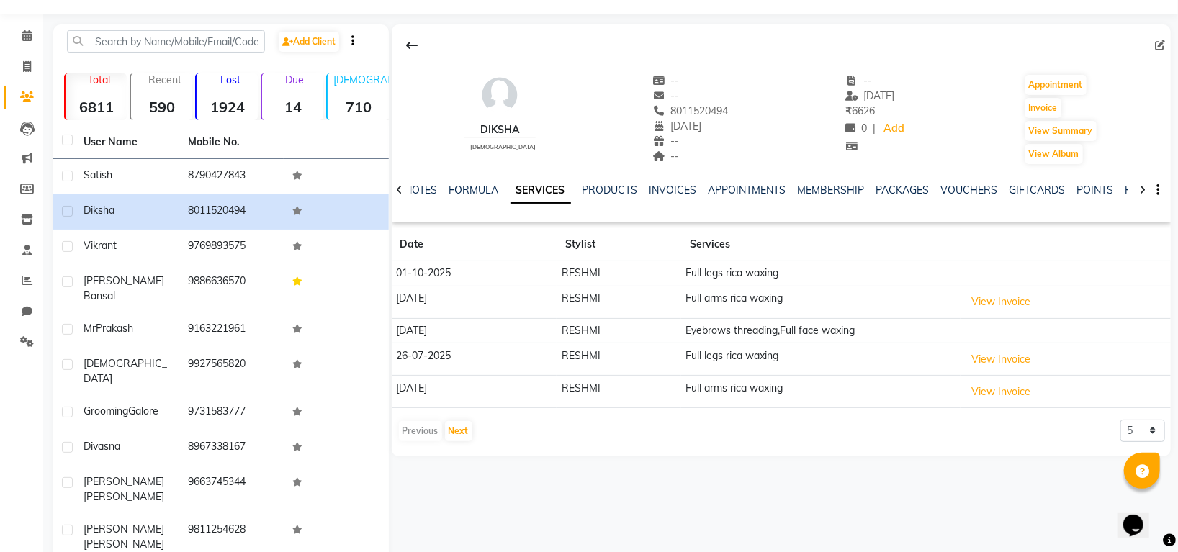
scroll to position [59, 0]
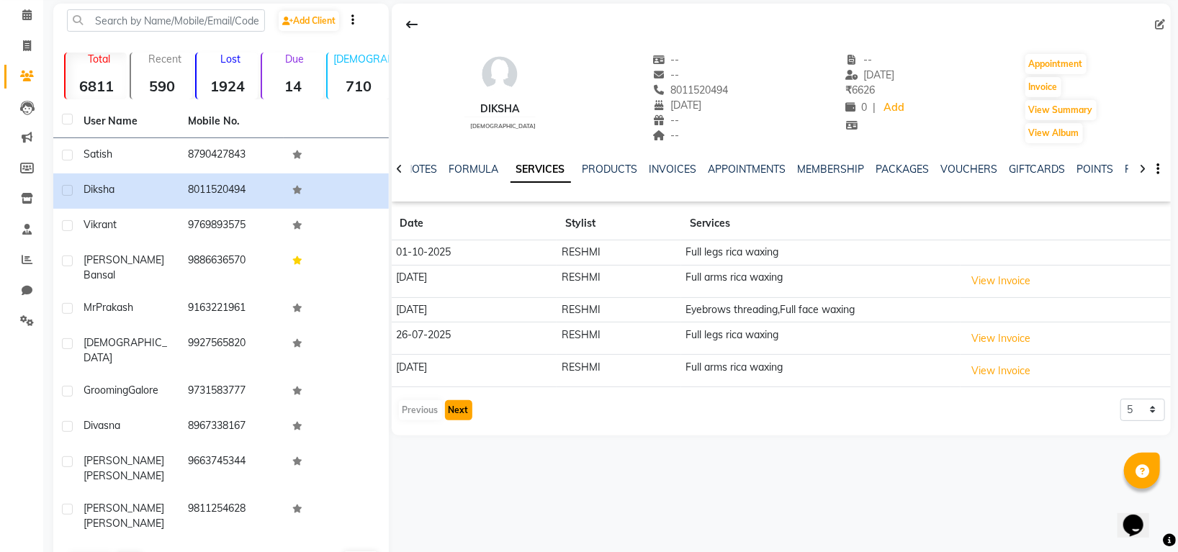
click at [457, 416] on button "Next" at bounding box center [458, 410] width 27 height 20
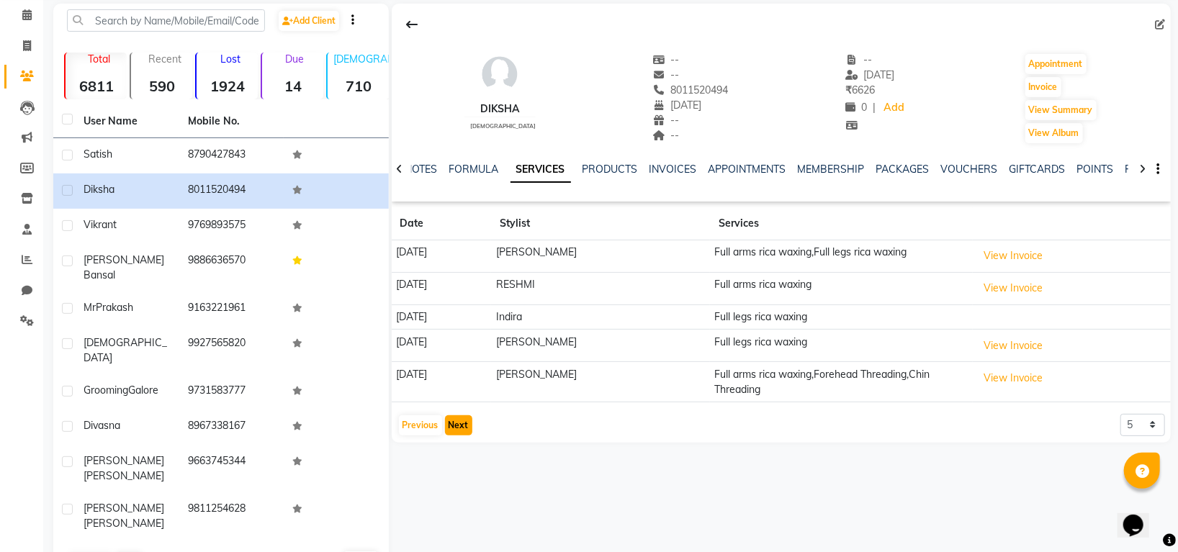
click at [462, 421] on button "Next" at bounding box center [458, 426] width 27 height 20
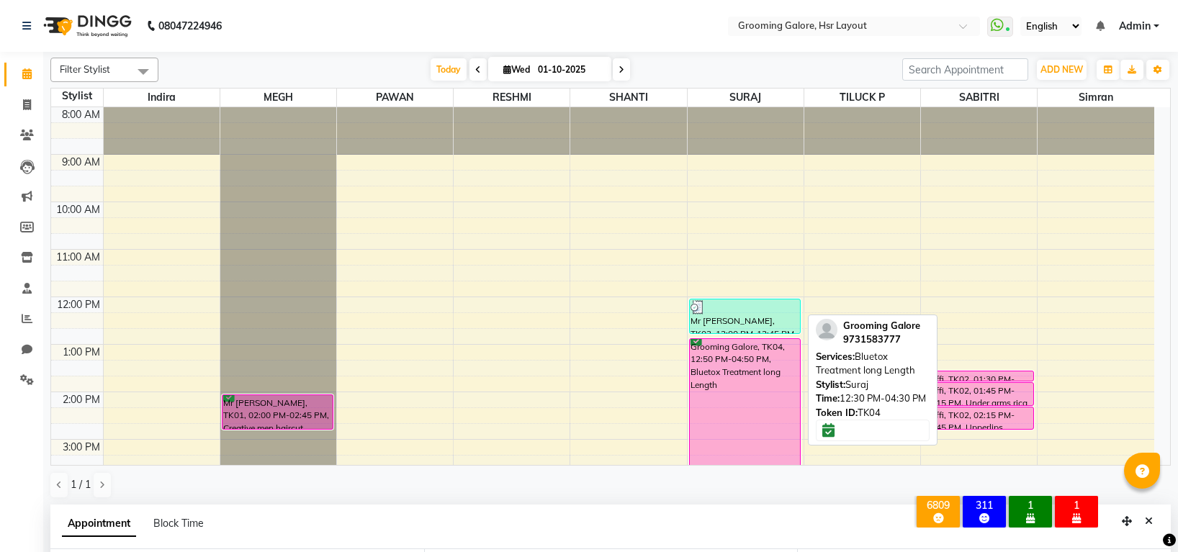
select select "45579"
select select "3047"
select select "confirm booking"
click at [614, 71] on span at bounding box center [621, 69] width 17 height 22
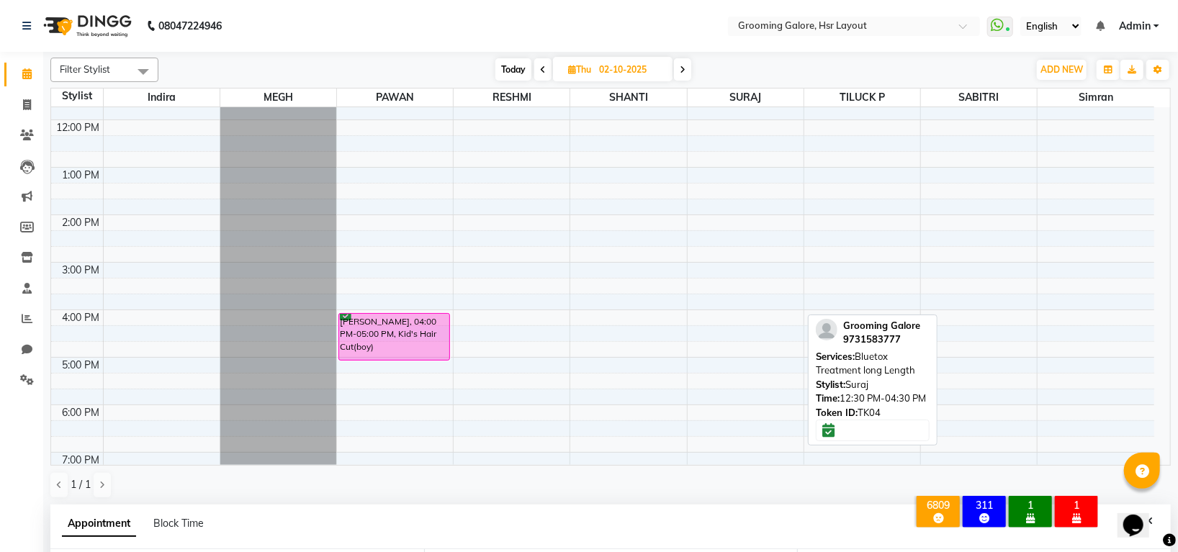
scroll to position [265, 0]
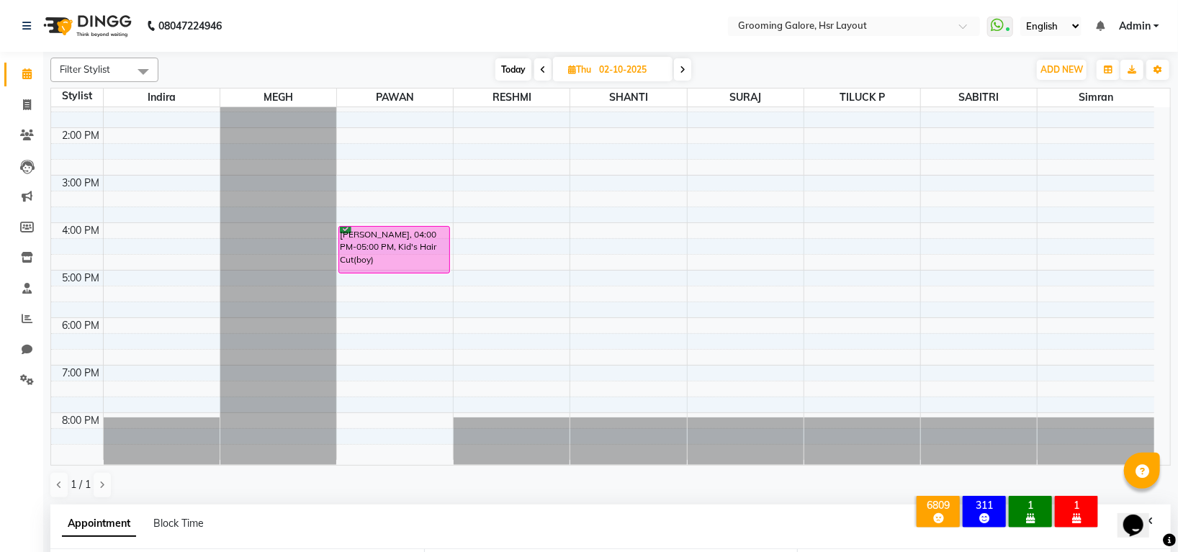
click at [679, 68] on span at bounding box center [682, 69] width 17 height 22
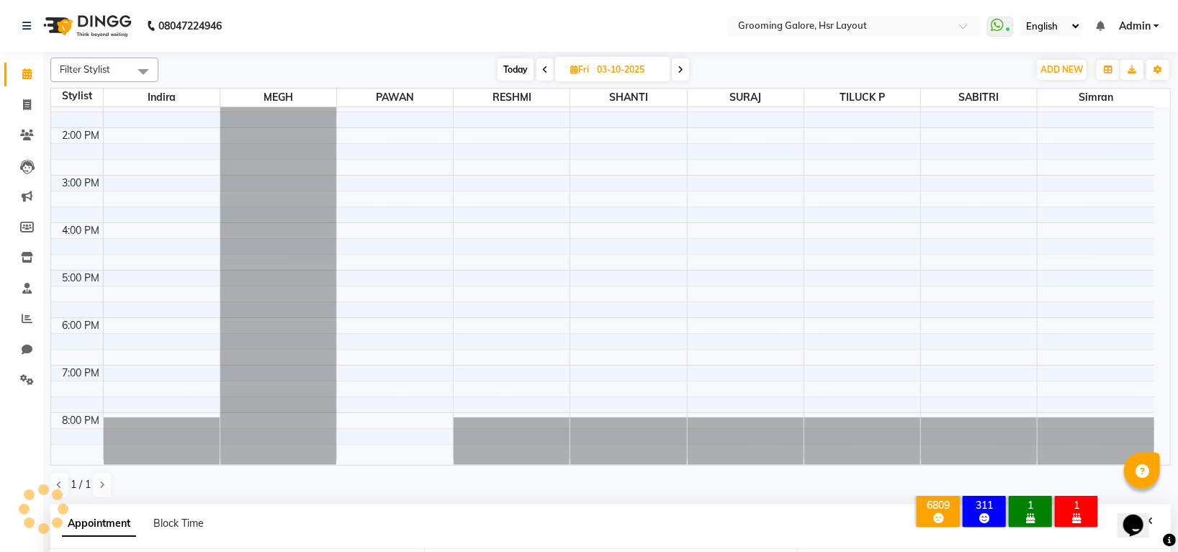
click at [682, 71] on icon at bounding box center [681, 70] width 6 height 9
click at [682, 71] on icon at bounding box center [683, 70] width 6 height 9
click at [682, 71] on icon at bounding box center [684, 70] width 6 height 9
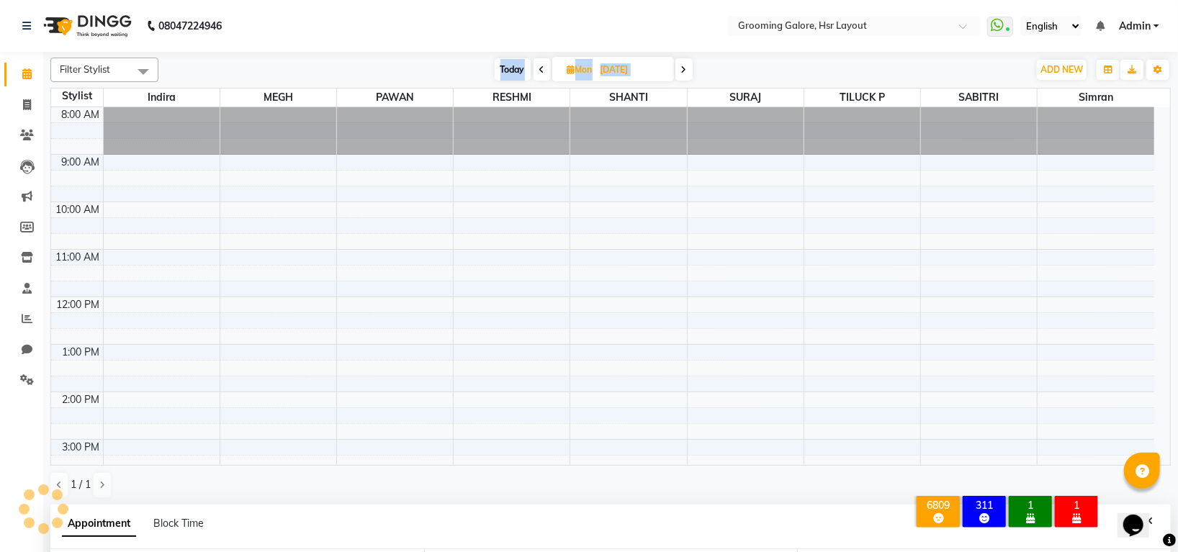
click at [682, 71] on icon at bounding box center [684, 70] width 6 height 9
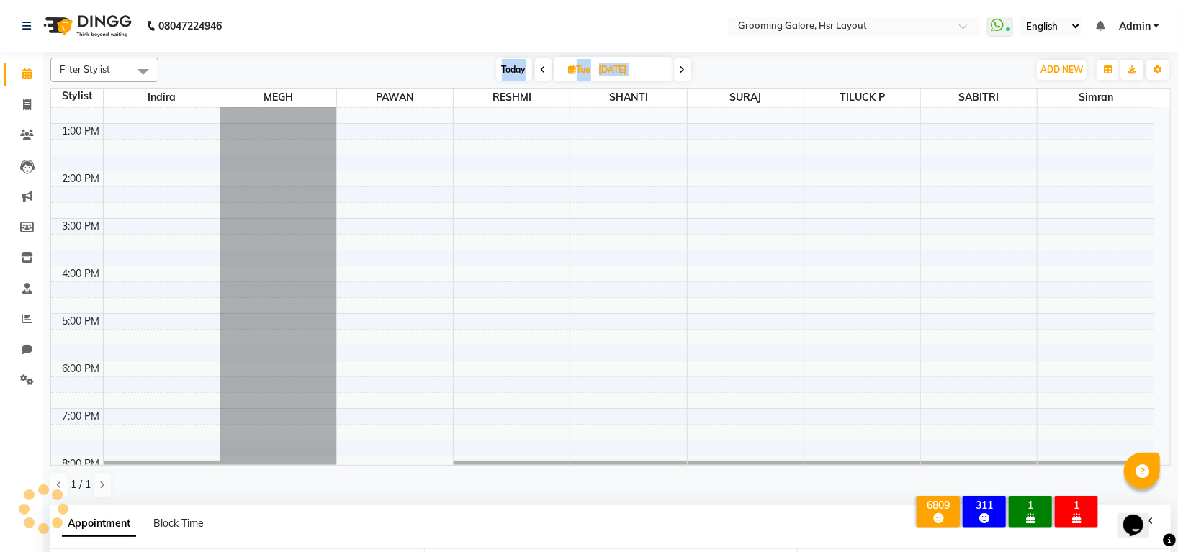
click at [682, 71] on icon at bounding box center [683, 70] width 6 height 9
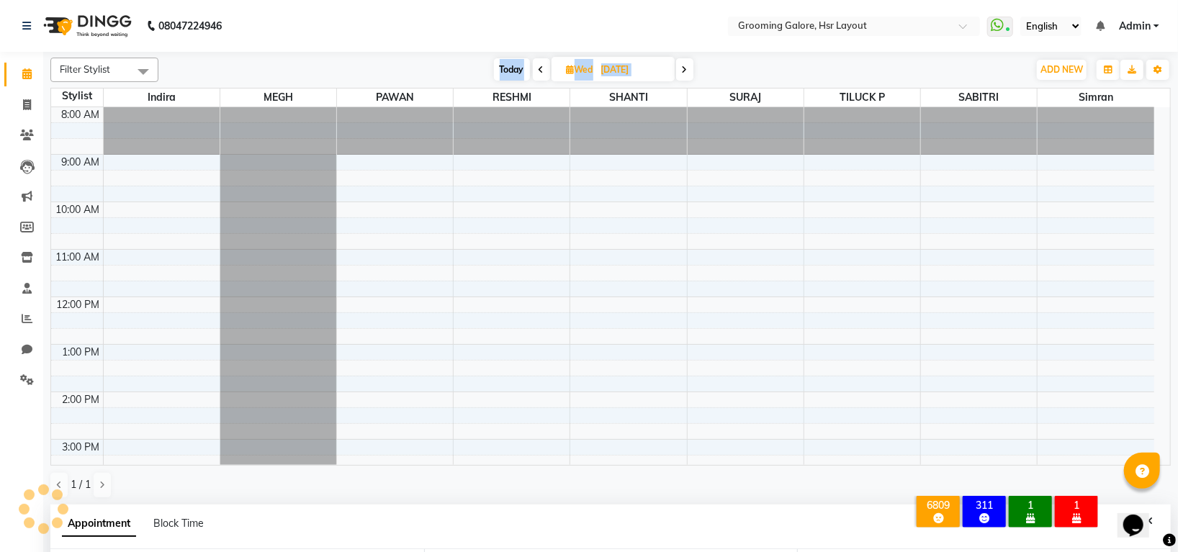
click at [682, 71] on icon at bounding box center [685, 70] width 6 height 9
click at [682, 71] on icon at bounding box center [683, 70] width 6 height 9
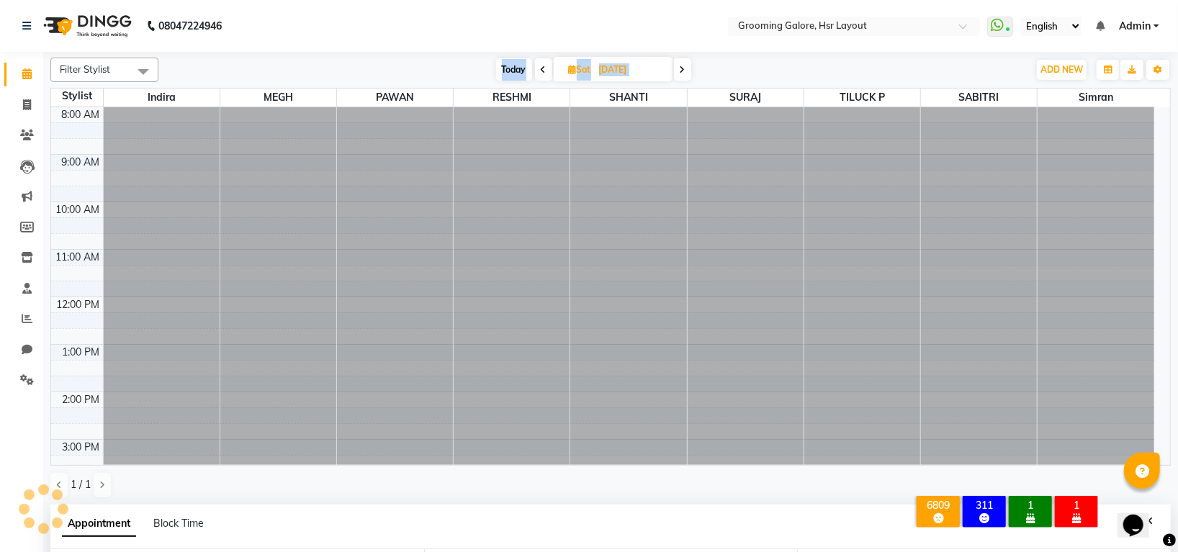
click at [682, 71] on icon at bounding box center [683, 70] width 6 height 9
click at [682, 71] on icon at bounding box center [684, 70] width 6 height 9
click at [682, 71] on icon at bounding box center [683, 70] width 6 height 9
type input "15-10-2025"
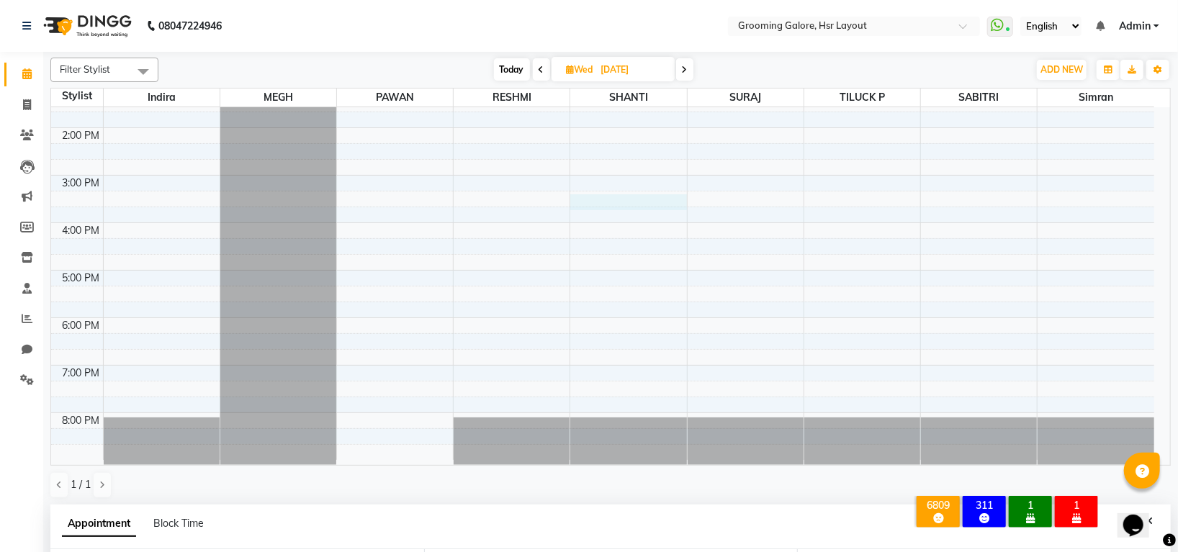
click at [582, 202] on div "8:00 AM 9:00 AM 10:00 AM 11:00 AM 12:00 PM 1:00 PM 2:00 PM 3:00 PM 4:00 PM 5:00…" at bounding box center [602, 151] width 1103 height 617
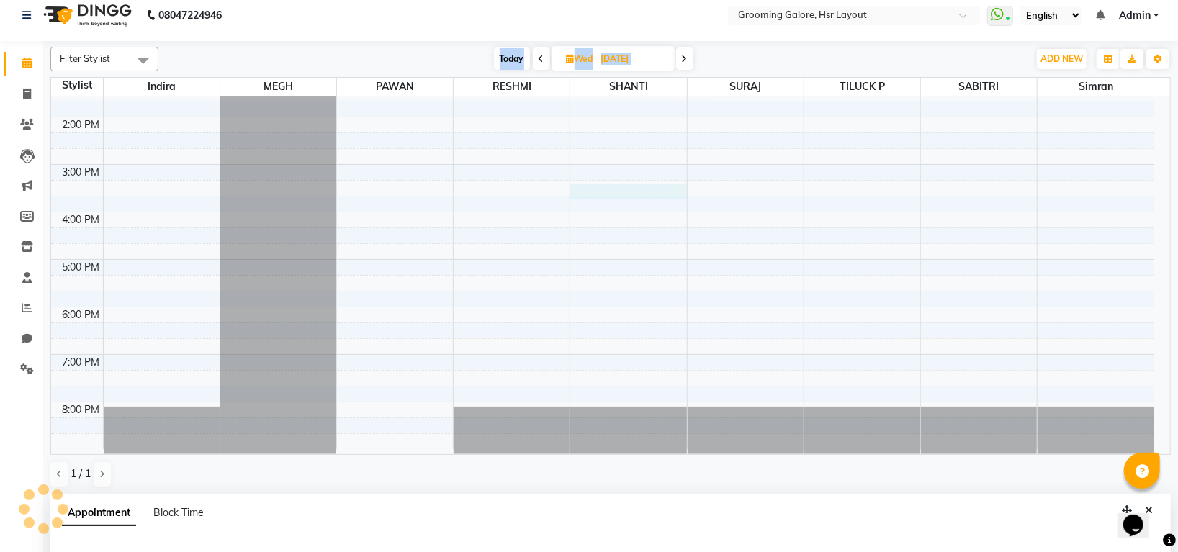
select select "45580"
select select "915"
select select "tentative"
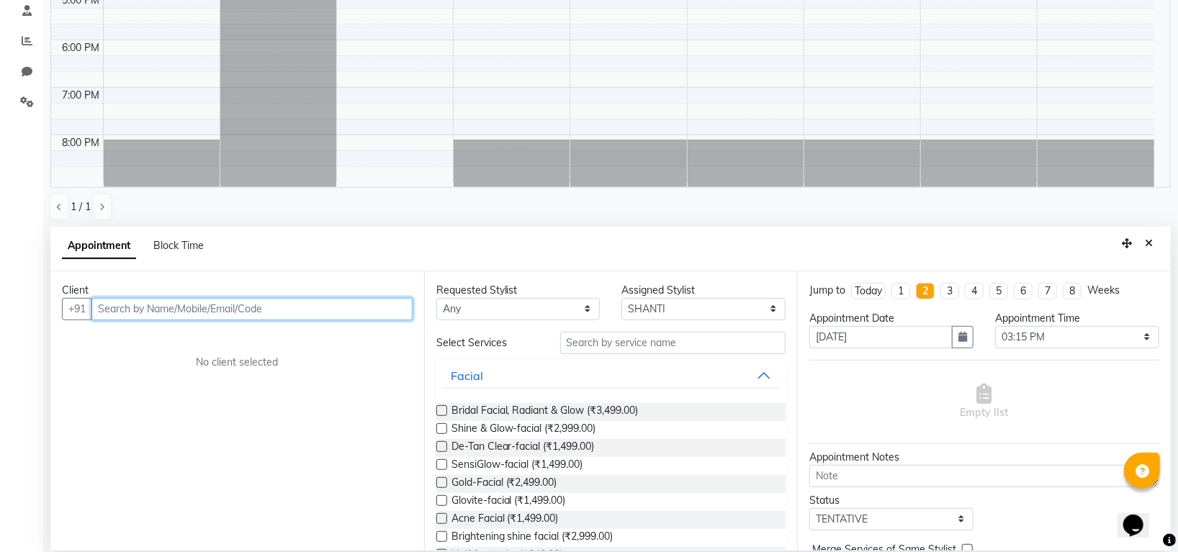
scroll to position [280, 0]
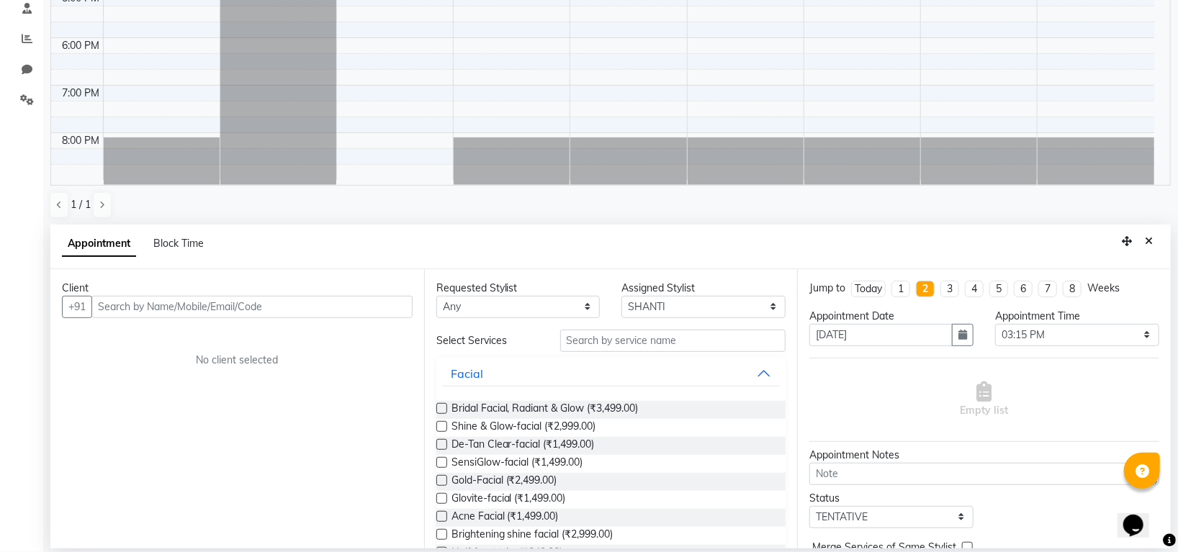
click at [1146, 238] on icon "Close" at bounding box center [1149, 241] width 8 height 10
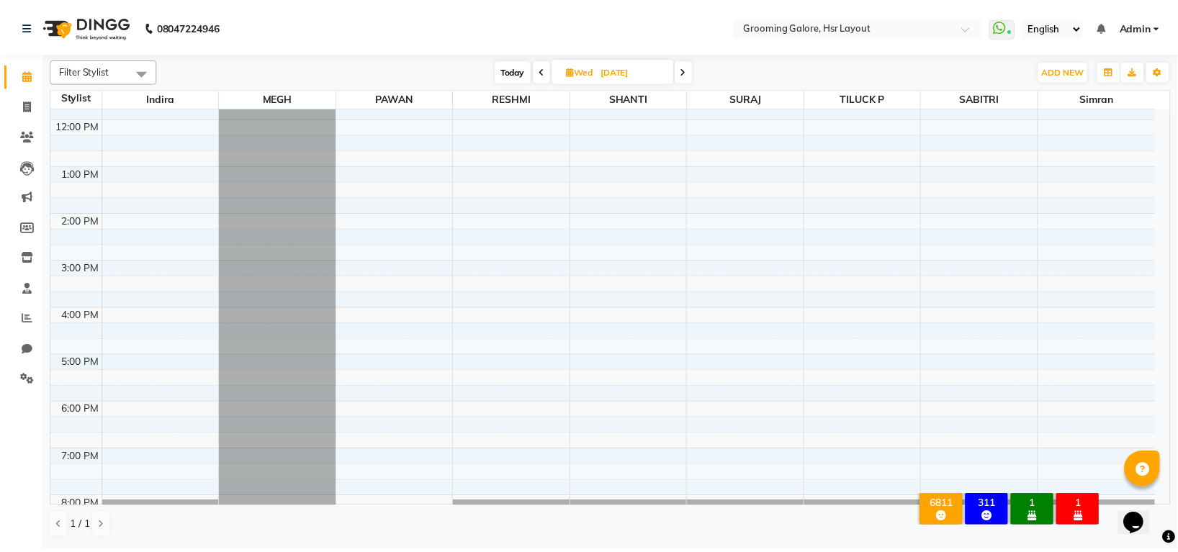
scroll to position [223, 0]
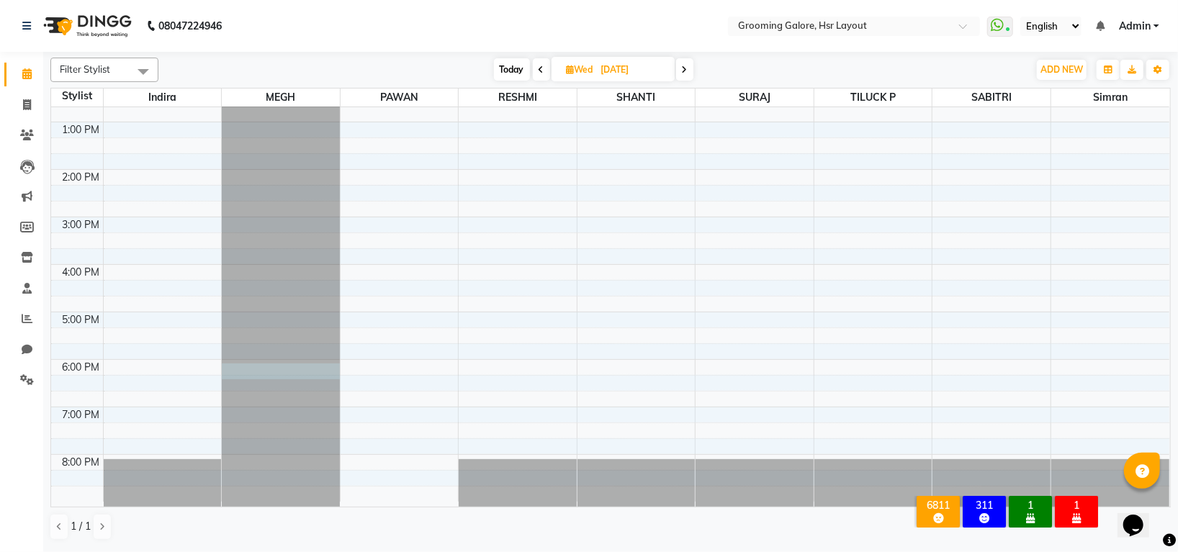
select select "45579"
select select "tentative"
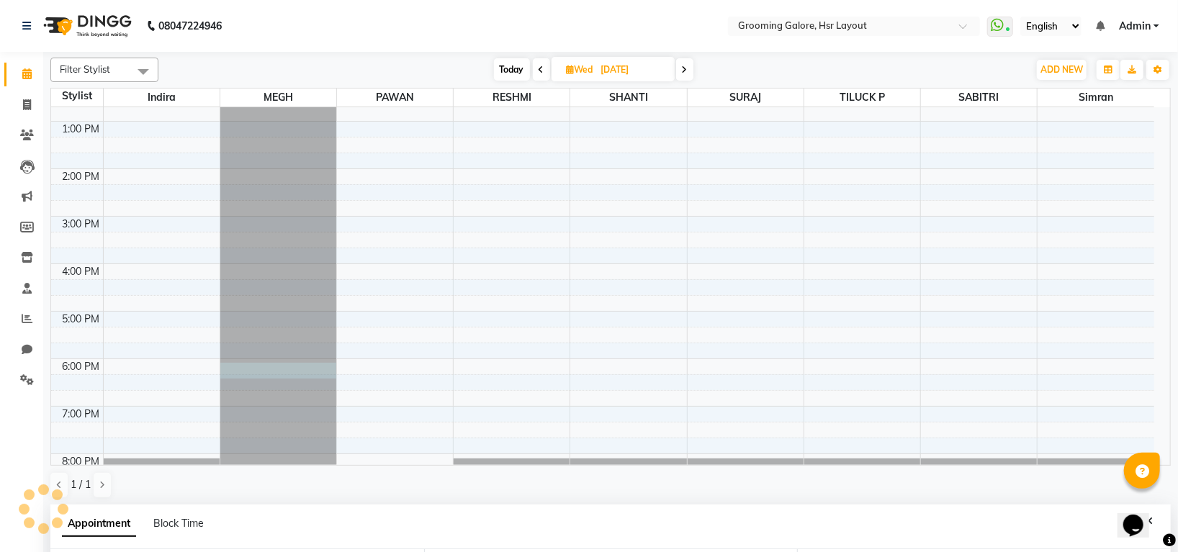
select select "1080"
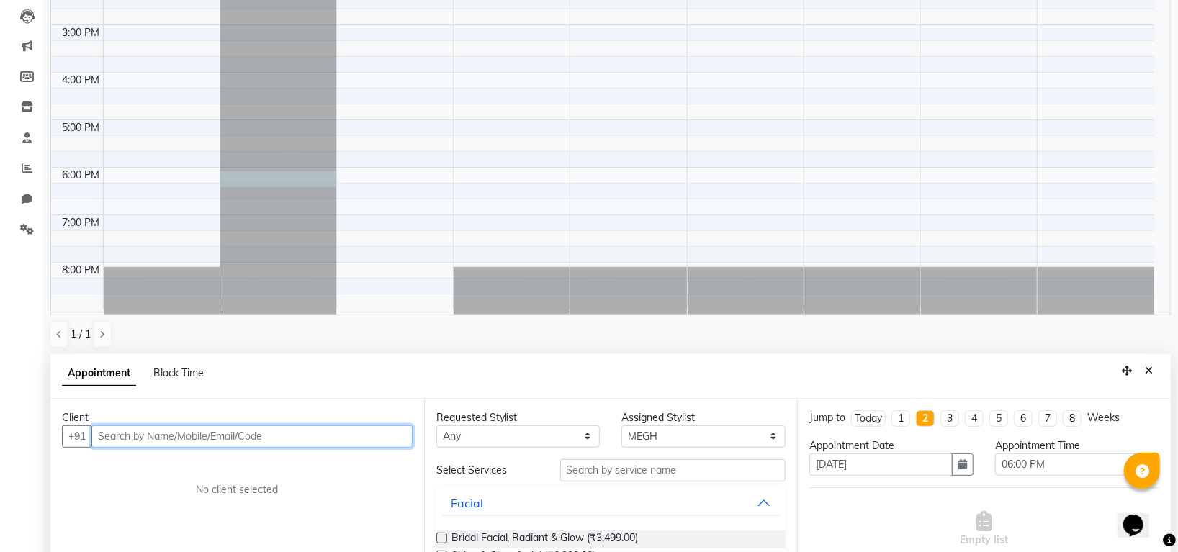
scroll to position [280, 0]
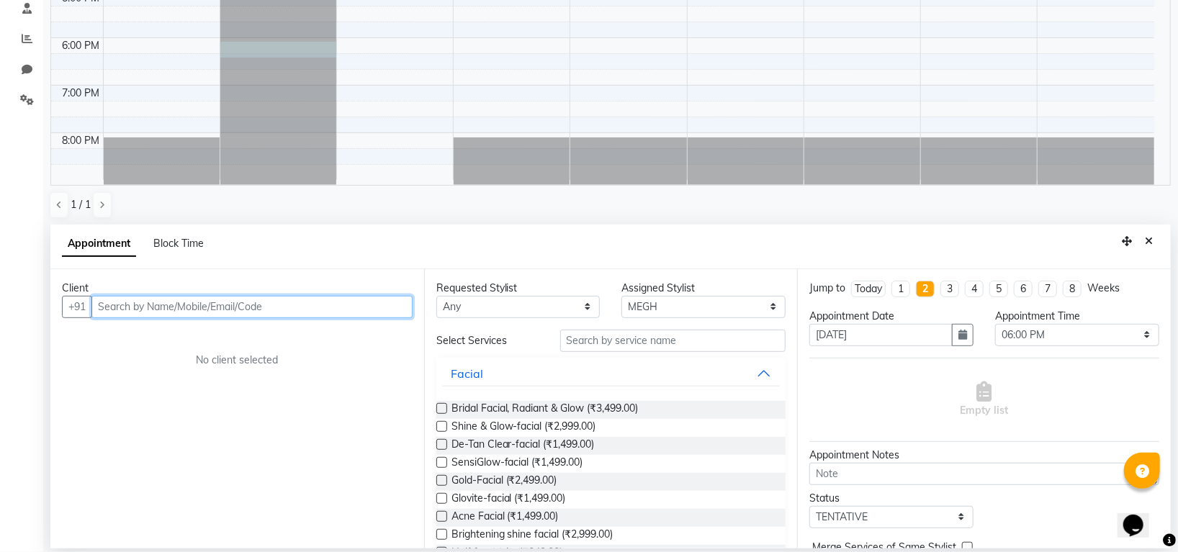
click at [228, 305] on input "text" at bounding box center [251, 307] width 321 height 22
click at [228, 308] on input "text" at bounding box center [251, 307] width 321 height 22
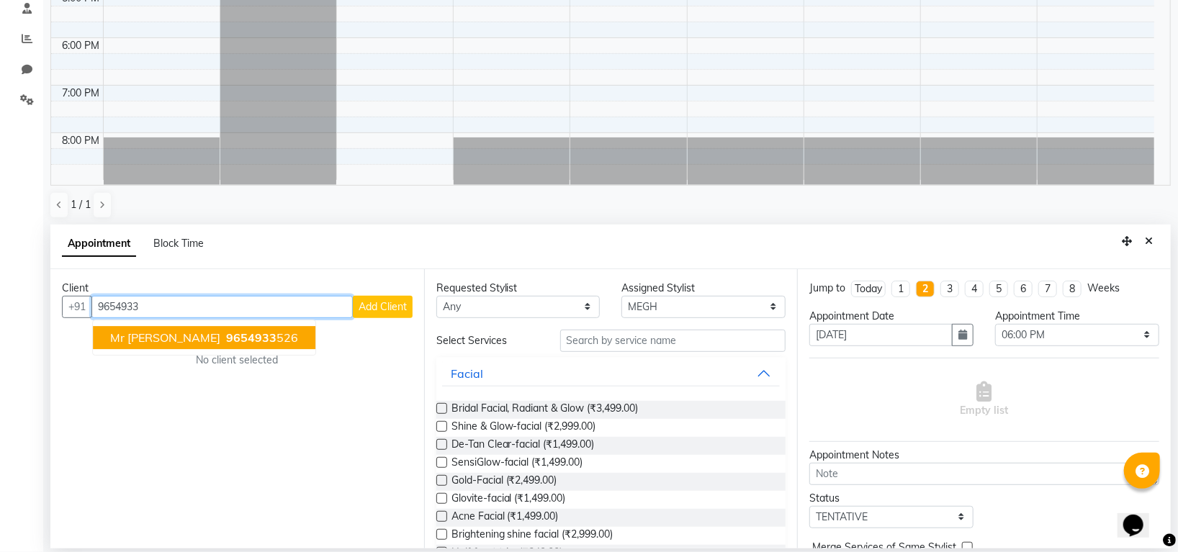
click at [223, 333] on ngb-highlight "9654933 526" at bounding box center [260, 338] width 75 height 14
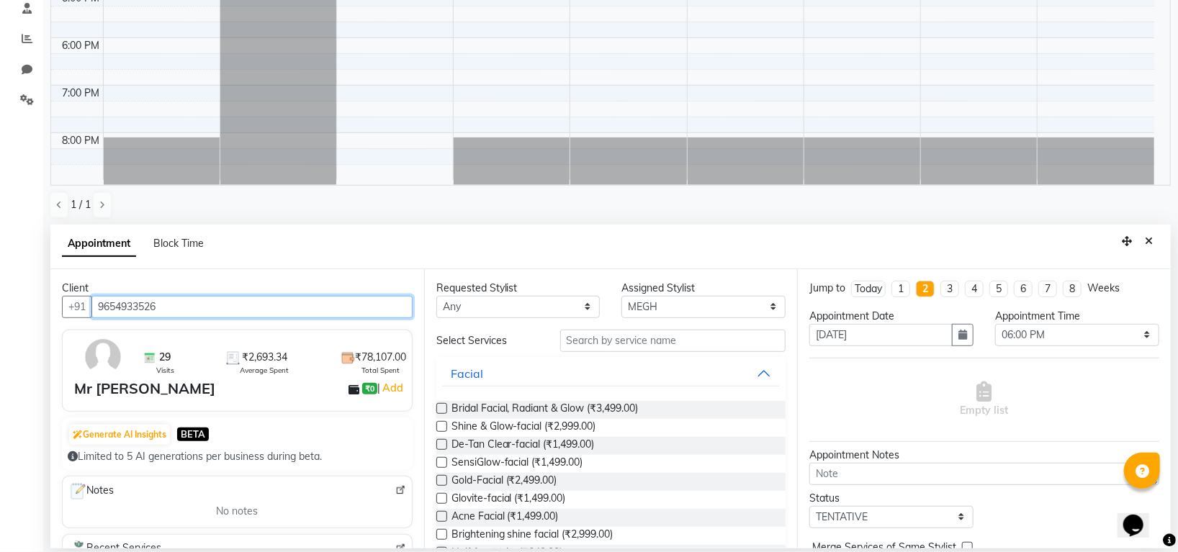
type input "9654933526"
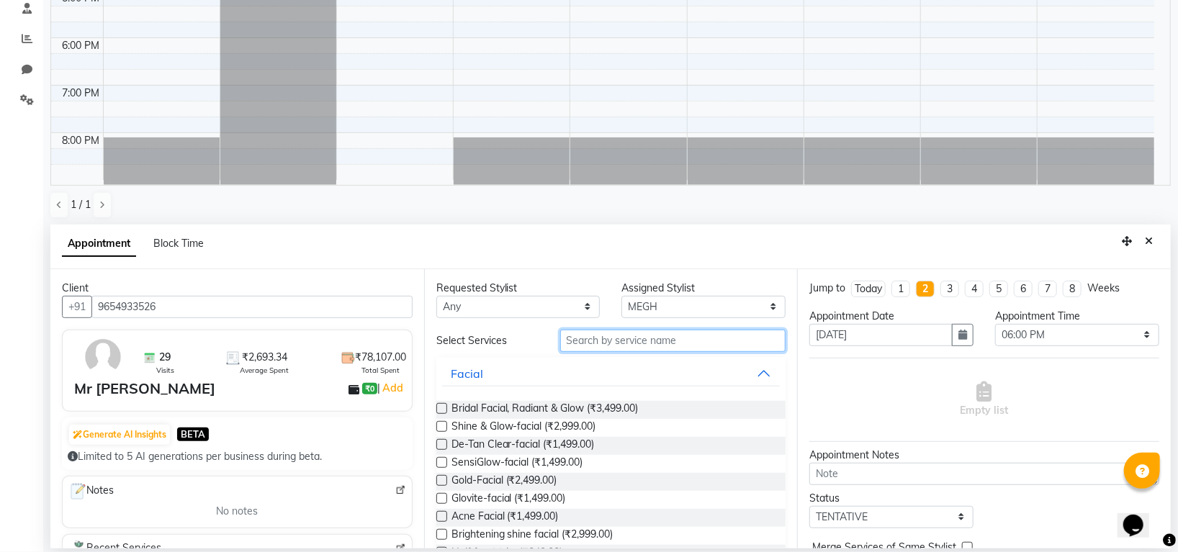
drag, startPoint x: 561, startPoint y: 337, endPoint x: 567, endPoint y: 343, distance: 8.1
click at [565, 341] on input "text" at bounding box center [673, 341] width 226 height 22
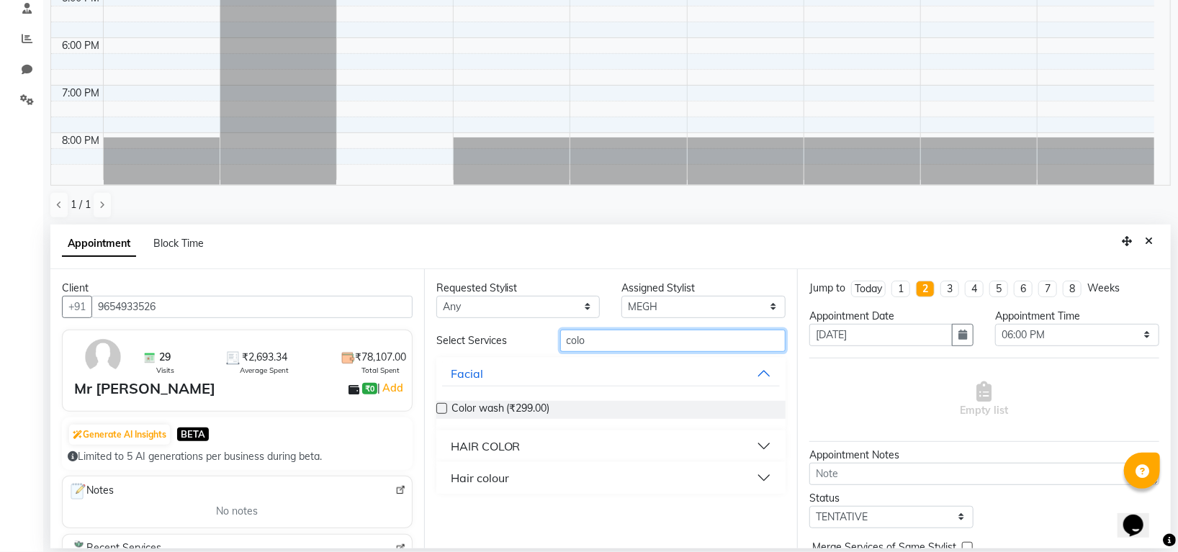
type input "colo"
click at [520, 444] on div "HAIR COLOR" at bounding box center [486, 446] width 70 height 17
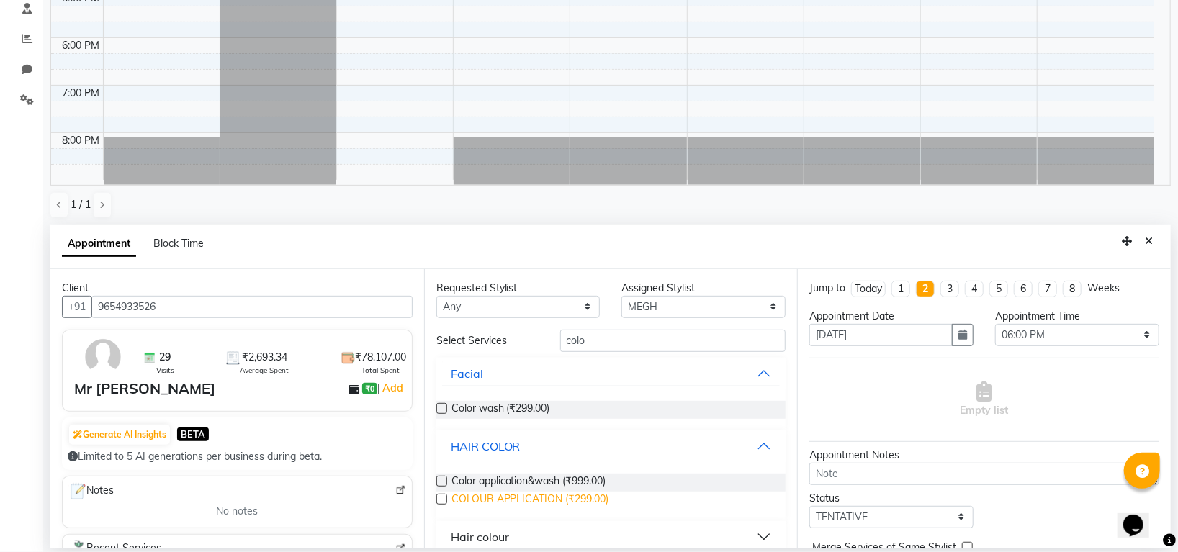
scroll to position [15, 0]
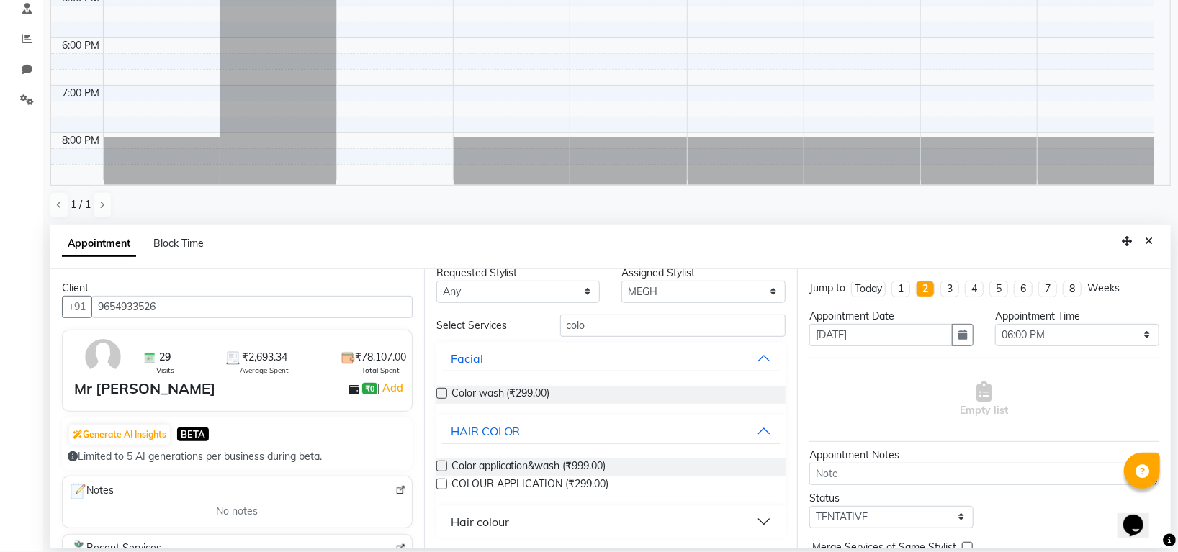
click at [472, 527] on div "Hair colour" at bounding box center [480, 521] width 58 height 17
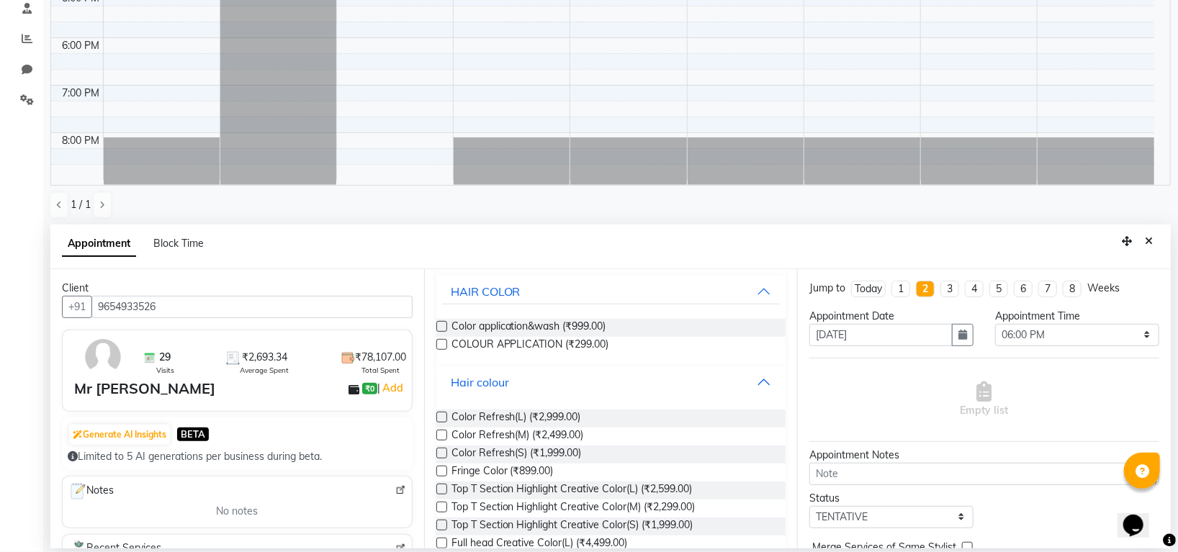
scroll to position [303, 0]
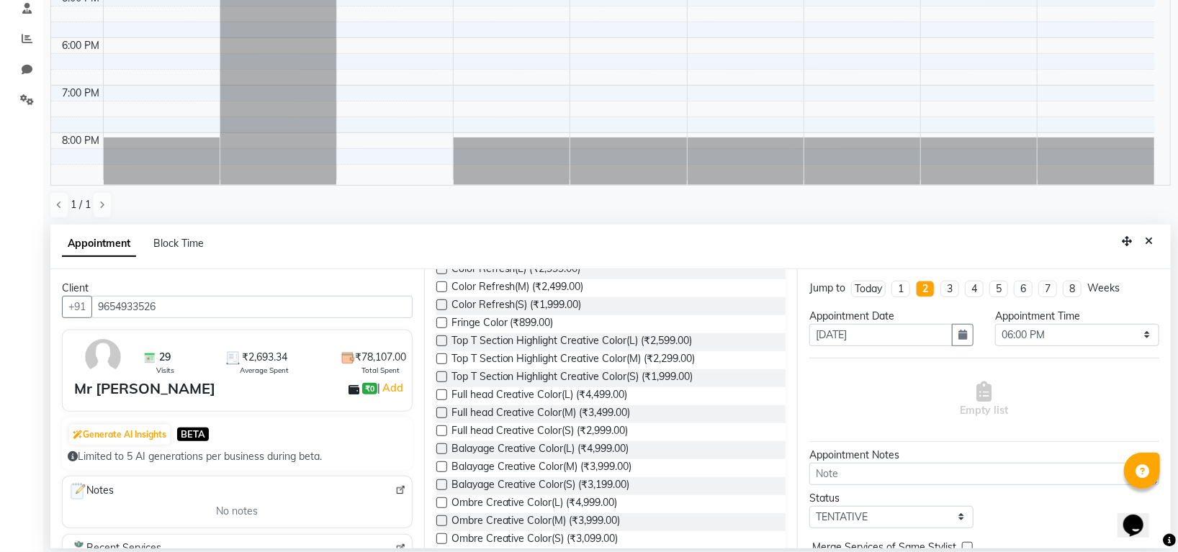
click at [437, 446] on label at bounding box center [441, 449] width 11 height 11
click at [437, 446] on input "checkbox" at bounding box center [440, 450] width 9 height 9
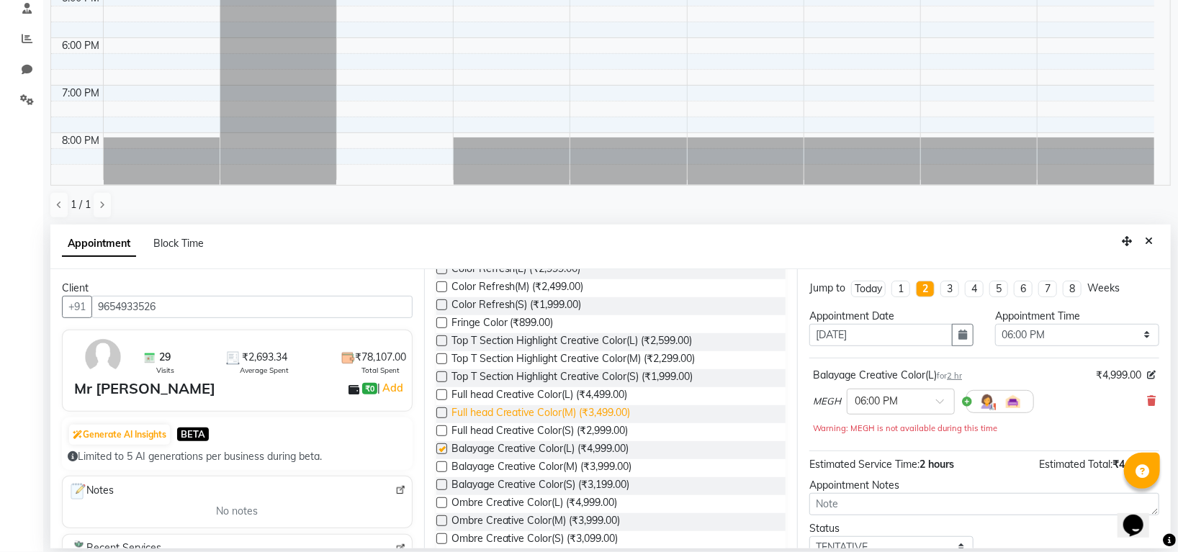
checkbox input "false"
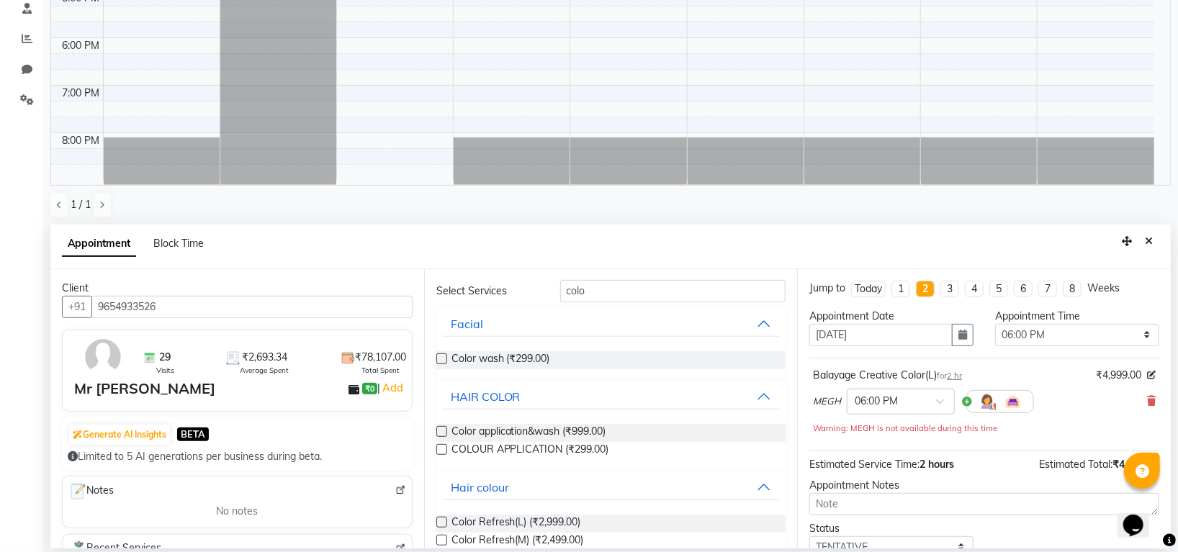
scroll to position [15, 0]
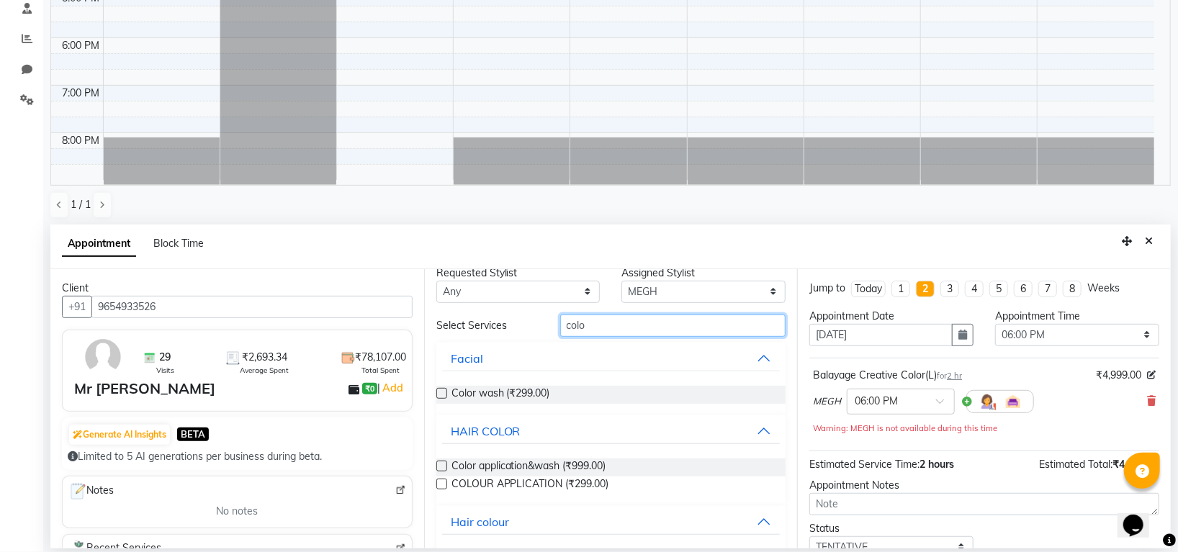
click at [664, 327] on input "colo" at bounding box center [673, 326] width 226 height 22
type input "c"
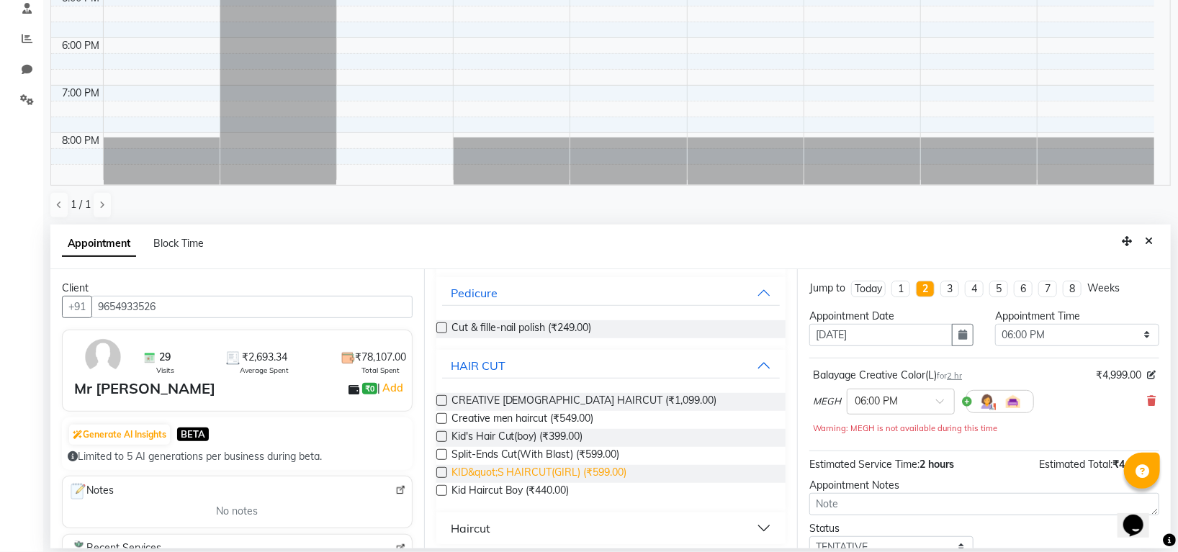
scroll to position [159, 0]
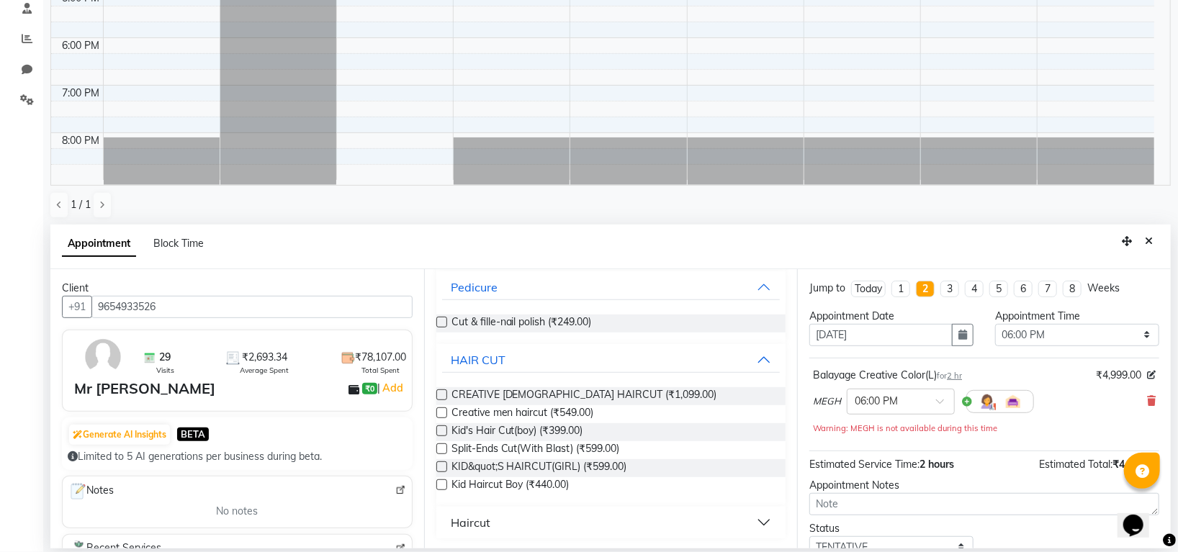
type input "cut"
click at [441, 390] on label at bounding box center [441, 395] width 11 height 11
click at [441, 392] on input "checkbox" at bounding box center [440, 396] width 9 height 9
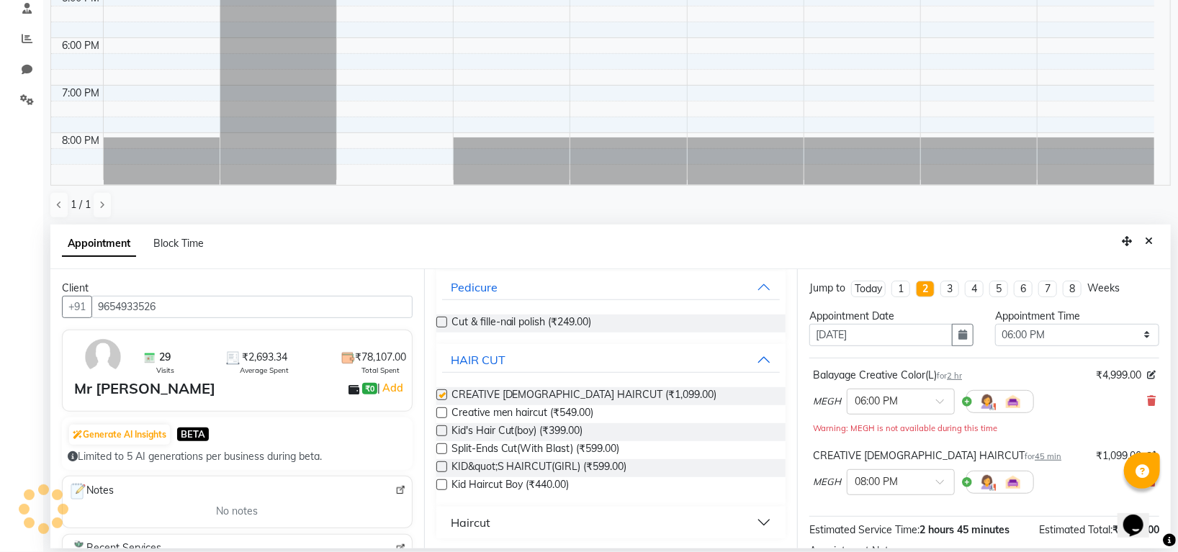
checkbox input "false"
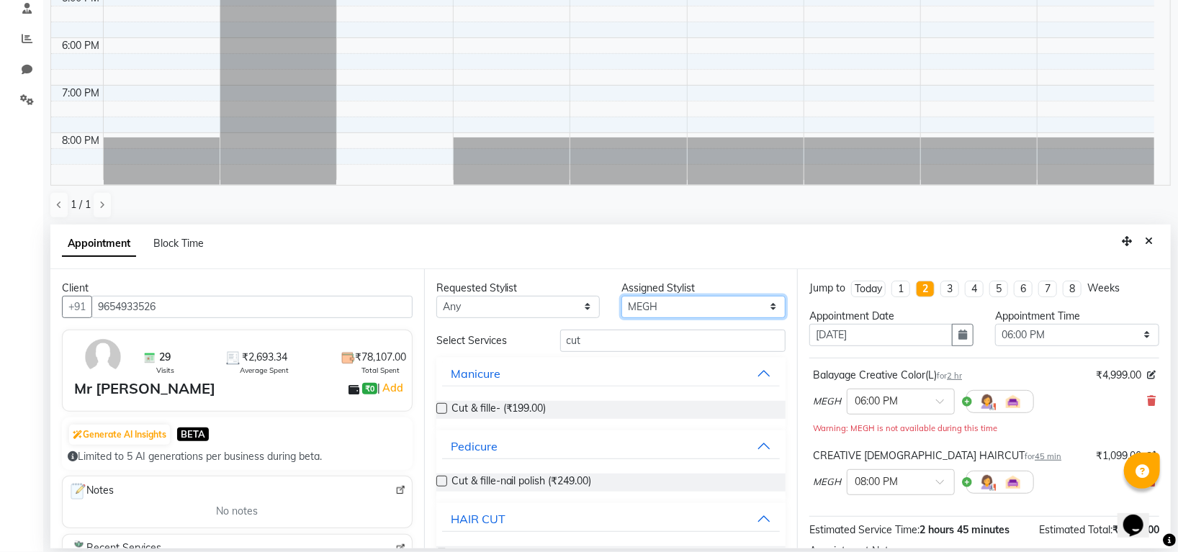
click at [686, 300] on select "Select Indira MEGH PAWAN RESHMI SABITRI SHANTI Simran SURAJ TILUCK P" at bounding box center [704, 307] width 164 height 22
select select "82451"
click at [622, 296] on select "Select Indira MEGH PAWAN RESHMI SABITRI SHANTI Simran SURAJ TILUCK P" at bounding box center [704, 307] width 164 height 22
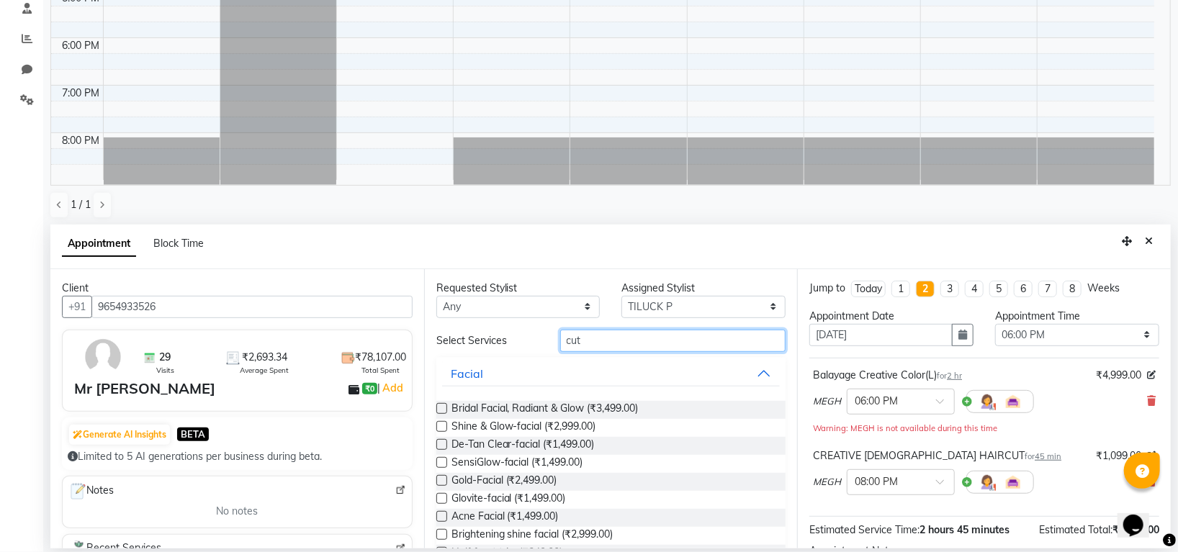
click at [638, 344] on input "cut" at bounding box center [673, 341] width 226 height 22
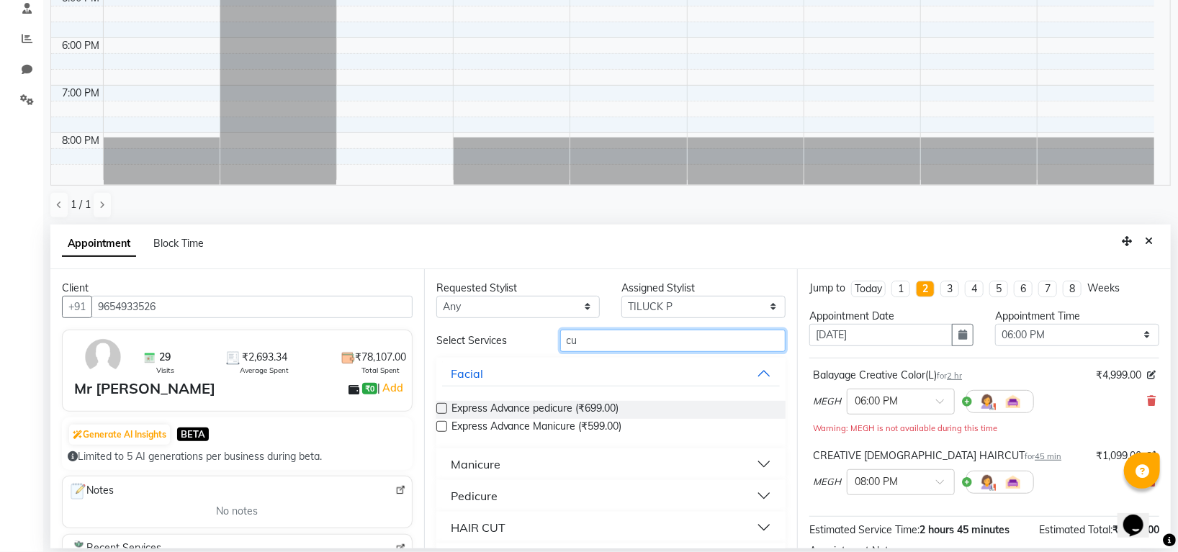
type input "c"
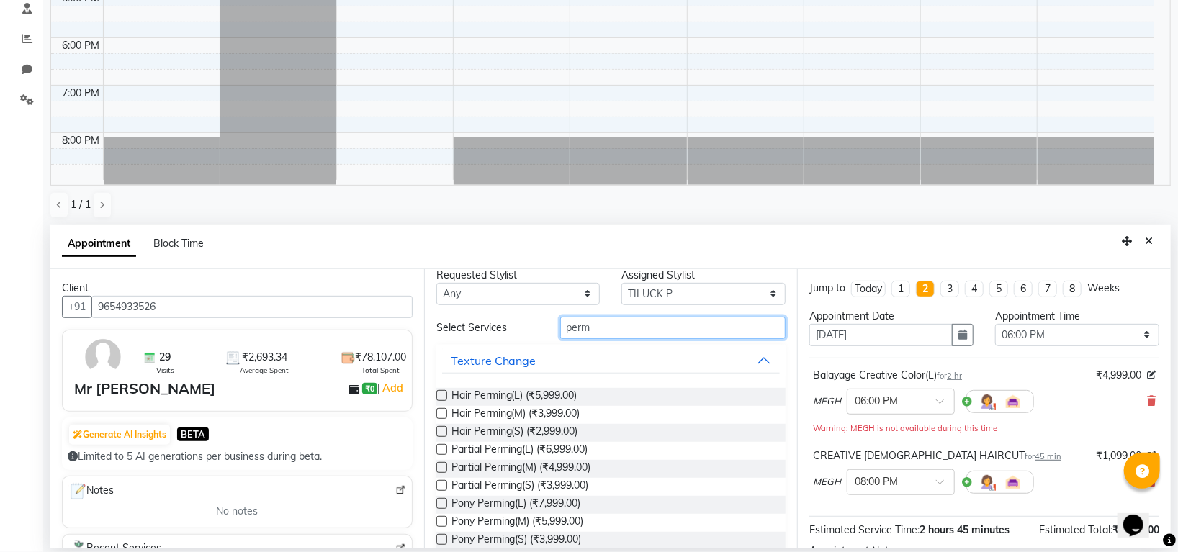
scroll to position [36, 0]
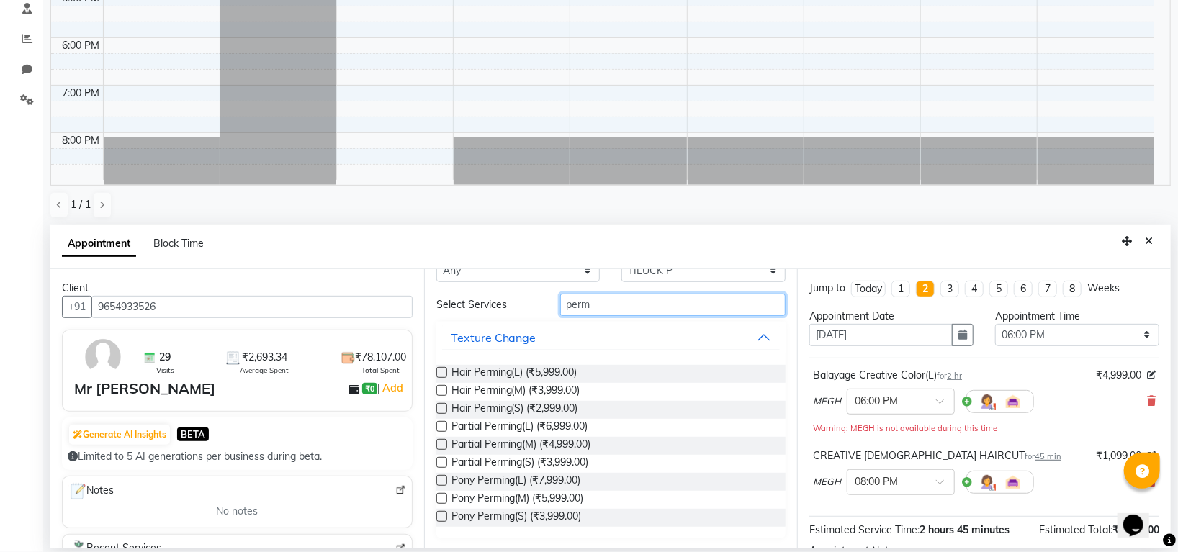
type input "perm"
click at [443, 497] on label at bounding box center [441, 498] width 11 height 11
click at [443, 497] on input "checkbox" at bounding box center [440, 499] width 9 height 9
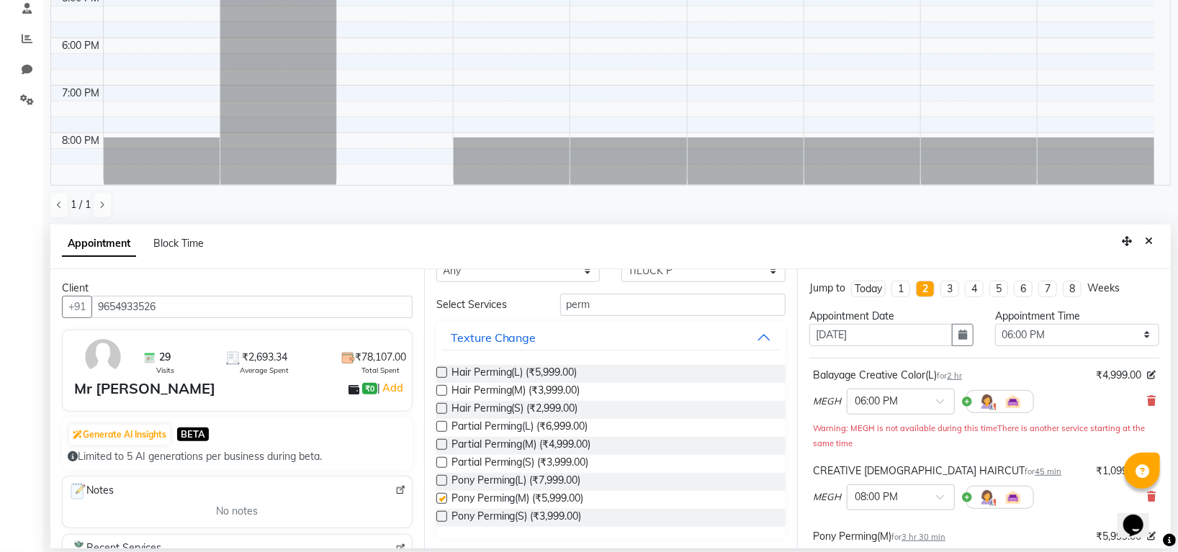
checkbox input "false"
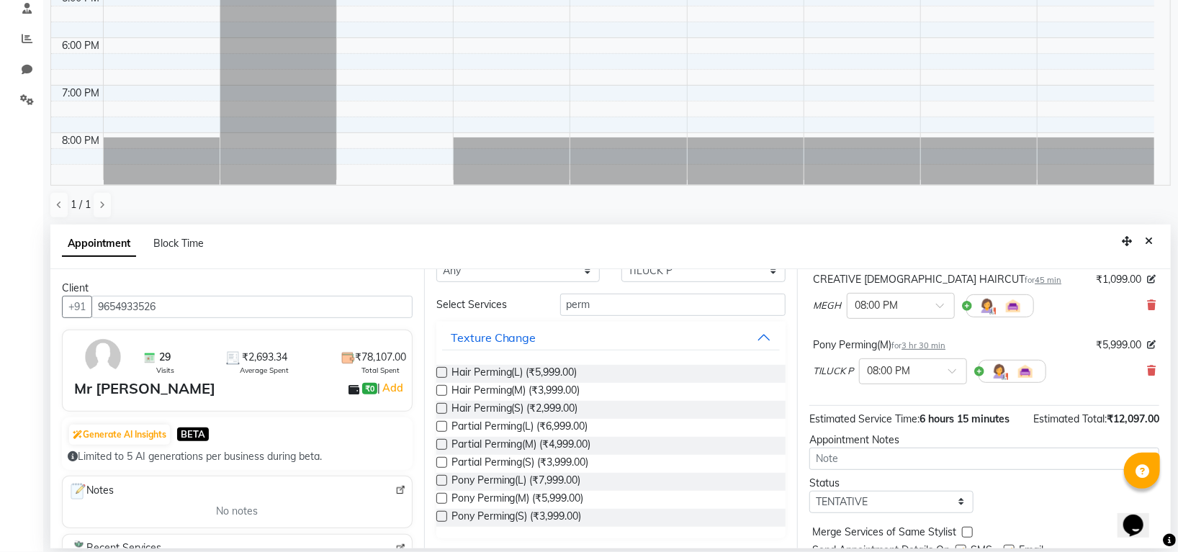
click at [928, 345] on span "3 hr 30 min" at bounding box center [924, 346] width 44 height 10
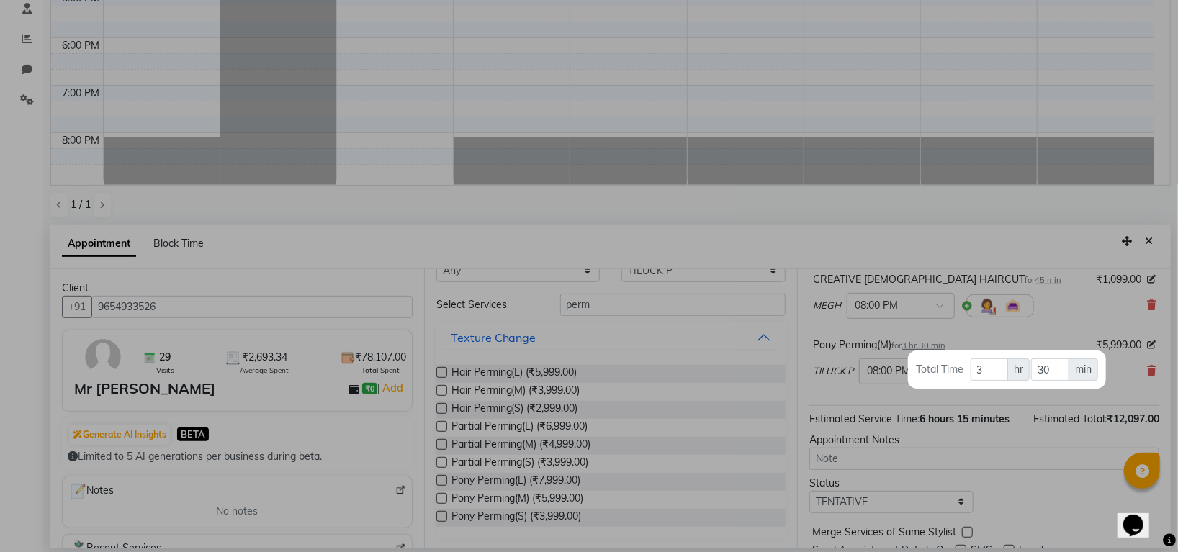
click at [1031, 333] on div at bounding box center [589, 276] width 1178 height 552
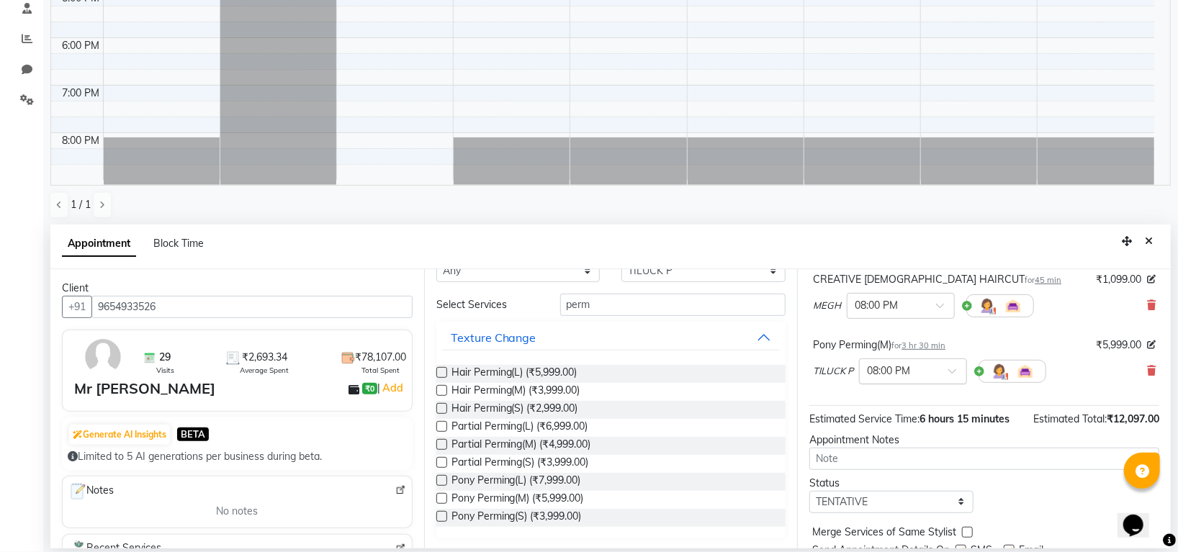
click at [933, 368] on div at bounding box center [913, 370] width 107 height 15
click at [883, 426] on div "06:00 PM" at bounding box center [913, 426] width 107 height 27
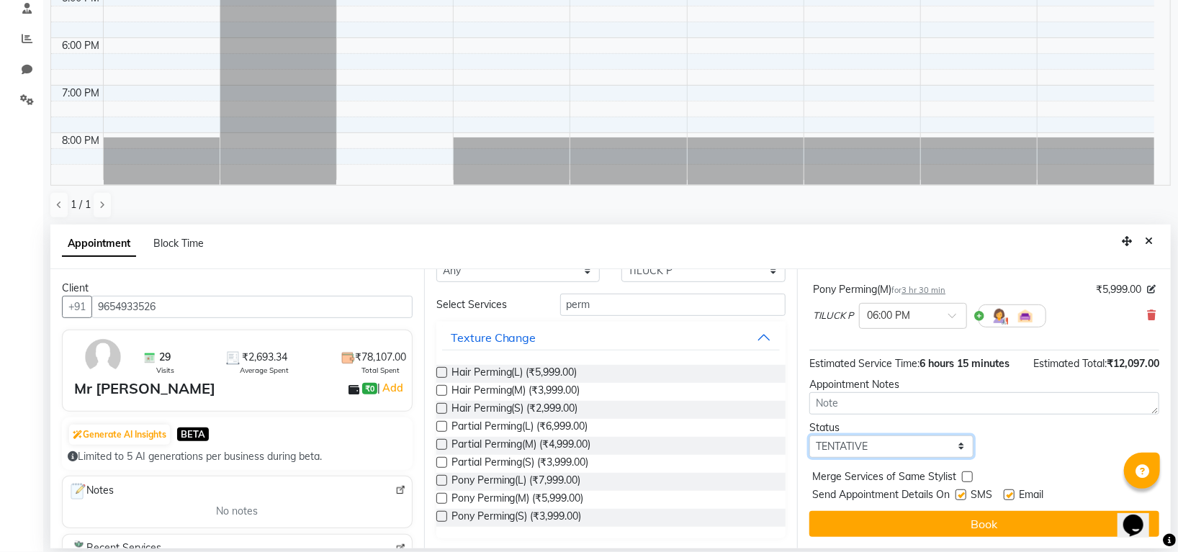
click at [882, 450] on select "Select TENTATIVE CONFIRM UPCOMING" at bounding box center [891, 447] width 164 height 22
click at [871, 445] on select "Select TENTATIVE CONFIRM UPCOMING" at bounding box center [891, 447] width 164 height 22
select select "confirm booking"
click at [809, 436] on select "Select TENTATIVE CONFIRM UPCOMING" at bounding box center [891, 447] width 164 height 22
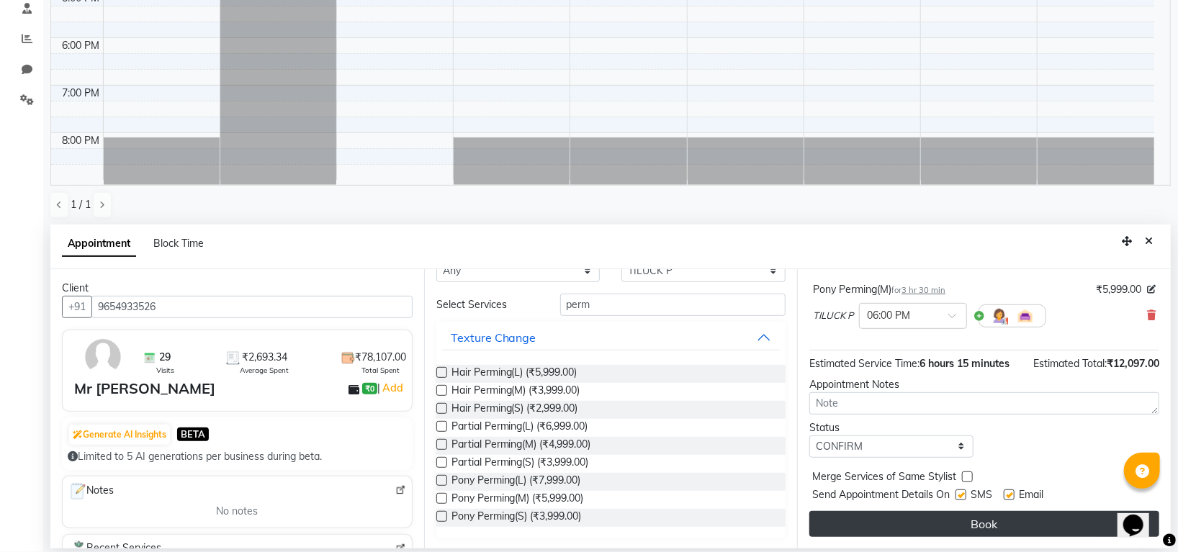
click at [855, 524] on button "Book" at bounding box center [984, 524] width 350 height 26
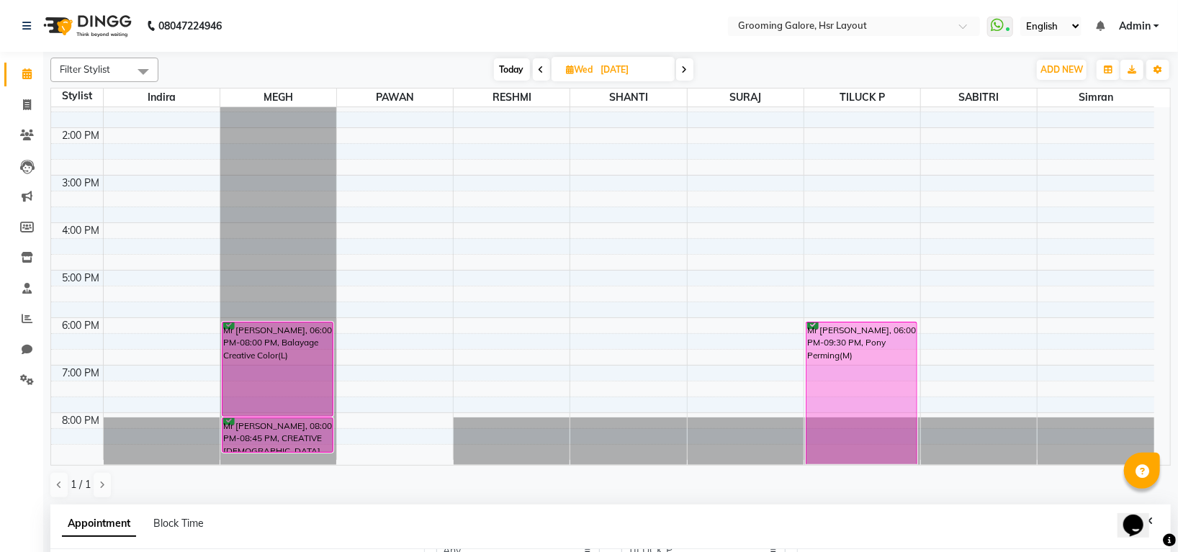
scroll to position [192, 0]
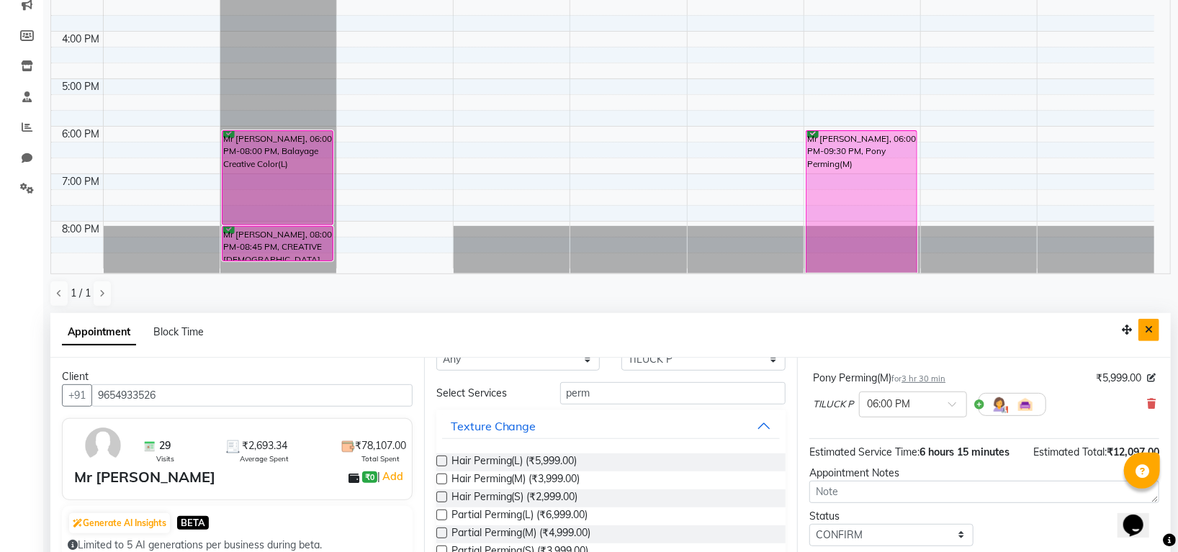
click at [1144, 324] on button "Close" at bounding box center [1149, 330] width 21 height 22
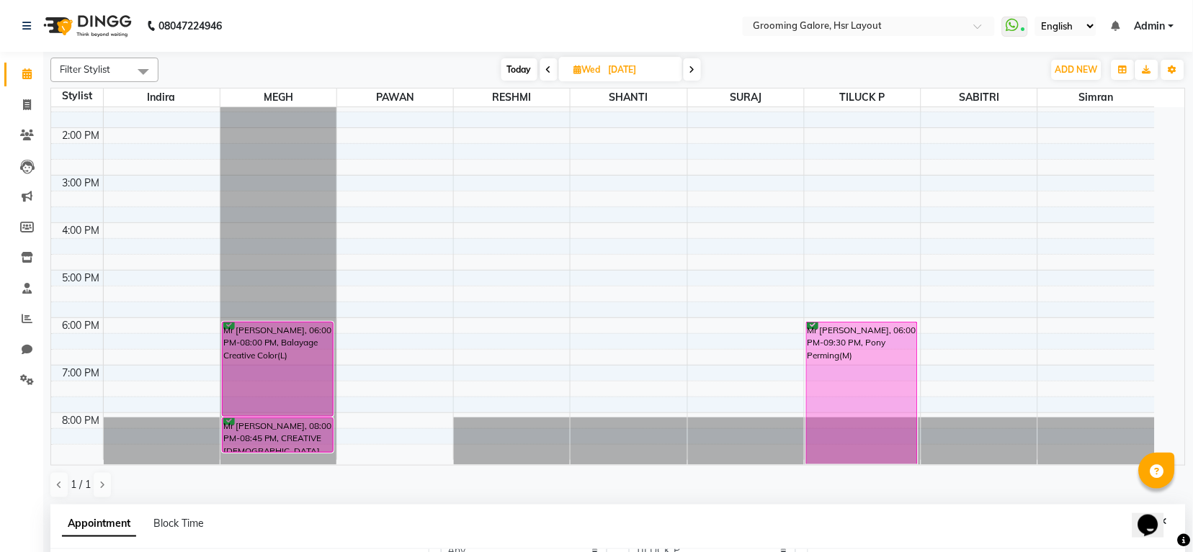
scroll to position [223, 0]
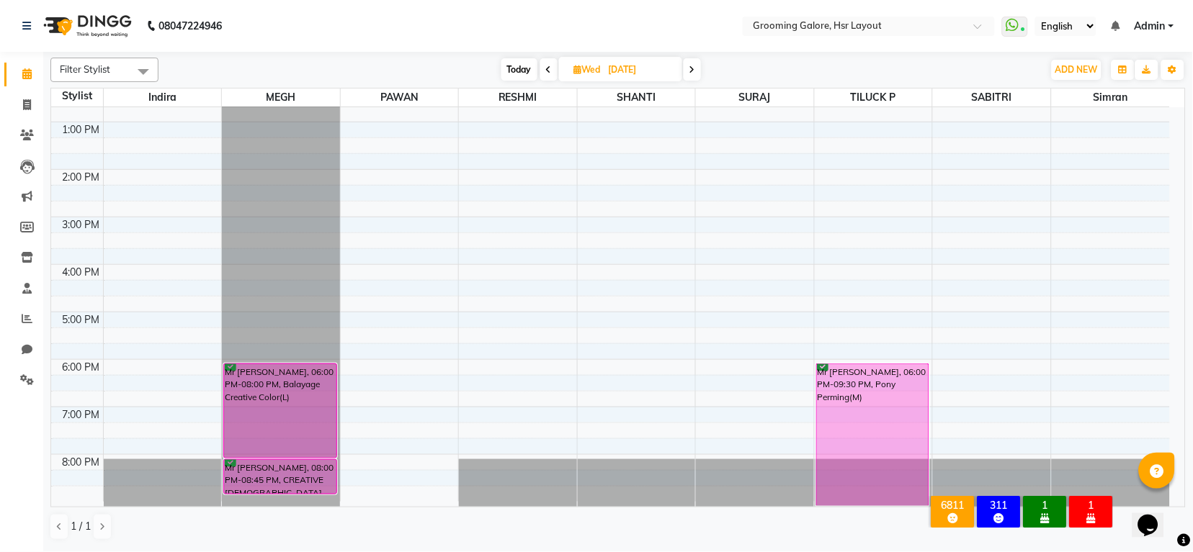
click at [30, 86] on li "Calendar" at bounding box center [21, 74] width 43 height 31
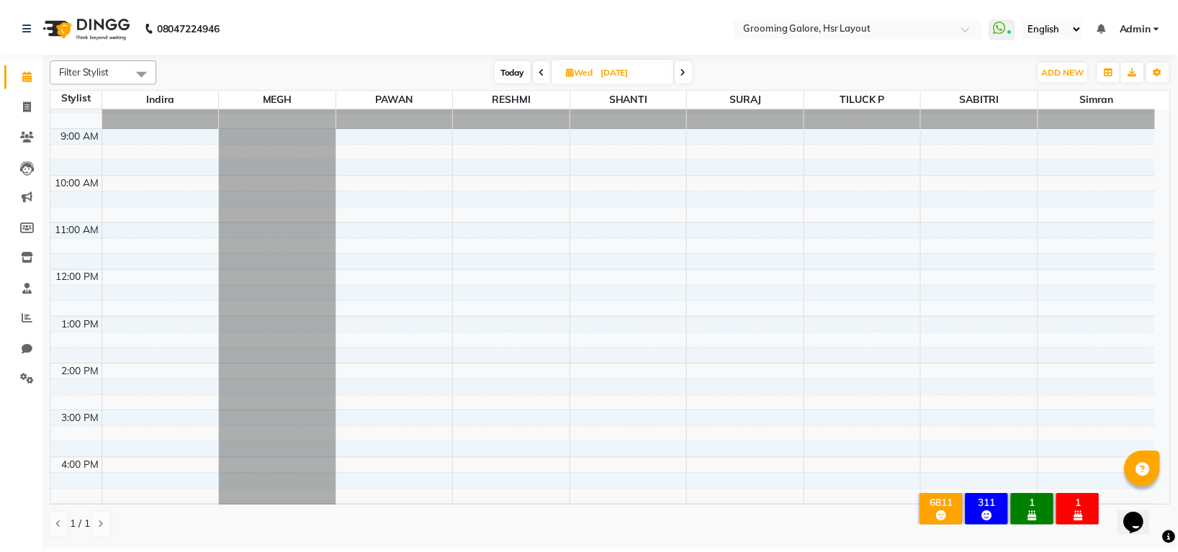
scroll to position [0, 0]
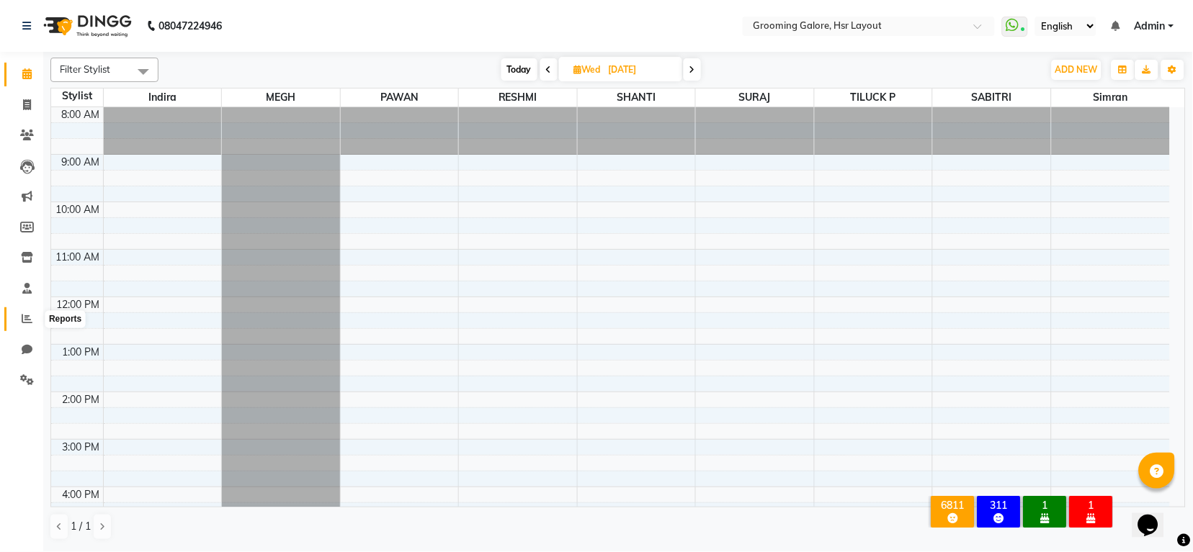
click at [24, 313] on icon at bounding box center [27, 318] width 11 height 11
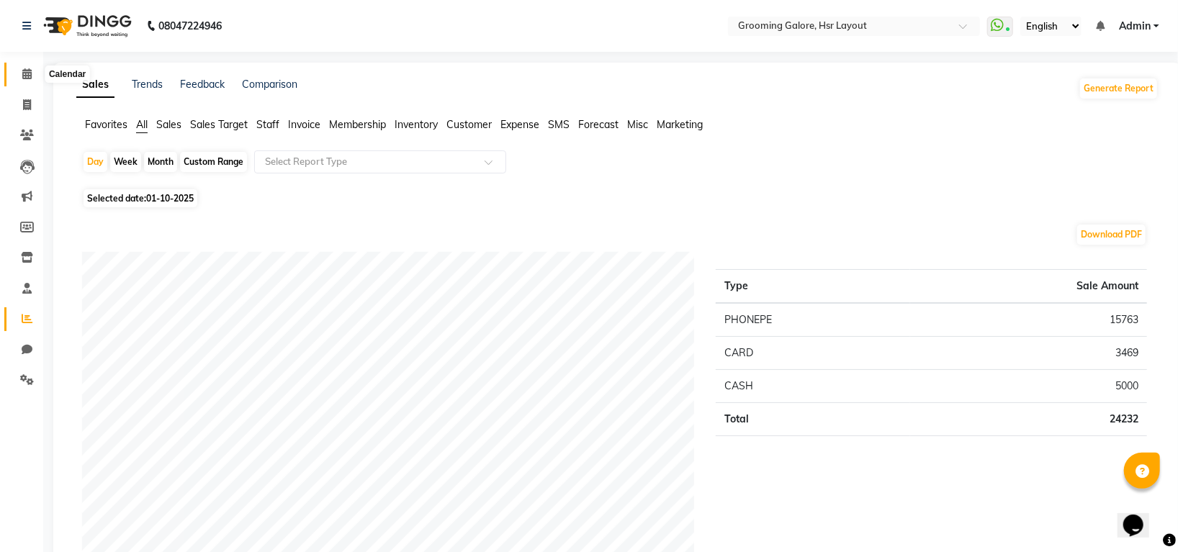
click at [18, 81] on span at bounding box center [26, 74] width 25 height 17
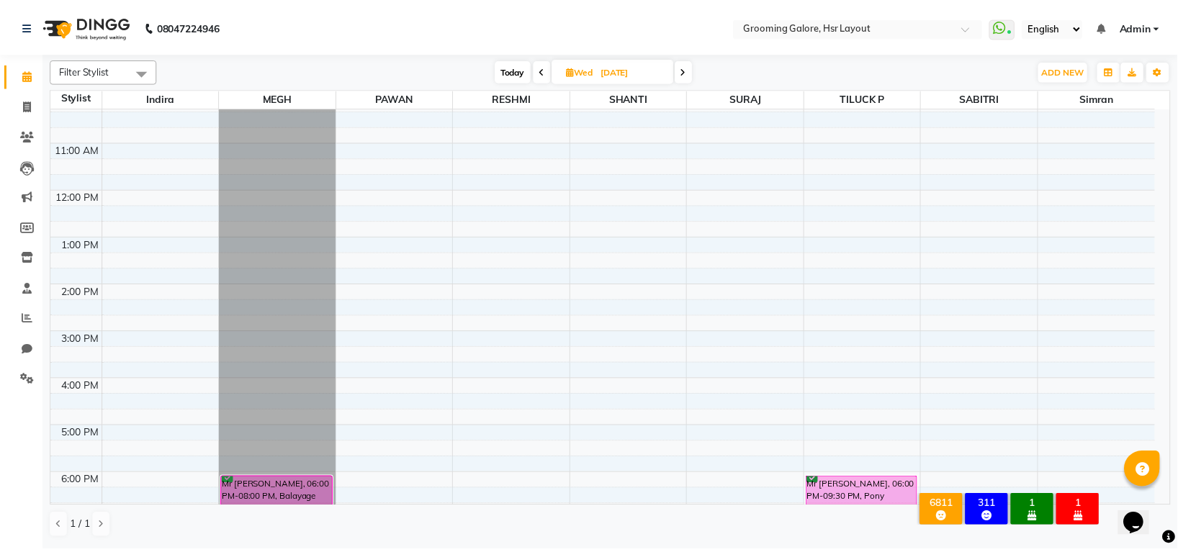
scroll to position [223, 0]
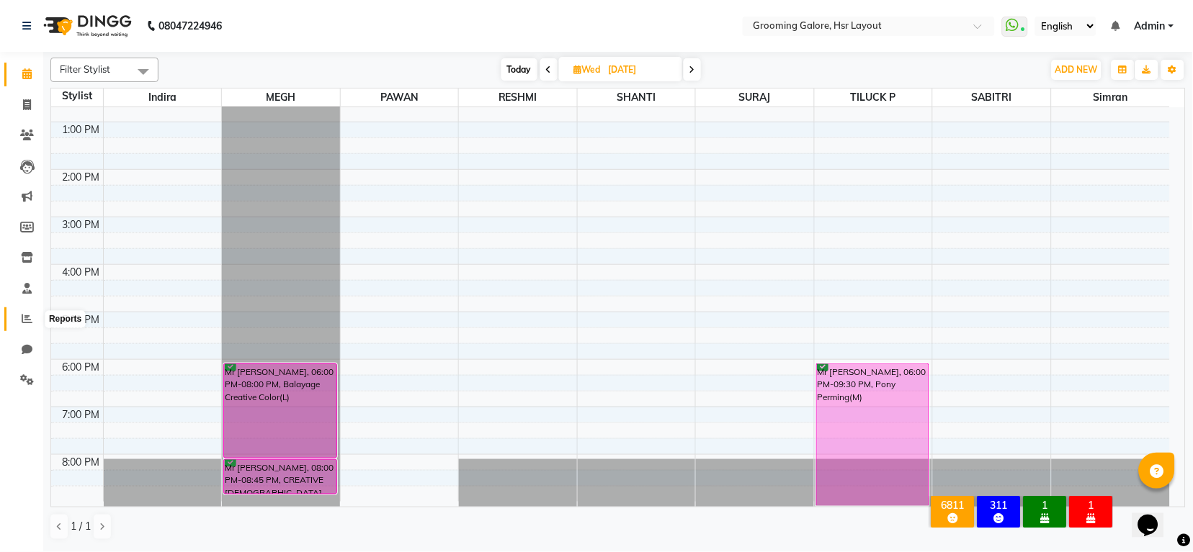
click at [22, 320] on icon at bounding box center [27, 318] width 11 height 11
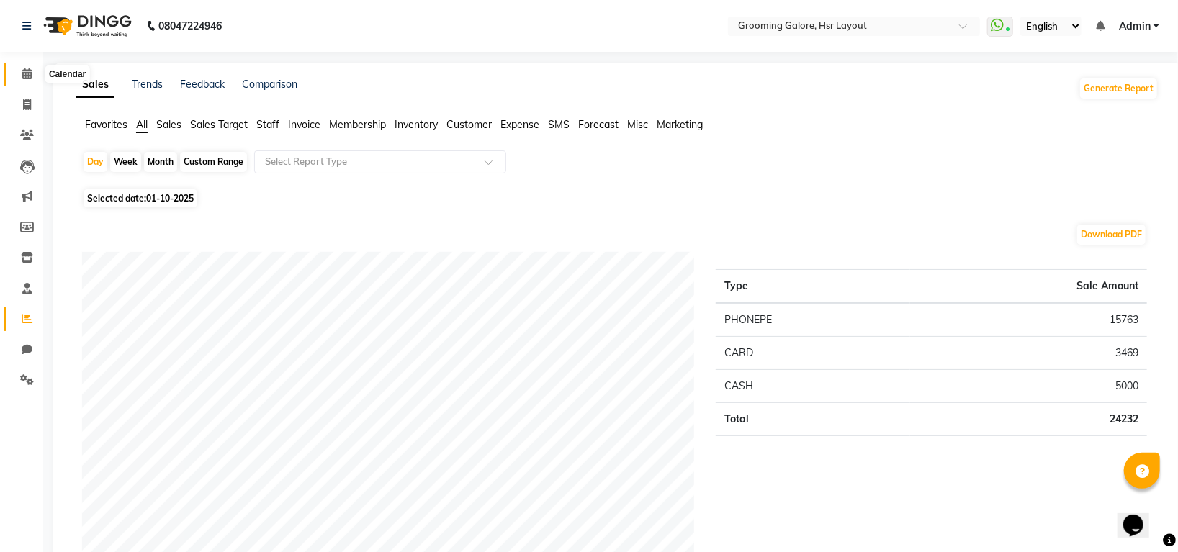
click at [26, 73] on icon at bounding box center [26, 73] width 9 height 11
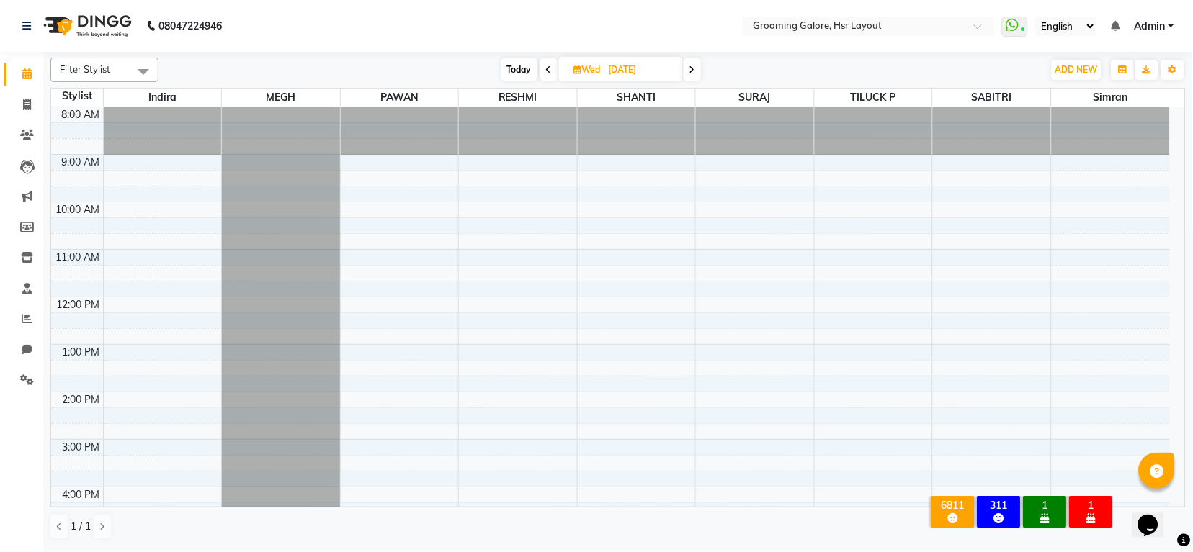
click at [698, 65] on span at bounding box center [691, 69] width 17 height 22
type input "16-10-2025"
click at [585, 57] on span "Thu 16-10-2025" at bounding box center [620, 69] width 120 height 24
click at [593, 74] on span "Thu" at bounding box center [587, 69] width 30 height 11
select select "10"
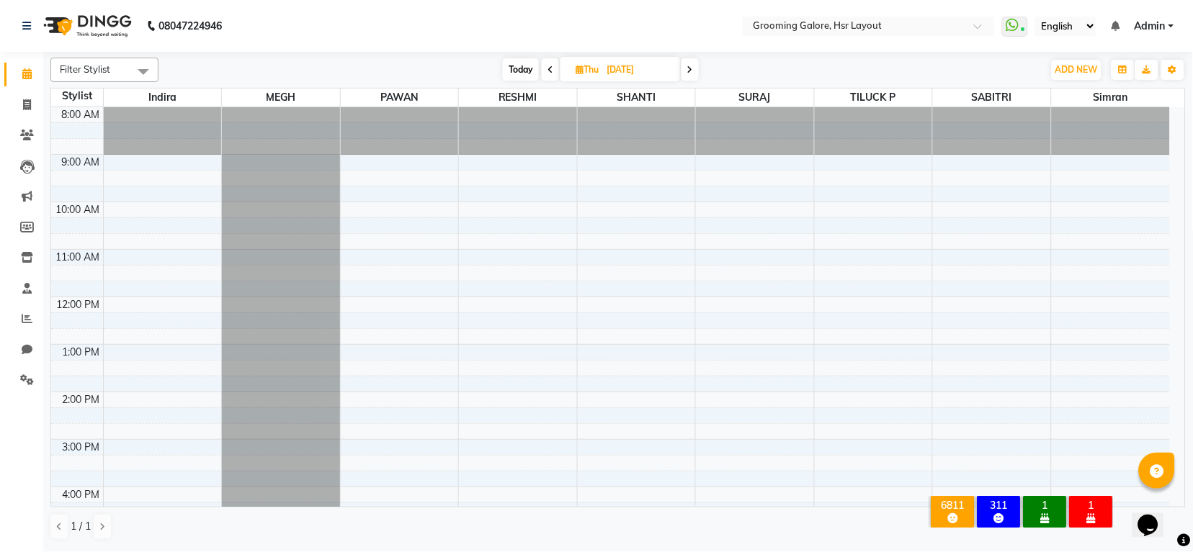
select select "2025"
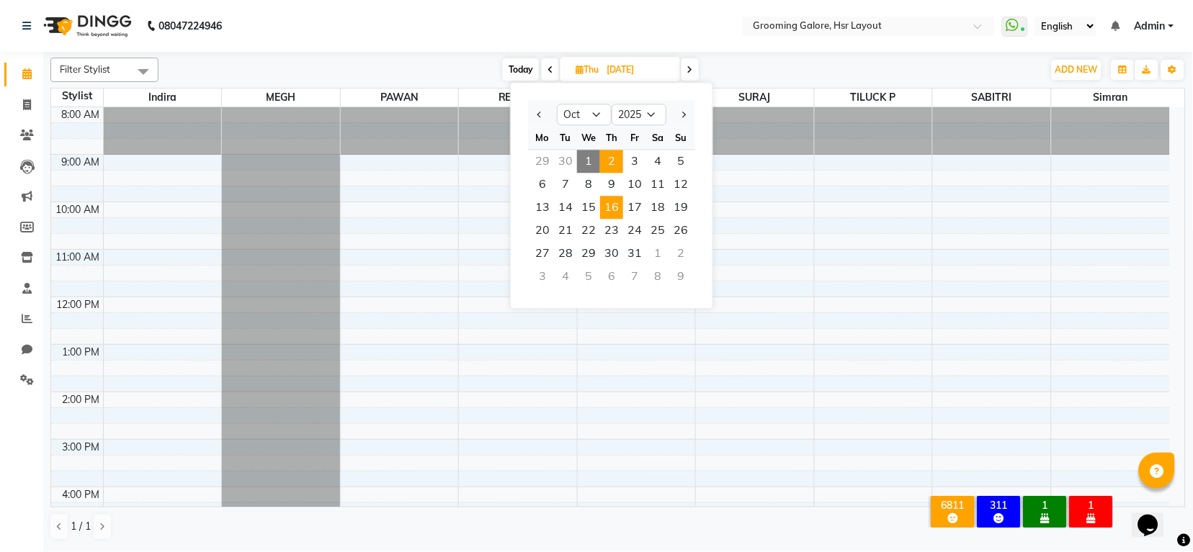
click at [603, 166] on span "2" at bounding box center [611, 161] width 23 height 23
type input "02-10-2025"
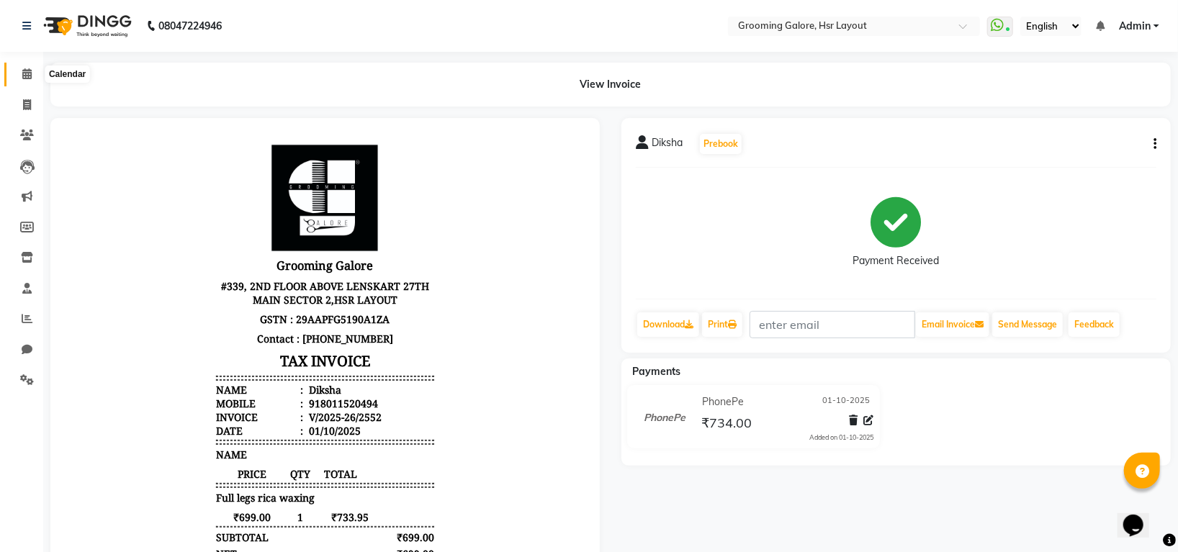
click at [25, 74] on icon at bounding box center [26, 73] width 9 height 11
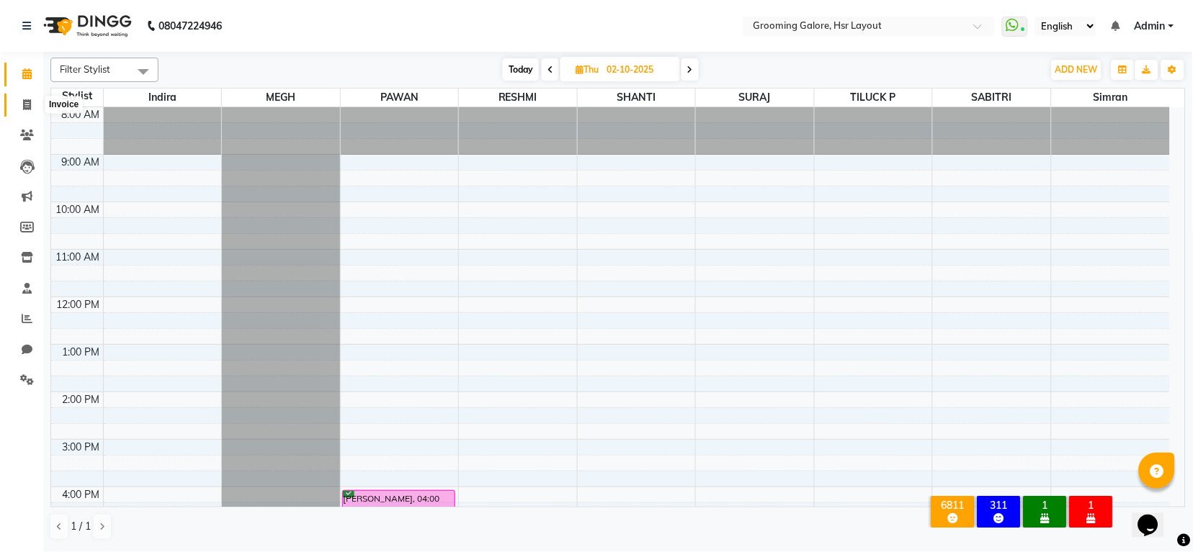
click at [34, 102] on span at bounding box center [26, 105] width 25 height 17
select select "6168"
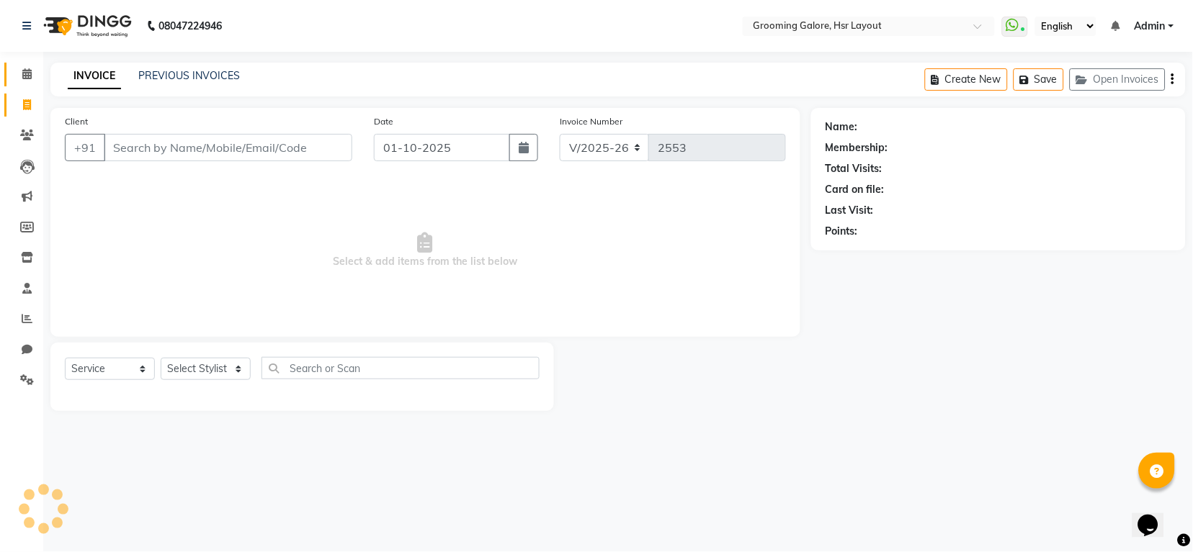
select select "P"
select select "45583"
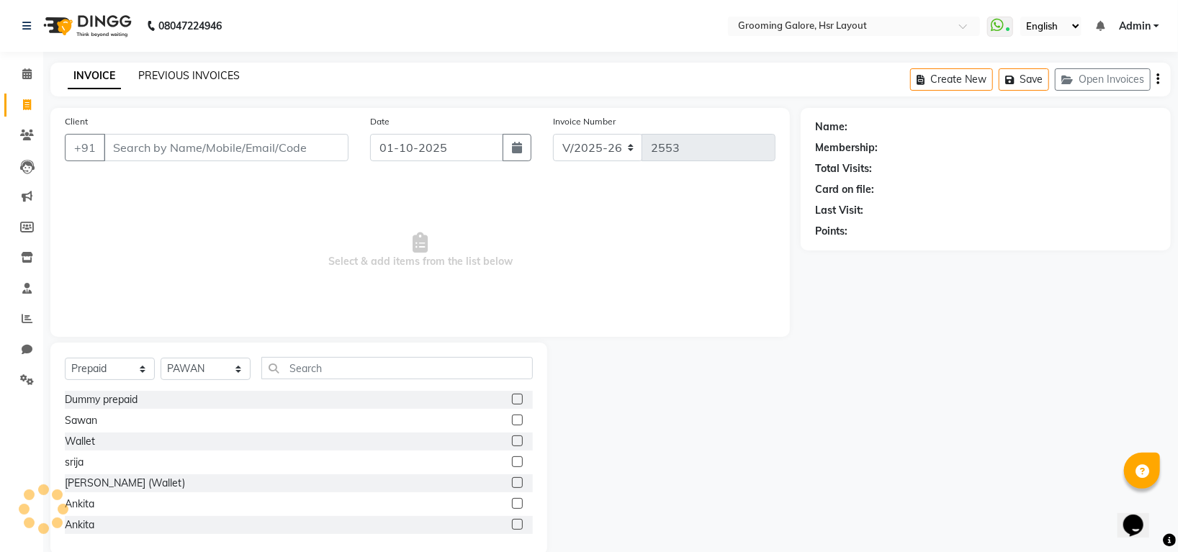
click at [181, 71] on link "PREVIOUS INVOICES" at bounding box center [189, 75] width 102 height 13
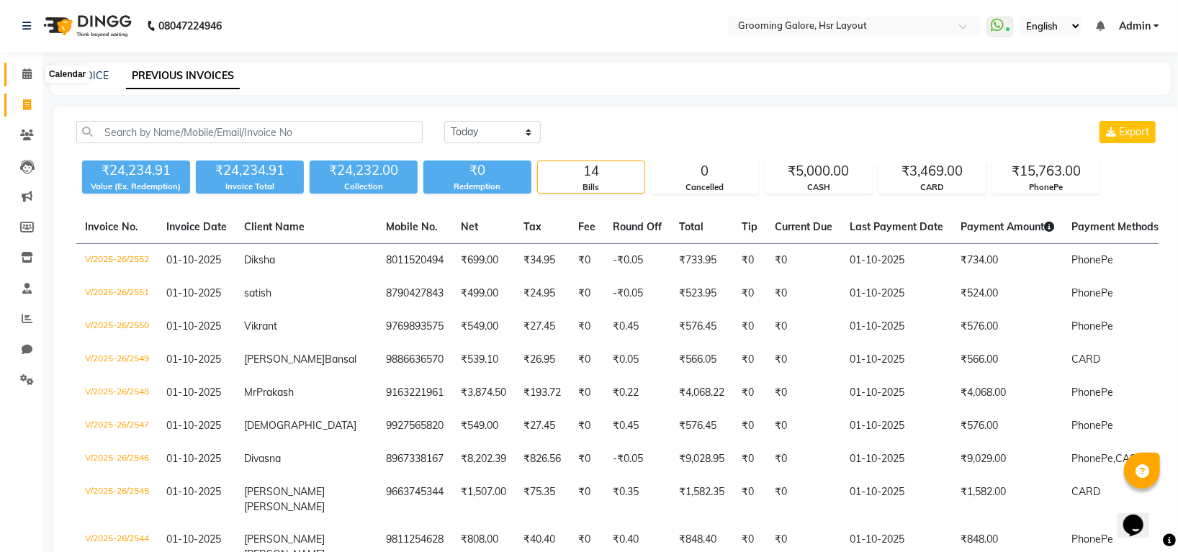
click at [24, 71] on icon at bounding box center [26, 73] width 9 height 11
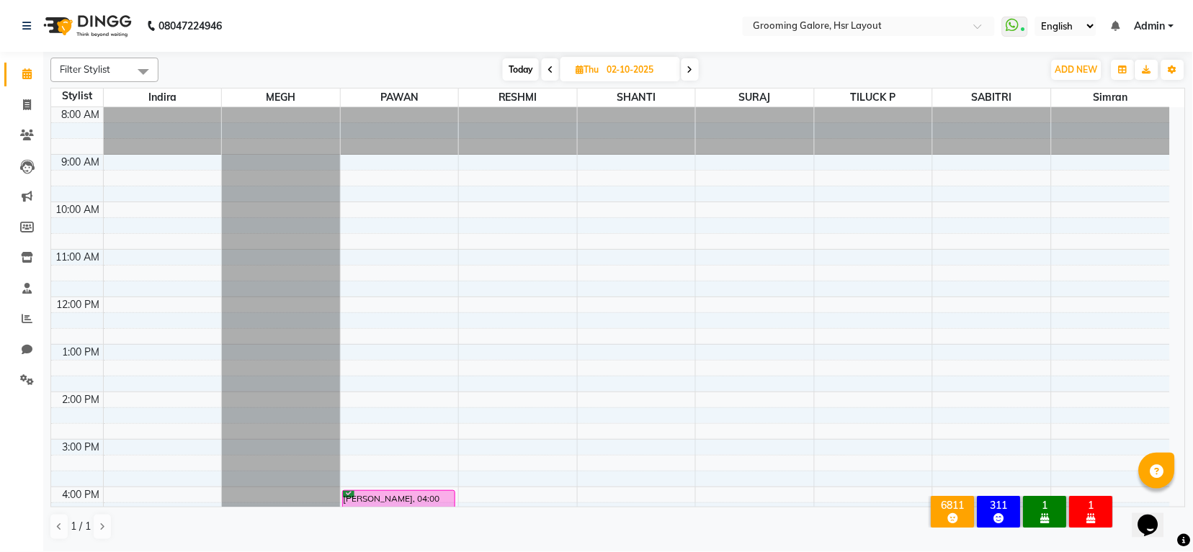
click at [691, 68] on icon at bounding box center [690, 70] width 6 height 9
click at [553, 68] on icon at bounding box center [553, 70] width 6 height 9
type input "02-10-2025"
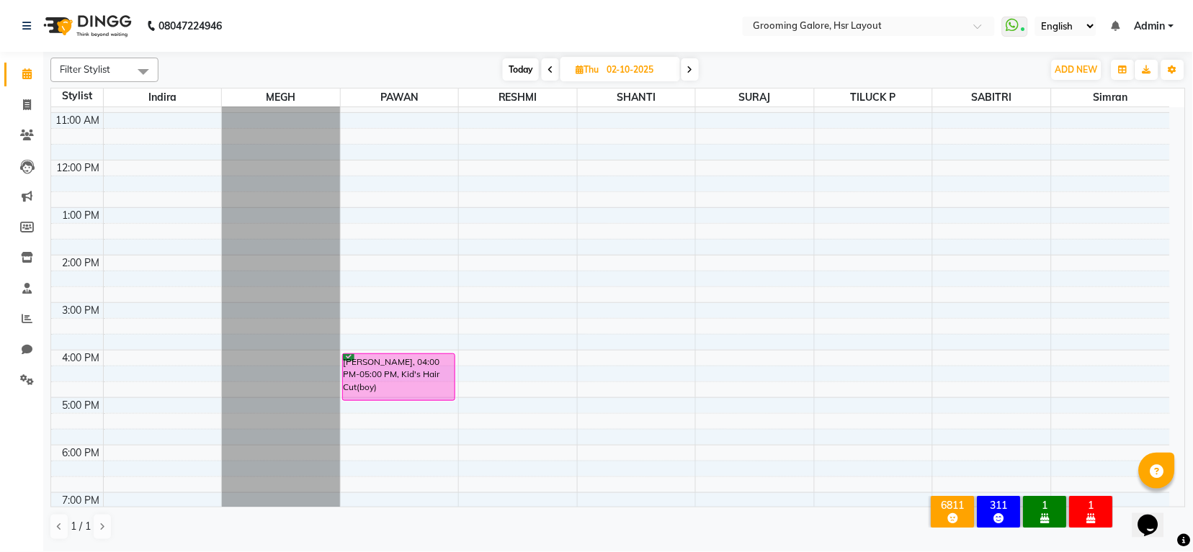
scroll to position [223, 0]
